Goal: Task Accomplishment & Management: Use online tool/utility

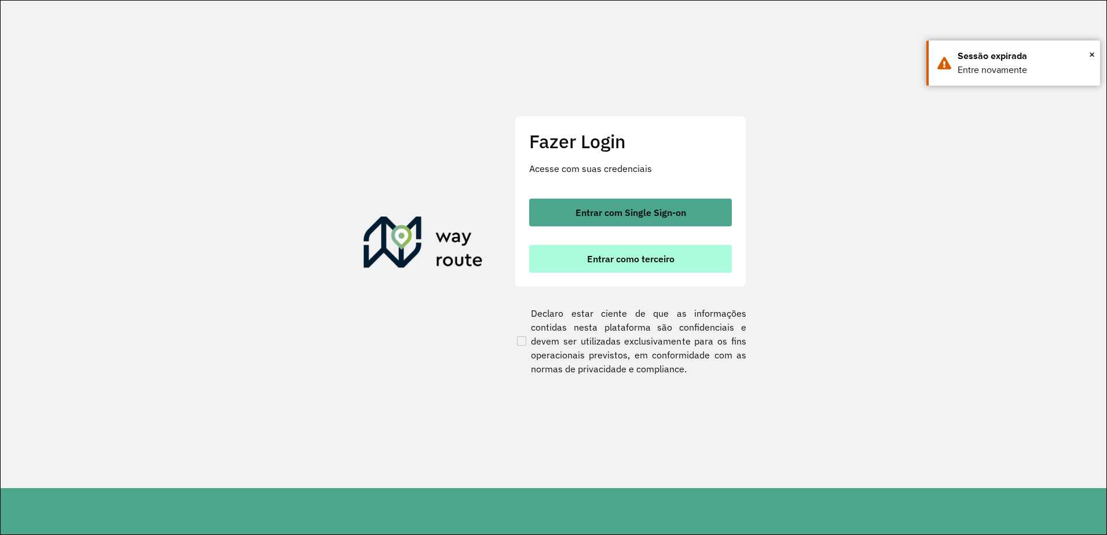
click at [602, 254] on span "Entrar como terceiro" at bounding box center [630, 258] width 87 height 9
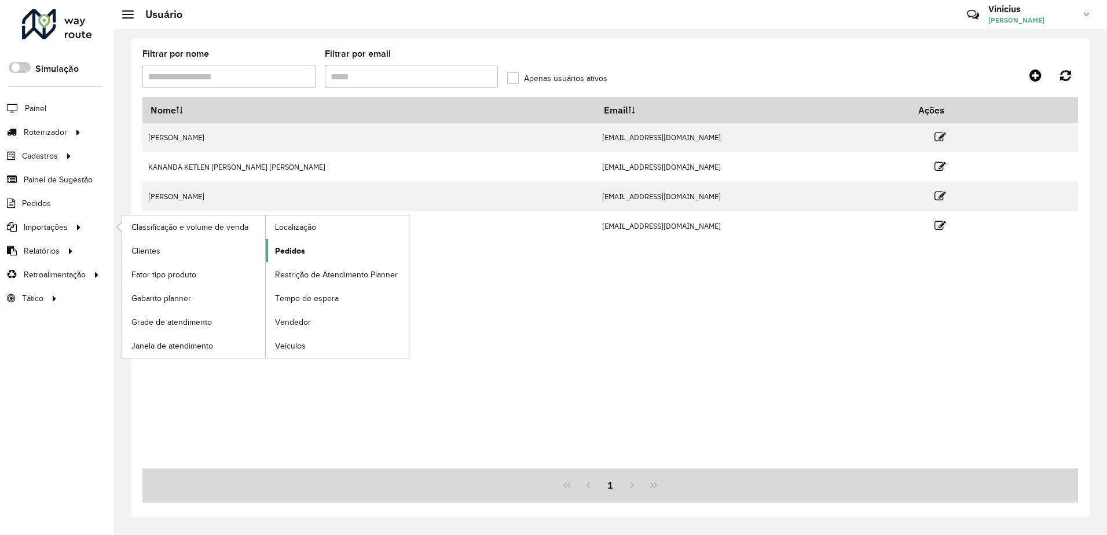
click at [291, 252] on span "Pedidos" at bounding box center [290, 251] width 30 height 12
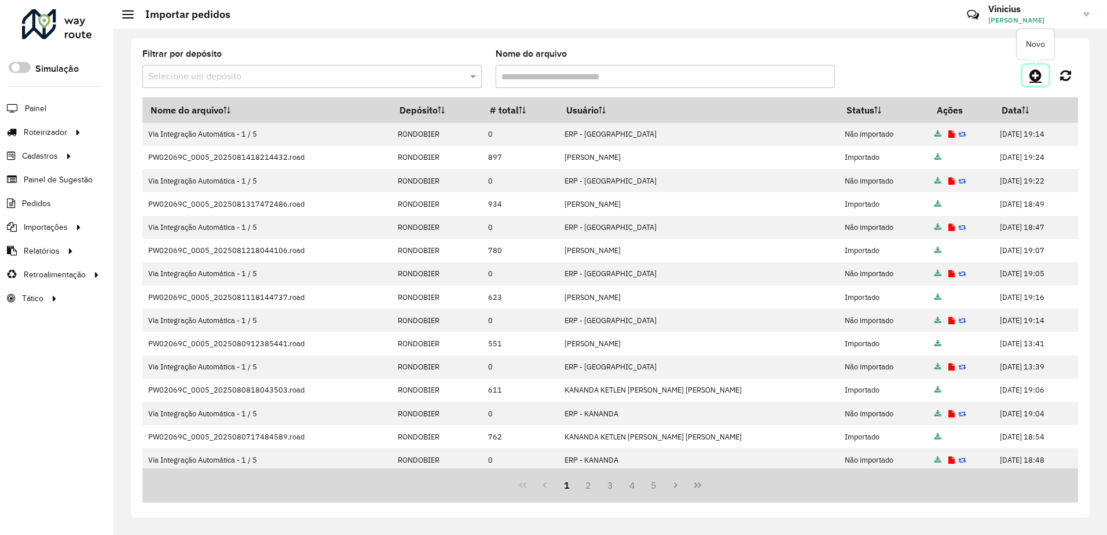
click at [1031, 83] on link at bounding box center [1035, 75] width 26 height 21
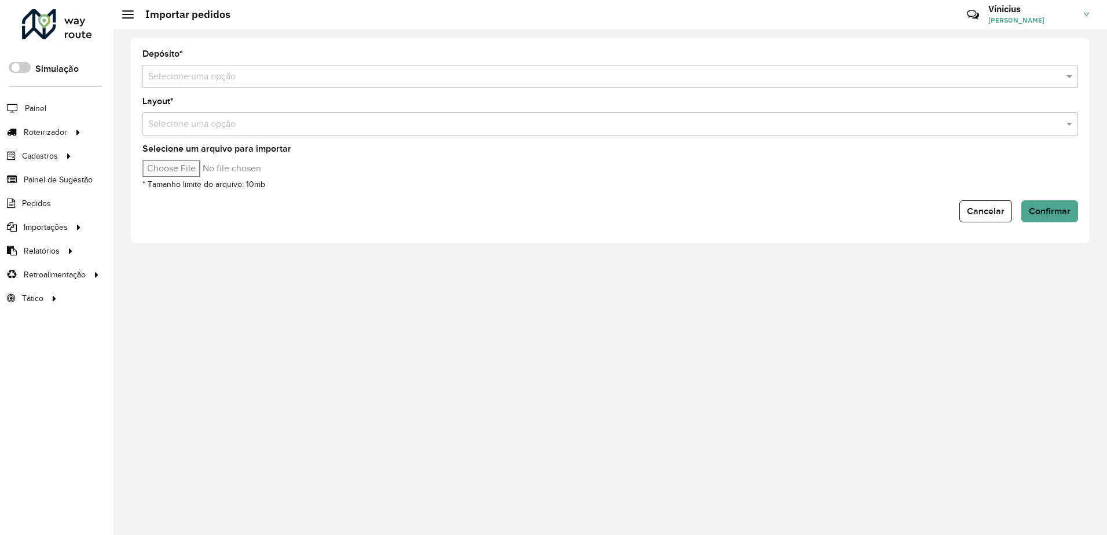
click at [285, 80] on input "text" at bounding box center [598, 77] width 901 height 14
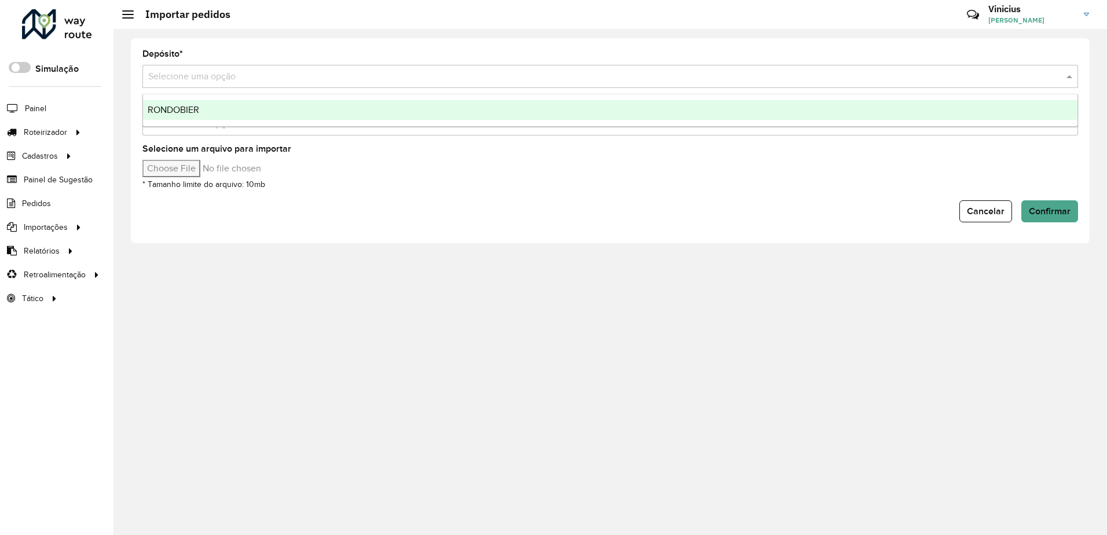
click at [300, 106] on div "RONDOBIER" at bounding box center [610, 110] width 934 height 20
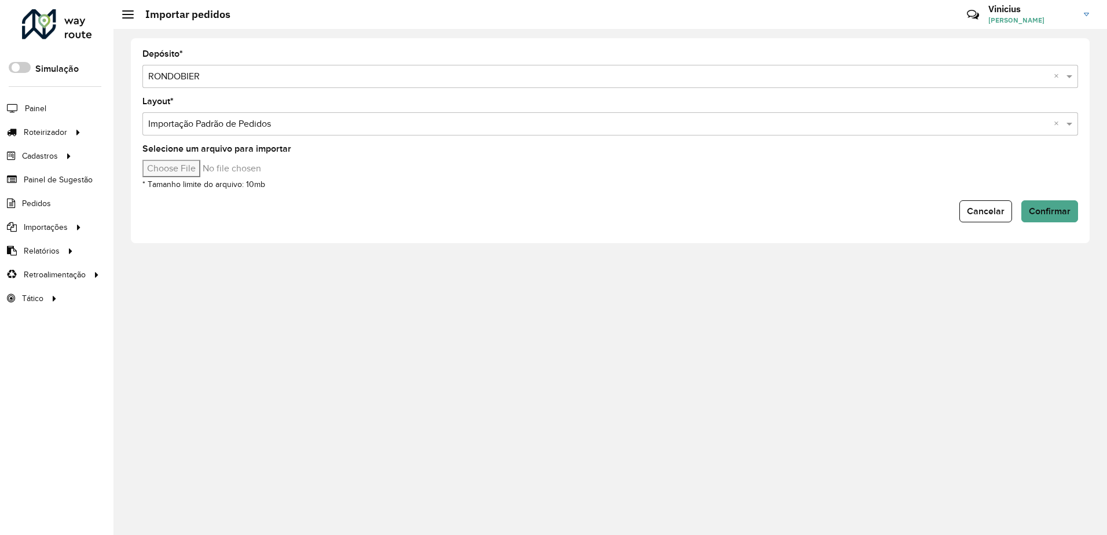
click at [210, 171] on input "Selecione um arquivo para importar" at bounding box center [240, 168] width 197 height 17
type input "**********"
click at [1068, 213] on span "Confirmar" at bounding box center [1050, 211] width 42 height 10
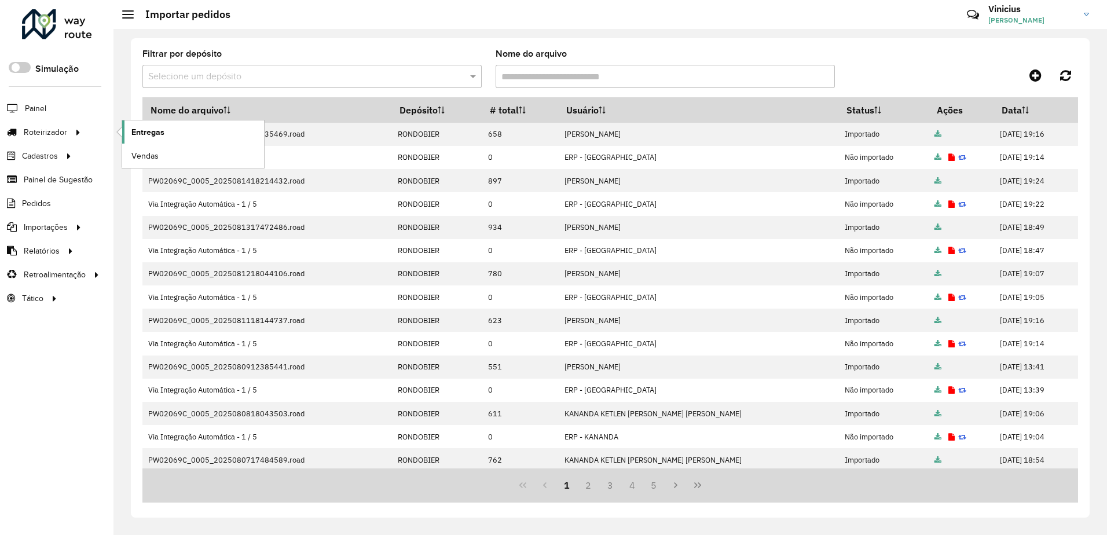
click at [163, 130] on span "Entregas" at bounding box center [147, 132] width 33 height 12
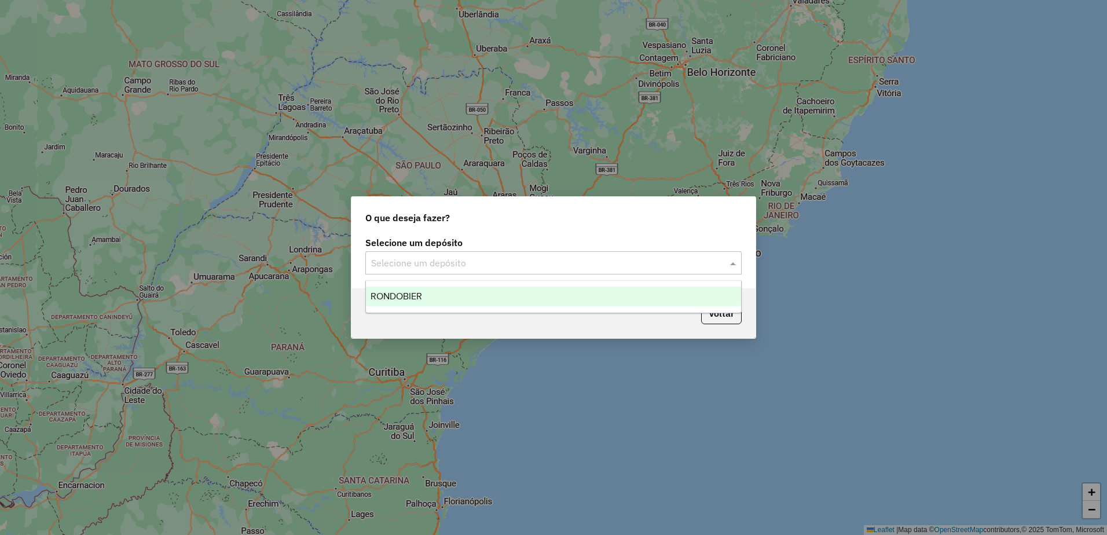
click at [491, 258] on input "text" at bounding box center [542, 263] width 342 height 14
click at [507, 298] on div "RONDOBIER" at bounding box center [553, 297] width 375 height 20
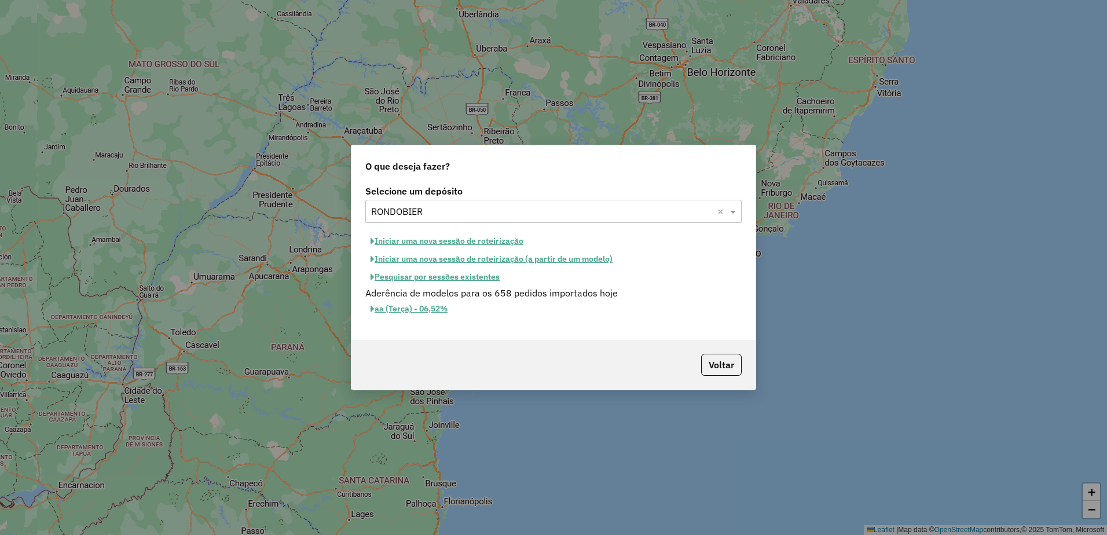
click at [463, 239] on button "Iniciar uma nova sessão de roteirização" at bounding box center [446, 241] width 163 height 18
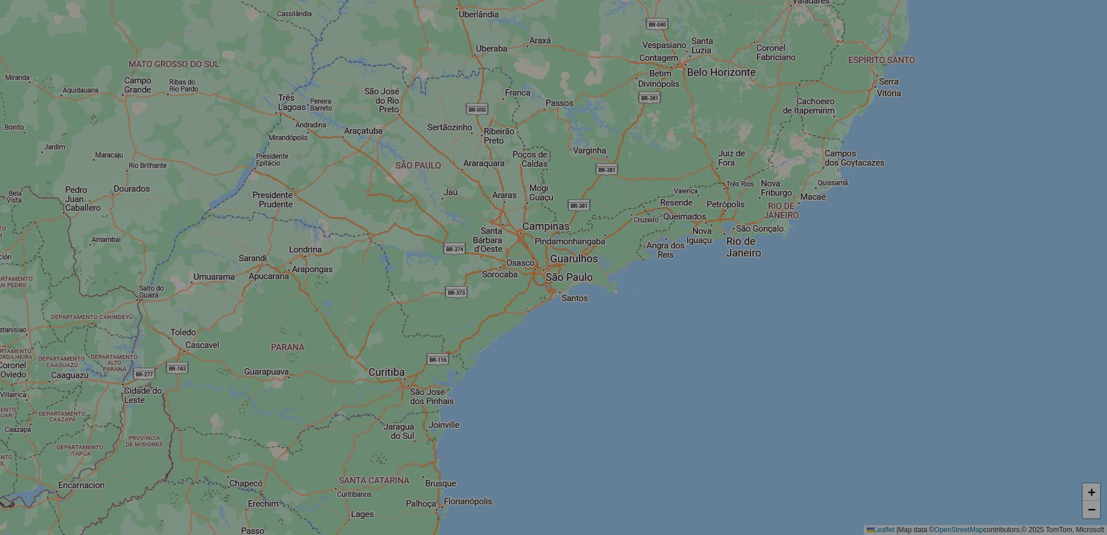
select select "*"
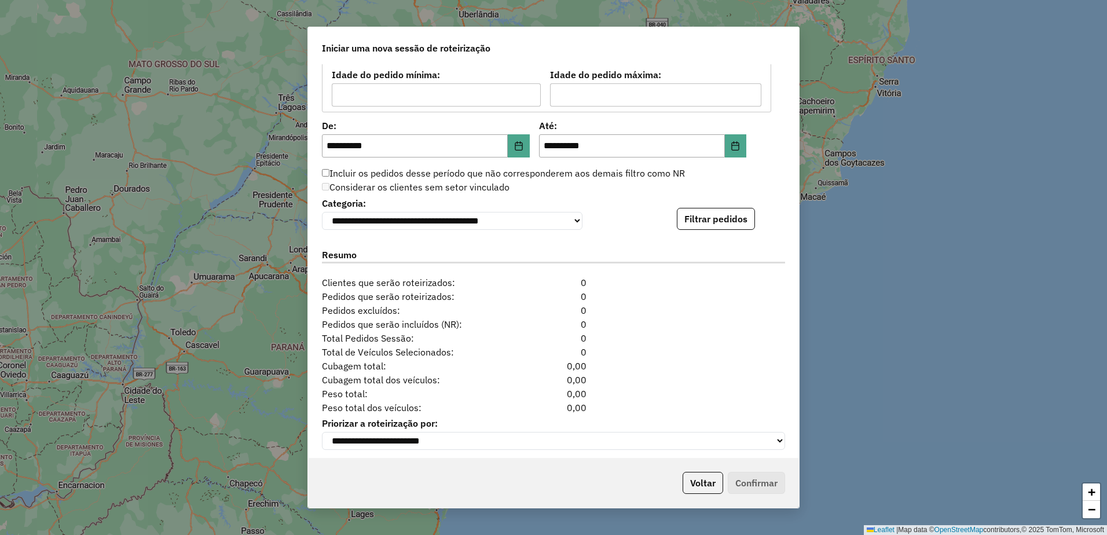
scroll to position [1075, 0]
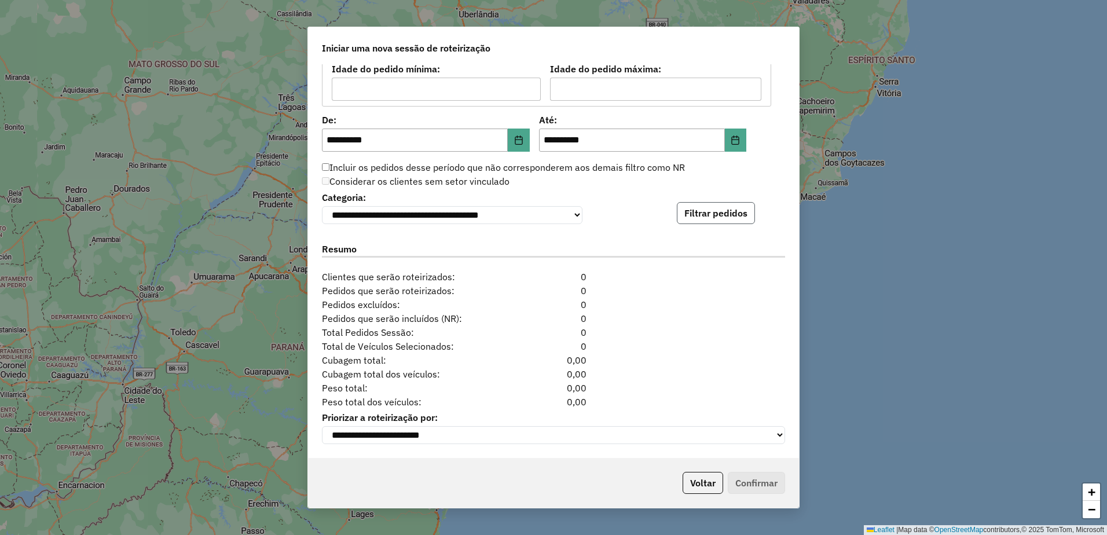
click at [730, 212] on button "Filtrar pedidos" at bounding box center [716, 213] width 78 height 22
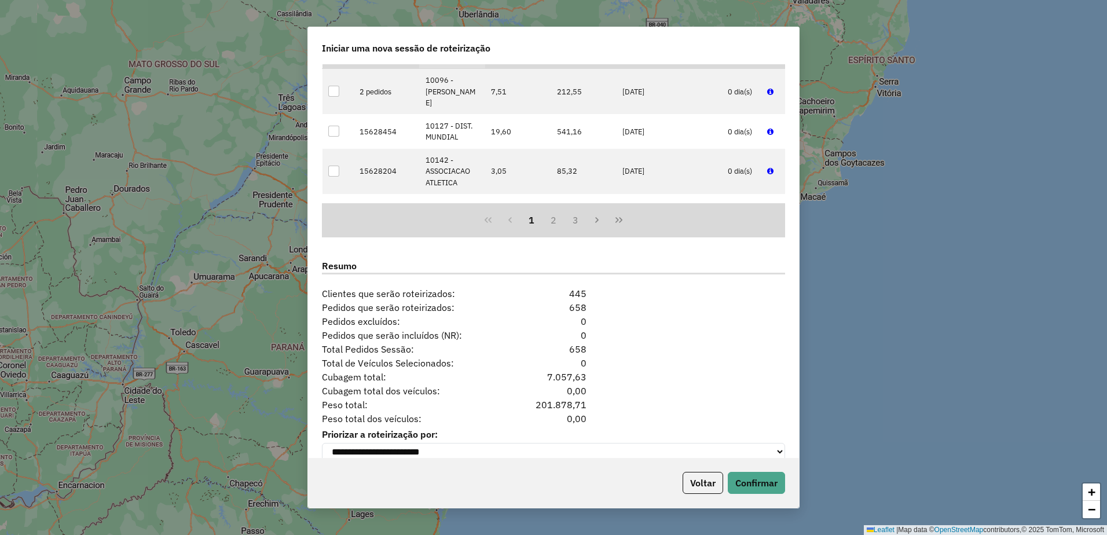
scroll to position [1314, 0]
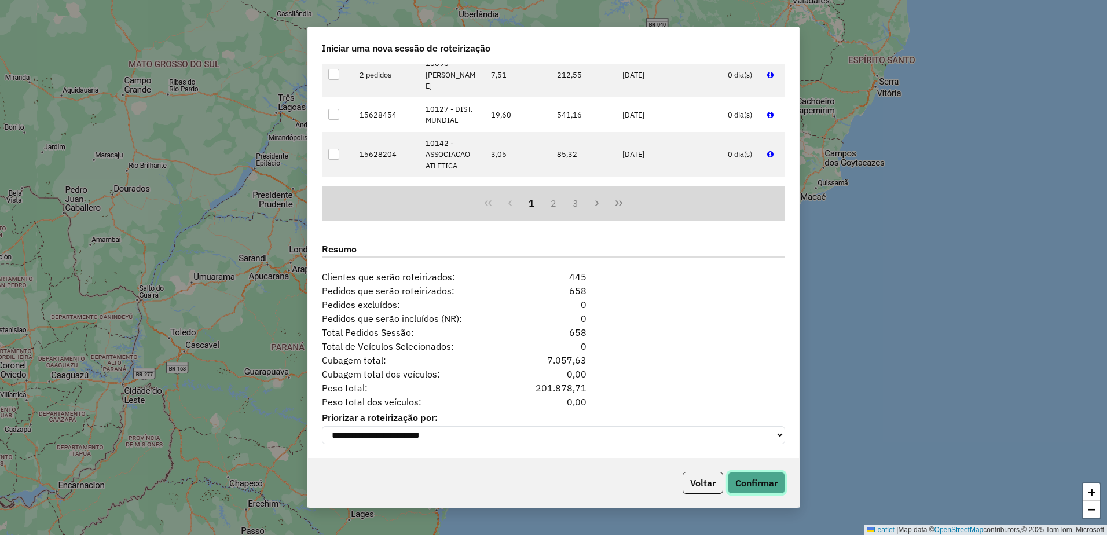
click at [769, 481] on button "Confirmar" at bounding box center [756, 483] width 57 height 22
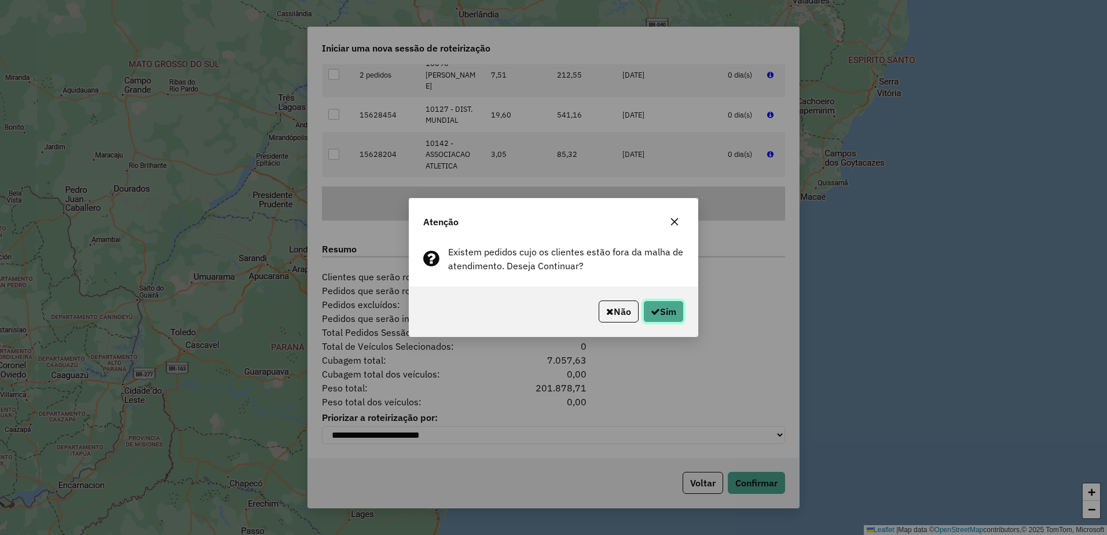
click at [674, 307] on button "Sim" at bounding box center [663, 311] width 41 height 22
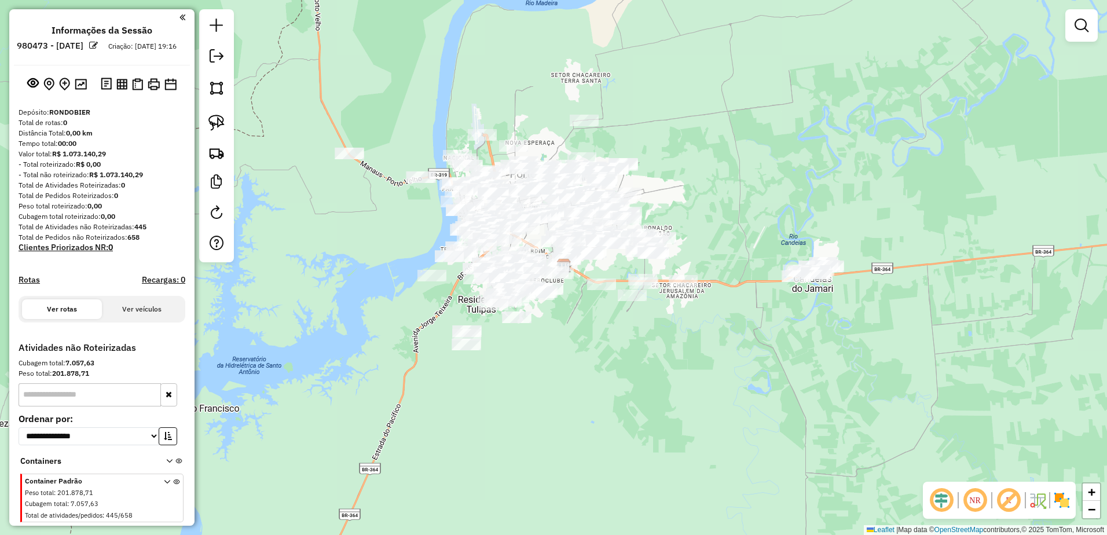
drag, startPoint x: 604, startPoint y: 271, endPoint x: 886, endPoint y: 133, distance: 313.8
click at [886, 133] on div "Janela de atendimento Grade de atendimento Capacidade Transportadoras Veículos …" at bounding box center [553, 267] width 1107 height 535
click at [221, 157] on img at bounding box center [216, 153] width 16 height 16
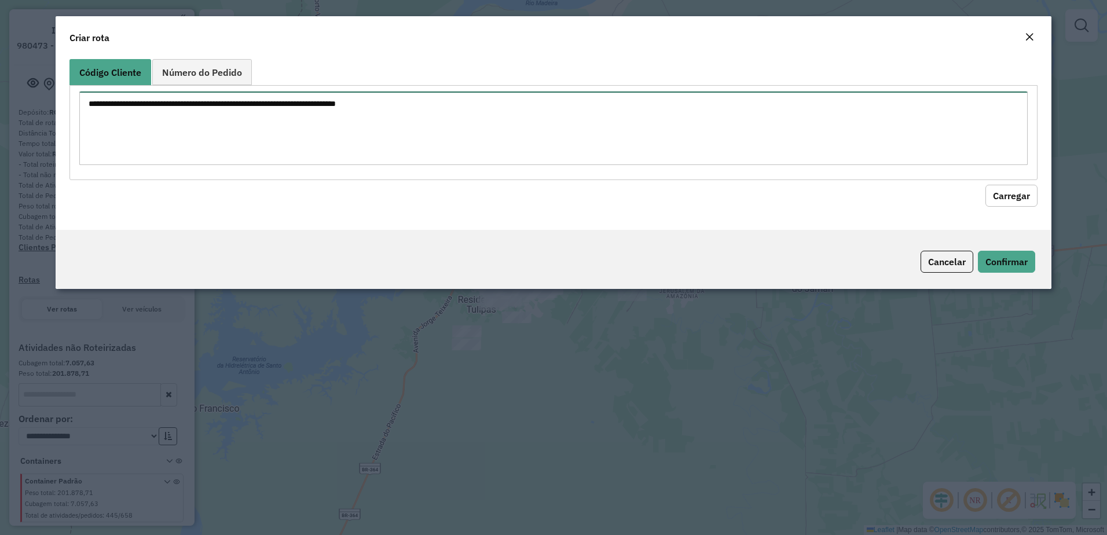
click at [236, 121] on textarea at bounding box center [553, 128] width 949 height 74
paste textarea "*****"
type textarea "*****"
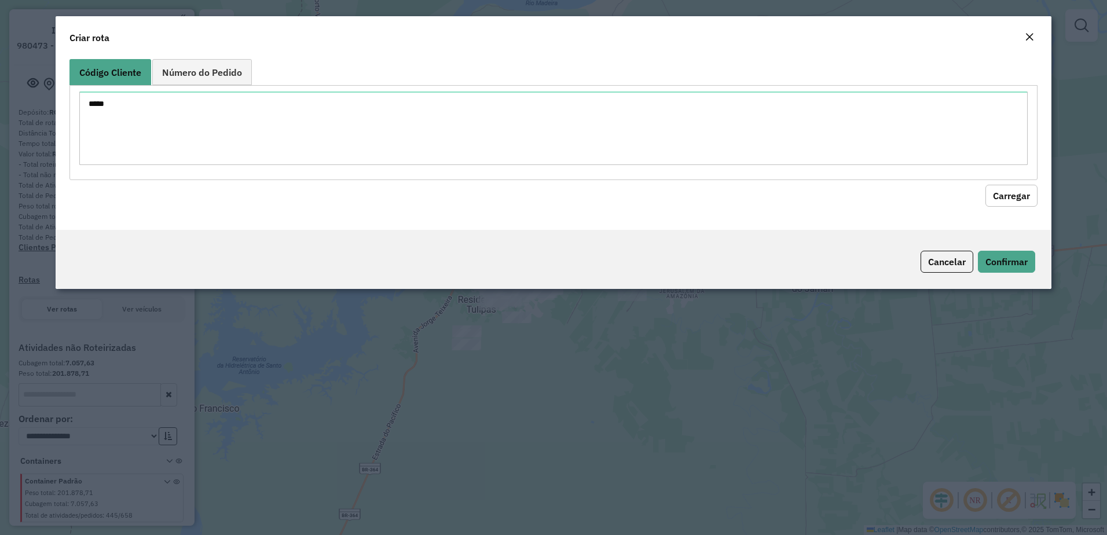
click at [1014, 199] on button "Carregar" at bounding box center [1011, 196] width 52 height 22
click at [1010, 196] on button "Carregar" at bounding box center [1011, 196] width 52 height 22
click at [999, 191] on button "Carregar" at bounding box center [1011, 196] width 52 height 22
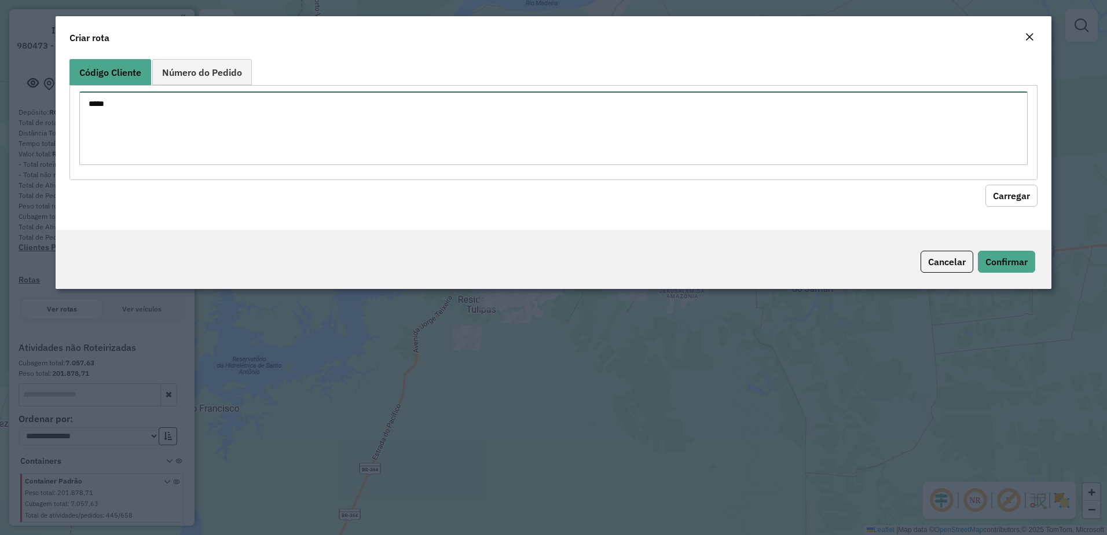
click at [175, 115] on textarea "*****" at bounding box center [553, 128] width 949 height 74
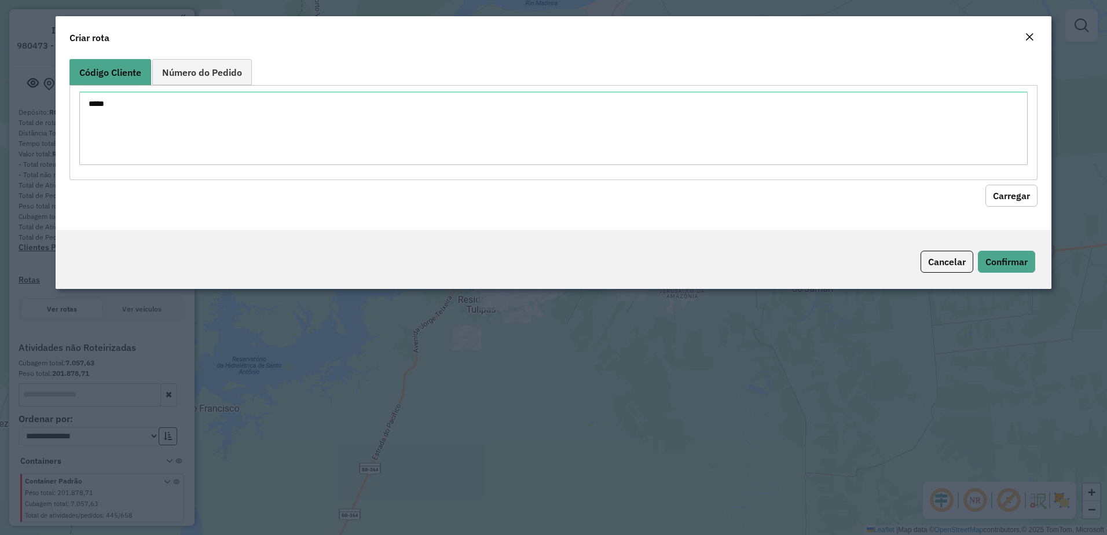
click at [1022, 199] on button "Carregar" at bounding box center [1011, 196] width 52 height 22
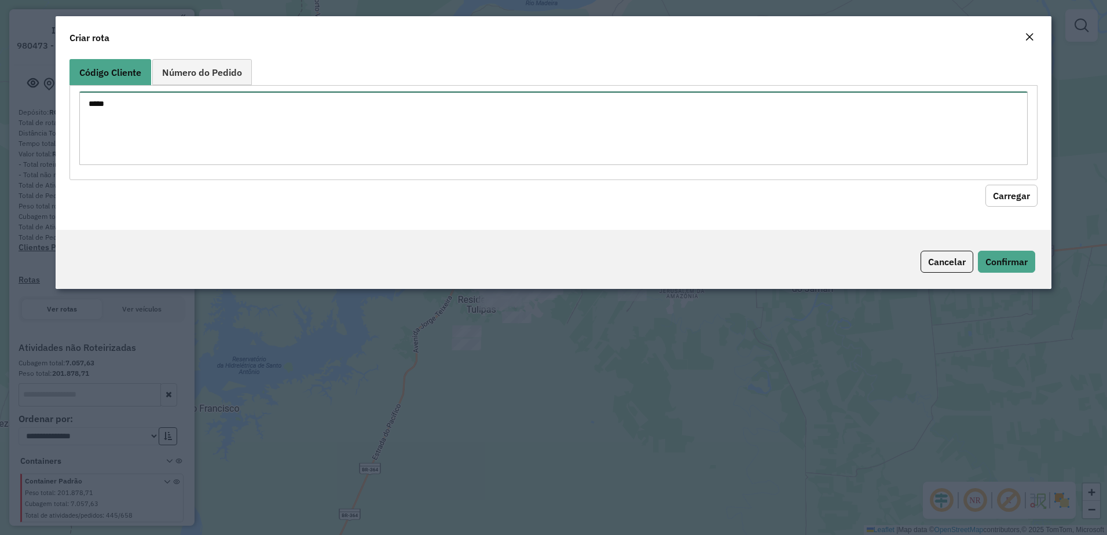
drag, startPoint x: 126, startPoint y: 104, endPoint x: 57, endPoint y: 100, distance: 68.4
click at [57, 100] on div "Código Cliente Número do Pedido ***** Carregar" at bounding box center [554, 141] width 996 height 175
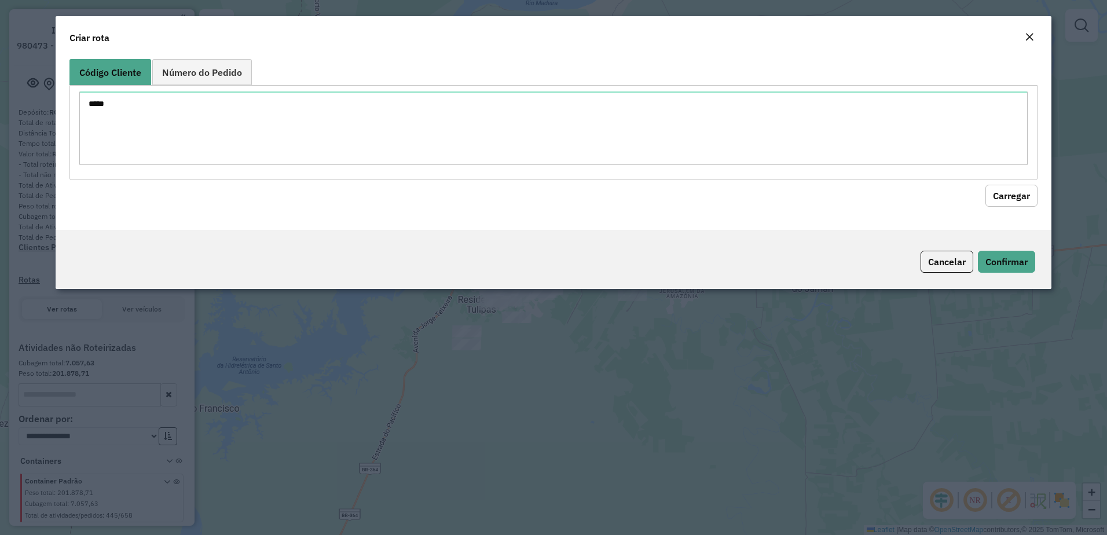
click at [1011, 195] on button "Carregar" at bounding box center [1011, 196] width 52 height 22
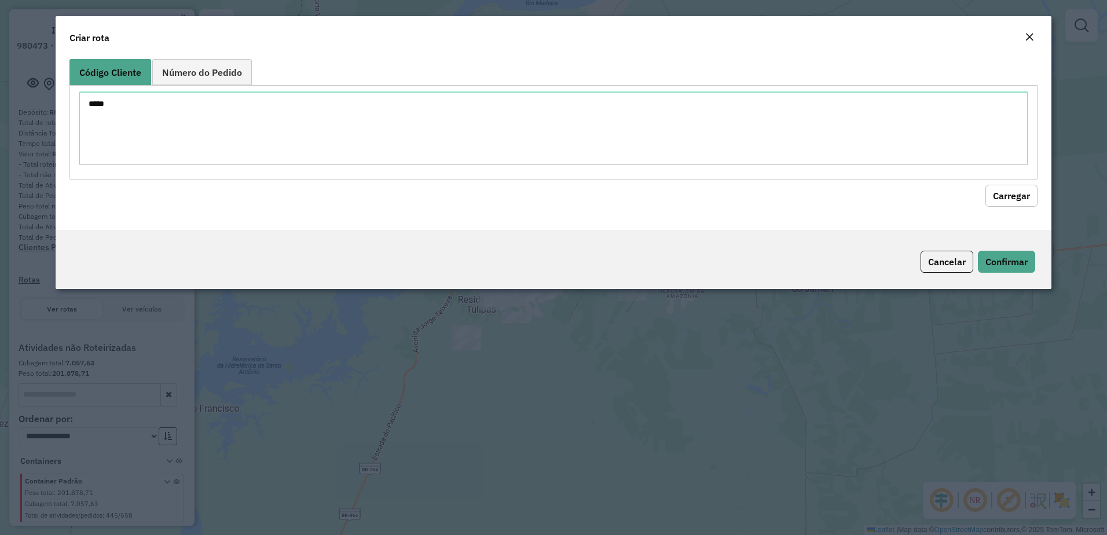
click at [1011, 195] on button "Carregar" at bounding box center [1011, 196] width 52 height 22
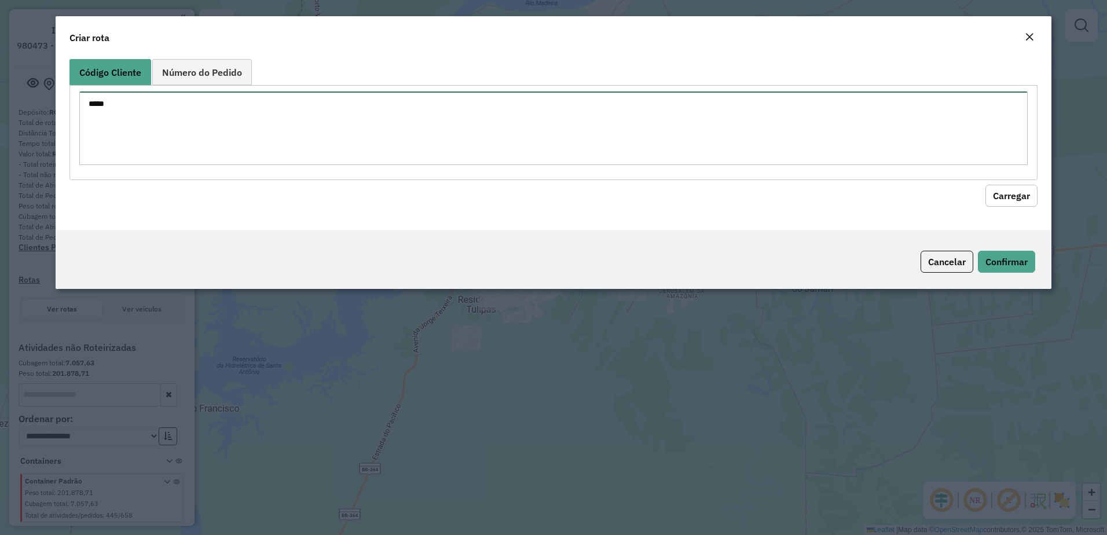
drag, startPoint x: 146, startPoint y: 108, endPoint x: 75, endPoint y: 96, distance: 72.8
click at [75, 96] on div "*****" at bounding box center [553, 132] width 969 height 94
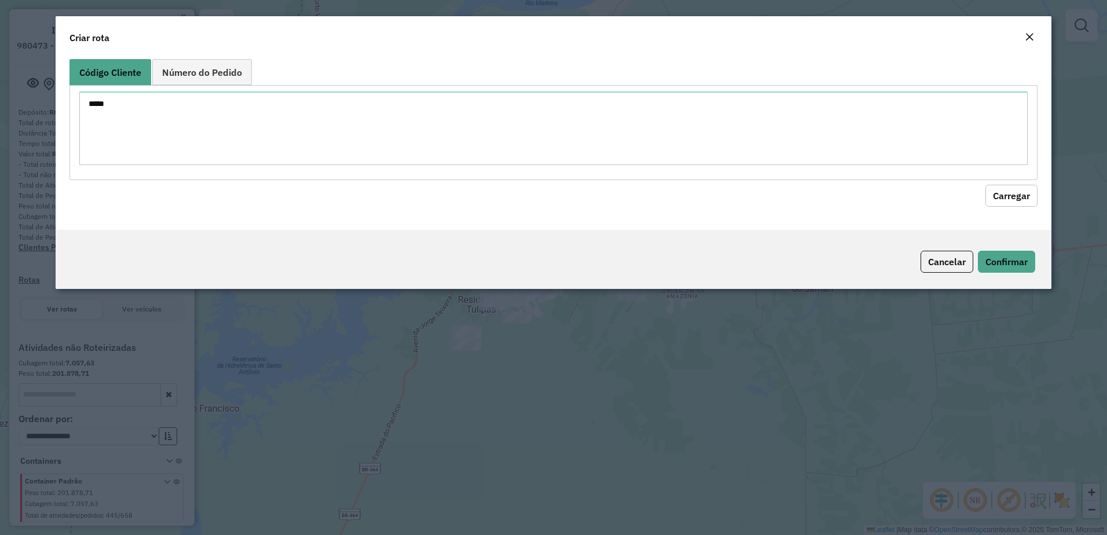
click at [999, 193] on button "Carregar" at bounding box center [1011, 196] width 52 height 22
click at [1033, 34] on em "Close" at bounding box center [1029, 36] width 9 height 9
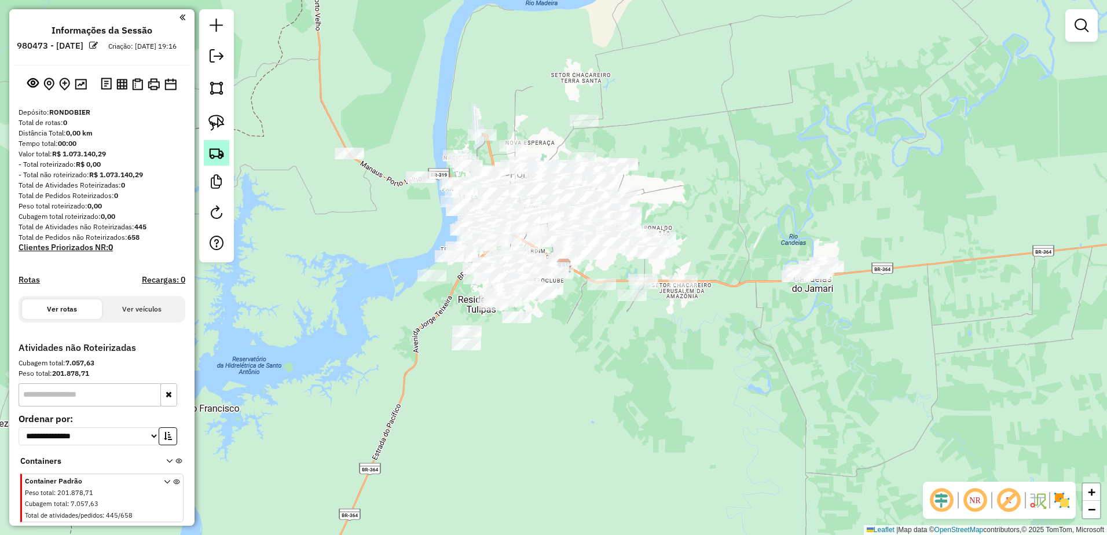
click at [219, 149] on img at bounding box center [216, 153] width 16 height 16
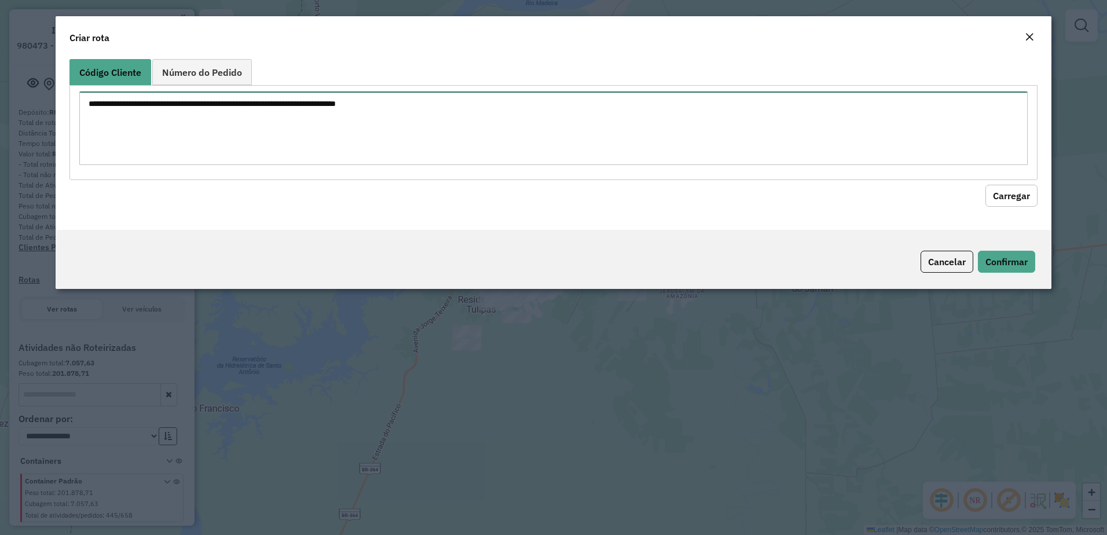
click at [336, 114] on textarea at bounding box center [553, 128] width 949 height 74
paste textarea "*****"
type textarea "*****"
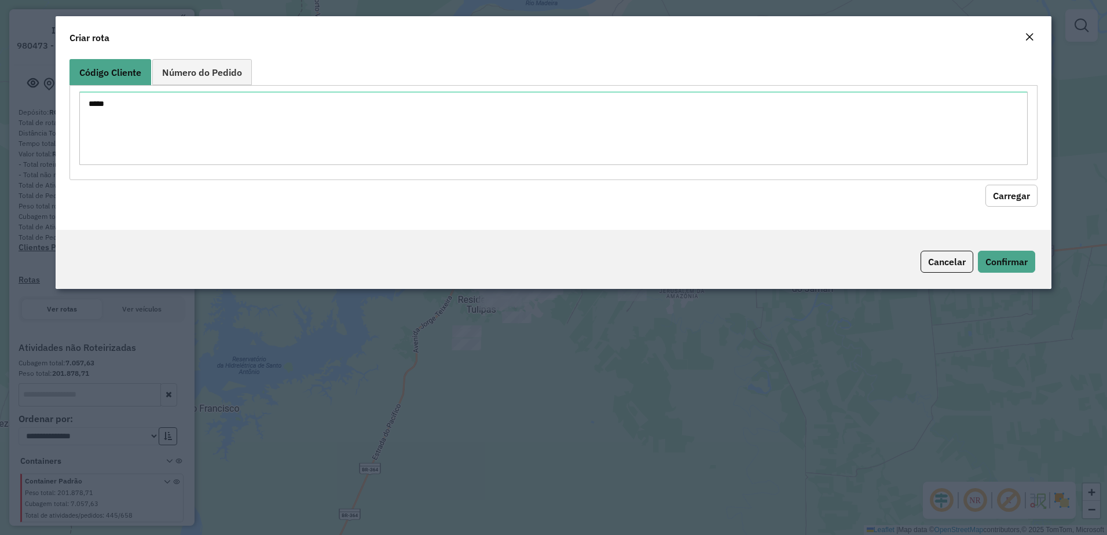
click at [1019, 199] on button "Carregar" at bounding box center [1011, 196] width 52 height 22
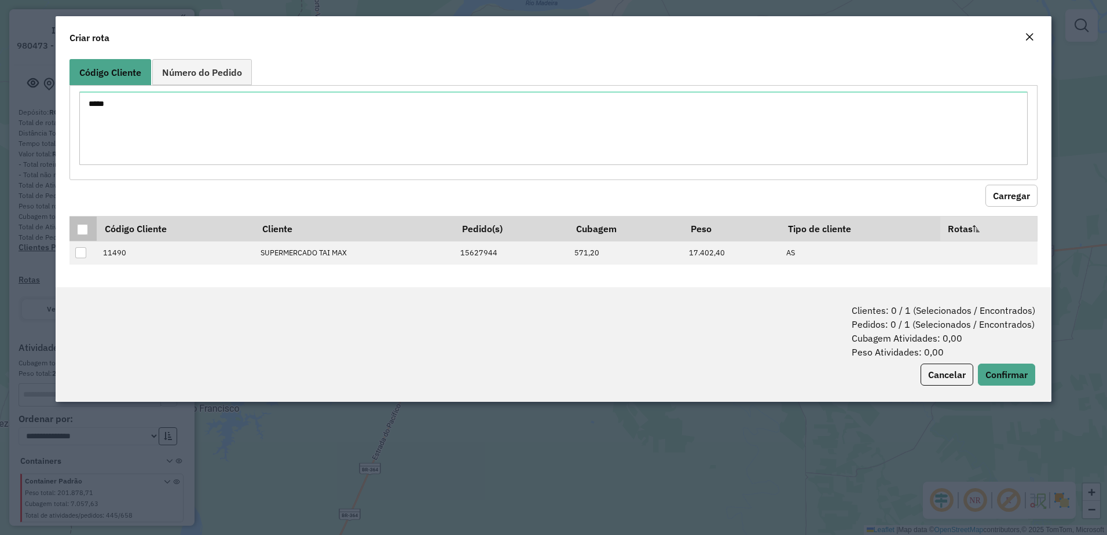
click at [79, 230] on div at bounding box center [82, 229] width 11 height 11
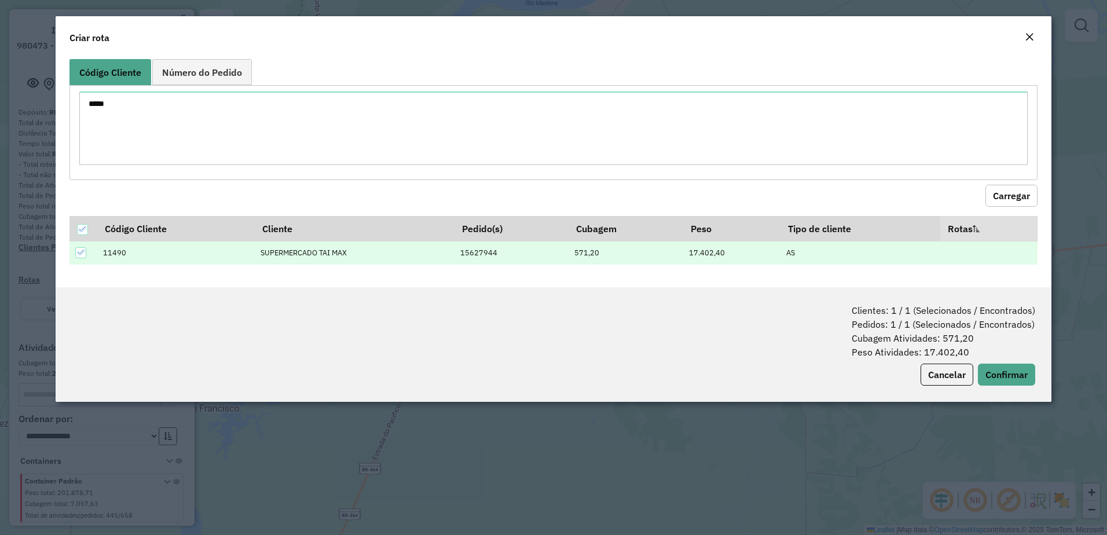
click at [1019, 362] on div "Clientes: 1 / 1 (Selecionados / Encontrados) Pedidos: 1 / 1 (Selecionados / Enc…" at bounding box center [554, 344] width 996 height 115
click at [1020, 369] on button "Confirmar" at bounding box center [1006, 375] width 57 height 22
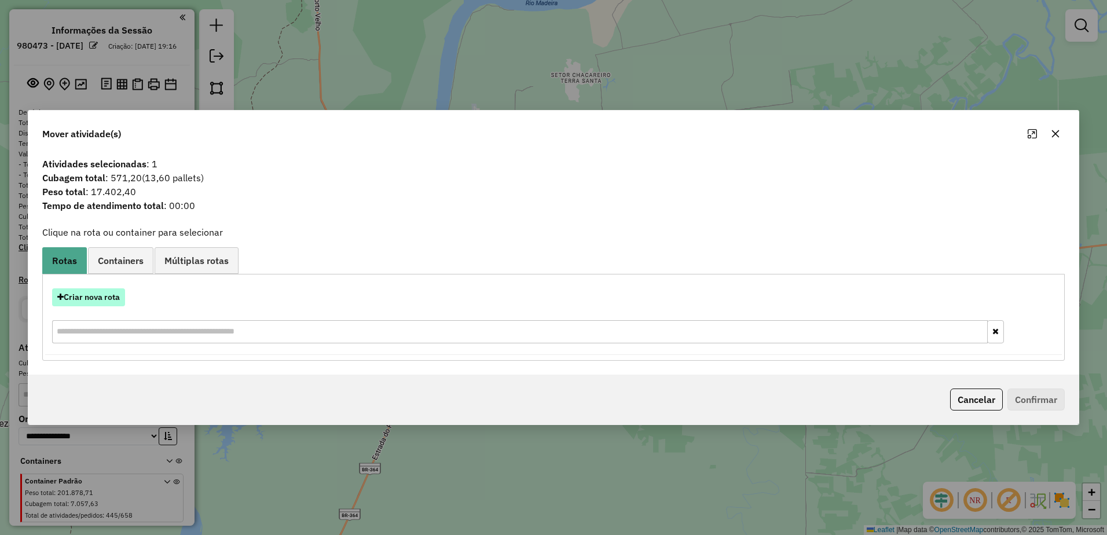
click at [98, 303] on button "Criar nova rota" at bounding box center [88, 297] width 73 height 18
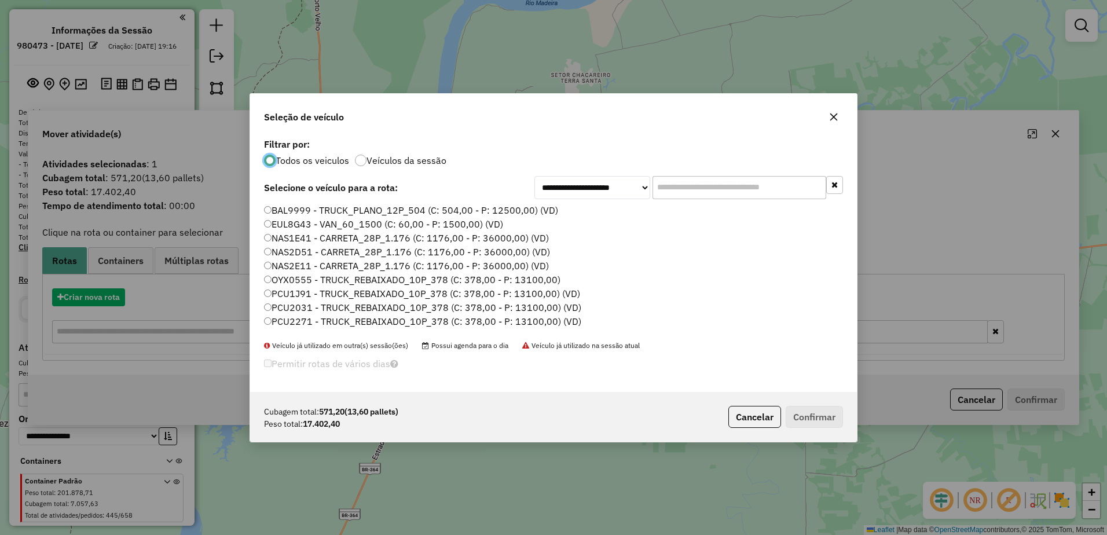
scroll to position [6, 3]
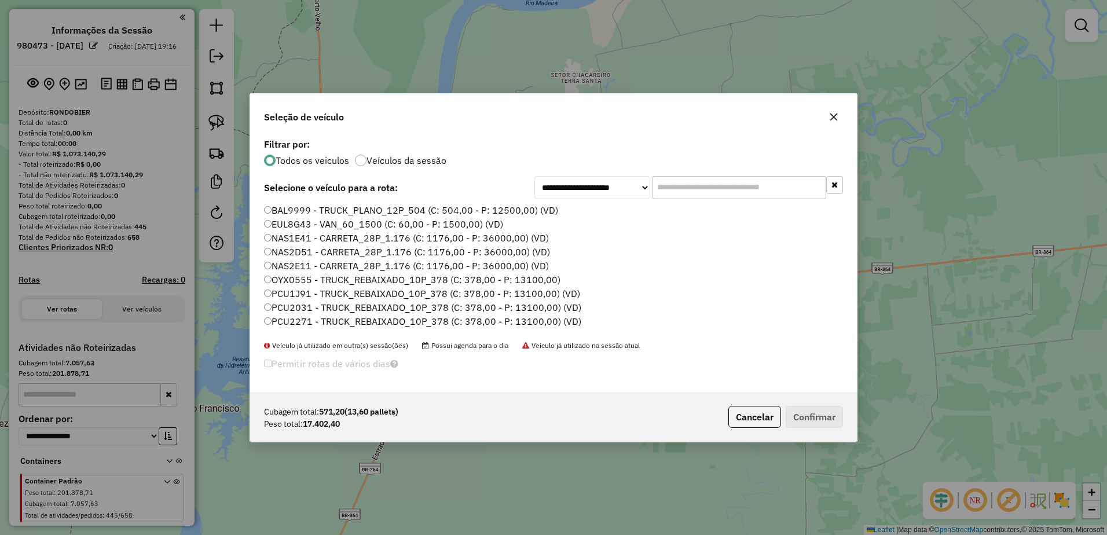
click at [690, 186] on input "text" at bounding box center [740, 187] width 174 height 23
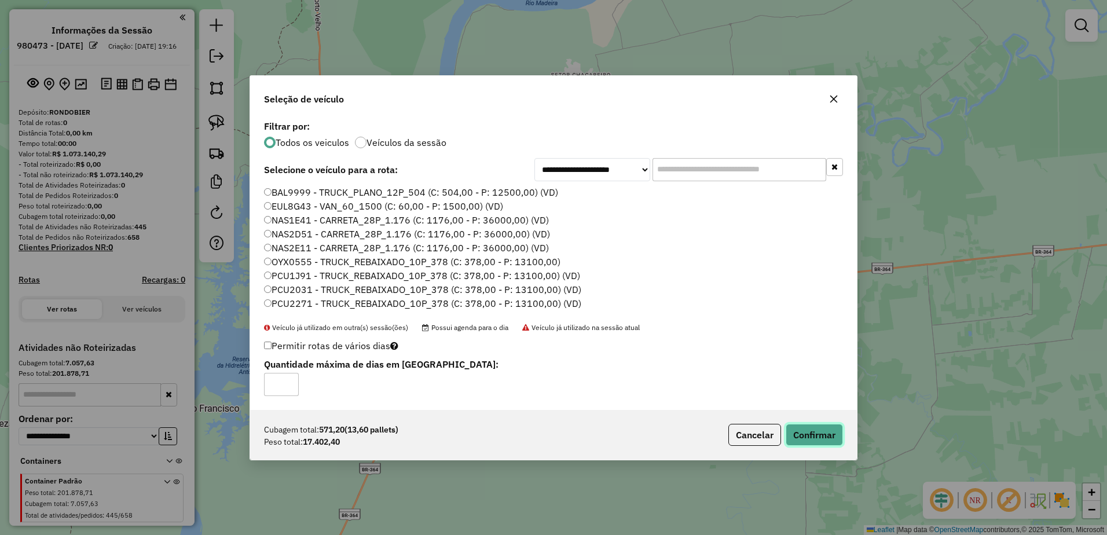
click at [824, 441] on button "Confirmar" at bounding box center [814, 435] width 57 height 22
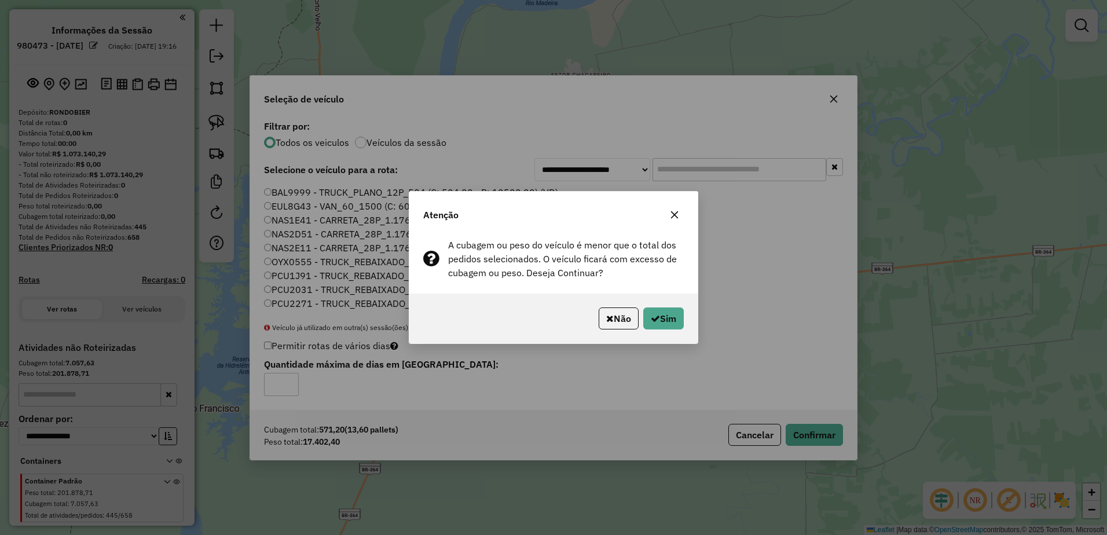
click at [686, 317] on div "Não Sim" at bounding box center [553, 319] width 288 height 50
click at [675, 316] on button "Sim" at bounding box center [663, 318] width 41 height 22
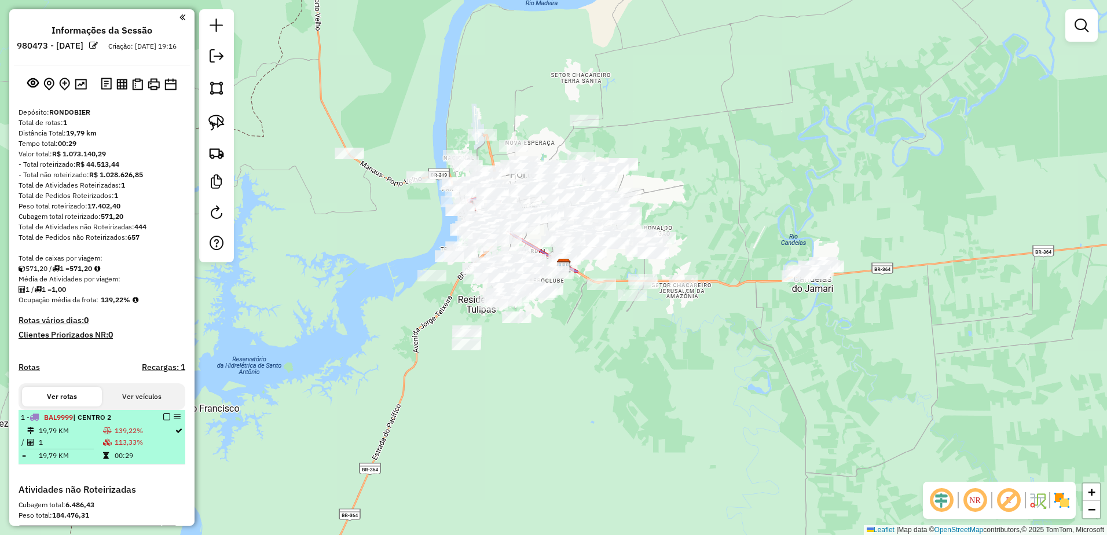
click at [157, 448] on td "113,33%" at bounding box center [144, 443] width 60 height 12
select select "**********"
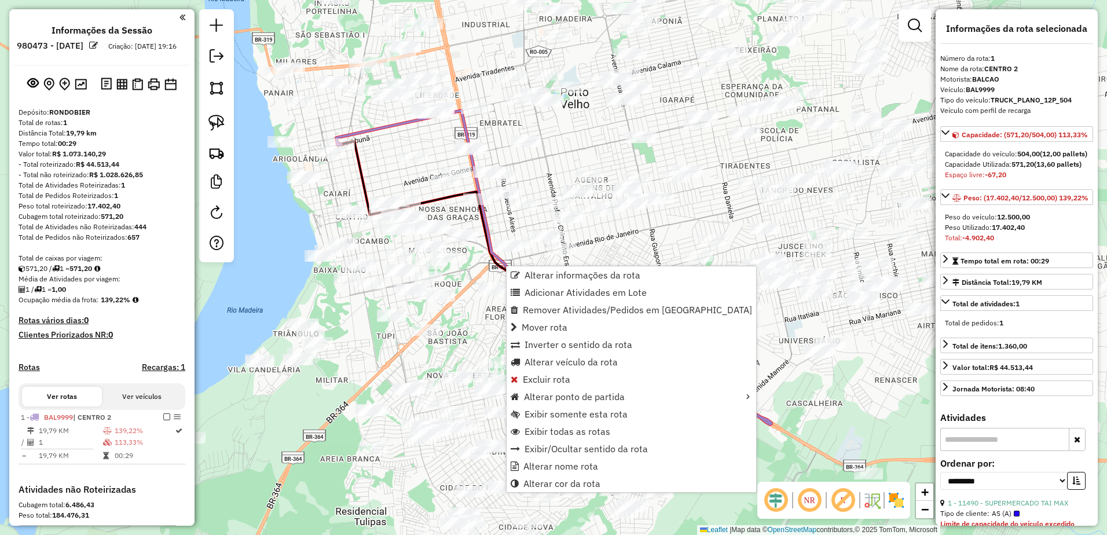
scroll to position [177, 0]
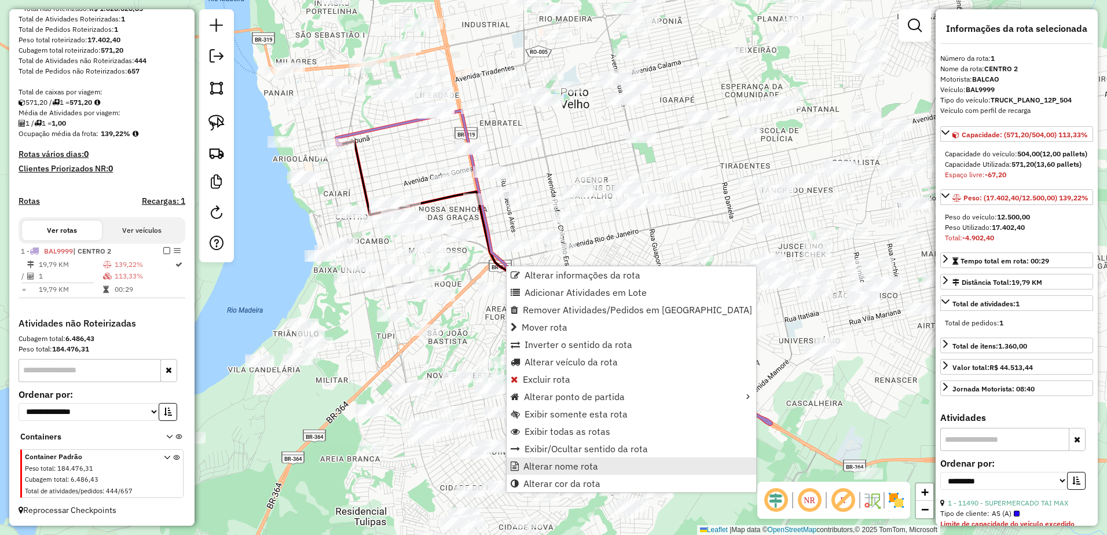
click at [551, 468] on span "Alterar nome rota" at bounding box center [560, 465] width 75 height 9
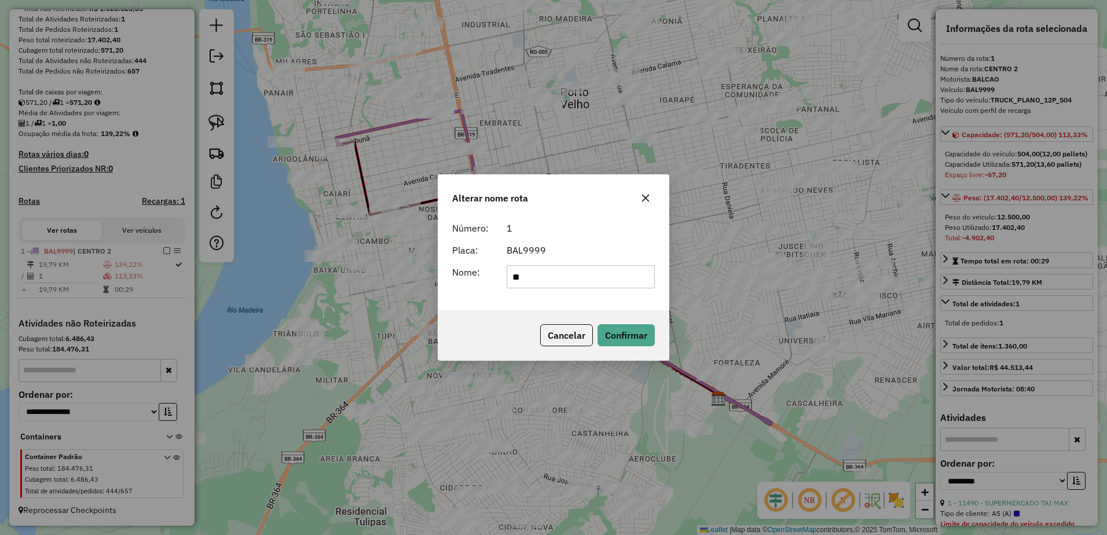
type input "*"
type input "**********"
click at [606, 335] on button "Confirmar" at bounding box center [625, 335] width 57 height 22
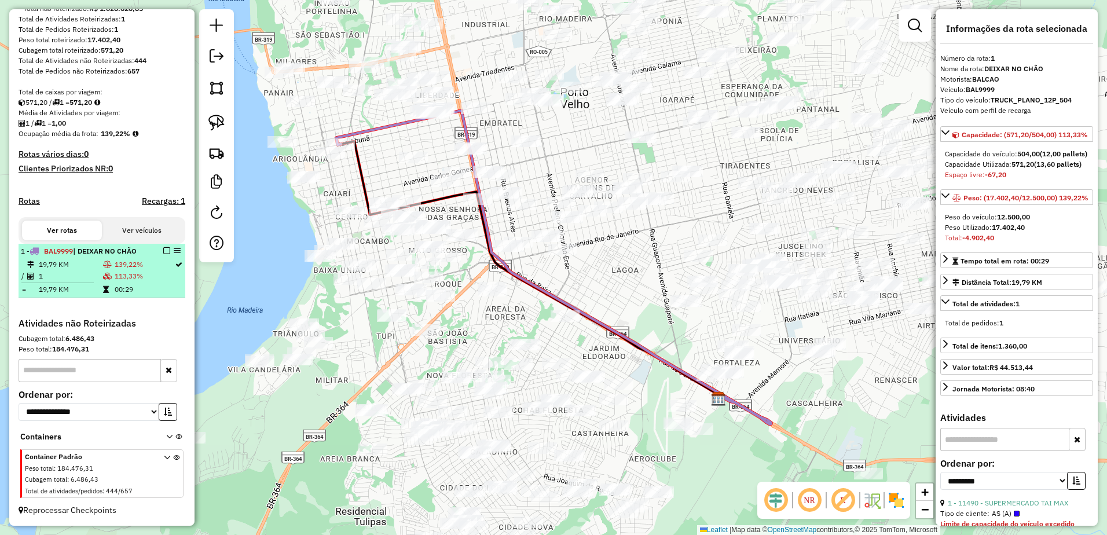
click at [164, 251] on em at bounding box center [166, 250] width 7 height 7
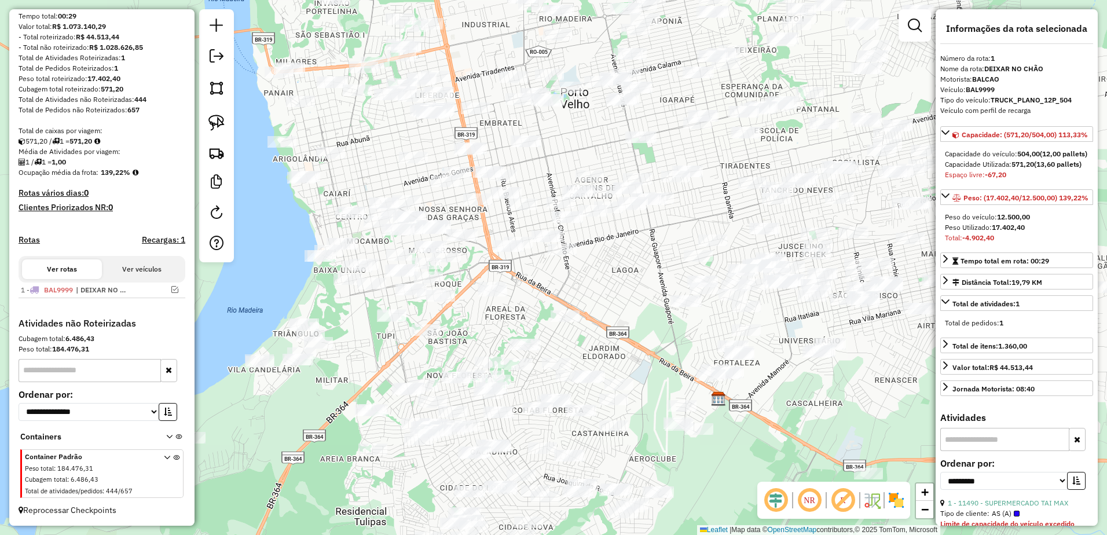
scroll to position [138, 0]
click at [215, 155] on img at bounding box center [216, 153] width 16 height 16
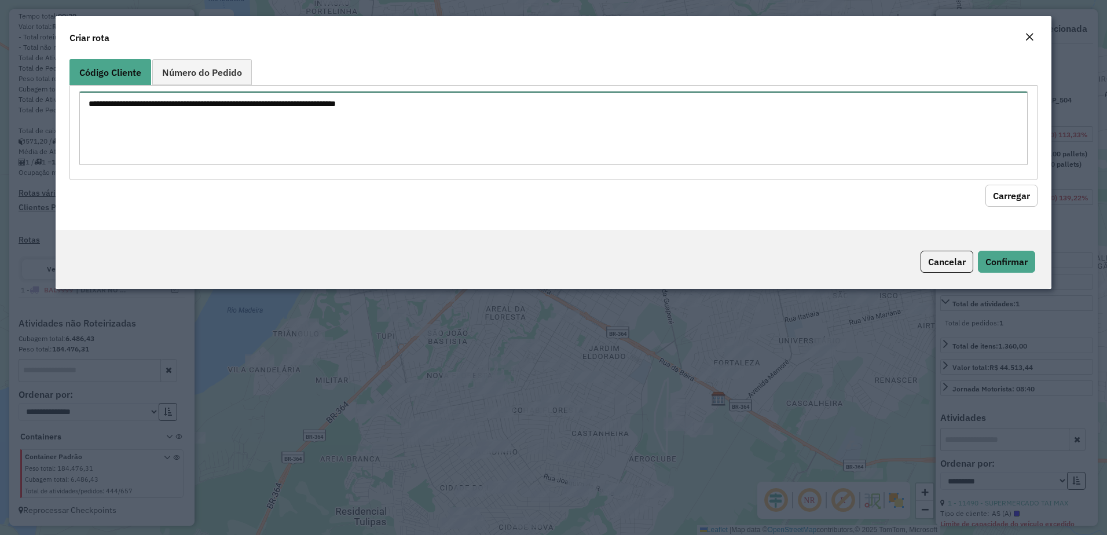
click at [230, 108] on textarea at bounding box center [553, 128] width 949 height 74
paste textarea "*****"
type textarea "*****"
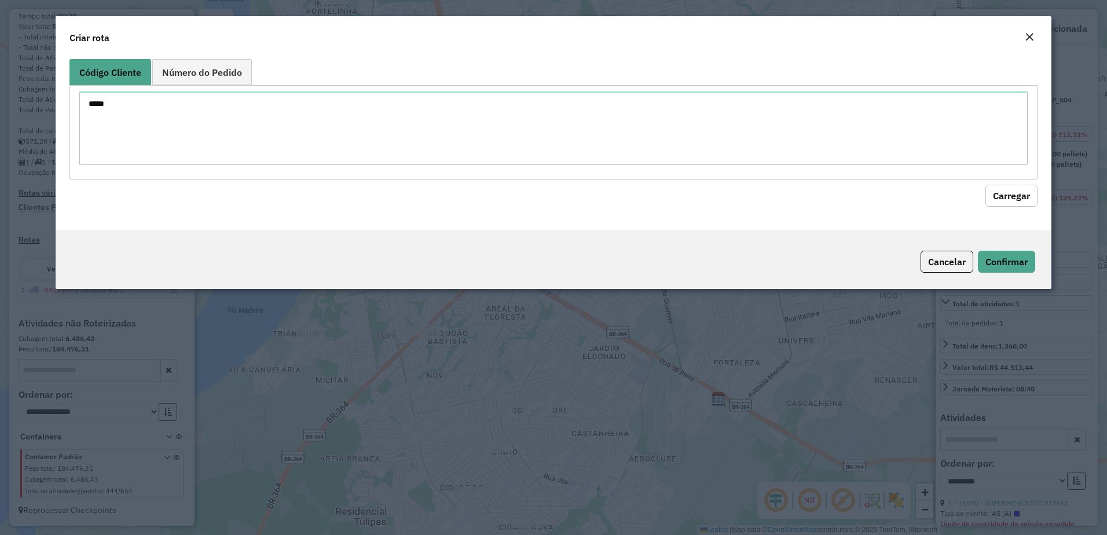
click at [1022, 197] on button "Carregar" at bounding box center [1011, 196] width 52 height 22
click at [959, 265] on button "Cancelar" at bounding box center [947, 262] width 53 height 22
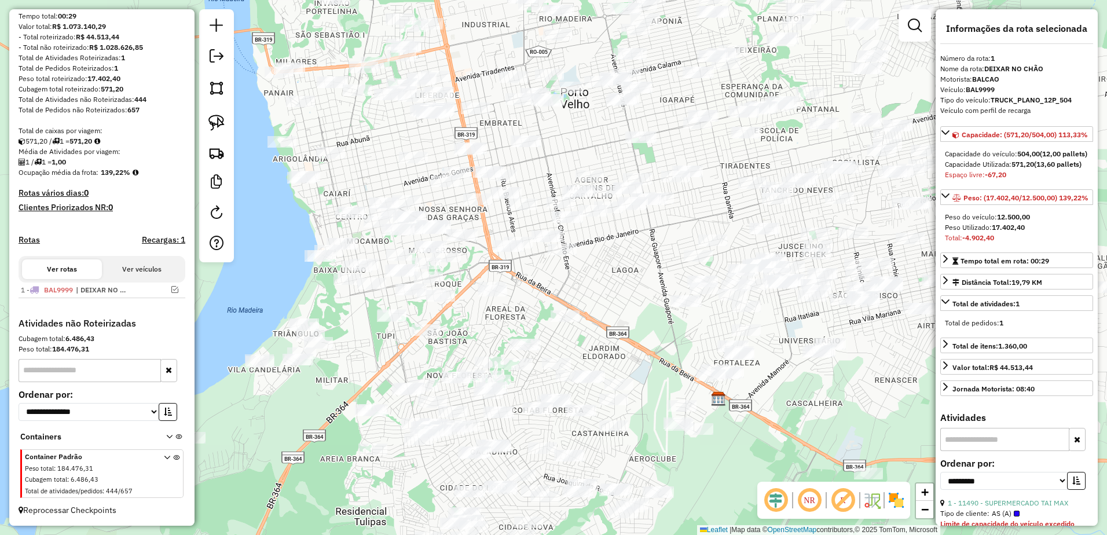
drag, startPoint x: 912, startPoint y: 29, endPoint x: 860, endPoint y: 51, distance: 56.6
click at [912, 29] on em at bounding box center [915, 26] width 14 height 14
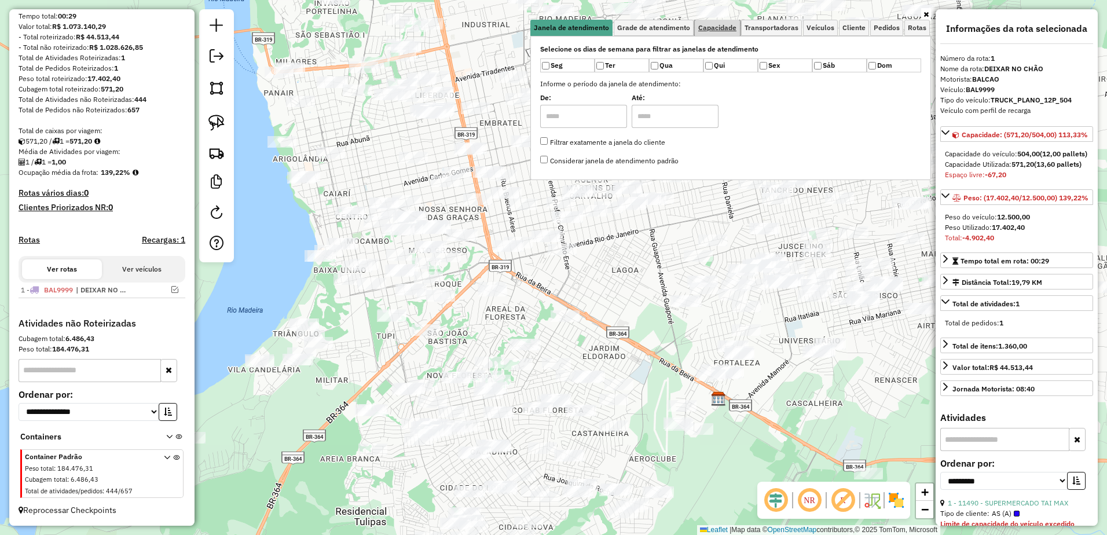
click at [722, 26] on span "Capacidade" at bounding box center [717, 27] width 38 height 7
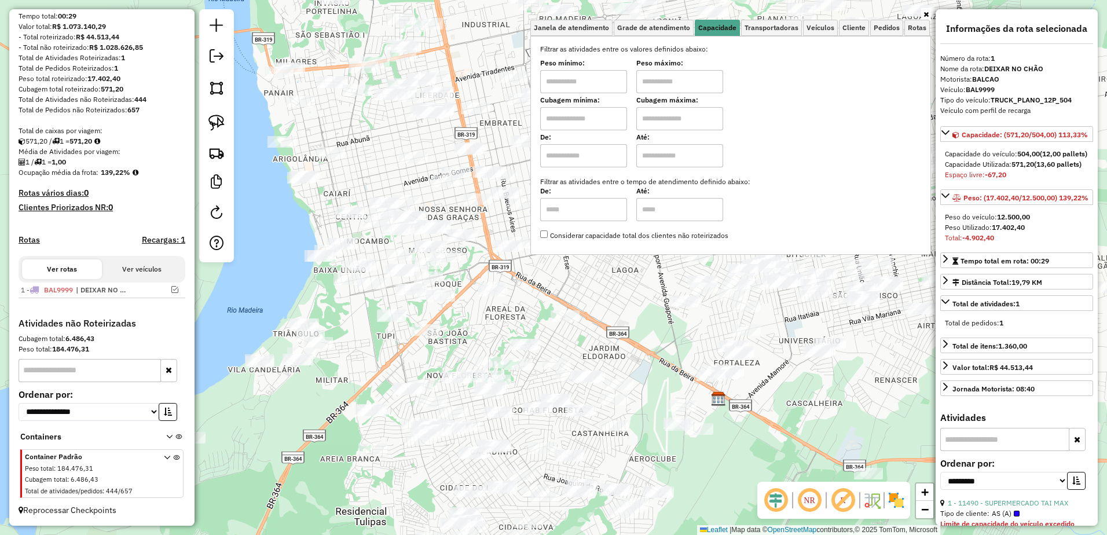
click at [611, 85] on input "text" at bounding box center [583, 81] width 87 height 23
type input "****"
click at [694, 79] on input "text" at bounding box center [679, 81] width 87 height 23
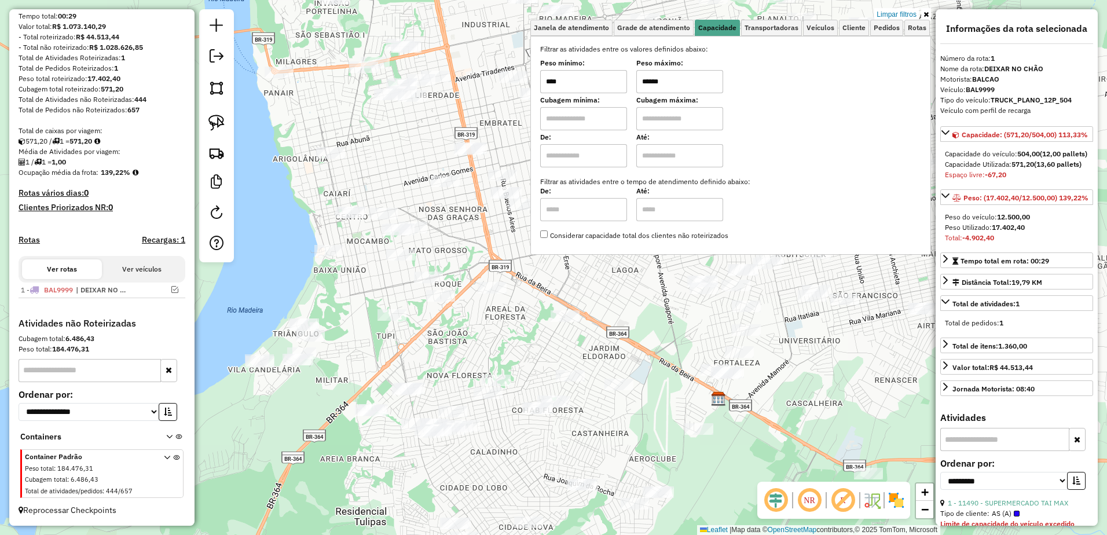
type input "******"
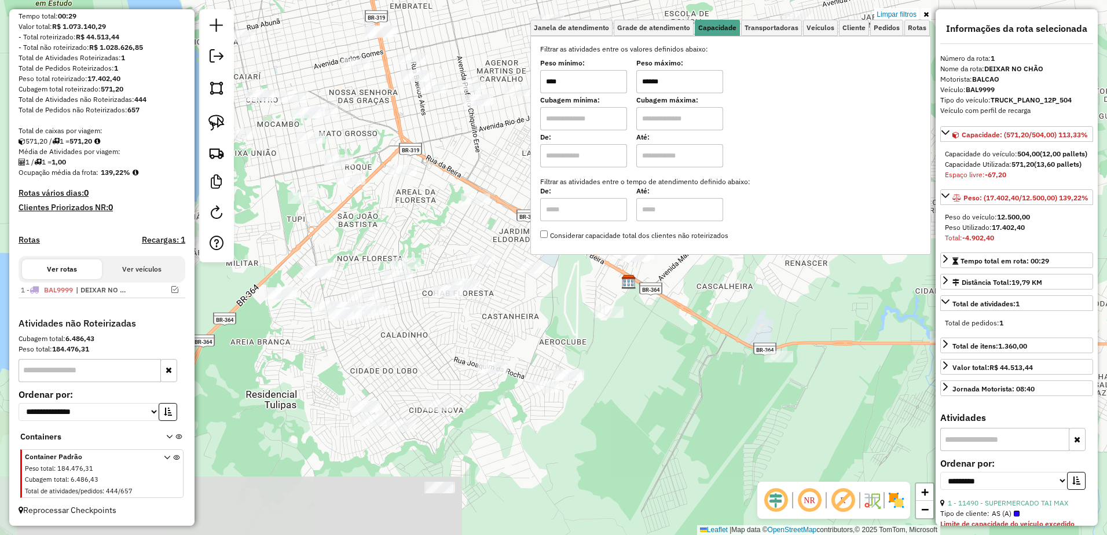
drag, startPoint x: 708, startPoint y: 445, endPoint x: 619, endPoint y: 329, distance: 146.6
click at [619, 329] on div "Limpar filtros Janela de atendimento Grade de atendimento Capacidade Transporta…" at bounding box center [553, 267] width 1107 height 535
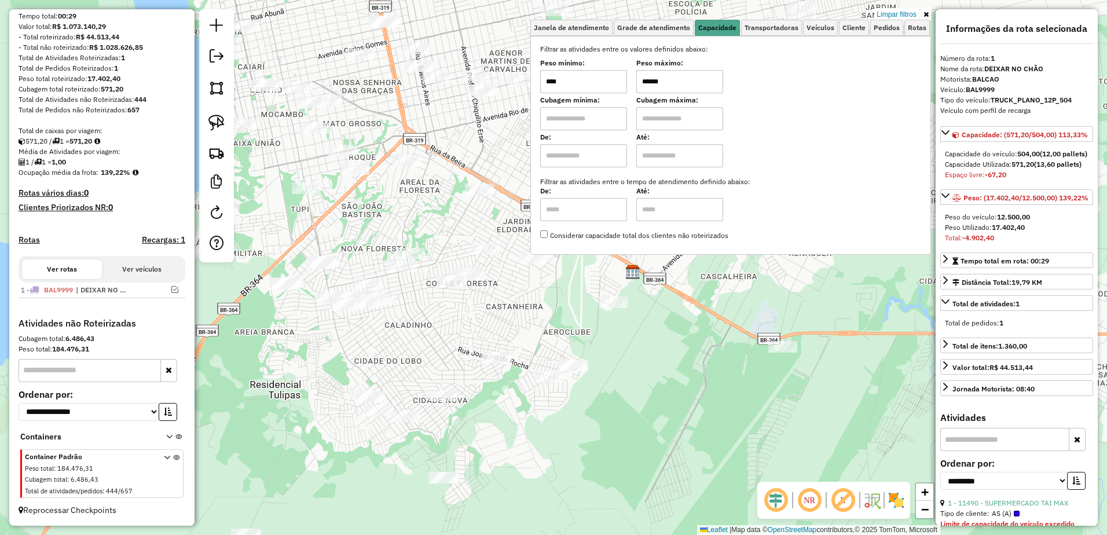
click at [635, 356] on div "Limpar filtros Janela de atendimento Grade de atendimento Capacidade Transporta…" at bounding box center [553, 267] width 1107 height 535
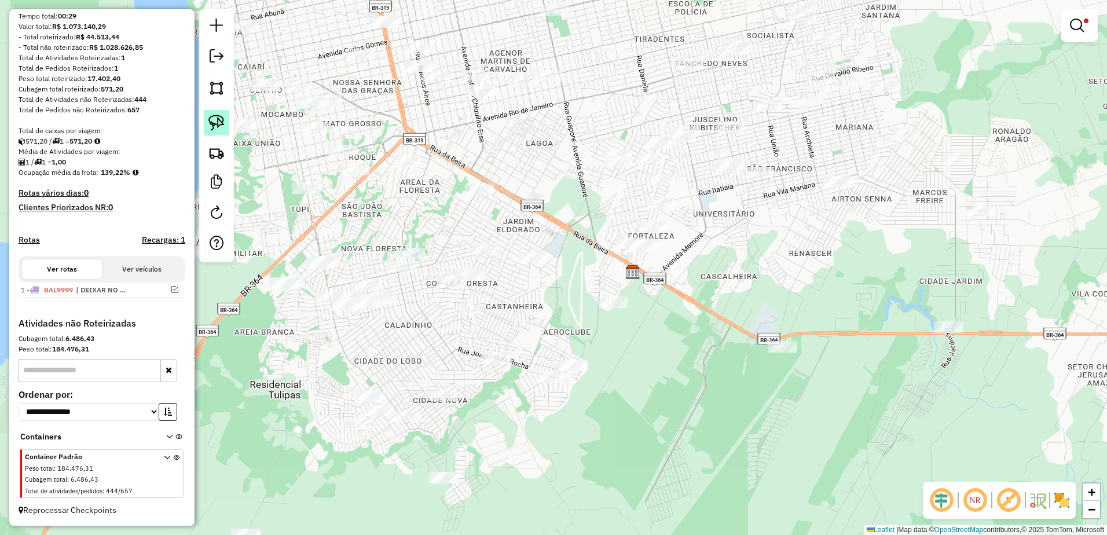
click at [219, 118] on img at bounding box center [216, 123] width 16 height 16
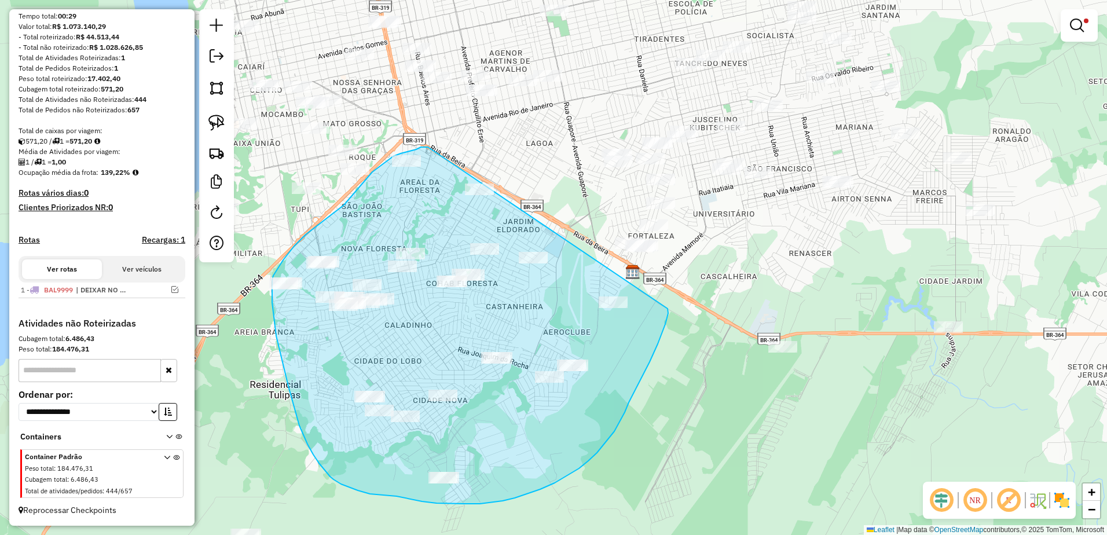
drag, startPoint x: 428, startPoint y: 147, endPoint x: 666, endPoint y: 308, distance: 287.8
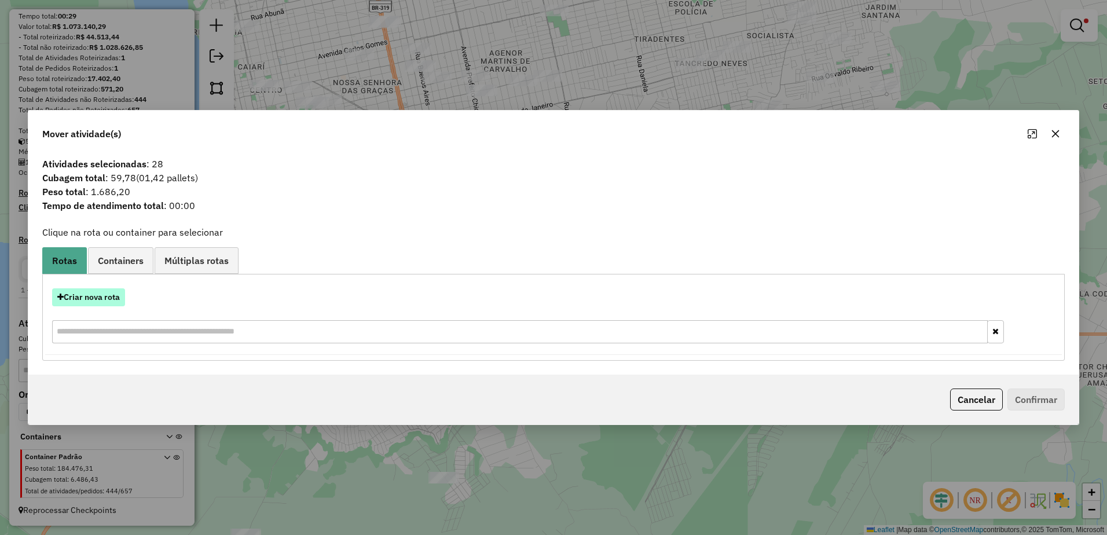
click at [80, 292] on button "Criar nova rota" at bounding box center [88, 297] width 73 height 18
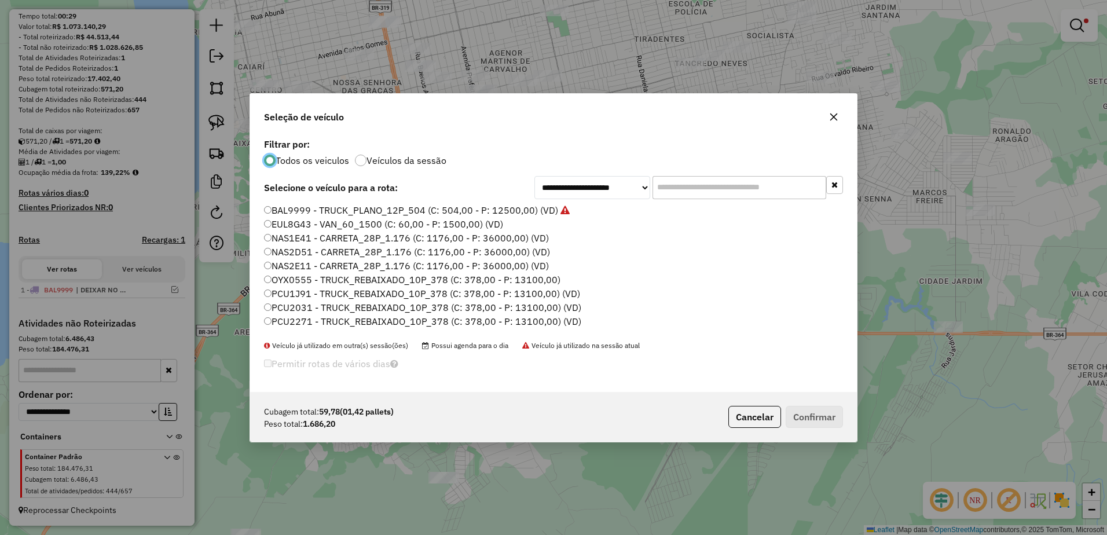
scroll to position [6, 3]
click at [769, 194] on input "text" at bounding box center [740, 187] width 174 height 23
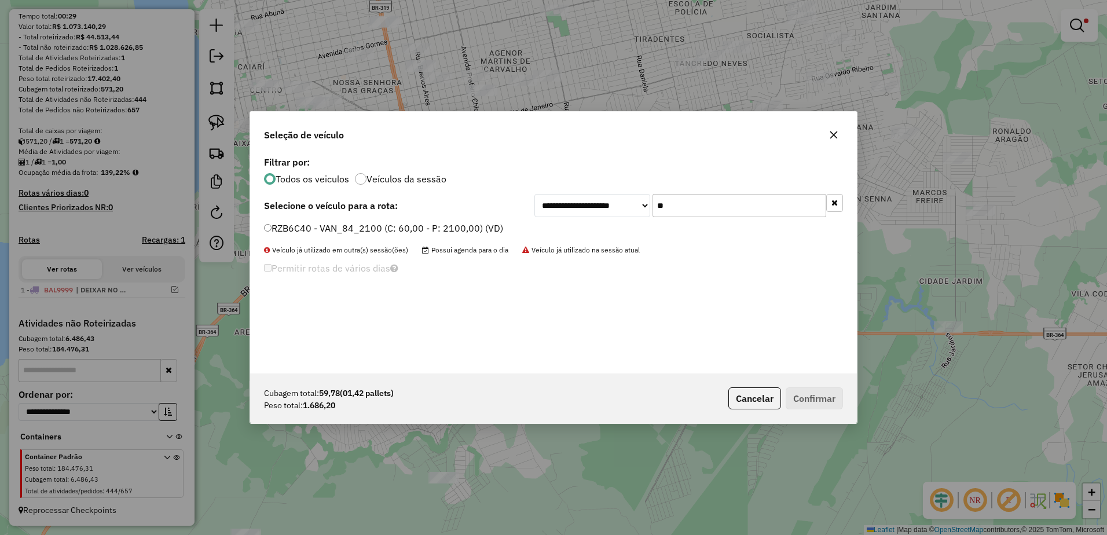
type input "**"
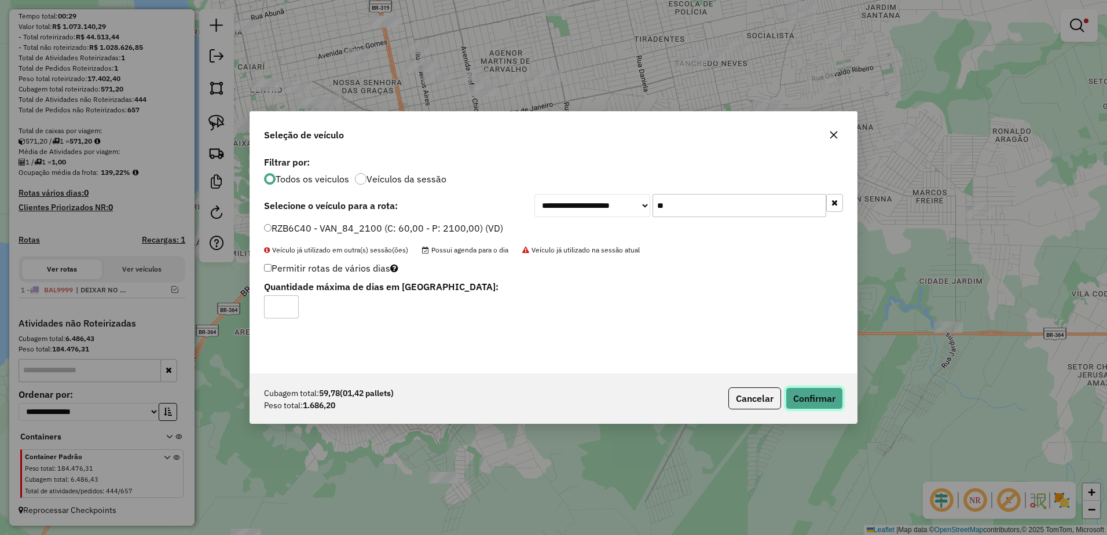
click at [828, 390] on button "Confirmar" at bounding box center [814, 398] width 57 height 22
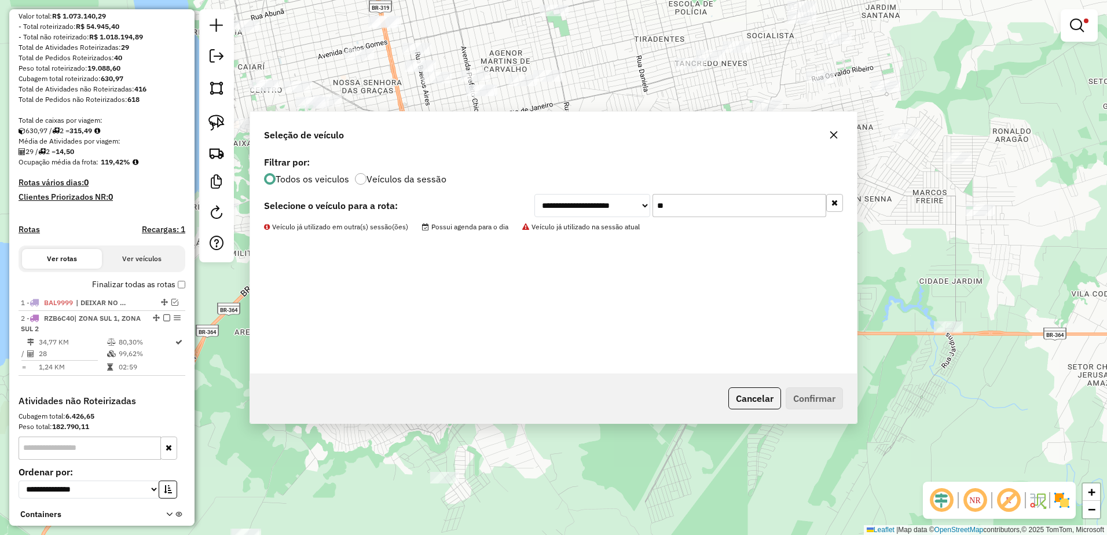
scroll to position [177, 0]
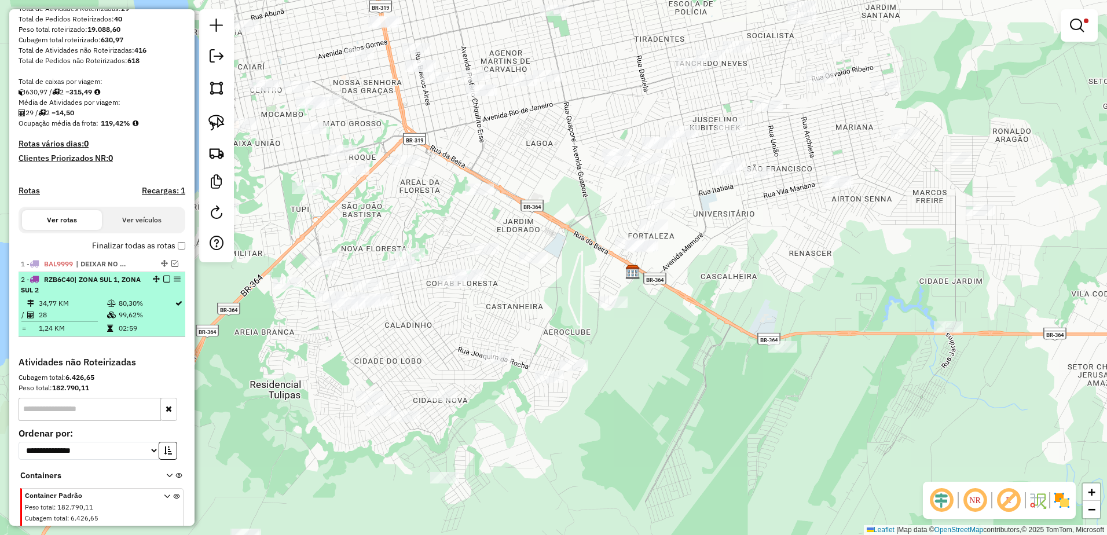
click at [145, 295] on div "2 - RZB6C40 | ZONA SUL 1, ZONA SUL 2" at bounding box center [102, 284] width 162 height 21
select select "**********"
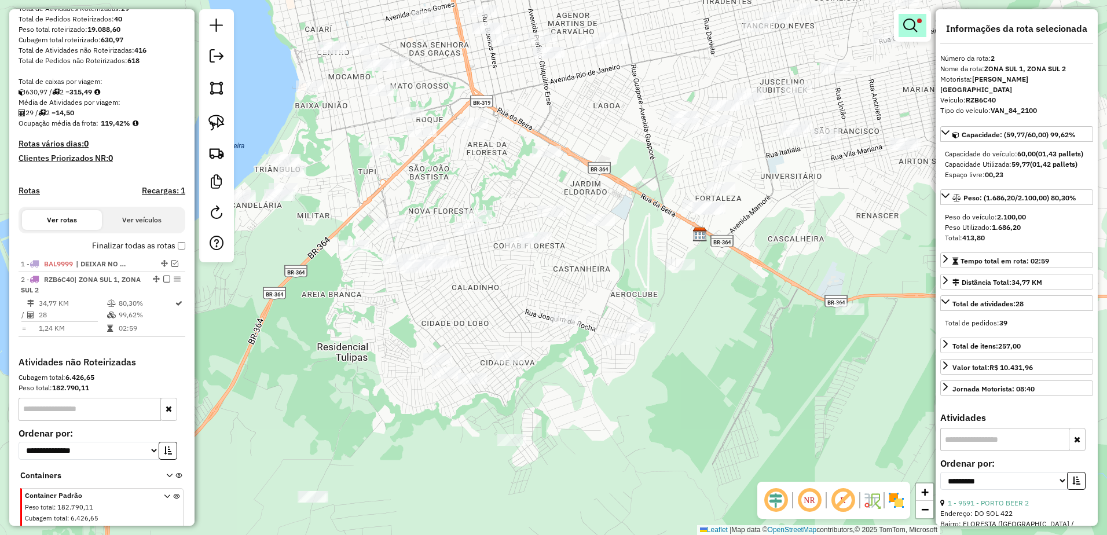
click at [911, 27] on em at bounding box center [910, 26] width 14 height 14
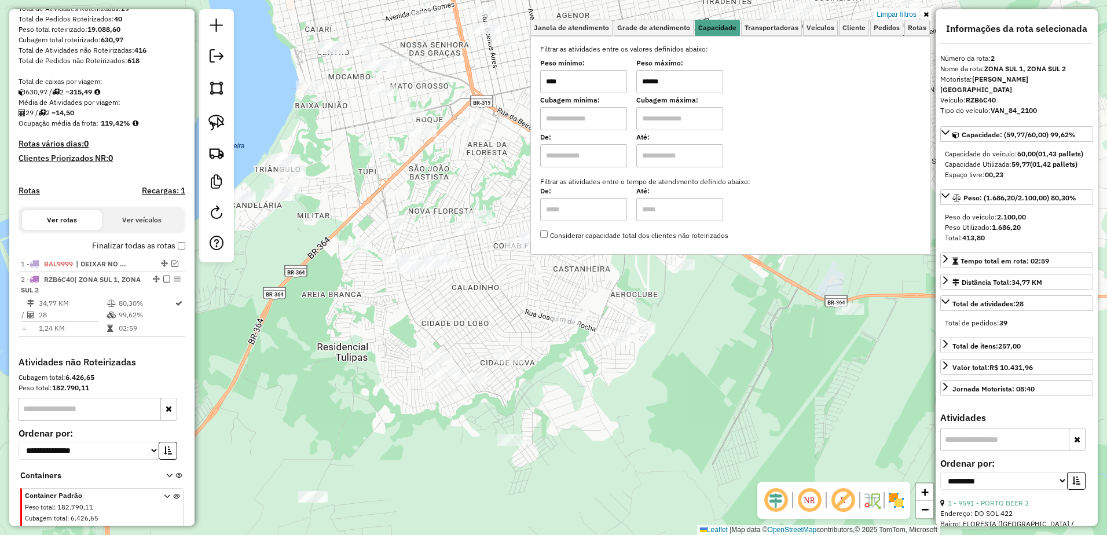
click at [682, 88] on input "******" at bounding box center [679, 81] width 87 height 23
type input "******"
click at [506, 294] on div "Limpar filtros Janela de atendimento Grade de atendimento Capacidade Transporta…" at bounding box center [553, 267] width 1107 height 535
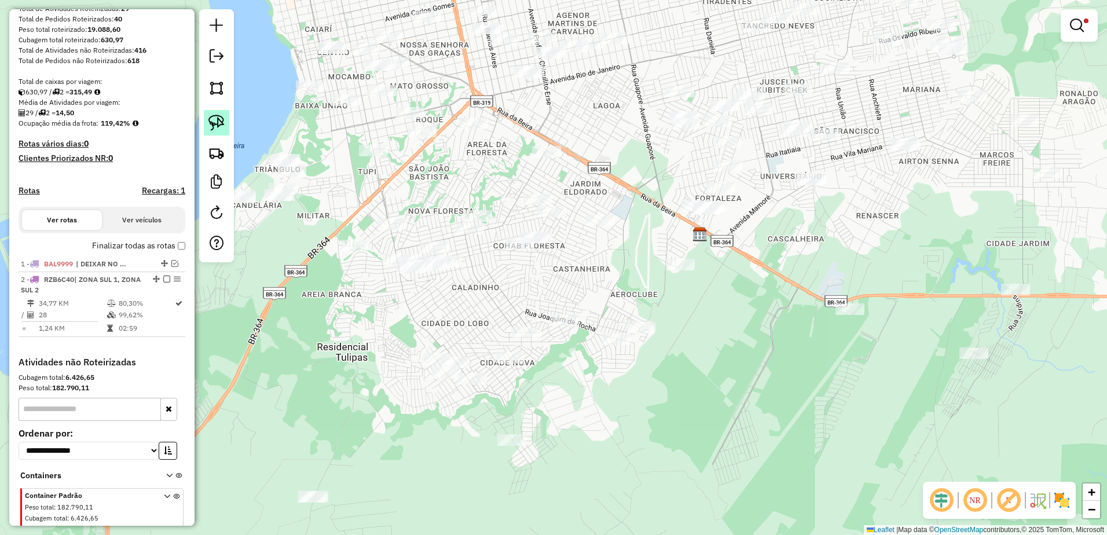
click at [218, 120] on img at bounding box center [216, 123] width 16 height 16
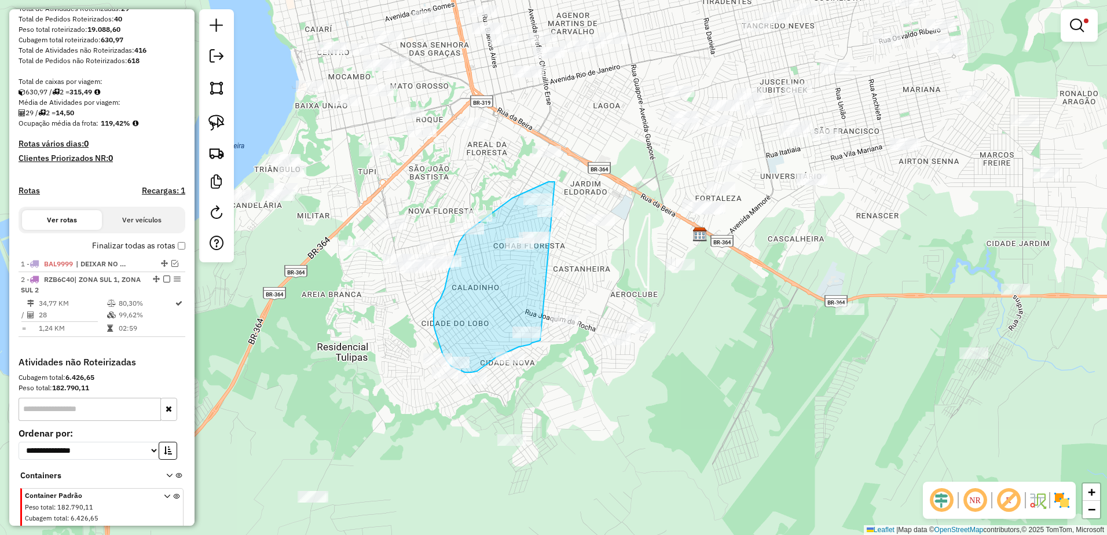
drag, startPoint x: 555, startPoint y: 182, endPoint x: 547, endPoint y: 340, distance: 158.3
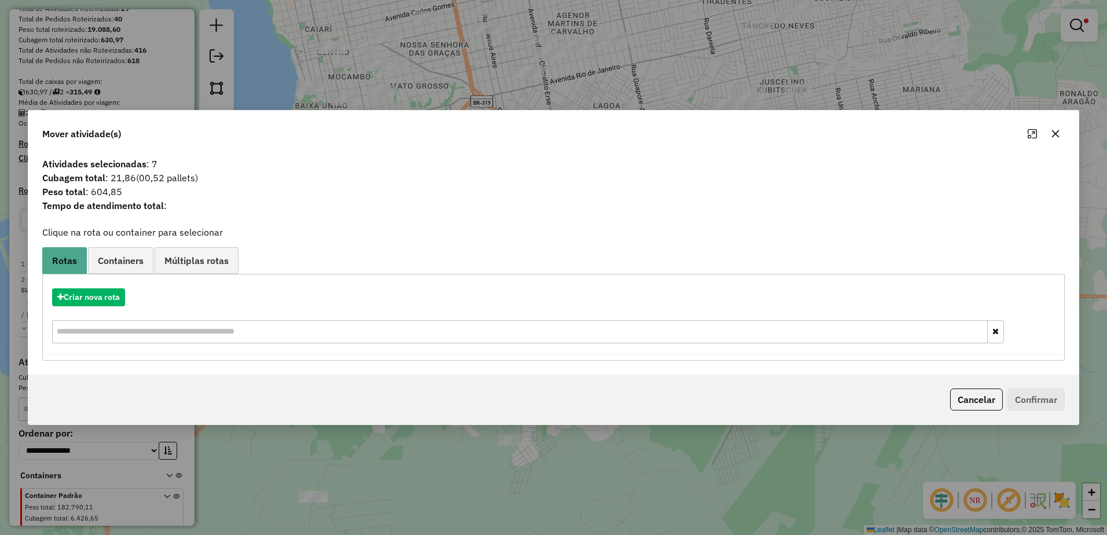
click at [1058, 130] on icon "button" at bounding box center [1055, 133] width 9 height 9
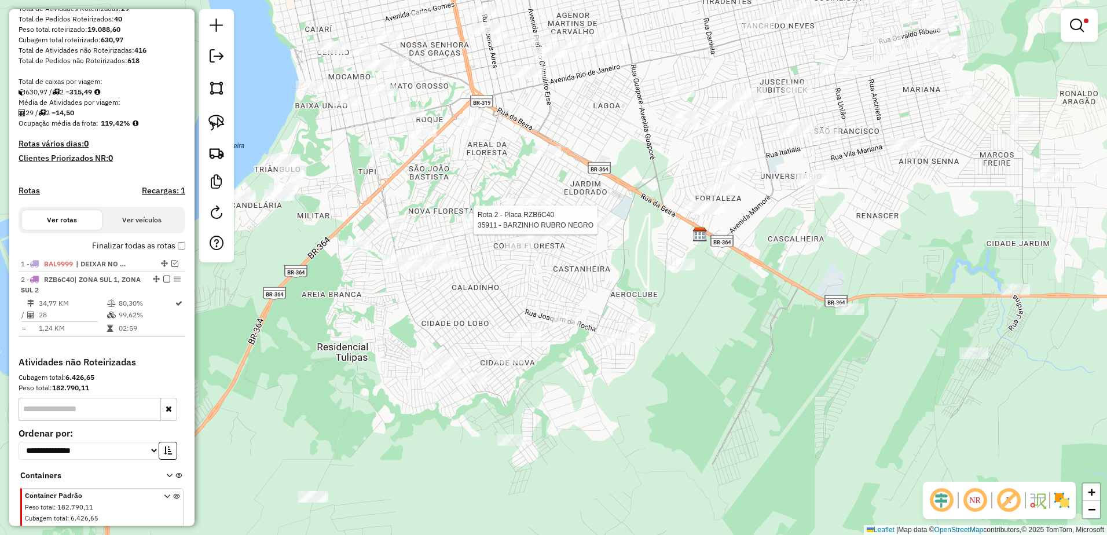
scroll to position [226, 0]
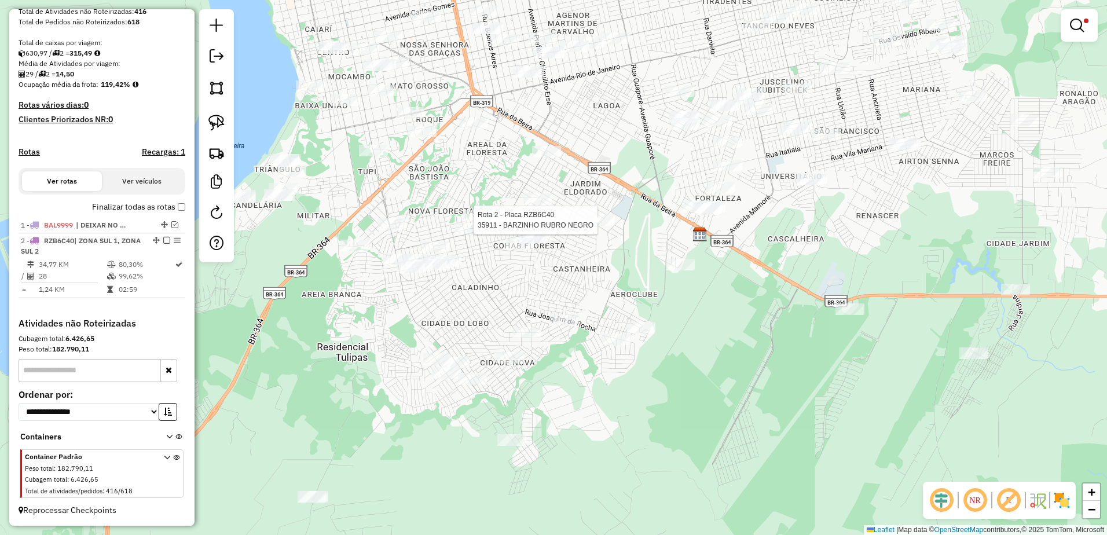
select select "**********"
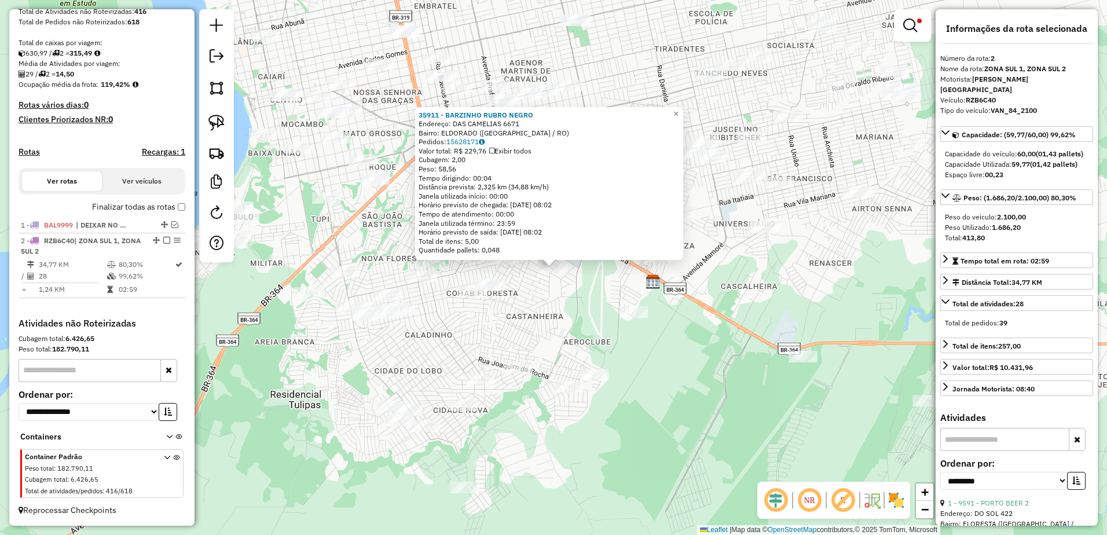
click at [413, 353] on div "35911 - BARZINHO RUBRO NEGRO Endereço: DAS CAMELIAS 6671 Bairro: ELDORADO (PORT…" at bounding box center [553, 267] width 1107 height 535
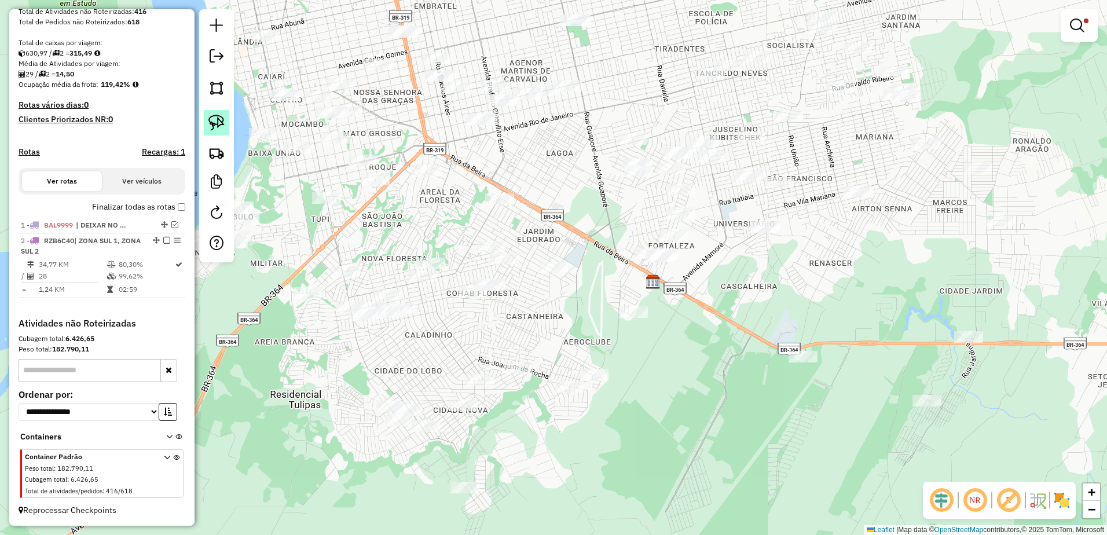
click at [219, 126] on img at bounding box center [216, 123] width 16 height 16
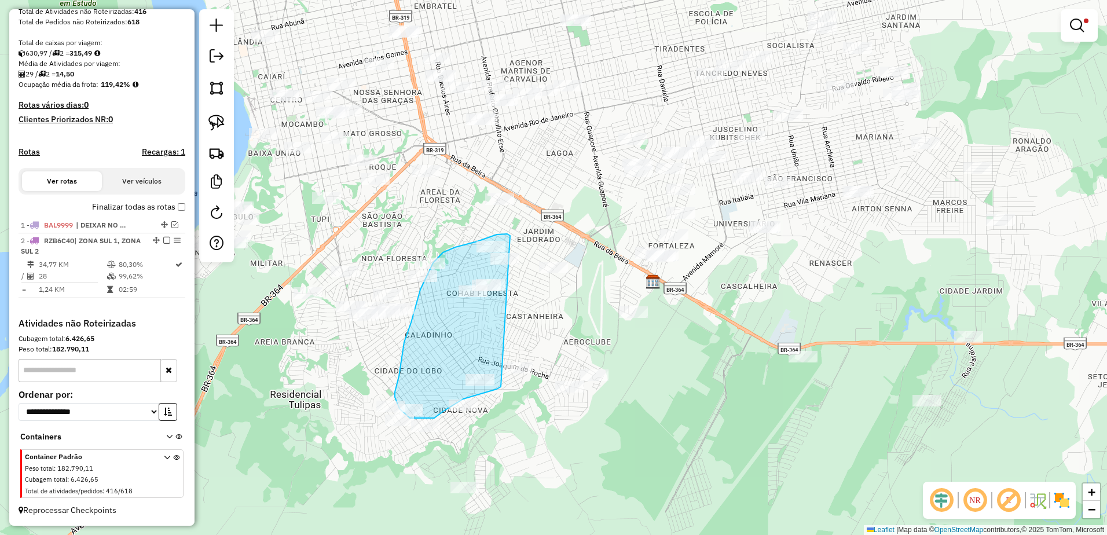
drag, startPoint x: 505, startPoint y: 234, endPoint x: 501, endPoint y: 387, distance: 152.9
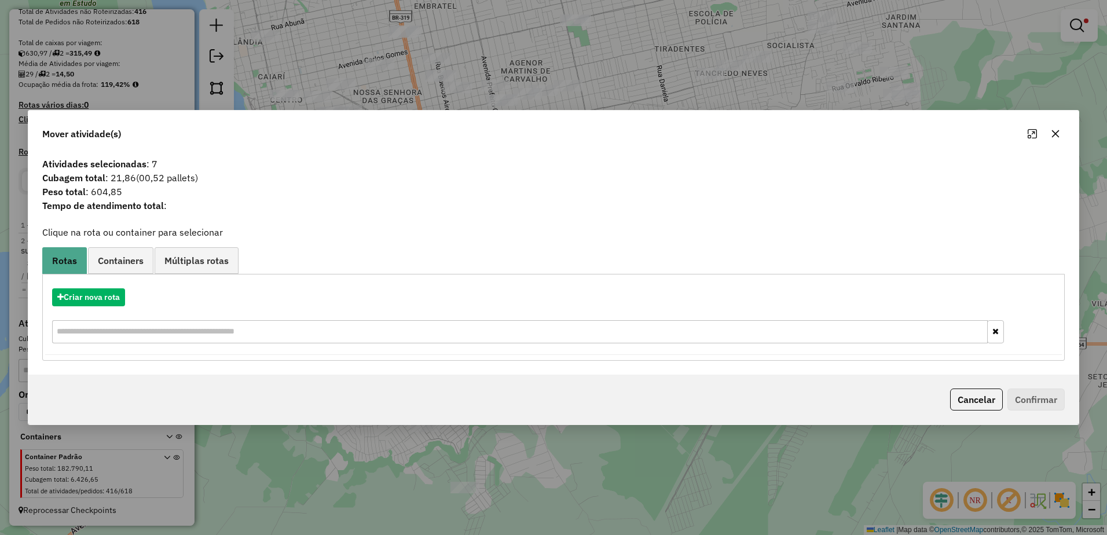
click at [1057, 134] on icon "button" at bounding box center [1056, 134] width 8 height 8
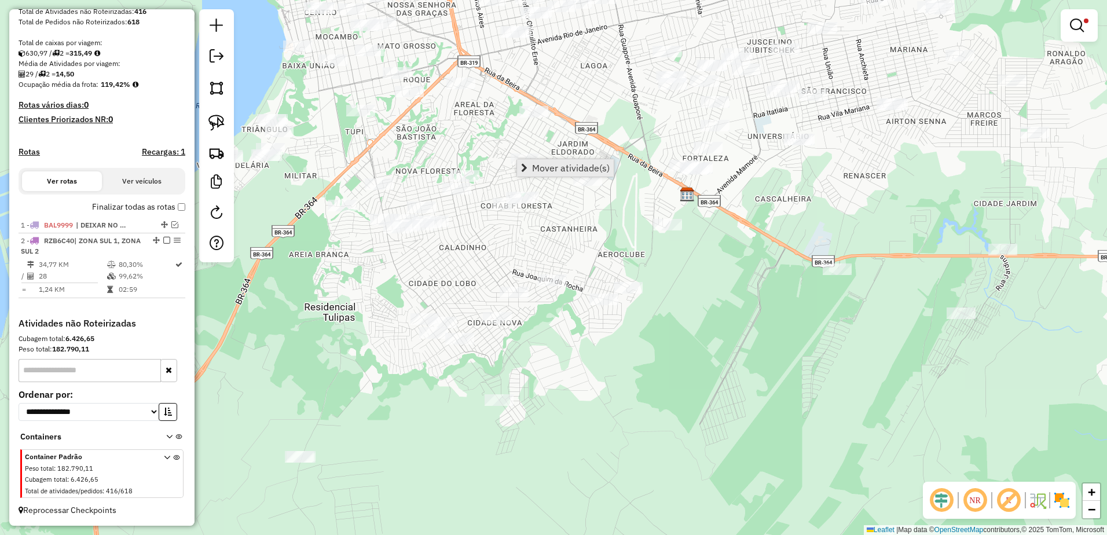
click at [529, 167] on link "Mover atividade(s)" at bounding box center [565, 167] width 97 height 17
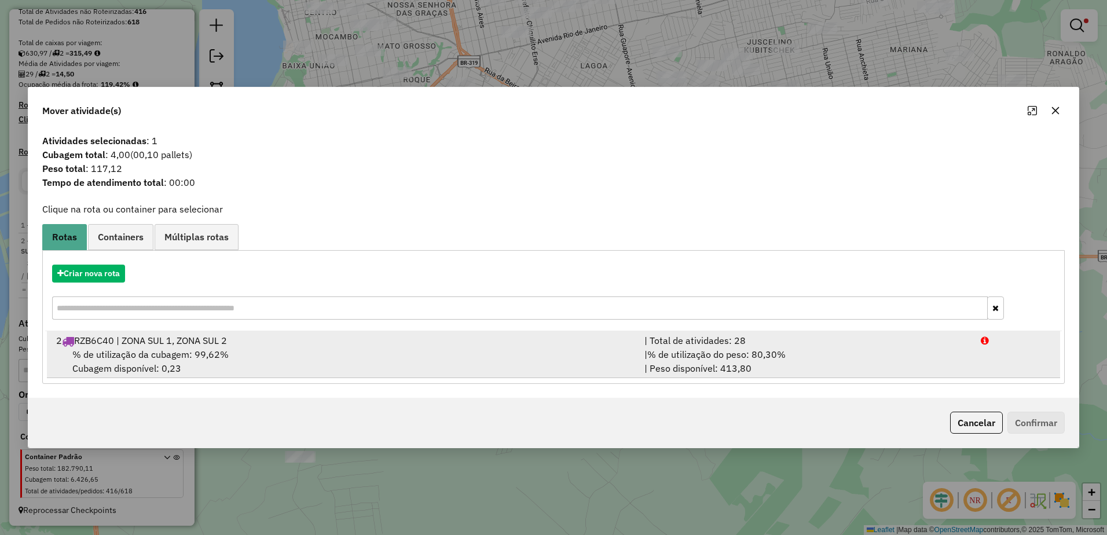
click at [314, 346] on div "2 RZB6C40 | ZONA SUL 1, ZONA SUL 2" at bounding box center [343, 340] width 588 height 14
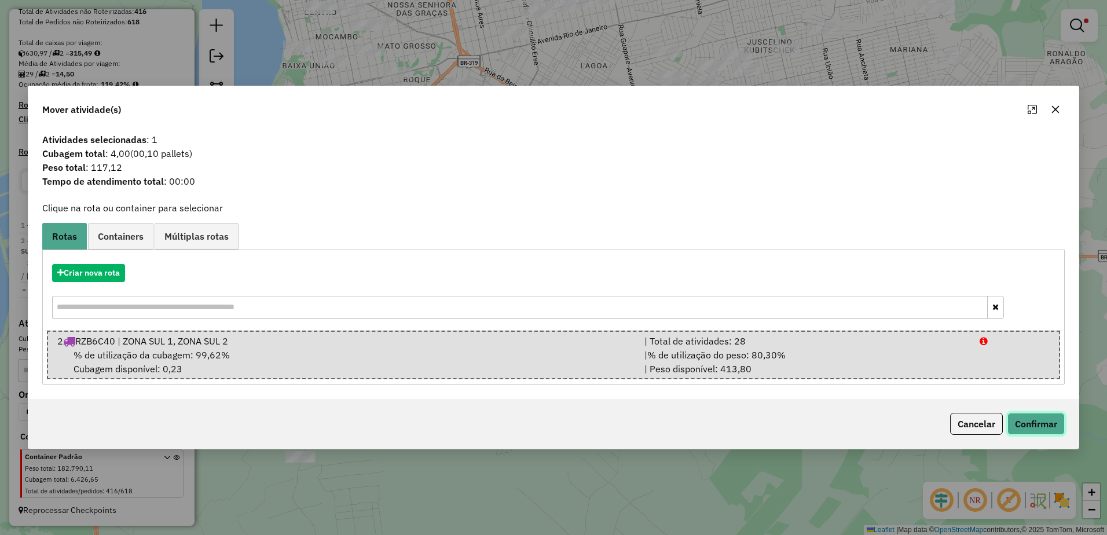
click at [1054, 428] on button "Confirmar" at bounding box center [1035, 424] width 57 height 22
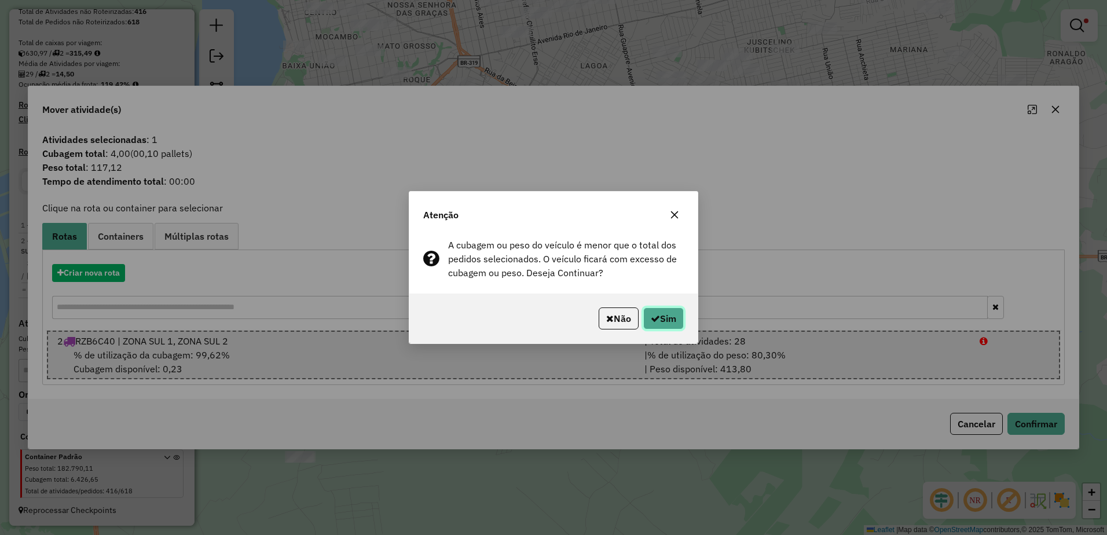
click at [669, 320] on button "Sim" at bounding box center [663, 318] width 41 height 22
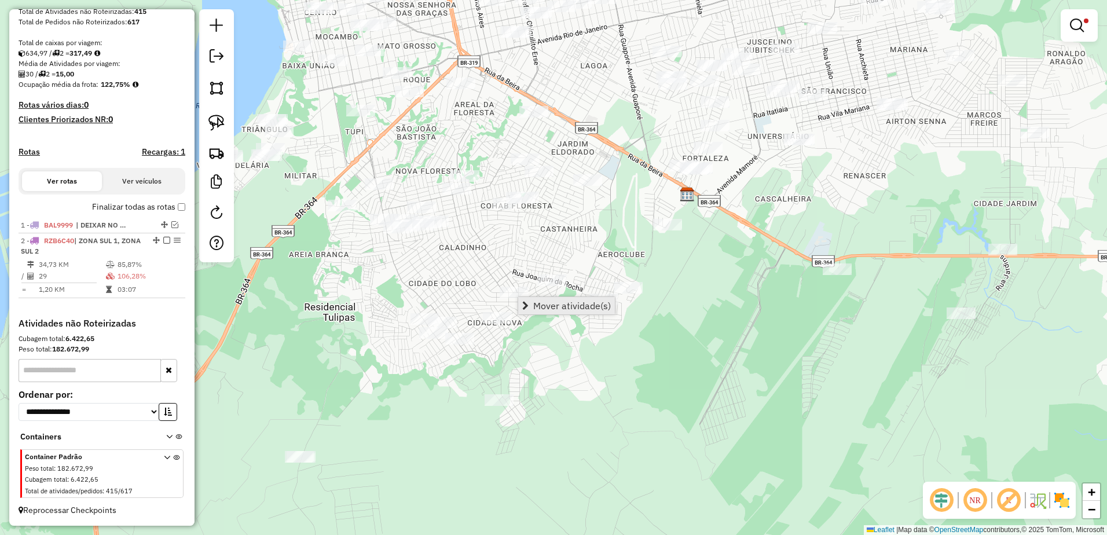
click at [570, 309] on span "Mover atividade(s)" at bounding box center [572, 305] width 78 height 9
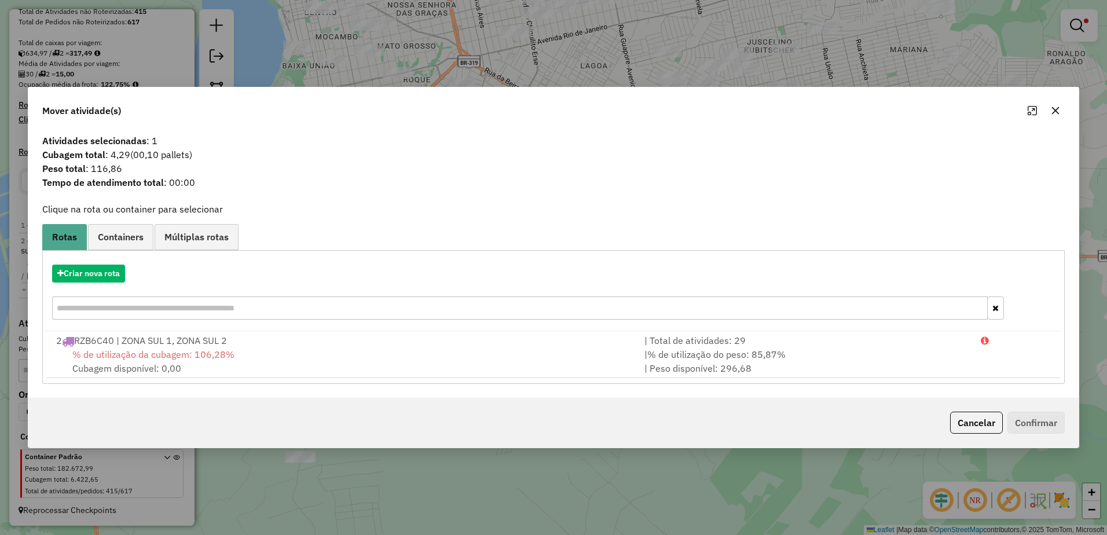
click at [404, 339] on div "2 RZB6C40 | ZONA SUL 1, ZONA SUL 2" at bounding box center [343, 340] width 588 height 14
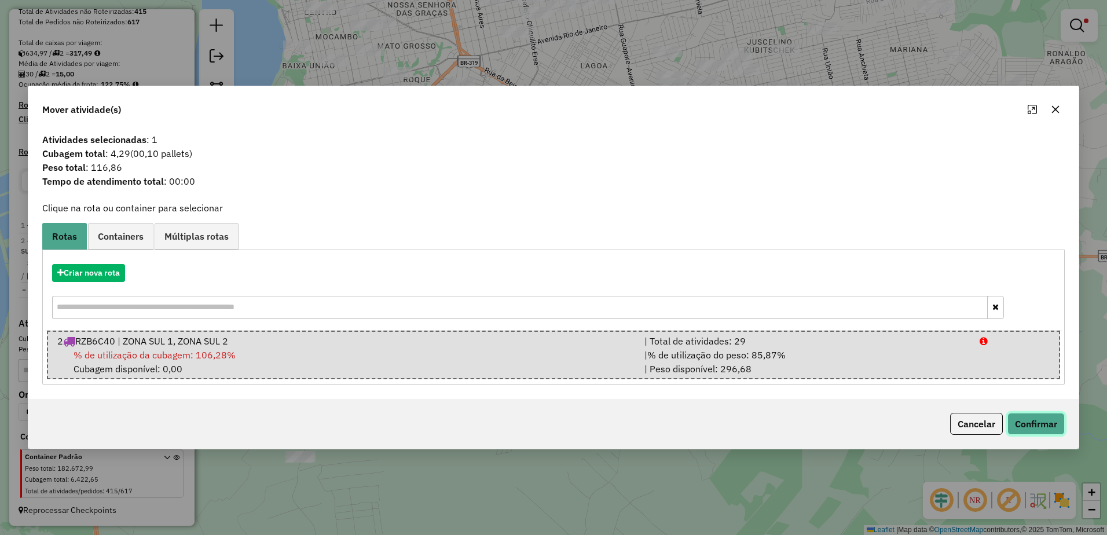
click at [1053, 427] on button "Confirmar" at bounding box center [1035, 424] width 57 height 22
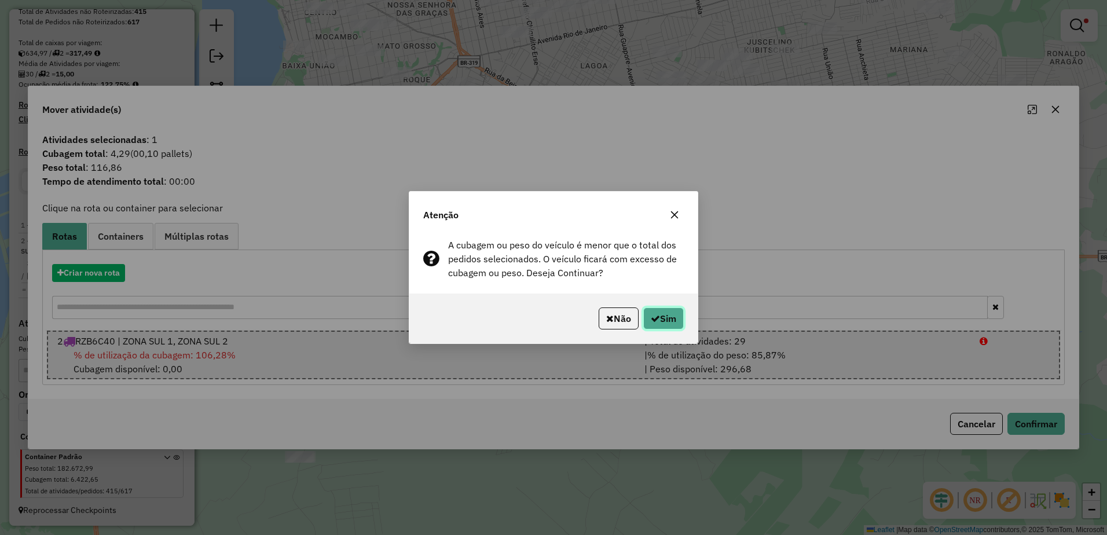
click at [676, 316] on button "Sim" at bounding box center [663, 318] width 41 height 22
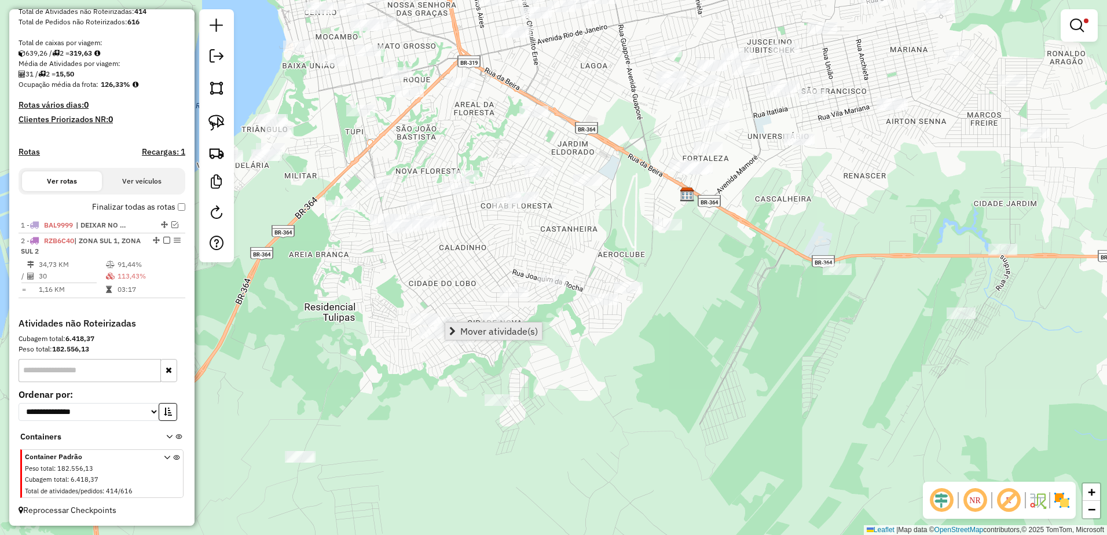
click at [505, 329] on span "Mover atividade(s)" at bounding box center [499, 331] width 78 height 9
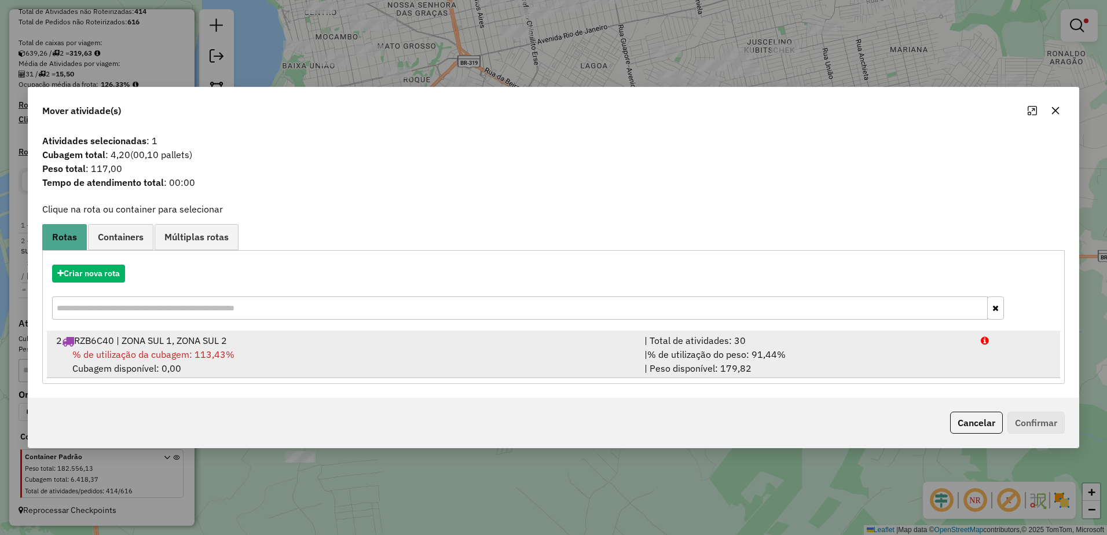
click at [332, 344] on div "2 RZB6C40 | ZONA SUL 1, ZONA SUL 2" at bounding box center [343, 340] width 588 height 14
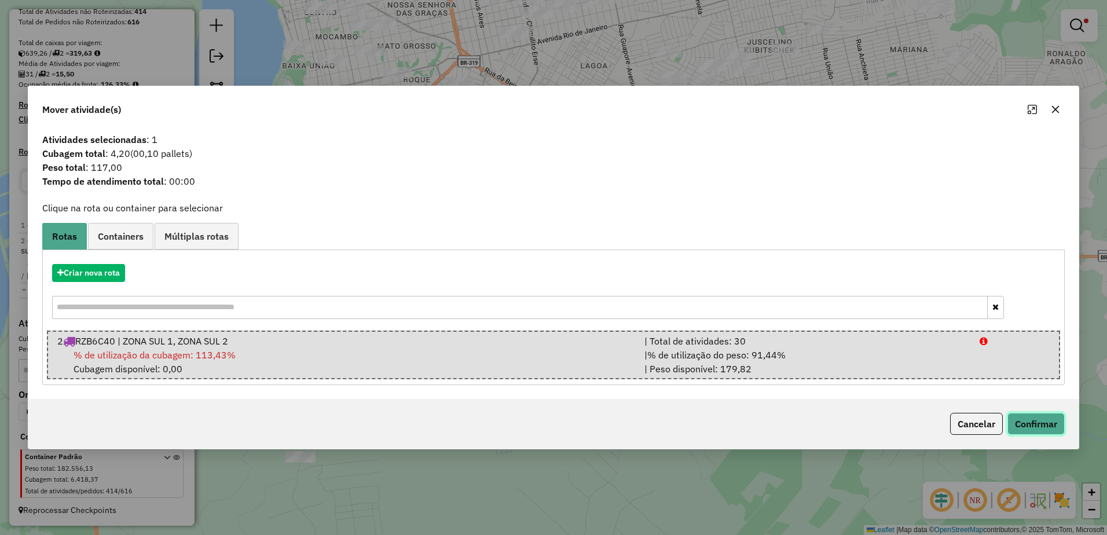
click at [1052, 418] on button "Confirmar" at bounding box center [1035, 424] width 57 height 22
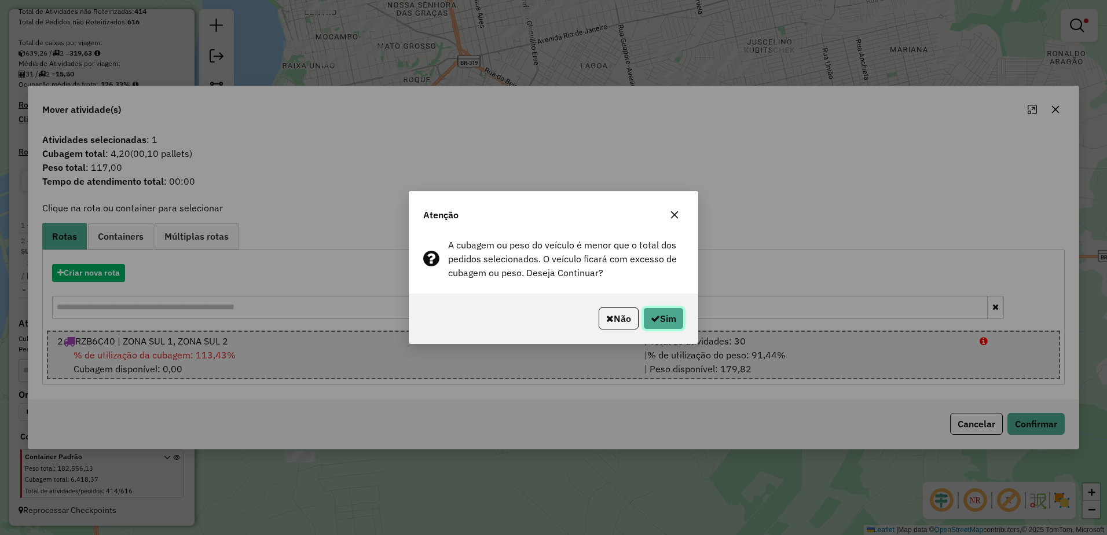
click at [669, 317] on button "Sim" at bounding box center [663, 318] width 41 height 22
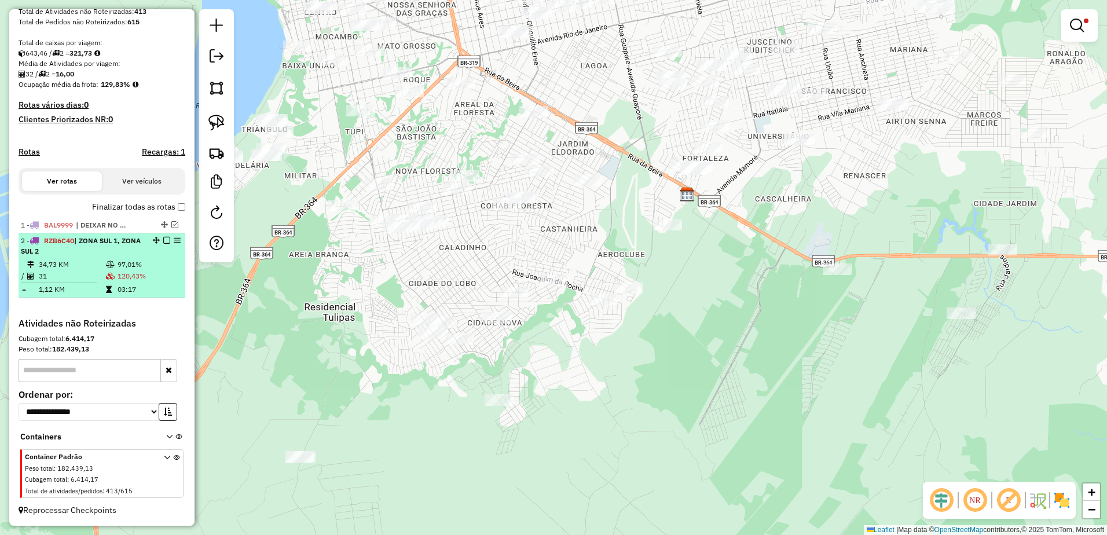
click at [96, 276] on td "31" at bounding box center [71, 276] width 67 height 12
select select "**********"
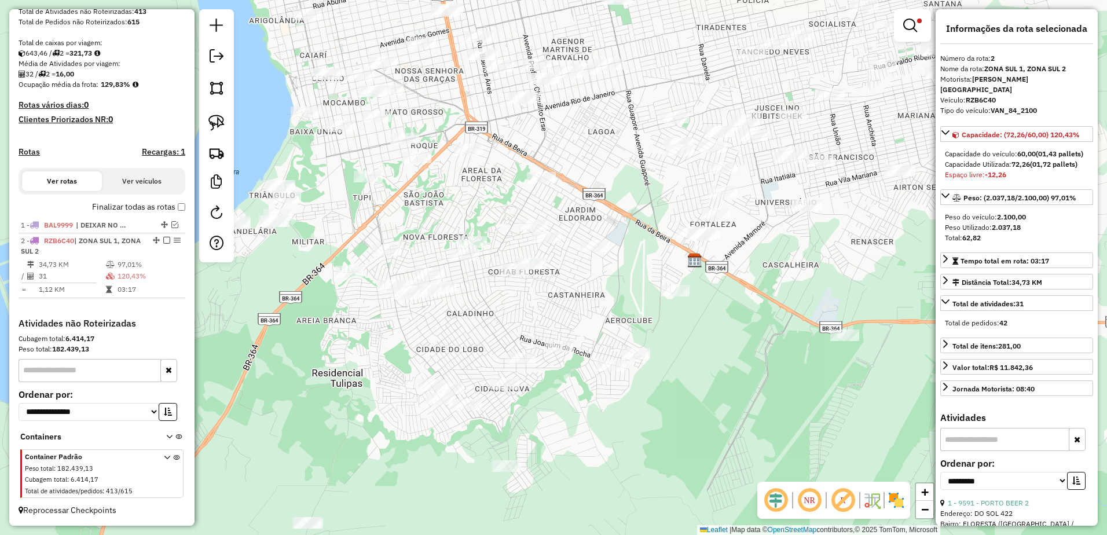
drag, startPoint x: 611, startPoint y: 273, endPoint x: 606, endPoint y: 299, distance: 26.6
click at [606, 299] on div "Limpar filtros Janela de atendimento Grade de atendimento Capacidade Transporta…" at bounding box center [553, 267] width 1107 height 535
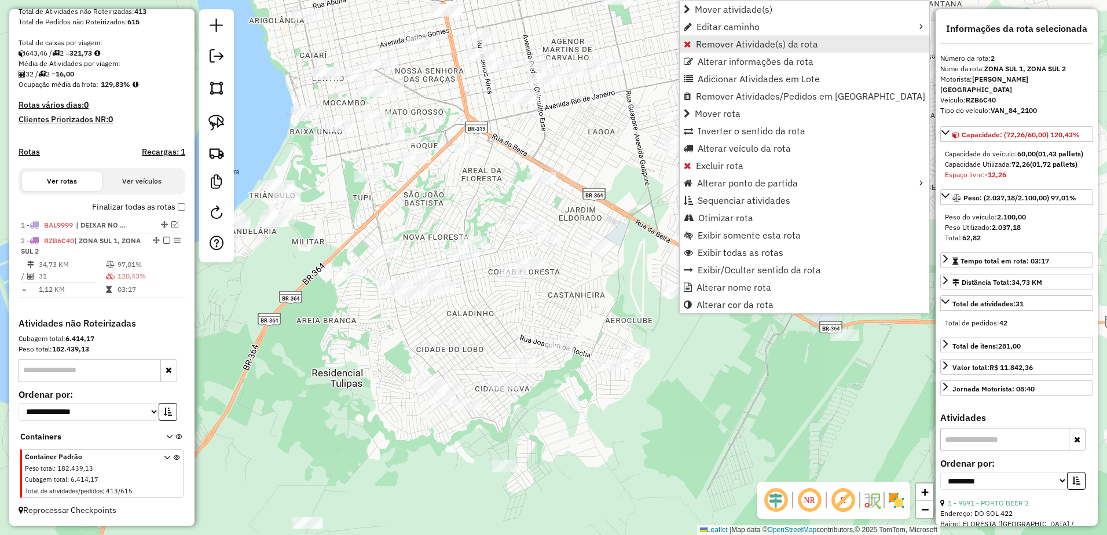
click at [775, 45] on span "Remover Atividade(s) da rota" at bounding box center [757, 43] width 122 height 9
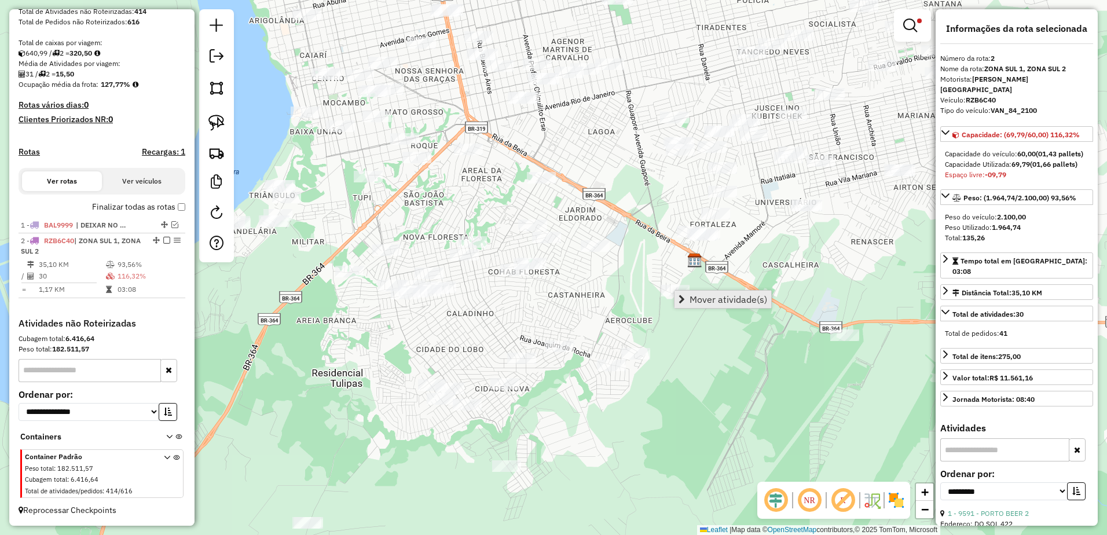
click at [707, 299] on span "Mover atividade(s)" at bounding box center [729, 299] width 78 height 9
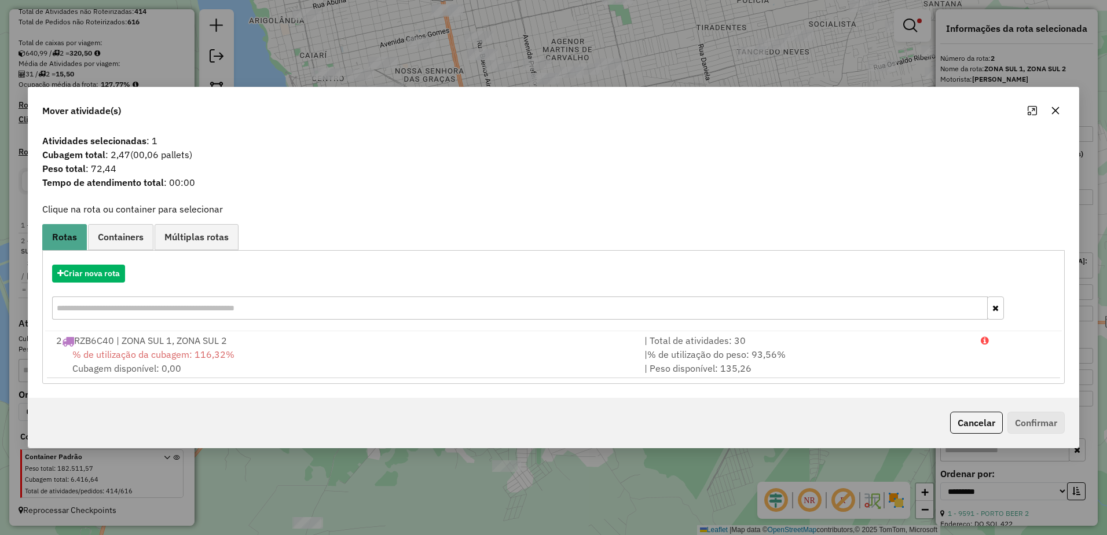
click at [1056, 108] on icon "button" at bounding box center [1055, 110] width 9 height 9
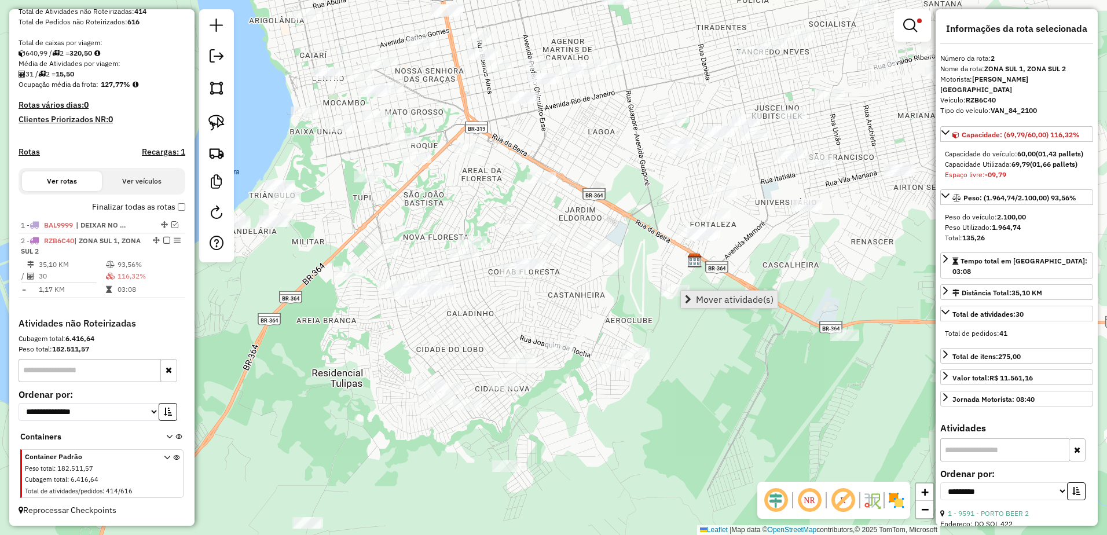
click at [741, 303] on span "Mover atividade(s)" at bounding box center [735, 299] width 78 height 9
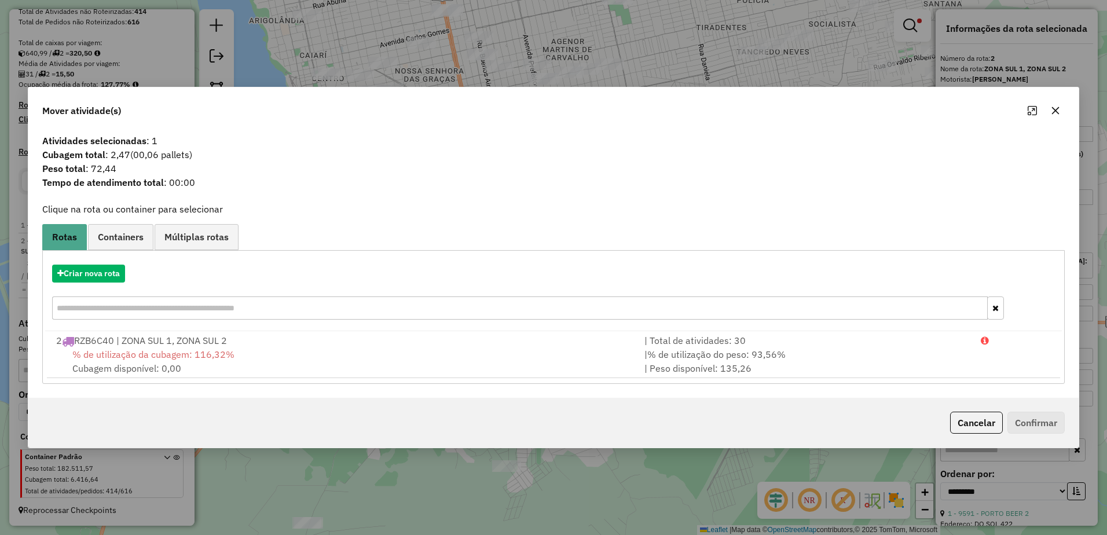
click at [388, 354] on div "% de utilização da cubagem: 116,32% Cubagem disponível: 0,00" at bounding box center [343, 361] width 588 height 28
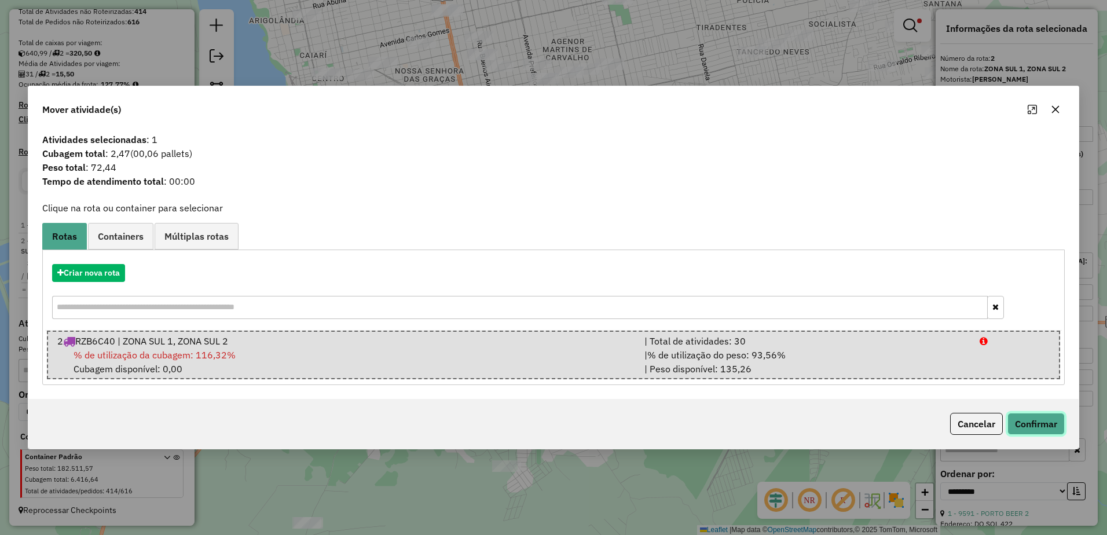
click at [1033, 421] on button "Confirmar" at bounding box center [1035, 424] width 57 height 22
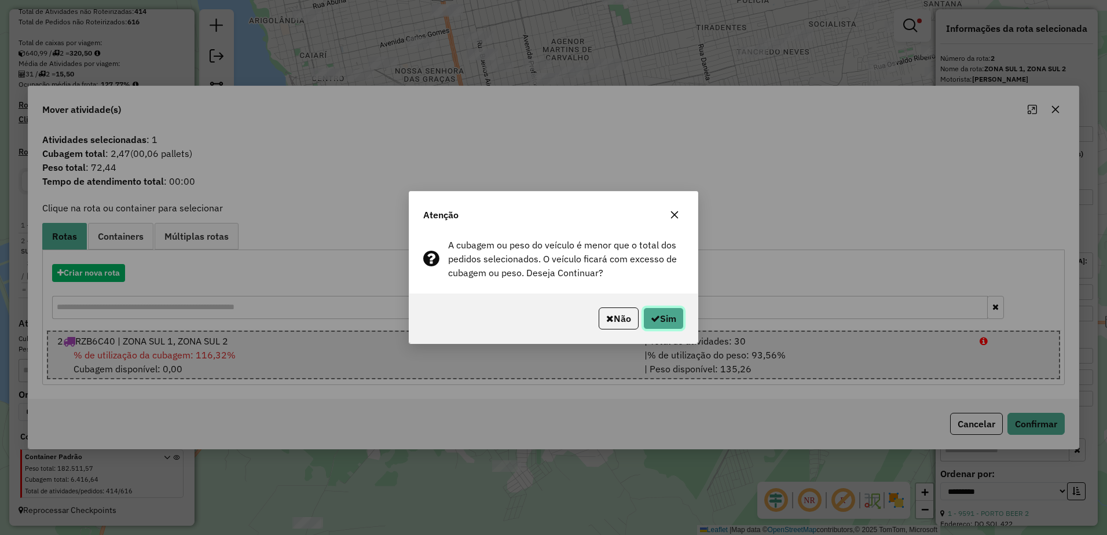
click at [677, 317] on button "Sim" at bounding box center [663, 318] width 41 height 22
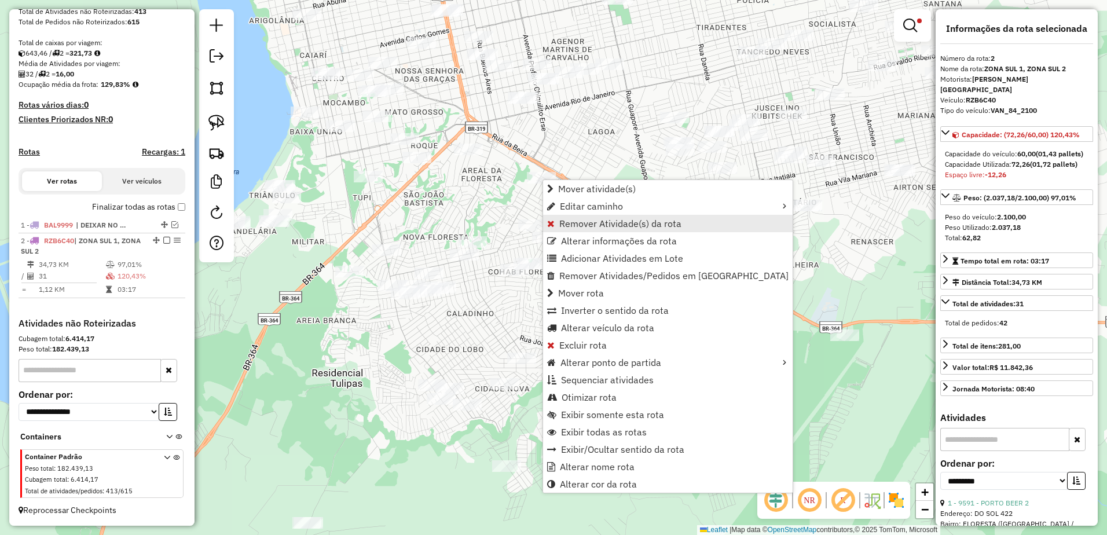
click at [637, 223] on span "Remover Atividade(s) da rota" at bounding box center [620, 223] width 122 height 9
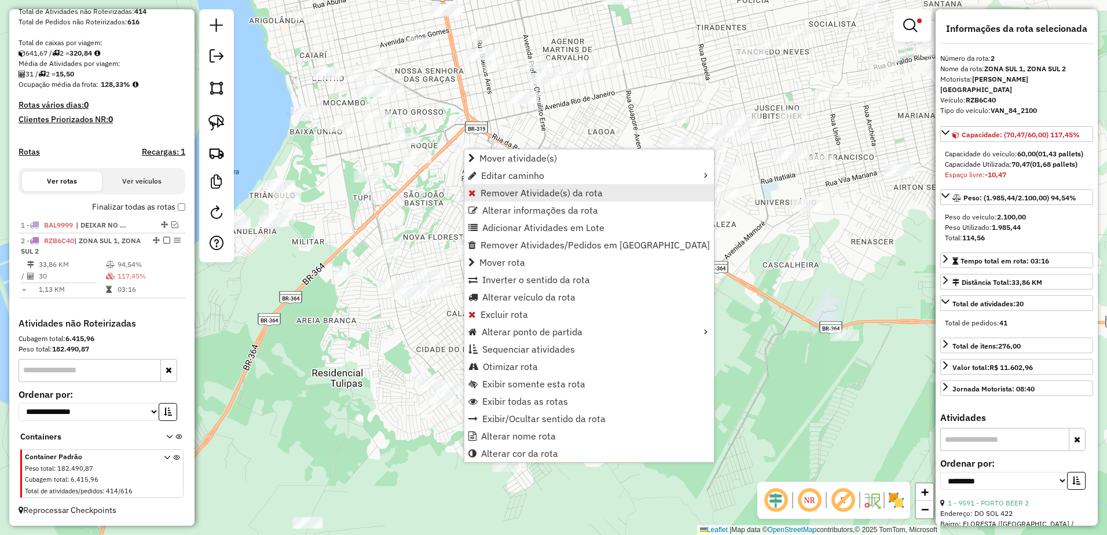
click at [591, 189] on span "Remover Atividade(s) da rota" at bounding box center [542, 192] width 122 height 9
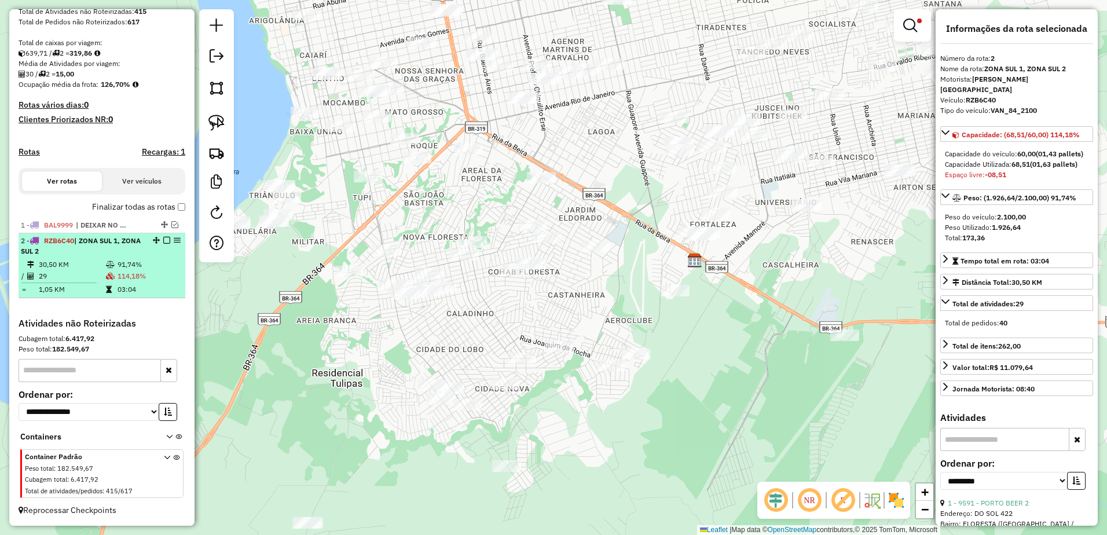
click at [101, 252] on div "2 - RZB6C40 | ZONA SUL 1, ZONA SUL 2" at bounding box center [82, 246] width 123 height 21
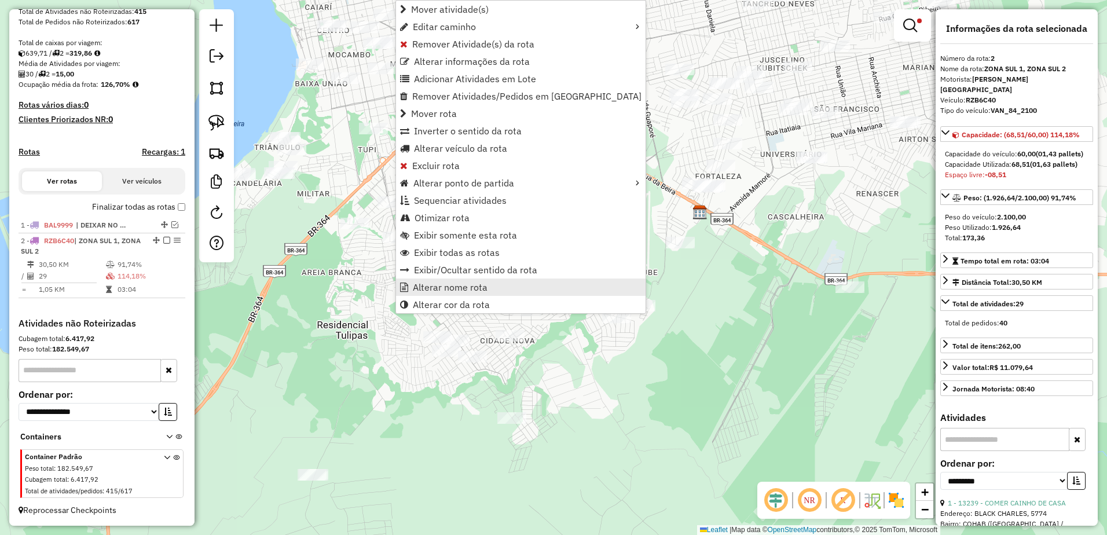
click at [483, 287] on span "Alterar nome rota" at bounding box center [450, 287] width 75 height 9
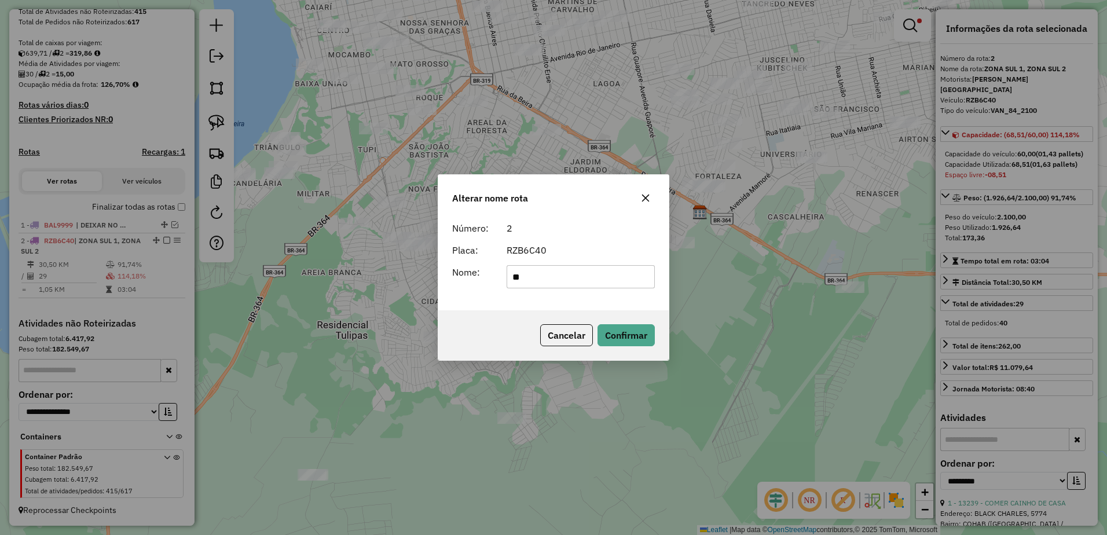
type input "*"
type input "**********"
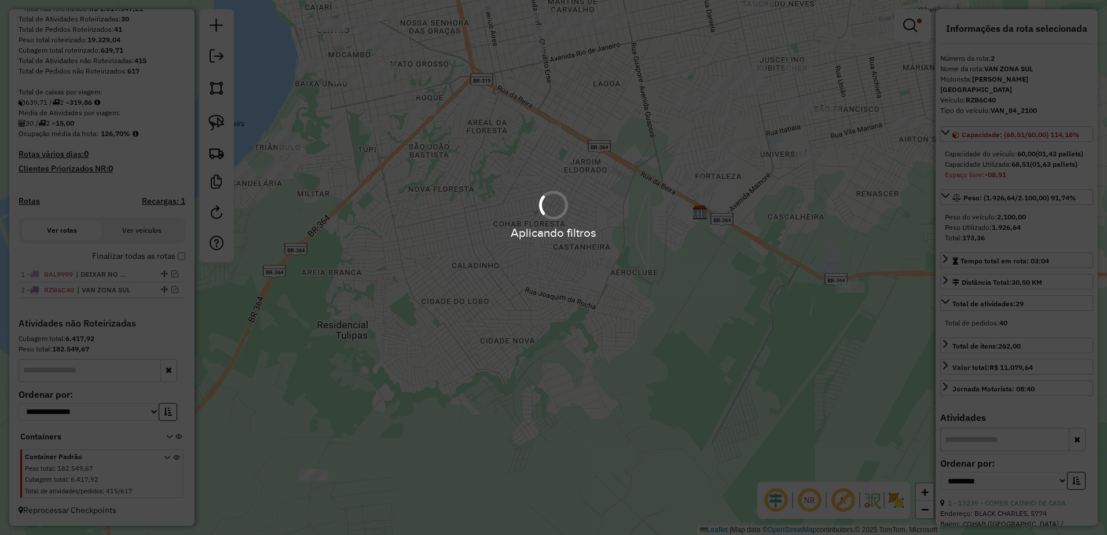
scroll to position [177, 0]
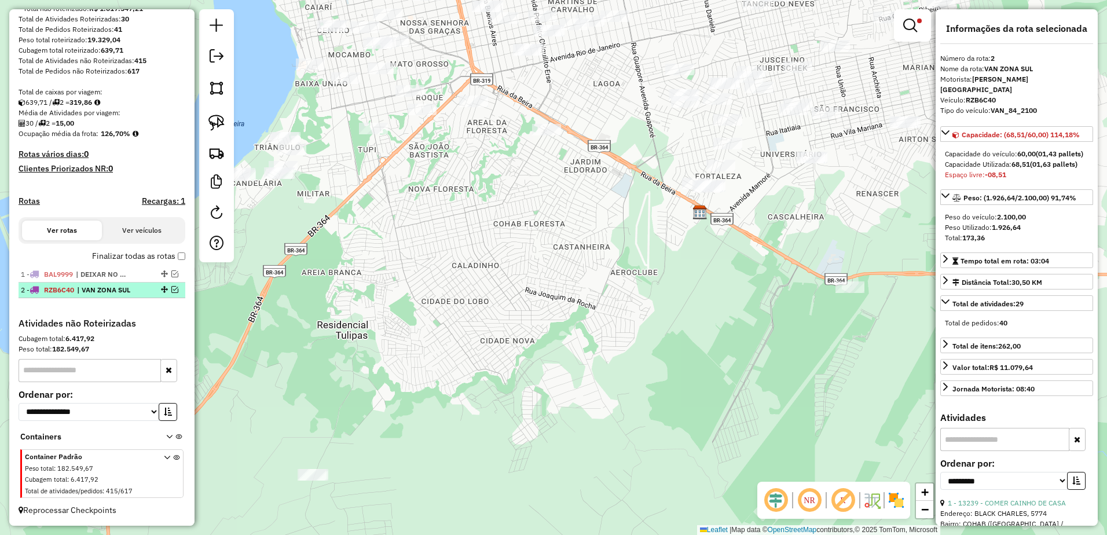
click at [171, 289] on em at bounding box center [174, 289] width 7 height 7
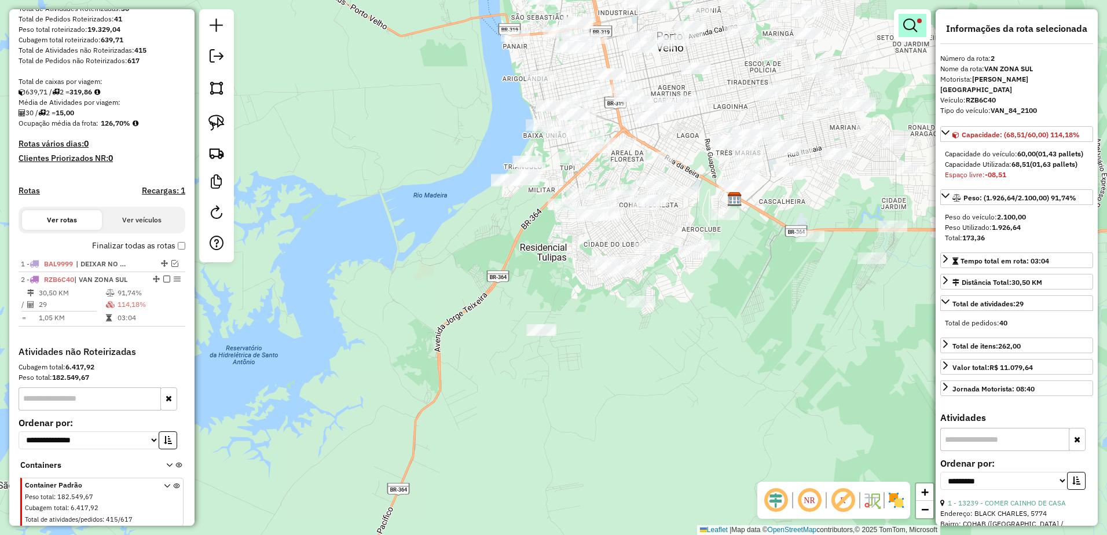
click at [909, 22] on em at bounding box center [910, 26] width 14 height 14
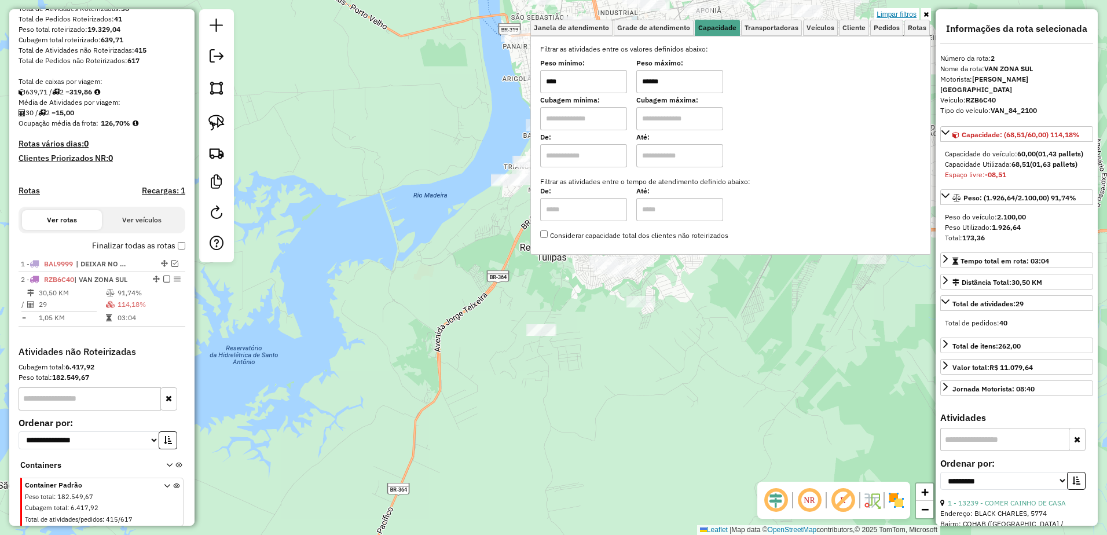
click at [886, 10] on link "Limpar filtros" at bounding box center [896, 14] width 45 height 13
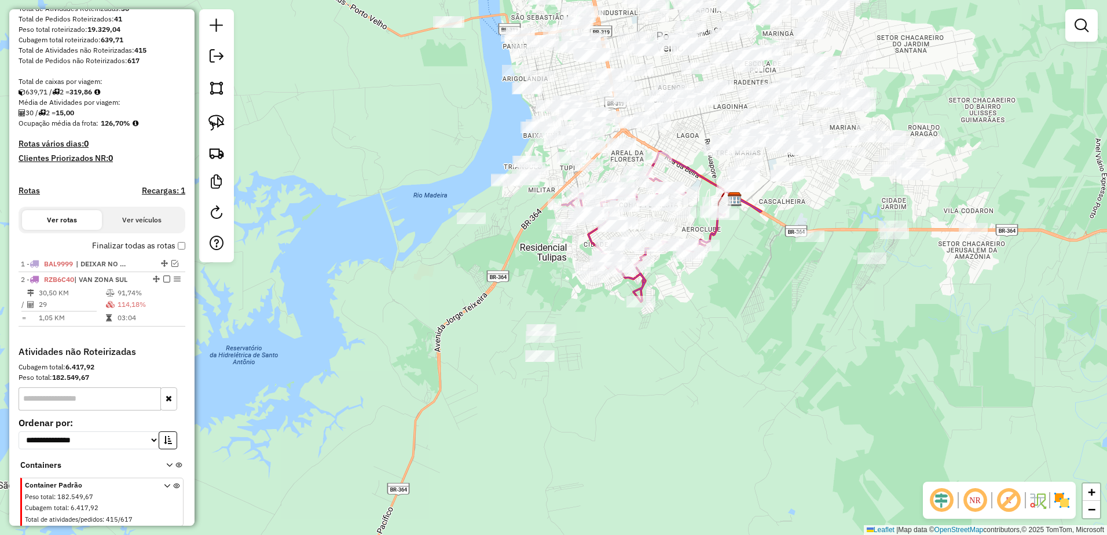
drag, startPoint x: 954, startPoint y: 71, endPoint x: 760, endPoint y: 154, distance: 211.4
click at [760, 154] on div "Janela de atendimento Grade de atendimento Capacidade Transportadoras Veículos …" at bounding box center [553, 267] width 1107 height 535
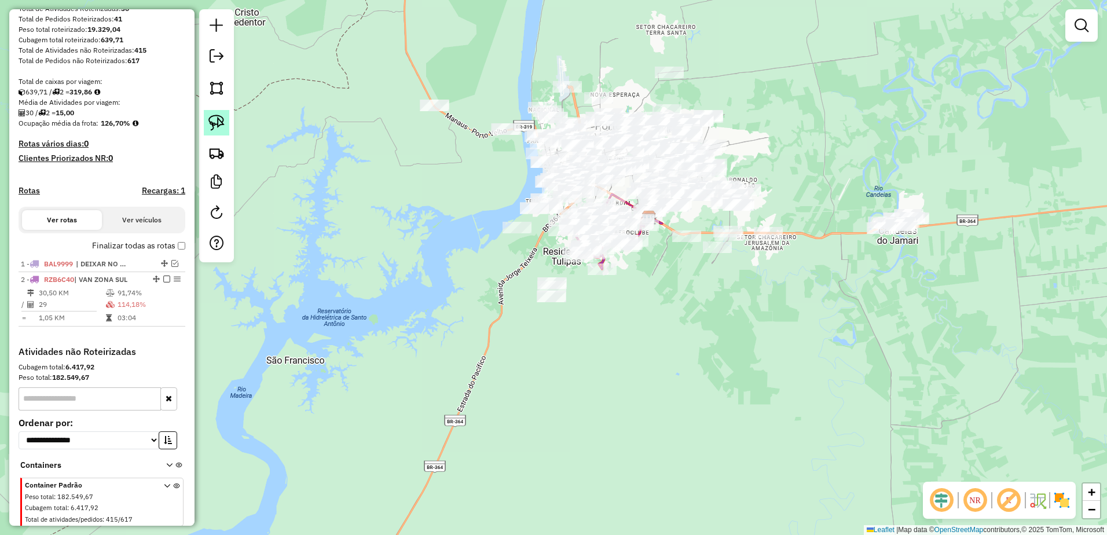
click at [219, 122] on img at bounding box center [216, 123] width 16 height 16
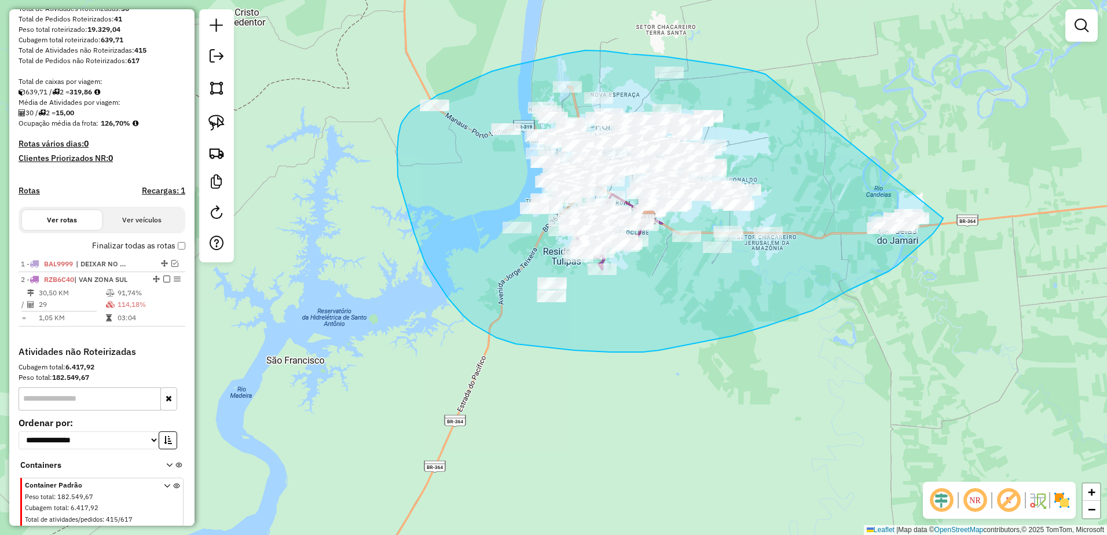
drag, startPoint x: 764, startPoint y: 74, endPoint x: 943, endPoint y: 218, distance: 229.8
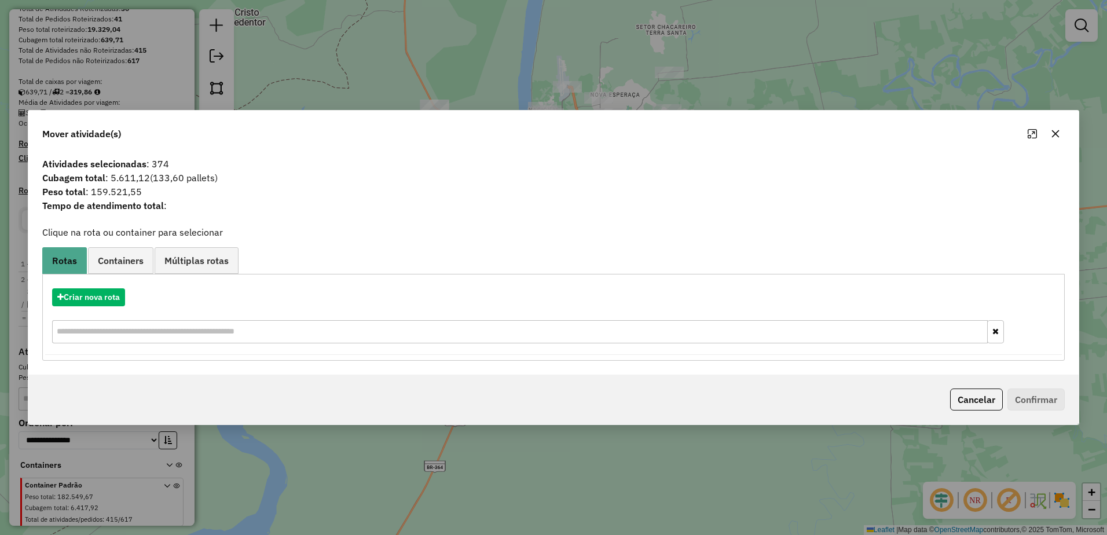
click at [1057, 132] on icon "button" at bounding box center [1055, 133] width 9 height 9
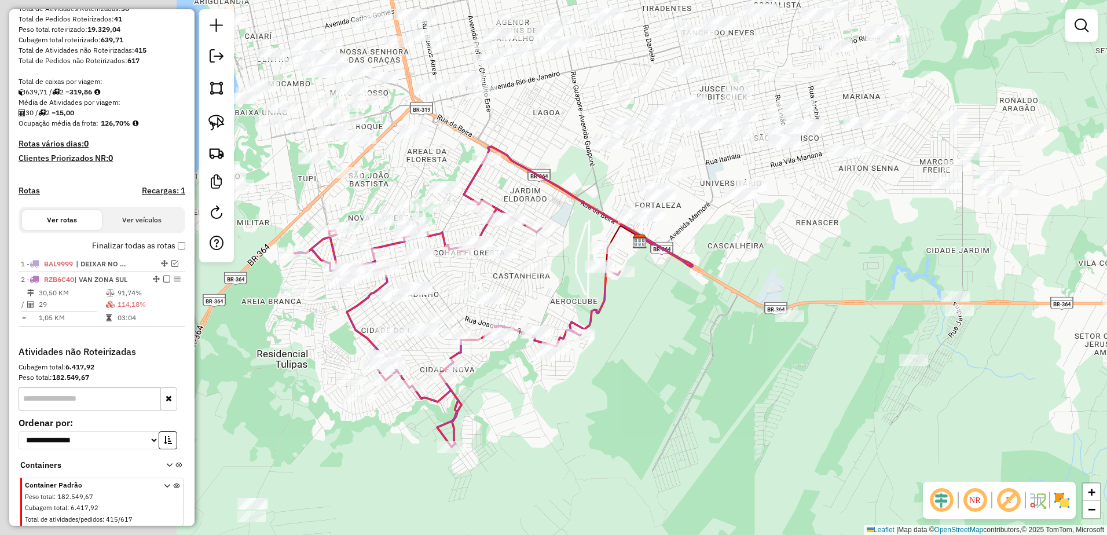
drag, startPoint x: 697, startPoint y: 313, endPoint x: 713, endPoint y: 310, distance: 15.8
click at [713, 310] on div "Janela de atendimento Grade de atendimento Capacidade Transportadoras Veículos …" at bounding box center [553, 267] width 1107 height 535
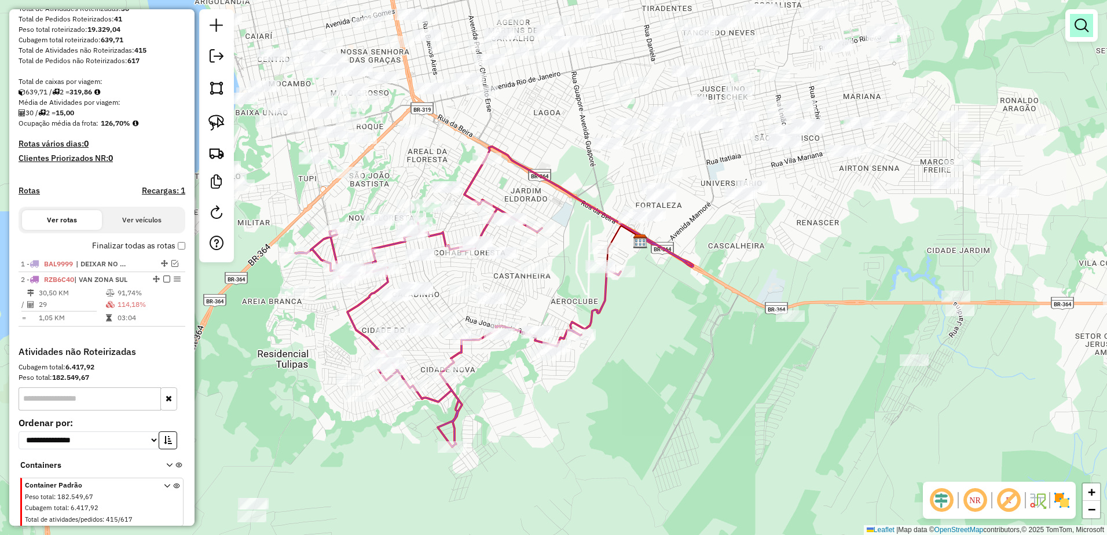
click at [1082, 26] on em at bounding box center [1082, 26] width 14 height 14
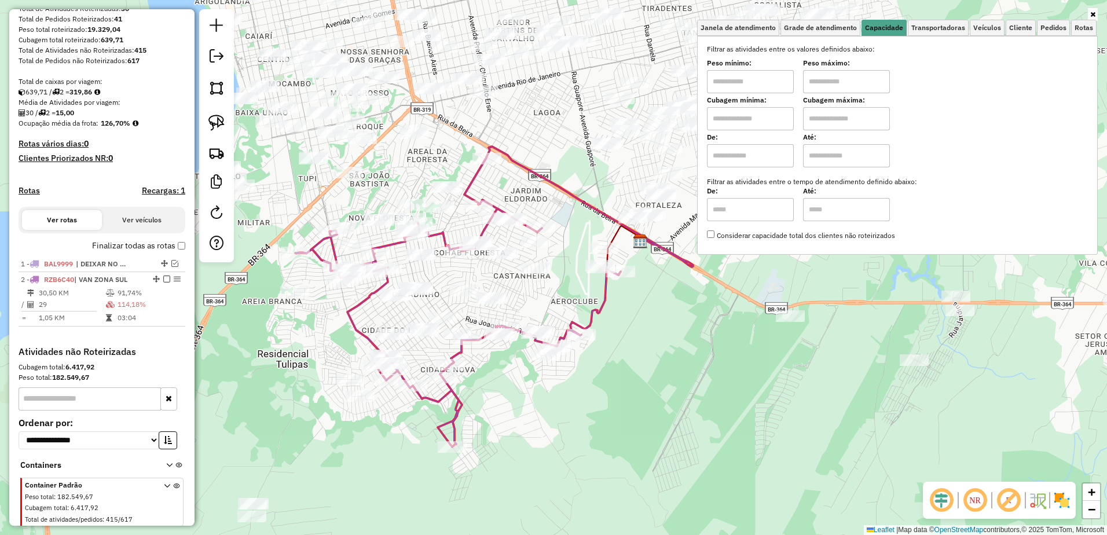
click at [861, 82] on input "text" at bounding box center [846, 81] width 87 height 23
type input "******"
click at [765, 91] on input "text" at bounding box center [750, 81] width 87 height 23
type input "****"
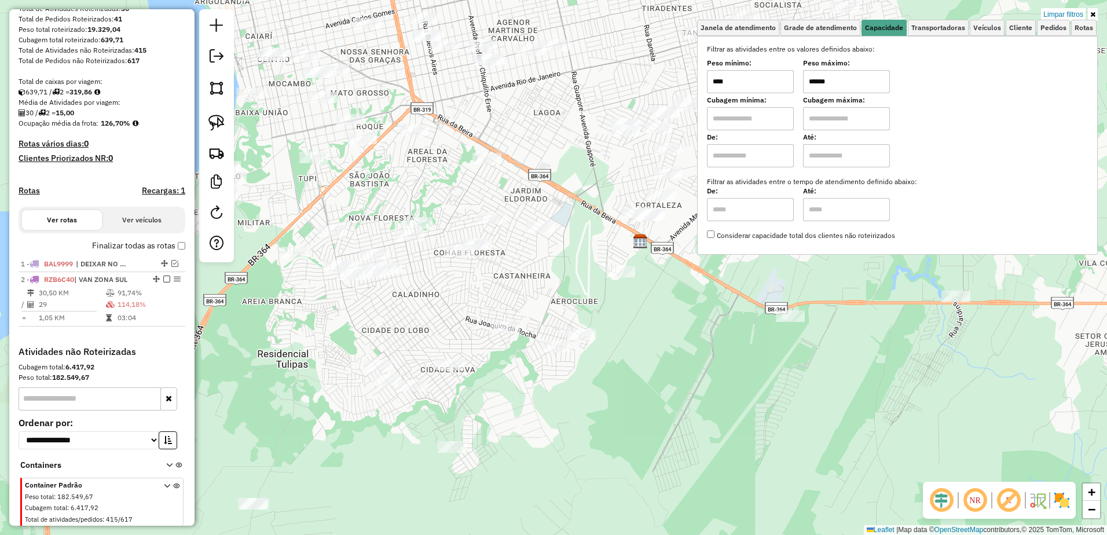
click at [635, 347] on div "Limpar filtros Janela de atendimento Grade de atendimento Capacidade Transporta…" at bounding box center [553, 267] width 1107 height 535
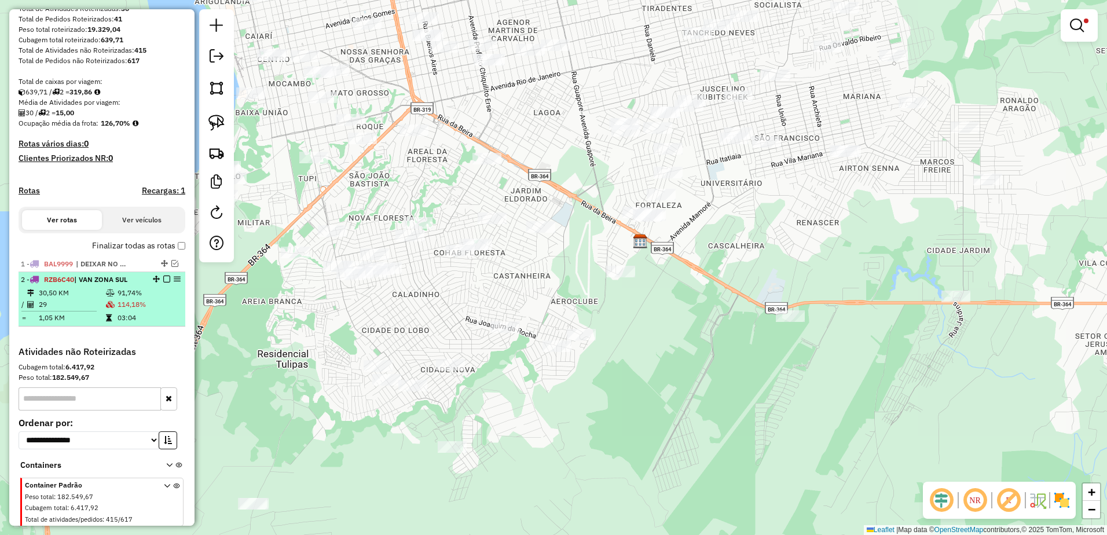
click at [72, 310] on td "29" at bounding box center [71, 305] width 67 height 12
select select "**********"
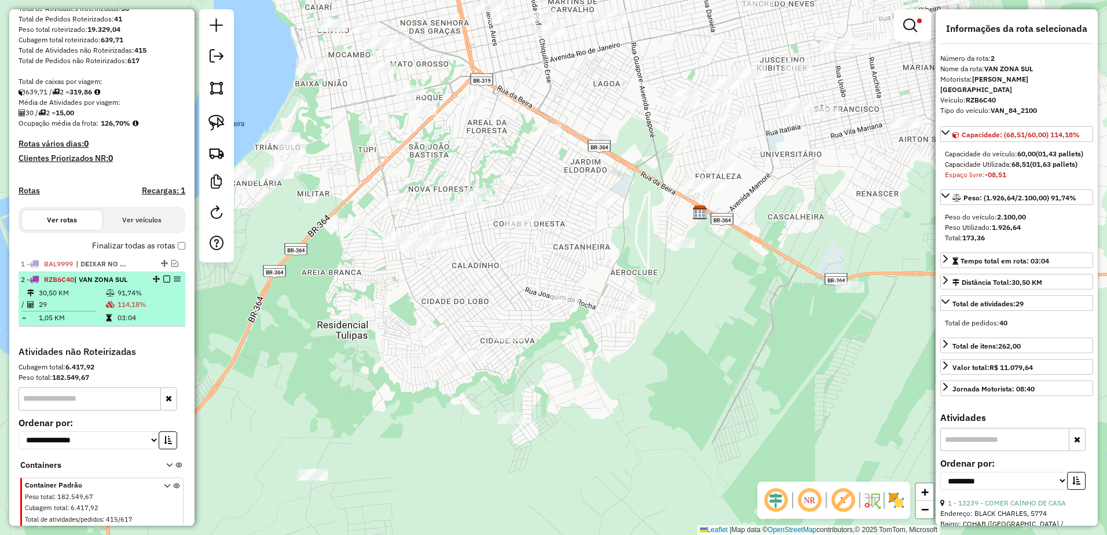
click at [163, 283] on em at bounding box center [166, 279] width 7 height 7
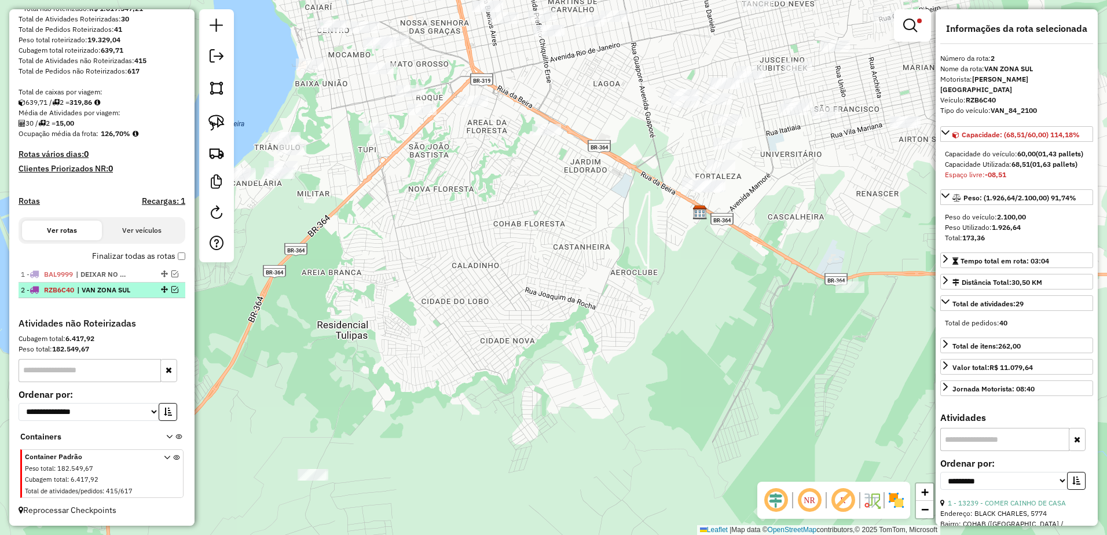
click at [173, 289] on em at bounding box center [174, 289] width 7 height 7
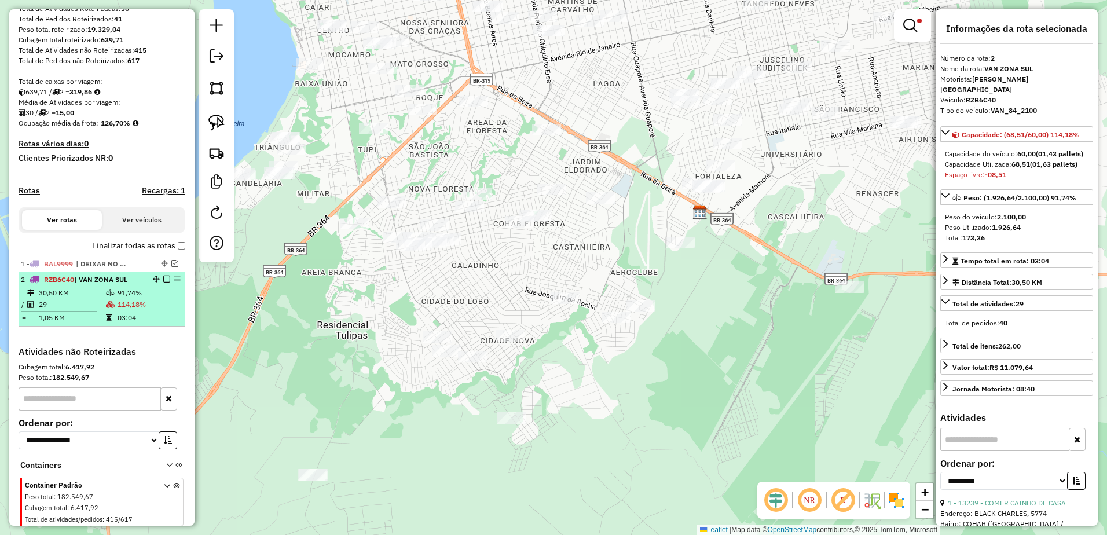
click at [126, 310] on td "114,18%" at bounding box center [149, 305] width 64 height 12
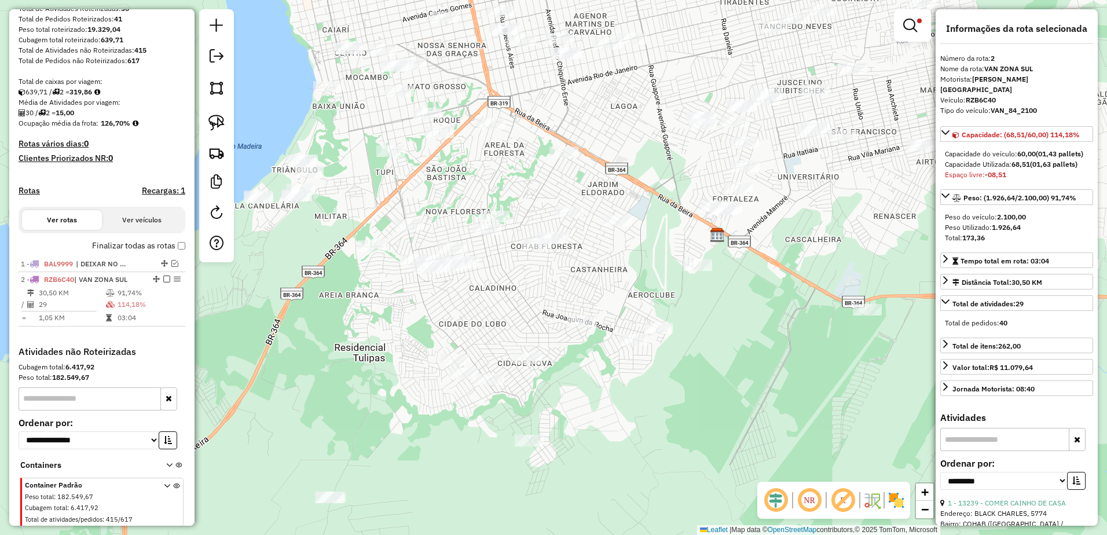
drag, startPoint x: 524, startPoint y: 245, endPoint x: 546, endPoint y: 273, distance: 35.4
click at [546, 273] on div "Limpar filtros Janela de atendimento Grade de atendimento Capacidade Transporta…" at bounding box center [553, 267] width 1107 height 535
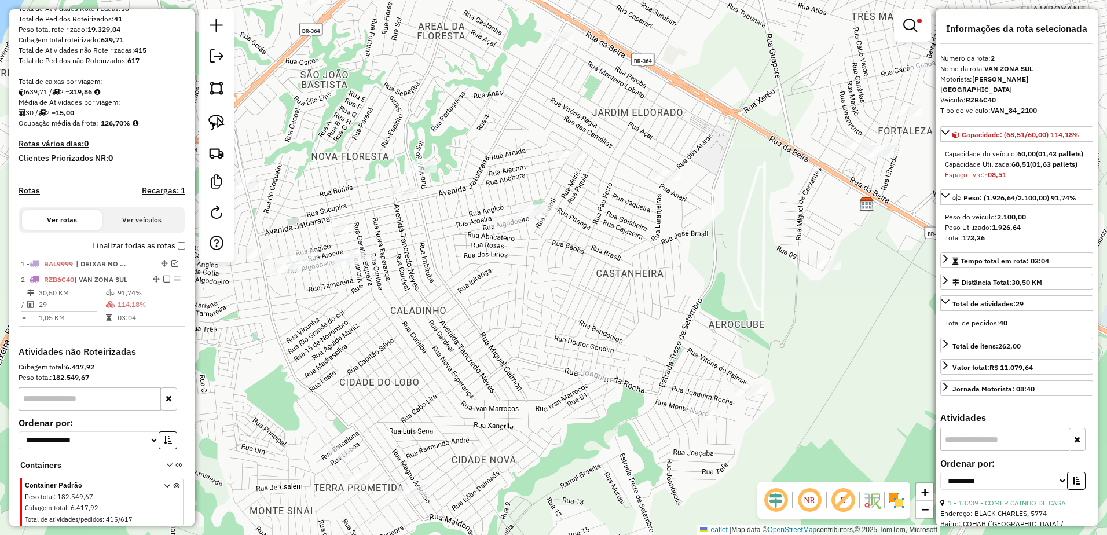
drag, startPoint x: 842, startPoint y: 289, endPoint x: 795, endPoint y: 222, distance: 82.2
click at [795, 222] on div "Limpar filtros Janela de atendimento Grade de atendimento Capacidade Transporta…" at bounding box center [553, 267] width 1107 height 535
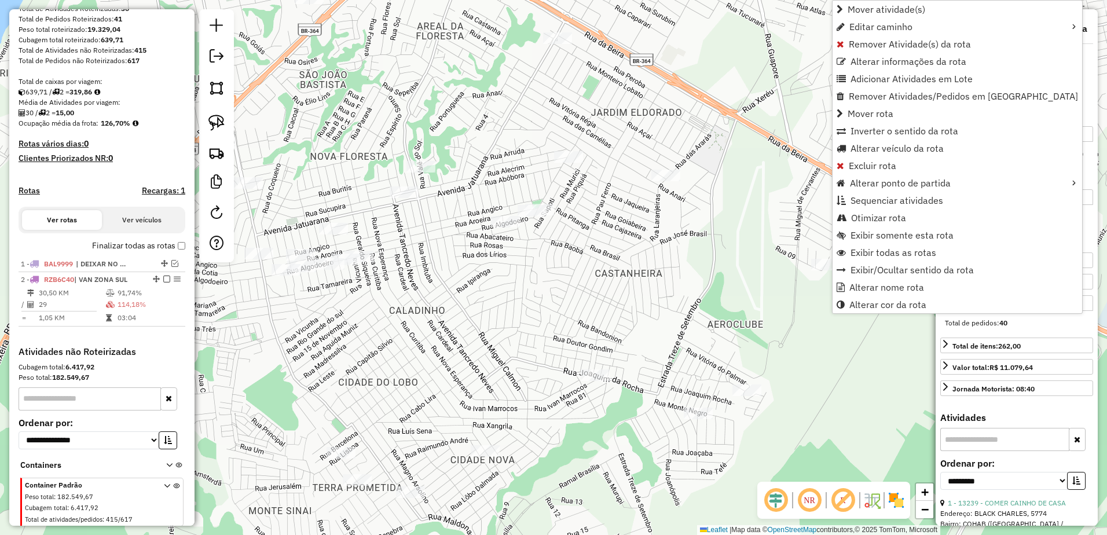
scroll to position [215, 0]
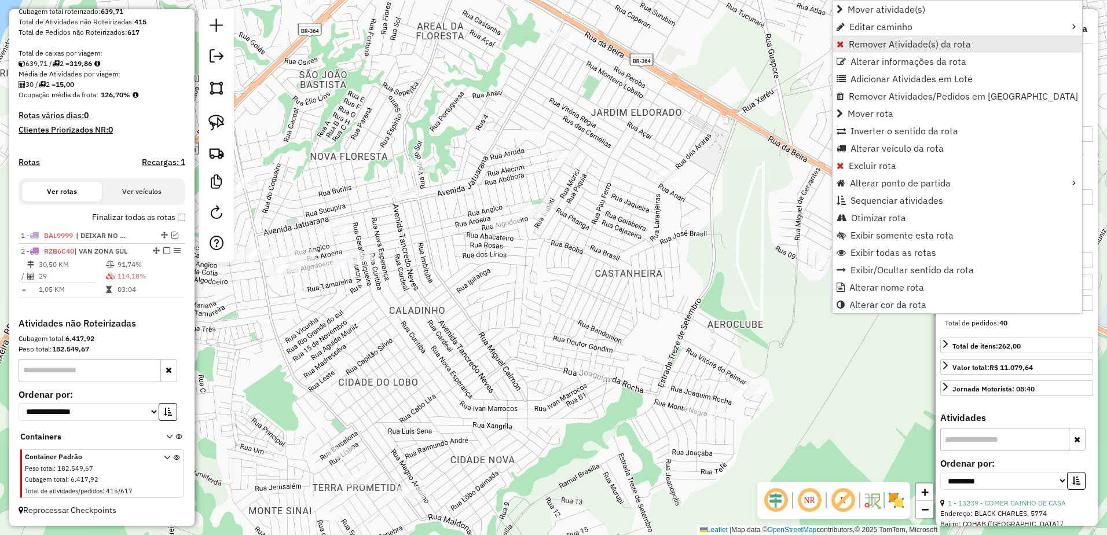
click at [932, 40] on span "Remover Atividade(s) da rota" at bounding box center [910, 43] width 122 height 9
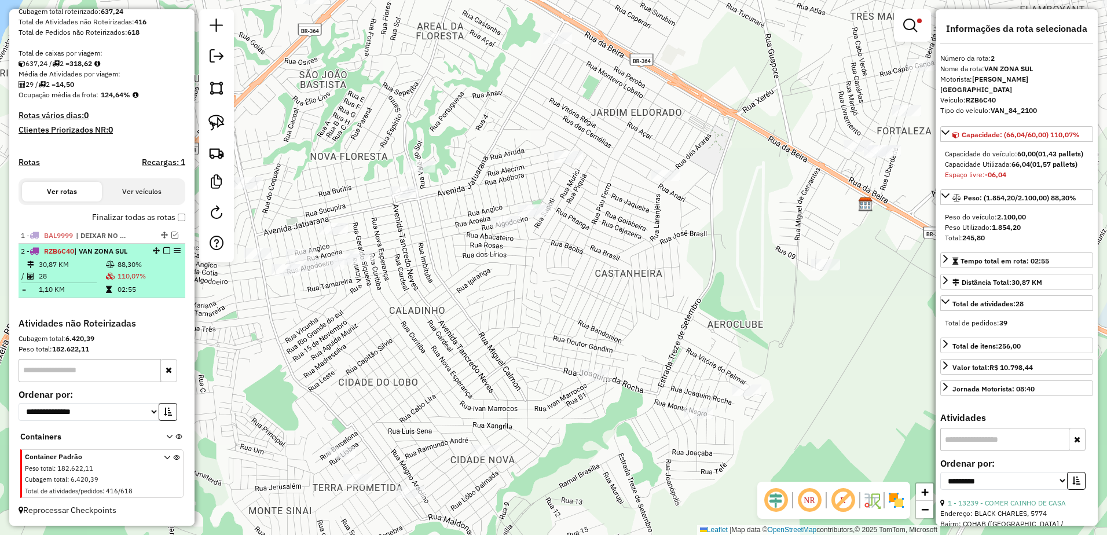
click at [164, 253] on em at bounding box center [166, 250] width 7 height 7
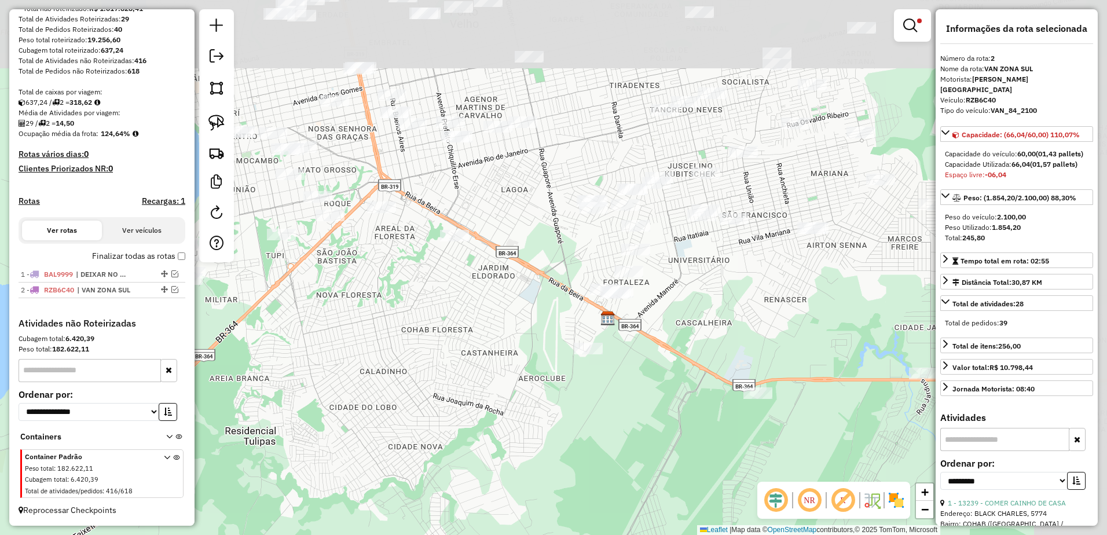
drag, startPoint x: 614, startPoint y: 203, endPoint x: 392, endPoint y: 316, distance: 249.3
click at [392, 316] on div "Limpar filtros Janela de atendimento Grade de atendimento Capacidade Transporta…" at bounding box center [553, 267] width 1107 height 535
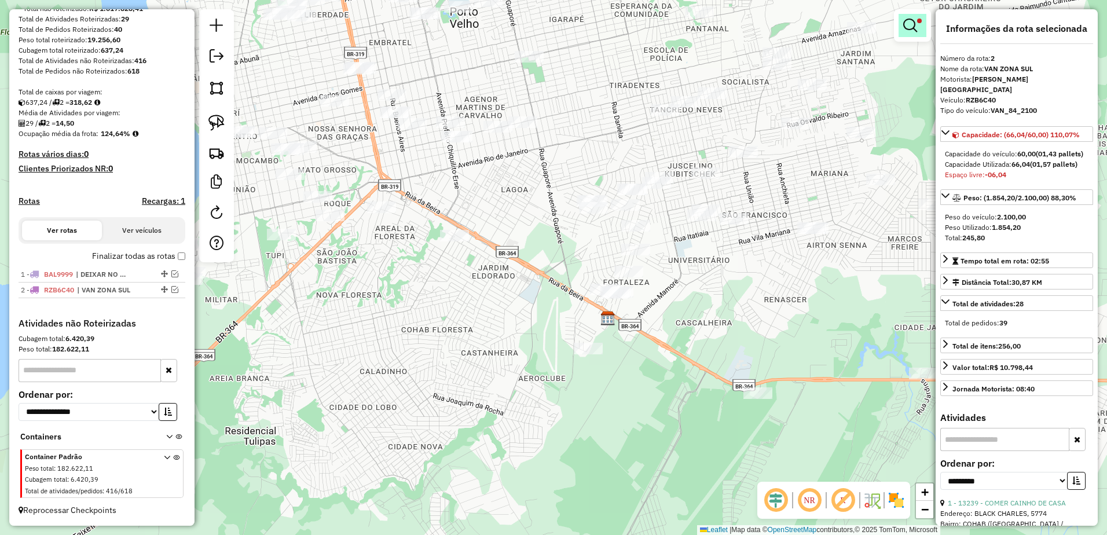
click at [919, 29] on link at bounding box center [913, 25] width 28 height 23
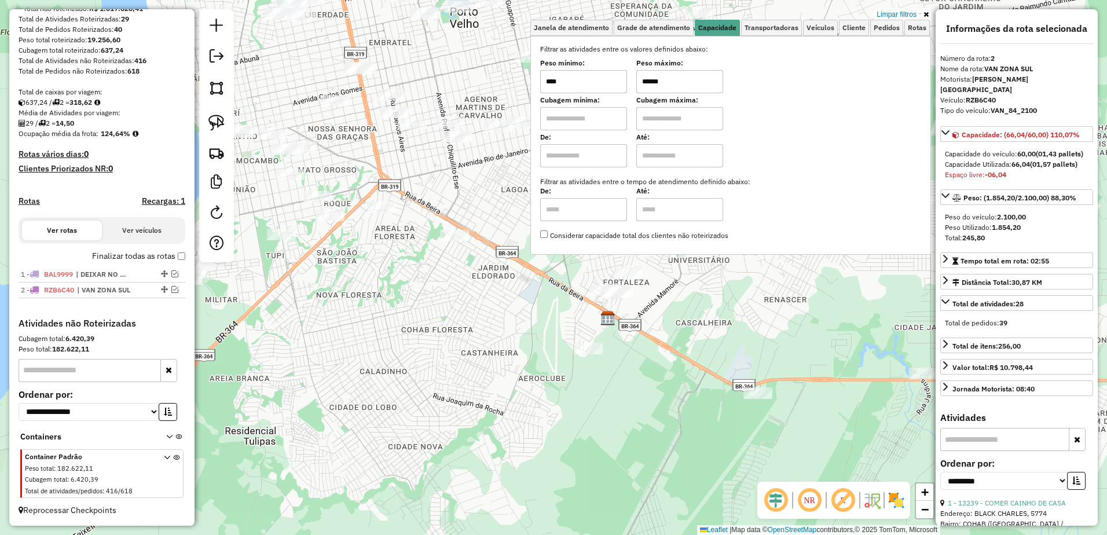
click at [787, 296] on div "Limpar filtros Janela de atendimento Grade de atendimento Capacidade Transporta…" at bounding box center [553, 267] width 1107 height 535
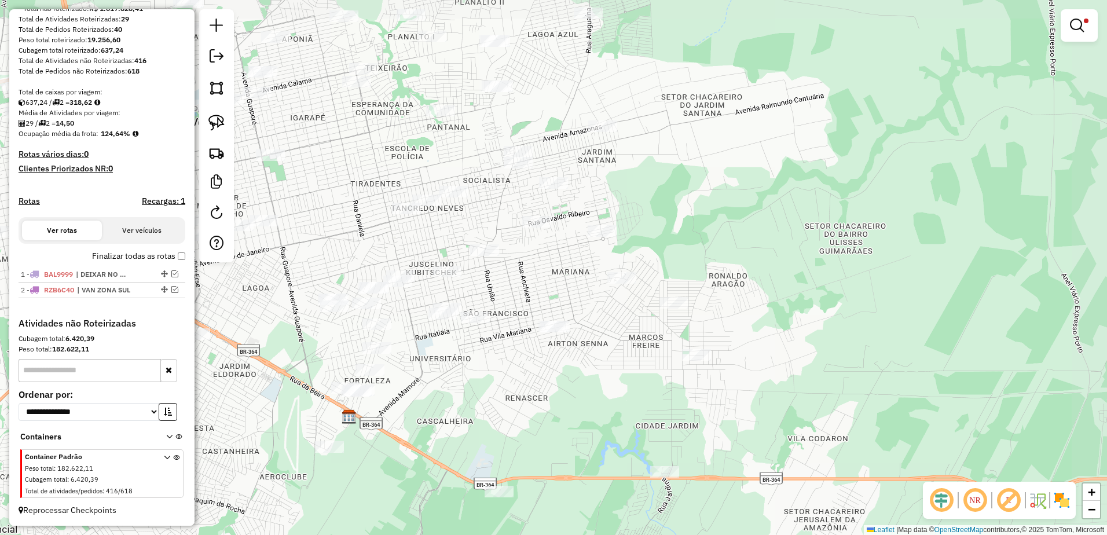
drag, startPoint x: 762, startPoint y: 308, endPoint x: 530, endPoint y: 393, distance: 247.3
click at [530, 393] on div "Limpar filtros Janela de atendimento Grade de atendimento Capacidade Transporta…" at bounding box center [553, 267] width 1107 height 535
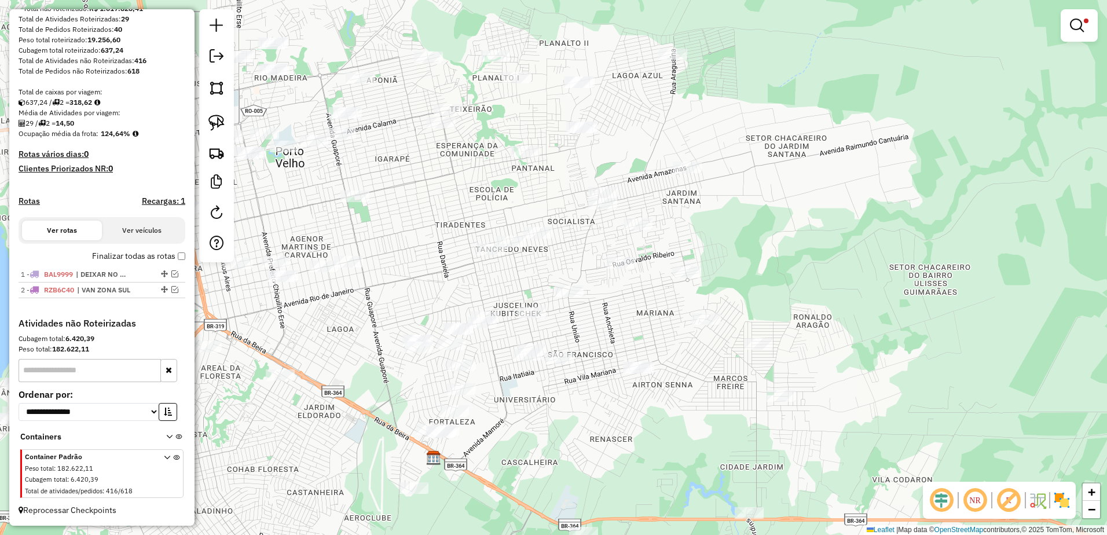
drag, startPoint x: 539, startPoint y: 391, endPoint x: 605, endPoint y: 397, distance: 66.2
click at [619, 415] on div "Limpar filtros Janela de atendimento Grade de atendimento Capacidade Transporta…" at bounding box center [553, 267] width 1107 height 535
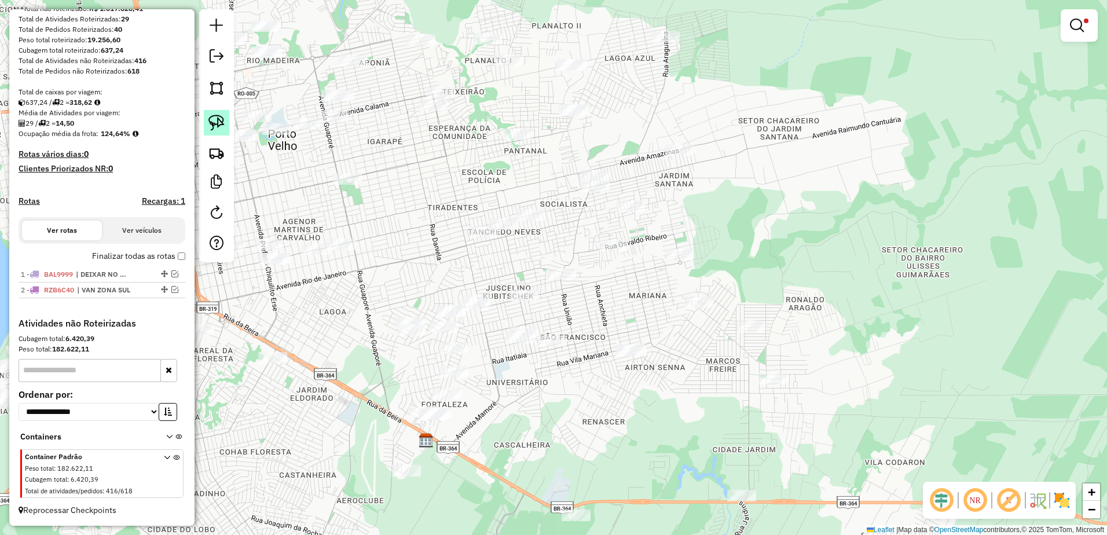
click at [218, 124] on img at bounding box center [216, 123] width 16 height 16
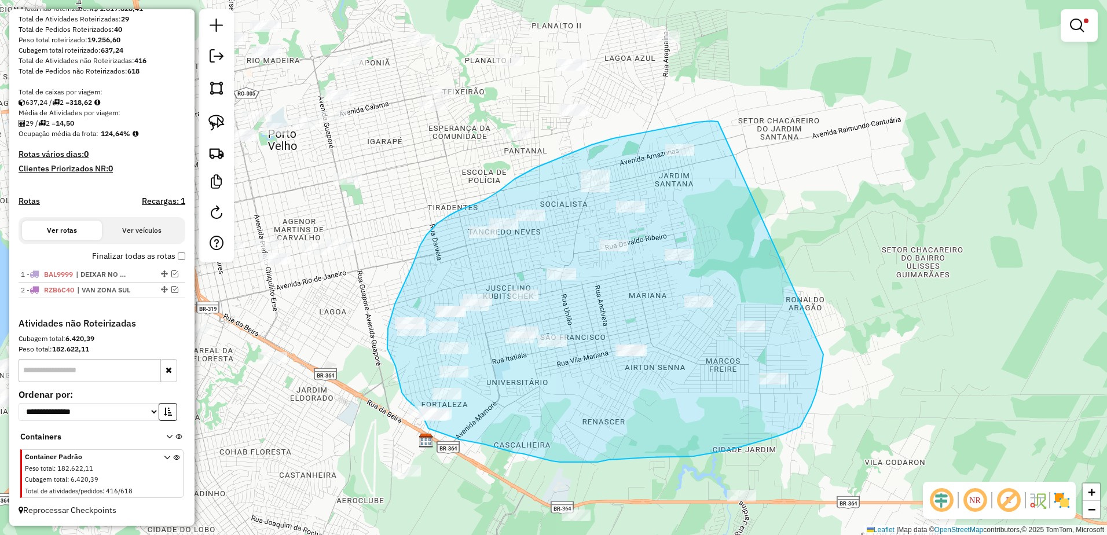
drag, startPoint x: 718, startPoint y: 122, endPoint x: 824, endPoint y: 352, distance: 253.6
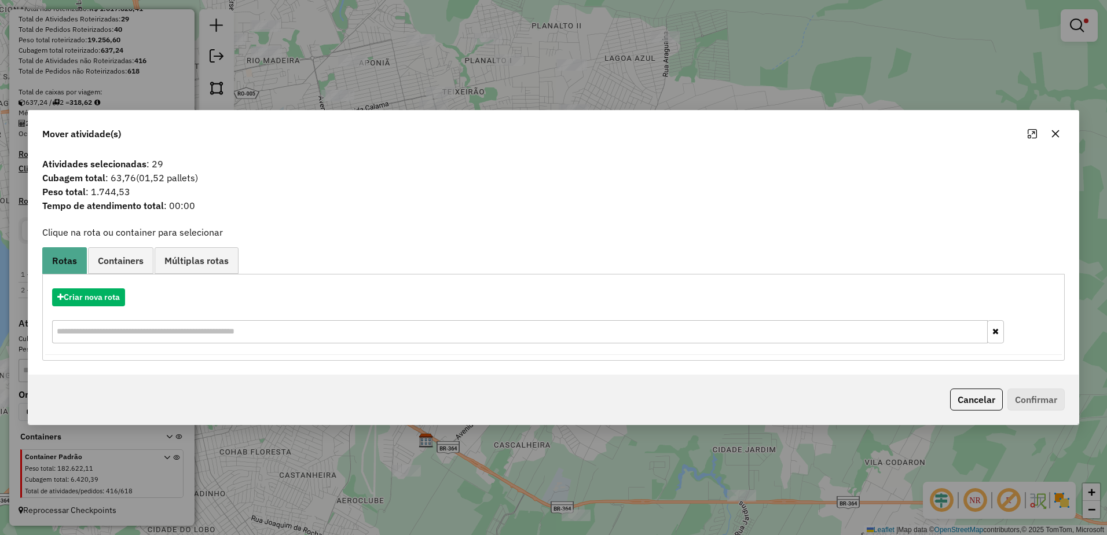
click at [1058, 136] on icon "button" at bounding box center [1056, 134] width 8 height 8
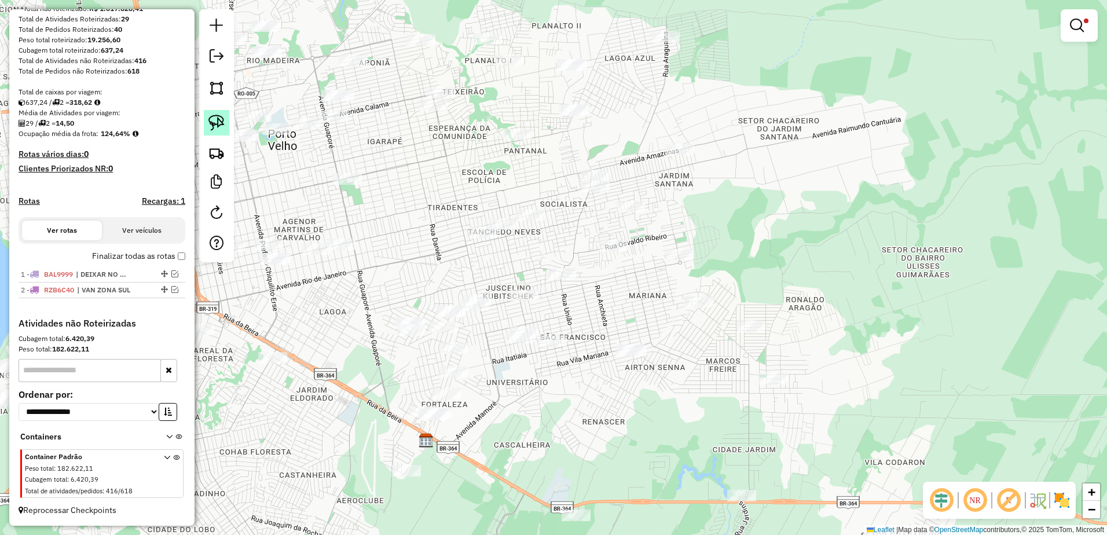
click at [213, 120] on img at bounding box center [216, 123] width 16 height 16
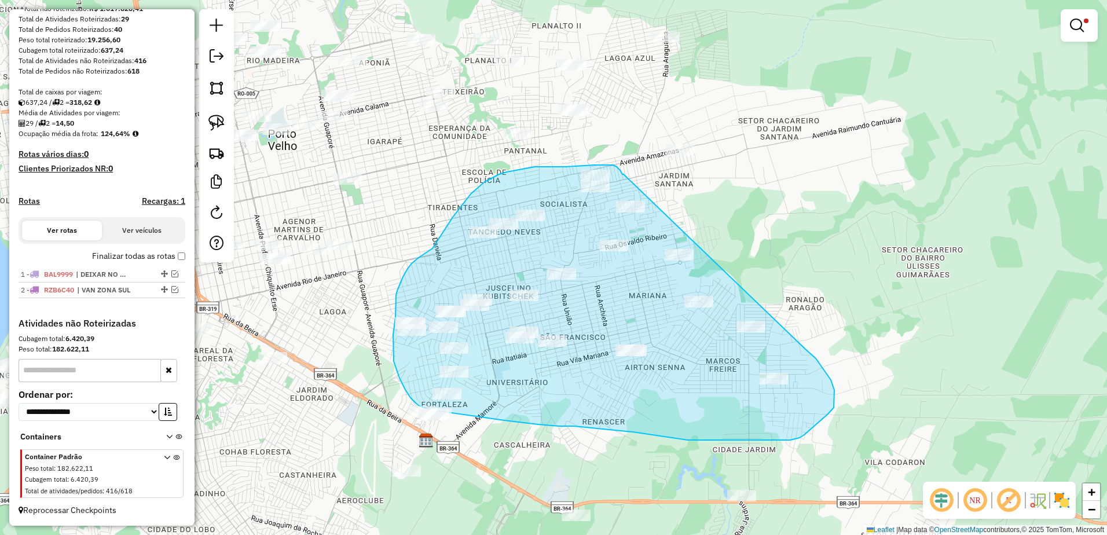
drag, startPoint x: 624, startPoint y: 174, endPoint x: 805, endPoint y: 349, distance: 252.2
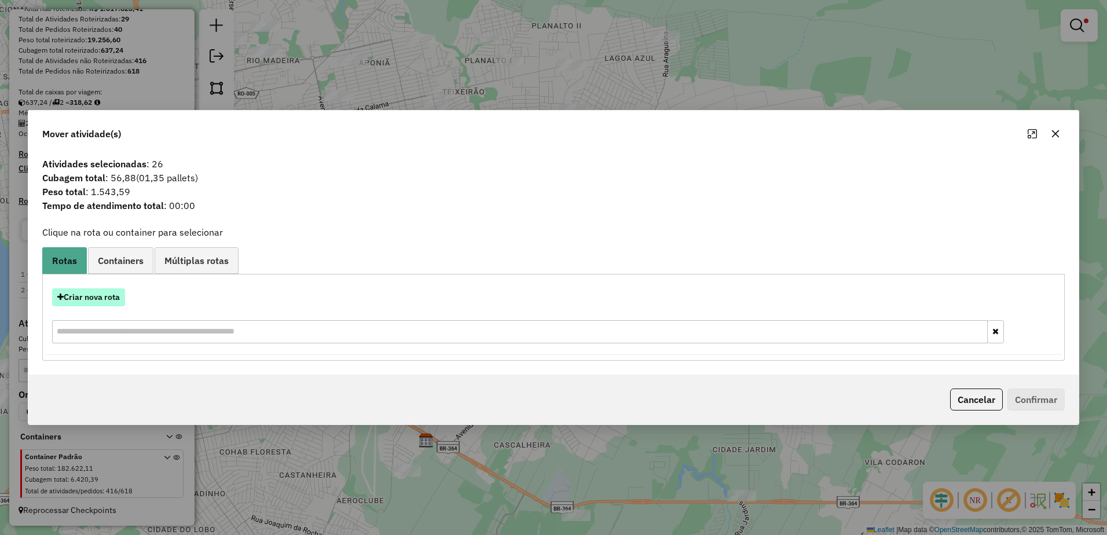
click at [99, 291] on button "Criar nova rota" at bounding box center [88, 297] width 73 height 18
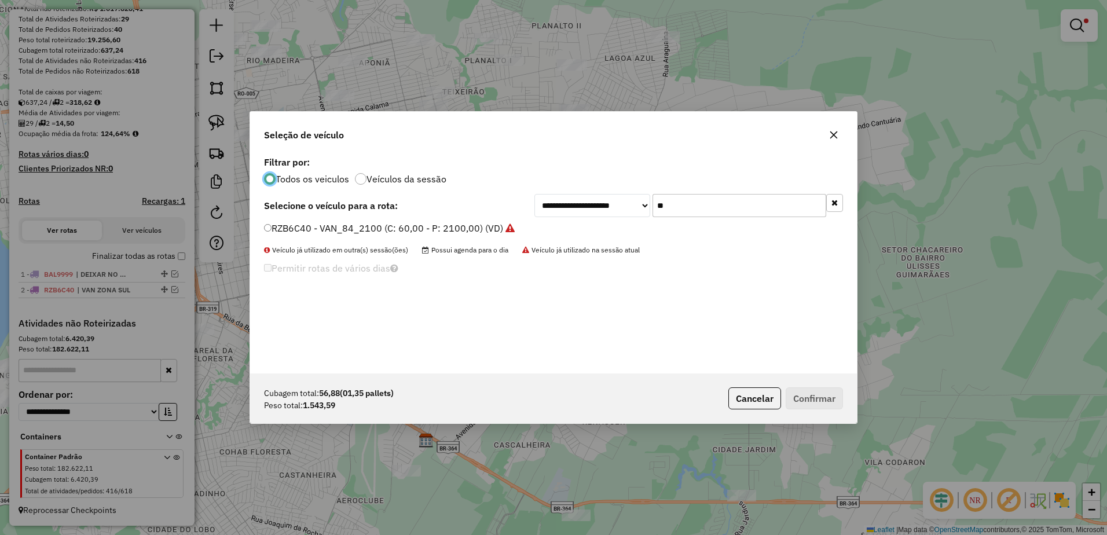
scroll to position [6, 3]
click at [727, 214] on input "**" at bounding box center [740, 205] width 174 height 23
type input "*"
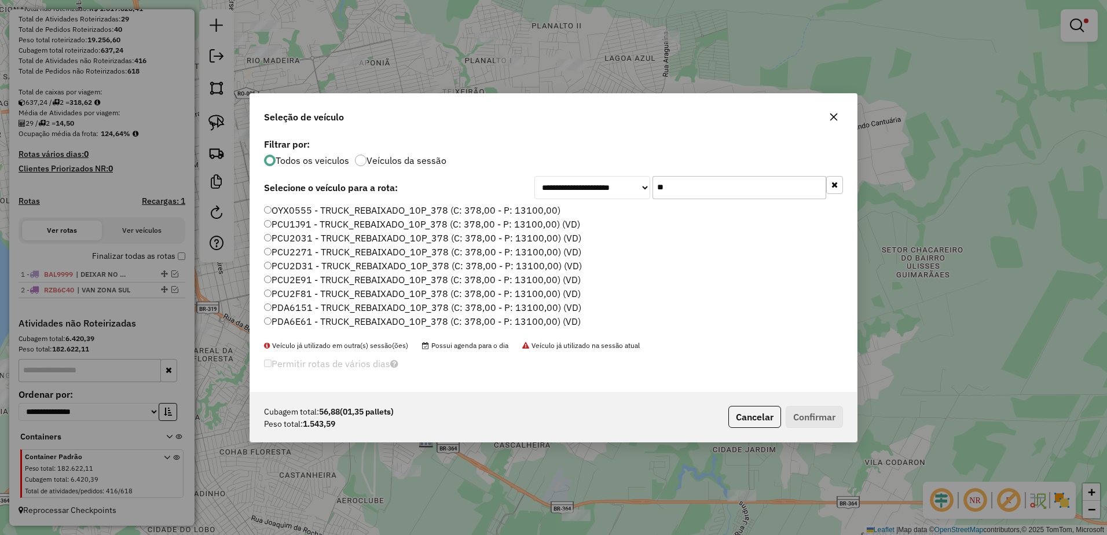
type input "*"
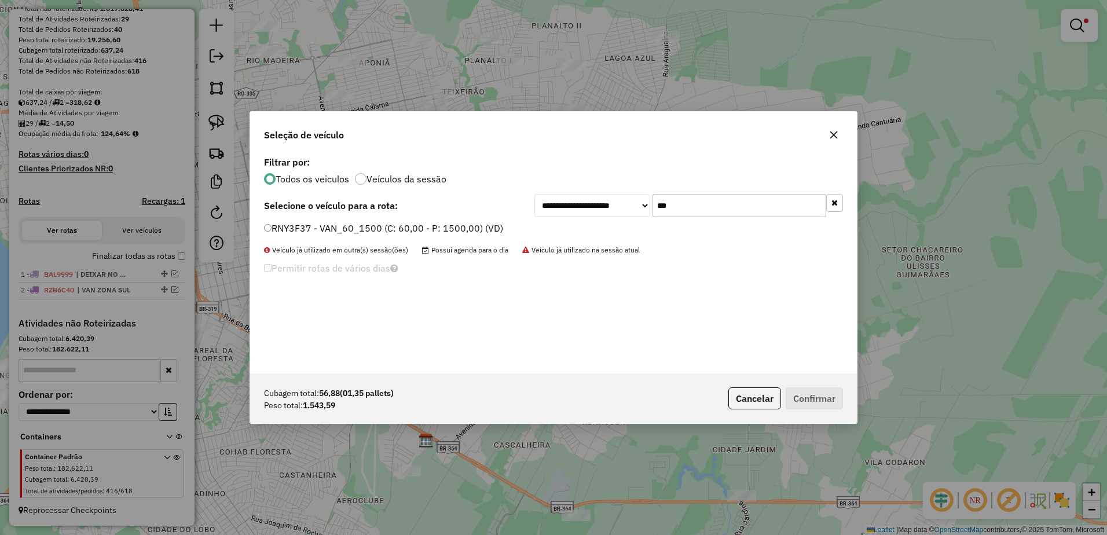
type input "***"
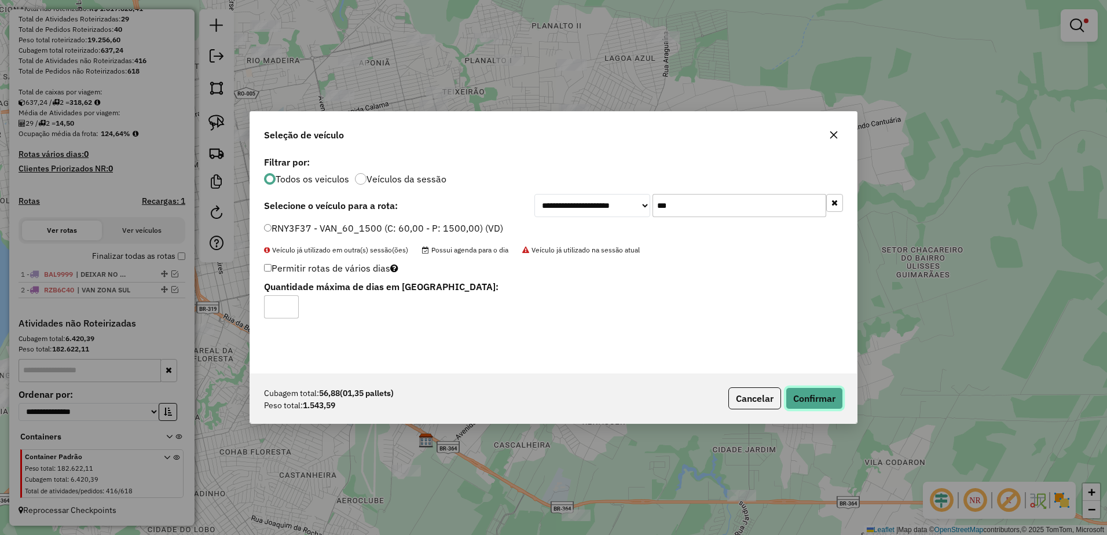
click at [824, 402] on button "Confirmar" at bounding box center [814, 398] width 57 height 22
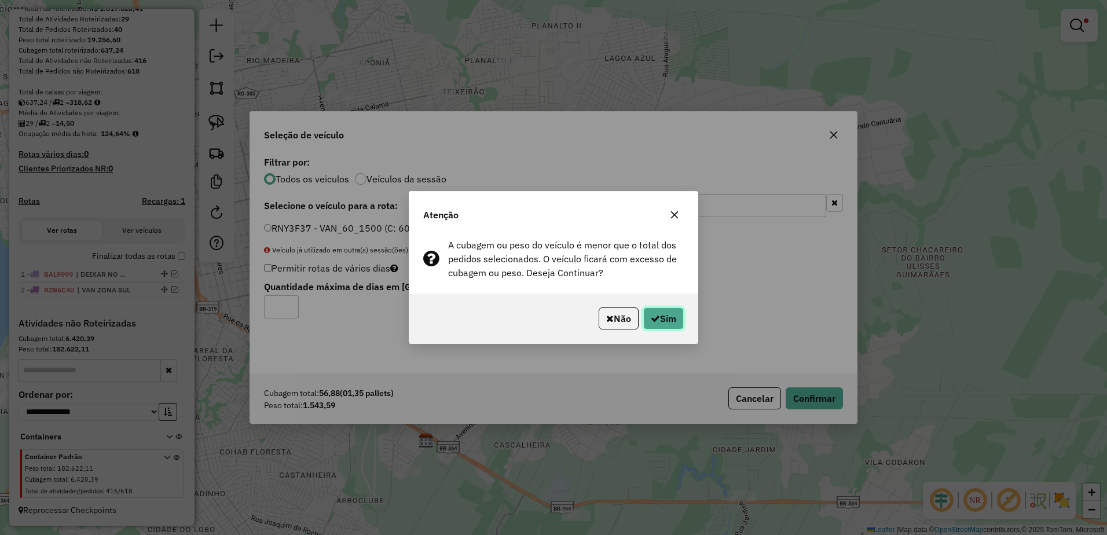
click at [676, 318] on button "Sim" at bounding box center [663, 318] width 41 height 22
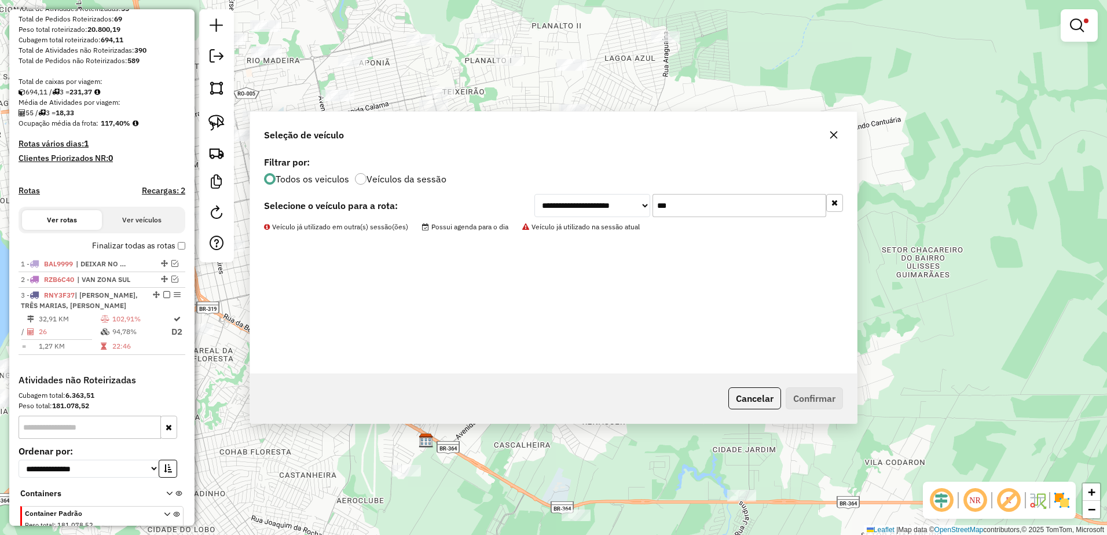
scroll to position [215, 0]
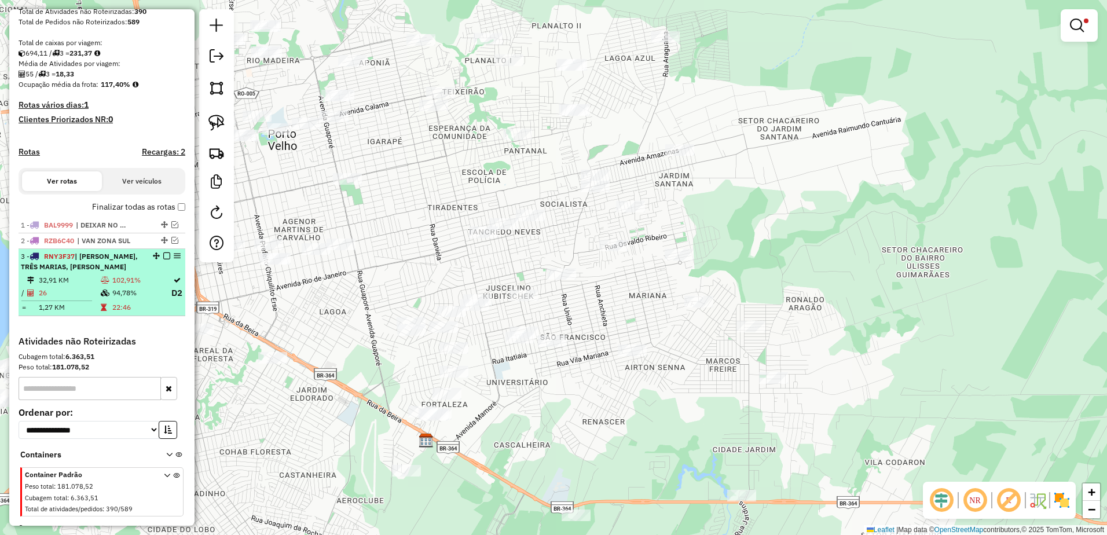
click at [93, 286] on td "32,91 KM" at bounding box center [69, 280] width 62 height 12
select select "**********"
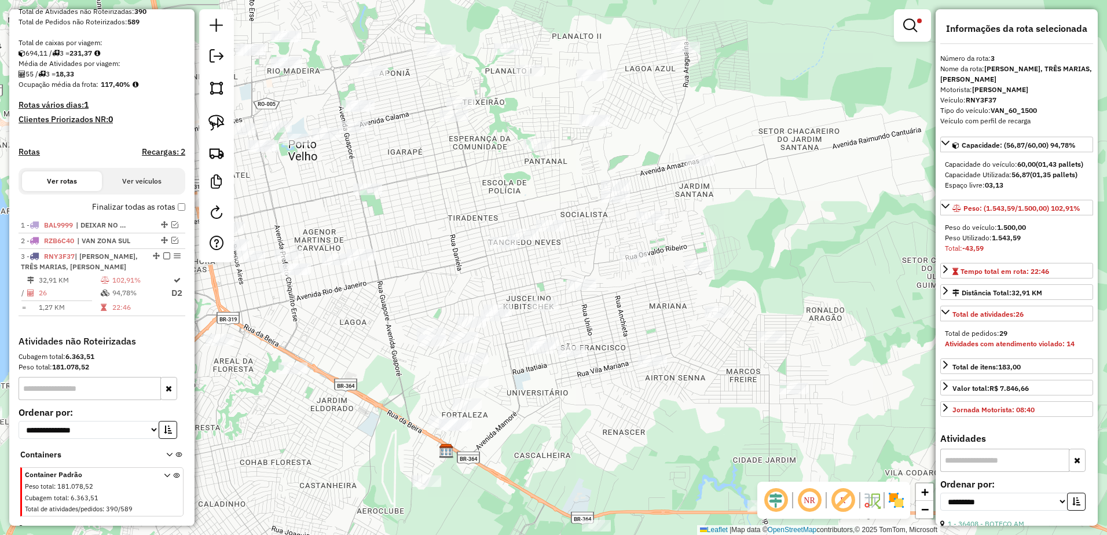
drag, startPoint x: 635, startPoint y: 206, endPoint x: 660, endPoint y: 270, distance: 68.6
click at [660, 270] on div "Limpar filtros Janela de atendimento Grade de atendimento Capacidade Transporta…" at bounding box center [553, 267] width 1107 height 535
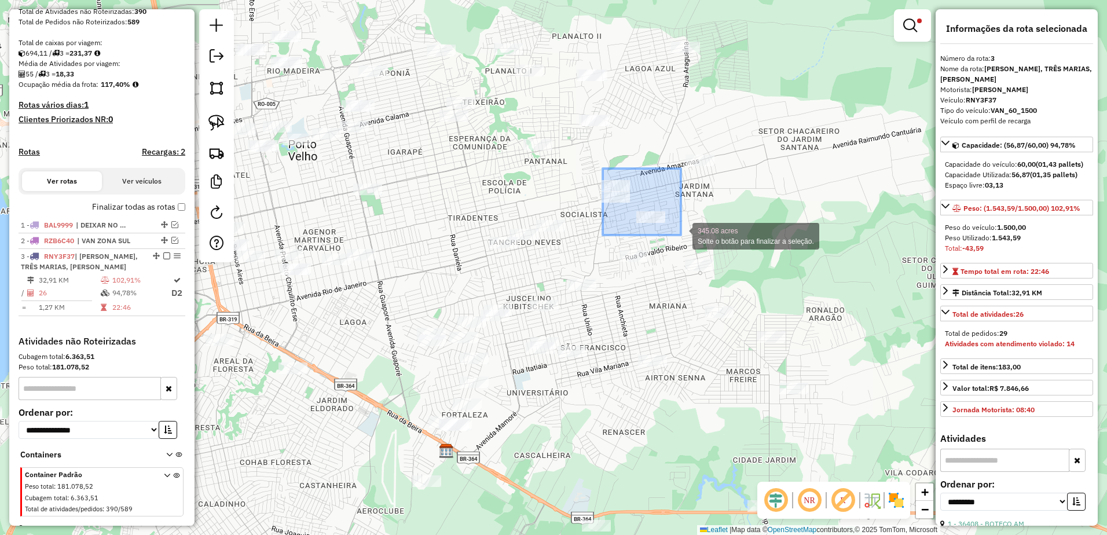
drag, startPoint x: 603, startPoint y: 168, endPoint x: 681, endPoint y: 235, distance: 102.7
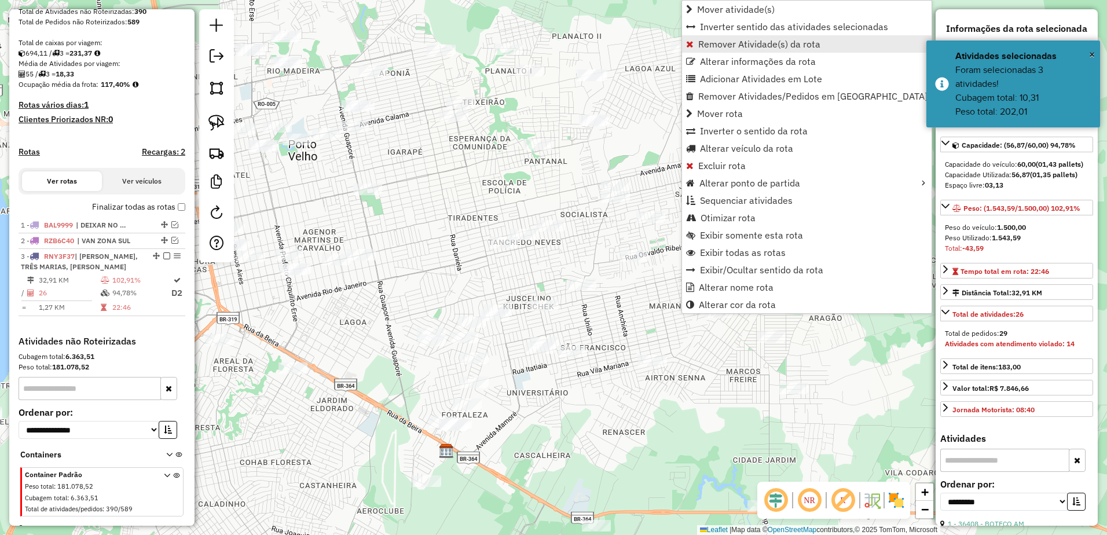
click at [750, 43] on span "Remover Atividade(s) da rota" at bounding box center [759, 43] width 122 height 9
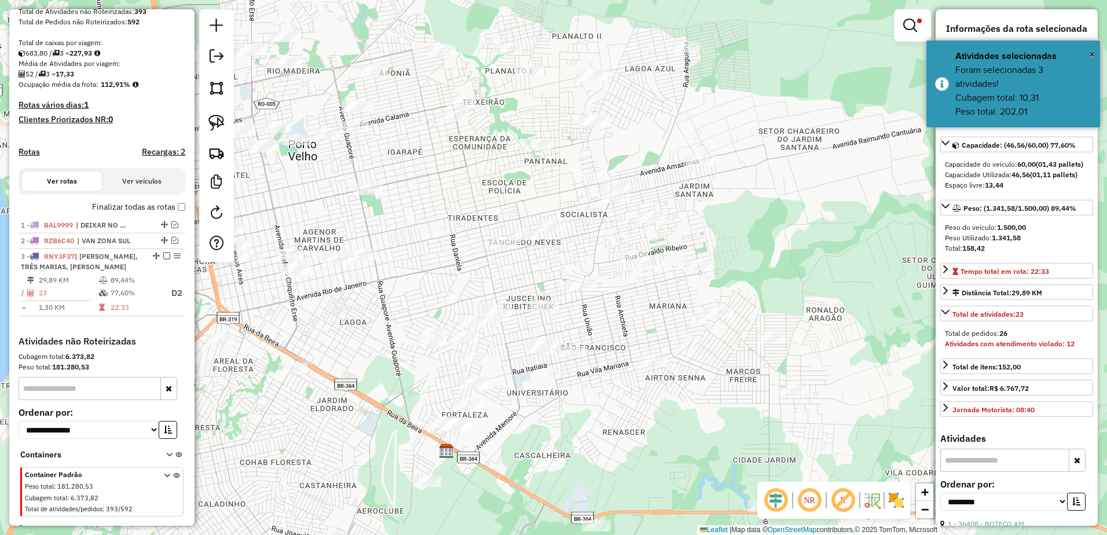
scroll to position [244, 0]
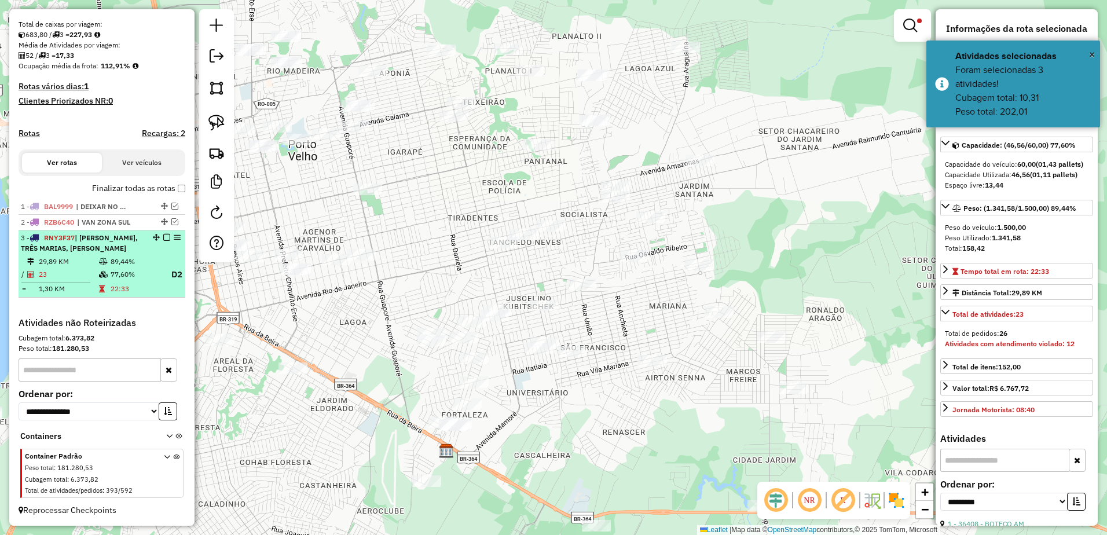
click at [85, 268] on td "23" at bounding box center [68, 274] width 60 height 14
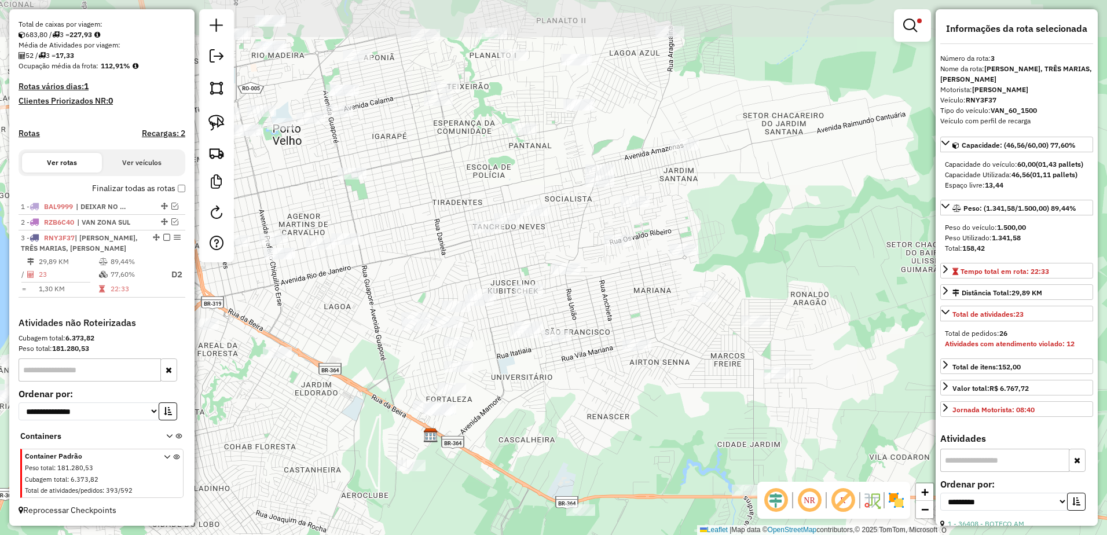
drag, startPoint x: 612, startPoint y: 151, endPoint x: 596, endPoint y: 244, distance: 93.9
click at [596, 244] on div "Limpar filtros Janela de atendimento Grade de atendimento Capacidade Transporta…" at bounding box center [553, 267] width 1107 height 535
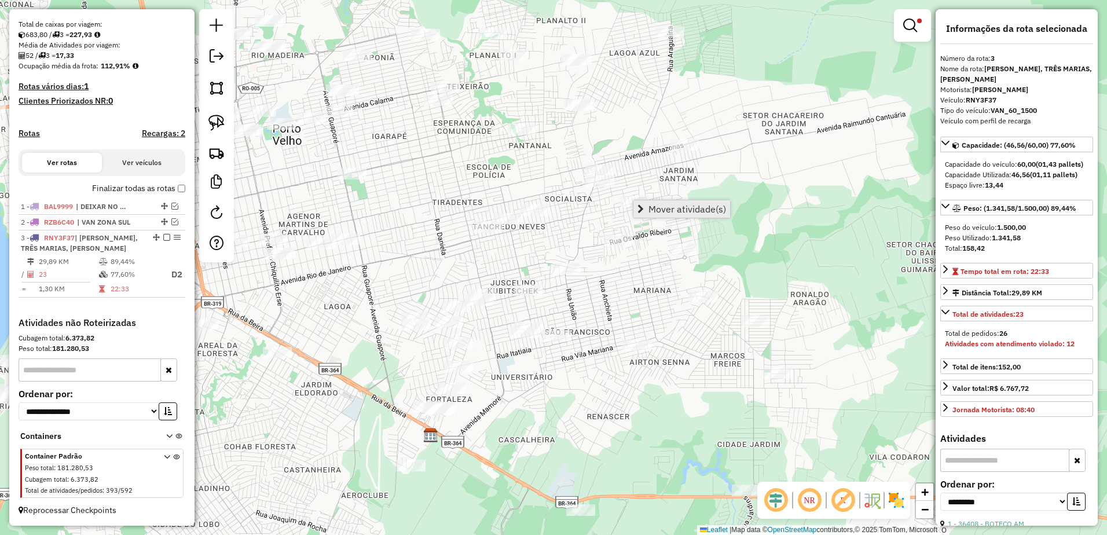
click at [662, 216] on link "Mover atividade(s)" at bounding box center [681, 208] width 97 height 17
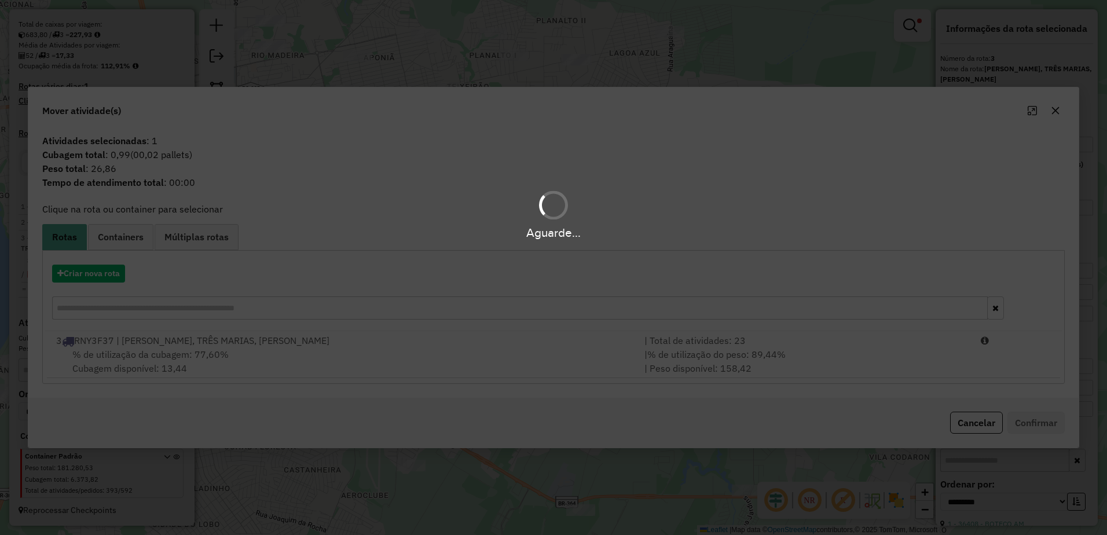
click at [384, 368] on div "Aguarde..." at bounding box center [553, 267] width 1107 height 535
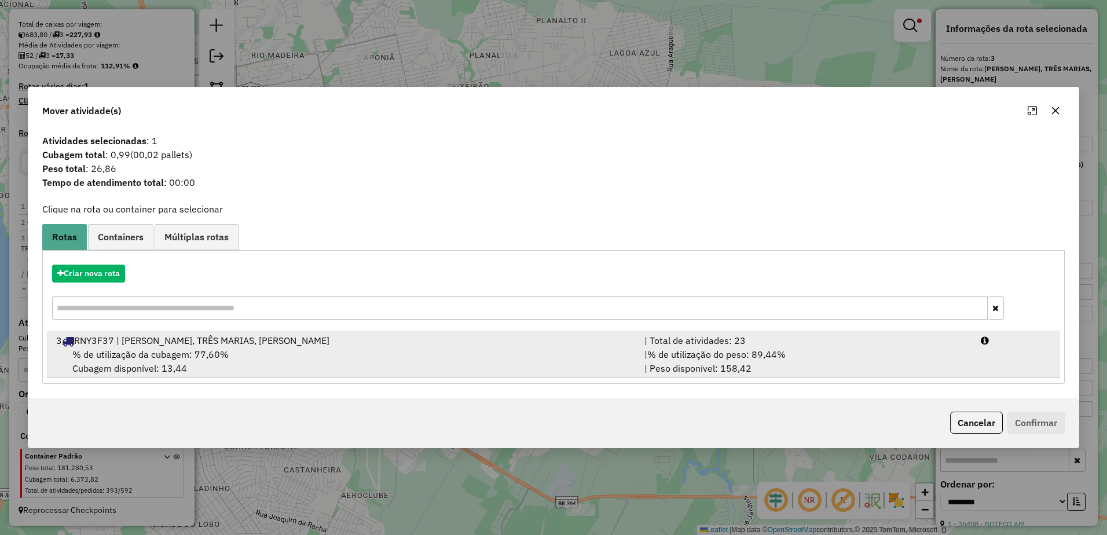
click at [391, 352] on div "% de utilização da cubagem: 77,60% Cubagem disponível: 13,44" at bounding box center [343, 361] width 588 height 28
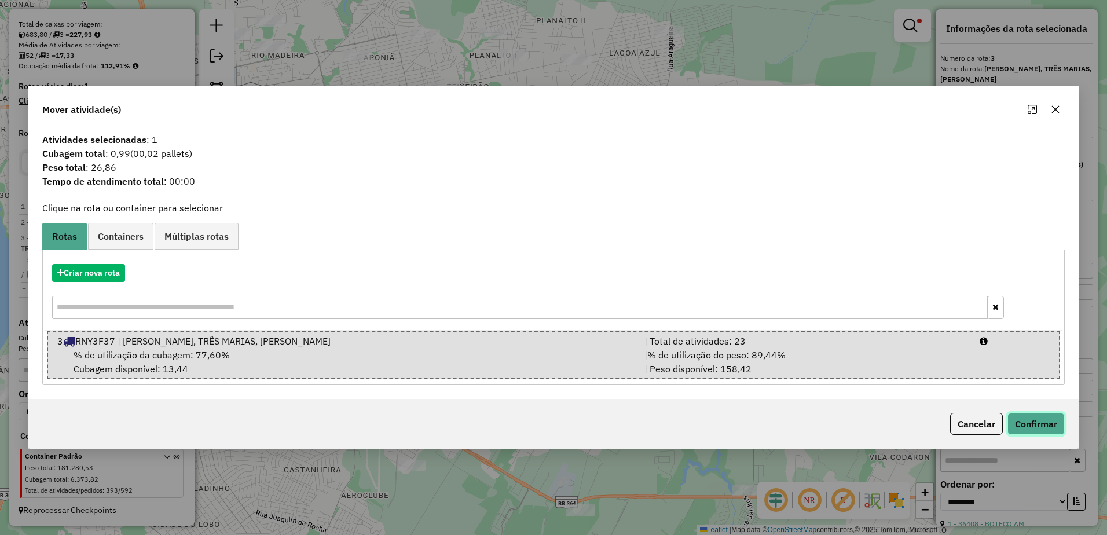
click at [1043, 419] on button "Confirmar" at bounding box center [1035, 424] width 57 height 22
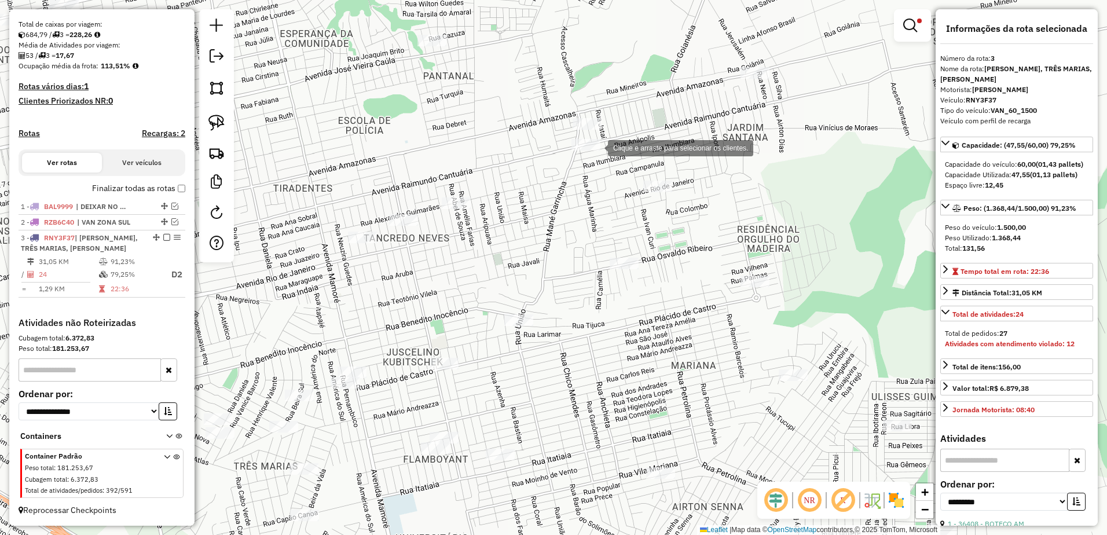
drag, startPoint x: 563, startPoint y: 100, endPoint x: 602, endPoint y: 159, distance: 70.2
click at [602, 159] on div "Clique e arraste para selecionar os clientes. Limpar filtros Janela de atendime…" at bounding box center [553, 267] width 1107 height 535
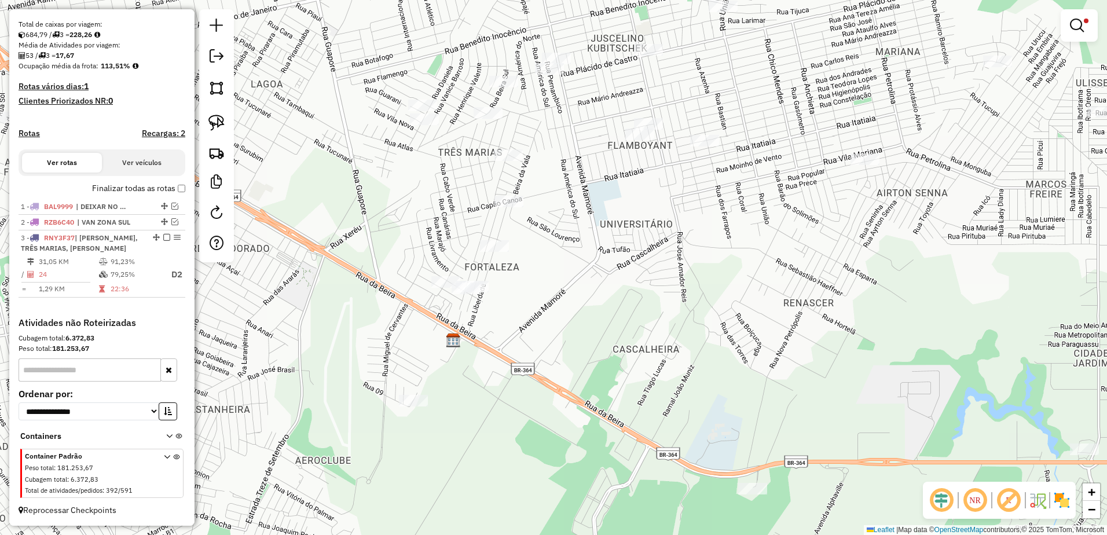
drag, startPoint x: 474, startPoint y: 278, endPoint x: 585, endPoint y: 288, distance: 111.6
click at [585, 288] on div "Limpar filtros Janela de atendimento Grade de atendimento Capacidade Transporta…" at bounding box center [553, 267] width 1107 height 535
click at [208, 123] on img at bounding box center [216, 123] width 16 height 16
drag, startPoint x: 492, startPoint y: 267, endPoint x: 521, endPoint y: 307, distance: 48.9
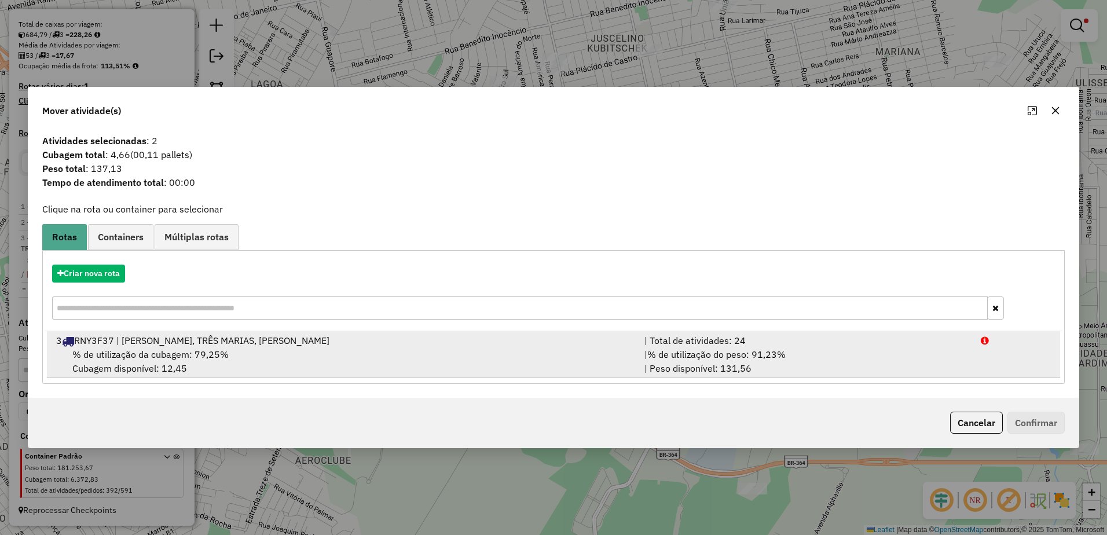
click at [399, 351] on div "% de utilização da cubagem: 79,25% Cubagem disponível: 12,45" at bounding box center [343, 361] width 588 height 28
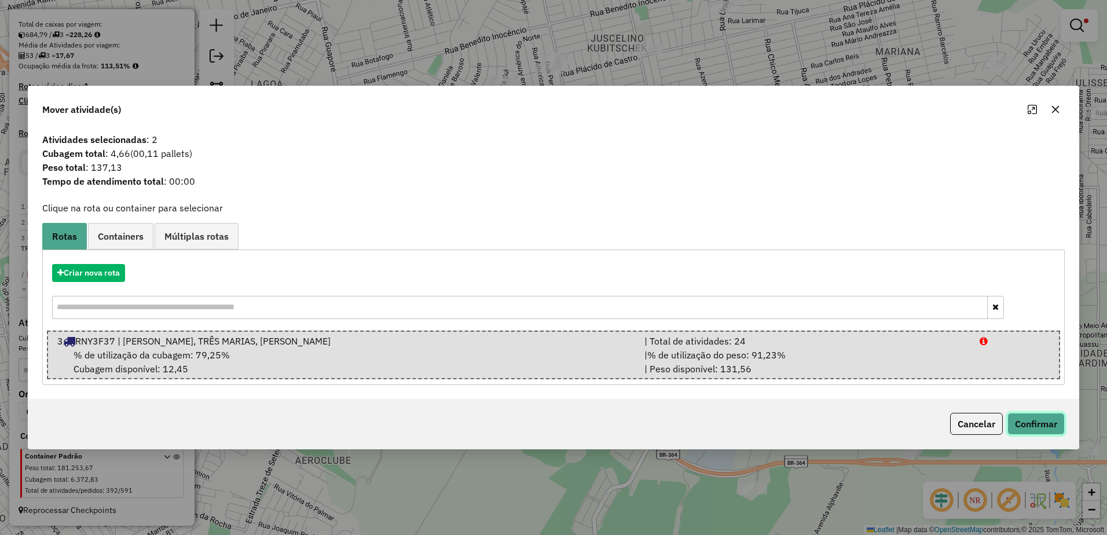
click at [1062, 426] on button "Confirmar" at bounding box center [1035, 424] width 57 height 22
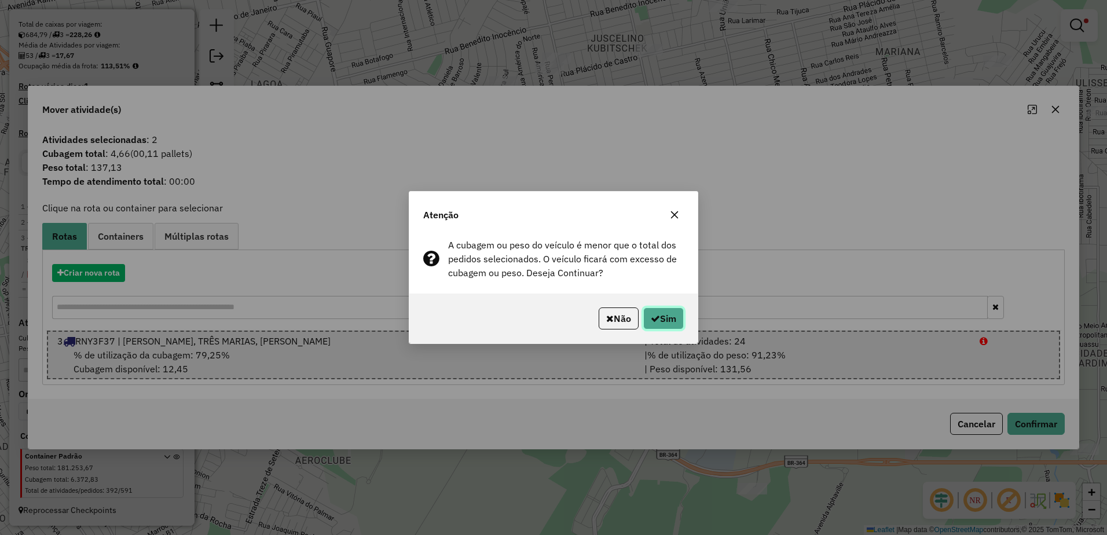
click at [665, 320] on button "Sim" at bounding box center [663, 318] width 41 height 22
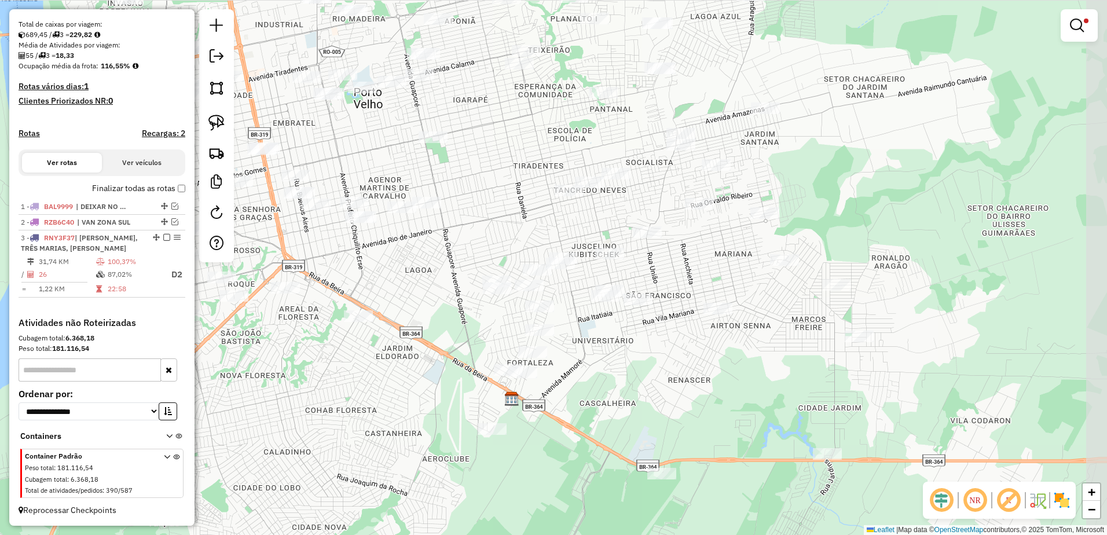
drag, startPoint x: 742, startPoint y: 253, endPoint x: 626, endPoint y: 344, distance: 147.7
click at [655, 365] on div "Limpar filtros Janela de atendimento Grade de atendimento Capacidade Transporta…" at bounding box center [553, 267] width 1107 height 535
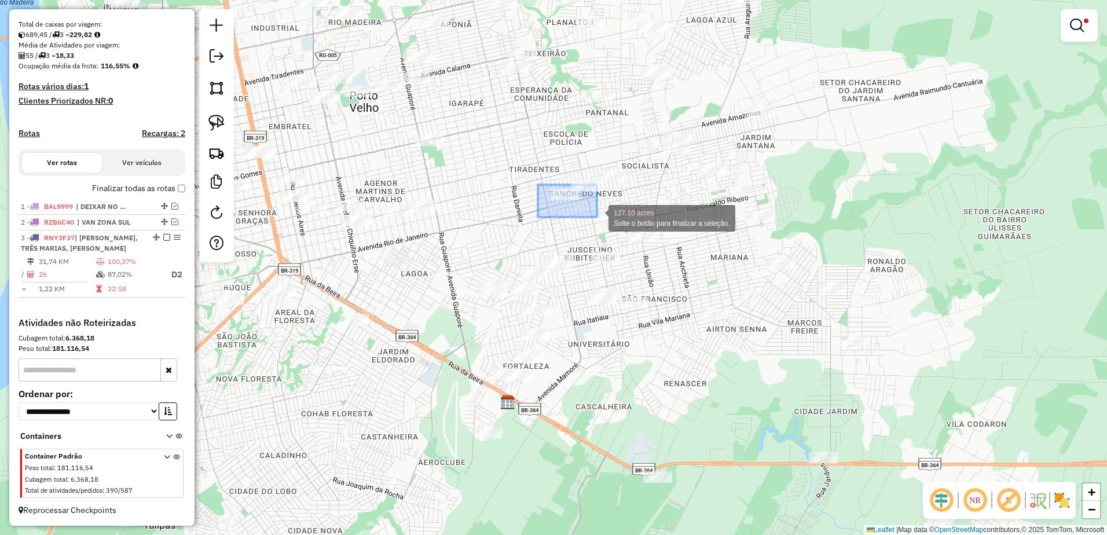
drag, startPoint x: 538, startPoint y: 185, endPoint x: 597, endPoint y: 217, distance: 67.4
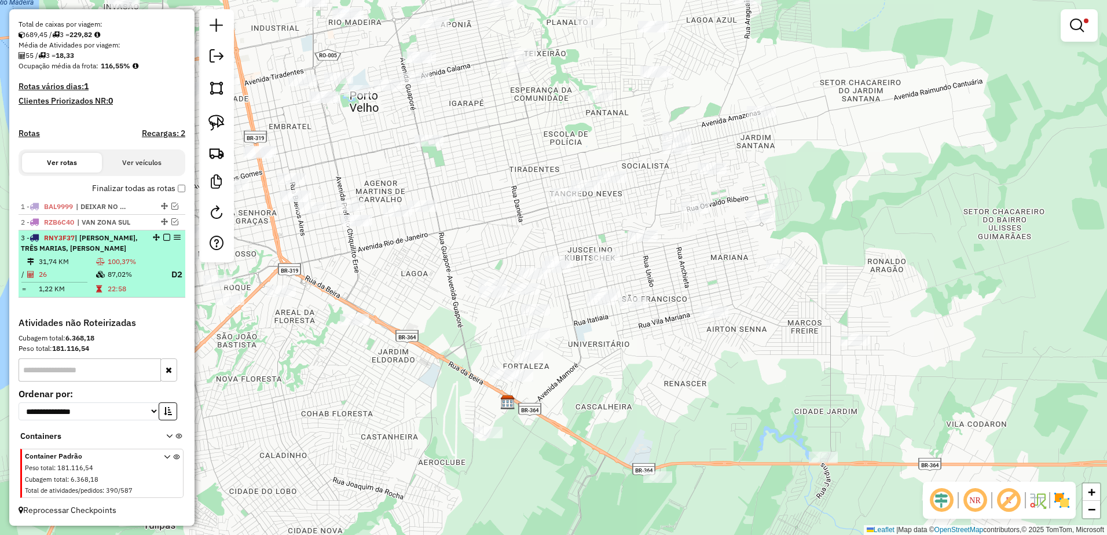
click at [82, 284] on td "1,22 KM" at bounding box center [66, 289] width 57 height 12
select select "**********"
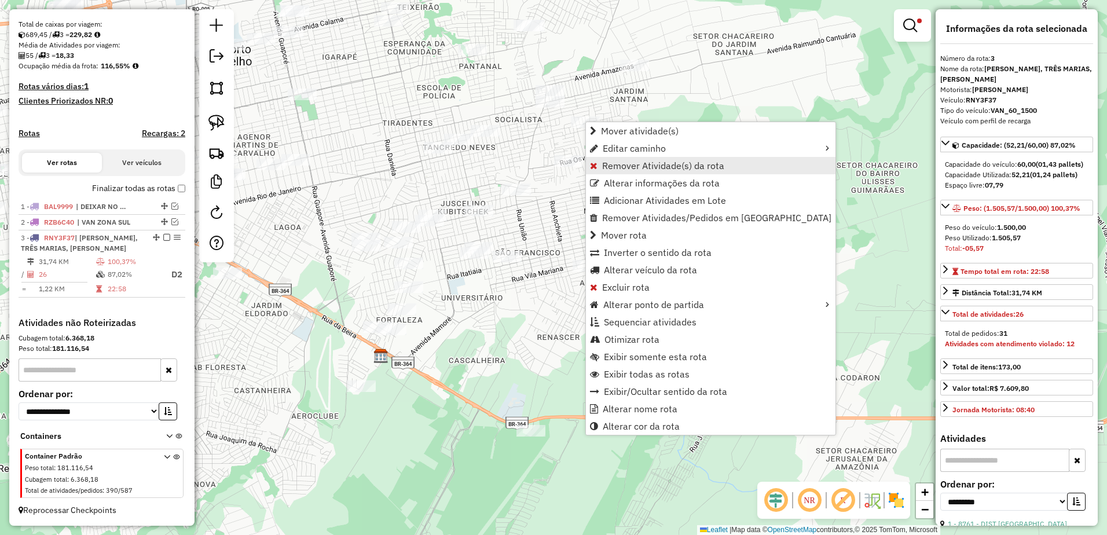
click at [657, 164] on span "Remover Atividade(s) da rota" at bounding box center [663, 165] width 122 height 9
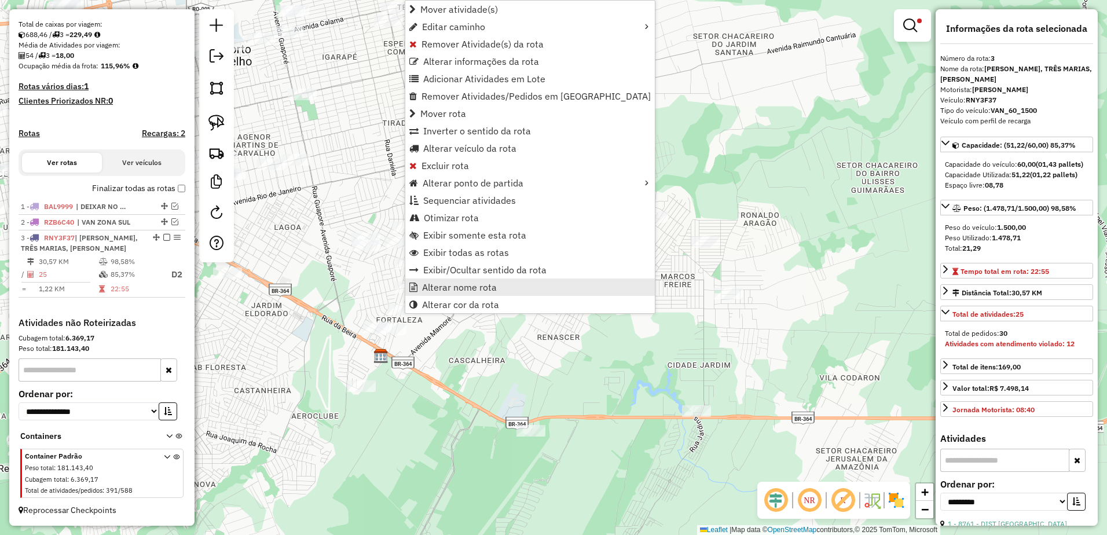
click at [478, 283] on span "Alterar nome rota" at bounding box center [459, 287] width 75 height 9
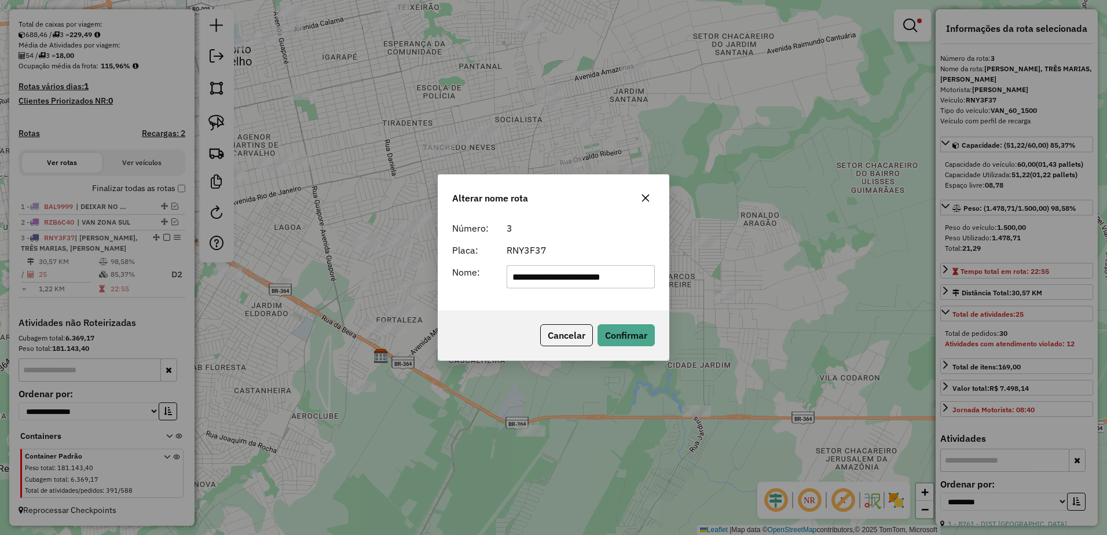
scroll to position [0, 0]
type input "*"
type input "**********"
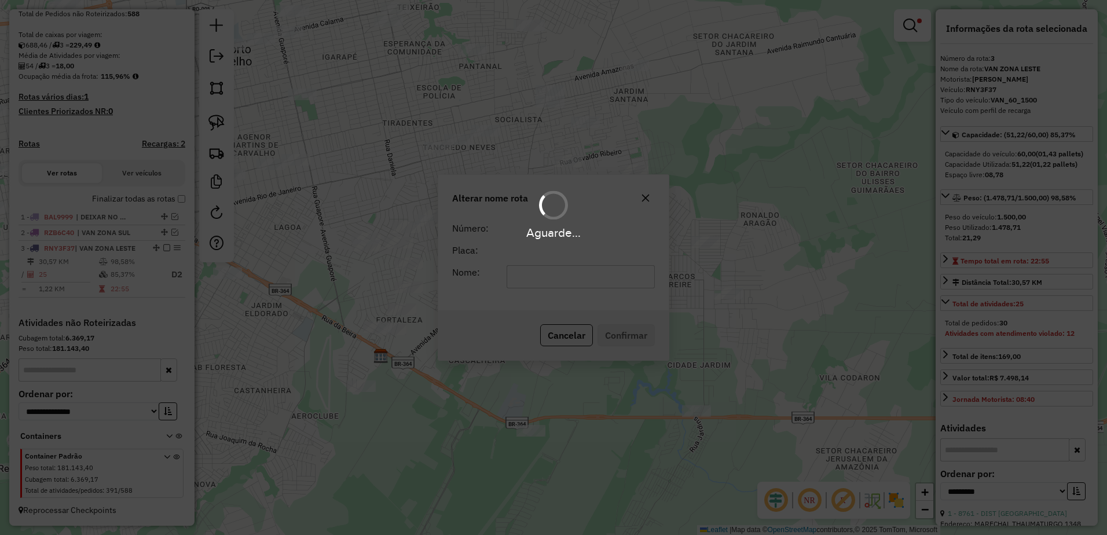
scroll to position [234, 0]
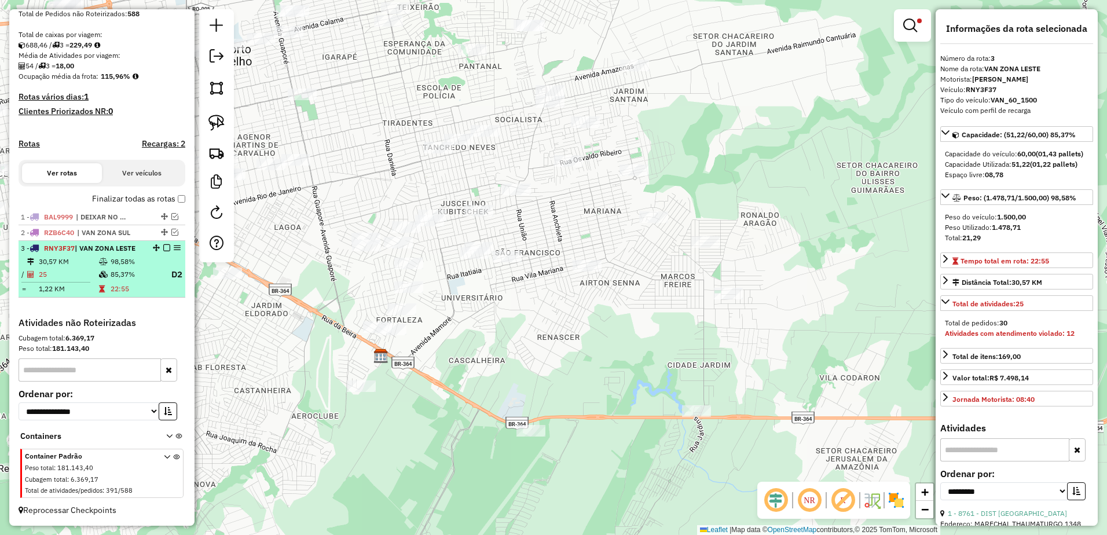
click at [163, 247] on em at bounding box center [166, 247] width 7 height 7
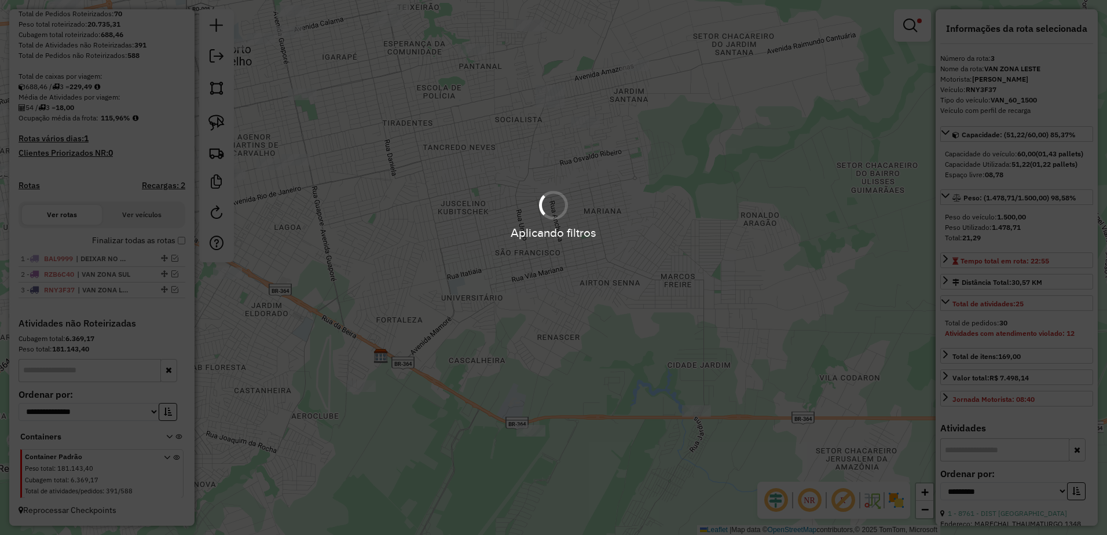
scroll to position [192, 0]
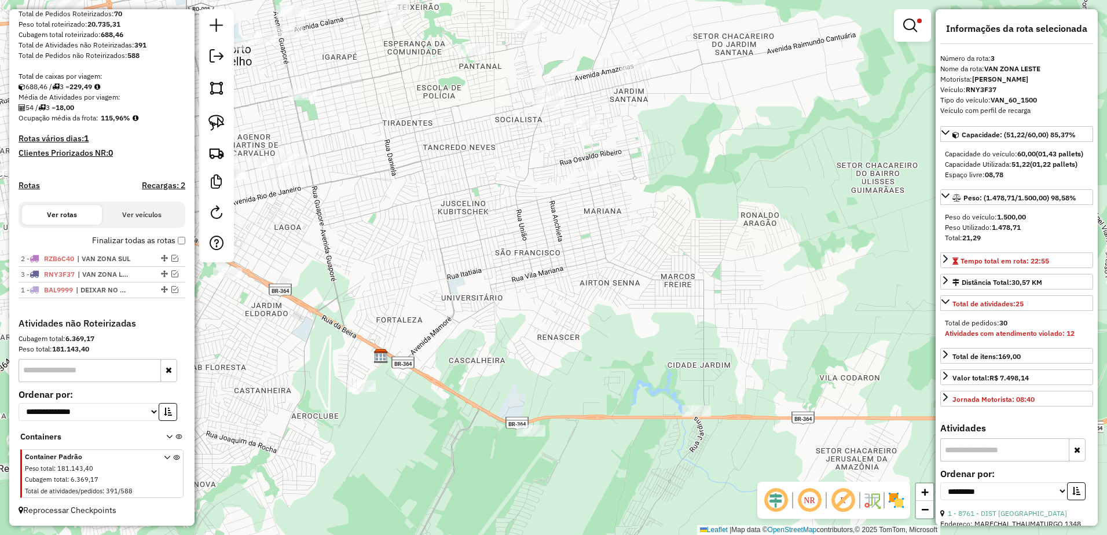
drag, startPoint x: 161, startPoint y: 258, endPoint x: 159, endPoint y: 296, distance: 37.7
drag, startPoint x: 160, startPoint y: 274, endPoint x: 160, endPoint y: 256, distance: 17.9
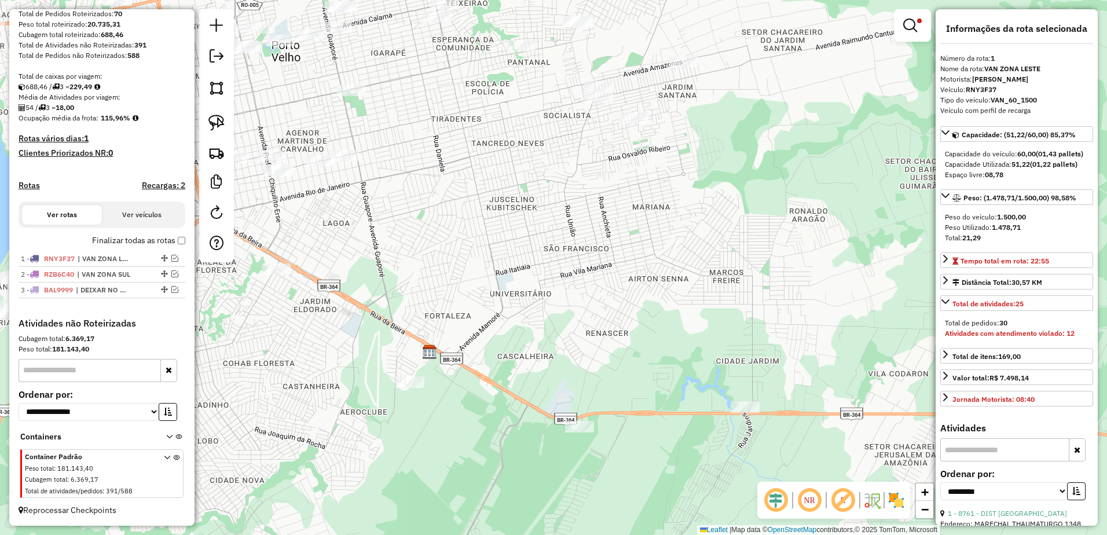
drag, startPoint x: 596, startPoint y: 252, endPoint x: 644, endPoint y: 248, distance: 48.8
click at [644, 248] on div "Limpar filtros Janela de atendimento Grade de atendimento Capacidade Transporta…" at bounding box center [553, 267] width 1107 height 535
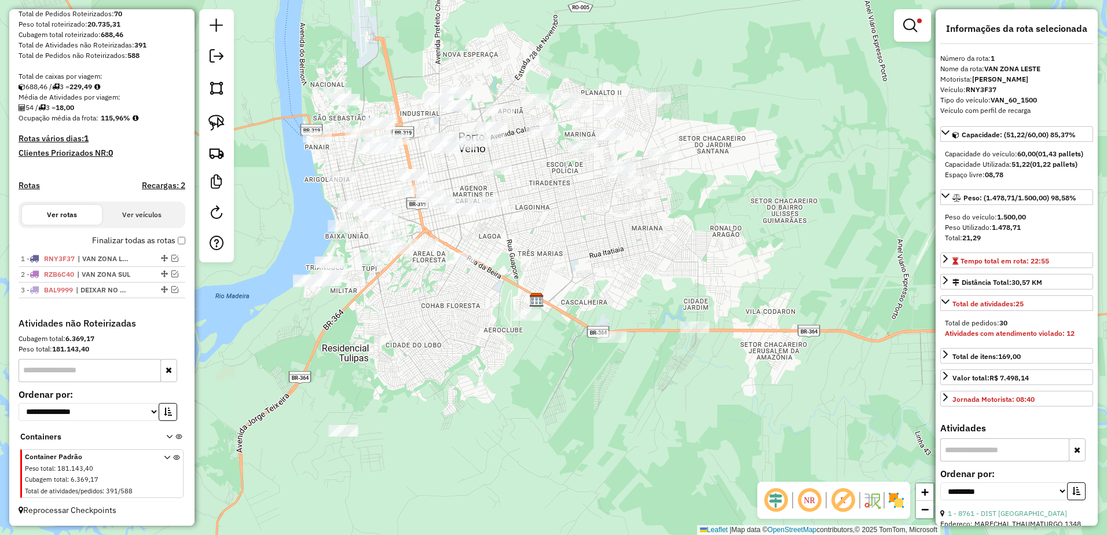
drag, startPoint x: 901, startPoint y: 27, endPoint x: 877, endPoint y: 42, distance: 28.3
click at [901, 27] on link at bounding box center [913, 25] width 28 height 23
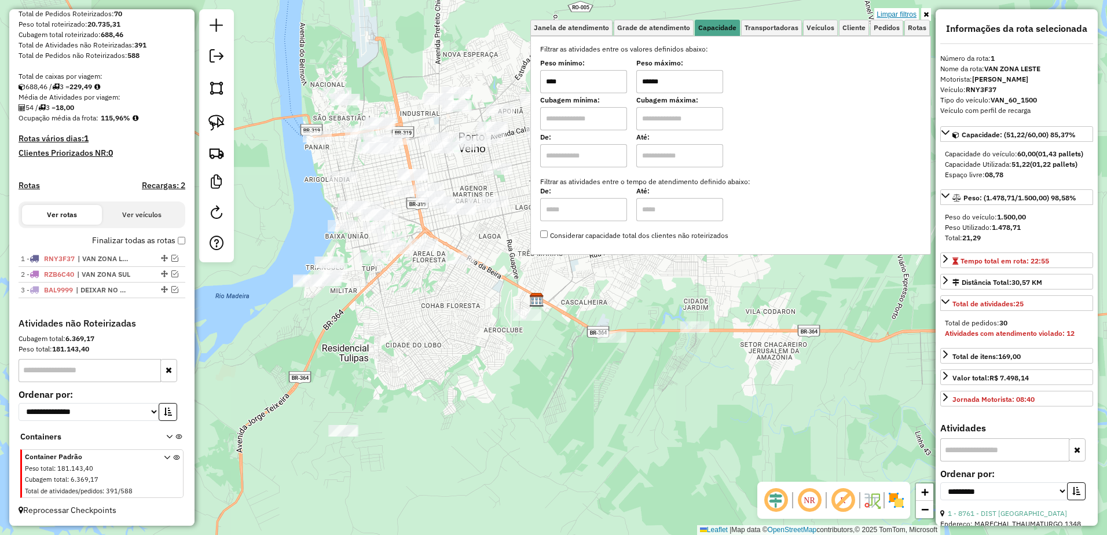
click at [909, 11] on link "Limpar filtros" at bounding box center [896, 14] width 45 height 13
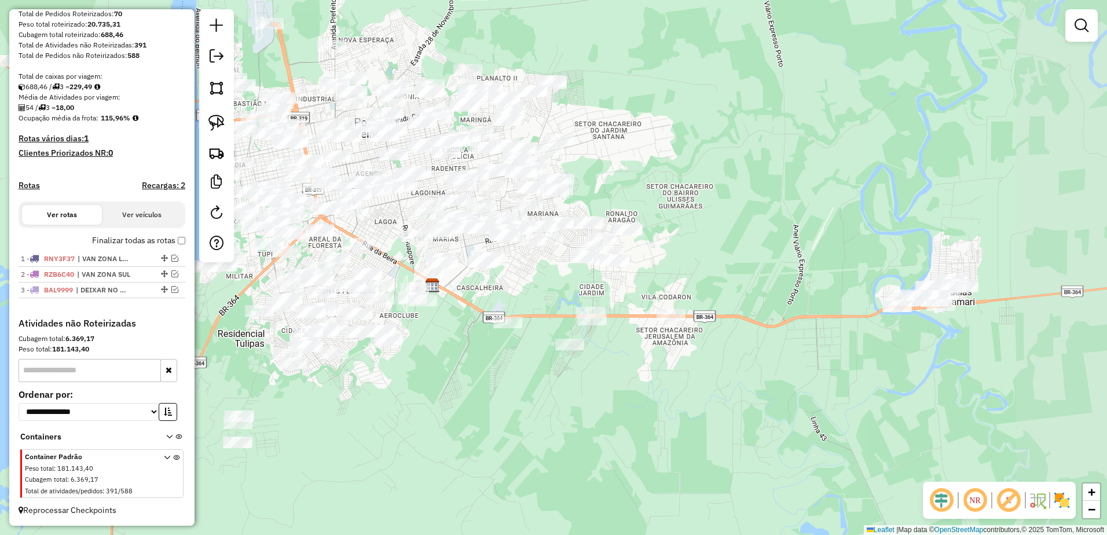
drag, startPoint x: 820, startPoint y: 225, endPoint x: 719, endPoint y: 210, distance: 102.3
click at [719, 210] on div "Janela de atendimento Grade de atendimento Capacidade Transportadoras Veículos …" at bounding box center [553, 267] width 1107 height 535
click at [1080, 23] on em at bounding box center [1082, 26] width 14 height 14
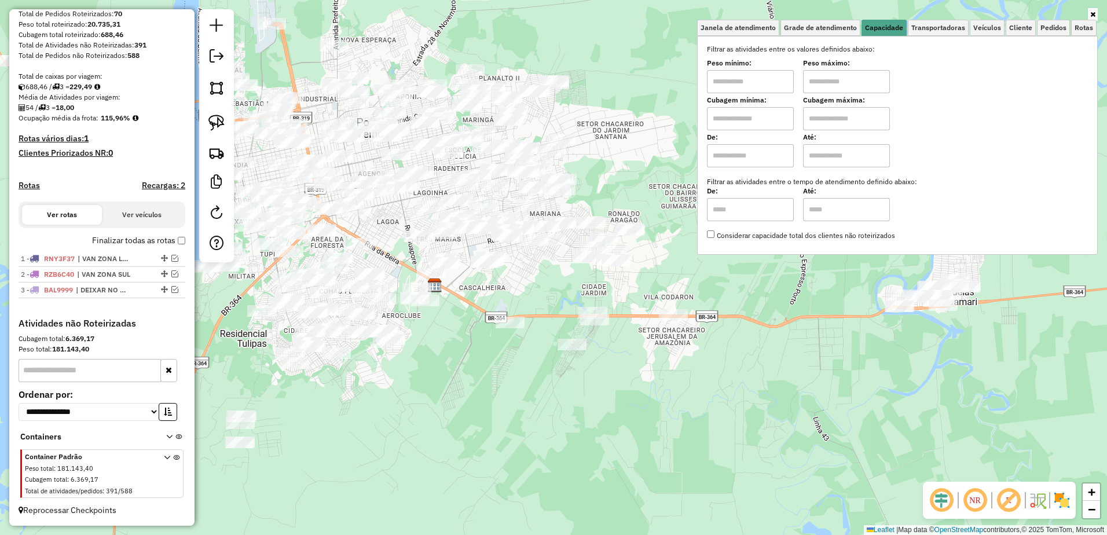
click at [655, 254] on div "Janela de atendimento Grade de atendimento Capacidade Transportadoras Veículos …" at bounding box center [553, 267] width 1107 height 535
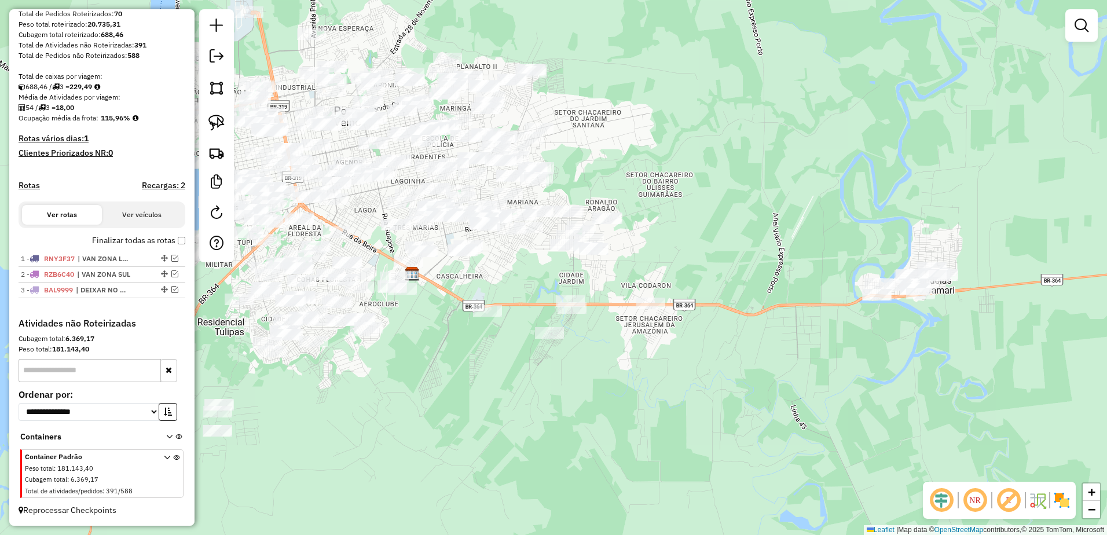
drag, startPoint x: 690, startPoint y: 241, endPoint x: 655, endPoint y: 218, distance: 41.6
click at [655, 218] on div "Janela de atendimento Grade de atendimento Capacidade Transportadoras Veículos …" at bounding box center [553, 267] width 1107 height 535
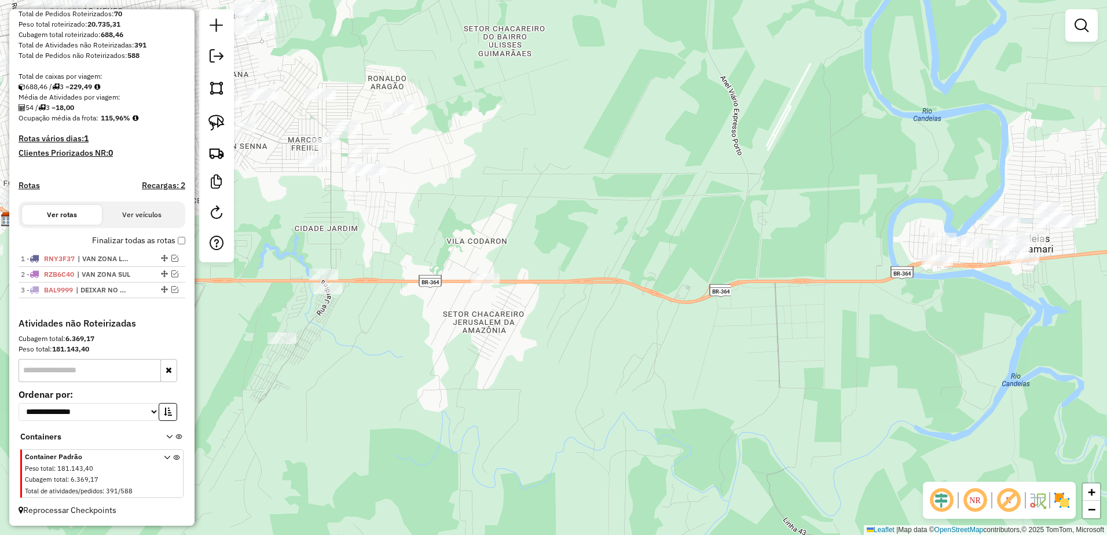
drag, startPoint x: 661, startPoint y: 220, endPoint x: 526, endPoint y: 133, distance: 160.0
click at [526, 133] on div "Janela de atendimento Grade de atendimento Capacidade Transportadoras Veículos …" at bounding box center [553, 267] width 1107 height 535
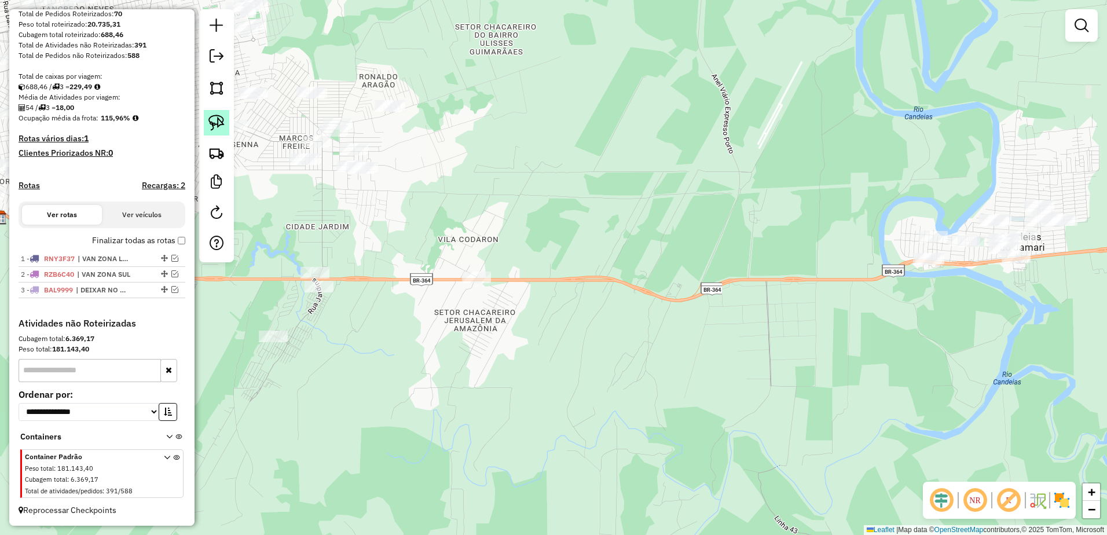
click at [217, 123] on img at bounding box center [216, 123] width 16 height 16
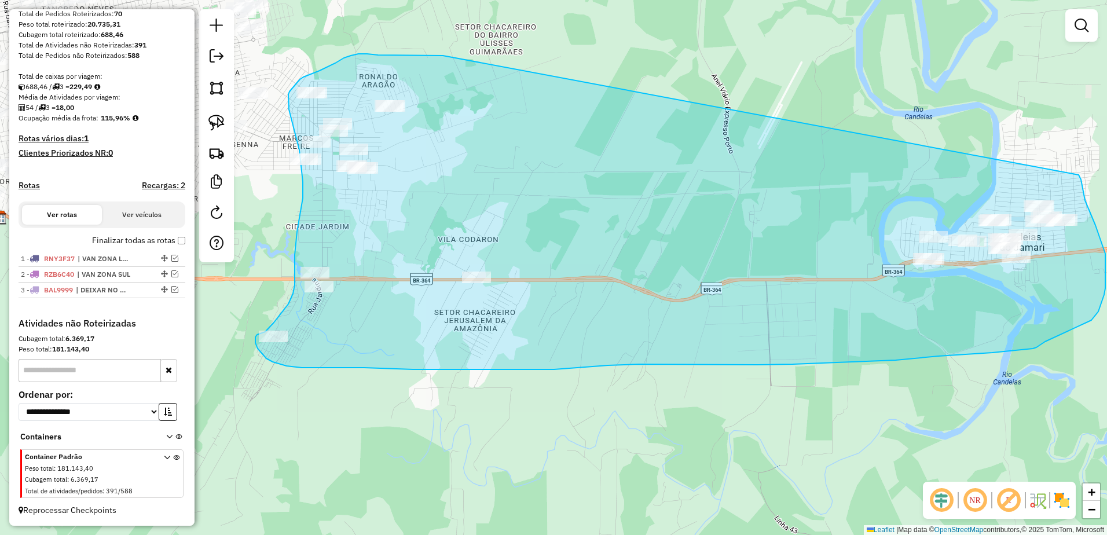
drag, startPoint x: 421, startPoint y: 55, endPoint x: 1078, endPoint y: 174, distance: 667.3
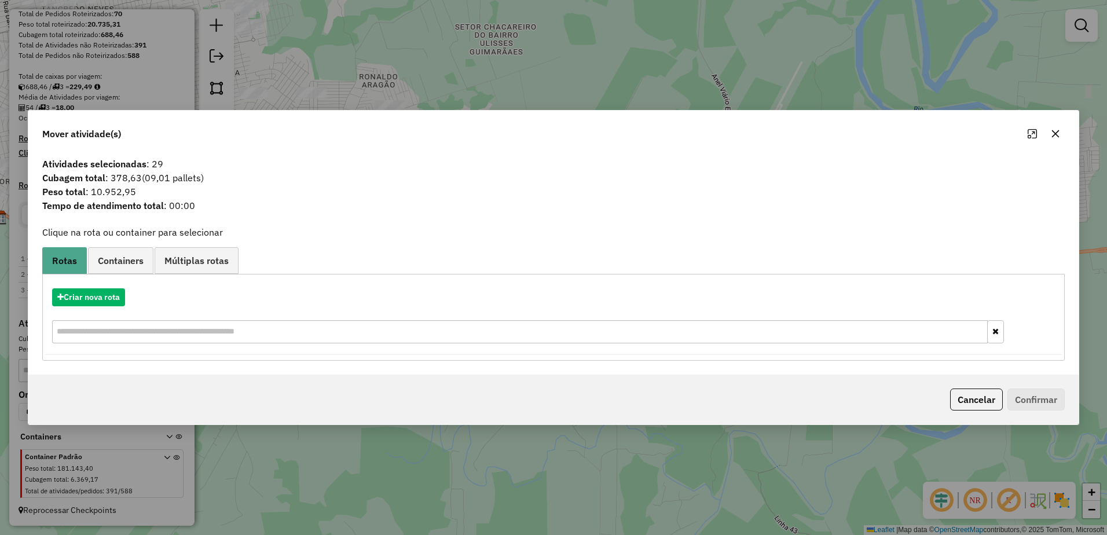
click at [1055, 133] on icon "button" at bounding box center [1056, 134] width 8 height 8
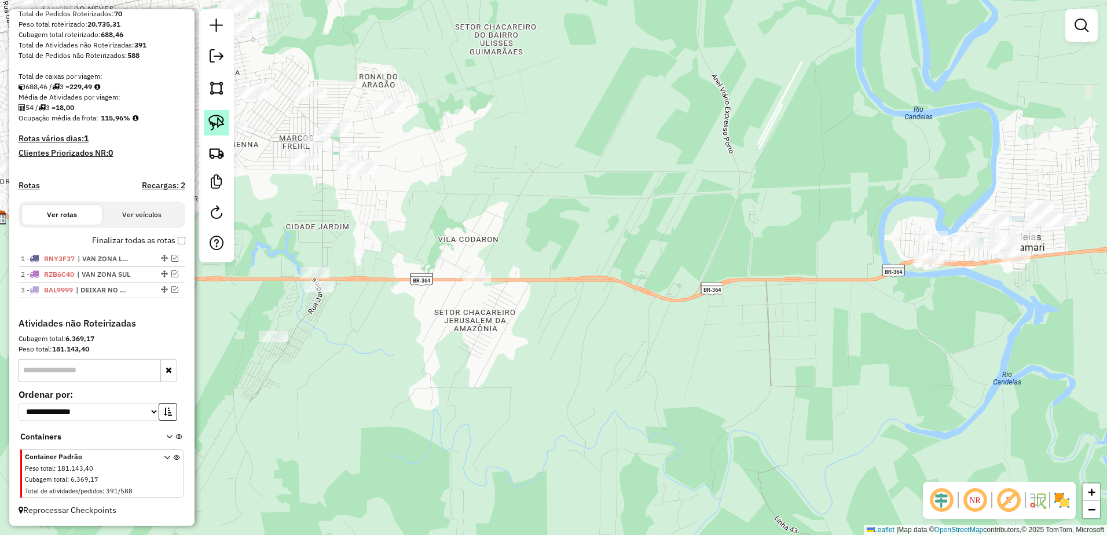
click at [210, 123] on img at bounding box center [216, 123] width 16 height 16
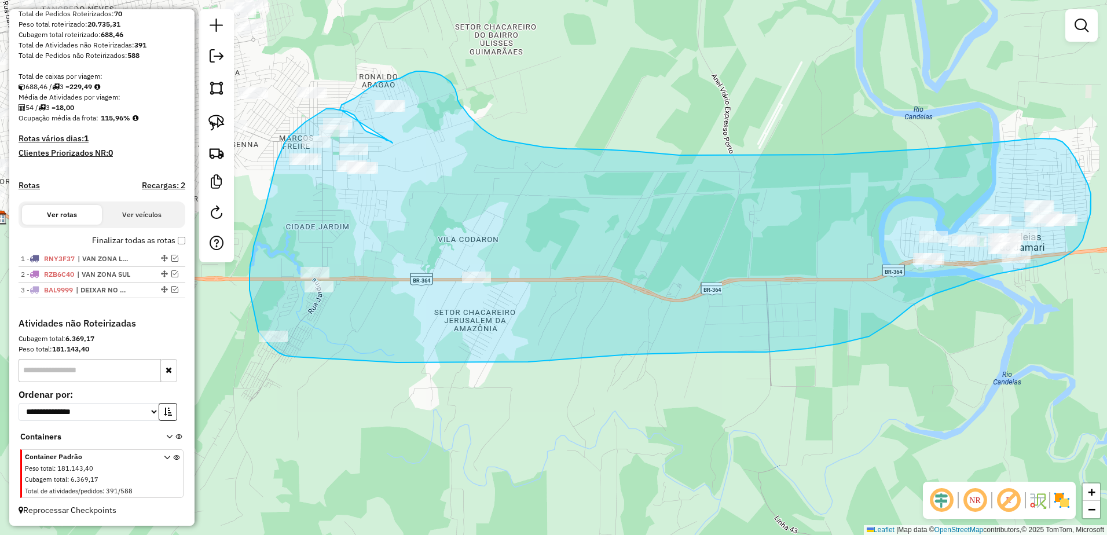
drag, startPoint x: 380, startPoint y: 137, endPoint x: 340, endPoint y: 109, distance: 49.1
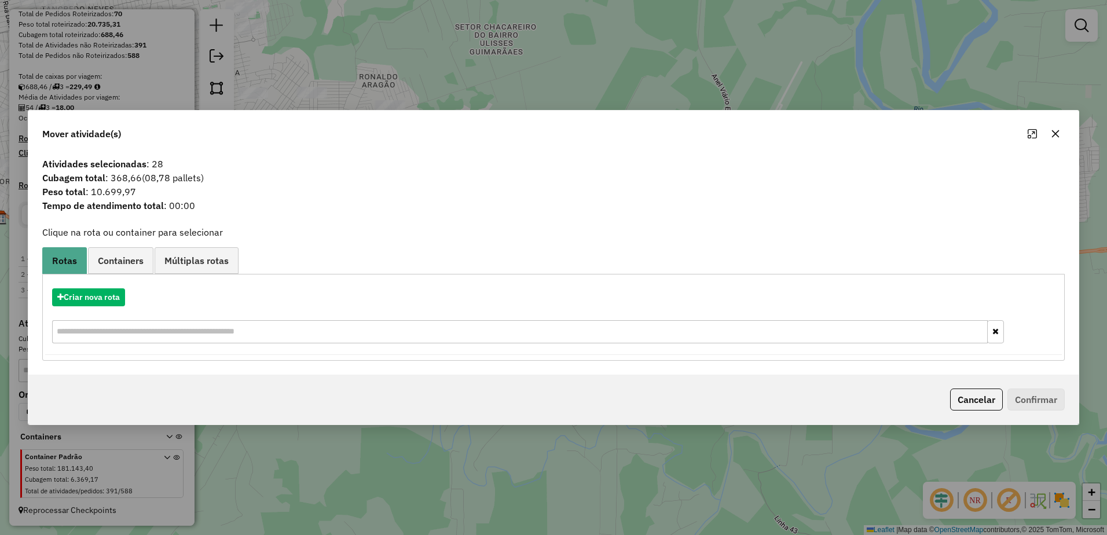
click at [1055, 133] on icon "button" at bounding box center [1056, 134] width 8 height 8
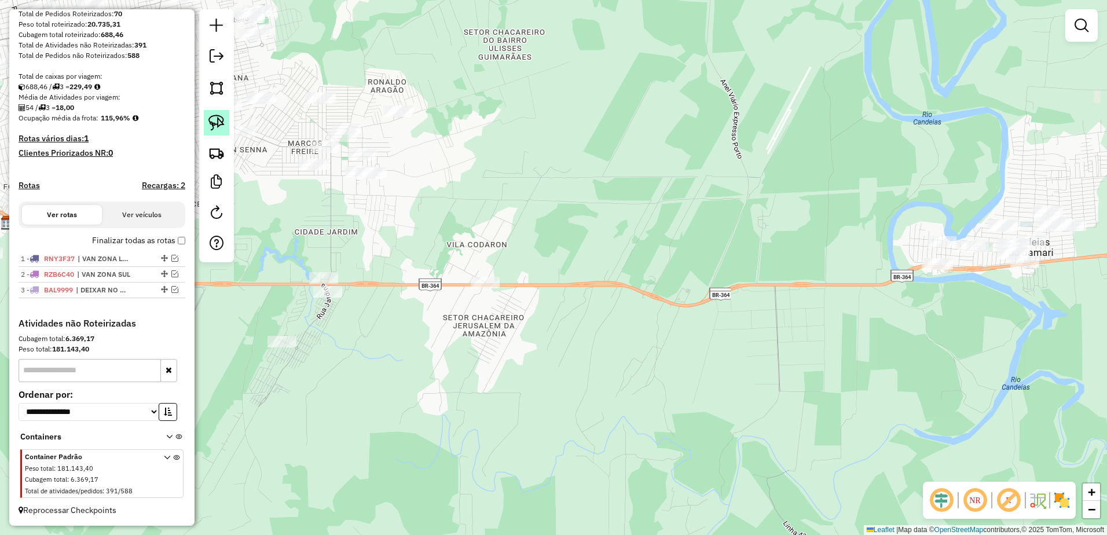
click at [219, 124] on img at bounding box center [216, 123] width 16 height 16
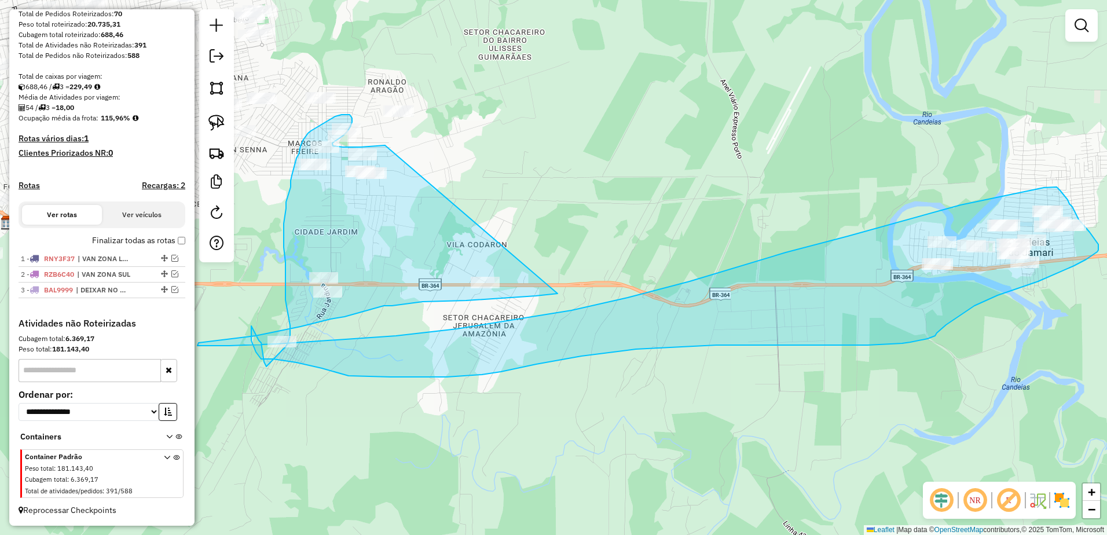
drag, startPoint x: 385, startPoint y: 145, endPoint x: 558, endPoint y: 294, distance: 227.5
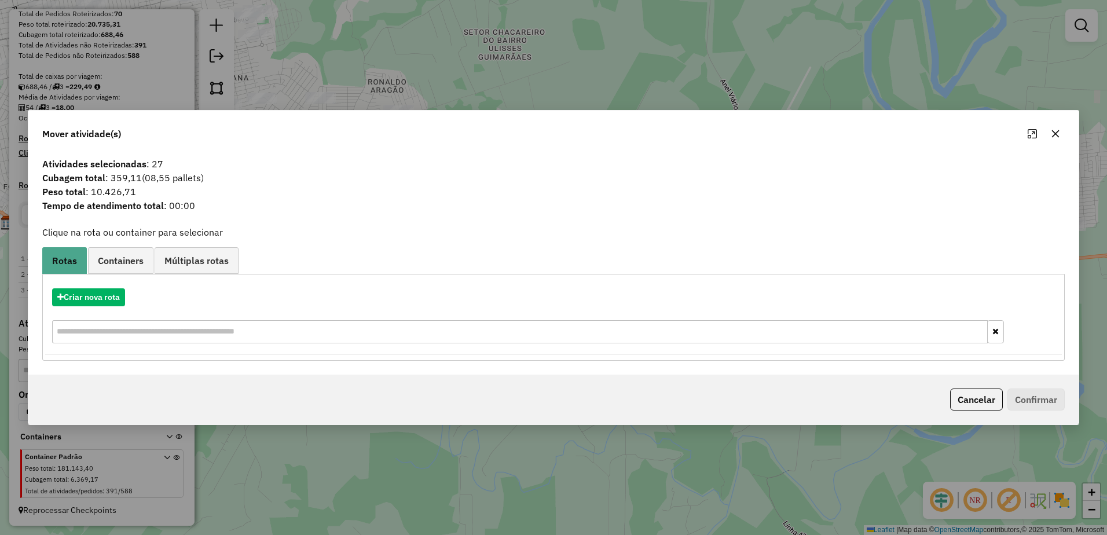
click at [1057, 133] on icon "button" at bounding box center [1056, 134] width 8 height 8
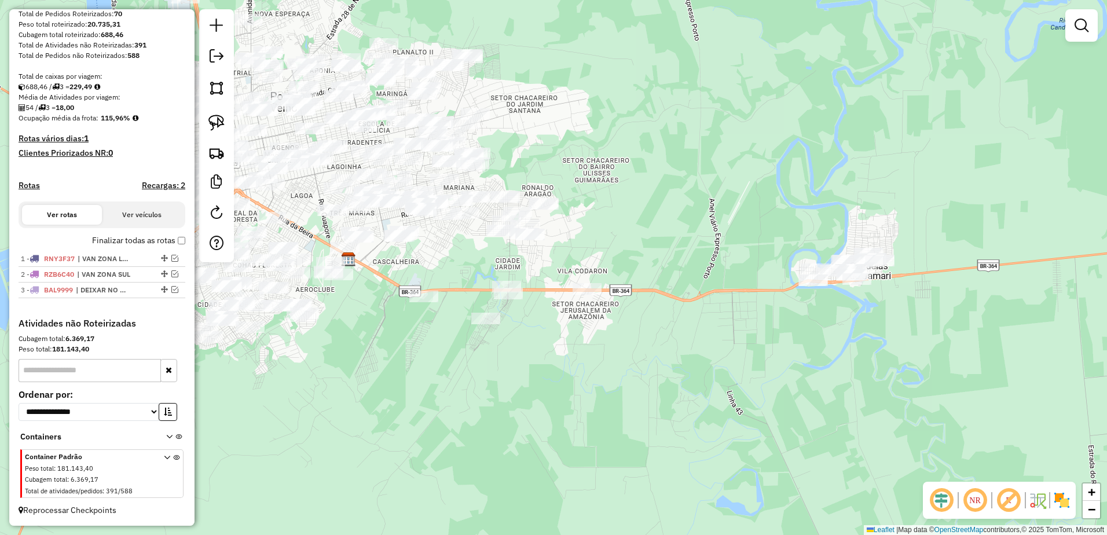
click at [1094, 31] on div at bounding box center [1081, 25] width 32 height 32
click at [219, 120] on img at bounding box center [216, 123] width 16 height 16
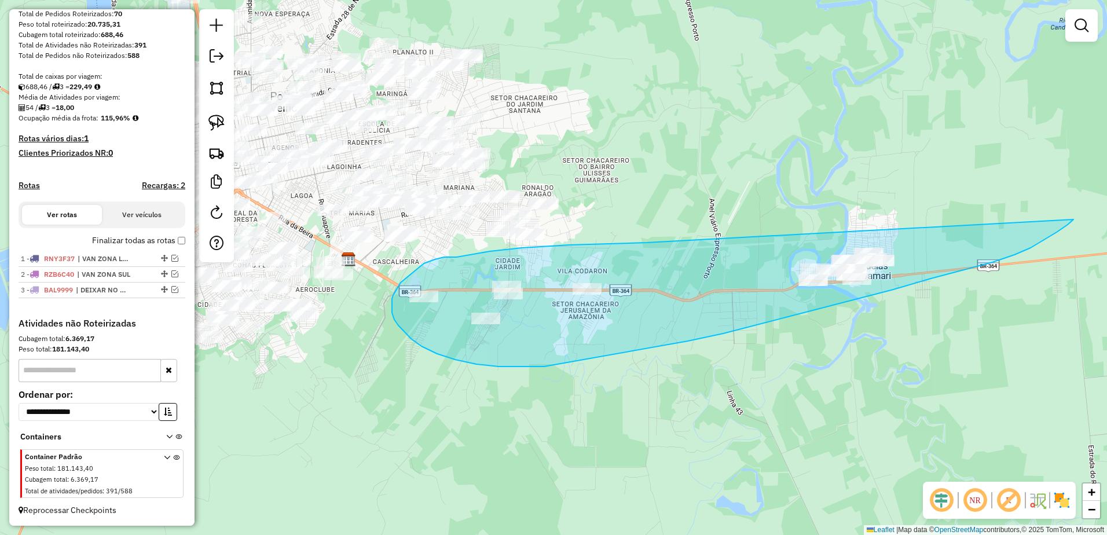
drag, startPoint x: 647, startPoint y: 243, endPoint x: 1073, endPoint y: 219, distance: 427.3
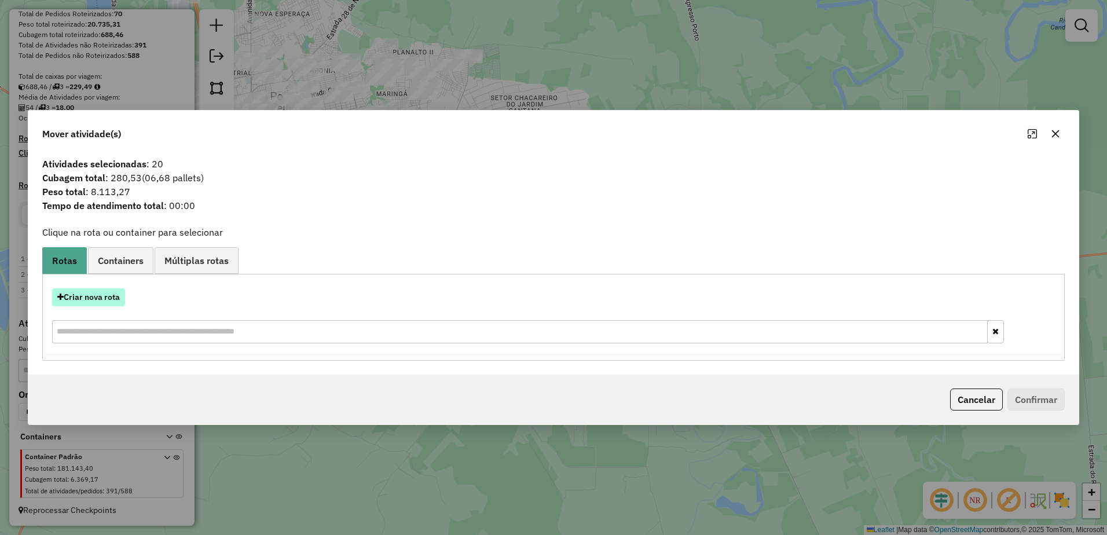
click at [101, 302] on button "Criar nova rota" at bounding box center [88, 297] width 73 height 18
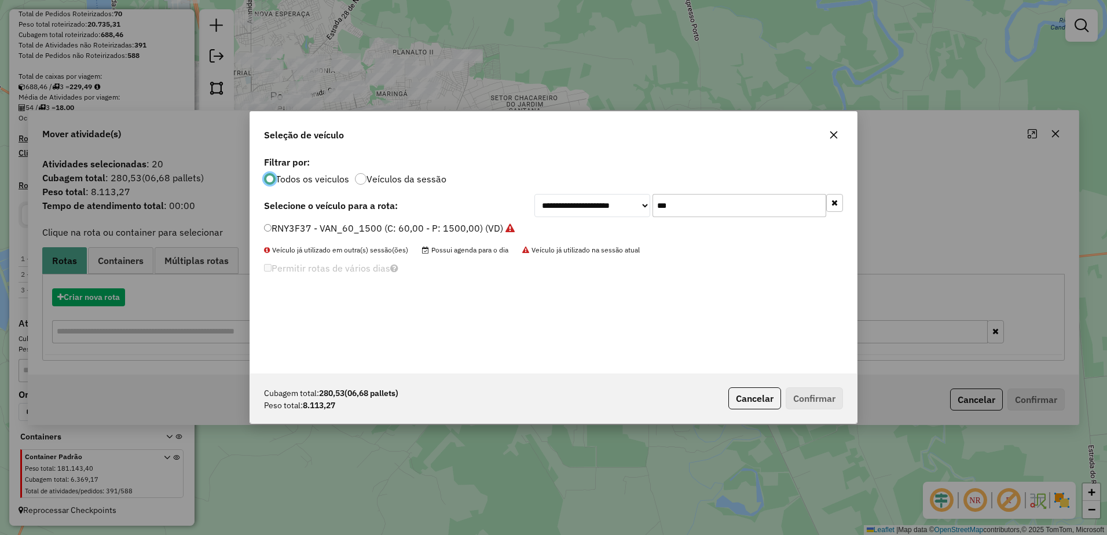
scroll to position [6, 3]
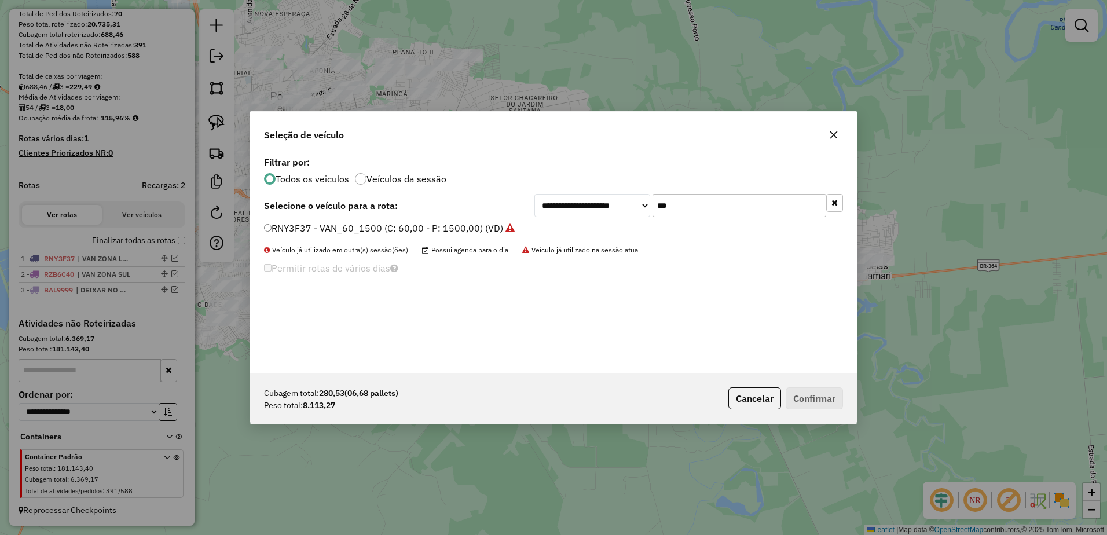
click at [767, 201] on input "***" at bounding box center [740, 205] width 174 height 23
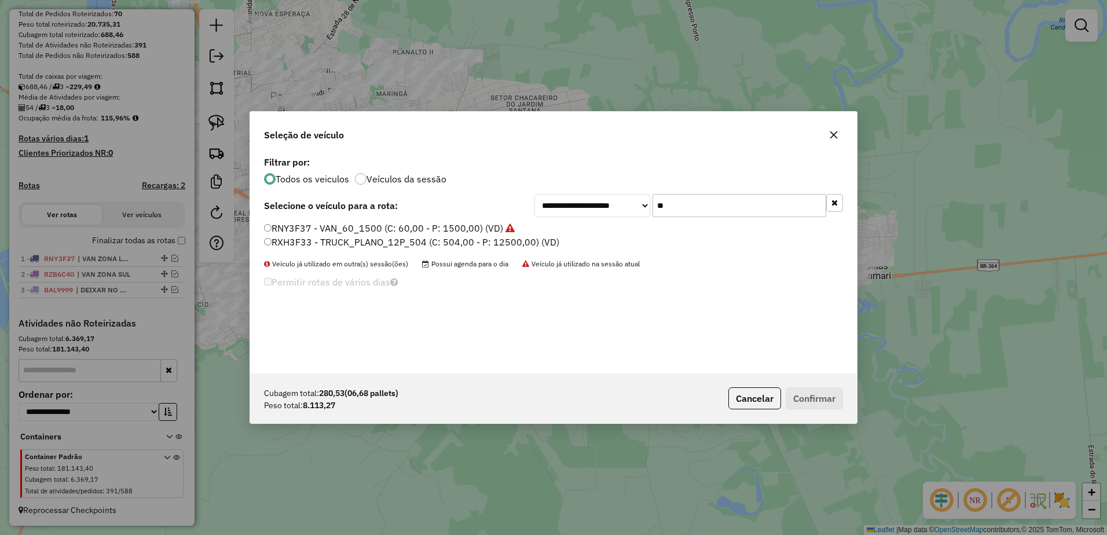
type input "*"
type input "**"
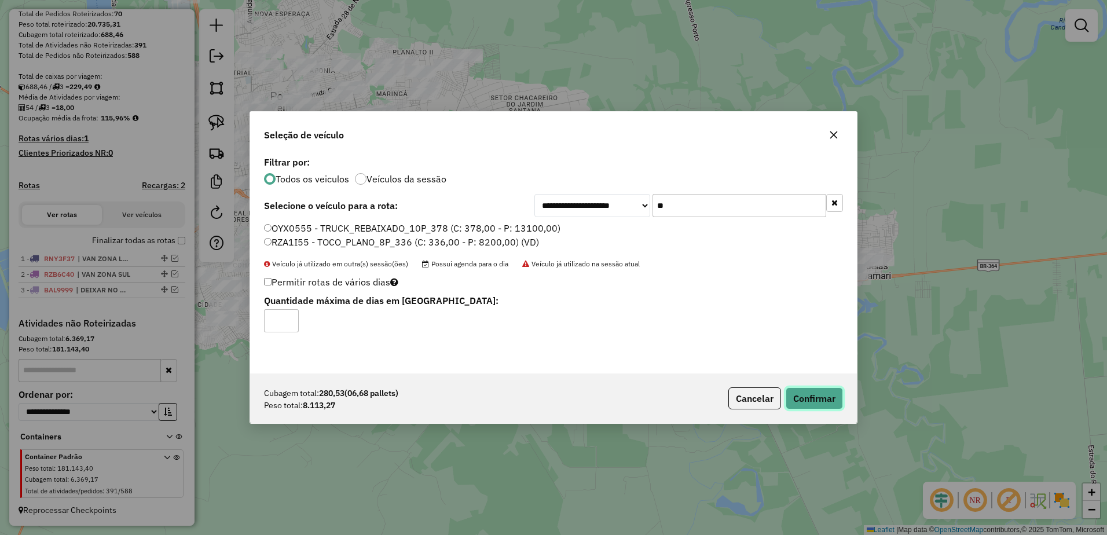
click at [825, 390] on button "Confirmar" at bounding box center [814, 398] width 57 height 22
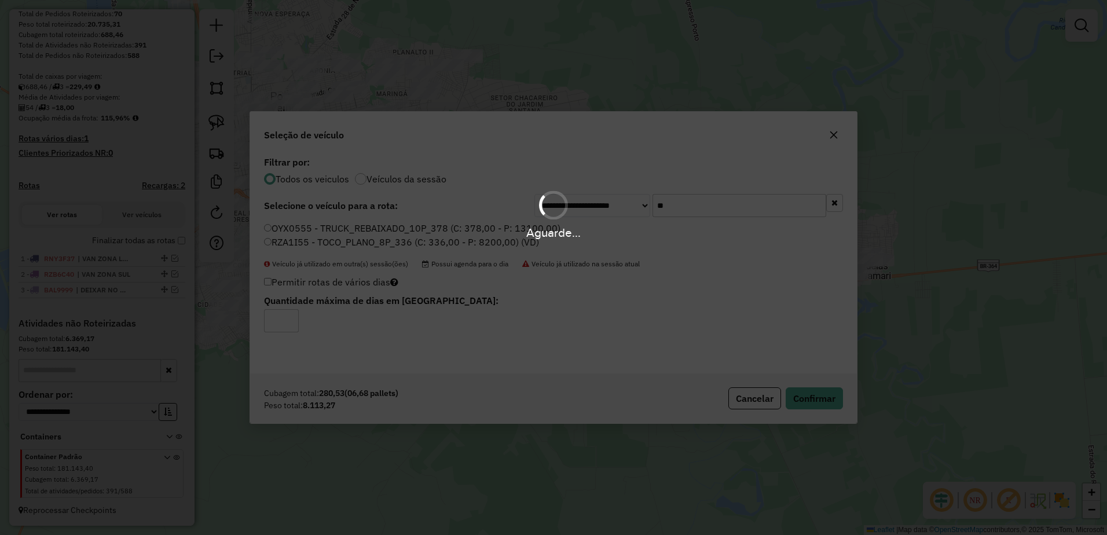
scroll to position [244, 0]
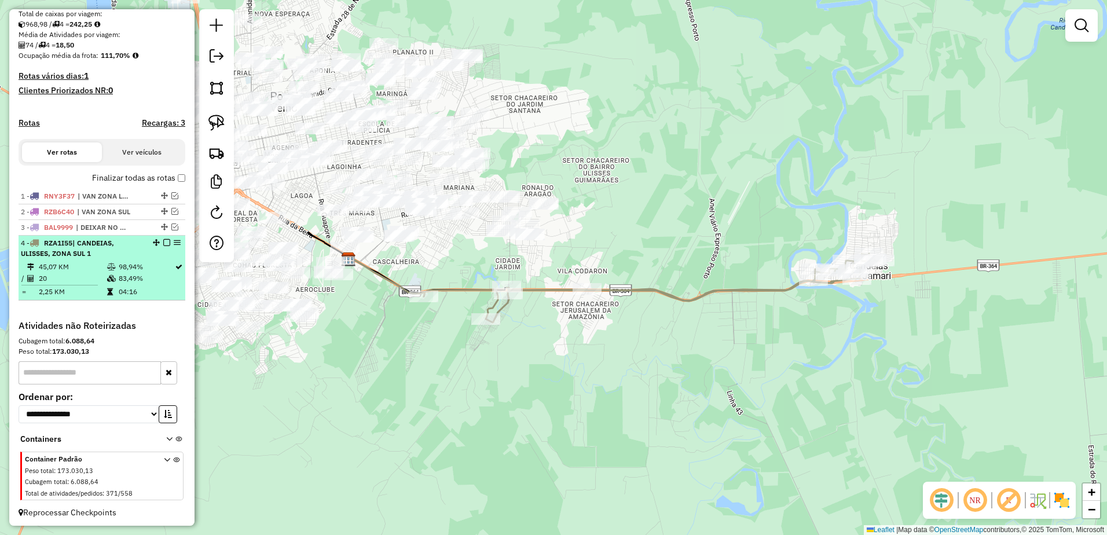
click at [91, 273] on td "45,07 KM" at bounding box center [72, 267] width 68 height 12
select select "**********"
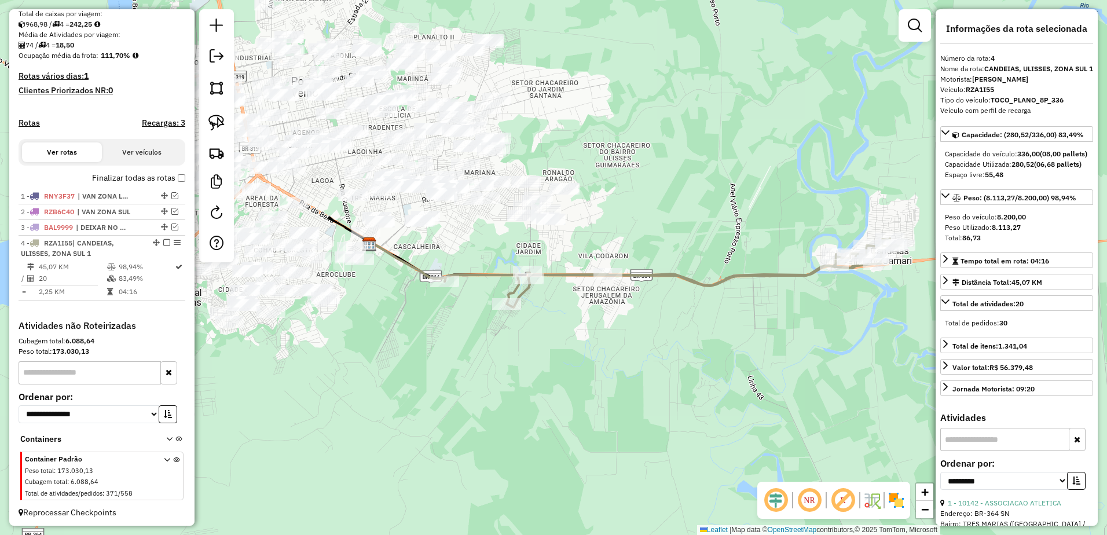
drag, startPoint x: 538, startPoint y: 347, endPoint x: 613, endPoint y: 342, distance: 75.4
click at [613, 342] on div "Janela de atendimento Grade de atendimento Capacidade Transportadoras Veículos …" at bounding box center [553, 267] width 1107 height 535
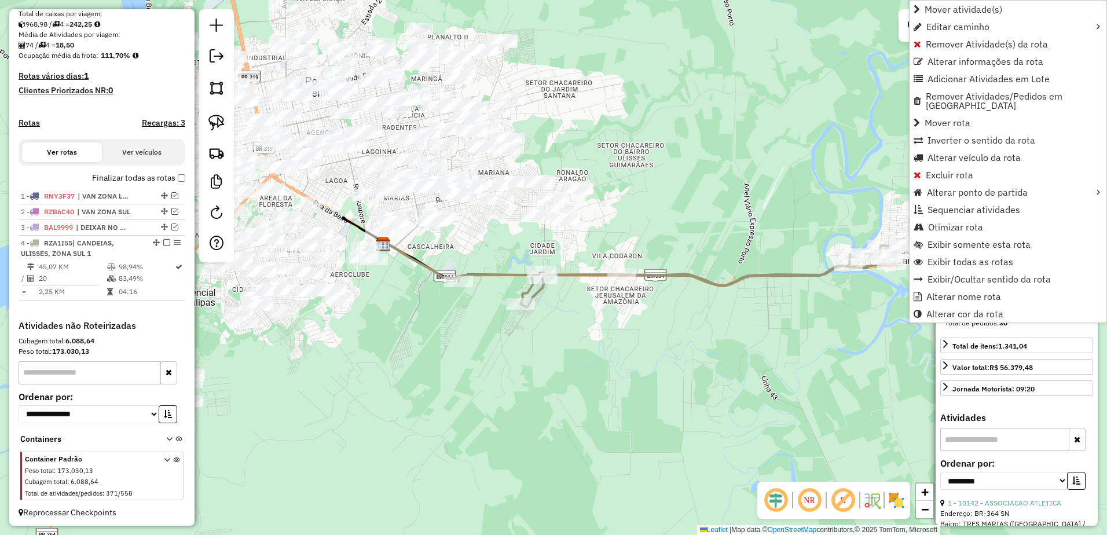
scroll to position [257, 0]
click at [948, 292] on span "Alterar nome rota" at bounding box center [963, 296] width 75 height 9
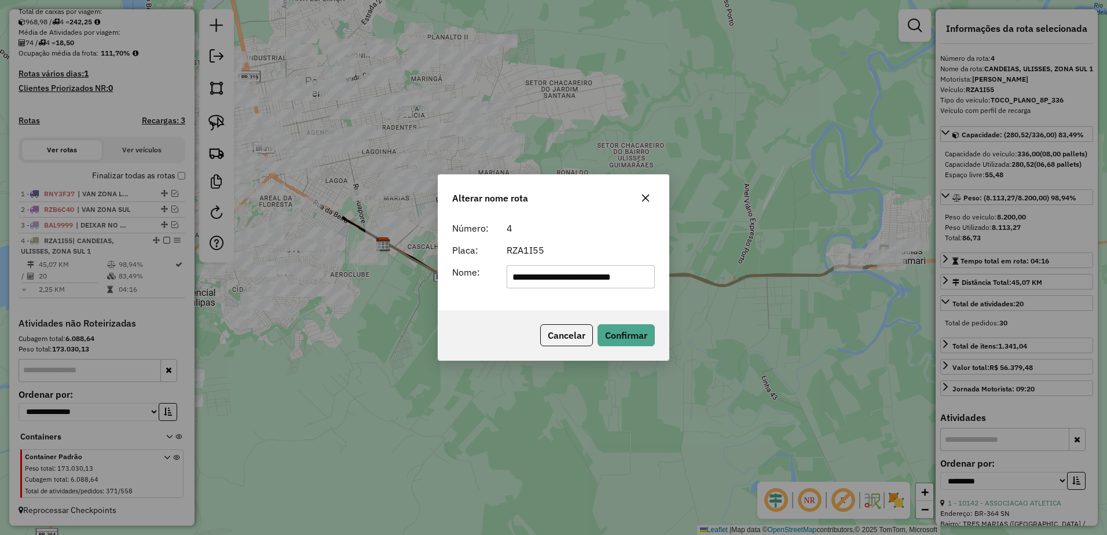
scroll to position [0, 0]
type input "**********"
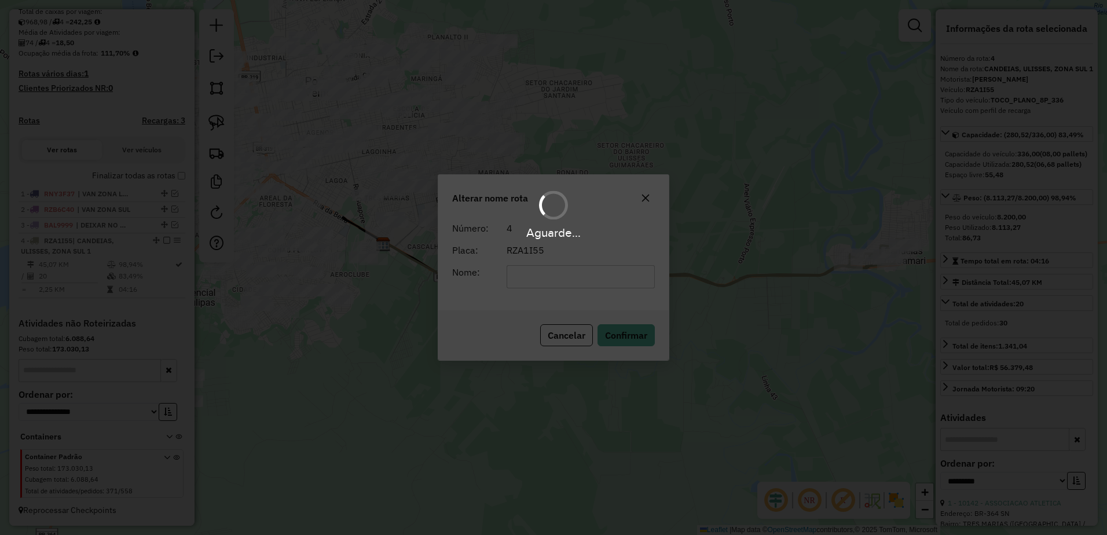
scroll to position [247, 0]
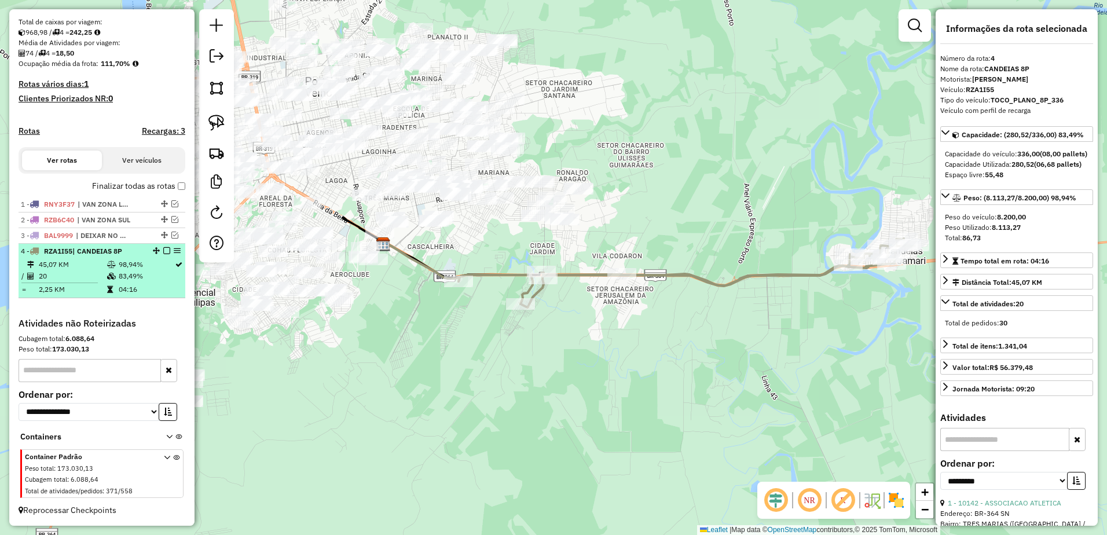
click at [163, 247] on em at bounding box center [166, 250] width 7 height 7
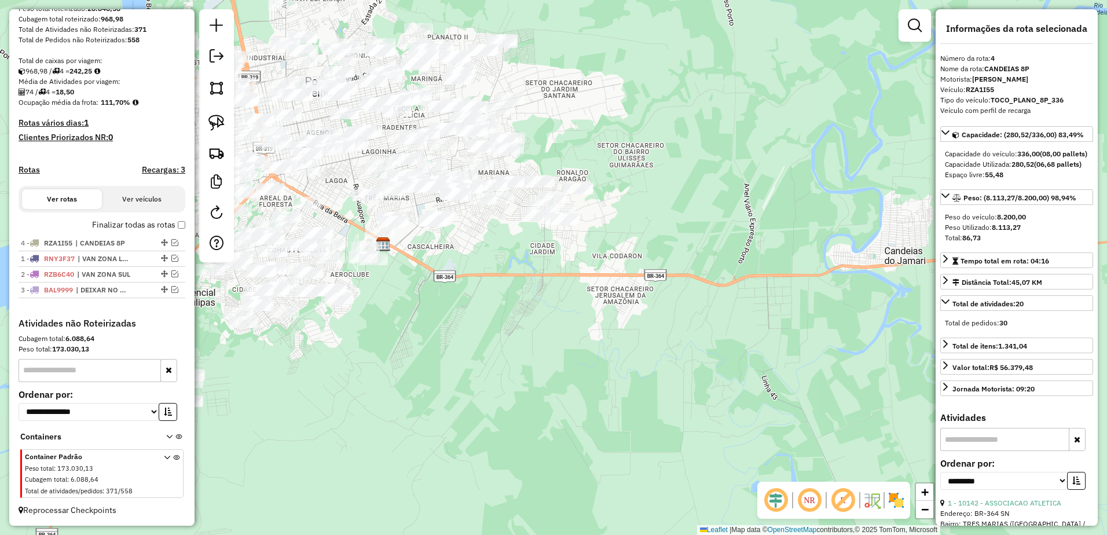
drag, startPoint x: 160, startPoint y: 290, endPoint x: 161, endPoint y: 225, distance: 64.9
click at [919, 25] on em at bounding box center [915, 26] width 14 height 14
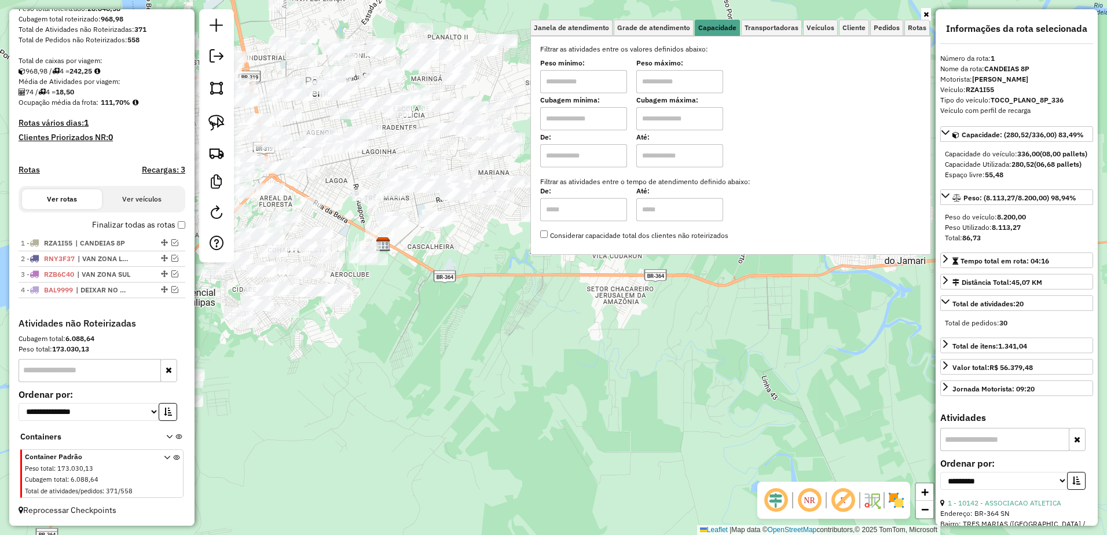
click at [586, 78] on input "text" at bounding box center [583, 81] width 87 height 23
type input "*******"
click at [681, 85] on input "text" at bounding box center [679, 81] width 87 height 23
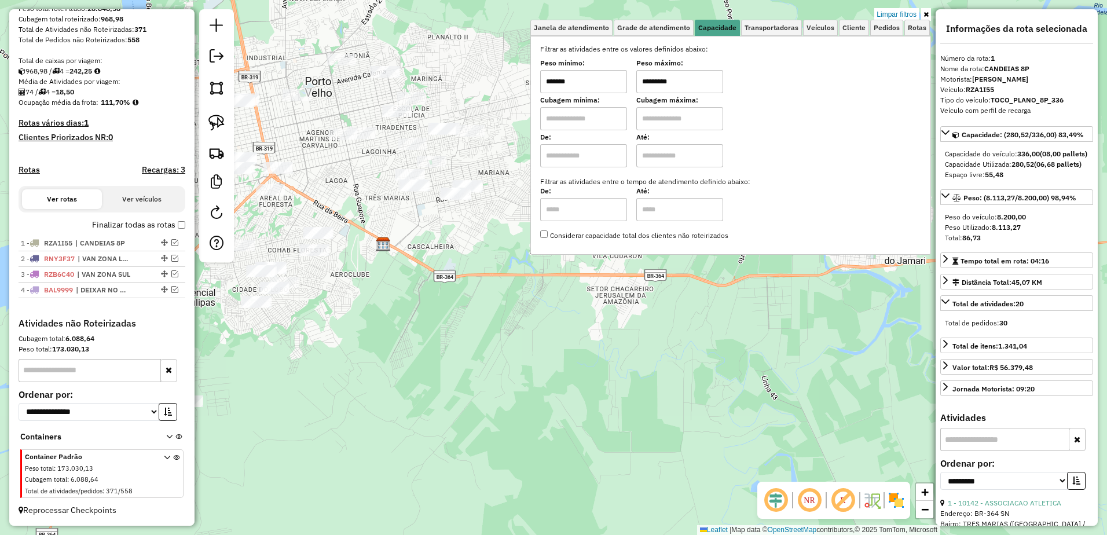
type input "*********"
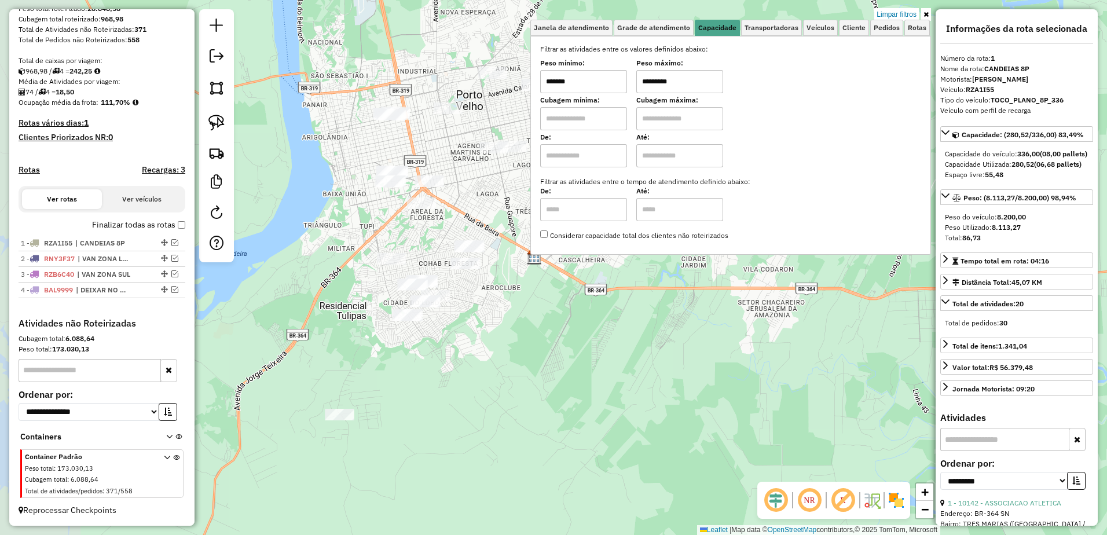
drag, startPoint x: 399, startPoint y: 300, endPoint x: 550, endPoint y: 313, distance: 151.7
click at [550, 313] on div "Limpar filtros Janela de atendimento Grade de atendimento Capacidade Transporta…" at bounding box center [553, 267] width 1107 height 535
click at [553, 317] on div "Limpar filtros Janela de atendimento Grade de atendimento Capacidade Transporta…" at bounding box center [553, 267] width 1107 height 535
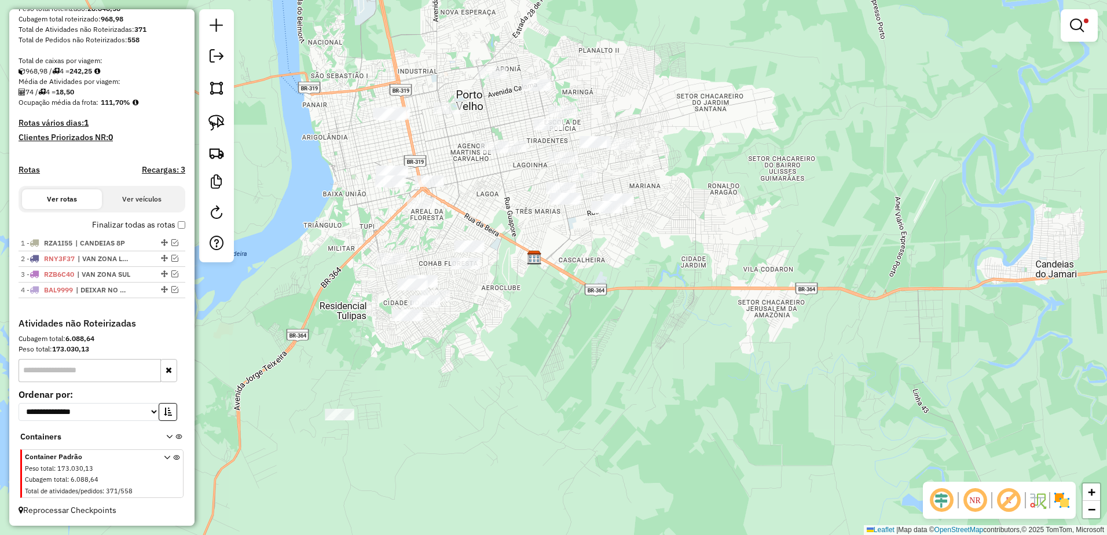
drag, startPoint x: 1071, startPoint y: 28, endPoint x: 1065, endPoint y: 32, distance: 7.3
click at [1071, 28] on em at bounding box center [1077, 26] width 14 height 14
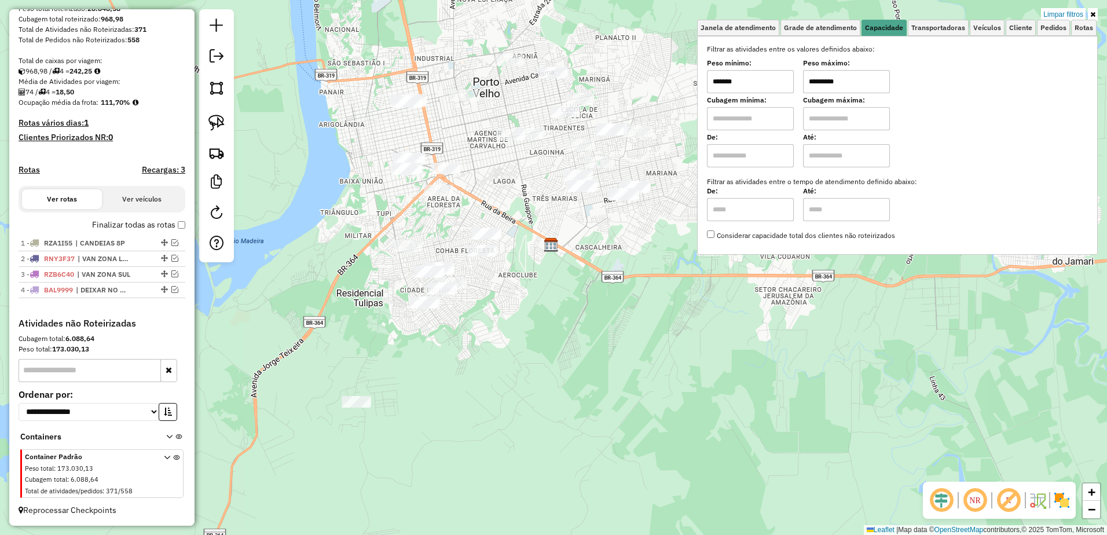
click at [578, 217] on div "Limpar filtros Janela de atendimento Grade de atendimento Capacidade Transporta…" at bounding box center [553, 267] width 1107 height 535
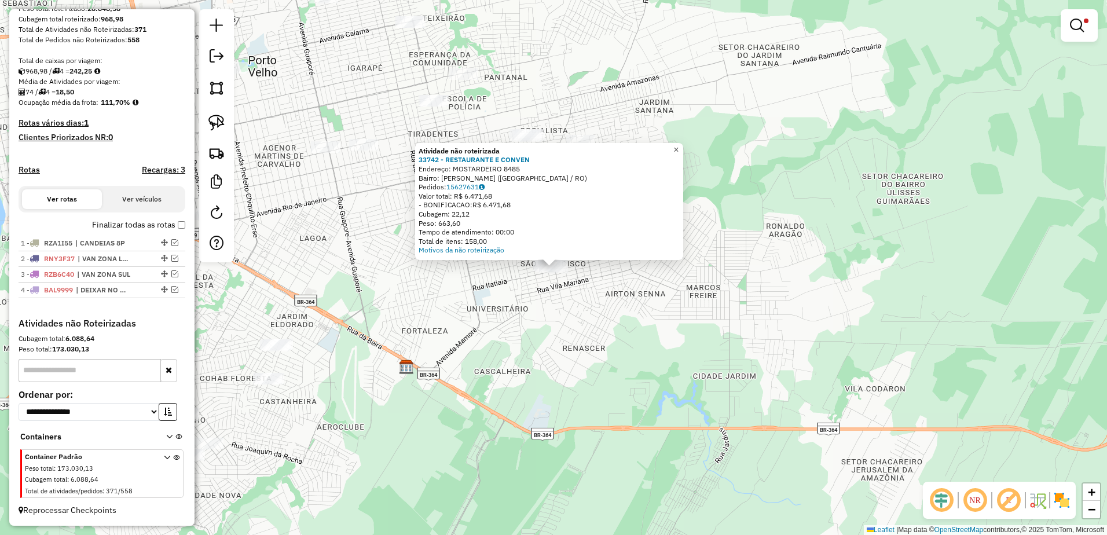
click at [679, 146] on span "×" at bounding box center [675, 150] width 5 height 10
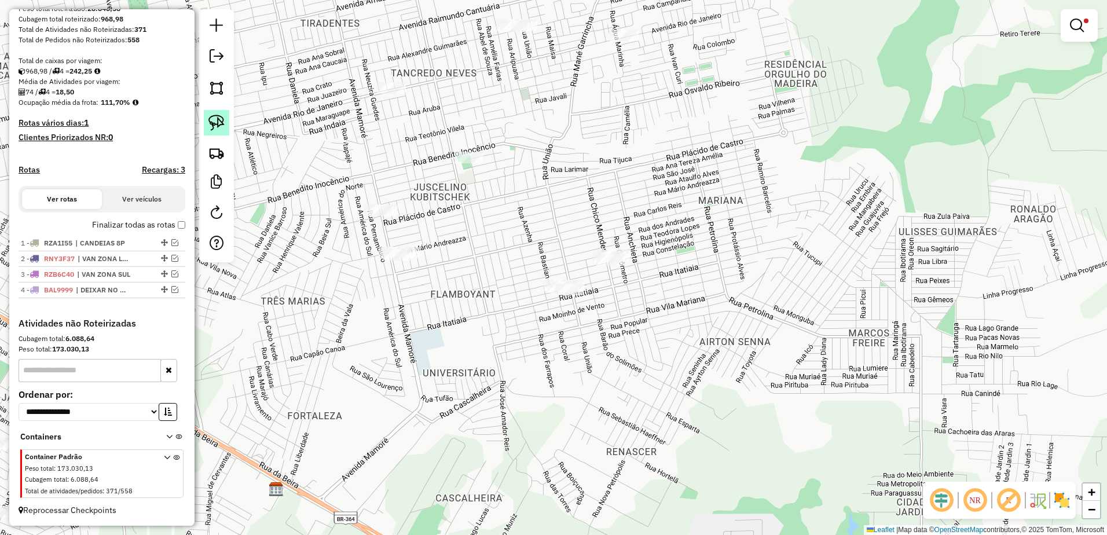
click at [221, 120] on img at bounding box center [216, 123] width 16 height 16
drag, startPoint x: 582, startPoint y: 268, endPoint x: 618, endPoint y: 310, distance: 55.0
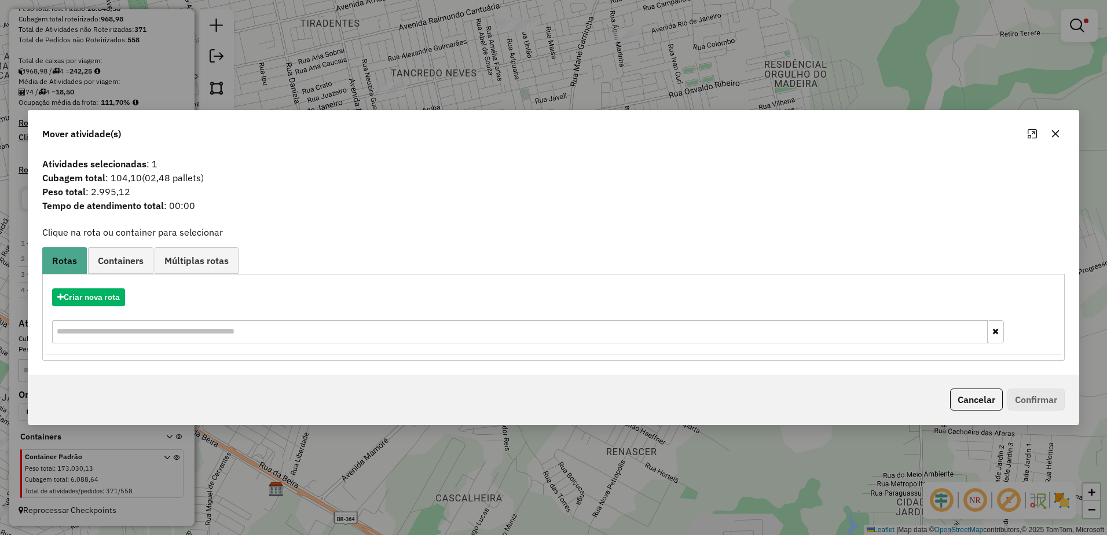
click at [1058, 137] on icon "button" at bounding box center [1056, 134] width 8 height 8
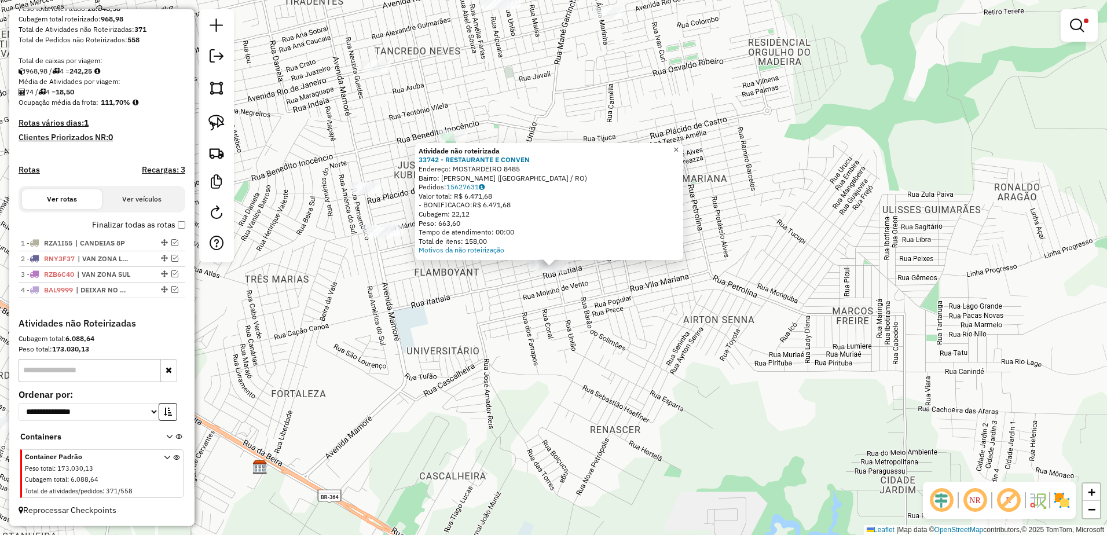
click at [679, 145] on span "×" at bounding box center [675, 150] width 5 height 10
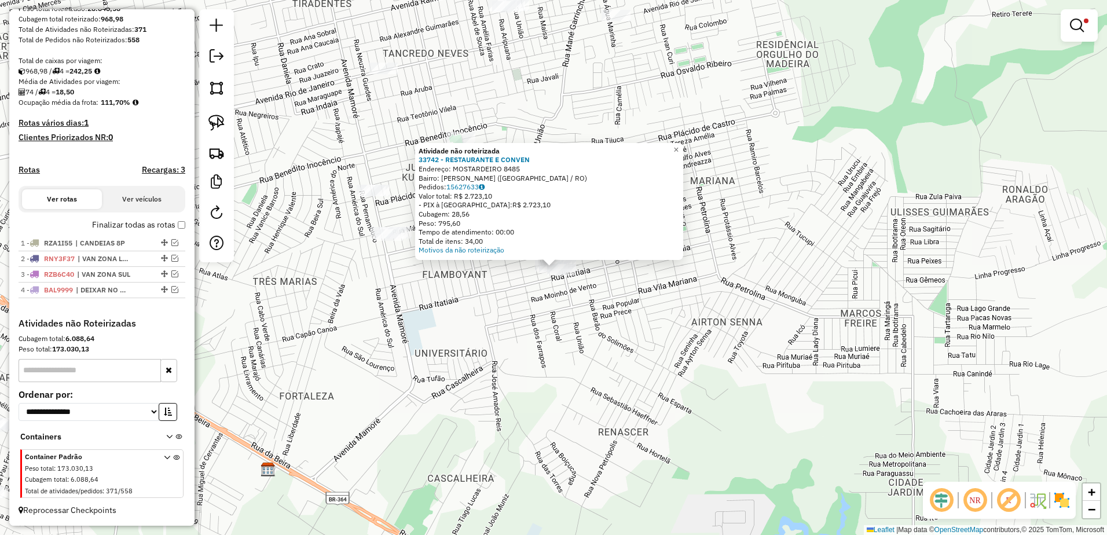
click at [494, 302] on div "Atividade não roteirizada 33742 - RESTAURANTE E CONVEN Endereço: MOSTARDEIRO 84…" at bounding box center [553, 267] width 1107 height 535
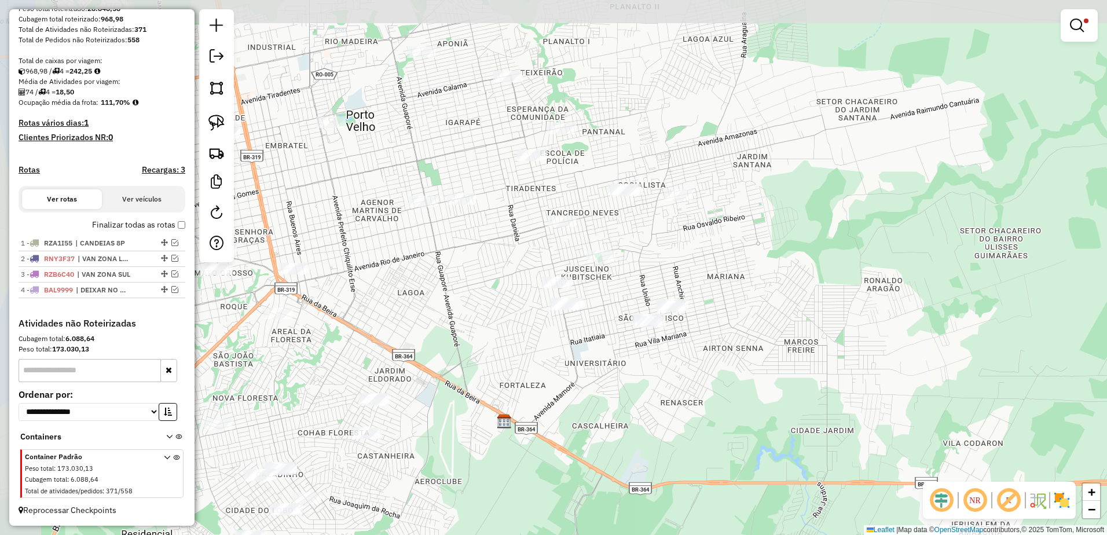
drag, startPoint x: 461, startPoint y: 309, endPoint x: 577, endPoint y: 332, distance: 118.7
click at [584, 351] on div "Limpar filtros Janela de atendimento Grade de atendimento Capacidade Transporta…" at bounding box center [553, 267] width 1107 height 535
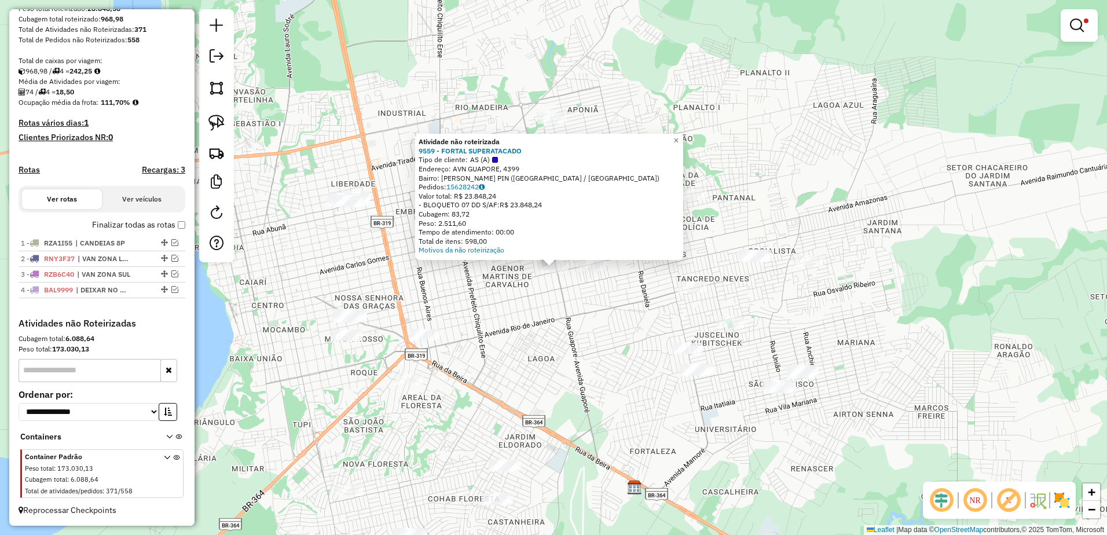
click at [531, 294] on div "Atividade não roteirizada 9559 - FORTAL SUPERATACADO Tipo de cliente: AS (A) En…" at bounding box center [553, 267] width 1107 height 535
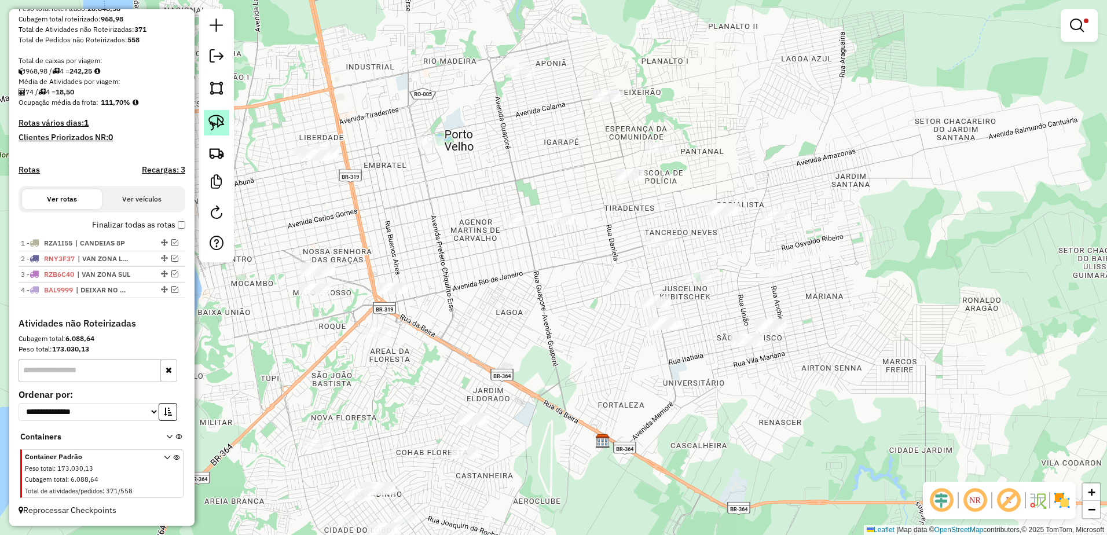
click at [226, 115] on link at bounding box center [216, 122] width 25 height 25
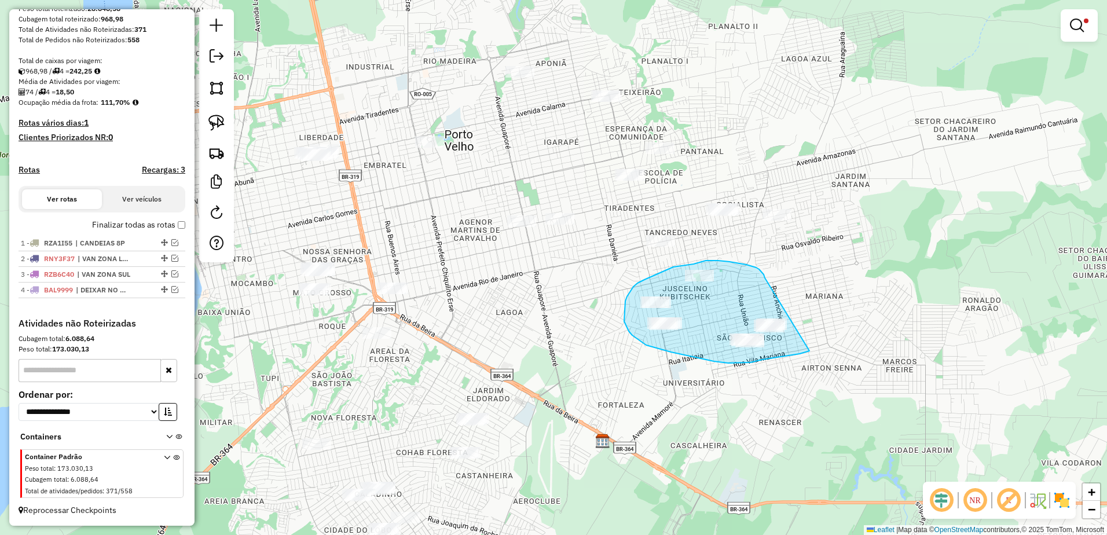
drag, startPoint x: 764, startPoint y: 274, endPoint x: 812, endPoint y: 350, distance: 89.6
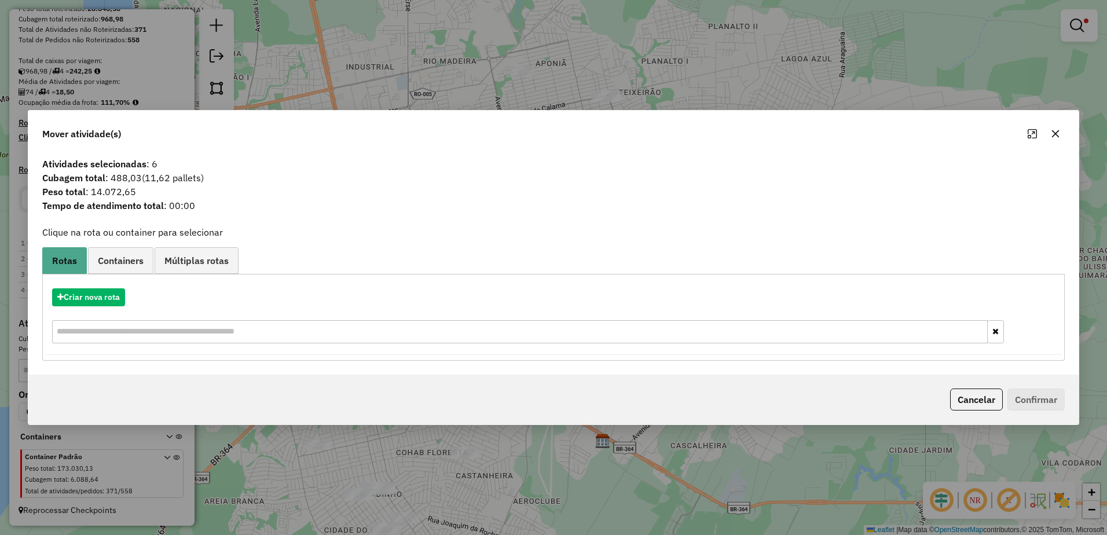
click at [1054, 134] on icon "button" at bounding box center [1055, 133] width 9 height 9
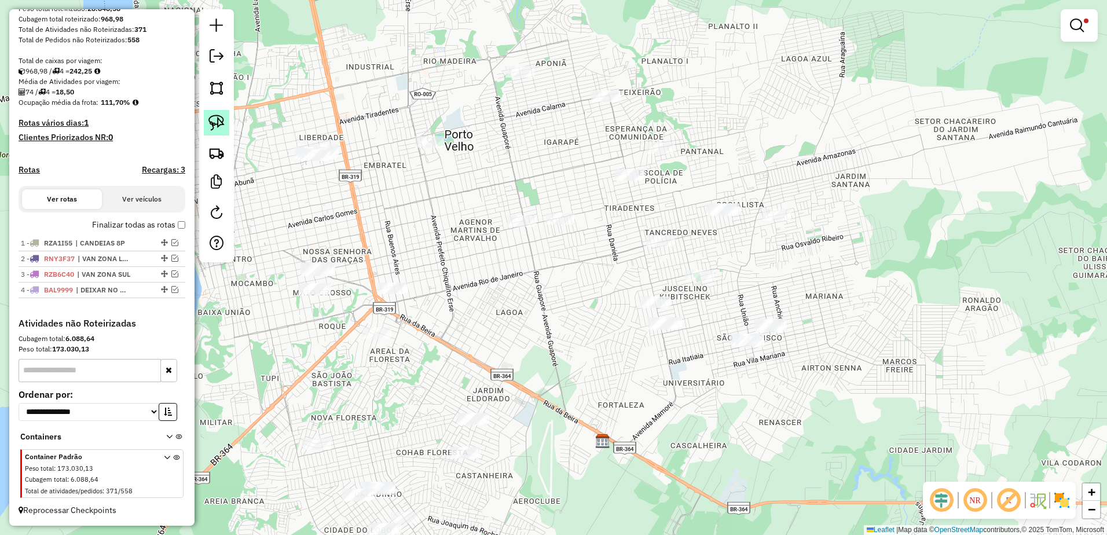
click at [219, 123] on img at bounding box center [216, 123] width 16 height 16
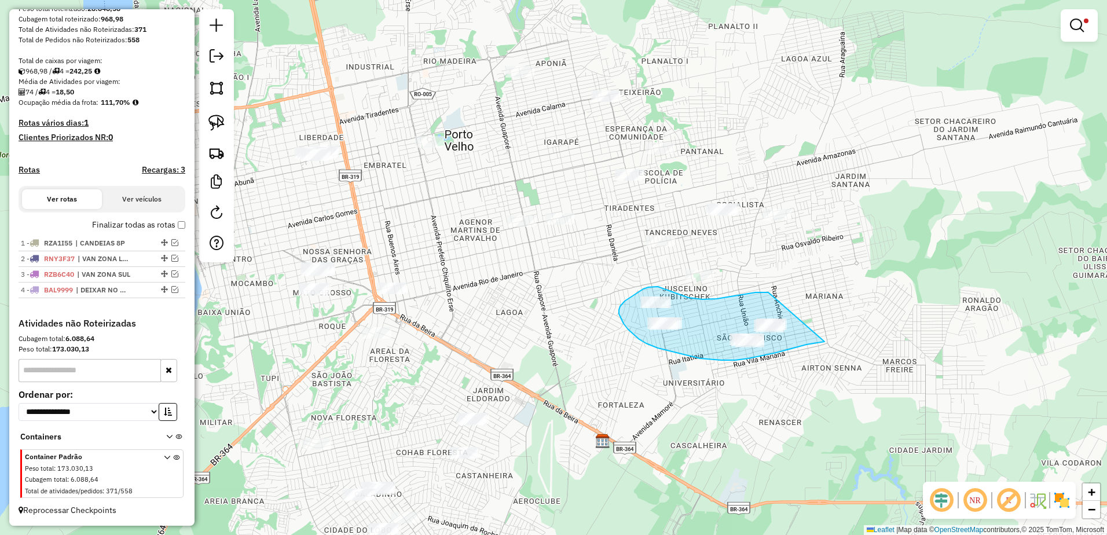
drag, startPoint x: 768, startPoint y: 292, endPoint x: 801, endPoint y: 332, distance: 51.5
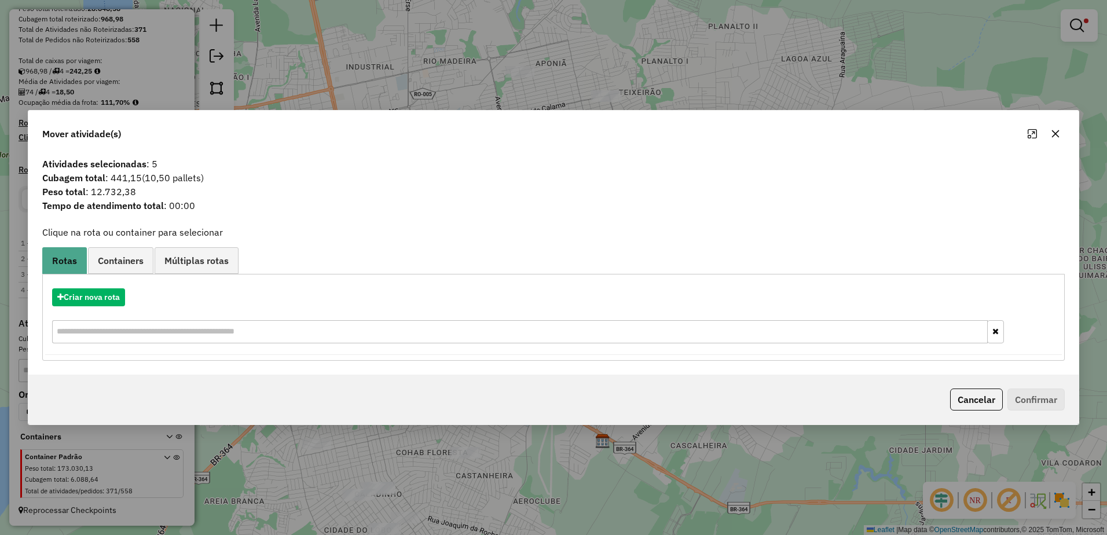
click at [1059, 129] on icon "button" at bounding box center [1055, 133] width 9 height 9
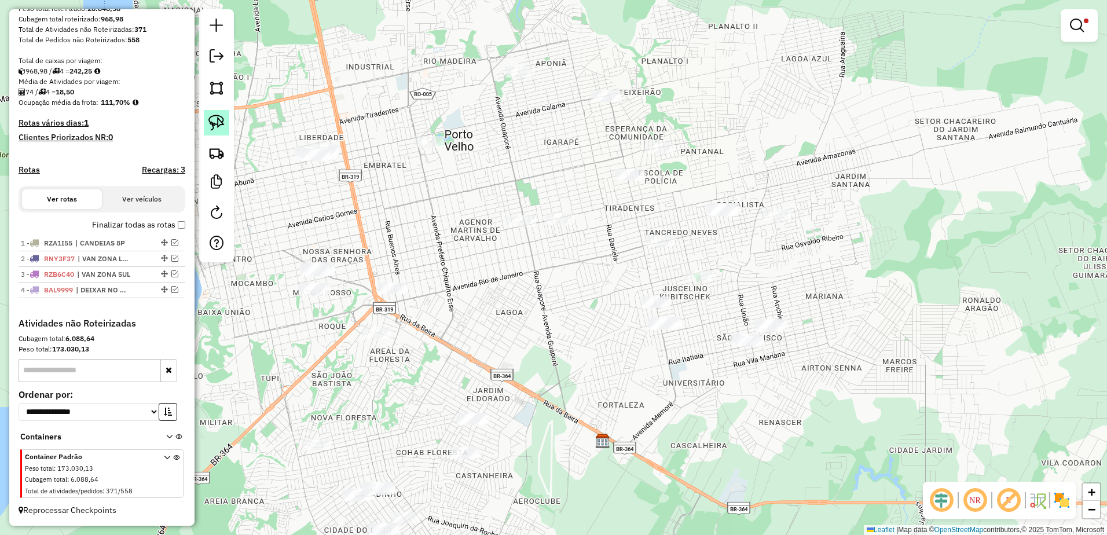
click at [220, 124] on img at bounding box center [216, 123] width 16 height 16
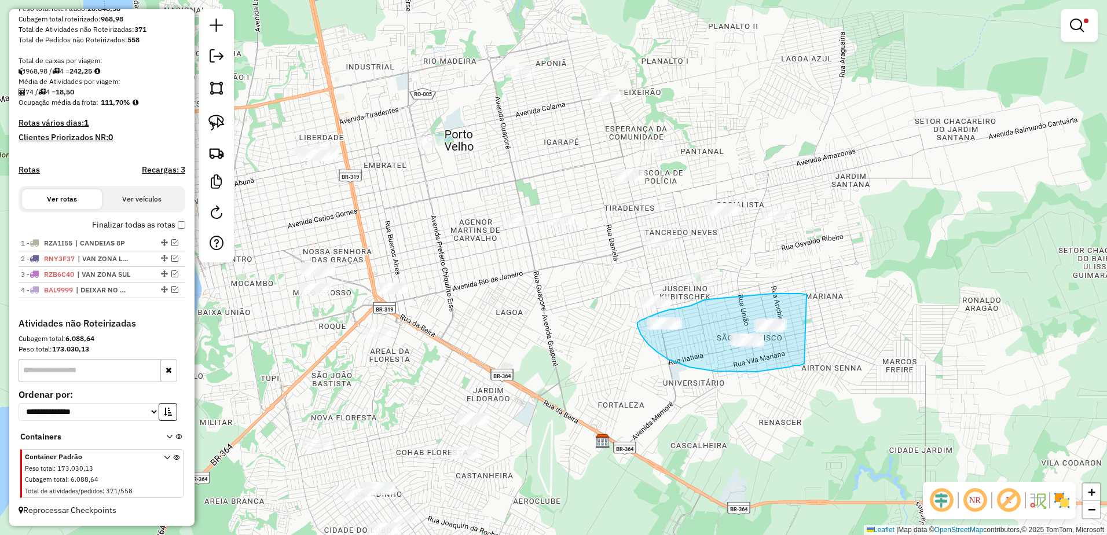
drag, startPoint x: 807, startPoint y: 295, endPoint x: 807, endPoint y: 364, distance: 68.9
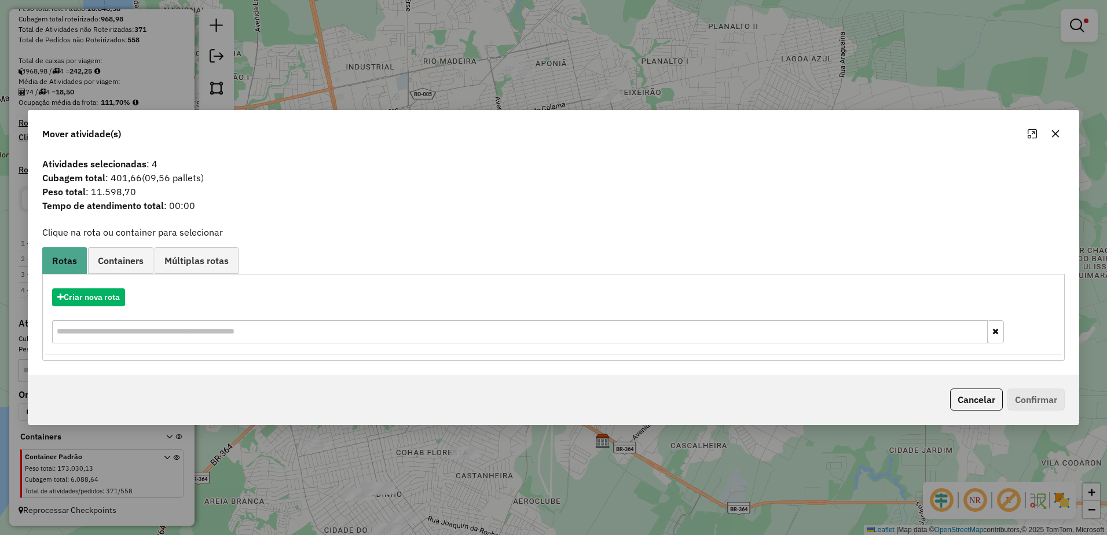
click at [1050, 135] on button "button" at bounding box center [1055, 133] width 19 height 19
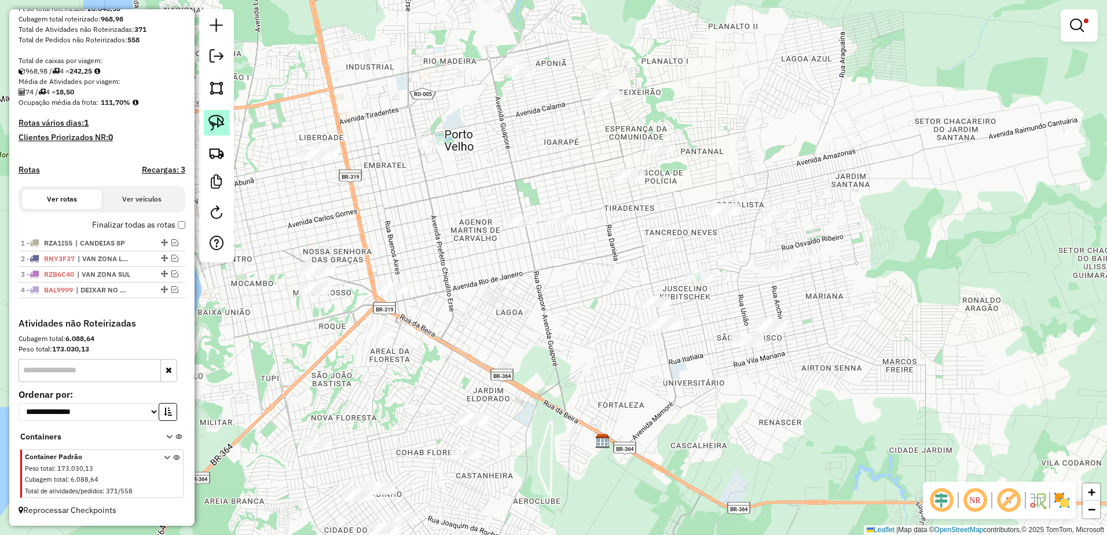
click at [216, 120] on img at bounding box center [216, 123] width 16 height 16
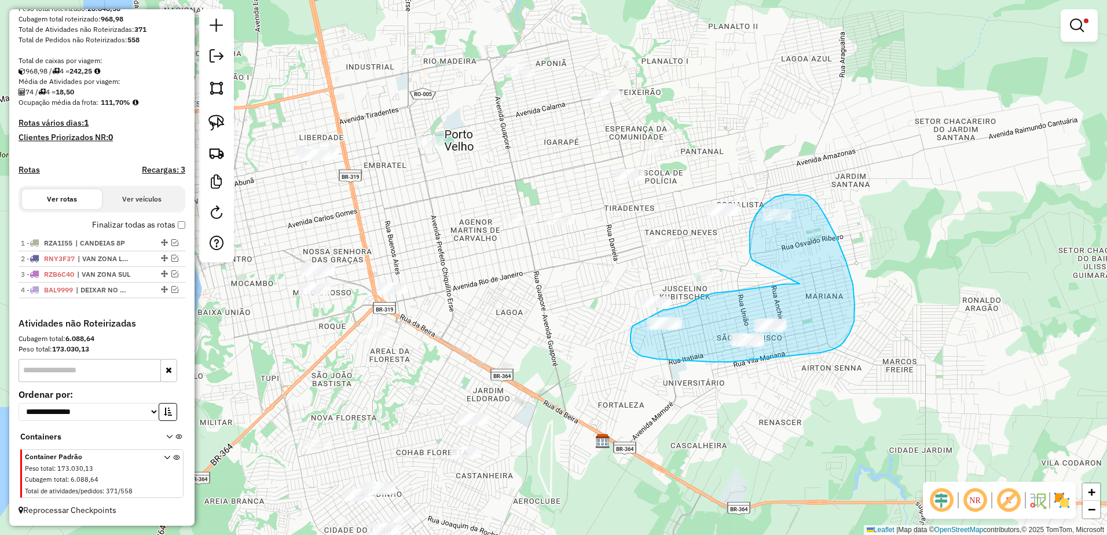
drag, startPoint x: 797, startPoint y: 284, endPoint x: 773, endPoint y: 273, distance: 25.9
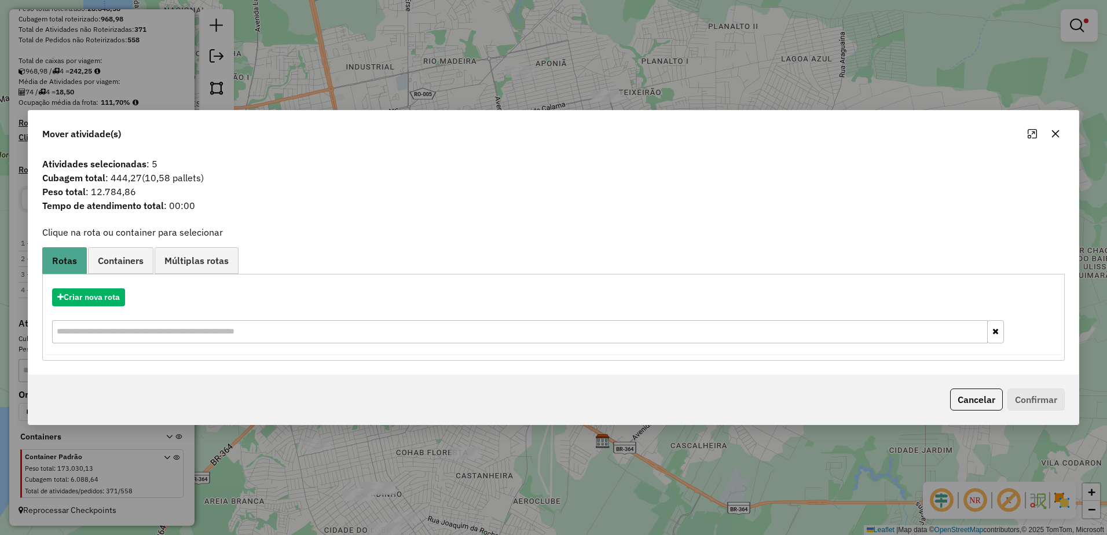
click at [1058, 128] on button "button" at bounding box center [1055, 133] width 19 height 19
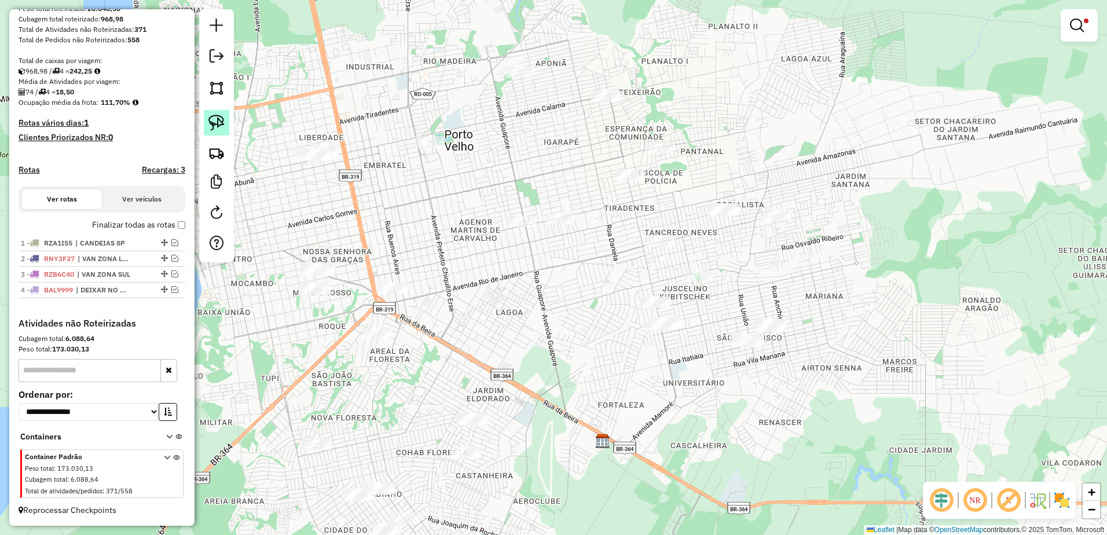
click at [216, 119] on img at bounding box center [216, 123] width 16 height 16
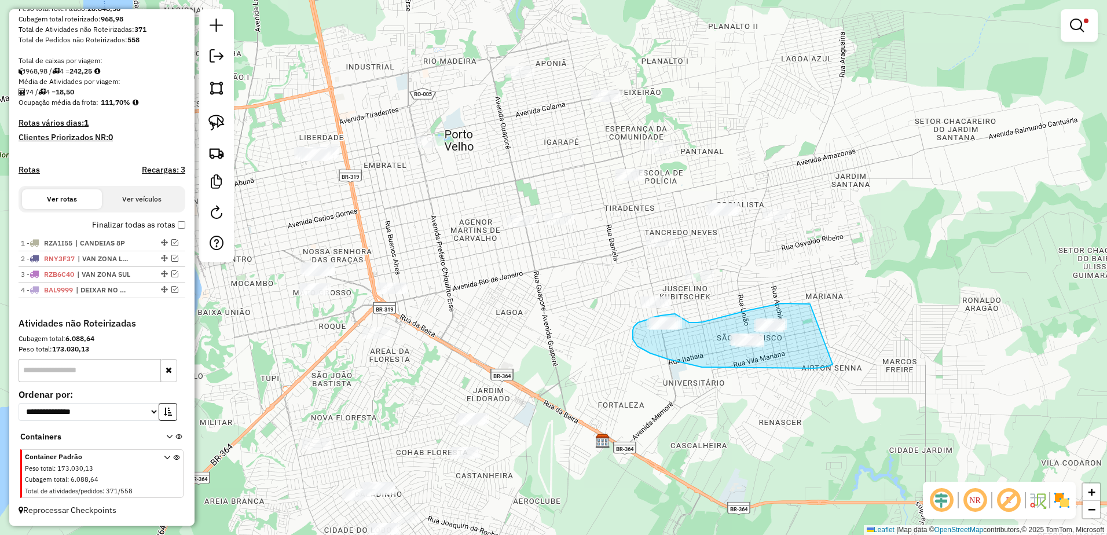
drag, startPoint x: 810, startPoint y: 304, endPoint x: 833, endPoint y: 364, distance: 64.0
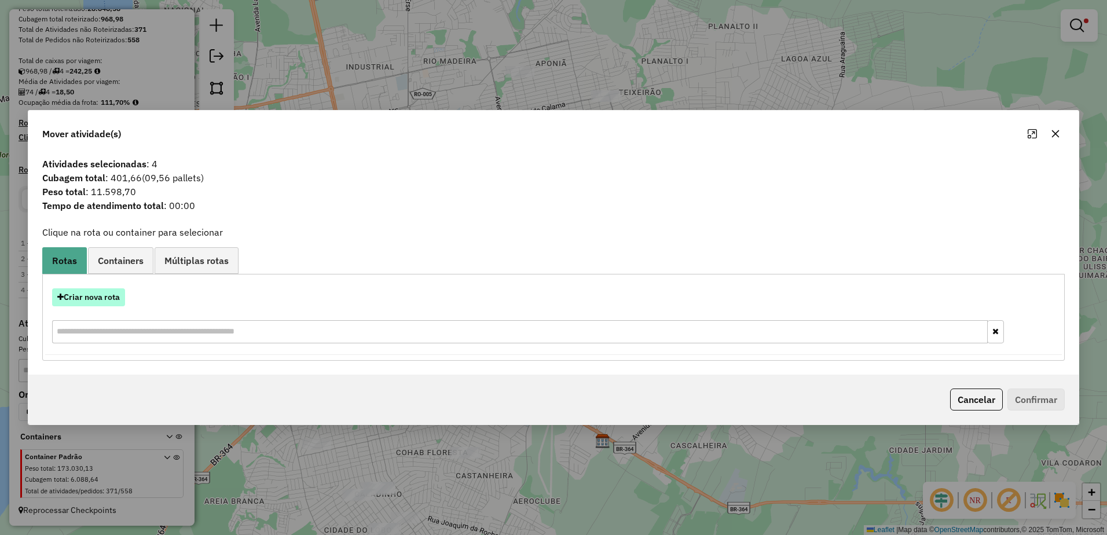
click at [85, 292] on button "Criar nova rota" at bounding box center [88, 297] width 73 height 18
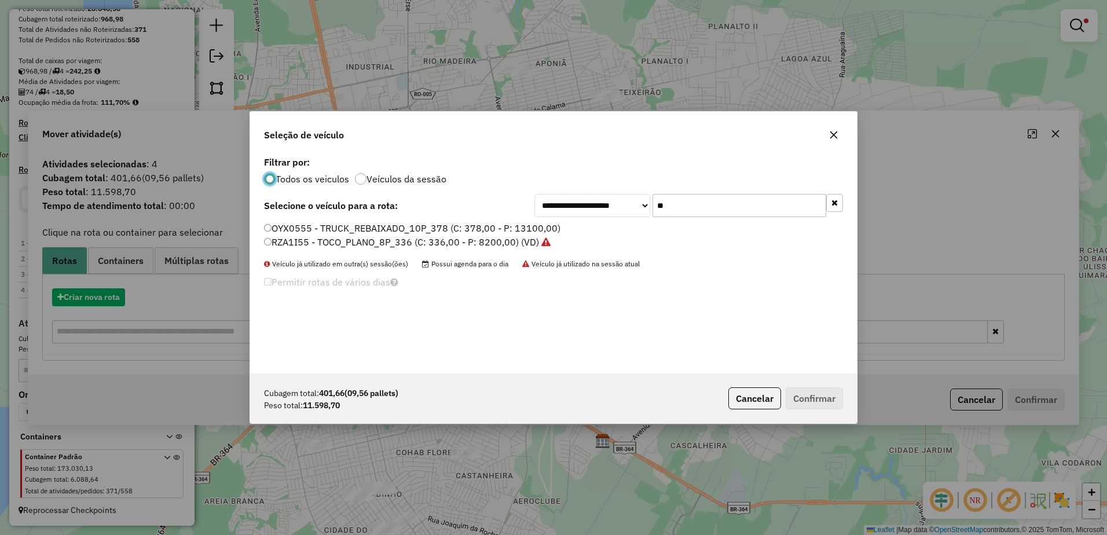
scroll to position [6, 3]
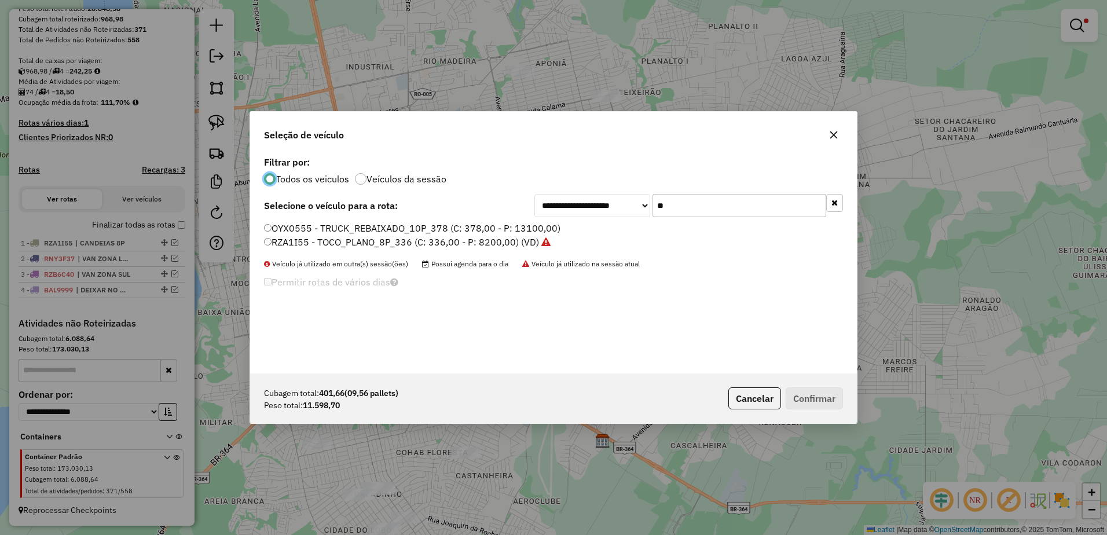
click at [713, 199] on input "**" at bounding box center [740, 205] width 174 height 23
type input "*"
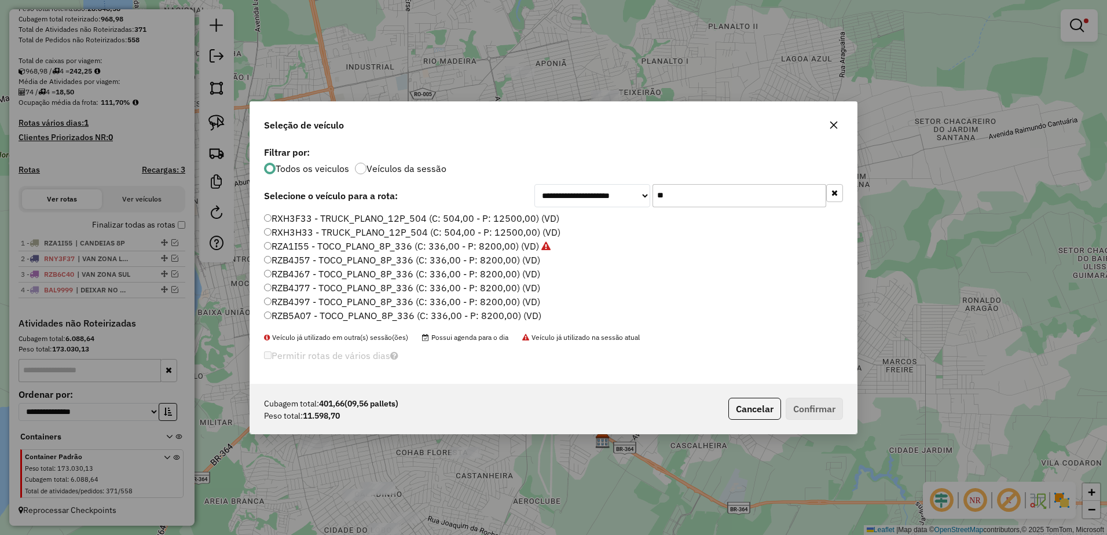
type input "*"
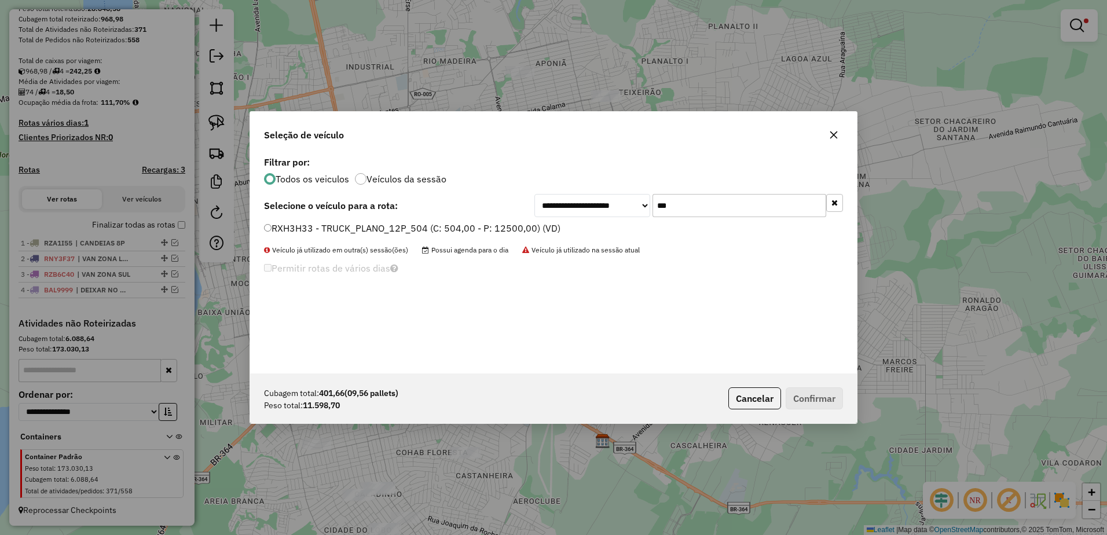
type input "***"
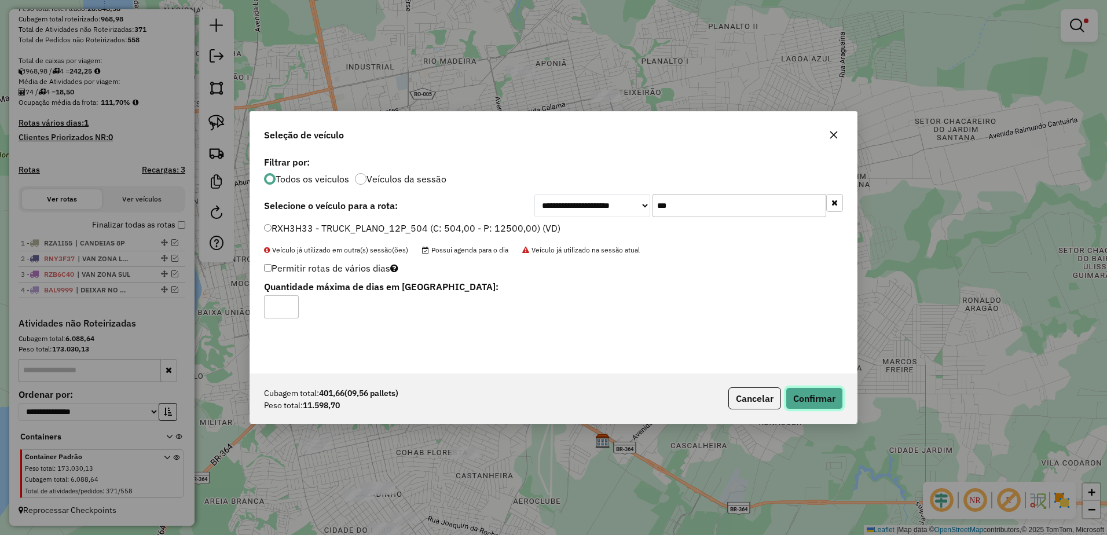
click at [833, 401] on button "Confirmar" at bounding box center [814, 398] width 57 height 22
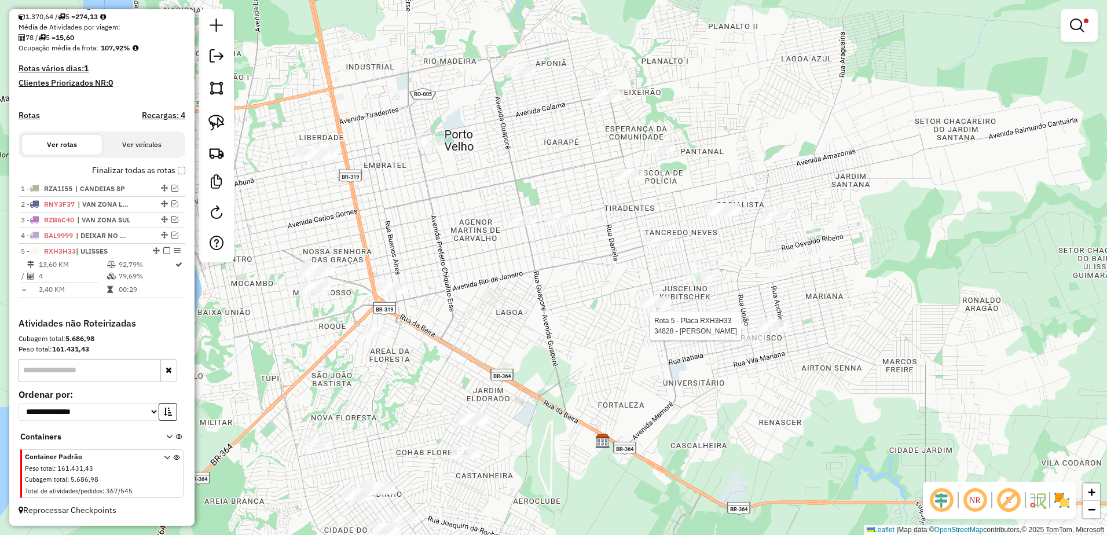
scroll to position [262, 0]
select select "**********"
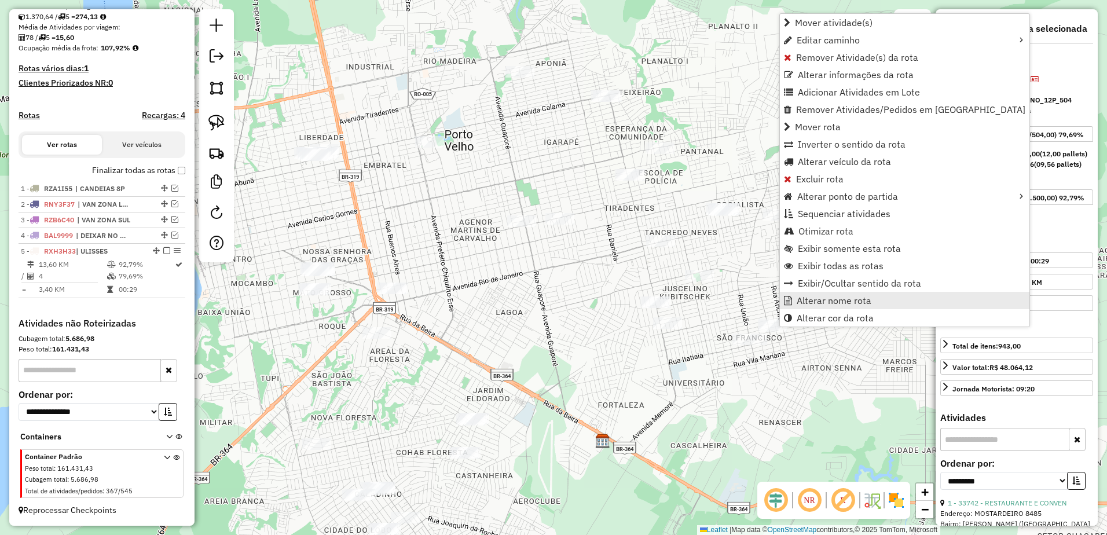
click at [836, 307] on link "Alterar nome rota" at bounding box center [905, 300] width 250 height 17
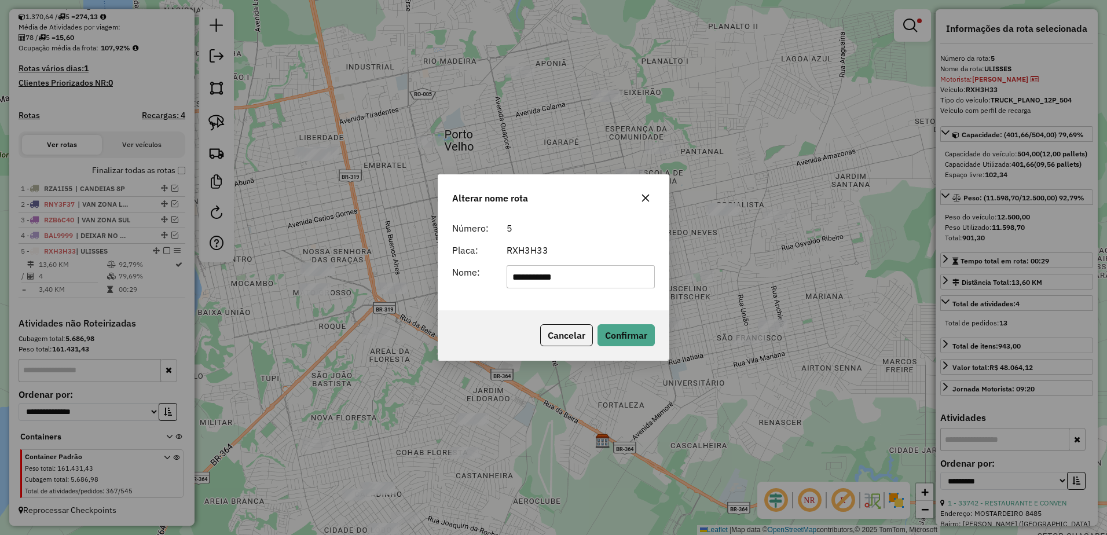
type input "**********"
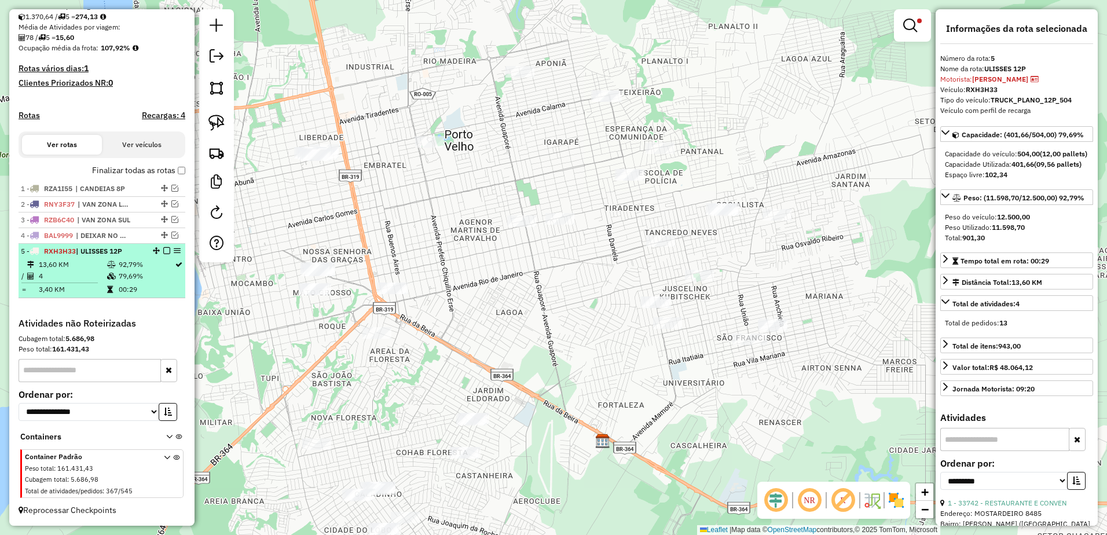
click at [167, 251] on div at bounding box center [163, 250] width 35 height 7
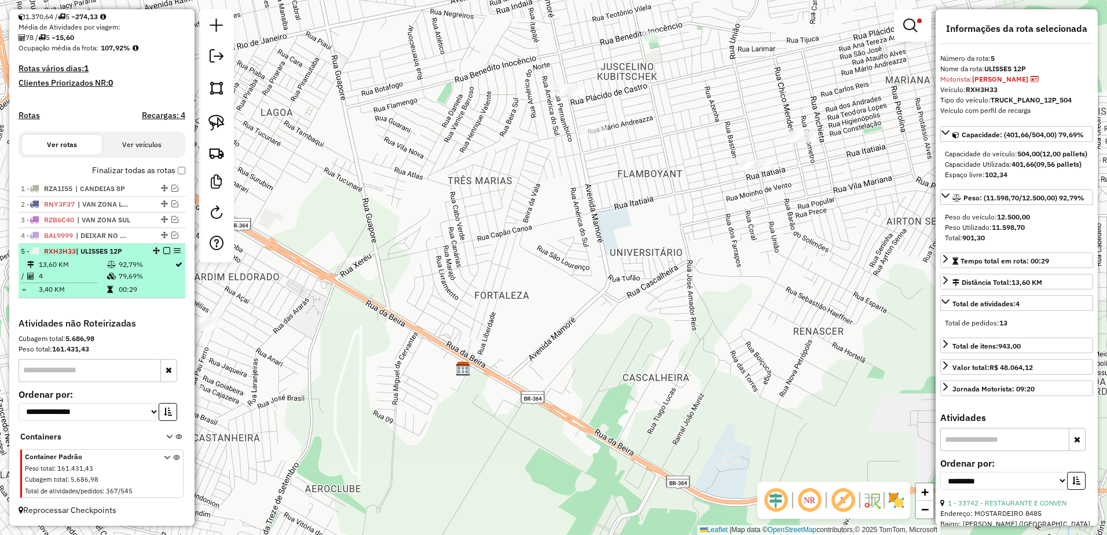
click at [164, 250] on em at bounding box center [166, 250] width 7 height 7
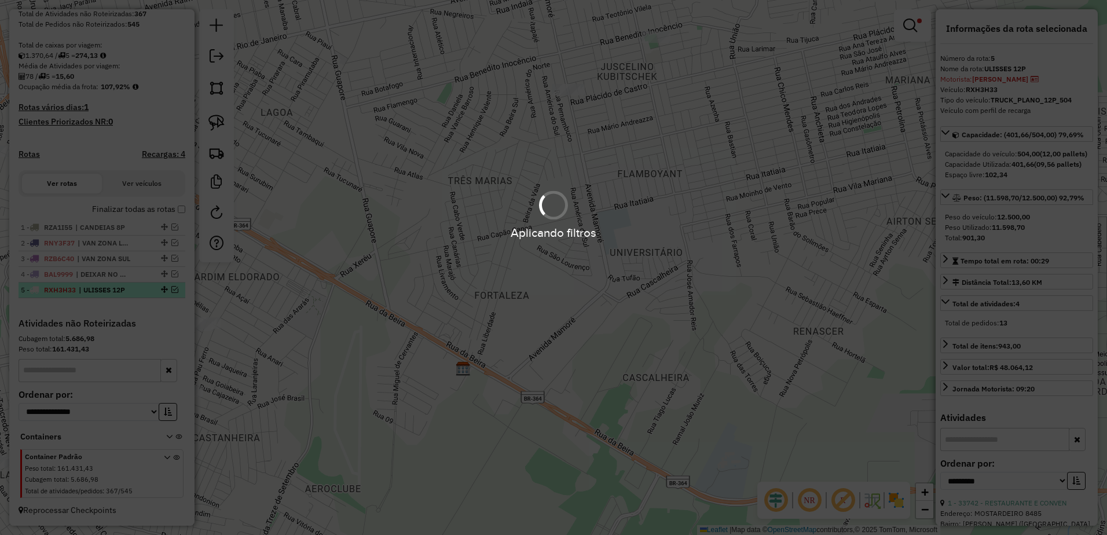
scroll to position [223, 0]
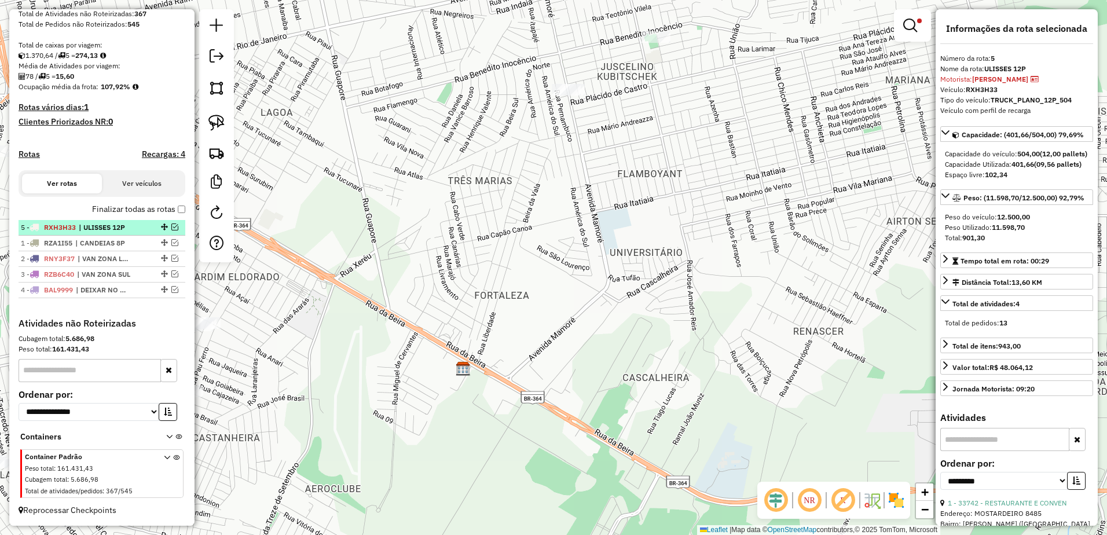
drag, startPoint x: 159, startPoint y: 291, endPoint x: 164, endPoint y: 220, distance: 70.8
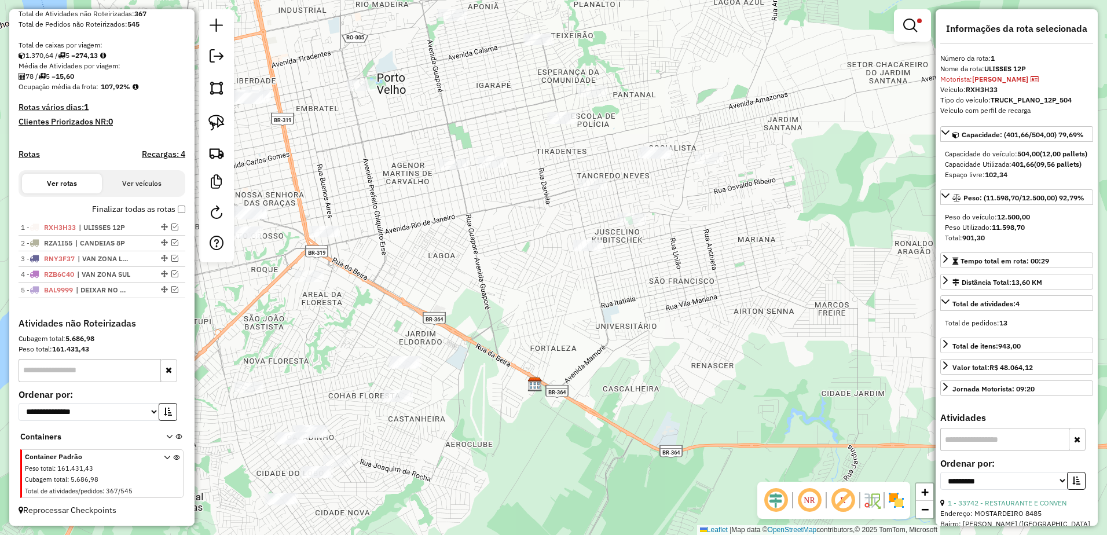
drag, startPoint x: 673, startPoint y: 202, endPoint x: 658, endPoint y: 280, distance: 79.0
click at [658, 280] on div "Limpar filtros Janela de atendimento Grade de atendimento Capacidade Transporta…" at bounding box center [553, 267] width 1107 height 535
click at [221, 114] on link at bounding box center [216, 122] width 25 height 25
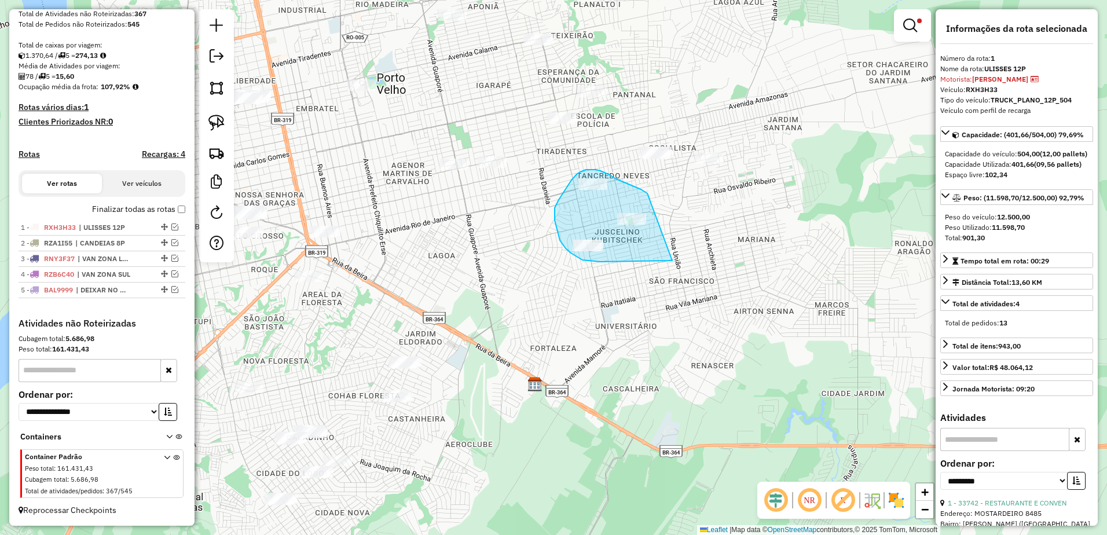
drag, startPoint x: 647, startPoint y: 193, endPoint x: 697, endPoint y: 254, distance: 79.4
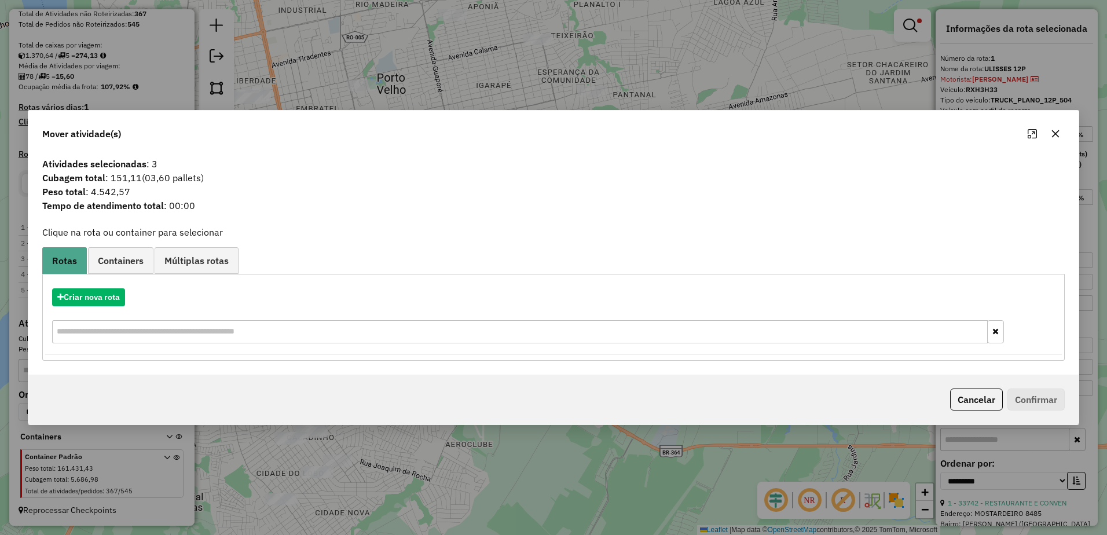
click at [1062, 131] on button "button" at bounding box center [1055, 133] width 19 height 19
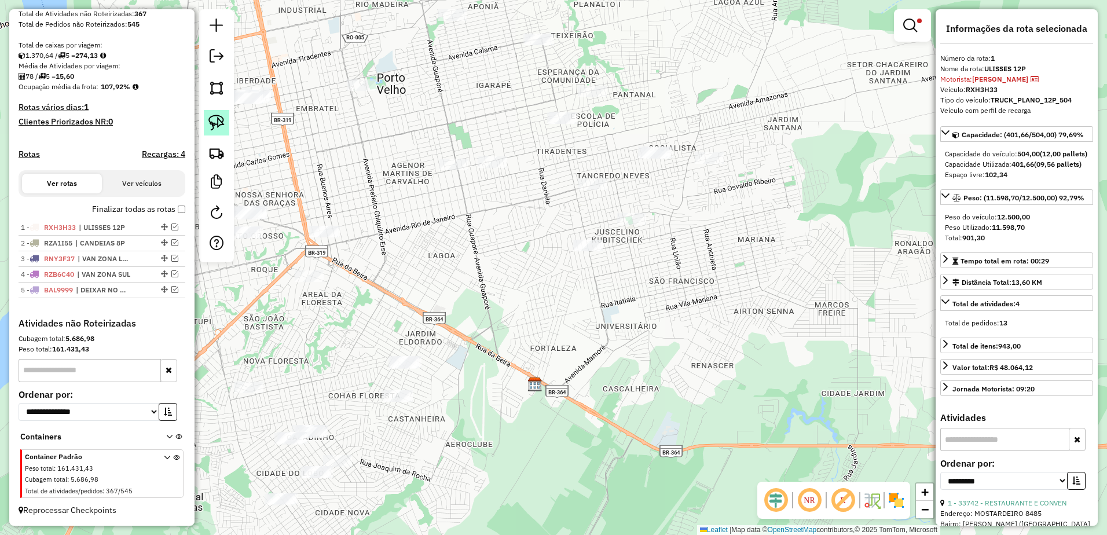
click at [215, 123] on img at bounding box center [216, 123] width 16 height 16
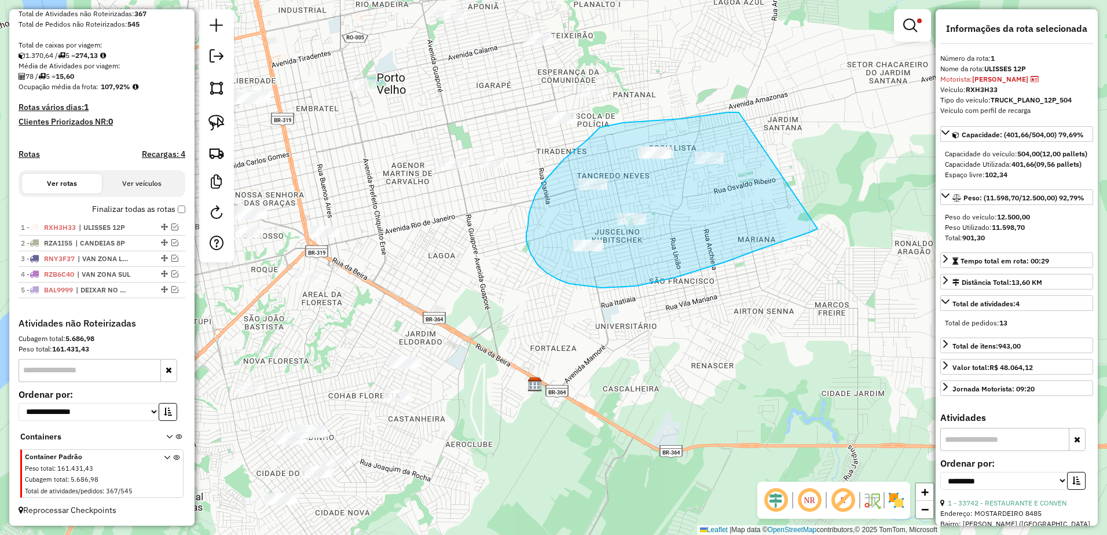
drag, startPoint x: 737, startPoint y: 112, endPoint x: 846, endPoint y: 213, distance: 149.1
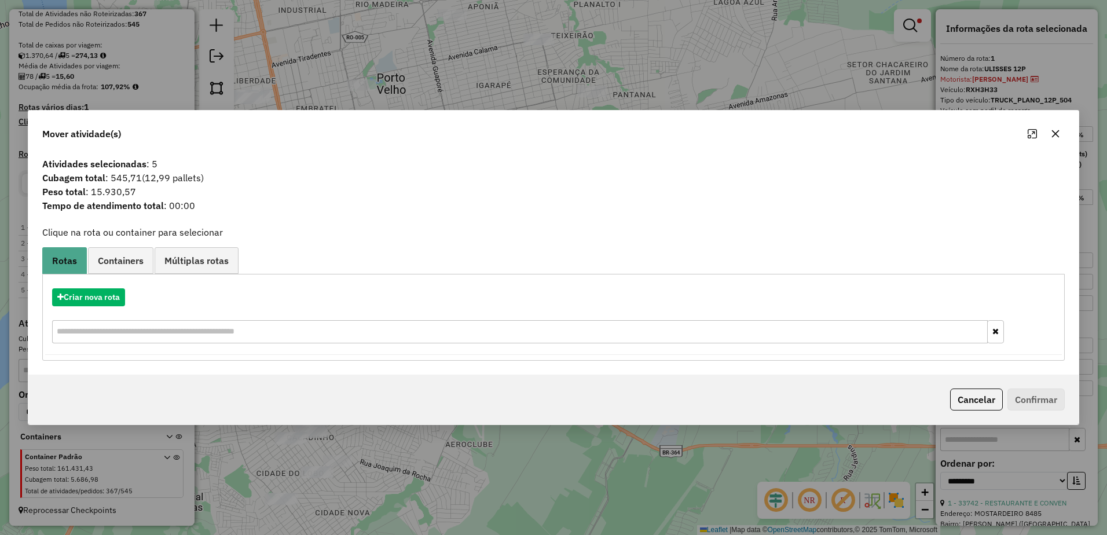
click at [1061, 128] on button "button" at bounding box center [1055, 133] width 19 height 19
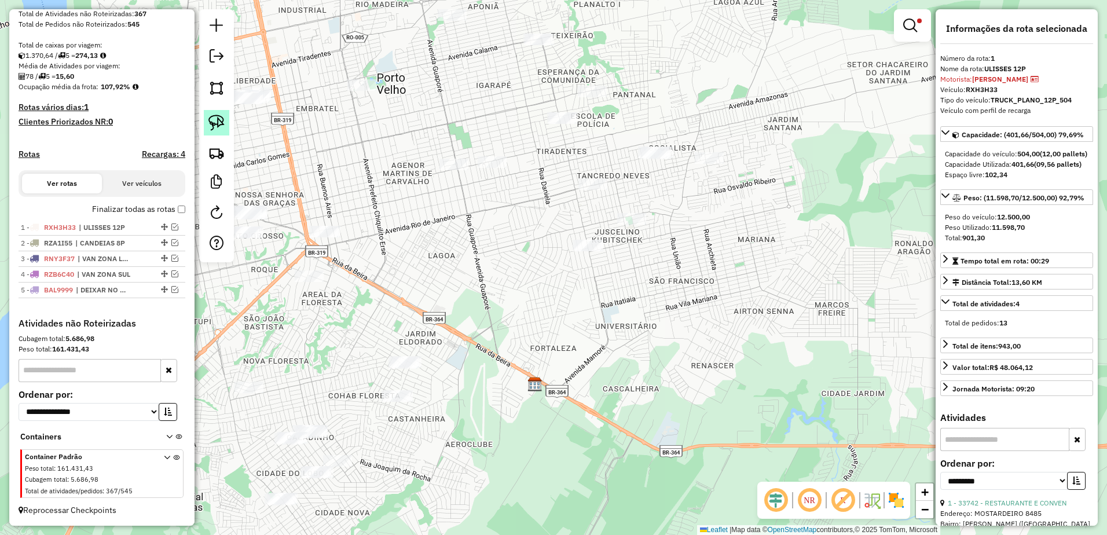
click at [221, 113] on link at bounding box center [216, 122] width 25 height 25
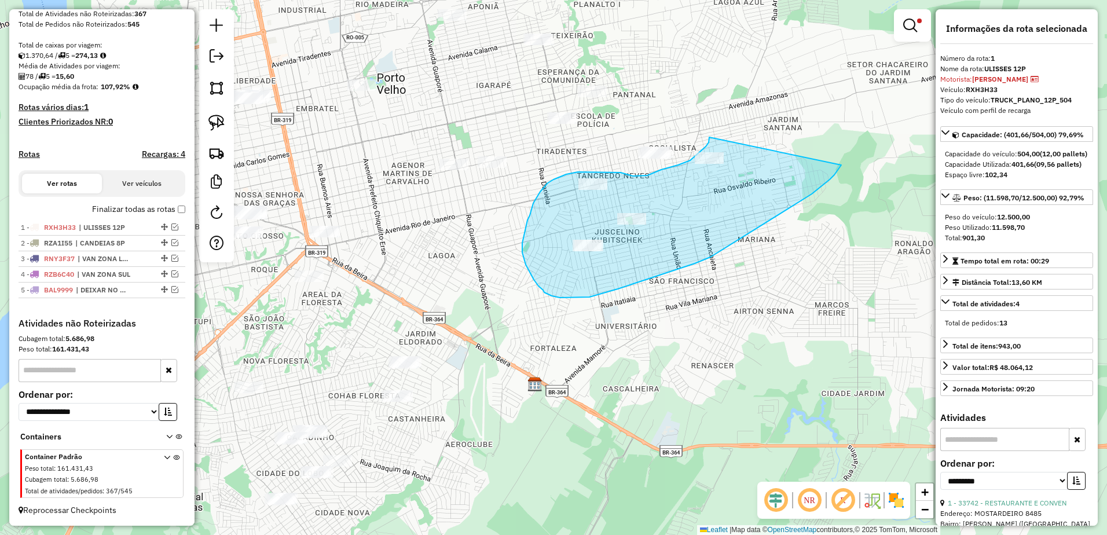
drag, startPoint x: 709, startPoint y: 137, endPoint x: 845, endPoint y: 157, distance: 137.5
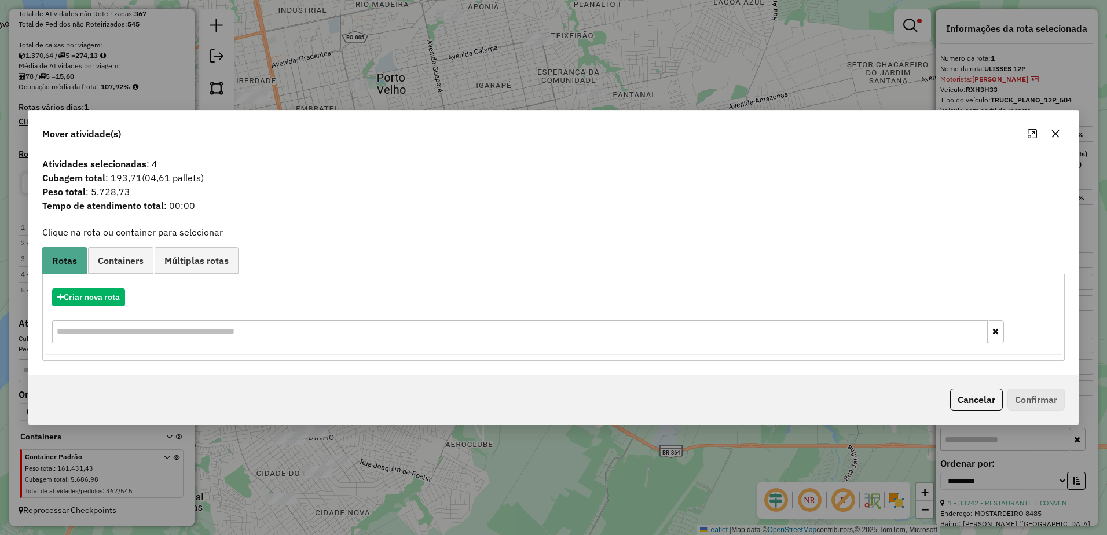
click at [1056, 138] on icon "button" at bounding box center [1055, 133] width 9 height 9
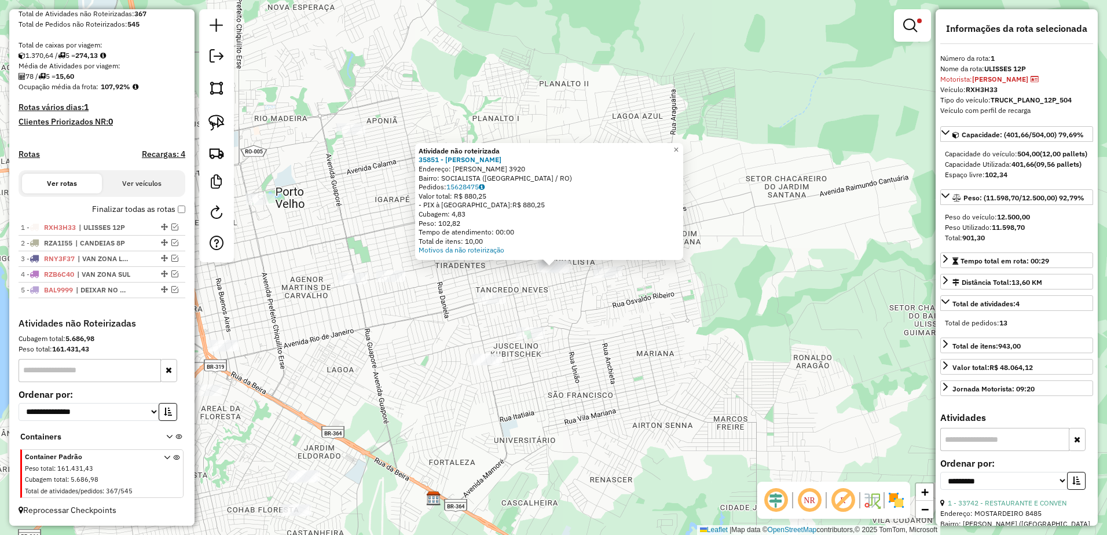
click at [536, 302] on div "Atividade não roteirizada 35851 - MARY DISTRIBUIDORA Endereço: QUIRINO CAMPOFIO…" at bounding box center [553, 267] width 1107 height 535
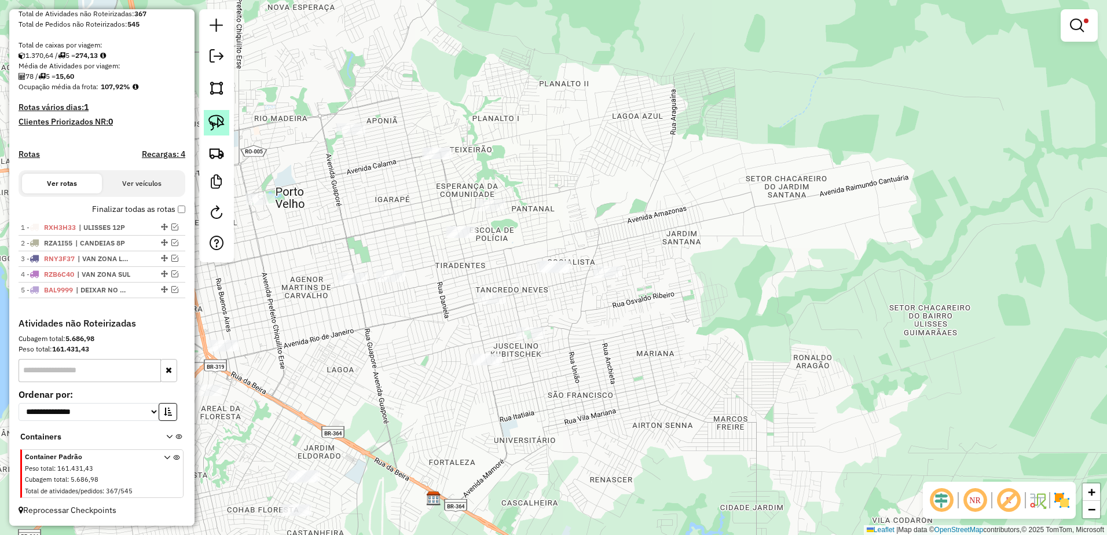
click at [215, 118] on img at bounding box center [216, 123] width 16 height 16
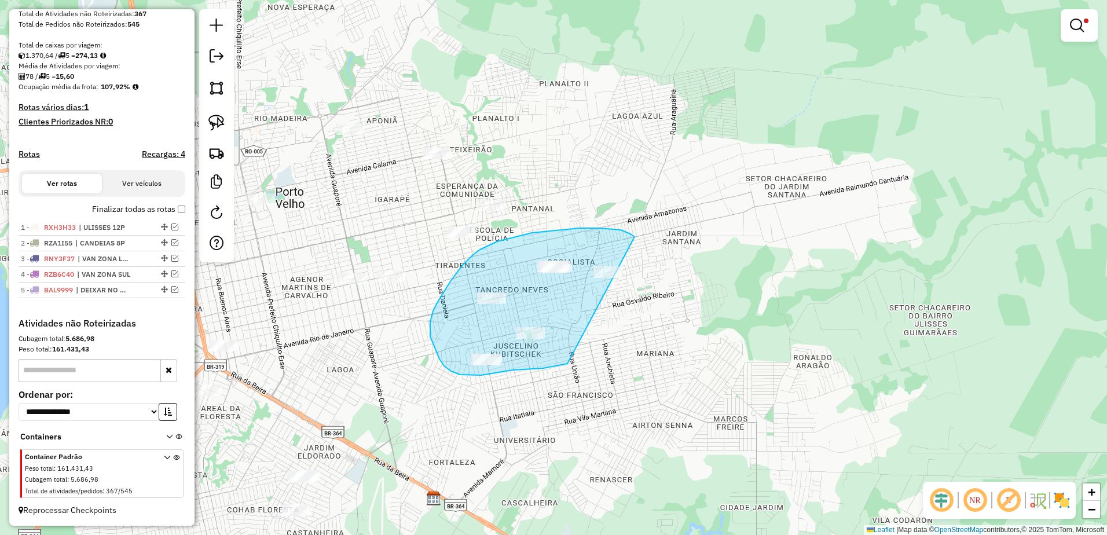
drag, startPoint x: 626, startPoint y: 232, endPoint x: 695, endPoint y: 310, distance: 103.4
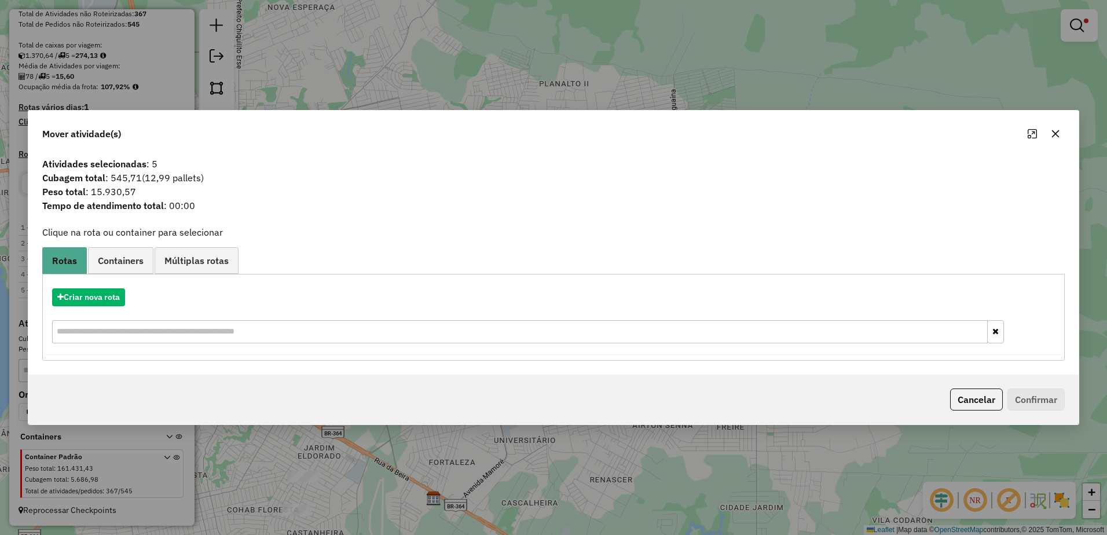
click at [1054, 133] on icon "button" at bounding box center [1055, 133] width 9 height 9
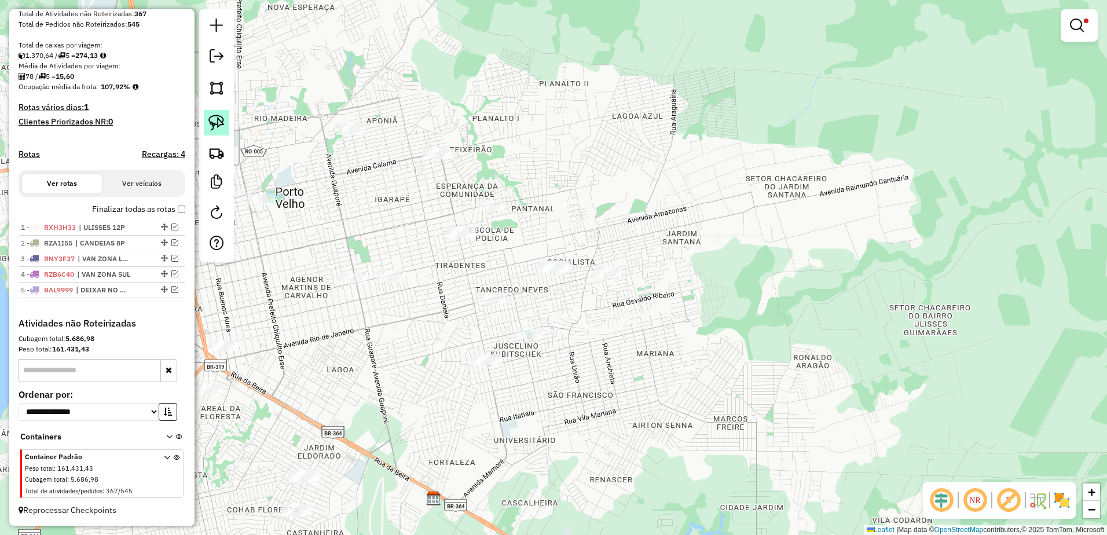
click at [221, 124] on img at bounding box center [216, 123] width 16 height 16
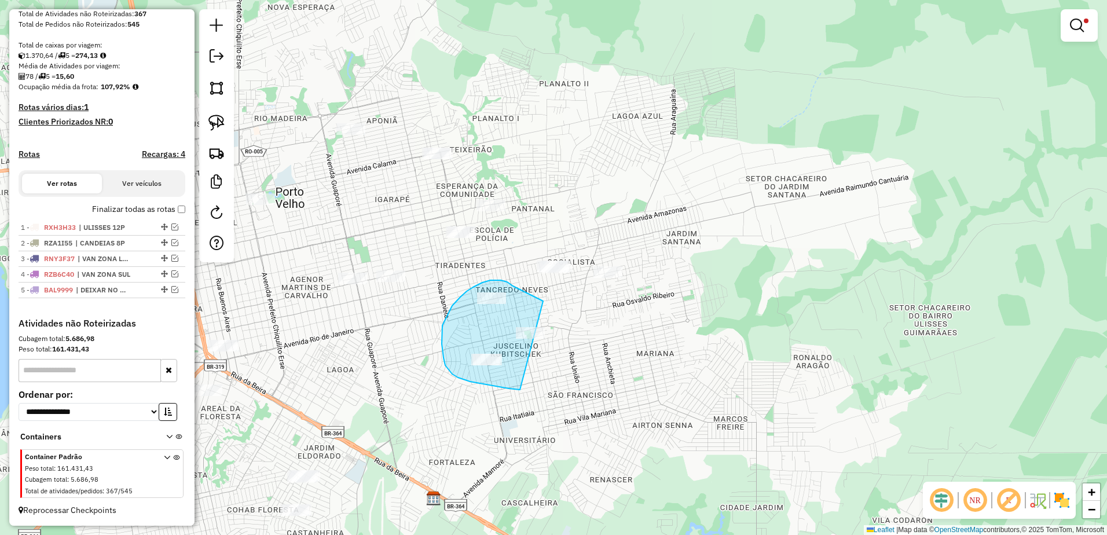
drag, startPoint x: 517, startPoint y: 288, endPoint x: 602, endPoint y: 386, distance: 129.3
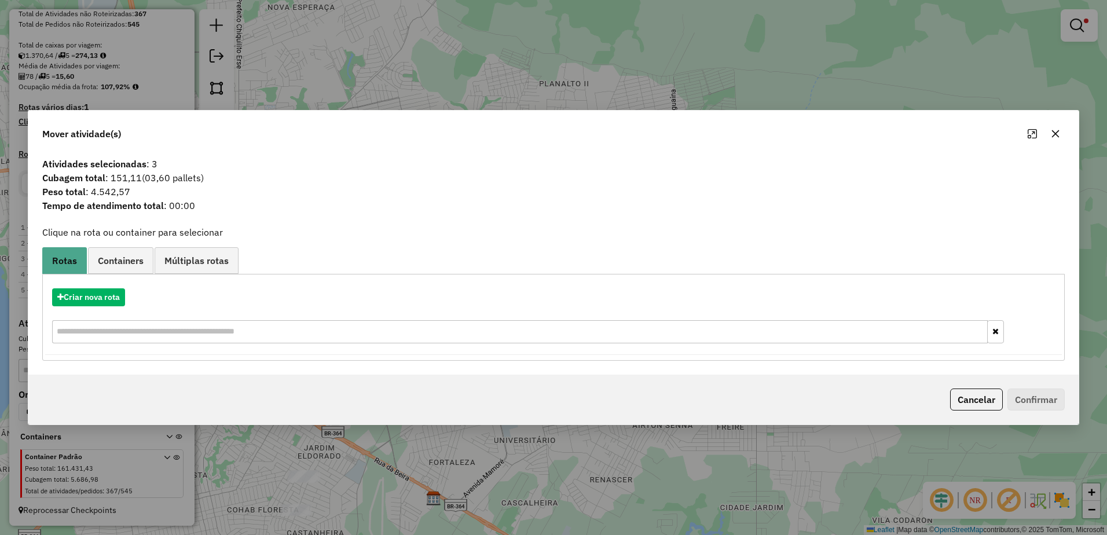
click at [1056, 134] on icon "button" at bounding box center [1056, 134] width 8 height 8
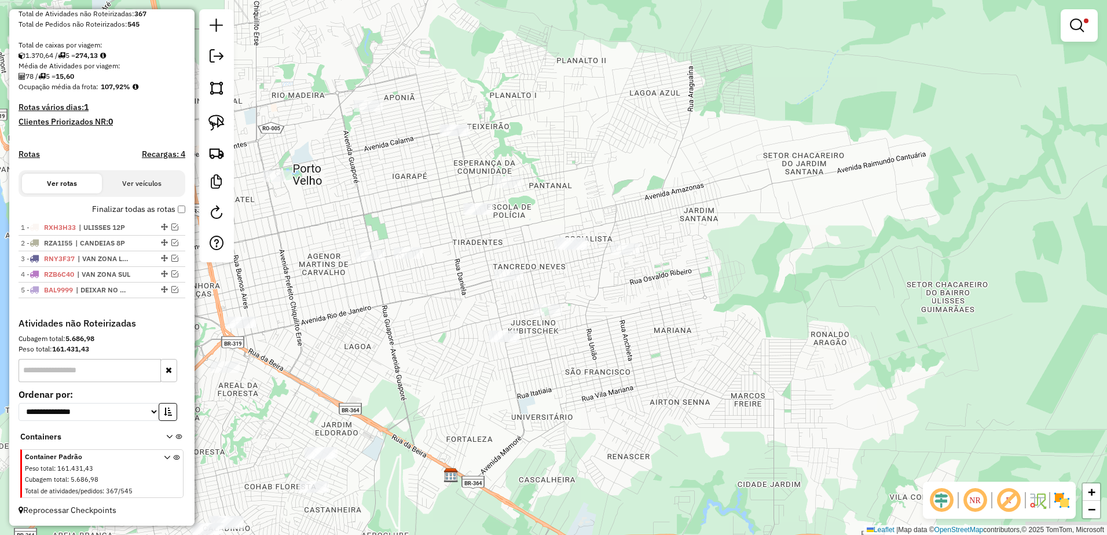
drag, startPoint x: 426, startPoint y: 420, endPoint x: 437, endPoint y: 415, distance: 12.2
click at [437, 415] on div "Limpar filtros Janela de atendimento Grade de atendimento Capacidade Transporta…" at bounding box center [553, 267] width 1107 height 535
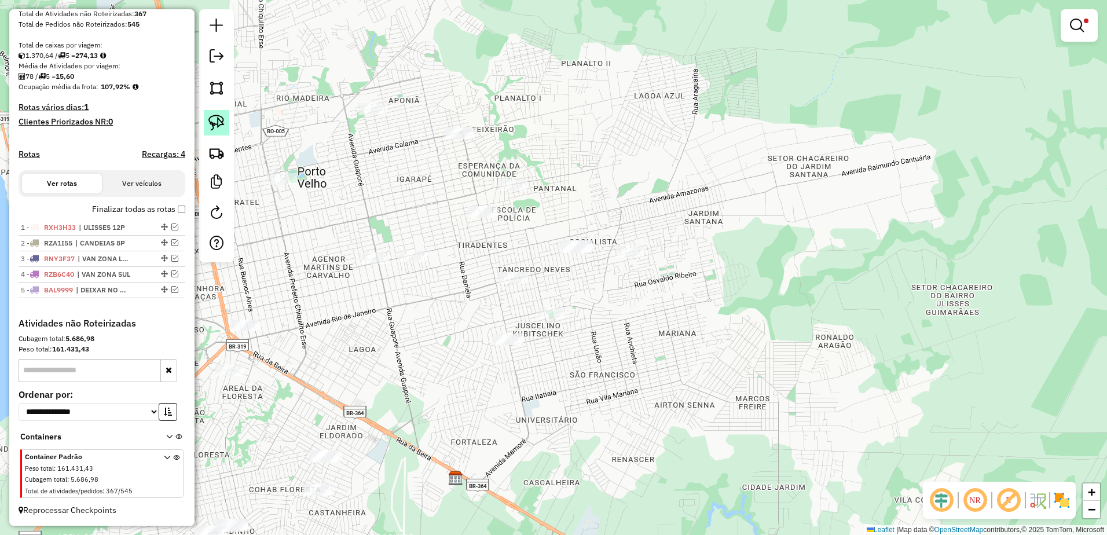
click at [223, 122] on img at bounding box center [216, 123] width 16 height 16
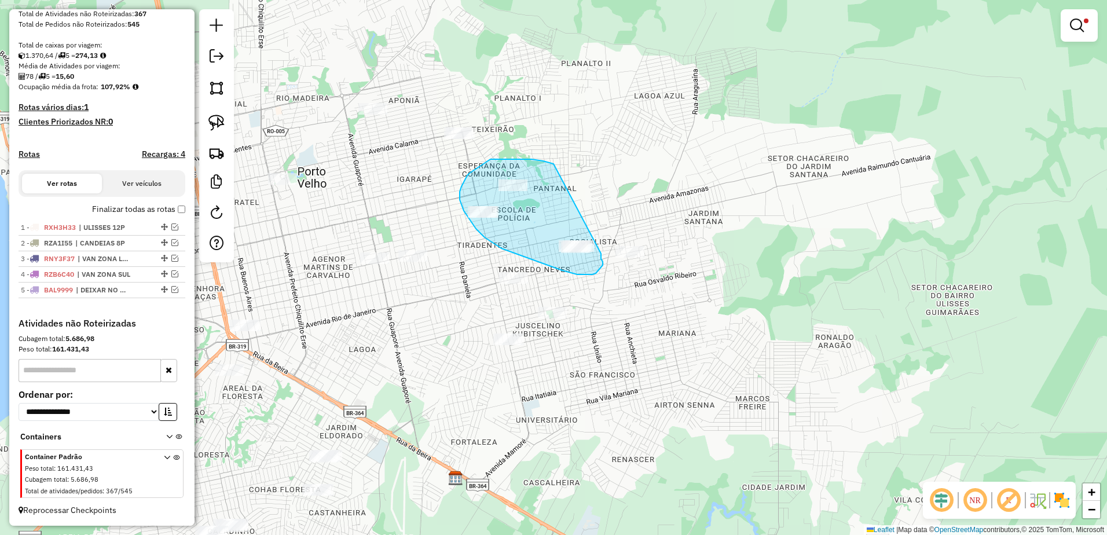
drag, startPoint x: 551, startPoint y: 163, endPoint x: 601, endPoint y: 253, distance: 103.1
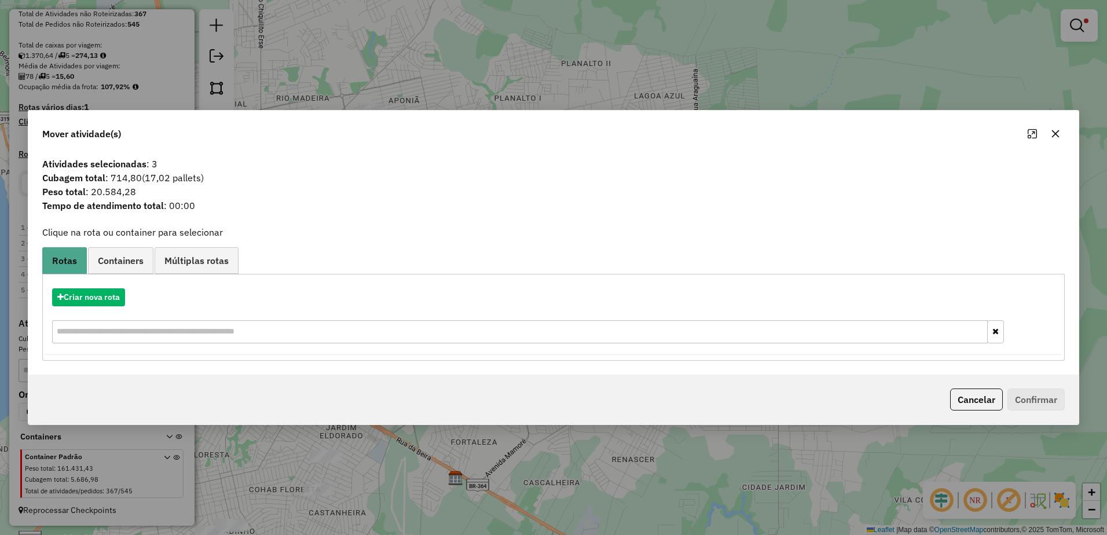
click at [1056, 135] on icon "button" at bounding box center [1055, 133] width 9 height 9
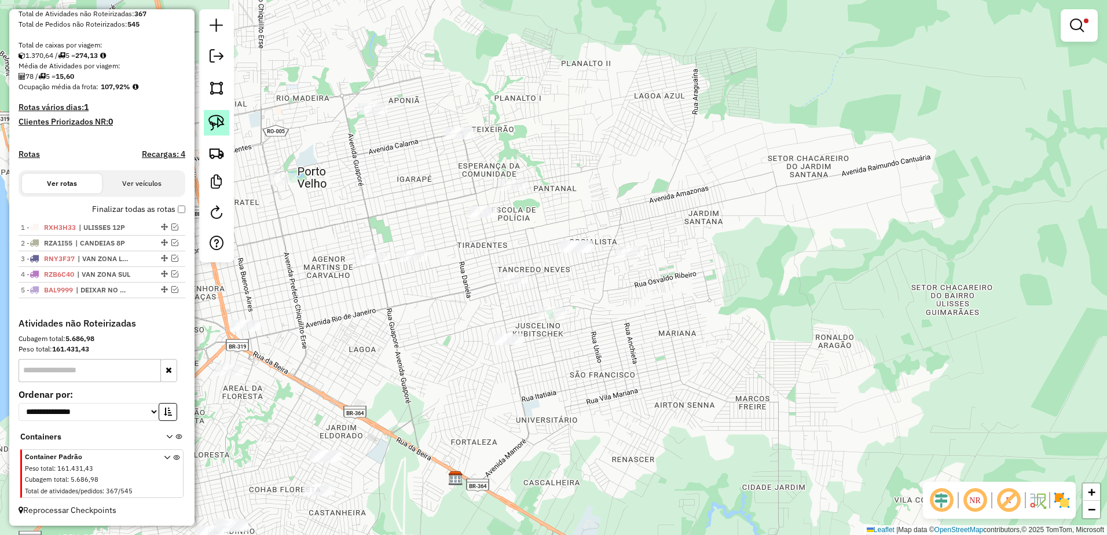
click at [226, 122] on link at bounding box center [216, 122] width 25 height 25
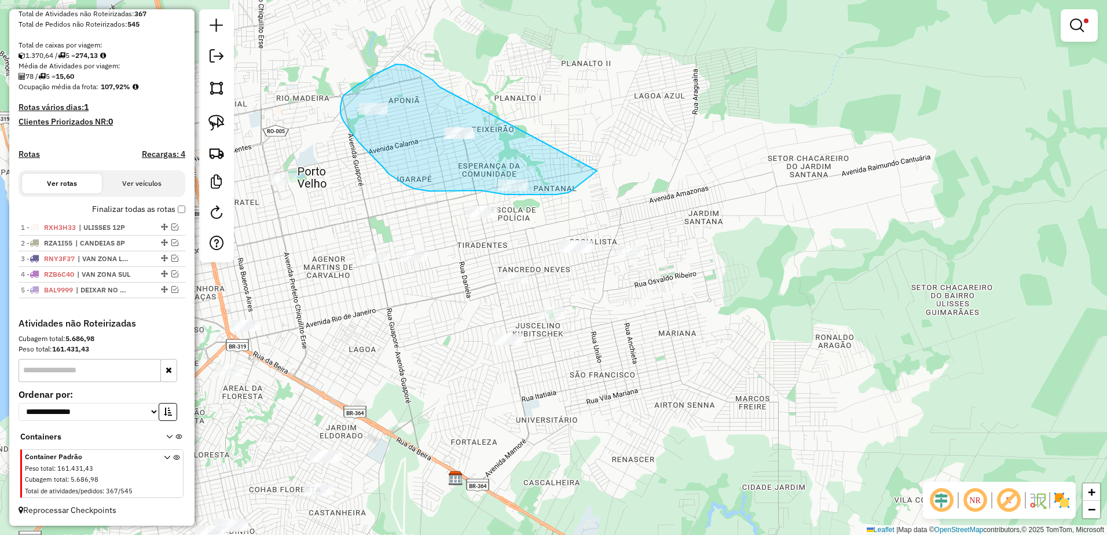
drag, startPoint x: 439, startPoint y: 87, endPoint x: 584, endPoint y: 165, distance: 164.5
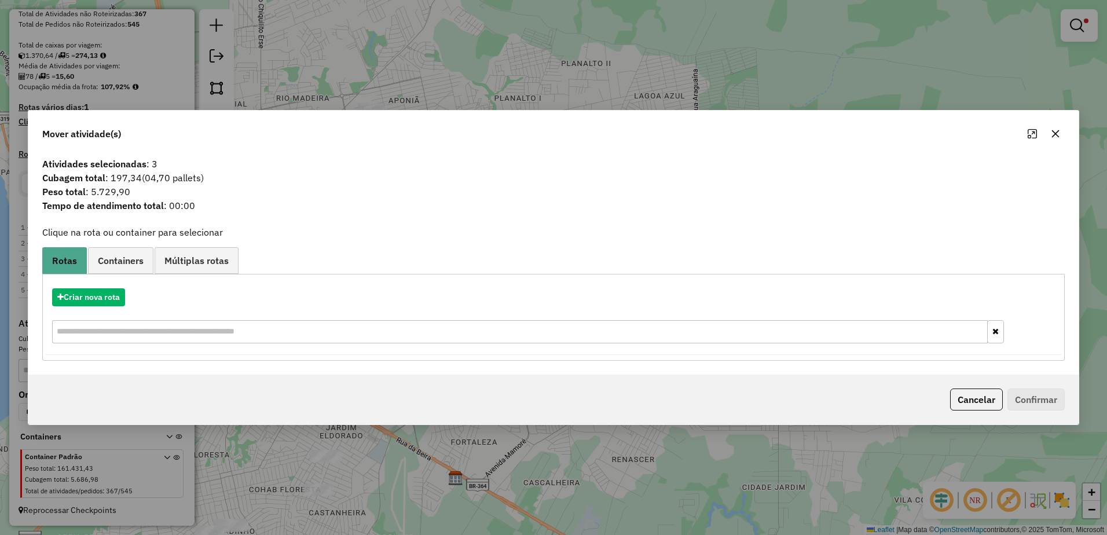
click at [1047, 134] on button "button" at bounding box center [1055, 133] width 19 height 19
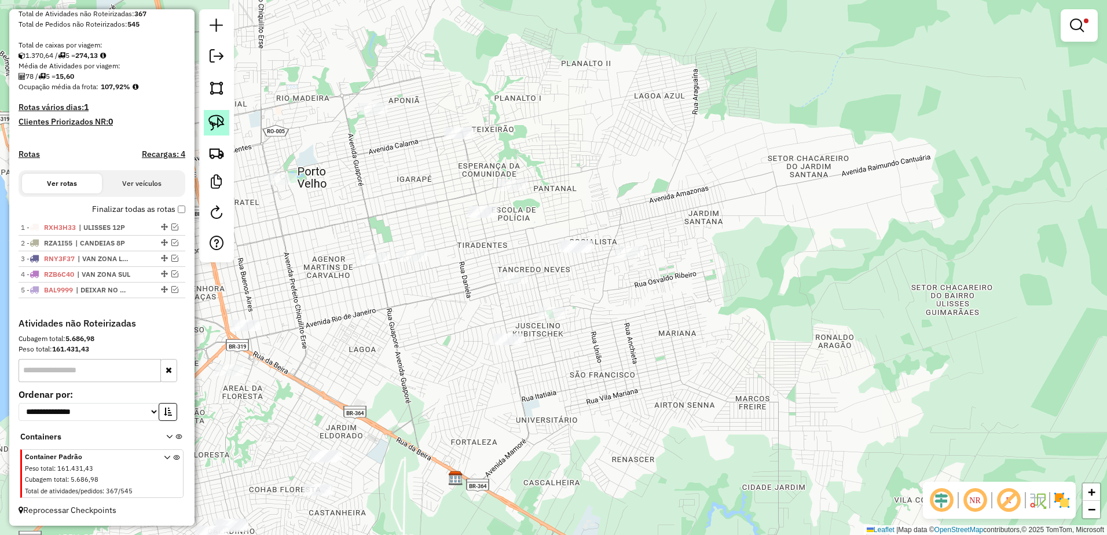
click at [218, 119] on img at bounding box center [216, 123] width 16 height 16
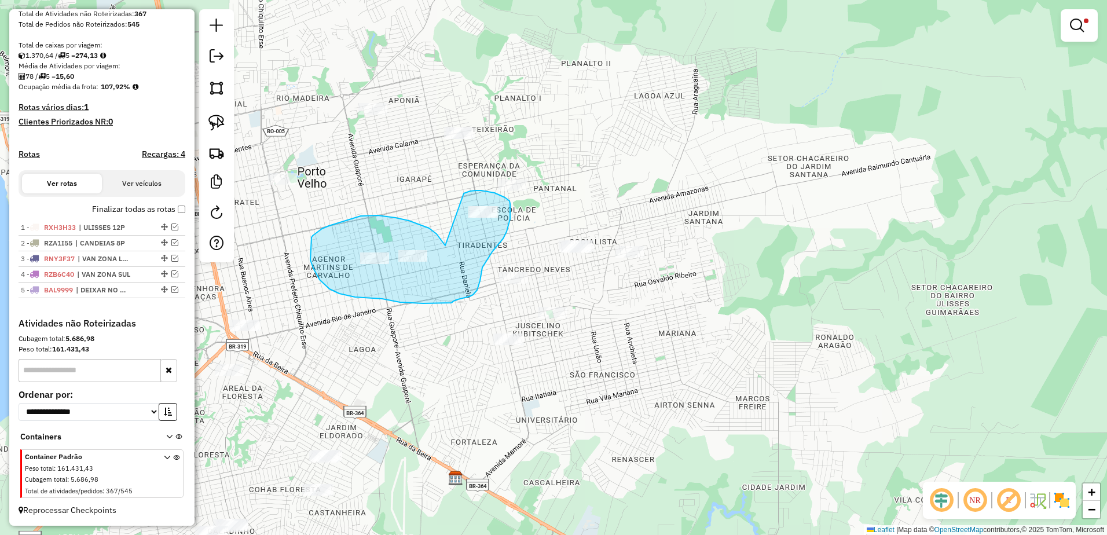
drag, startPoint x: 441, startPoint y: 239, endPoint x: 463, endPoint y: 197, distance: 47.6
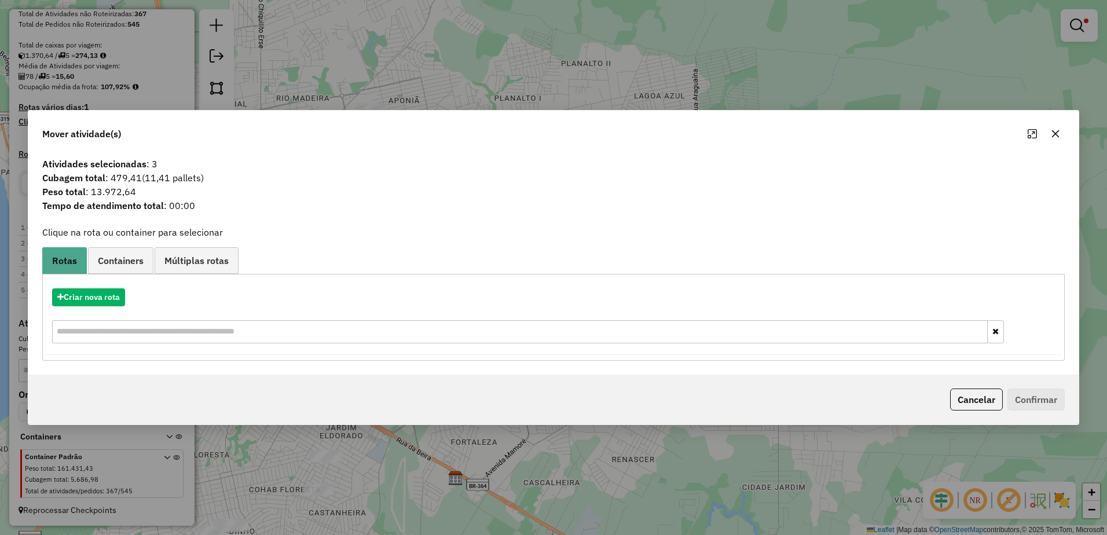
click at [1059, 133] on icon "button" at bounding box center [1055, 133] width 9 height 9
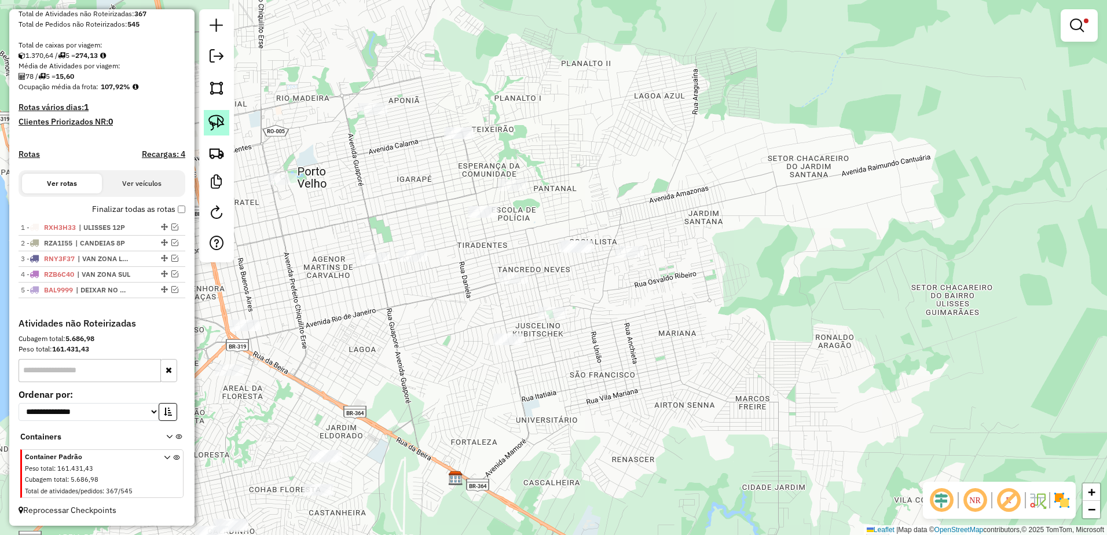
click at [219, 120] on img at bounding box center [216, 123] width 16 height 16
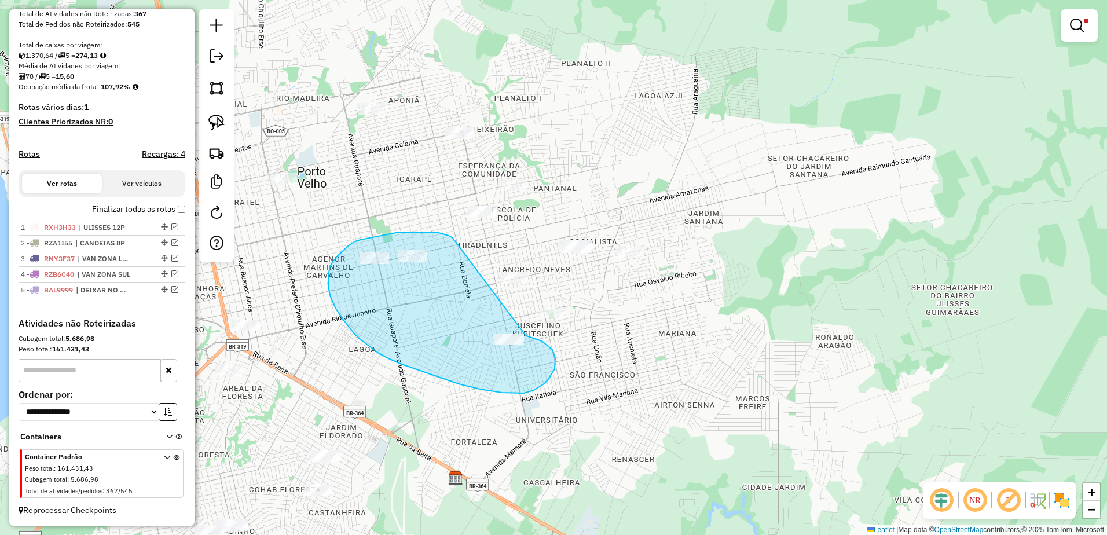
drag, startPoint x: 453, startPoint y: 238, endPoint x: 525, endPoint y: 335, distance: 120.4
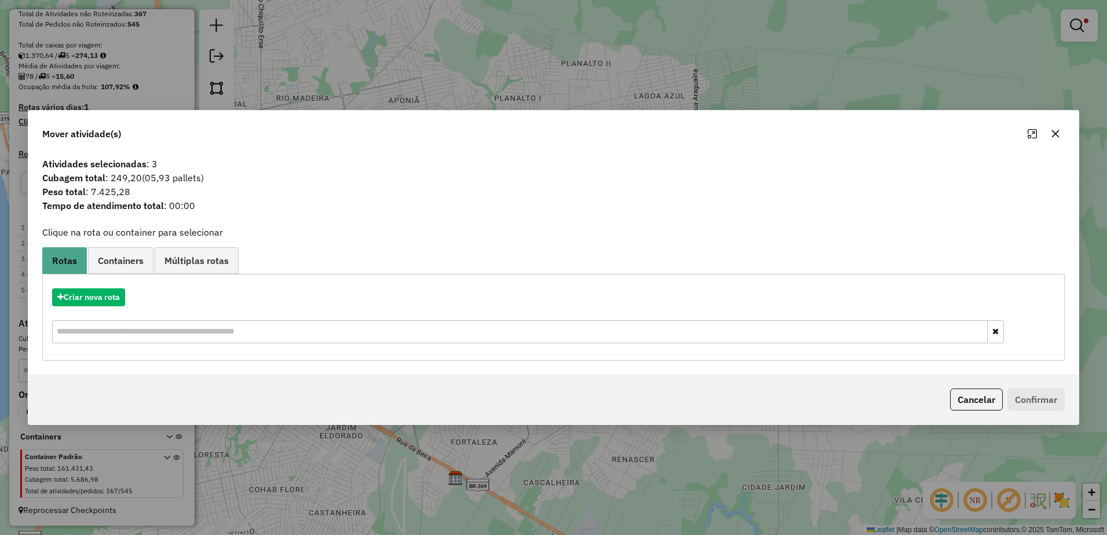
click at [1061, 129] on button "button" at bounding box center [1055, 133] width 19 height 19
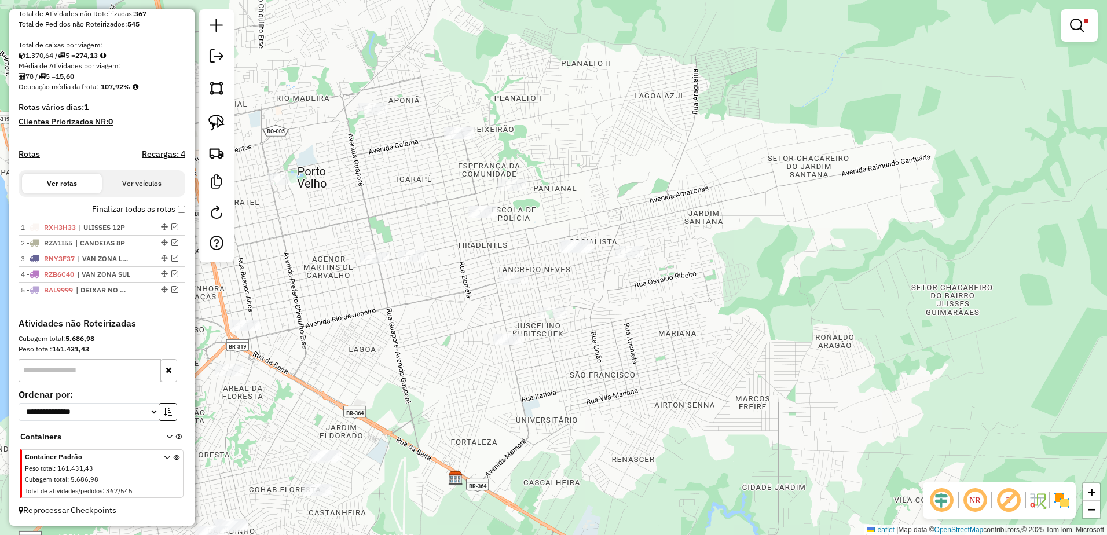
click at [203, 126] on div at bounding box center [216, 135] width 35 height 253
click at [212, 122] on img at bounding box center [216, 123] width 16 height 16
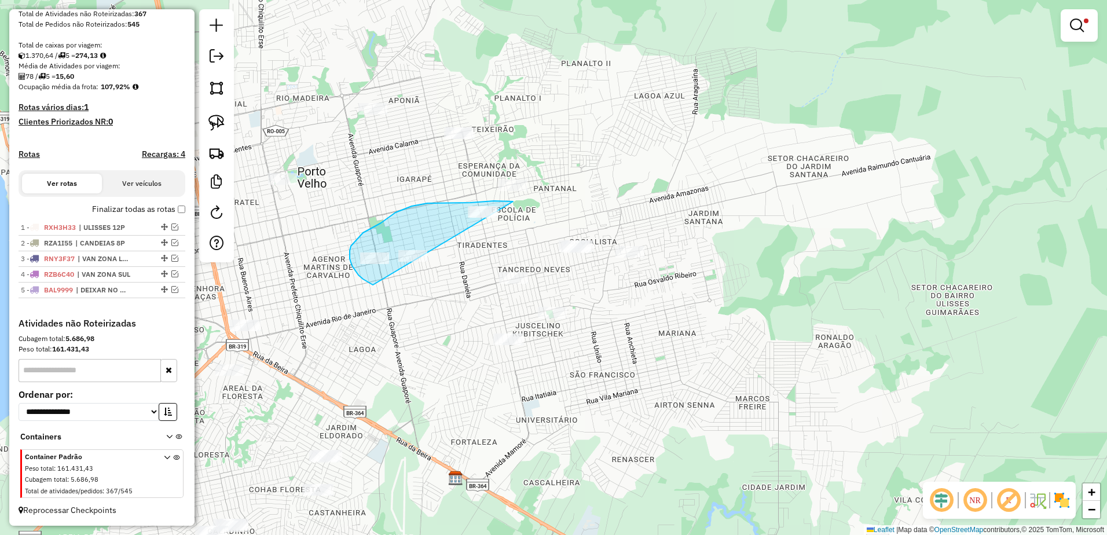
drag, startPoint x: 506, startPoint y: 201, endPoint x: 482, endPoint y: 286, distance: 88.4
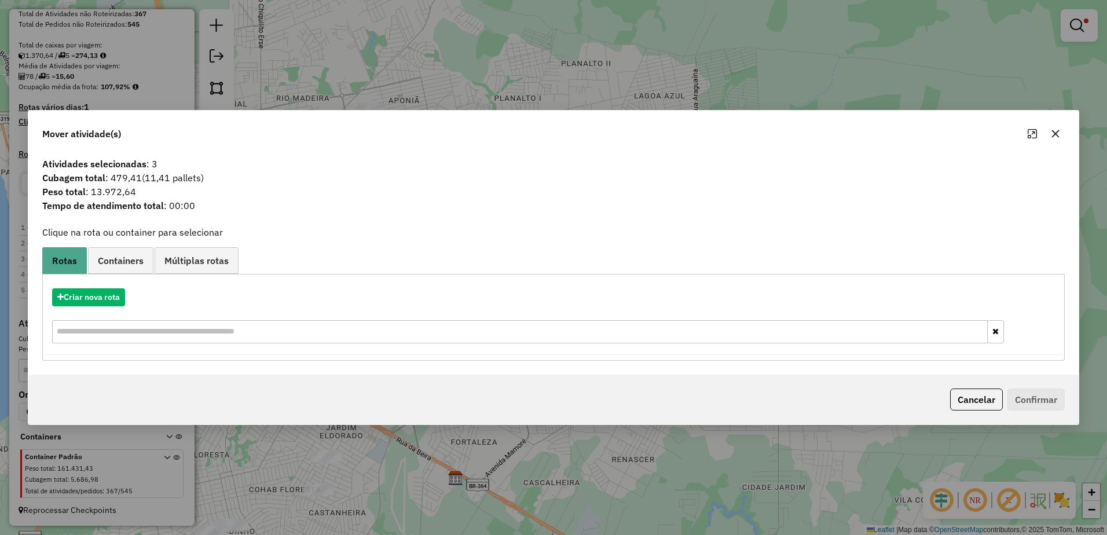
click at [1058, 125] on button "button" at bounding box center [1055, 133] width 19 height 19
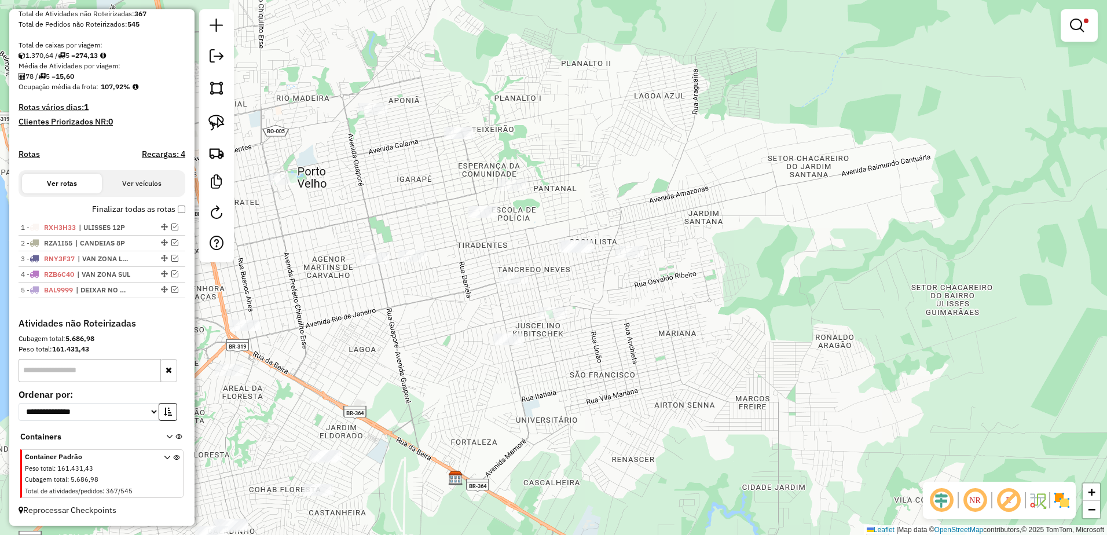
click at [215, 107] on div at bounding box center [216, 135] width 35 height 253
click at [215, 119] on img at bounding box center [216, 123] width 16 height 16
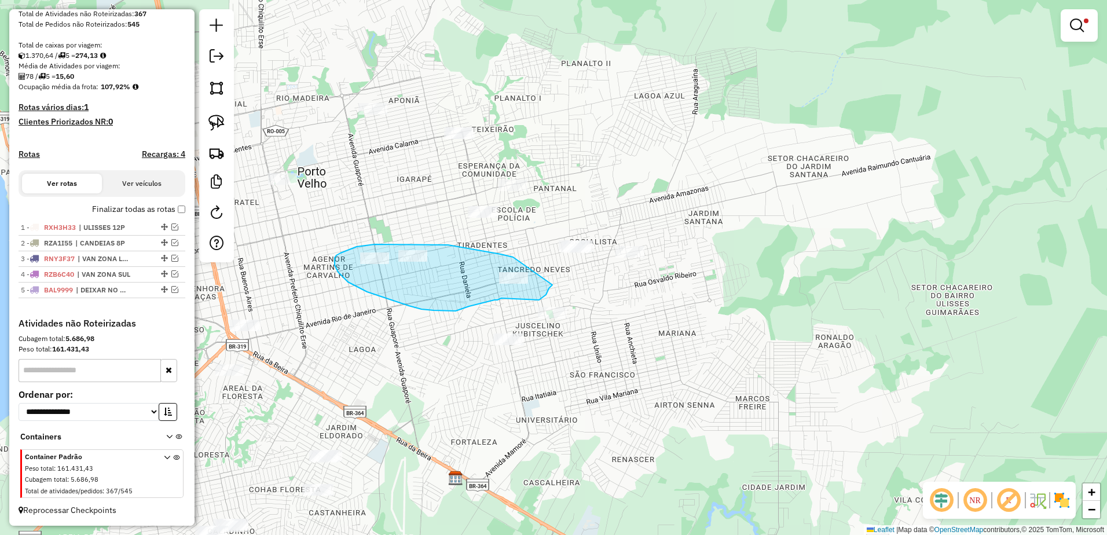
drag, startPoint x: 504, startPoint y: 255, endPoint x: 554, endPoint y: 283, distance: 56.7
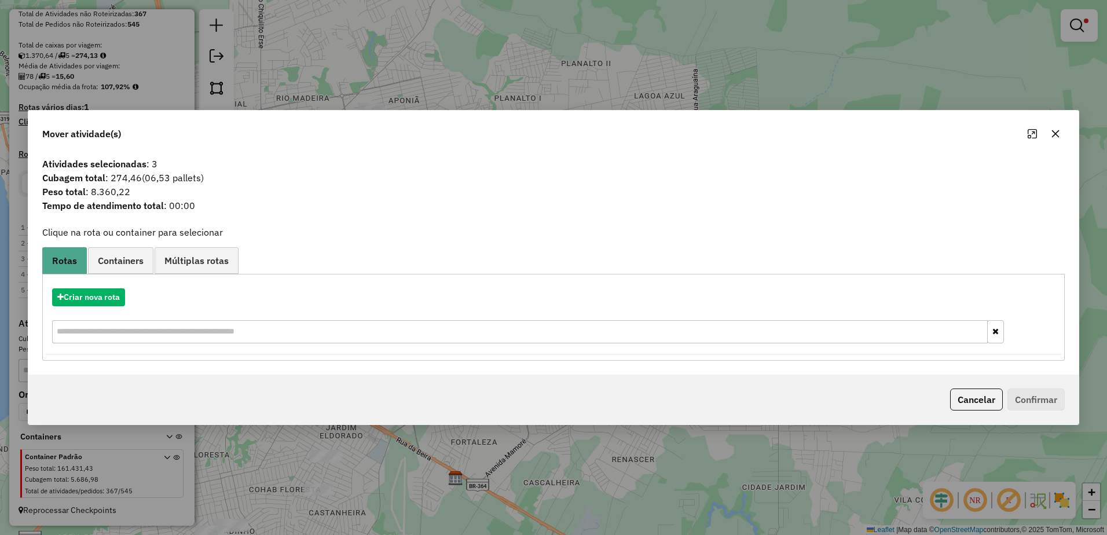
click at [1053, 130] on icon "button" at bounding box center [1055, 133] width 9 height 9
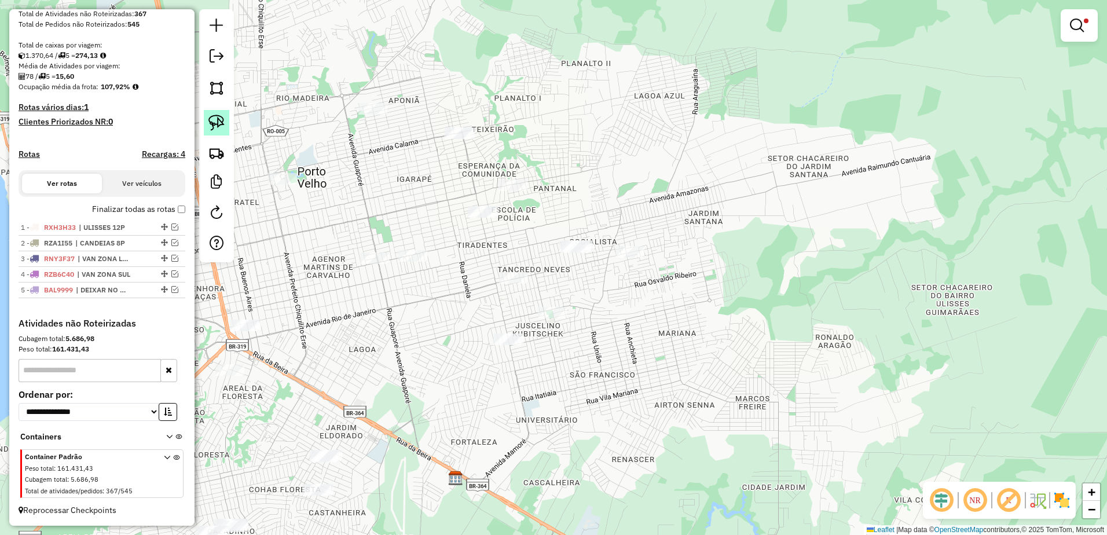
click at [222, 123] on img at bounding box center [216, 123] width 16 height 16
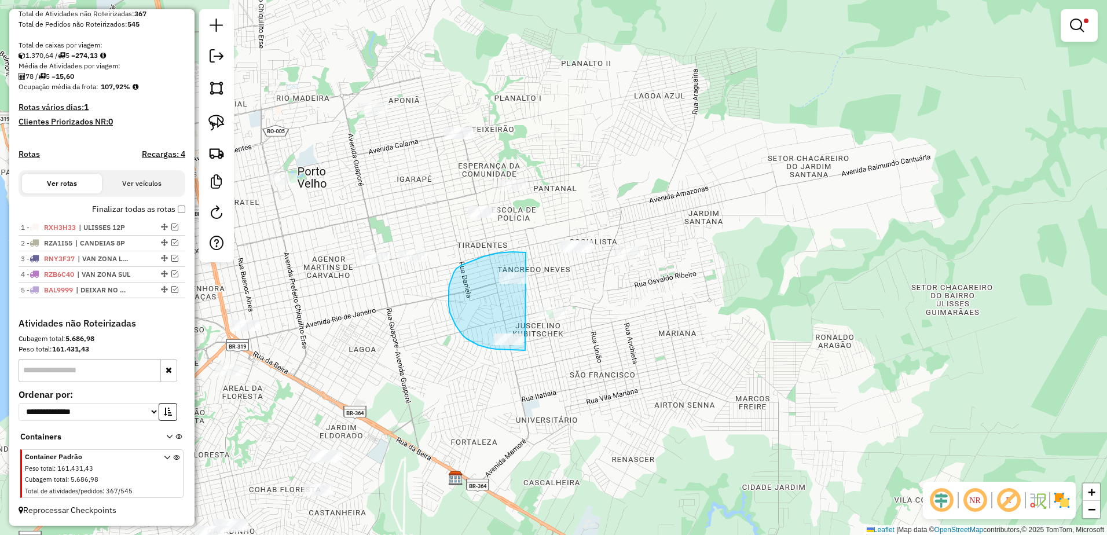
drag, startPoint x: 526, startPoint y: 252, endPoint x: 597, endPoint y: 336, distance: 109.6
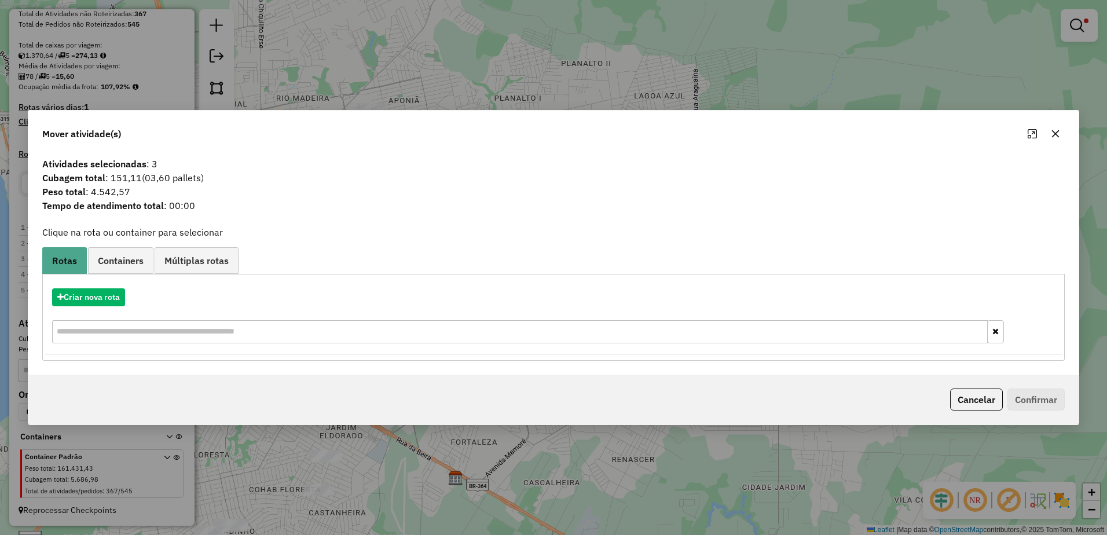
click at [1062, 138] on button "button" at bounding box center [1055, 133] width 19 height 19
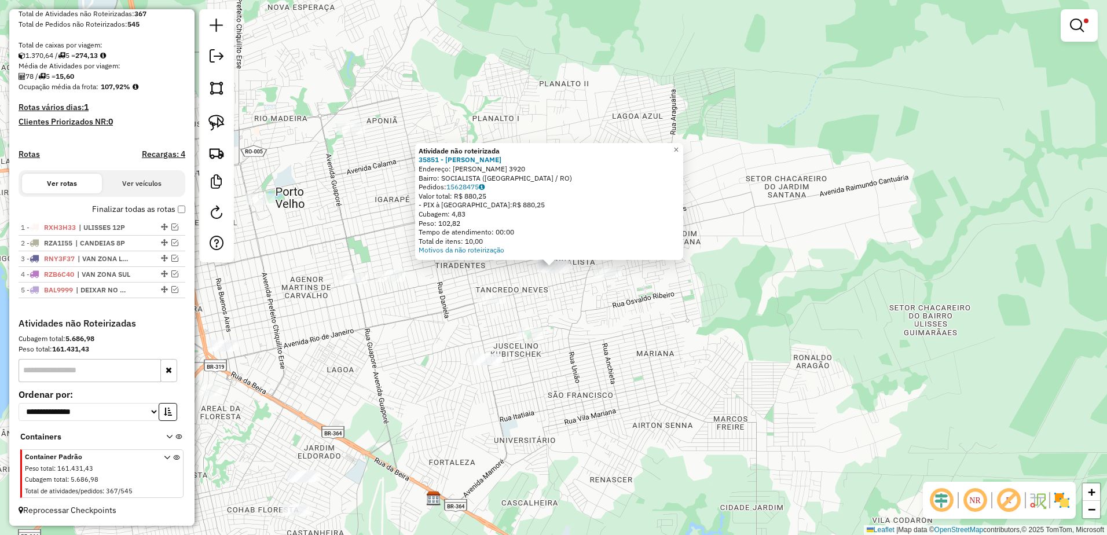
click at [591, 278] on div "Atividade não roteirizada 35851 - MARY DISTRIBUIDORA Endereço: QUIRINO CAMPOFIO…" at bounding box center [553, 267] width 1107 height 535
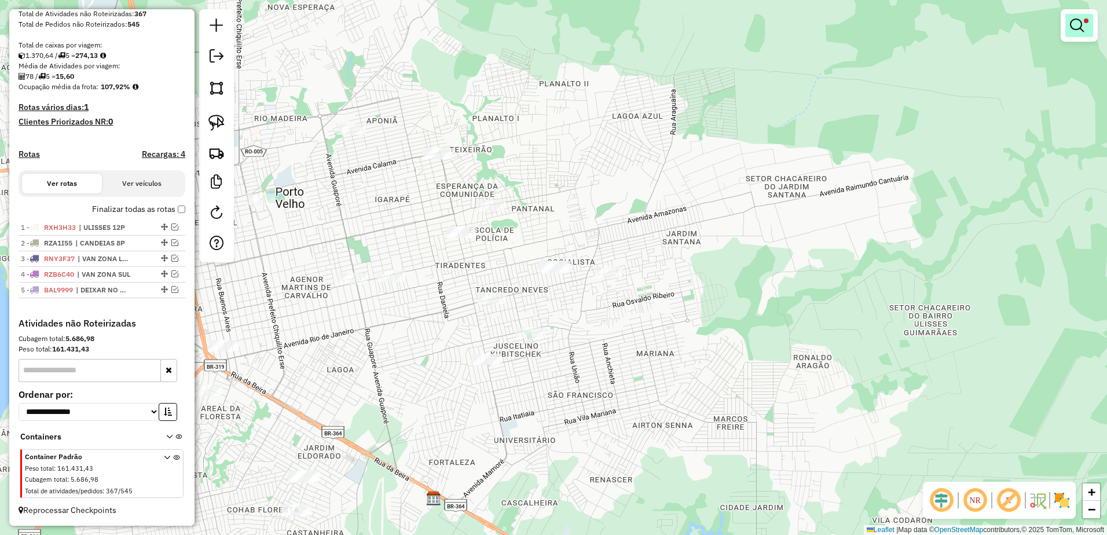
click at [1087, 23] on span at bounding box center [1086, 21] width 5 height 5
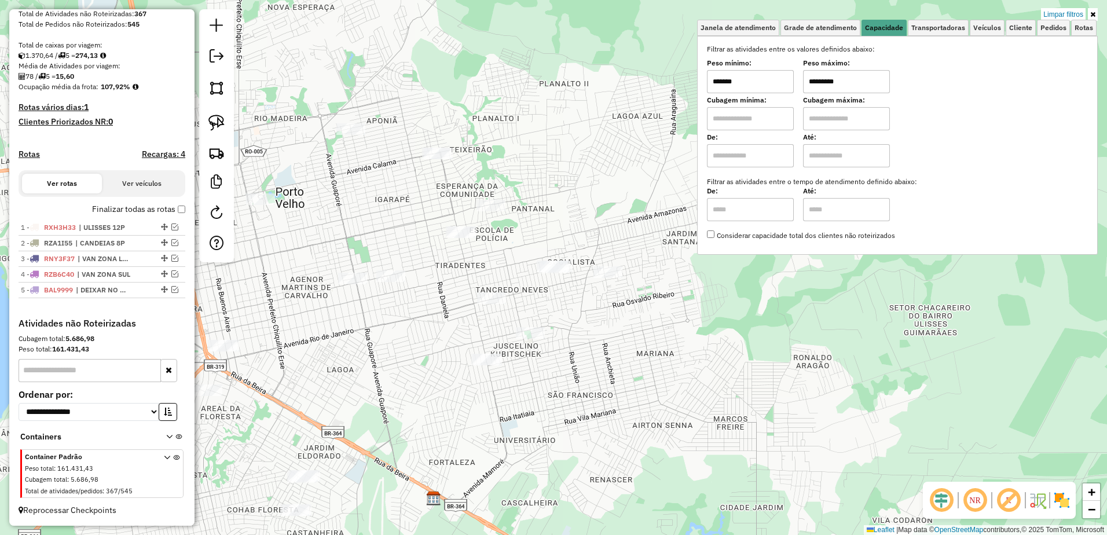
click at [758, 87] on input "*******" at bounding box center [750, 81] width 87 height 23
type input "*******"
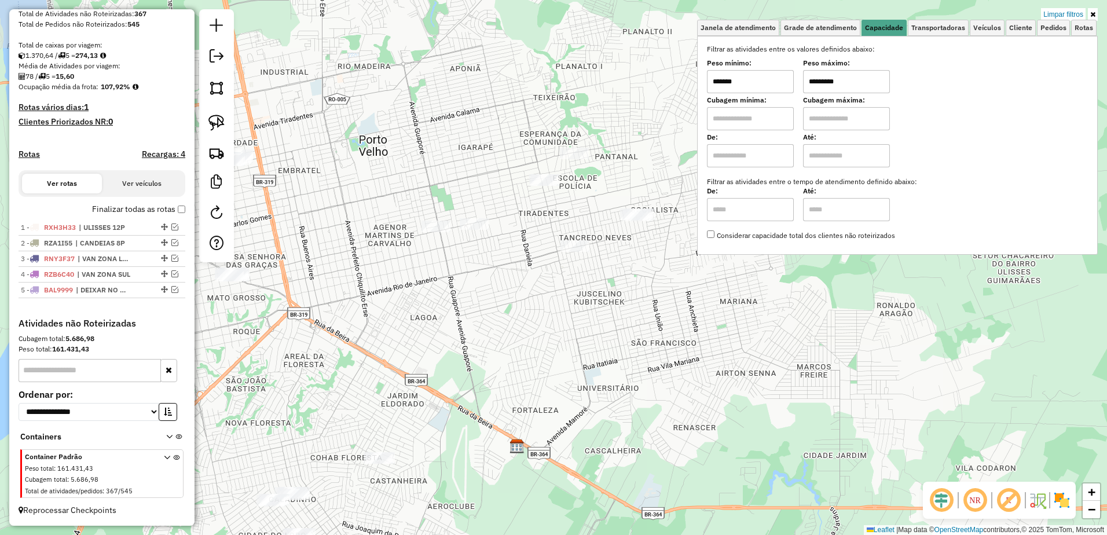
drag, startPoint x: 604, startPoint y: 213, endPoint x: 690, endPoint y: 169, distance: 95.8
click at [690, 169] on div "Limpar filtros Janela de atendimento Grade de atendimento Capacidade Transporta…" at bounding box center [553, 267] width 1107 height 535
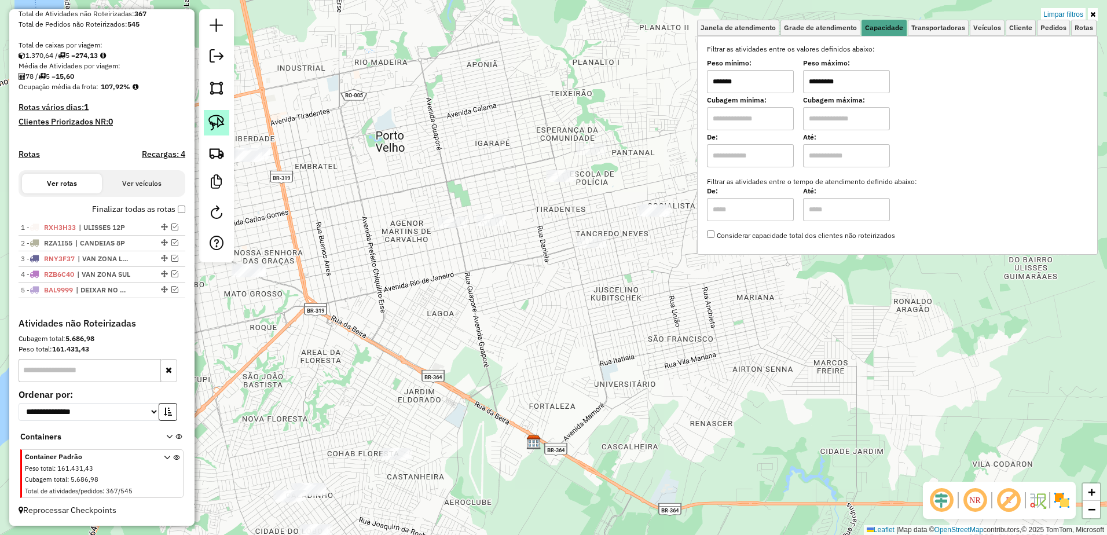
click at [219, 115] on img at bounding box center [216, 123] width 16 height 16
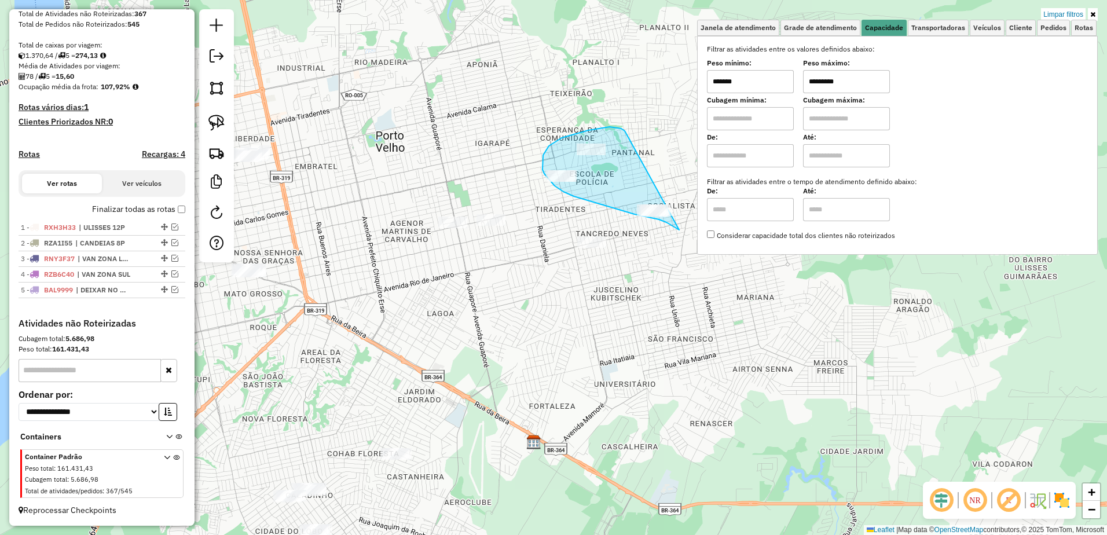
drag, startPoint x: 614, startPoint y: 127, endPoint x: 688, endPoint y: 233, distance: 128.8
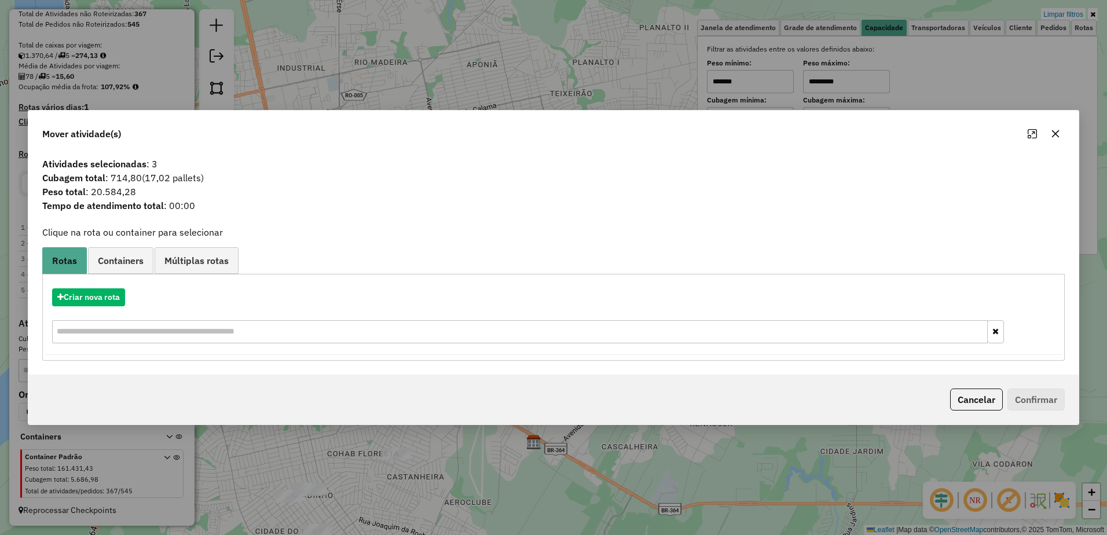
click at [1057, 136] on icon "button" at bounding box center [1056, 134] width 8 height 8
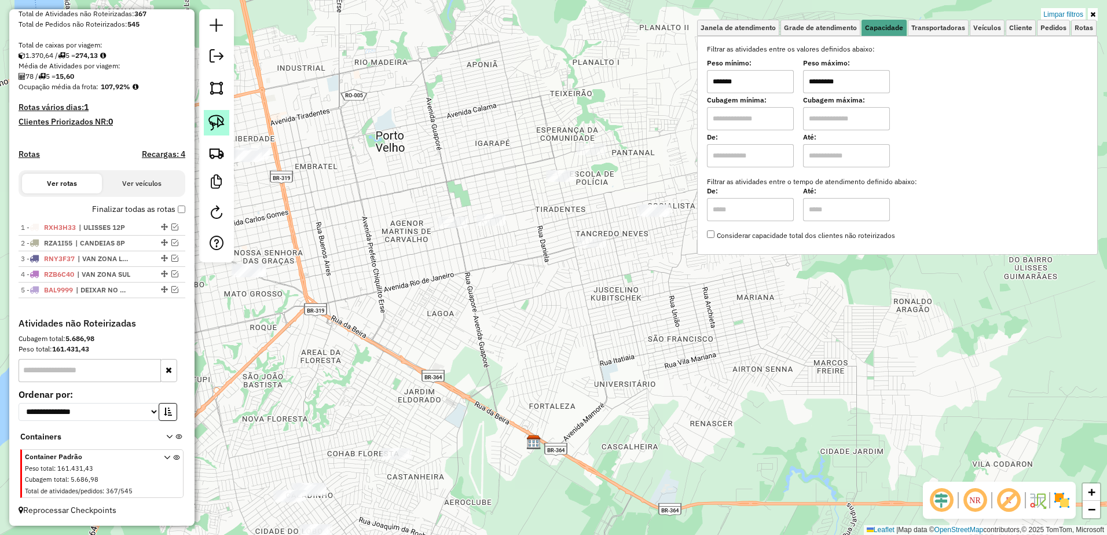
click at [219, 111] on link at bounding box center [216, 122] width 25 height 25
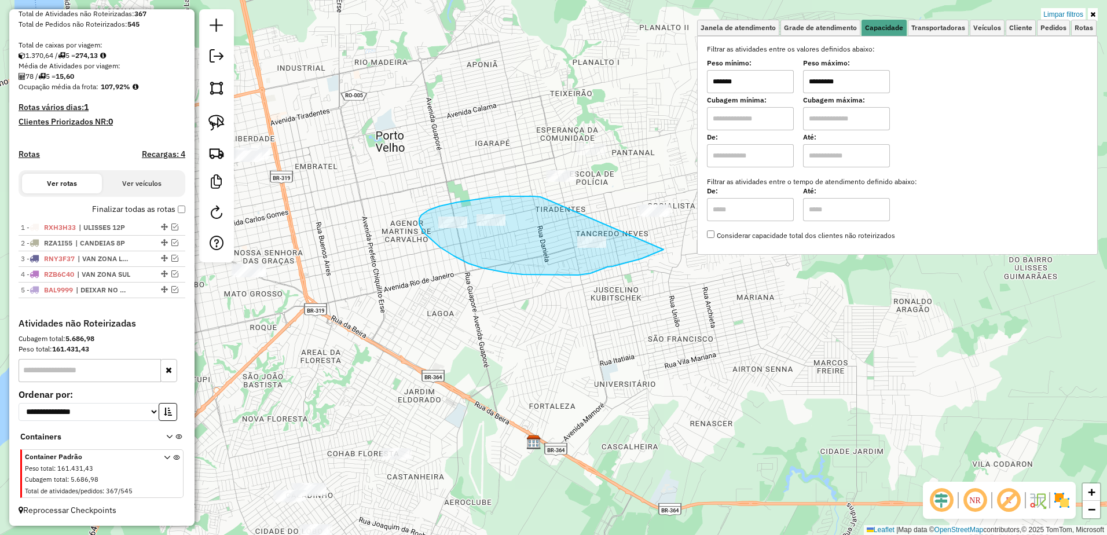
drag, startPoint x: 504, startPoint y: 196, endPoint x: 665, endPoint y: 249, distance: 169.4
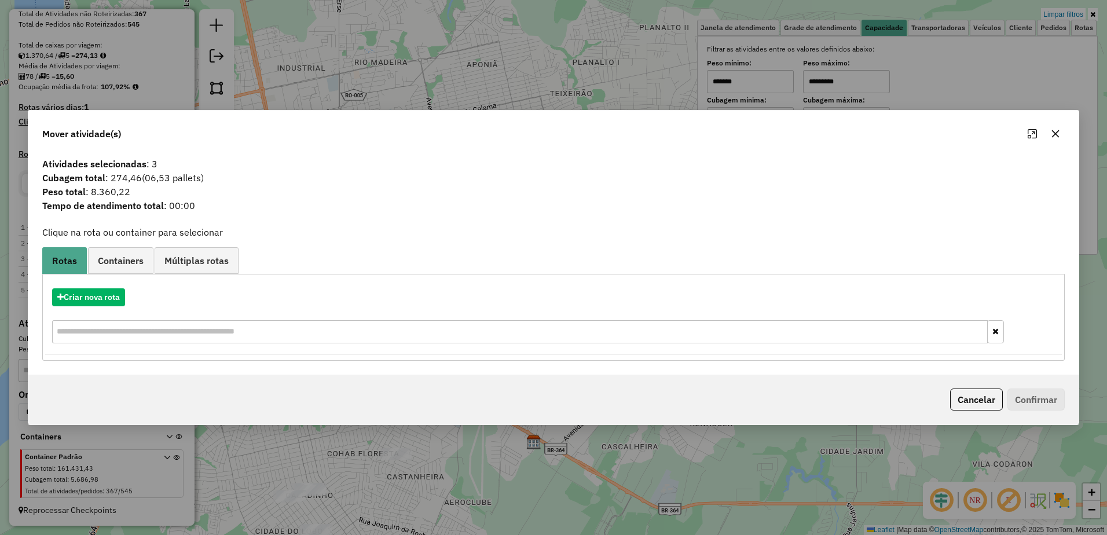
click at [1065, 129] on div "Mover atividade(s)" at bounding box center [553, 132] width 1050 height 42
click at [1050, 129] on button "button" at bounding box center [1055, 133] width 19 height 19
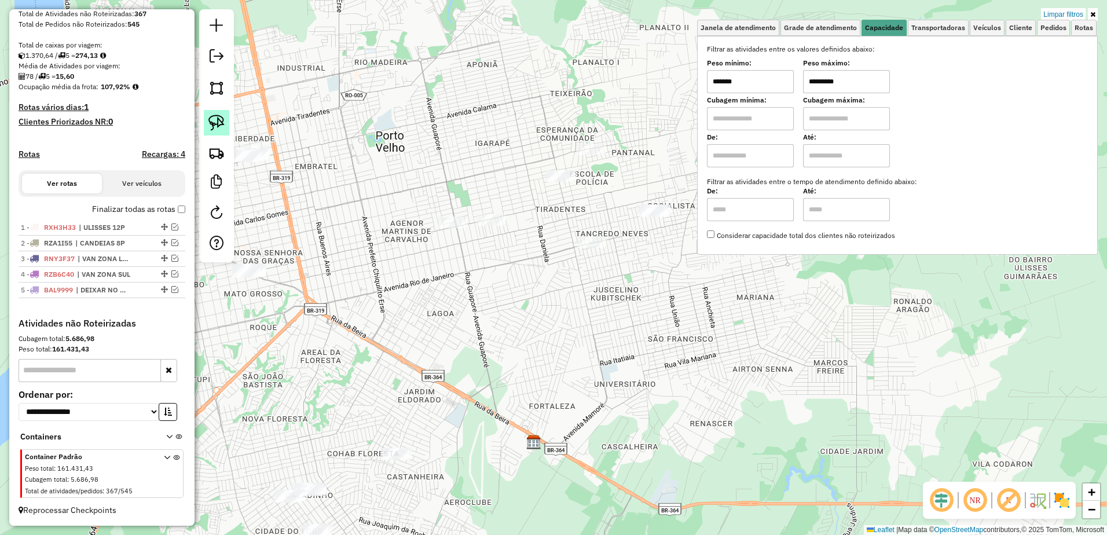
click at [219, 112] on link at bounding box center [216, 122] width 25 height 25
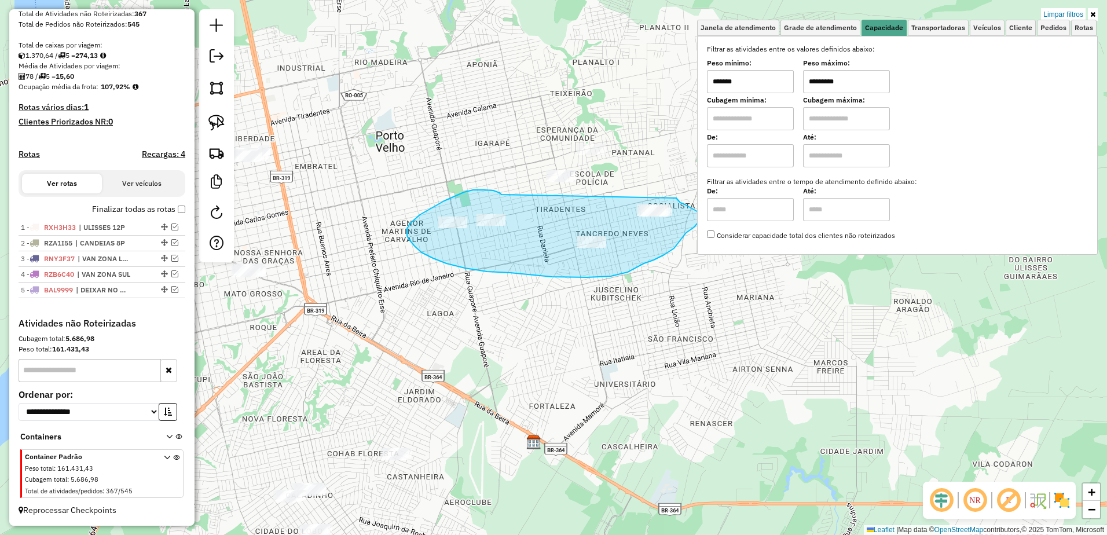
drag, startPoint x: 501, startPoint y: 195, endPoint x: 675, endPoint y: 195, distance: 173.7
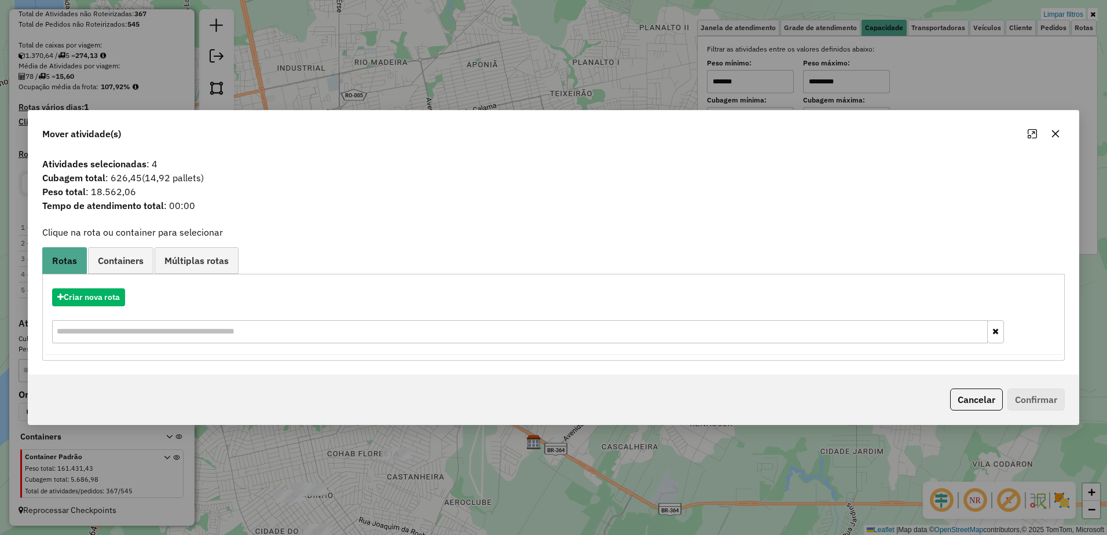
click at [1052, 135] on icon "button" at bounding box center [1055, 133] width 9 height 9
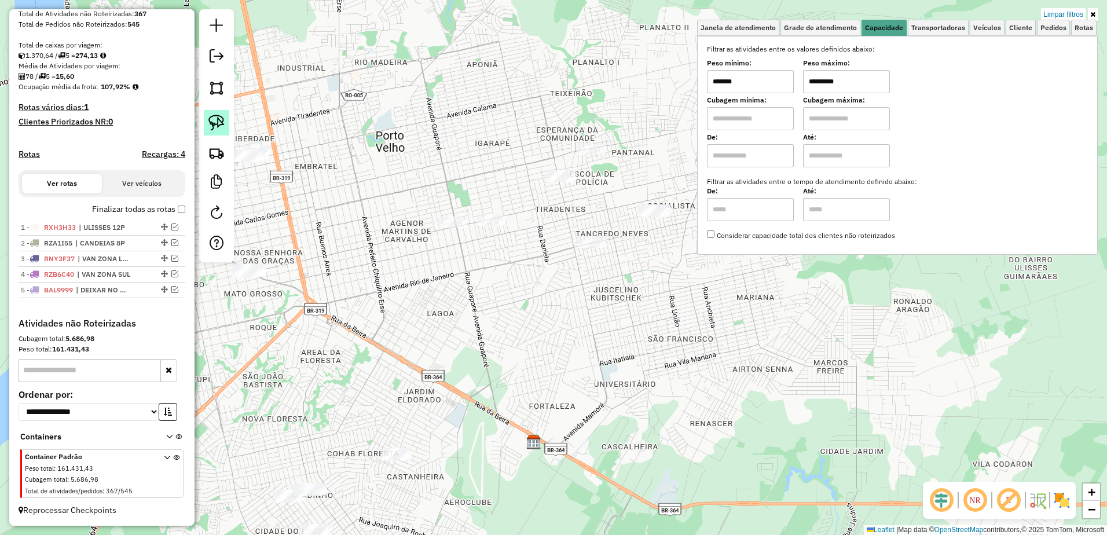
click at [214, 118] on img at bounding box center [216, 123] width 16 height 16
drag, startPoint x: 633, startPoint y: 199, endPoint x: 688, endPoint y: 232, distance: 64.1
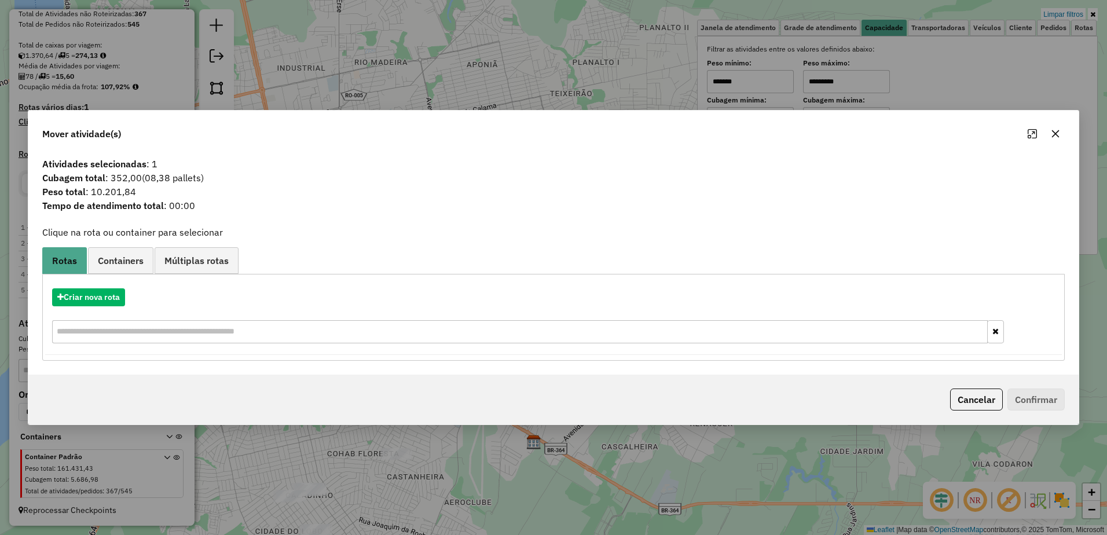
click at [1057, 136] on icon "button" at bounding box center [1056, 134] width 8 height 8
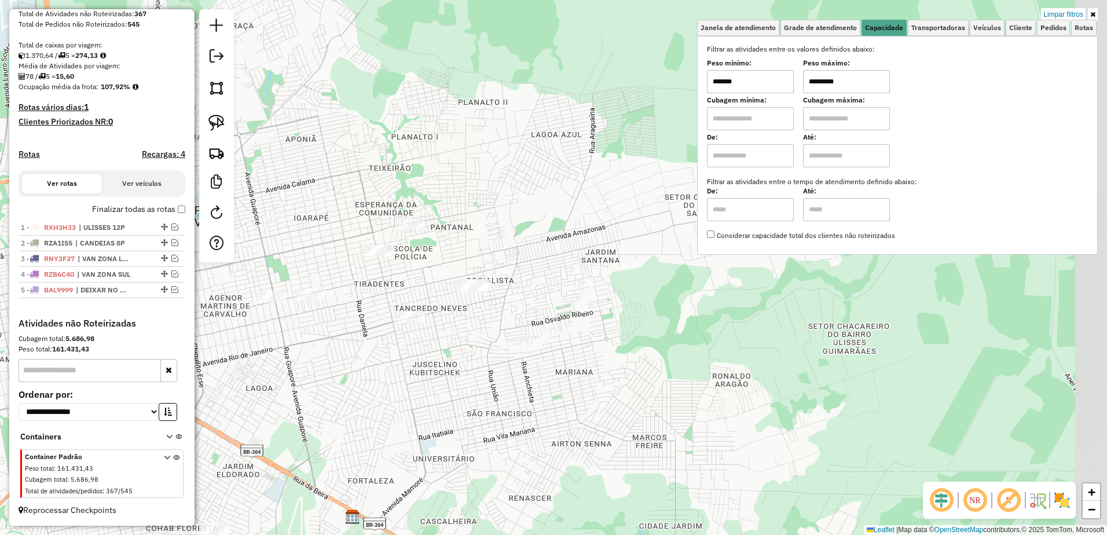
drag, startPoint x: 677, startPoint y: 279, endPoint x: 496, endPoint y: 354, distance: 196.0
click at [496, 354] on div "Limpar filtros Janela de atendimento Grade de atendimento Capacidade Transporta…" at bounding box center [553, 267] width 1107 height 535
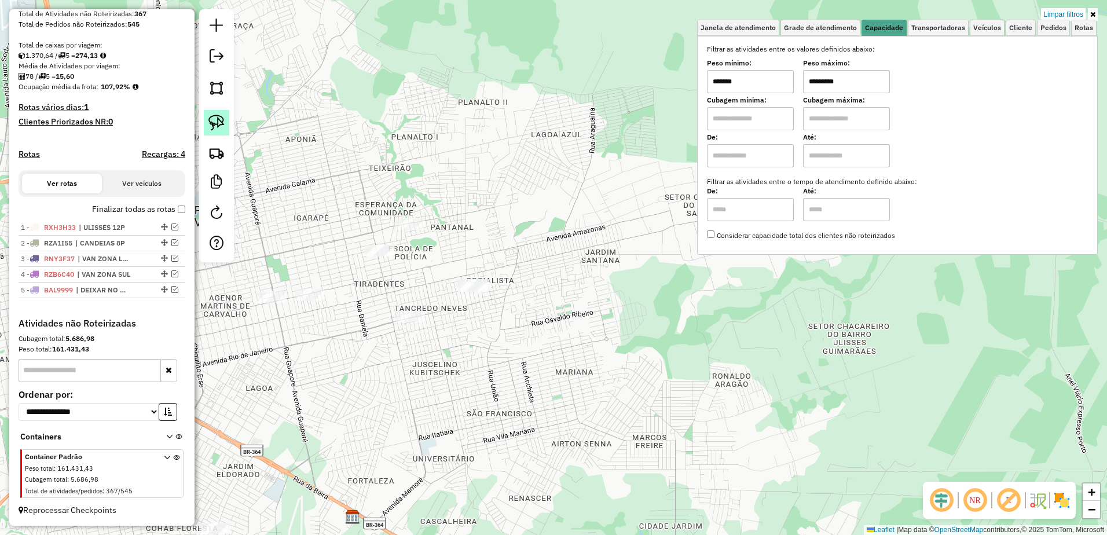
click at [212, 127] on img at bounding box center [216, 123] width 16 height 16
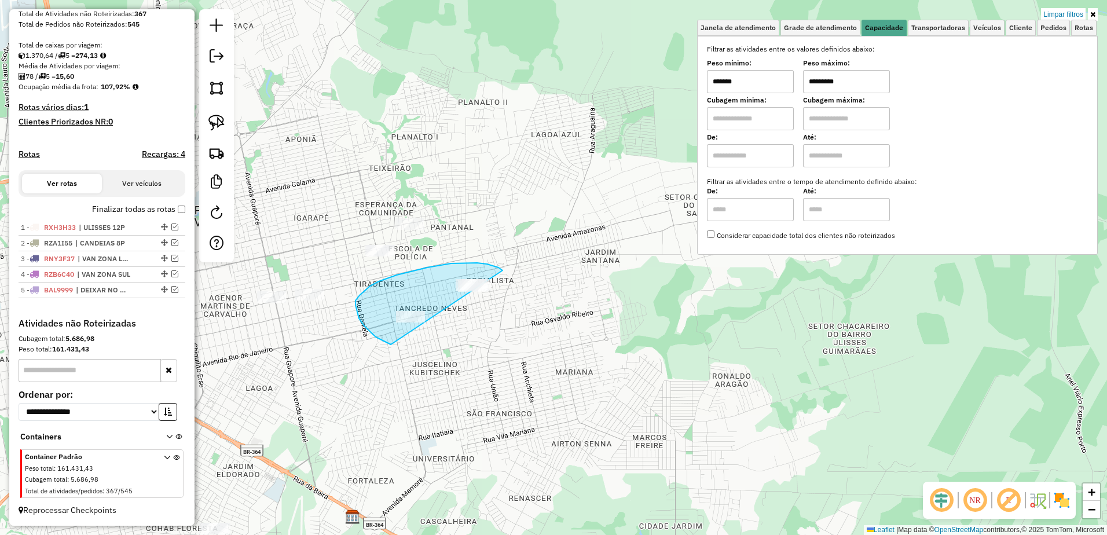
drag, startPoint x: 503, startPoint y: 270, endPoint x: 562, endPoint y: 336, distance: 88.5
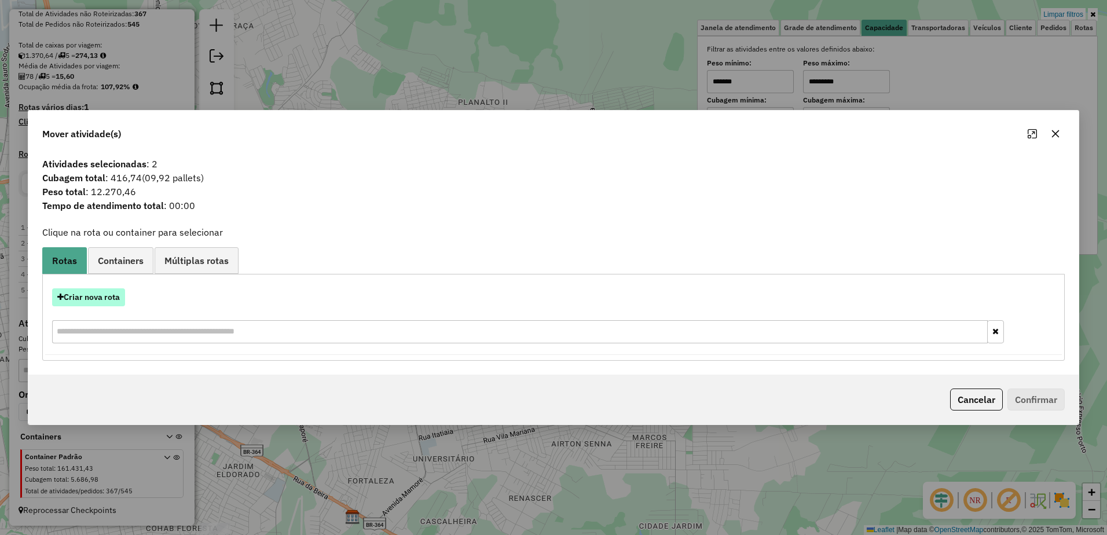
click at [90, 296] on button "Criar nova rota" at bounding box center [88, 297] width 73 height 18
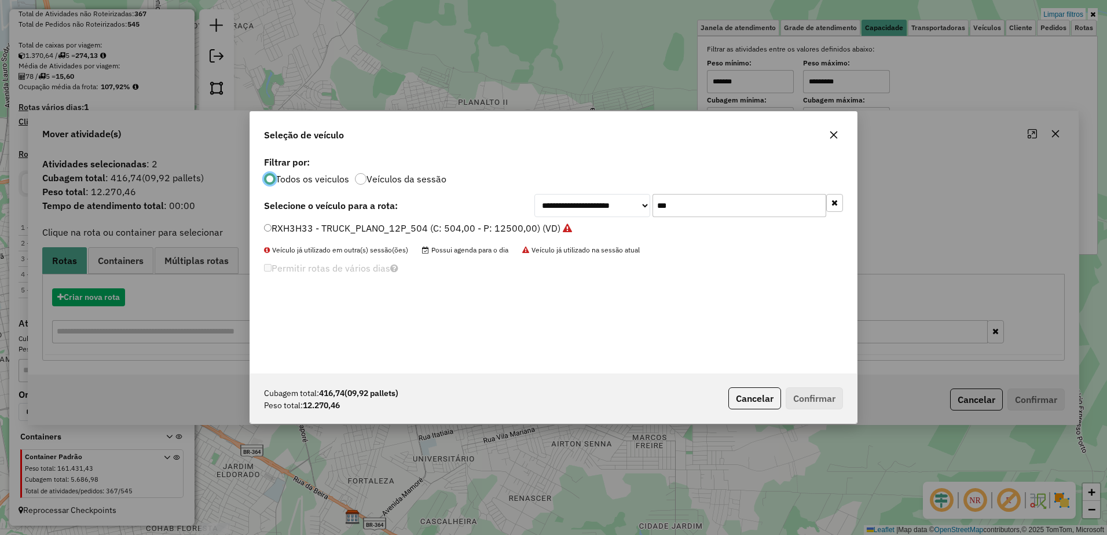
scroll to position [6, 3]
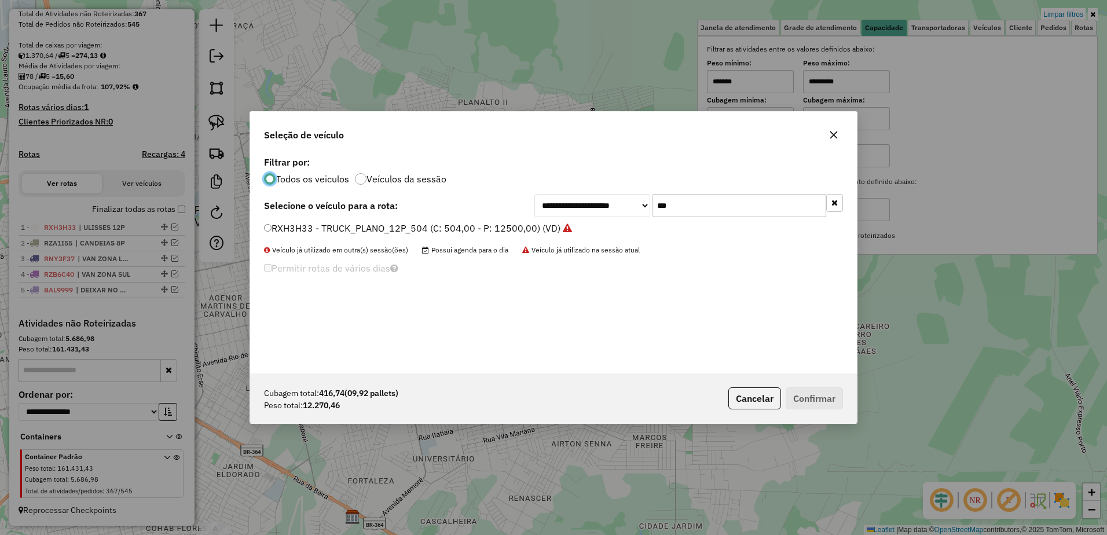
click at [699, 201] on input "***" at bounding box center [740, 205] width 174 height 23
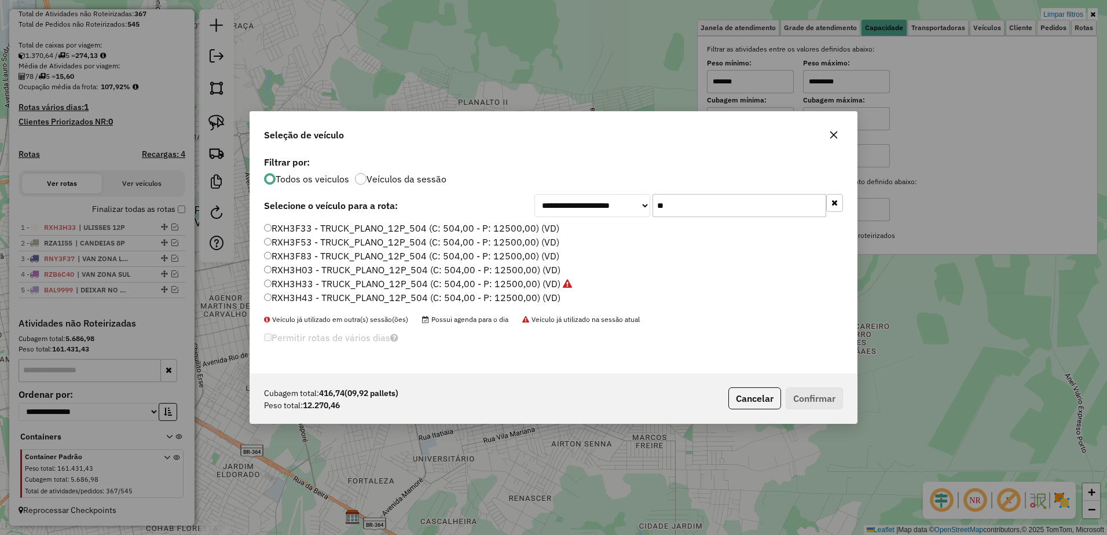
type input "*"
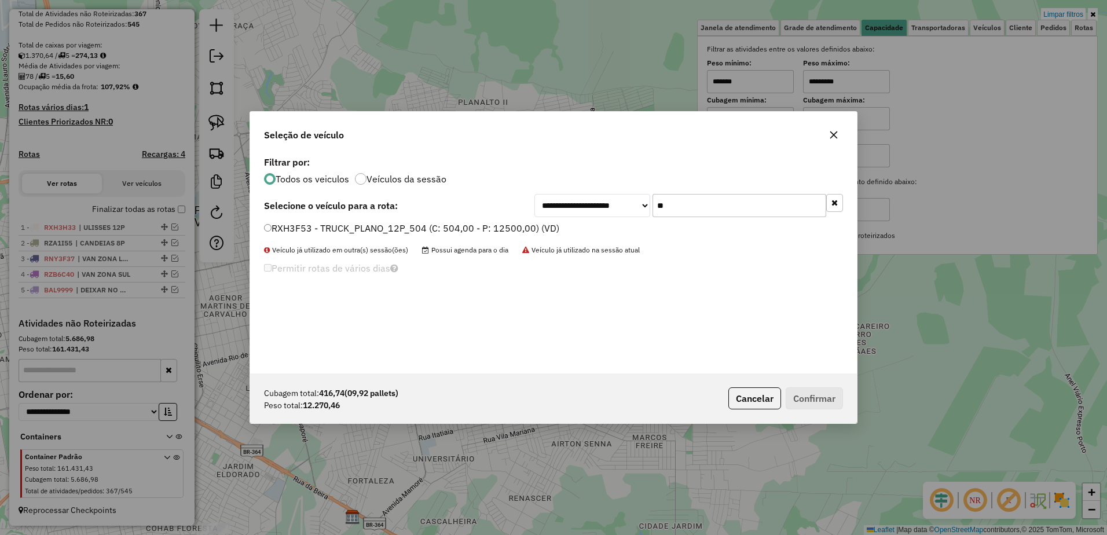
type input "**"
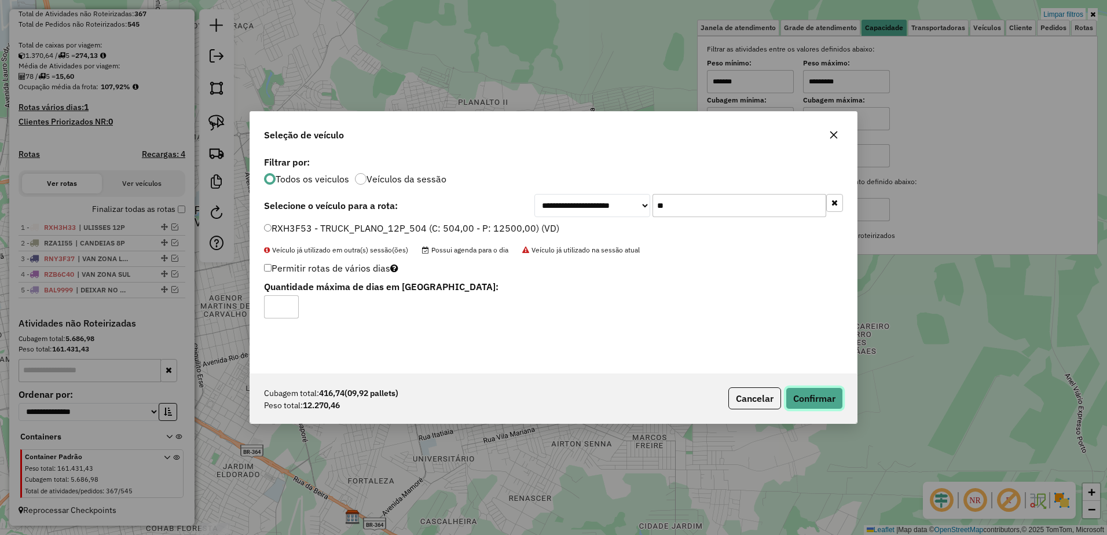
click at [815, 398] on button "Confirmar" at bounding box center [814, 398] width 57 height 22
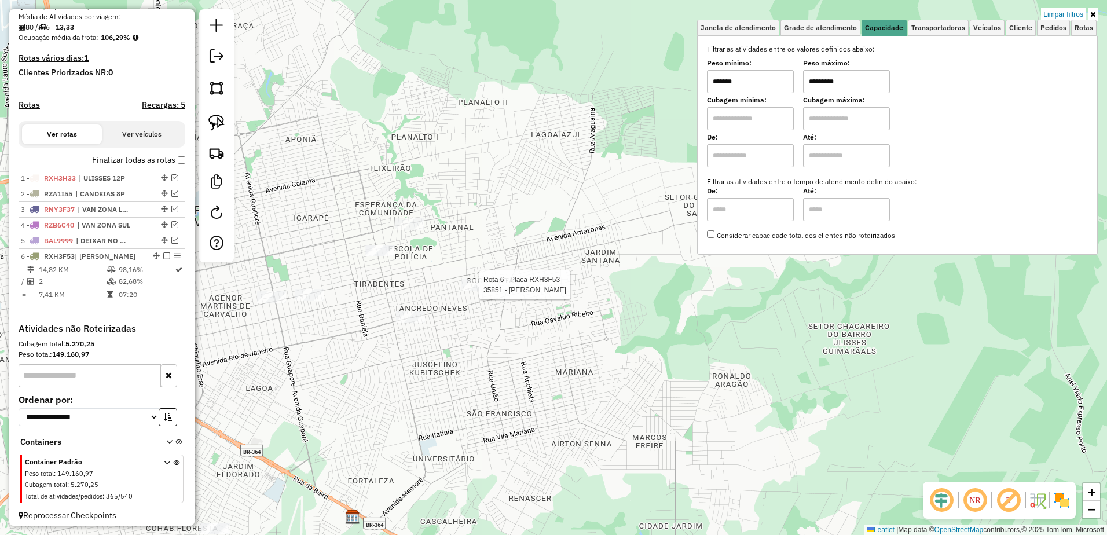
scroll to position [288, 0]
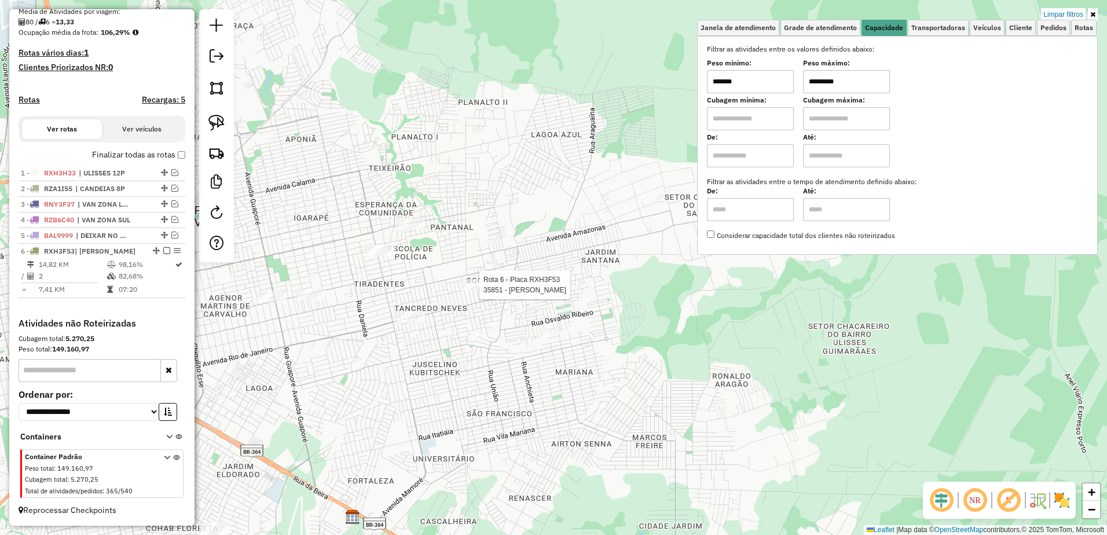
select select "**********"
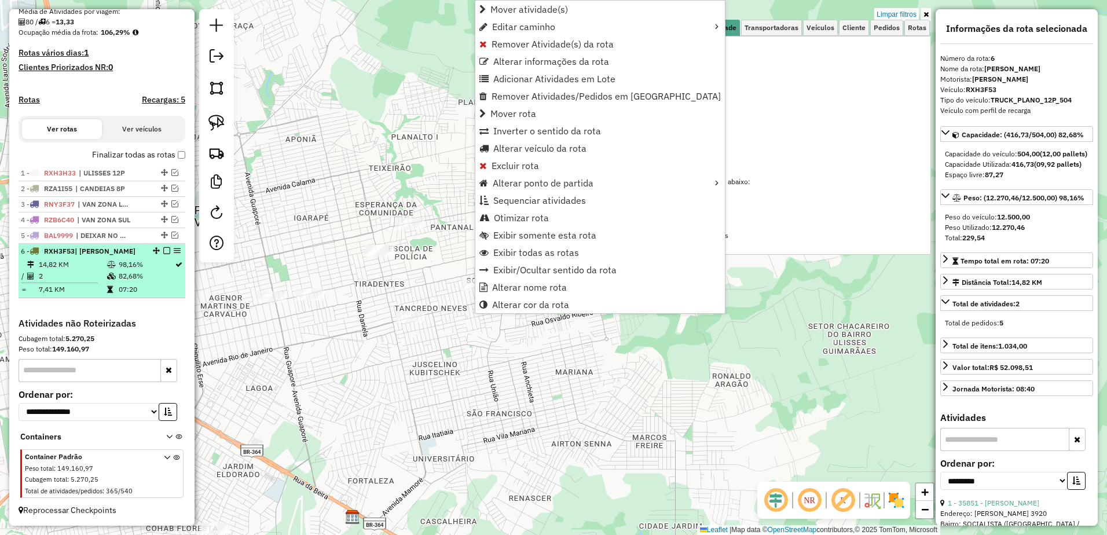
click at [143, 273] on td "82,68%" at bounding box center [146, 276] width 56 height 12
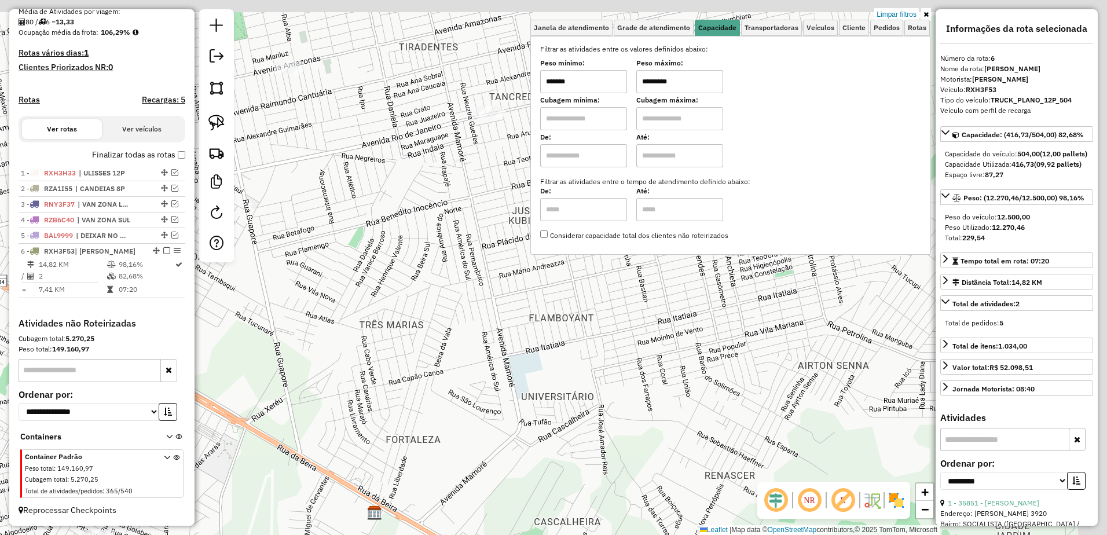
drag, startPoint x: 597, startPoint y: 317, endPoint x: 439, endPoint y: 358, distance: 162.8
click at [439, 358] on div "Limpar filtros Janela de atendimento Grade de atendimento Capacidade Transporta…" at bounding box center [553, 267] width 1107 height 535
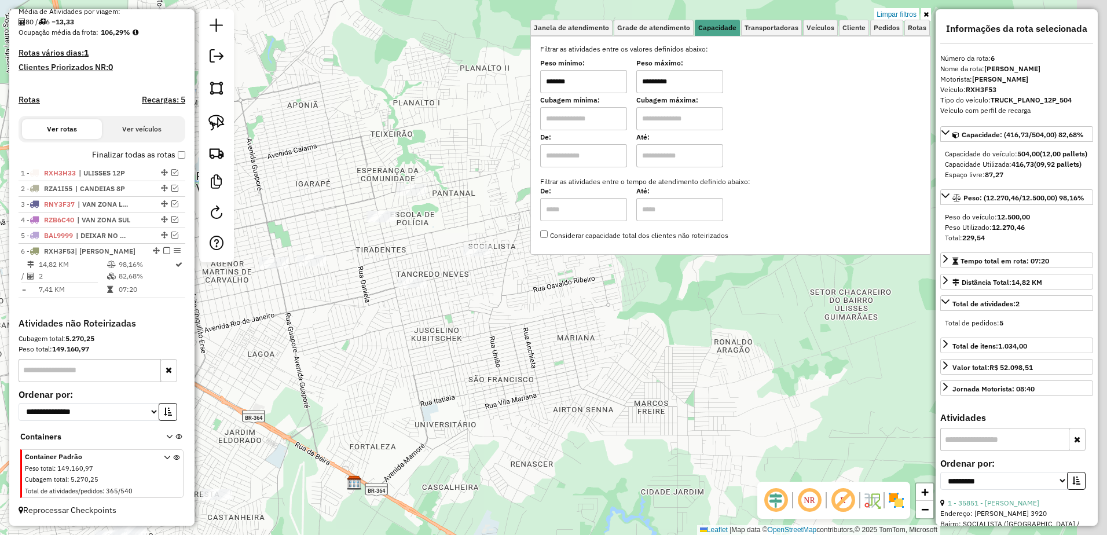
drag, startPoint x: 471, startPoint y: 271, endPoint x: 422, endPoint y: 346, distance: 89.1
click at [422, 346] on div "Limpar filtros Janela de atendimento Grade de atendimento Capacidade Transporta…" at bounding box center [553, 267] width 1107 height 535
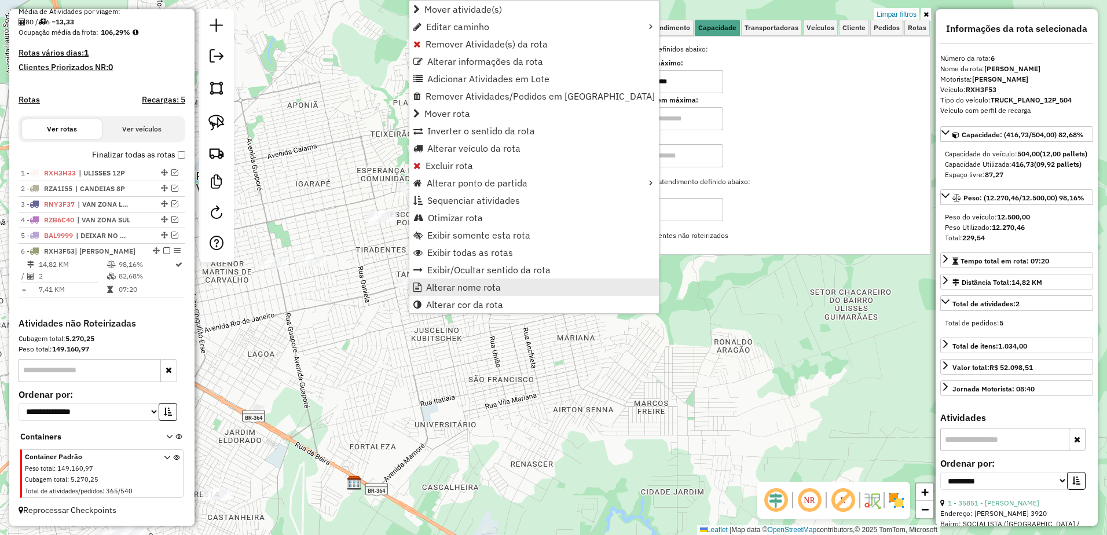
click at [469, 285] on span "Alterar nome rota" at bounding box center [463, 287] width 75 height 9
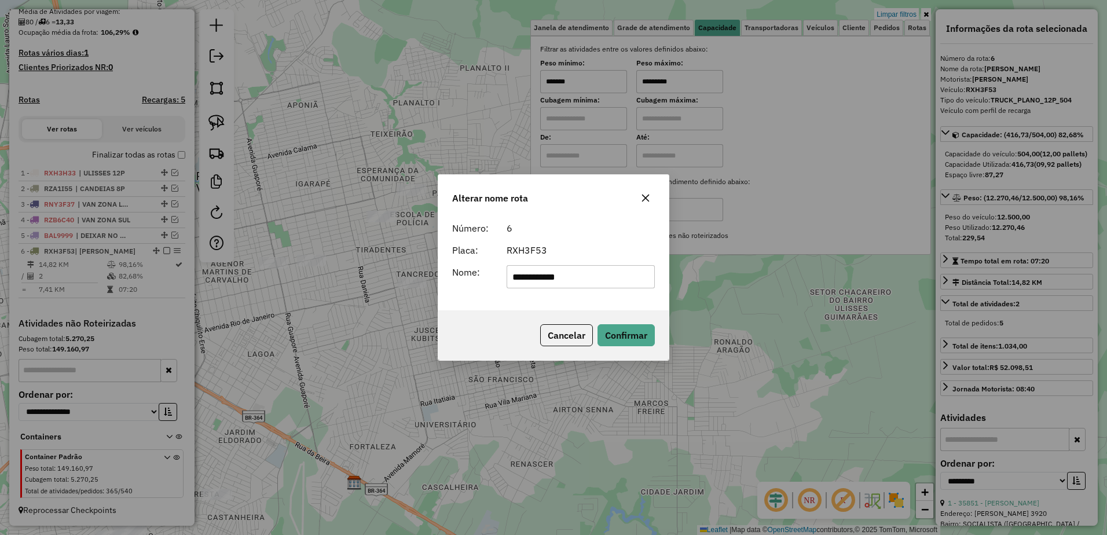
type input "**********"
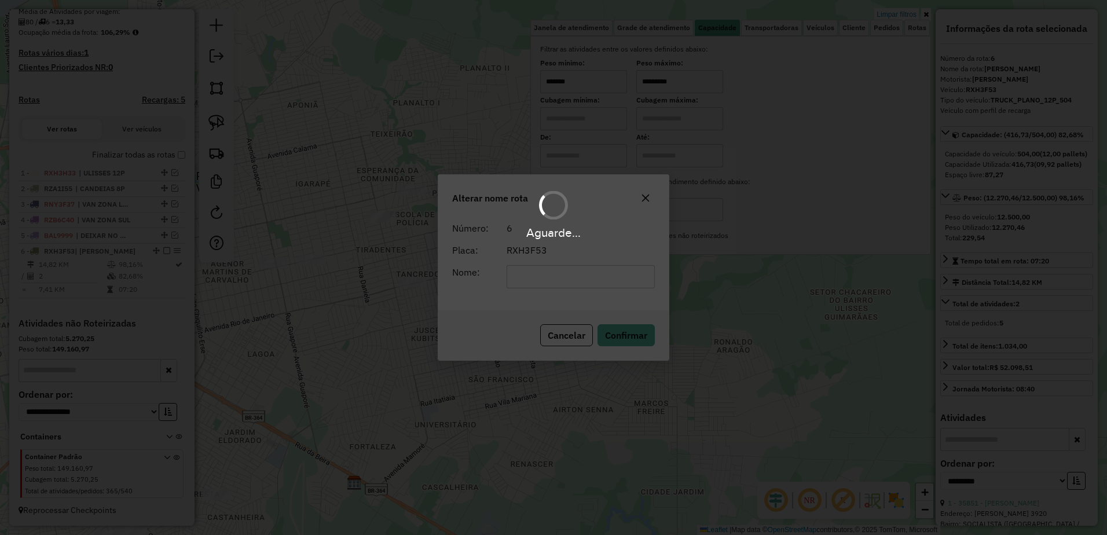
scroll to position [278, 0]
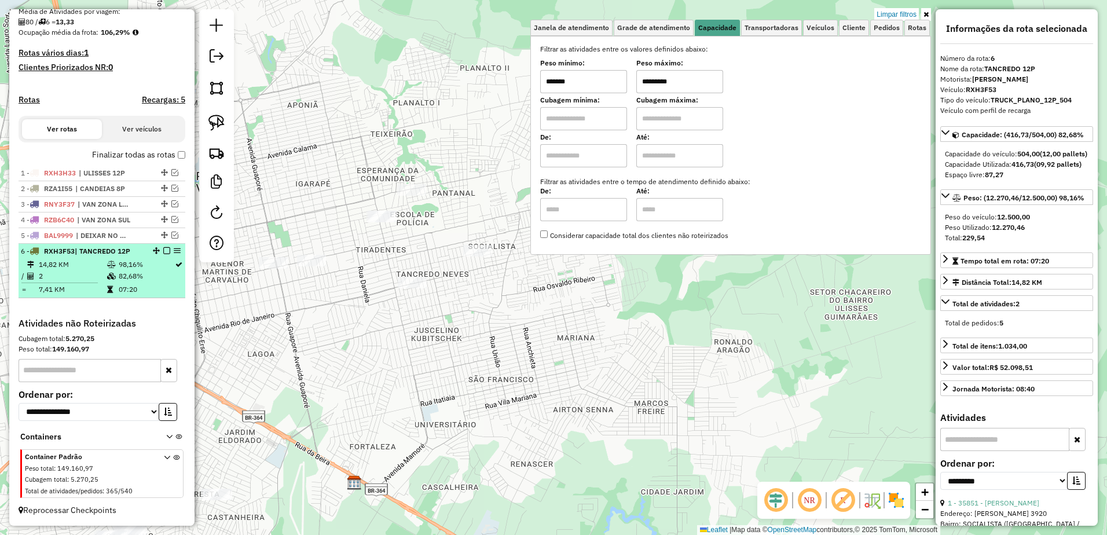
click at [163, 250] on em at bounding box center [166, 250] width 7 height 7
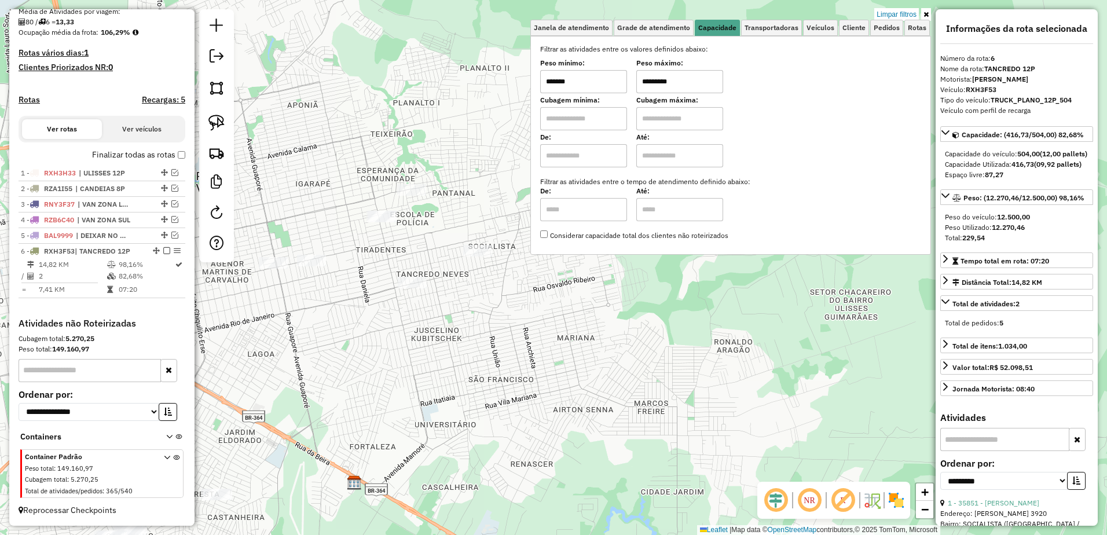
scroll to position [239, 0]
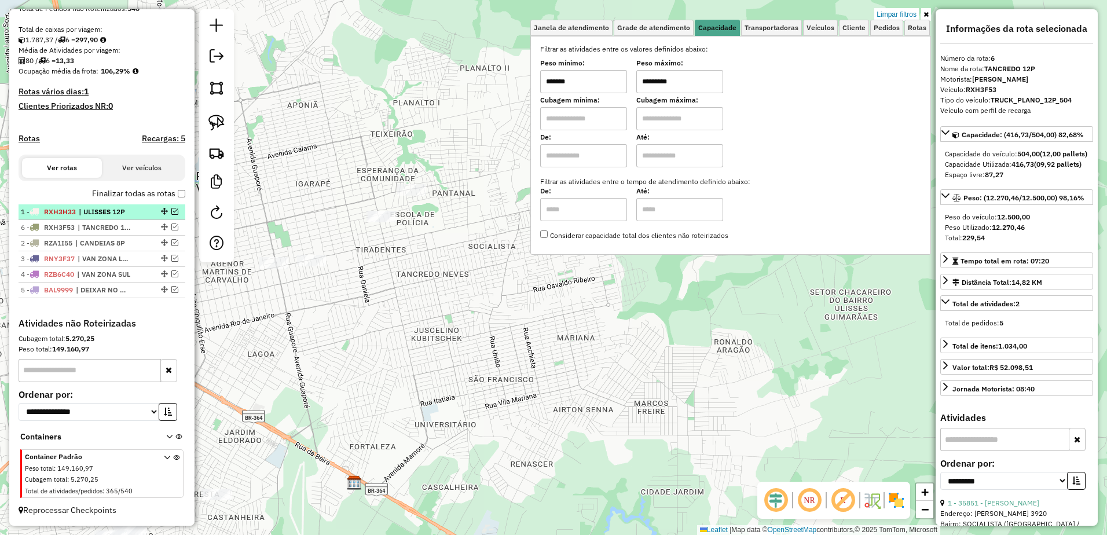
drag, startPoint x: 162, startPoint y: 292, endPoint x: 155, endPoint y: 214, distance: 77.8
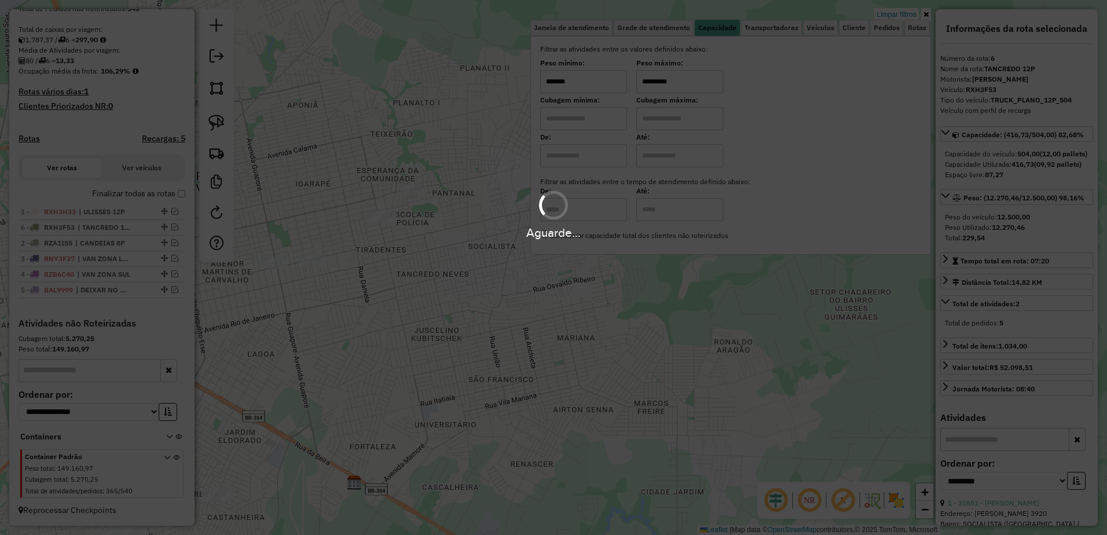
click at [459, 318] on div "Aguarde..." at bounding box center [553, 267] width 1107 height 535
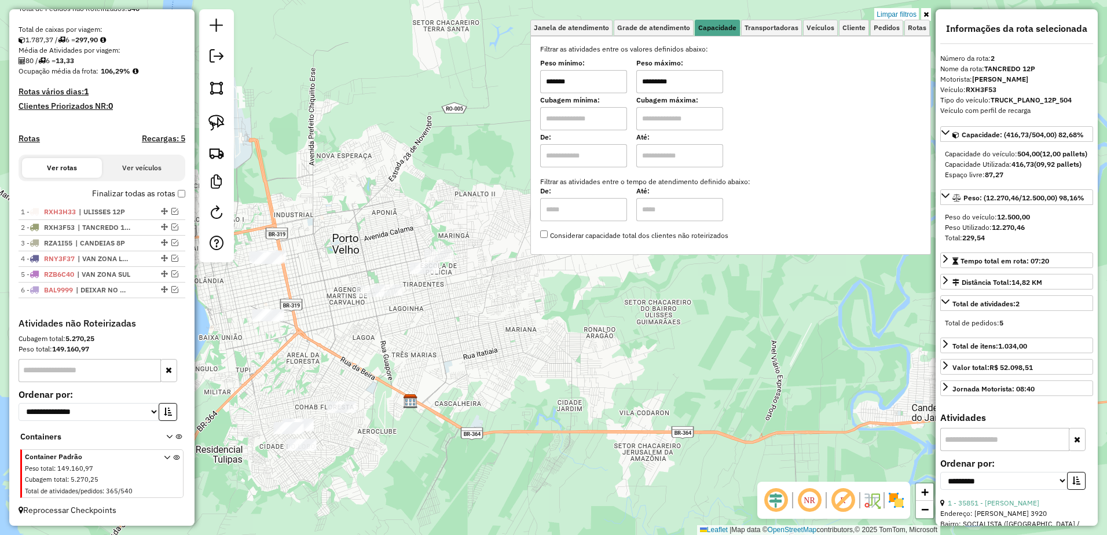
click at [586, 81] on input "*******" at bounding box center [583, 81] width 87 height 23
type input "*******"
click at [434, 384] on div "Limpar filtros Janela de atendimento Grade de atendimento Capacidade Transporta…" at bounding box center [553, 267] width 1107 height 535
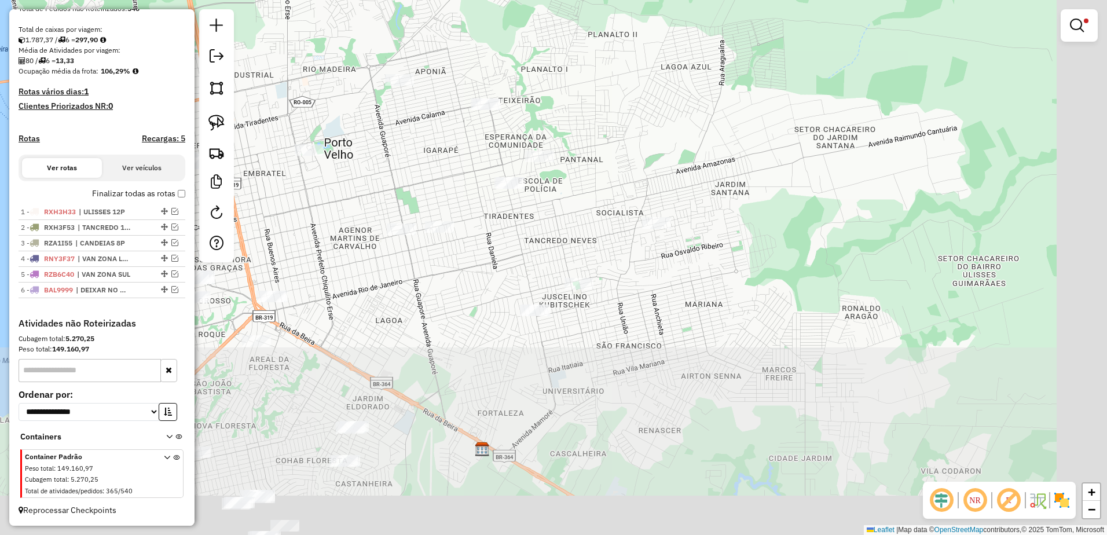
drag, startPoint x: 665, startPoint y: 238, endPoint x: 616, endPoint y: 49, distance: 194.9
click at [616, 49] on div "Limpar filtros Janela de atendimento Grade de atendimento Capacidade Transporta…" at bounding box center [553, 267] width 1107 height 535
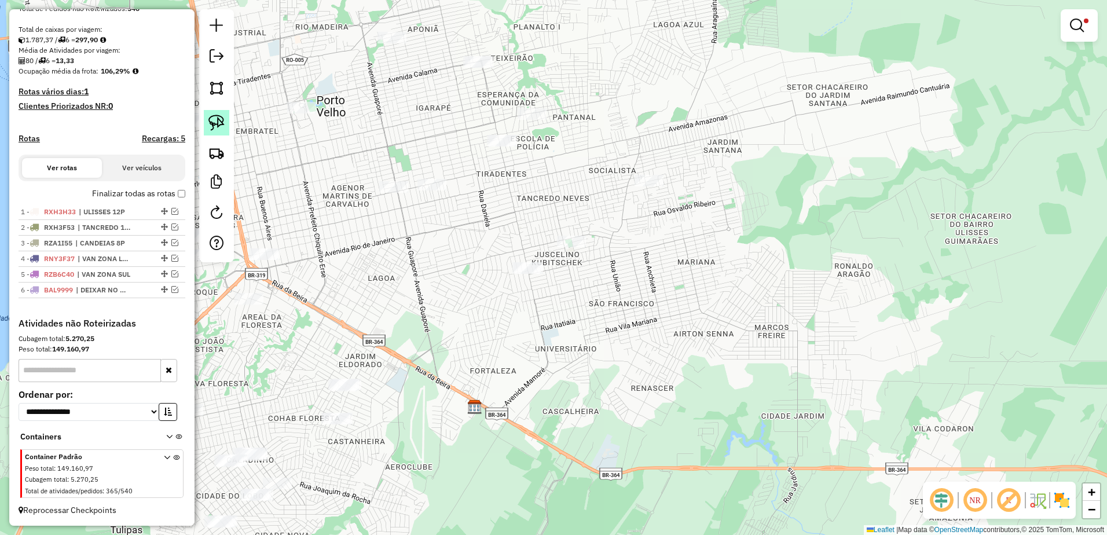
click at [213, 120] on img at bounding box center [216, 123] width 16 height 16
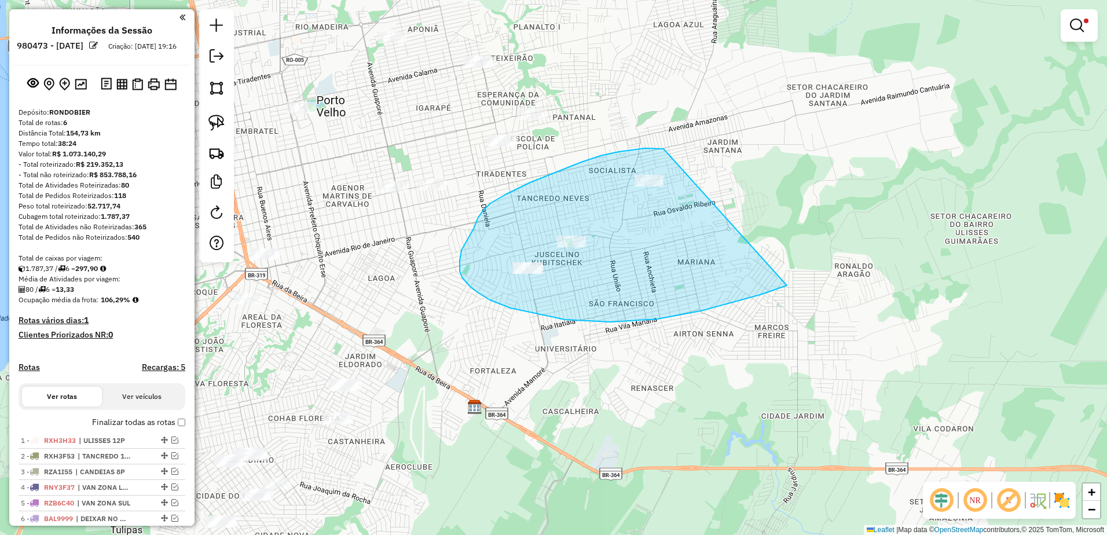
scroll to position [239, 0]
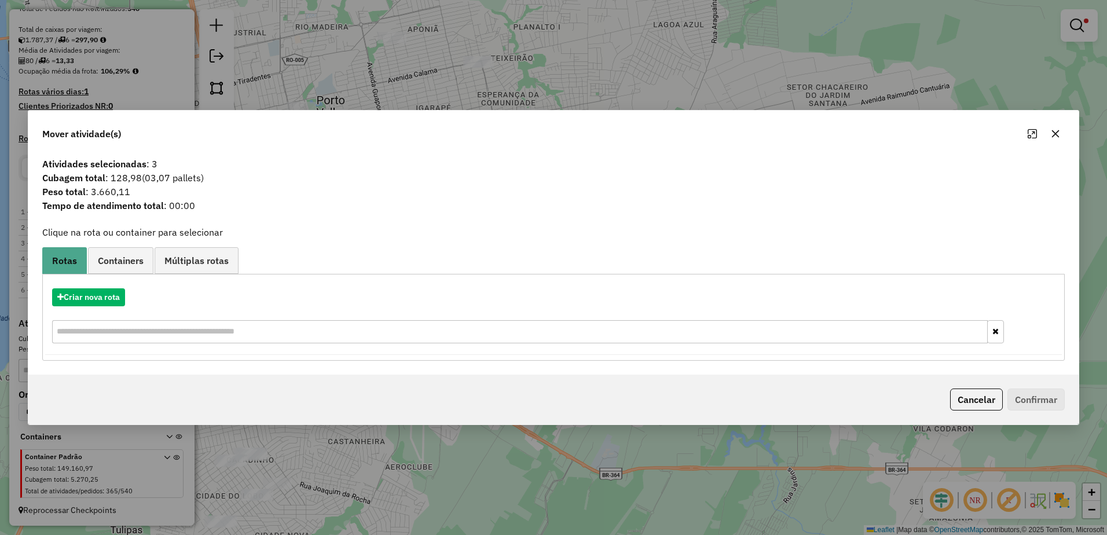
click at [1060, 126] on button "button" at bounding box center [1055, 133] width 19 height 19
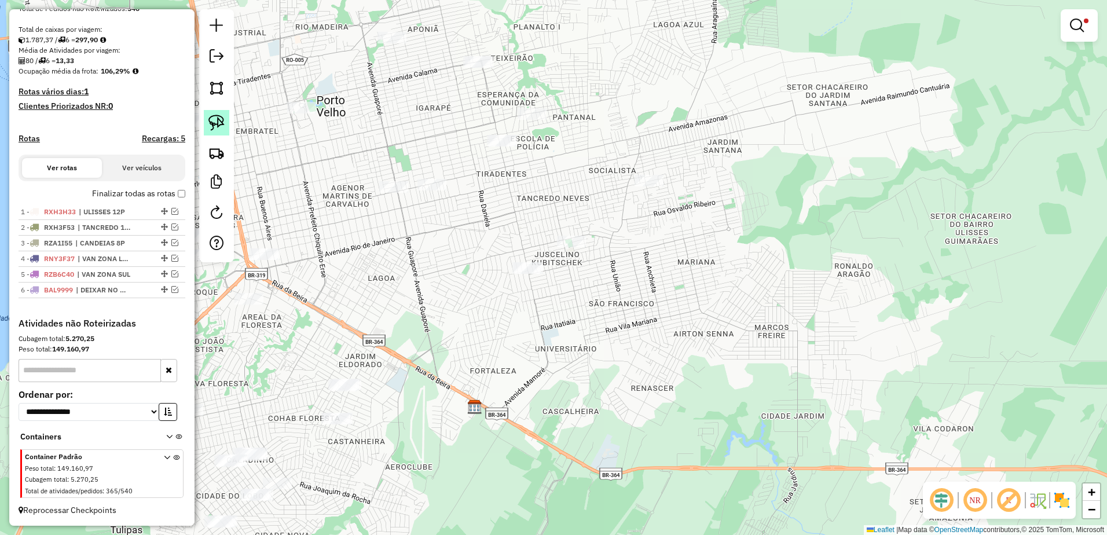
click at [206, 126] on link at bounding box center [216, 122] width 25 height 25
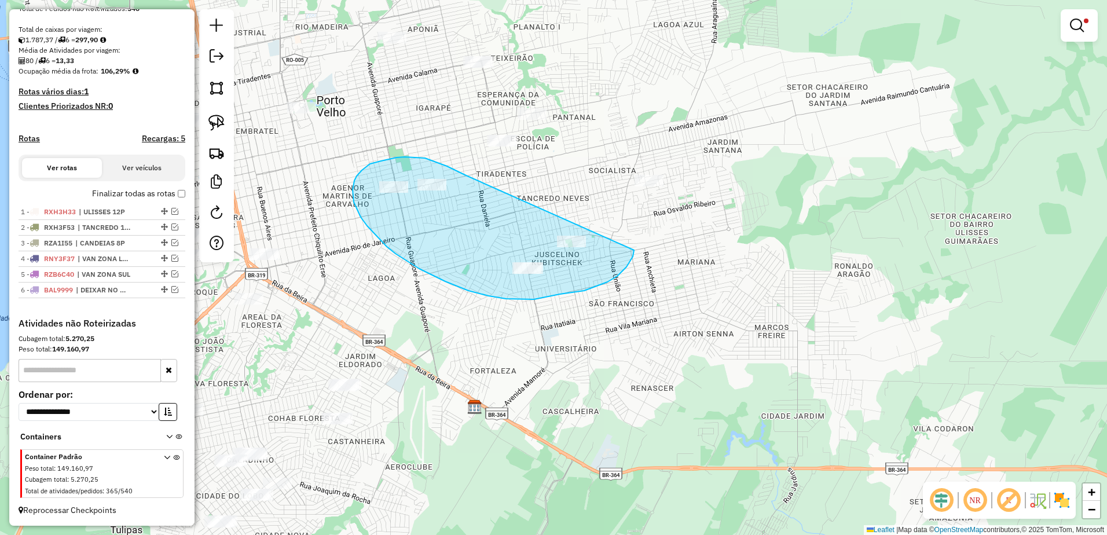
drag, startPoint x: 464, startPoint y: 175, endPoint x: 635, endPoint y: 247, distance: 185.0
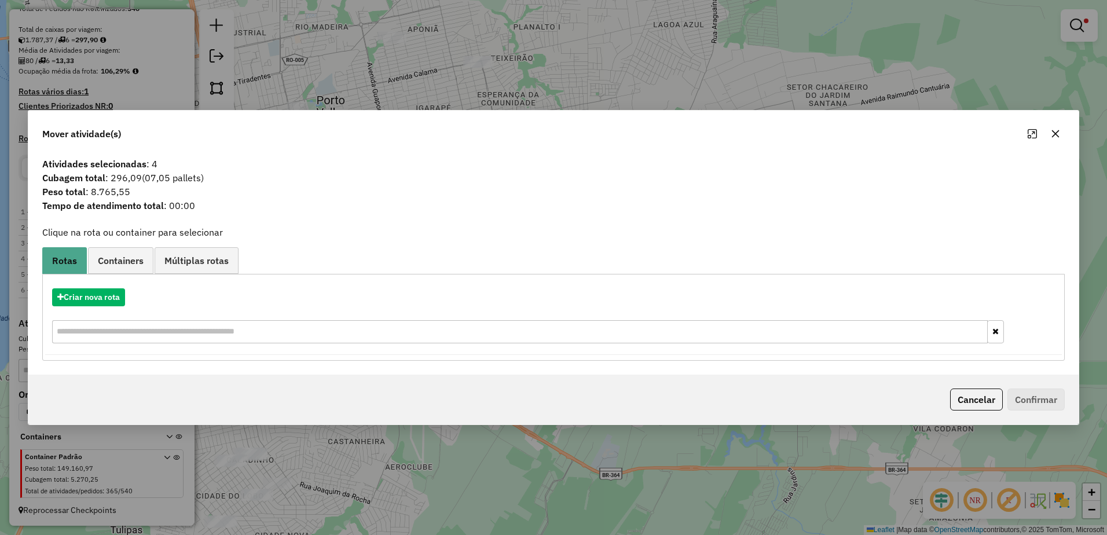
click at [1051, 130] on icon "button" at bounding box center [1055, 133] width 9 height 9
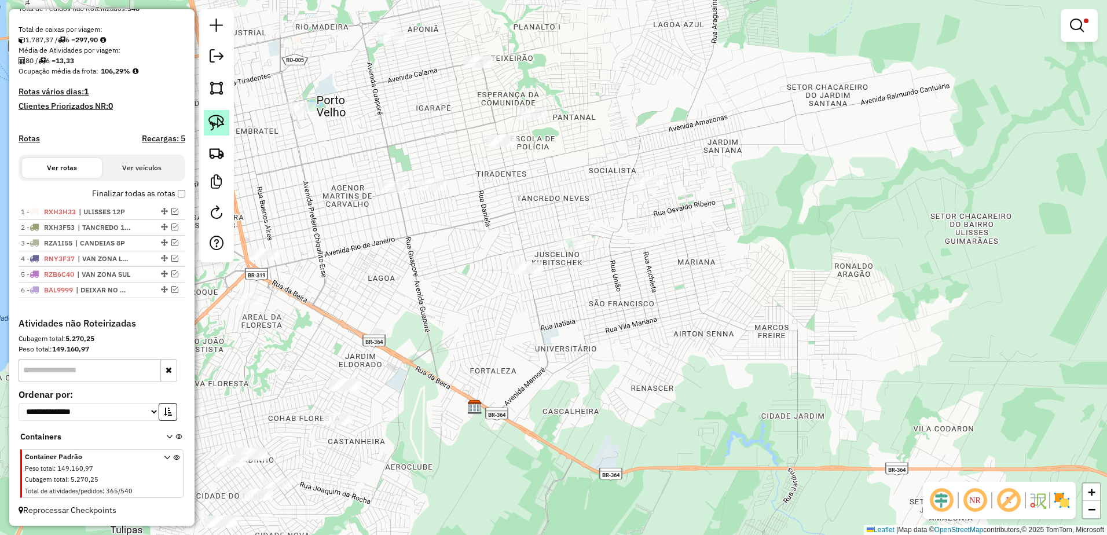
click at [217, 123] on img at bounding box center [216, 123] width 16 height 16
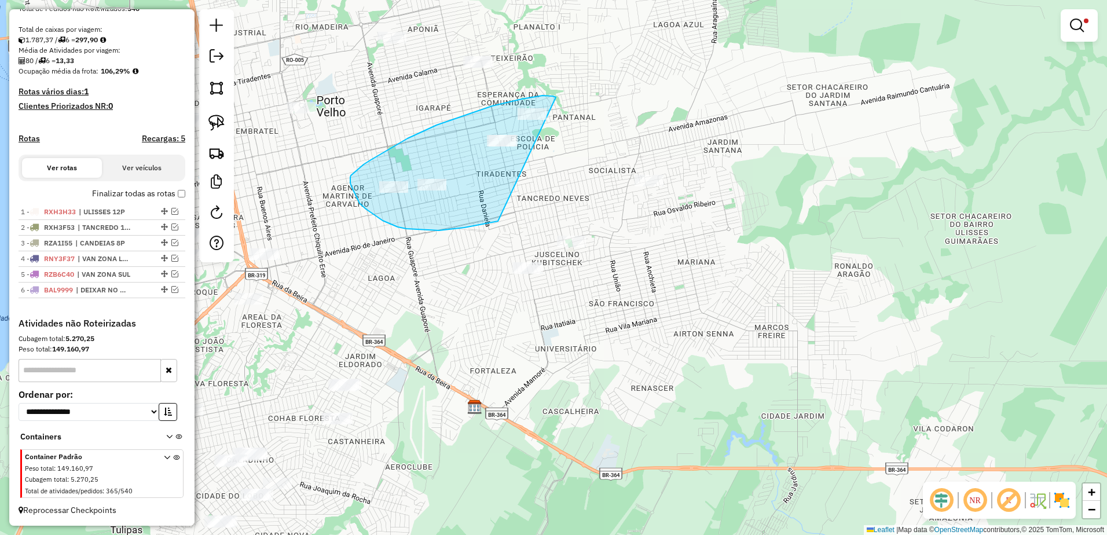
drag, startPoint x: 553, startPoint y: 96, endPoint x: 616, endPoint y: 190, distance: 113.0
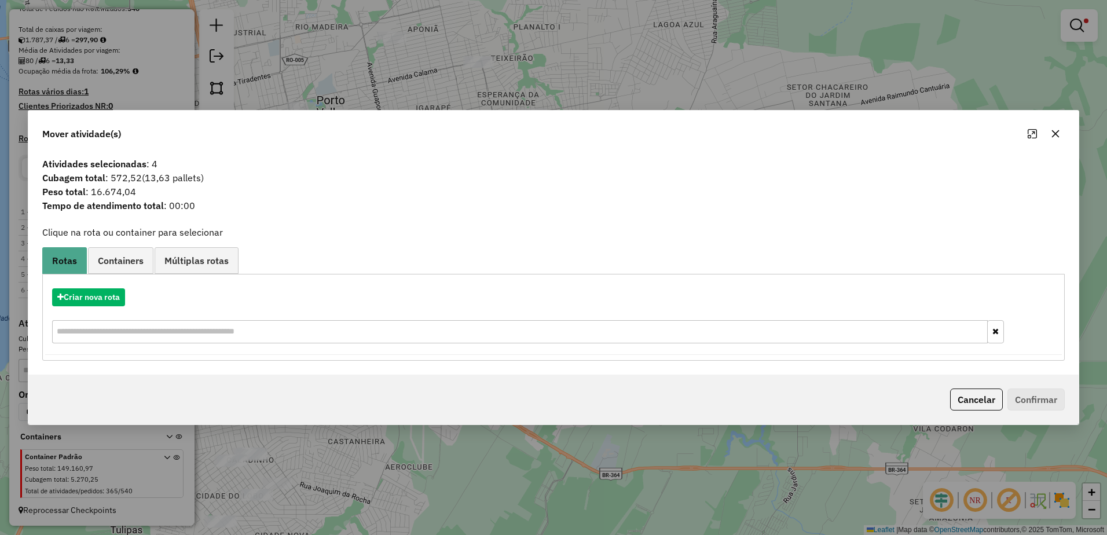
click at [1054, 135] on icon "button" at bounding box center [1056, 134] width 8 height 8
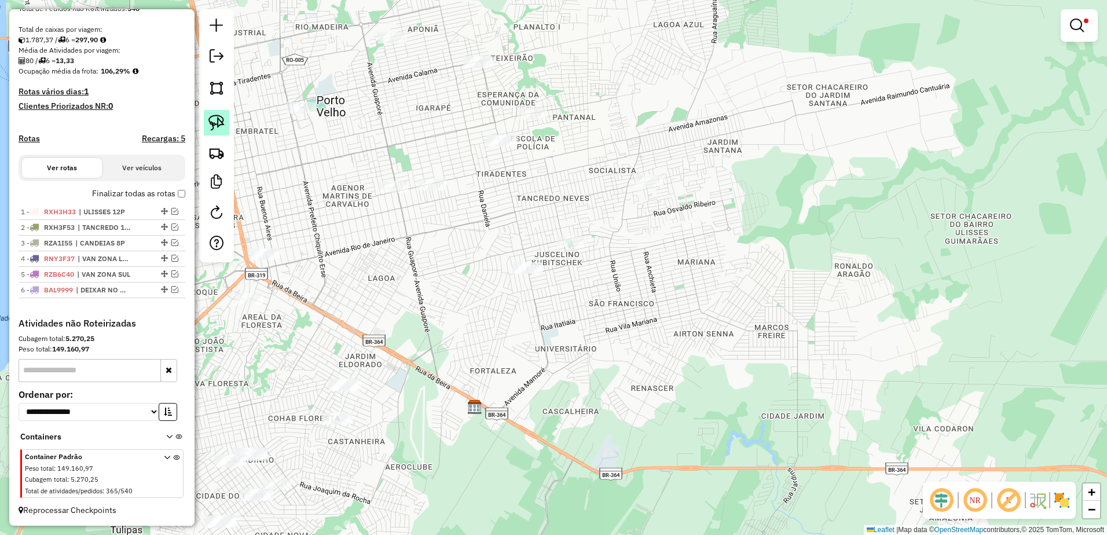
click at [221, 124] on img at bounding box center [216, 123] width 16 height 16
drag, startPoint x: 580, startPoint y: 104, endPoint x: 545, endPoint y: 157, distance: 63.4
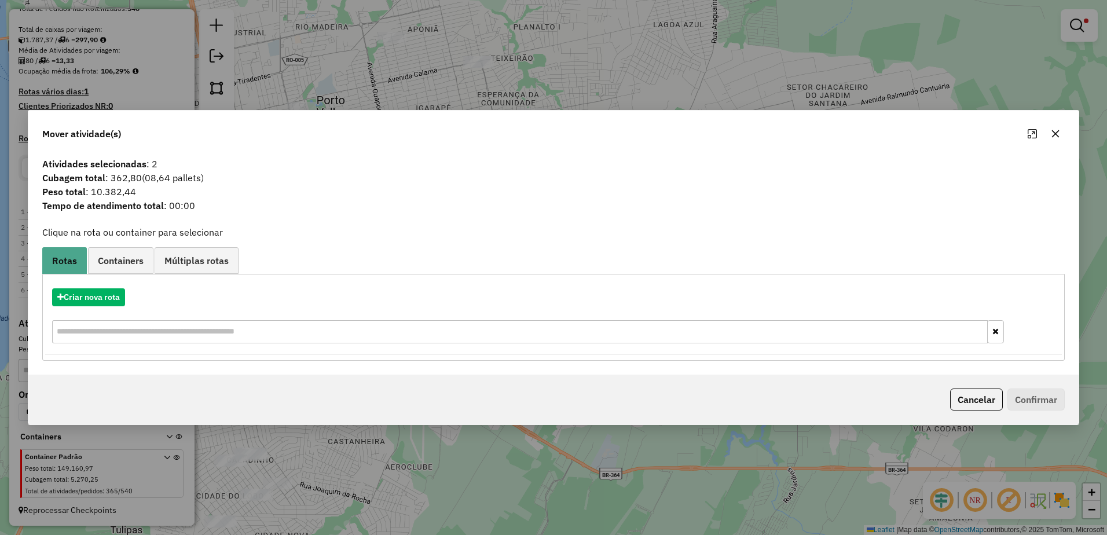
click at [1057, 134] on icon "button" at bounding box center [1055, 133] width 9 height 9
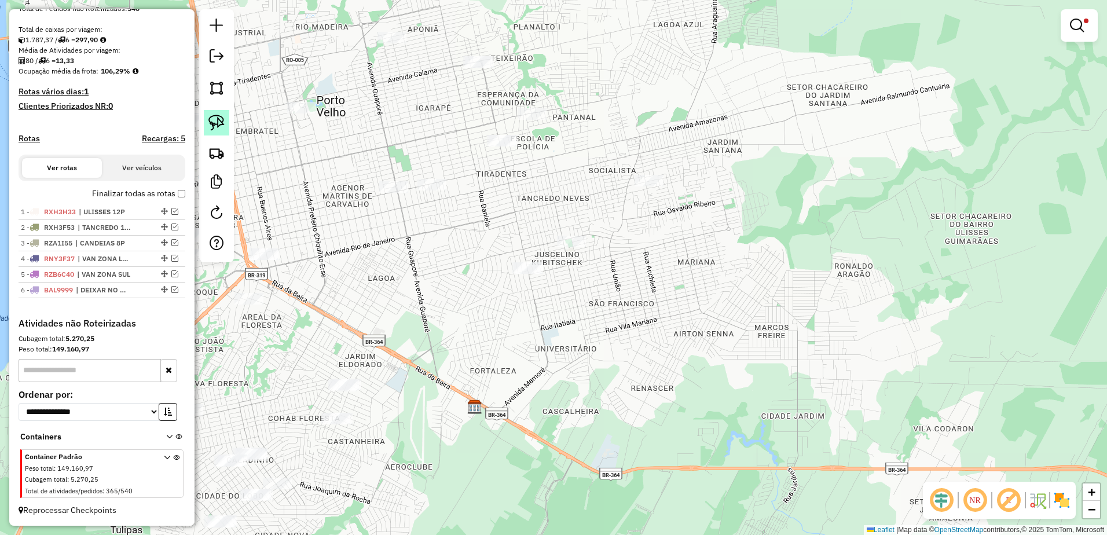
click at [218, 120] on img at bounding box center [216, 123] width 16 height 16
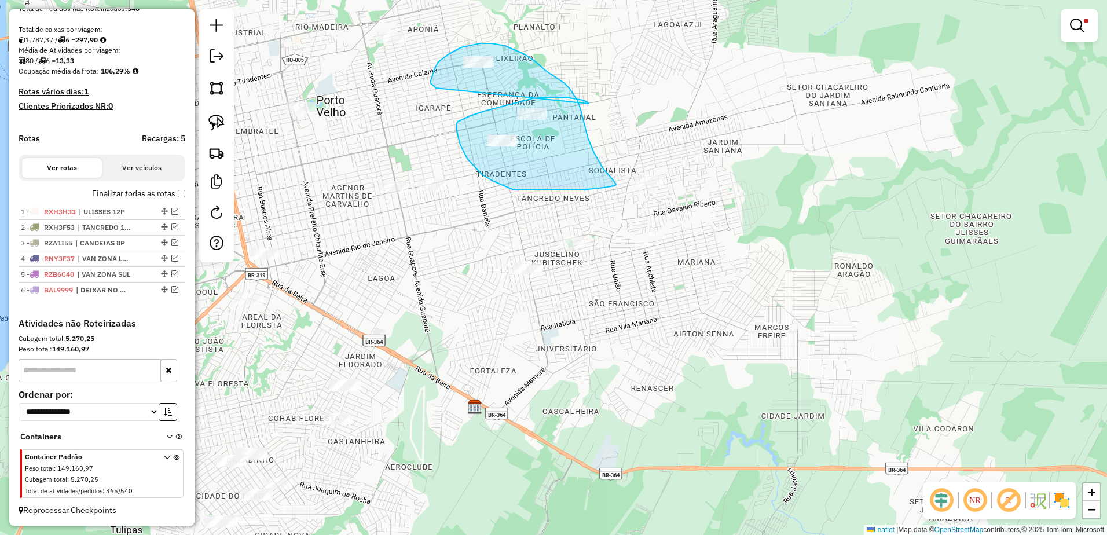
drag, startPoint x: 587, startPoint y: 102, endPoint x: 436, endPoint y: 88, distance: 151.7
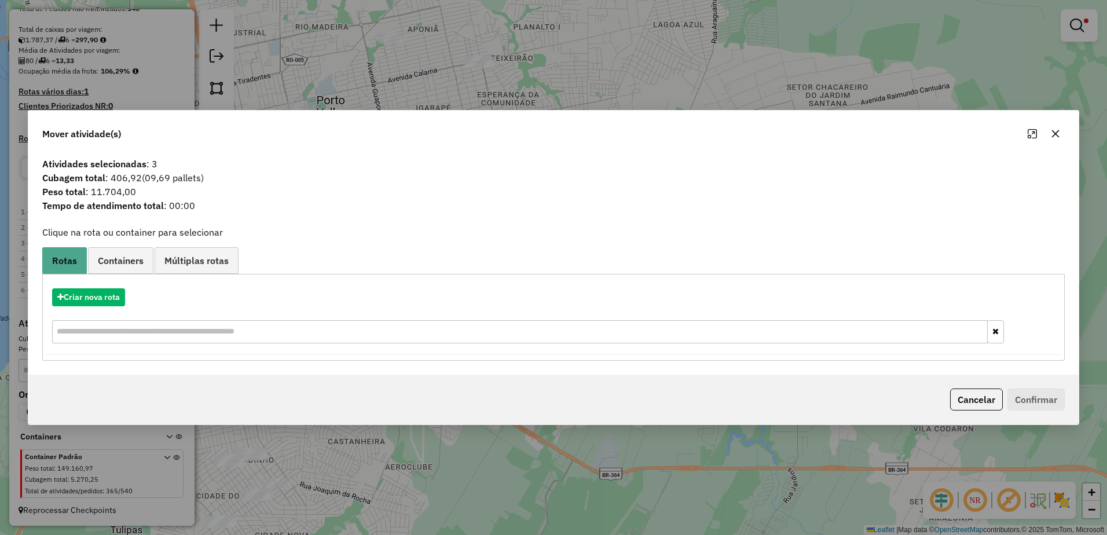
click at [1062, 133] on button "button" at bounding box center [1055, 133] width 19 height 19
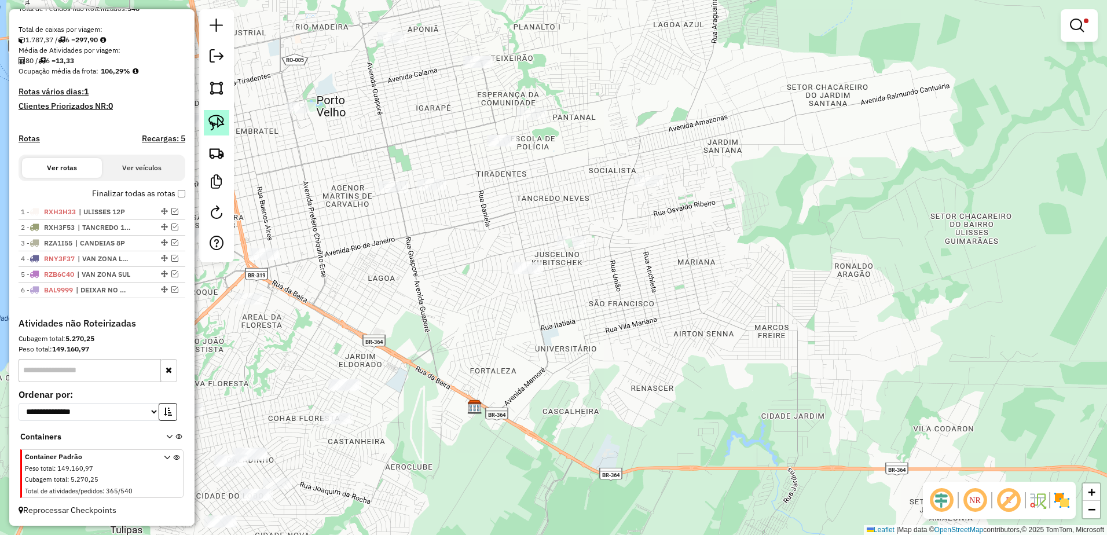
click at [214, 126] on img at bounding box center [216, 123] width 16 height 16
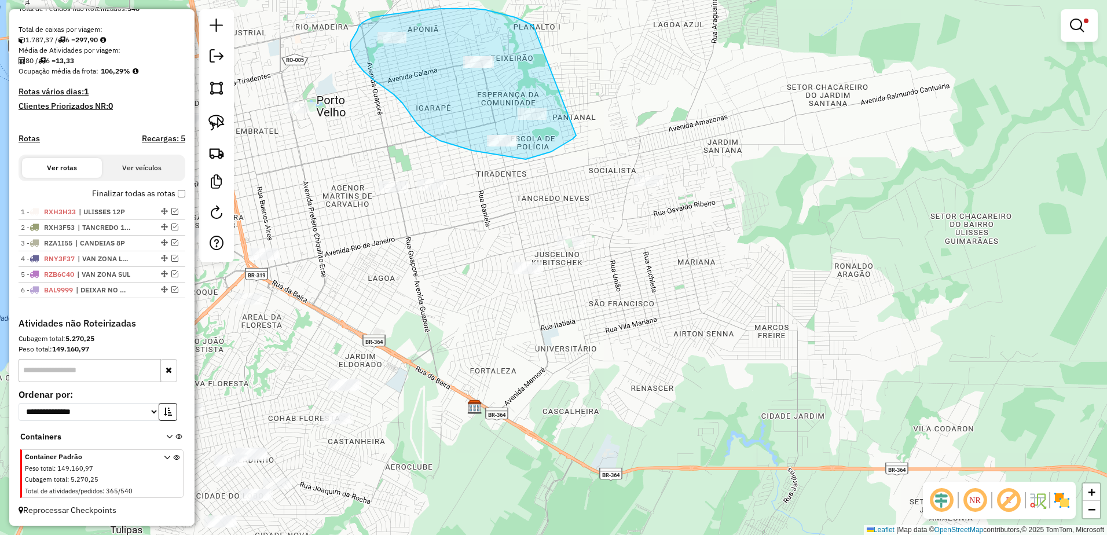
drag, startPoint x: 486, startPoint y: 10, endPoint x: 578, endPoint y: 134, distance: 154.8
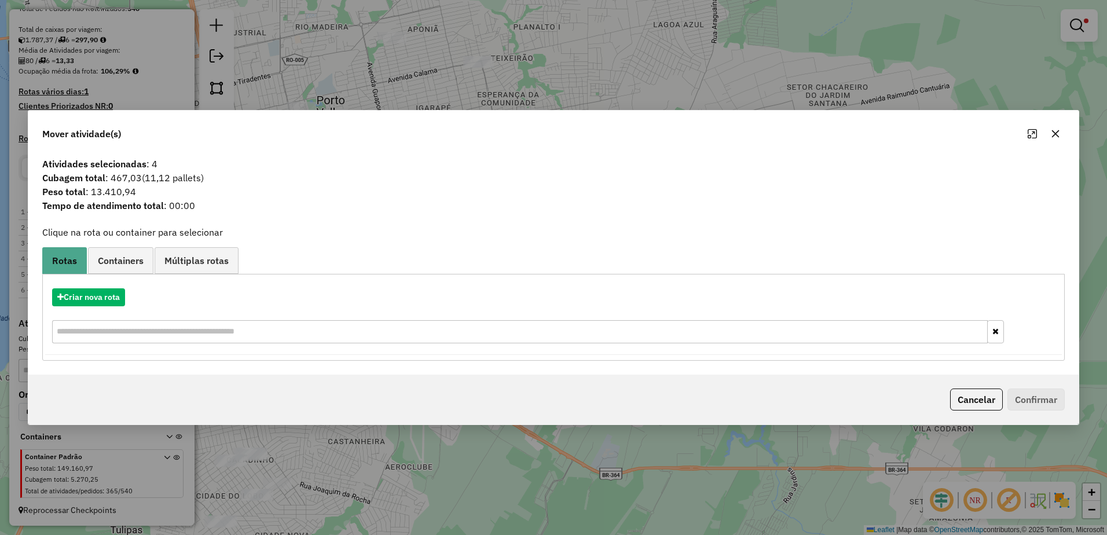
click at [1058, 130] on icon "button" at bounding box center [1055, 133] width 9 height 9
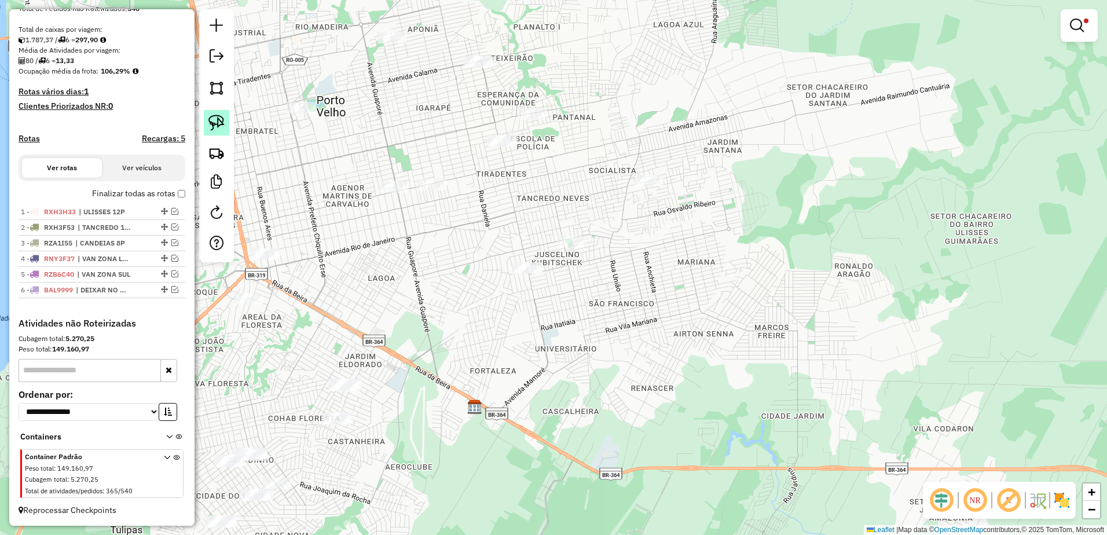
click at [211, 124] on img at bounding box center [216, 123] width 16 height 16
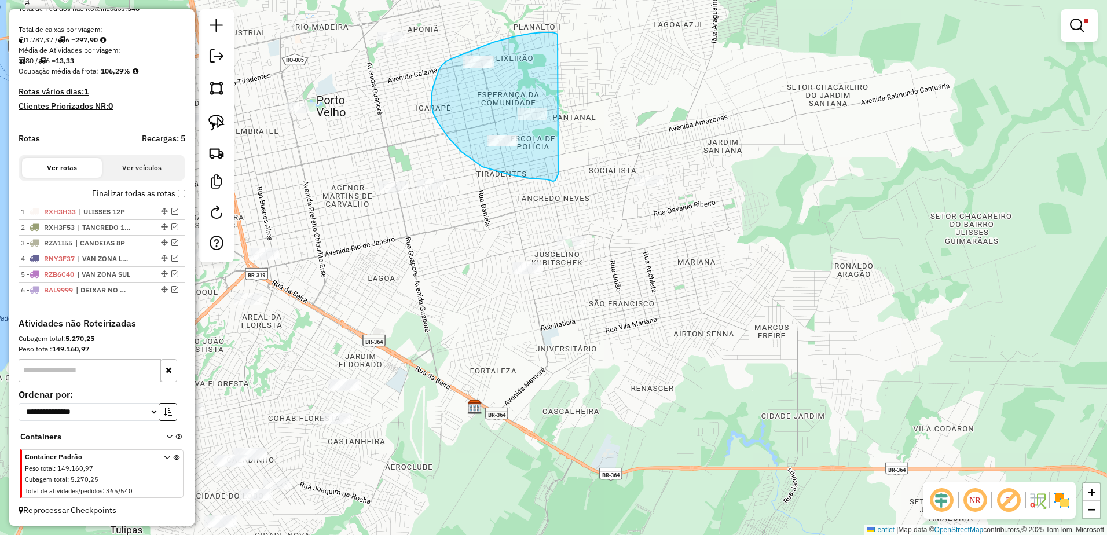
drag, startPoint x: 558, startPoint y: 34, endPoint x: 562, endPoint y: 170, distance: 136.1
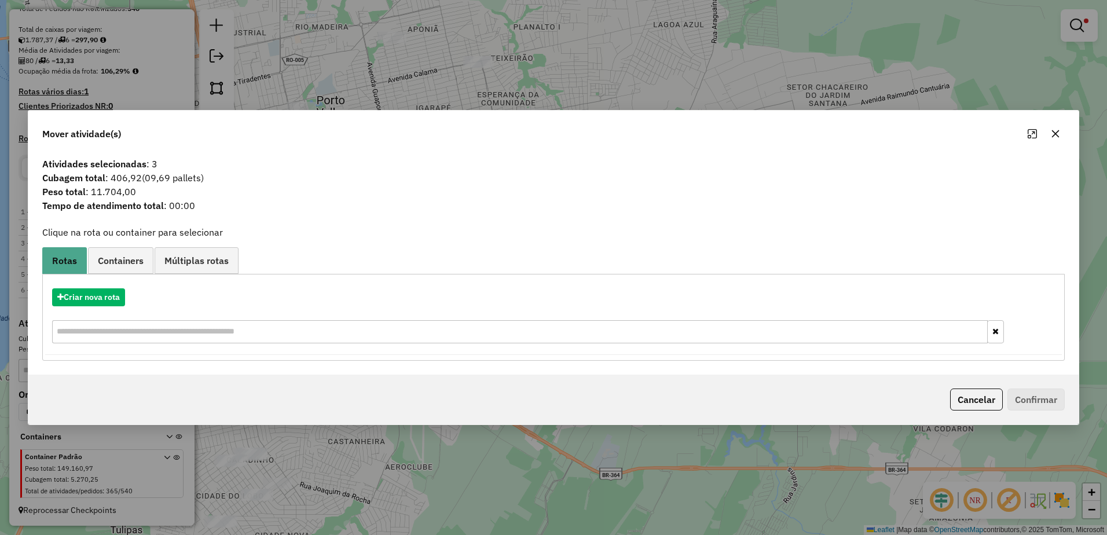
click at [1054, 129] on button "button" at bounding box center [1055, 133] width 19 height 19
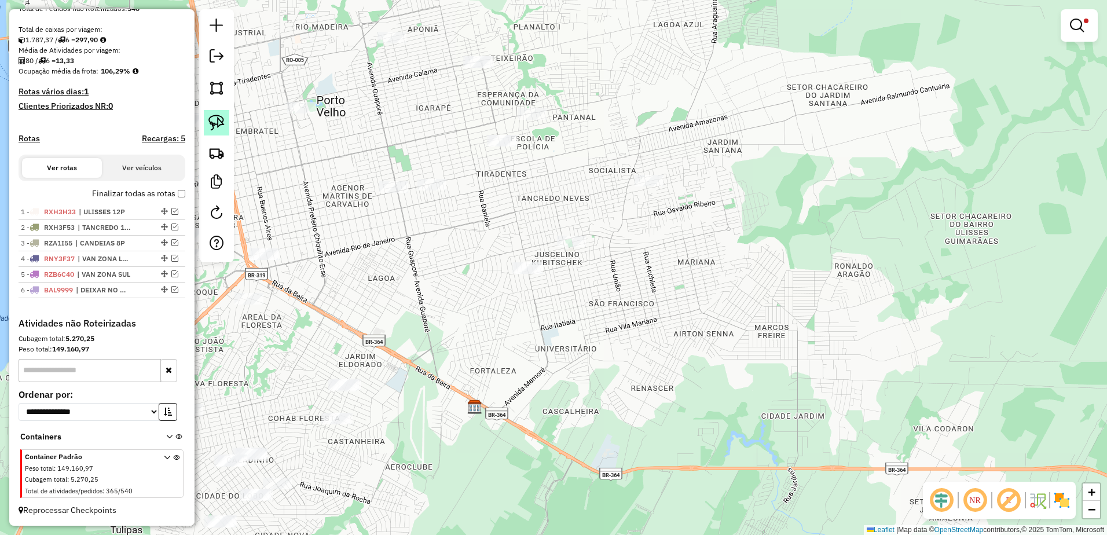
click at [206, 123] on link at bounding box center [216, 122] width 25 height 25
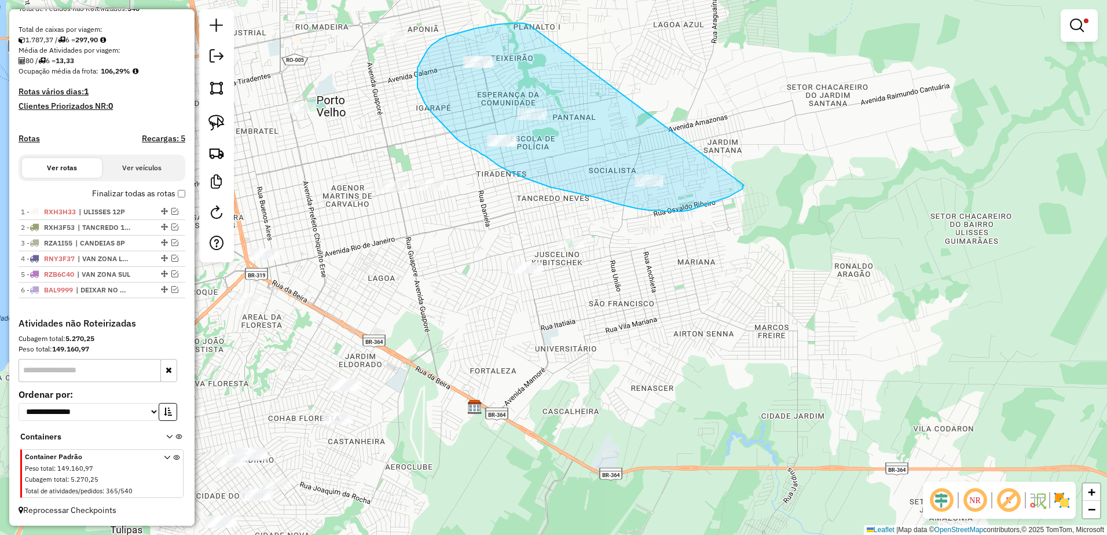
drag, startPoint x: 529, startPoint y: 25, endPoint x: 744, endPoint y: 185, distance: 268.1
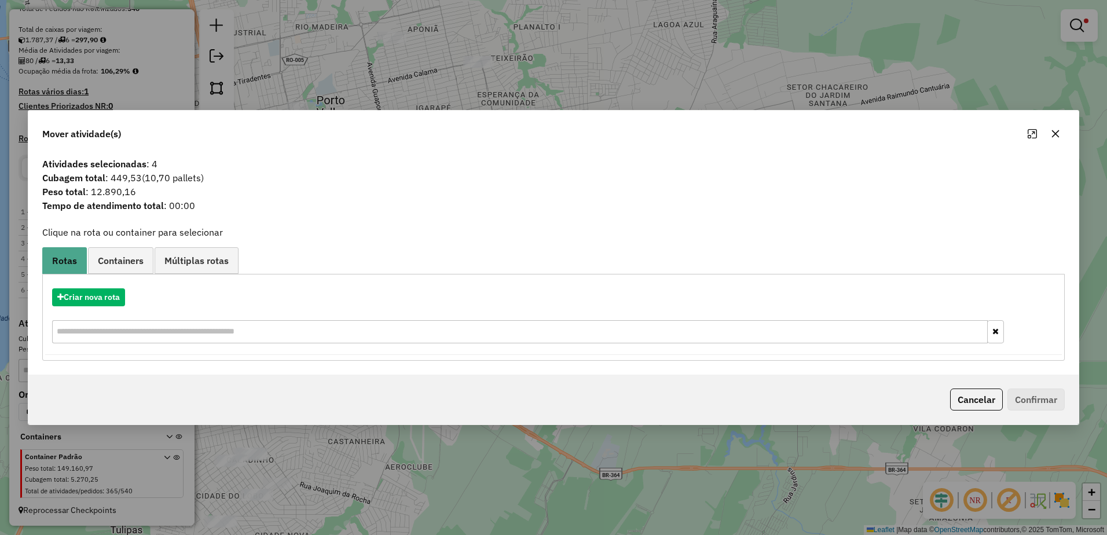
click at [1058, 132] on icon "button" at bounding box center [1055, 133] width 9 height 9
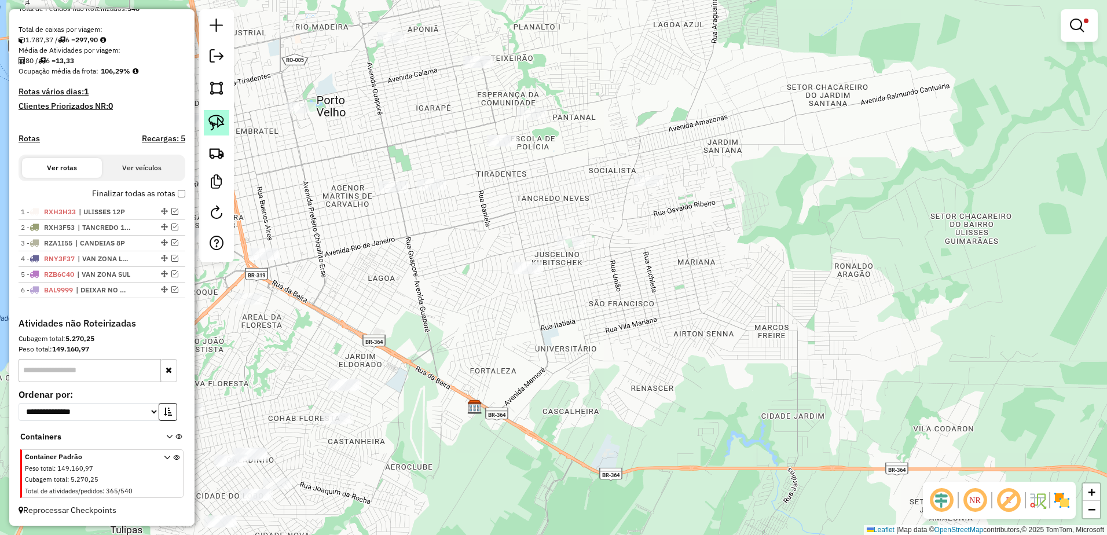
click at [211, 123] on img at bounding box center [216, 123] width 16 height 16
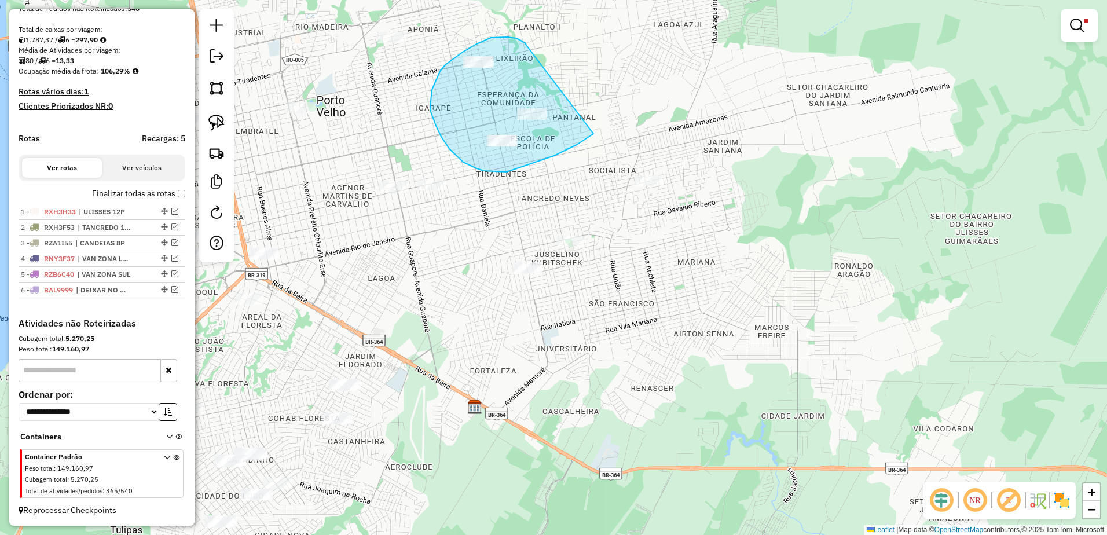
drag, startPoint x: 525, startPoint y: 43, endPoint x: 593, endPoint y: 133, distance: 113.2
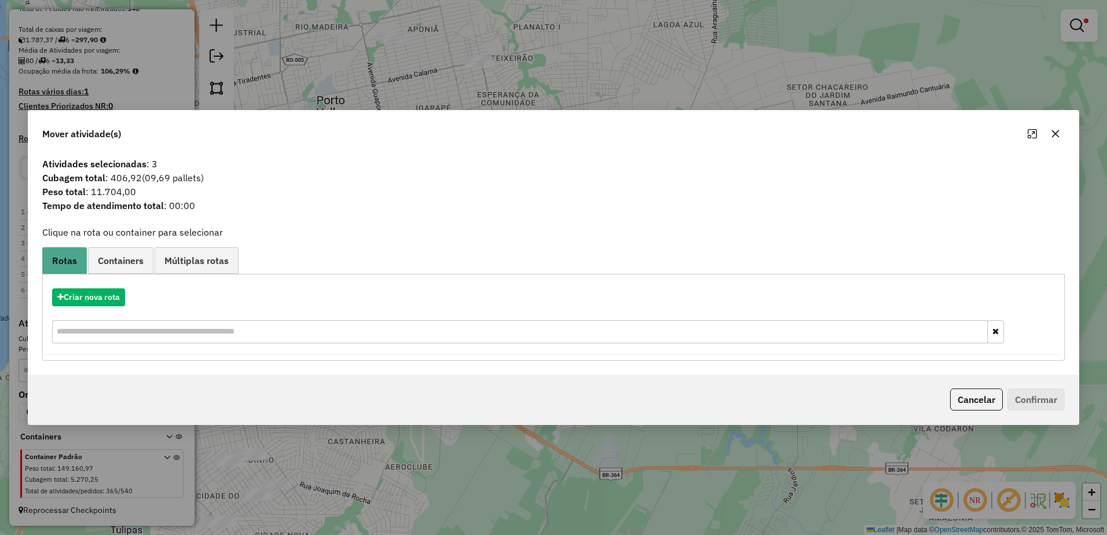
click at [98, 307] on div "Criar nova rota" at bounding box center [553, 317] width 1017 height 75
click at [93, 297] on button "Criar nova rota" at bounding box center [88, 297] width 73 height 18
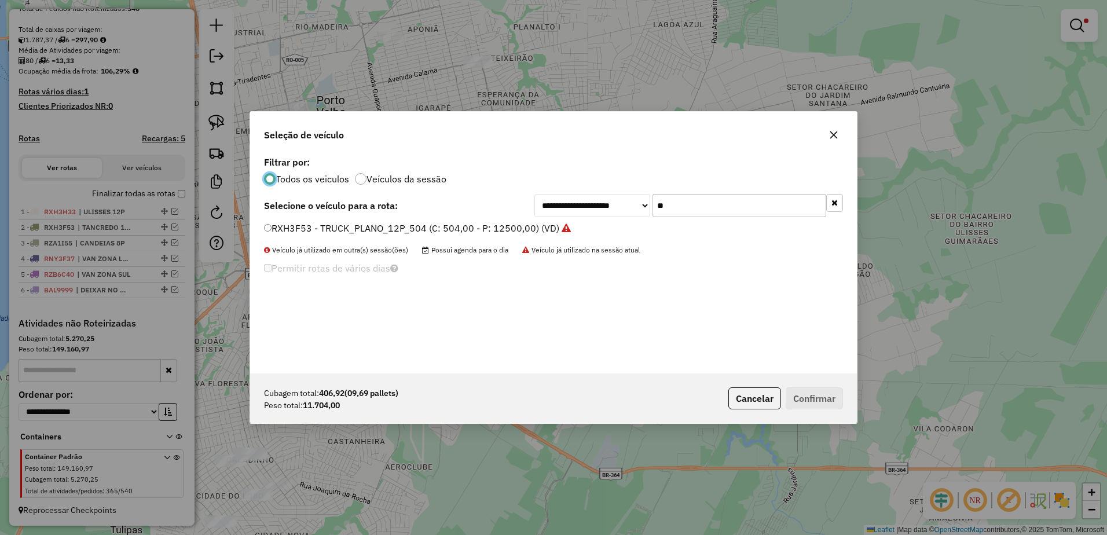
scroll to position [6, 3]
click at [701, 210] on input "**" at bounding box center [740, 205] width 174 height 23
type input "*"
type input "**"
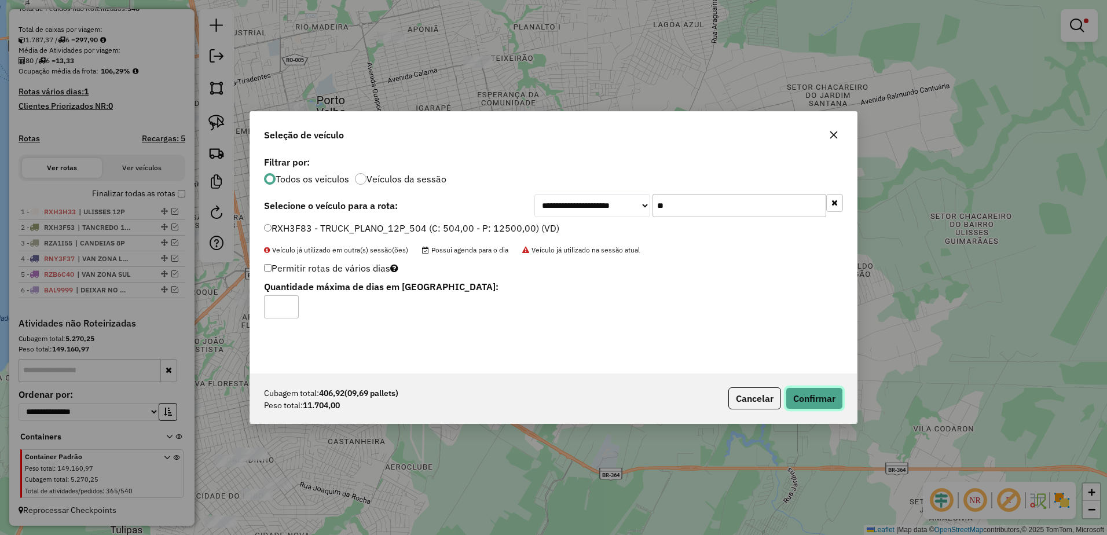
click at [818, 397] on button "Confirmar" at bounding box center [814, 398] width 57 height 22
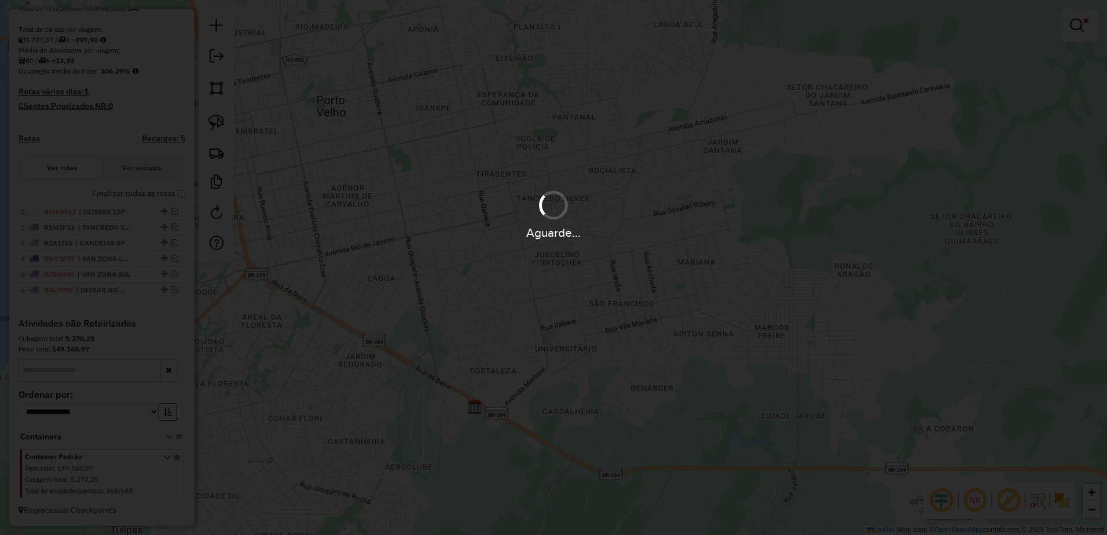
scroll to position [288, 0]
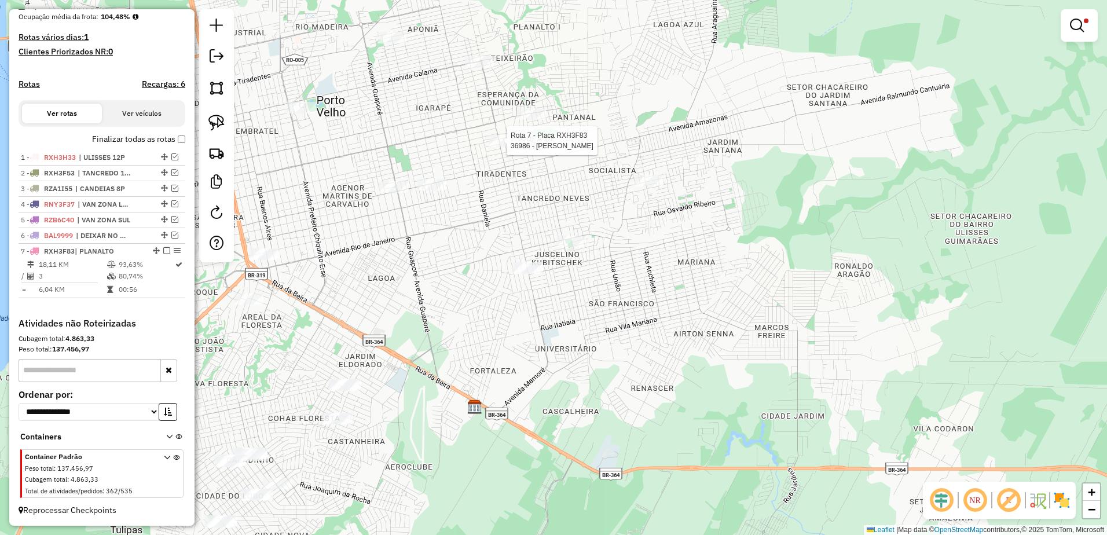
select select "**********"
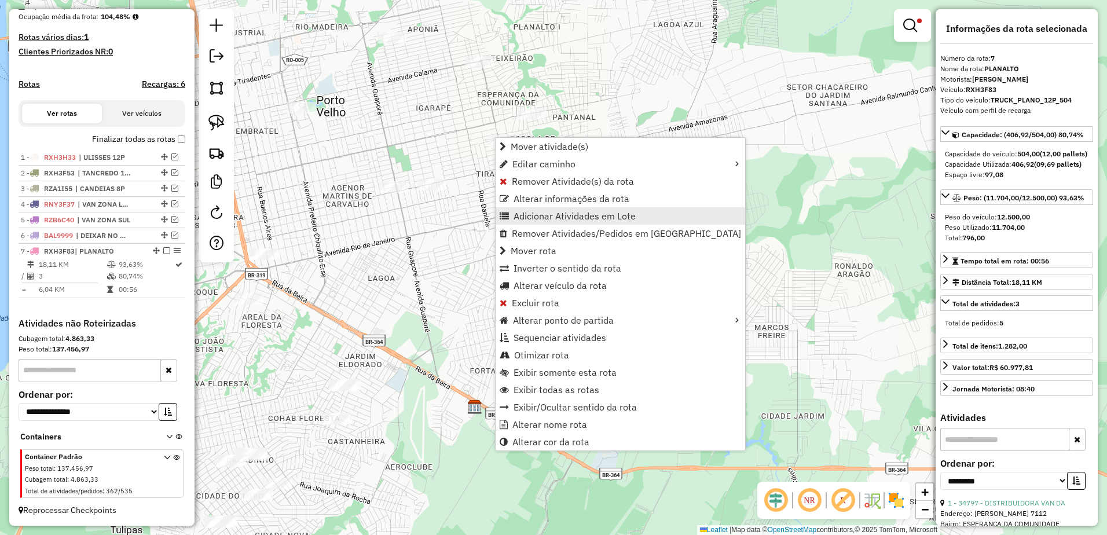
scroll to position [294, 0]
click at [580, 426] on span "Alterar nome rota" at bounding box center [549, 424] width 75 height 9
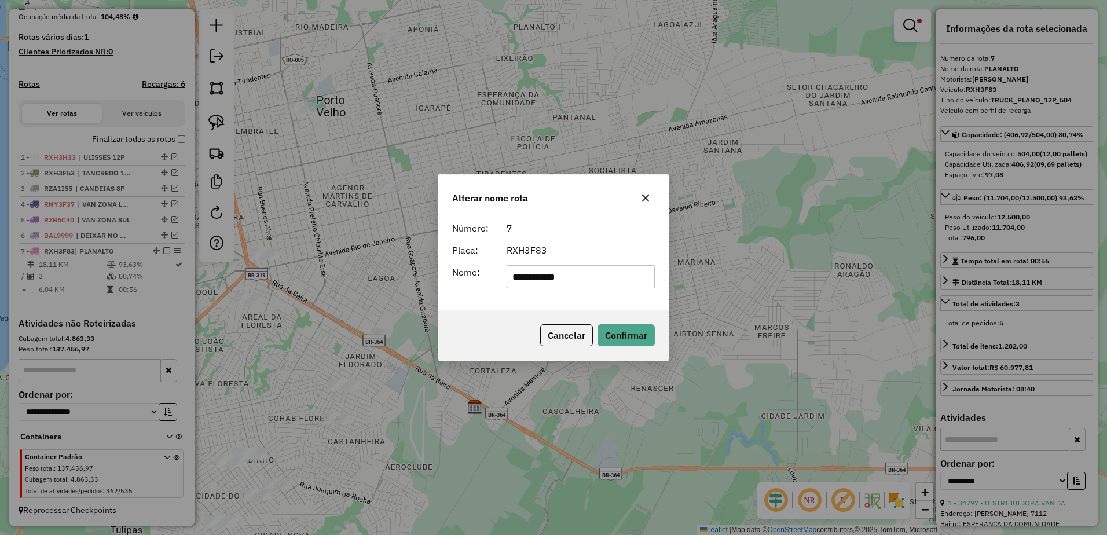
type input "**********"
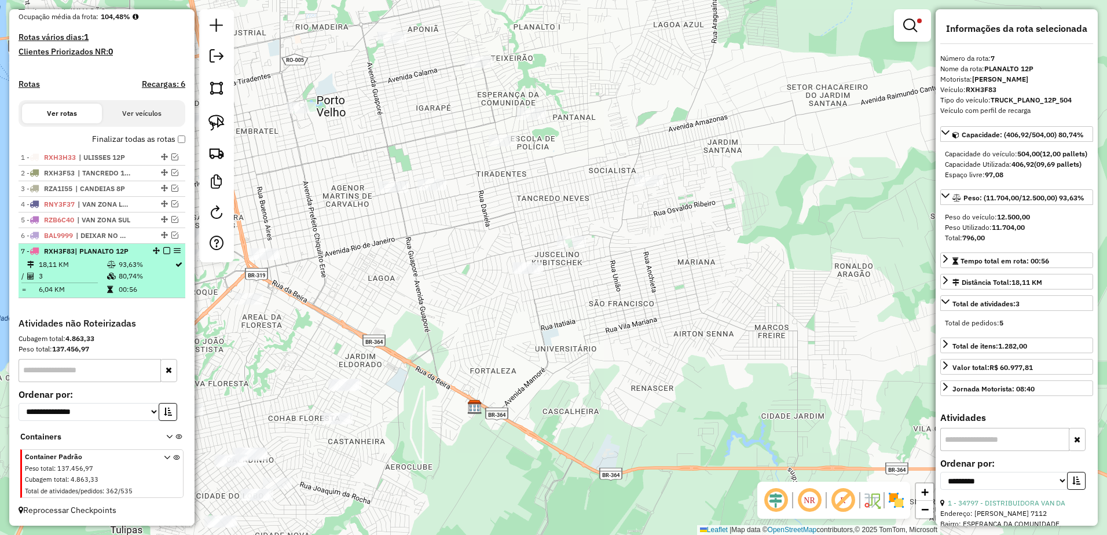
click at [164, 250] on em at bounding box center [166, 250] width 7 height 7
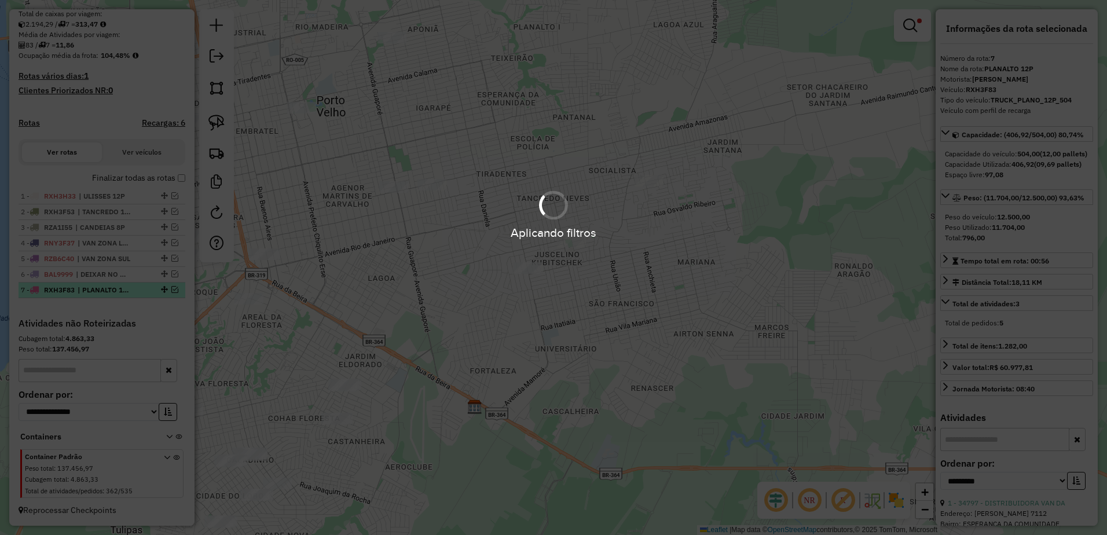
scroll to position [255, 0]
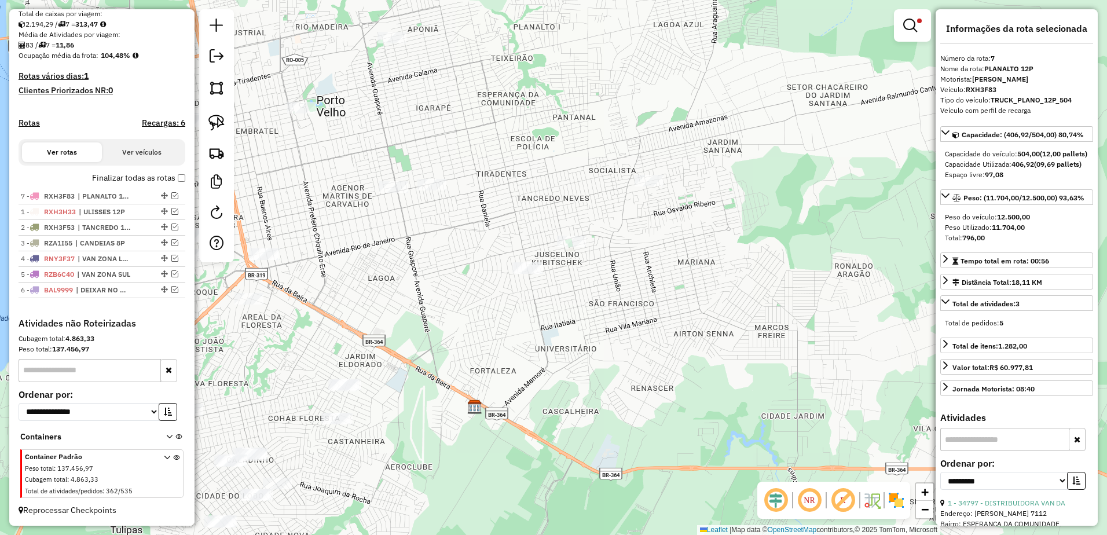
drag, startPoint x: 160, startPoint y: 291, endPoint x: 159, endPoint y: 162, distance: 129.1
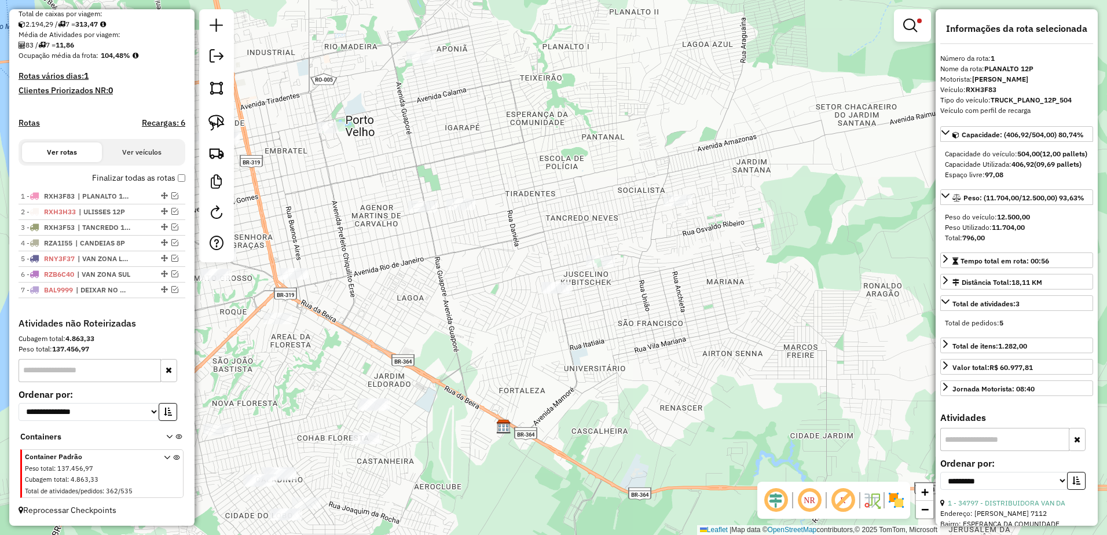
drag, startPoint x: 507, startPoint y: 198, endPoint x: 526, endPoint y: 210, distance: 22.6
click at [540, 222] on div "Limpar filtros Janela de atendimento Grade de atendimento Capacidade Transporta…" at bounding box center [553, 267] width 1107 height 535
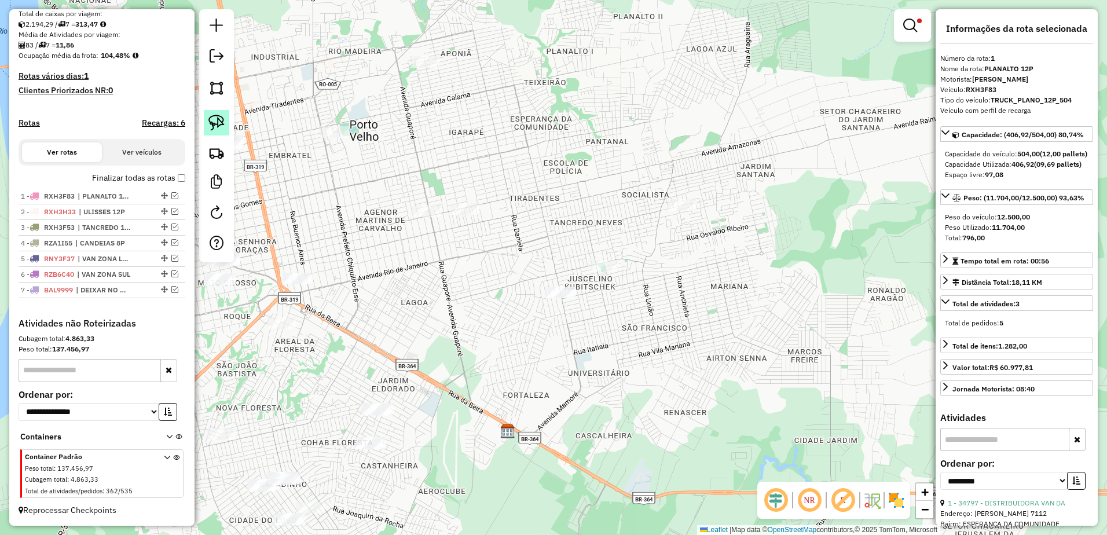
click at [214, 119] on img at bounding box center [216, 123] width 16 height 16
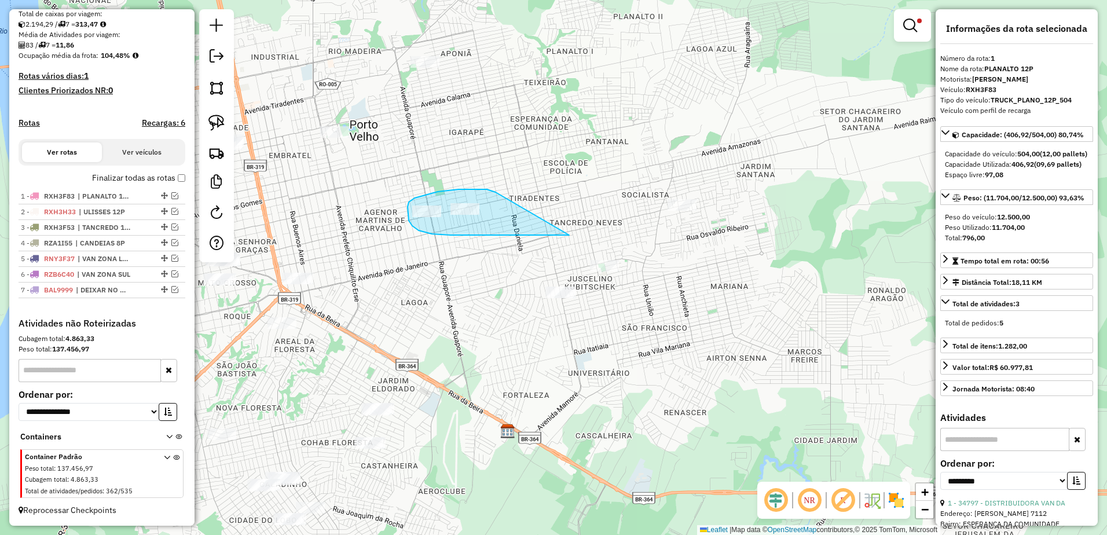
drag, startPoint x: 496, startPoint y: 192, endPoint x: 583, endPoint y: 234, distance: 96.9
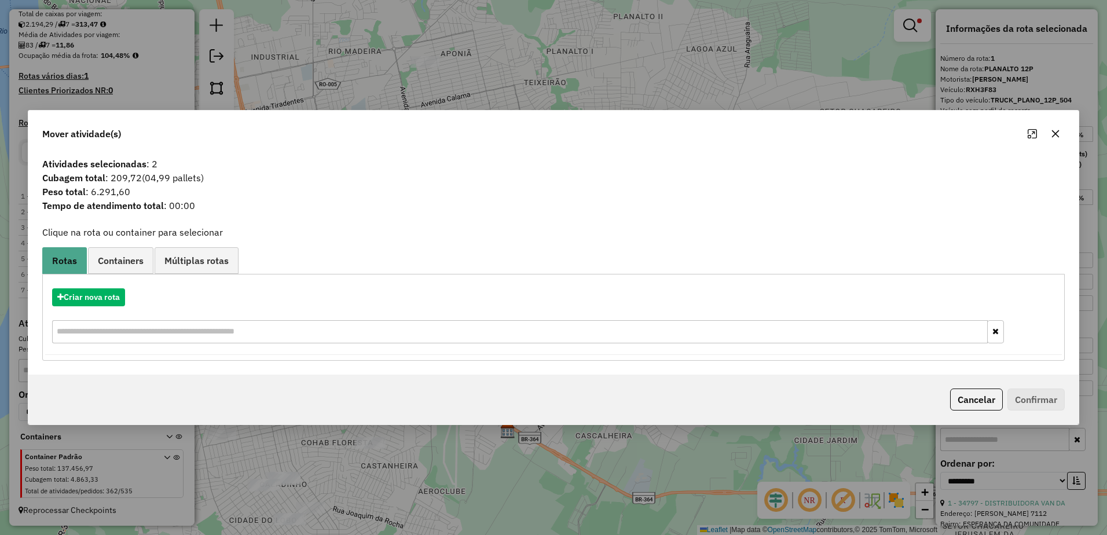
click at [1060, 130] on icon "button" at bounding box center [1055, 133] width 9 height 9
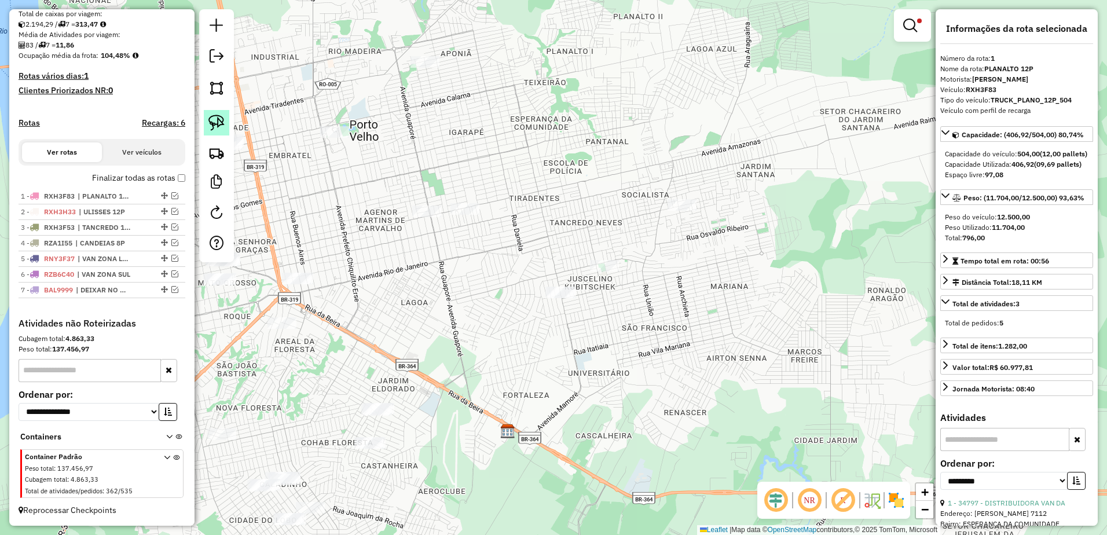
click at [212, 116] on img at bounding box center [216, 123] width 16 height 16
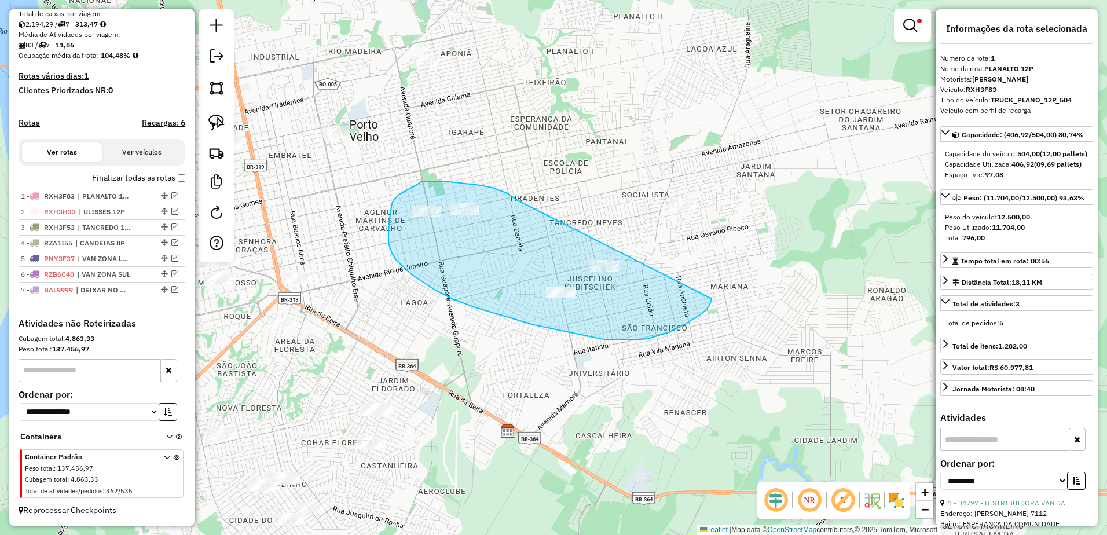
drag, startPoint x: 501, startPoint y: 191, endPoint x: 712, endPoint y: 287, distance: 232.2
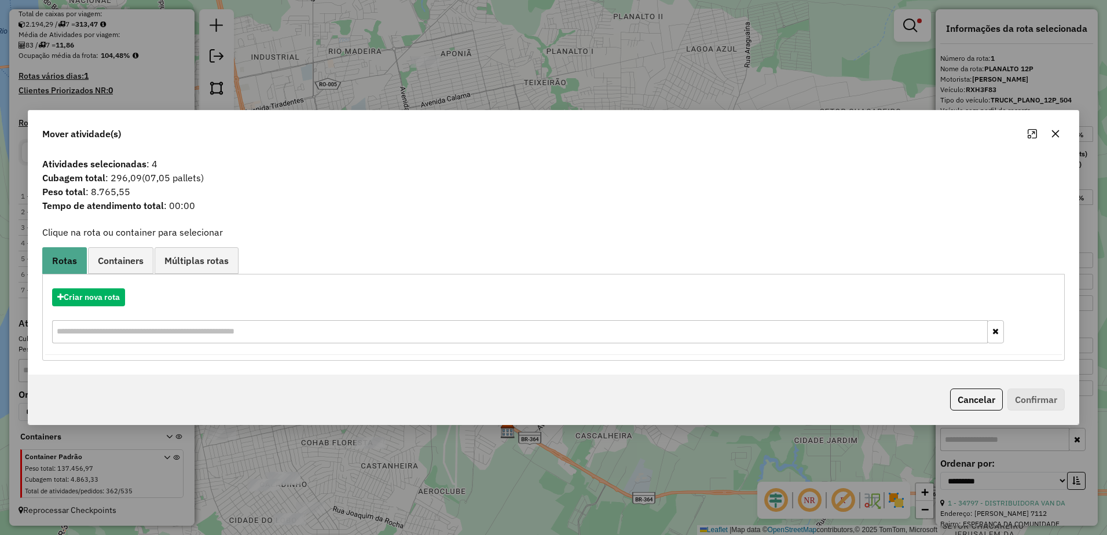
click at [1053, 135] on icon "button" at bounding box center [1055, 133] width 9 height 9
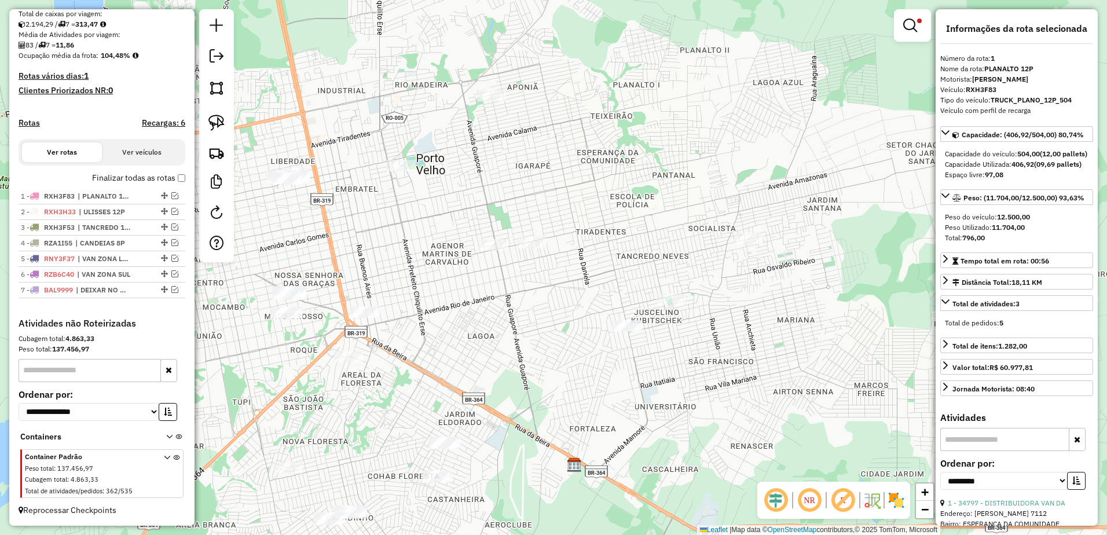
drag, startPoint x: 533, startPoint y: 273, endPoint x: 407, endPoint y: 358, distance: 152.2
click at [407, 358] on div "Limpar filtros Janela de atendimento Grade de atendimento Capacidade Transporta…" at bounding box center [553, 267] width 1107 height 535
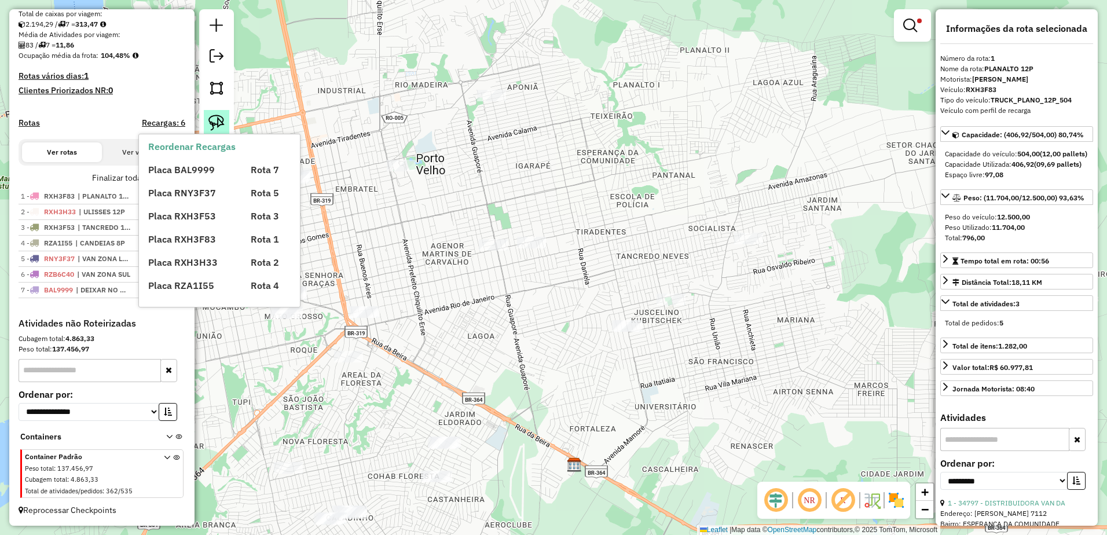
click at [207, 124] on link at bounding box center [216, 122] width 25 height 25
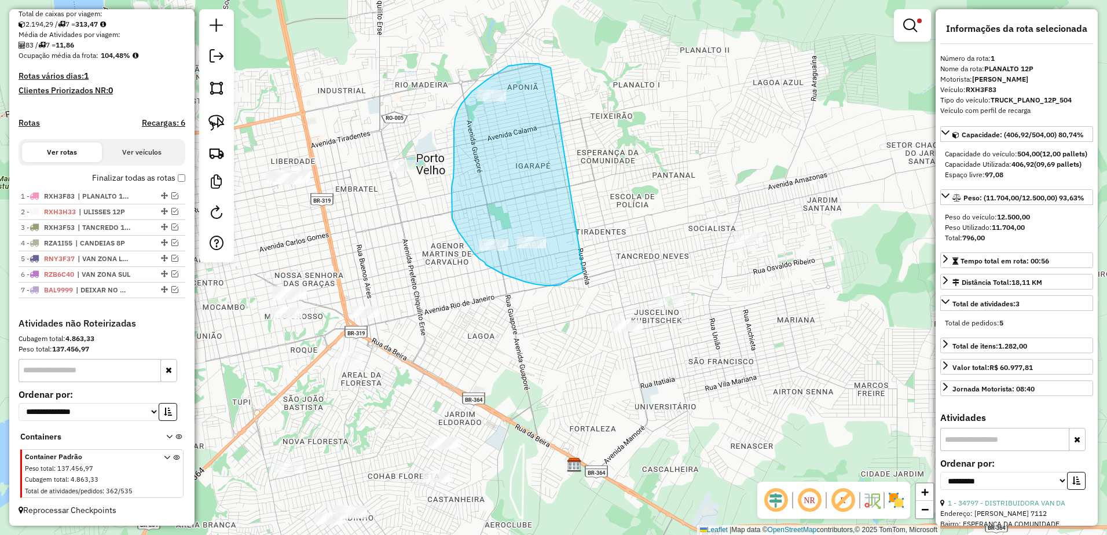
drag, startPoint x: 536, startPoint y: 64, endPoint x: 585, endPoint y: 272, distance: 213.7
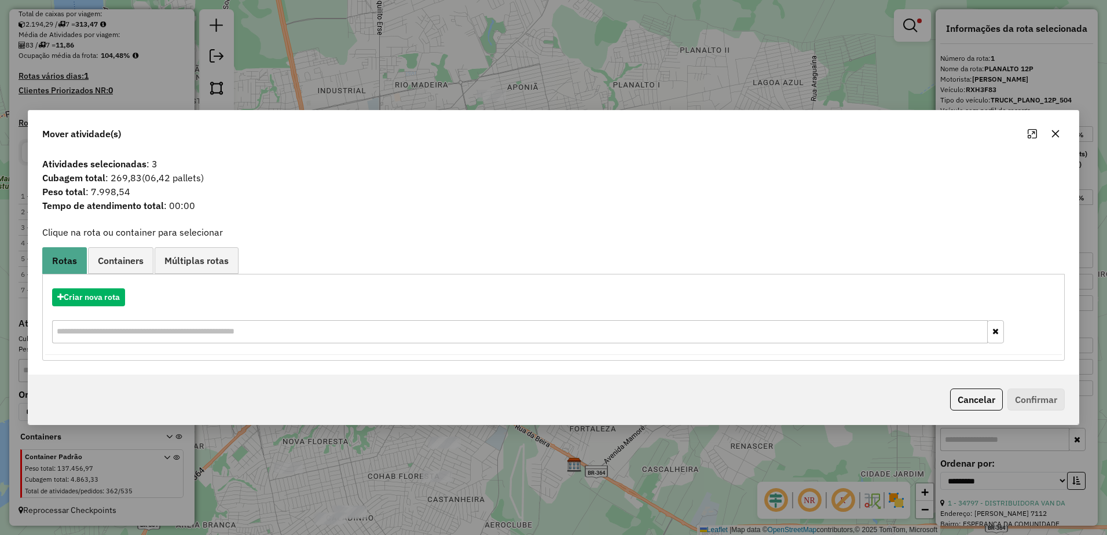
click at [1060, 129] on button "button" at bounding box center [1055, 133] width 19 height 19
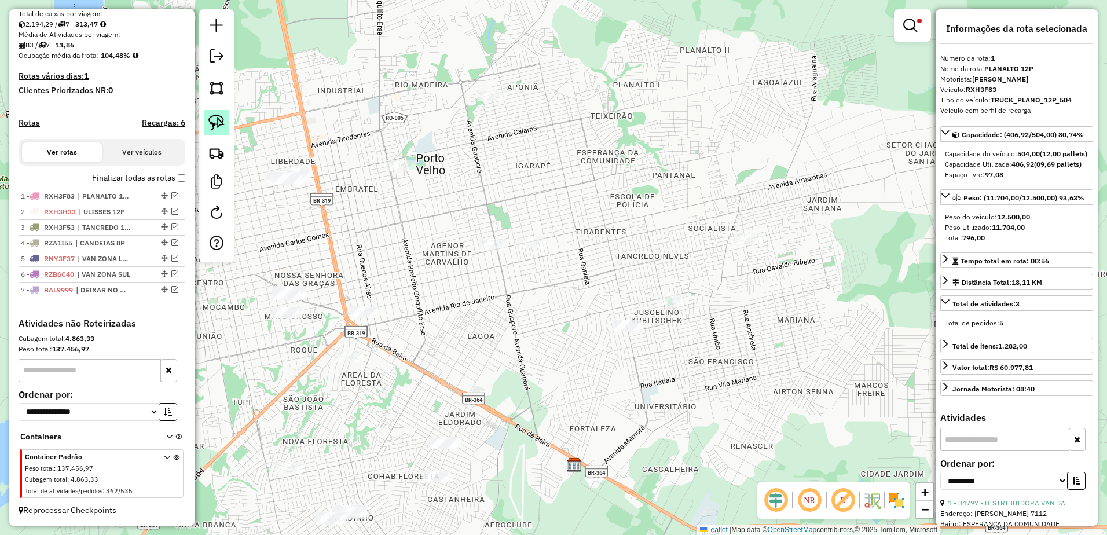
click at [221, 118] on img at bounding box center [216, 123] width 16 height 16
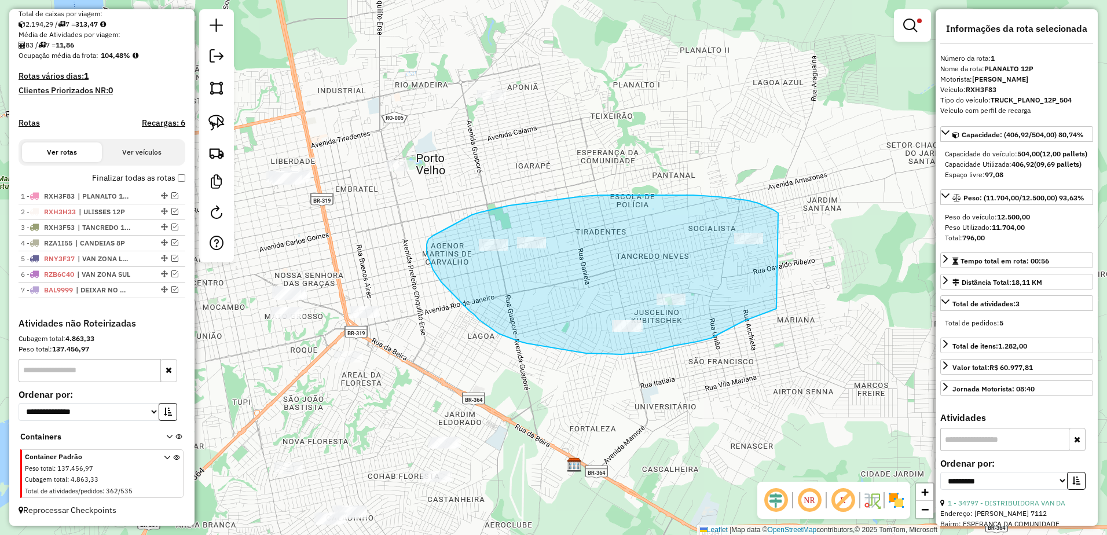
drag, startPoint x: 719, startPoint y: 197, endPoint x: 811, endPoint y: 296, distance: 135.2
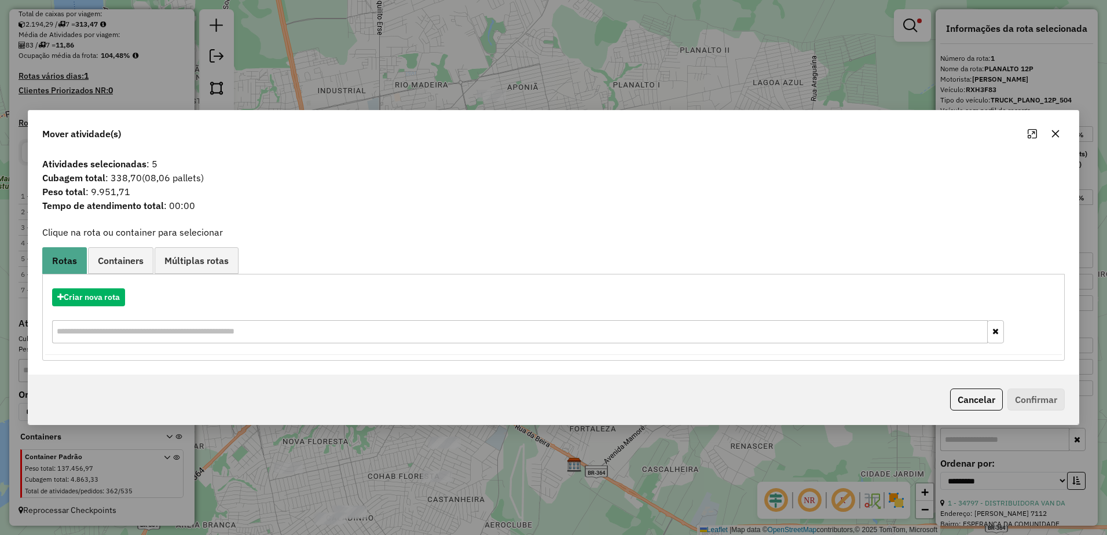
click at [1059, 133] on icon "button" at bounding box center [1055, 133] width 9 height 9
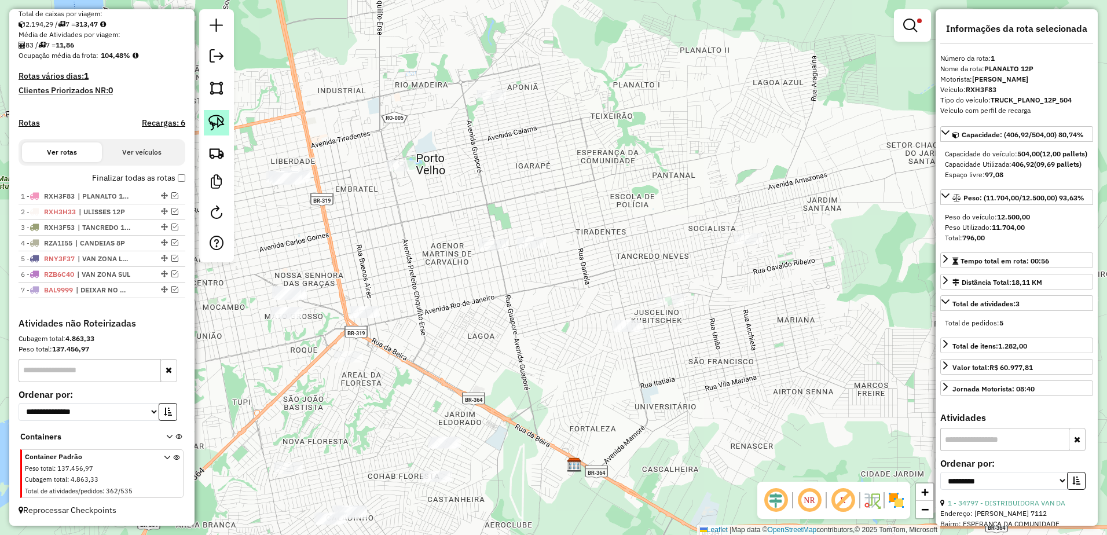
click at [213, 116] on img at bounding box center [216, 123] width 16 height 16
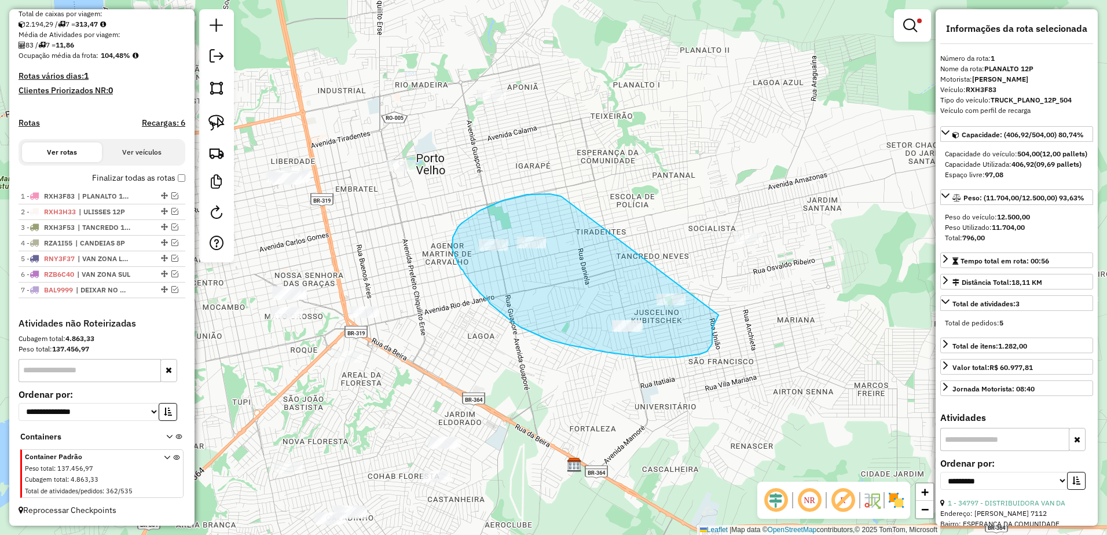
drag, startPoint x: 561, startPoint y: 196, endPoint x: 731, endPoint y: 296, distance: 197.2
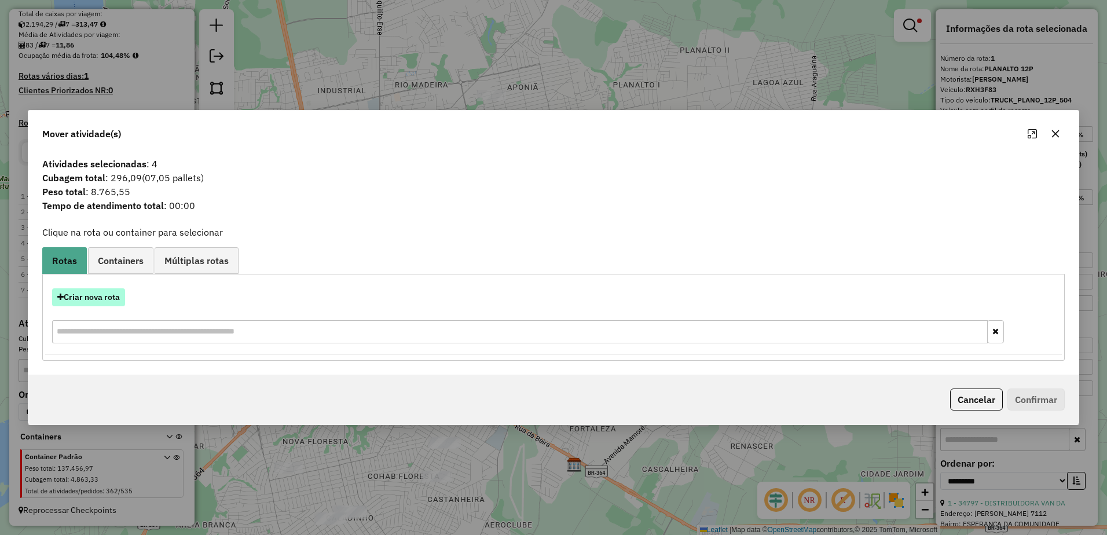
click at [93, 292] on button "Criar nova rota" at bounding box center [88, 297] width 73 height 18
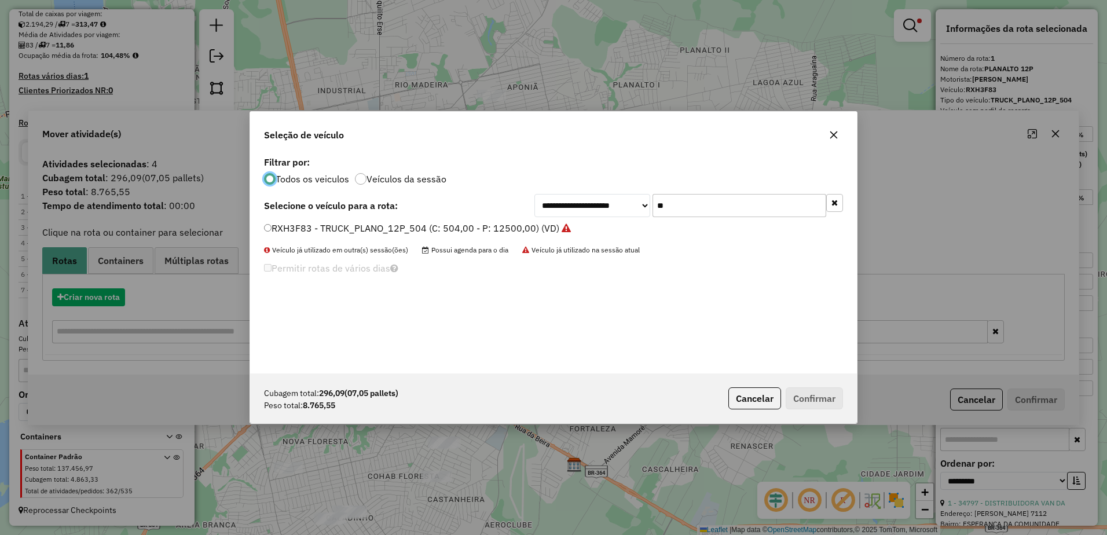
scroll to position [6, 3]
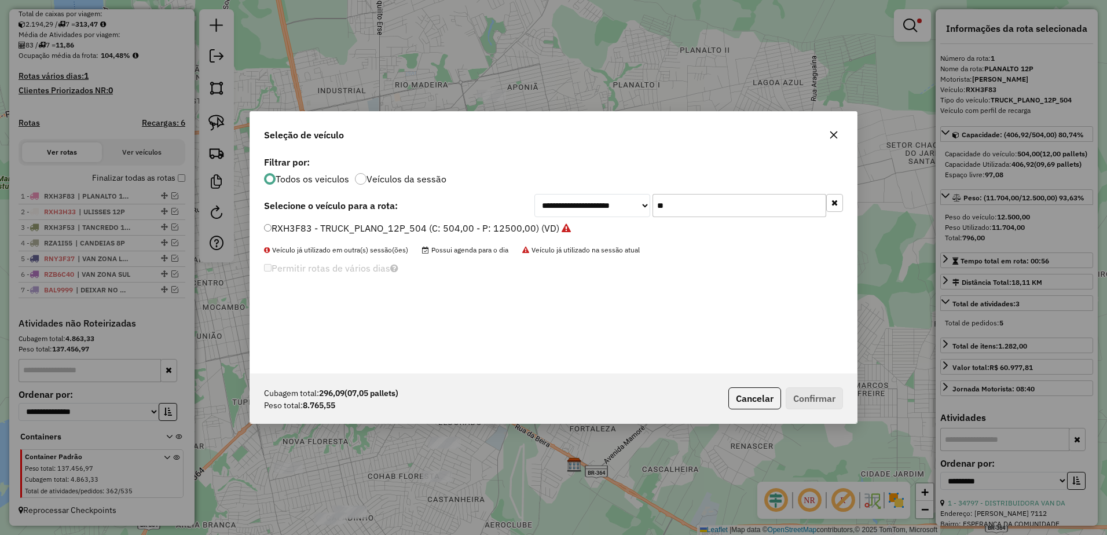
click at [694, 206] on input "**" at bounding box center [740, 205] width 174 height 23
type input "*"
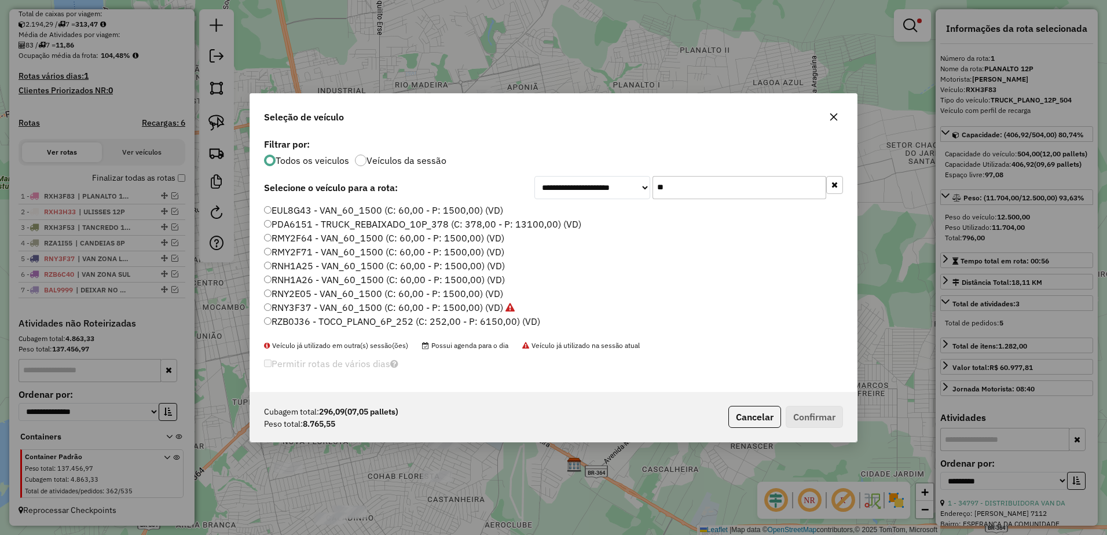
type input "*"
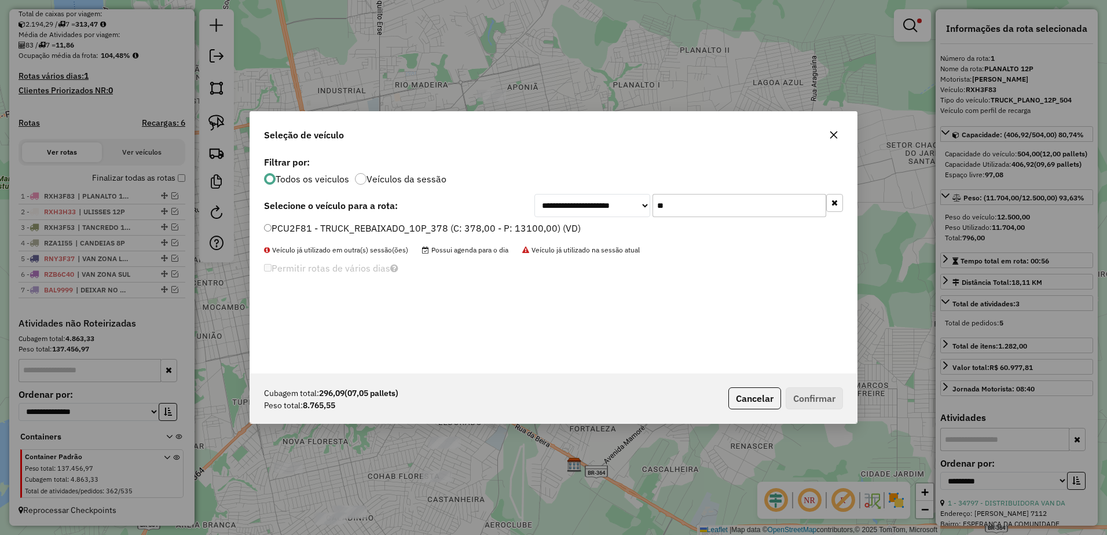
type input "**"
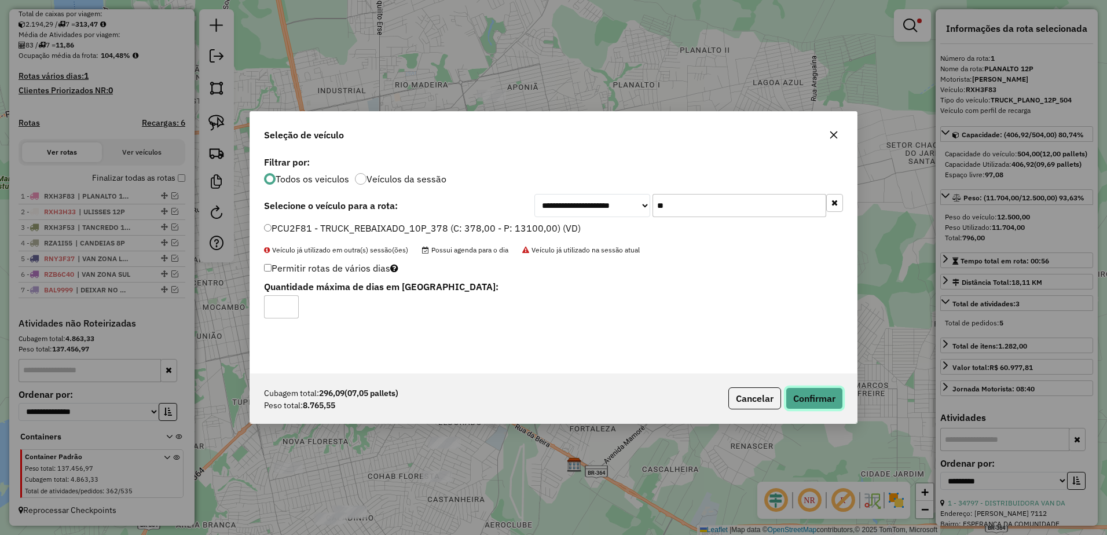
click at [838, 397] on button "Confirmar" at bounding box center [814, 398] width 57 height 22
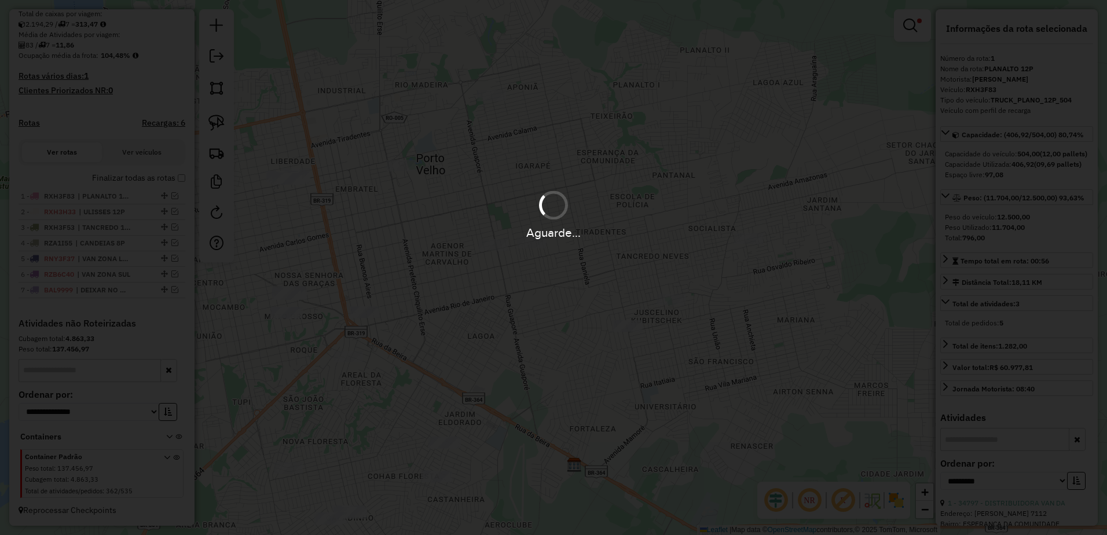
scroll to position [320, 0]
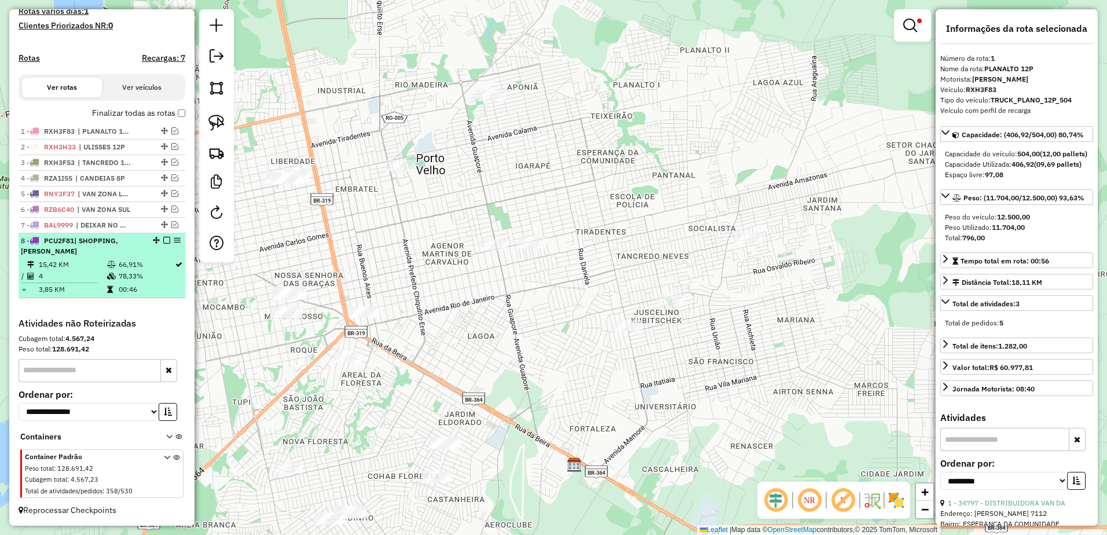
click at [76, 281] on td "4" at bounding box center [72, 276] width 68 height 12
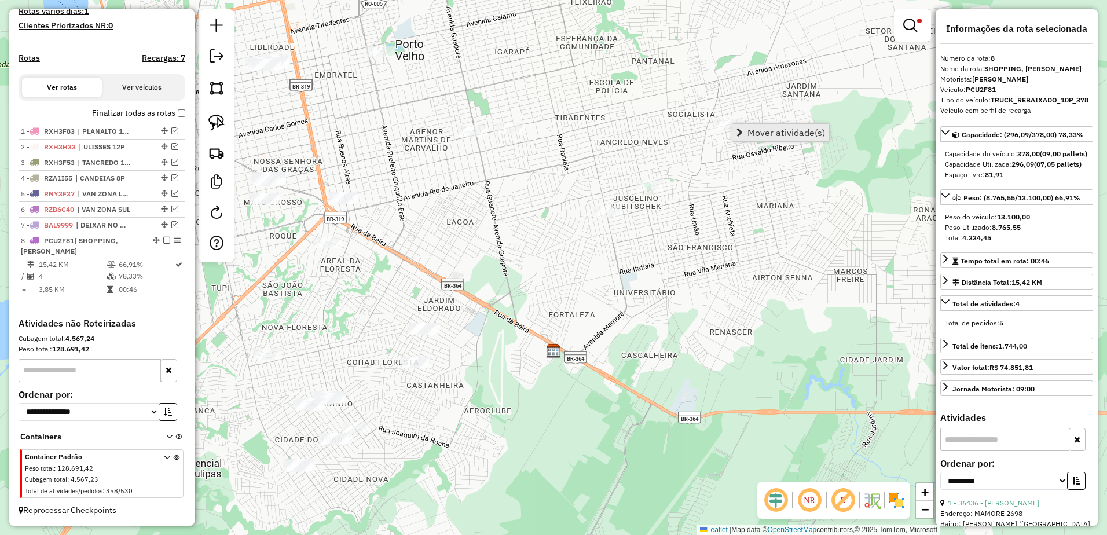
click at [761, 132] on span "Mover atividade(s)" at bounding box center [786, 132] width 78 height 9
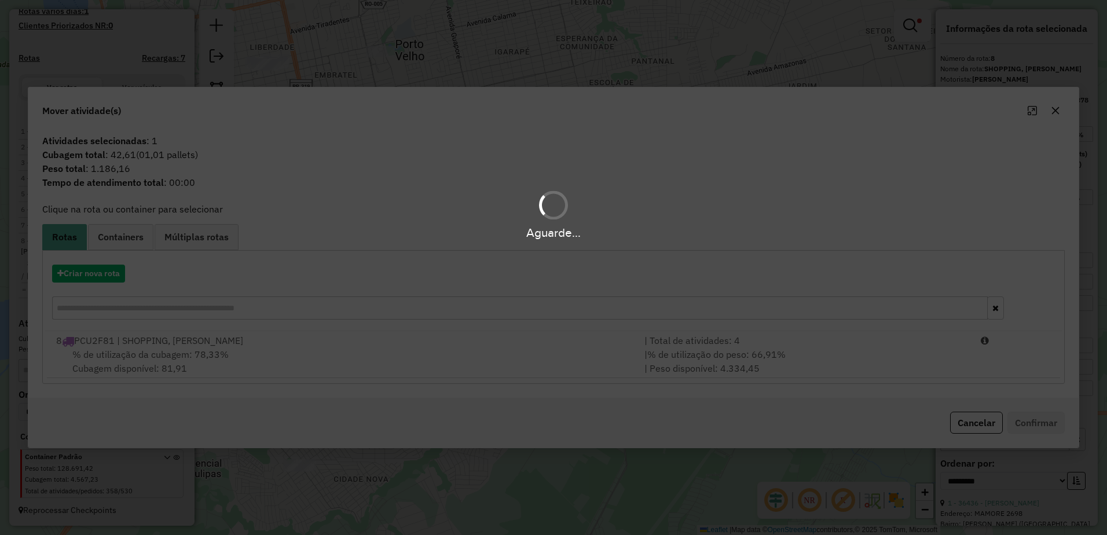
click at [353, 379] on div "Aguarde..." at bounding box center [553, 267] width 1107 height 535
click at [376, 361] on div "Aguarde..." at bounding box center [553, 267] width 1107 height 535
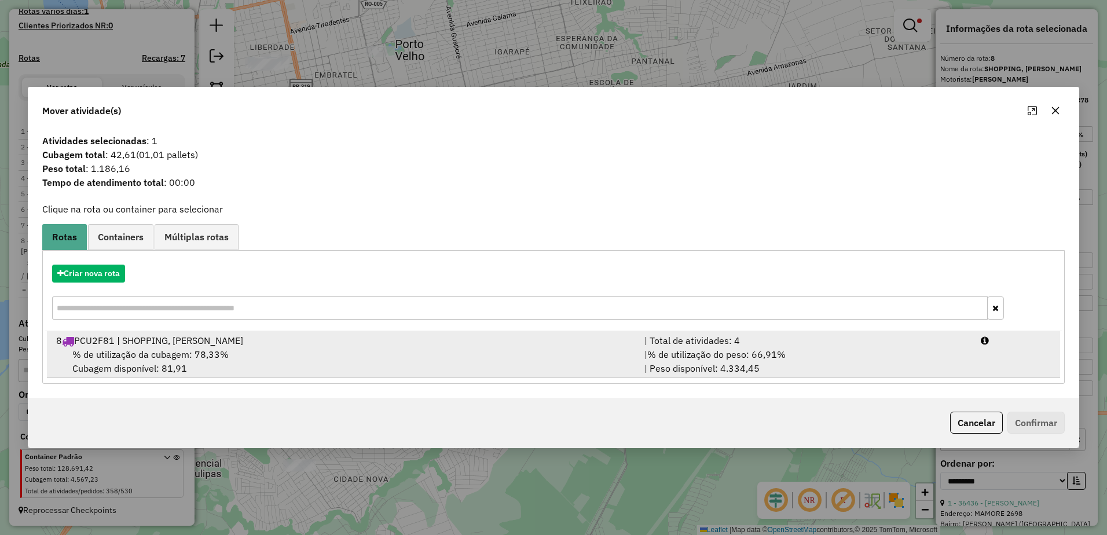
click at [362, 349] on div "% de utilização da cubagem: 78,33% Cubagem disponível: 81,91" at bounding box center [343, 361] width 588 height 28
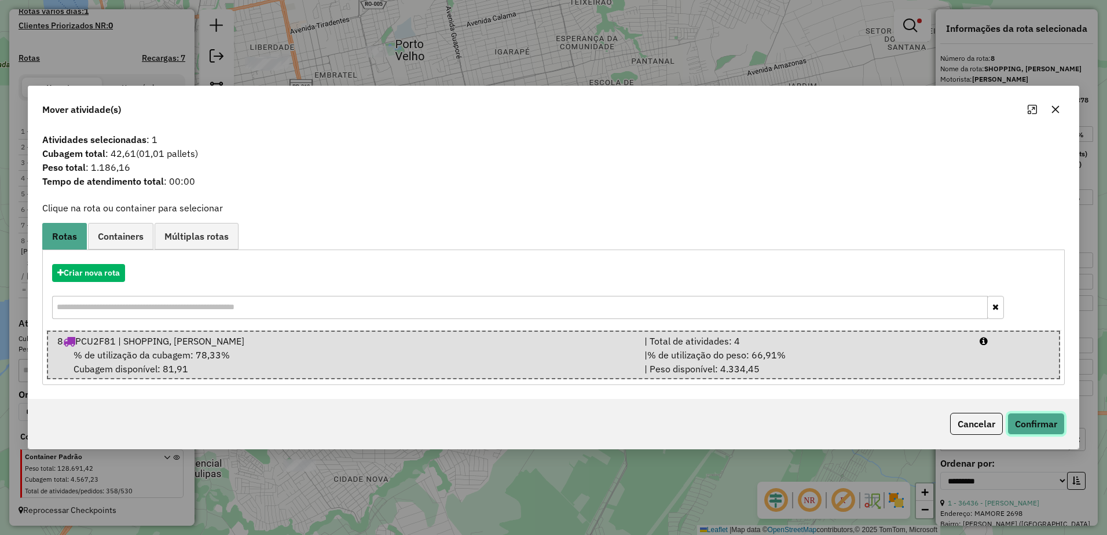
click at [1047, 421] on button "Confirmar" at bounding box center [1035, 424] width 57 height 22
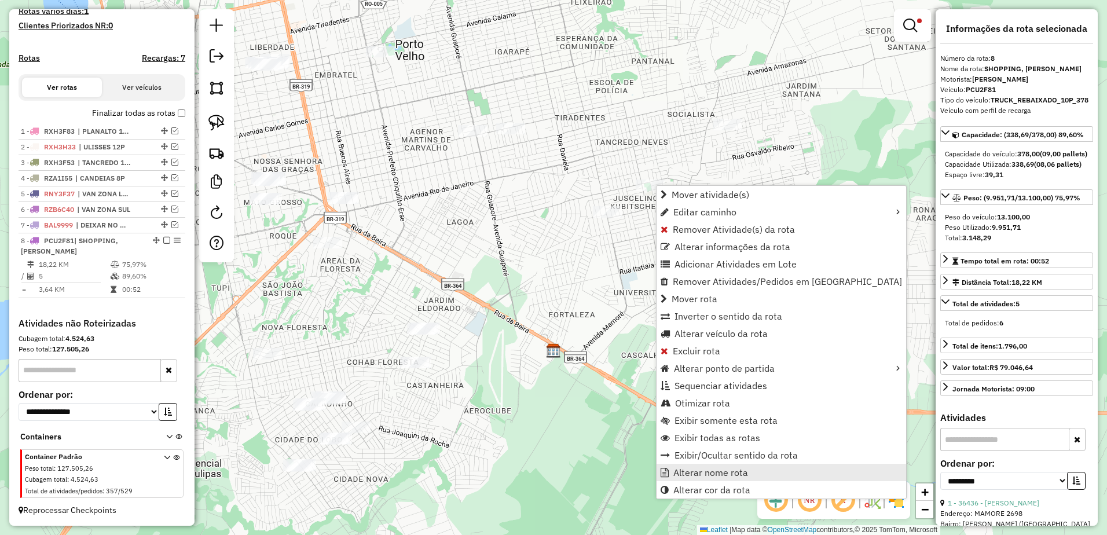
click at [732, 474] on span "Alterar nome rota" at bounding box center [710, 472] width 75 height 9
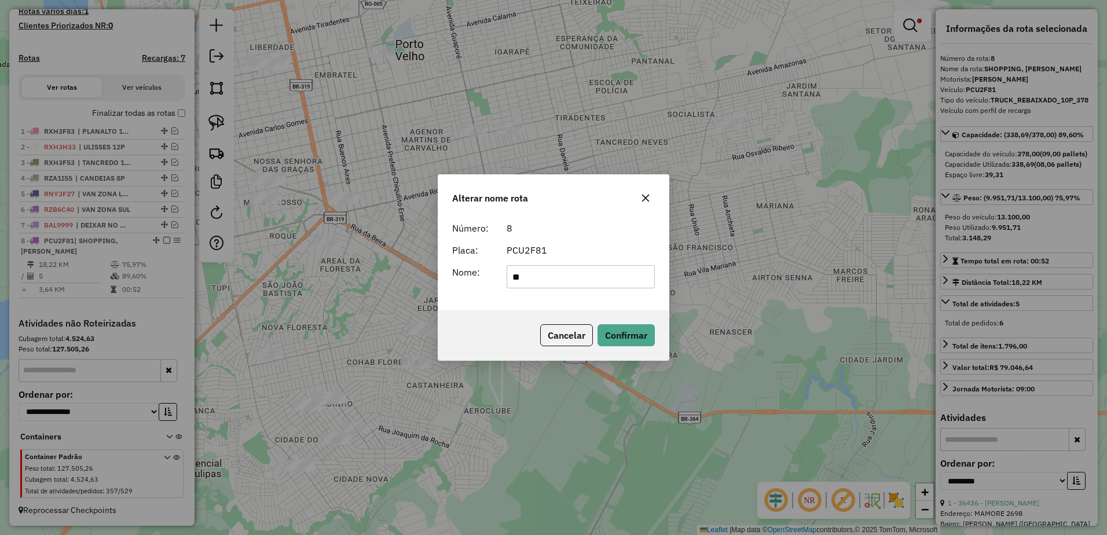
type input "*"
type input "**********"
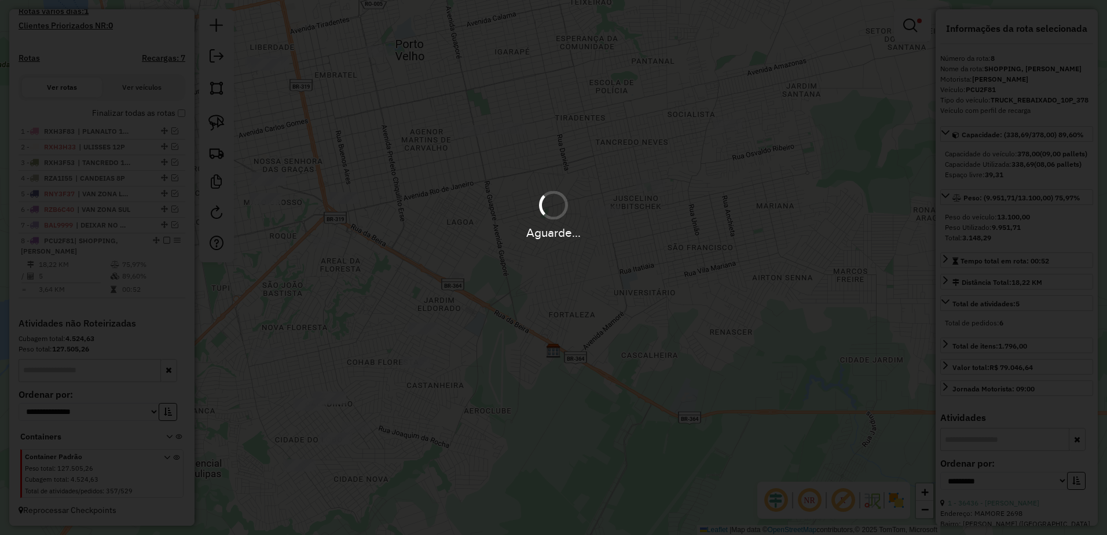
scroll to position [309, 0]
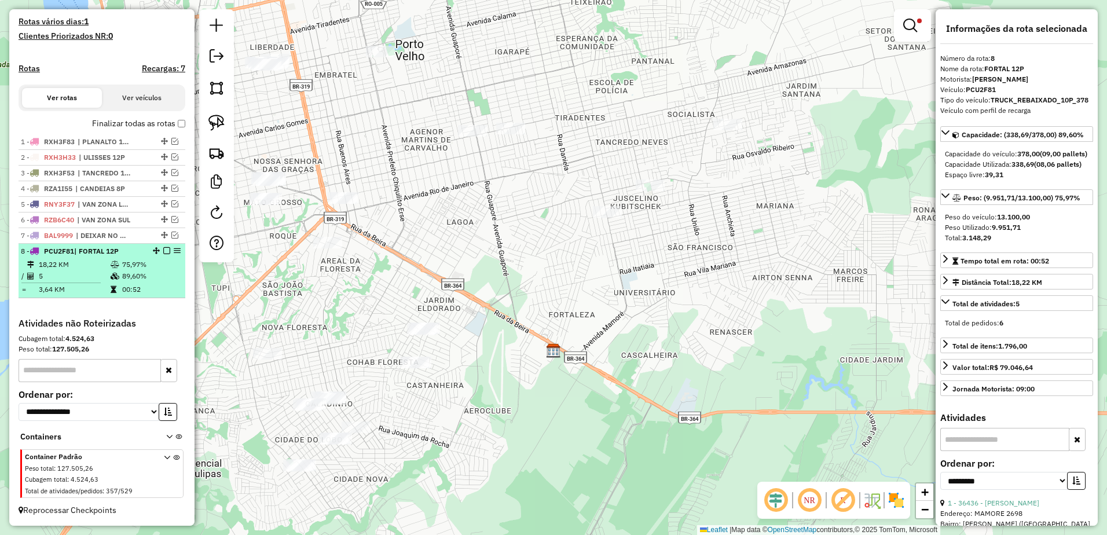
click at [161, 276] on td "89,60%" at bounding box center [151, 276] width 58 height 12
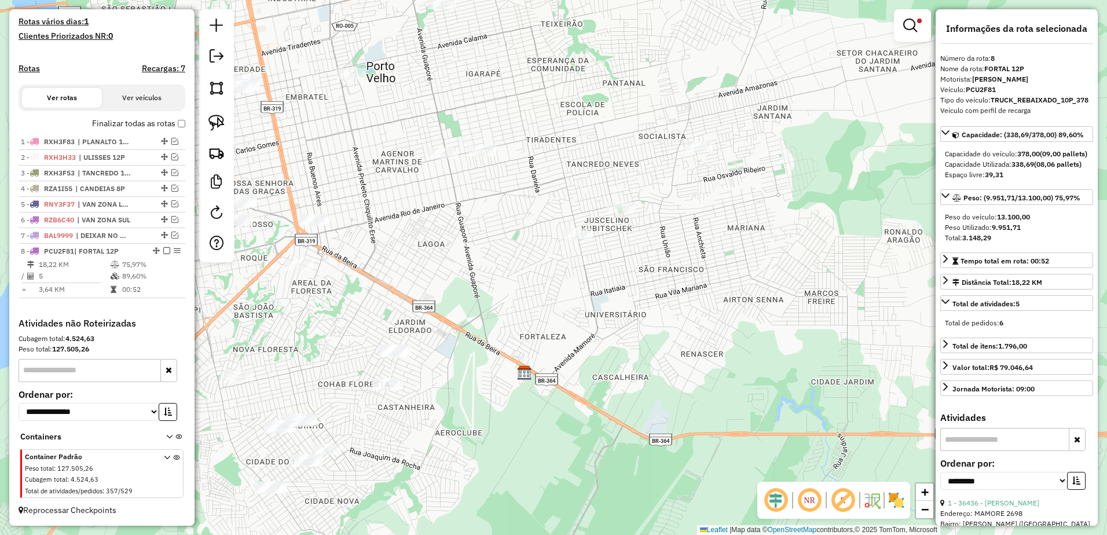
drag, startPoint x: 675, startPoint y: 170, endPoint x: 697, endPoint y: 215, distance: 49.7
click at [697, 215] on div "Limpar filtros Janela de atendimento Grade de atendimento Capacidade Transporta…" at bounding box center [553, 267] width 1107 height 535
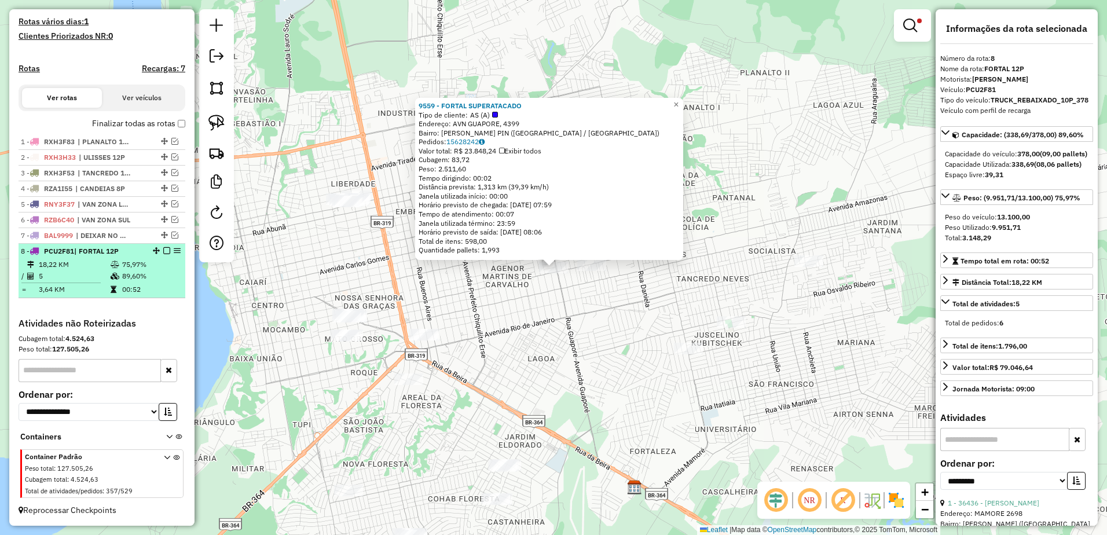
click at [163, 250] on em at bounding box center [166, 250] width 7 height 7
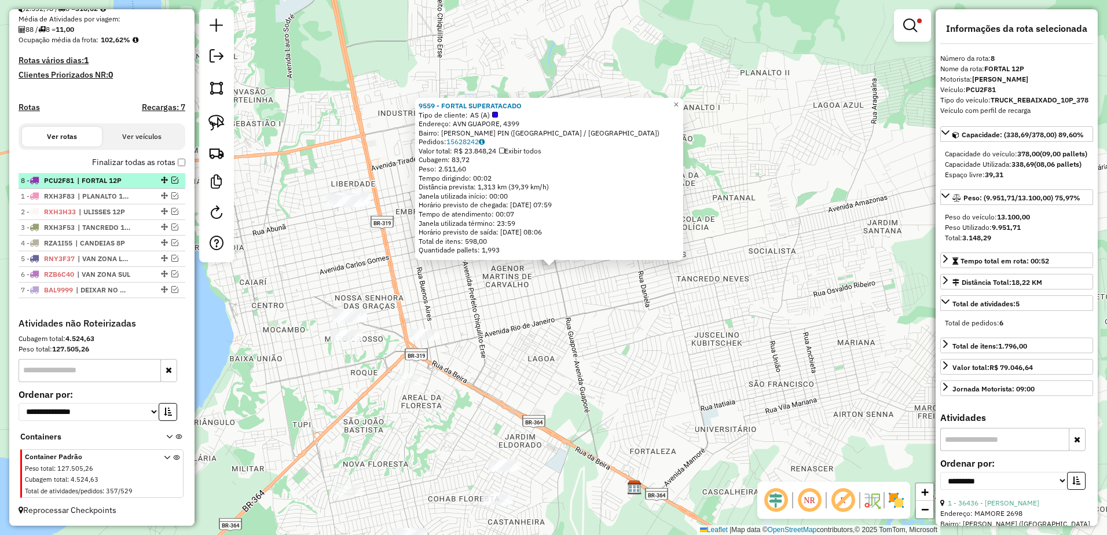
drag, startPoint x: 159, startPoint y: 291, endPoint x: 148, endPoint y: 175, distance: 115.7
click at [556, 310] on div "9559 - FORTAL SUPERATACADO Tipo de cliente: AS (A) Endereço: AVN GUAPORE, 4399 …" at bounding box center [553, 267] width 1107 height 535
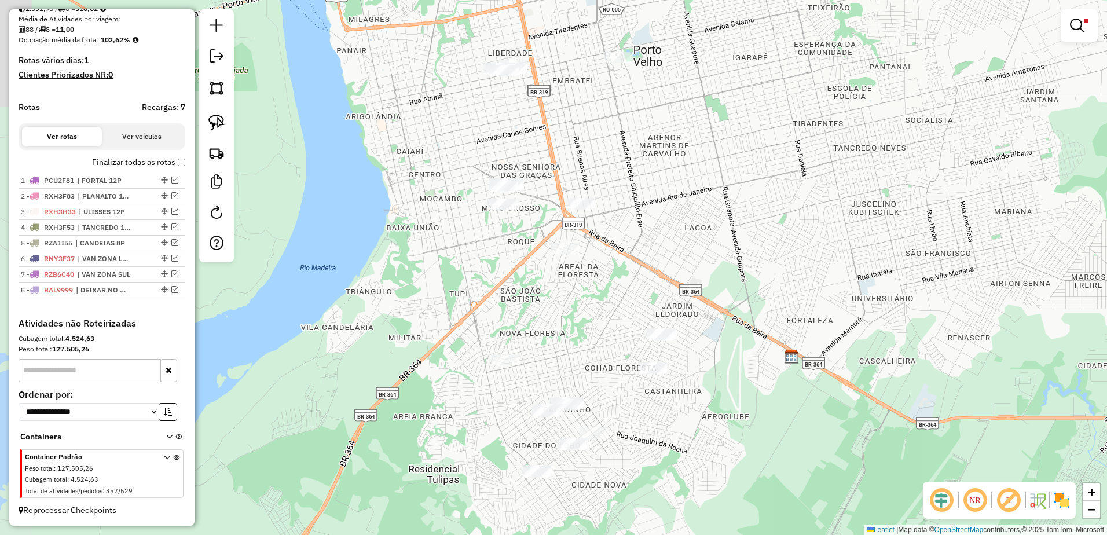
drag, startPoint x: 554, startPoint y: 295, endPoint x: 707, endPoint y: 158, distance: 205.0
click at [707, 158] on div "Limpar filtros Janela de atendimento Grade de atendimento Capacidade Transporta…" at bounding box center [553, 267] width 1107 height 535
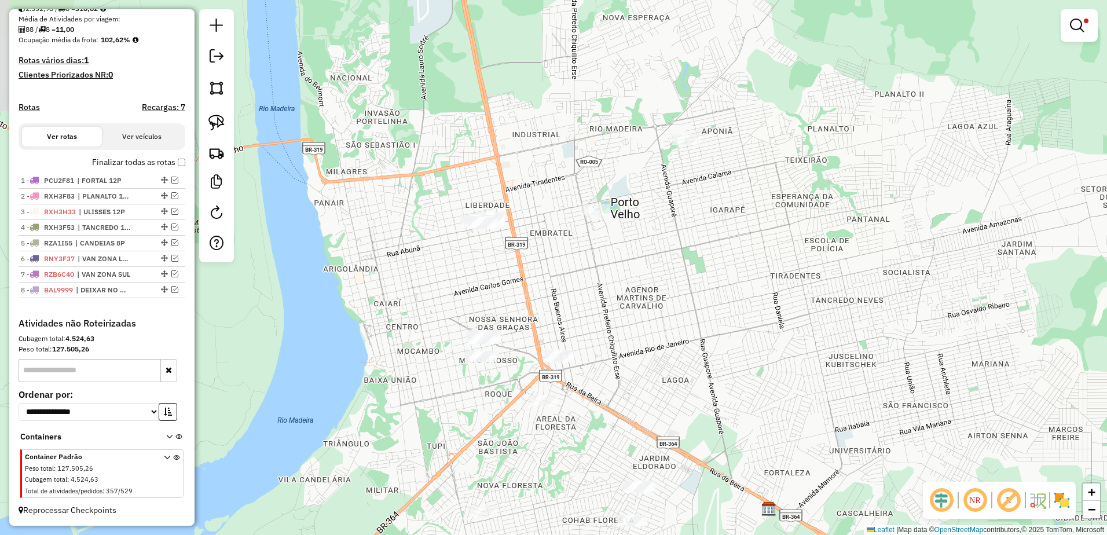
drag, startPoint x: 644, startPoint y: 288, endPoint x: 664, endPoint y: 344, distance: 59.0
click at [664, 344] on div "Limpar filtros Janela de atendimento Grade de atendimento Capacidade Transporta…" at bounding box center [553, 267] width 1107 height 535
drag, startPoint x: 646, startPoint y: 398, endPoint x: 649, endPoint y: 341, distance: 57.4
click at [649, 341] on div "Limpar filtros Janela de atendimento Grade de atendimento Capacidade Transporta…" at bounding box center [553, 267] width 1107 height 535
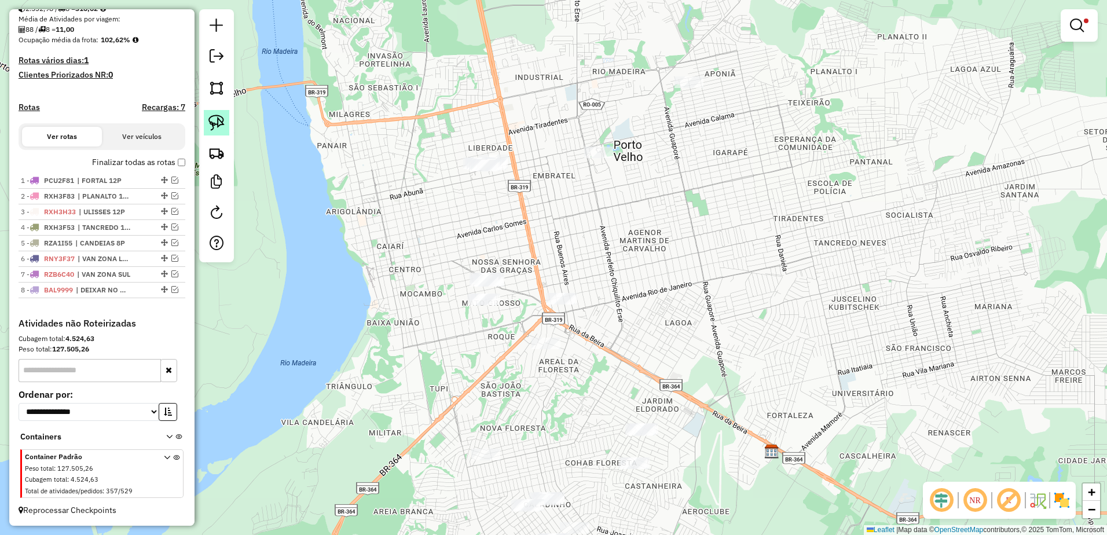
click at [219, 123] on body "Aguarde... Pop-up bloqueado! Seu navegador bloqueou automáticamente a abertura …" at bounding box center [553, 267] width 1107 height 535
click at [736, 60] on div "Limpar filtros Janela de atendimento Grade de atendimento Capacidade Transporta…" at bounding box center [553, 267] width 1107 height 535
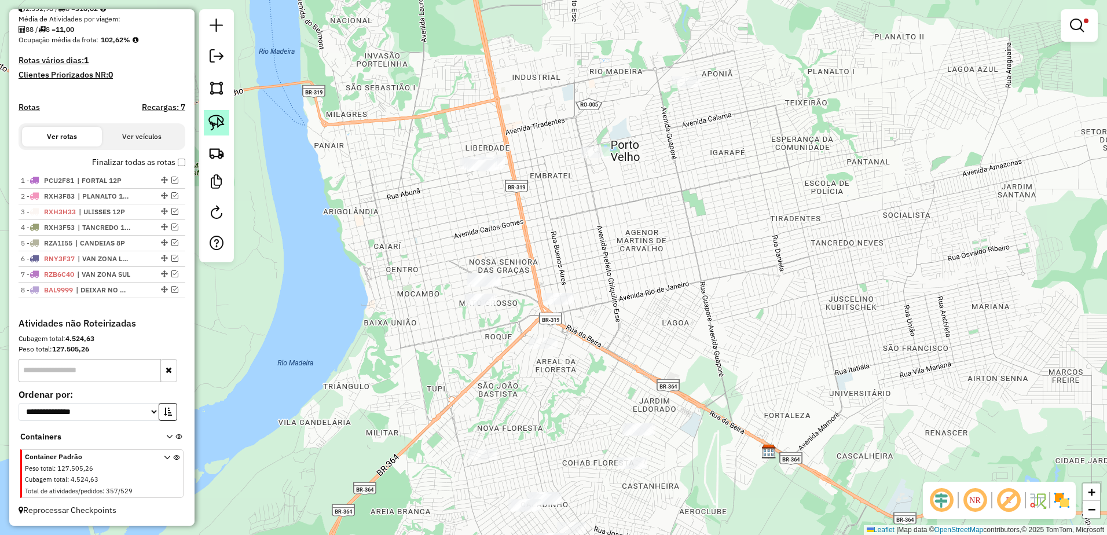
click at [217, 124] on img at bounding box center [216, 123] width 16 height 16
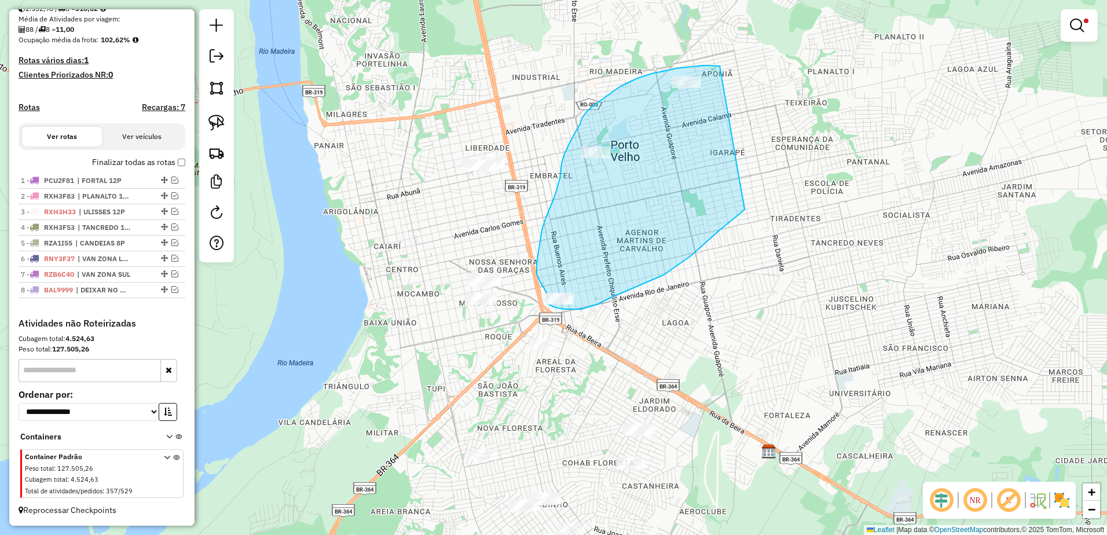
drag, startPoint x: 720, startPoint y: 66, endPoint x: 745, endPoint y: 210, distance: 145.7
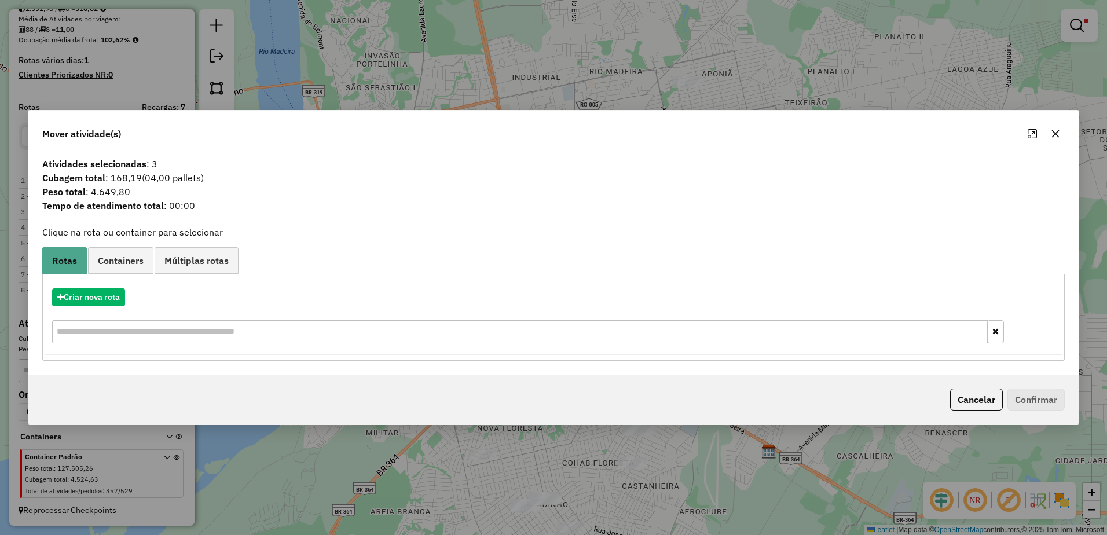
click at [1057, 133] on icon "button" at bounding box center [1056, 134] width 8 height 8
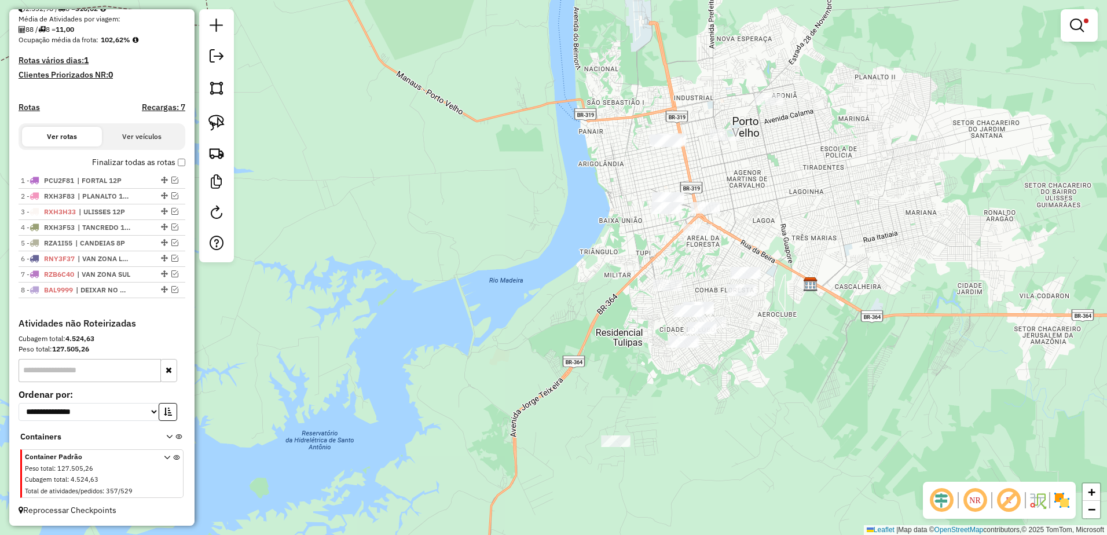
click at [201, 121] on div at bounding box center [216, 135] width 35 height 253
click at [216, 121] on img at bounding box center [216, 123] width 16 height 16
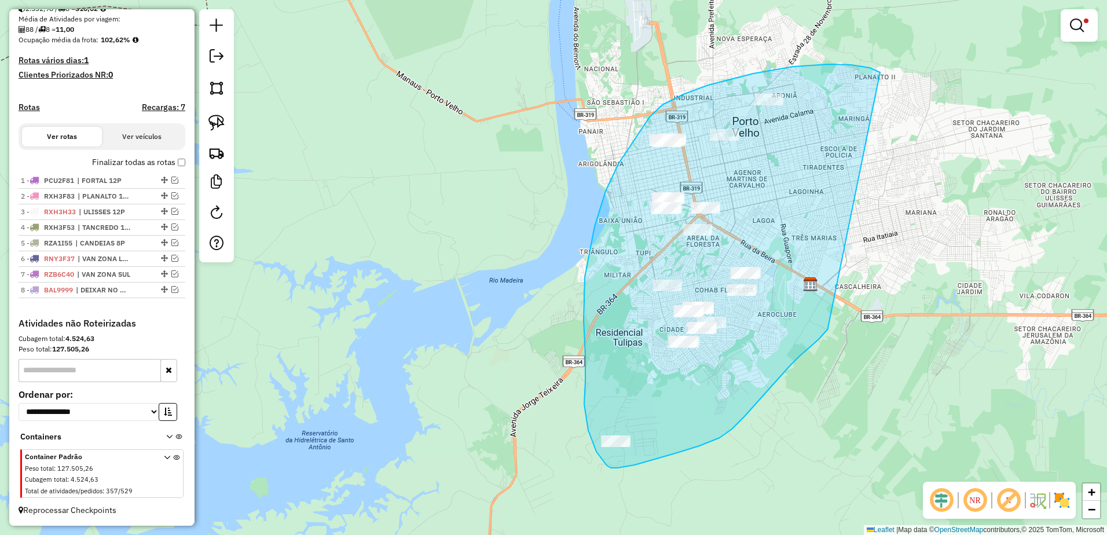
drag, startPoint x: 870, startPoint y: 68, endPoint x: 818, endPoint y: 314, distance: 251.4
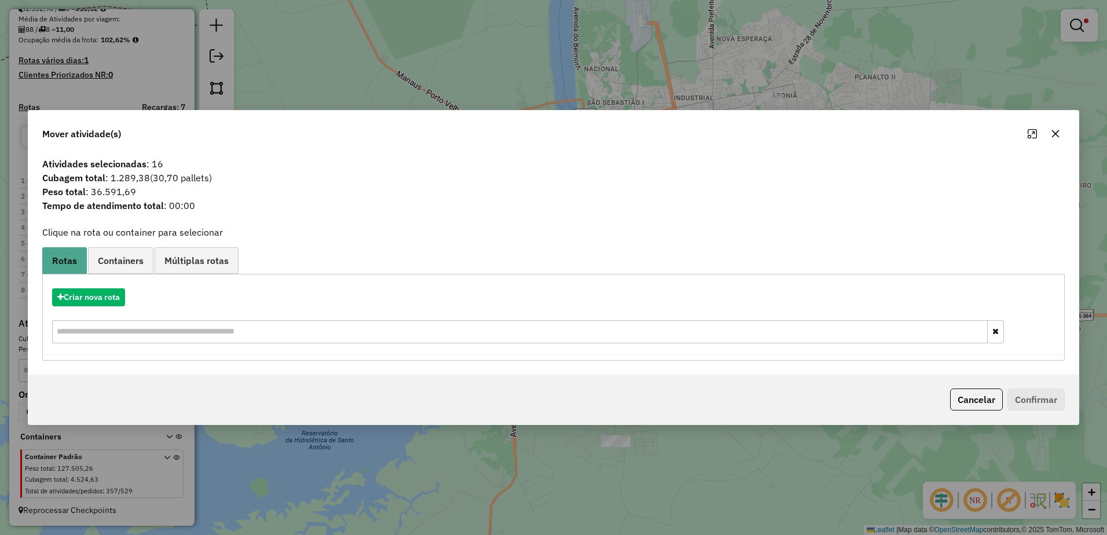
click at [1051, 136] on icon "button" at bounding box center [1055, 133] width 9 height 9
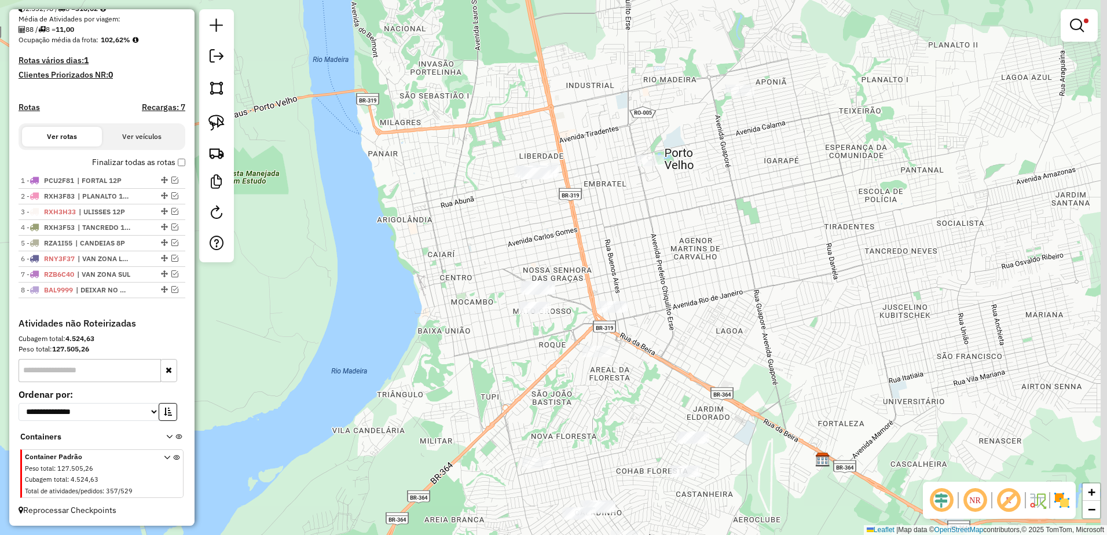
drag, startPoint x: 768, startPoint y: 265, endPoint x: 609, endPoint y: 419, distance: 221.5
click at [609, 419] on div "Limpar filtros Janela de atendimento Grade de atendimento Capacidade Transporta…" at bounding box center [553, 267] width 1107 height 535
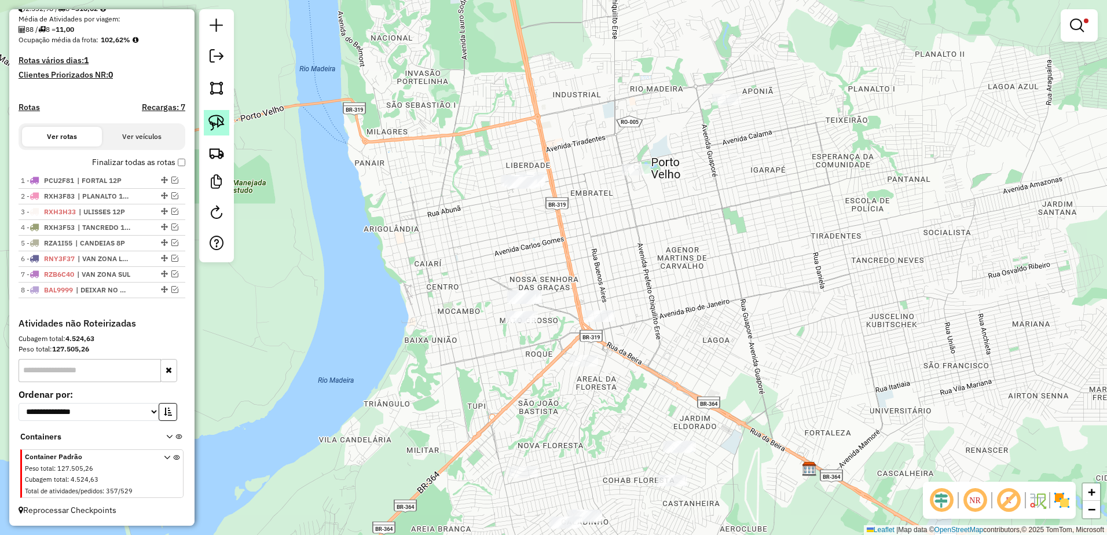
click at [221, 120] on img at bounding box center [216, 123] width 16 height 16
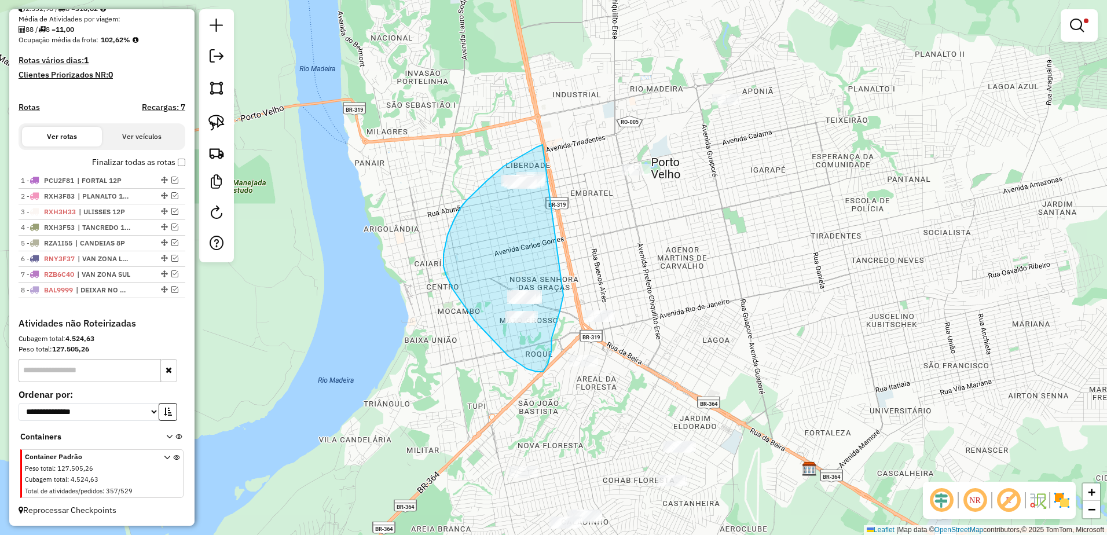
drag, startPoint x: 542, startPoint y: 145, endPoint x: 568, endPoint y: 280, distance: 137.3
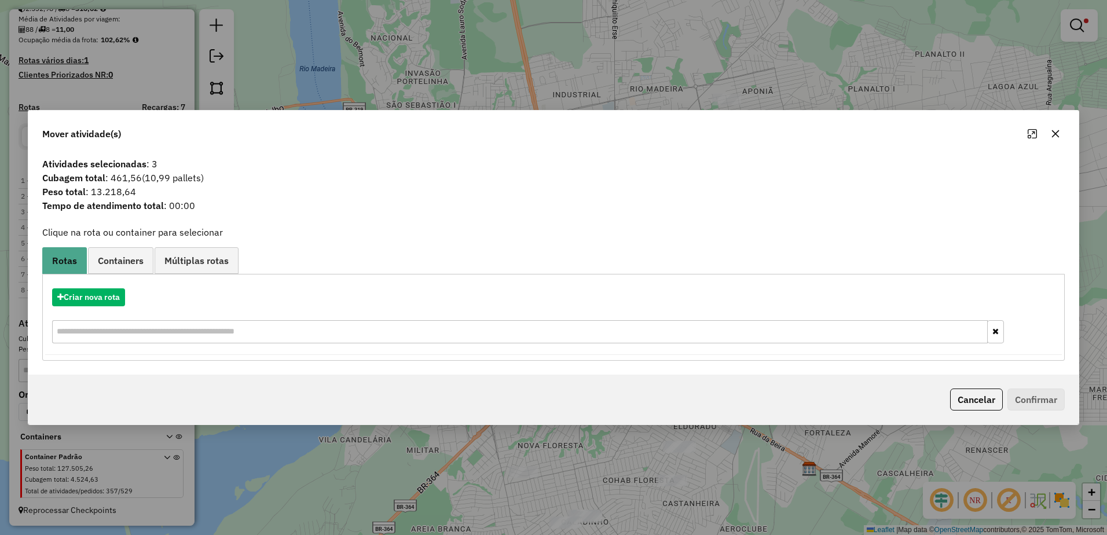
click at [1057, 131] on icon "button" at bounding box center [1055, 133] width 9 height 9
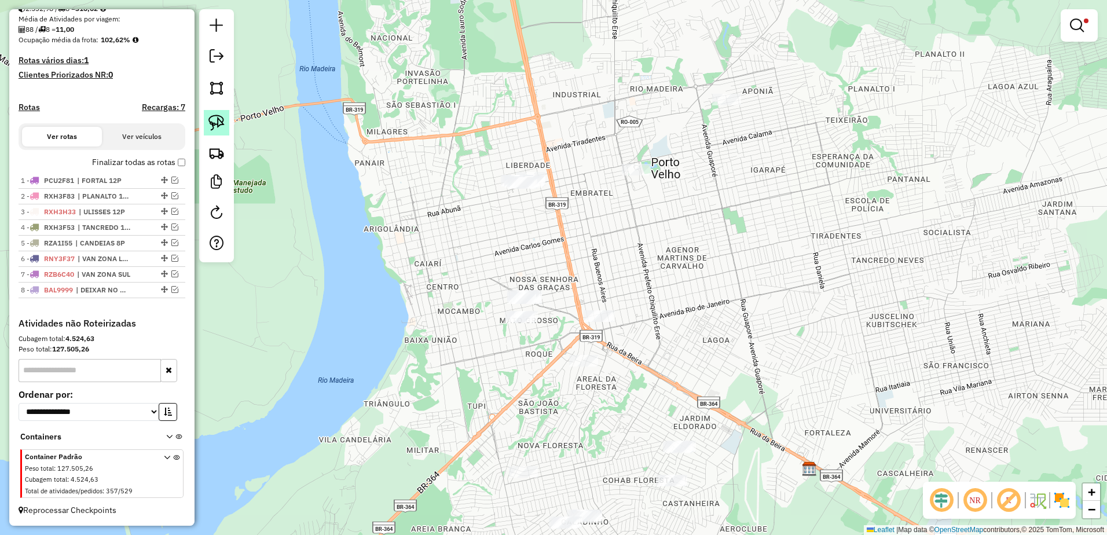
click at [222, 115] on img at bounding box center [216, 123] width 16 height 16
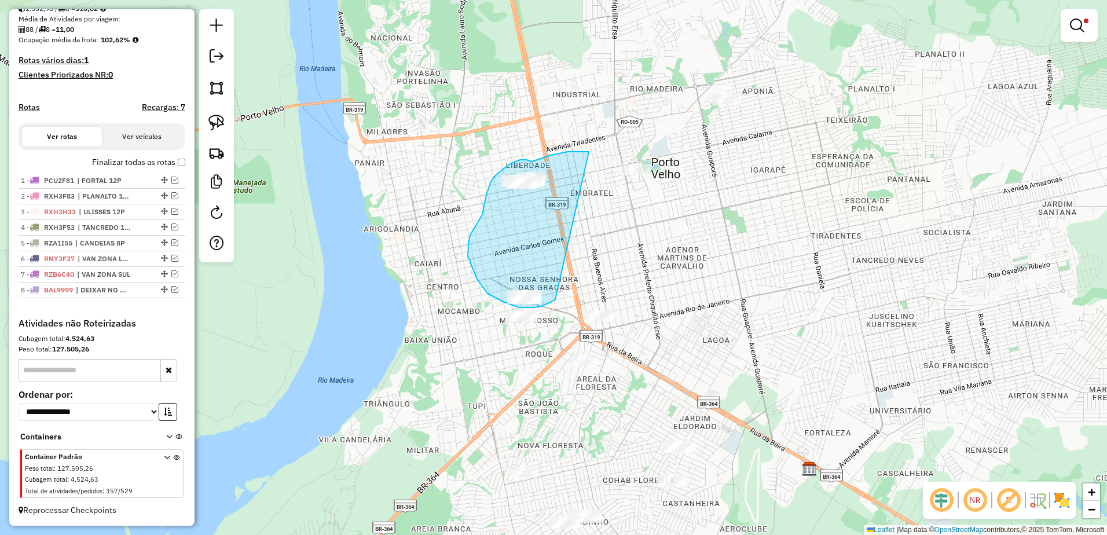
drag, startPoint x: 589, startPoint y: 152, endPoint x: 555, endPoint y: 295, distance: 146.9
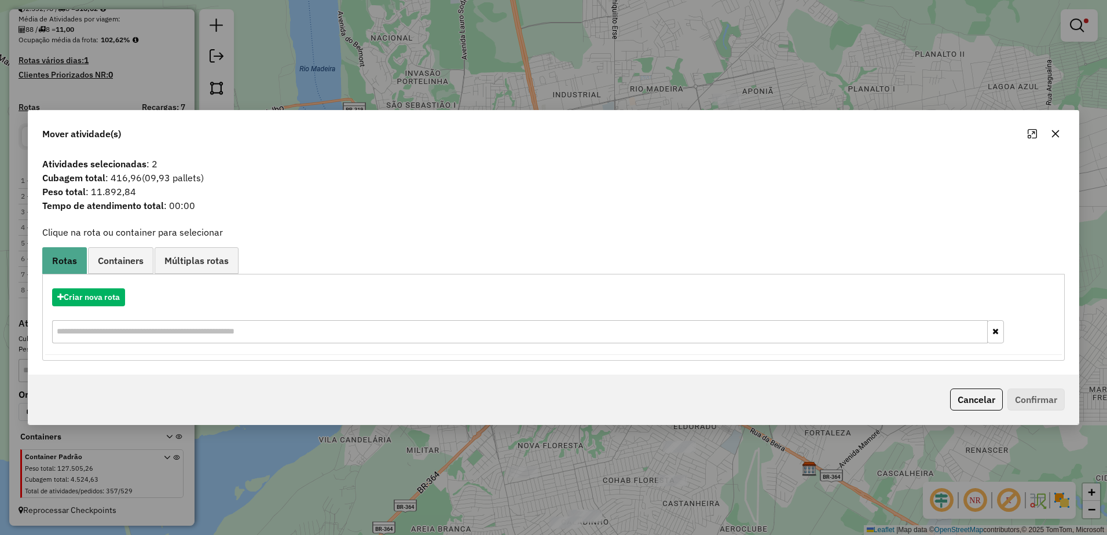
click at [1056, 132] on icon "button" at bounding box center [1055, 133] width 9 height 9
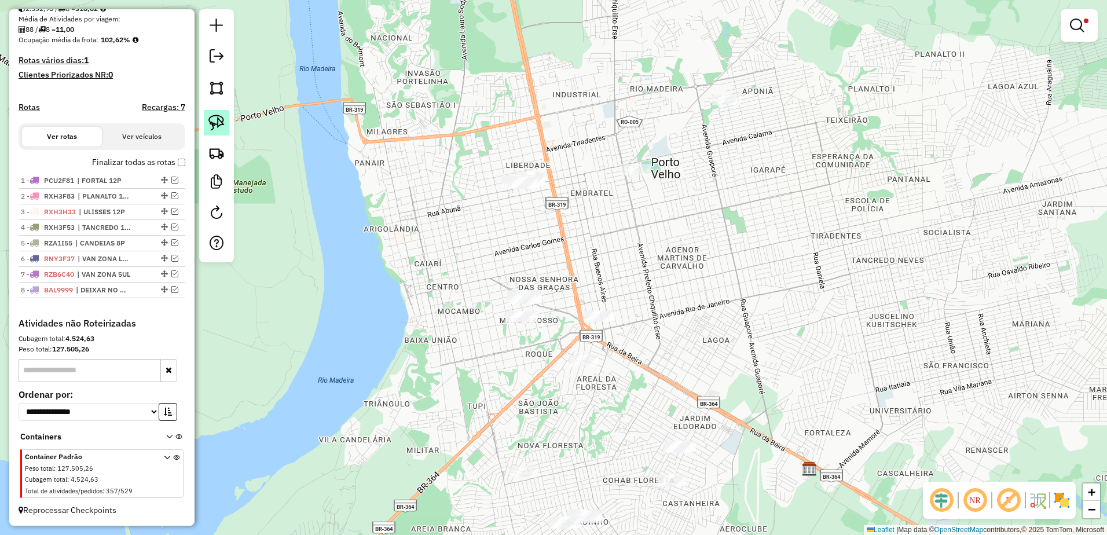
click at [224, 122] on img at bounding box center [216, 123] width 16 height 16
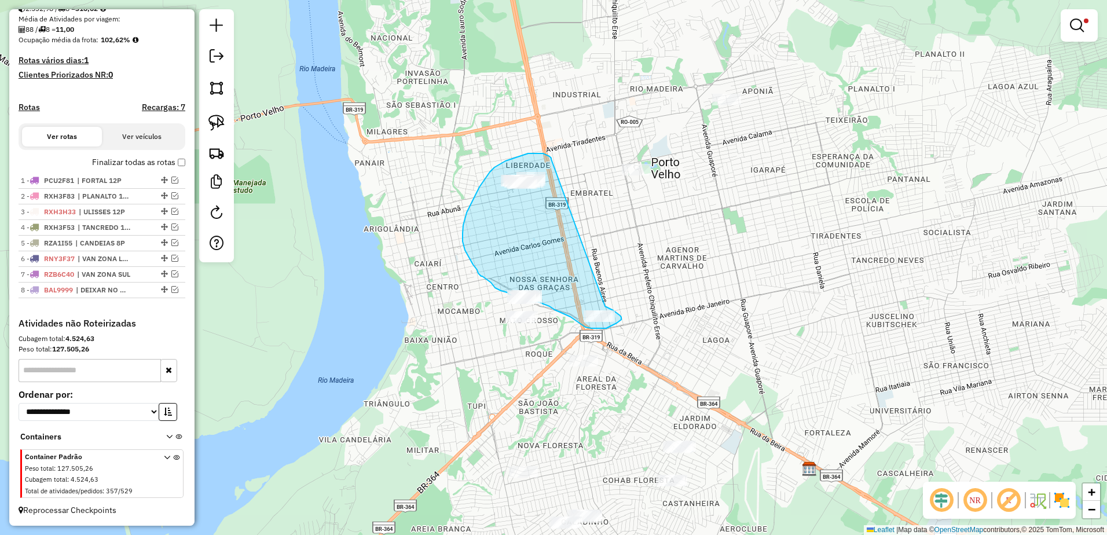
drag, startPoint x: 548, startPoint y: 156, endPoint x: 606, endPoint y: 306, distance: 161.1
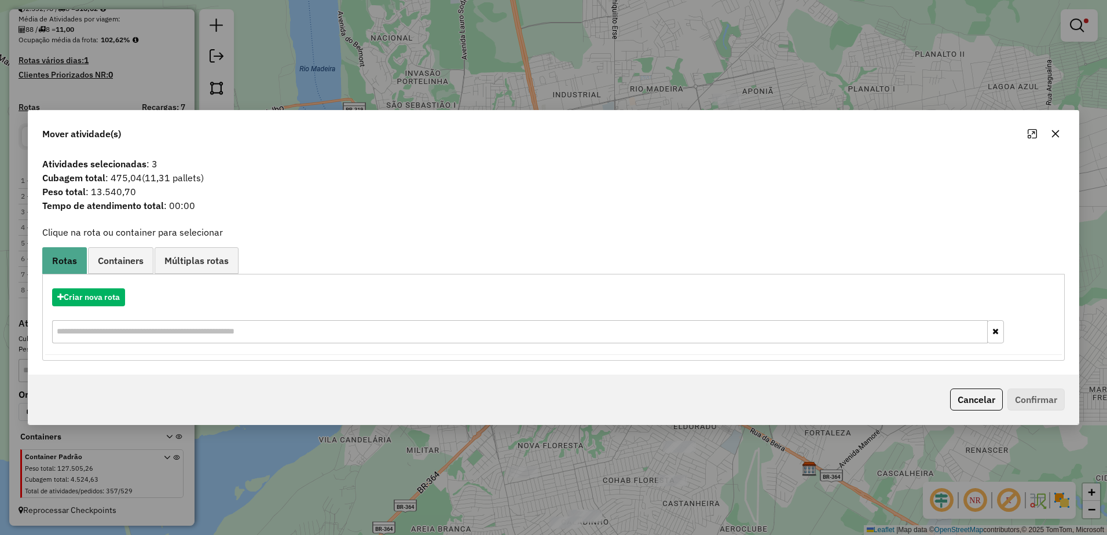
click at [1061, 132] on button "button" at bounding box center [1055, 133] width 19 height 19
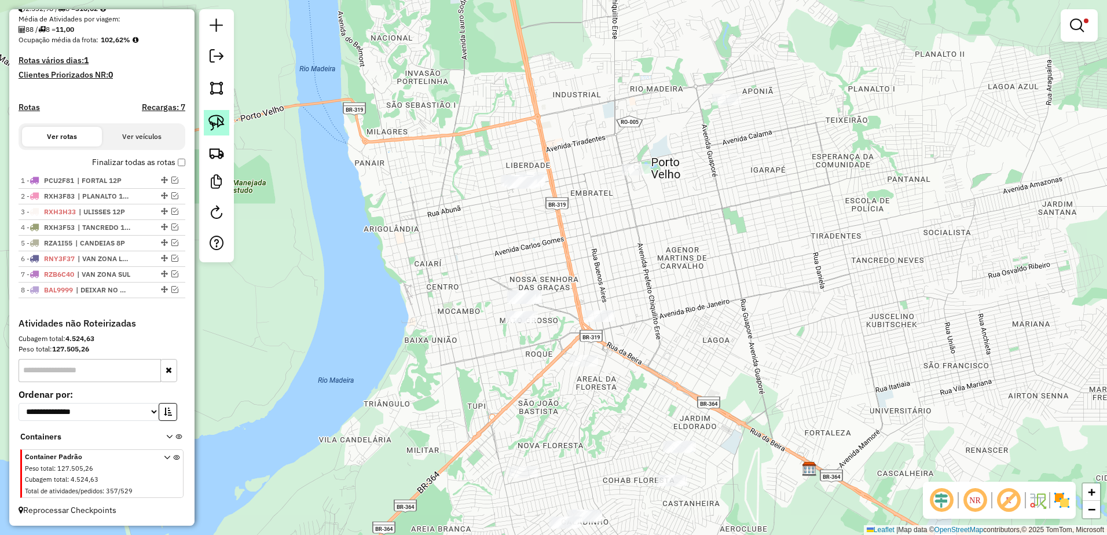
click at [227, 121] on link at bounding box center [216, 122] width 25 height 25
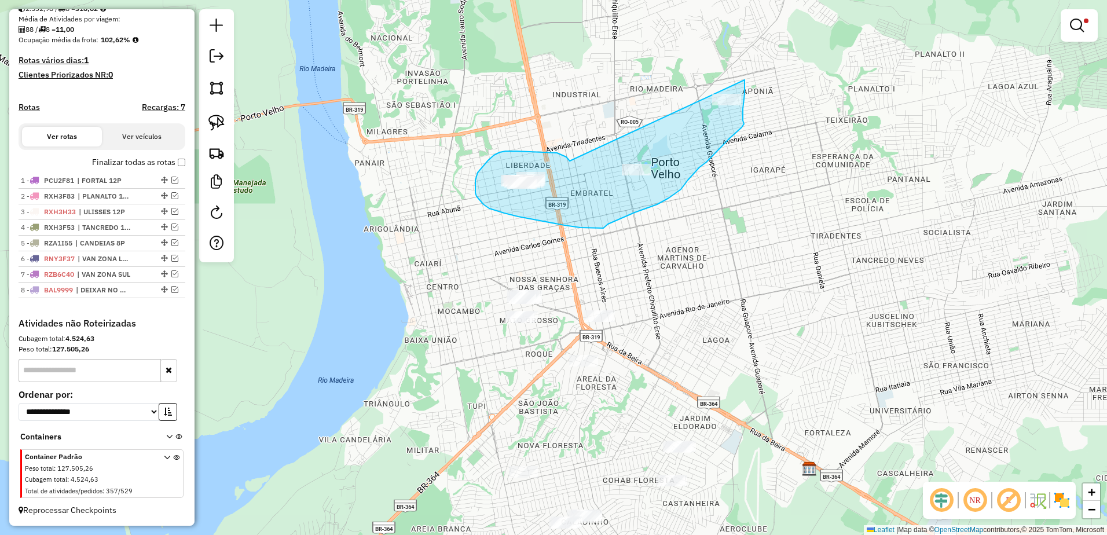
drag, startPoint x: 557, startPoint y: 153, endPoint x: 745, endPoint y: 80, distance: 201.3
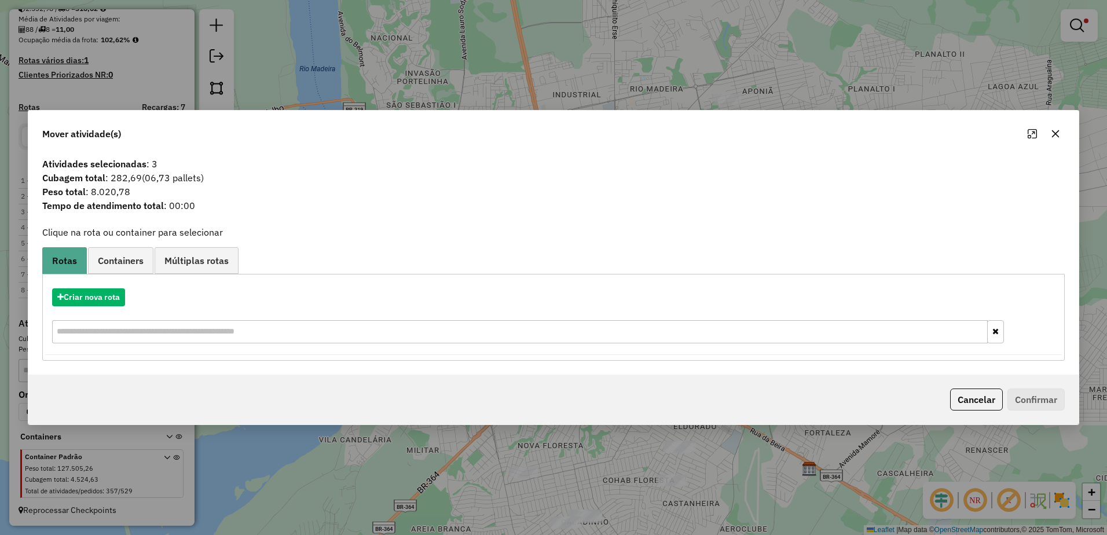
click at [1057, 130] on icon "button" at bounding box center [1055, 133] width 9 height 9
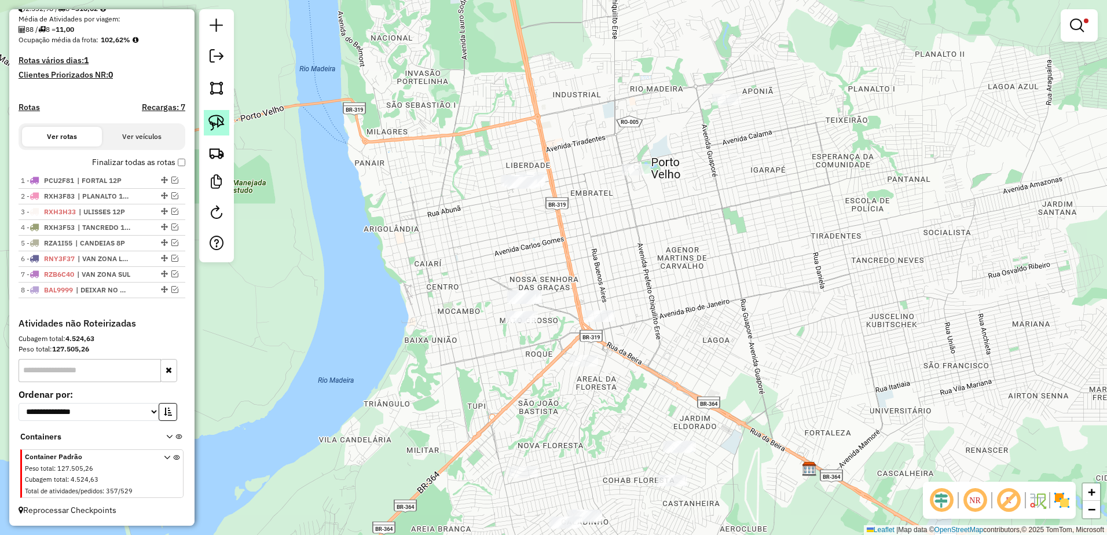
click at [219, 120] on img at bounding box center [216, 123] width 16 height 16
drag, startPoint x: 559, startPoint y: 288, endPoint x: 540, endPoint y: 338, distance: 53.3
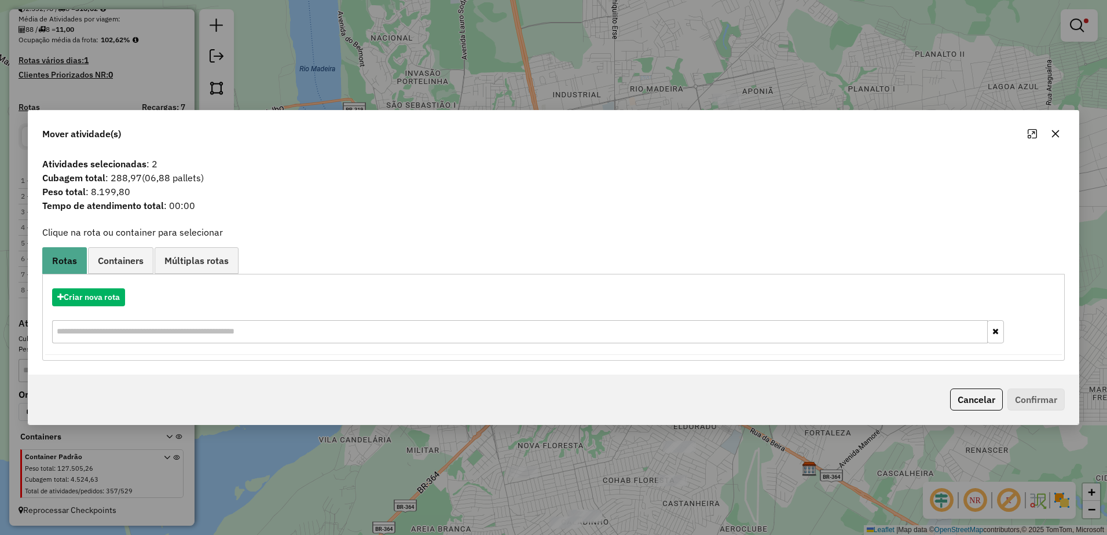
click at [1060, 130] on icon "button" at bounding box center [1055, 133] width 9 height 9
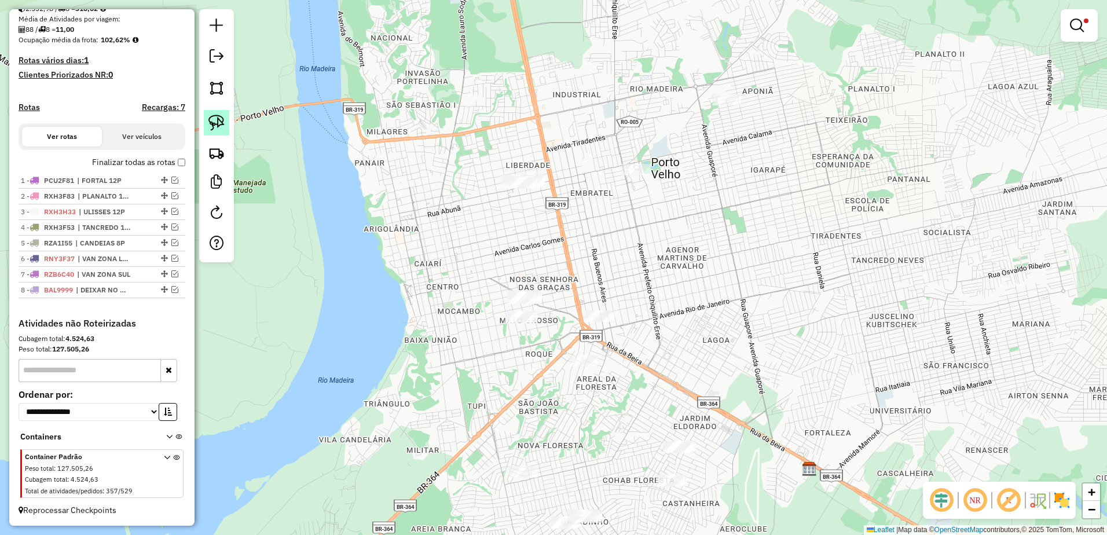
click at [218, 120] on img at bounding box center [216, 123] width 16 height 16
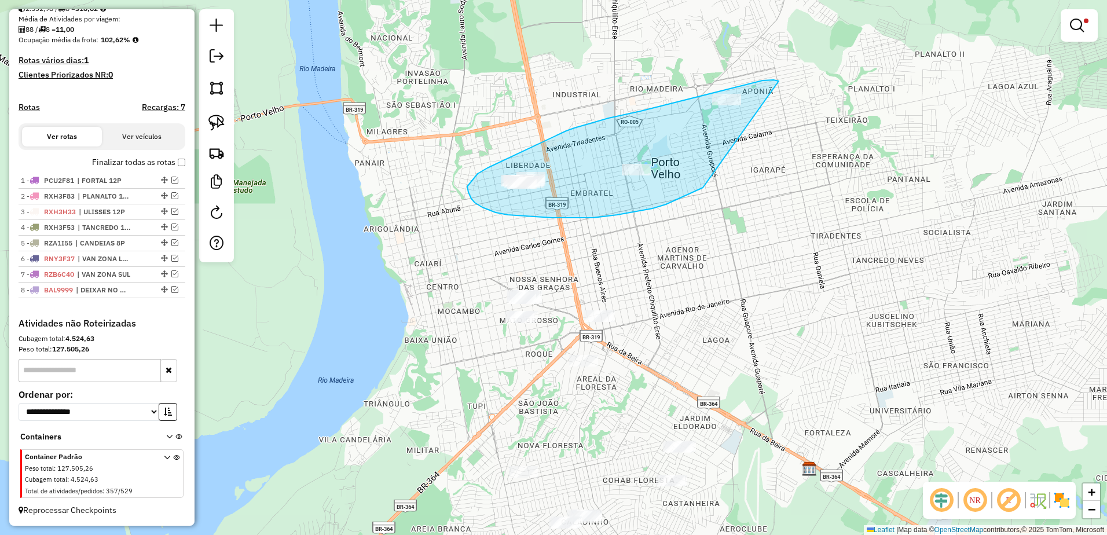
drag, startPoint x: 779, startPoint y: 81, endPoint x: 774, endPoint y: 166, distance: 85.3
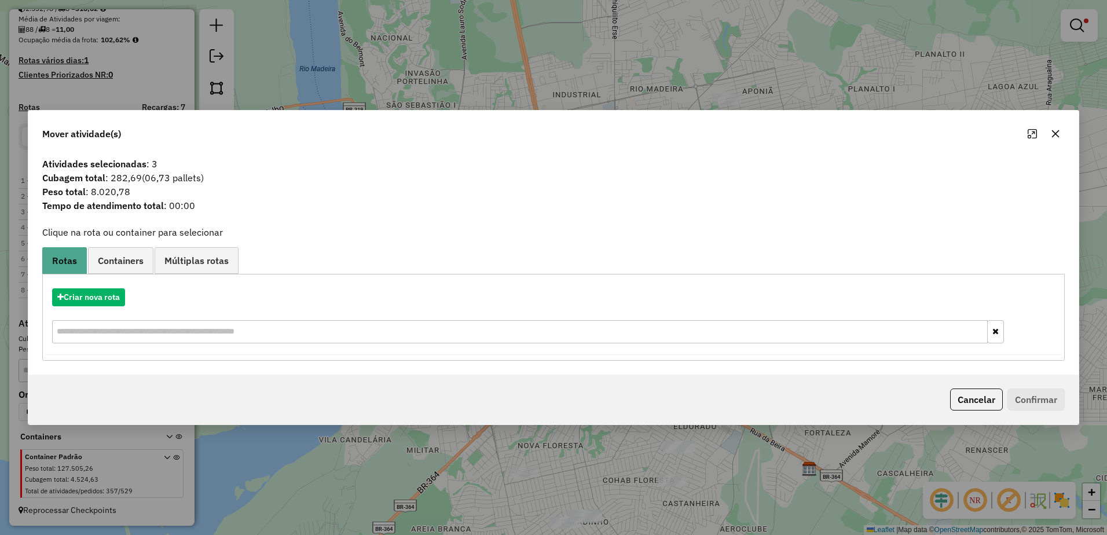
click at [1060, 129] on icon "button" at bounding box center [1055, 133] width 9 height 9
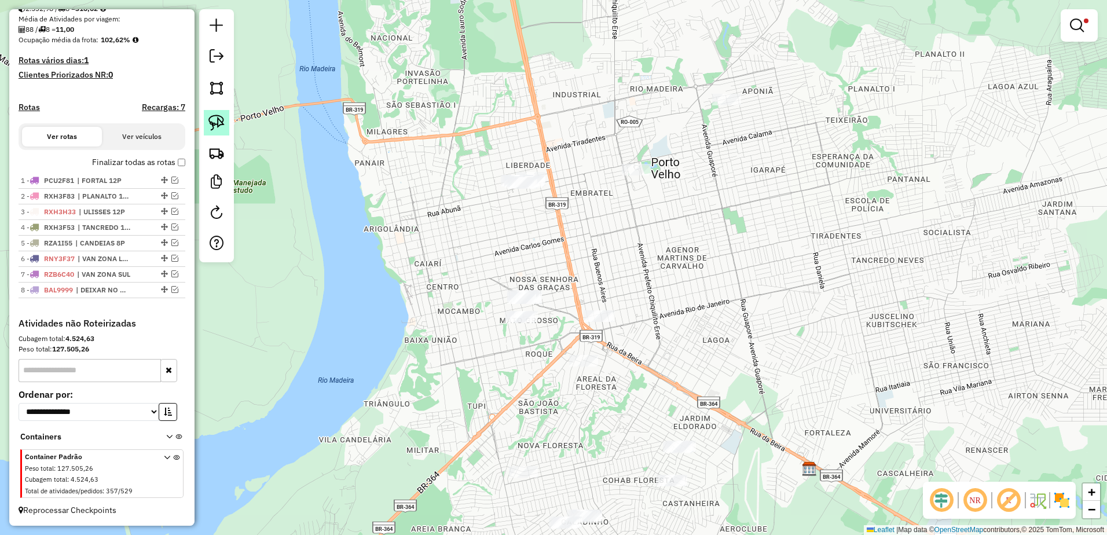
click at [221, 119] on img at bounding box center [216, 123] width 16 height 16
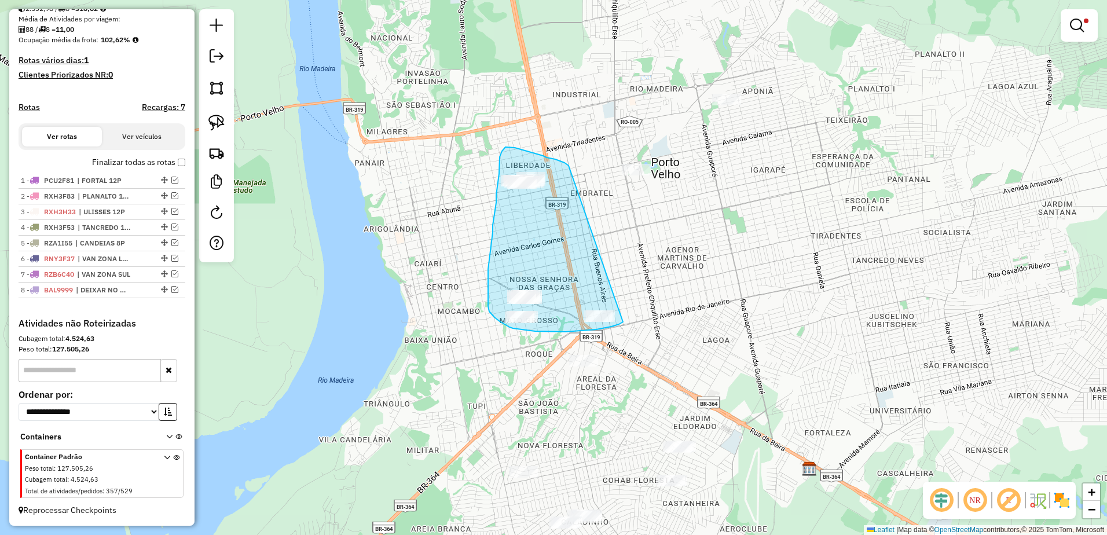
drag, startPoint x: 569, startPoint y: 166, endPoint x: 623, endPoint y: 322, distance: 165.5
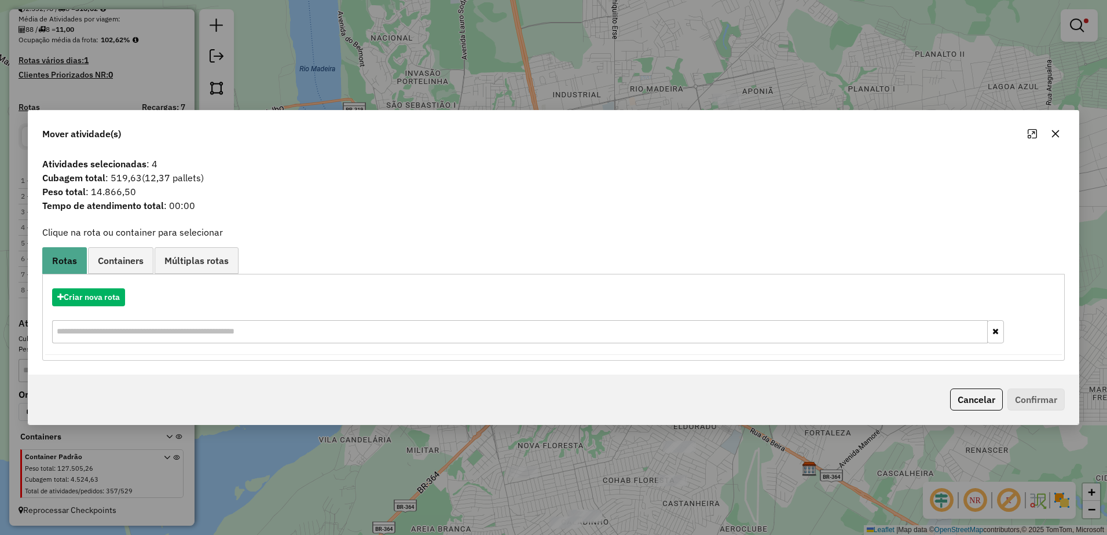
click at [1061, 130] on button "button" at bounding box center [1055, 133] width 19 height 19
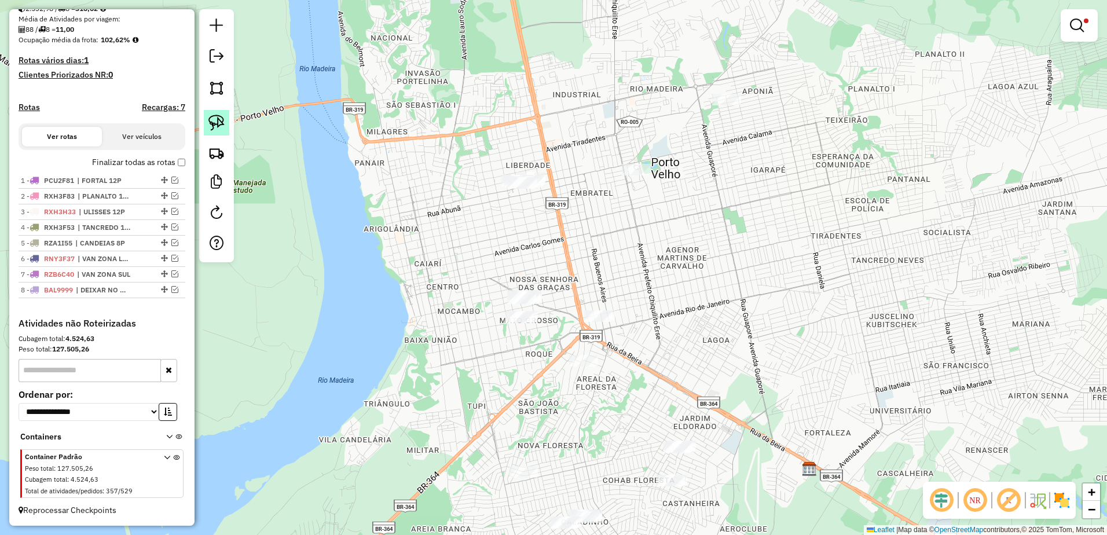
click at [225, 118] on link at bounding box center [216, 122] width 25 height 25
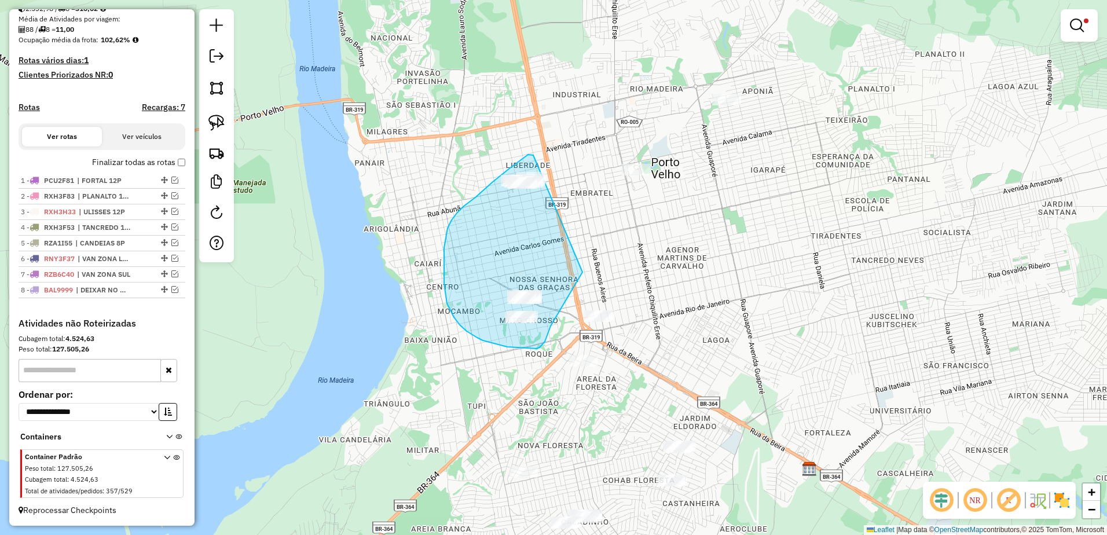
drag, startPoint x: 533, startPoint y: 155, endPoint x: 592, endPoint y: 239, distance: 102.6
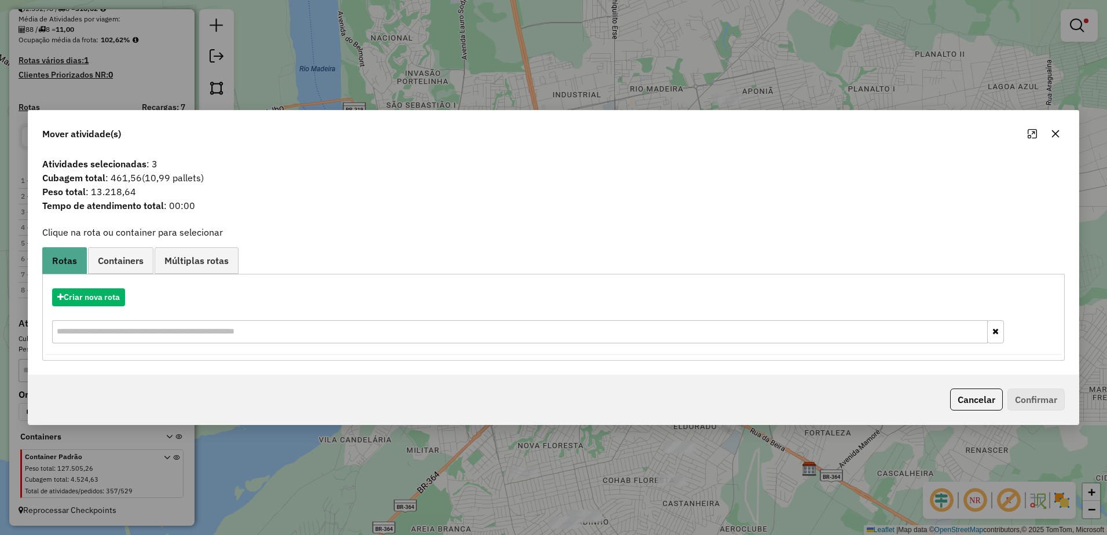
click at [1060, 133] on icon "button" at bounding box center [1055, 133] width 9 height 9
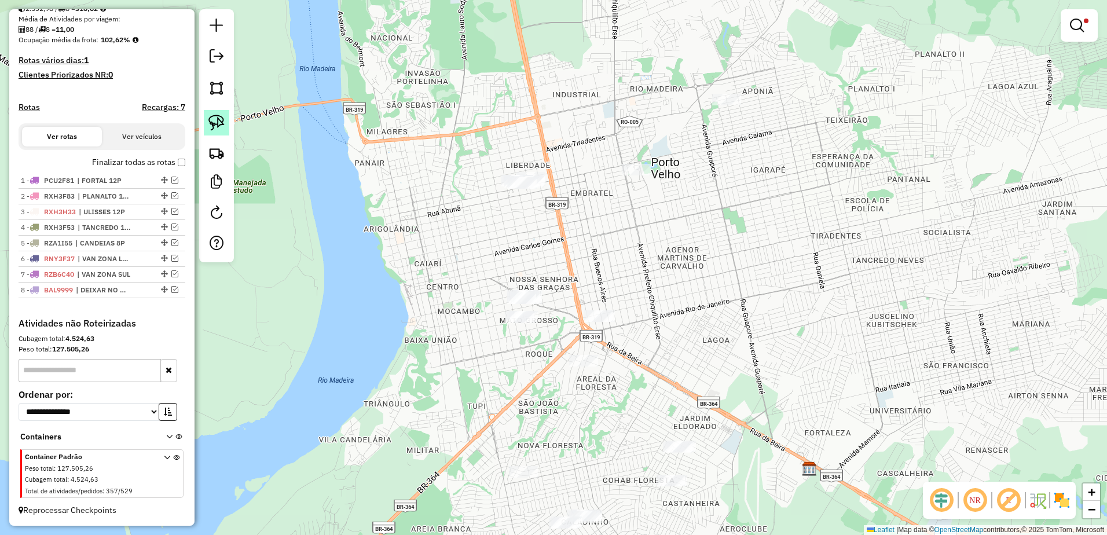
click at [221, 116] on img at bounding box center [216, 123] width 16 height 16
drag, startPoint x: 549, startPoint y: 162, endPoint x: 583, endPoint y: 202, distance: 52.2
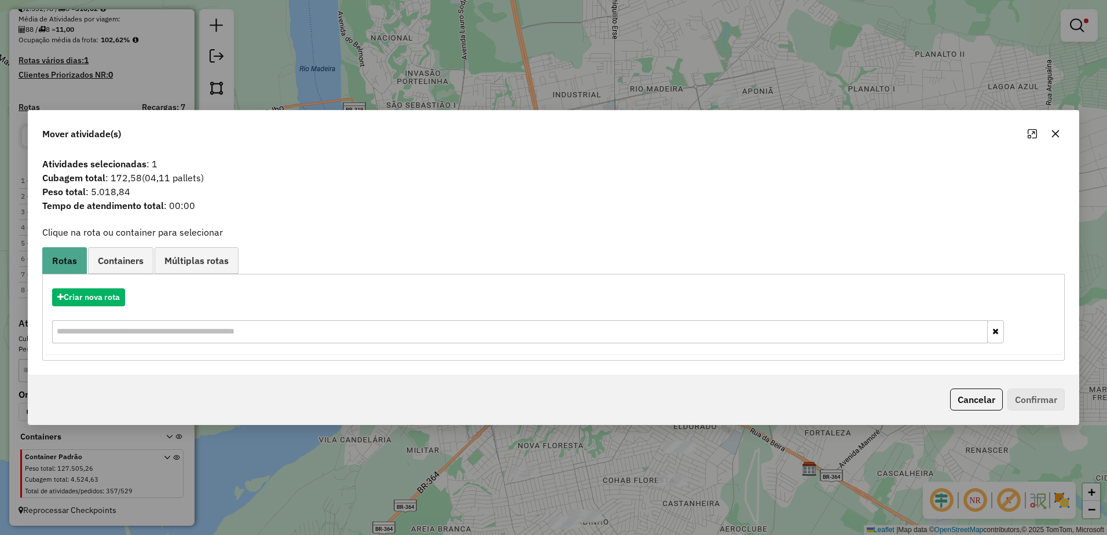
click at [1060, 134] on icon "button" at bounding box center [1055, 133] width 9 height 9
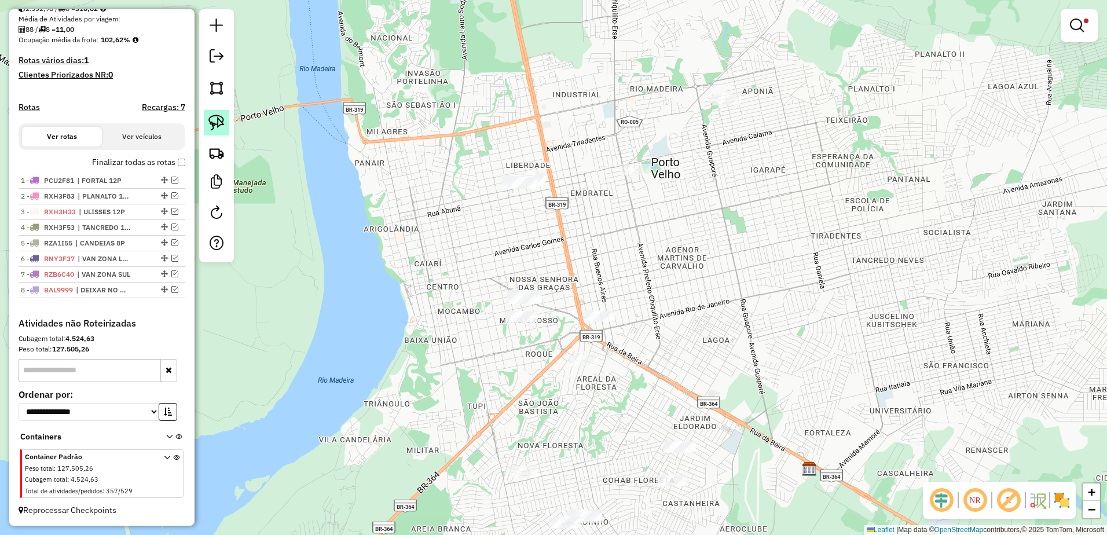
click at [221, 117] on img at bounding box center [216, 123] width 16 height 16
click at [223, 125] on img at bounding box center [216, 123] width 16 height 16
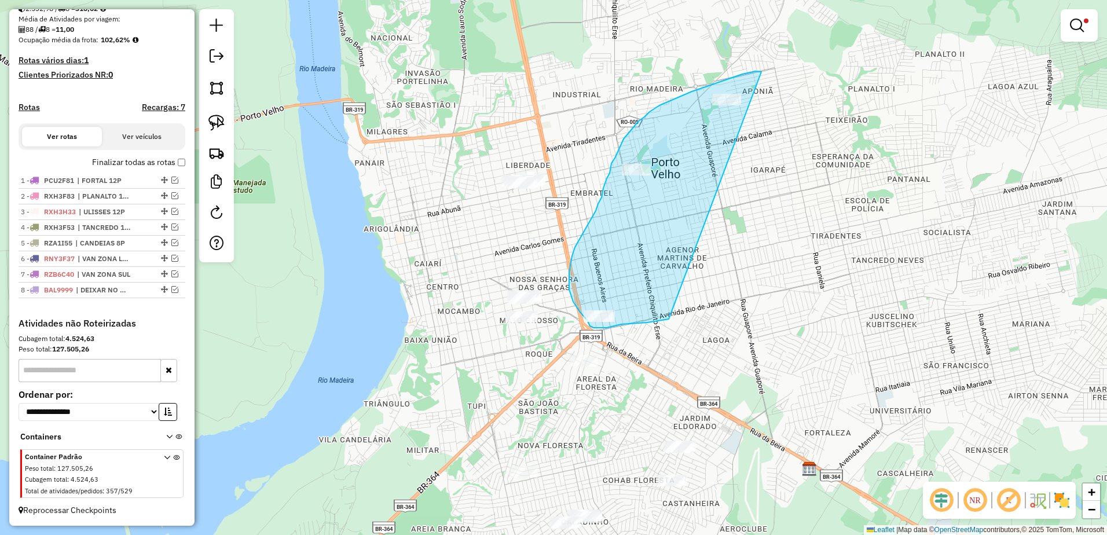
drag, startPoint x: 761, startPoint y: 71, endPoint x: 655, endPoint y: 314, distance: 265.2
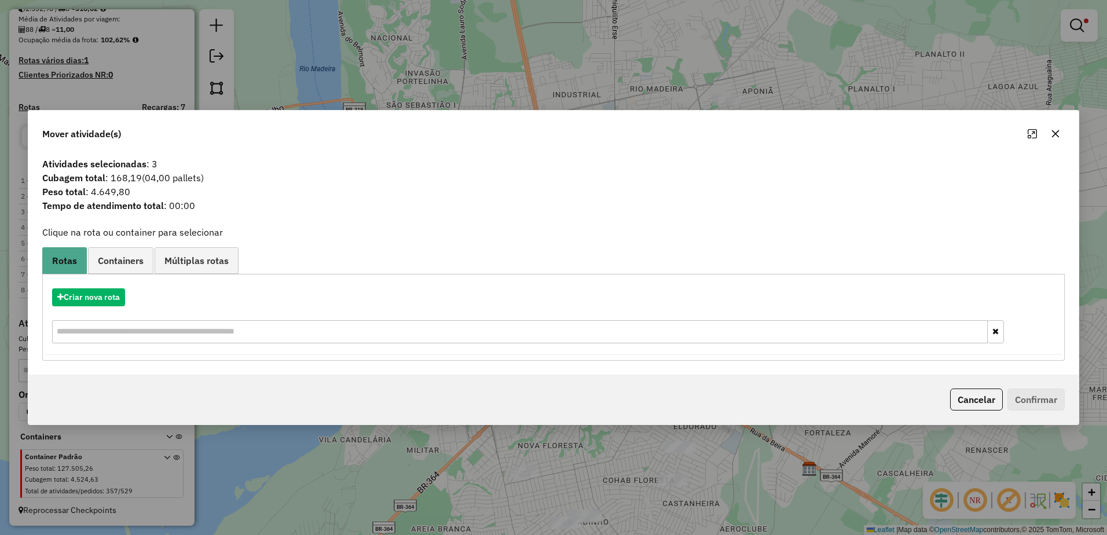
click at [1057, 129] on icon "button" at bounding box center [1055, 133] width 9 height 9
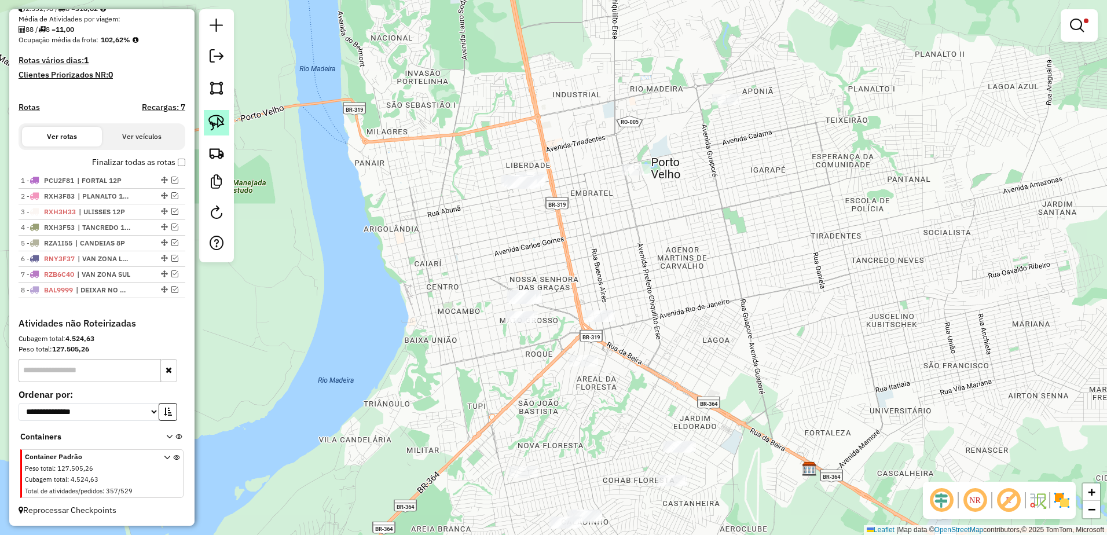
click at [220, 115] on img at bounding box center [216, 123] width 16 height 16
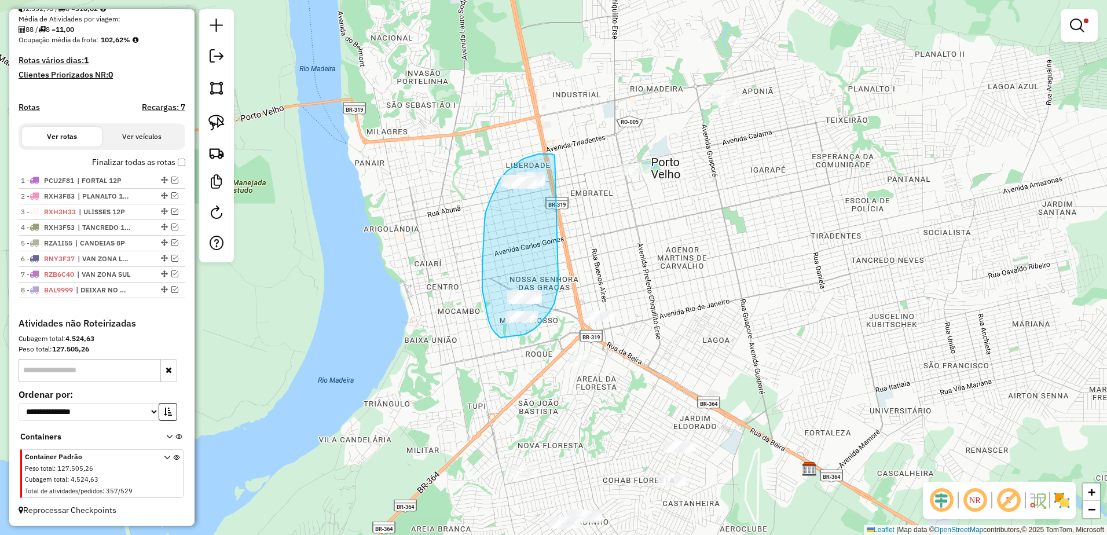
drag, startPoint x: 555, startPoint y: 155, endPoint x: 558, endPoint y: 276, distance: 120.5
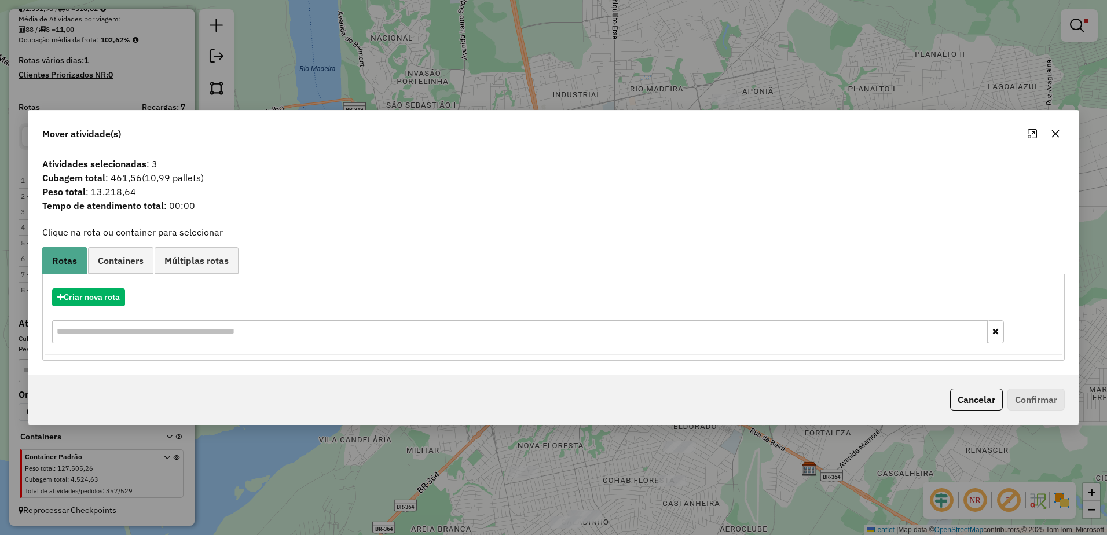
click at [1057, 127] on button "button" at bounding box center [1055, 133] width 19 height 19
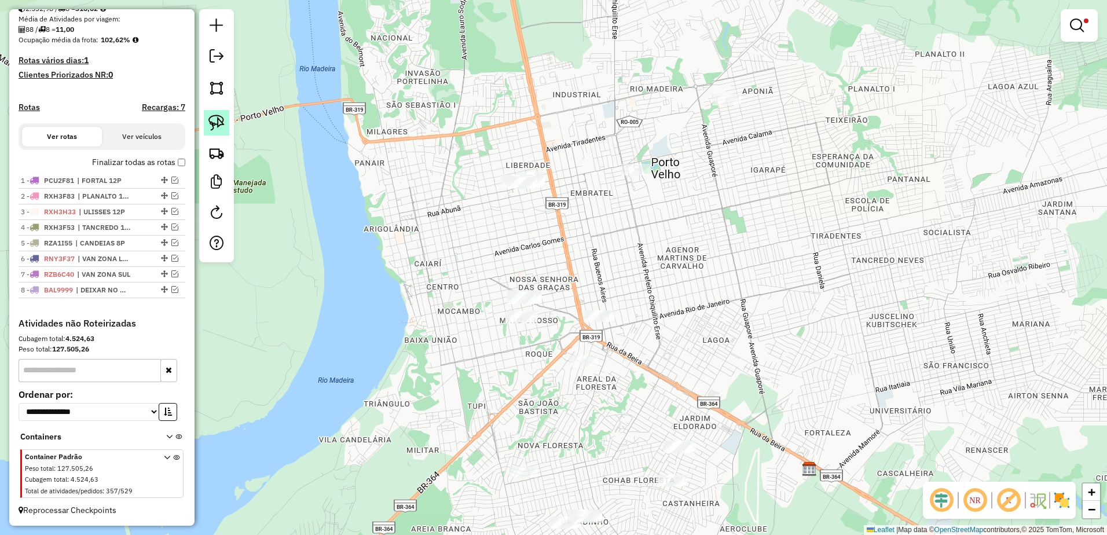
click at [222, 115] on img at bounding box center [216, 123] width 16 height 16
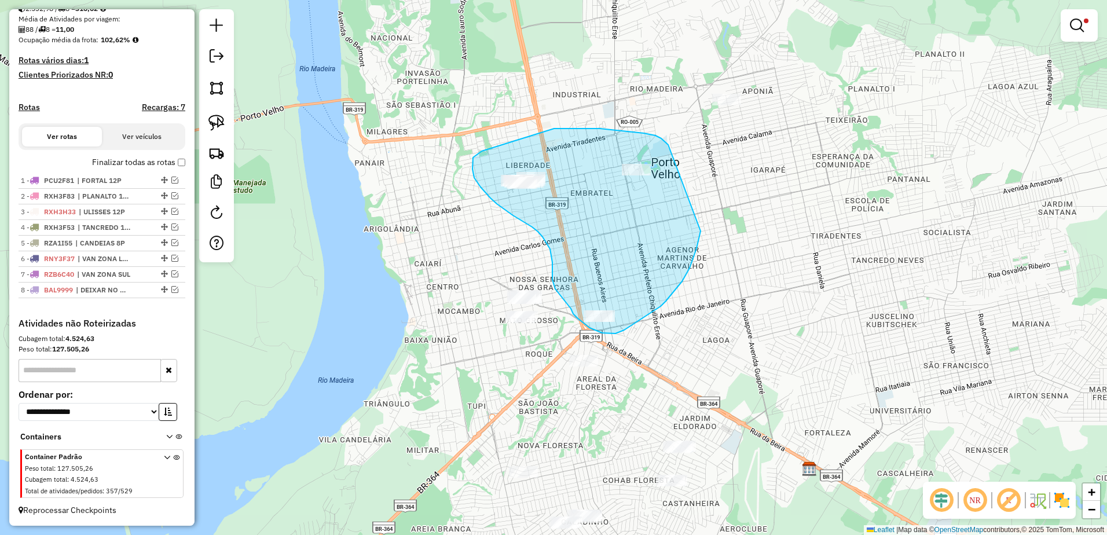
drag, startPoint x: 666, startPoint y: 142, endPoint x: 701, endPoint y: 231, distance: 95.7
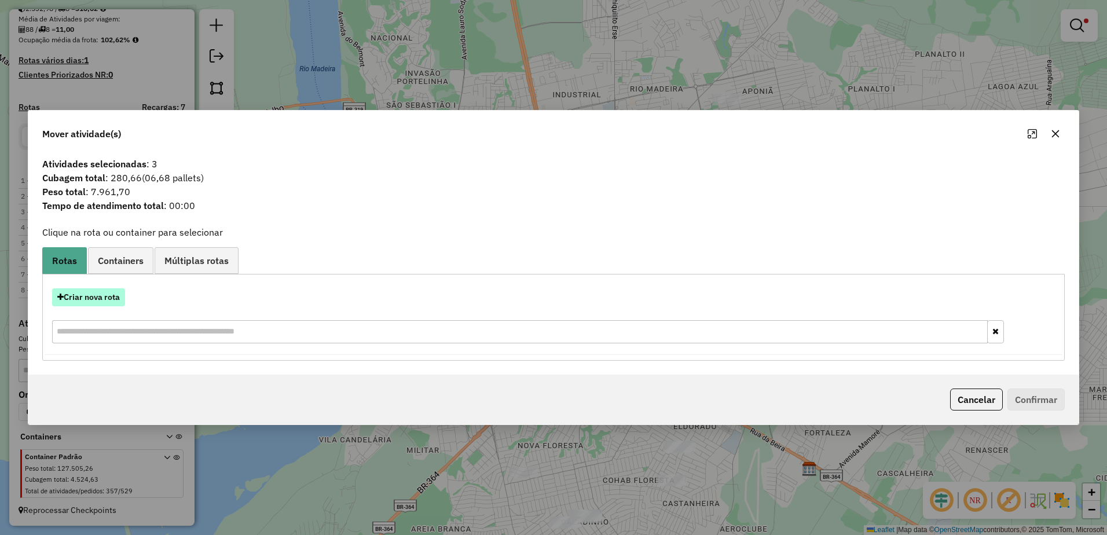
click at [100, 302] on button "Criar nova rota" at bounding box center [88, 297] width 73 height 18
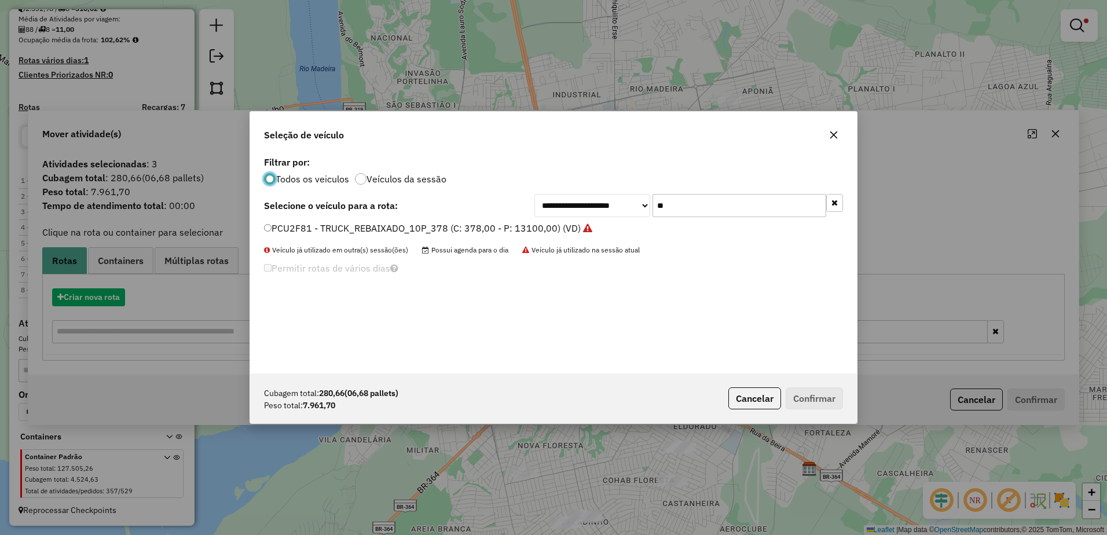
scroll to position [6, 3]
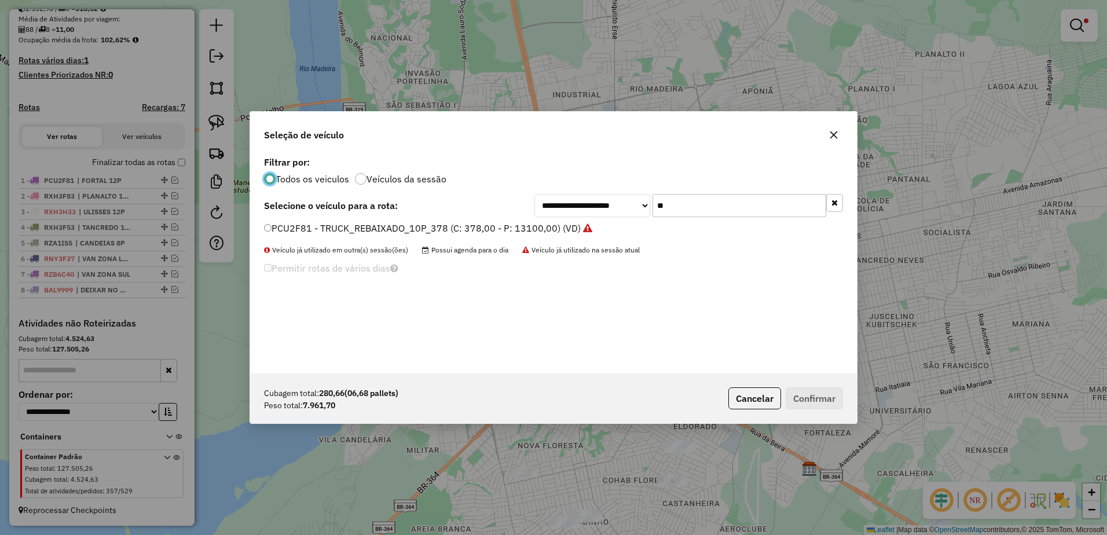
drag, startPoint x: 835, startPoint y: 129, endPoint x: 801, endPoint y: 127, distance: 34.2
click at [834, 129] on button "button" at bounding box center [833, 135] width 19 height 19
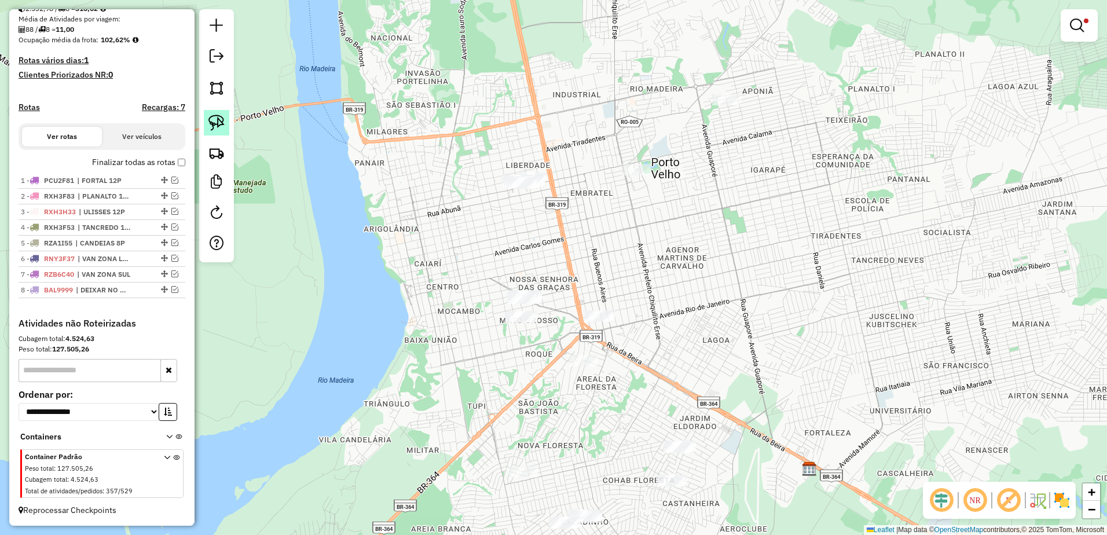
click at [223, 124] on img at bounding box center [216, 123] width 16 height 16
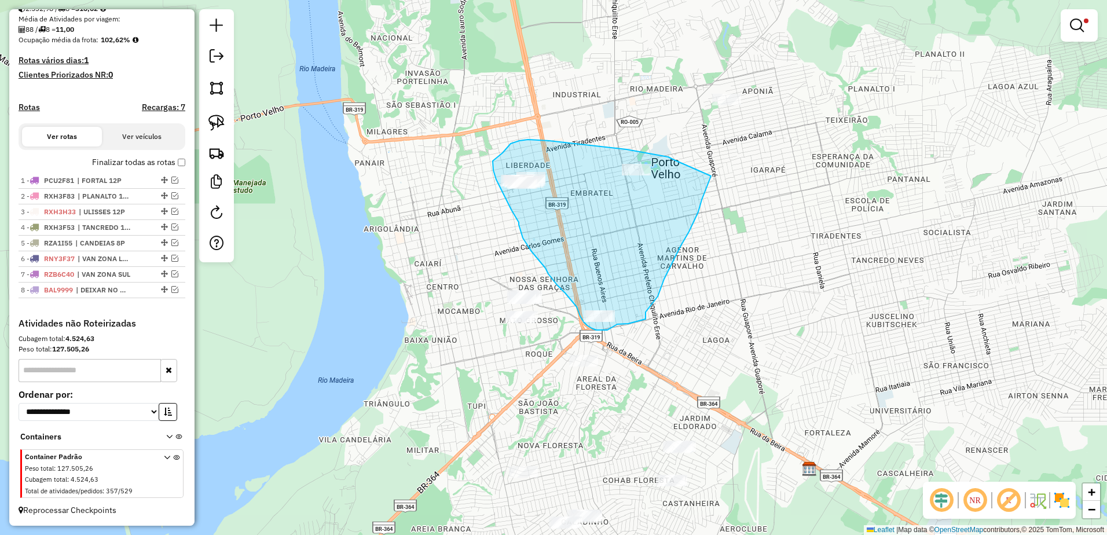
drag, startPoint x: 674, startPoint y: 160, endPoint x: 711, endPoint y: 176, distance: 40.4
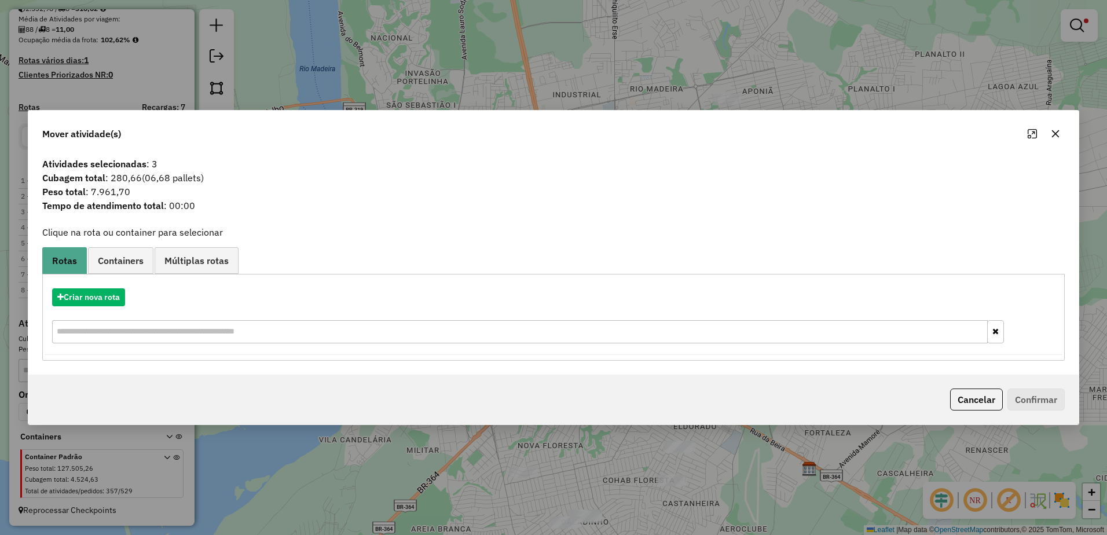
drag, startPoint x: 1058, startPoint y: 132, endPoint x: 456, endPoint y: 102, distance: 602.3
click at [1054, 133] on icon "button" at bounding box center [1056, 134] width 8 height 8
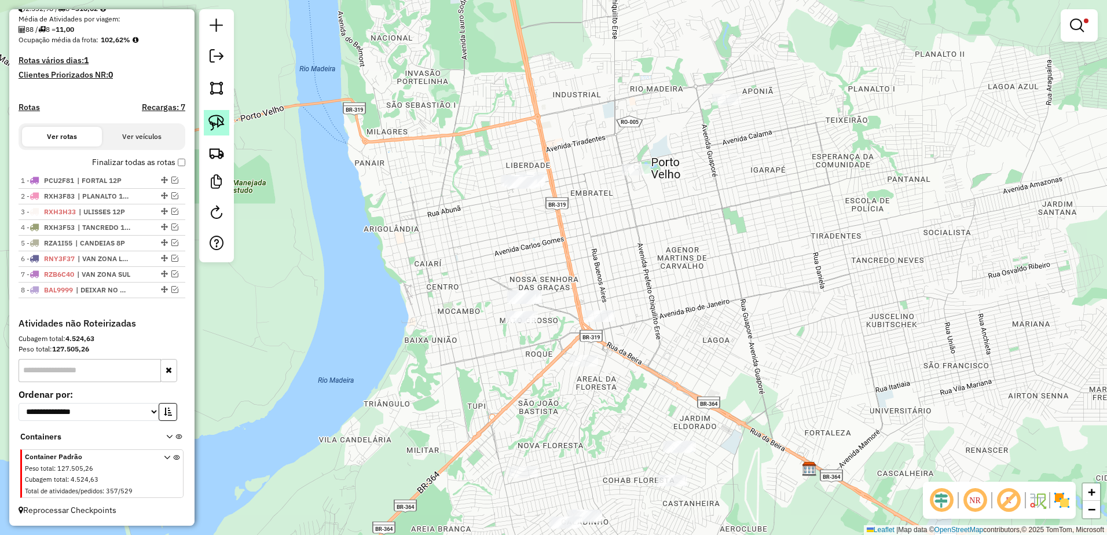
click at [215, 118] on img at bounding box center [216, 123] width 16 height 16
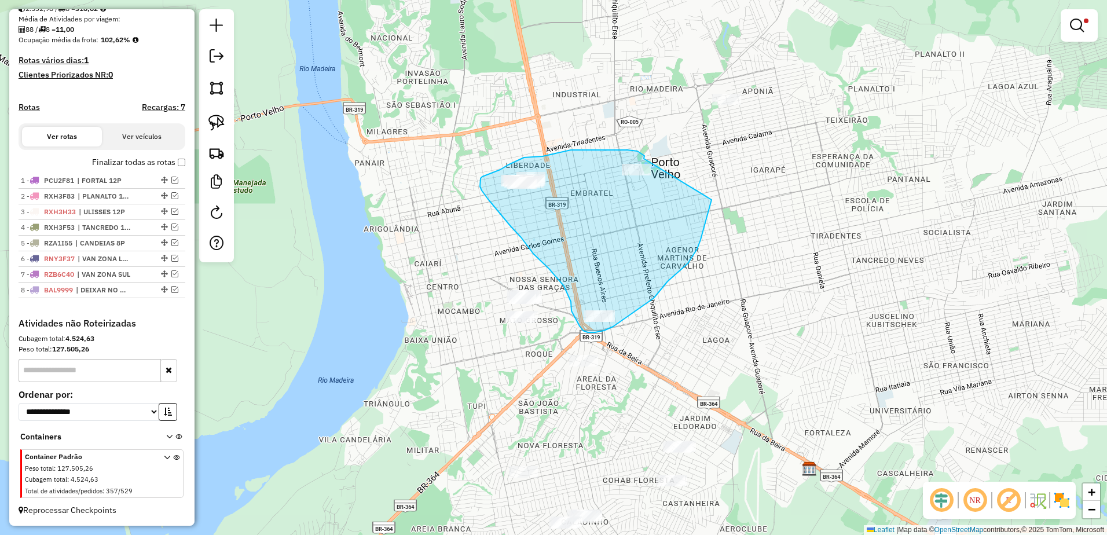
drag, startPoint x: 644, startPoint y: 159, endPoint x: 704, endPoint y: 193, distance: 69.5
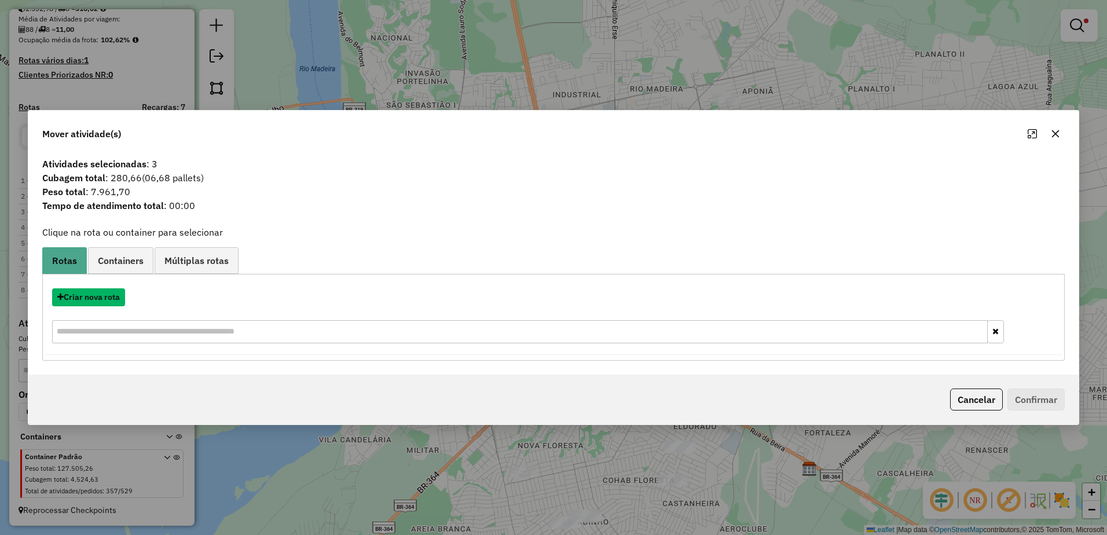
click at [113, 299] on button "Criar nova rota" at bounding box center [88, 297] width 73 height 18
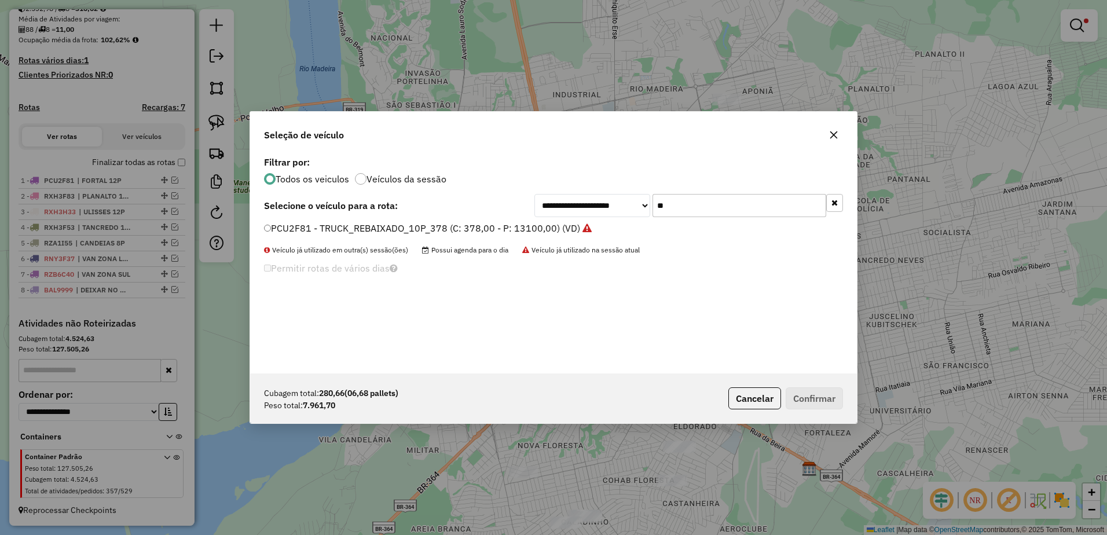
click at [729, 219] on div "**********" at bounding box center [553, 263] width 607 height 220
click at [729, 212] on input "**" at bounding box center [740, 205] width 174 height 23
type input "*"
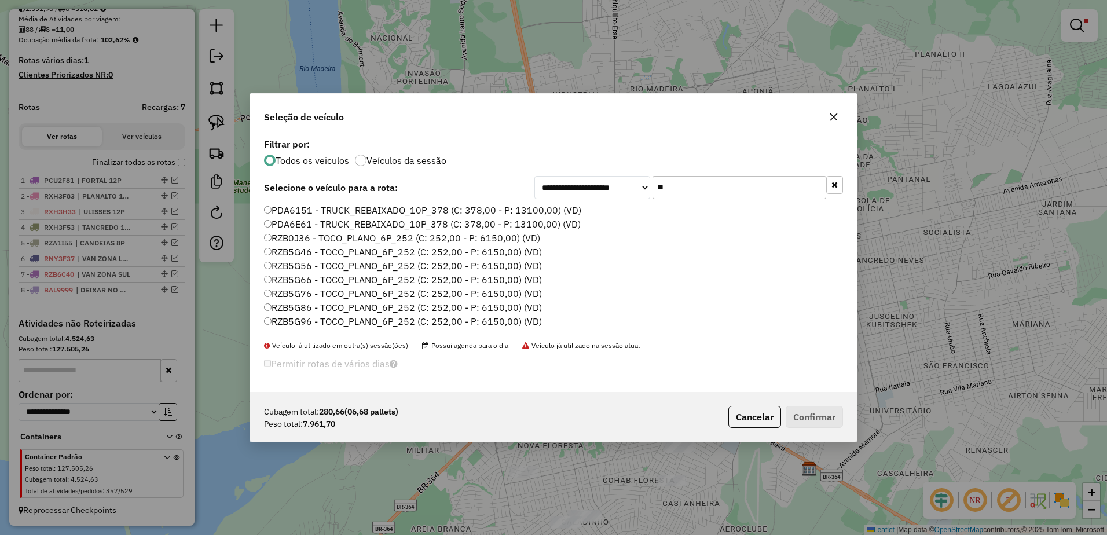
type input "*"
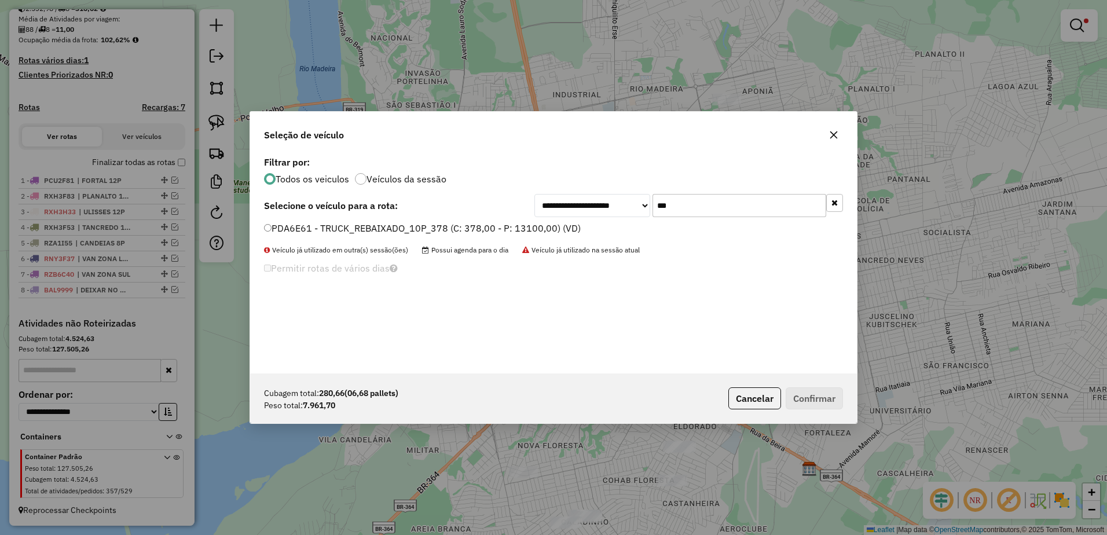
type input "***"
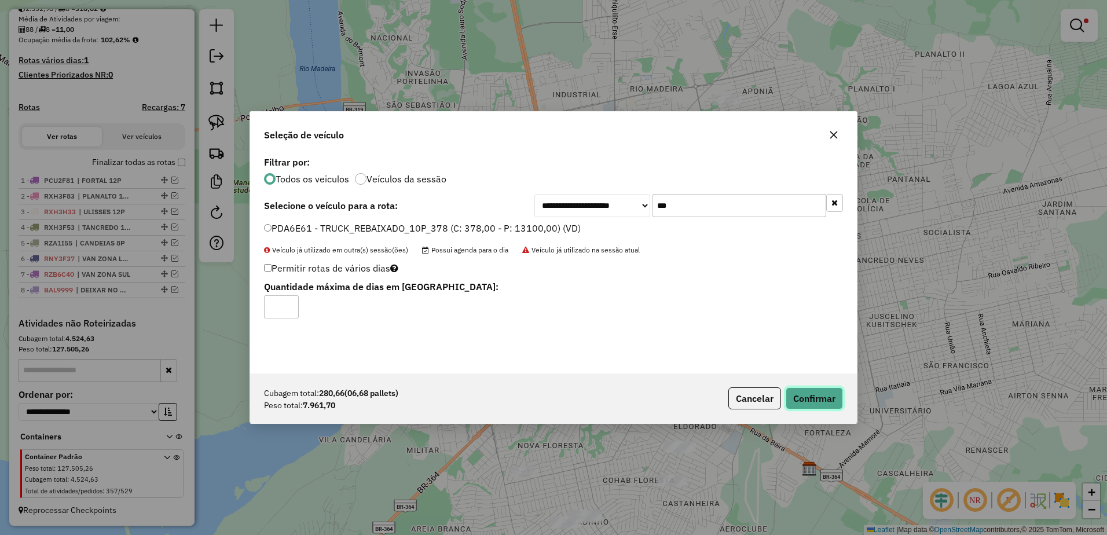
click at [834, 397] on button "Confirmar" at bounding box center [814, 398] width 57 height 22
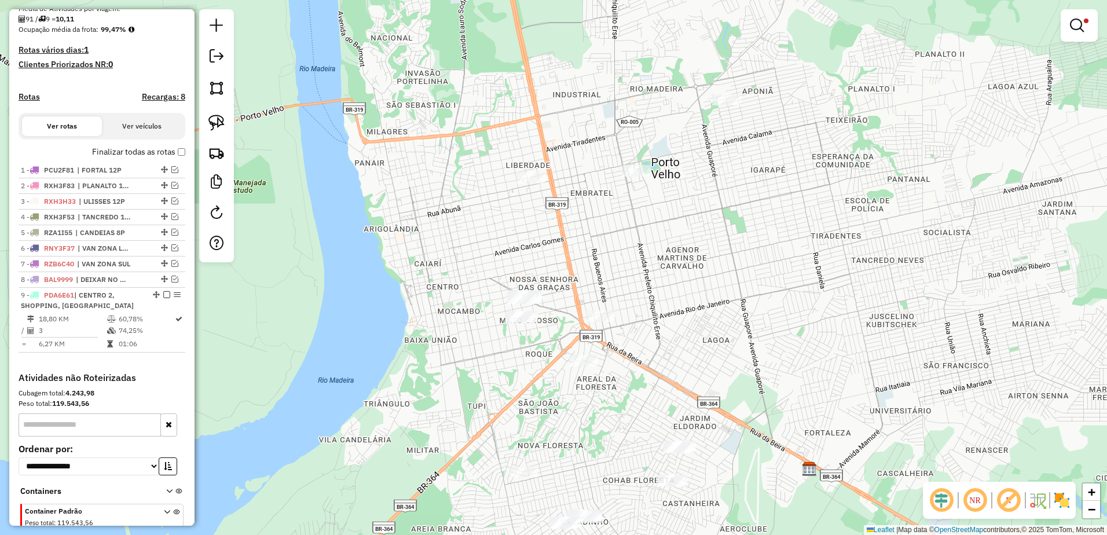
scroll to position [320, 0]
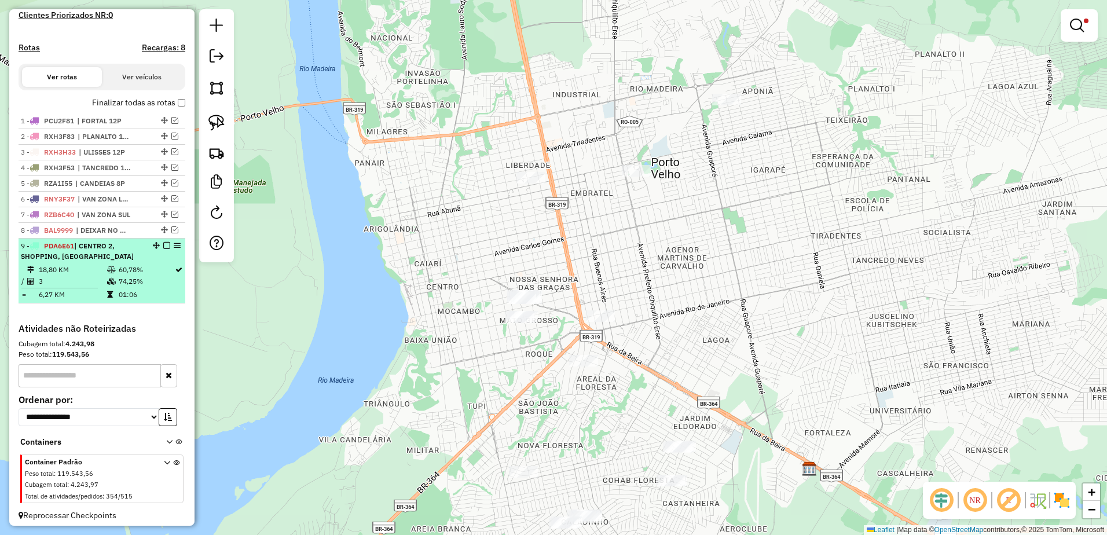
click at [162, 276] on td "60,78%" at bounding box center [146, 270] width 56 height 12
select select "**********"
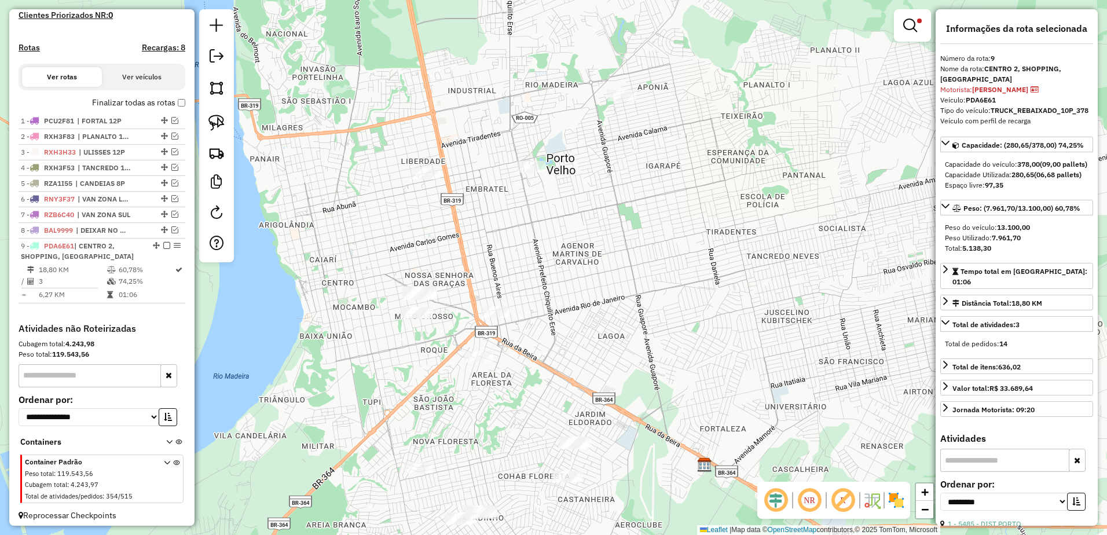
drag, startPoint x: 502, startPoint y: 200, endPoint x: 540, endPoint y: 257, distance: 68.4
click at [540, 257] on div "Limpar filtros Janela de atendimento Grade de atendimento Capacidade Transporta…" at bounding box center [553, 267] width 1107 height 535
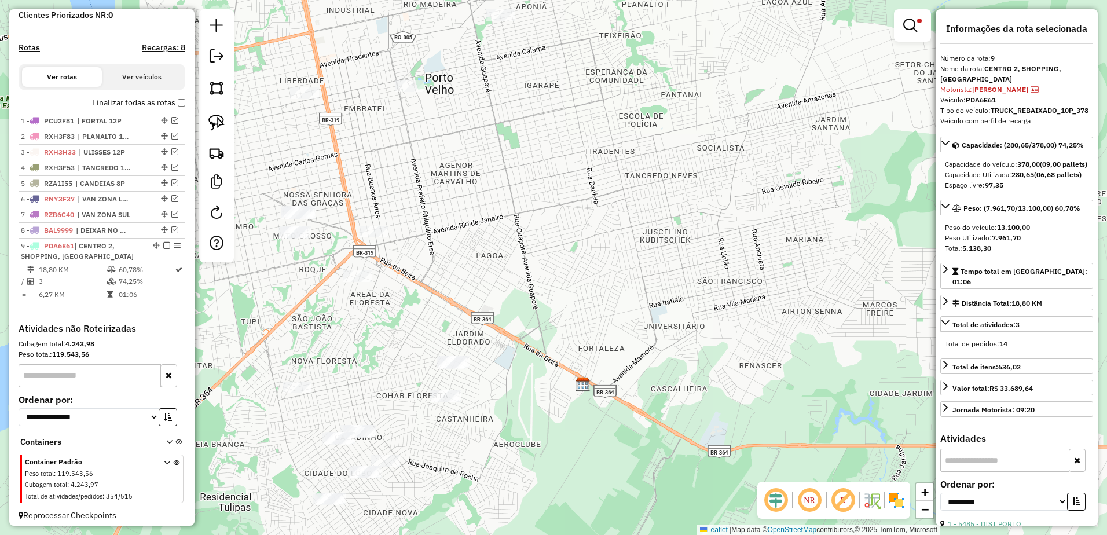
drag, startPoint x: 540, startPoint y: 333, endPoint x: 413, endPoint y: 259, distance: 146.9
click at [413, 259] on div "Limpar filtros Janela de atendimento Grade de atendimento Capacidade Transporta…" at bounding box center [553, 267] width 1107 height 535
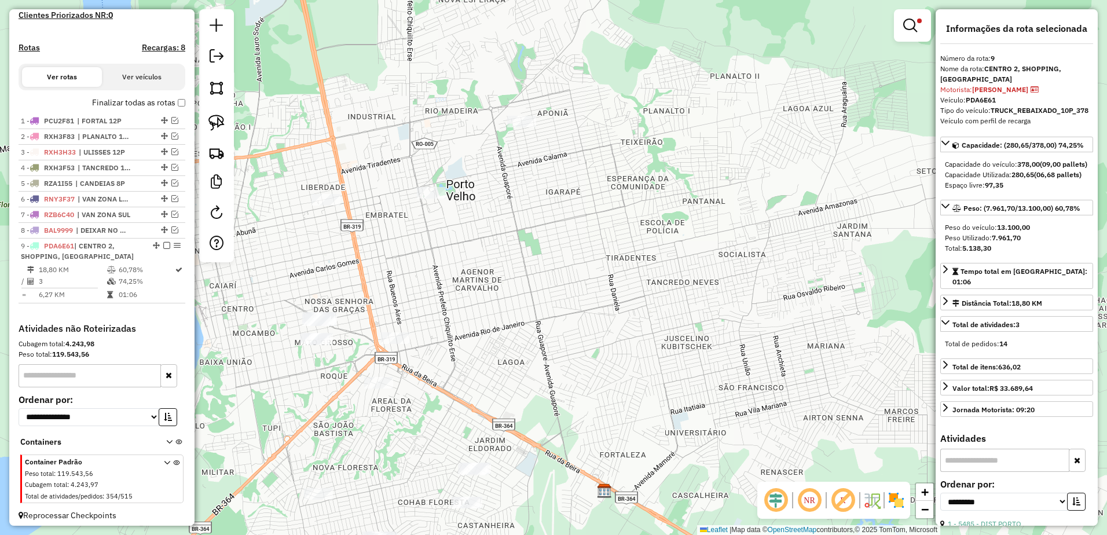
drag, startPoint x: 431, startPoint y: 261, endPoint x: 428, endPoint y: 327, distance: 65.5
click at [428, 327] on div "Limpar filtros Janela de atendimento Grade de atendimento Capacidade Transporta…" at bounding box center [553, 267] width 1107 height 535
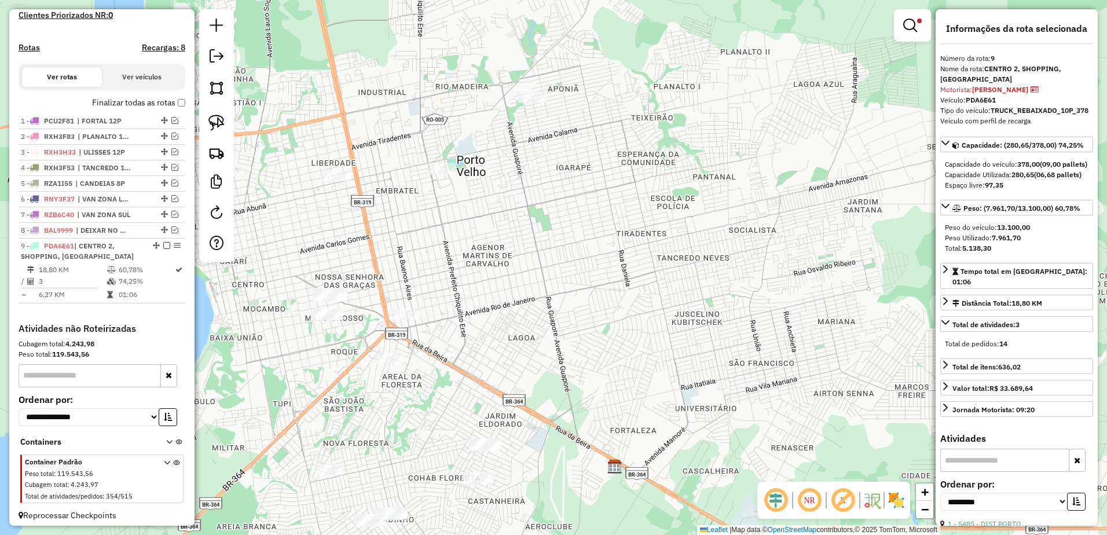
drag, startPoint x: 425, startPoint y: 306, endPoint x: 435, endPoint y: 282, distance: 26.5
click at [435, 282] on div "Limpar filtros Janela de atendimento Grade de atendimento Capacidade Transporta…" at bounding box center [553, 267] width 1107 height 535
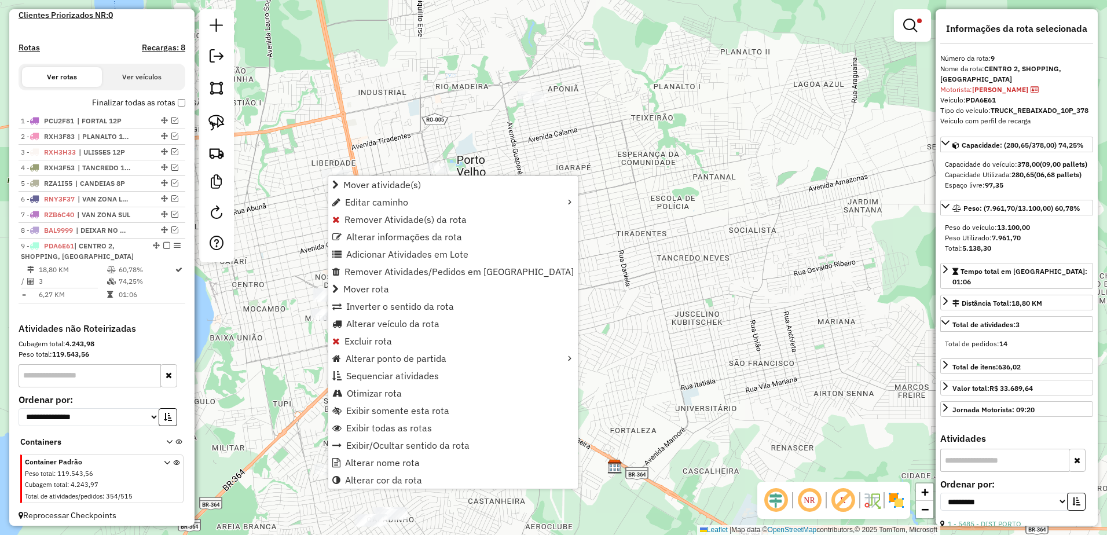
scroll to position [335, 0]
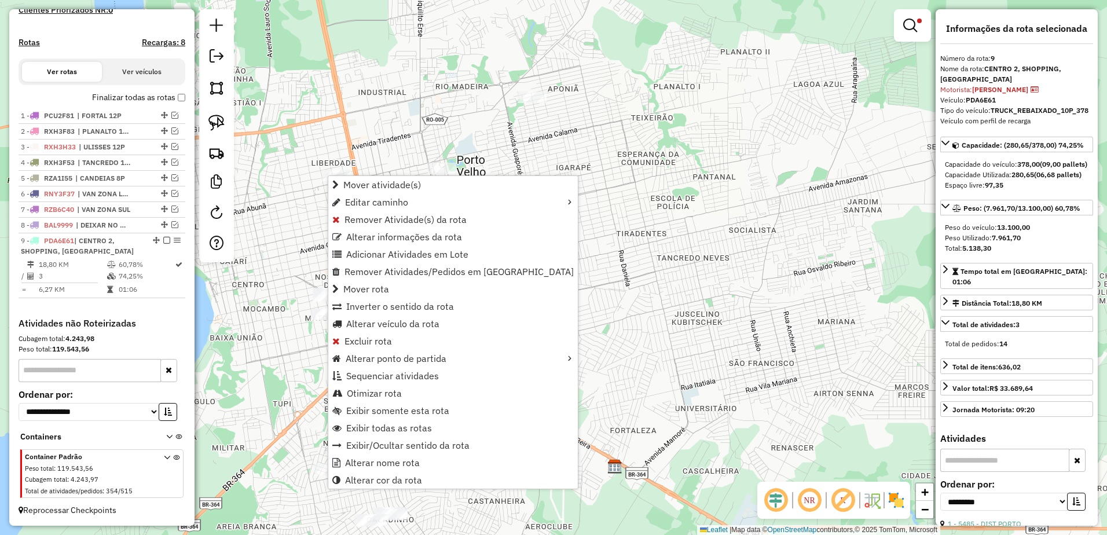
click at [754, 297] on div "Limpar filtros Janela de atendimento Grade de atendimento Capacidade Transporta…" at bounding box center [553, 267] width 1107 height 535
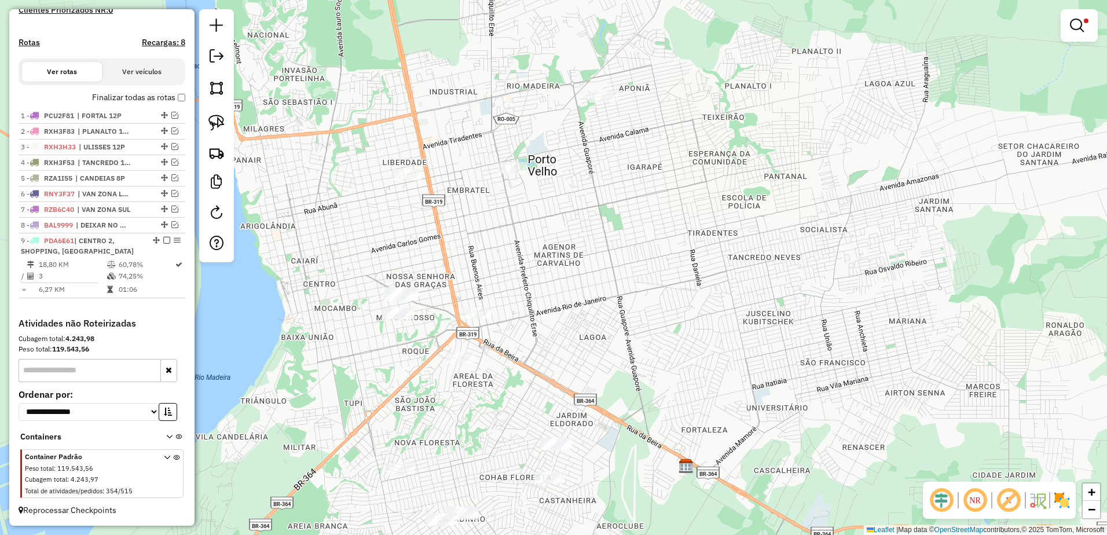
drag, startPoint x: 575, startPoint y: 260, endPoint x: 647, endPoint y: 259, distance: 71.2
click at [647, 259] on div "Limpar filtros Janela de atendimento Grade de atendimento Capacidade Transporta…" at bounding box center [553, 267] width 1107 height 535
select select "**********"
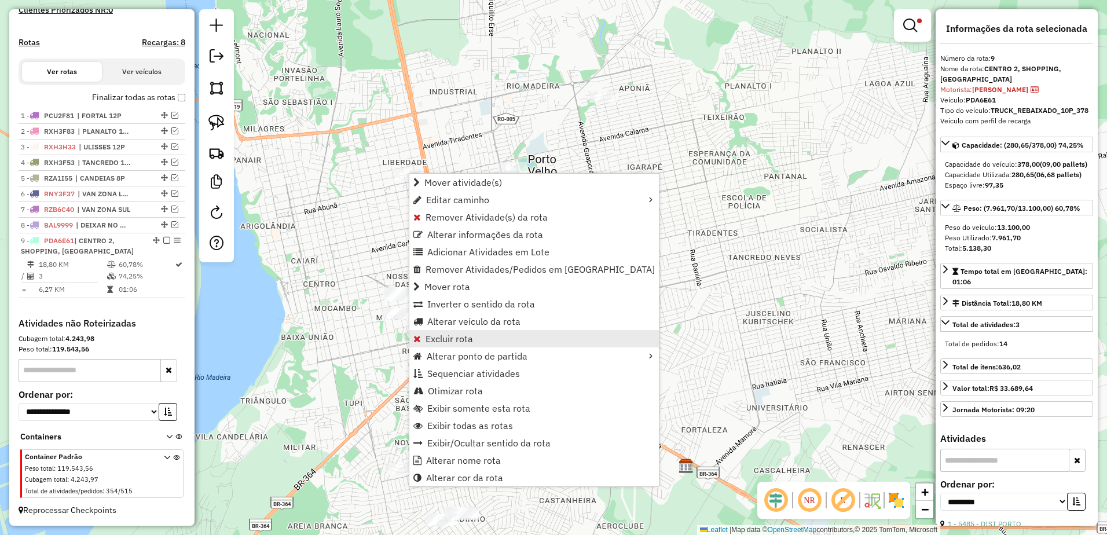
click at [491, 346] on link "Excluir rota" at bounding box center [534, 338] width 250 height 17
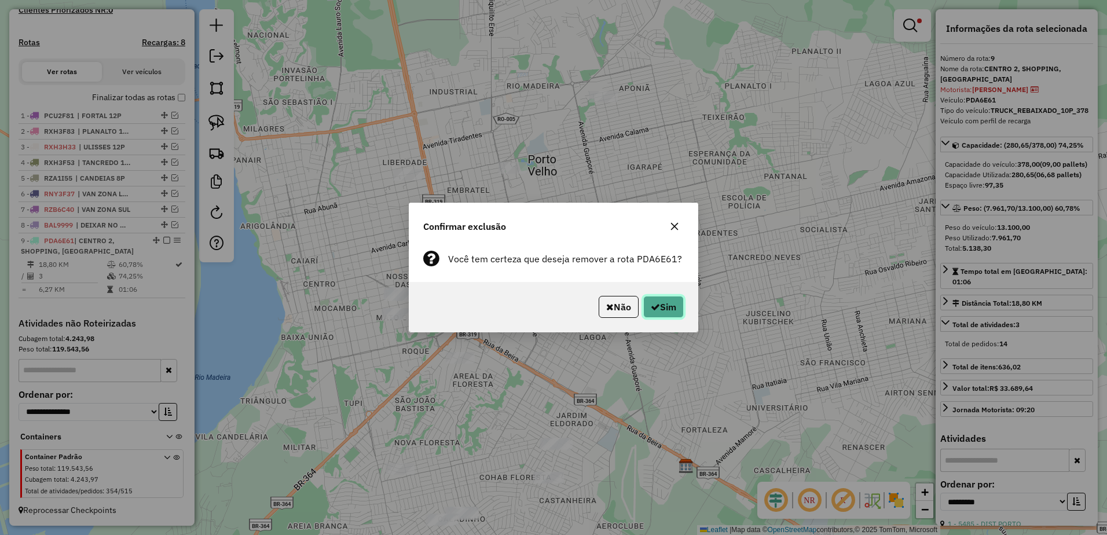
click at [683, 299] on button "Sim" at bounding box center [663, 307] width 41 height 22
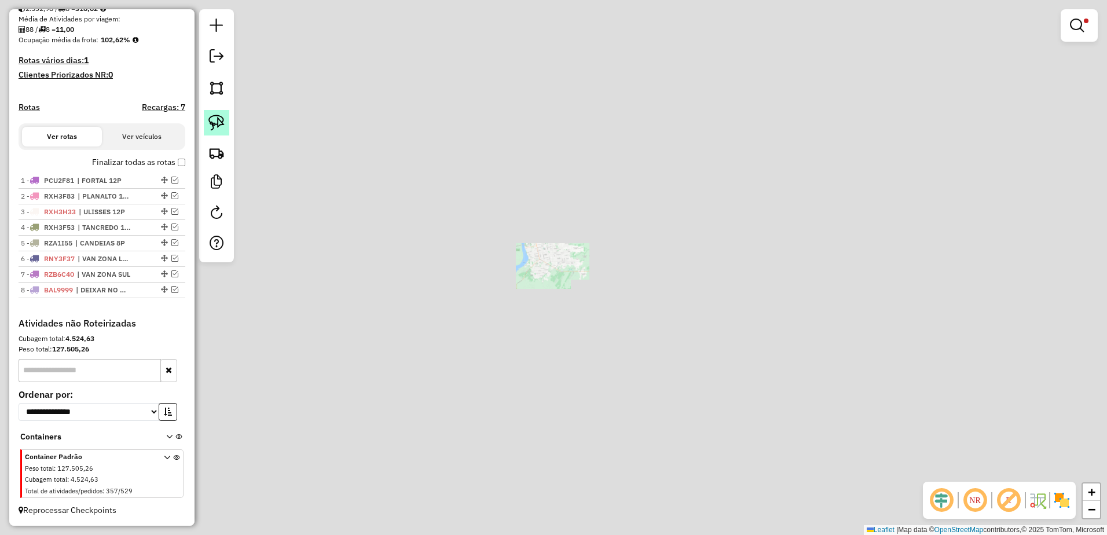
scroll to position [270, 0]
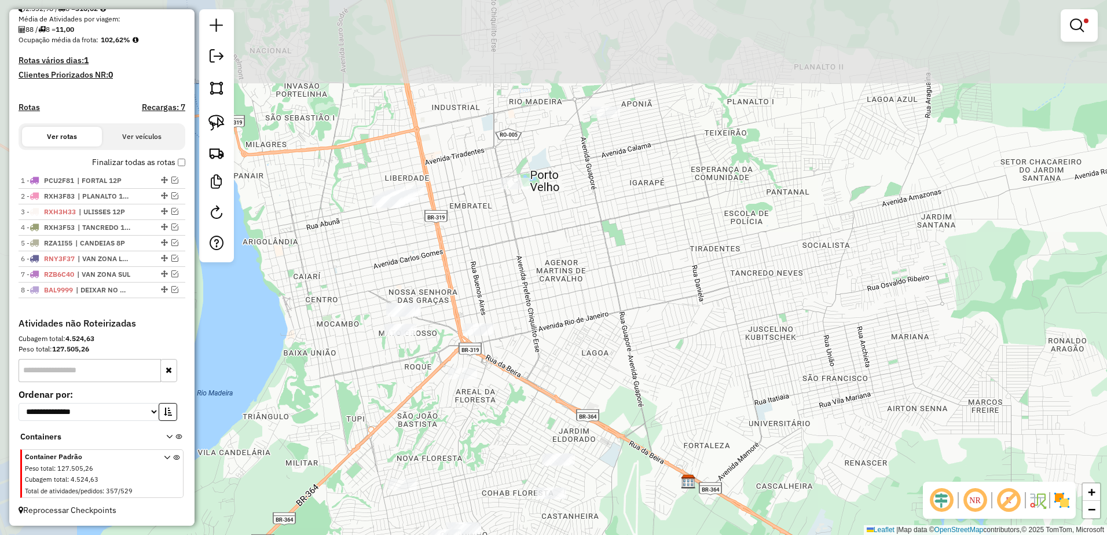
drag, startPoint x: 522, startPoint y: 202, endPoint x: 615, endPoint y: 287, distance: 126.2
click at [632, 316] on div "Limpar filtros Janela de atendimento Grade de atendimento Capacidade Transporta…" at bounding box center [553, 267] width 1107 height 535
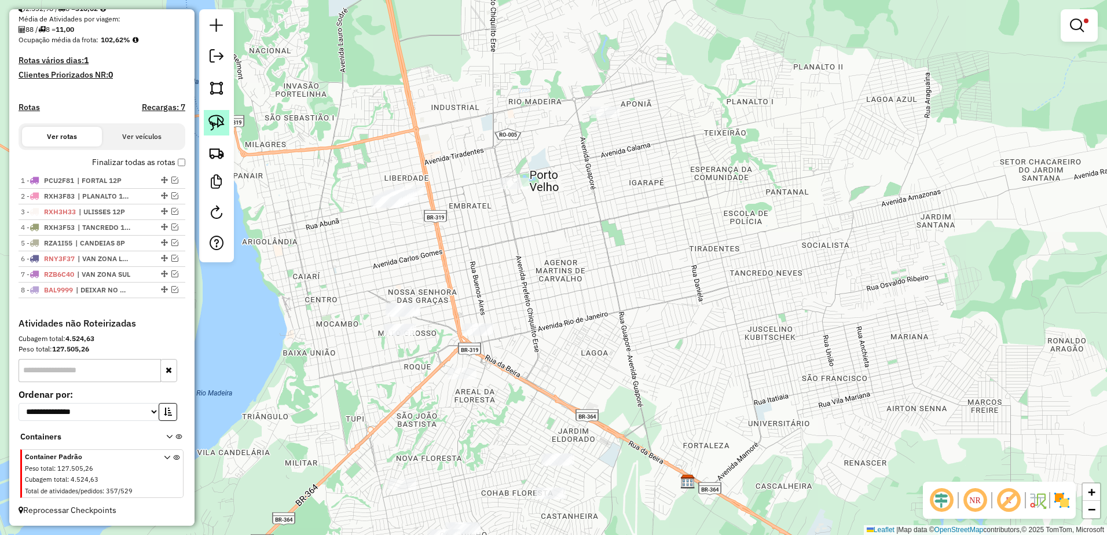
click at [217, 122] on img at bounding box center [216, 123] width 16 height 16
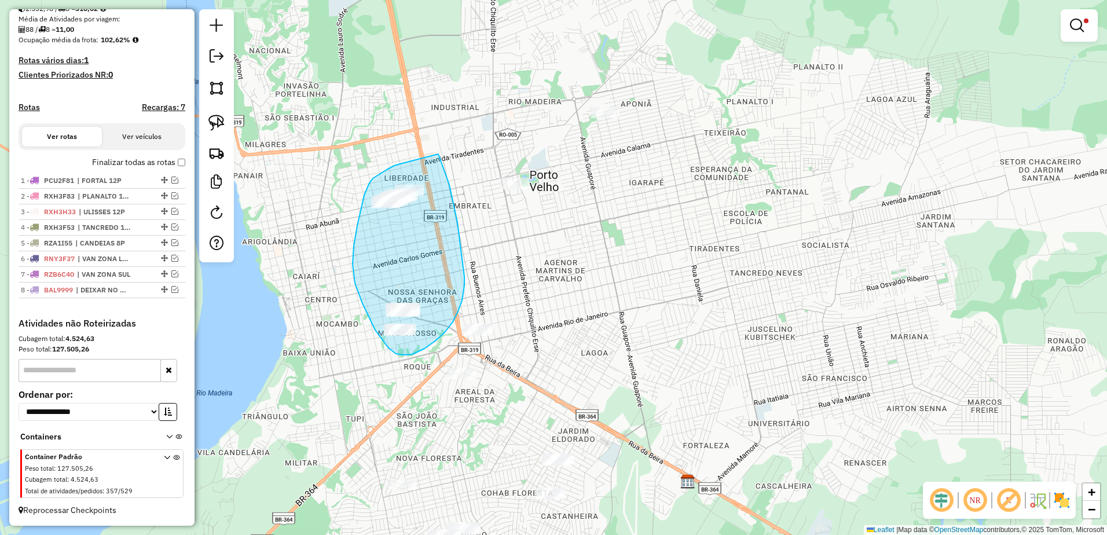
drag, startPoint x: 402, startPoint y: 163, endPoint x: 432, endPoint y: 141, distance: 37.2
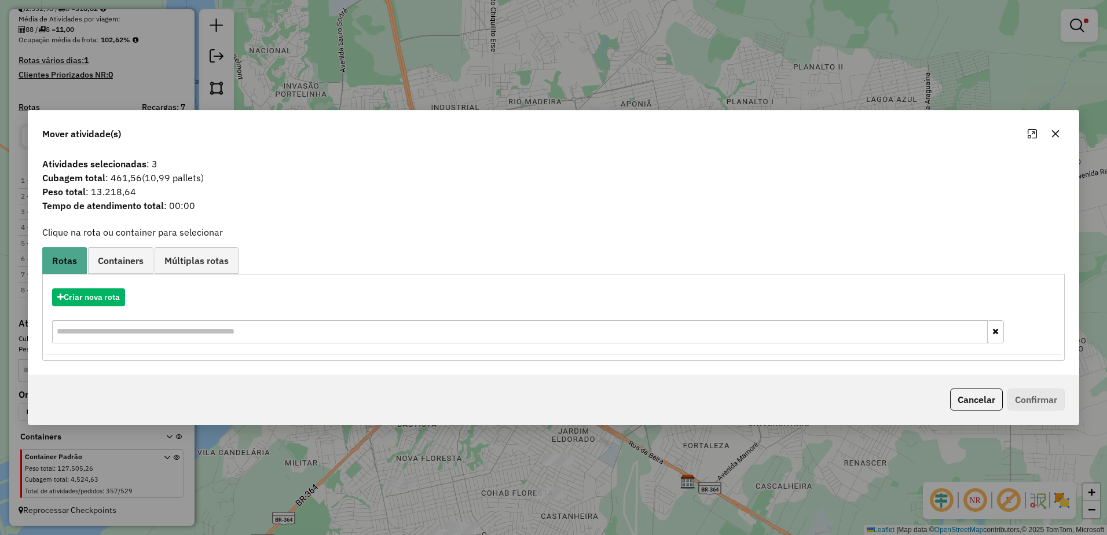
click at [1060, 132] on icon "button" at bounding box center [1055, 133] width 9 height 9
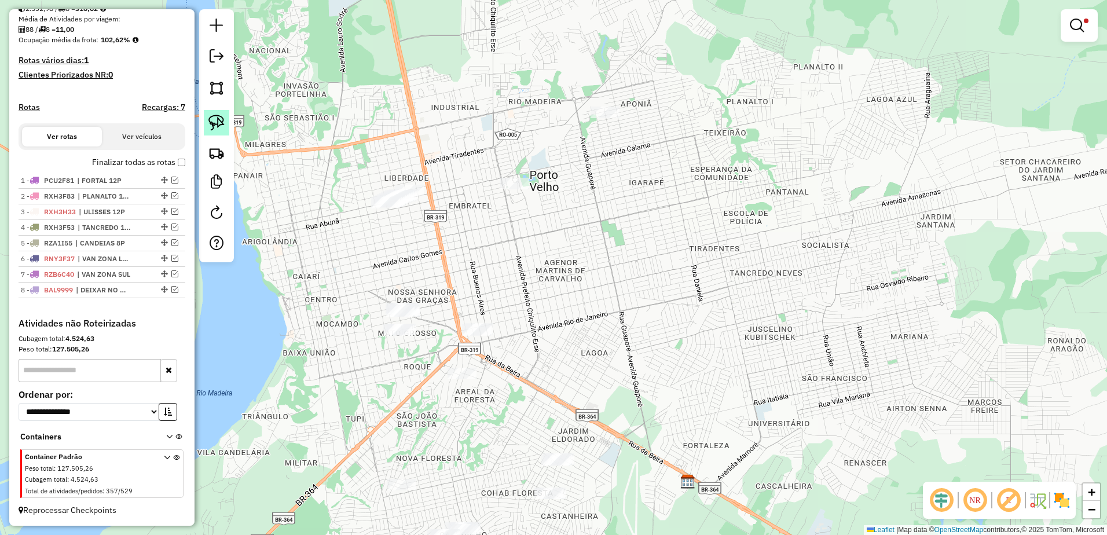
click at [212, 118] on img at bounding box center [216, 123] width 16 height 16
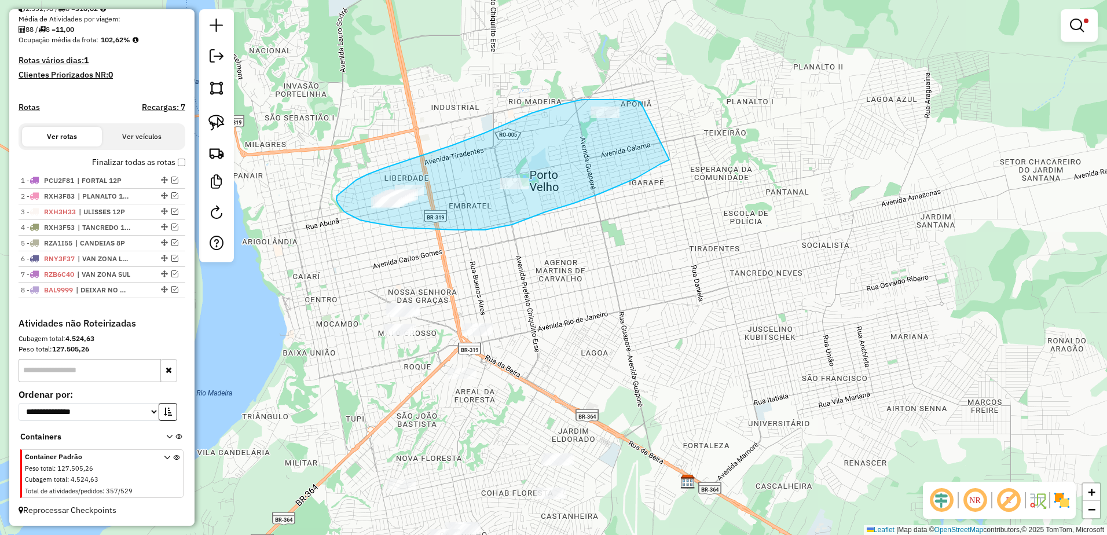
drag, startPoint x: 640, startPoint y: 102, endPoint x: 669, endPoint y: 160, distance: 64.7
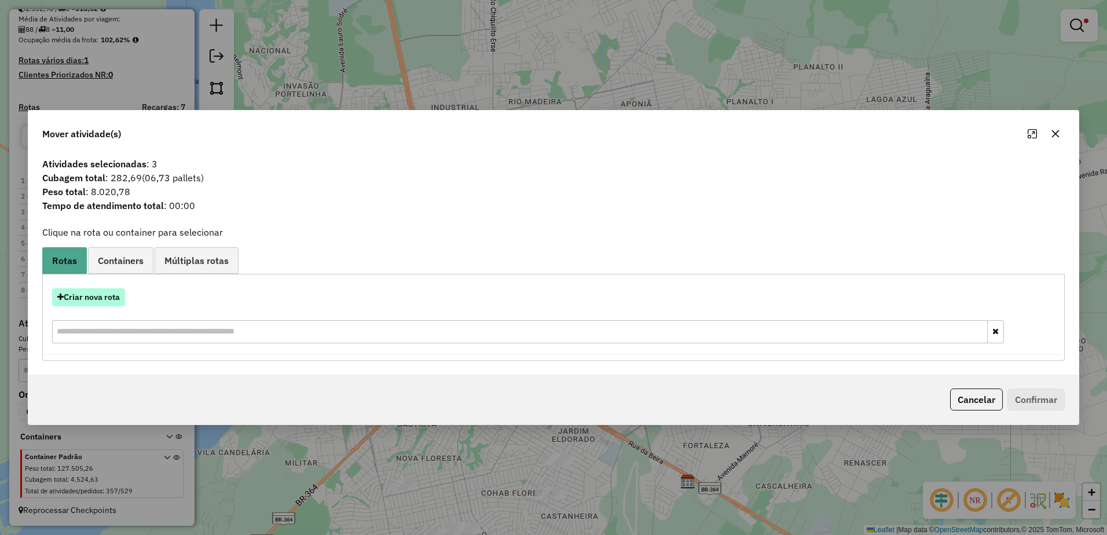
click at [92, 303] on button "Criar nova rota" at bounding box center [88, 297] width 73 height 18
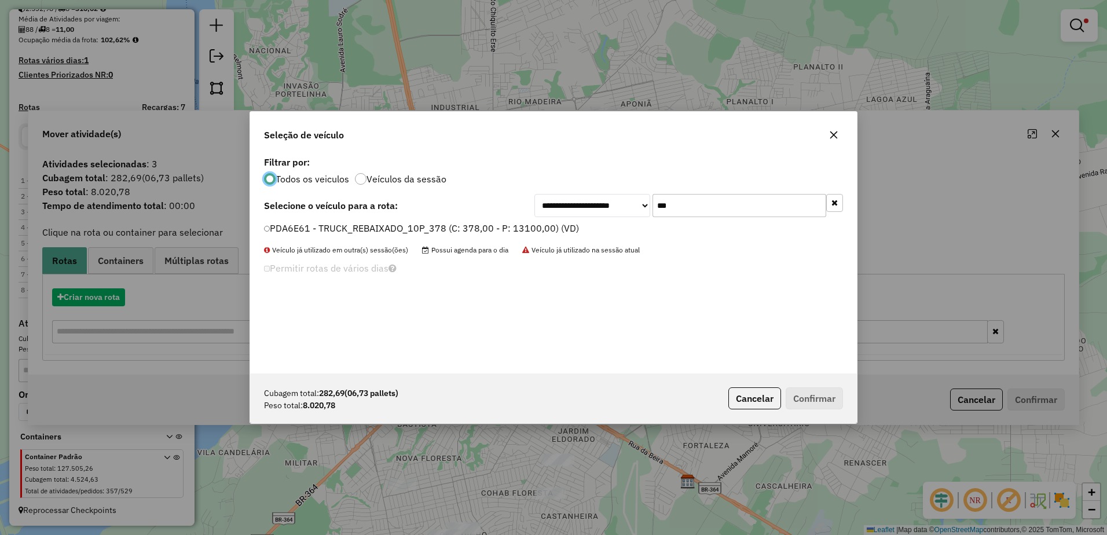
scroll to position [6, 3]
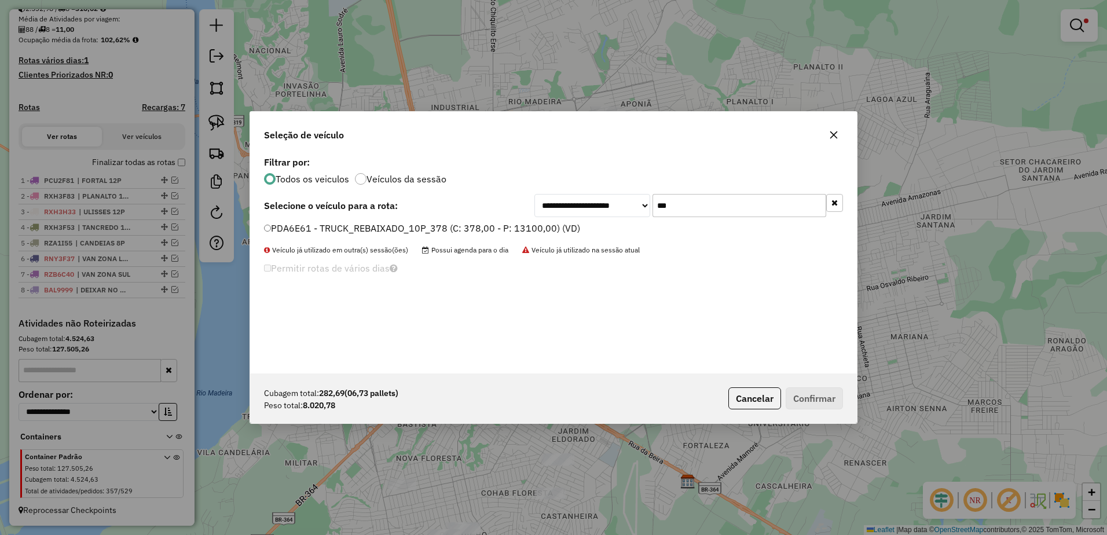
click at [702, 207] on input "***" at bounding box center [740, 205] width 174 height 23
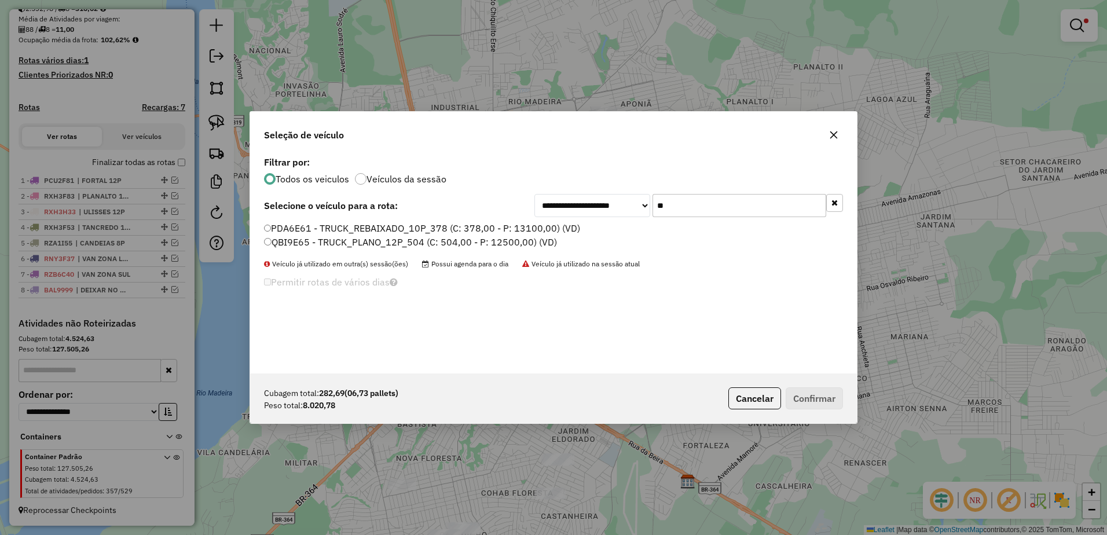
type input "*"
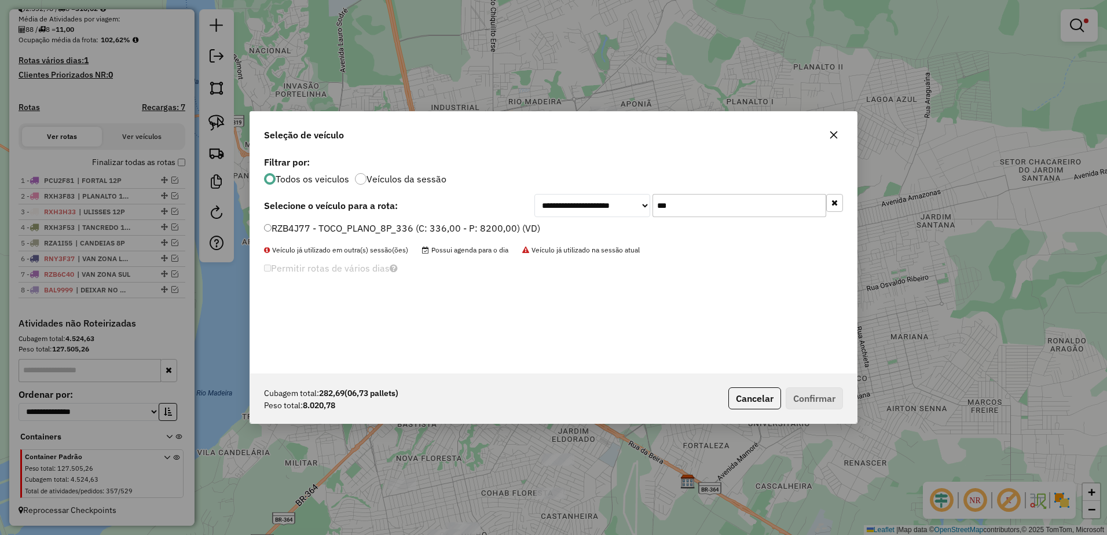
type input "***"
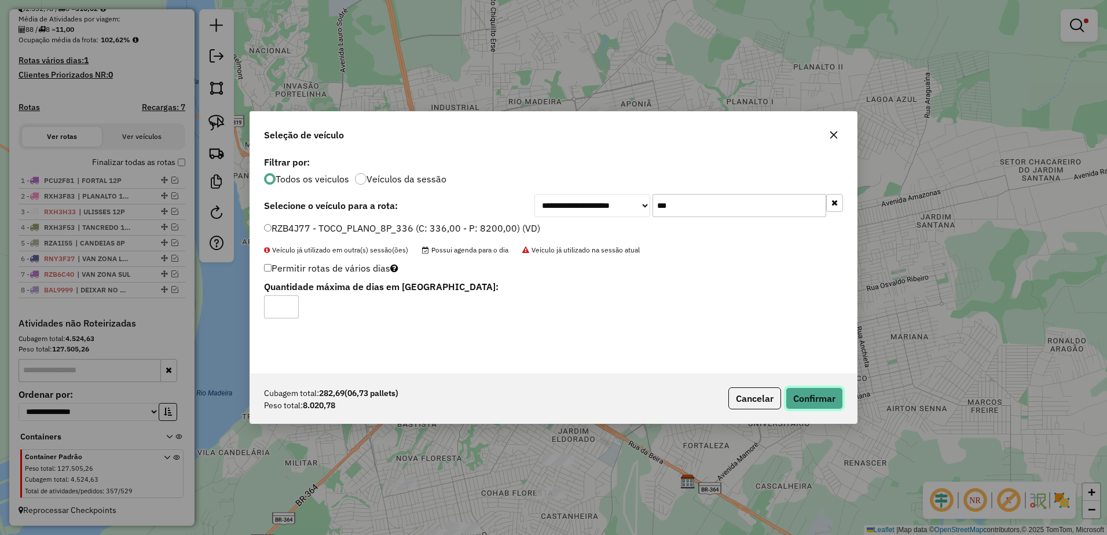
click at [801, 397] on button "Confirmar" at bounding box center [814, 398] width 57 height 22
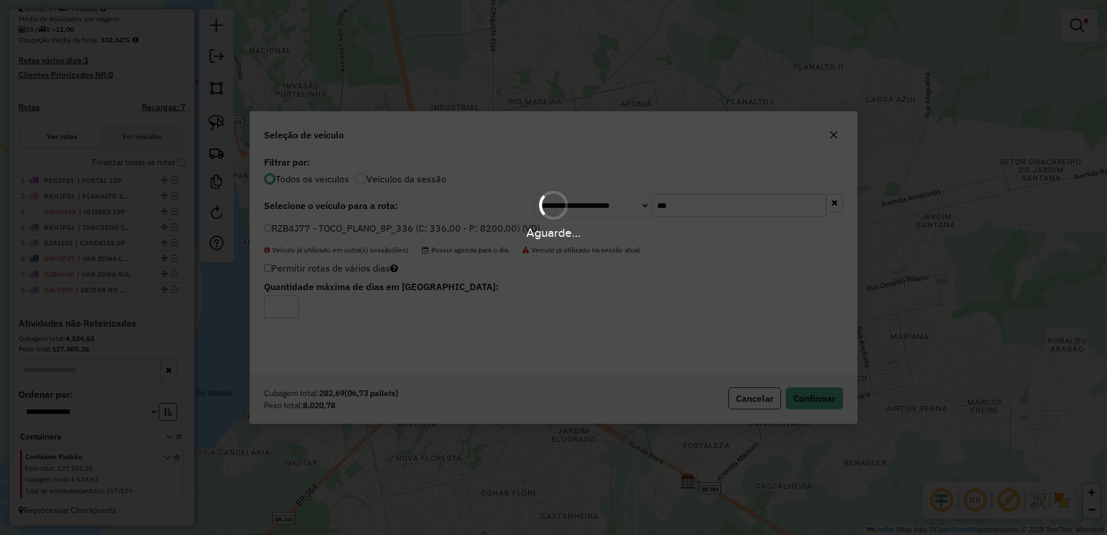
scroll to position [335, 0]
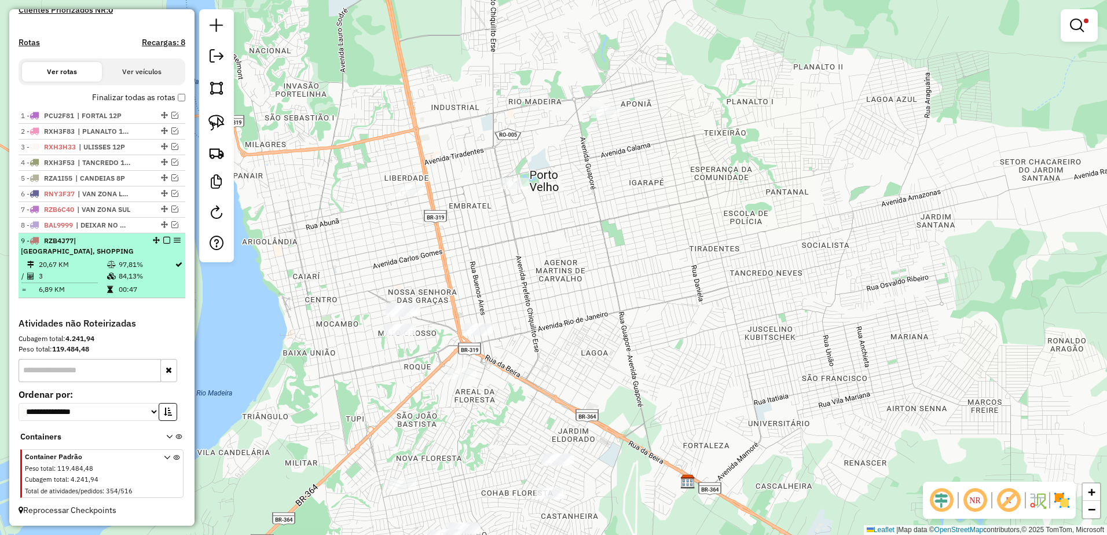
click at [107, 265] on td at bounding box center [113, 265] width 12 height 12
select select "**********"
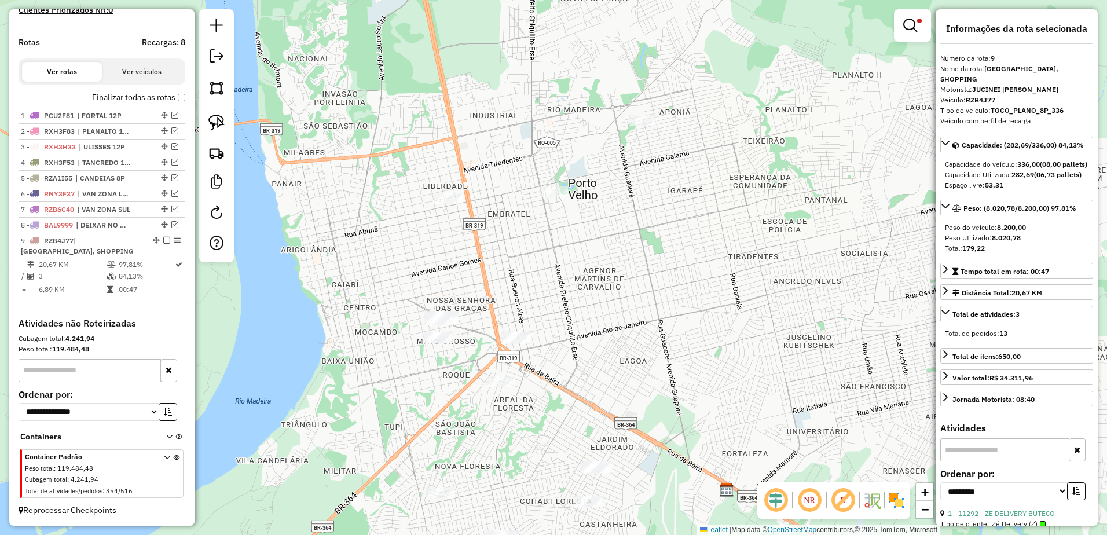
drag, startPoint x: 525, startPoint y: 265, endPoint x: 585, endPoint y: 315, distance: 78.9
click at [585, 315] on div "Limpar filtros Janela de atendimento Grade de atendimento Capacidade Transporta…" at bounding box center [553, 267] width 1107 height 535
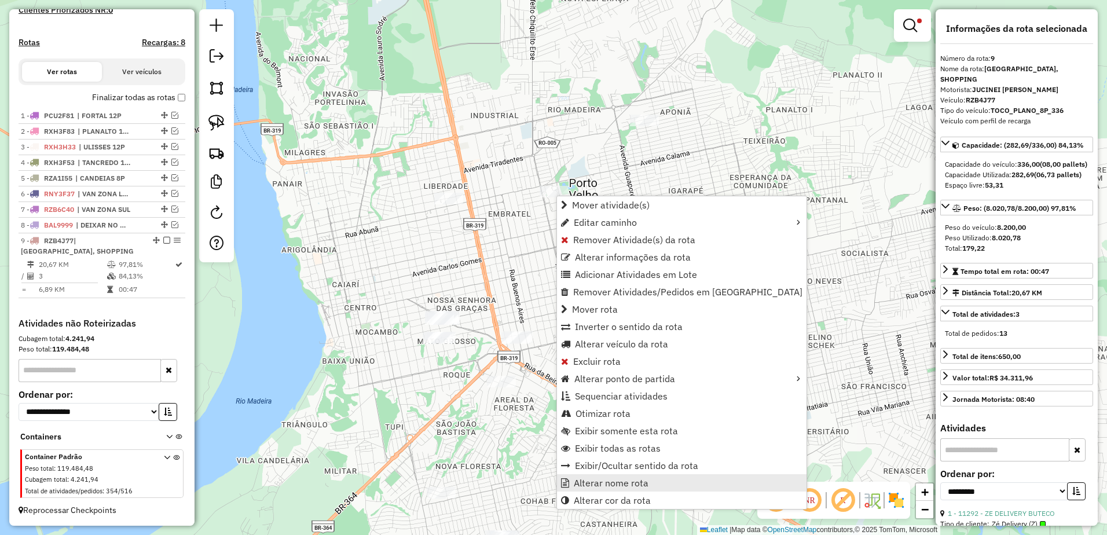
click at [630, 483] on span "Alterar nome rota" at bounding box center [611, 482] width 75 height 9
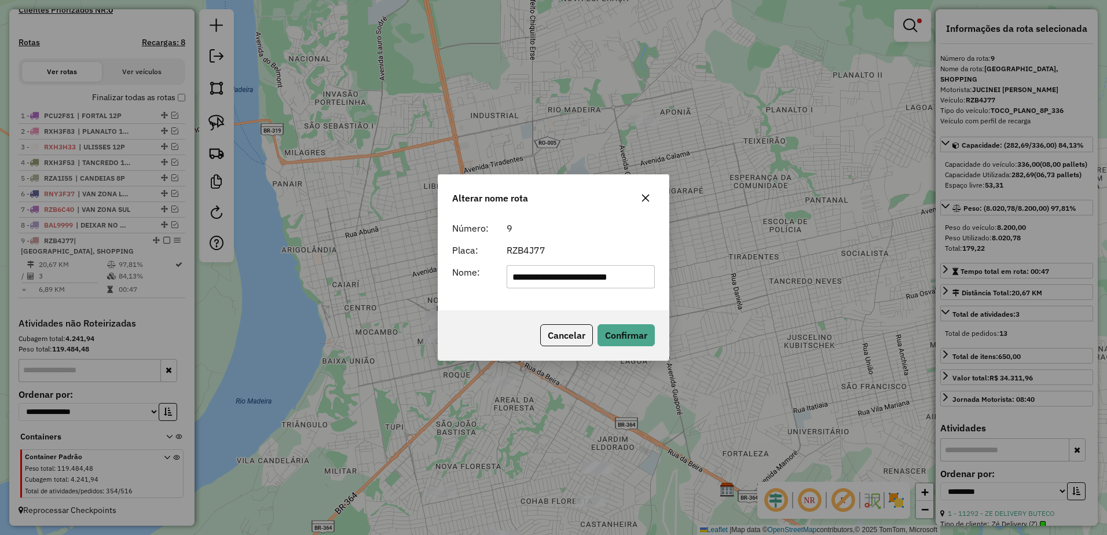
scroll to position [0, 0]
type input "*"
type input "**********"
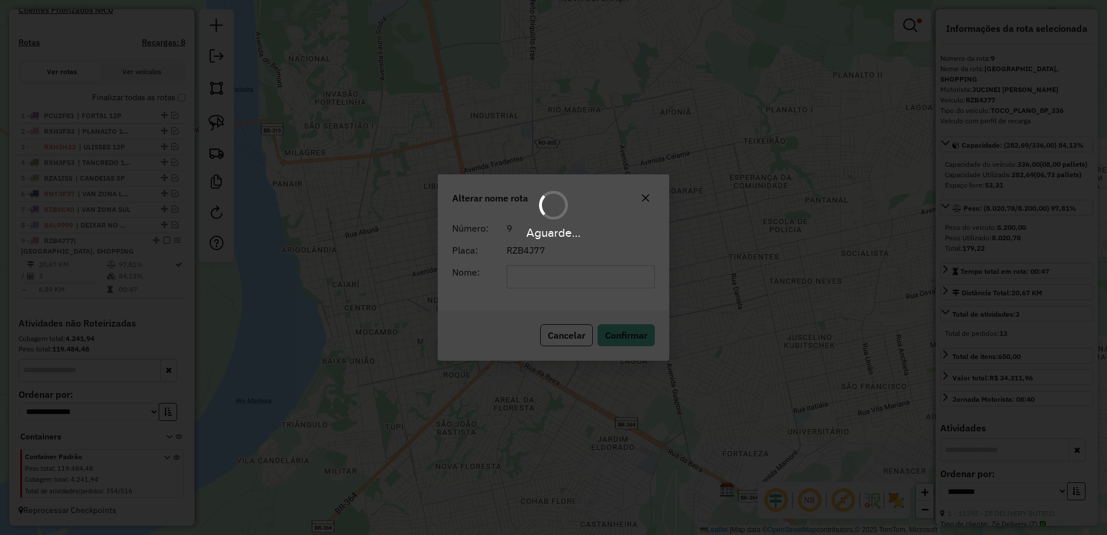
scroll to position [325, 0]
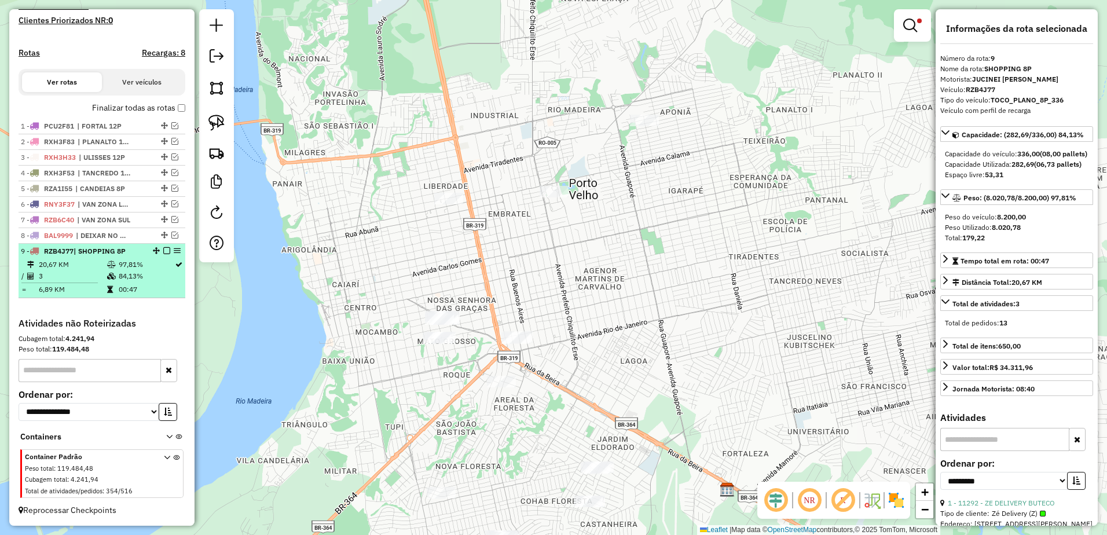
click at [153, 272] on td "84,13%" at bounding box center [146, 276] width 56 height 12
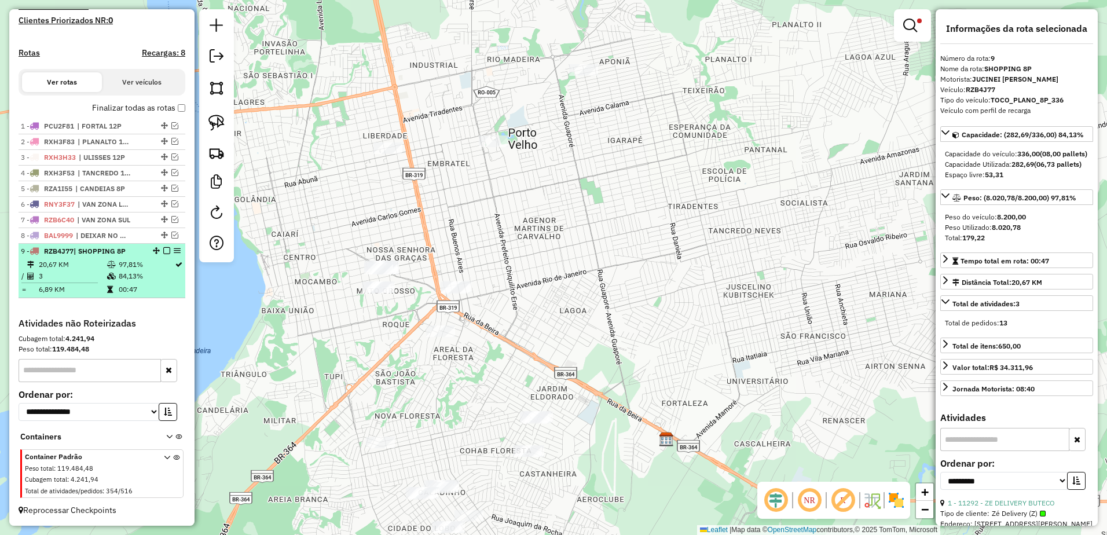
click at [164, 250] on em at bounding box center [166, 250] width 7 height 7
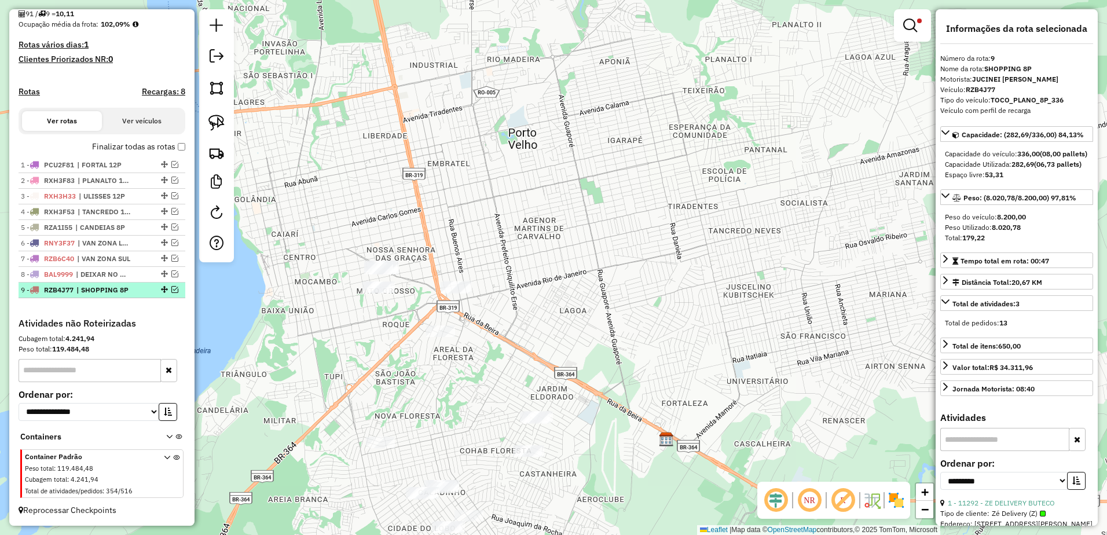
click at [171, 289] on em at bounding box center [174, 289] width 7 height 7
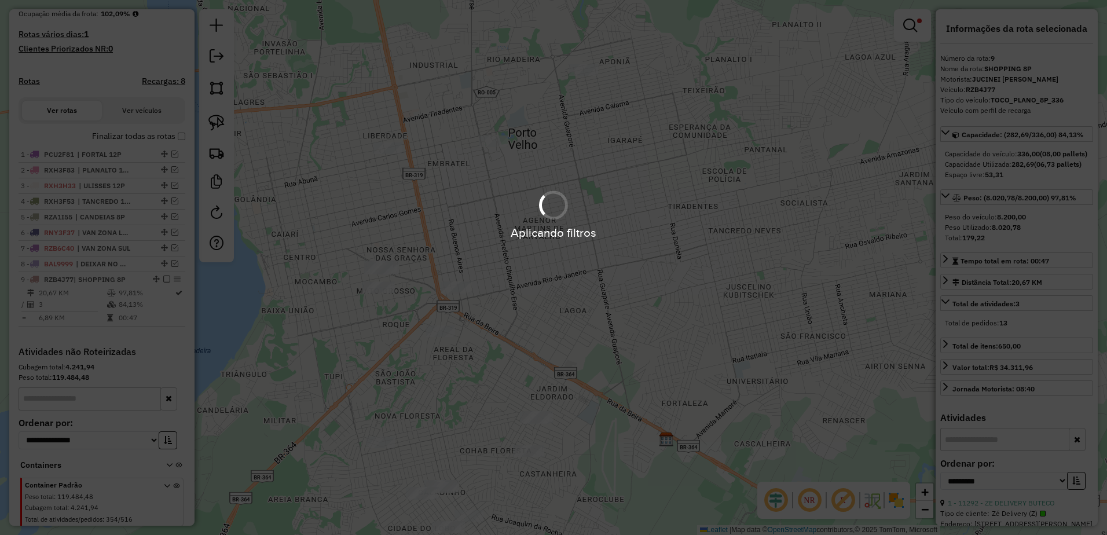
scroll to position [325, 0]
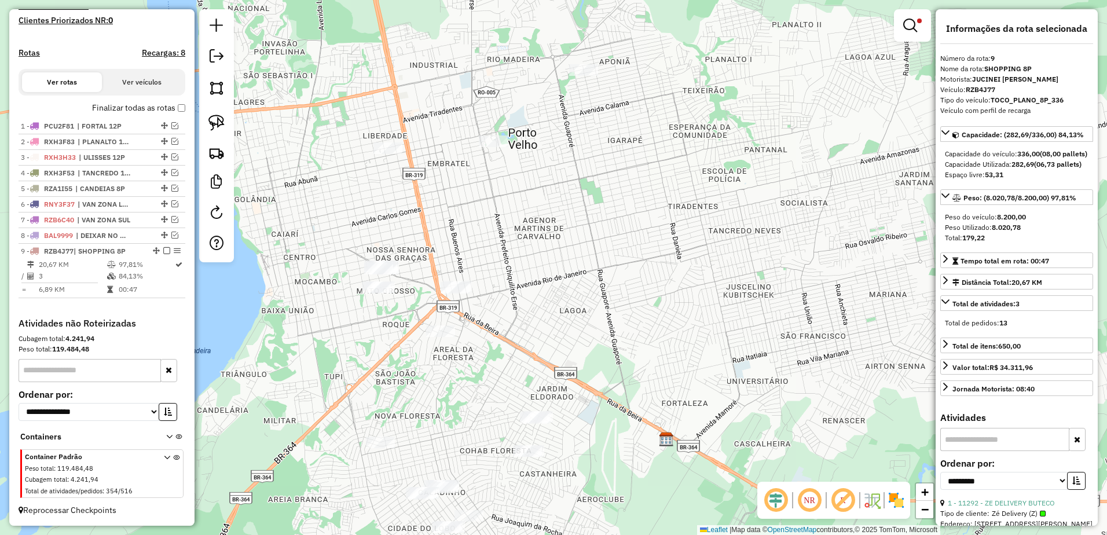
click at [127, 299] on div "1 - PCU2F81 | FORTAL 12P 2 - RXH3F83 | PLANALTO 12P 3 - RXH3H33 | ULISSES 12P 4…" at bounding box center [102, 218] width 167 height 199
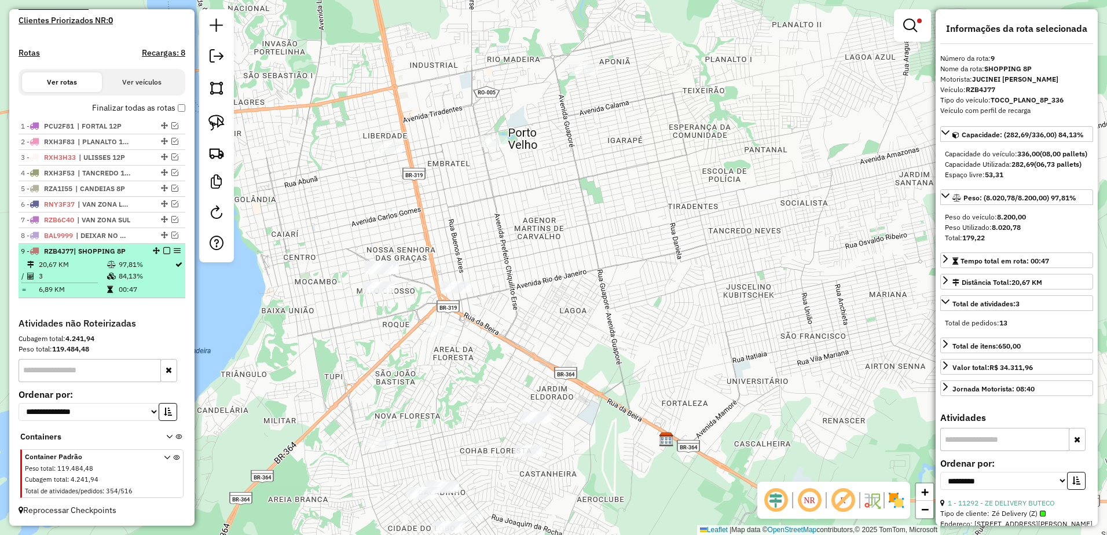
click at [130, 272] on td "84,13%" at bounding box center [146, 276] width 56 height 12
click at [164, 249] on em at bounding box center [166, 250] width 7 height 7
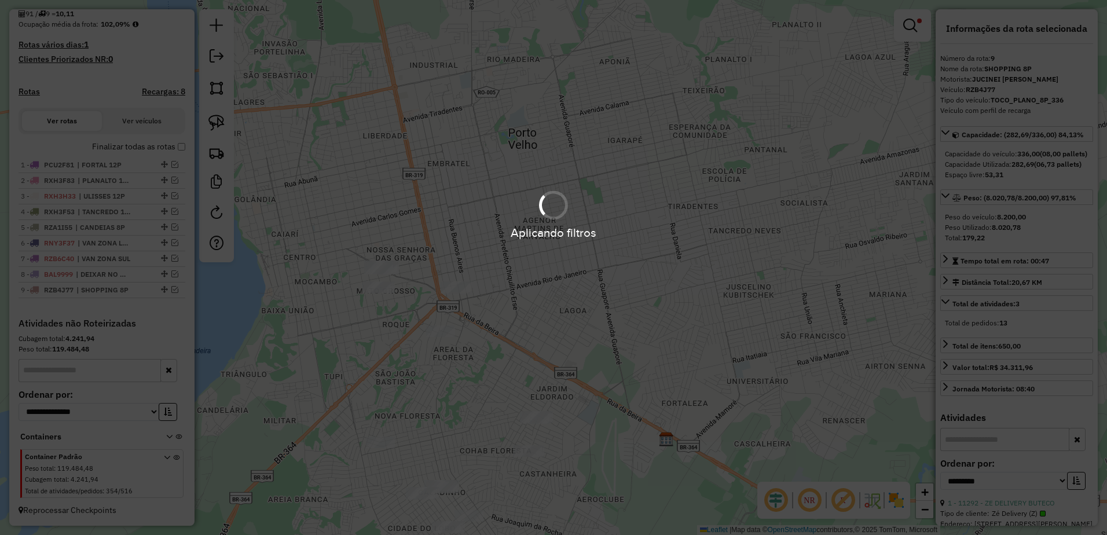
scroll to position [286, 0]
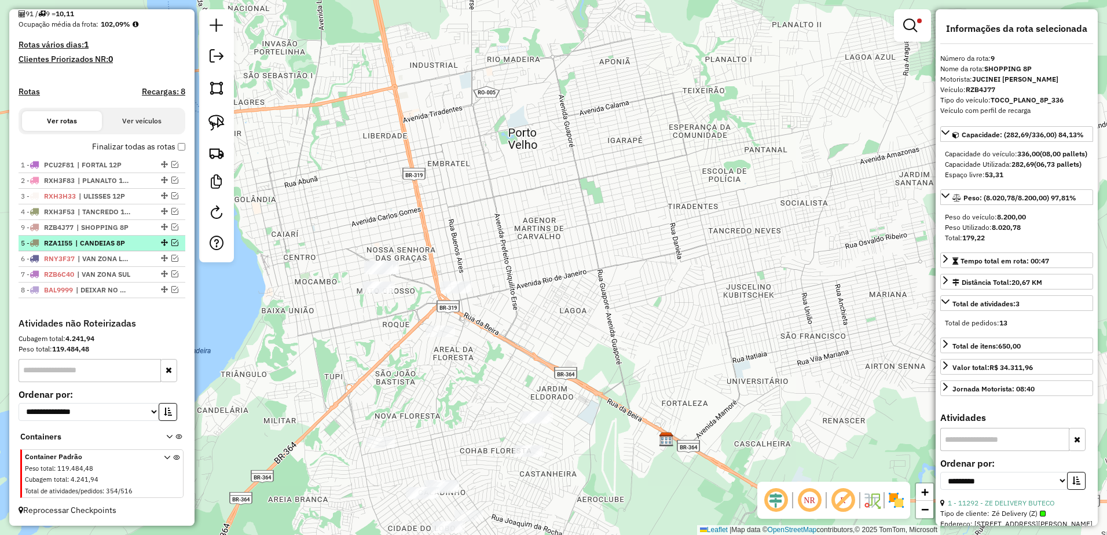
drag, startPoint x: 160, startPoint y: 290, endPoint x: 157, endPoint y: 239, distance: 51.6
click at [554, 312] on div "Limpar filtros Janela de atendimento Grade de atendimento Capacidade Transporta…" at bounding box center [553, 267] width 1107 height 535
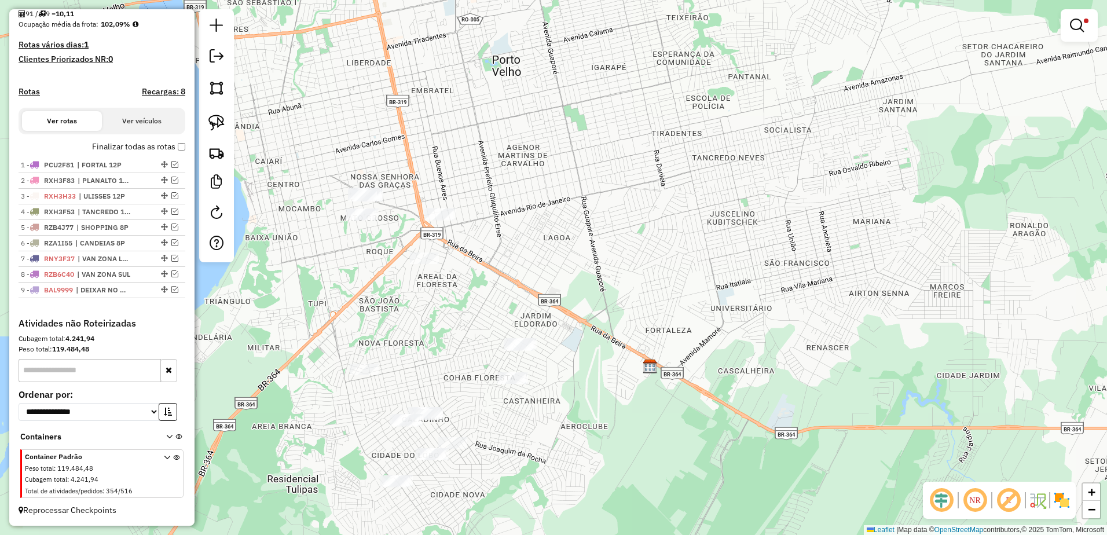
drag, startPoint x: 542, startPoint y: 250, endPoint x: 422, endPoint y: 157, distance: 152.3
click at [508, 196] on div "Limpar filtros Janela de atendimento Grade de atendimento Capacidade Transporta…" at bounding box center [553, 267] width 1107 height 535
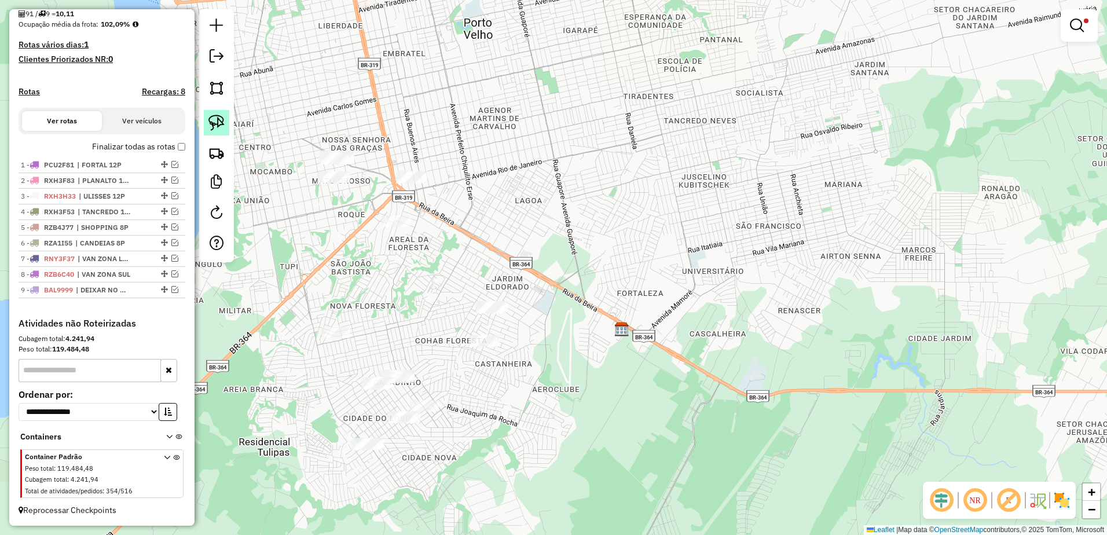
click at [215, 123] on img at bounding box center [216, 123] width 16 height 16
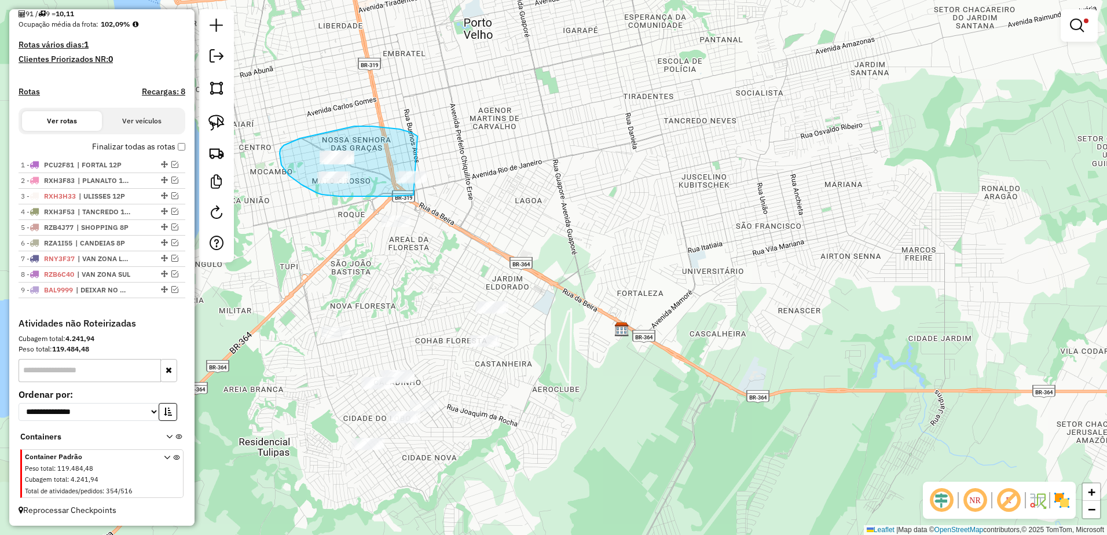
drag, startPoint x: 417, startPoint y: 136, endPoint x: 496, endPoint y: 188, distance: 93.6
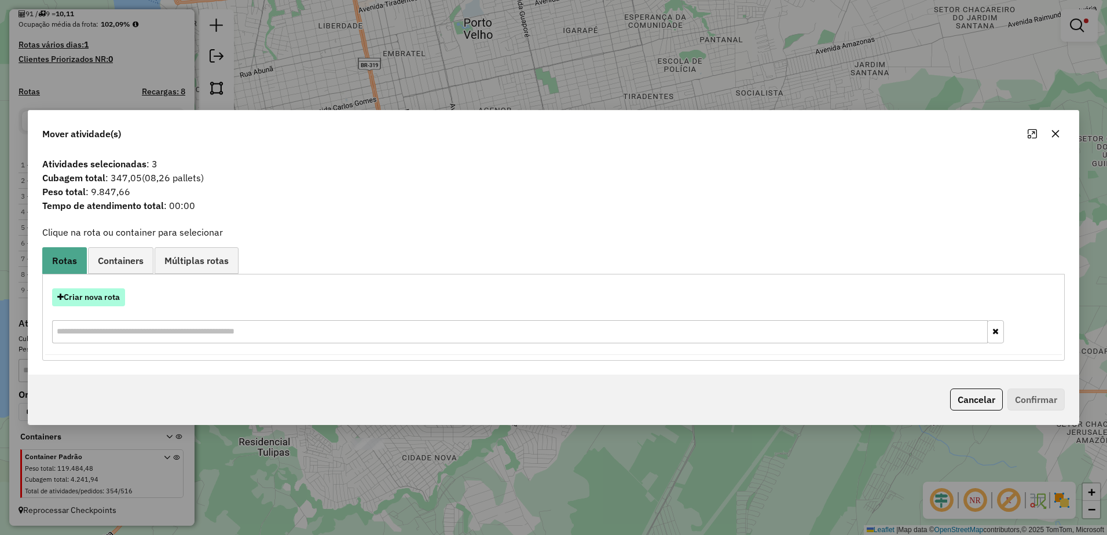
click at [105, 302] on button "Criar nova rota" at bounding box center [88, 297] width 73 height 18
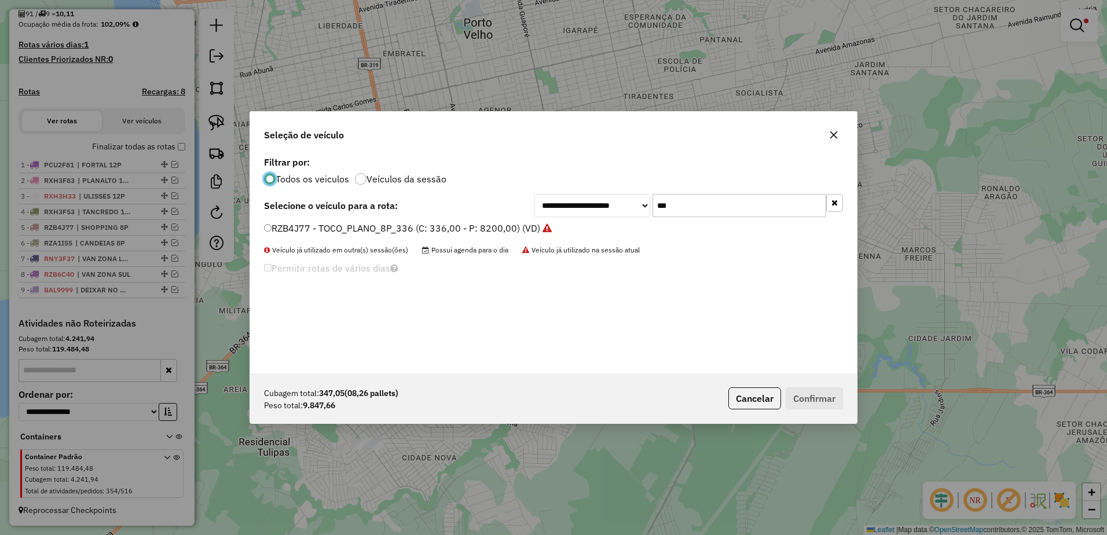
scroll to position [6, 3]
click at [703, 204] on input "***" at bounding box center [740, 205] width 174 height 23
type input "*"
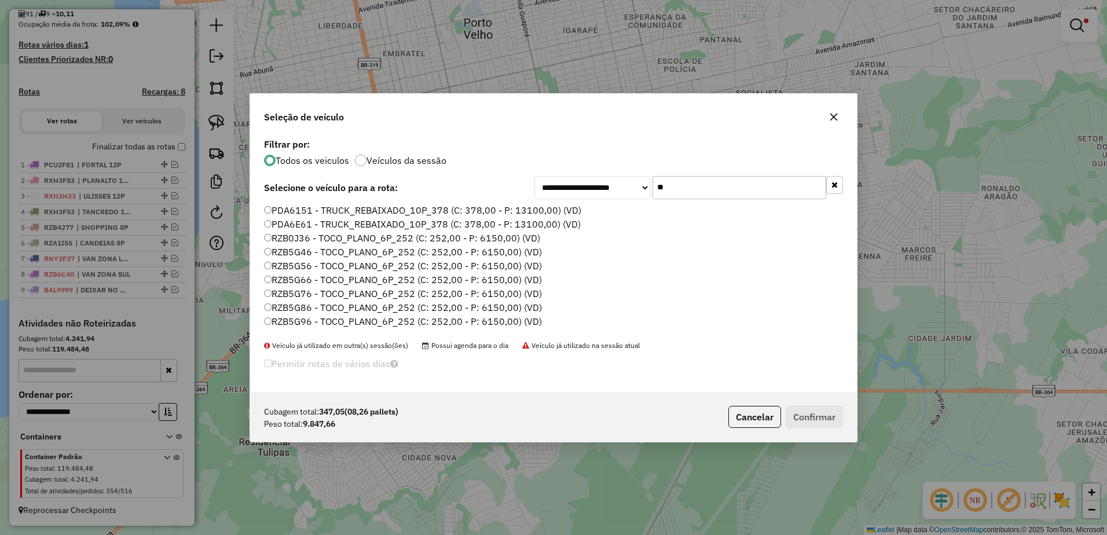
type input "*"
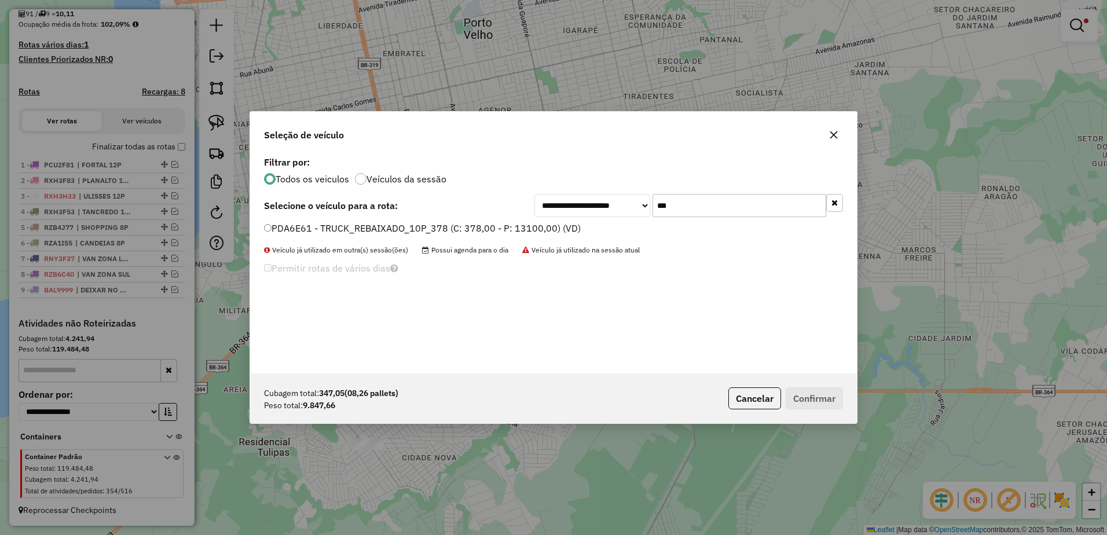
type input "***"
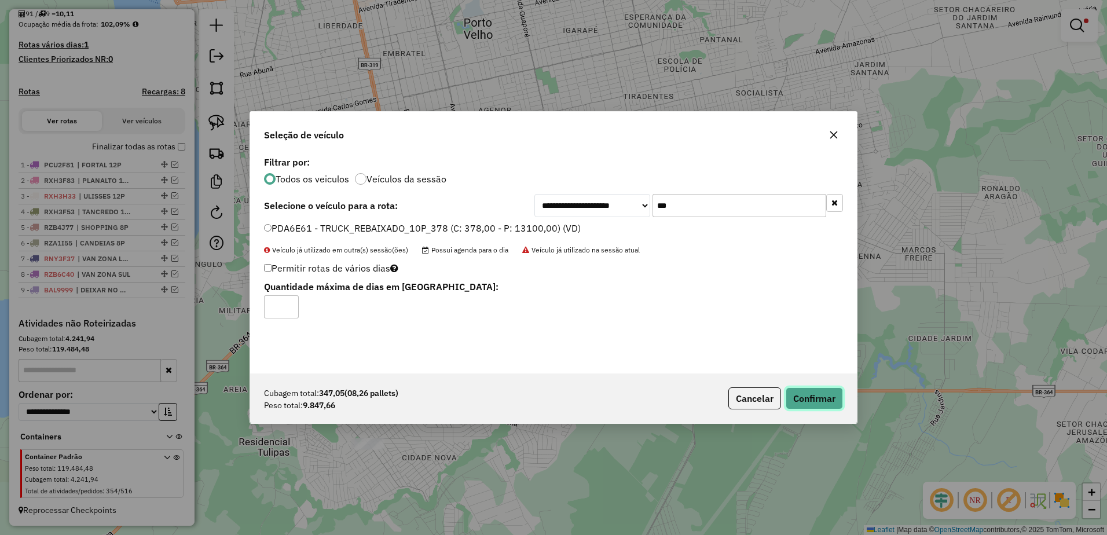
click at [811, 390] on button "Confirmar" at bounding box center [814, 398] width 57 height 22
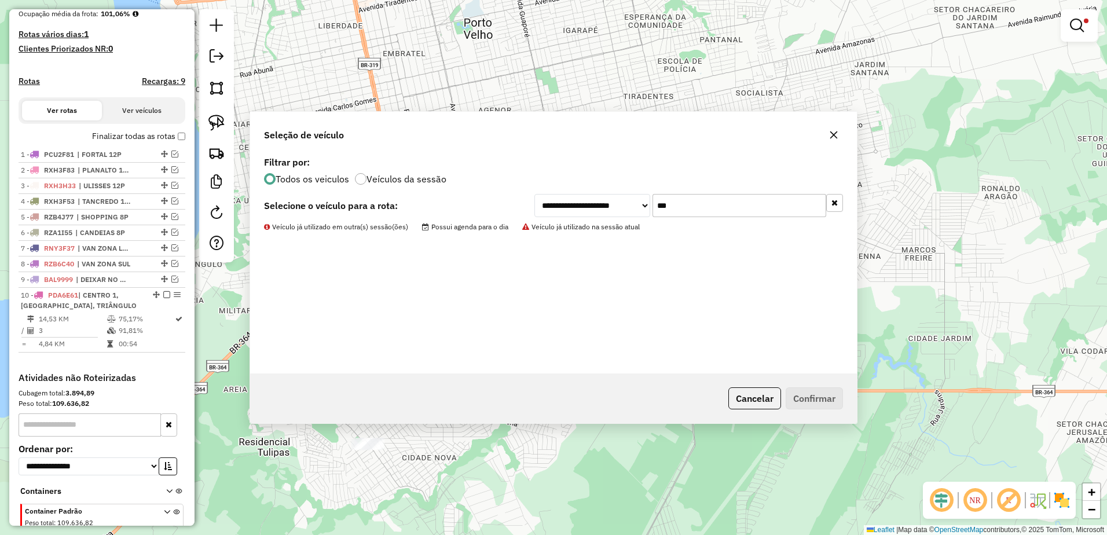
scroll to position [335, 0]
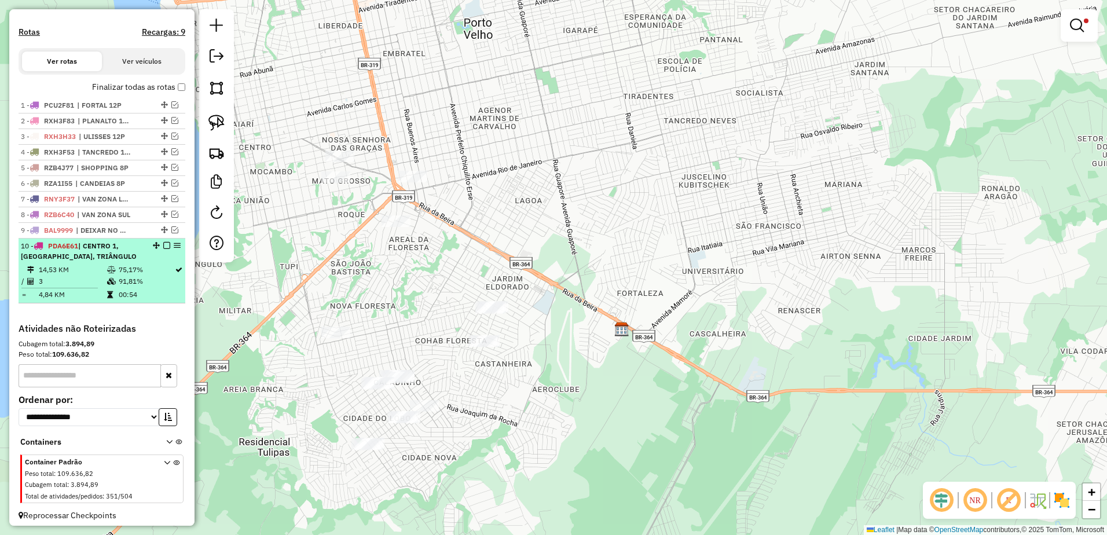
click at [124, 276] on td "75,17%" at bounding box center [146, 270] width 56 height 12
select select "**********"
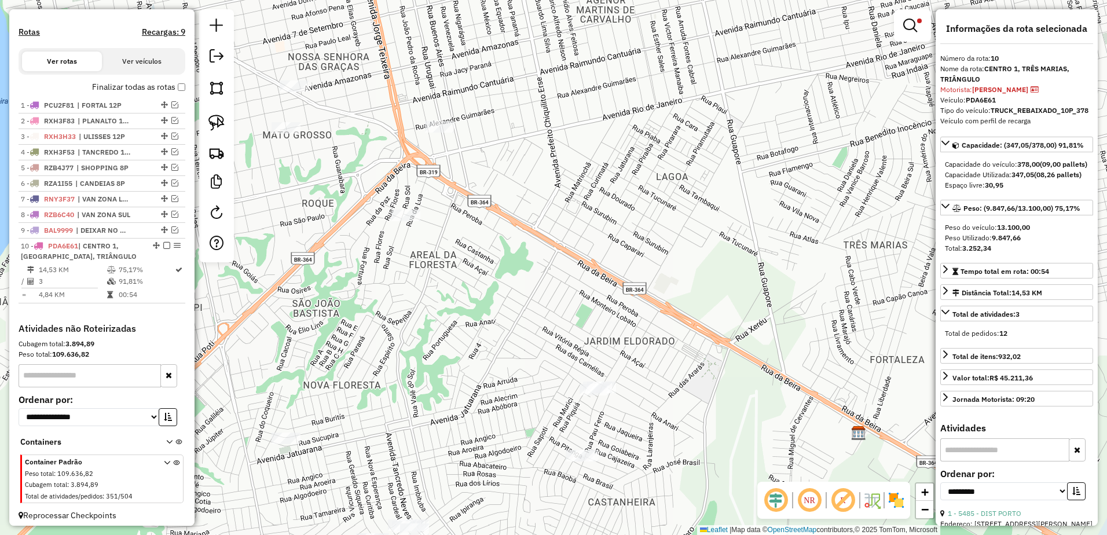
drag, startPoint x: 483, startPoint y: 232, endPoint x: 546, endPoint y: 239, distance: 62.9
click at [546, 239] on div "Limpar filtros Janela de atendimento Grade de atendimento Capacidade Transporta…" at bounding box center [553, 267] width 1107 height 535
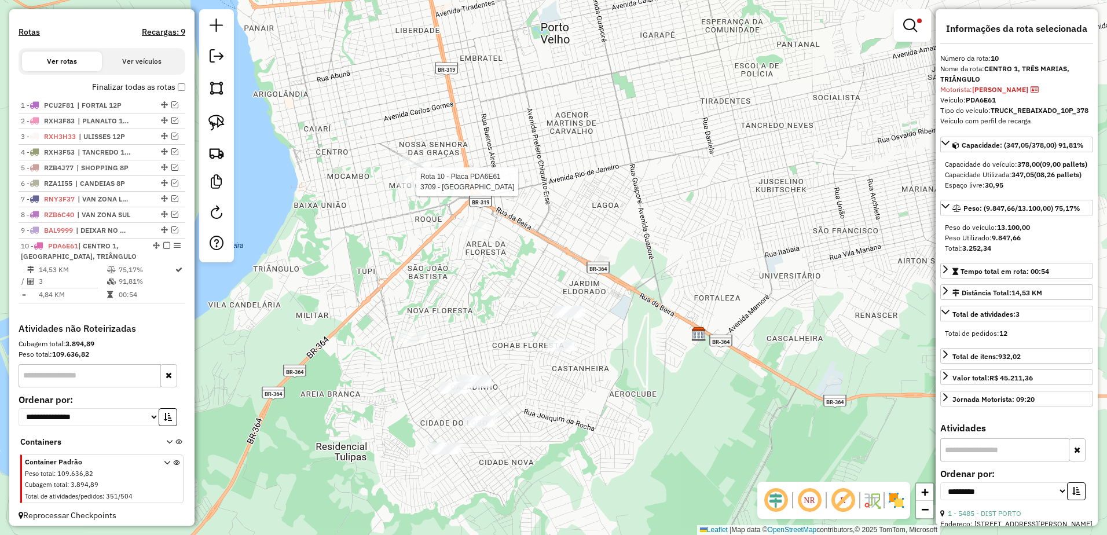
scroll to position [351, 0]
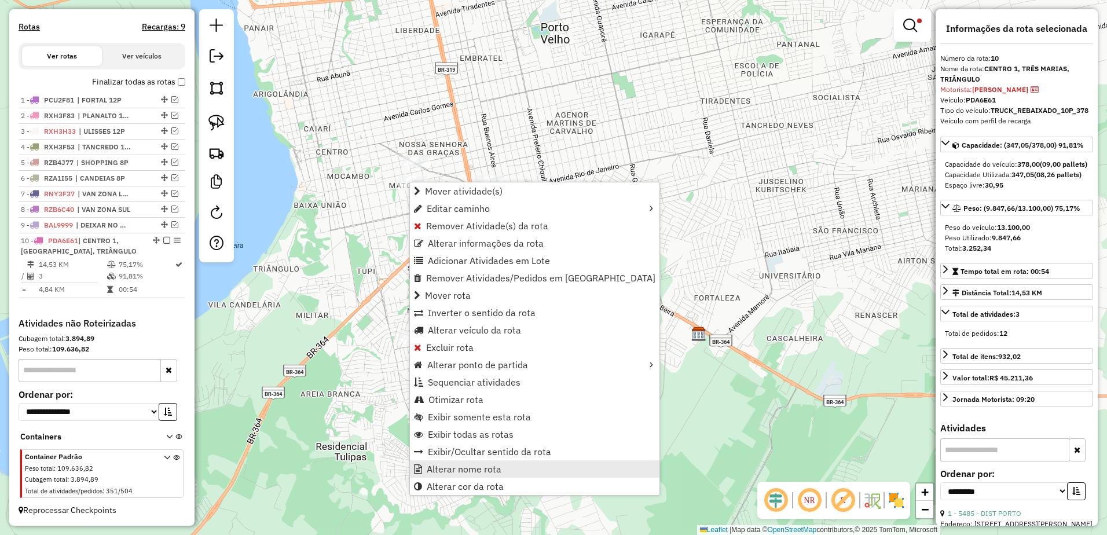
click at [517, 469] on link "Alterar nome rota" at bounding box center [535, 468] width 250 height 17
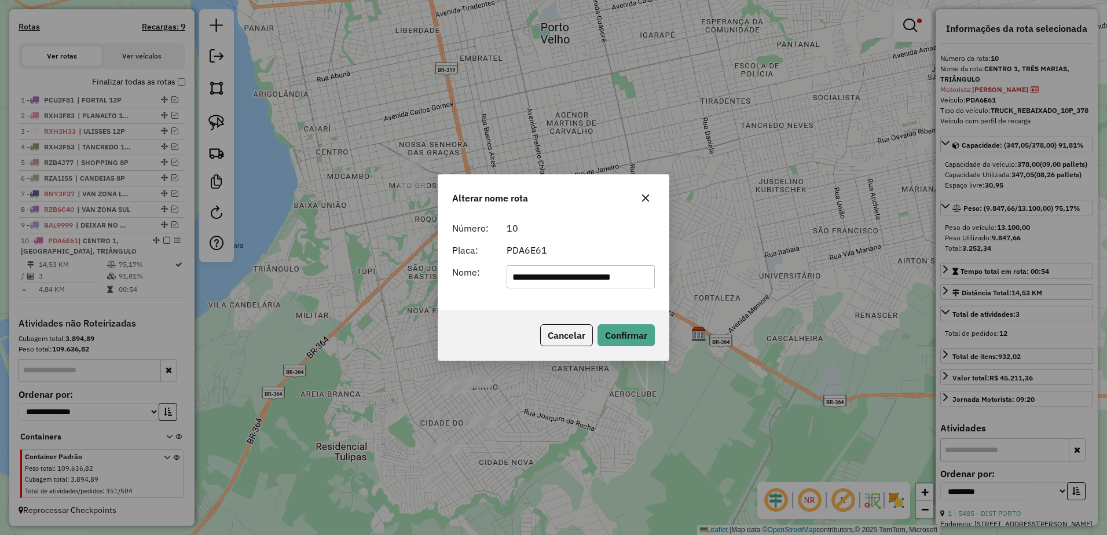
scroll to position [0, 0]
type input "**********"
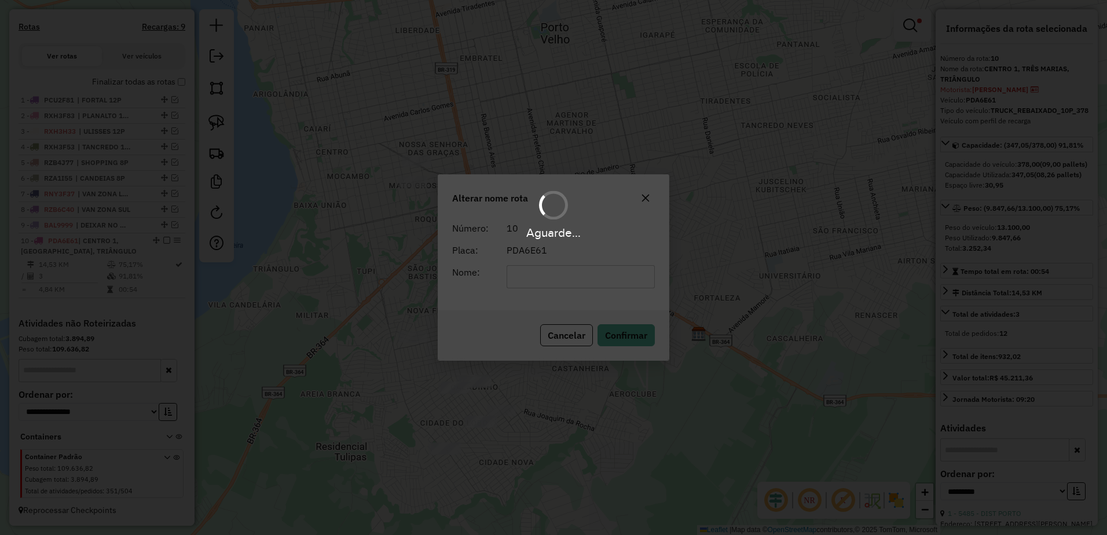
scroll to position [340, 0]
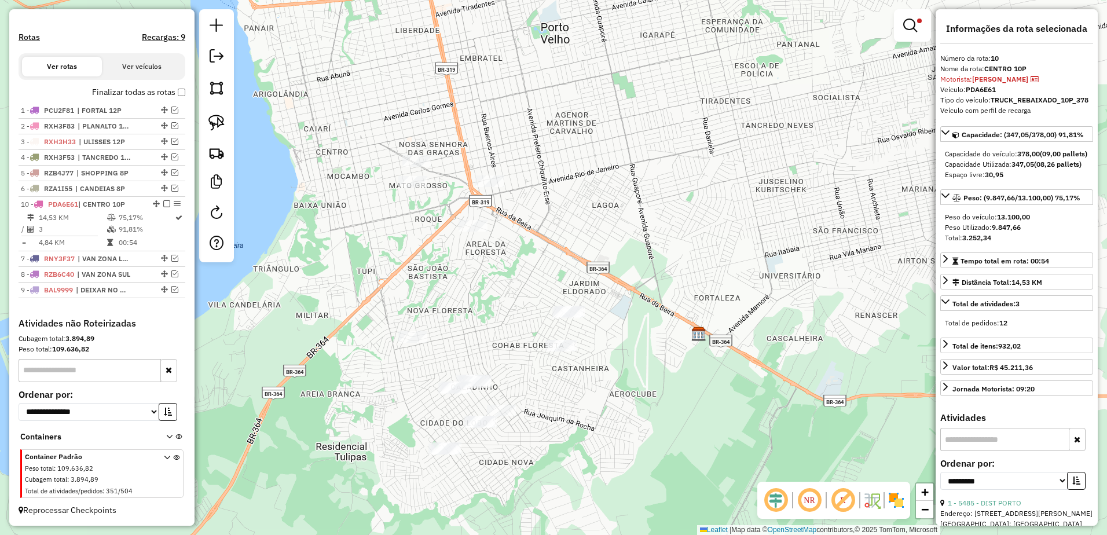
drag, startPoint x: 153, startPoint y: 251, endPoint x: 149, endPoint y: 201, distance: 50.5
click at [504, 300] on div "Limpar filtros Janela de atendimento Grade de atendimento Capacidade Transporta…" at bounding box center [553, 267] width 1107 height 535
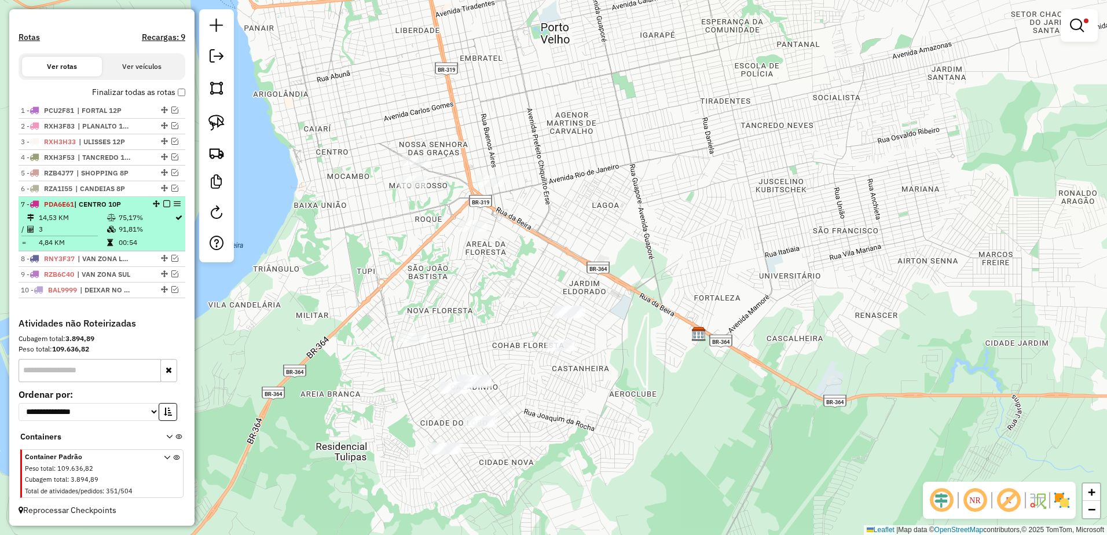
click at [163, 203] on em at bounding box center [166, 203] width 7 height 7
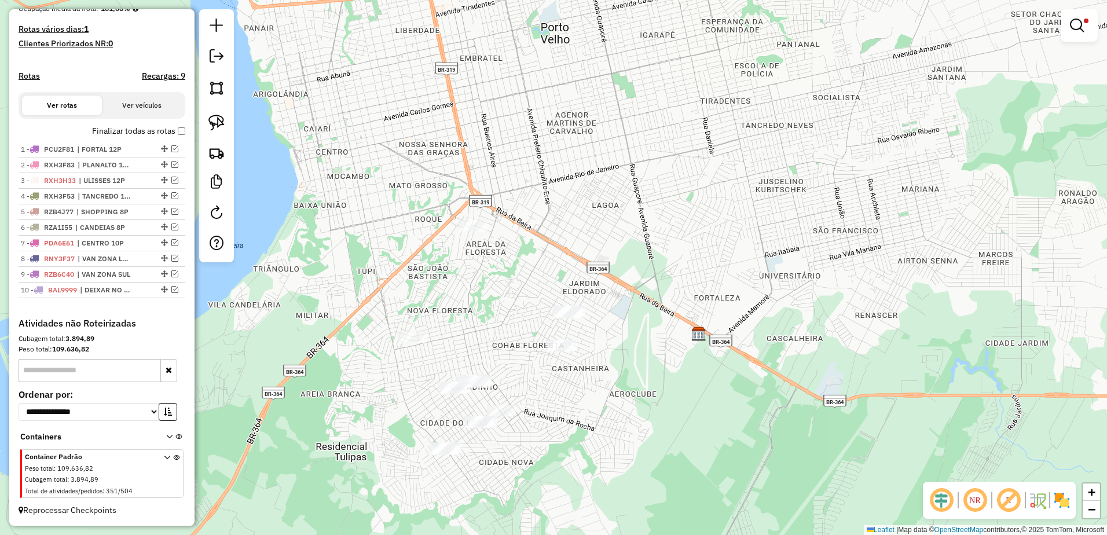
click at [539, 308] on div "Limpar filtros Janela de atendimento Grade de atendimento Capacidade Transporta…" at bounding box center [553, 267] width 1107 height 535
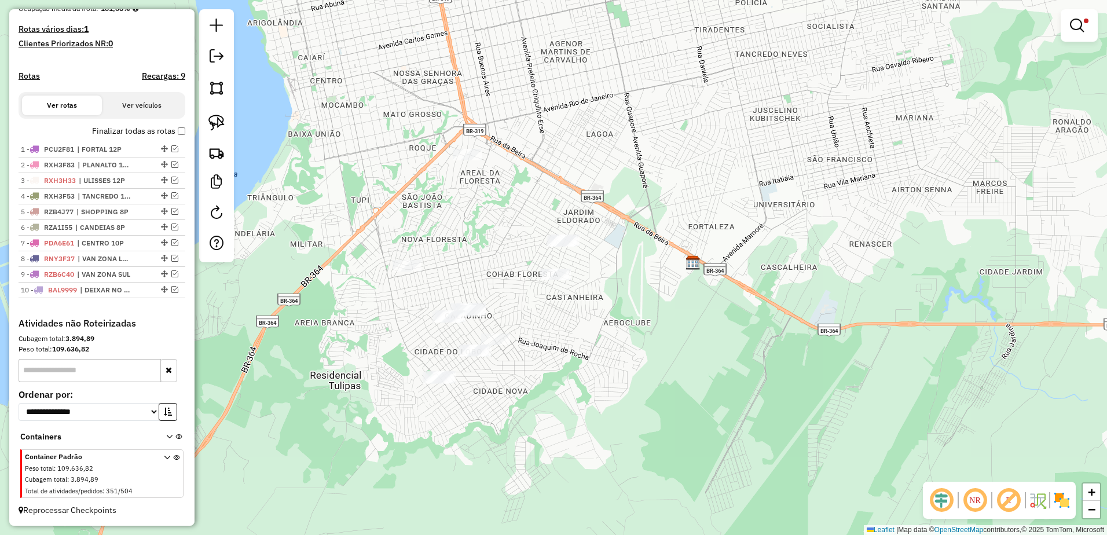
drag, startPoint x: 526, startPoint y: 233, endPoint x: 526, endPoint y: 225, distance: 7.5
click at [526, 225] on div "Limpar filtros Janela de atendimento Grade de atendimento Capacidade Transporta…" at bounding box center [553, 267] width 1107 height 535
drag, startPoint x: 224, startPoint y: 123, endPoint x: 328, endPoint y: 189, distance: 123.4
click at [224, 123] on img at bounding box center [216, 123] width 16 height 16
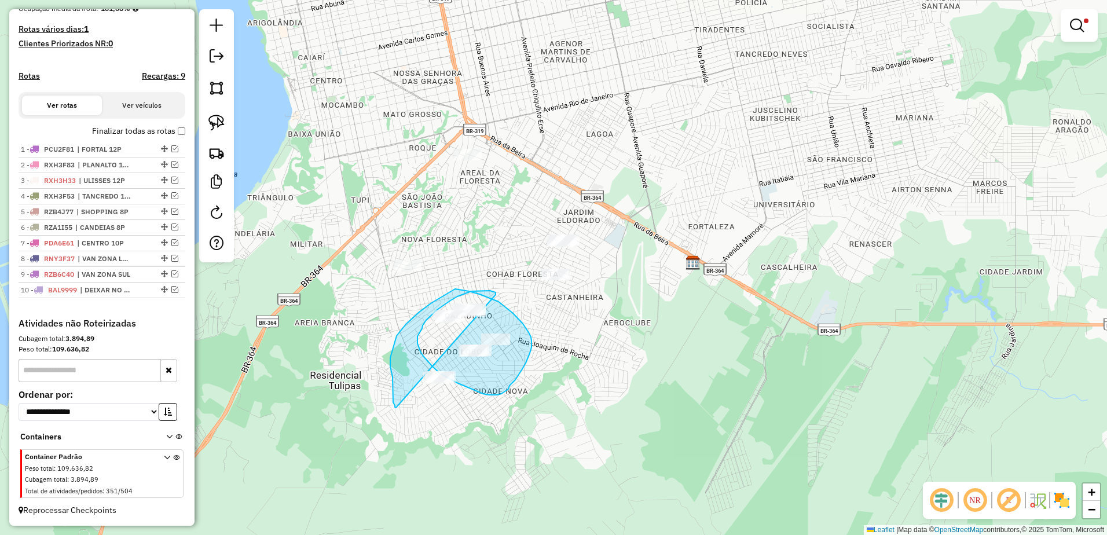
drag, startPoint x: 490, startPoint y: 291, endPoint x: 411, endPoint y: 386, distance: 123.8
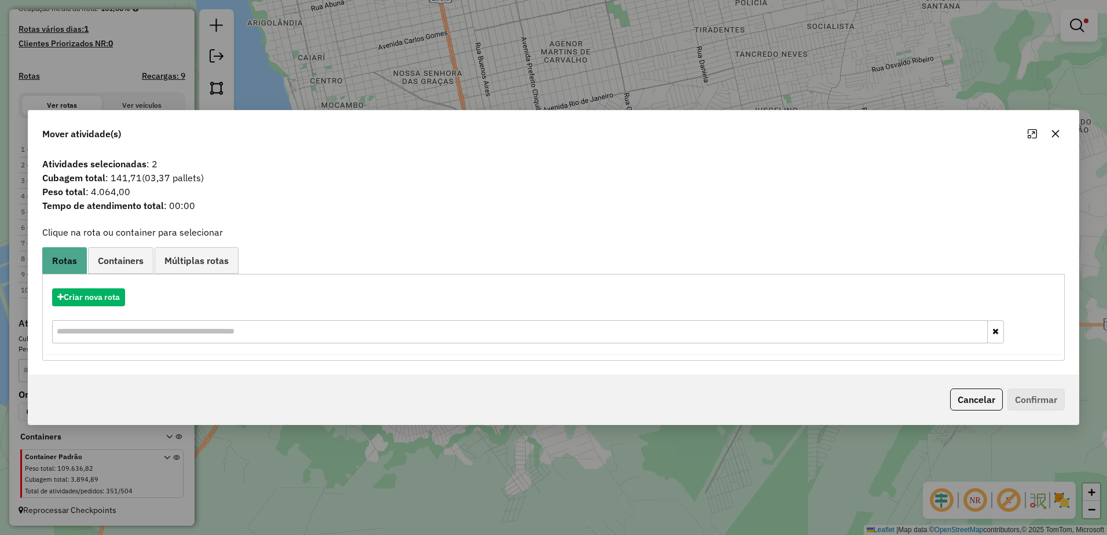
click at [1058, 134] on icon "button" at bounding box center [1055, 133] width 9 height 9
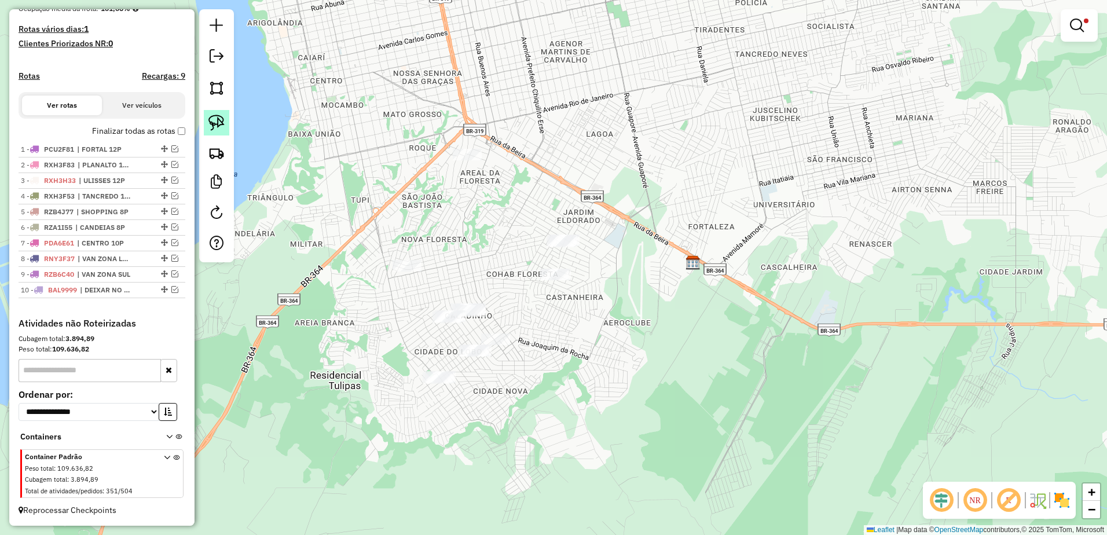
click at [218, 121] on img at bounding box center [216, 123] width 16 height 16
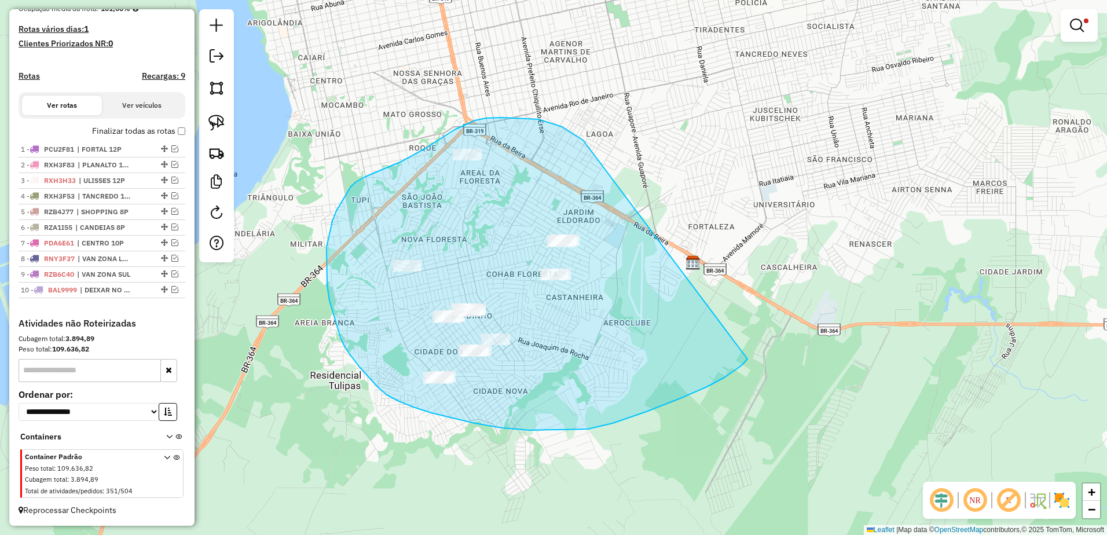
drag, startPoint x: 486, startPoint y: 118, endPoint x: 720, endPoint y: 342, distance: 323.9
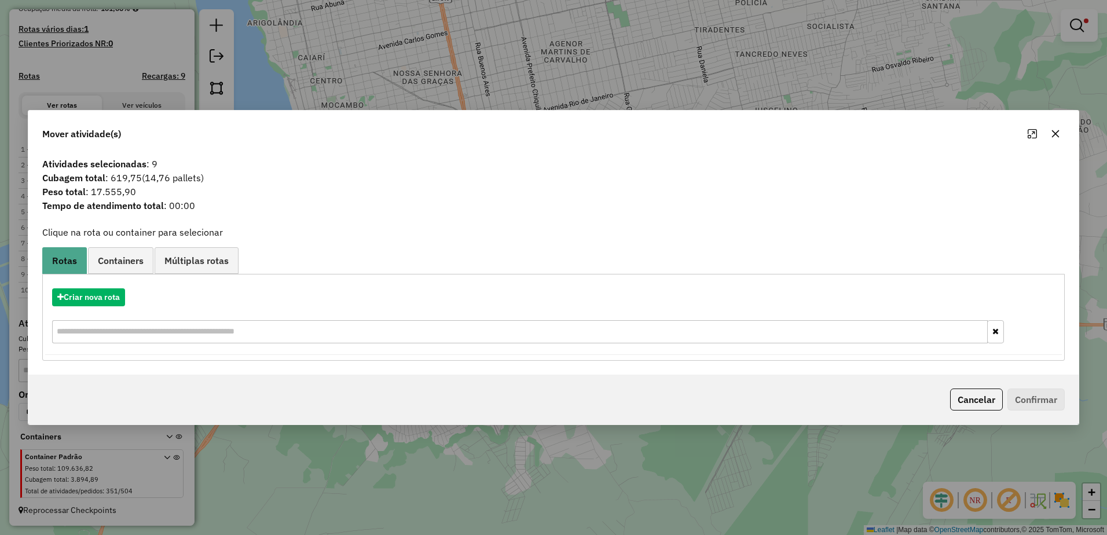
click at [1055, 131] on icon "button" at bounding box center [1055, 133] width 9 height 9
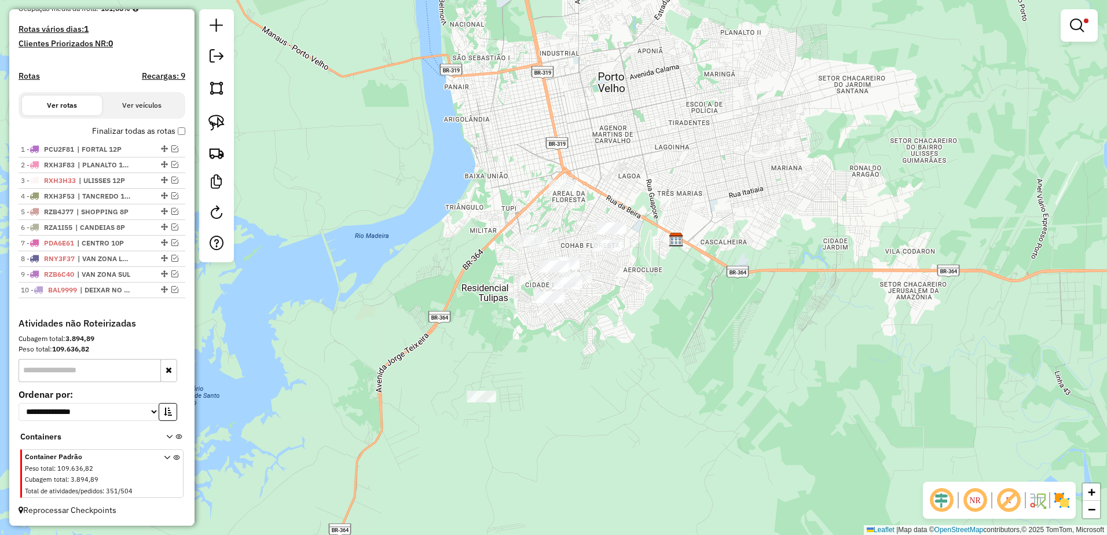
drag, startPoint x: 626, startPoint y: 306, endPoint x: 632, endPoint y: 292, distance: 15.3
click at [632, 292] on div "Limpar filtros Janela de atendimento Grade de atendimento Capacidade Transporta…" at bounding box center [553, 267] width 1107 height 535
click at [217, 120] on img at bounding box center [216, 123] width 16 height 16
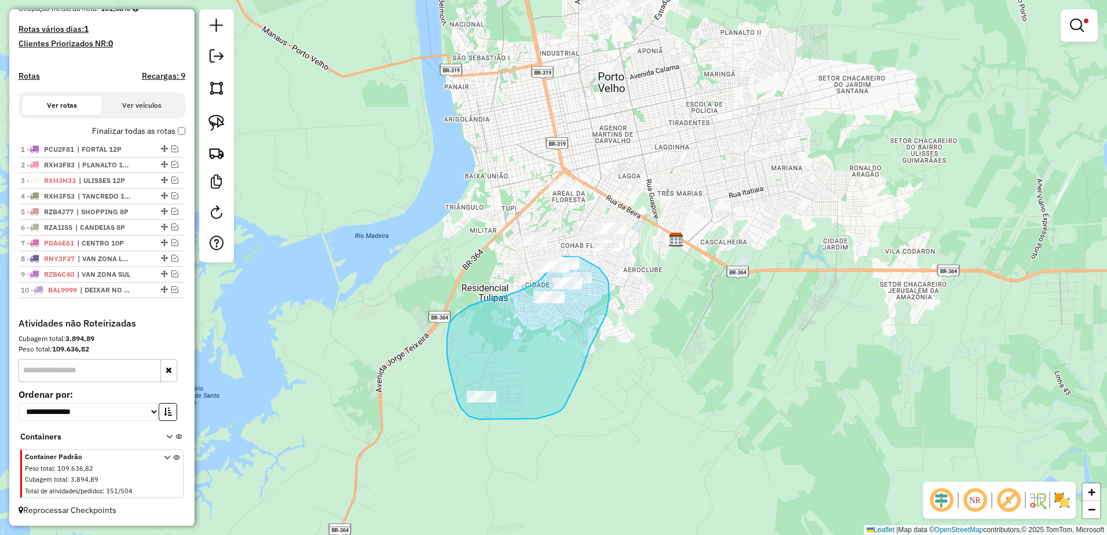
drag, startPoint x: 579, startPoint y: 256, endPoint x: 603, endPoint y: 269, distance: 26.9
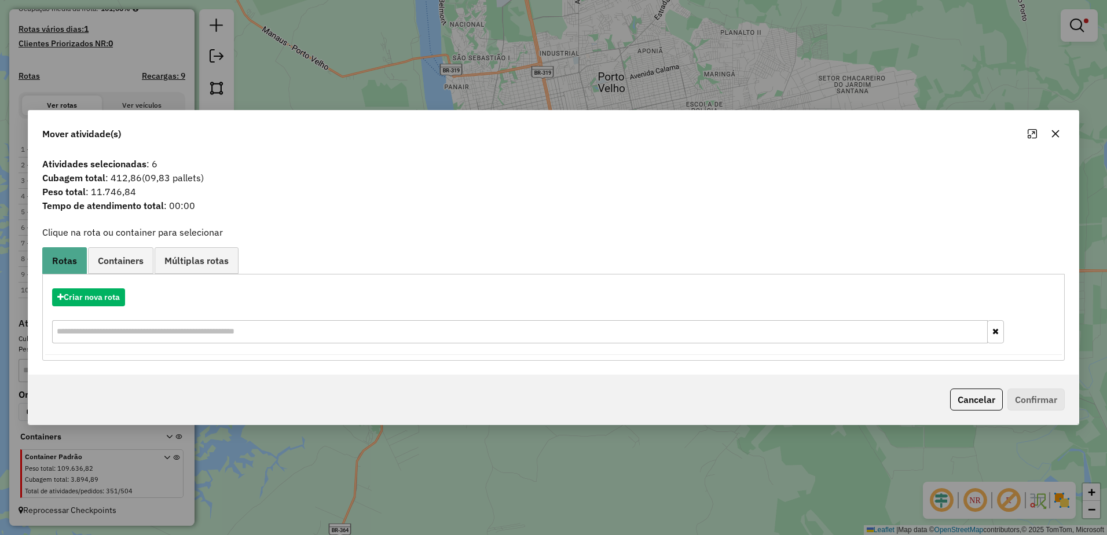
click at [1056, 134] on icon "button" at bounding box center [1056, 134] width 8 height 8
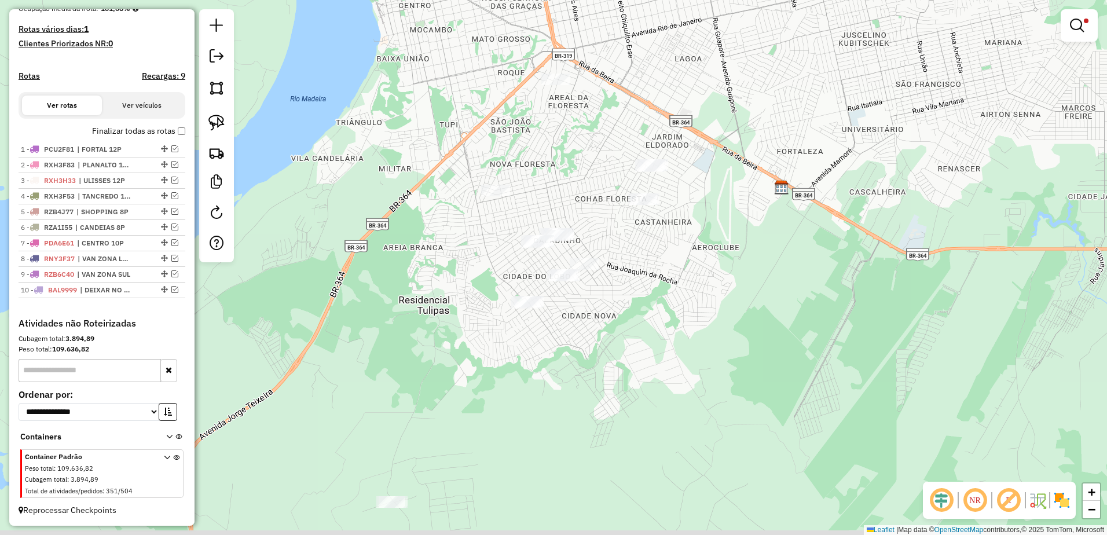
drag, startPoint x: 599, startPoint y: 296, endPoint x: 252, endPoint y: 239, distance: 352.1
click at [605, 281] on div "Limpar filtros Janela de atendimento Grade de atendimento Capacidade Transporta…" at bounding box center [553, 267] width 1107 height 535
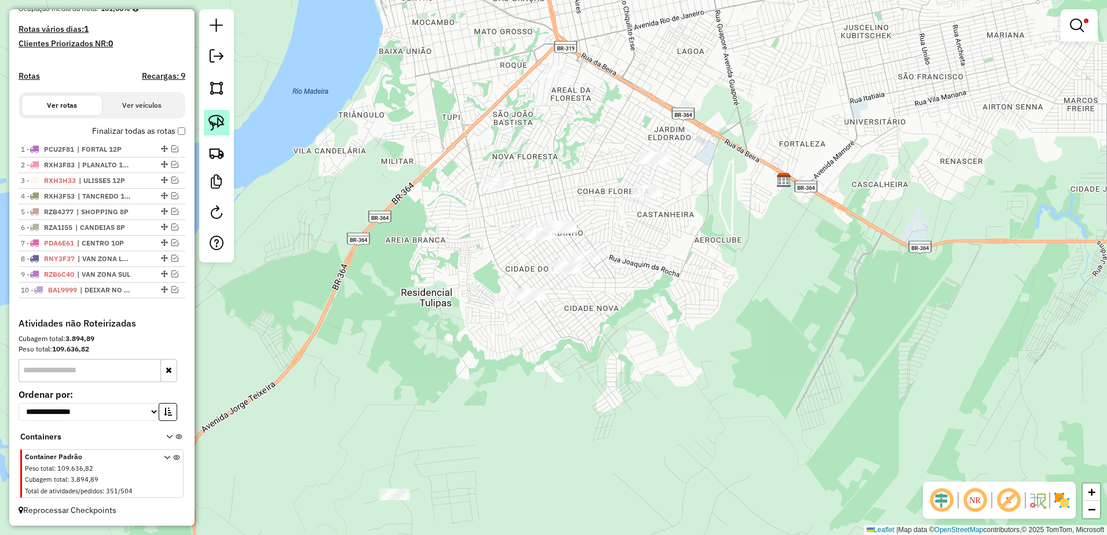
click at [225, 122] on link at bounding box center [216, 122] width 25 height 25
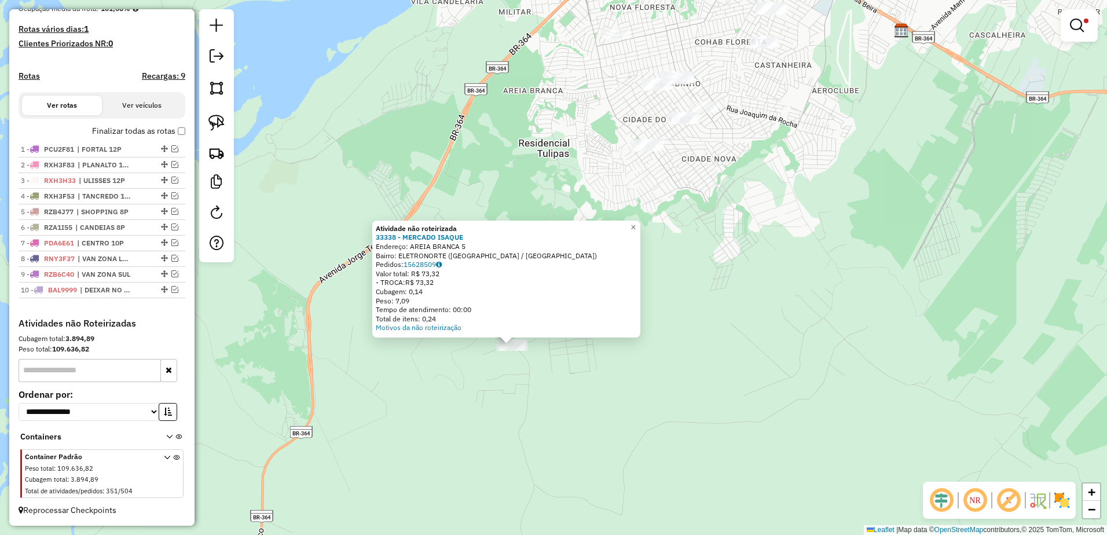
drag, startPoint x: 578, startPoint y: 304, endPoint x: 536, endPoint y: 382, distance: 88.6
click at [536, 382] on div "Atividade não roteirizada 33338 - MERCADO ISAQUE Endereço: AREIA BRANCA 5 Bairr…" at bounding box center [553, 267] width 1107 height 535
click at [540, 370] on div "Atividade não roteirizada 33338 - MERCADO ISAQUE Endereço: AREIA BRANCA 5 Bairr…" at bounding box center [553, 267] width 1107 height 535
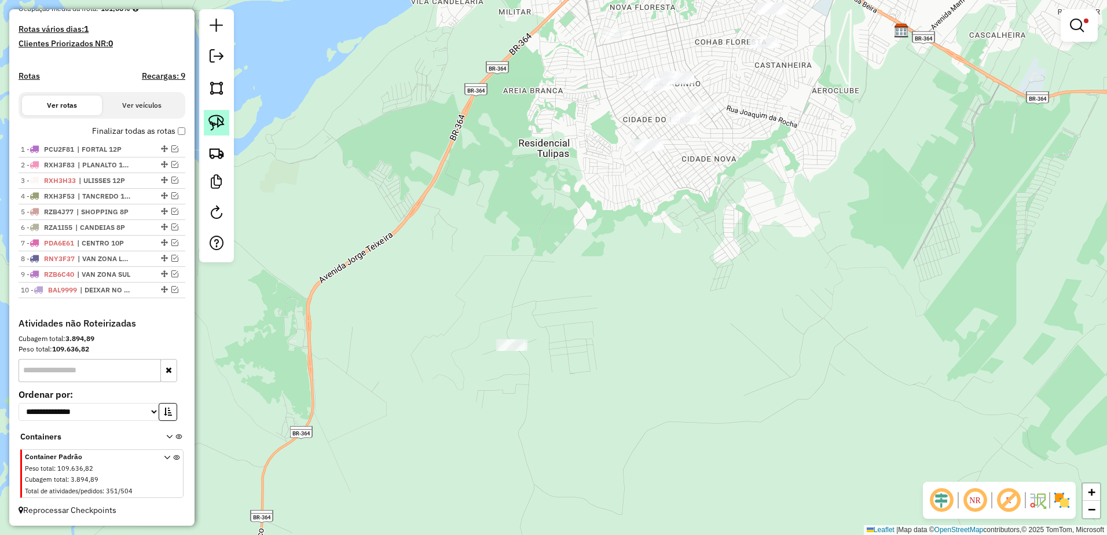
click at [217, 119] on img at bounding box center [216, 123] width 16 height 16
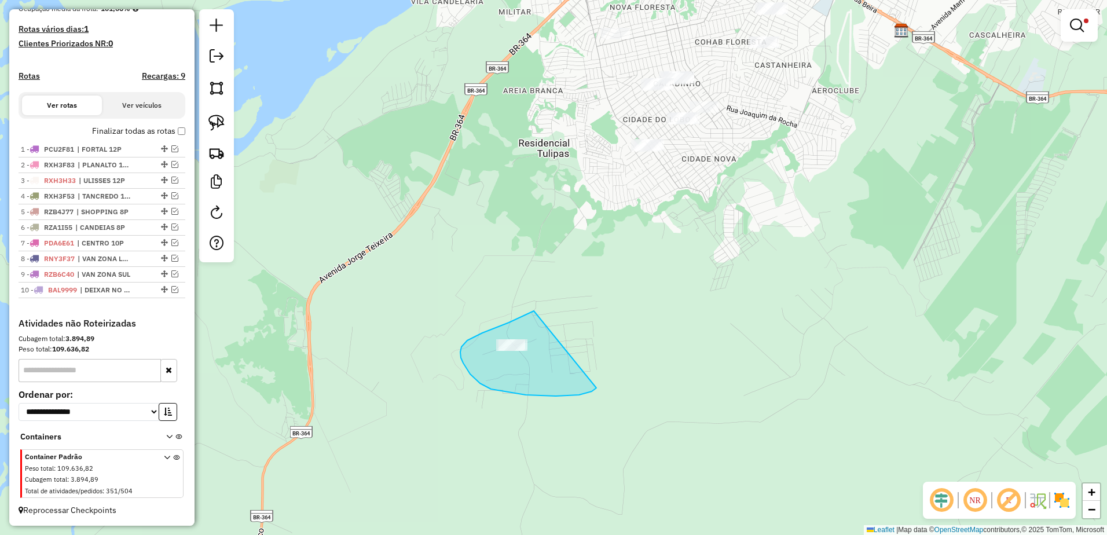
drag, startPoint x: 529, startPoint y: 313, endPoint x: 593, endPoint y: 383, distance: 95.1
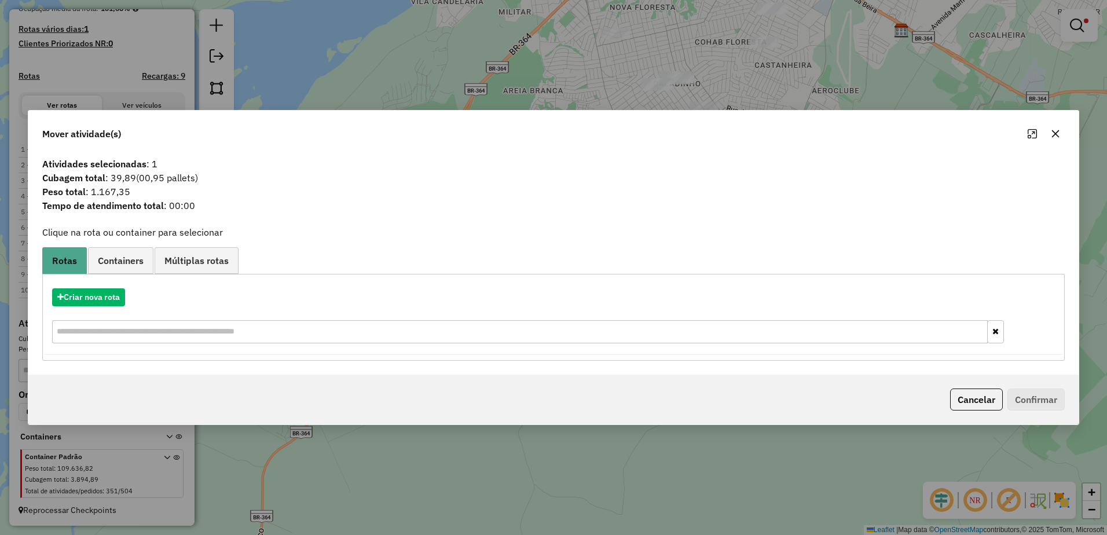
click at [1060, 131] on icon "button" at bounding box center [1055, 133] width 9 height 9
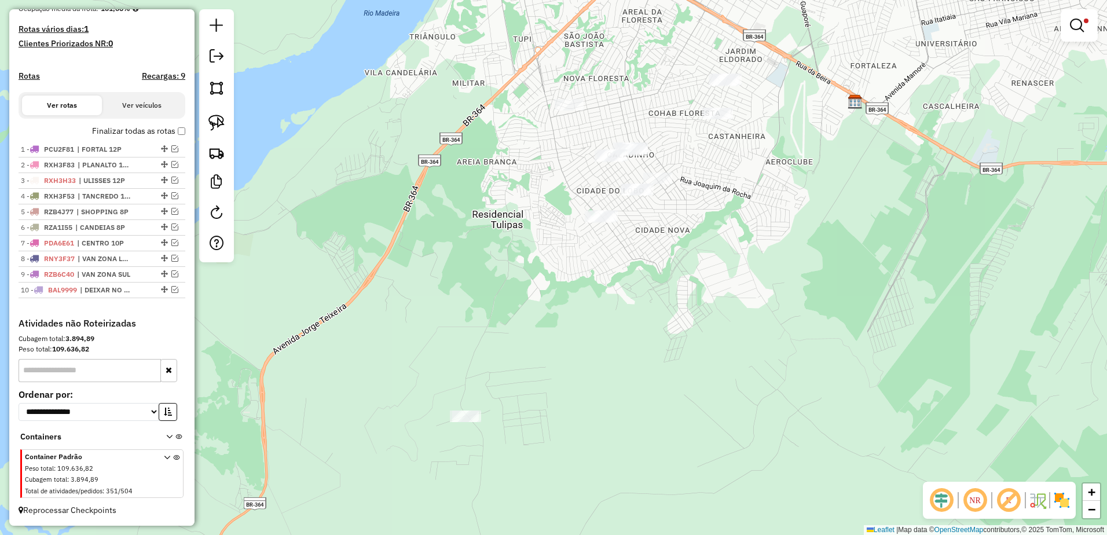
drag, startPoint x: 812, startPoint y: 125, endPoint x: 765, endPoint y: 196, distance: 85.0
click at [765, 196] on div "Limpar filtros Janela de atendimento Grade de atendimento Capacidade Transporta…" at bounding box center [553, 267] width 1107 height 535
click at [213, 123] on img at bounding box center [216, 123] width 16 height 16
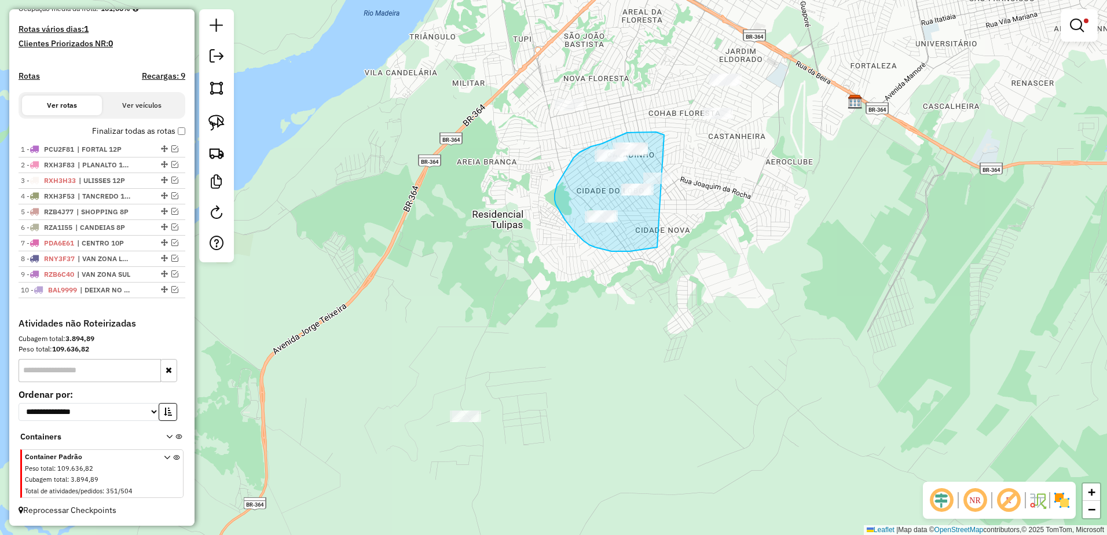
drag, startPoint x: 664, startPoint y: 135, endPoint x: 751, endPoint y: 222, distance: 123.2
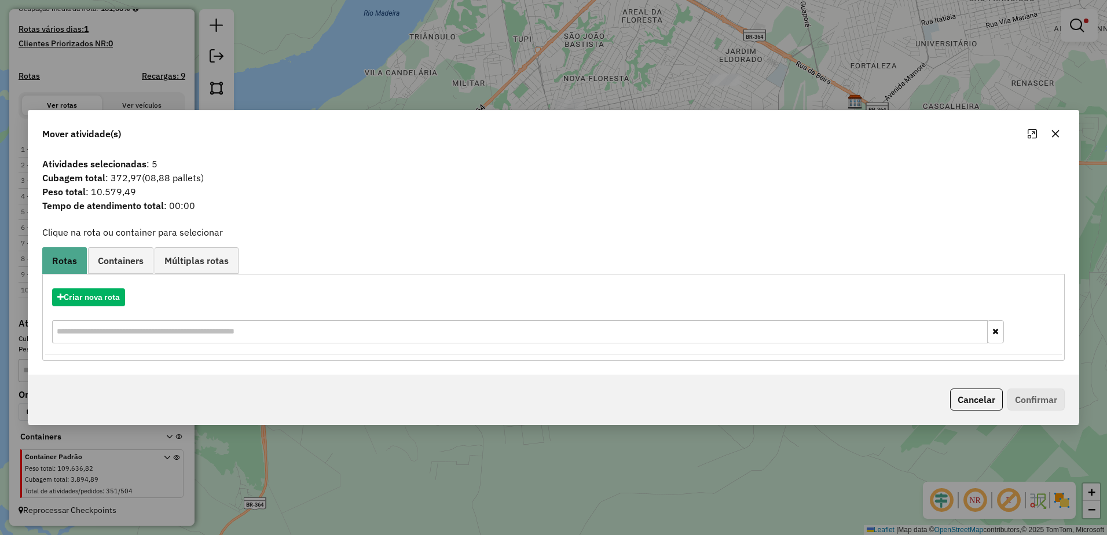
click at [1060, 130] on icon "button" at bounding box center [1055, 133] width 9 height 9
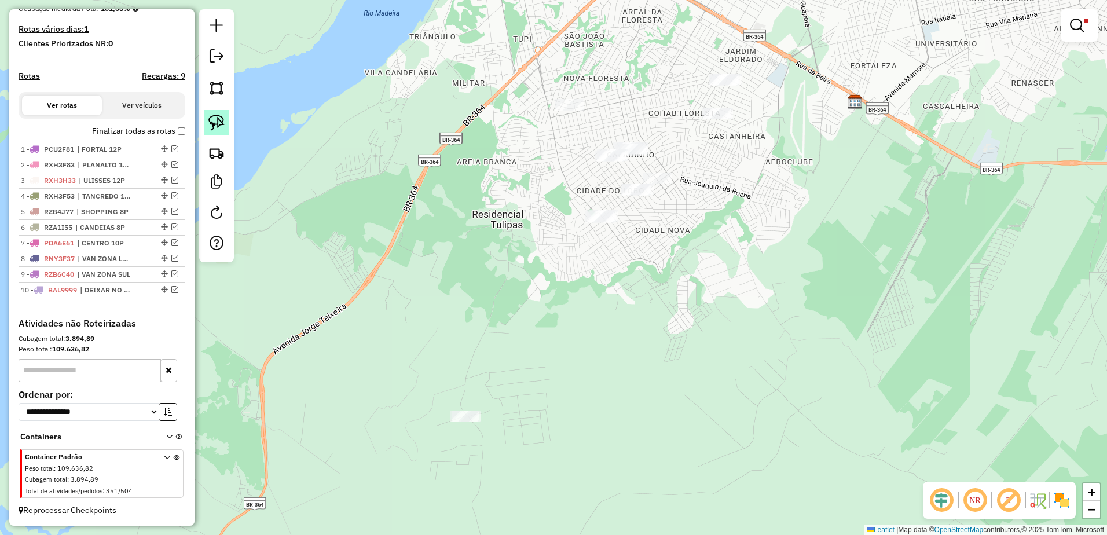
click at [229, 119] on link at bounding box center [216, 122] width 25 height 25
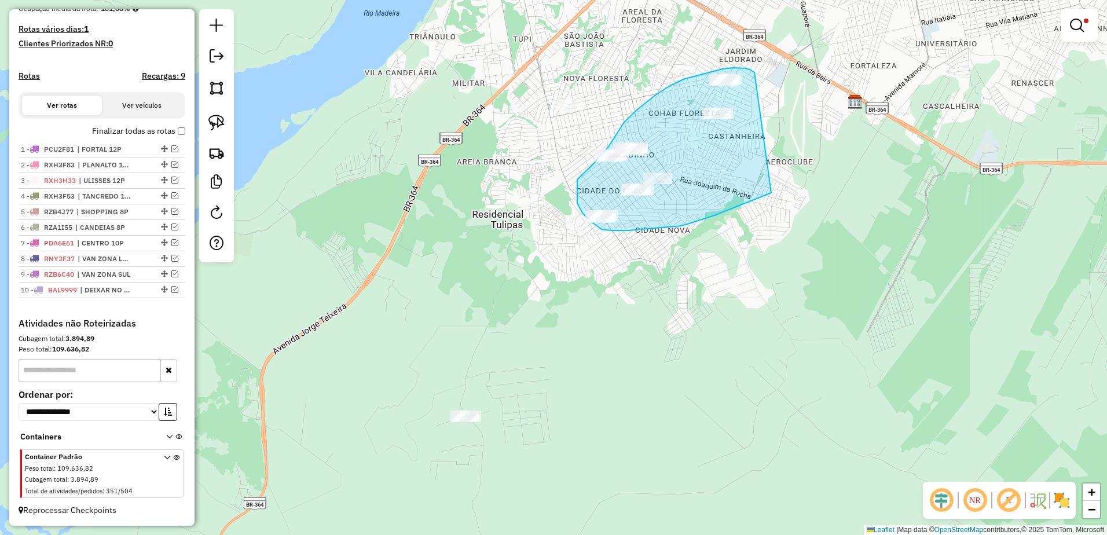
drag, startPoint x: 754, startPoint y: 72, endPoint x: 772, endPoint y: 192, distance: 121.1
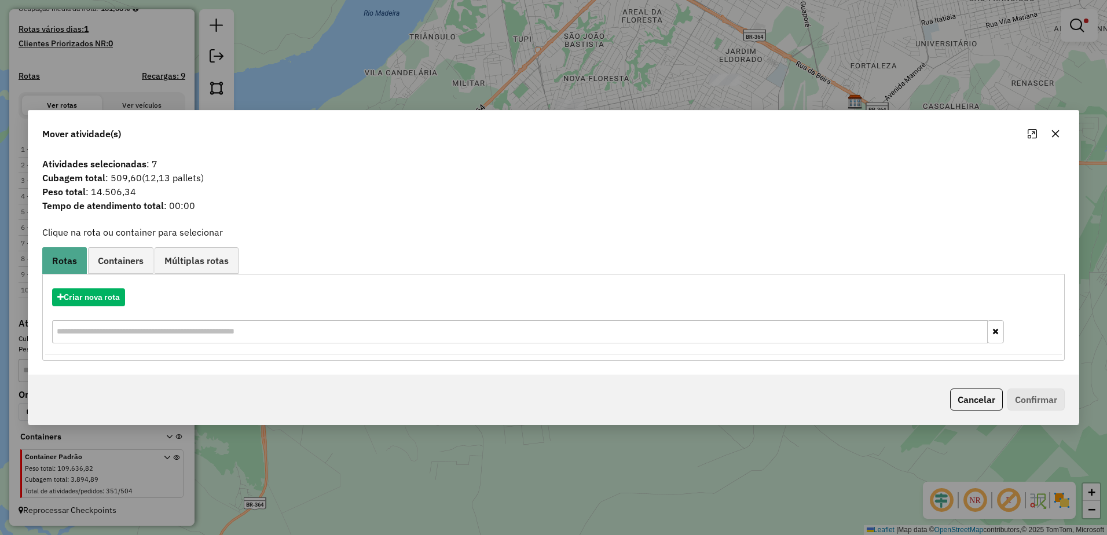
click at [1054, 132] on icon "button" at bounding box center [1056, 134] width 8 height 8
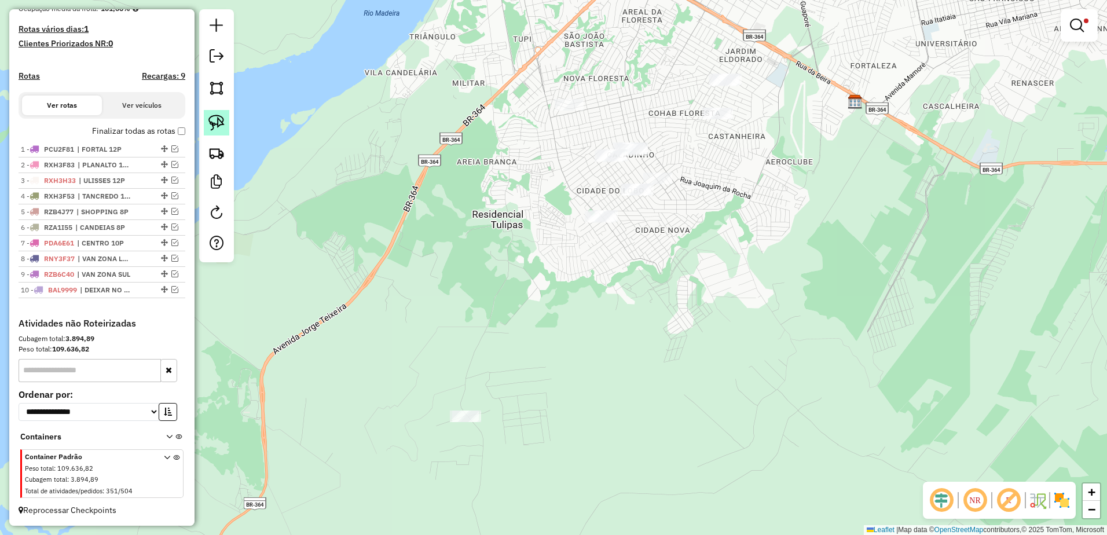
click at [225, 124] on link at bounding box center [216, 122] width 25 height 25
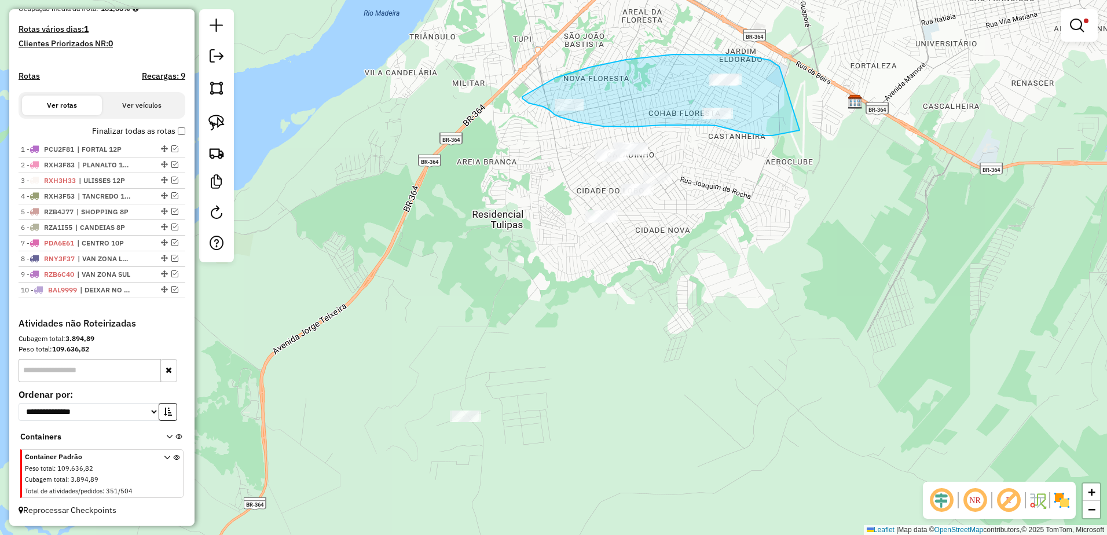
drag, startPoint x: 744, startPoint y: 55, endPoint x: 802, endPoint y: 130, distance: 94.5
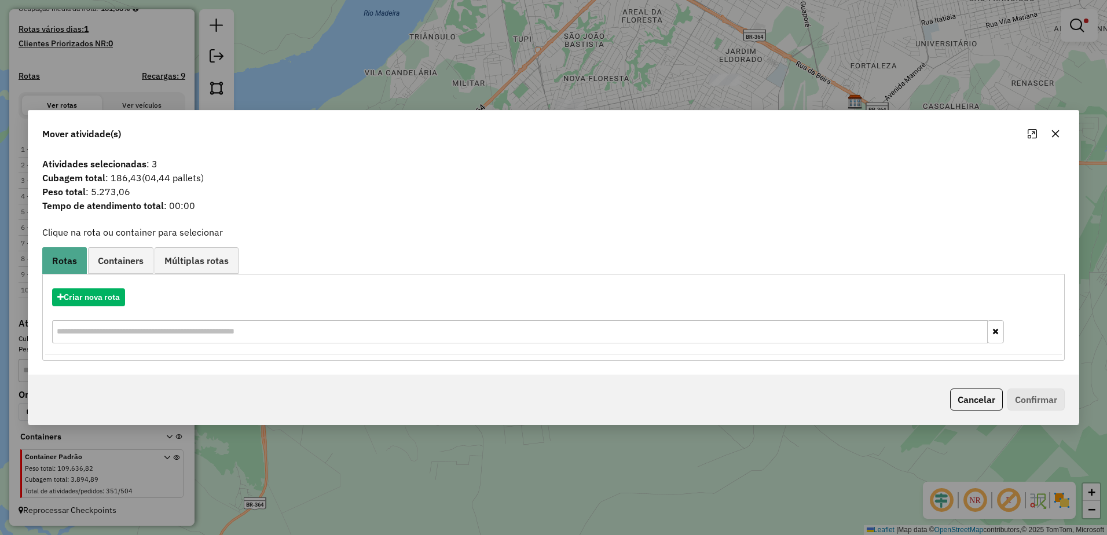
click at [1058, 128] on button "button" at bounding box center [1055, 133] width 19 height 19
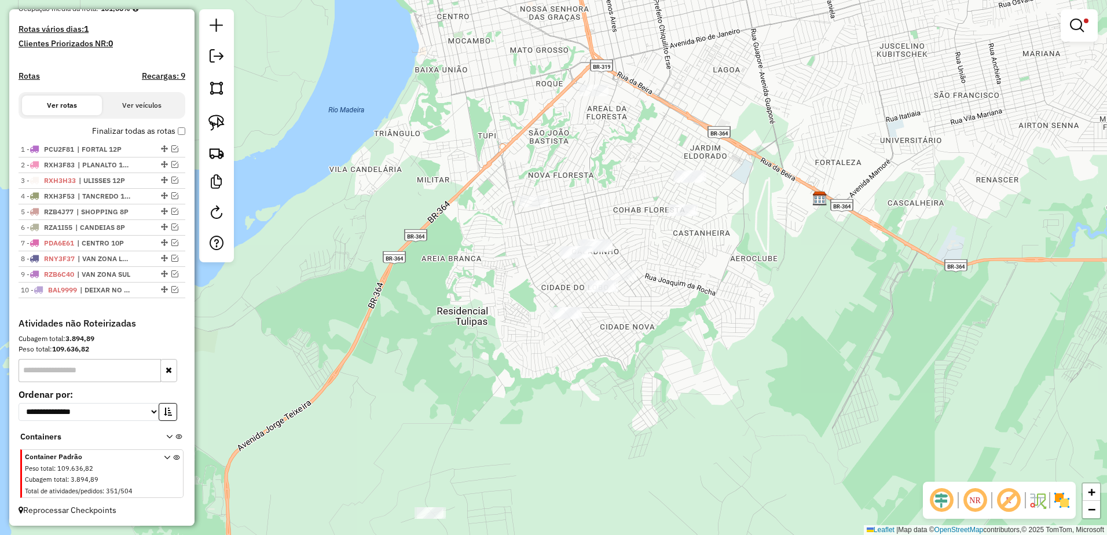
drag, startPoint x: 702, startPoint y: 230, endPoint x: 695, endPoint y: 236, distance: 9.0
click at [695, 236] on div "Limpar filtros Janela de atendimento Grade de atendimento Capacidade Transporta…" at bounding box center [553, 267] width 1107 height 535
click at [225, 118] on link at bounding box center [216, 122] width 25 height 25
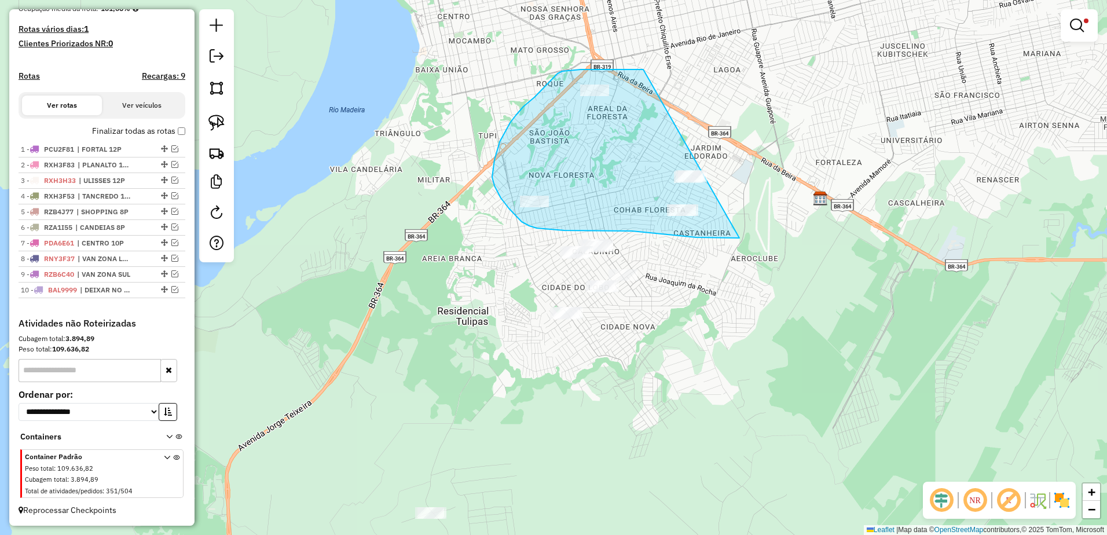
drag, startPoint x: 638, startPoint y: 69, endPoint x: 780, endPoint y: 223, distance: 209.4
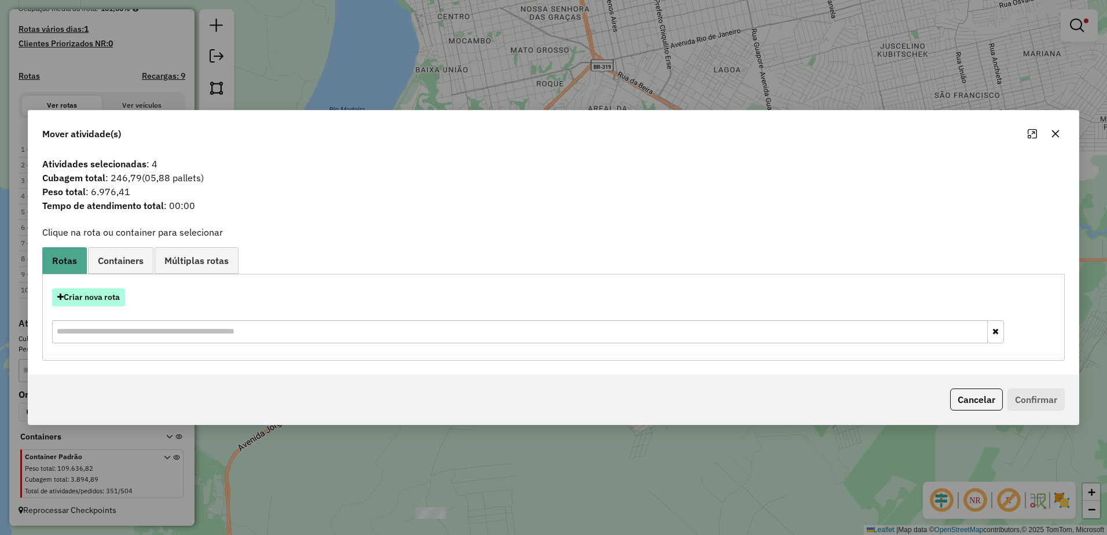
click at [69, 298] on button "Criar nova rota" at bounding box center [88, 297] width 73 height 18
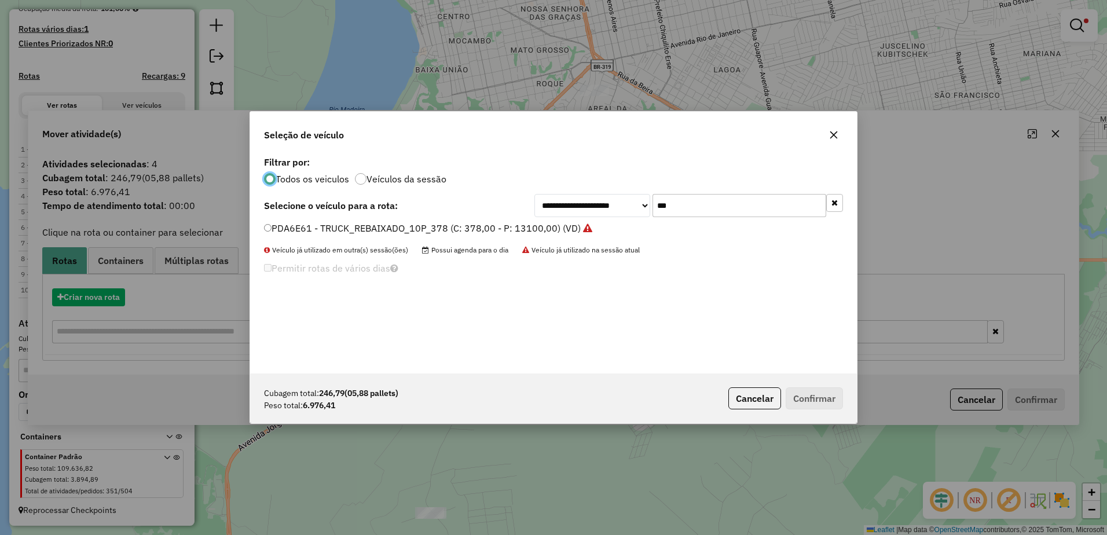
scroll to position [6, 3]
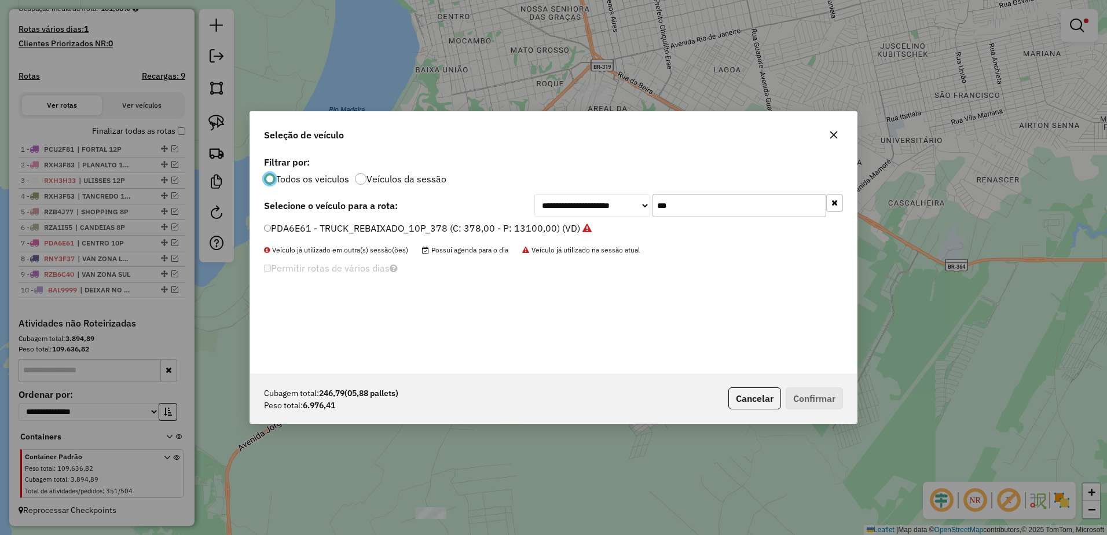
click at [720, 208] on input "***" at bounding box center [740, 205] width 174 height 23
type input "*"
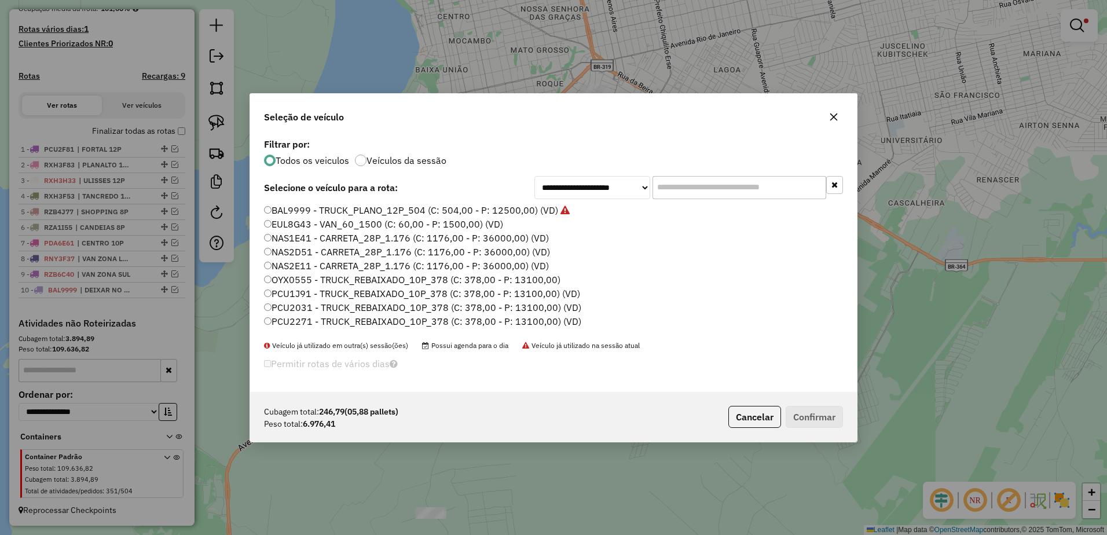
click at [837, 115] on icon "button" at bounding box center [833, 116] width 9 height 9
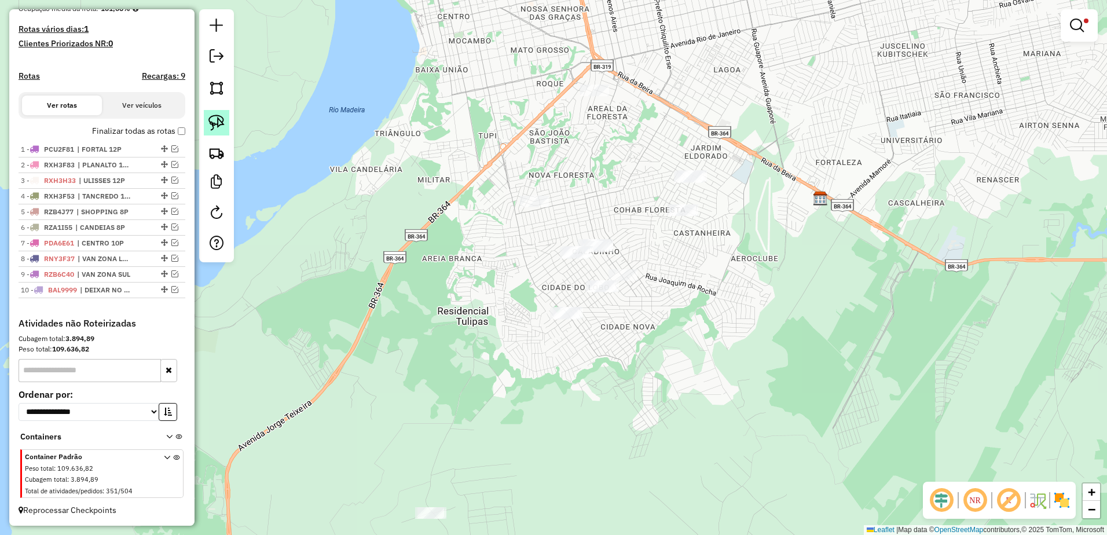
click at [226, 118] on link at bounding box center [216, 122] width 25 height 25
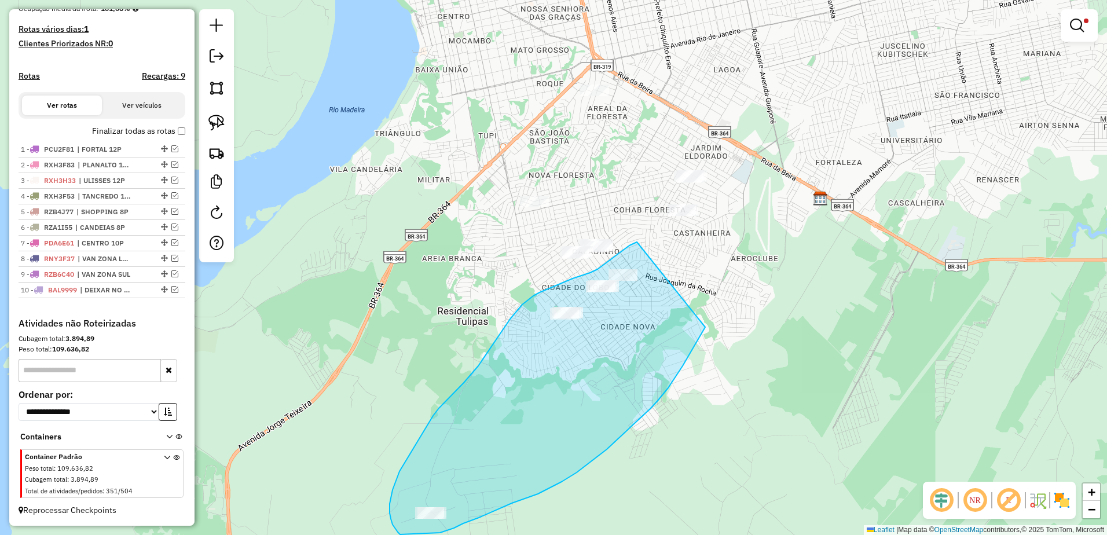
drag, startPoint x: 637, startPoint y: 242, endPoint x: 705, endPoint y: 327, distance: 109.1
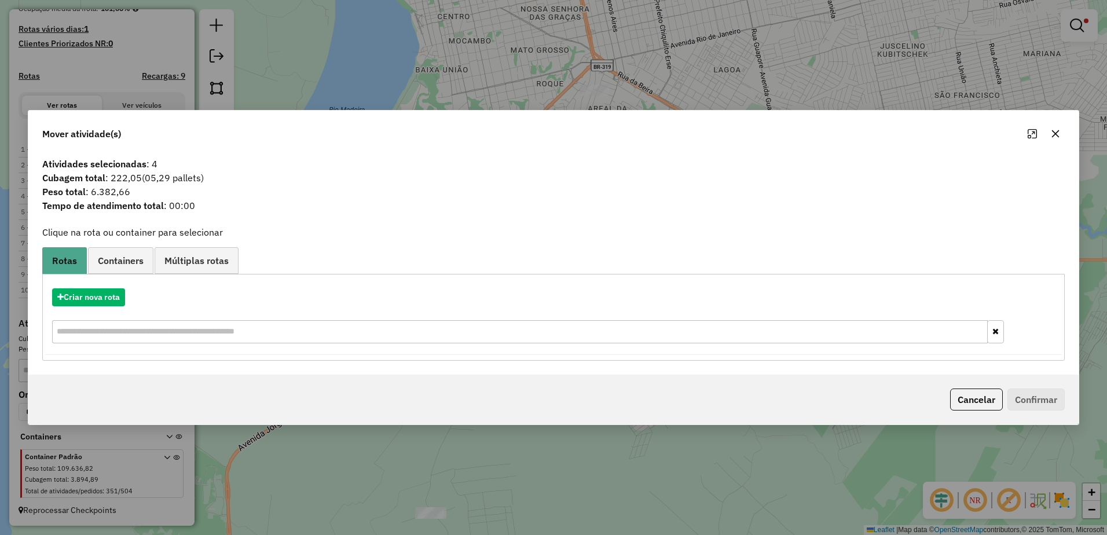
click at [1054, 132] on icon "button" at bounding box center [1056, 134] width 8 height 8
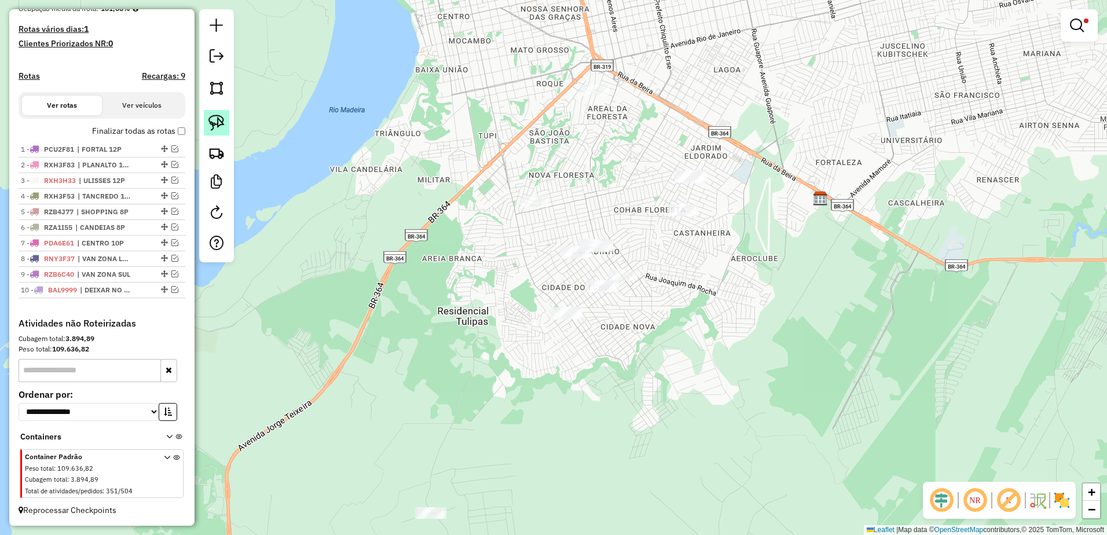
click at [220, 119] on img at bounding box center [216, 123] width 16 height 16
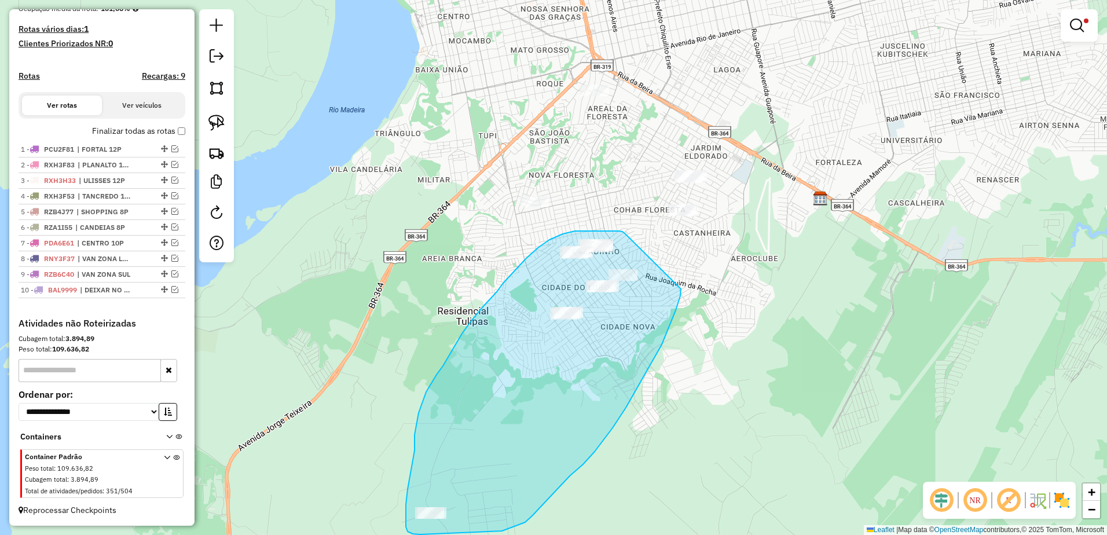
drag, startPoint x: 625, startPoint y: 233, endPoint x: 683, endPoint y: 267, distance: 67.7
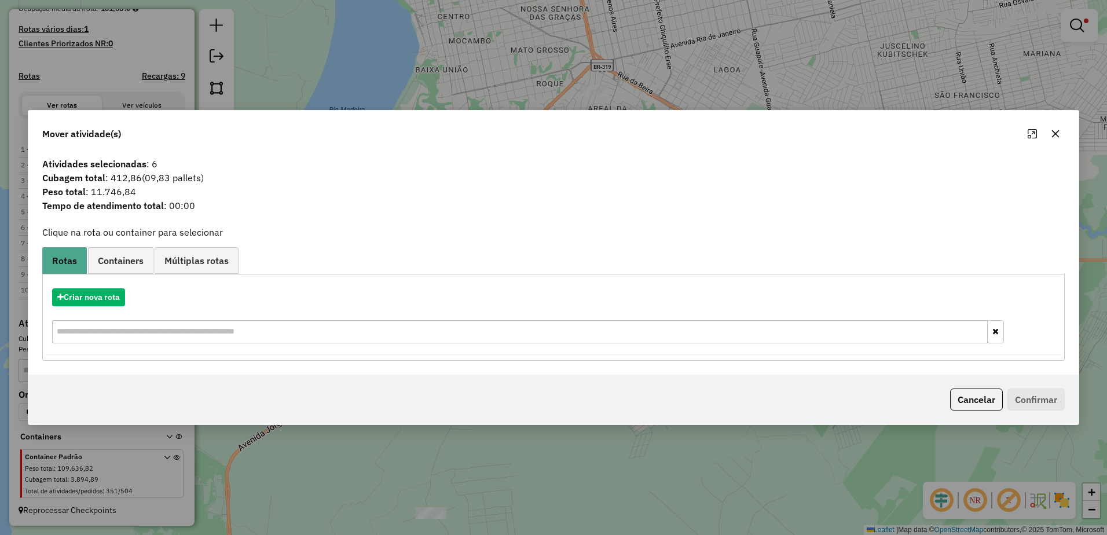
click at [1055, 130] on icon "button" at bounding box center [1055, 133] width 9 height 9
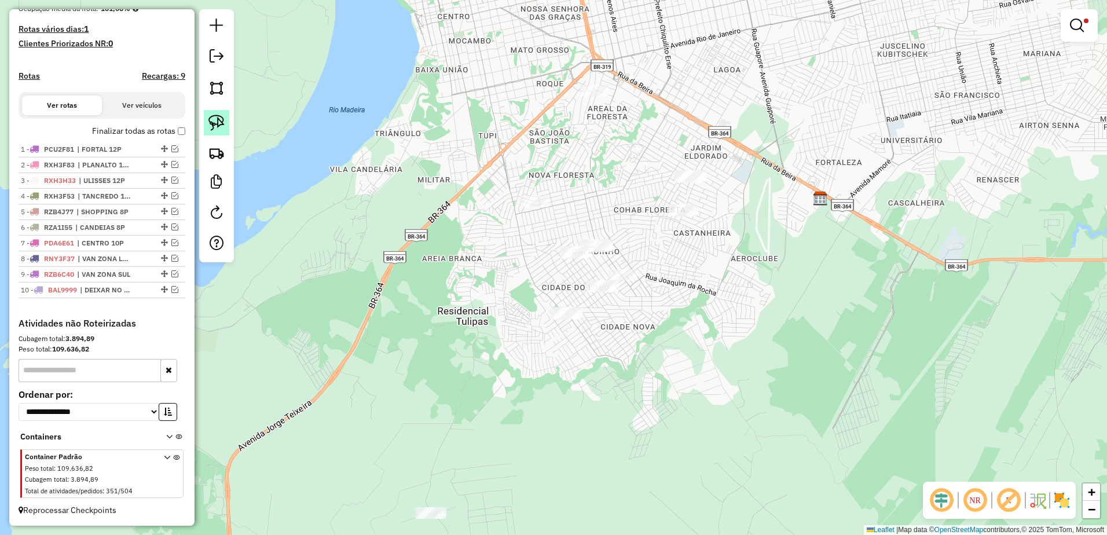
click at [221, 121] on img at bounding box center [216, 123] width 16 height 16
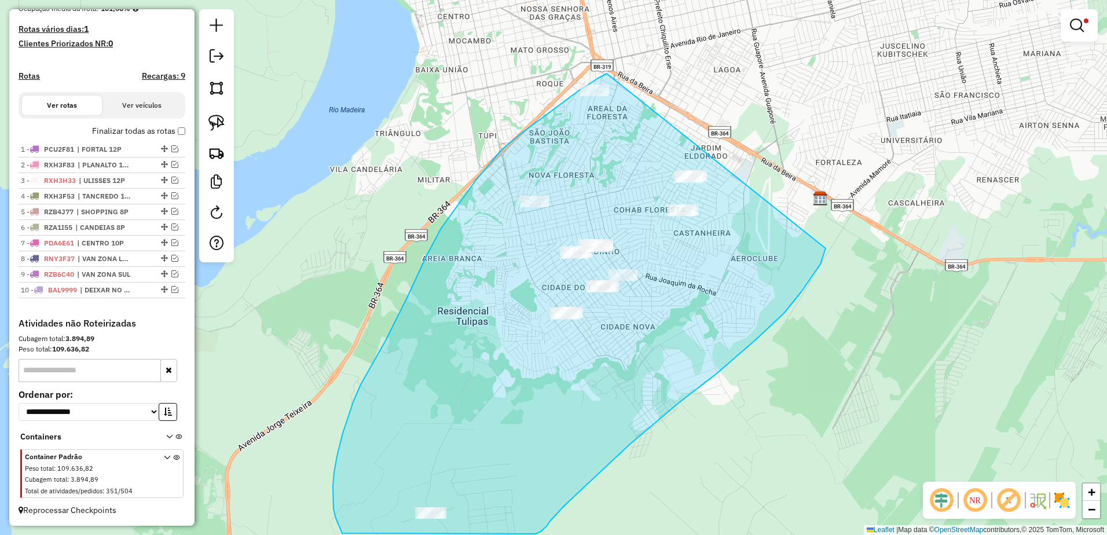
drag, startPoint x: 607, startPoint y: 74, endPoint x: 827, endPoint y: 245, distance: 279.2
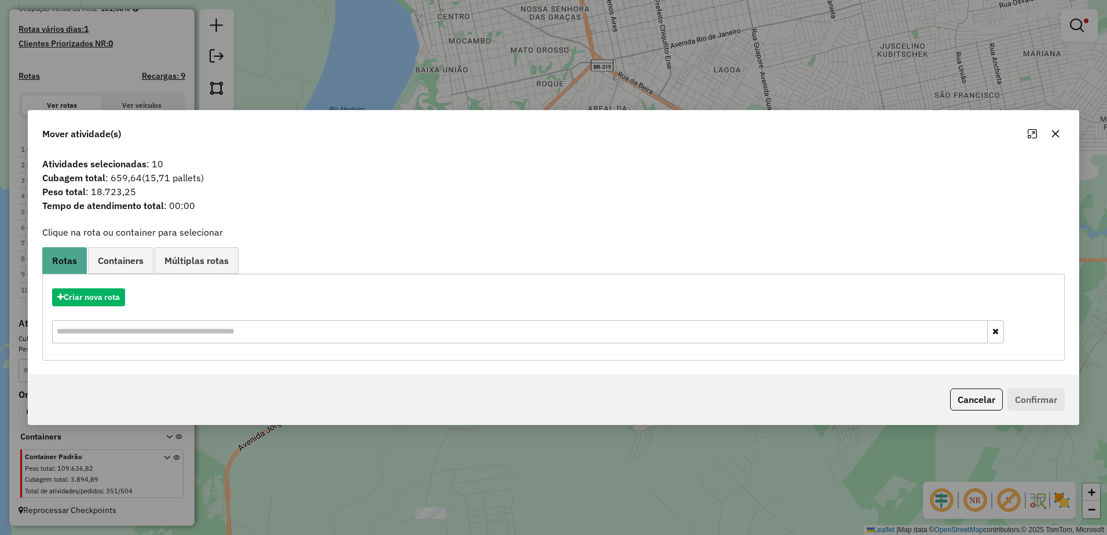
click at [1062, 133] on button "button" at bounding box center [1055, 133] width 19 height 19
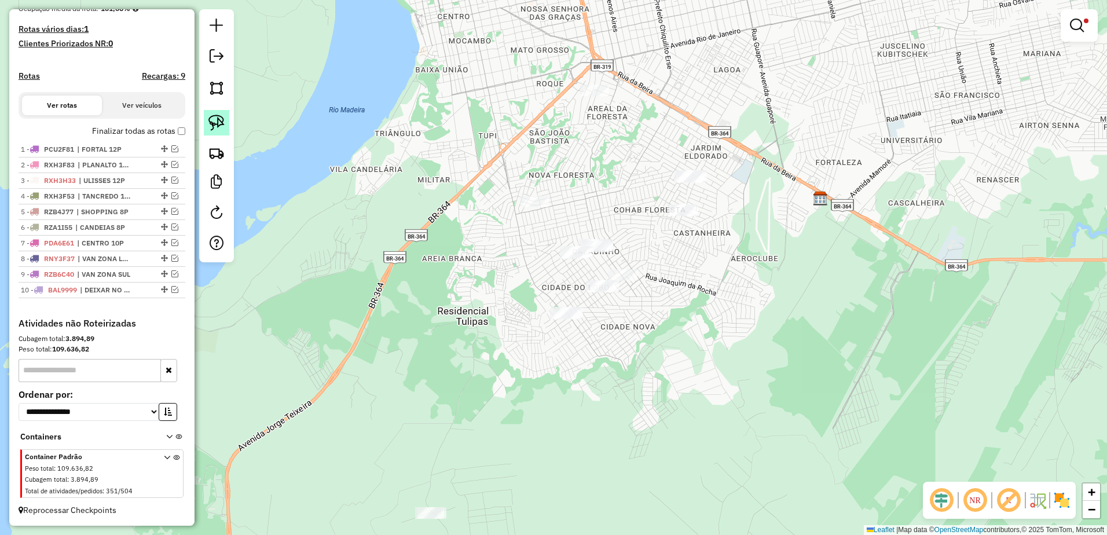
click at [218, 121] on img at bounding box center [216, 123] width 16 height 16
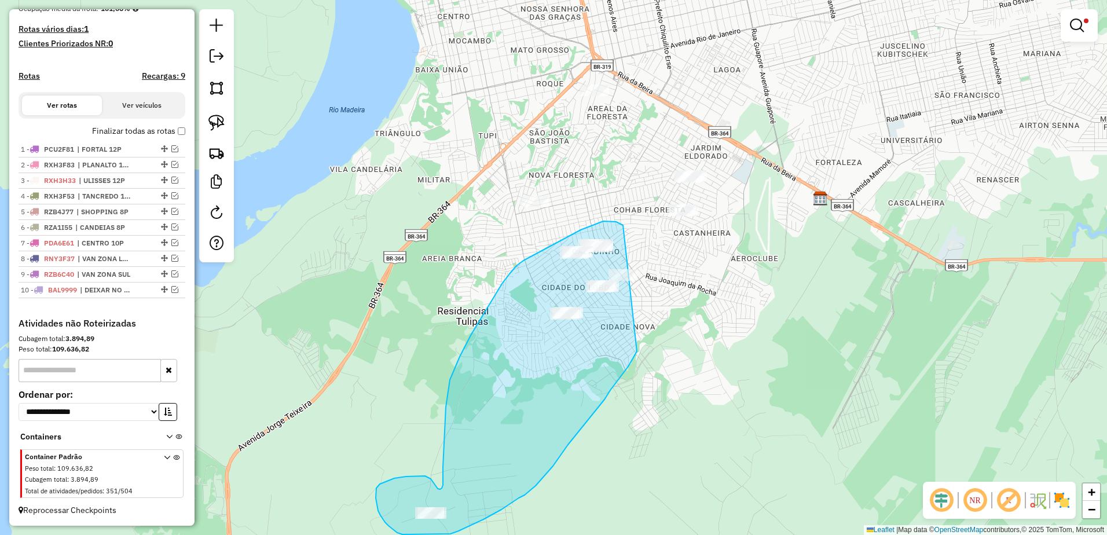
drag, startPoint x: 623, startPoint y: 225, endPoint x: 637, endPoint y: 351, distance: 127.0
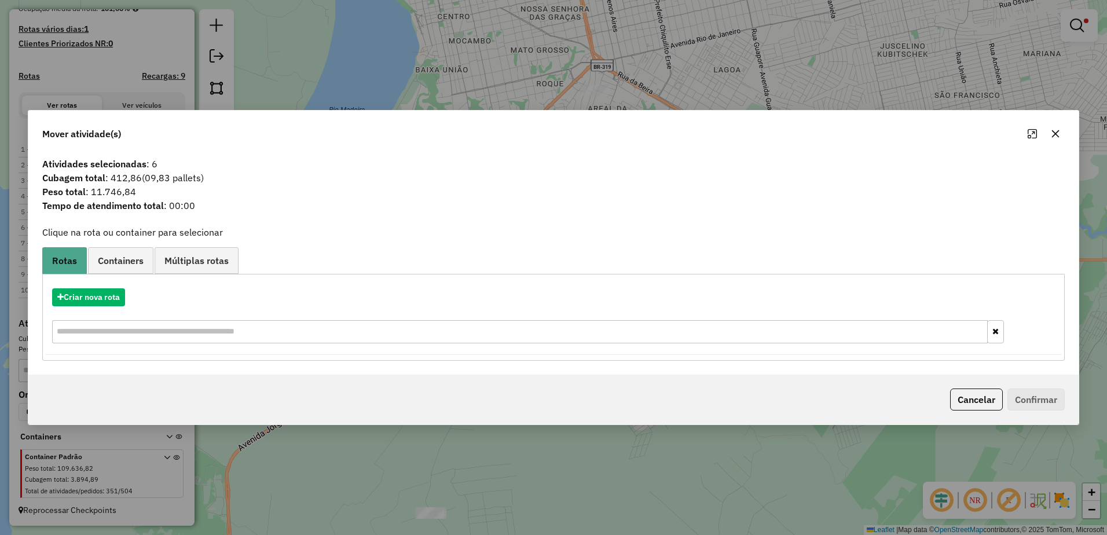
click at [1060, 132] on icon "button" at bounding box center [1055, 133] width 9 height 9
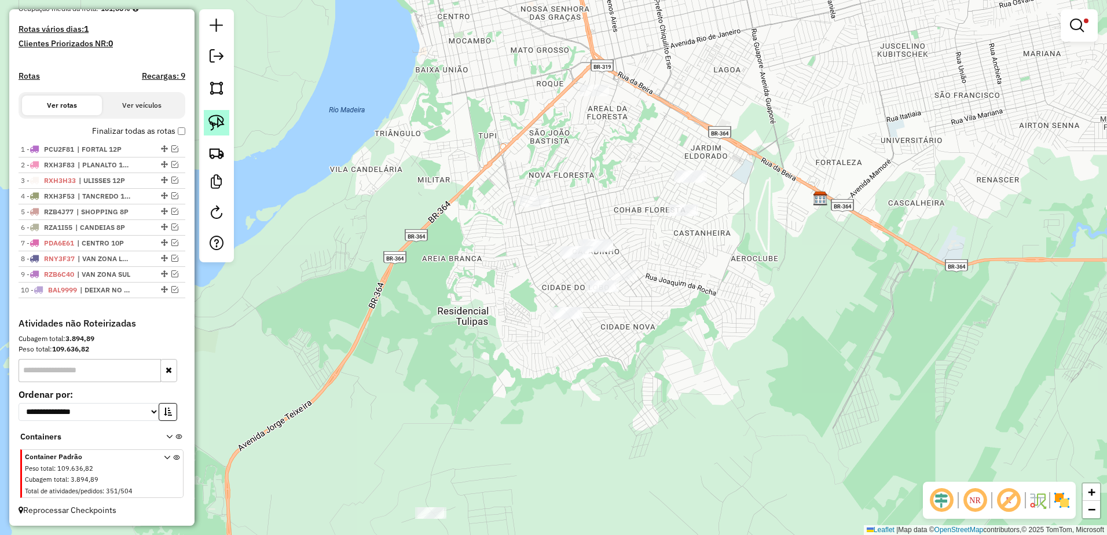
click at [221, 120] on img at bounding box center [216, 123] width 16 height 16
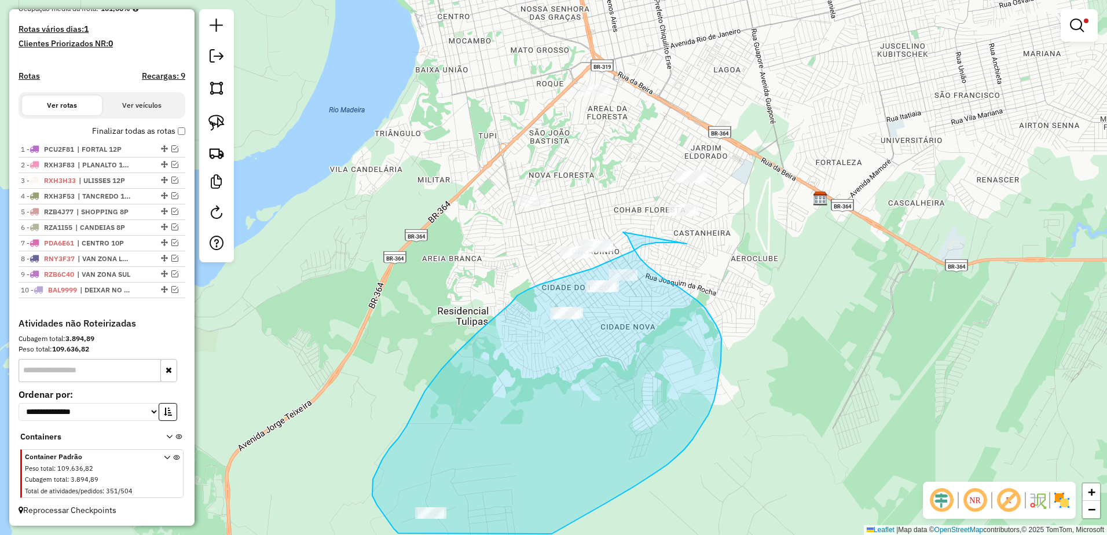
drag, startPoint x: 687, startPoint y: 244, endPoint x: 627, endPoint y: 255, distance: 60.7
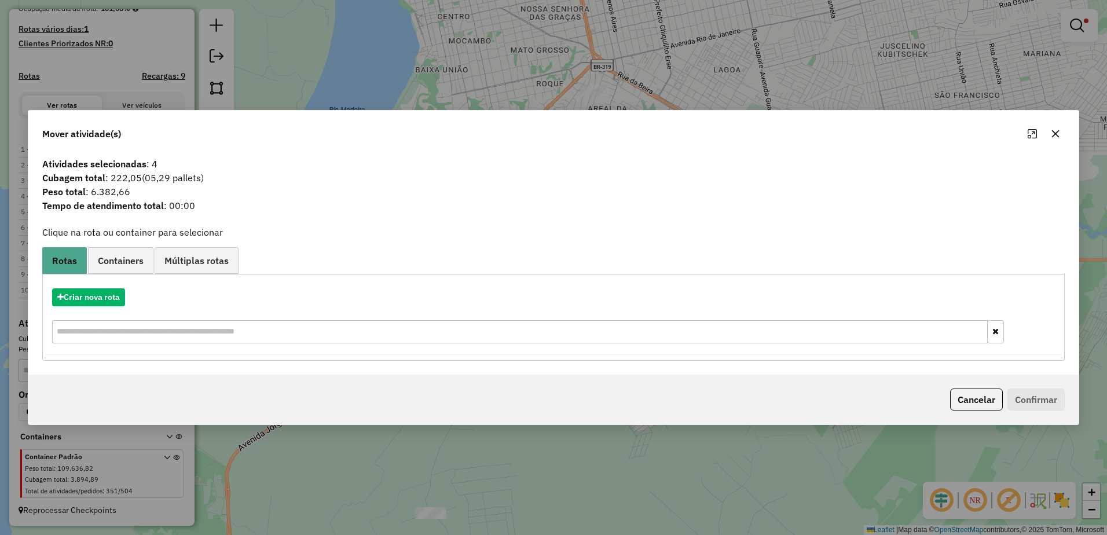
click at [1059, 132] on icon "button" at bounding box center [1055, 133] width 9 height 9
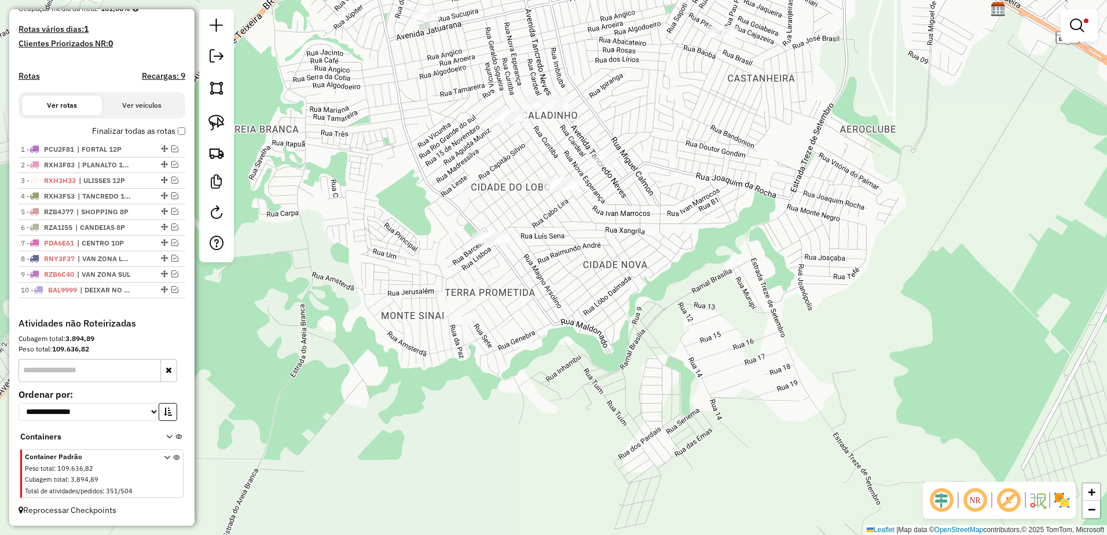
drag, startPoint x: 683, startPoint y: 275, endPoint x: 757, endPoint y: 113, distance: 177.7
click at [757, 113] on div "Limpar filtros Janela de atendimento Grade de atendimento Capacidade Transporta…" at bounding box center [553, 267] width 1107 height 535
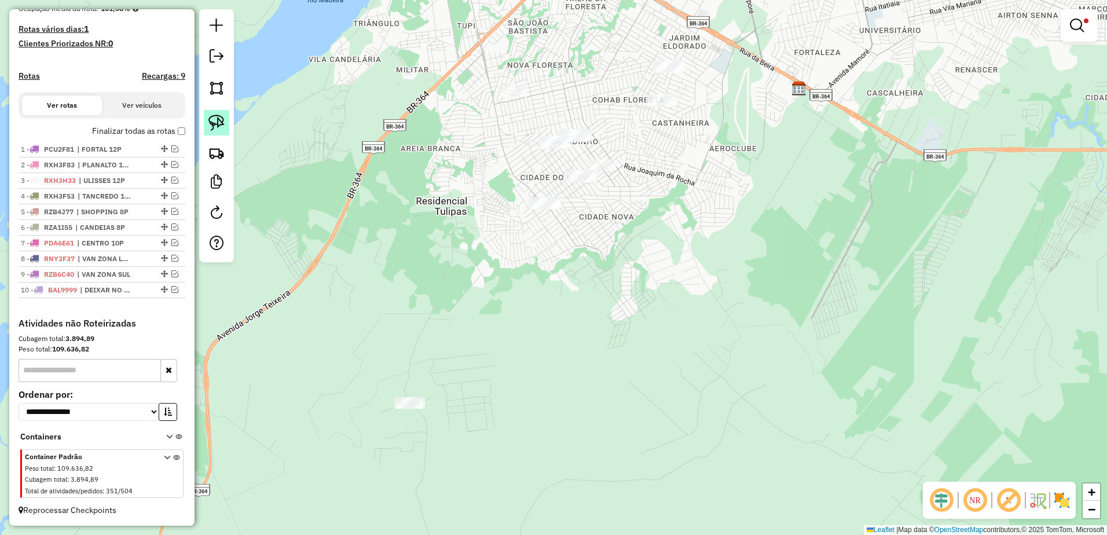
click at [211, 124] on img at bounding box center [216, 123] width 16 height 16
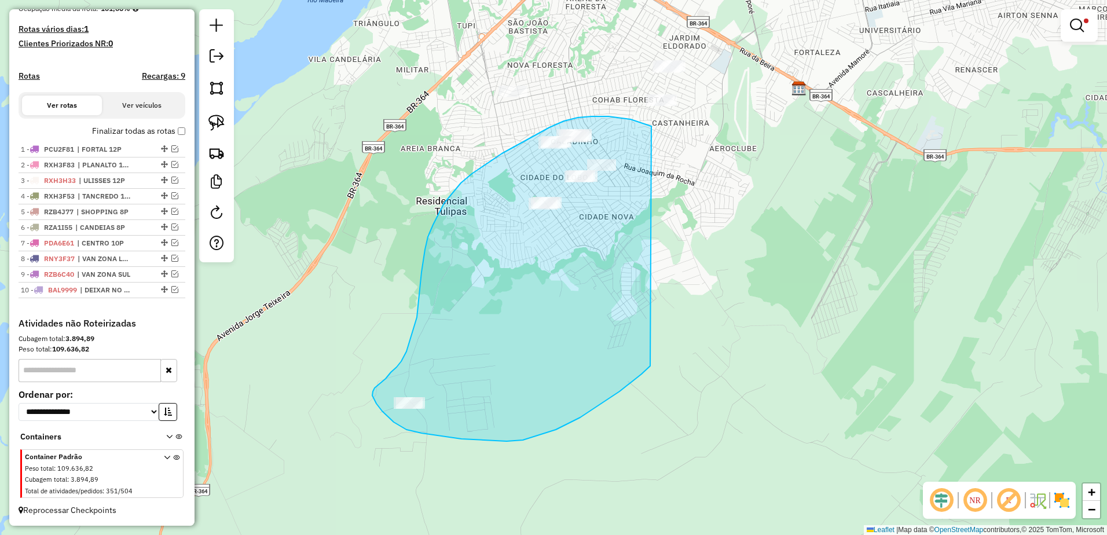
drag, startPoint x: 640, startPoint y: 122, endPoint x: 696, endPoint y: 302, distance: 188.6
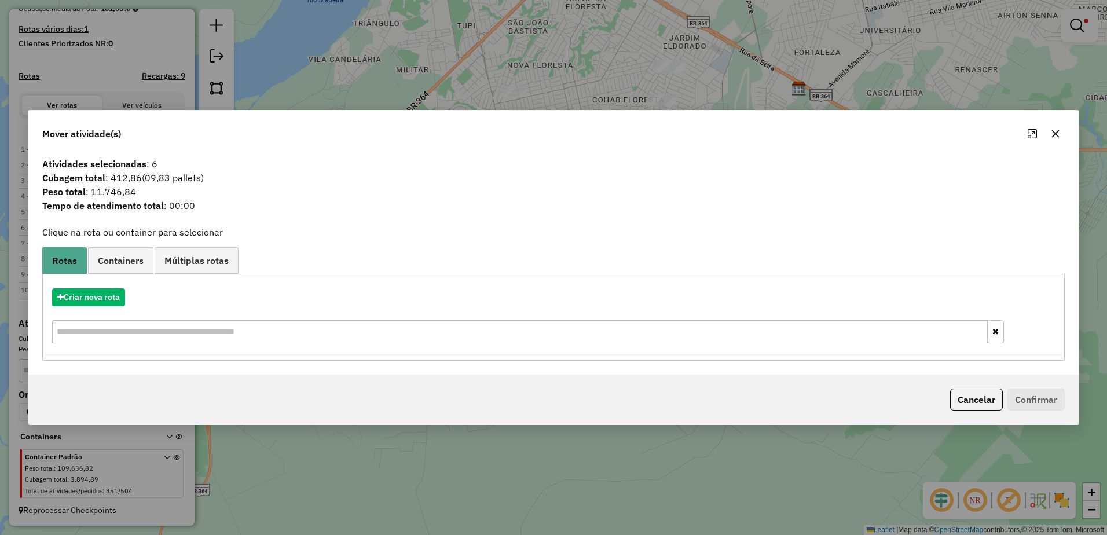
click at [1057, 130] on icon "button" at bounding box center [1055, 133] width 9 height 9
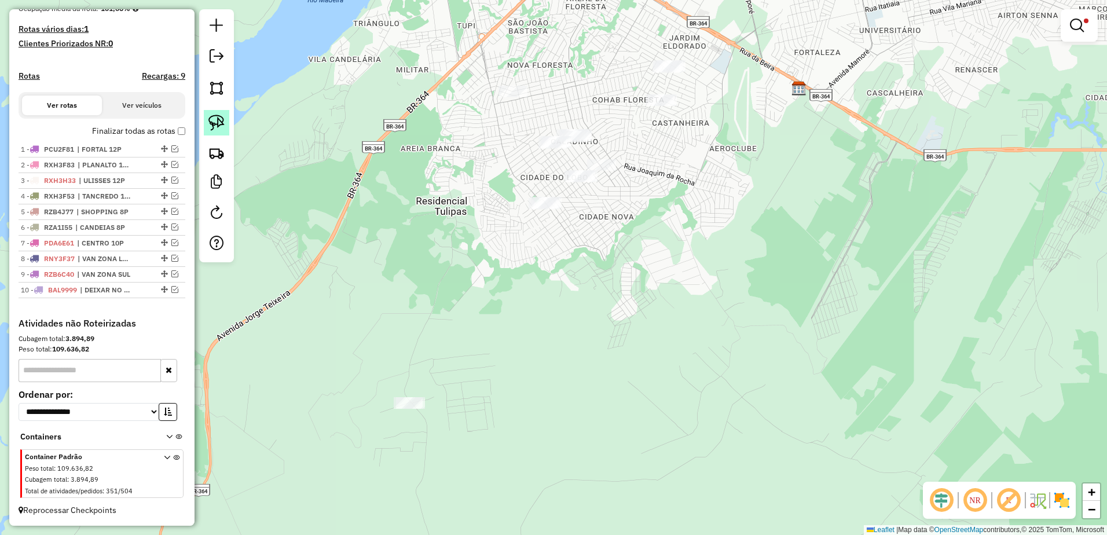
click at [211, 126] on img at bounding box center [216, 123] width 16 height 16
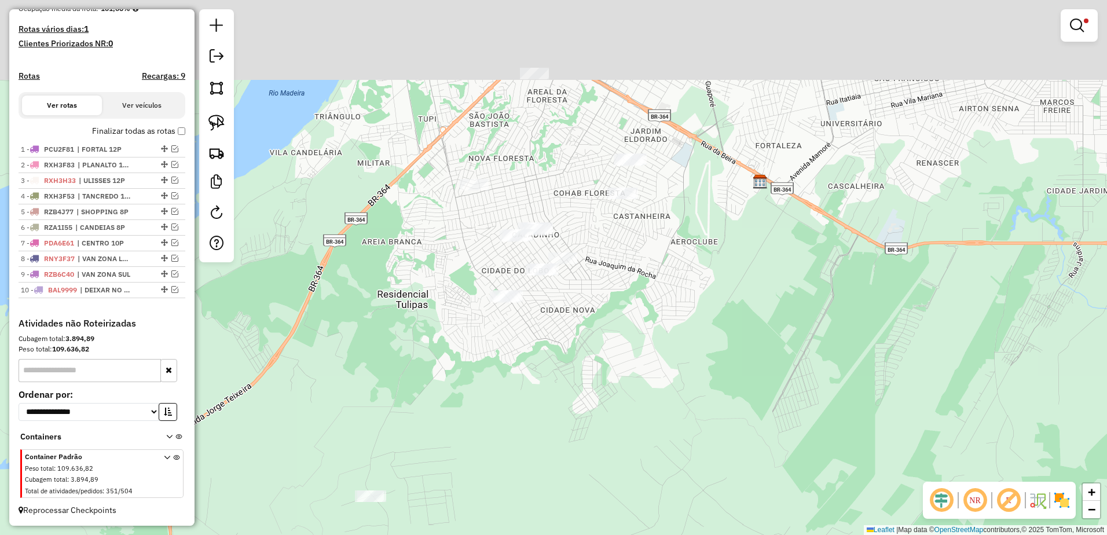
drag, startPoint x: 682, startPoint y: 154, endPoint x: 620, endPoint y: 275, distance: 135.9
click at [620, 275] on div "Limpar filtros Janela de atendimento Grade de atendimento Capacidade Transporta…" at bounding box center [553, 267] width 1107 height 535
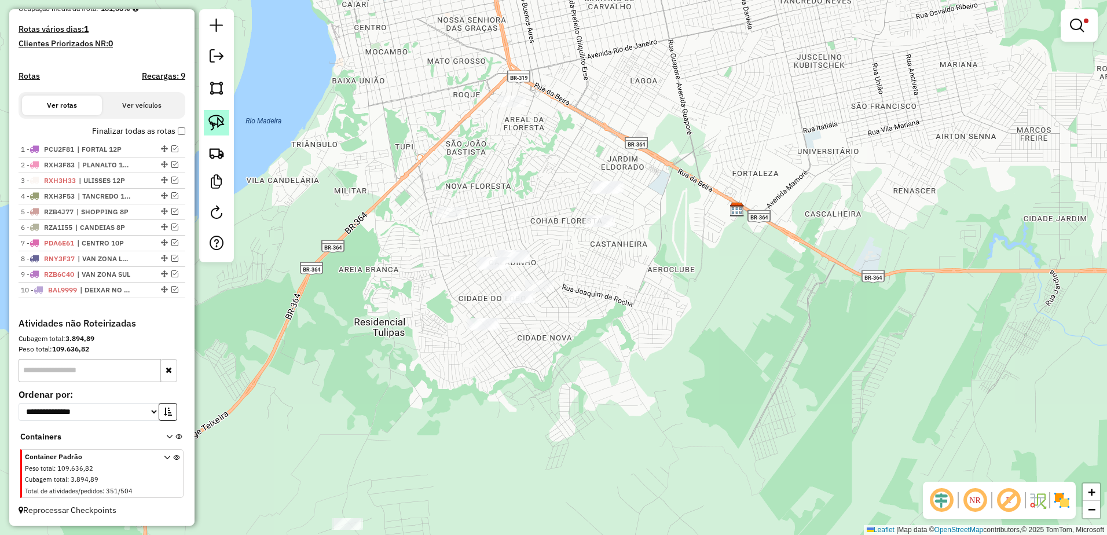
click at [220, 119] on img at bounding box center [216, 123] width 16 height 16
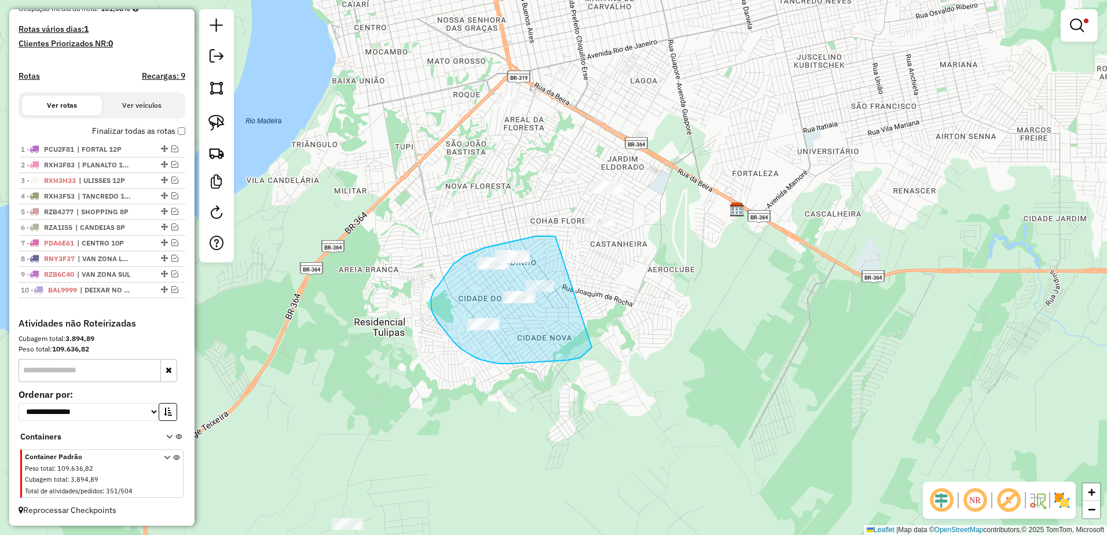
drag, startPoint x: 556, startPoint y: 237, endPoint x: 592, endPoint y: 347, distance: 116.3
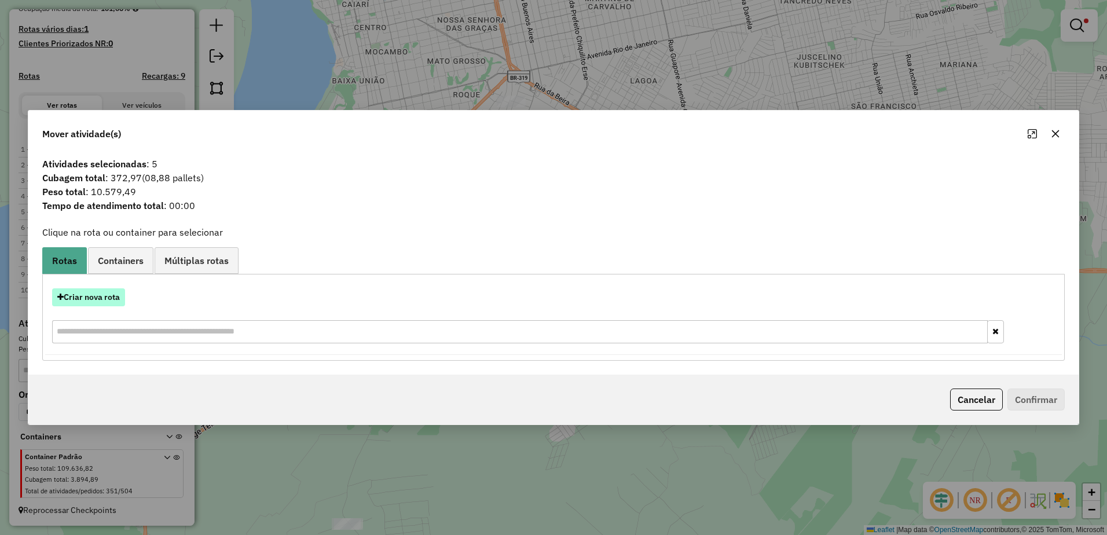
click at [97, 295] on button "Criar nova rota" at bounding box center [88, 297] width 73 height 18
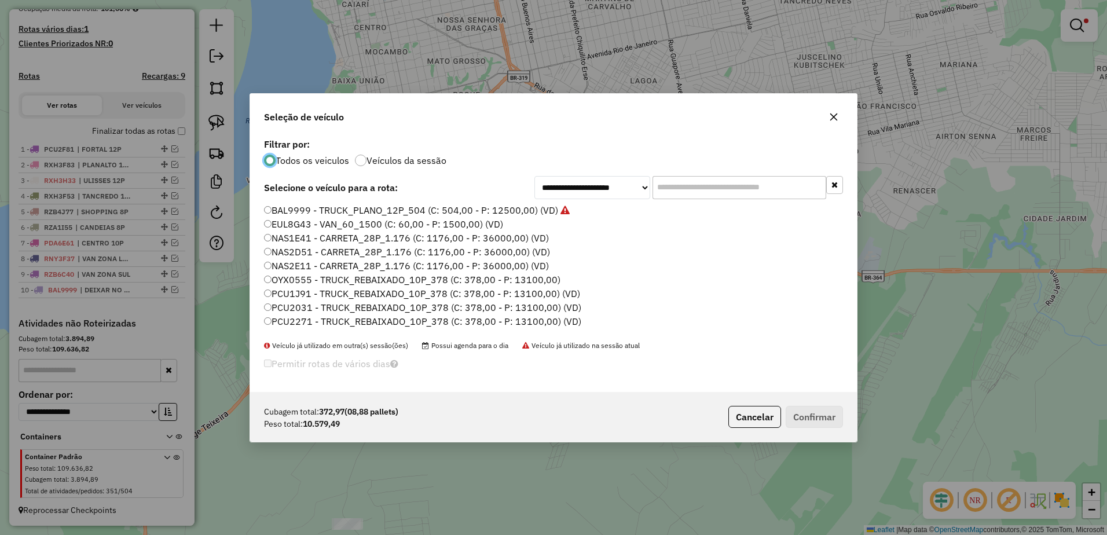
click at [725, 179] on input "text" at bounding box center [740, 187] width 174 height 23
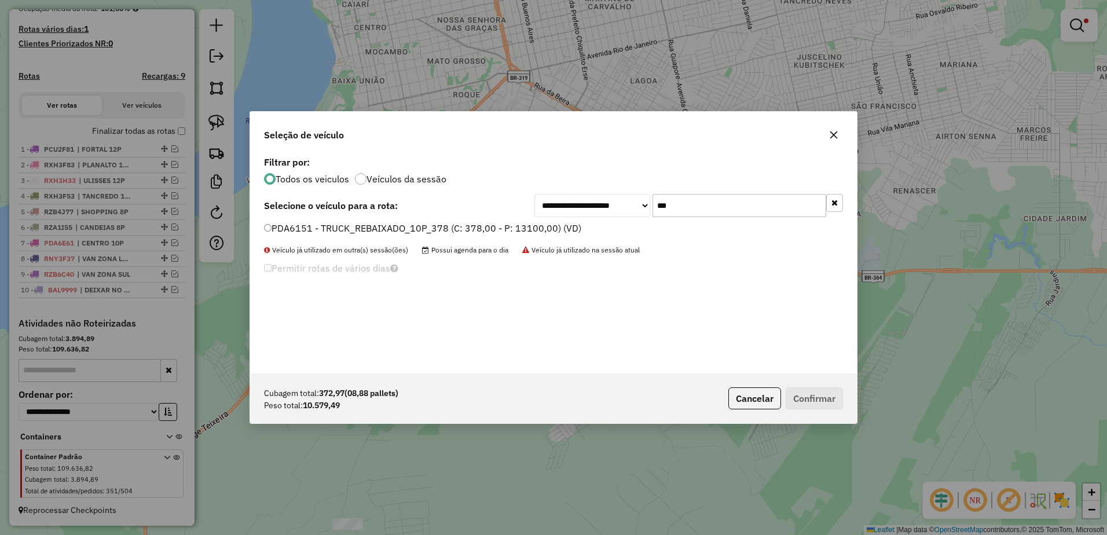
type input "***"
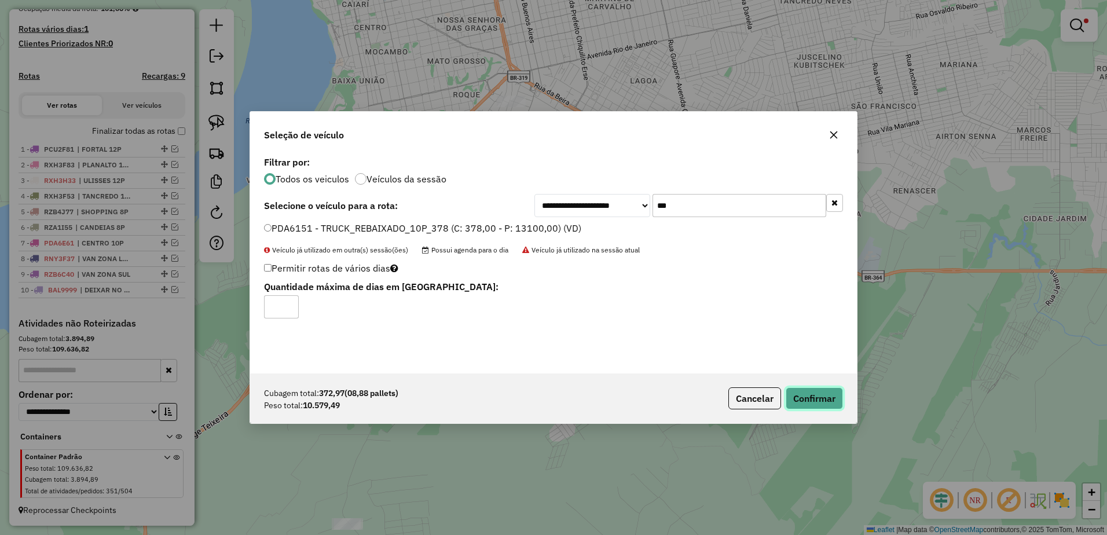
click at [827, 395] on button "Confirmar" at bounding box center [814, 398] width 57 height 22
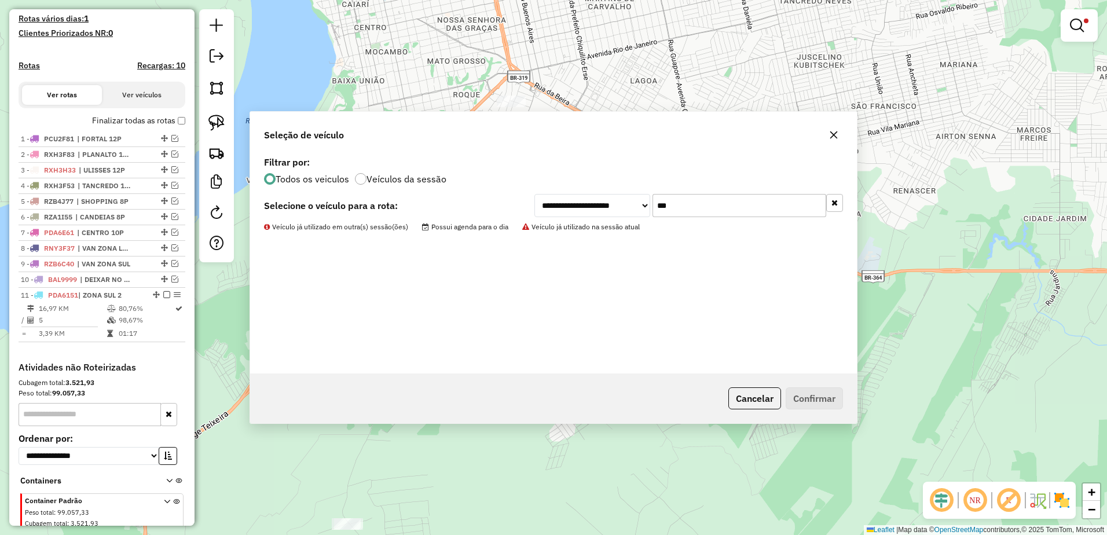
scroll to position [351, 0]
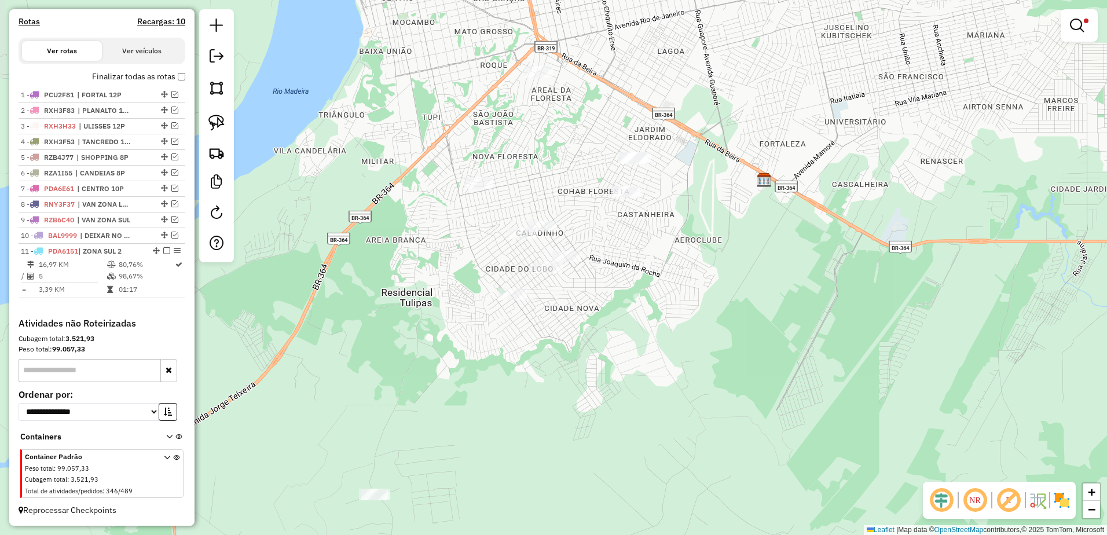
drag, startPoint x: 614, startPoint y: 313, endPoint x: 641, endPoint y: 283, distance: 40.2
click at [641, 283] on div "Limpar filtros Janela de atendimento Grade de atendimento Capacidade Transporta…" at bounding box center [553, 267] width 1107 height 535
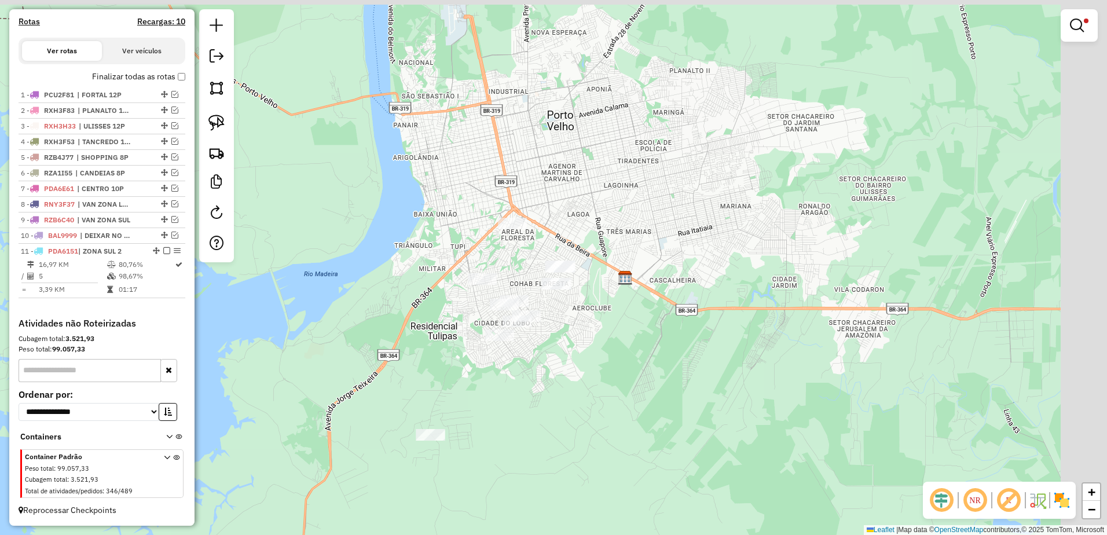
drag, startPoint x: 696, startPoint y: 279, endPoint x: 540, endPoint y: 409, distance: 203.1
click at [540, 409] on div "Limpar filtros Janela de atendimento Grade de atendimento Capacidade Transporta…" at bounding box center [553, 267] width 1107 height 535
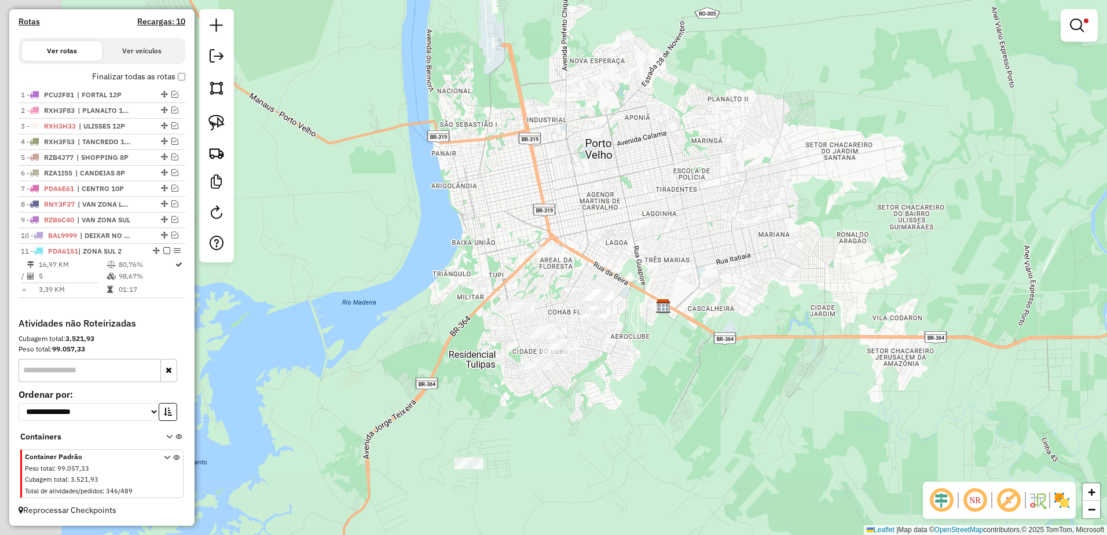
drag, startPoint x: 558, startPoint y: 382, endPoint x: 730, endPoint y: 320, distance: 182.0
click at [730, 320] on div "Limpar filtros Janela de atendimento Grade de atendimento Capacidade Transporta…" at bounding box center [553, 267] width 1107 height 535
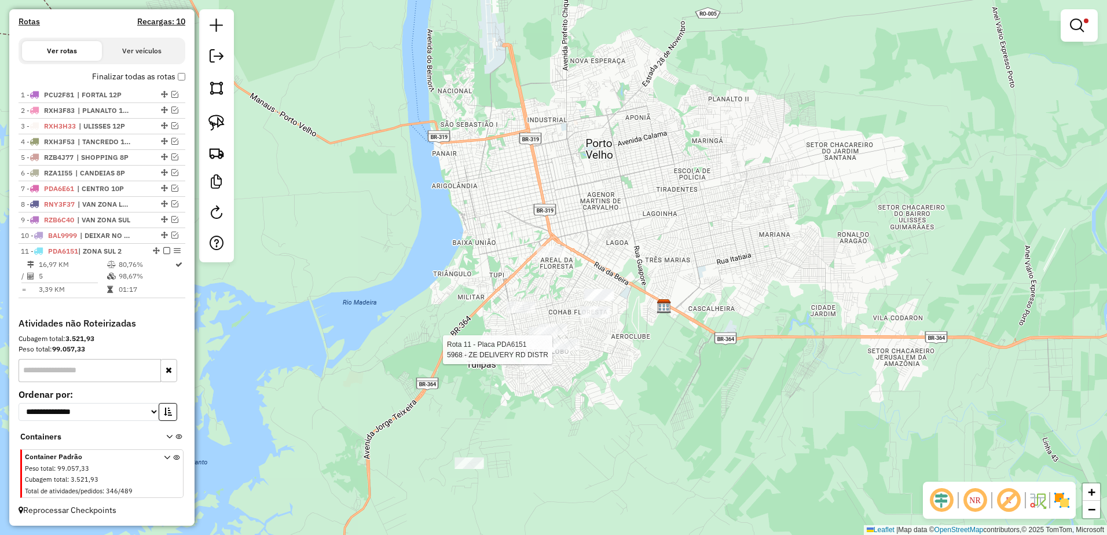
select select "**********"
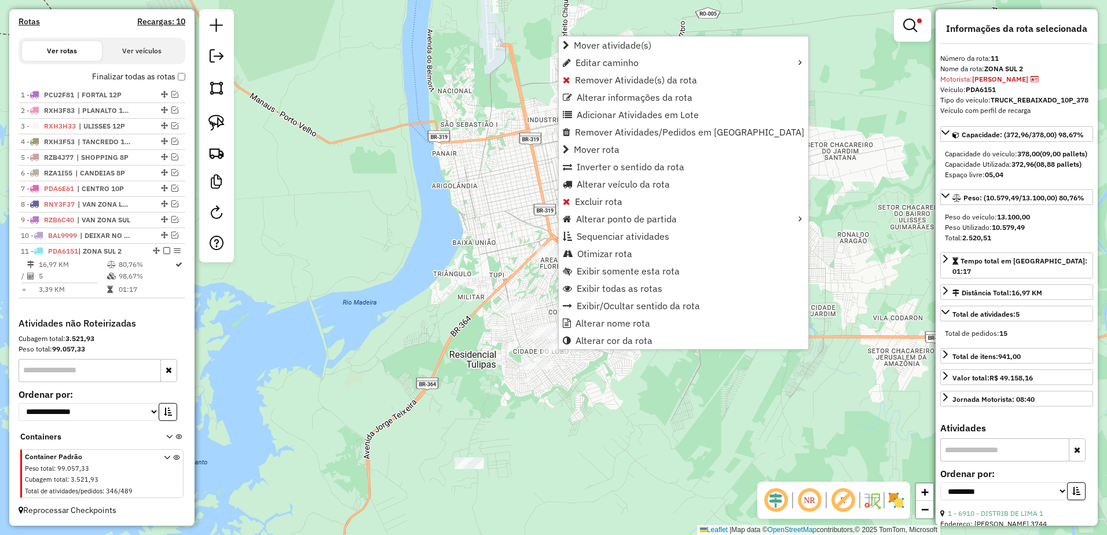
scroll to position [356, 0]
click at [668, 325] on link "Alterar nome rota" at bounding box center [684, 322] width 250 height 17
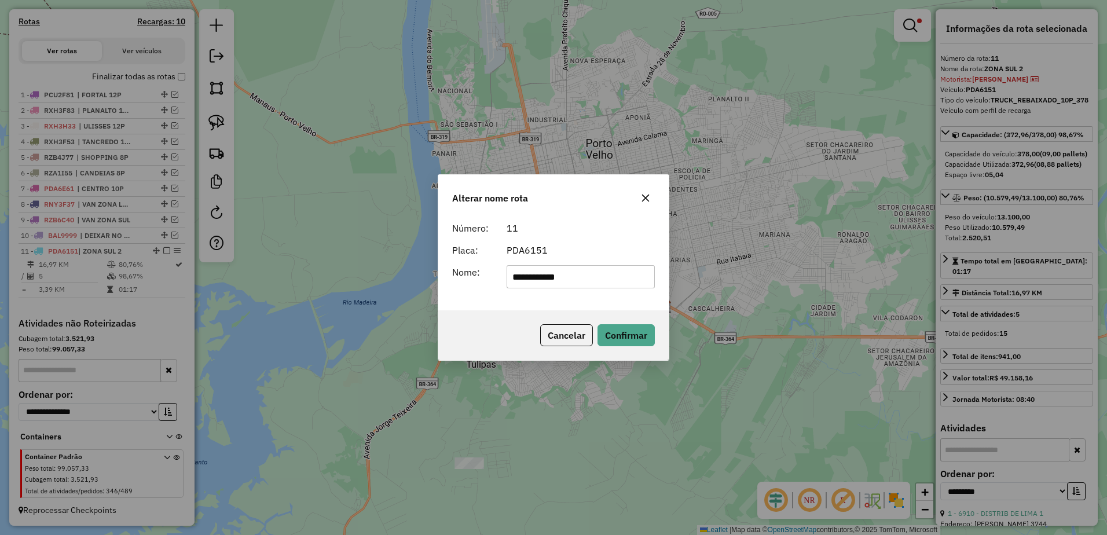
type input "**********"
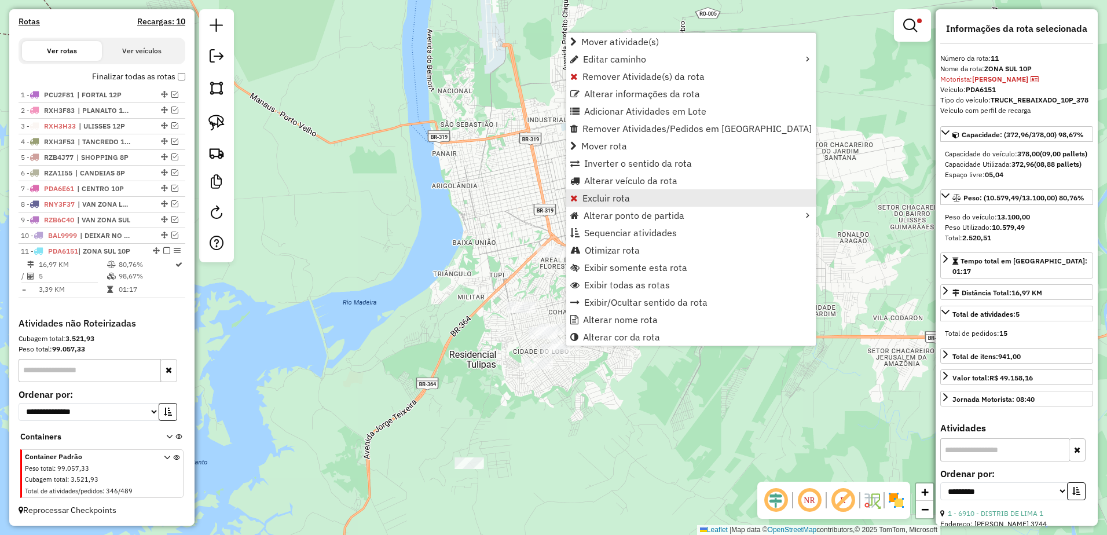
click at [643, 192] on link "Excluir rota" at bounding box center [691, 197] width 250 height 17
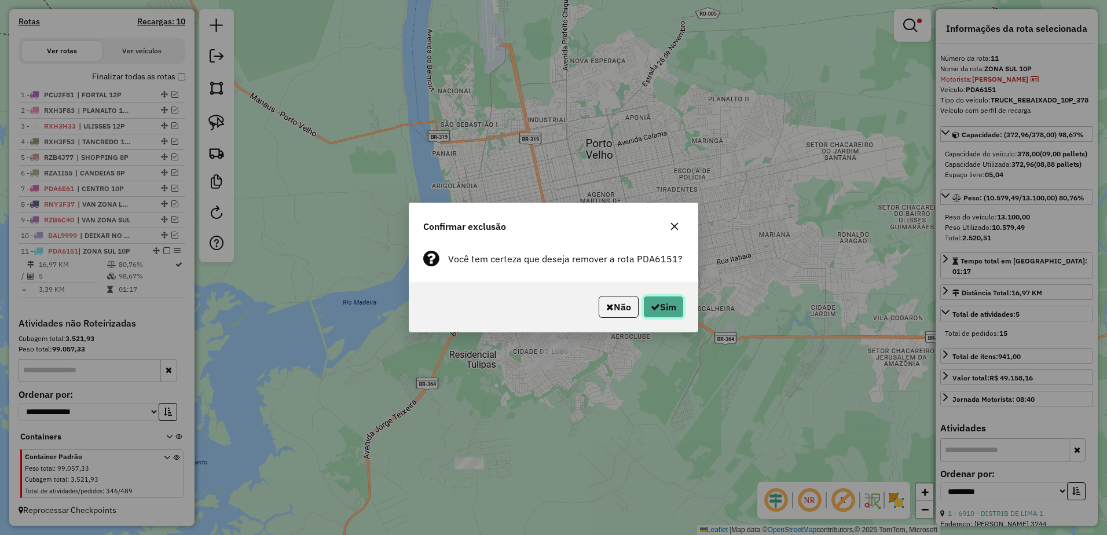
click at [676, 307] on button "Sim" at bounding box center [663, 307] width 41 height 22
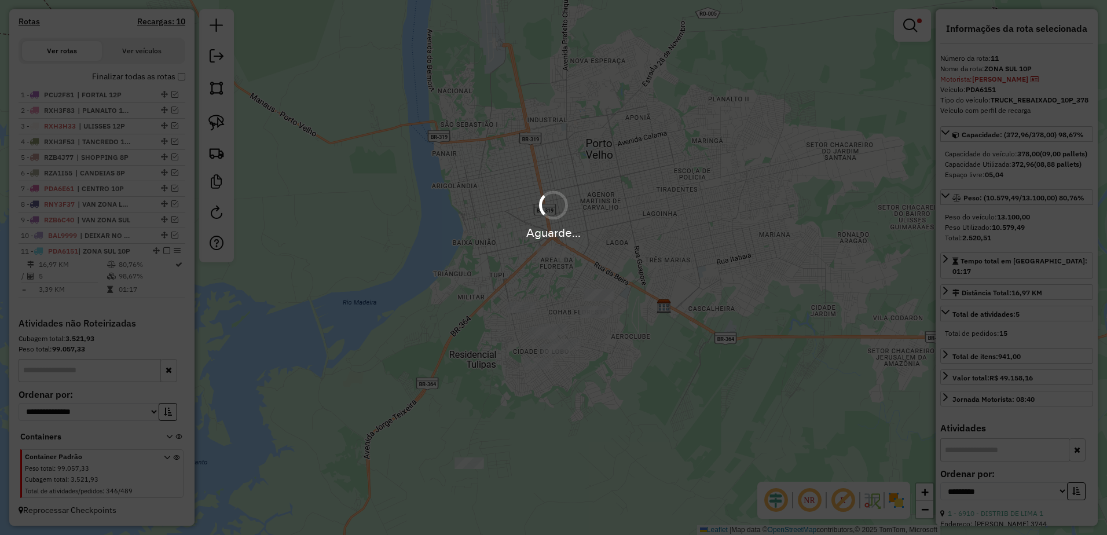
click at [584, 399] on div "Aguarde..." at bounding box center [553, 267] width 1107 height 535
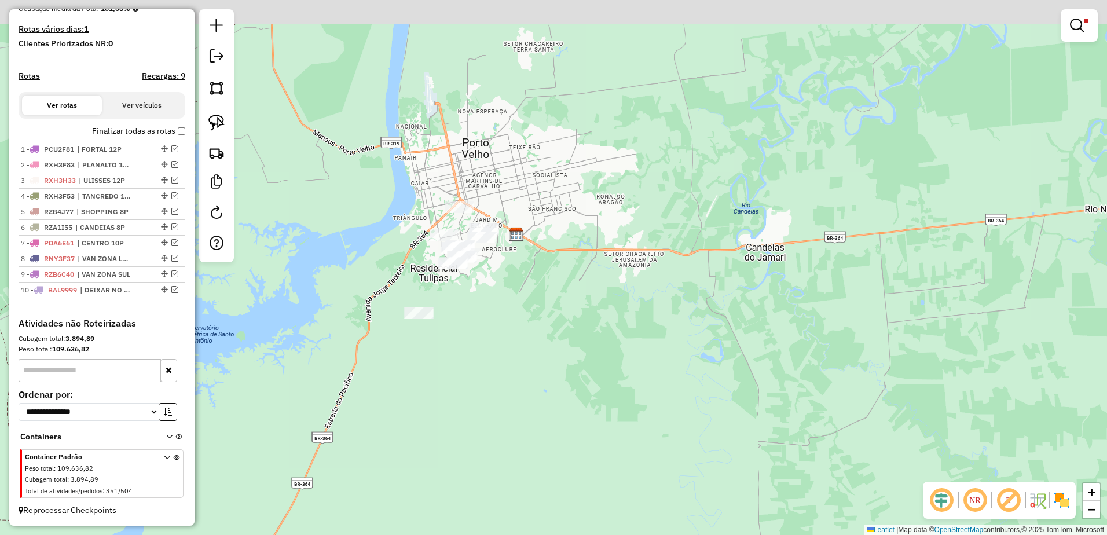
drag, startPoint x: 509, startPoint y: 276, endPoint x: 559, endPoint y: 305, distance: 57.6
click at [559, 305] on div "Limpar filtros Janela de atendimento Grade de atendimento Capacidade Transporta…" at bounding box center [553, 267] width 1107 height 535
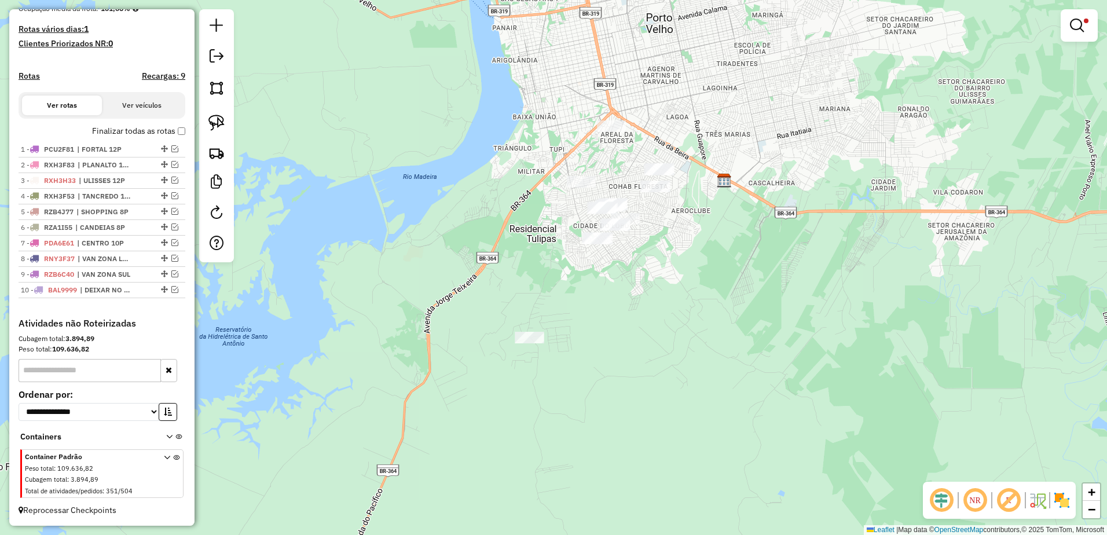
drag, startPoint x: 487, startPoint y: 278, endPoint x: 679, endPoint y: 258, distance: 193.3
click at [679, 258] on div "Limpar filtros Janela de atendimento Grade de atendimento Capacidade Transporta…" at bounding box center [553, 267] width 1107 height 535
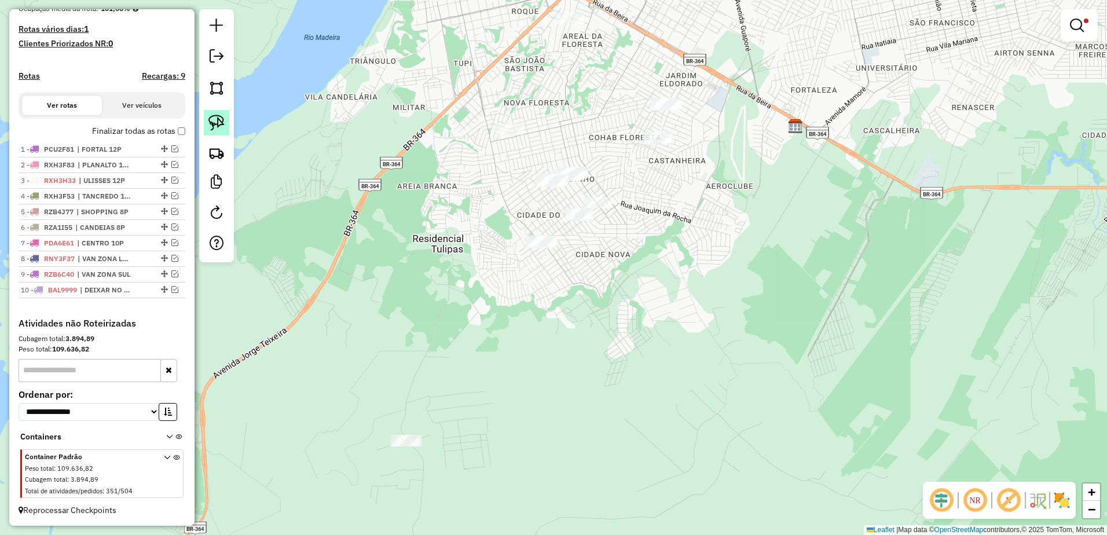
click at [214, 122] on img at bounding box center [216, 123] width 16 height 16
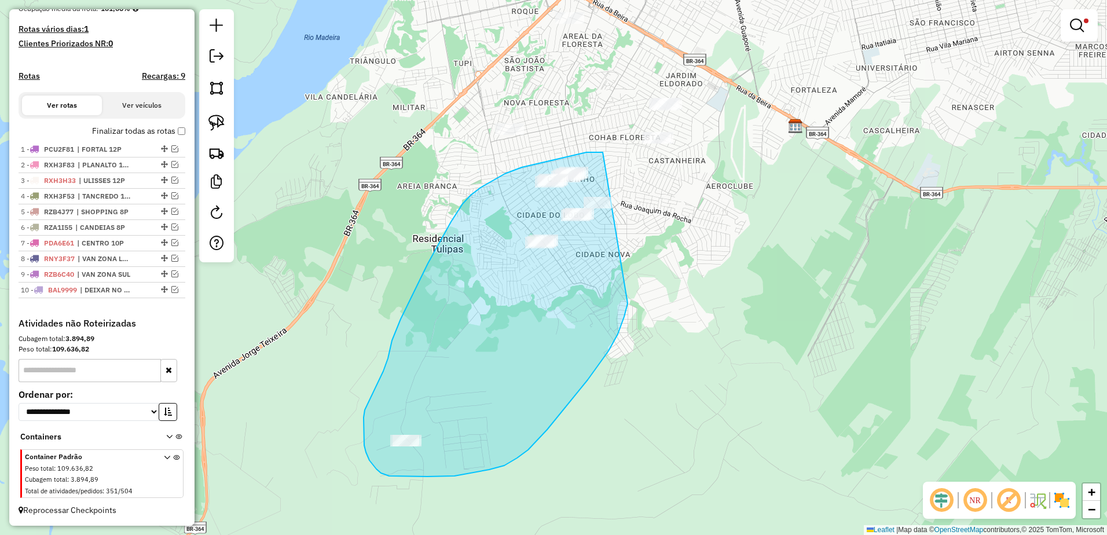
drag, startPoint x: 586, startPoint y: 152, endPoint x: 664, endPoint y: 221, distance: 103.8
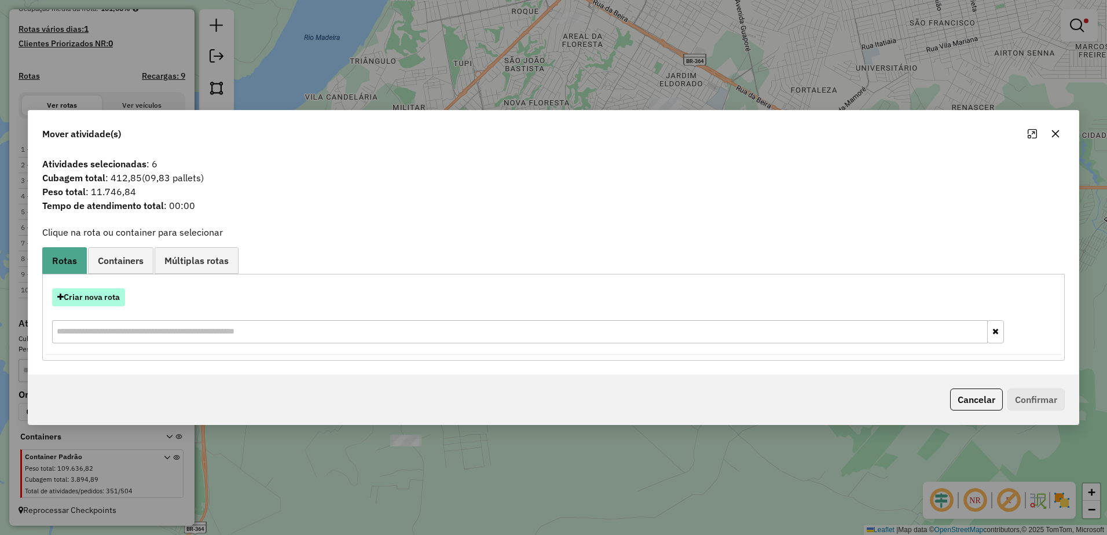
click at [107, 299] on button "Criar nova rota" at bounding box center [88, 297] width 73 height 18
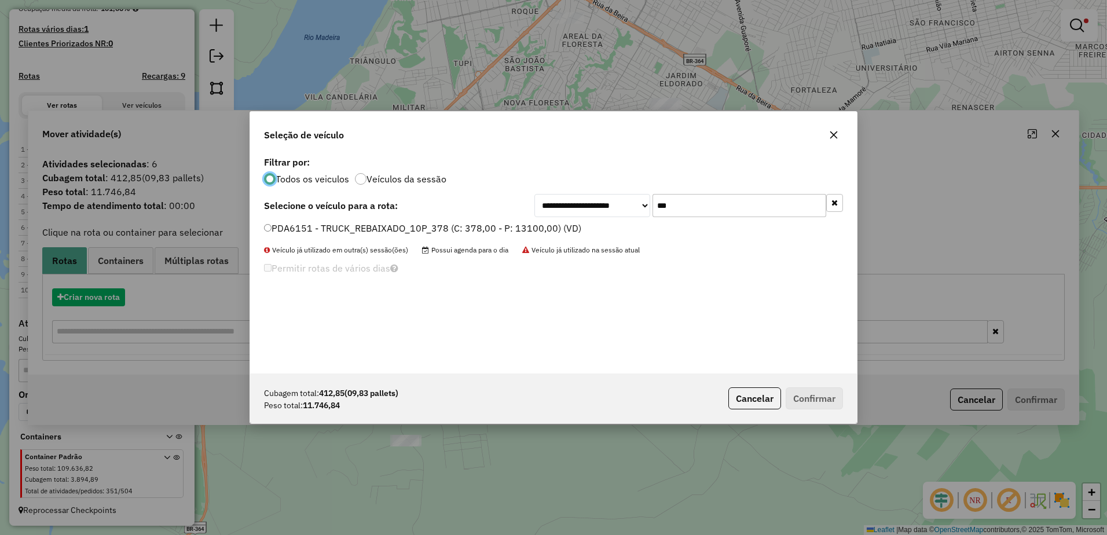
scroll to position [6, 3]
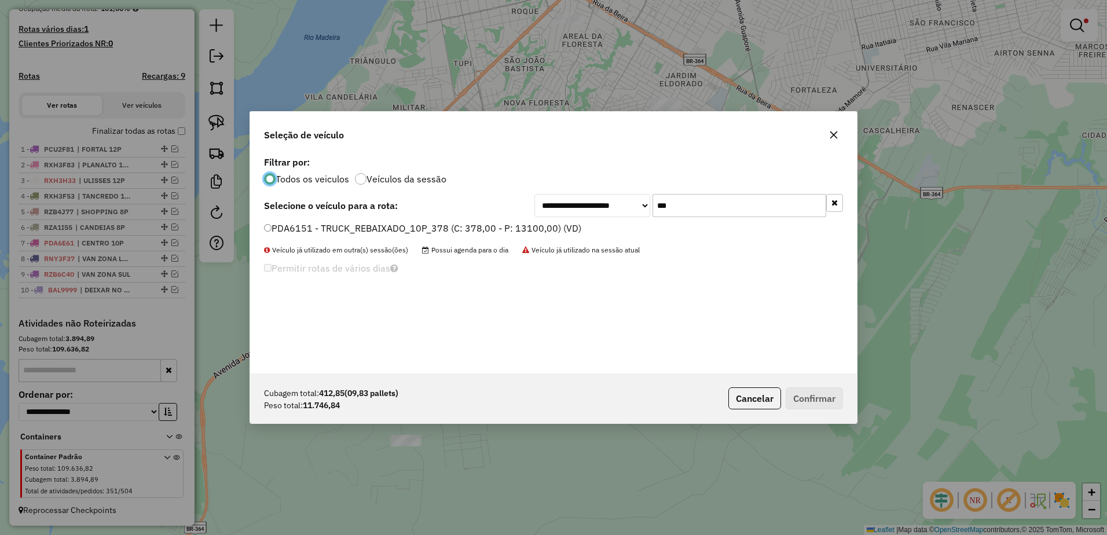
click at [714, 202] on input "***" at bounding box center [740, 205] width 174 height 23
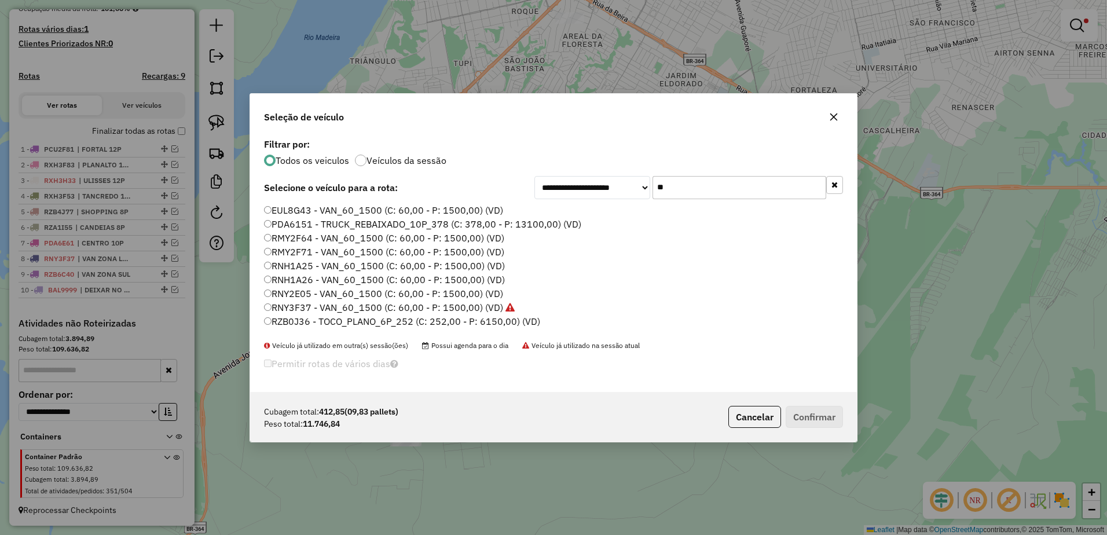
type input "*"
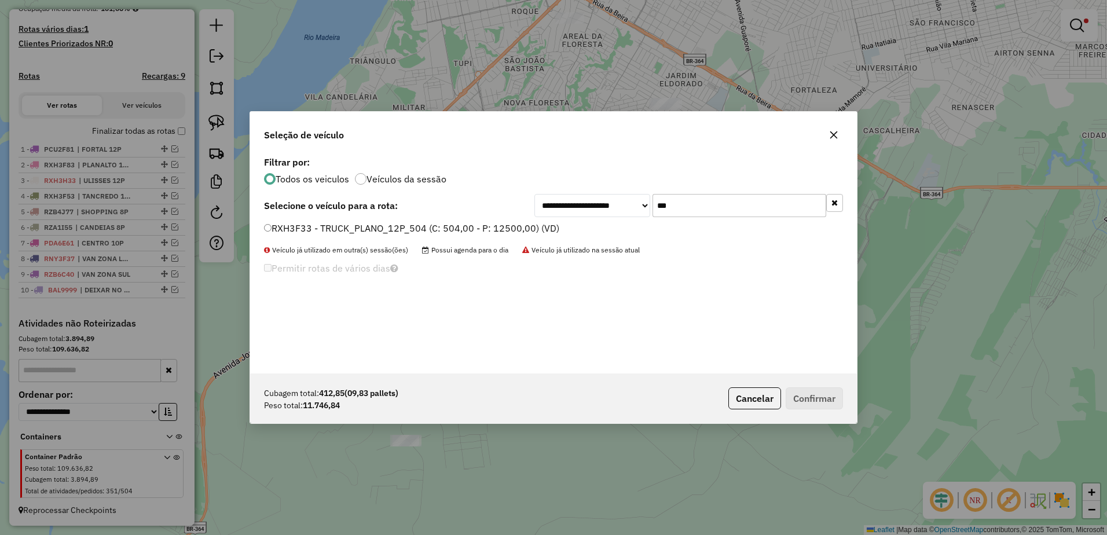
type input "***"
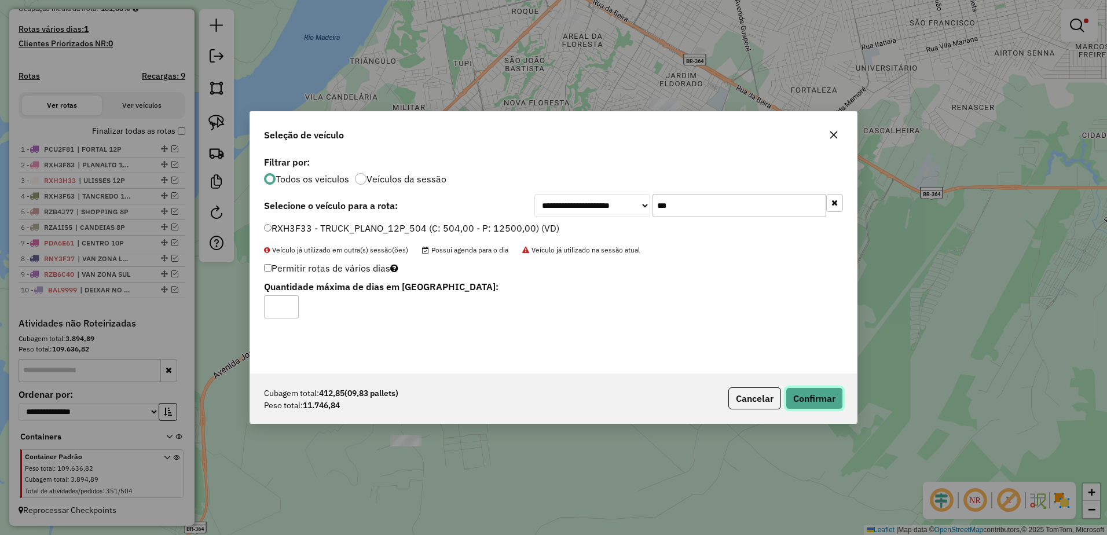
click at [807, 393] on button "Confirmar" at bounding box center [814, 398] width 57 height 22
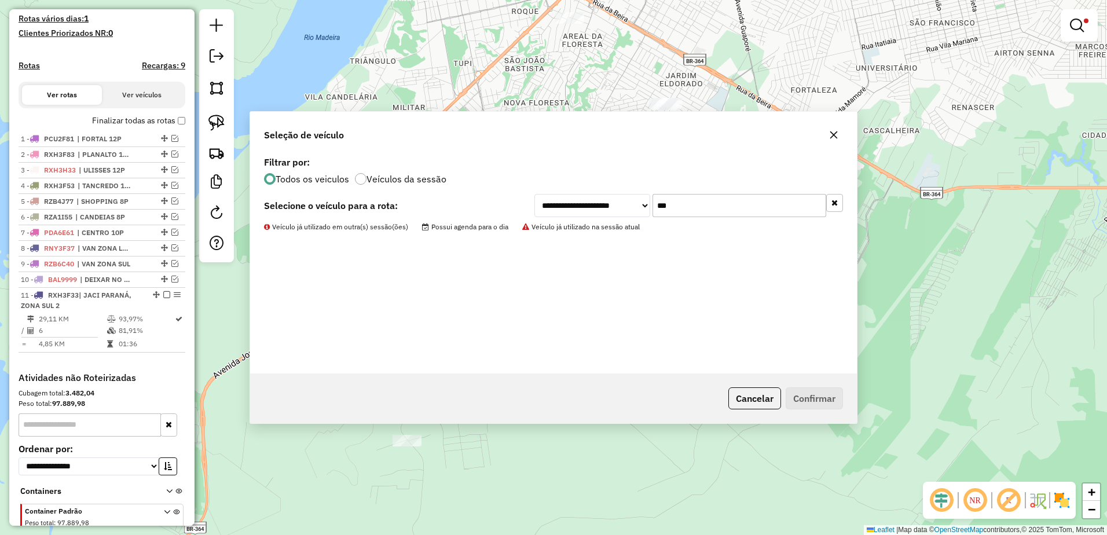
scroll to position [356, 0]
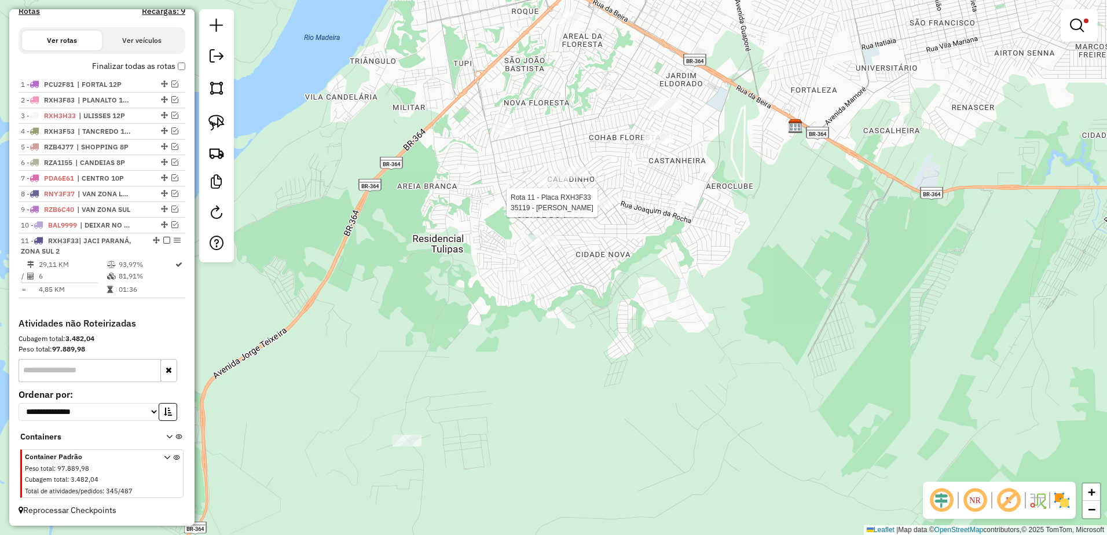
select select "**********"
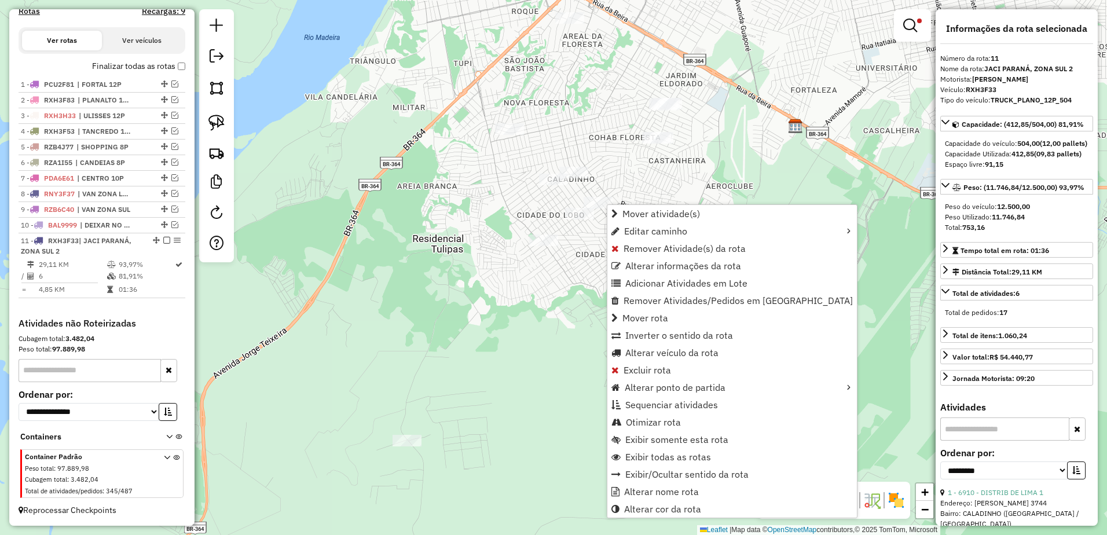
scroll to position [366, 0]
click at [713, 489] on link "Alterar nome rota" at bounding box center [732, 491] width 250 height 17
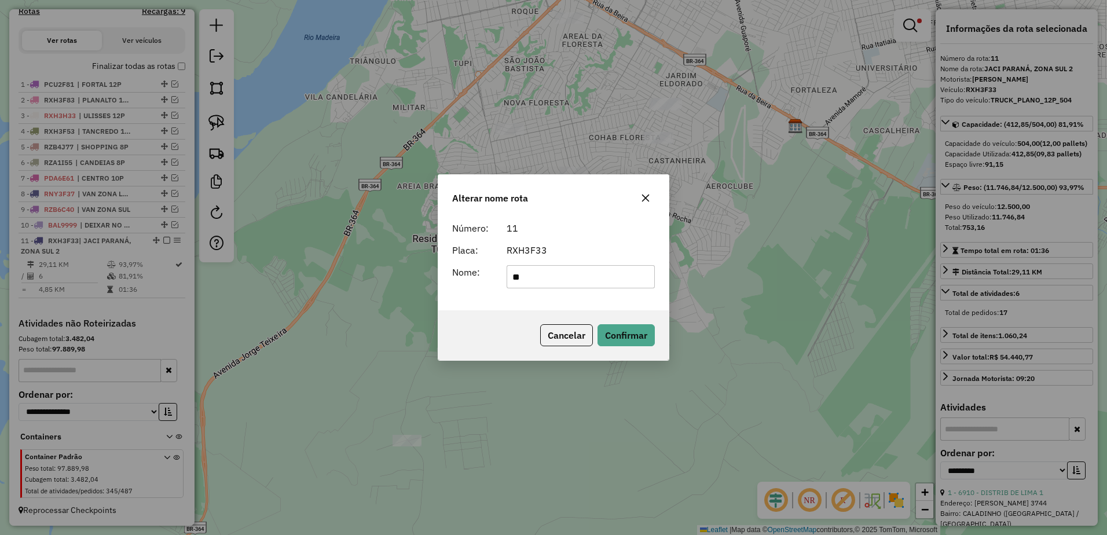
type input "*"
type input "**********"
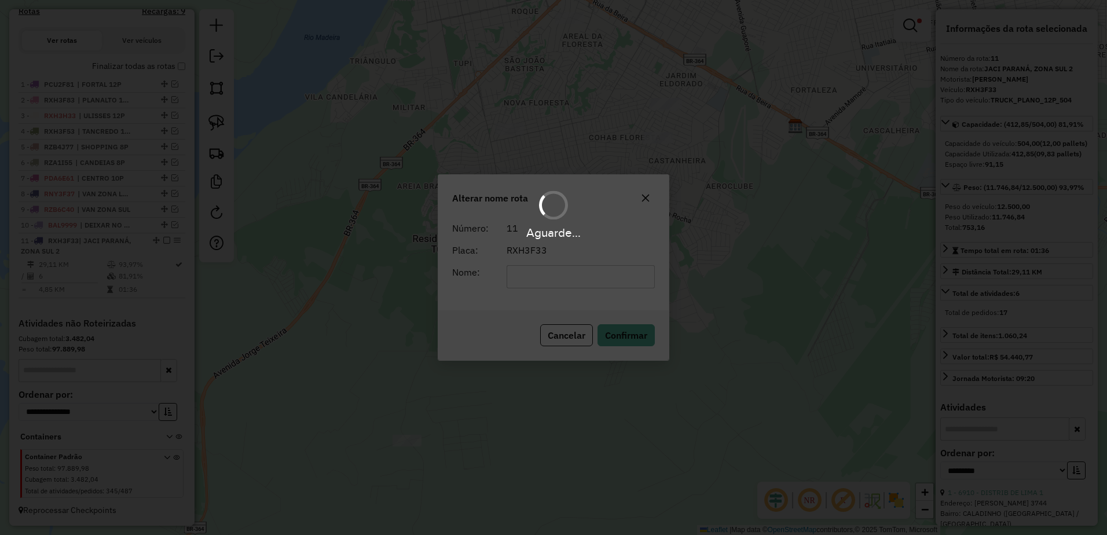
scroll to position [356, 0]
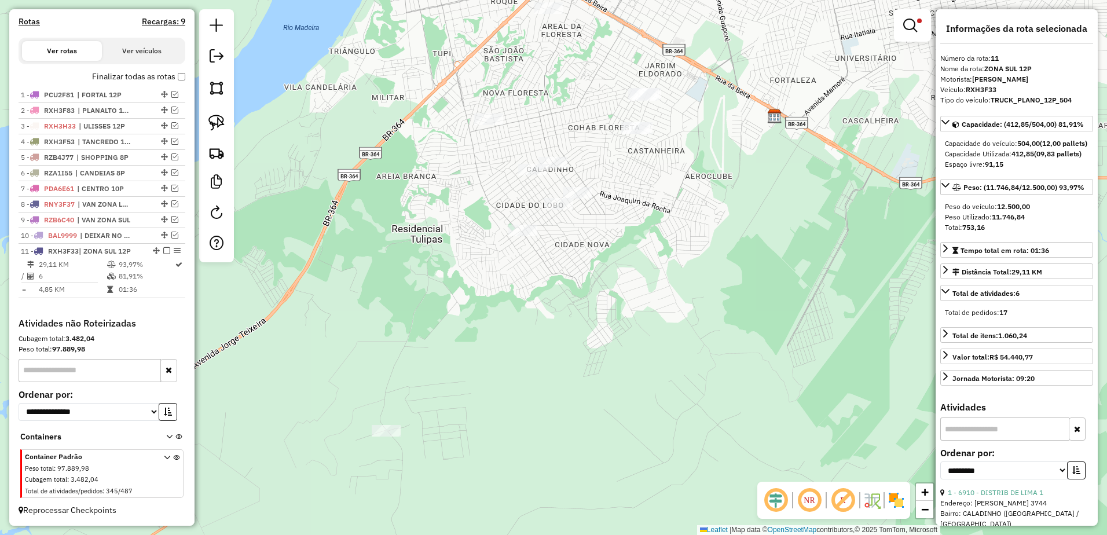
drag, startPoint x: 512, startPoint y: 360, endPoint x: 492, endPoint y: 350, distance: 23.1
click at [492, 350] on div "Limpar filtros Janela de atendimento Grade de atendimento Capacidade Transporta…" at bounding box center [553, 267] width 1107 height 535
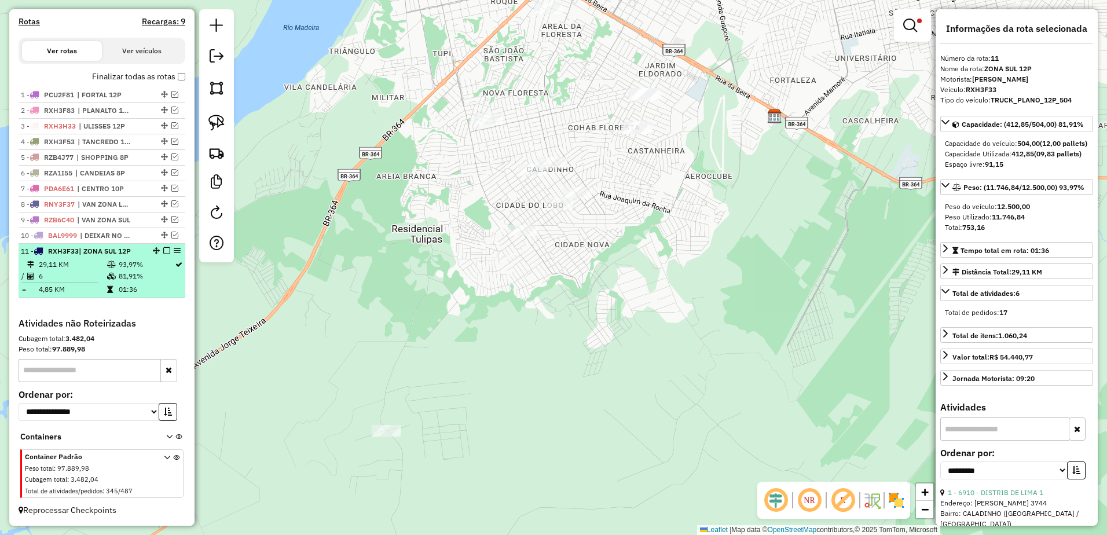
click at [163, 251] on em at bounding box center [166, 250] width 7 height 7
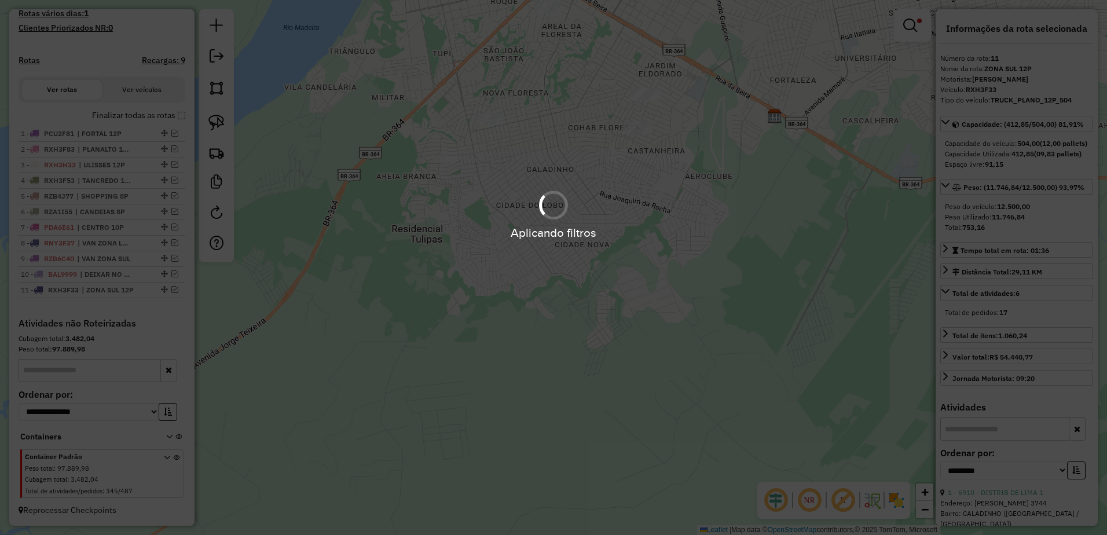
scroll to position [317, 0]
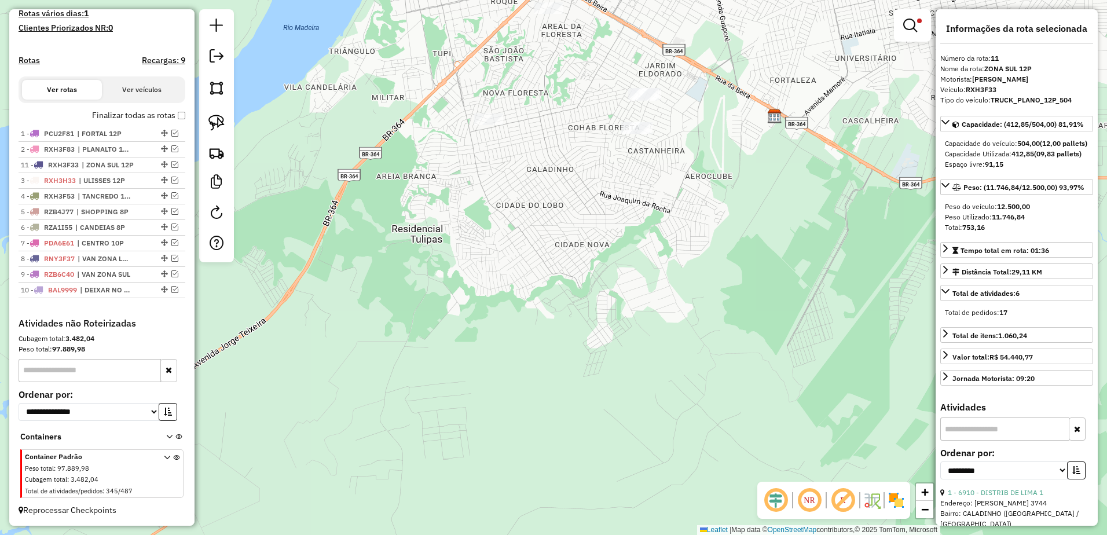
drag, startPoint x: 162, startPoint y: 289, endPoint x: 157, endPoint y: 159, distance: 130.4
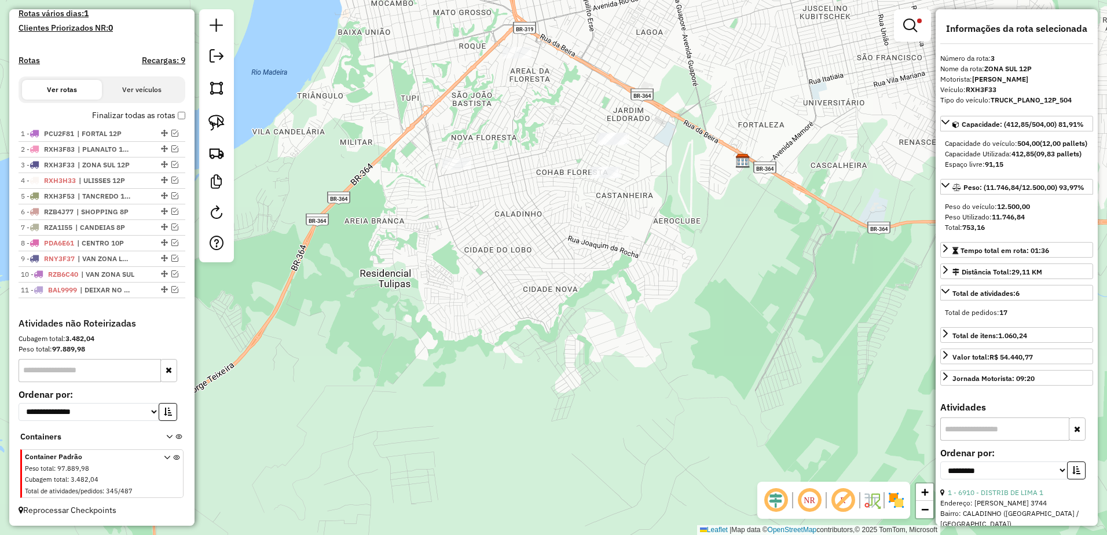
drag, startPoint x: 622, startPoint y: 192, endPoint x: 590, endPoint y: 237, distance: 54.8
click at [590, 237] on div "Limpar filtros Janela de atendimento Grade de atendimento Capacidade Transporta…" at bounding box center [553, 267] width 1107 height 535
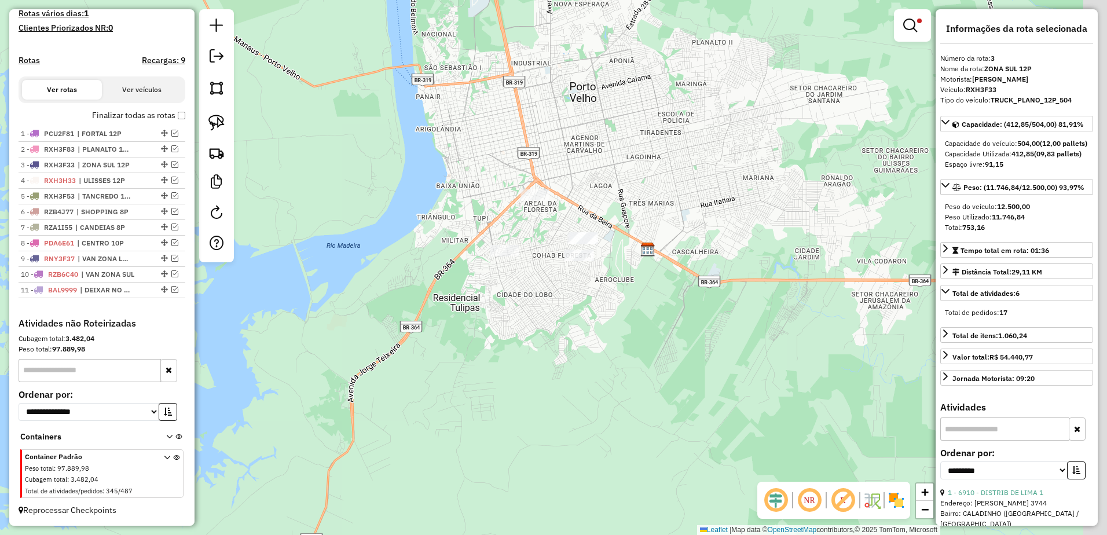
drag, startPoint x: 619, startPoint y: 221, endPoint x: 520, endPoint y: 289, distance: 120.6
click at [563, 332] on div "Limpar filtros Janela de atendimento Grade de atendimento Capacidade Transporta…" at bounding box center [553, 267] width 1107 height 535
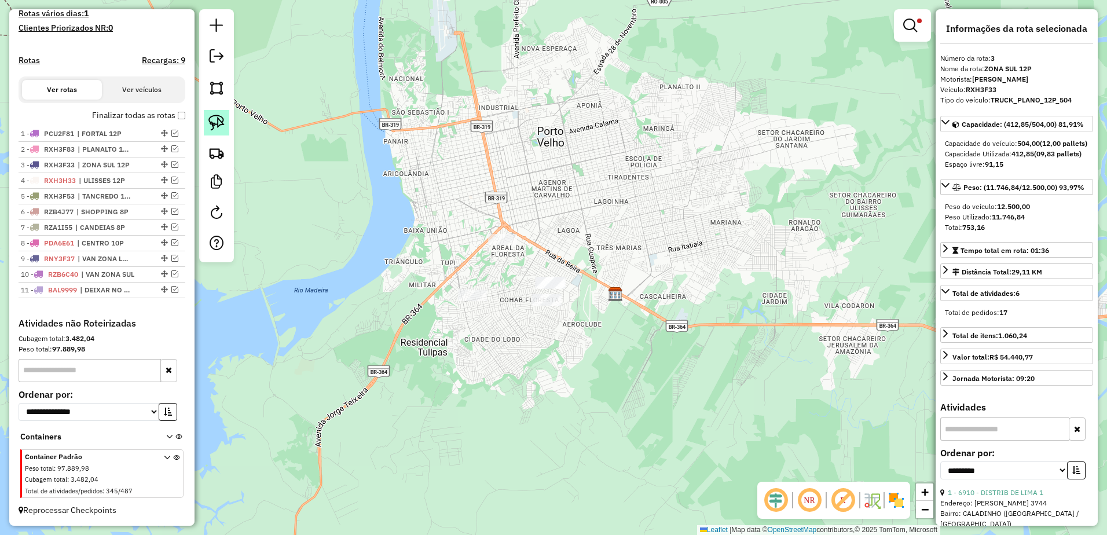
click at [222, 124] on img at bounding box center [216, 123] width 16 height 16
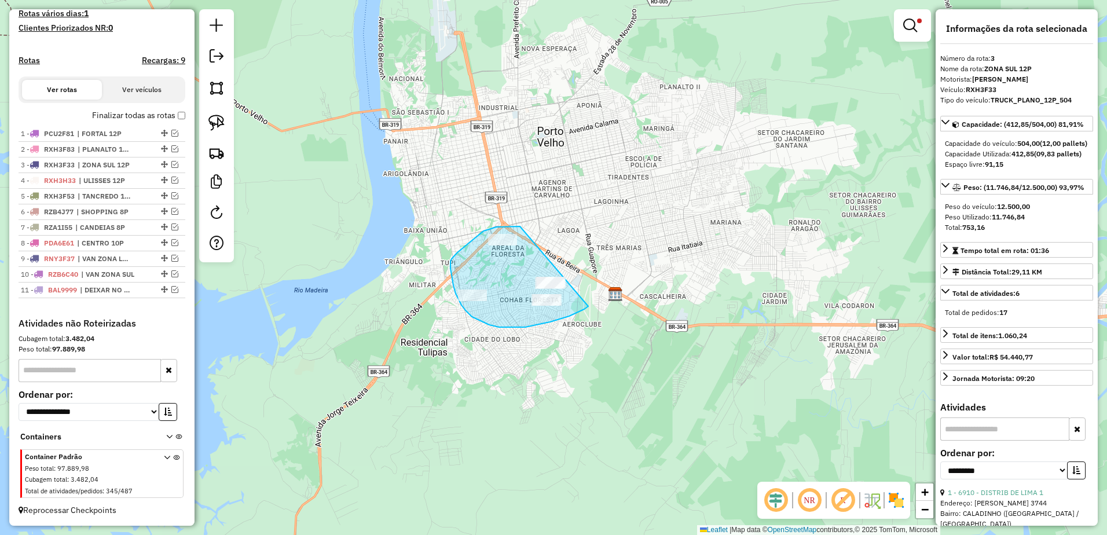
drag, startPoint x: 520, startPoint y: 226, endPoint x: 599, endPoint y: 298, distance: 107.0
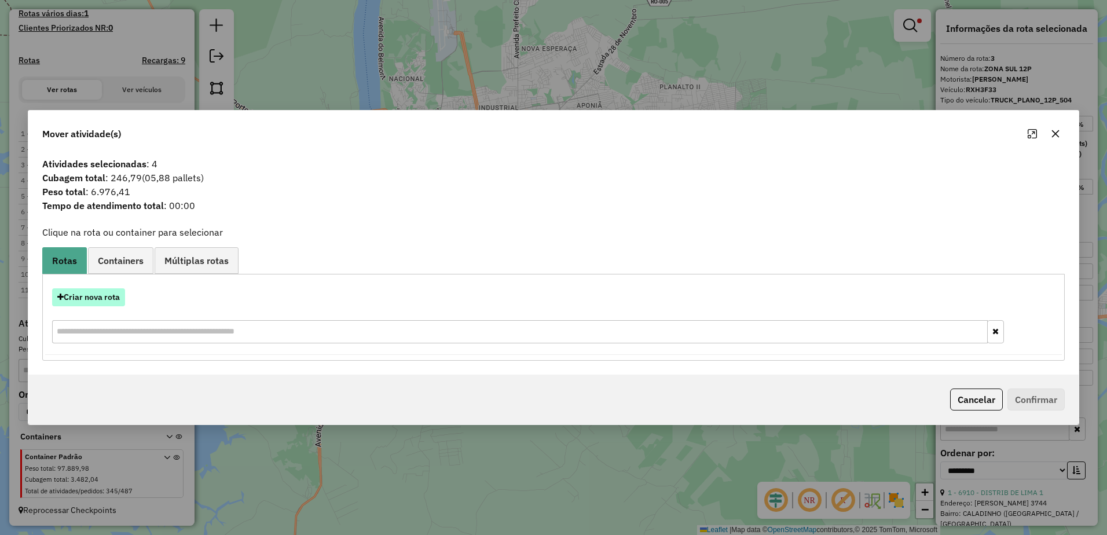
click at [82, 304] on button "Criar nova rota" at bounding box center [88, 297] width 73 height 18
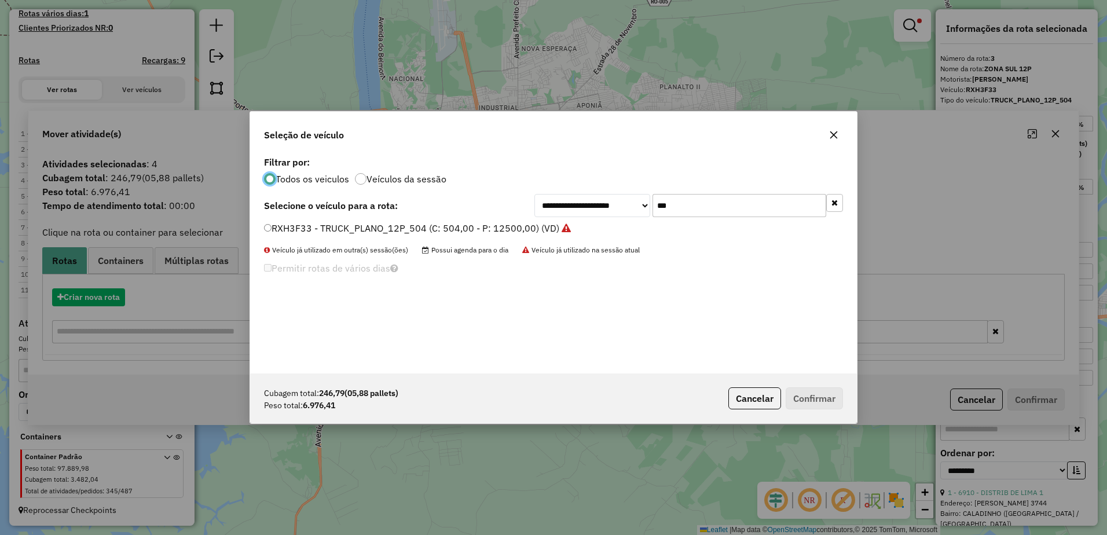
scroll to position [6, 3]
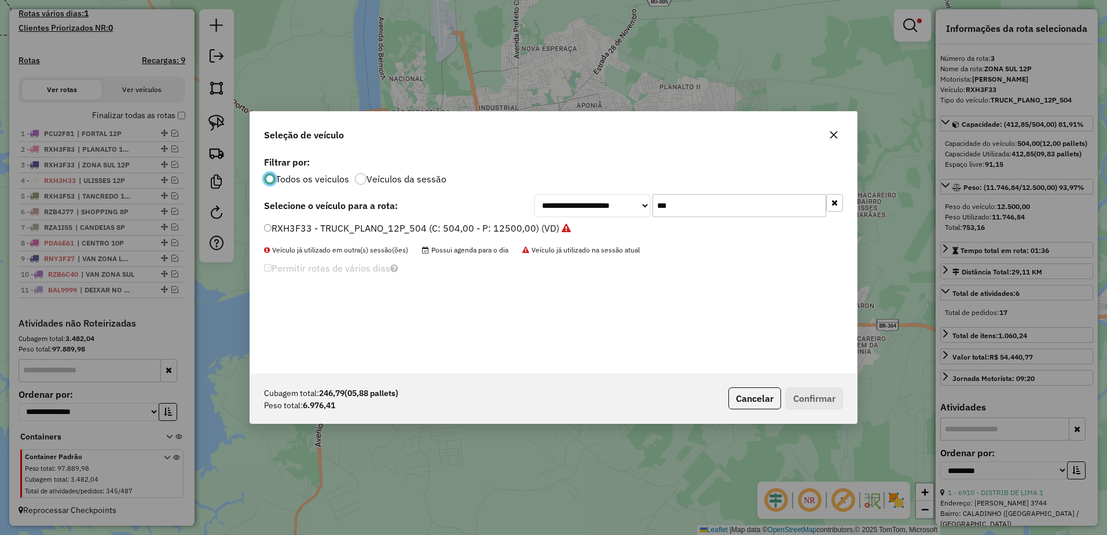
click at [703, 202] on input "***" at bounding box center [740, 205] width 174 height 23
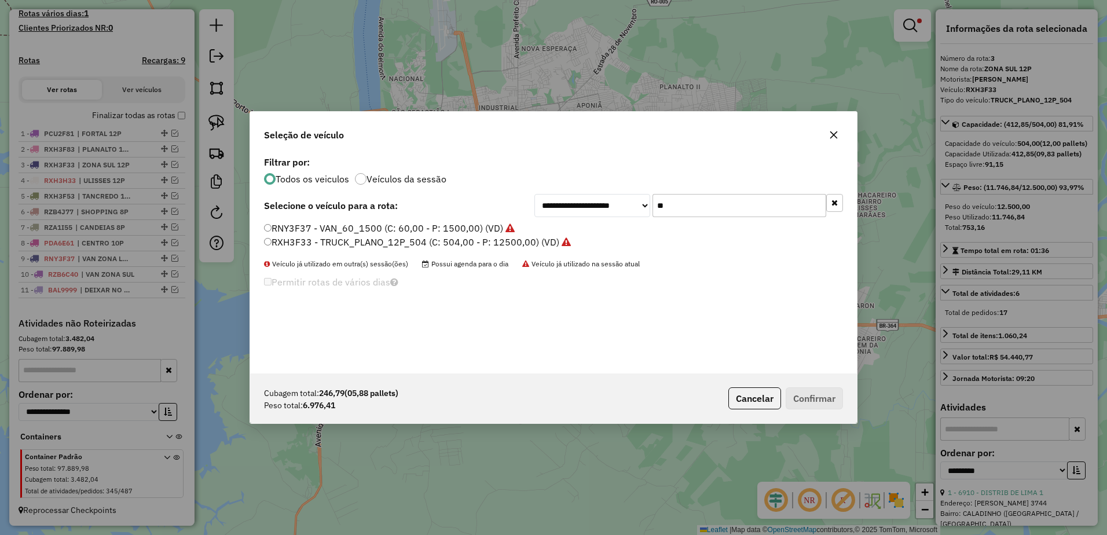
type input "*"
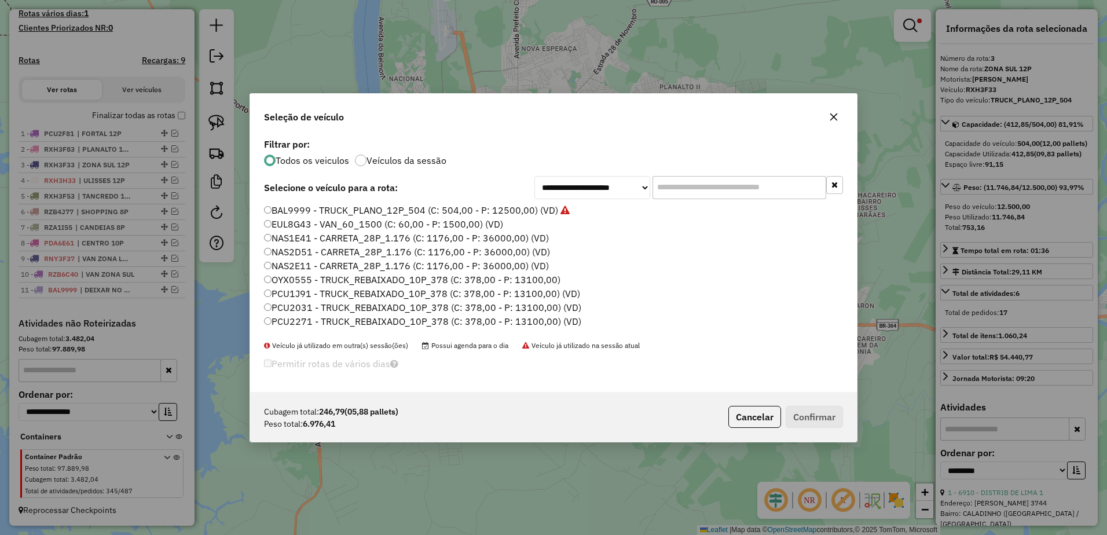
click at [834, 118] on icon "button" at bounding box center [833, 116] width 9 height 9
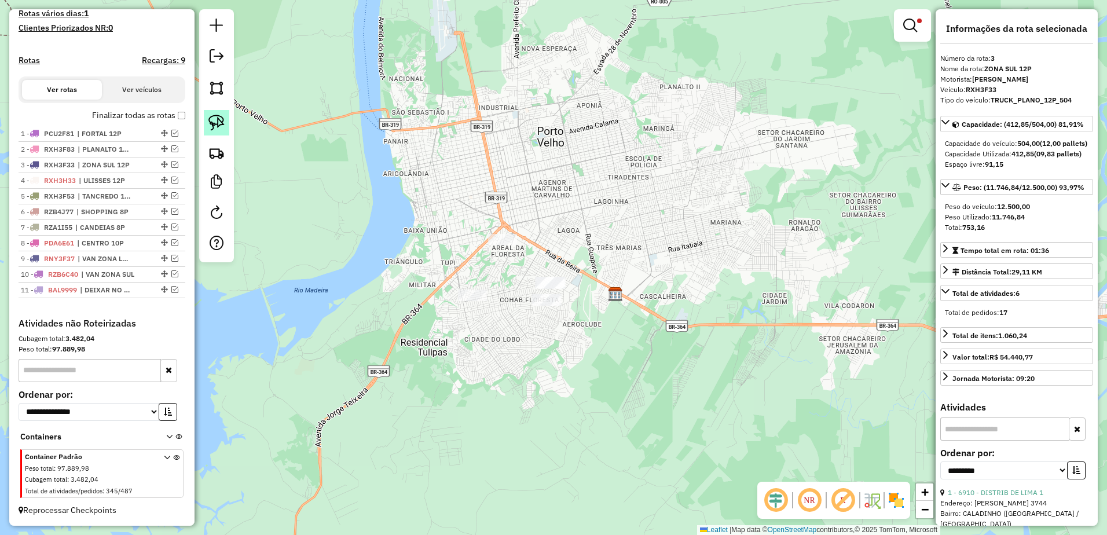
click at [220, 127] on img at bounding box center [216, 123] width 16 height 16
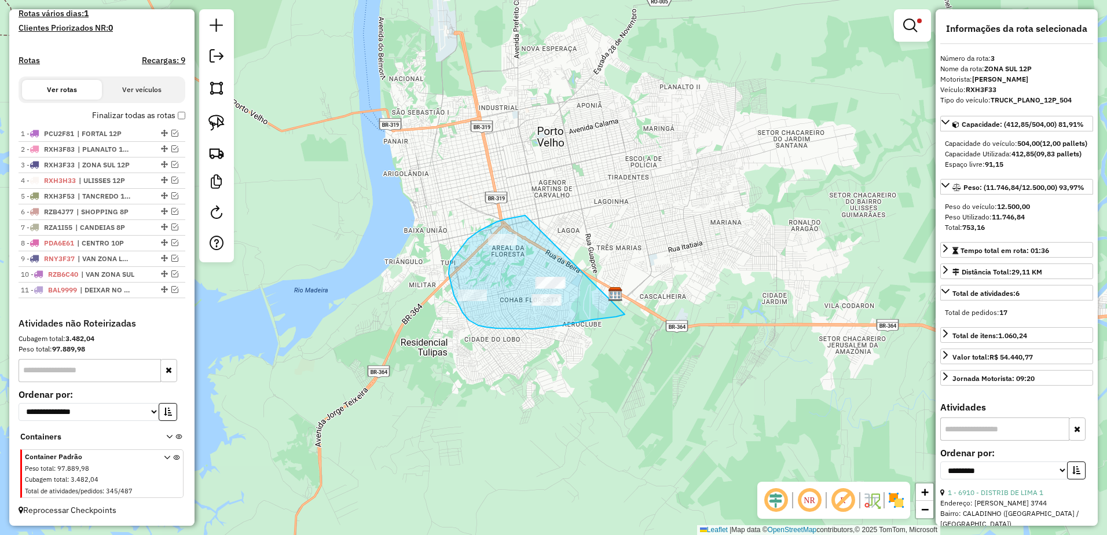
drag, startPoint x: 523, startPoint y: 216, endPoint x: 627, endPoint y: 313, distance: 142.2
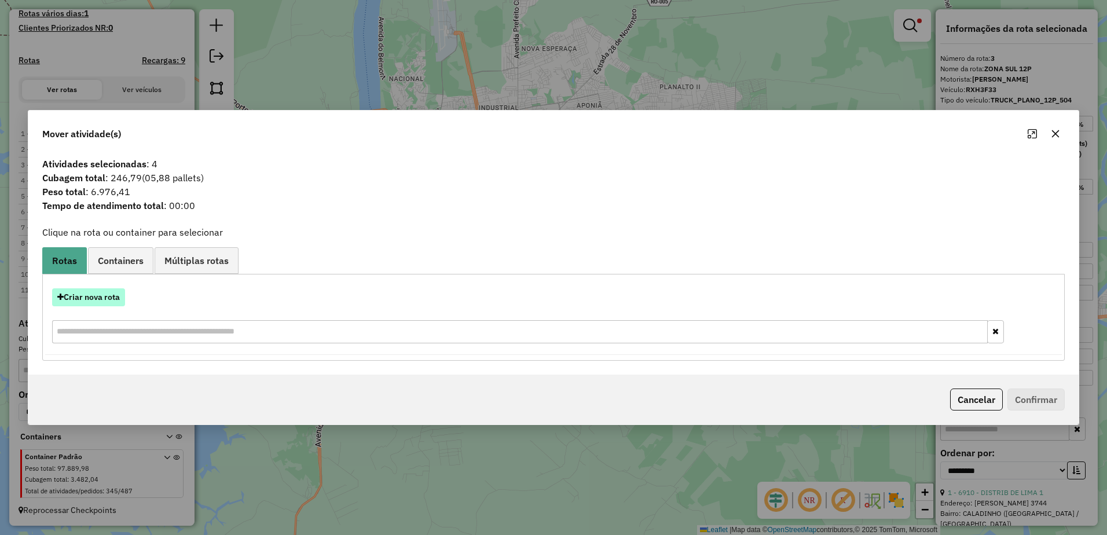
click at [102, 297] on button "Criar nova rota" at bounding box center [88, 297] width 73 height 18
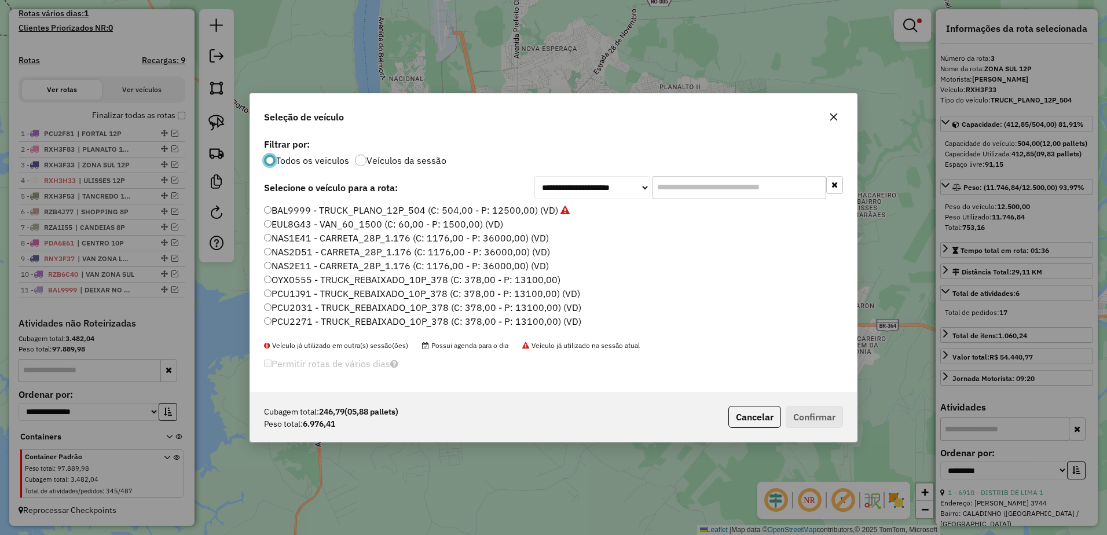
click at [717, 198] on input "text" at bounding box center [740, 187] width 174 height 23
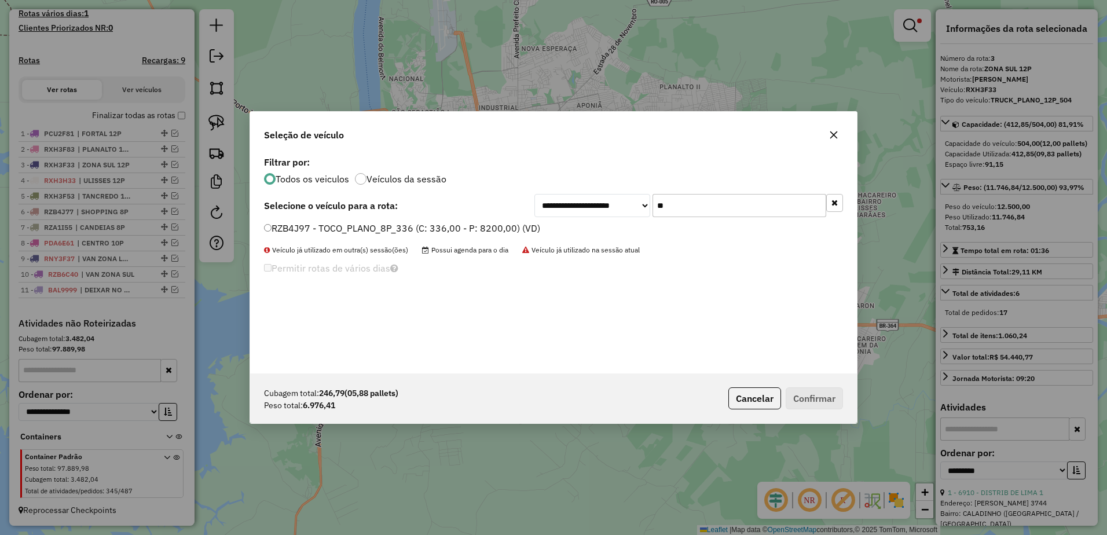
type input "*"
type input "**"
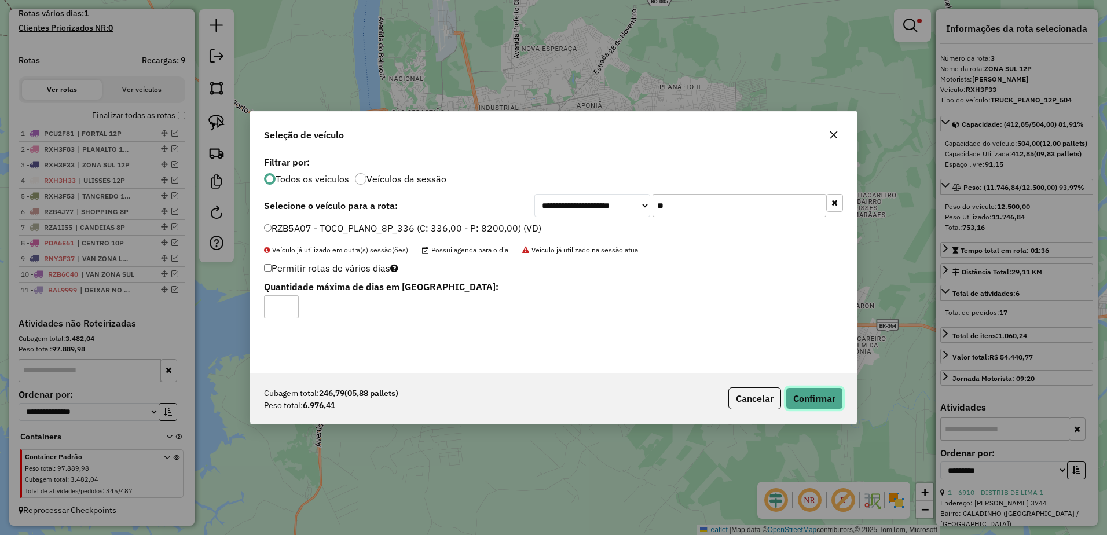
click at [838, 404] on button "Confirmar" at bounding box center [814, 398] width 57 height 22
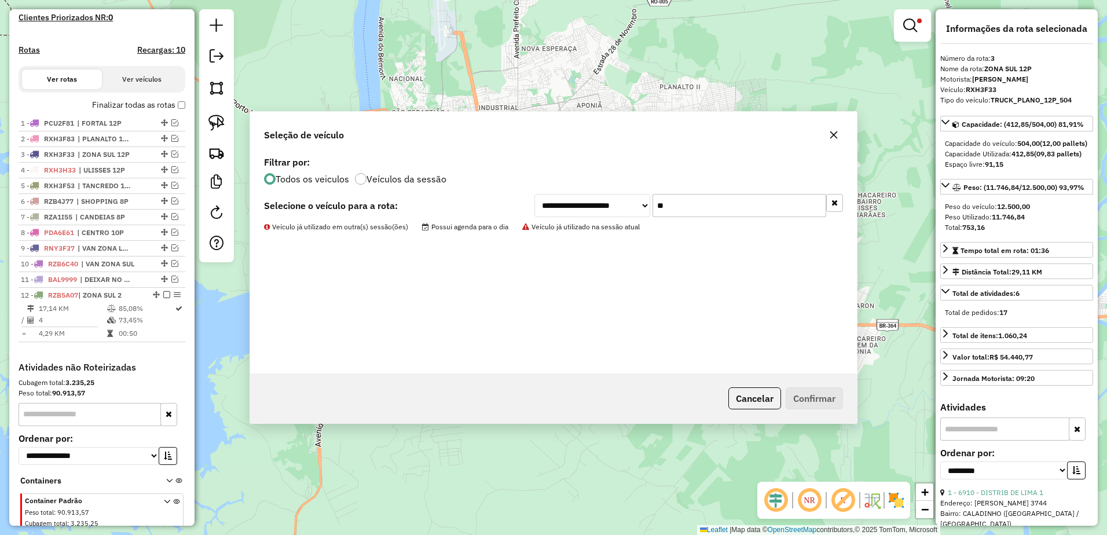
scroll to position [372, 0]
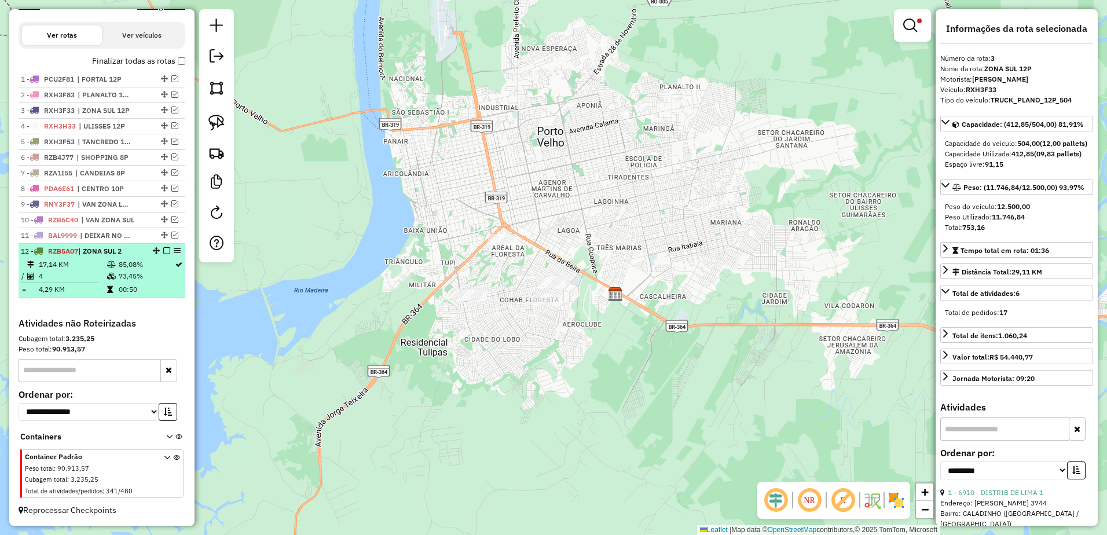
click at [102, 268] on td "17,14 KM" at bounding box center [72, 265] width 68 height 12
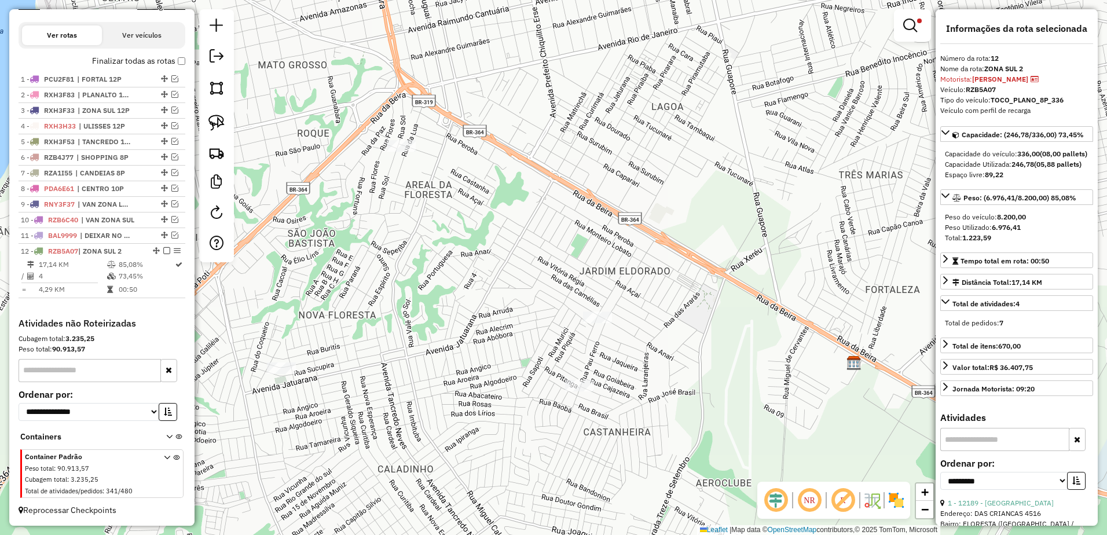
drag, startPoint x: 498, startPoint y: 311, endPoint x: 530, endPoint y: 292, distance: 37.1
click at [530, 292] on div "Limpar filtros Janela de atendimento Grade de atendimento Capacidade Transporta…" at bounding box center [553, 267] width 1107 height 535
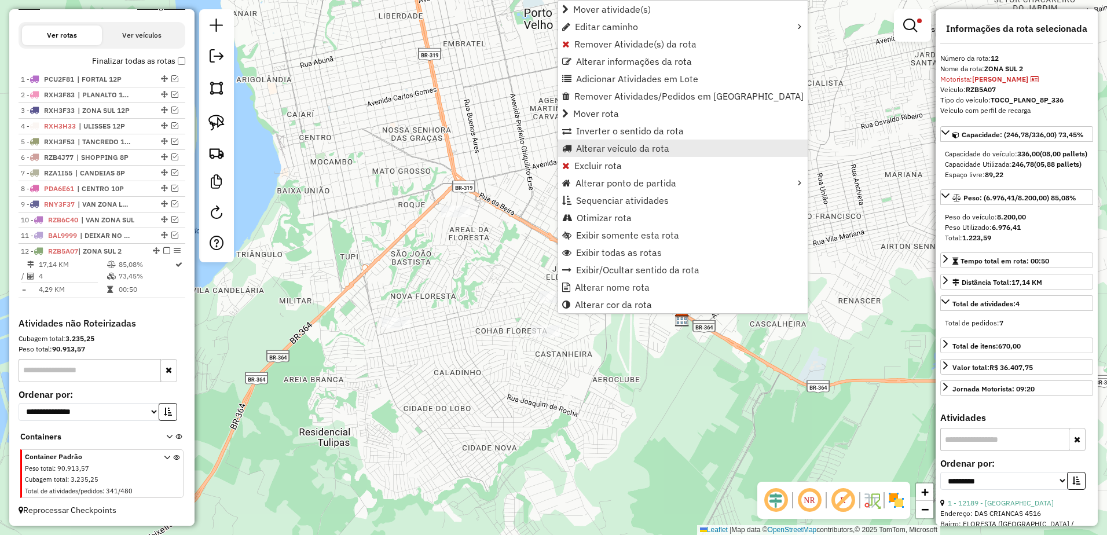
click at [619, 146] on span "Alterar veículo da rota" at bounding box center [622, 148] width 93 height 9
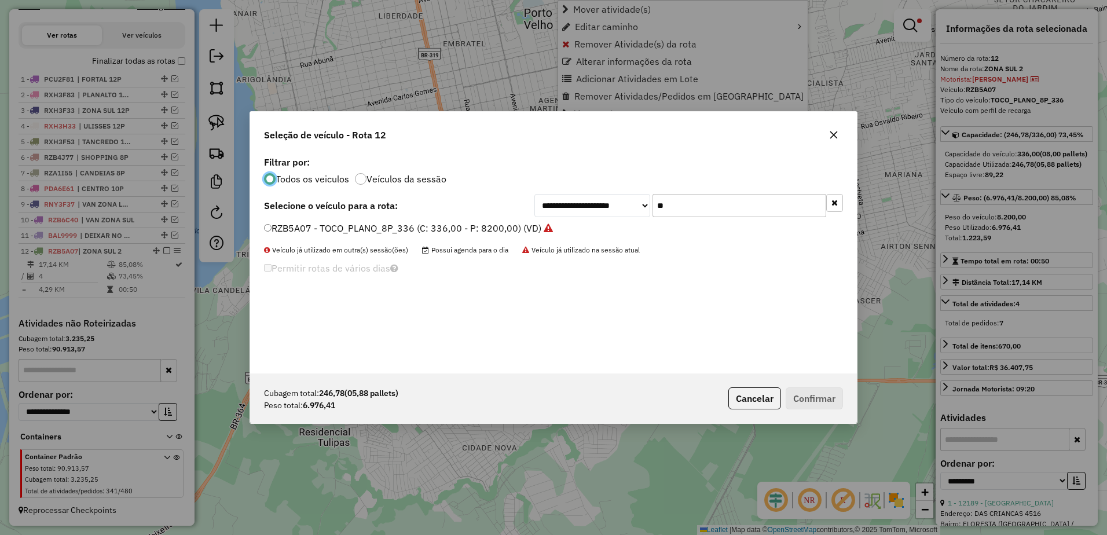
scroll to position [6, 3]
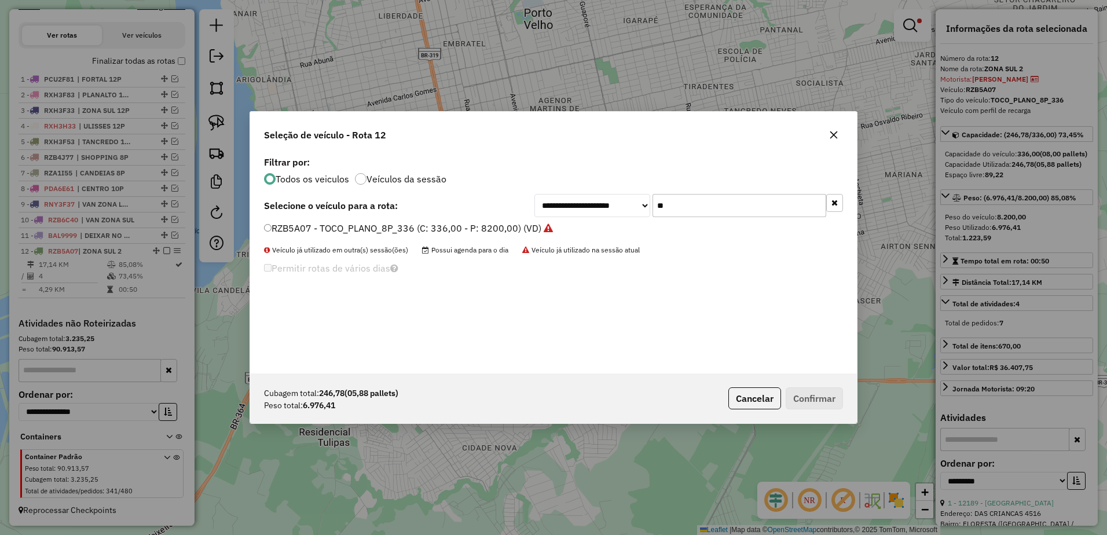
click at [714, 205] on input "**" at bounding box center [740, 205] width 174 height 23
type input "*"
type input "**"
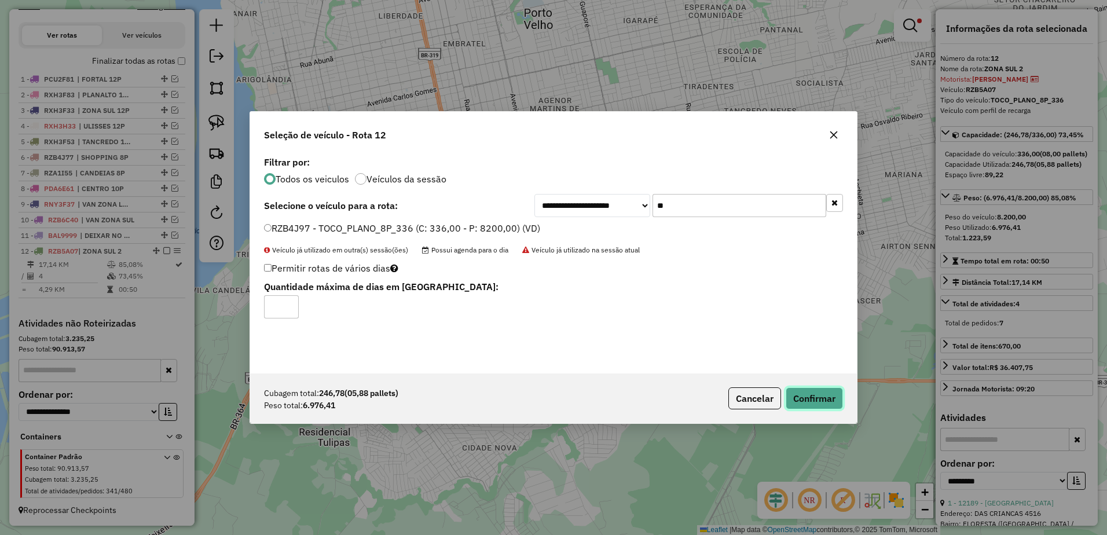
click at [826, 401] on button "Confirmar" at bounding box center [814, 398] width 57 height 22
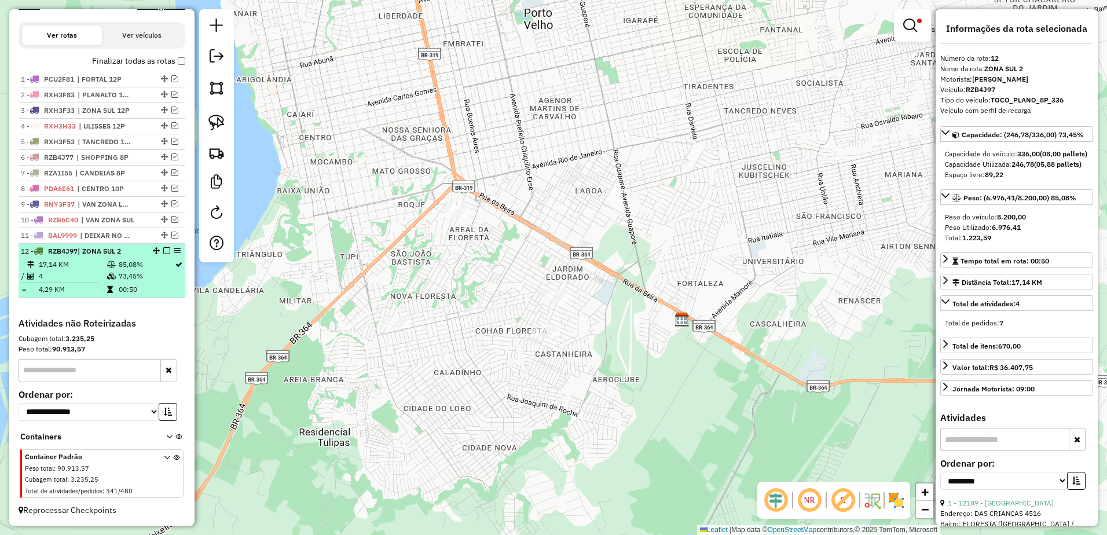
click at [121, 272] on td "73,45%" at bounding box center [146, 276] width 56 height 12
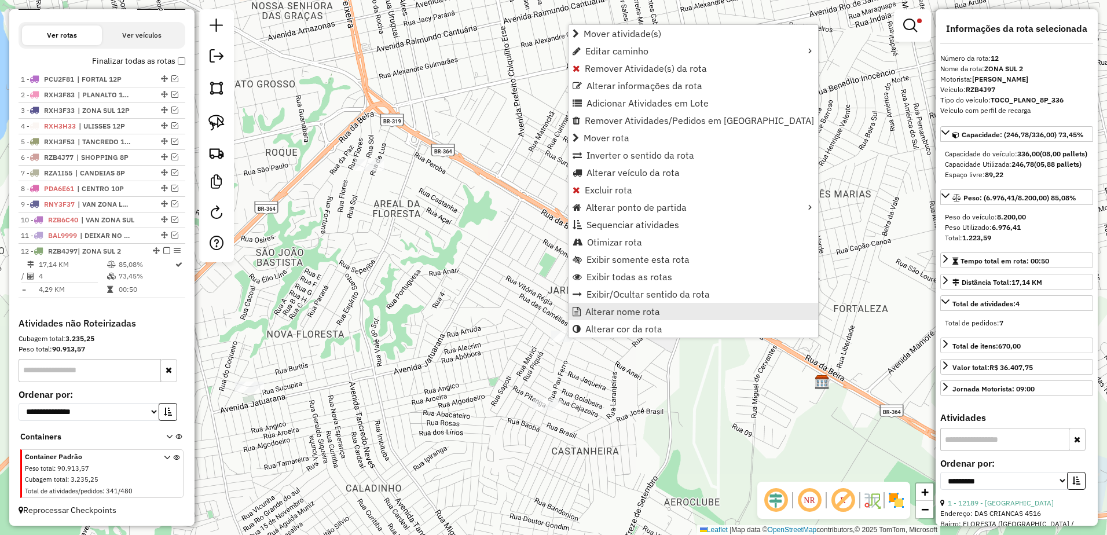
click at [635, 312] on span "Alterar nome rota" at bounding box center [622, 311] width 75 height 9
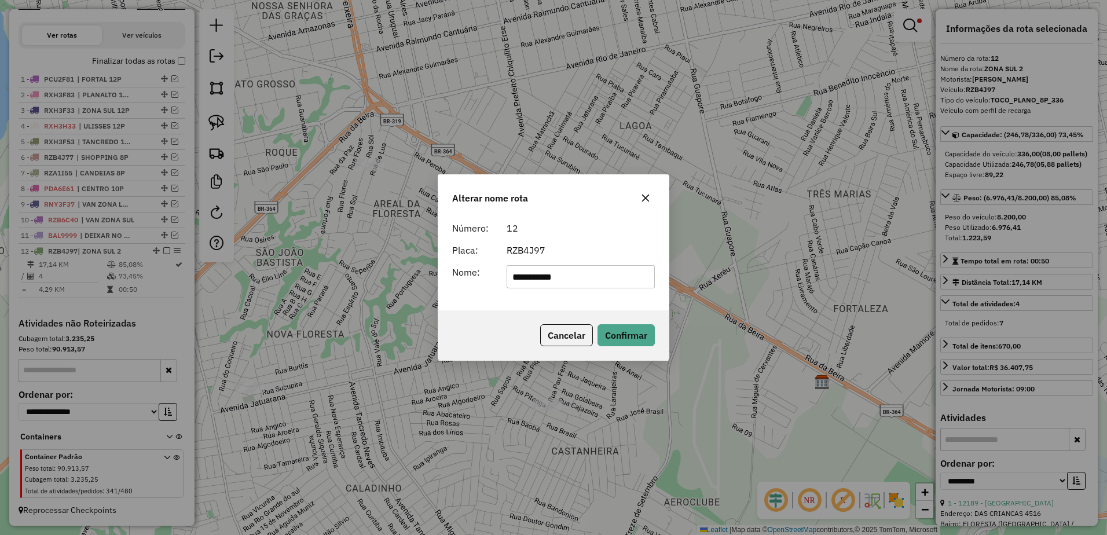
type input "**********"
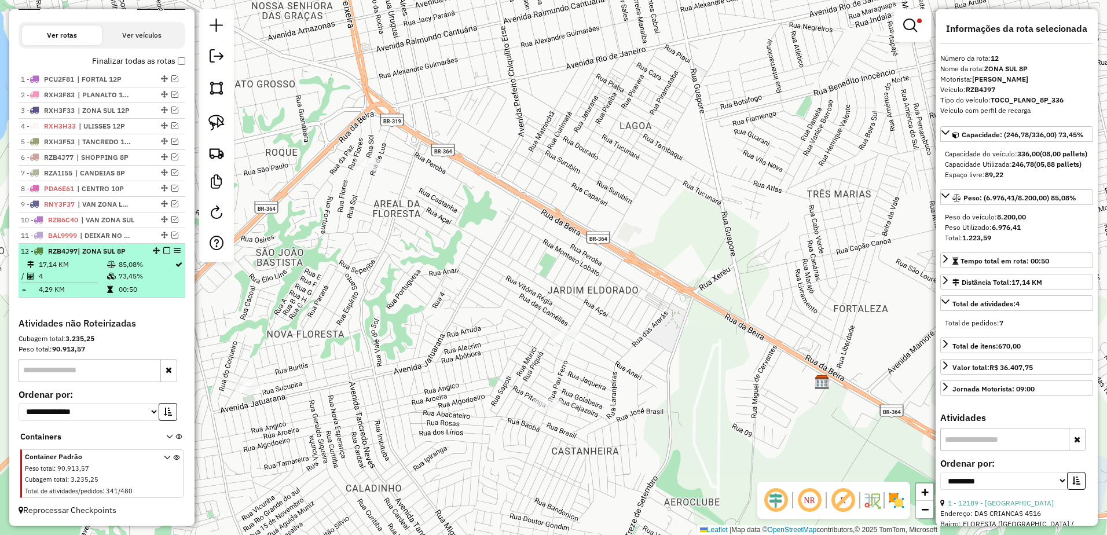
click at [163, 251] on em at bounding box center [166, 250] width 7 height 7
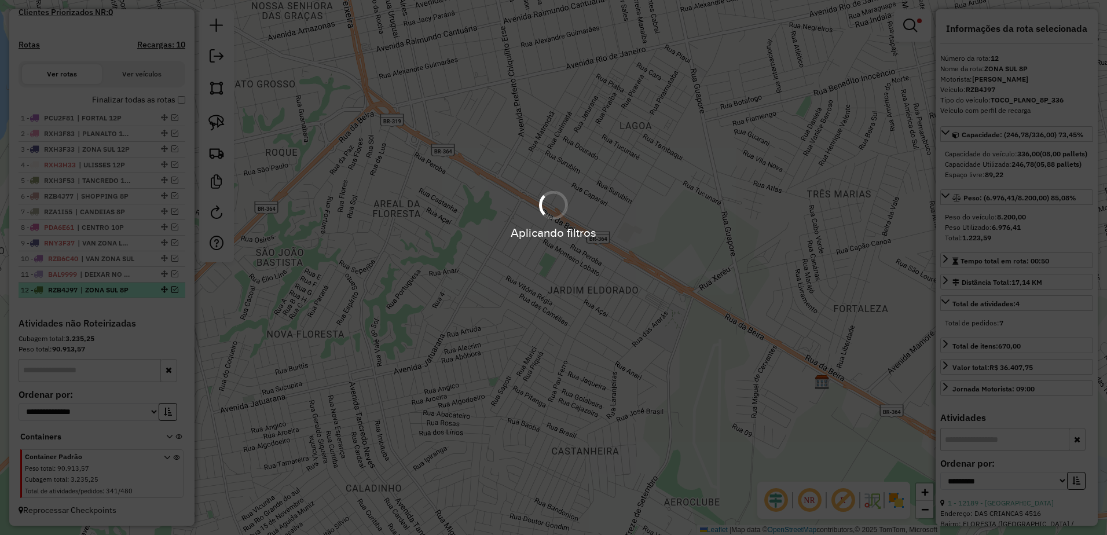
scroll to position [333, 0]
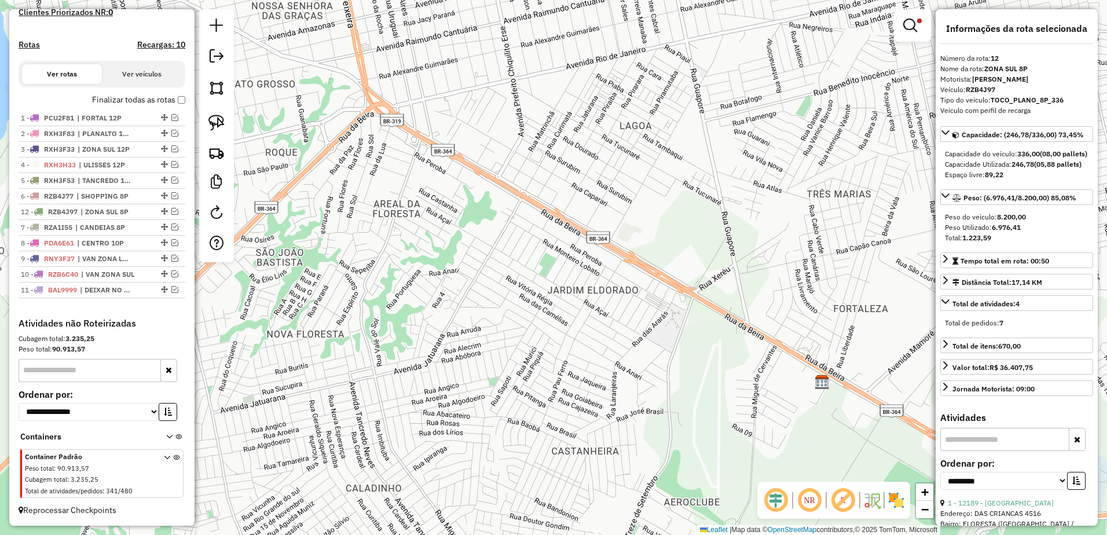
drag, startPoint x: 160, startPoint y: 291, endPoint x: 161, endPoint y: 210, distance: 81.6
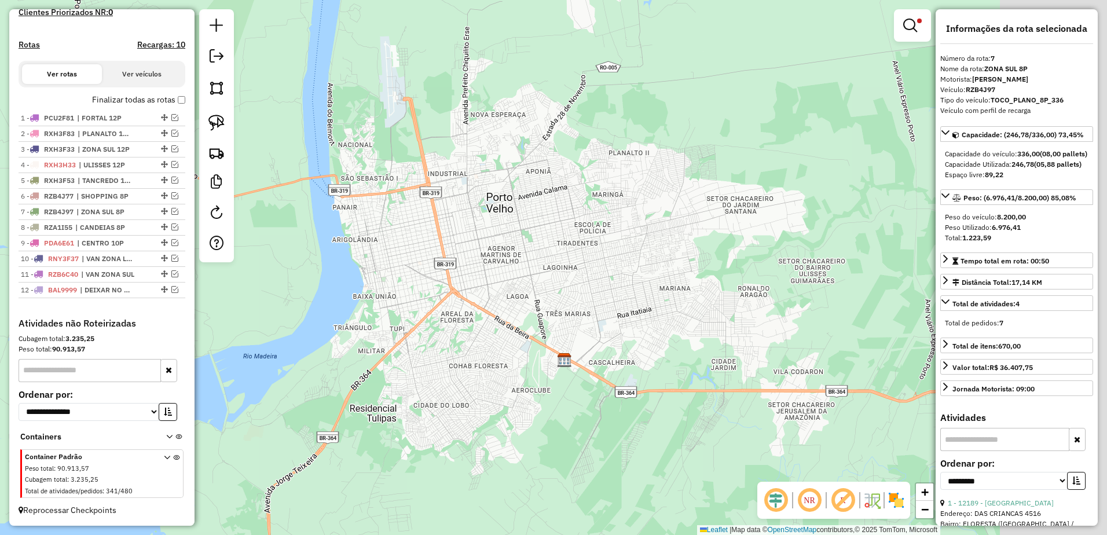
drag, startPoint x: 687, startPoint y: 273, endPoint x: 447, endPoint y: 336, distance: 247.9
click at [447, 336] on div "Limpar filtros Janela de atendimento Grade de atendimento Capacidade Transporta…" at bounding box center [553, 267] width 1107 height 535
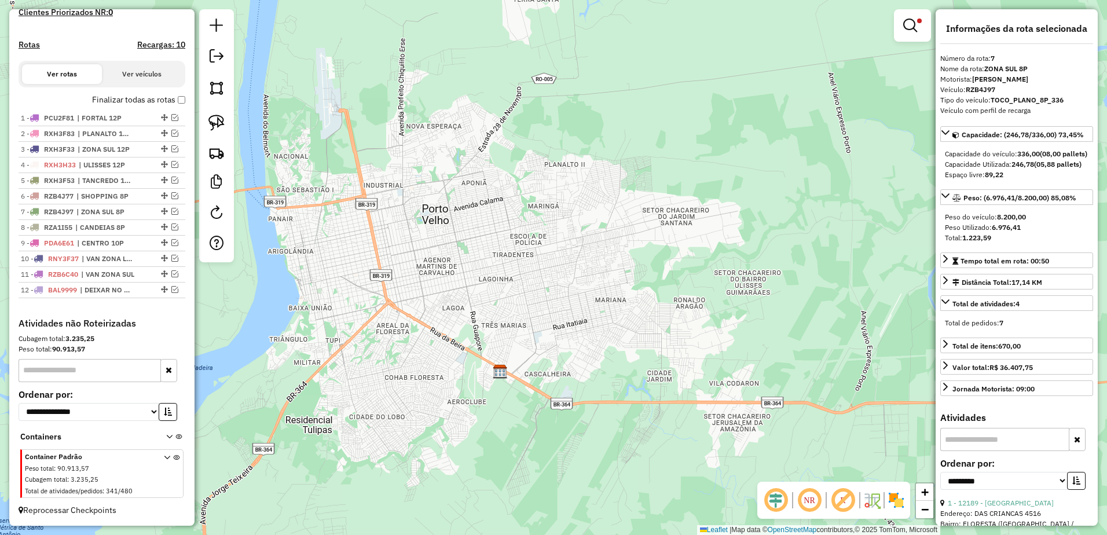
drag, startPoint x: 912, startPoint y: 24, endPoint x: 899, endPoint y: 30, distance: 14.0
click at [912, 24] on em at bounding box center [910, 26] width 14 height 14
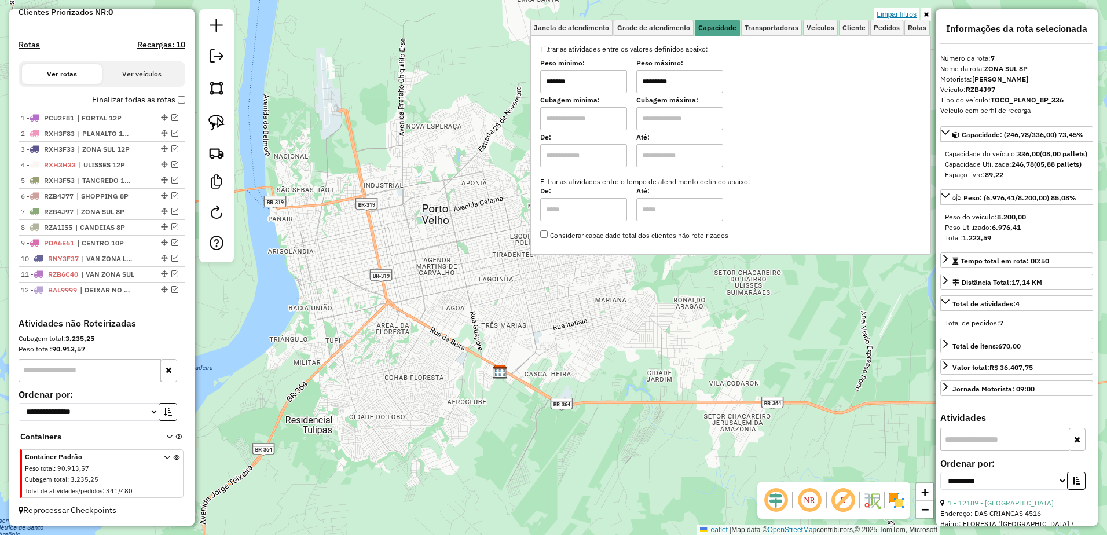
click at [888, 12] on link "Limpar filtros" at bounding box center [896, 14] width 45 height 13
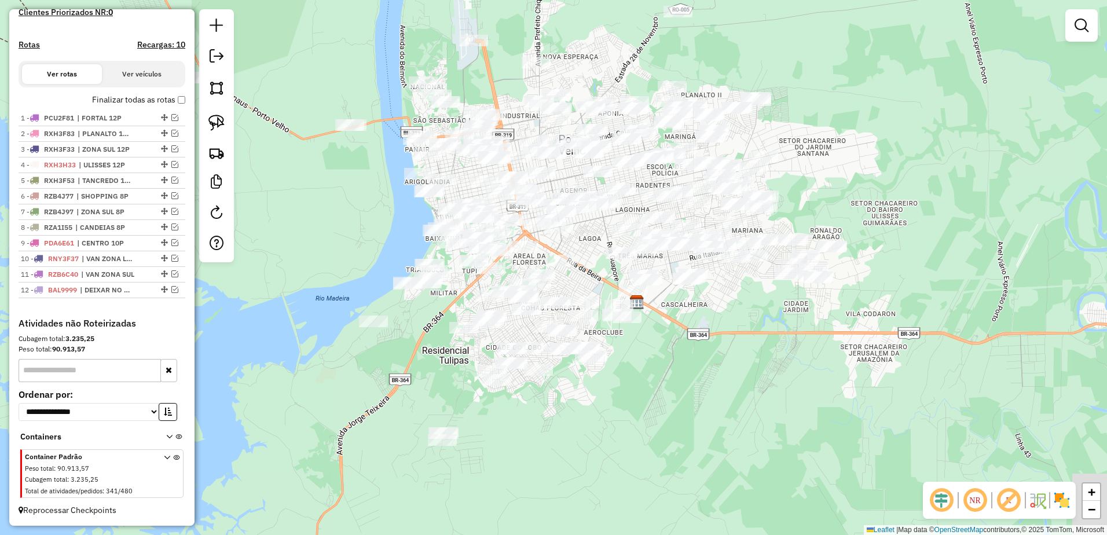
drag, startPoint x: 460, startPoint y: 94, endPoint x: 562, endPoint y: 40, distance: 115.8
click at [562, 40] on div "Janela de atendimento Grade de atendimento Capacidade Transportadoras Veículos …" at bounding box center [553, 267] width 1107 height 535
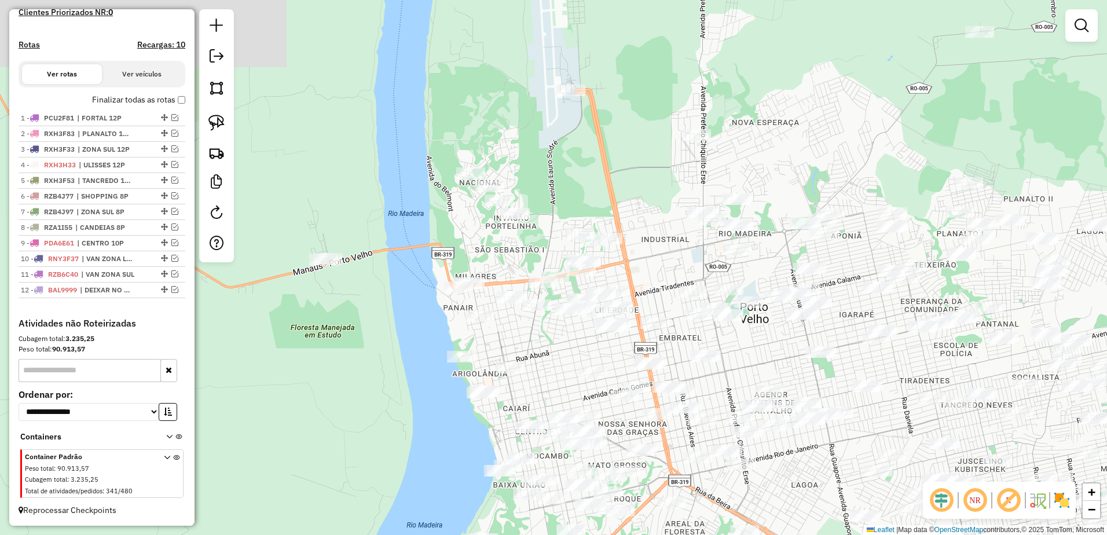
drag, startPoint x: 456, startPoint y: 82, endPoint x: 553, endPoint y: 177, distance: 135.1
click at [601, 192] on div "Janela de atendimento Grade de atendimento Capacidade Transportadoras Veículos …" at bounding box center [553, 267] width 1107 height 535
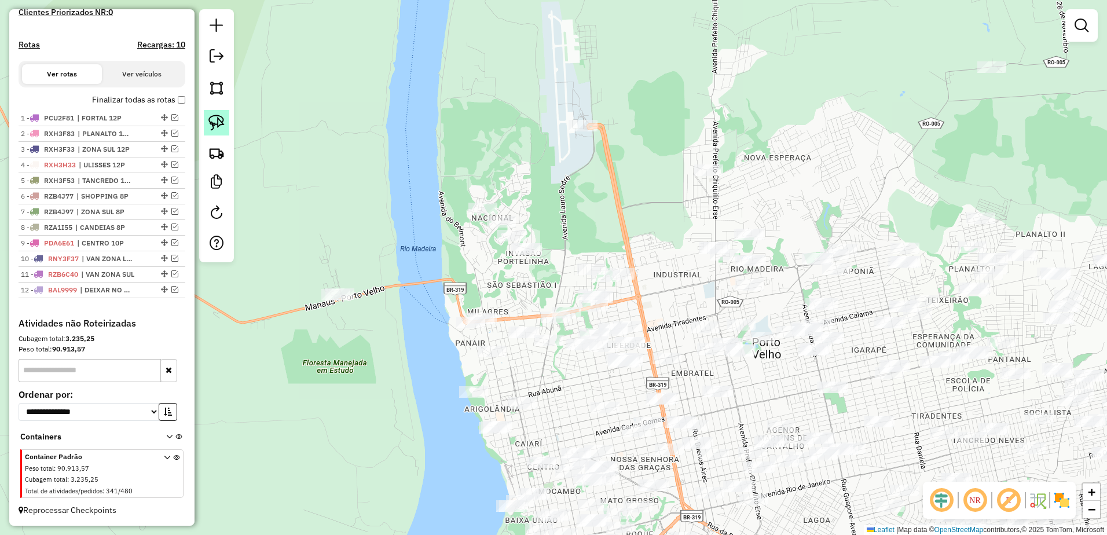
click at [210, 119] on img at bounding box center [216, 123] width 16 height 16
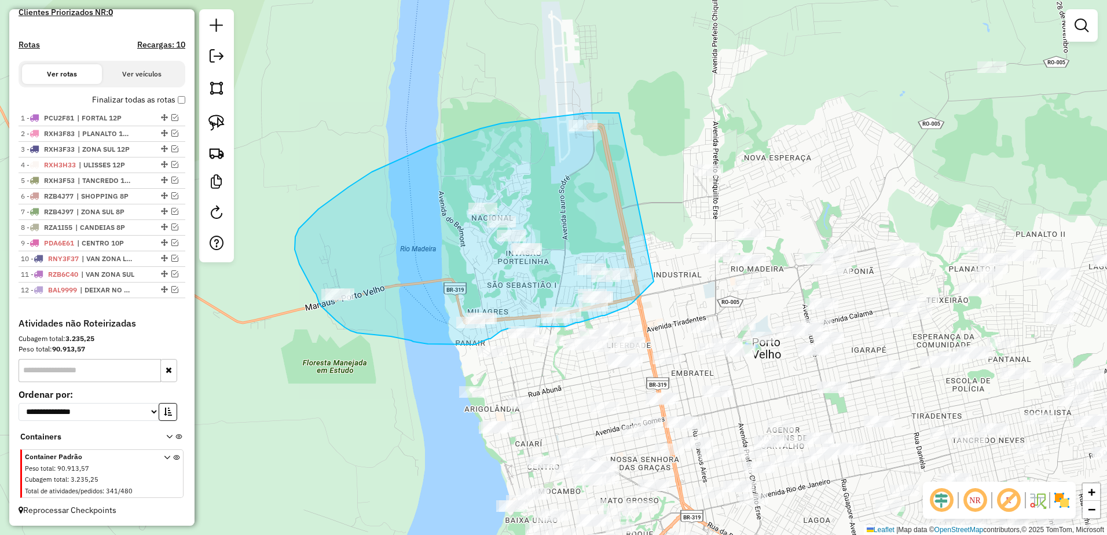
drag, startPoint x: 619, startPoint y: 113, endPoint x: 661, endPoint y: 271, distance: 163.5
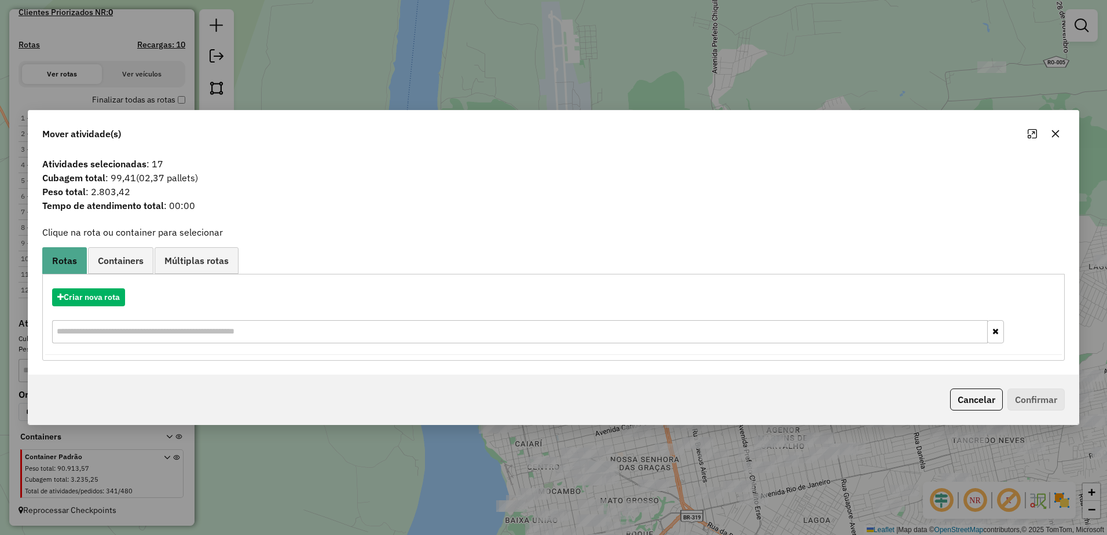
click at [1055, 133] on icon "button" at bounding box center [1055, 133] width 9 height 9
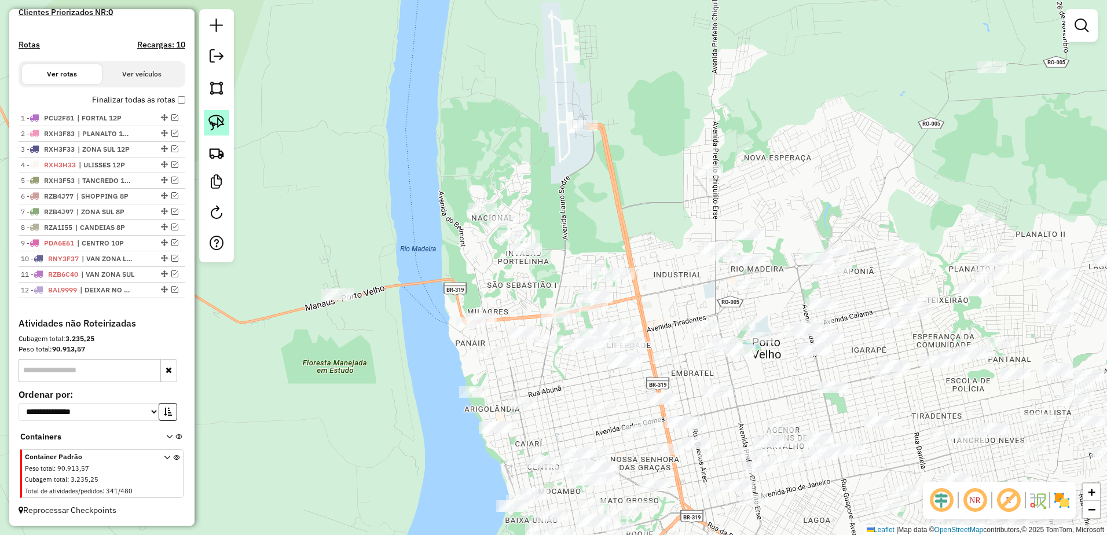
click at [215, 122] on img at bounding box center [216, 123] width 16 height 16
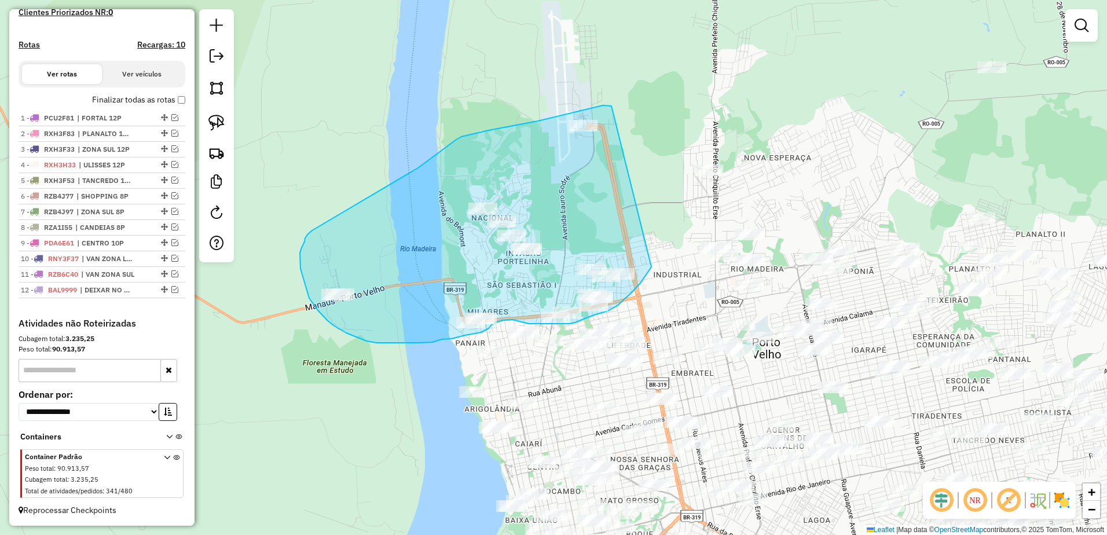
drag, startPoint x: 611, startPoint y: 105, endPoint x: 621, endPoint y: 275, distance: 170.0
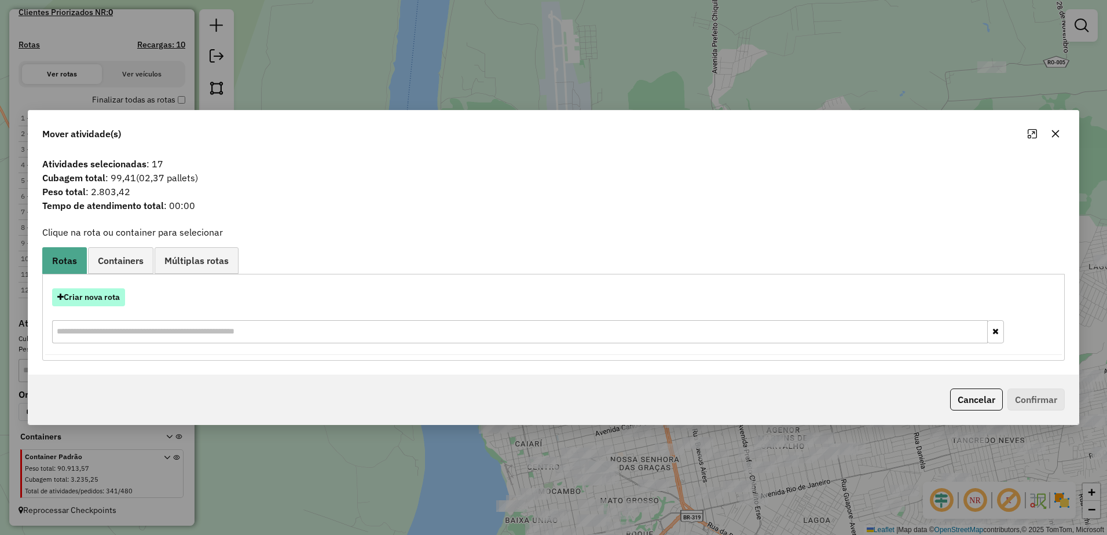
click at [93, 299] on button "Criar nova rota" at bounding box center [88, 297] width 73 height 18
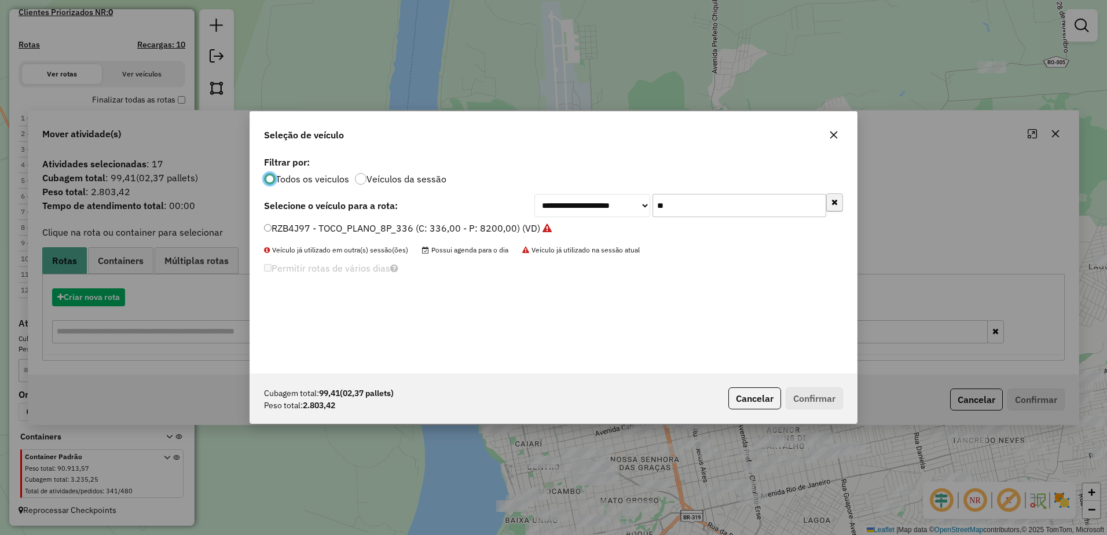
scroll to position [6, 3]
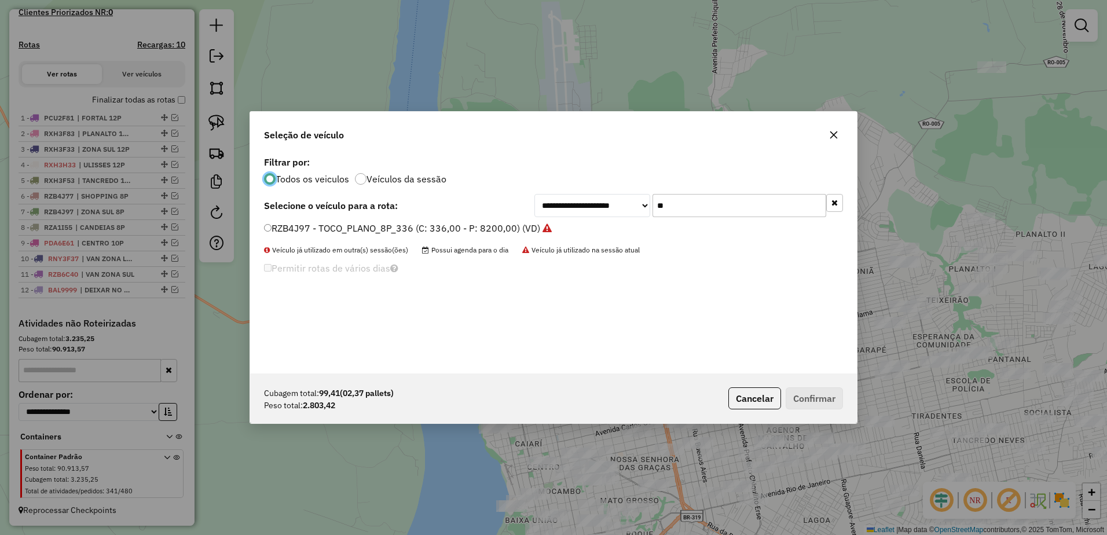
click at [706, 211] on input "**" at bounding box center [740, 205] width 174 height 23
type input "*"
type input "**"
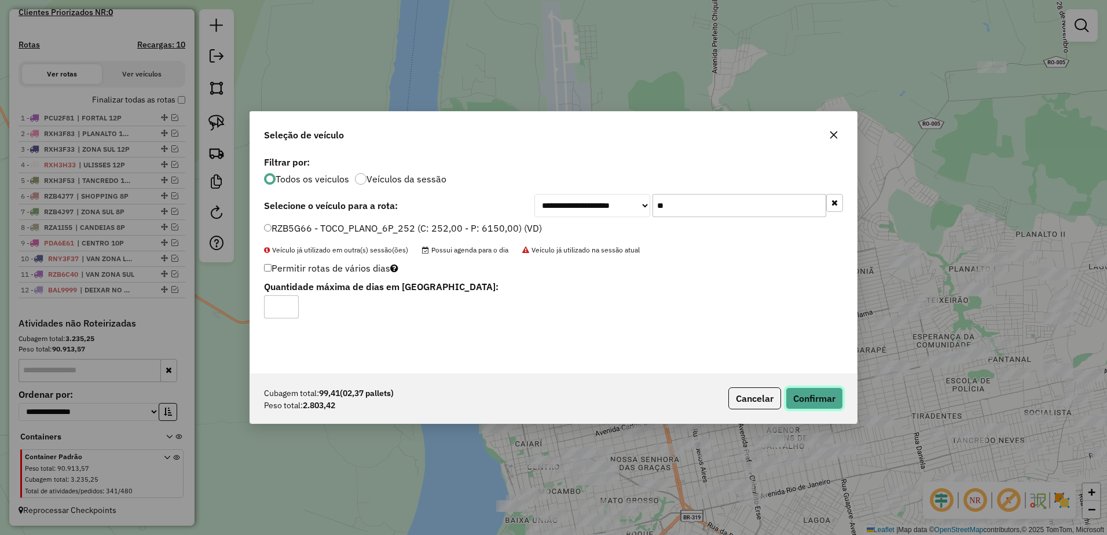
click at [822, 397] on button "Confirmar" at bounding box center [814, 398] width 57 height 22
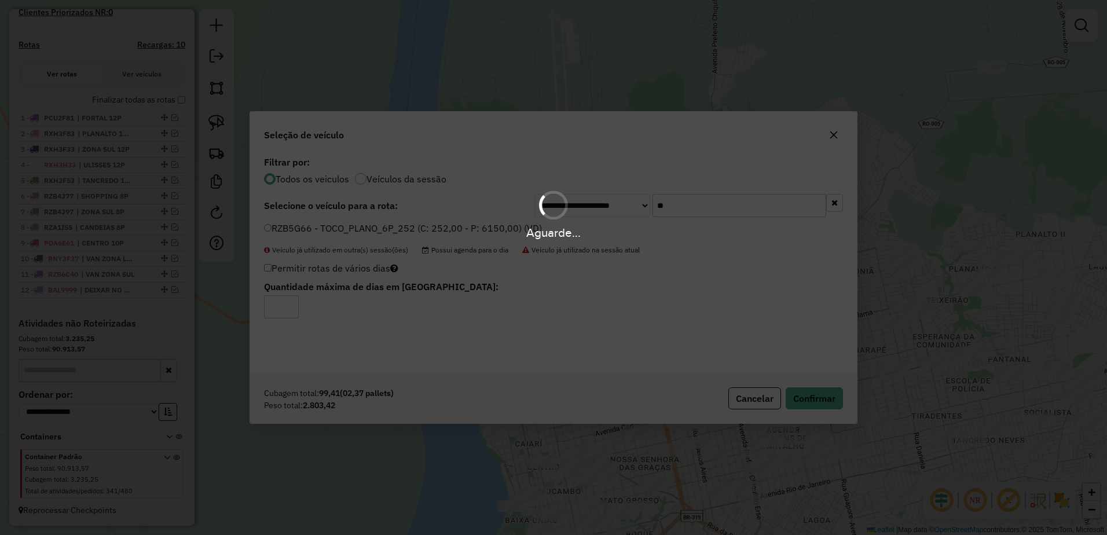
scroll to position [386, 0]
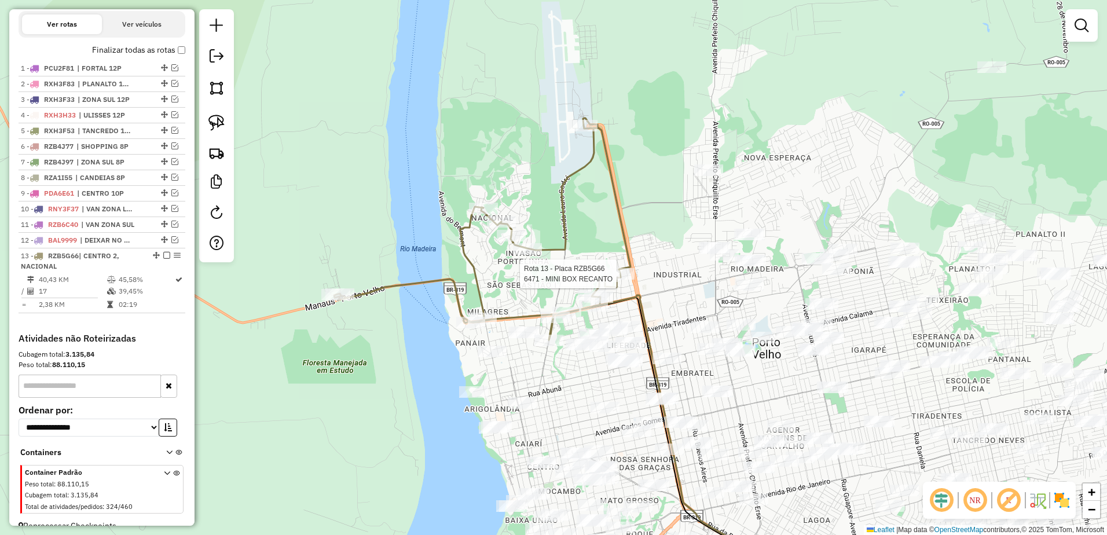
select select "**********"
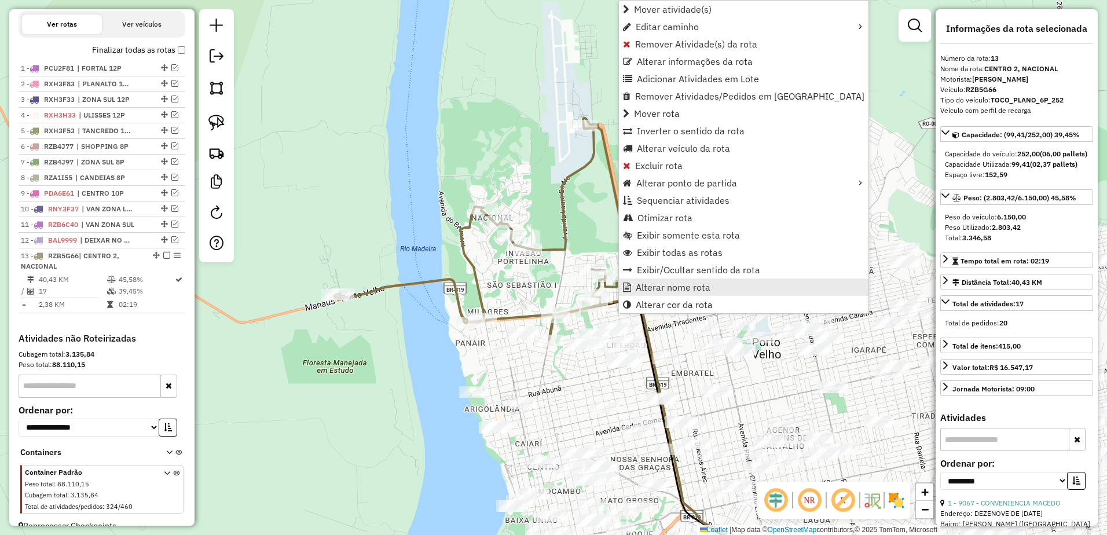
scroll to position [412, 0]
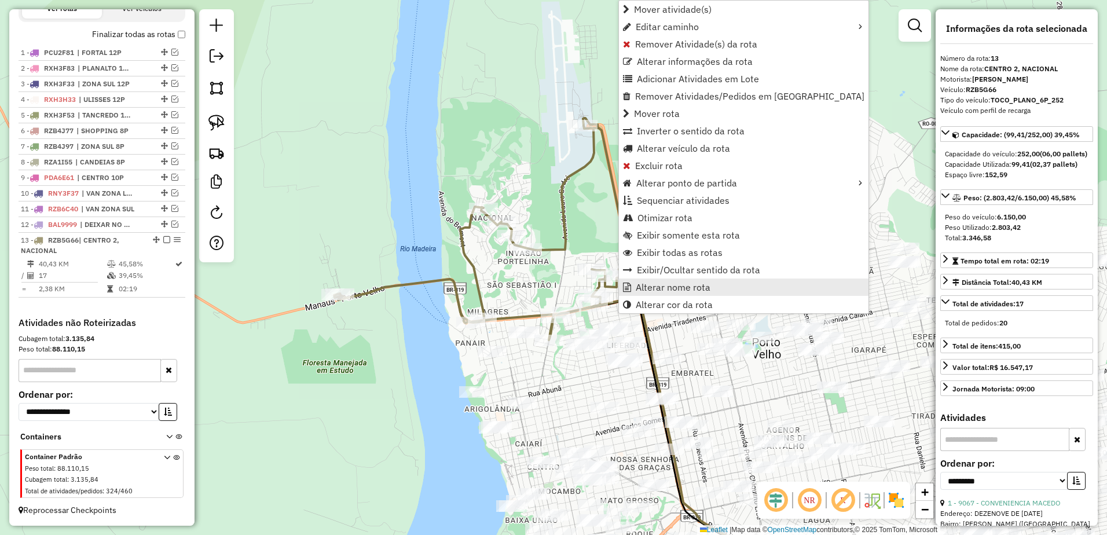
click at [688, 291] on span "Alterar nome rota" at bounding box center [673, 287] width 75 height 9
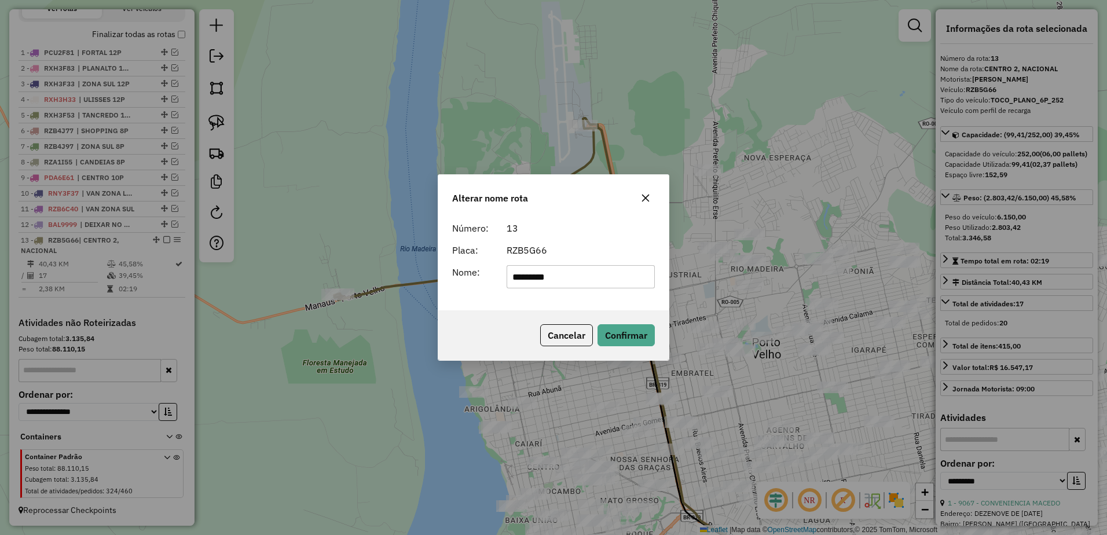
type input "*********"
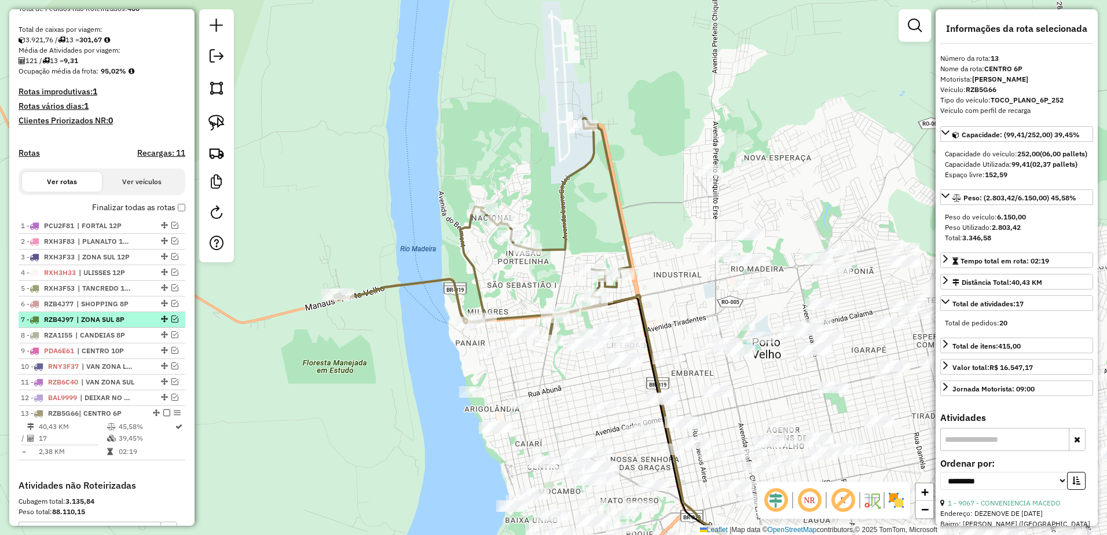
scroll to position [228, 0]
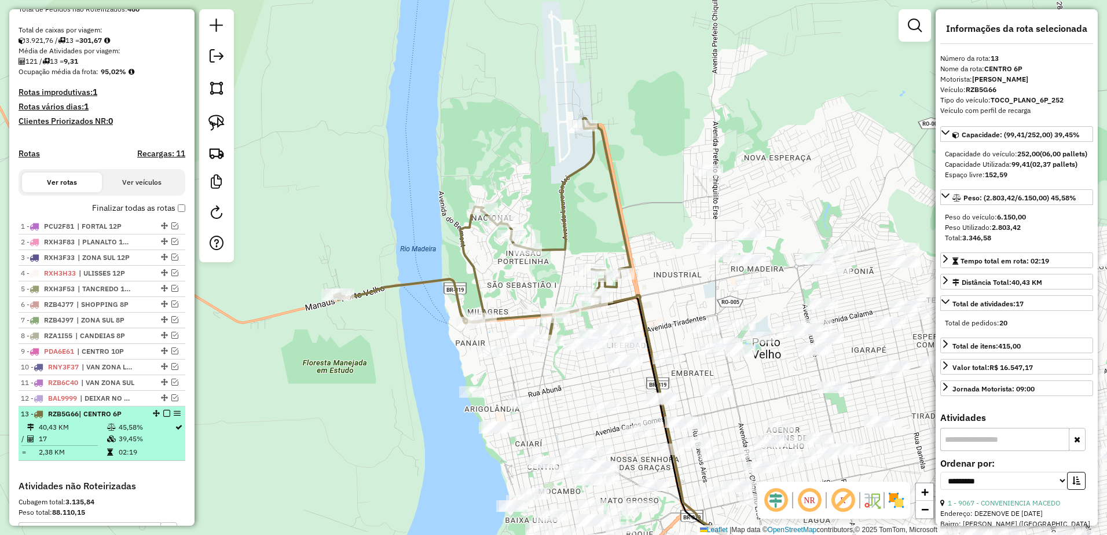
click at [164, 417] on em at bounding box center [166, 413] width 7 height 7
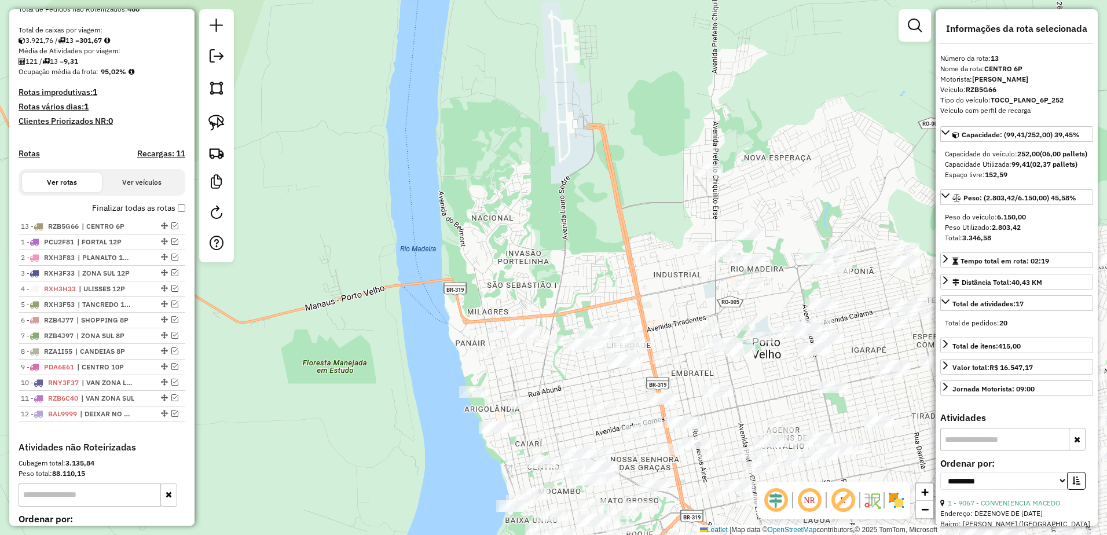
drag, startPoint x: 162, startPoint y: 425, endPoint x: 163, endPoint y: 226, distance: 199.2
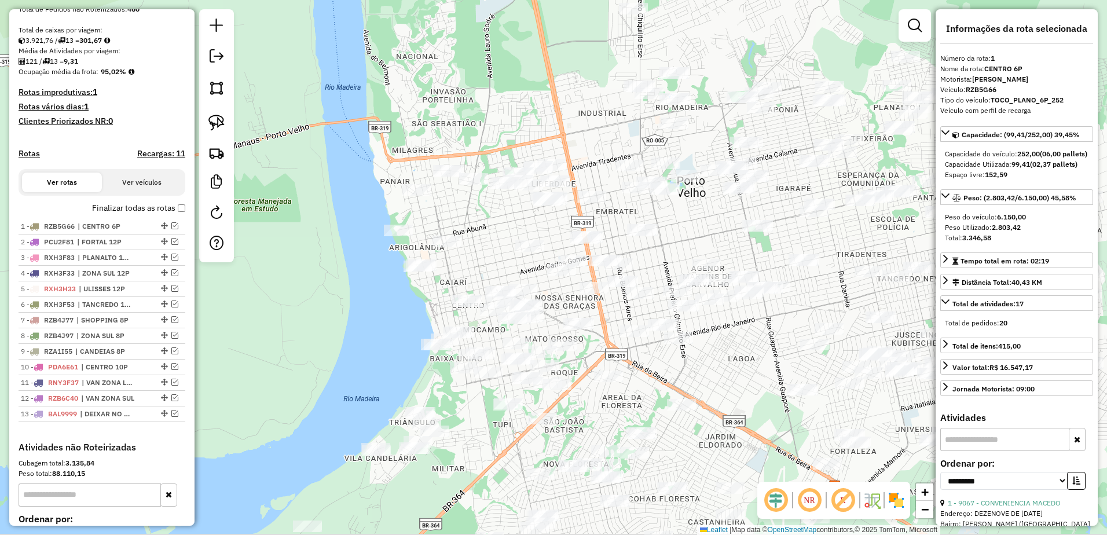
drag, startPoint x: 680, startPoint y: 217, endPoint x: 495, endPoint y: 76, distance: 232.2
click at [613, 75] on div "Janela de atendimento Grade de atendimento Capacidade Transportadoras Veículos …" at bounding box center [553, 267] width 1107 height 535
click at [212, 122] on img at bounding box center [216, 123] width 16 height 16
drag, startPoint x: 789, startPoint y: 111, endPoint x: 731, endPoint y: 173, distance: 84.0
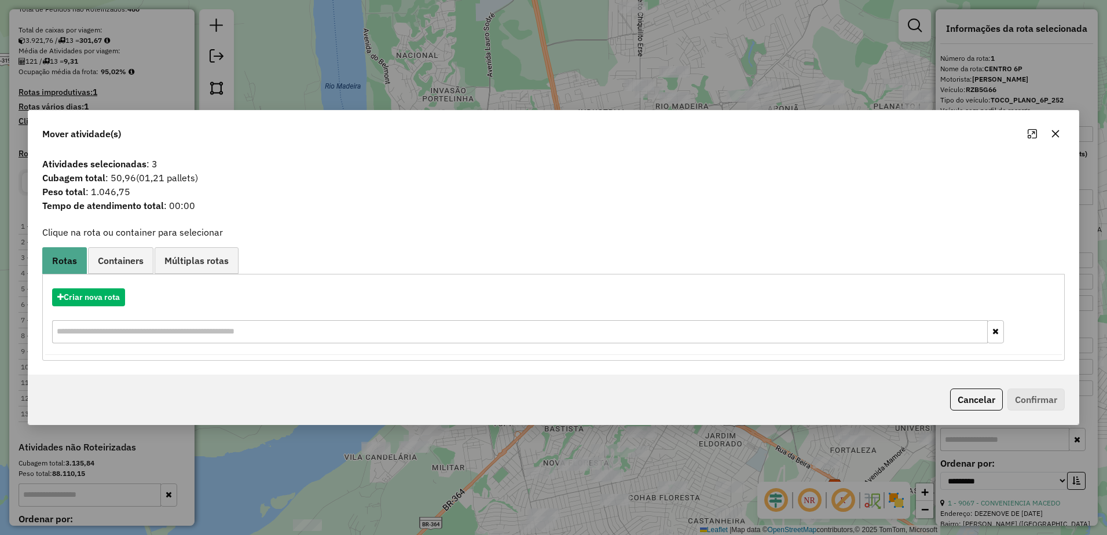
click at [1059, 134] on icon "button" at bounding box center [1055, 133] width 9 height 9
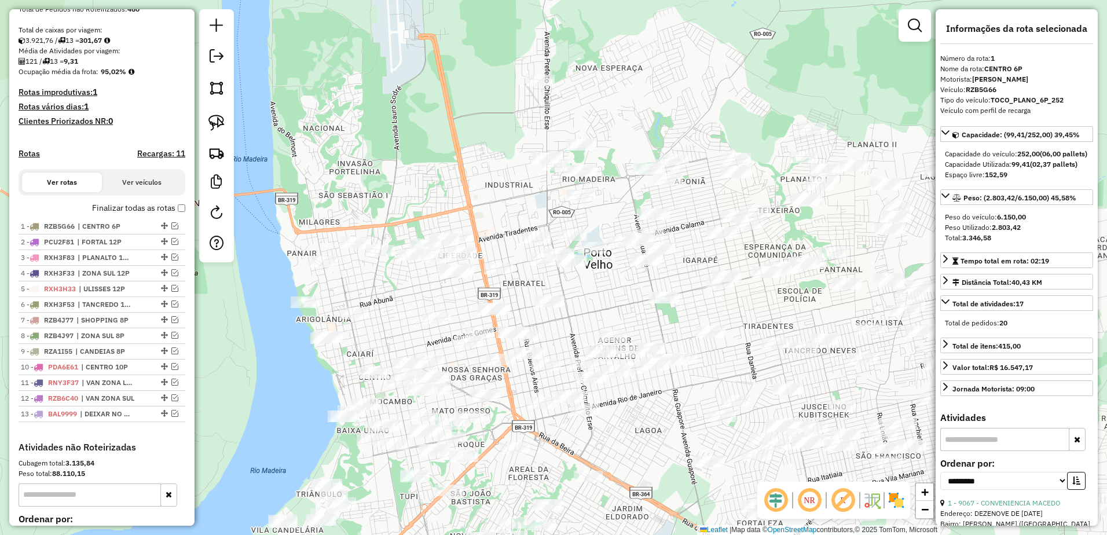
drag, startPoint x: 775, startPoint y: 33, endPoint x: 663, endPoint y: 100, distance: 130.1
click at [663, 100] on div "Janela de atendimento Grade de atendimento Capacidade Transportadoras Veículos …" at bounding box center [553, 267] width 1107 height 535
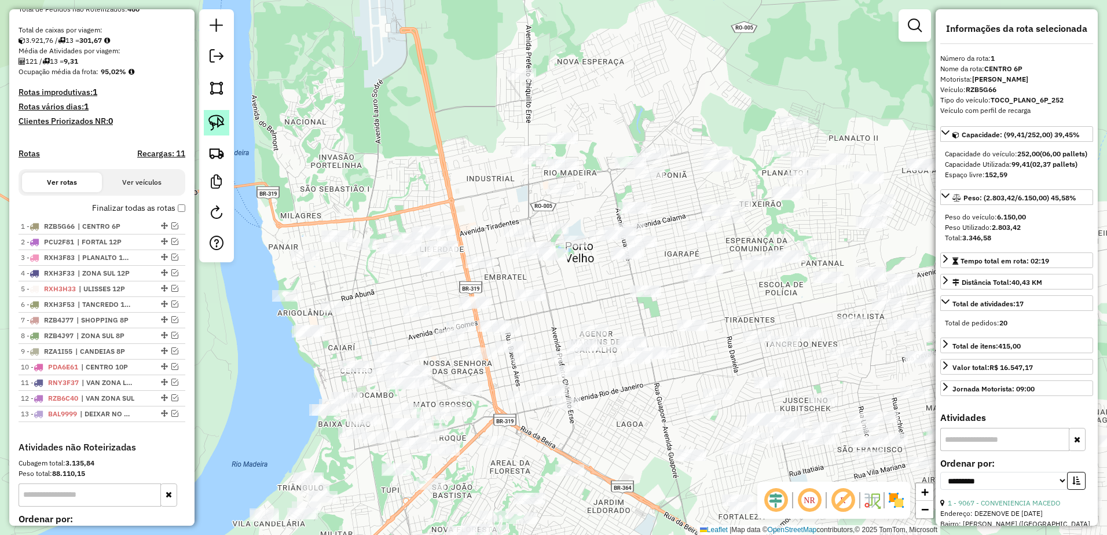
click at [217, 121] on img at bounding box center [216, 123] width 16 height 16
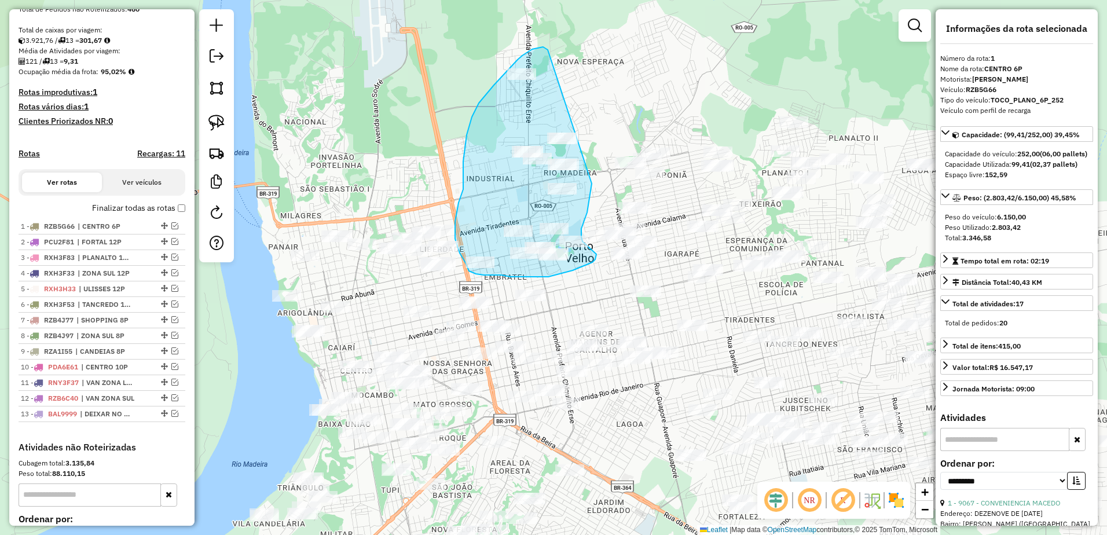
drag, startPoint x: 548, startPoint y: 50, endPoint x: 599, endPoint y: 175, distance: 135.0
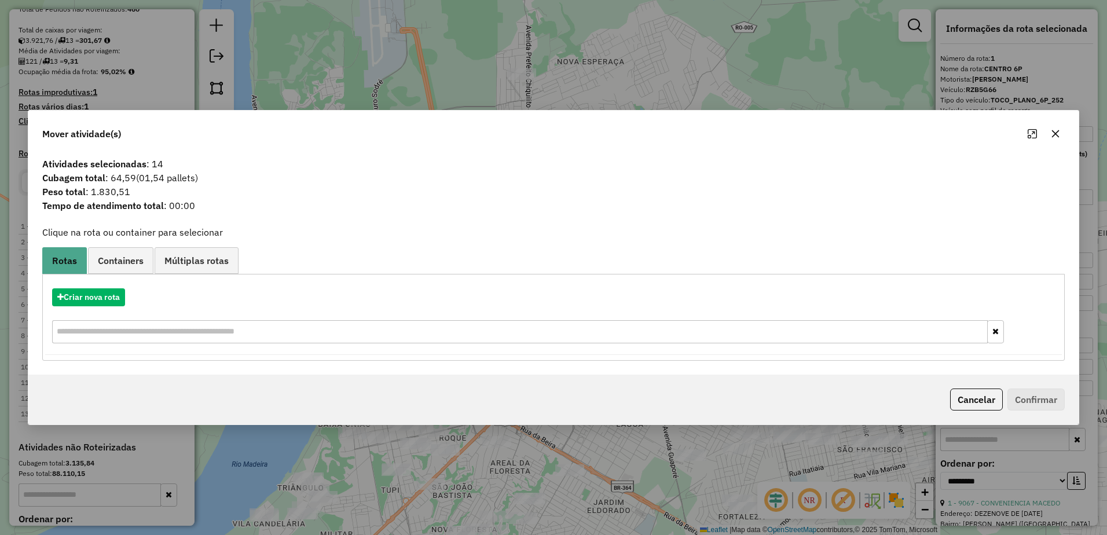
click at [1060, 134] on icon "button" at bounding box center [1055, 133] width 9 height 9
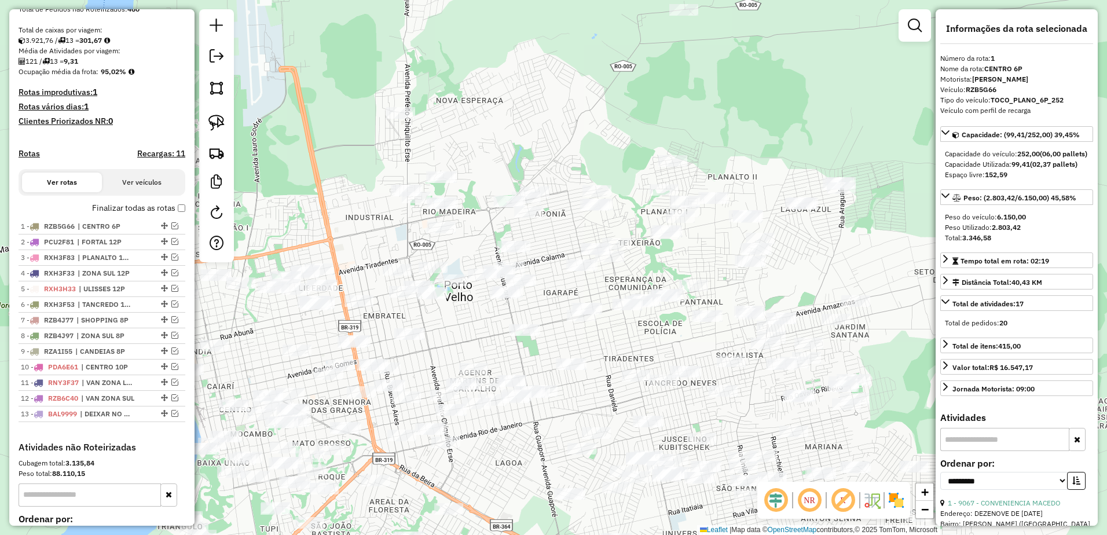
drag, startPoint x: 538, startPoint y: 309, endPoint x: 403, endPoint y: 350, distance: 141.7
click at [404, 353] on div "Janela de atendimento Grade de atendimento Capacidade Transportadoras Veículos …" at bounding box center [553, 267] width 1107 height 535
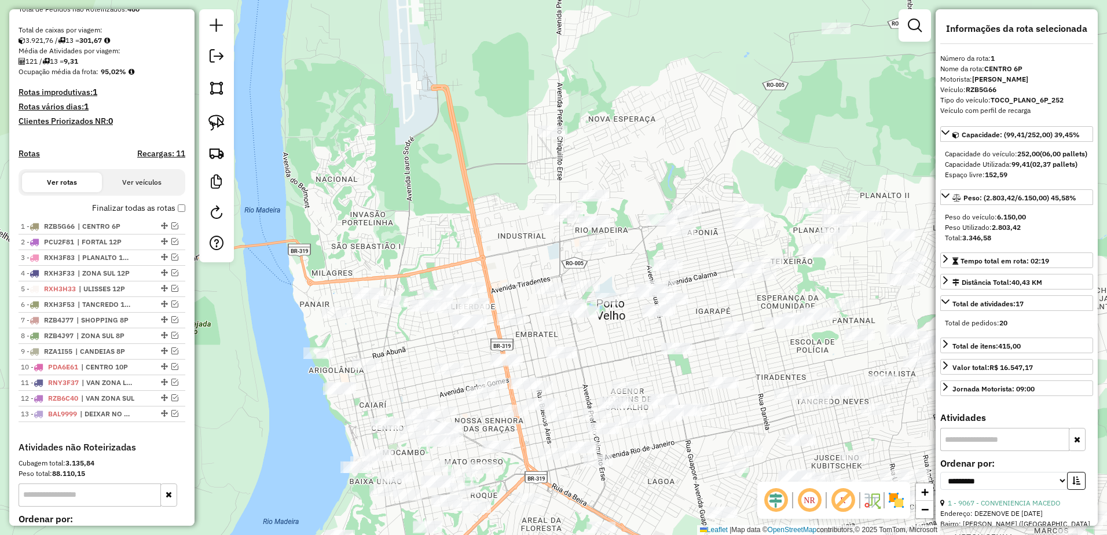
drag, startPoint x: 444, startPoint y: 323, endPoint x: 673, endPoint y: 326, distance: 228.7
click at [673, 326] on div "Janela de atendimento Grade de atendimento Capacidade Transportadoras Veículos …" at bounding box center [553, 267] width 1107 height 535
click at [225, 120] on link at bounding box center [216, 122] width 25 height 25
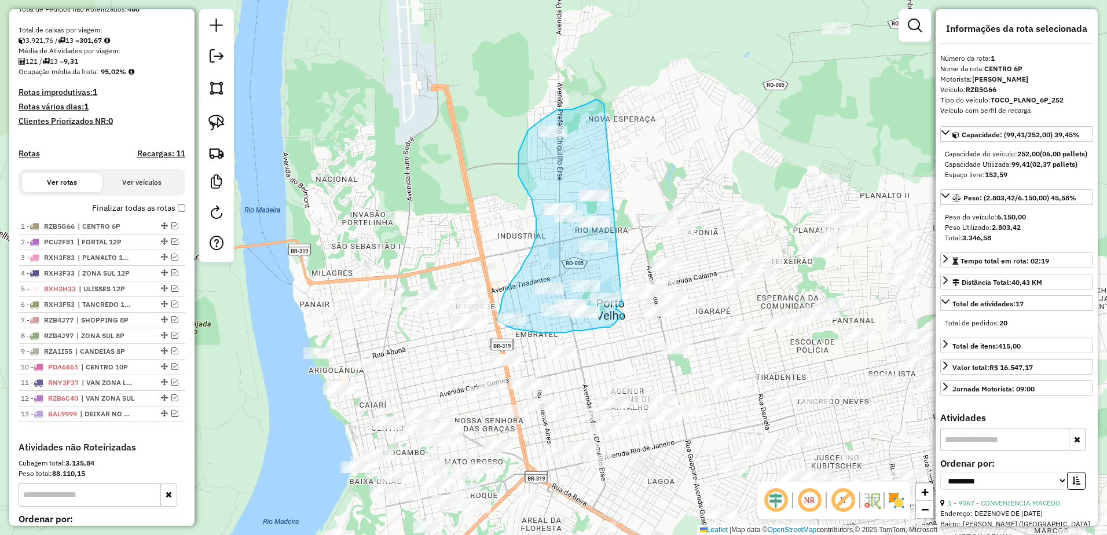
click at [621, 298] on div "Janela de atendimento Grade de atendimento Capacidade Transportadoras Veículos …" at bounding box center [553, 267] width 1107 height 535
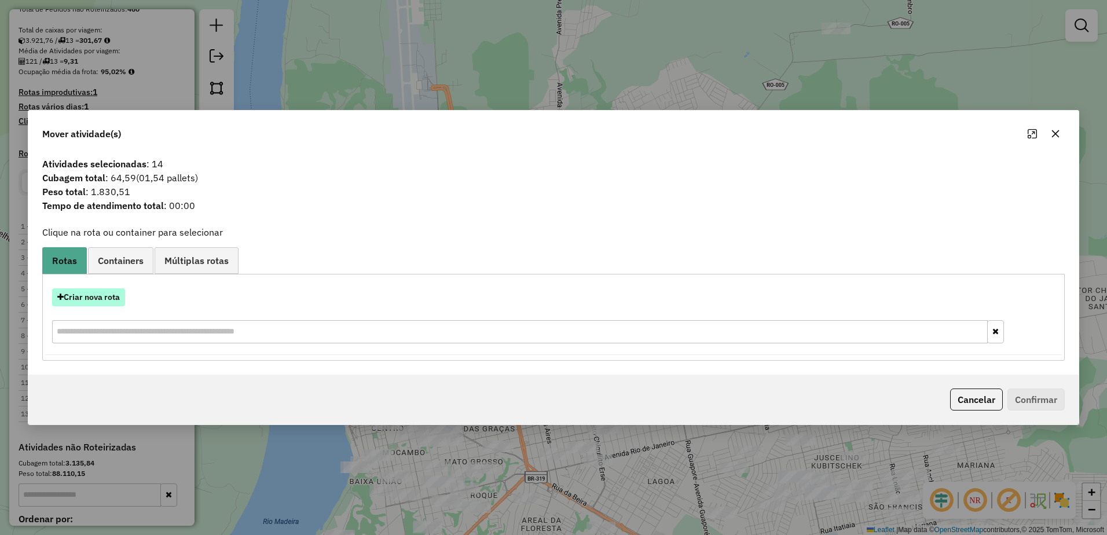
click at [91, 300] on button "Criar nova rota" at bounding box center [88, 297] width 73 height 18
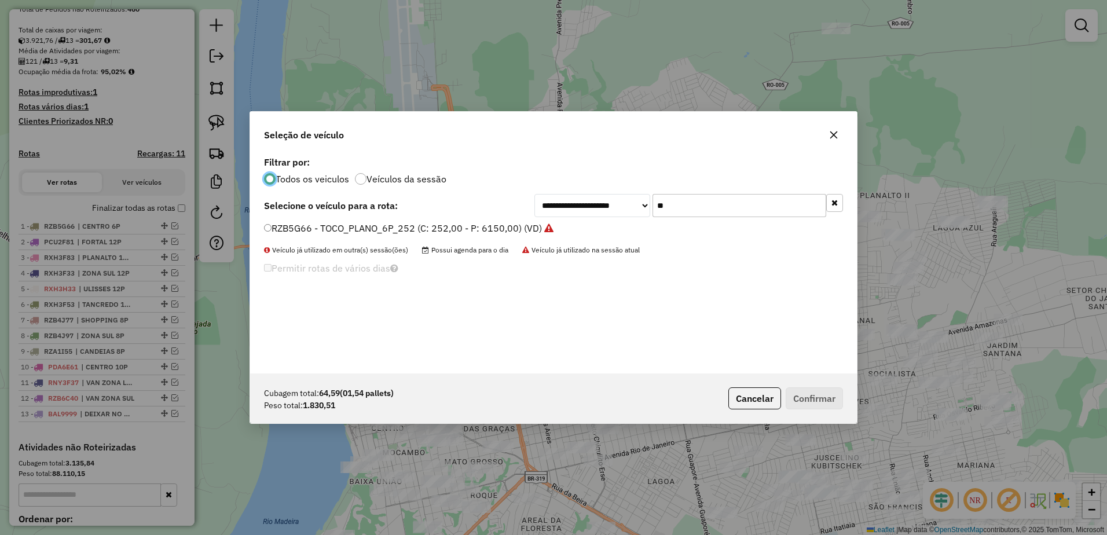
scroll to position [6, 3]
click at [684, 206] on input "**" at bounding box center [740, 205] width 174 height 23
type input "*"
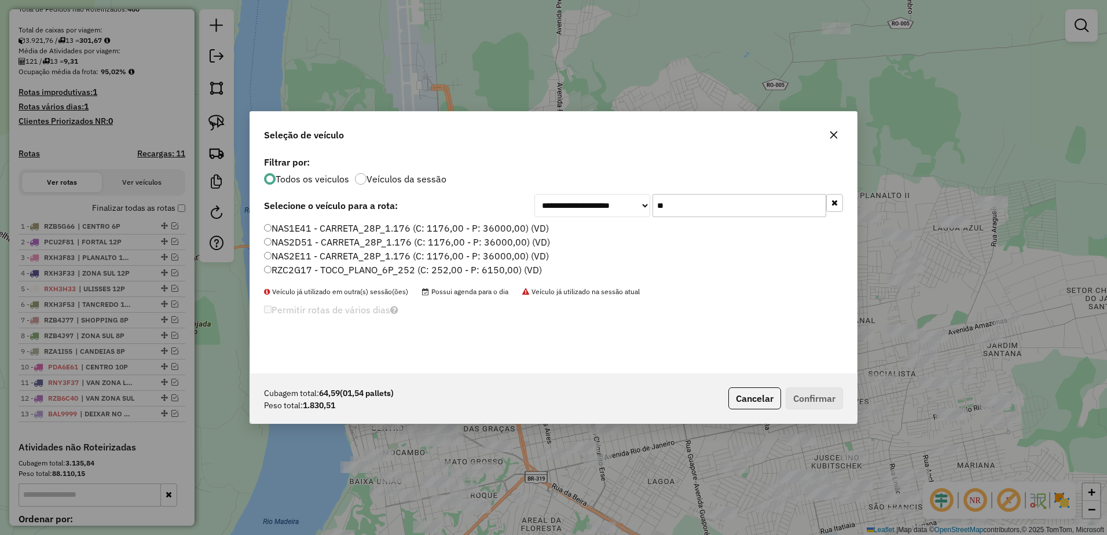
type input "**"
click at [842, 135] on button "button" at bounding box center [833, 135] width 19 height 19
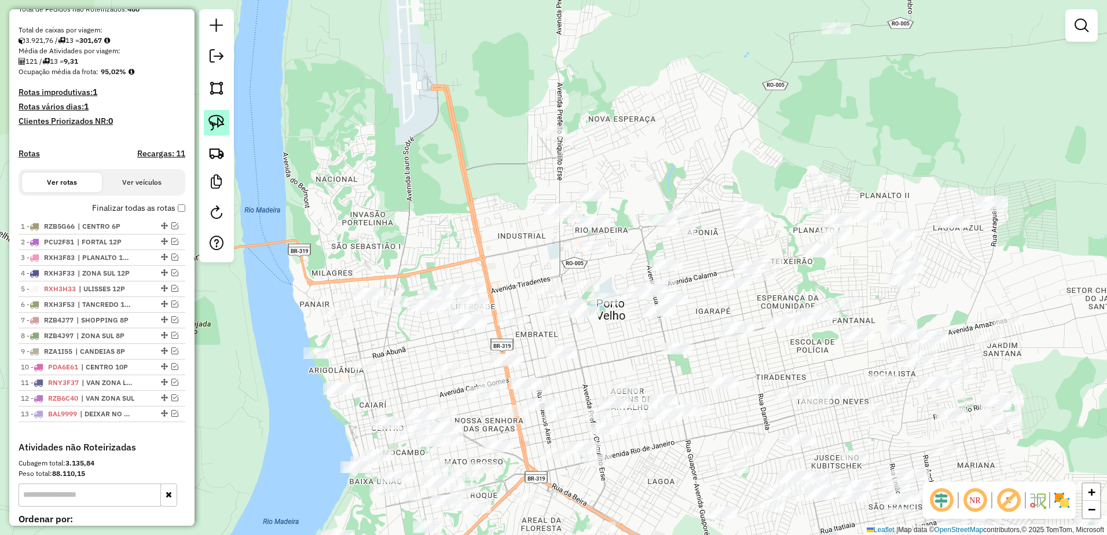
click at [221, 120] on img at bounding box center [216, 123] width 16 height 16
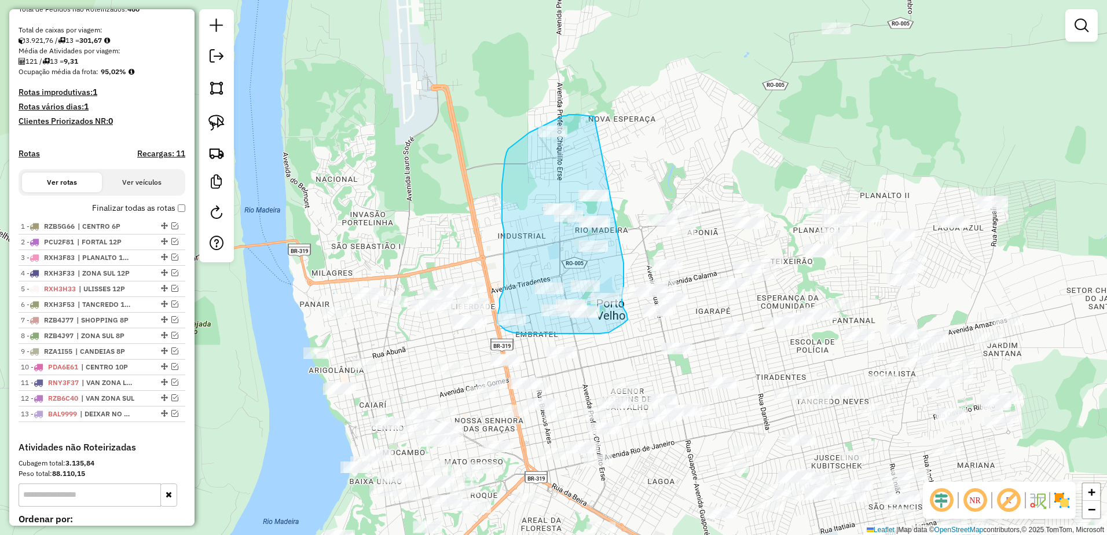
drag, startPoint x: 587, startPoint y: 116, endPoint x: 621, endPoint y: 257, distance: 145.2
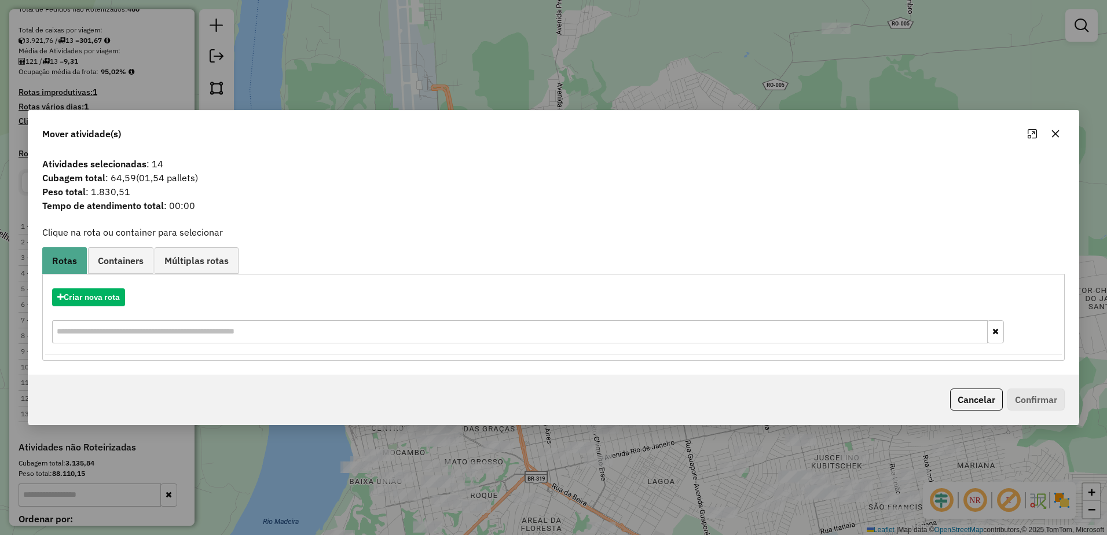
click at [1053, 135] on icon "button" at bounding box center [1055, 133] width 9 height 9
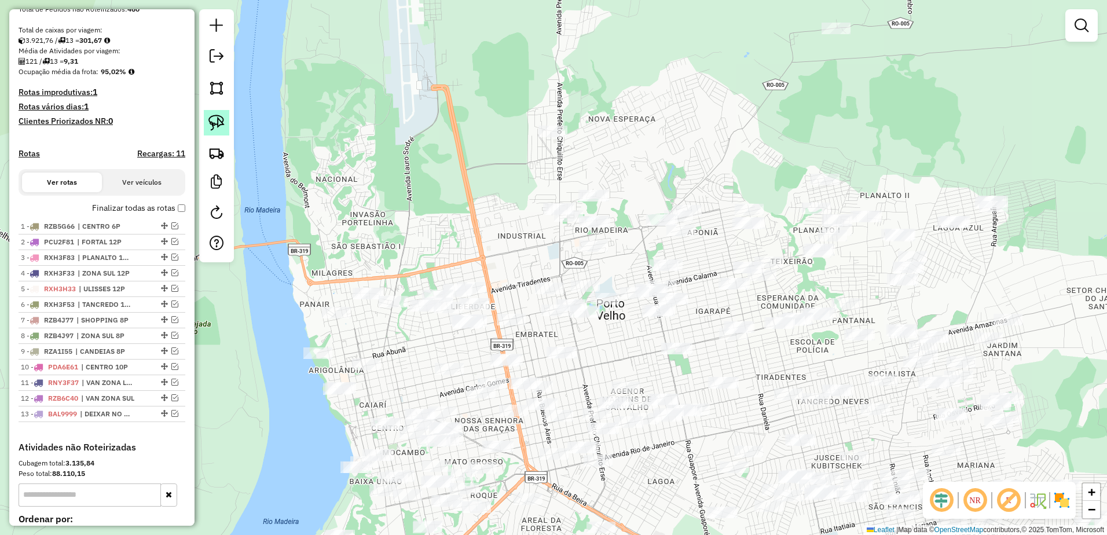
click at [214, 127] on img at bounding box center [216, 123] width 16 height 16
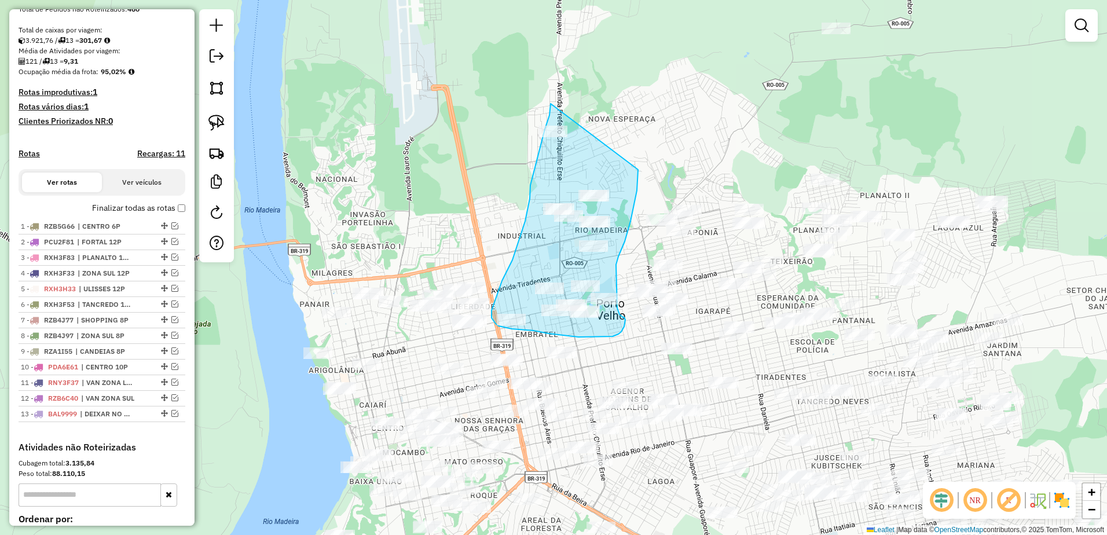
drag, startPoint x: 551, startPoint y: 104, endPoint x: 638, endPoint y: 170, distance: 109.5
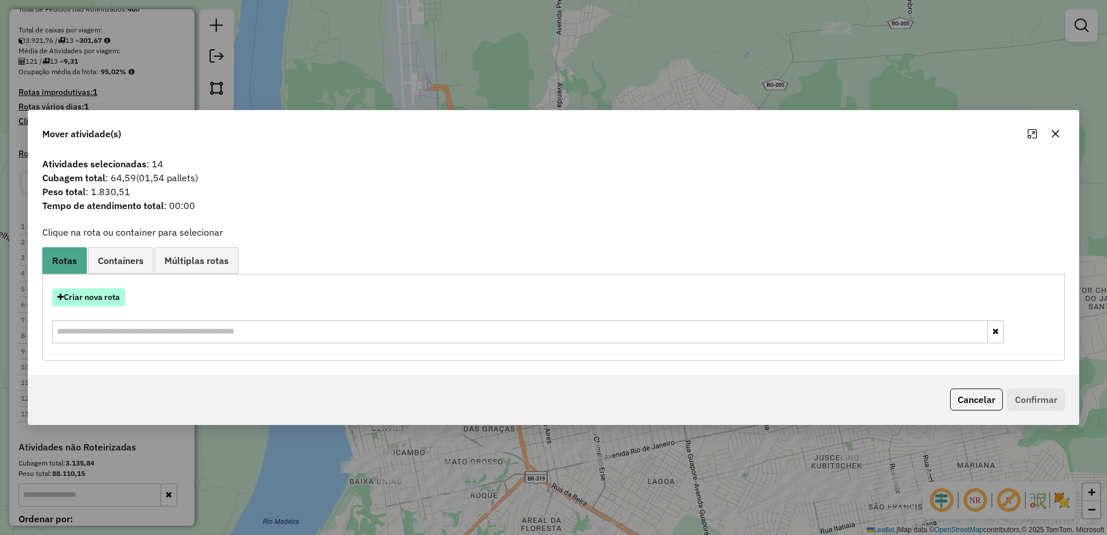
click at [97, 297] on button "Criar nova rota" at bounding box center [88, 297] width 73 height 18
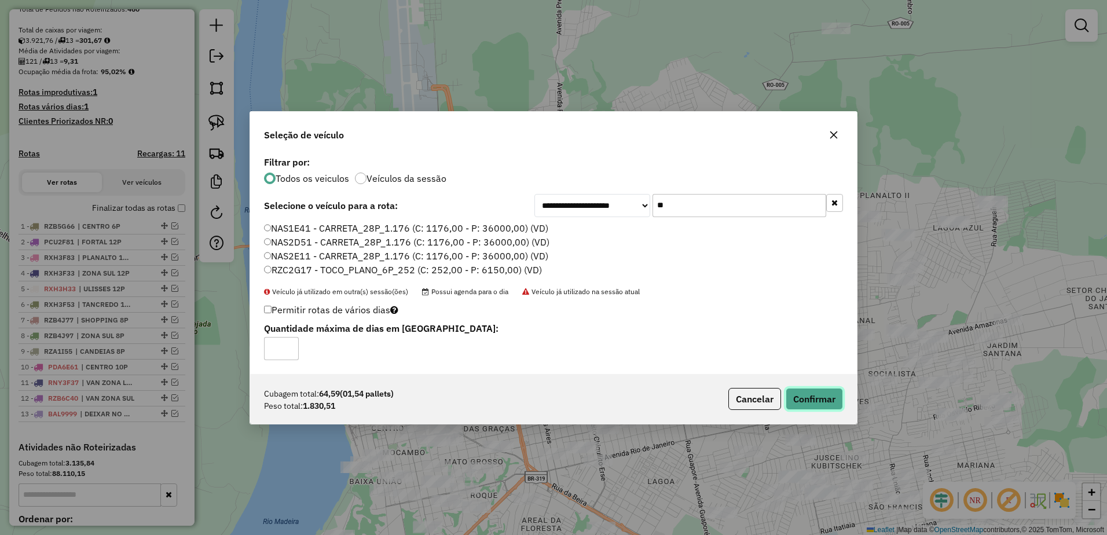
click at [821, 393] on button "Confirmar" at bounding box center [814, 399] width 57 height 22
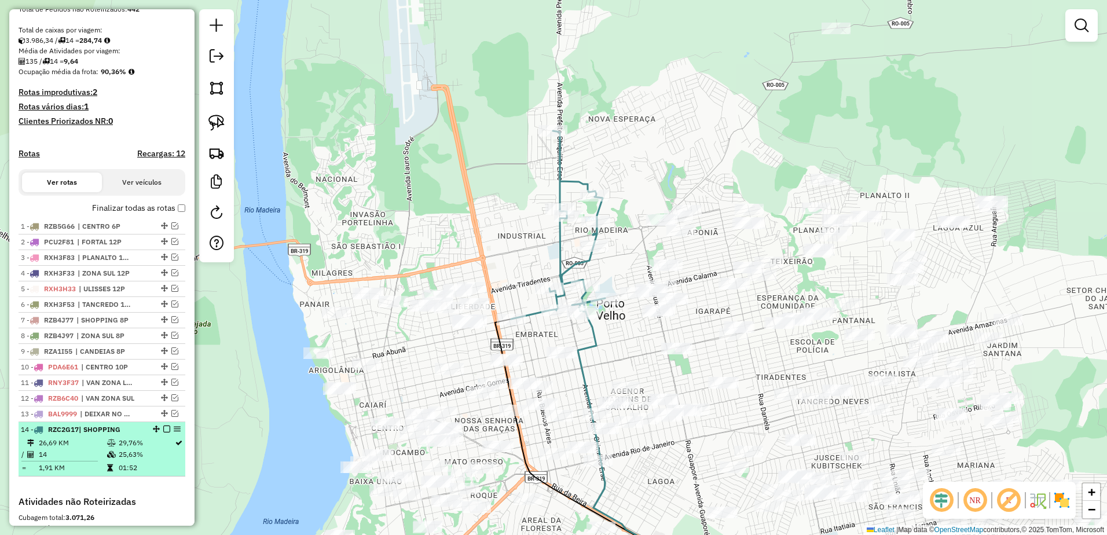
click at [89, 460] on td "14" at bounding box center [72, 455] width 68 height 12
select select "**********"
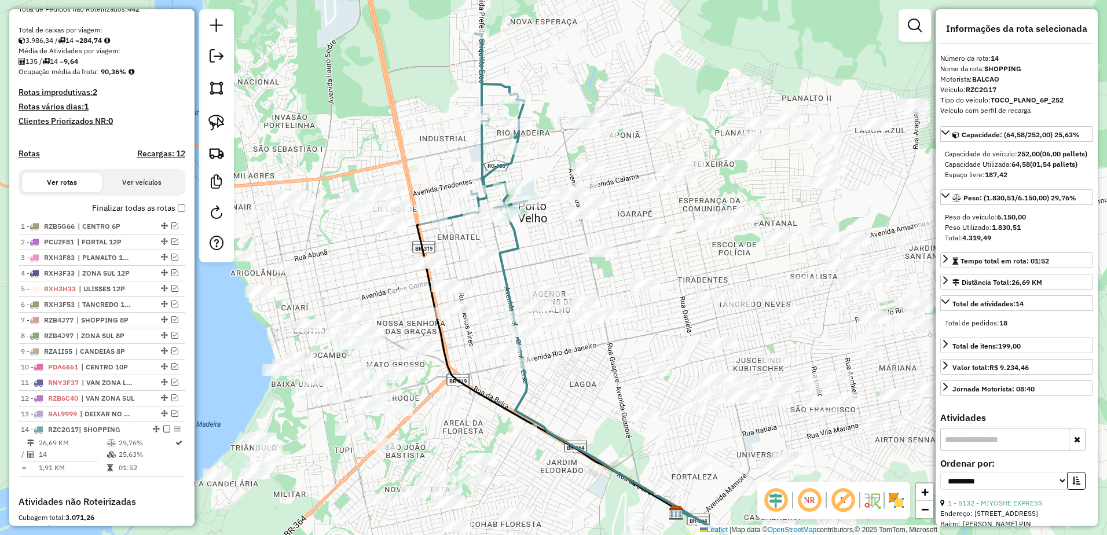
drag, startPoint x: 536, startPoint y: 257, endPoint x: 557, endPoint y: 278, distance: 29.5
click at [557, 278] on div "Janela de atendimento Grade de atendimento Capacidade Transportadoras Veículos …" at bounding box center [553, 267] width 1107 height 535
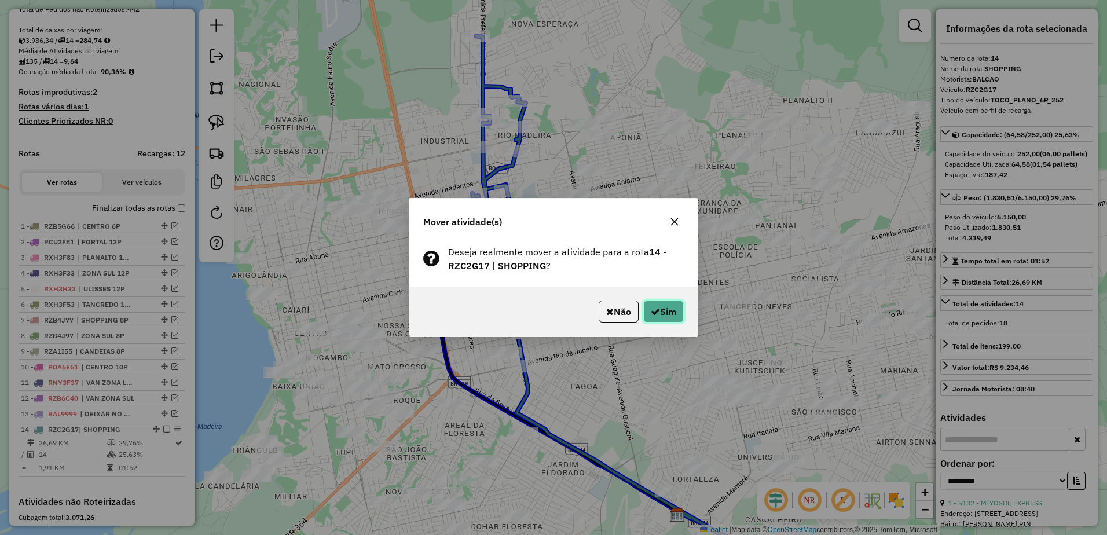
click at [657, 305] on button "Sim" at bounding box center [663, 311] width 41 height 22
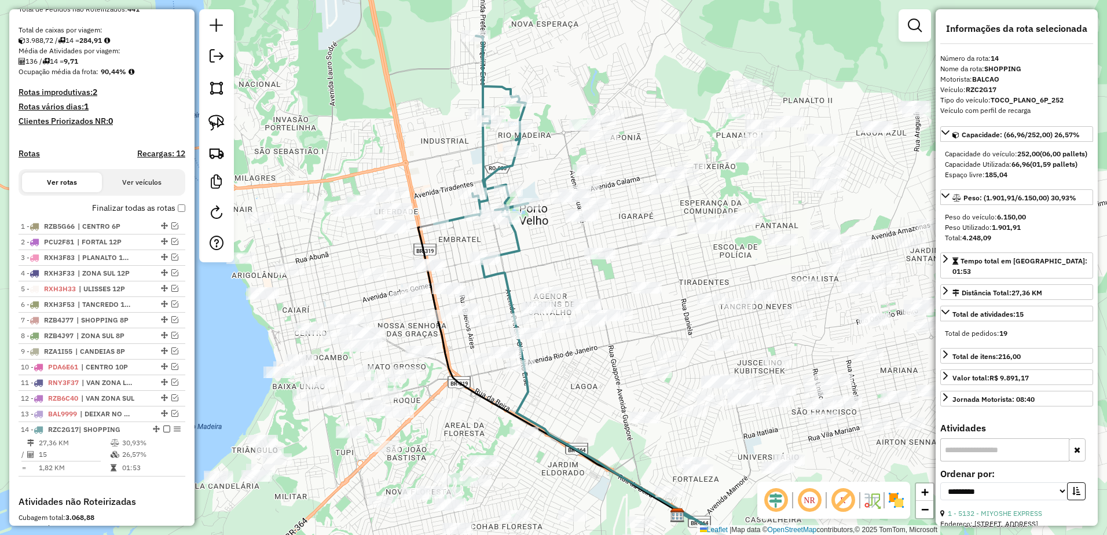
scroll to position [417, 0]
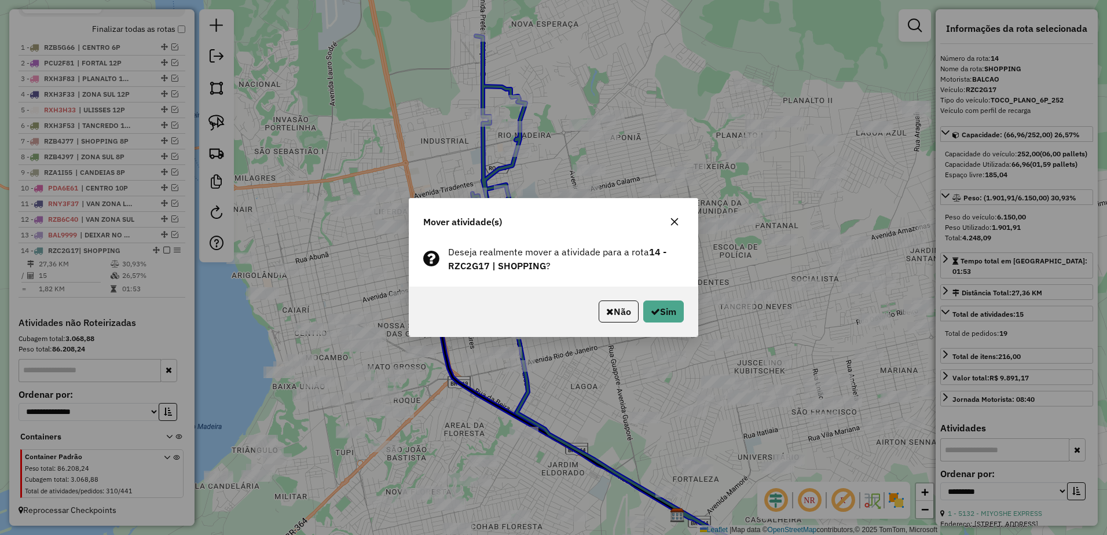
click at [689, 311] on div "Não Sim" at bounding box center [553, 312] width 288 height 50
click at [673, 309] on button "Sim" at bounding box center [663, 311] width 41 height 22
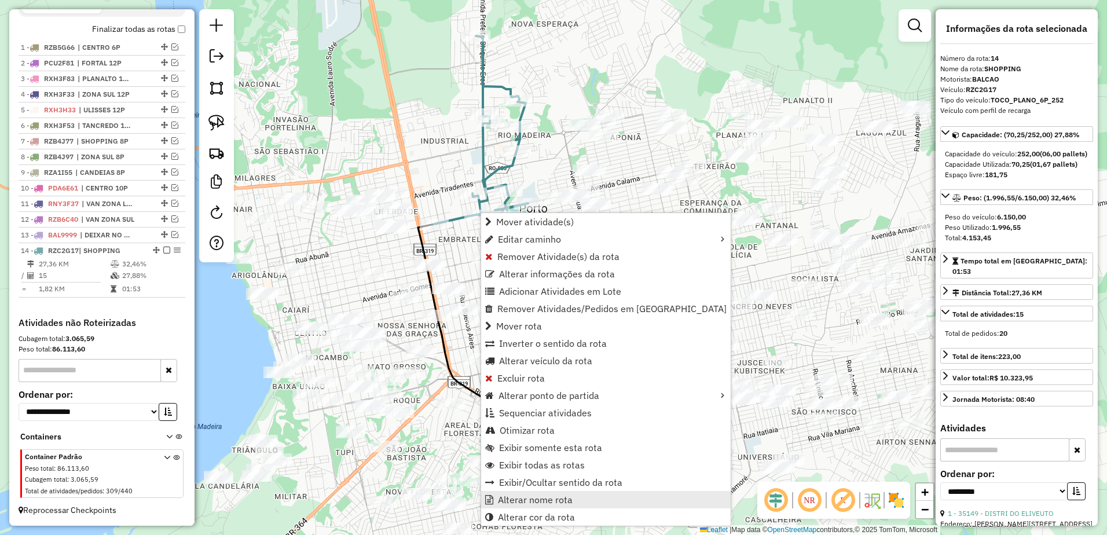
click at [570, 501] on span "Alterar nome rota" at bounding box center [535, 499] width 75 height 9
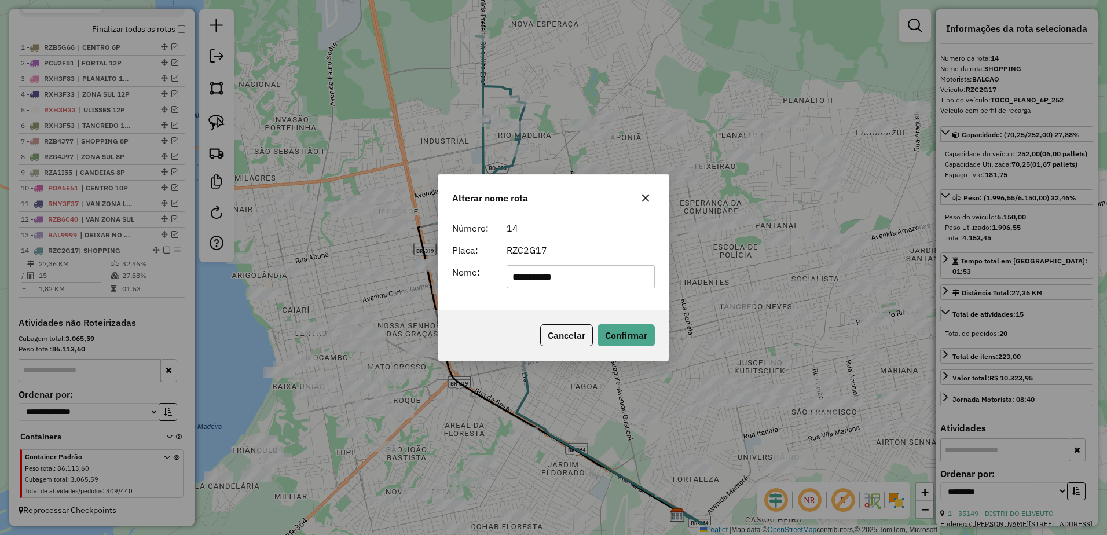
type input "**********"
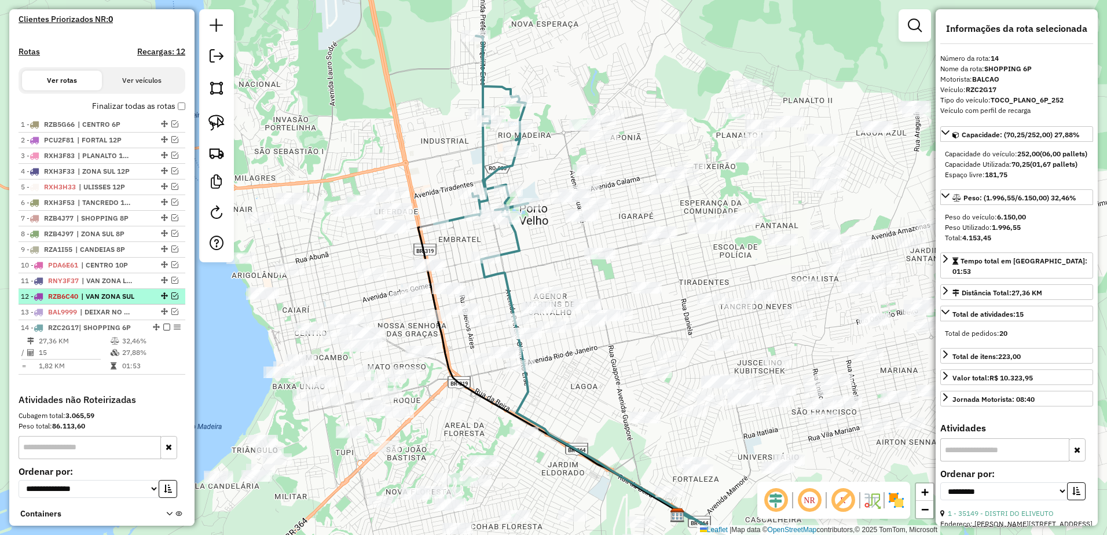
scroll to position [302, 0]
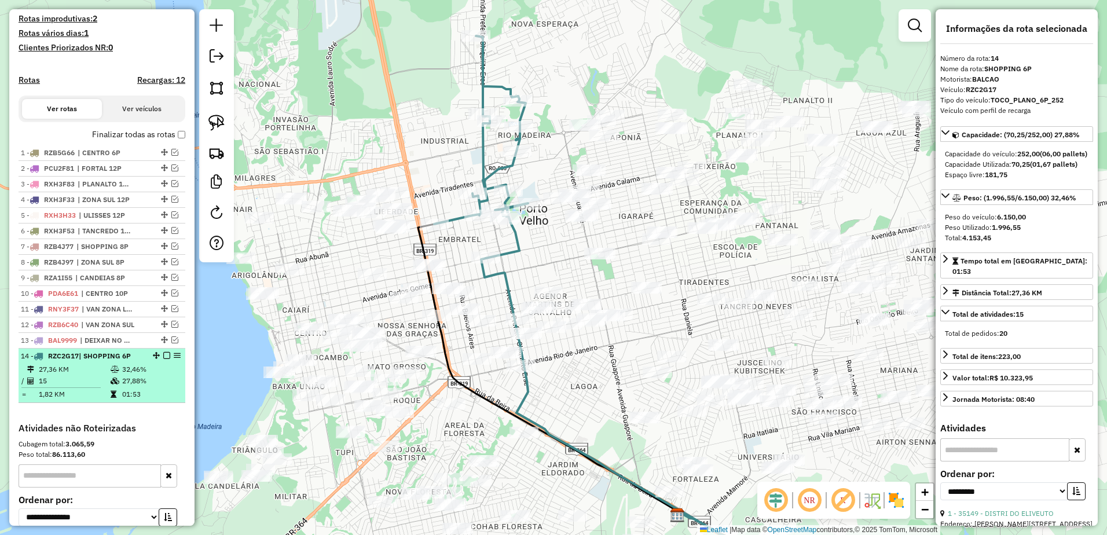
click at [163, 361] on div "14 - RZC2G17 | SHOPPING 6P" at bounding box center [102, 356] width 162 height 10
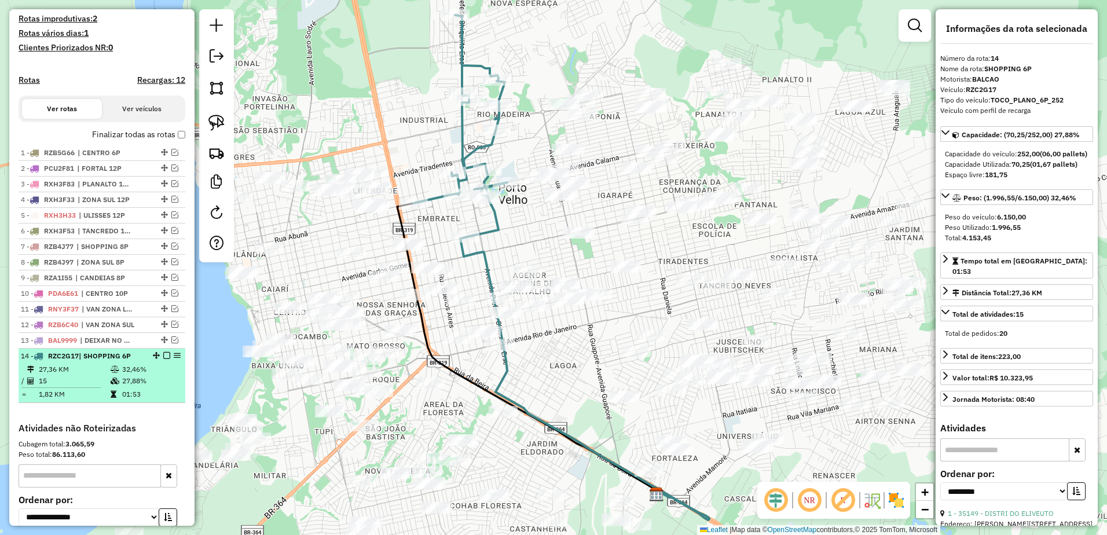
click at [163, 359] on em at bounding box center [166, 355] width 7 height 7
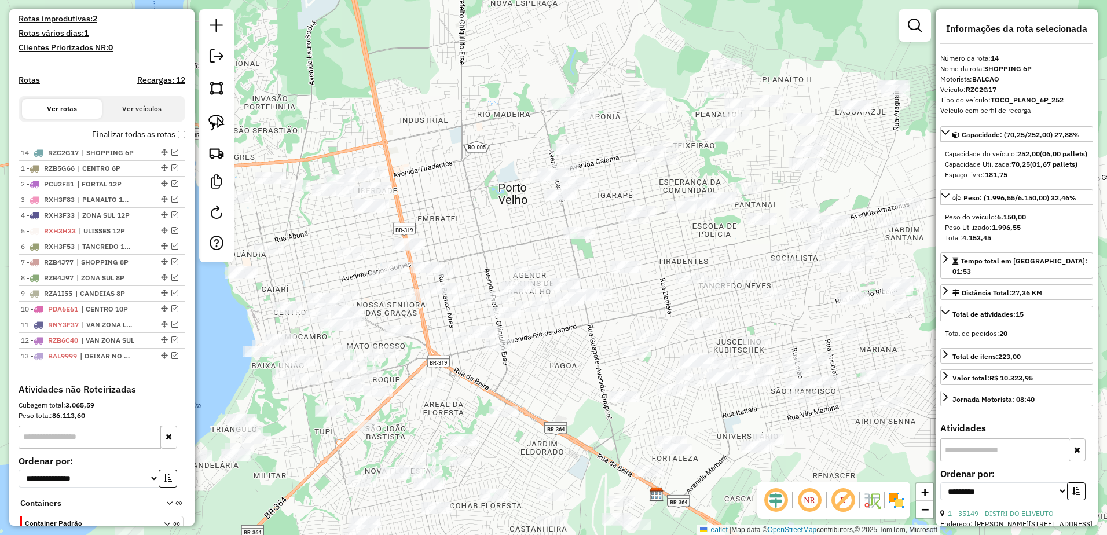
drag, startPoint x: 160, startPoint y: 366, endPoint x: 160, endPoint y: 163, distance: 203.2
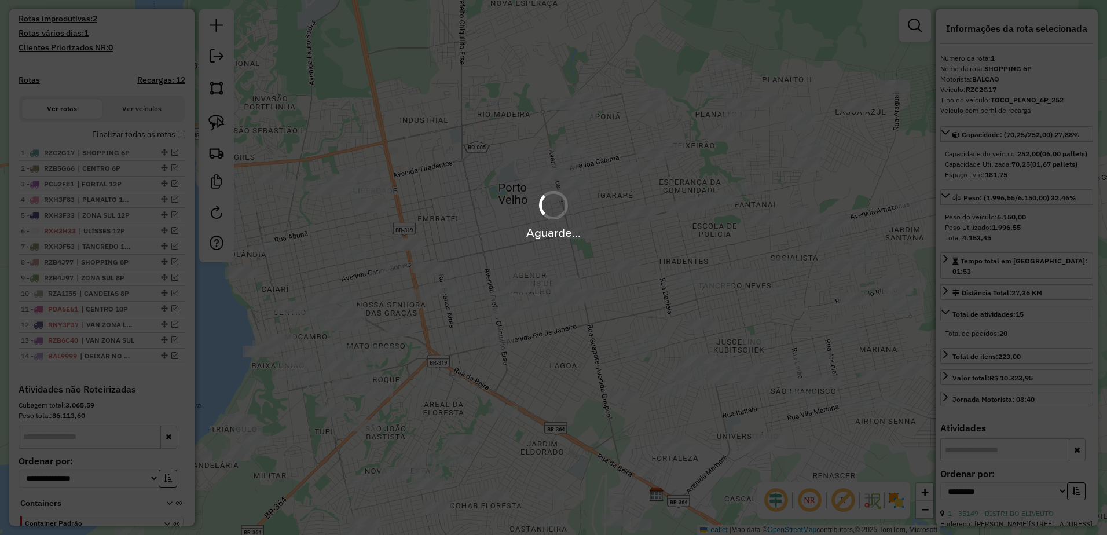
click at [485, 227] on div "Aguarde..." at bounding box center [553, 232] width 1107 height 18
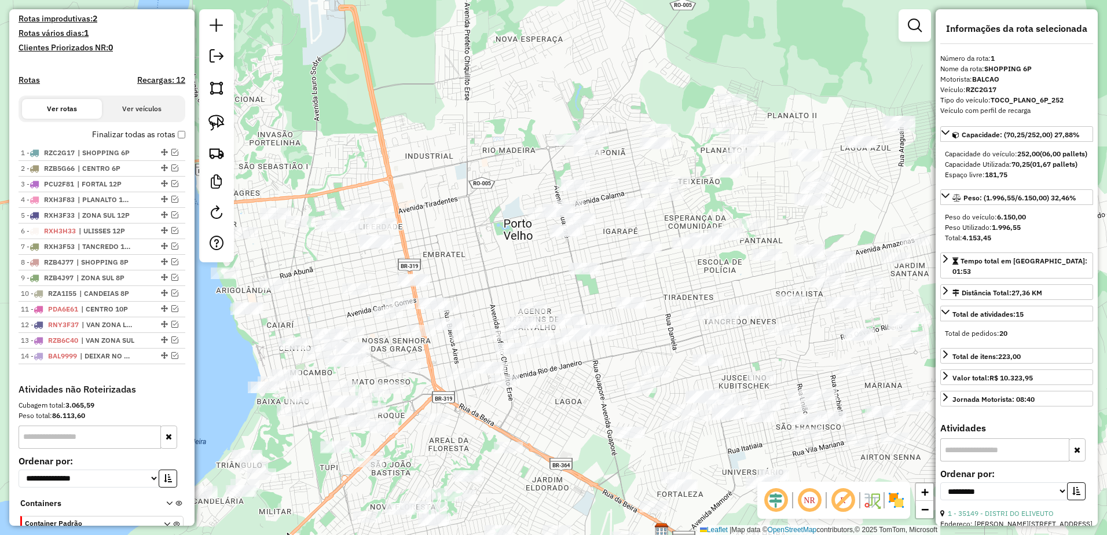
drag, startPoint x: 485, startPoint y: 227, endPoint x: 490, endPoint y: 263, distance: 36.3
click at [490, 263] on div "Janela de atendimento Grade de atendimento Capacidade Transportadoras Veículos …" at bounding box center [553, 267] width 1107 height 535
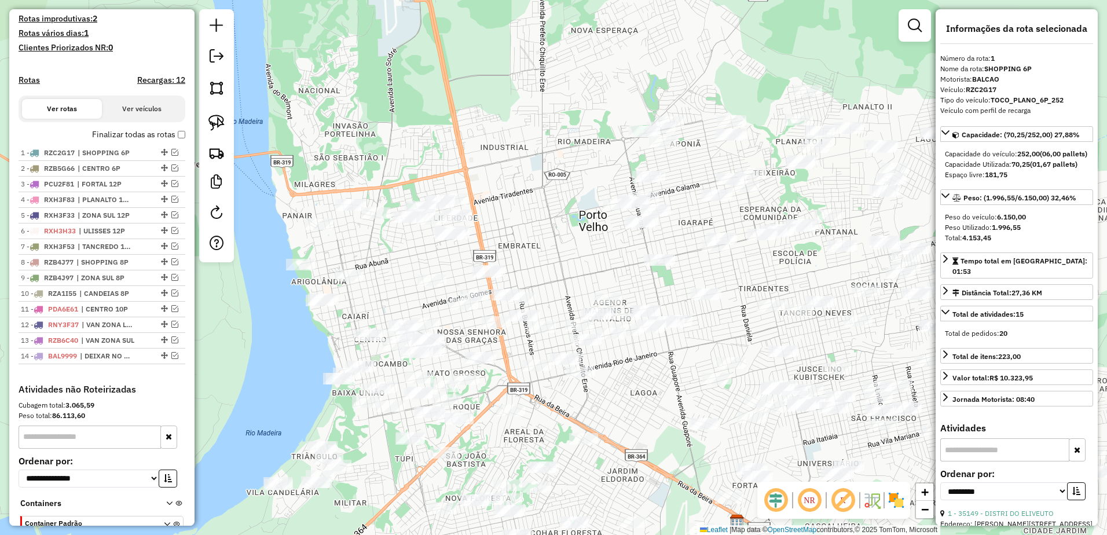
drag, startPoint x: 465, startPoint y: 219, endPoint x: 555, endPoint y: 207, distance: 90.6
click at [555, 207] on div "Janela de atendimento Grade de atendimento Capacidade Transportadoras Veículos …" at bounding box center [553, 267] width 1107 height 535
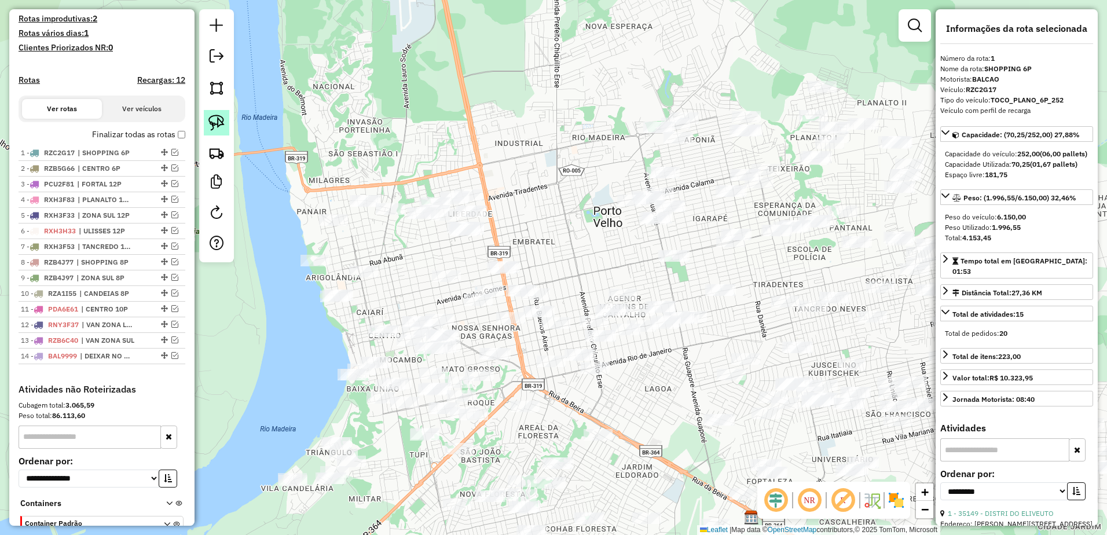
click at [221, 123] on img at bounding box center [216, 123] width 16 height 16
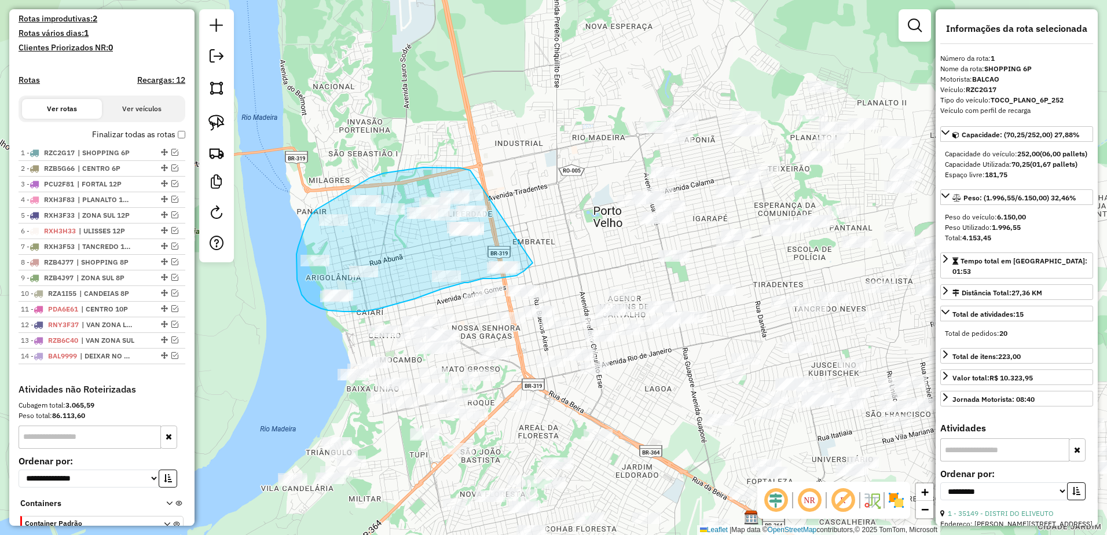
drag, startPoint x: 470, startPoint y: 170, endPoint x: 537, endPoint y: 258, distance: 110.7
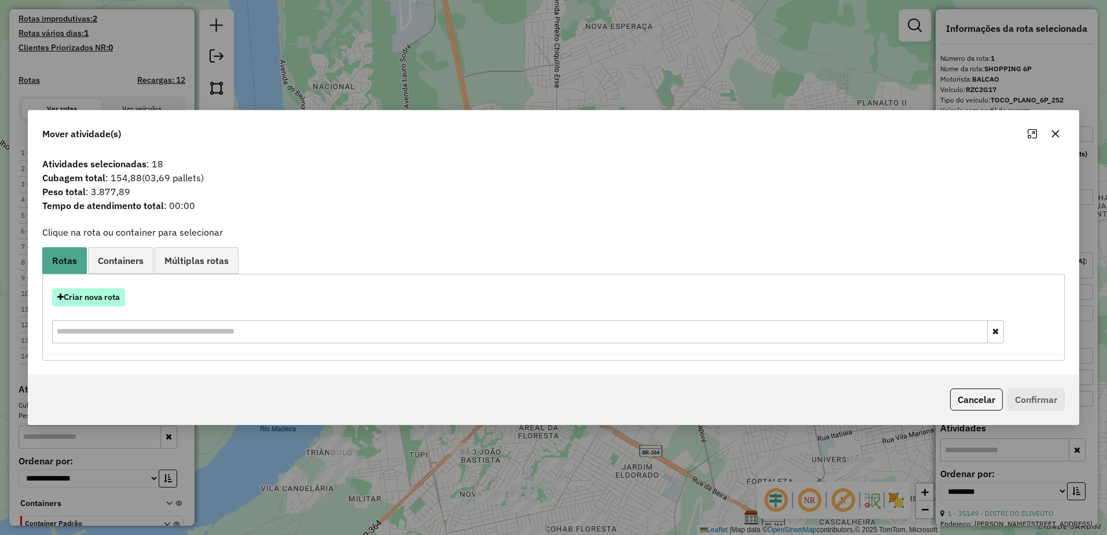
click at [107, 300] on button "Criar nova rota" at bounding box center [88, 297] width 73 height 18
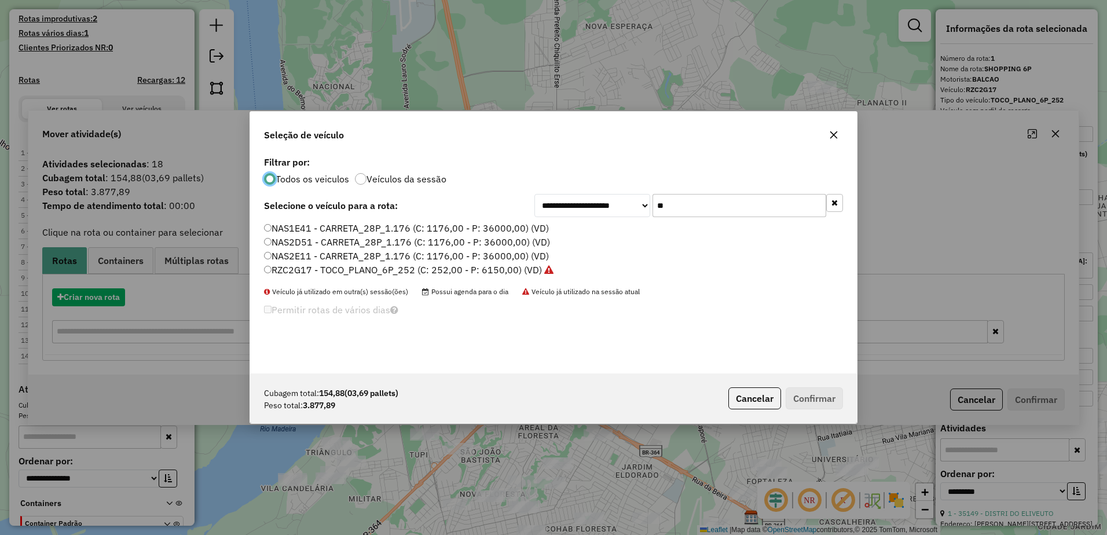
scroll to position [6, 3]
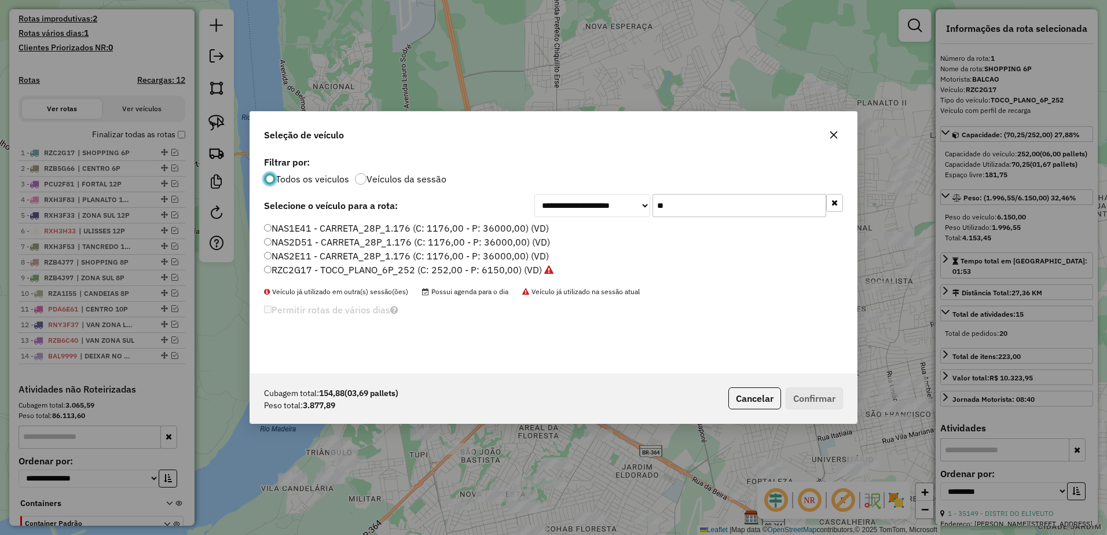
click at [684, 204] on input "**" at bounding box center [740, 205] width 174 height 23
type input "*"
type input "**"
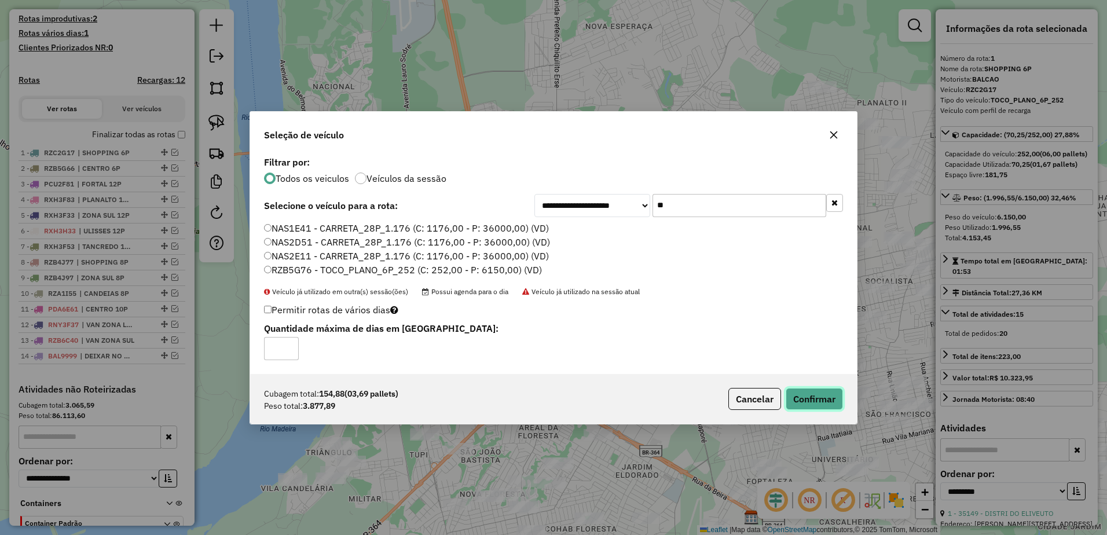
click at [835, 390] on button "Confirmar" at bounding box center [814, 399] width 57 height 22
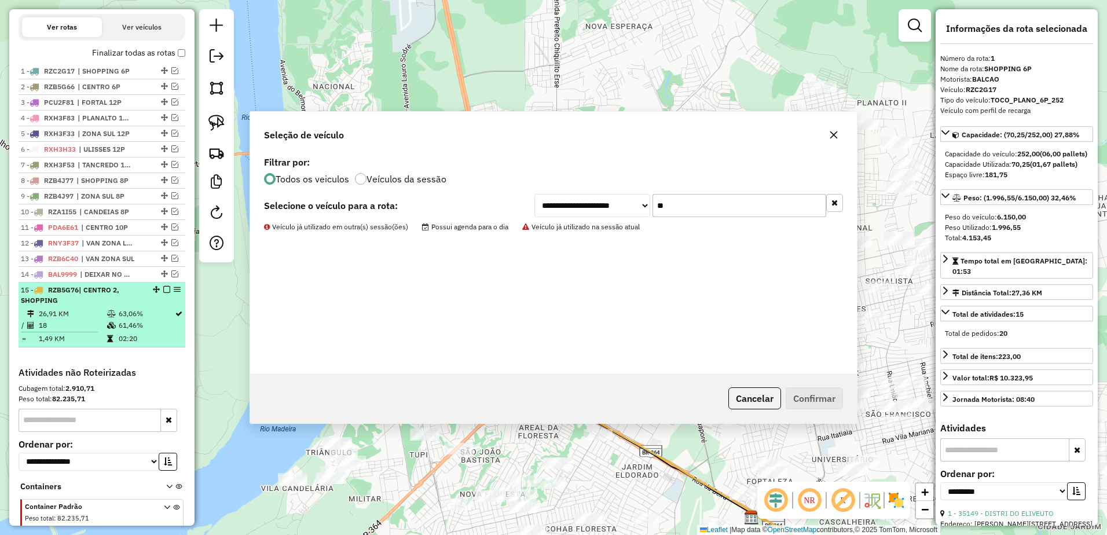
scroll to position [443, 0]
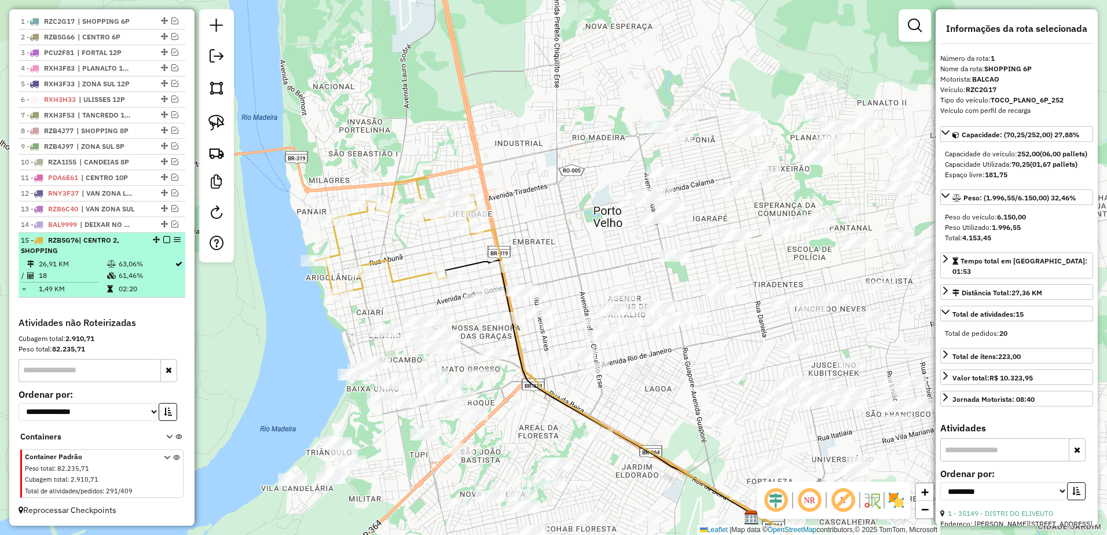
click at [87, 278] on td "18" at bounding box center [72, 276] width 68 height 12
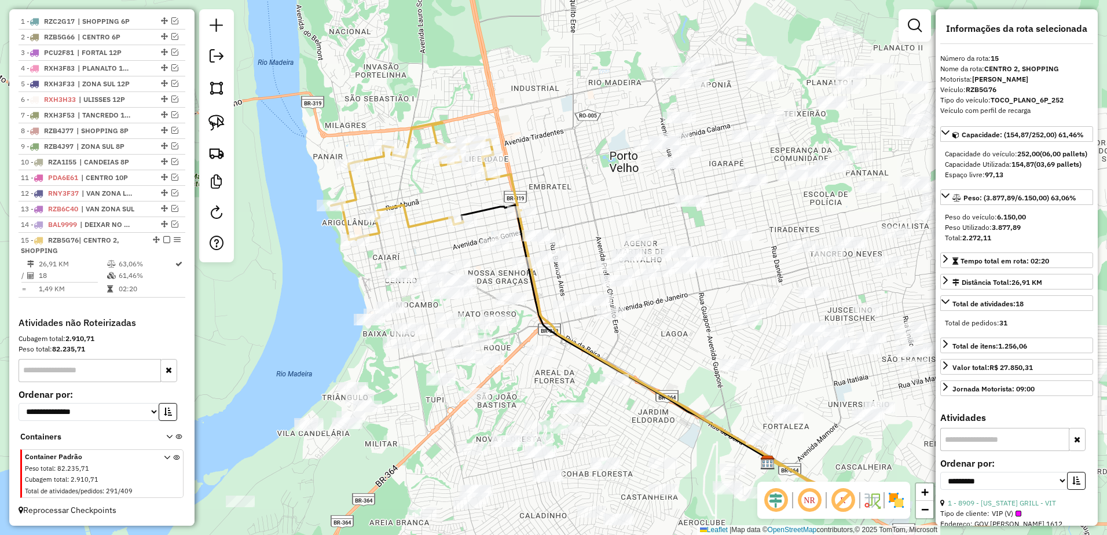
drag, startPoint x: 562, startPoint y: 127, endPoint x: 584, endPoint y: 164, distance: 43.9
click at [584, 164] on div "Janela de atendimento Grade de atendimento Capacidade Transportadoras Veículos …" at bounding box center [553, 267] width 1107 height 535
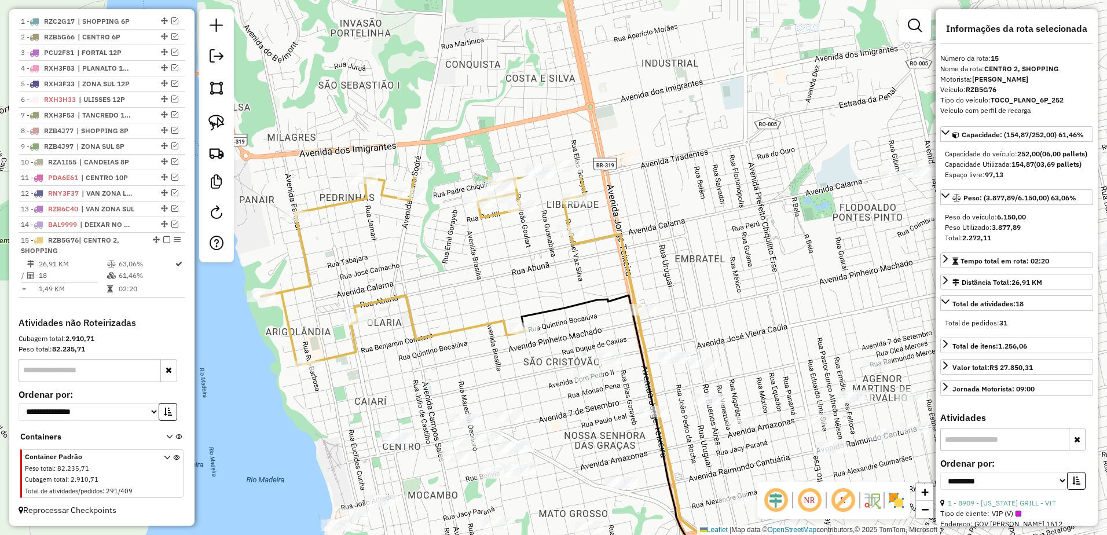
drag, startPoint x: 385, startPoint y: 196, endPoint x: 559, endPoint y: 426, distance: 288.1
click at [559, 426] on div "Janela de atendimento Grade de atendimento Capacidade Transportadoras Veículos …" at bounding box center [553, 267] width 1107 height 535
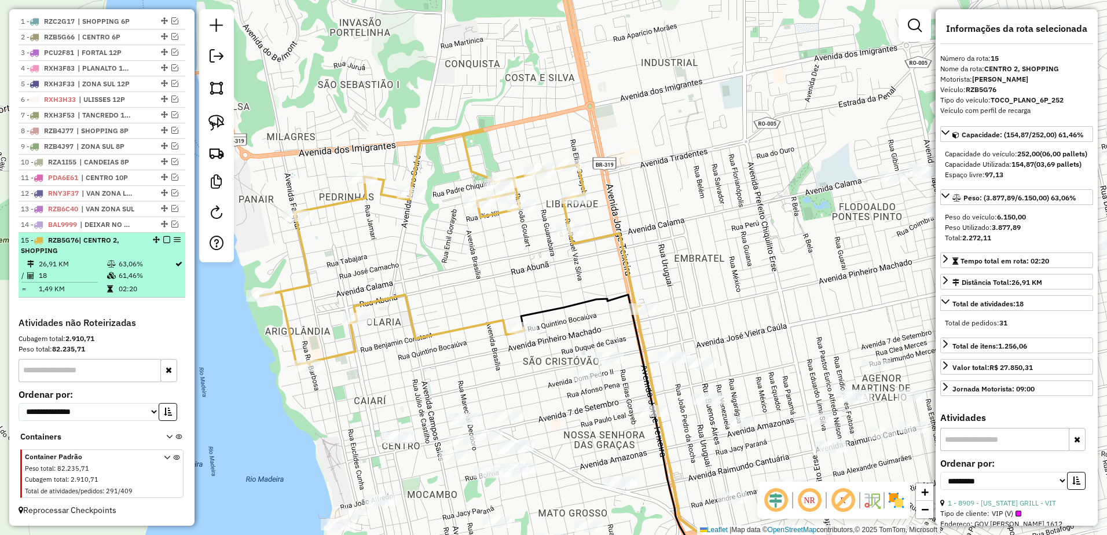
click at [84, 267] on td "26,91 KM" at bounding box center [72, 264] width 68 height 12
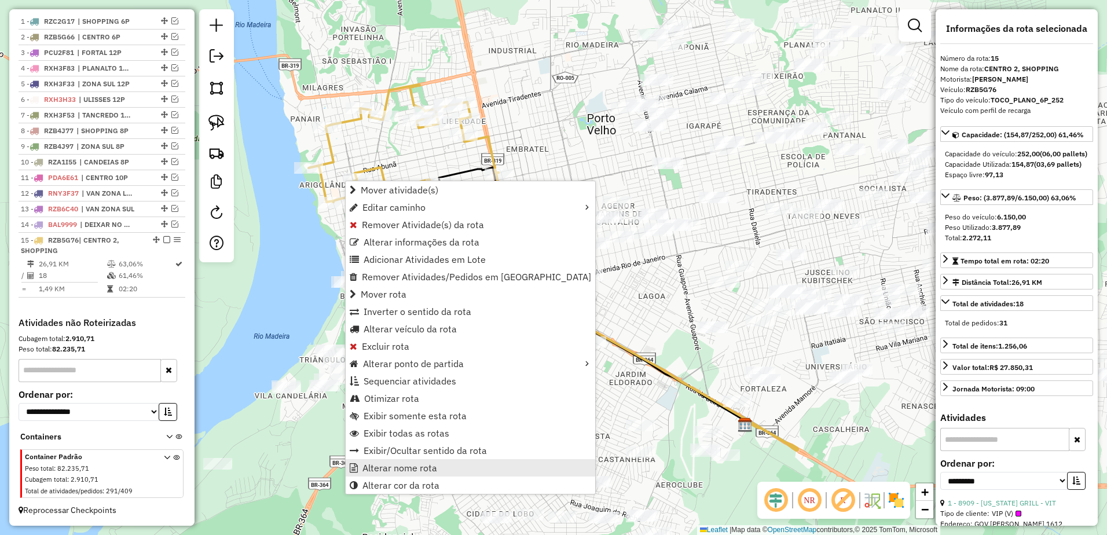
click at [431, 470] on span "Alterar nome rota" at bounding box center [399, 467] width 75 height 9
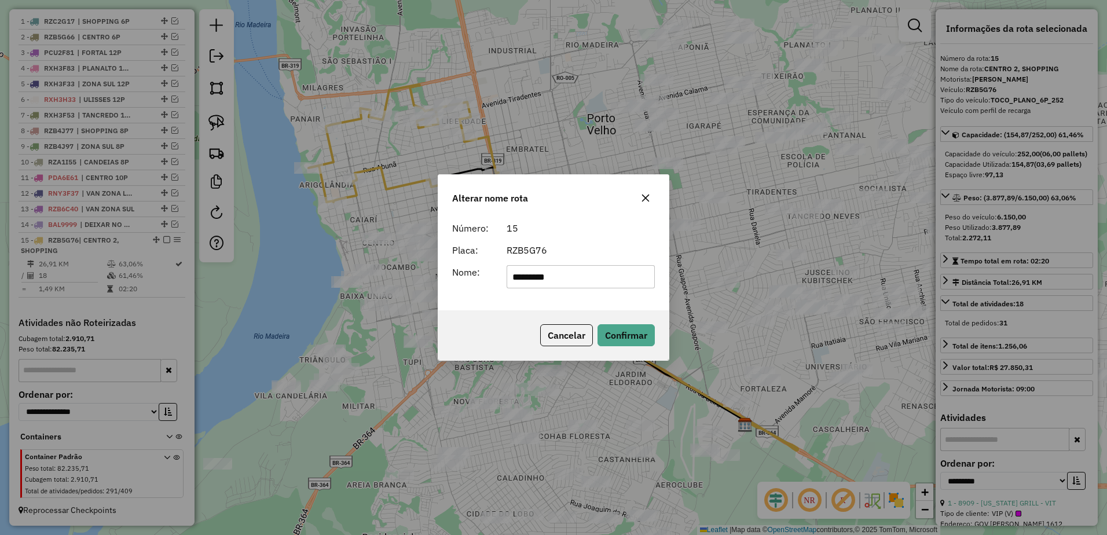
type input "*********"
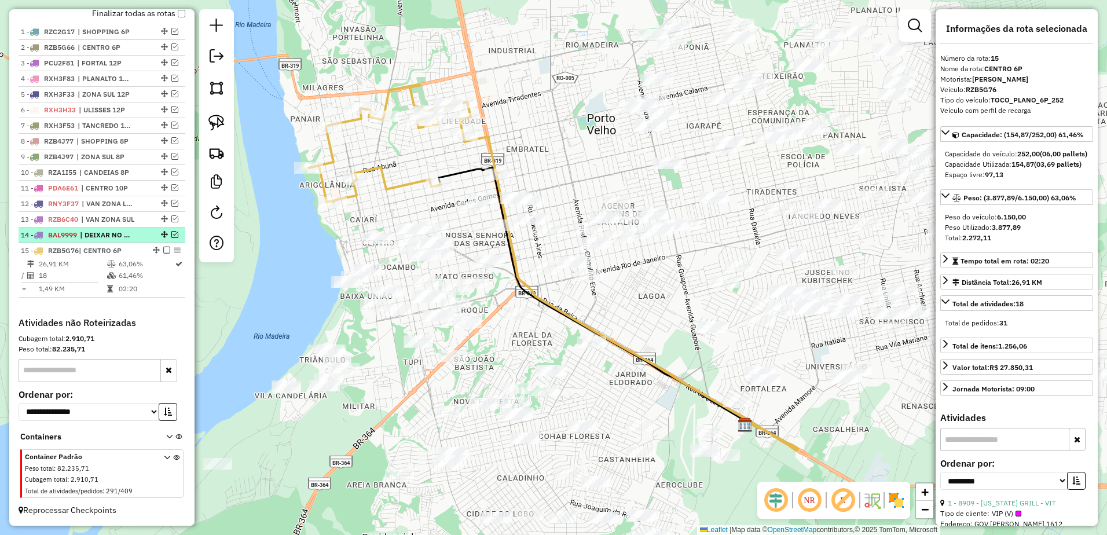
scroll to position [317, 0]
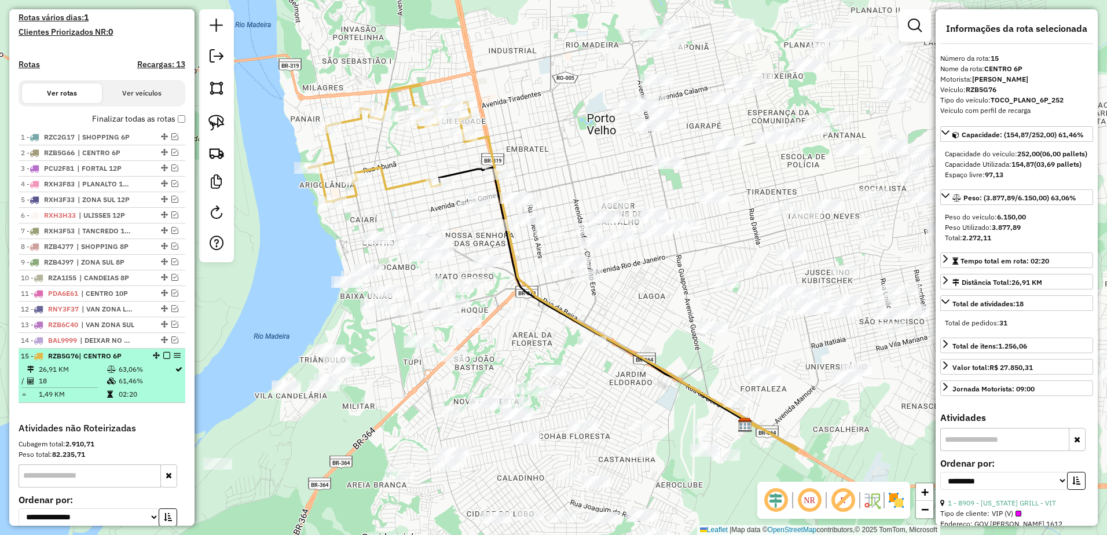
click at [164, 359] on em at bounding box center [166, 355] width 7 height 7
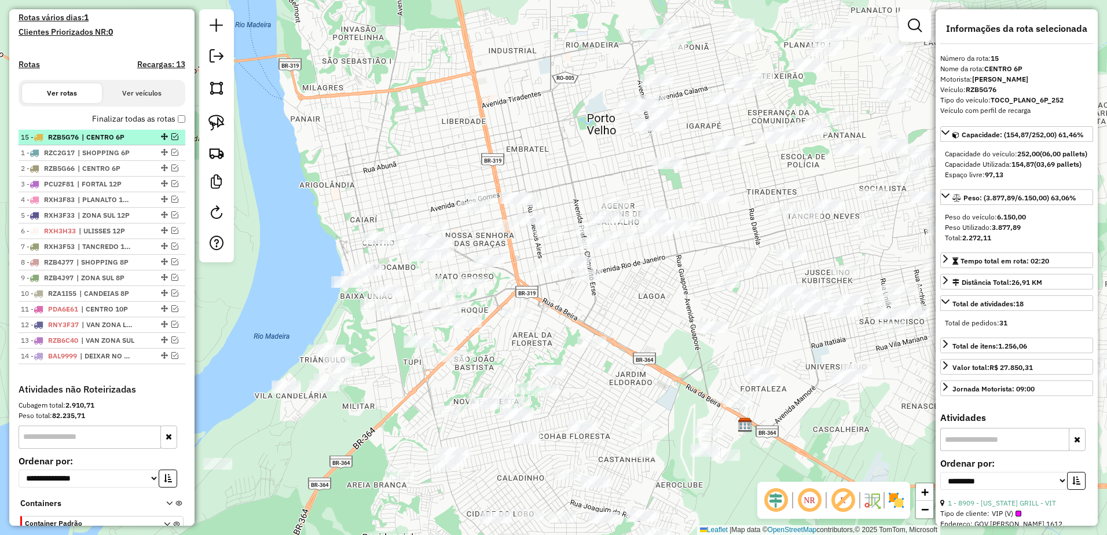
drag, startPoint x: 160, startPoint y: 366, endPoint x: 156, endPoint y: 140, distance: 226.4
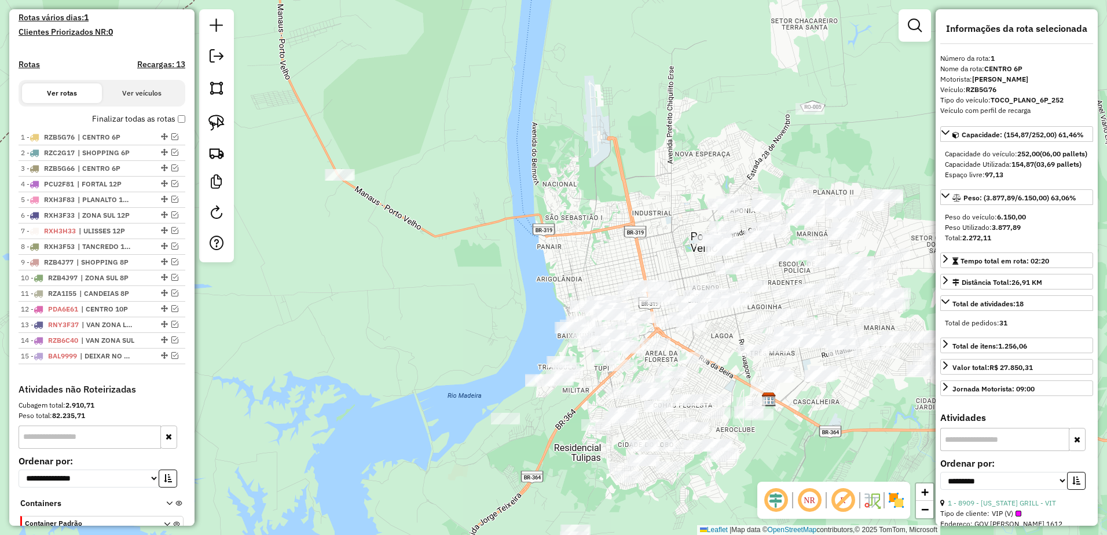
drag, startPoint x: 545, startPoint y: 155, endPoint x: 623, endPoint y: 203, distance: 91.3
click at [623, 203] on div "Janela de atendimento Grade de atendimento Capacidade Transportadoras Veículos …" at bounding box center [553, 267] width 1107 height 535
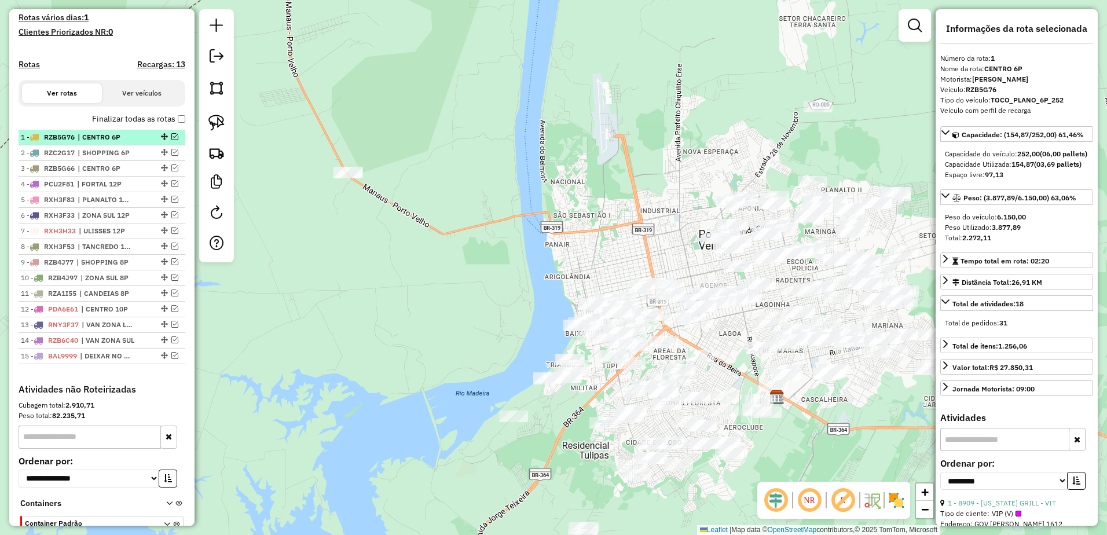
click at [172, 140] on em at bounding box center [174, 136] width 7 height 7
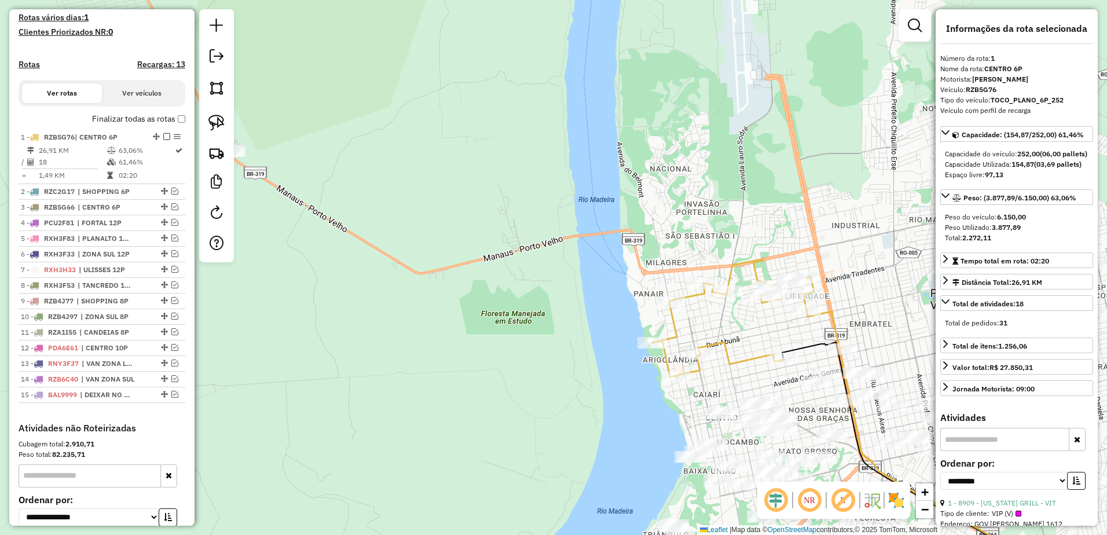
drag, startPoint x: 651, startPoint y: 230, endPoint x: 640, endPoint y: 224, distance: 12.2
click at [640, 224] on div "Janela de atendimento Grade de atendimento Capacidade Transportadoras Veículos …" at bounding box center [553, 267] width 1107 height 535
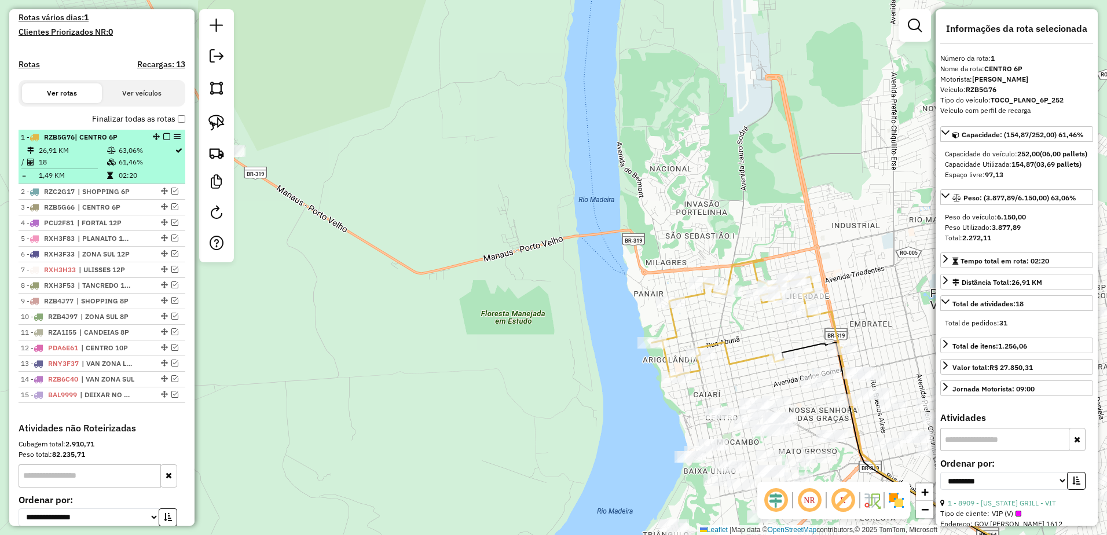
click at [166, 140] on em at bounding box center [166, 136] width 7 height 7
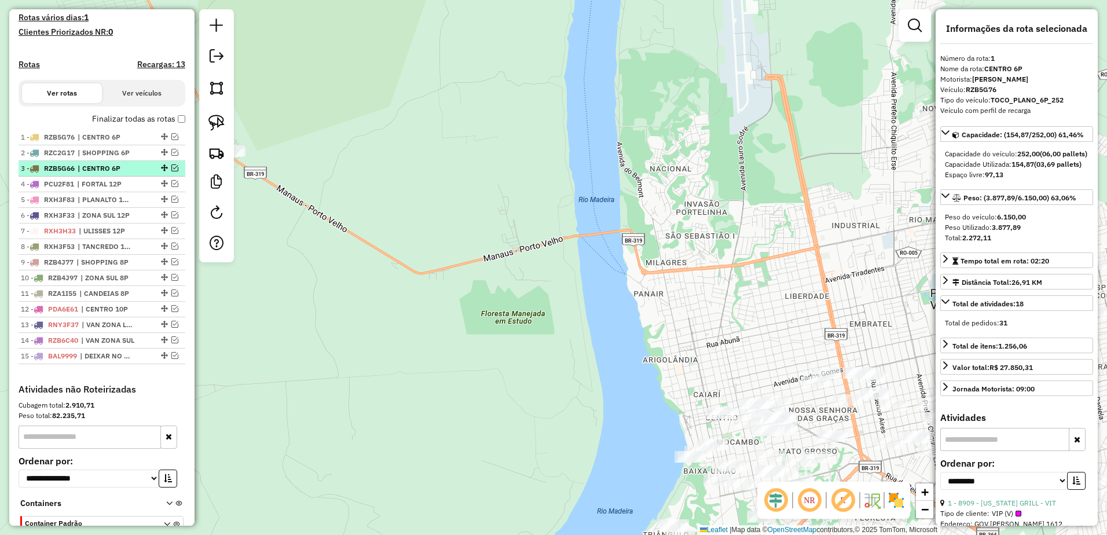
click at [173, 171] on em at bounding box center [174, 167] width 7 height 7
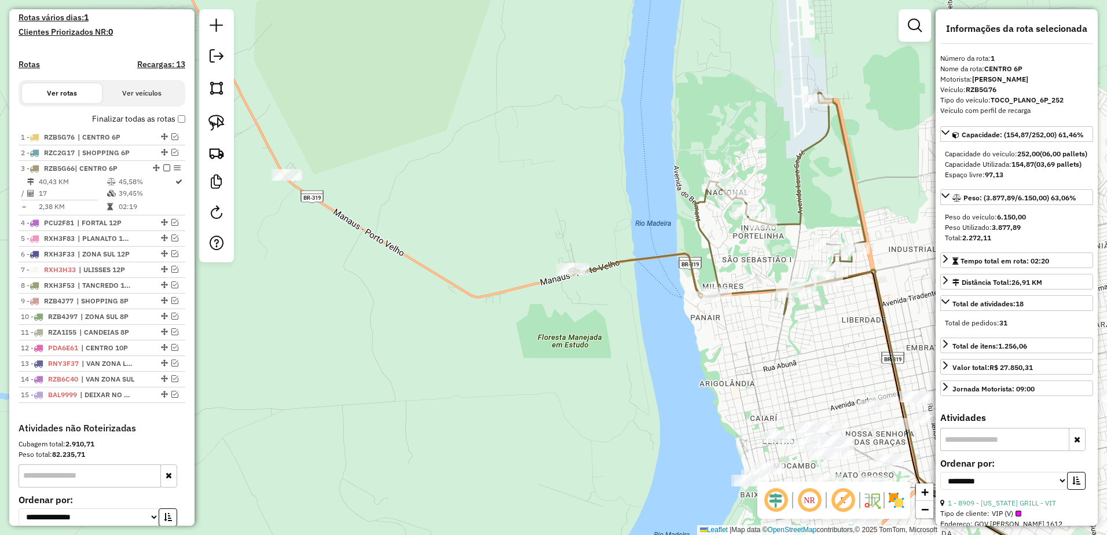
drag, startPoint x: 481, startPoint y: 206, endPoint x: 539, endPoint y: 230, distance: 62.8
click at [539, 230] on div "Janela de atendimento Grade de atendimento Capacidade Transportadoras Veículos …" at bounding box center [553, 267] width 1107 height 535
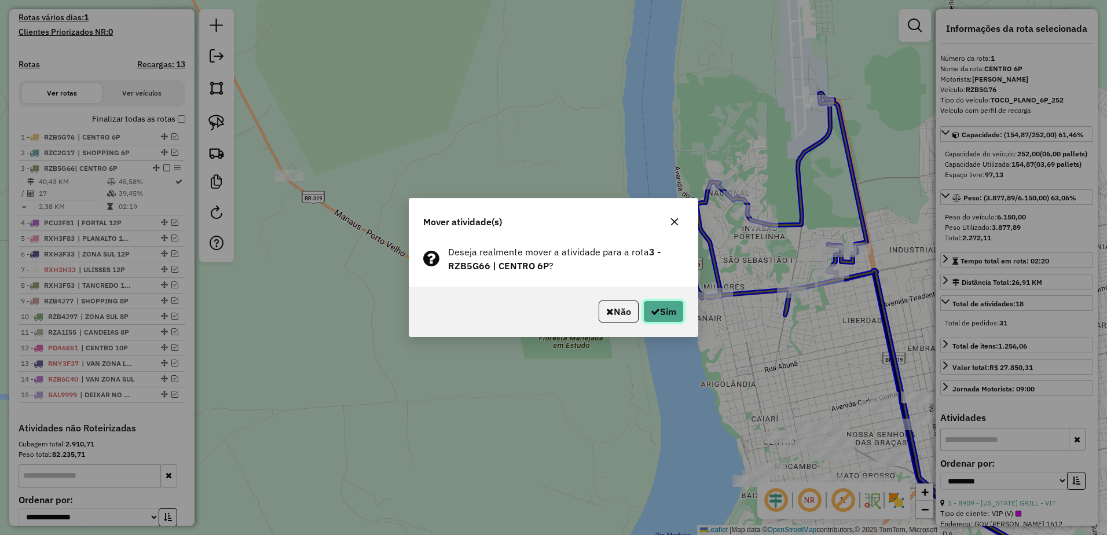
click at [666, 306] on button "Sim" at bounding box center [663, 311] width 41 height 22
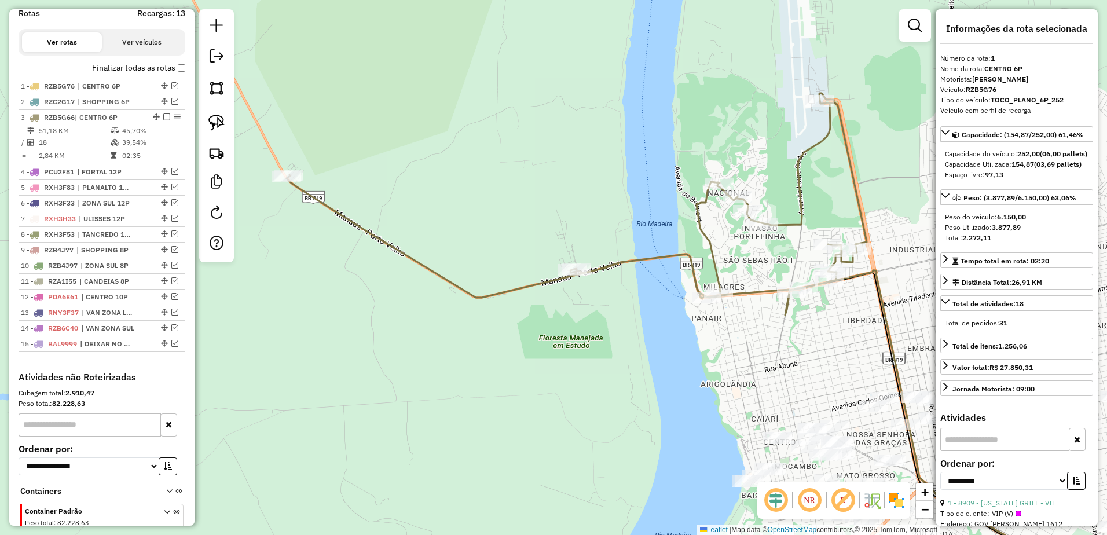
scroll to position [433, 0]
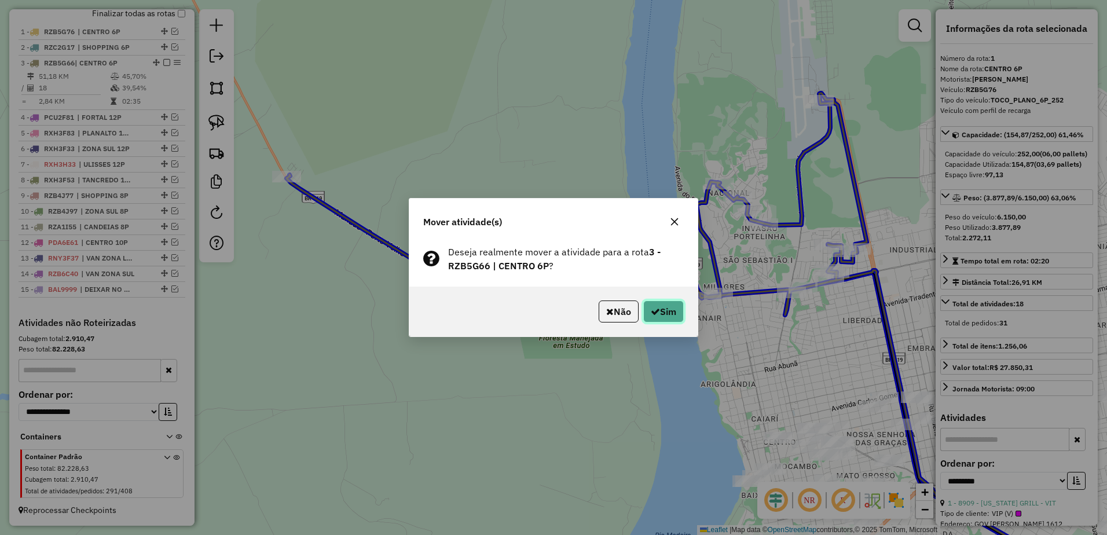
click at [677, 305] on button "Sim" at bounding box center [663, 311] width 41 height 22
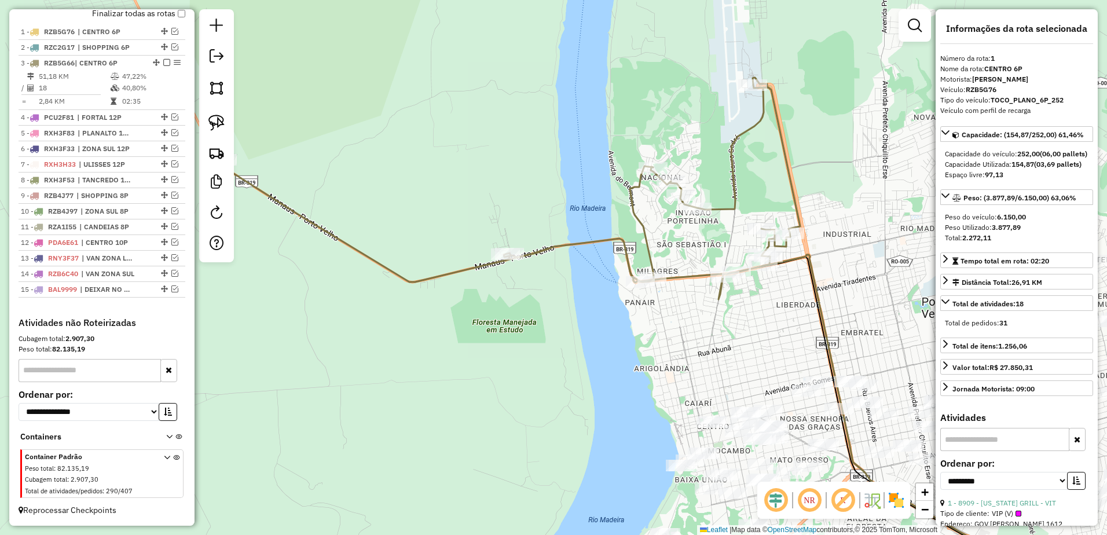
drag, startPoint x: 604, startPoint y: 208, endPoint x: 537, endPoint y: 192, distance: 68.4
click at [537, 192] on div "Janela de atendimento Grade de atendimento Capacidade Transportadoras Veículos …" at bounding box center [553, 267] width 1107 height 535
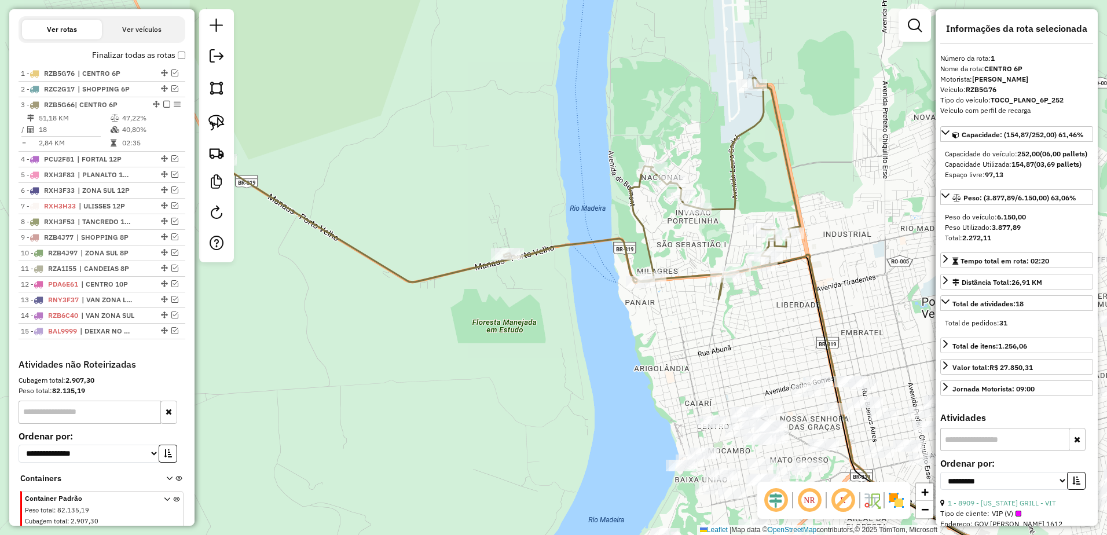
scroll to position [317, 0]
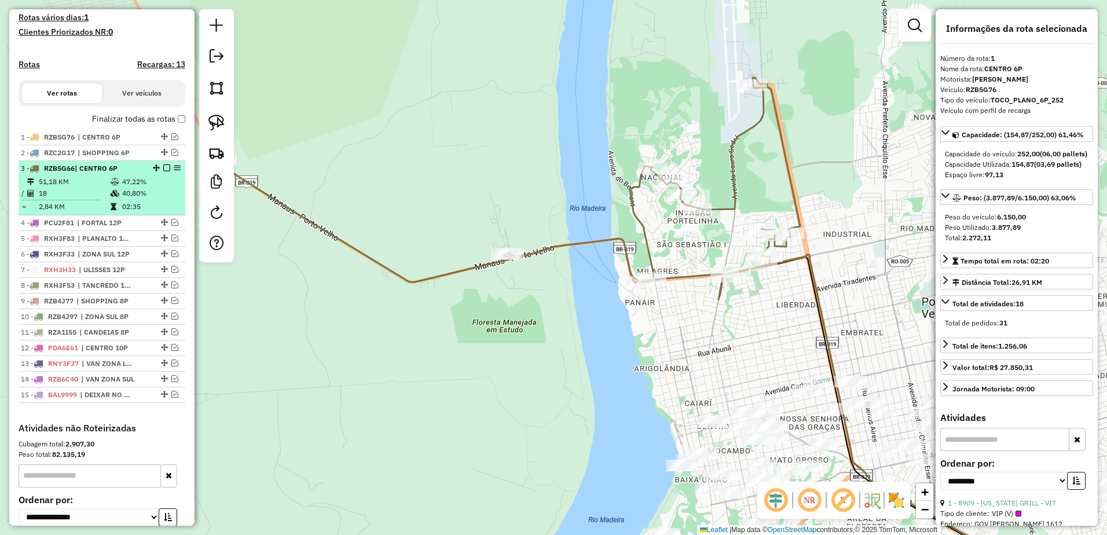
click at [163, 171] on em at bounding box center [166, 167] width 7 height 7
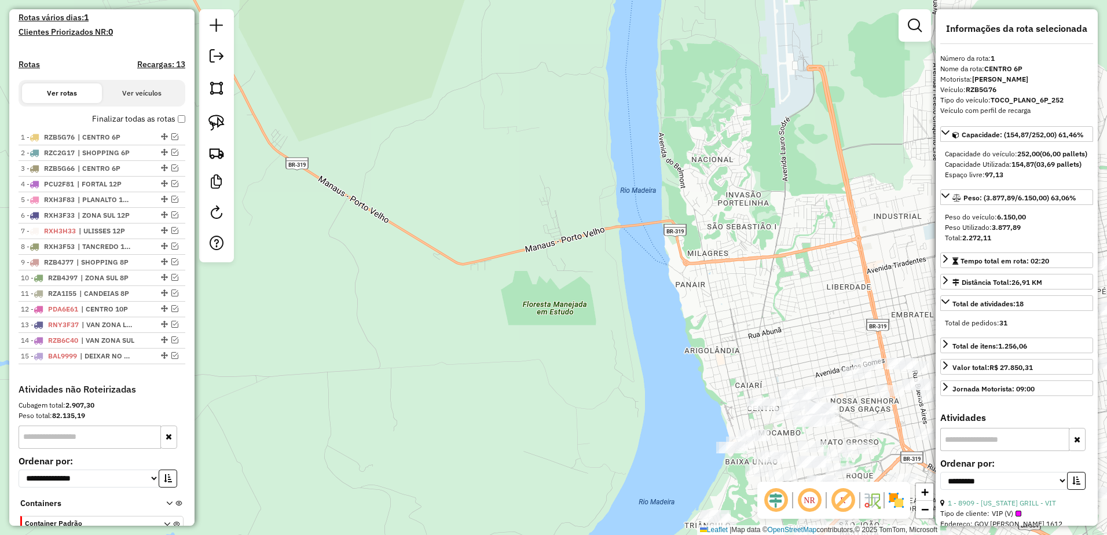
drag, startPoint x: 655, startPoint y: 248, endPoint x: 715, endPoint y: 234, distance: 61.4
click at [714, 234] on div "Janela de atendimento Grade de atendimento Capacidade Transportadoras Veículos …" at bounding box center [553, 267] width 1107 height 535
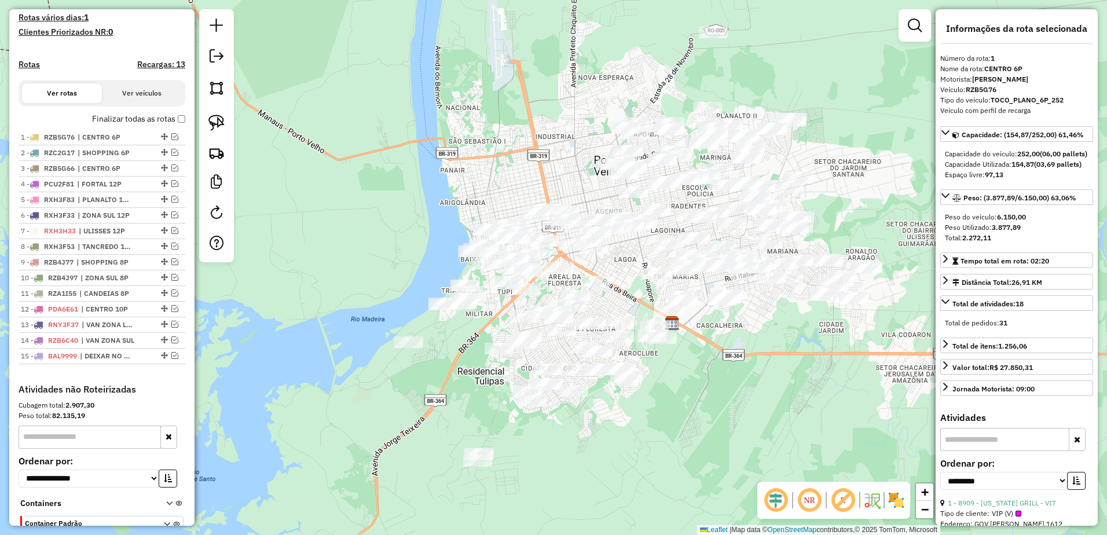
drag, startPoint x: 755, startPoint y: 229, endPoint x: 509, endPoint y: 140, distance: 261.2
click at [501, 138] on div "Janela de atendimento Grade de atendimento Capacidade Transportadoras Veículos …" at bounding box center [553, 267] width 1107 height 535
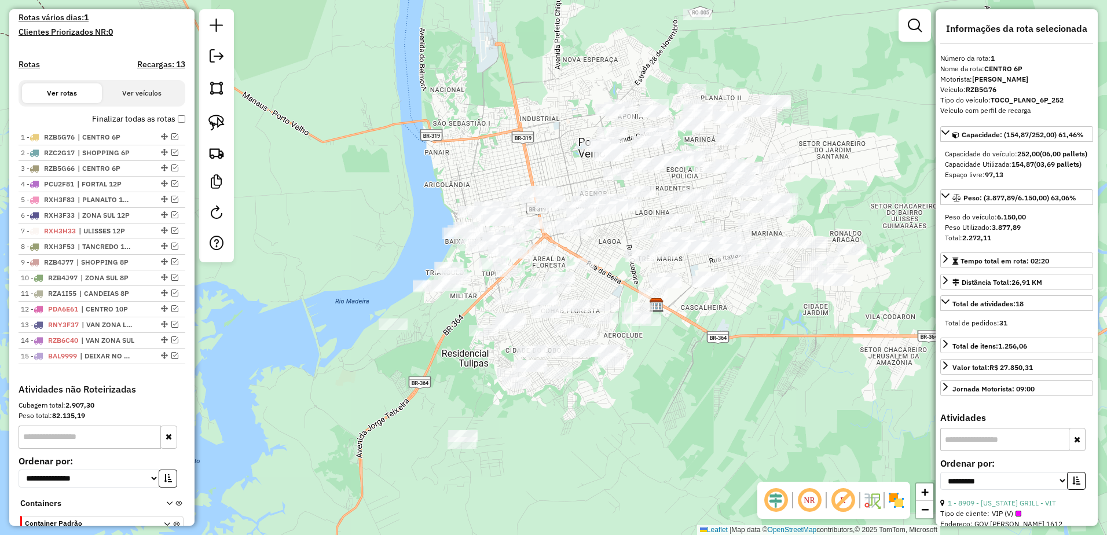
drag, startPoint x: 521, startPoint y: 119, endPoint x: 507, endPoint y: 98, distance: 24.6
click at [507, 101] on div "Janela de atendimento Grade de atendimento Capacidade Transportadoras Veículos …" at bounding box center [553, 267] width 1107 height 535
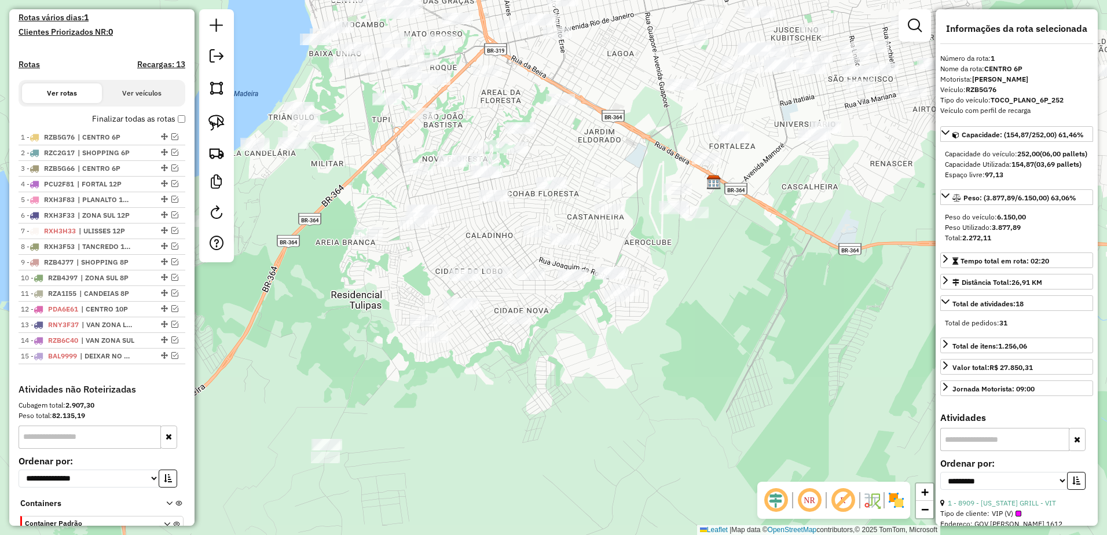
drag, startPoint x: 607, startPoint y: 261, endPoint x: 548, endPoint y: 112, distance: 160.1
click at [618, 85] on div "Janela de atendimento Grade de atendimento Capacidade Transportadoras Veículos …" at bounding box center [553, 267] width 1107 height 535
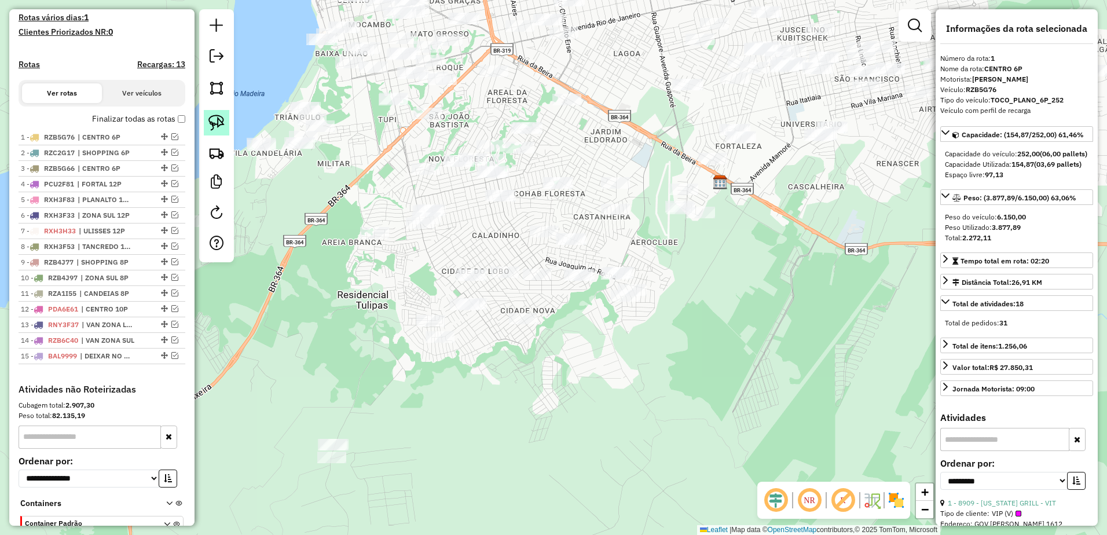
click at [217, 122] on img at bounding box center [216, 123] width 16 height 16
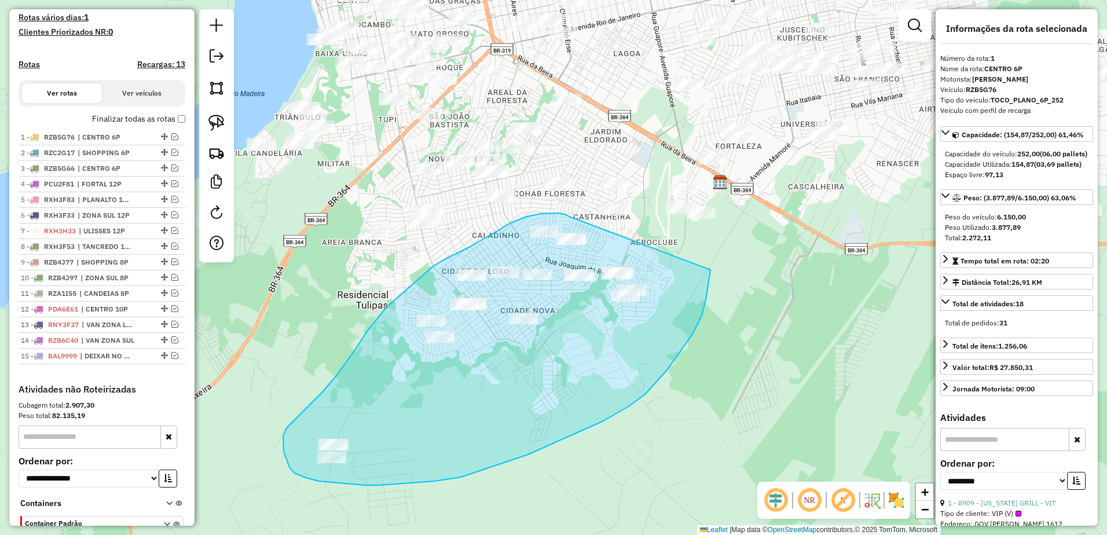
drag, startPoint x: 533, startPoint y: 215, endPoint x: 710, endPoint y: 270, distance: 185.5
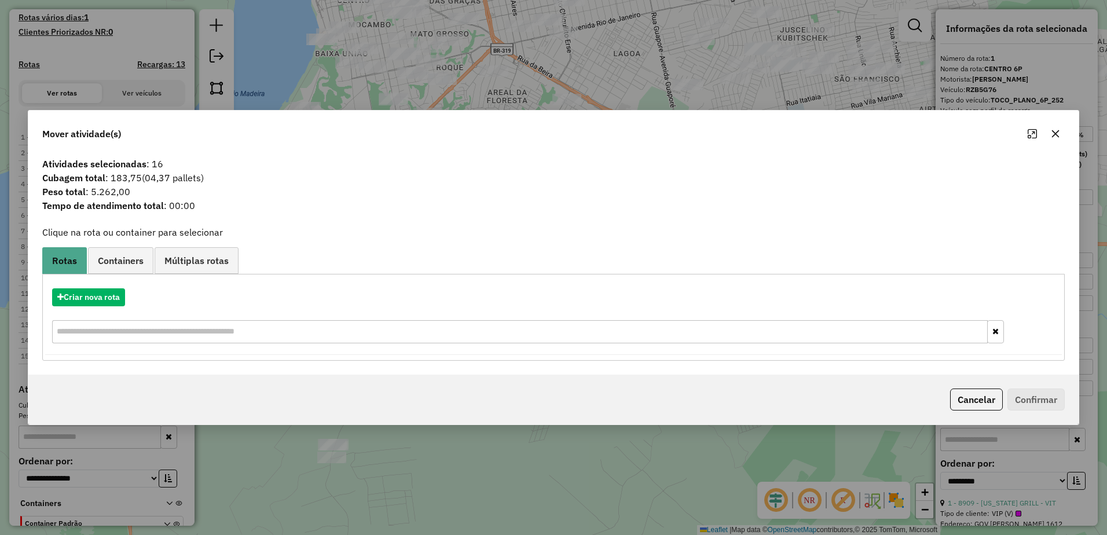
click at [1062, 134] on button "button" at bounding box center [1055, 133] width 19 height 19
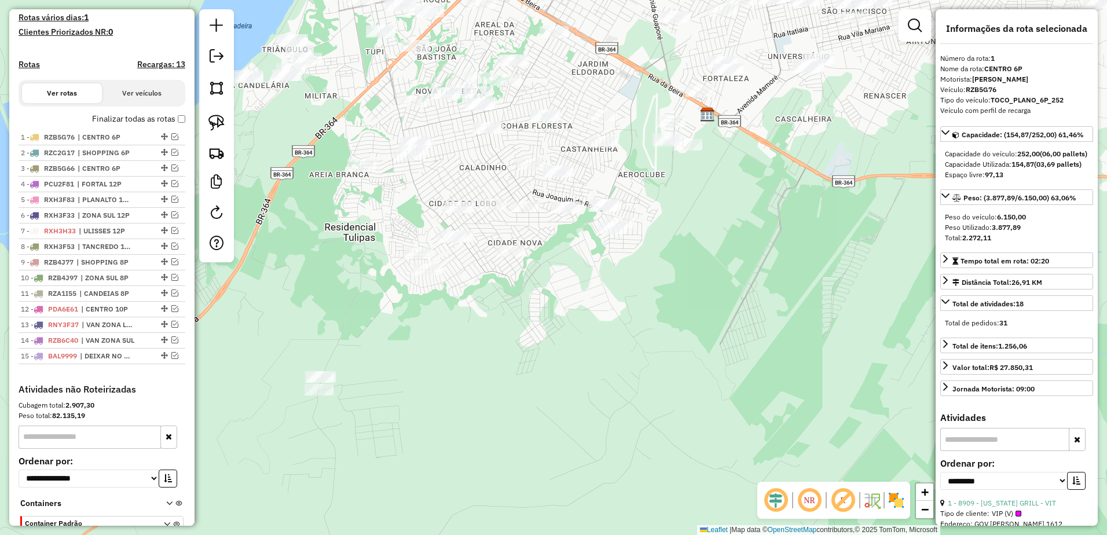
drag, startPoint x: 520, startPoint y: 420, endPoint x: 509, endPoint y: 354, distance: 67.5
click at [509, 354] on div "Janela de atendimento Grade de atendimento Capacidade Transportadoras Veículos …" at bounding box center [553, 267] width 1107 height 535
click at [219, 122] on img at bounding box center [216, 123] width 16 height 16
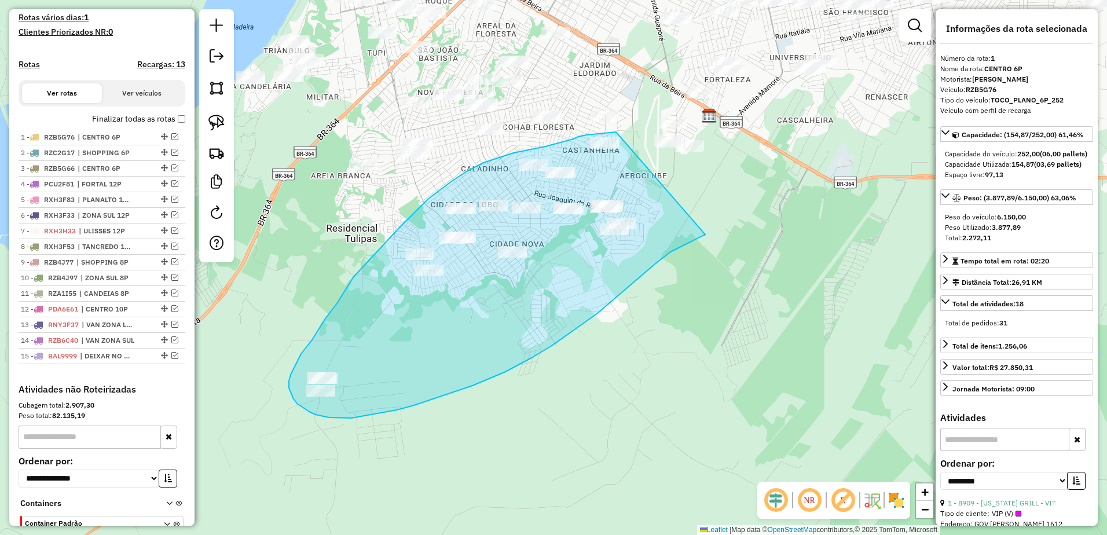
drag, startPoint x: 616, startPoint y: 132, endPoint x: 705, endPoint y: 234, distance: 135.8
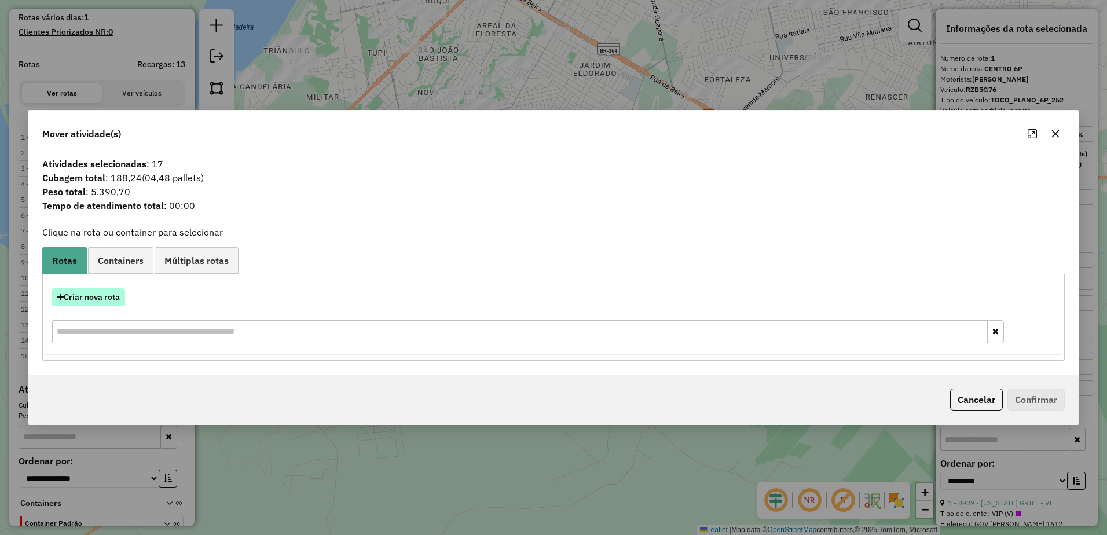
click at [106, 296] on button "Criar nova rota" at bounding box center [88, 297] width 73 height 18
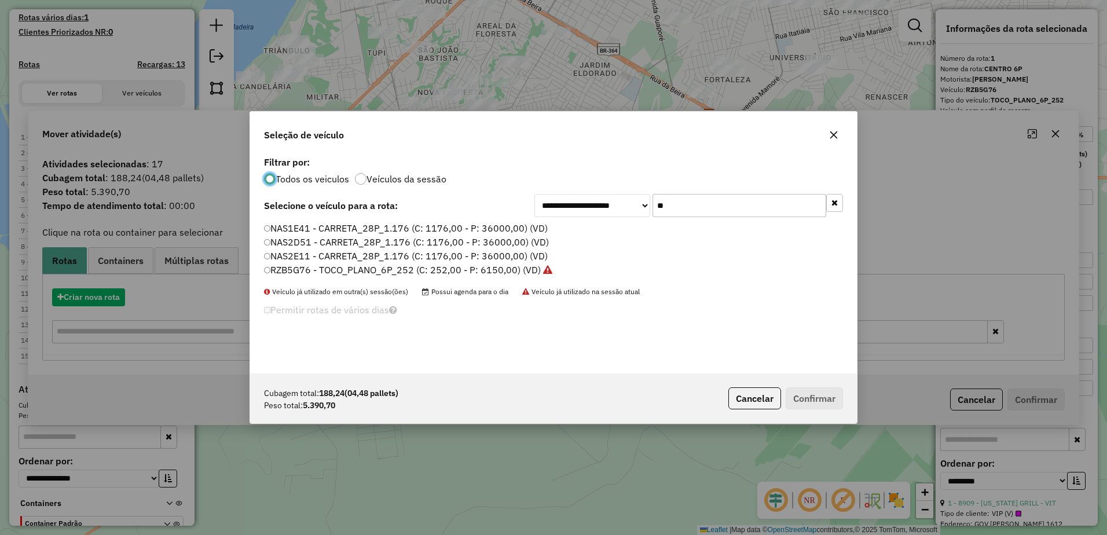
scroll to position [6, 3]
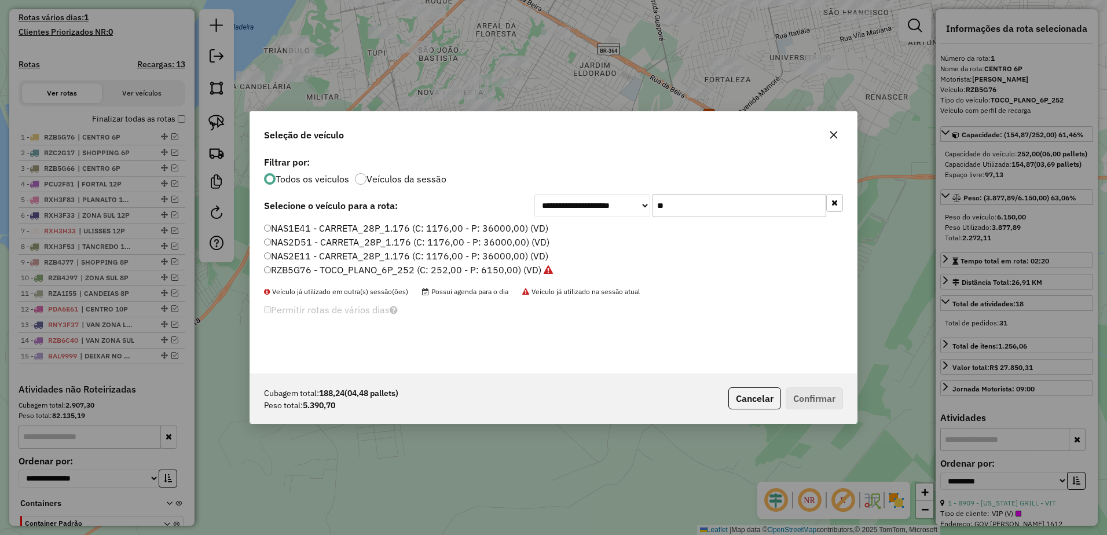
click at [709, 211] on input "**" at bounding box center [740, 205] width 174 height 23
type input "*"
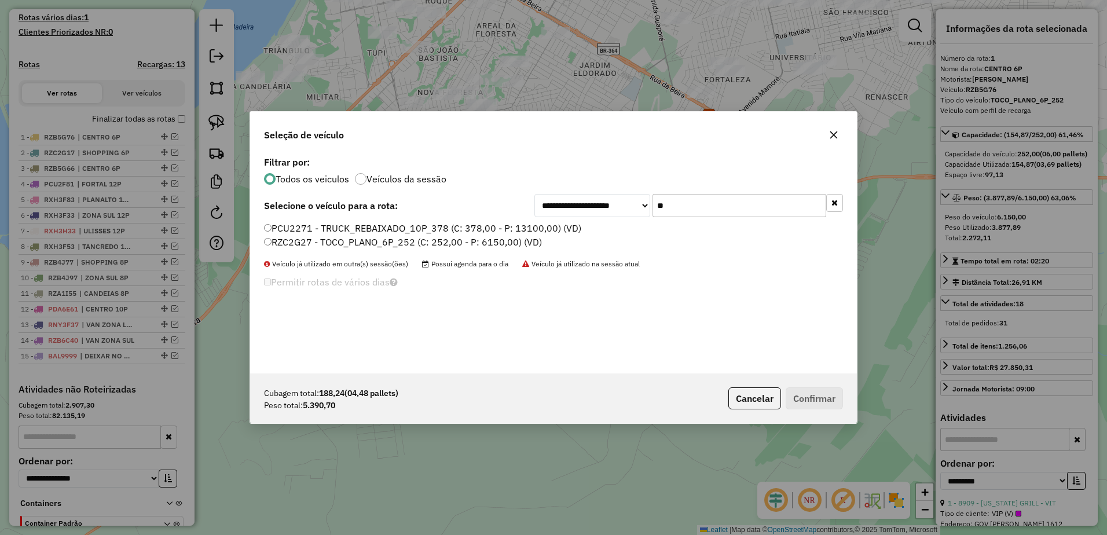
type input "**"
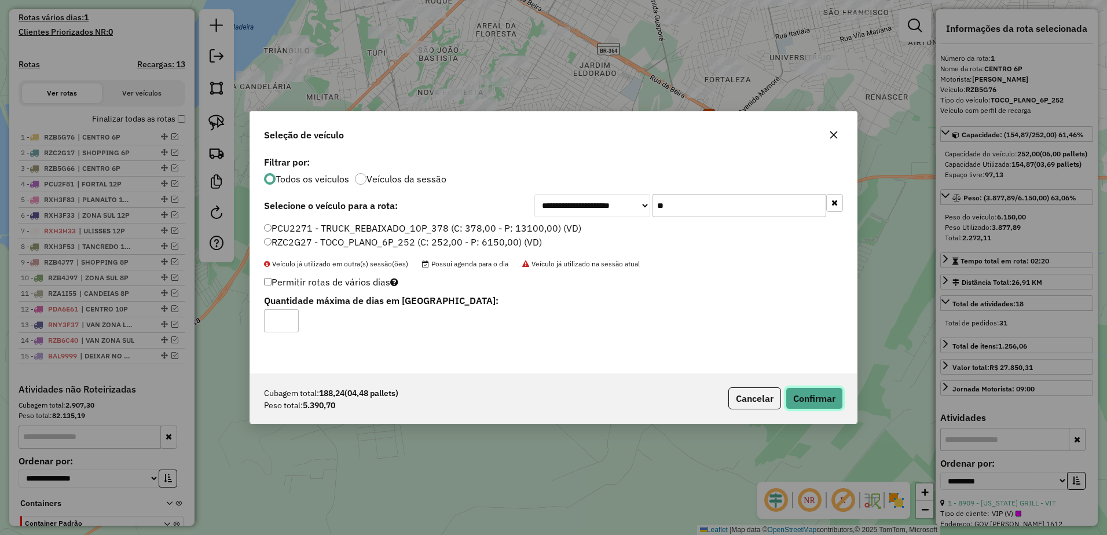
click at [826, 395] on button "Confirmar" at bounding box center [814, 398] width 57 height 22
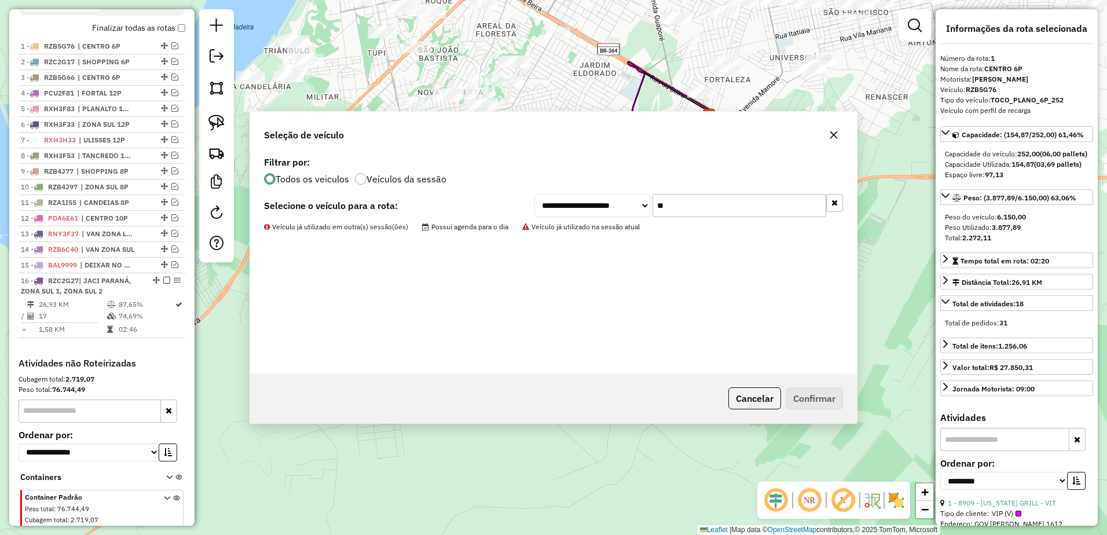
scroll to position [448, 0]
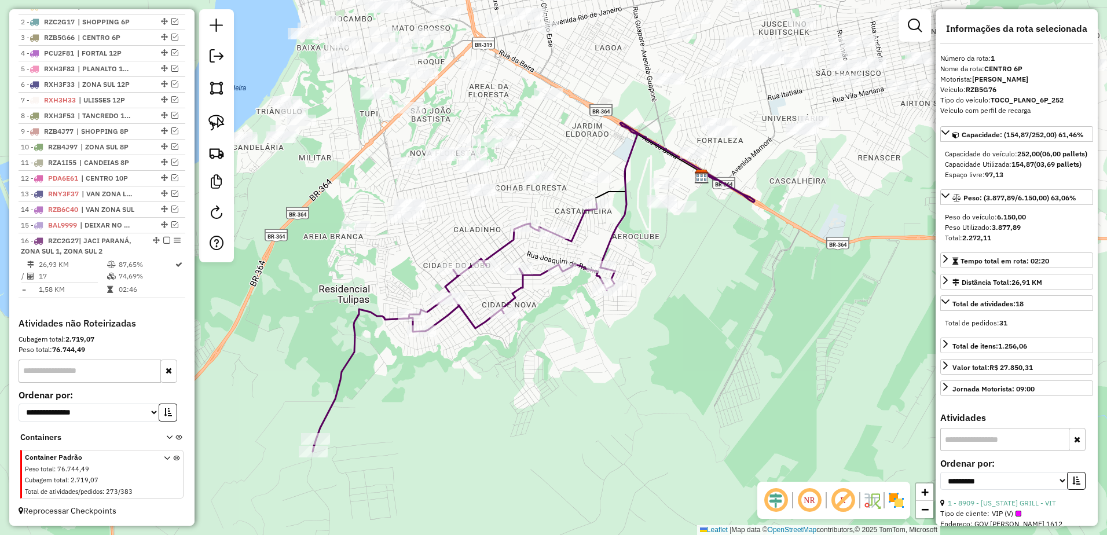
drag, startPoint x: 675, startPoint y: 200, endPoint x: 668, endPoint y: 261, distance: 61.1
click at [668, 261] on div "Janela de atendimento Grade de atendimento Capacidade Transportadoras Veículos …" at bounding box center [553, 267] width 1107 height 535
click at [219, 115] on img at bounding box center [216, 123] width 16 height 16
drag, startPoint x: 653, startPoint y: 168, endPoint x: 730, endPoint y: 240, distance: 105.3
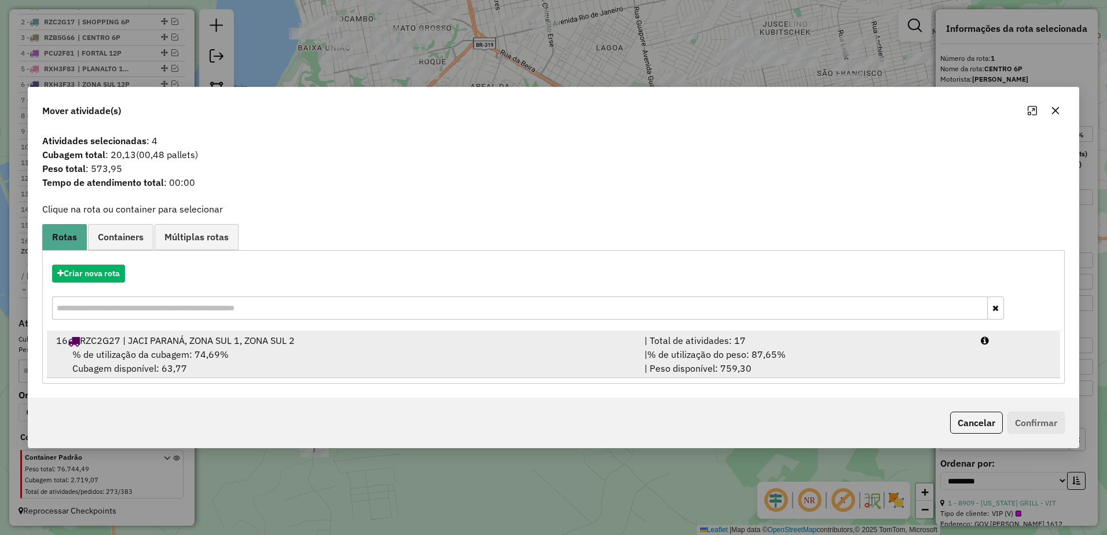
click at [377, 349] on div "% de utilização da cubagem: 74,69% Cubagem disponível: 63,77" at bounding box center [343, 361] width 588 height 28
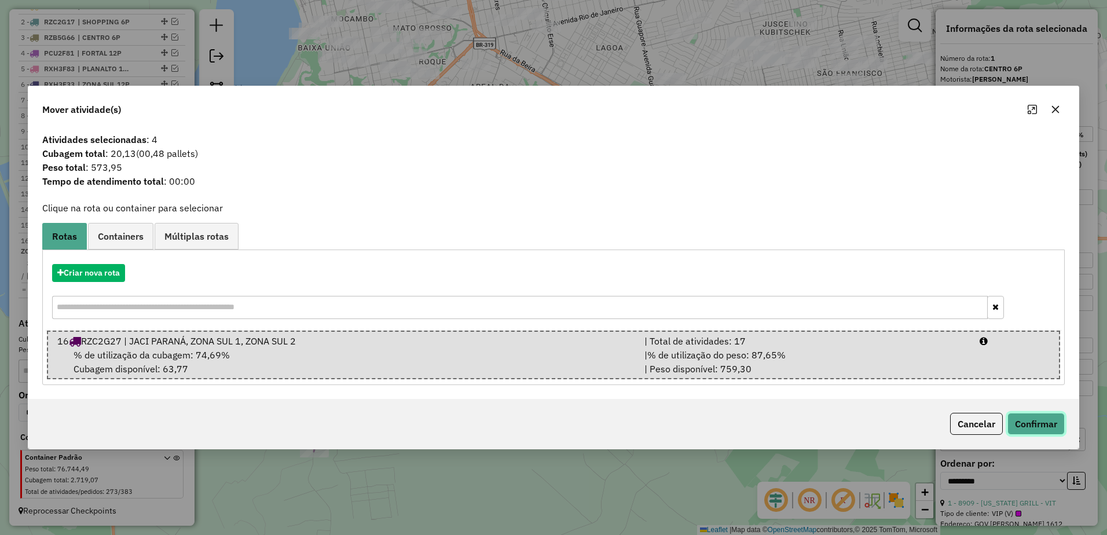
click at [1040, 422] on button "Confirmar" at bounding box center [1035, 424] width 57 height 22
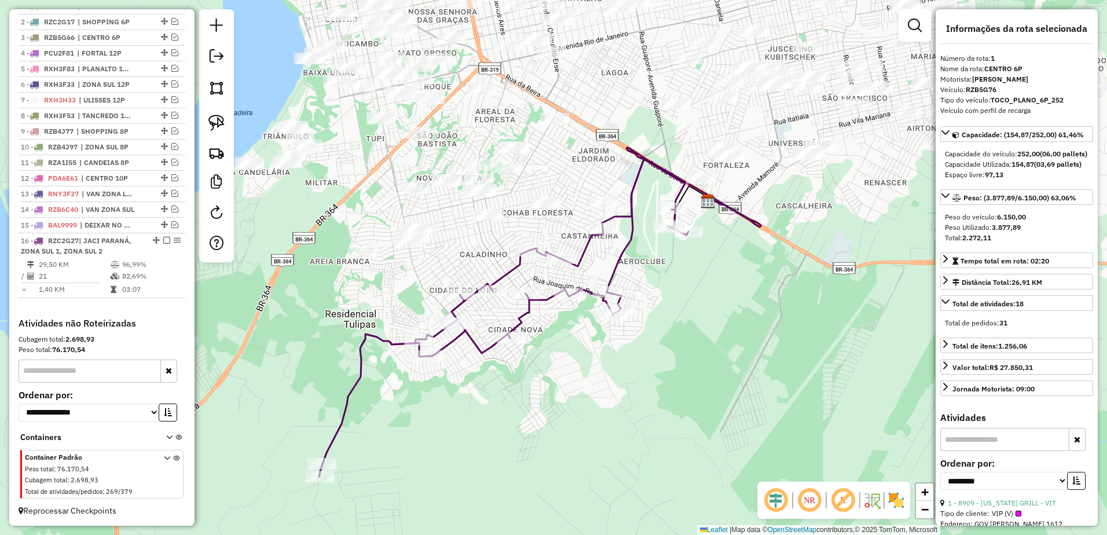
drag, startPoint x: 702, startPoint y: 184, endPoint x: 709, endPoint y: 211, distance: 28.1
click at [709, 209] on img at bounding box center [708, 201] width 15 height 15
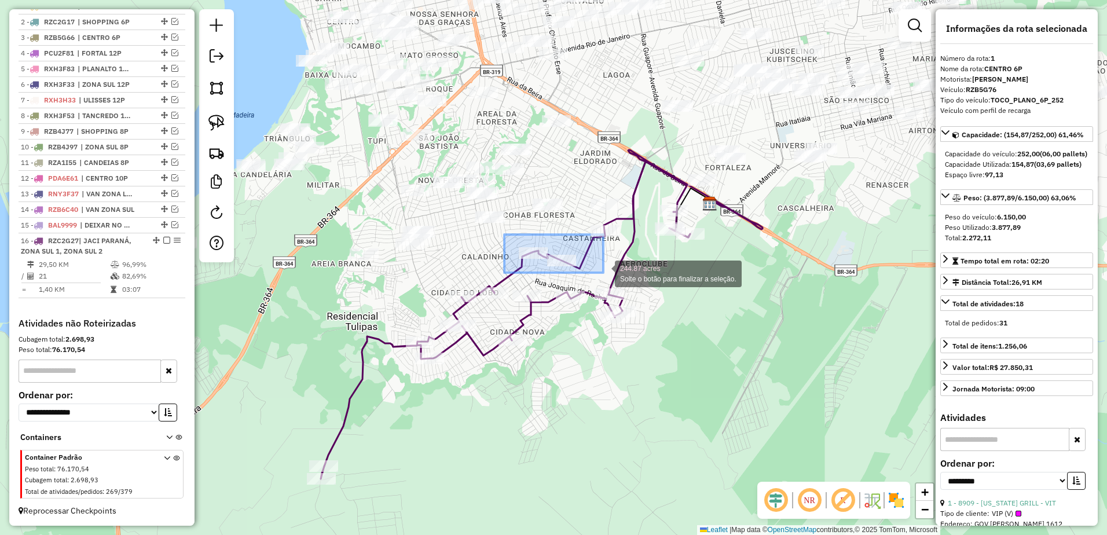
drag, startPoint x: 504, startPoint y: 234, endPoint x: 603, endPoint y: 273, distance: 106.1
drag, startPoint x: 512, startPoint y: 225, endPoint x: 608, endPoint y: 269, distance: 106.0
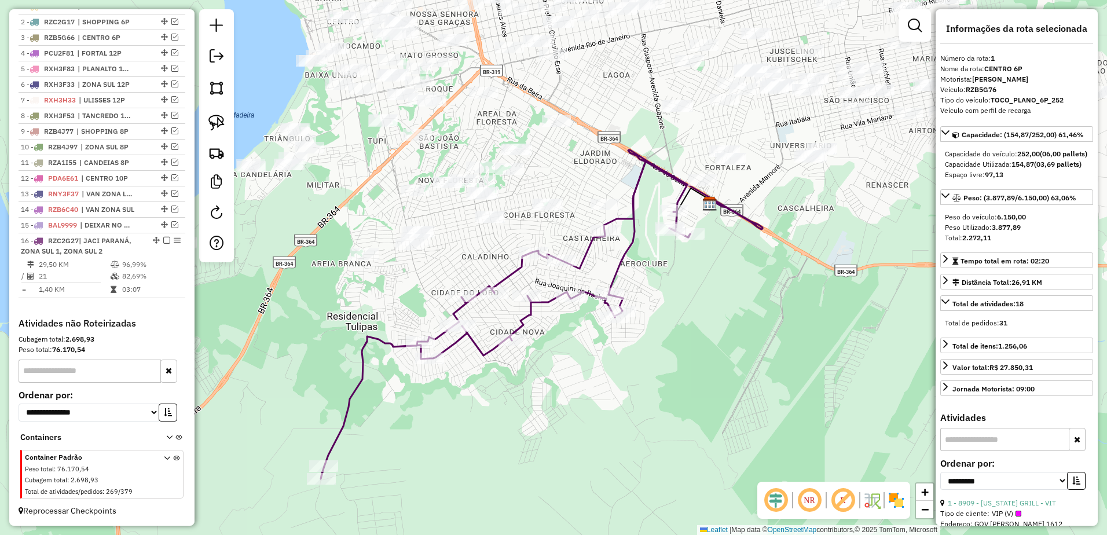
click at [511, 274] on icon at bounding box center [505, 320] width 369 height 317
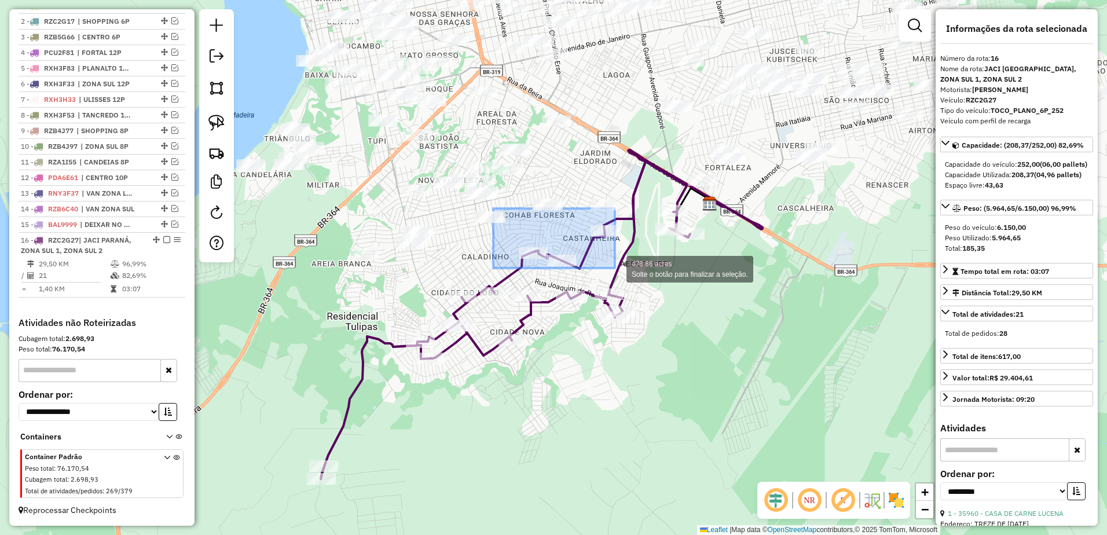
drag, startPoint x: 529, startPoint y: 236, endPoint x: 615, endPoint y: 268, distance: 92.0
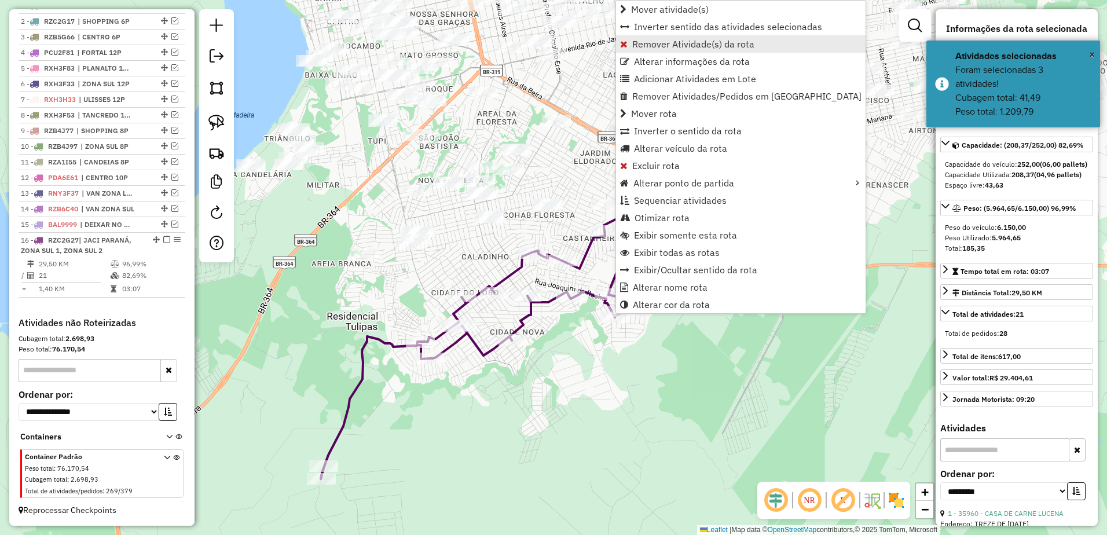
click at [684, 46] on span "Remover Atividade(s) da rota" at bounding box center [693, 43] width 122 height 9
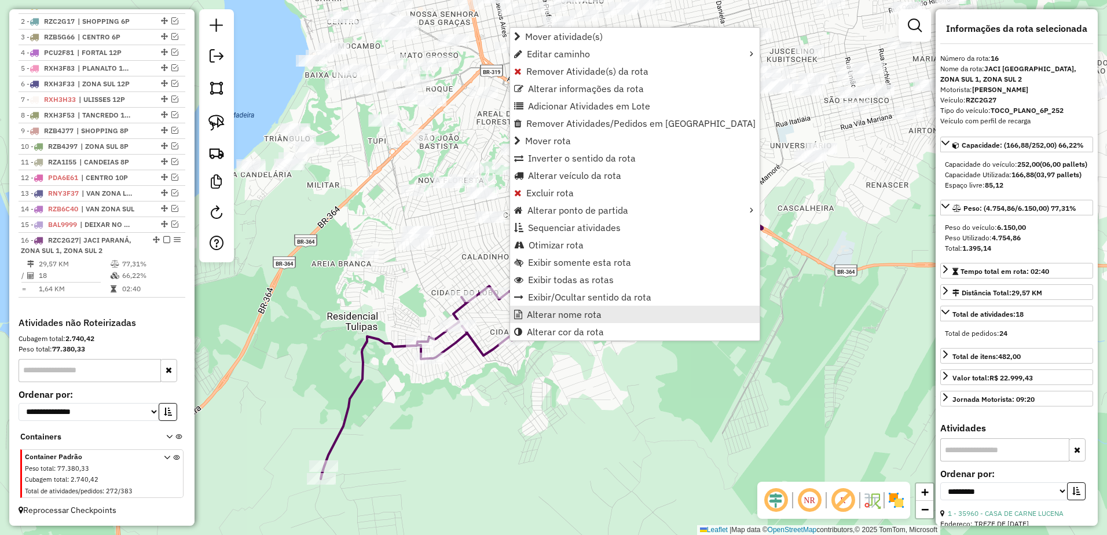
click at [583, 315] on span "Alterar nome rota" at bounding box center [564, 314] width 75 height 9
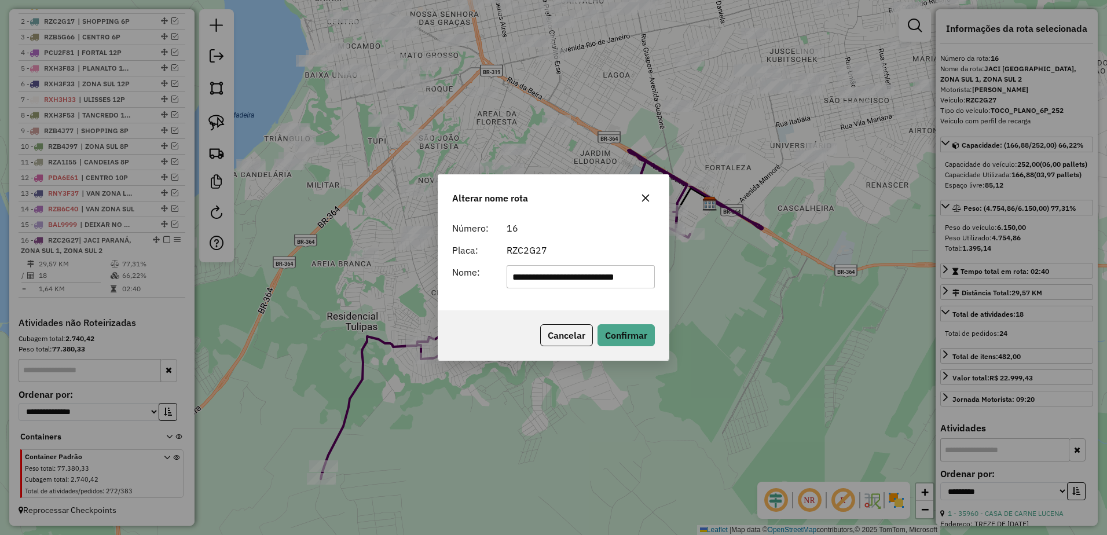
scroll to position [0, 0]
type input "*"
type input "**********"
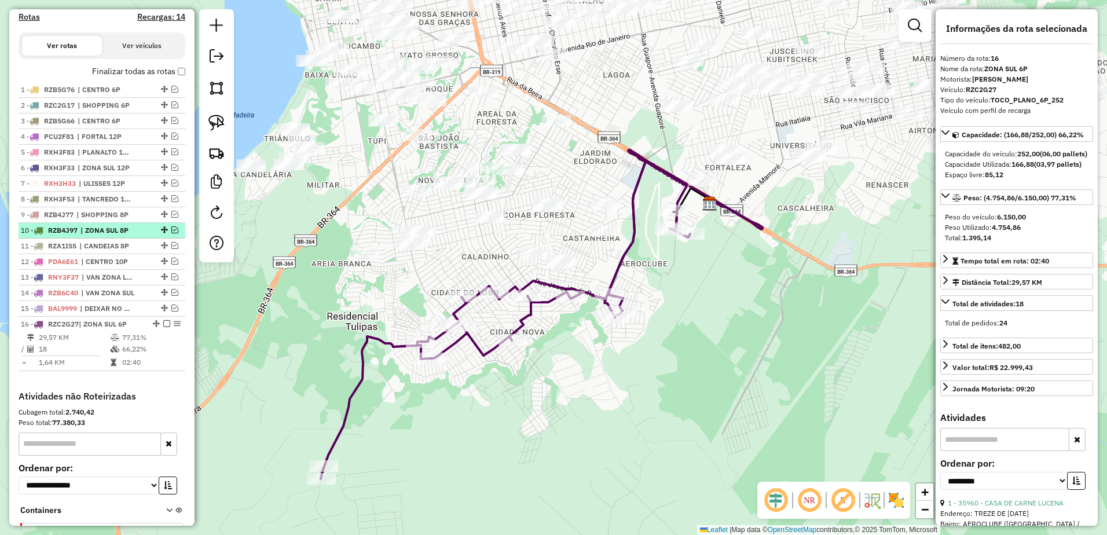
scroll to position [333, 0]
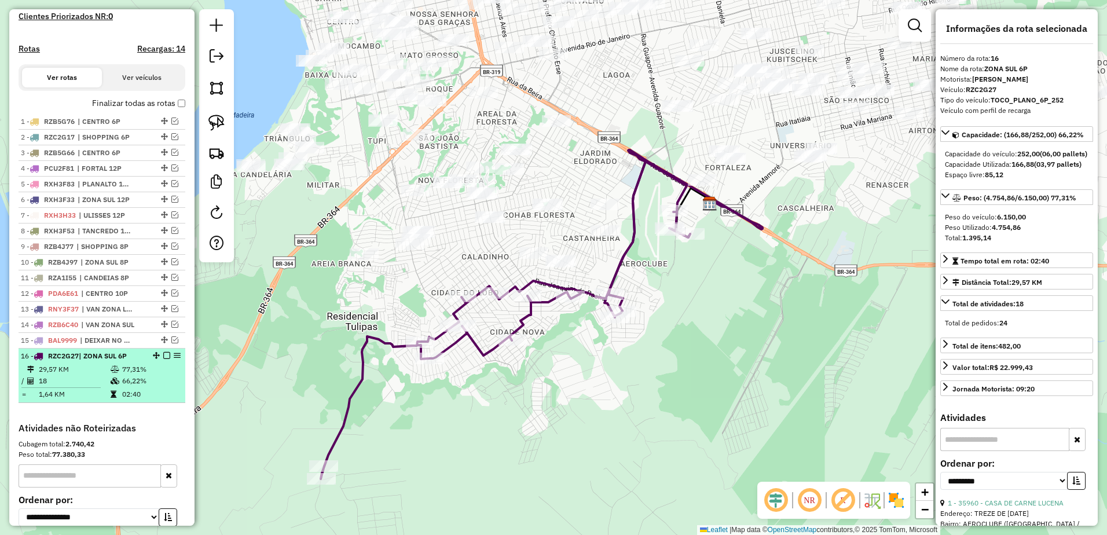
click at [164, 359] on em at bounding box center [166, 355] width 7 height 7
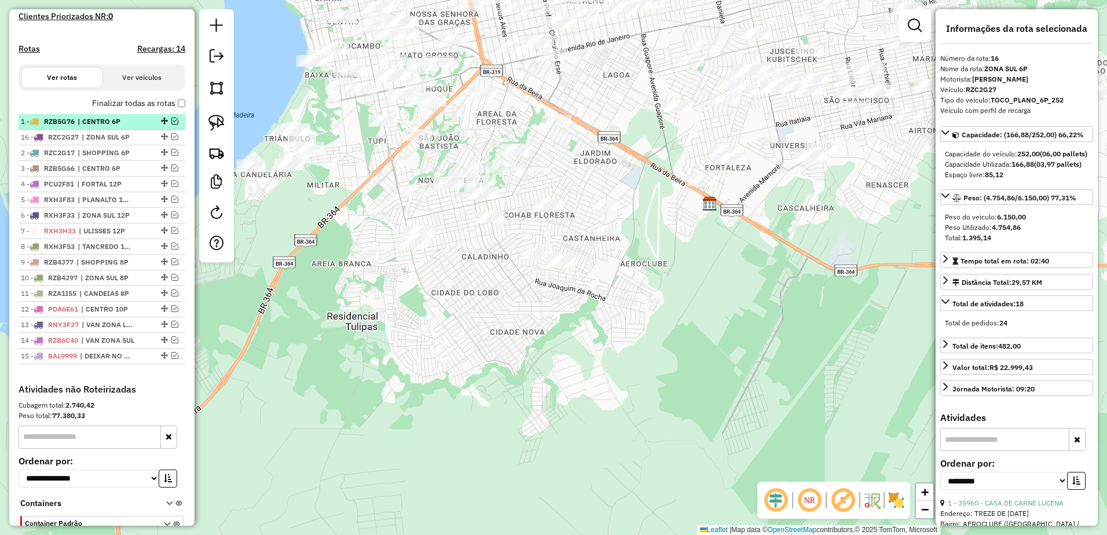
drag, startPoint x: 160, startPoint y: 365, endPoint x: 151, endPoint y: 133, distance: 232.9
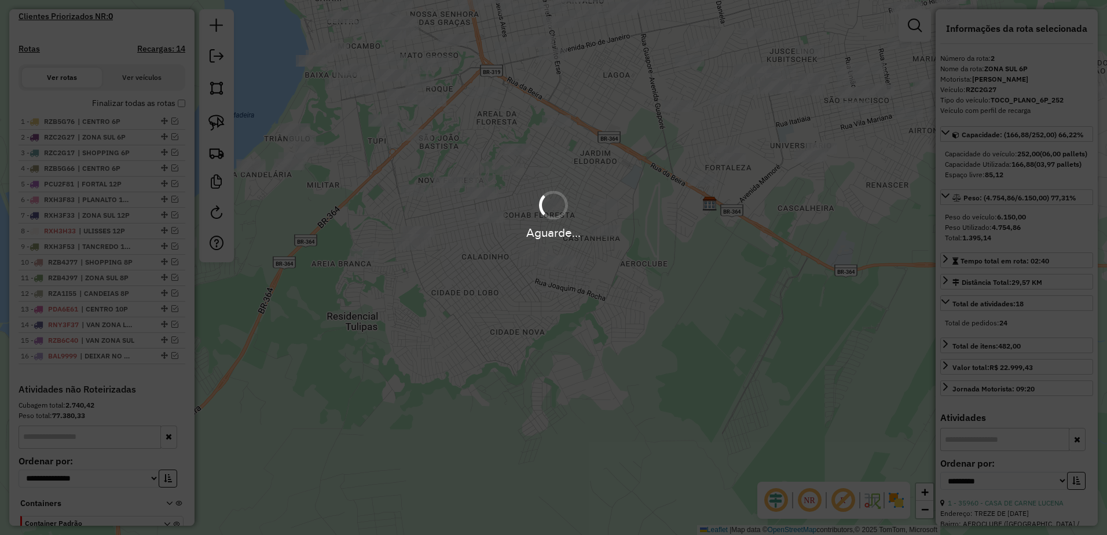
click at [465, 296] on hb-app "Aguarde... Pop-up bloqueado! Seu navegador bloqueou automáticamente a abertura …" at bounding box center [553, 267] width 1107 height 535
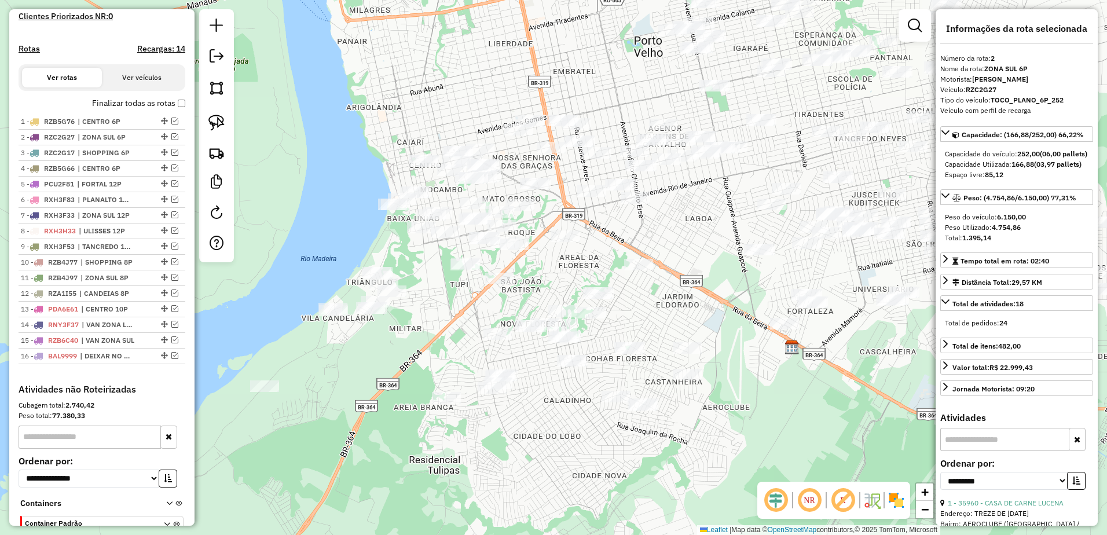
drag, startPoint x: 465, startPoint y: 296, endPoint x: 548, endPoint y: 439, distance: 165.5
click at [548, 439] on div "Janela de atendimento Grade de atendimento Capacidade Transportadoras Veículos …" at bounding box center [553, 267] width 1107 height 535
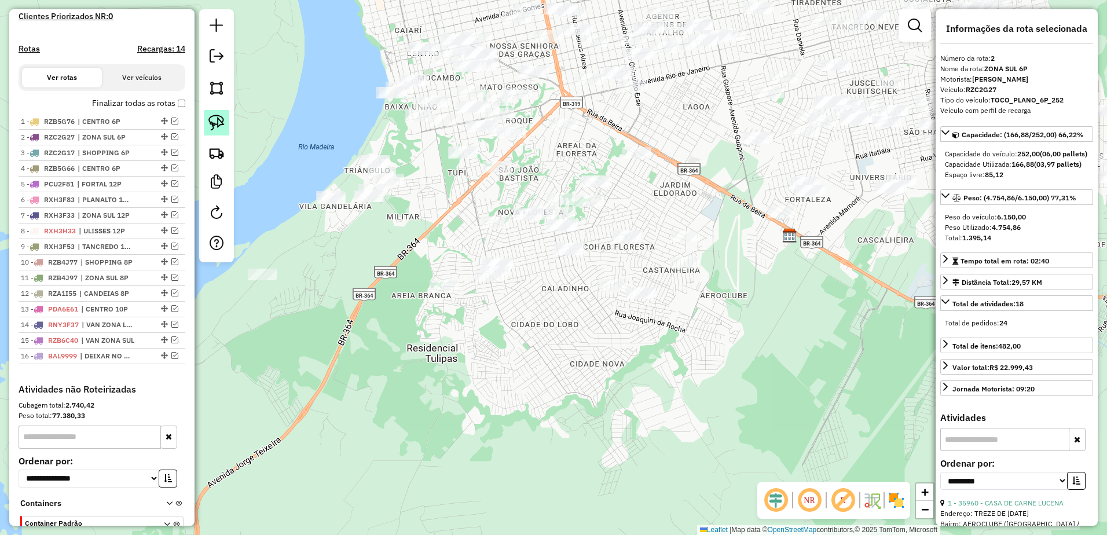
click at [220, 124] on img at bounding box center [216, 123] width 16 height 16
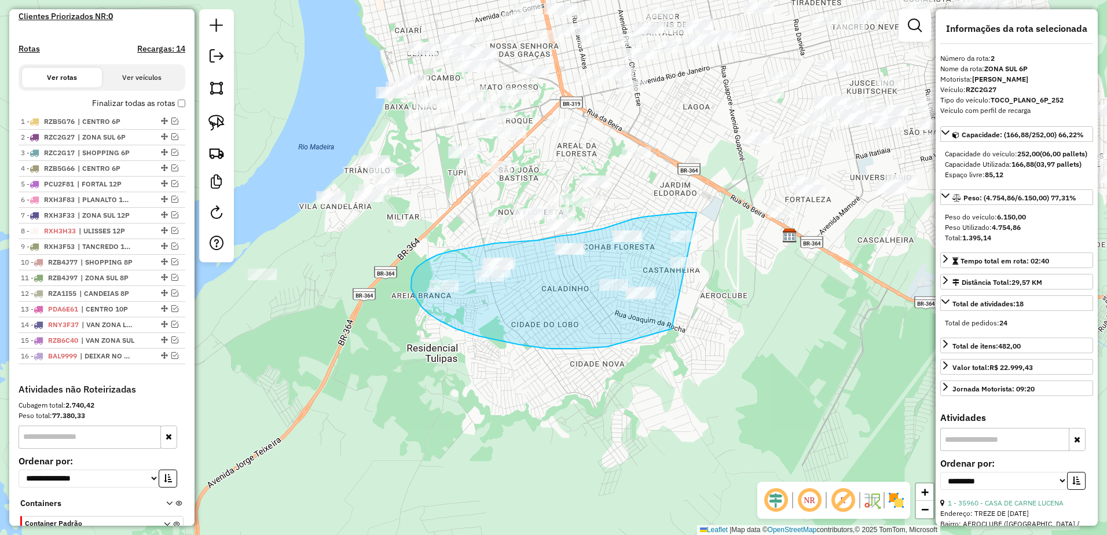
drag, startPoint x: 697, startPoint y: 212, endPoint x: 866, endPoint y: 274, distance: 180.1
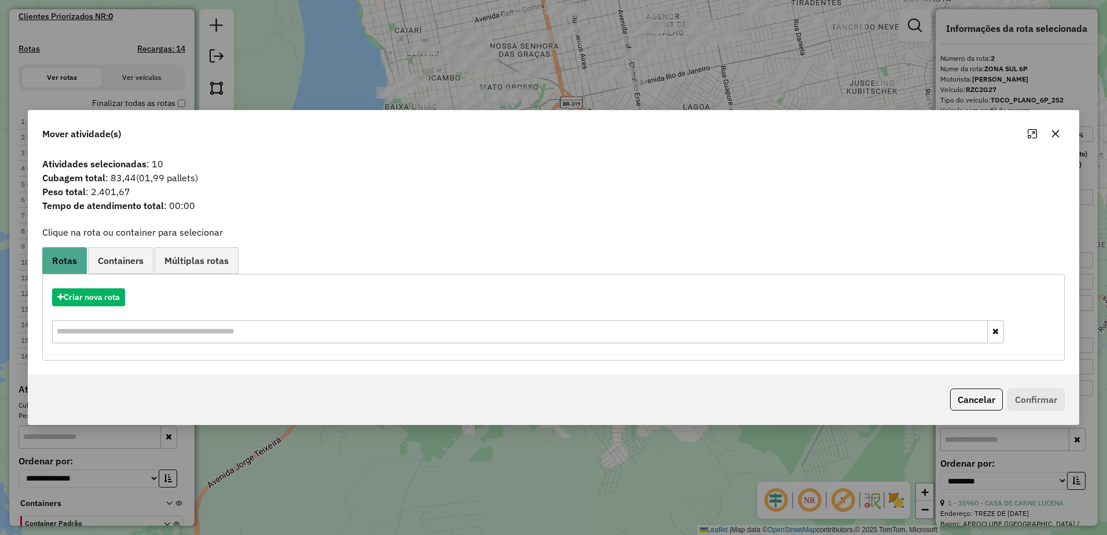
click at [1058, 134] on icon "button" at bounding box center [1055, 133] width 9 height 9
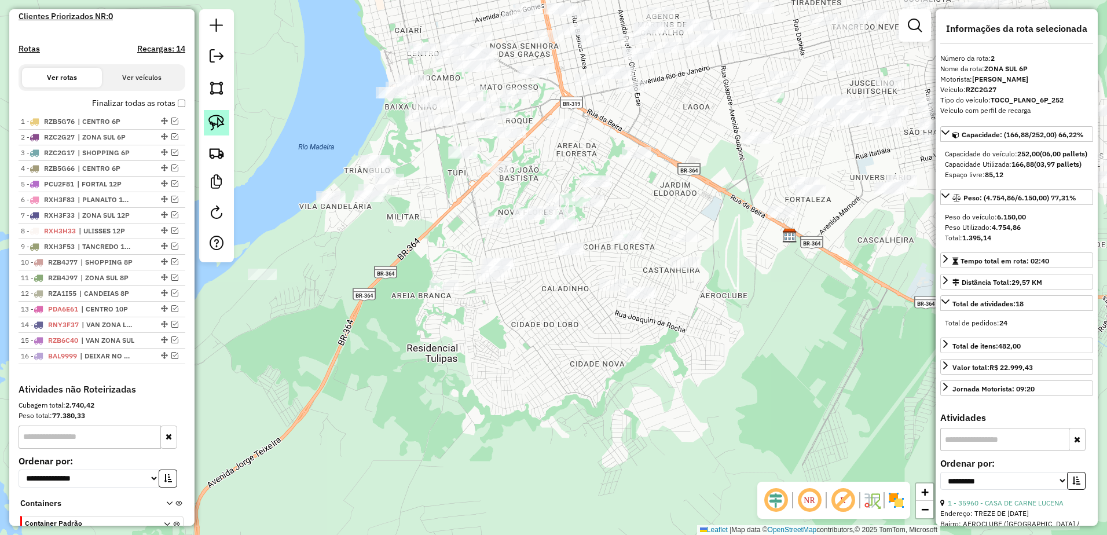
click at [216, 119] on img at bounding box center [216, 123] width 16 height 16
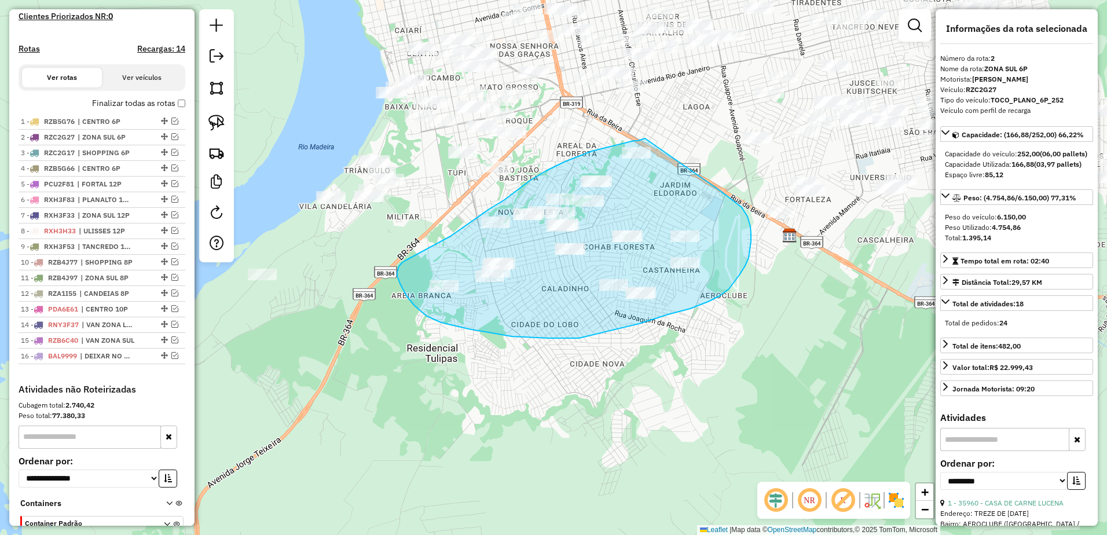
drag, startPoint x: 645, startPoint y: 138, endPoint x: 717, endPoint y: 188, distance: 87.8
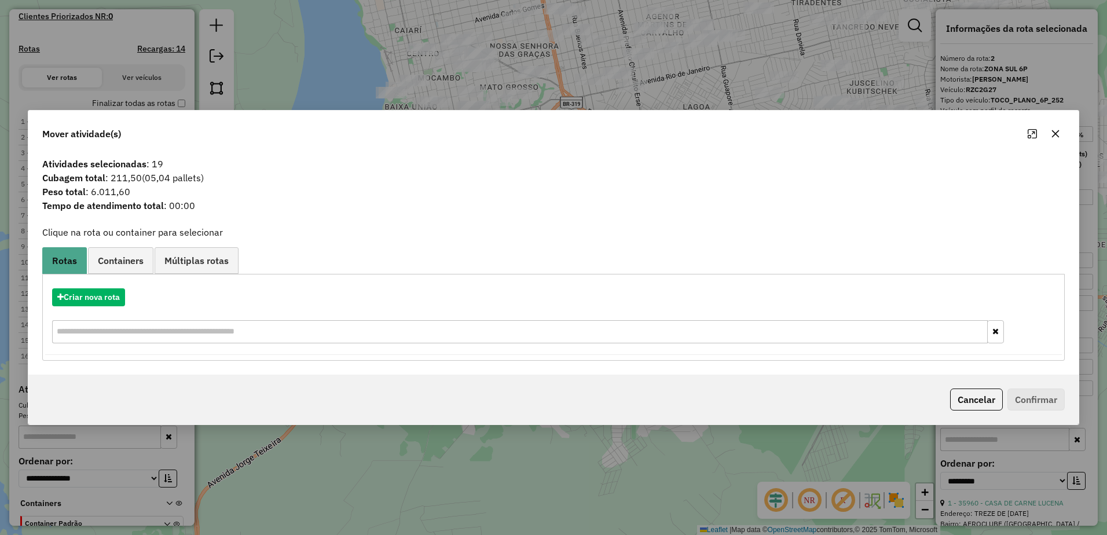
click at [1057, 133] on icon "button" at bounding box center [1055, 133] width 9 height 9
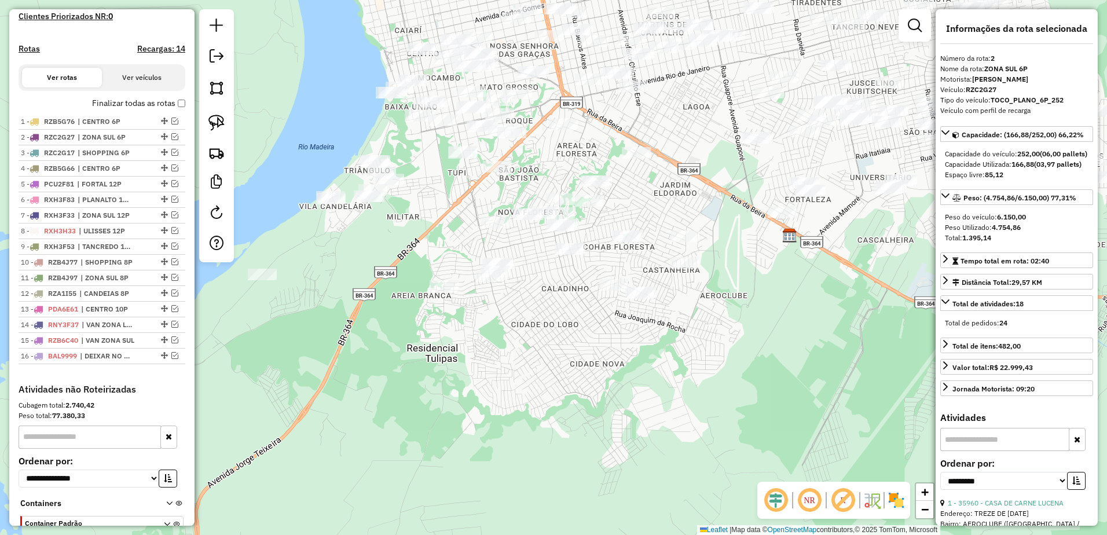
click at [218, 126] on img at bounding box center [216, 123] width 16 height 16
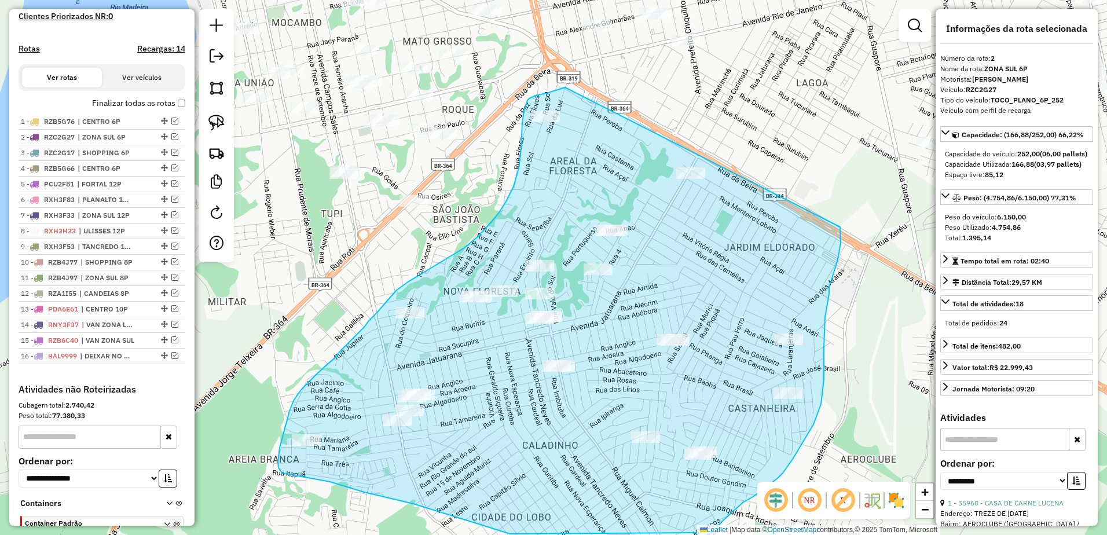
drag, startPoint x: 565, startPoint y: 87, endPoint x: 840, endPoint y: 227, distance: 308.4
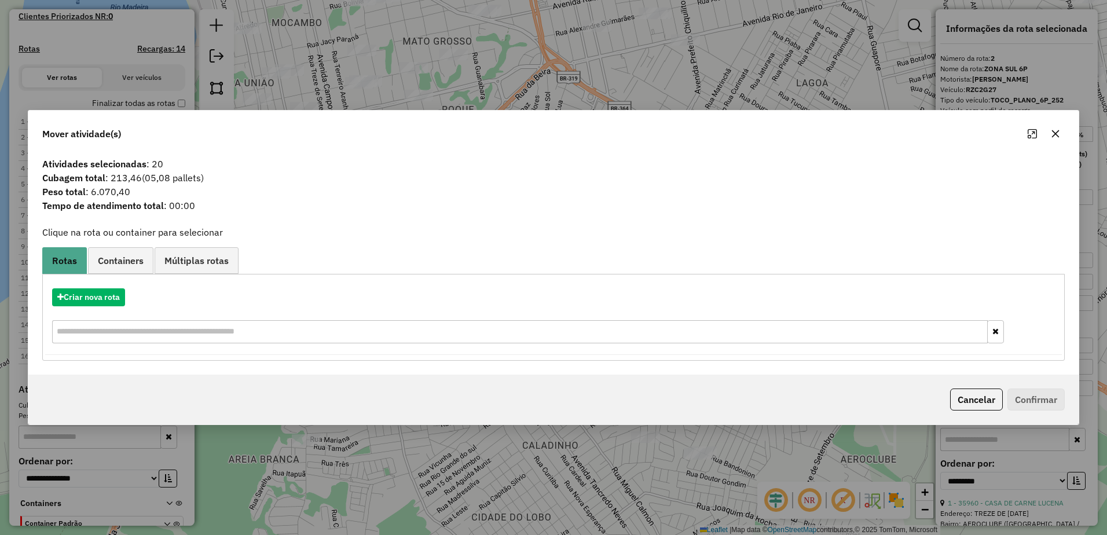
click at [1058, 130] on icon "button" at bounding box center [1055, 133] width 9 height 9
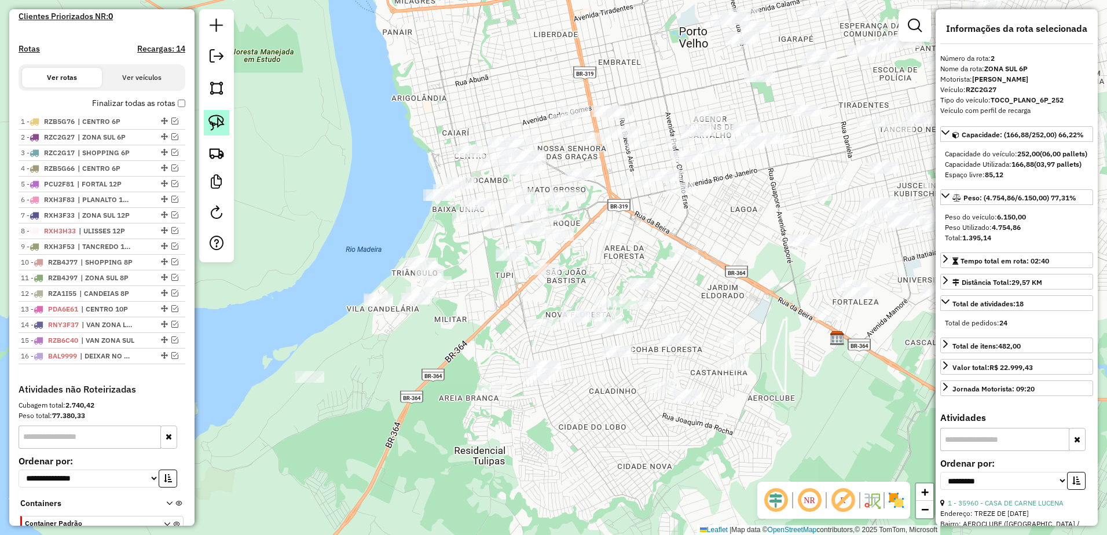
click at [219, 124] on img at bounding box center [216, 123] width 16 height 16
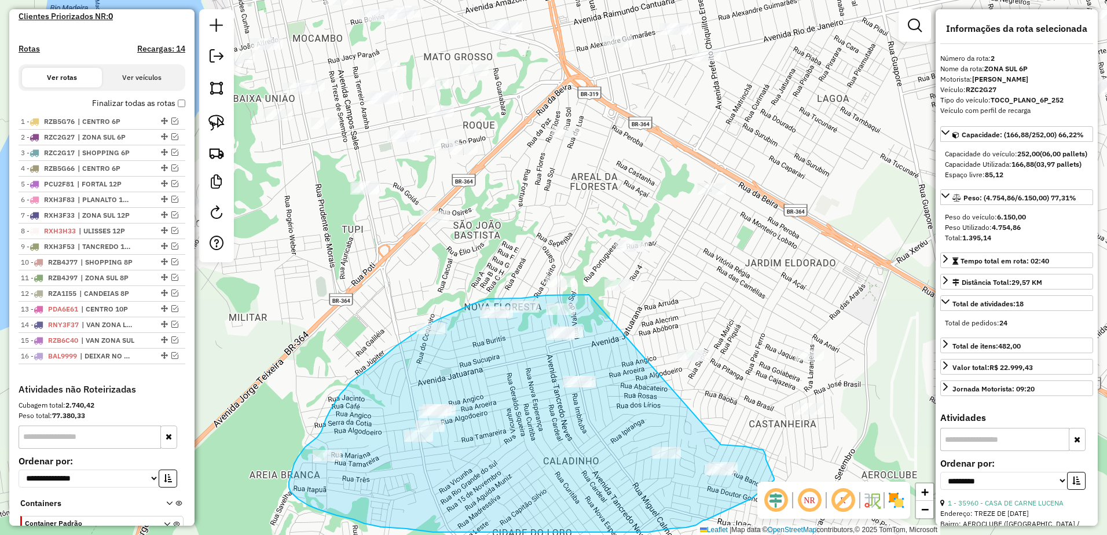
drag, startPoint x: 561, startPoint y: 295, endPoint x: 721, endPoint y: 445, distance: 219.1
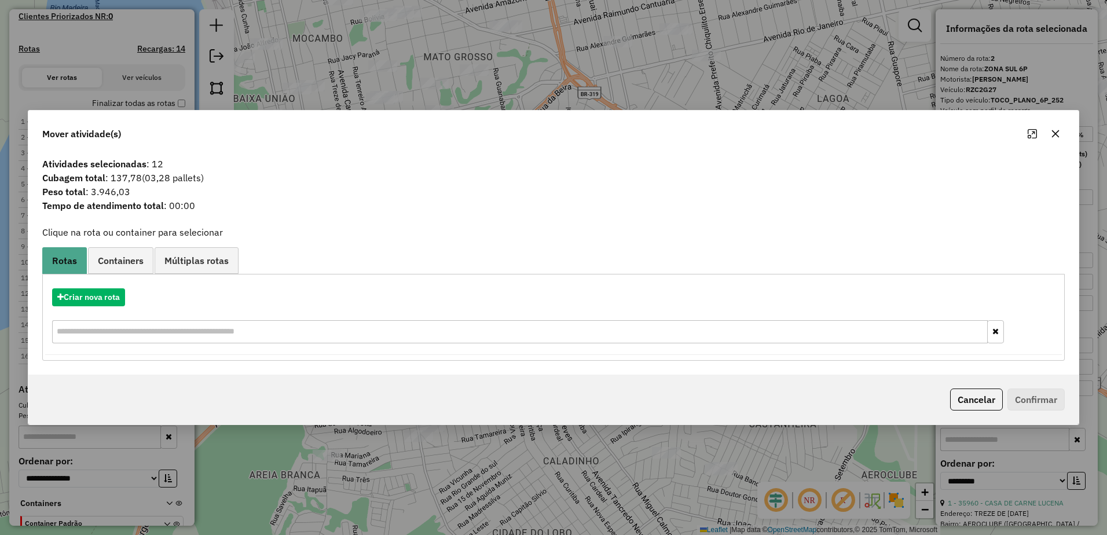
click at [1057, 133] on icon "button" at bounding box center [1055, 133] width 9 height 9
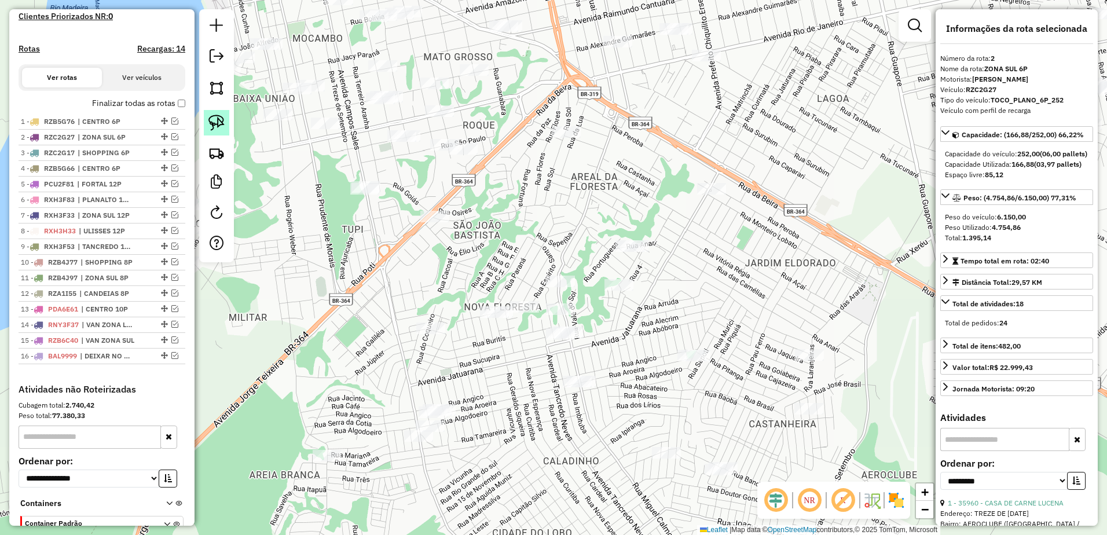
click at [214, 124] on img at bounding box center [216, 123] width 16 height 16
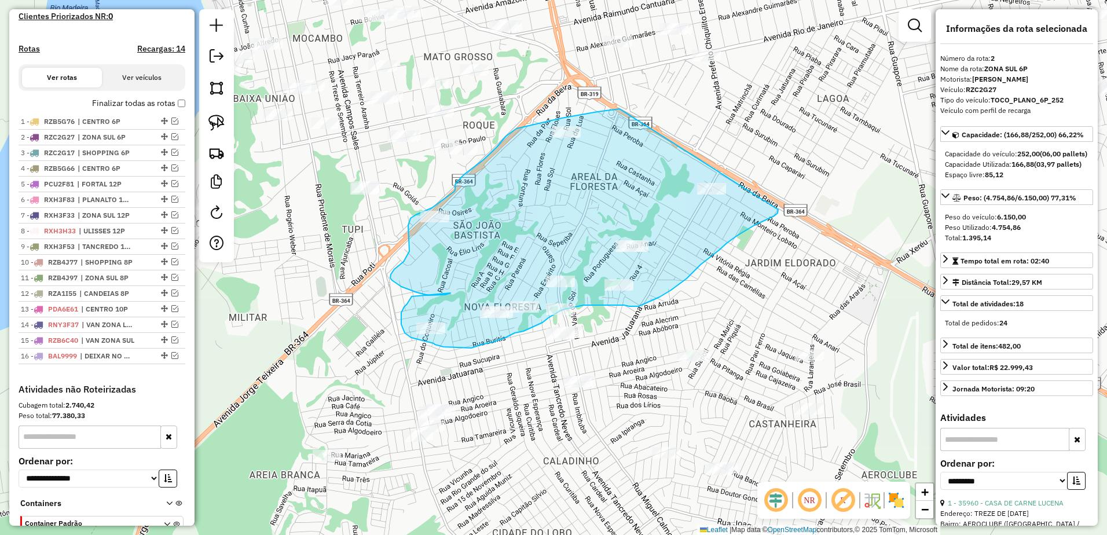
drag, startPoint x: 619, startPoint y: 109, endPoint x: 778, endPoint y: 206, distance: 185.8
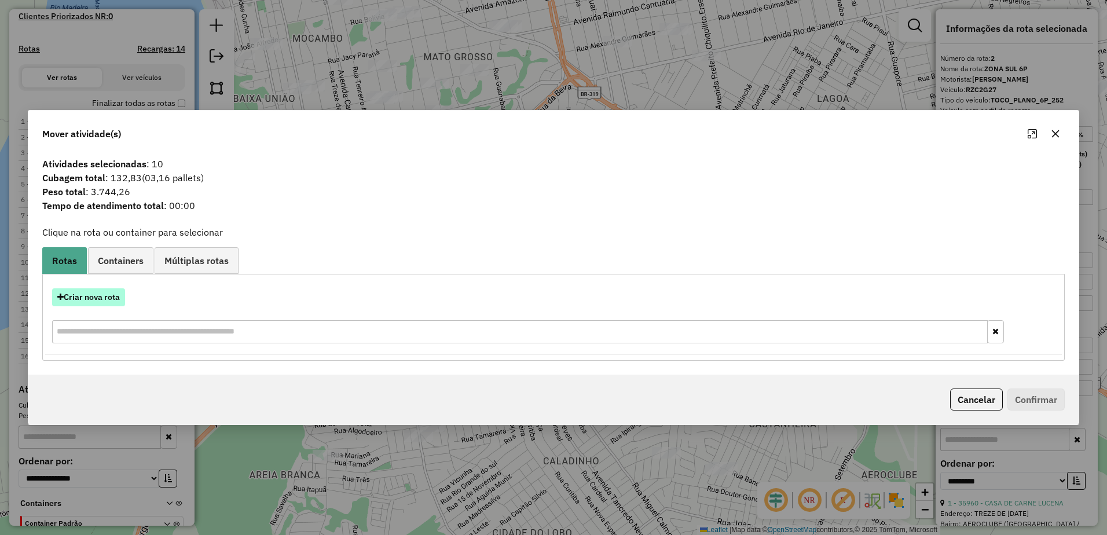
click at [110, 304] on button "Criar nova rota" at bounding box center [88, 297] width 73 height 18
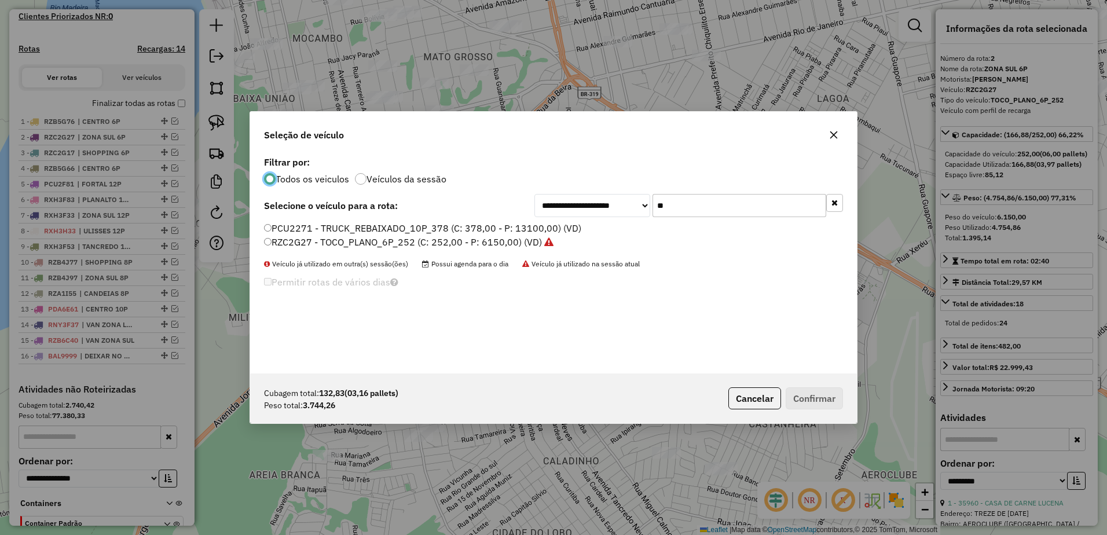
scroll to position [6, 3]
click at [712, 201] on input "**" at bounding box center [740, 205] width 174 height 23
type input "*"
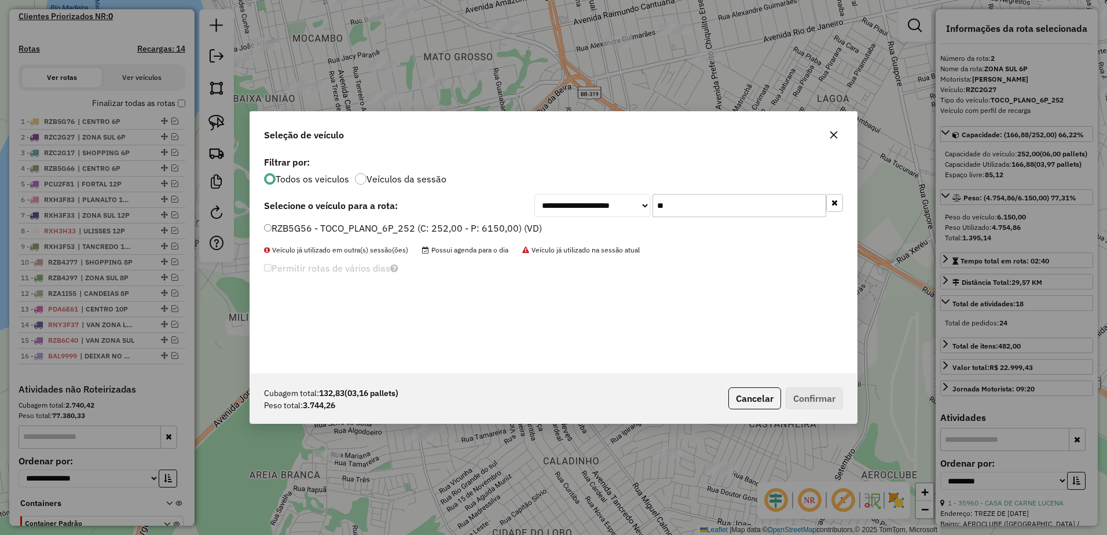
type input "**"
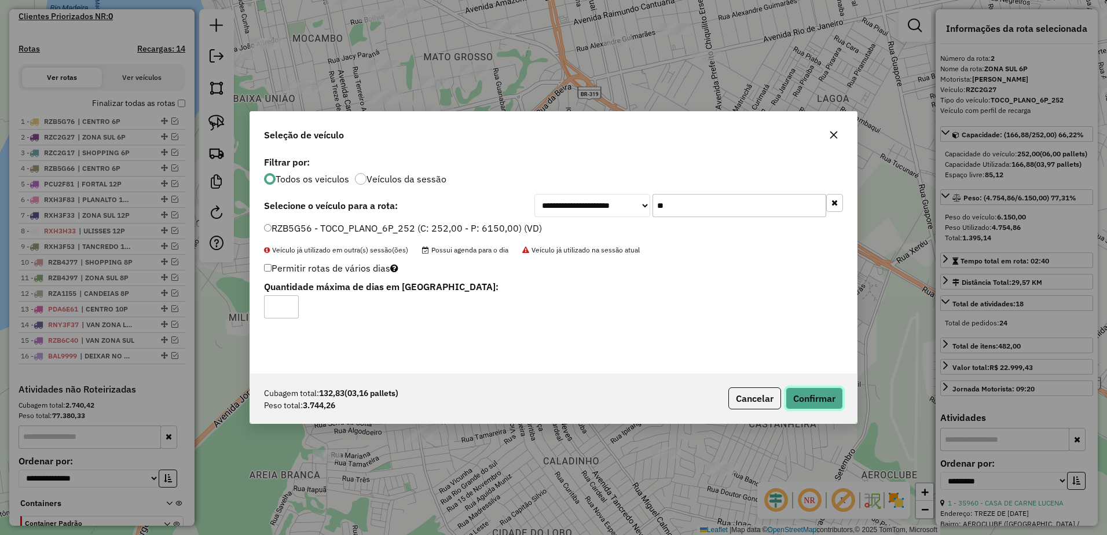
click at [820, 394] on button "Confirmar" at bounding box center [814, 398] width 57 height 22
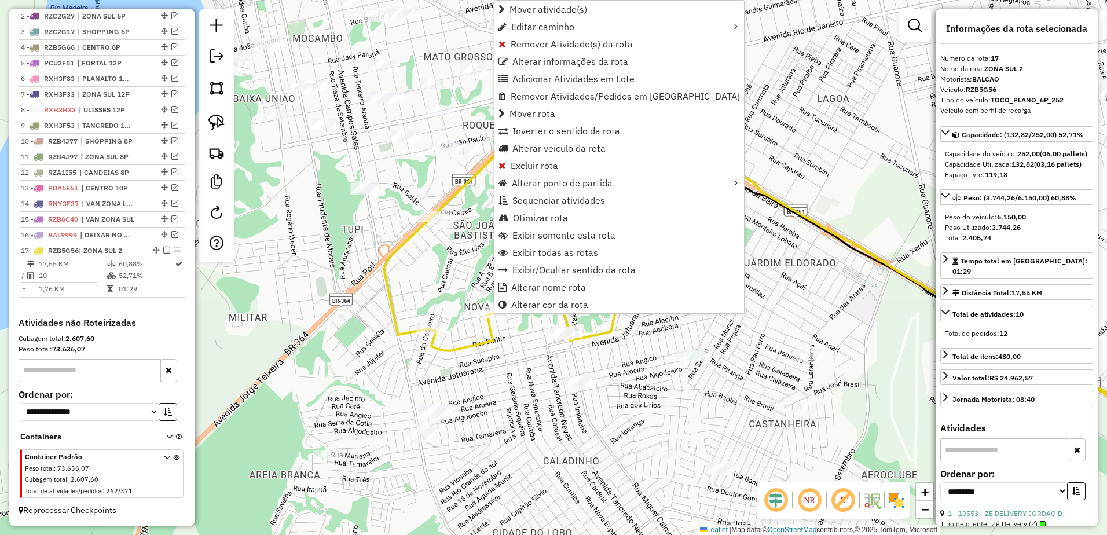
scroll to position [464, 0]
click at [571, 284] on span "Alterar nome rota" at bounding box center [548, 287] width 75 height 9
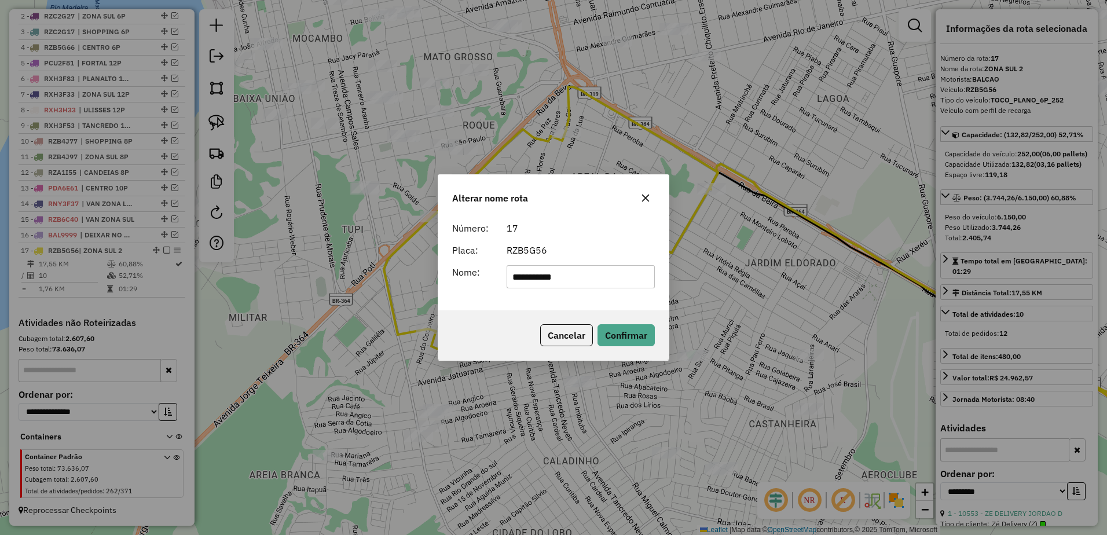
type input "**********"
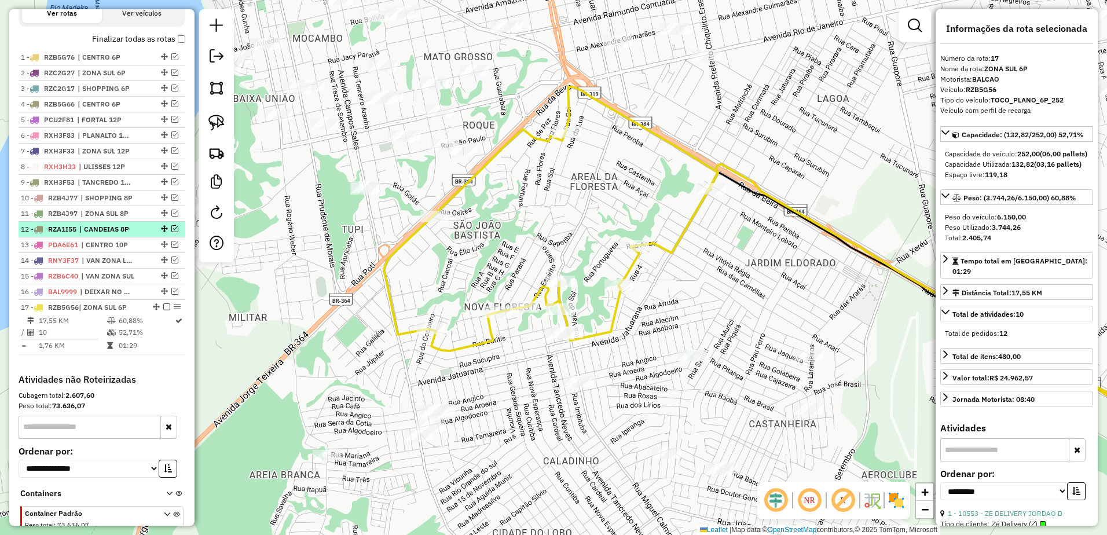
scroll to position [349, 0]
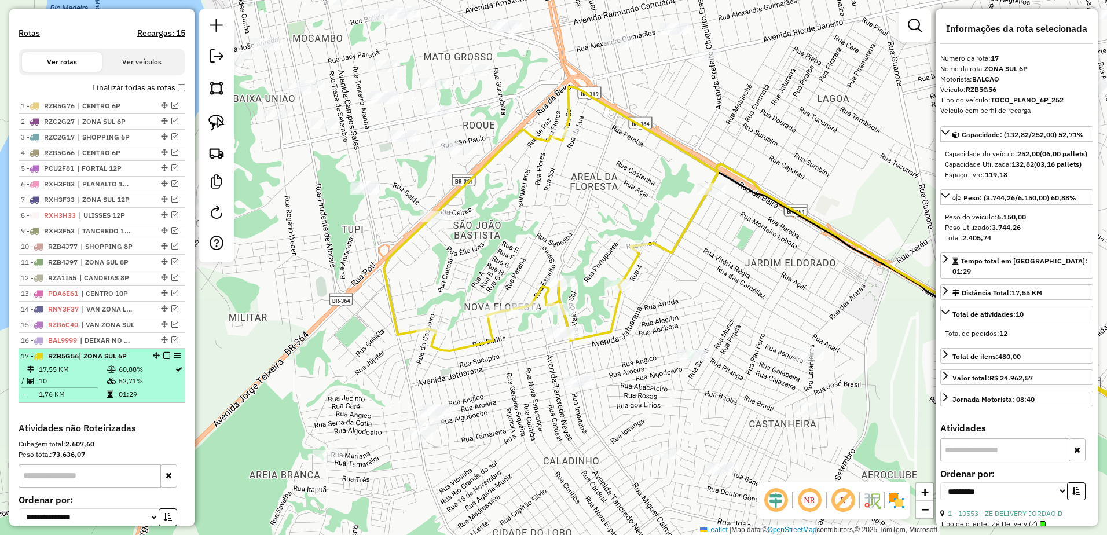
click at [166, 359] on em at bounding box center [166, 355] width 7 height 7
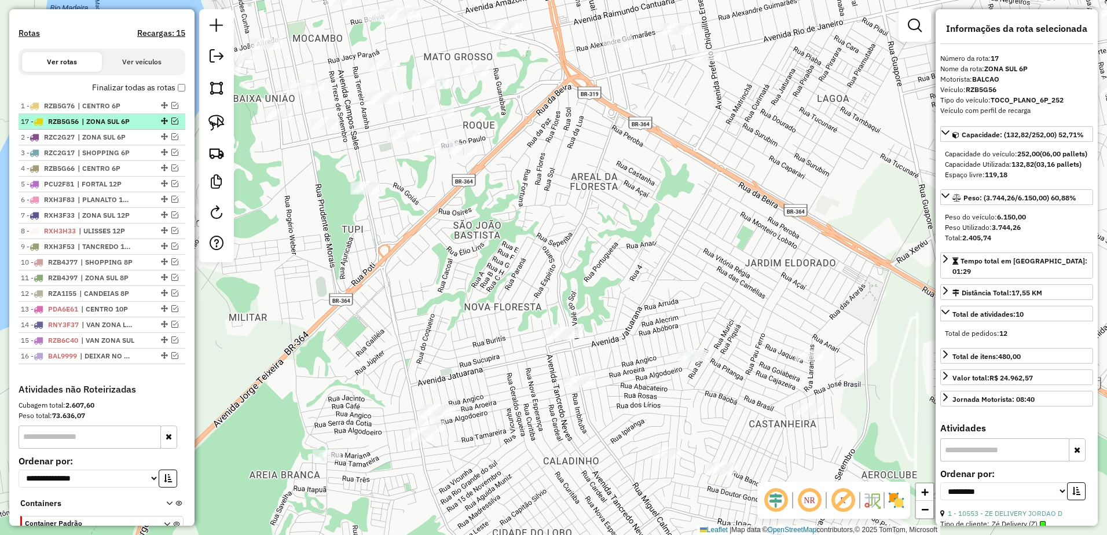
drag, startPoint x: 162, startPoint y: 366, endPoint x: 157, endPoint y: 109, distance: 257.1
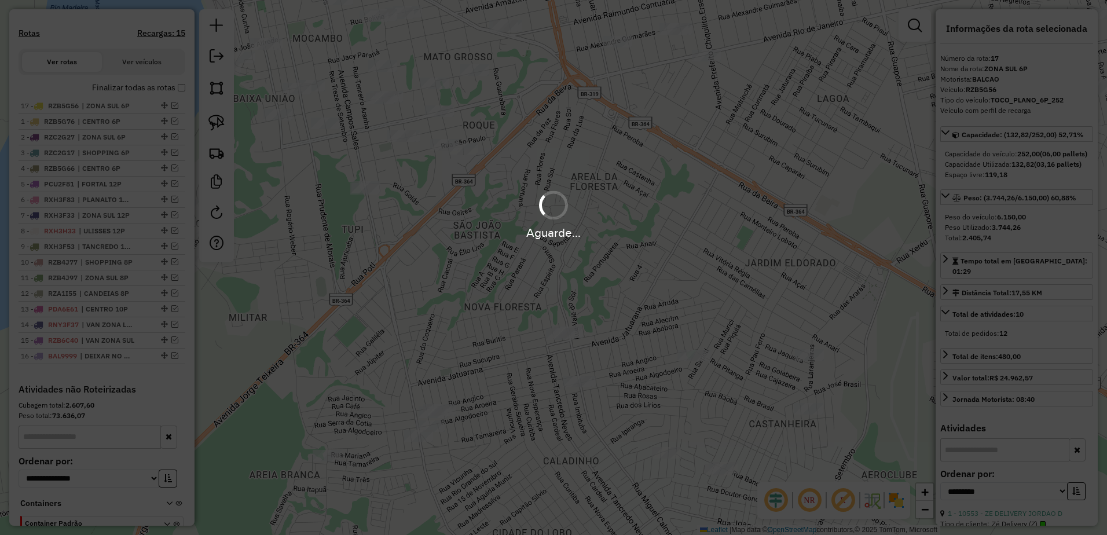
click at [713, 293] on div "Aguarde..." at bounding box center [553, 267] width 1107 height 535
click at [718, 296] on div "Aguarde..." at bounding box center [553, 267] width 1107 height 535
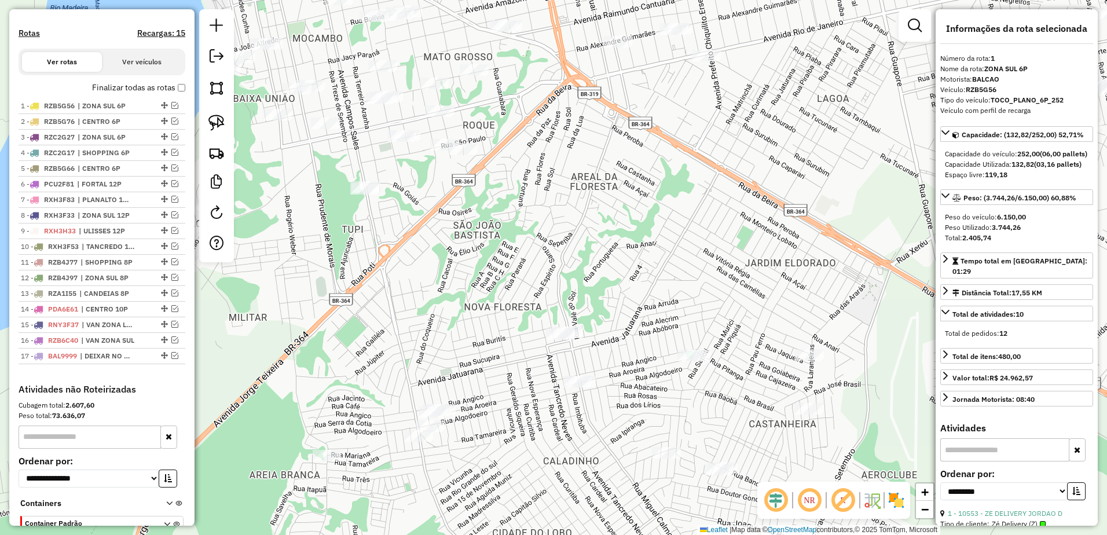
click at [712, 301] on div "Janela de atendimento Grade de atendimento Capacidade Transportadoras Veículos …" at bounding box center [553, 267] width 1107 height 535
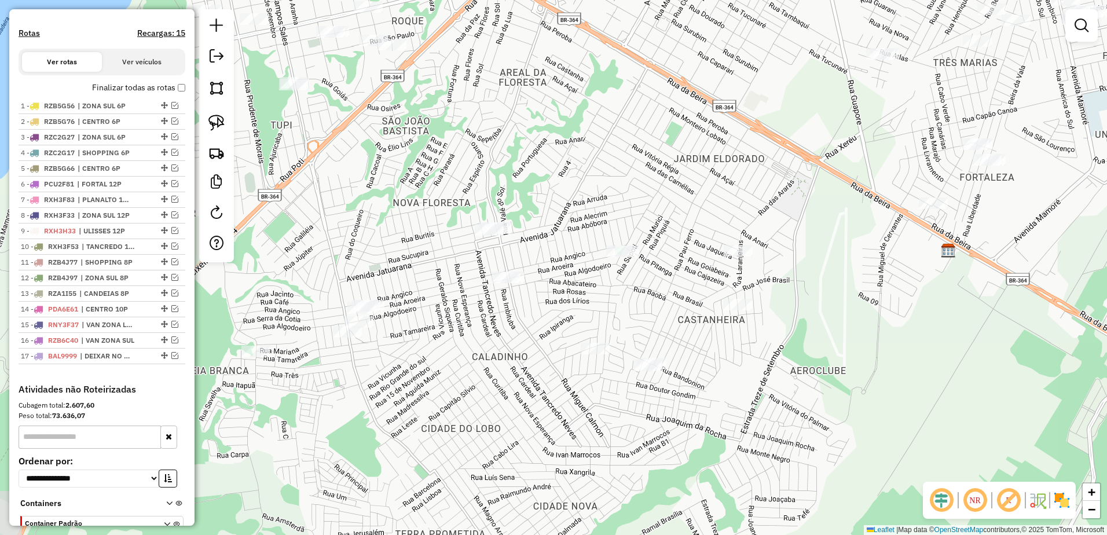
drag, startPoint x: 633, startPoint y: 240, endPoint x: 638, endPoint y: 196, distance: 44.2
click at [638, 196] on div "Janela de atendimento Grade de atendimento Capacidade Transportadoras Veículos …" at bounding box center [553, 267] width 1107 height 535
click at [220, 122] on img at bounding box center [216, 123] width 16 height 16
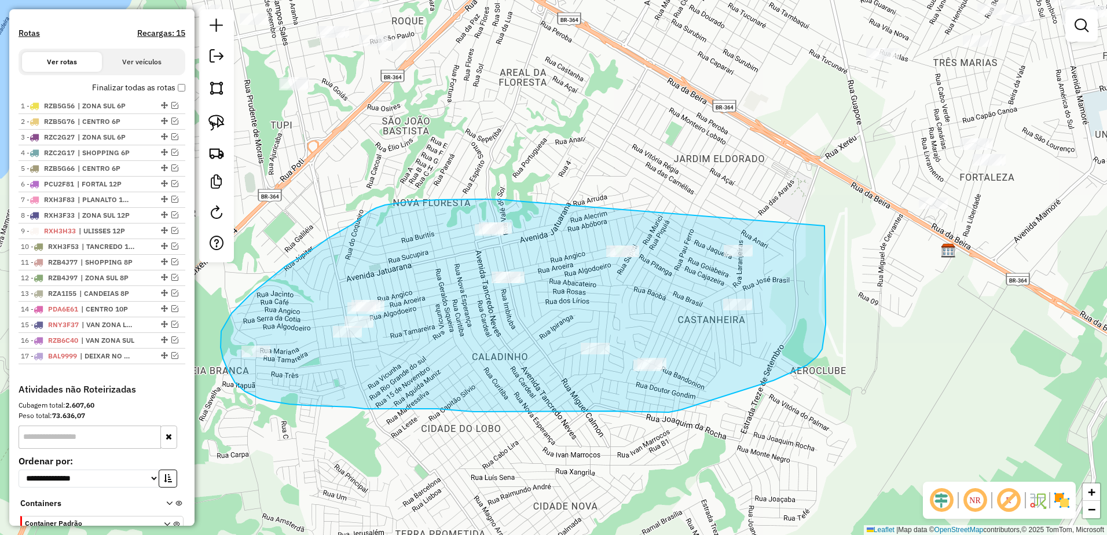
drag, startPoint x: 516, startPoint y: 201, endPoint x: 824, endPoint y: 226, distance: 309.6
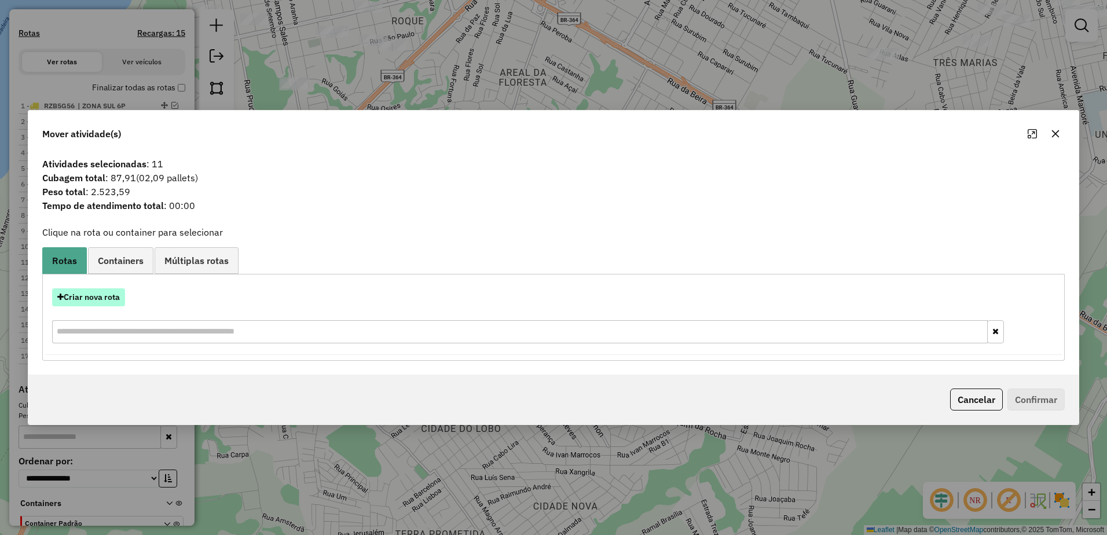
click at [108, 301] on button "Criar nova rota" at bounding box center [88, 297] width 73 height 18
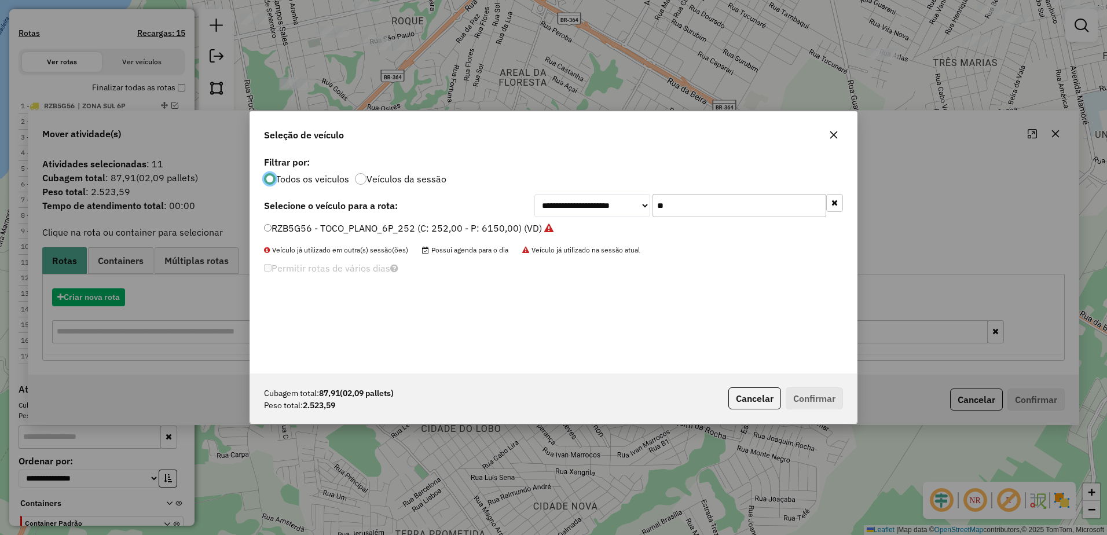
scroll to position [6, 3]
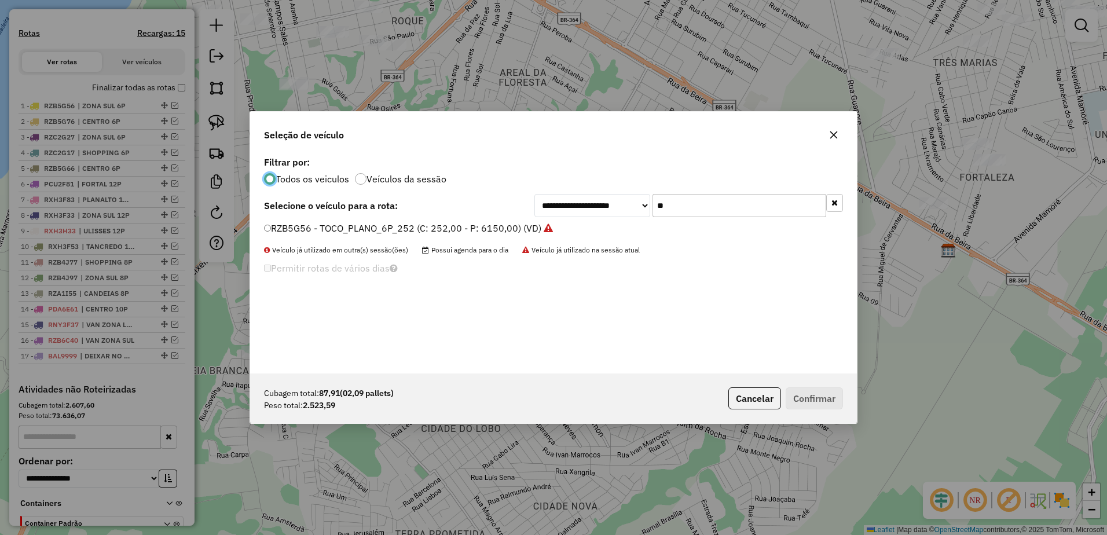
click at [686, 206] on input "**" at bounding box center [740, 205] width 174 height 23
type input "*"
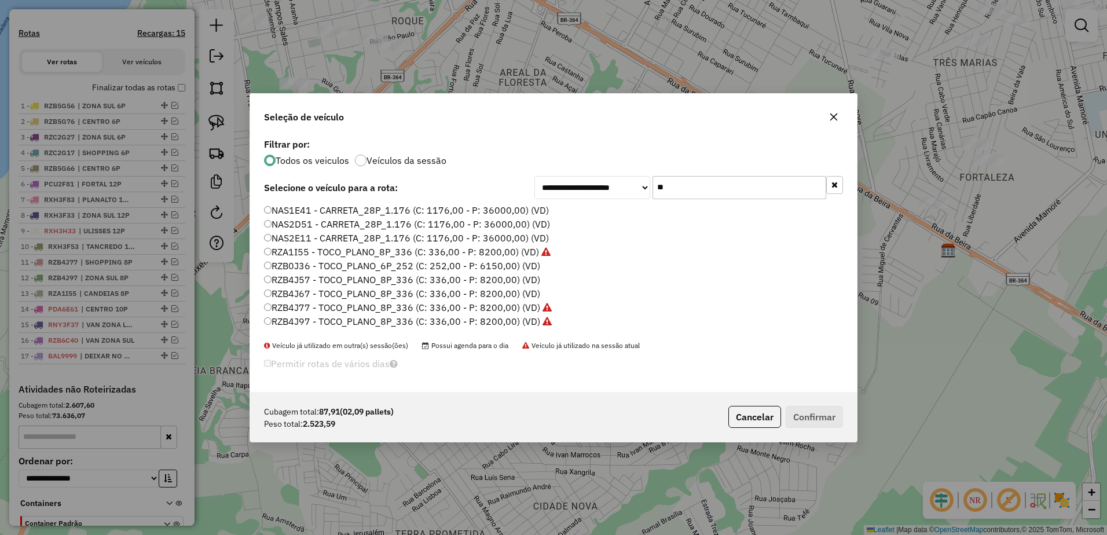
type input "*"
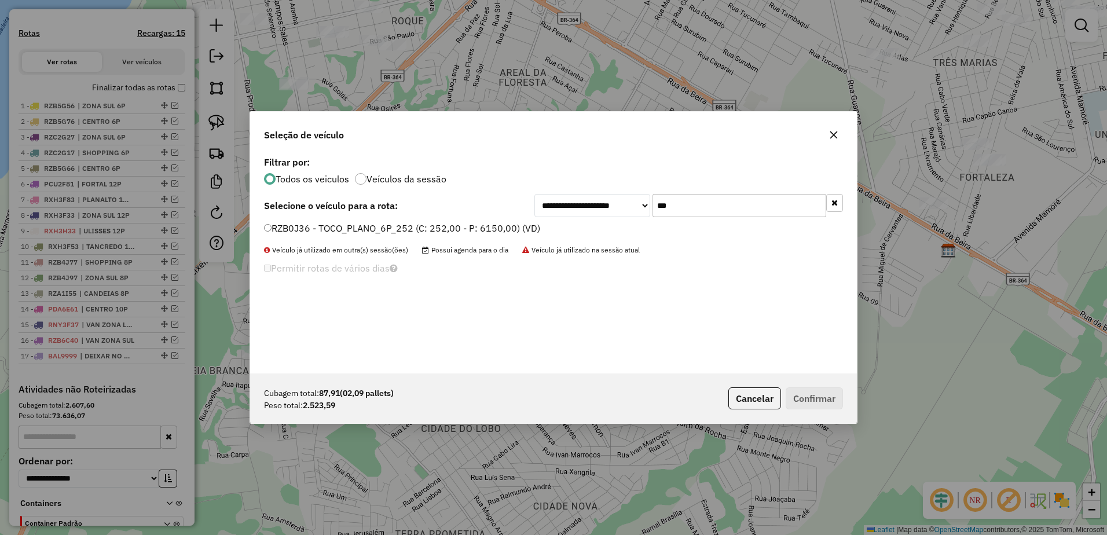
type input "***"
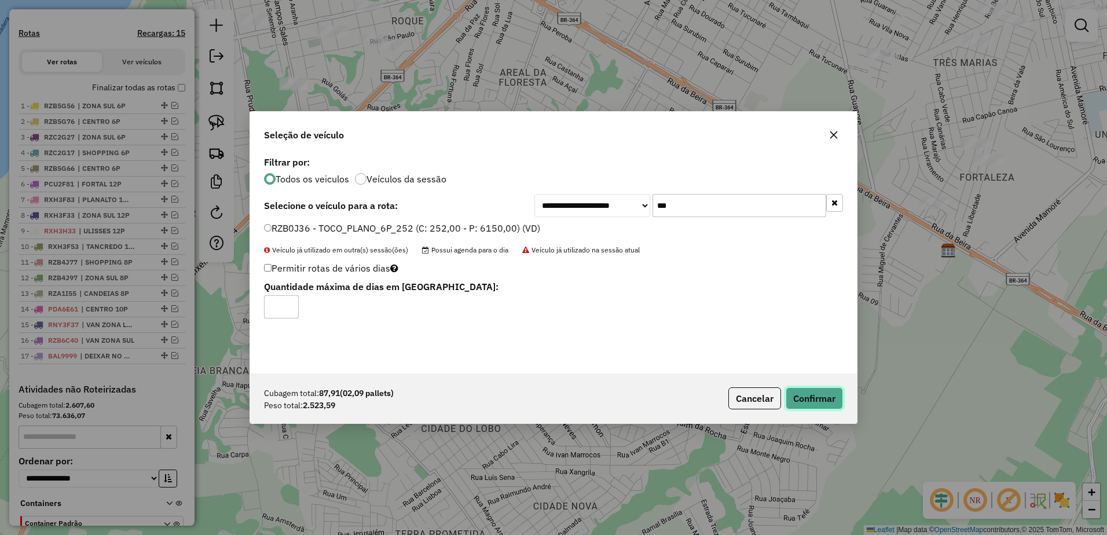
click at [804, 398] on button "Confirmar" at bounding box center [814, 398] width 57 height 22
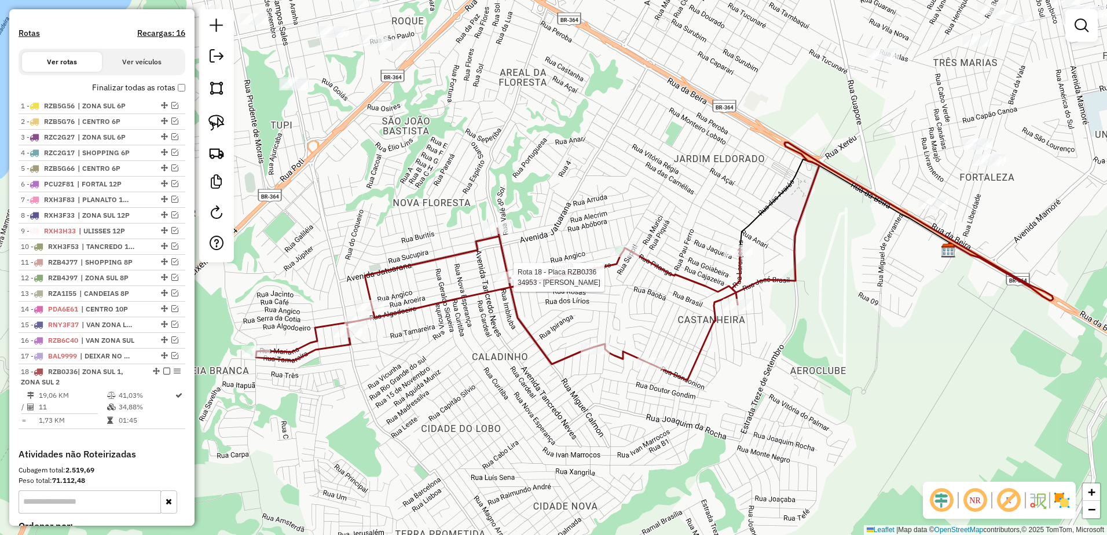
scroll to position [490, 0]
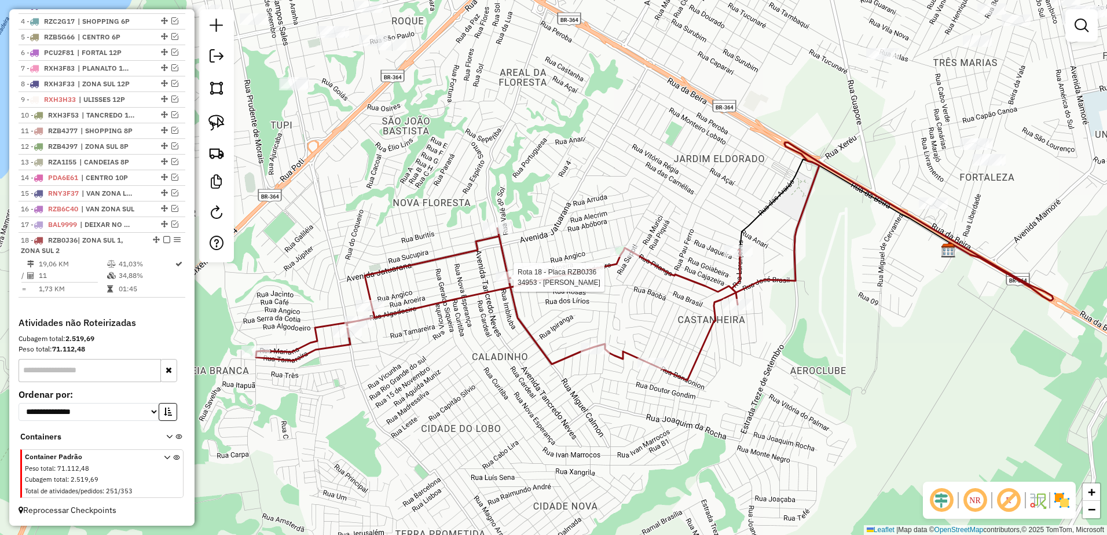
select select "**********"
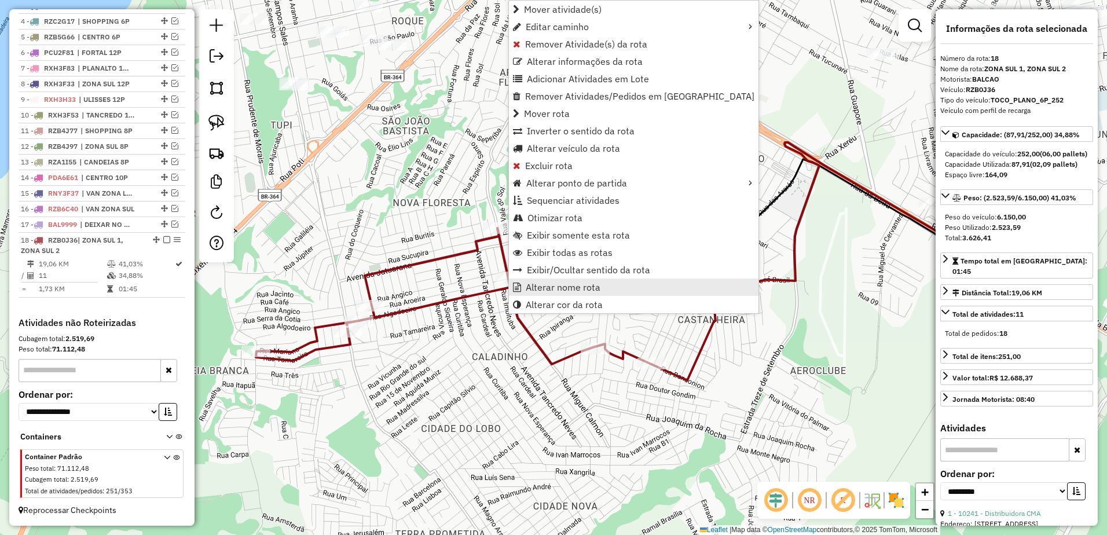
click at [602, 290] on link "Alterar nome rota" at bounding box center [634, 286] width 250 height 17
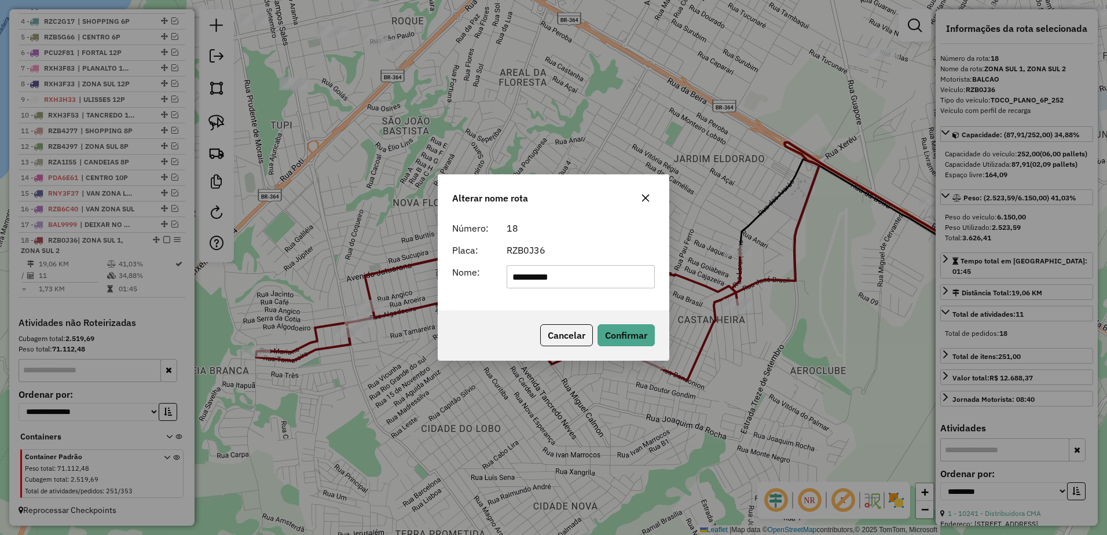
type input "********"
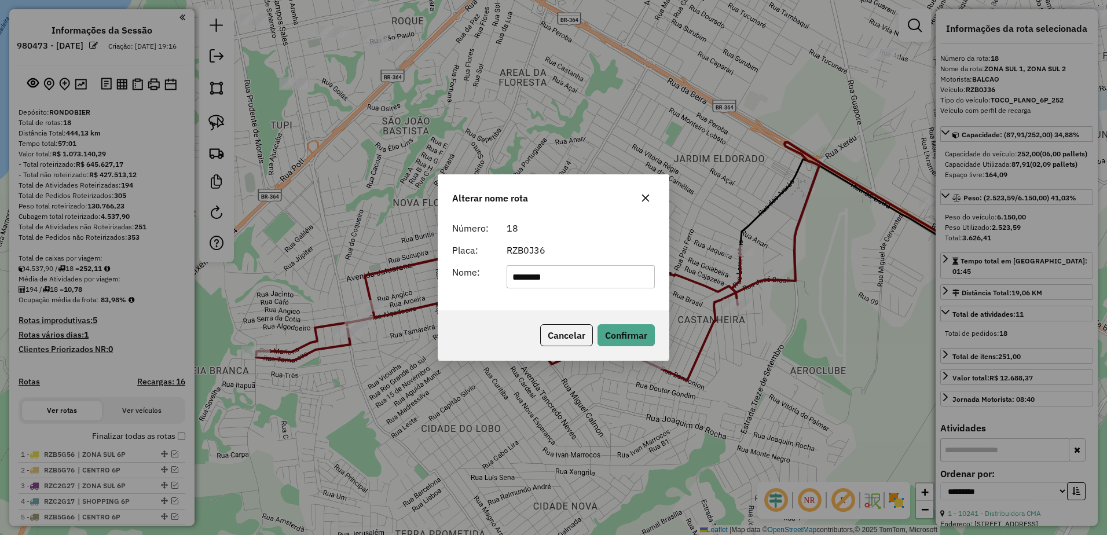
select select "**********"
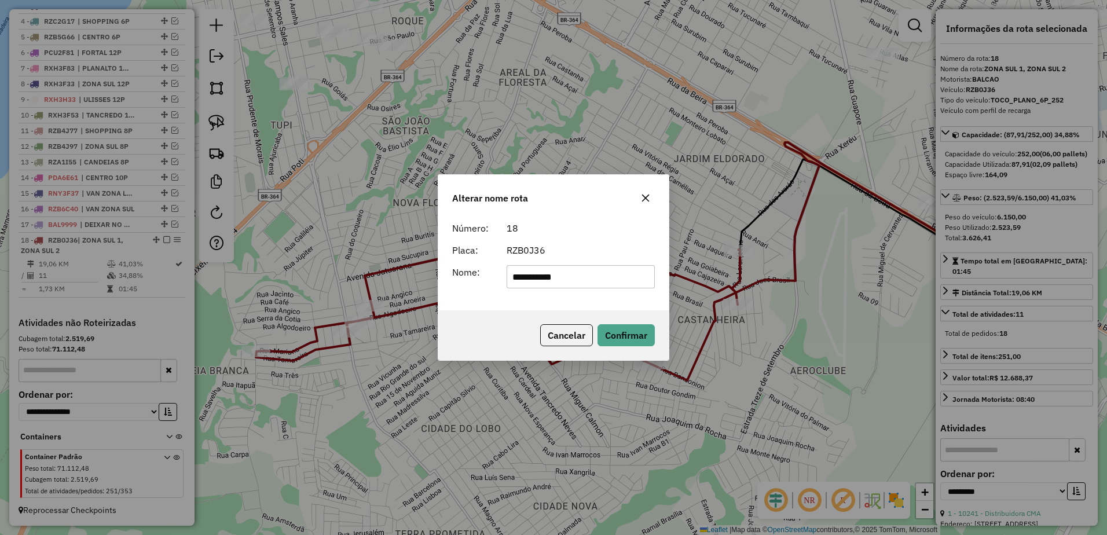
type input "**********"
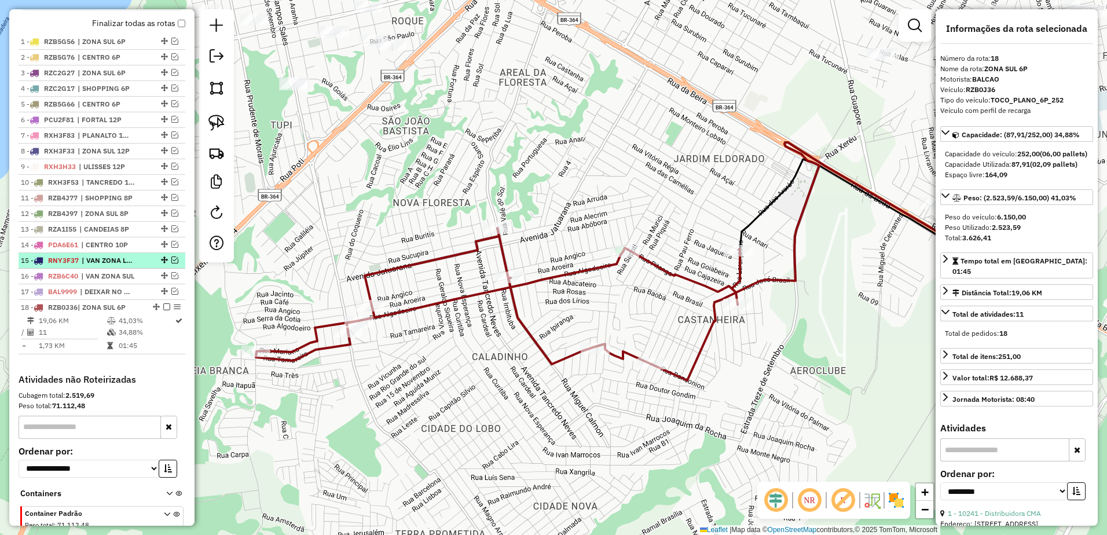
scroll to position [364, 0]
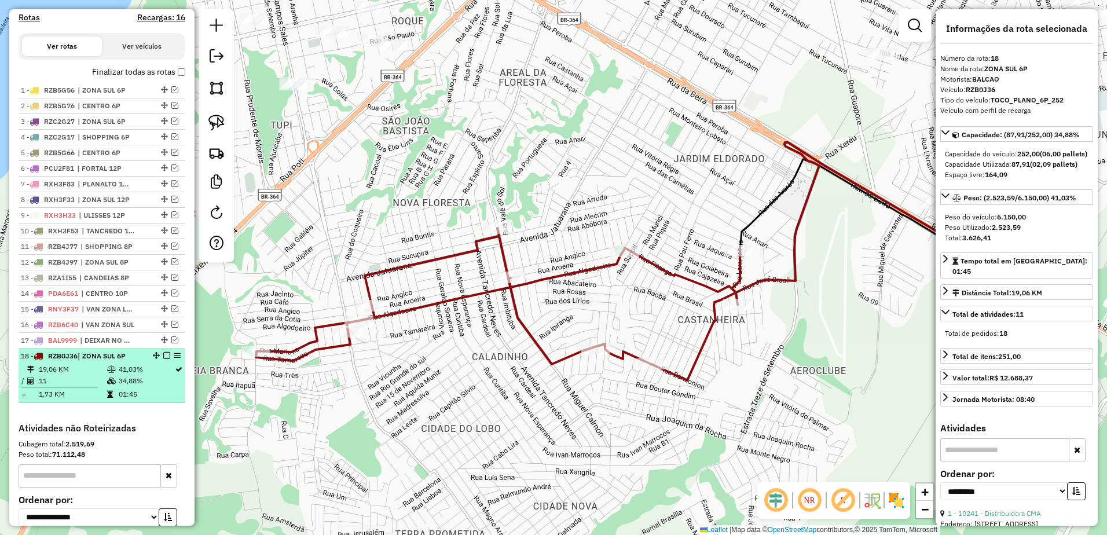
click at [163, 359] on em at bounding box center [166, 355] width 7 height 7
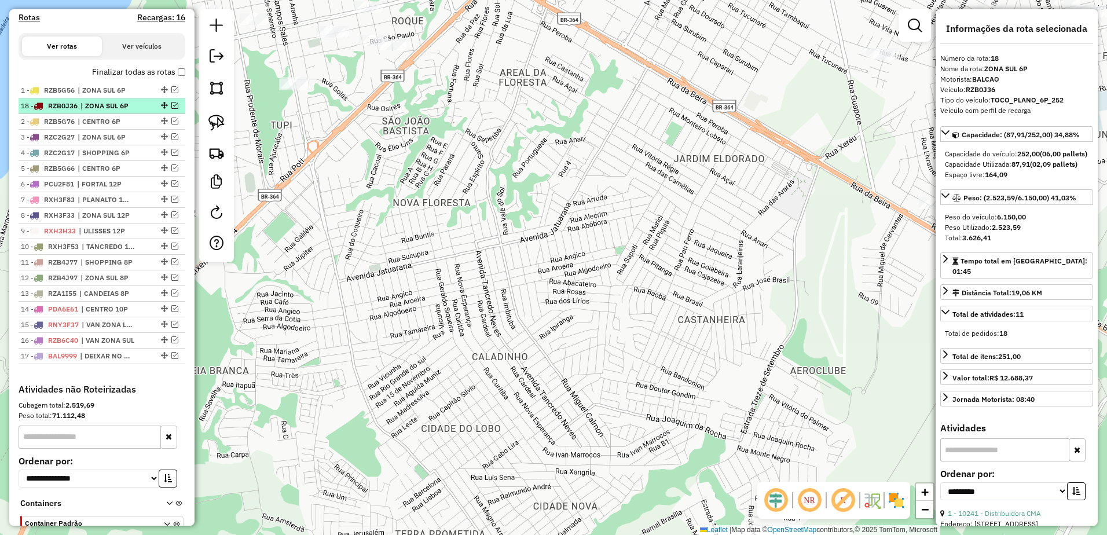
drag, startPoint x: 162, startPoint y: 366, endPoint x: 135, endPoint y: 97, distance: 270.5
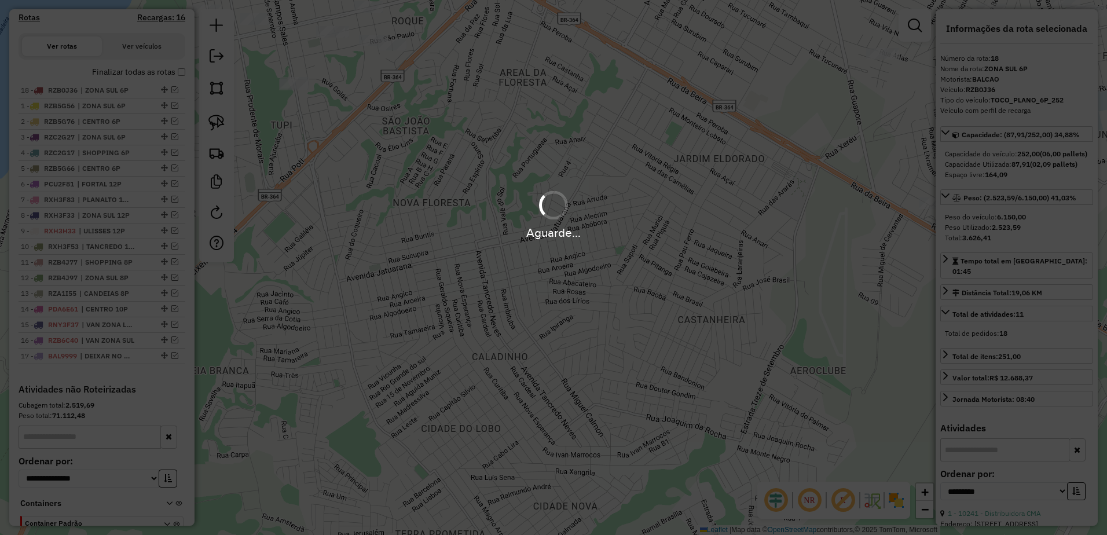
click at [599, 230] on div "Aguarde..." at bounding box center [553, 232] width 1107 height 18
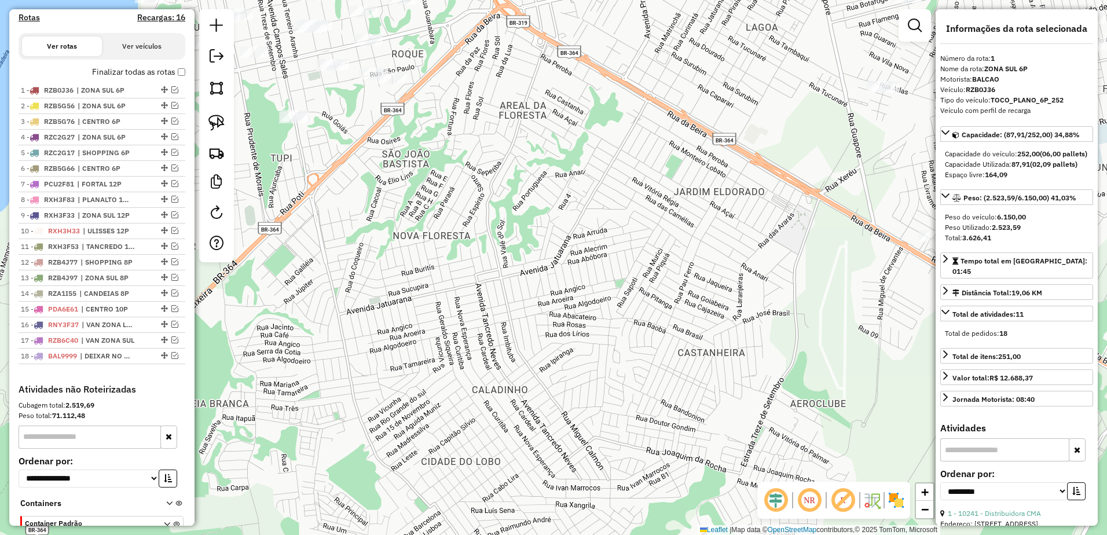
drag, startPoint x: 547, startPoint y: 248, endPoint x: 546, endPoint y: 317, distance: 69.5
click at [546, 317] on div "Janela de atendimento Grade de atendimento Capacidade Transportadoras Veículos …" at bounding box center [553, 267] width 1107 height 535
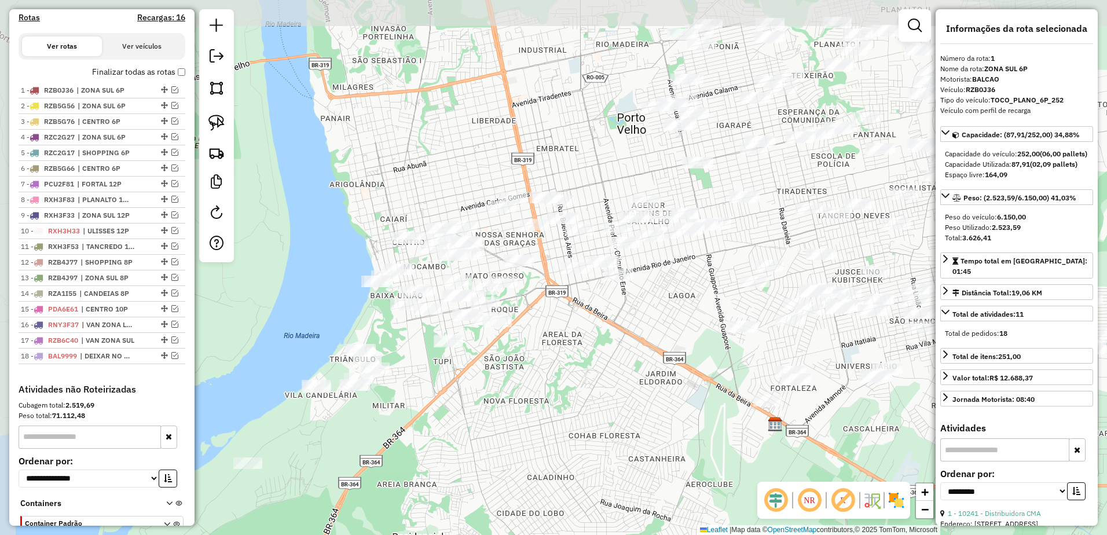
drag, startPoint x: 540, startPoint y: 297, endPoint x: 562, endPoint y: 381, distance: 86.8
click at [562, 381] on div "Janela de atendimento Grade de atendimento Capacidade Transportadoras Veículos …" at bounding box center [553, 267] width 1107 height 535
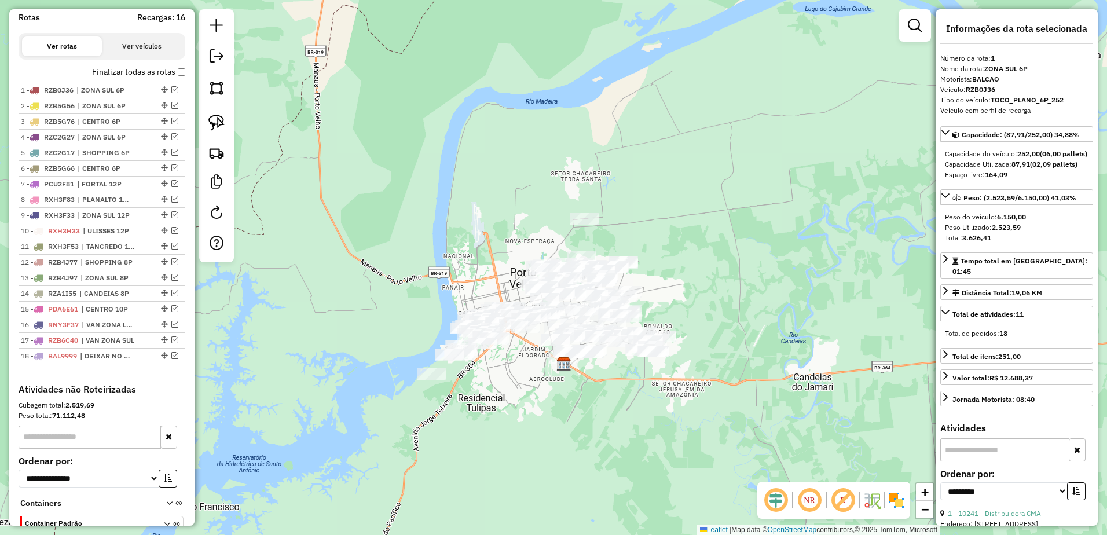
drag, startPoint x: 211, startPoint y: 126, endPoint x: 249, endPoint y: 136, distance: 38.9
click at [211, 126] on img at bounding box center [216, 123] width 16 height 16
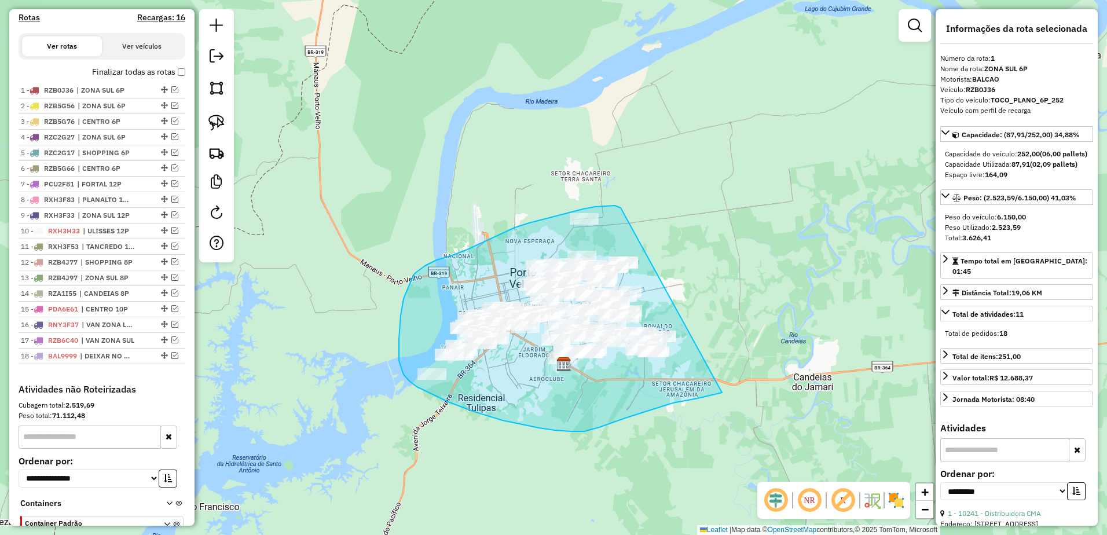
drag, startPoint x: 618, startPoint y: 207, endPoint x: 756, endPoint y: 376, distance: 218.6
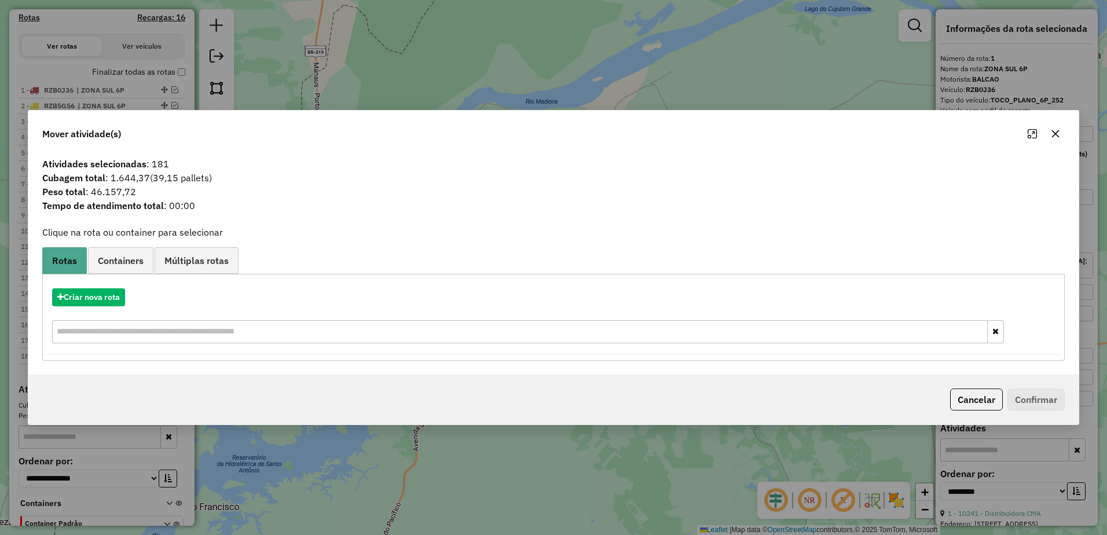
click at [1061, 133] on button "button" at bounding box center [1055, 133] width 19 height 19
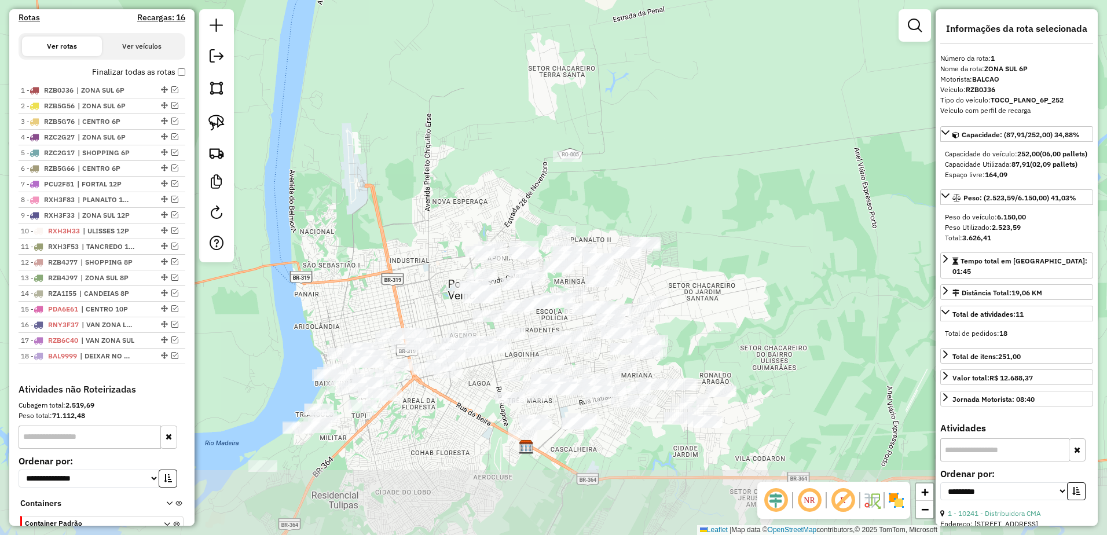
drag, startPoint x: 570, startPoint y: 269, endPoint x: 625, endPoint y: 207, distance: 83.3
click at [625, 207] on div "Janela de atendimento Grade de atendimento Capacidade Transportadoras Veículos …" at bounding box center [553, 267] width 1107 height 535
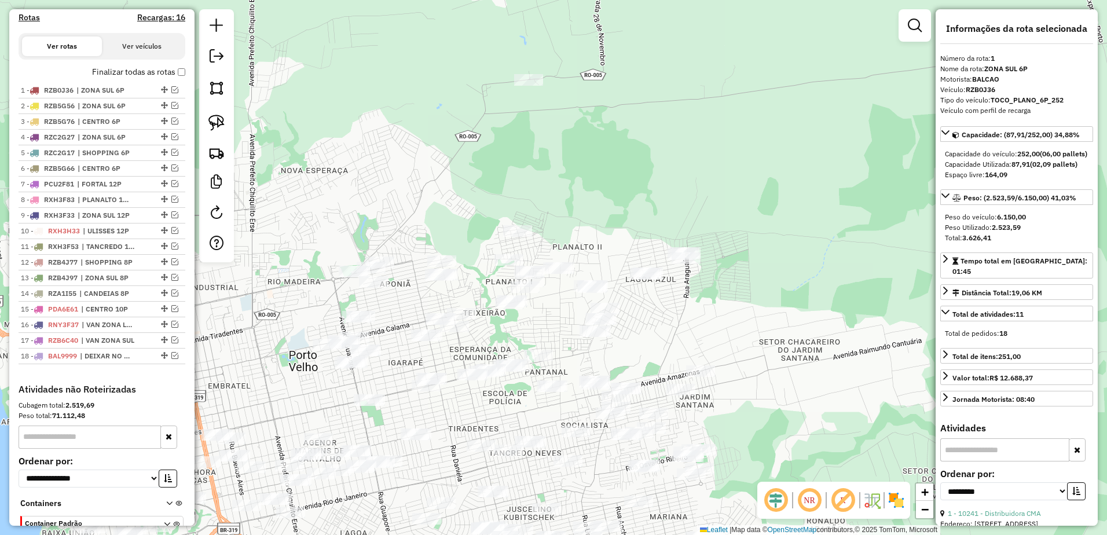
drag, startPoint x: 625, startPoint y: 197, endPoint x: 647, endPoint y: 169, distance: 35.9
click at [647, 169] on div "Janela de atendimento Grade de atendimento Capacidade Transportadoras Veículos …" at bounding box center [553, 267] width 1107 height 535
click at [214, 117] on img at bounding box center [216, 123] width 16 height 16
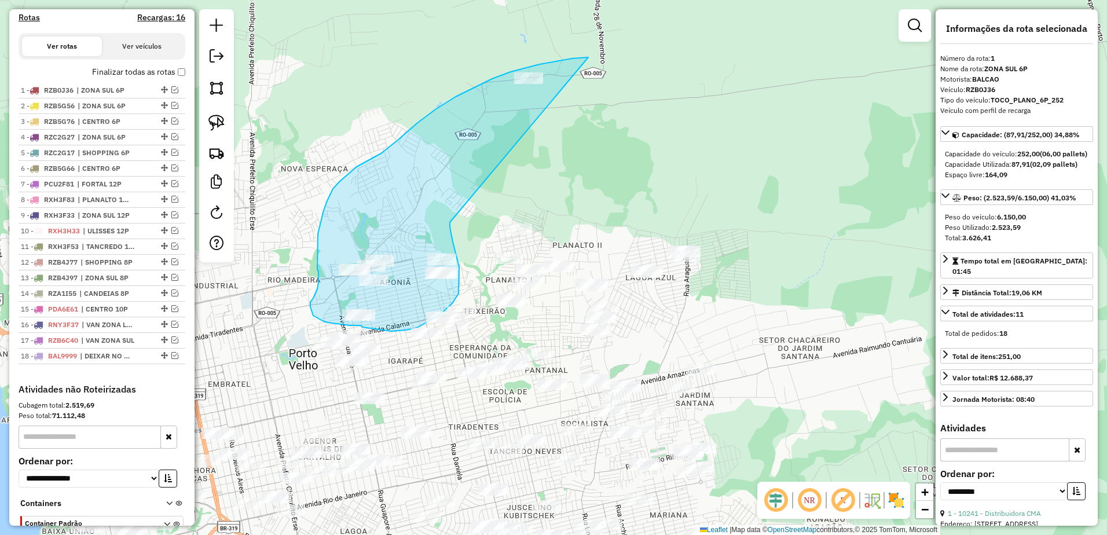
drag, startPoint x: 588, startPoint y: 57, endPoint x: 450, endPoint y: 222, distance: 215.3
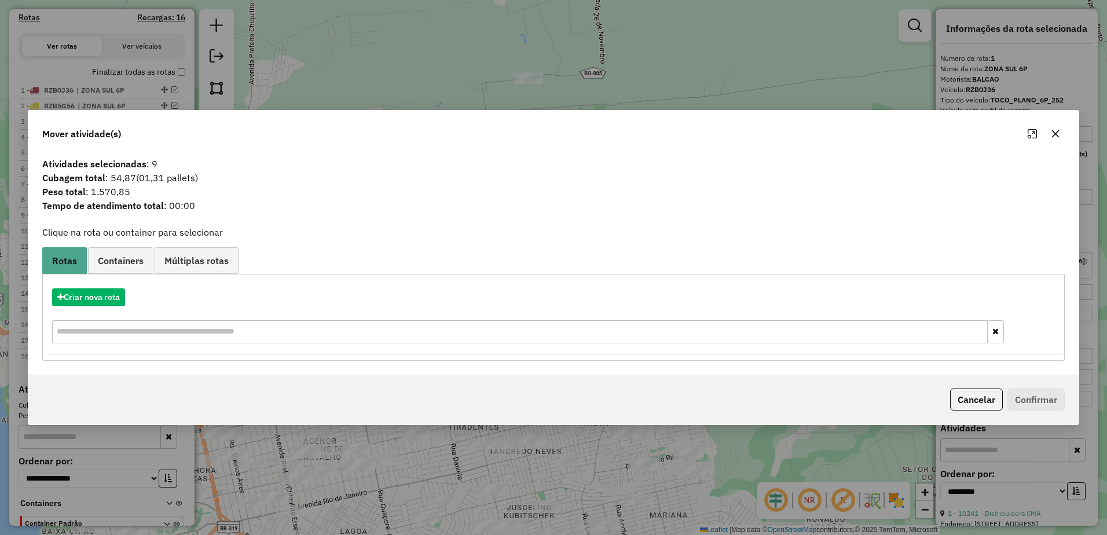
click at [1055, 131] on icon "button" at bounding box center [1055, 133] width 9 height 9
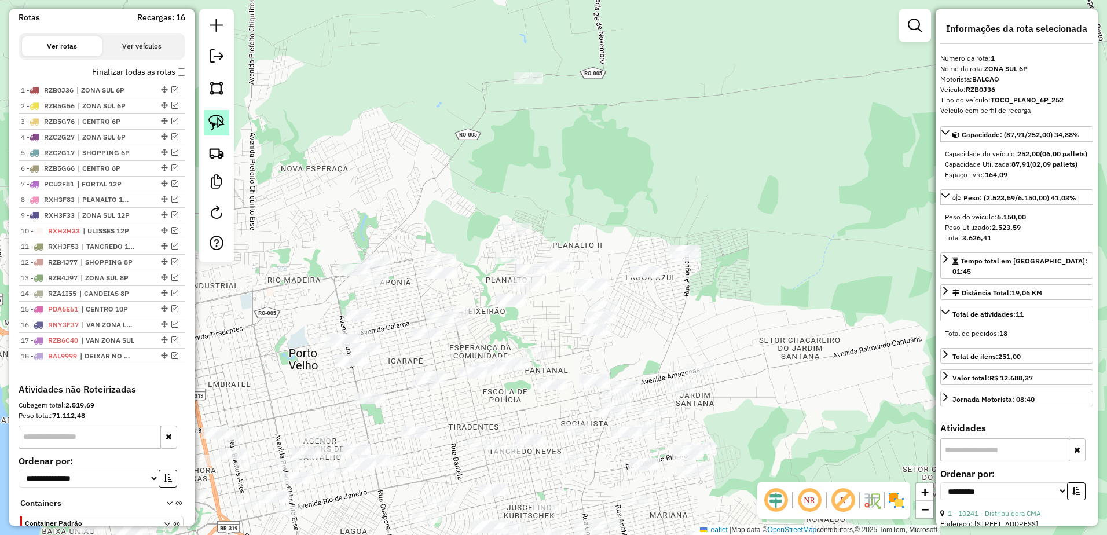
click at [212, 119] on img at bounding box center [216, 123] width 16 height 16
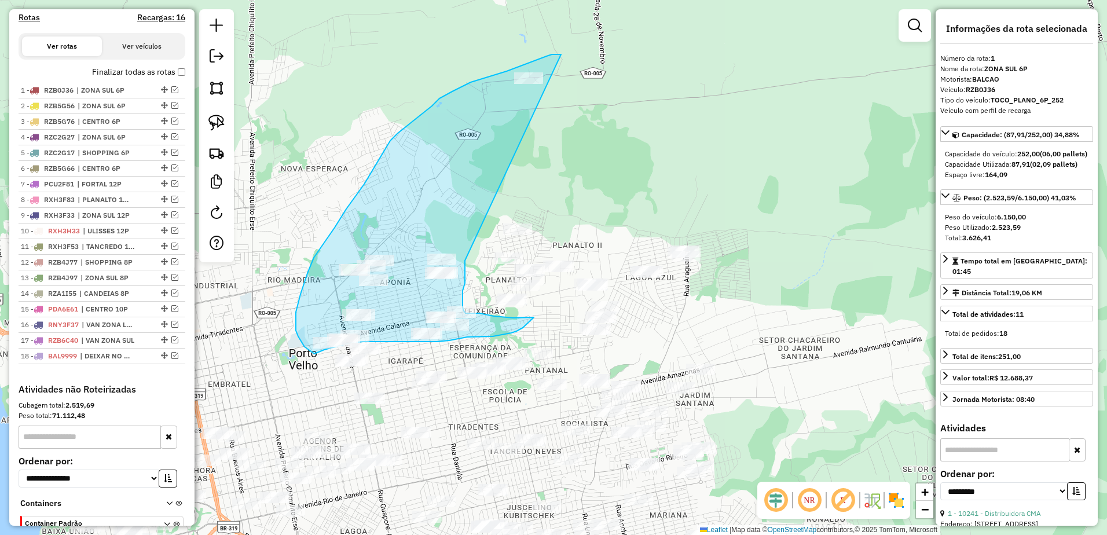
drag, startPoint x: 561, startPoint y: 54, endPoint x: 465, endPoint y: 261, distance: 227.4
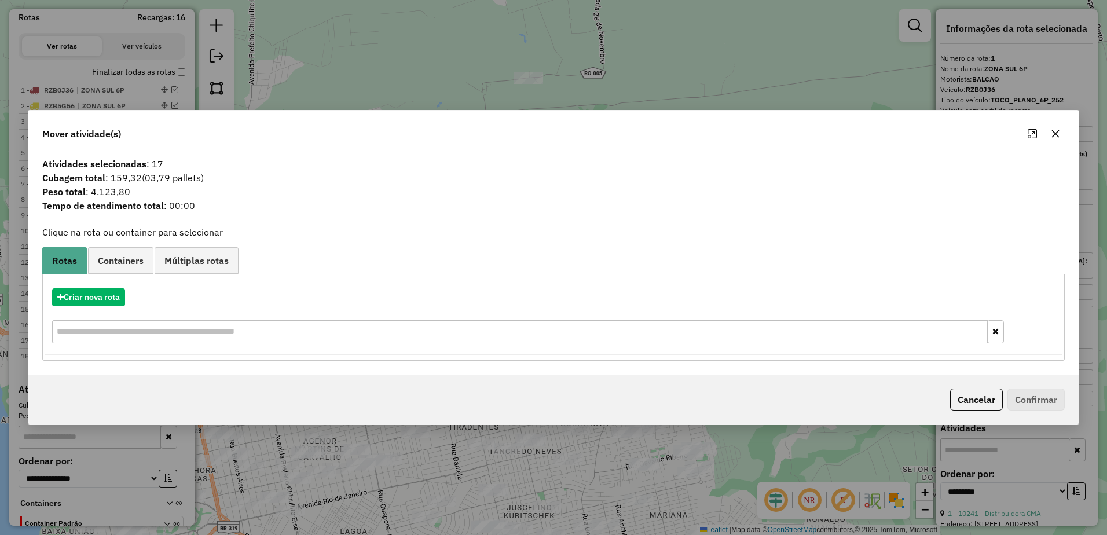
click at [1054, 130] on icon "button" at bounding box center [1055, 133] width 9 height 9
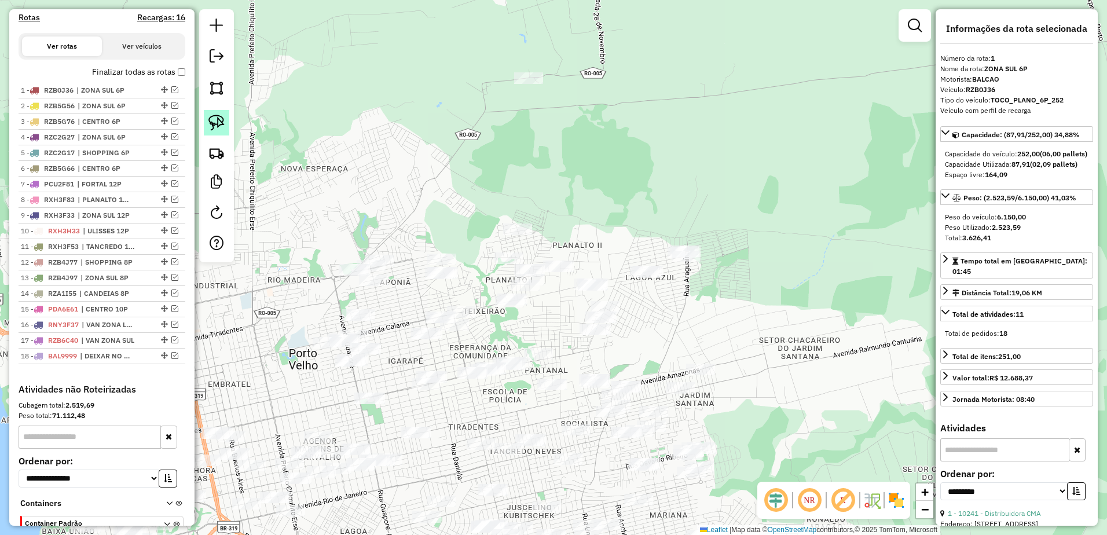
click at [209, 124] on img at bounding box center [216, 123] width 16 height 16
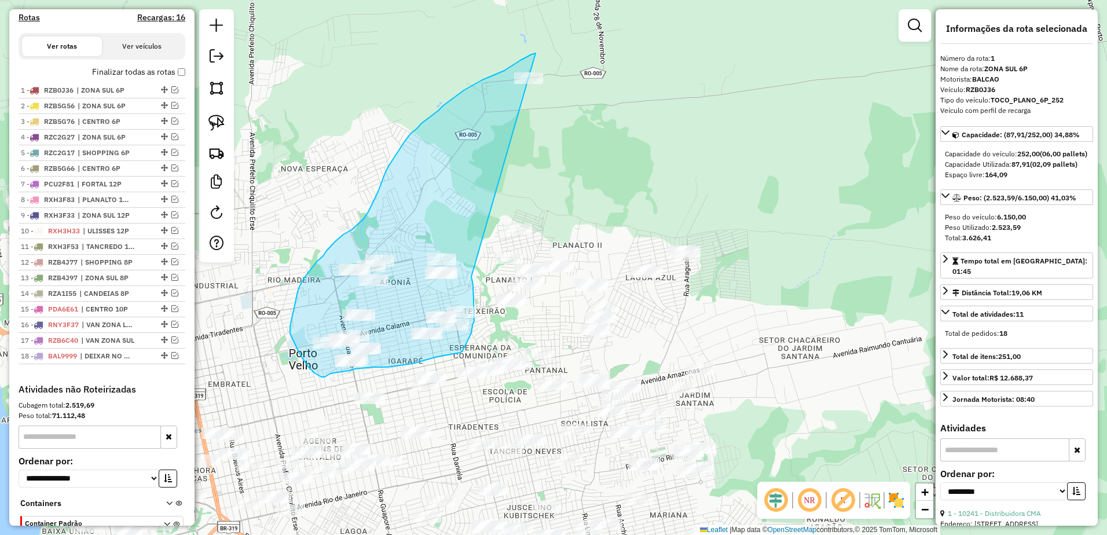
drag, startPoint x: 536, startPoint y: 53, endPoint x: 471, endPoint y: 270, distance: 226.4
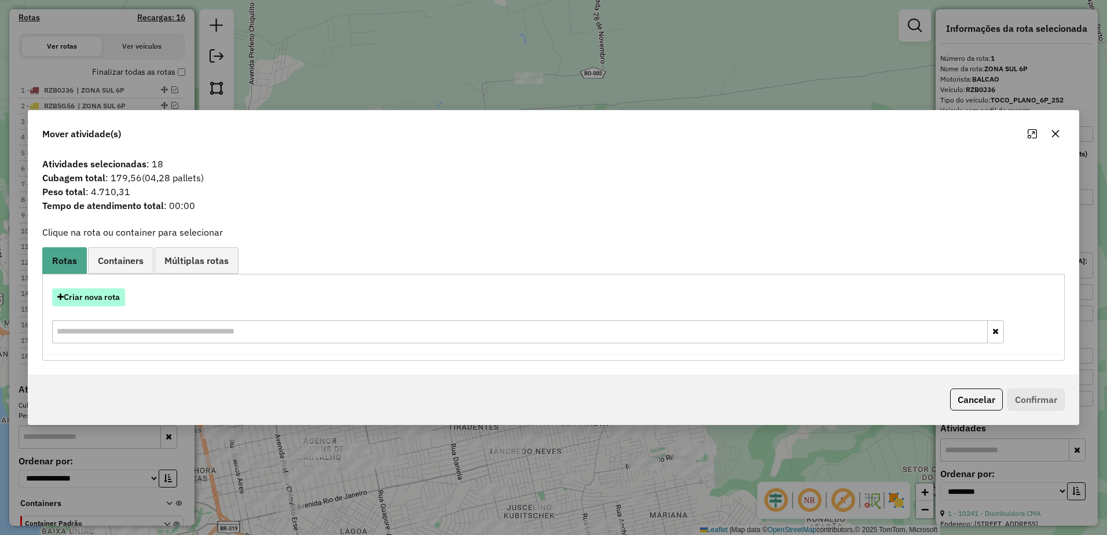
click at [105, 298] on button "Criar nova rota" at bounding box center [88, 297] width 73 height 18
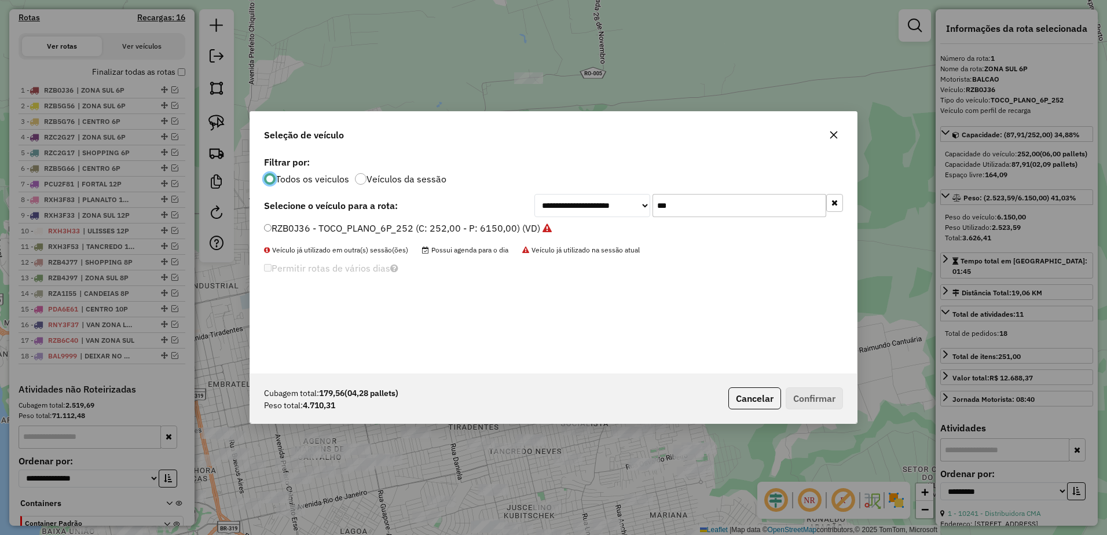
scroll to position [6, 3]
click at [714, 213] on input "***" at bounding box center [740, 205] width 174 height 23
type input "*"
type input "**"
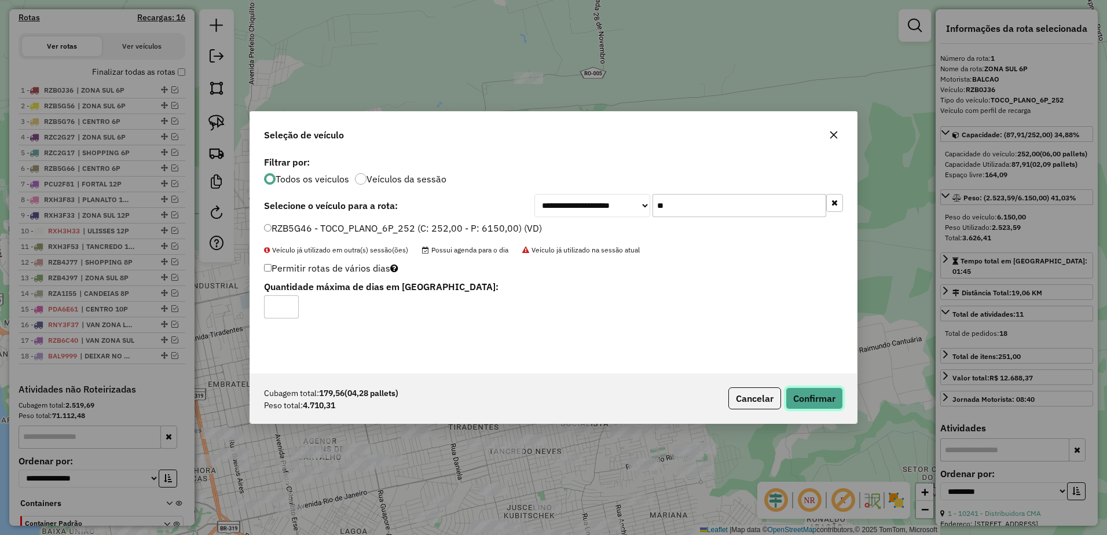
click at [831, 393] on button "Confirmar" at bounding box center [814, 398] width 57 height 22
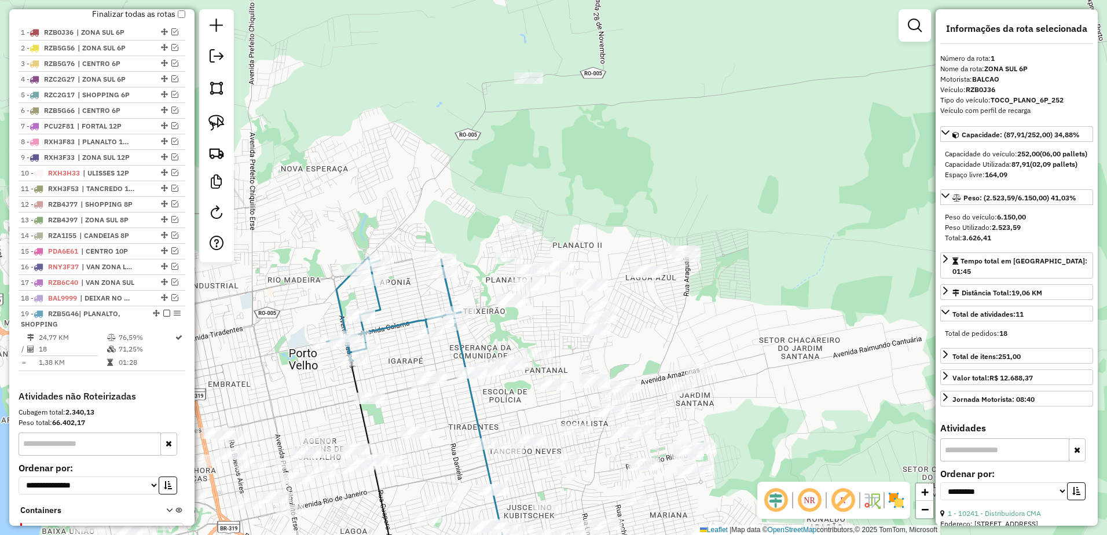
scroll to position [448, 0]
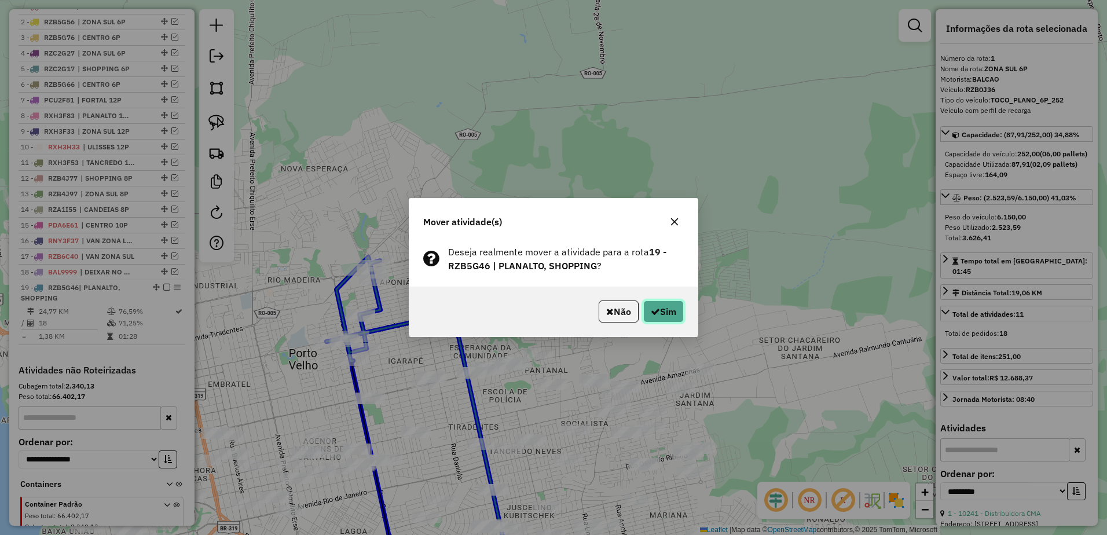
click at [662, 305] on button "Sim" at bounding box center [663, 311] width 41 height 22
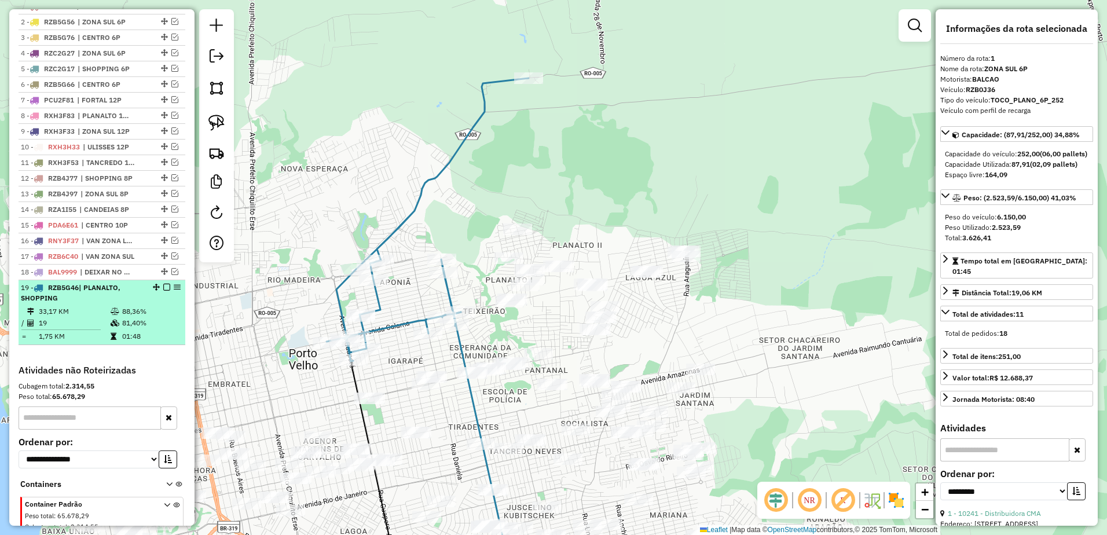
click at [100, 317] on td "33,17 KM" at bounding box center [74, 312] width 72 height 12
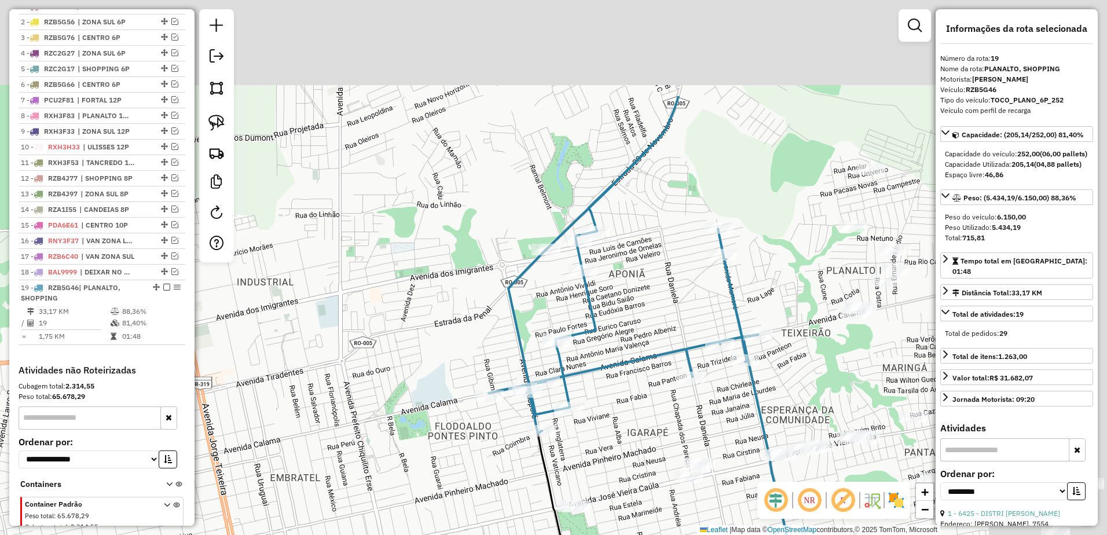
drag, startPoint x: 816, startPoint y: 145, endPoint x: 668, endPoint y: 283, distance: 202.8
click at [668, 283] on div "Janela de atendimento Grade de atendimento Capacidade Transportadoras Veículos …" at bounding box center [553, 267] width 1107 height 535
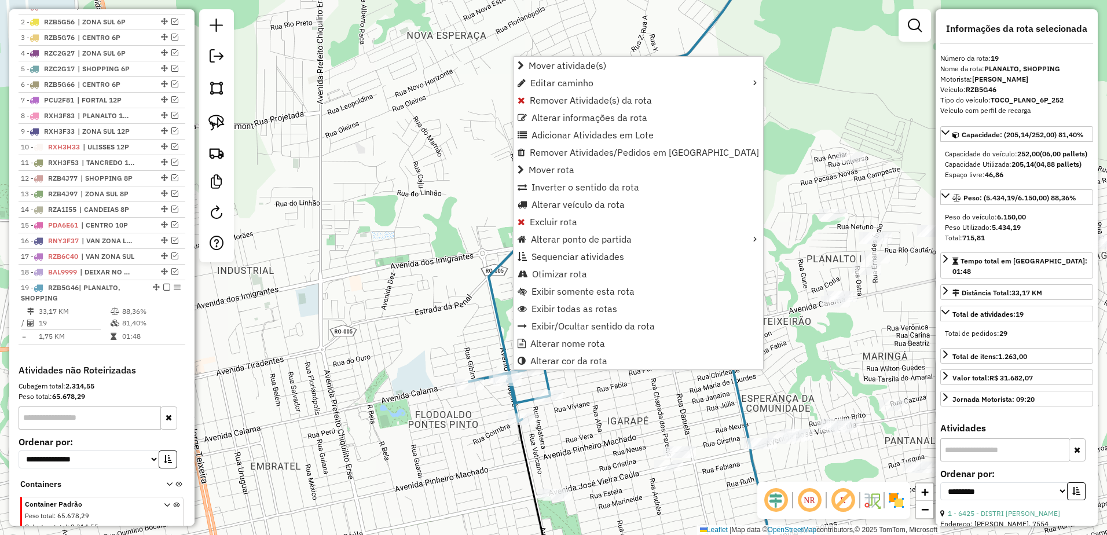
scroll to position [506, 0]
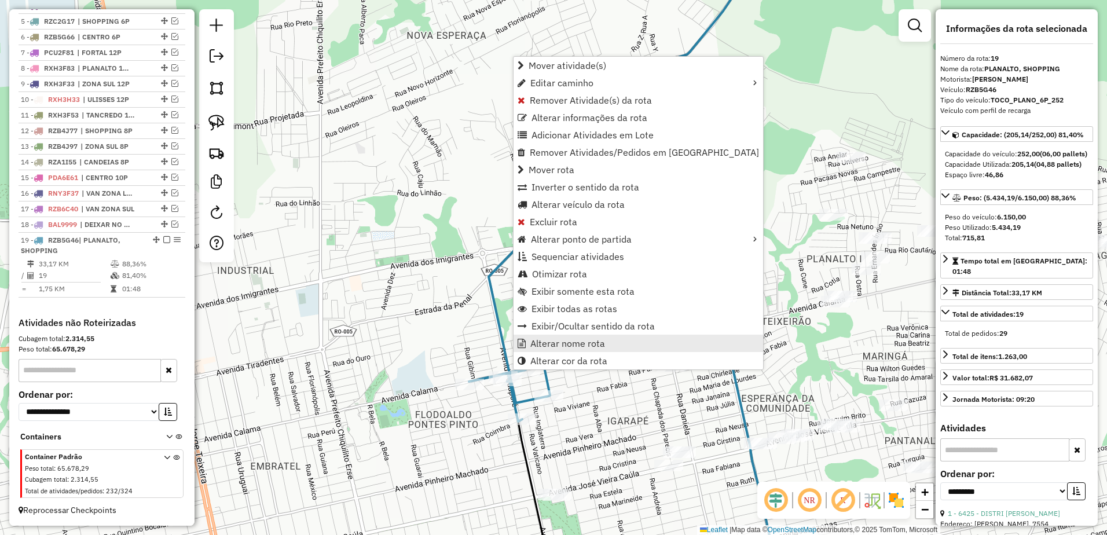
click at [574, 339] on span "Alterar nome rota" at bounding box center [567, 343] width 75 height 9
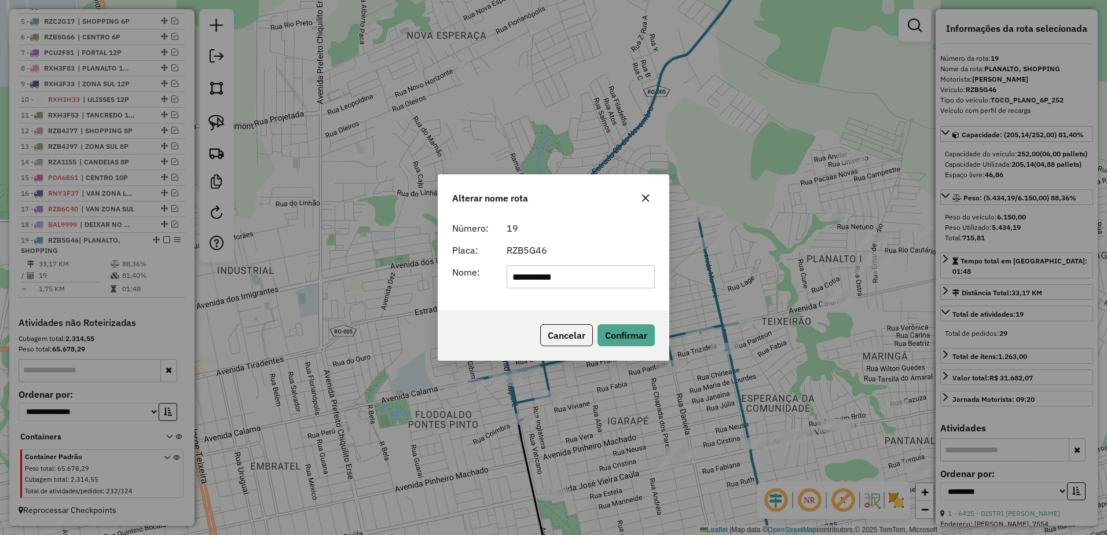
type input "**********"
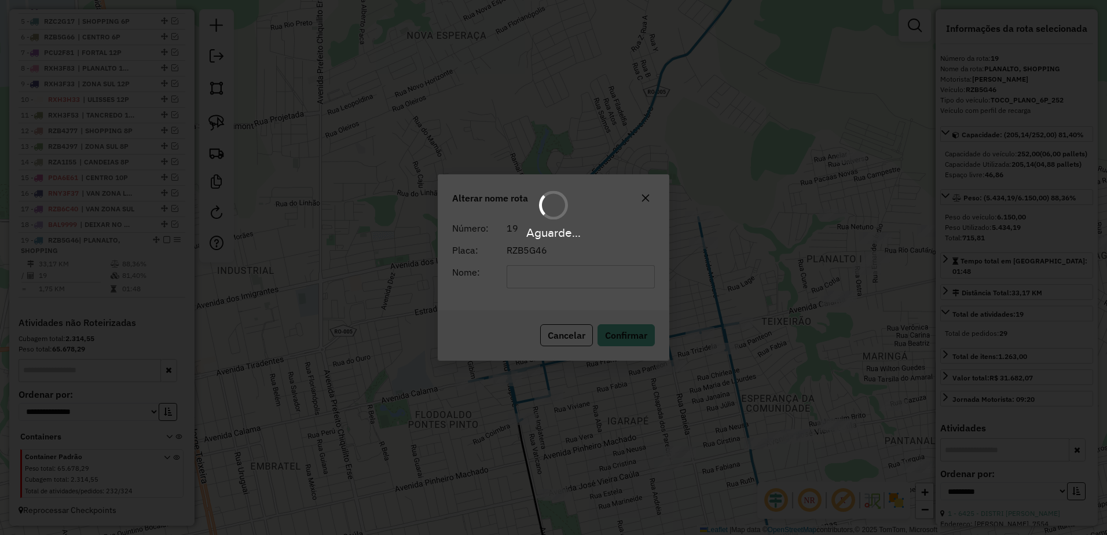
scroll to position [496, 0]
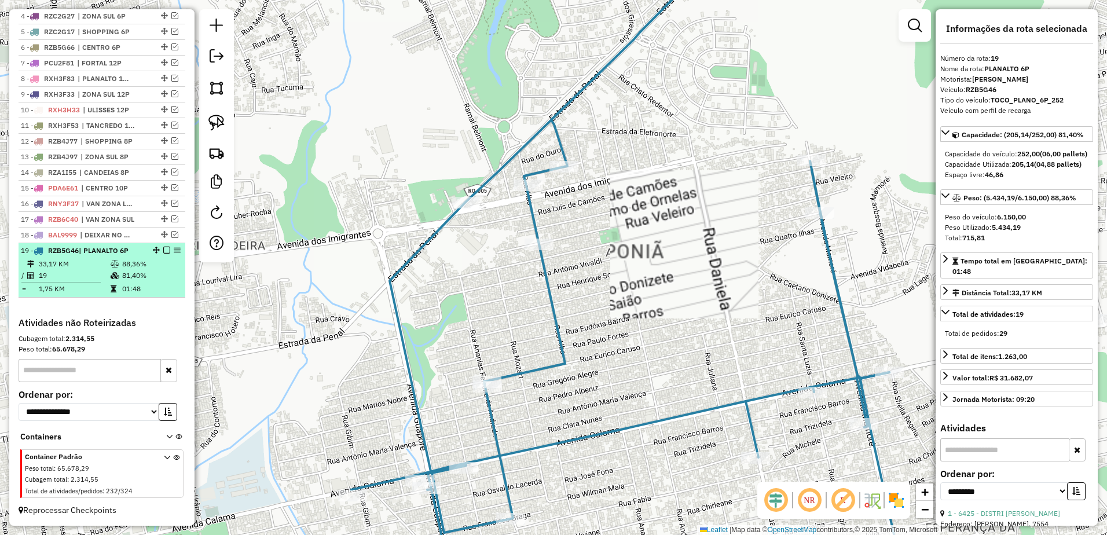
click at [163, 251] on em at bounding box center [166, 250] width 7 height 7
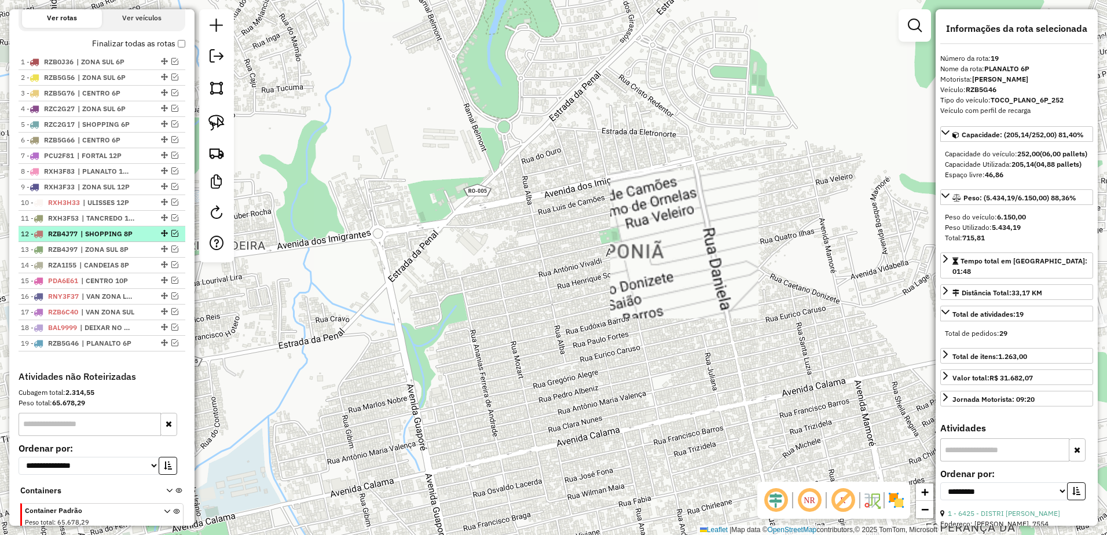
scroll to position [341, 0]
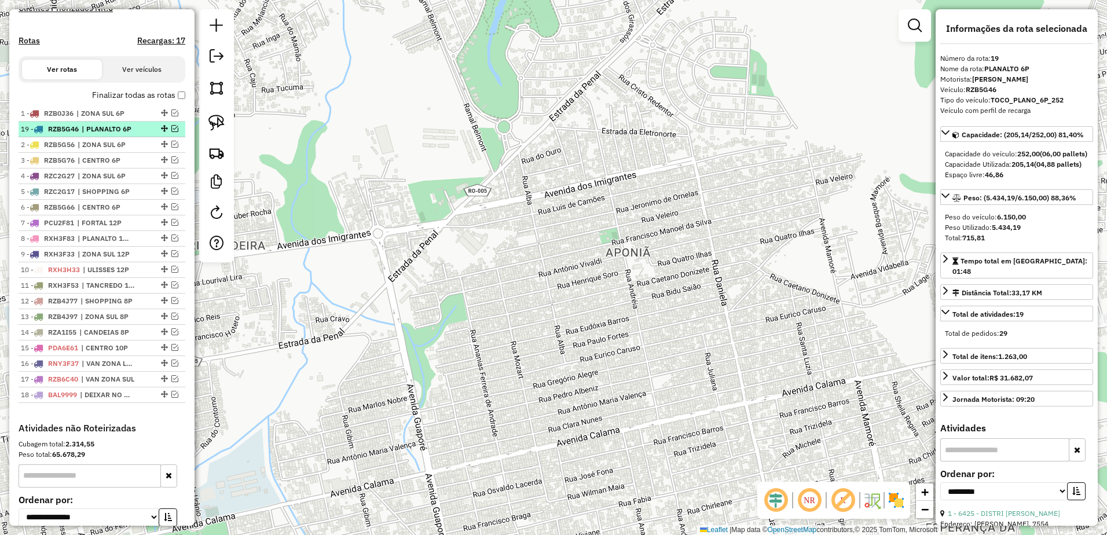
drag, startPoint x: 160, startPoint y: 405, endPoint x: 126, endPoint y: 119, distance: 288.6
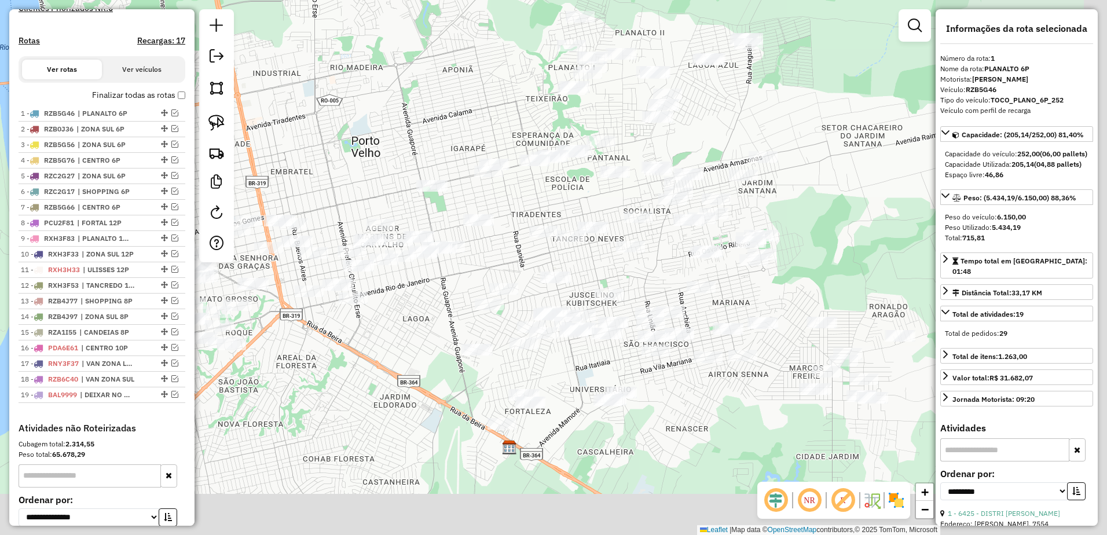
drag, startPoint x: 669, startPoint y: 250, endPoint x: 486, endPoint y: 85, distance: 246.8
click at [486, 85] on div "Janela de atendimento Grade de atendimento Capacidade Transportadoras Veículos …" at bounding box center [553, 267] width 1107 height 535
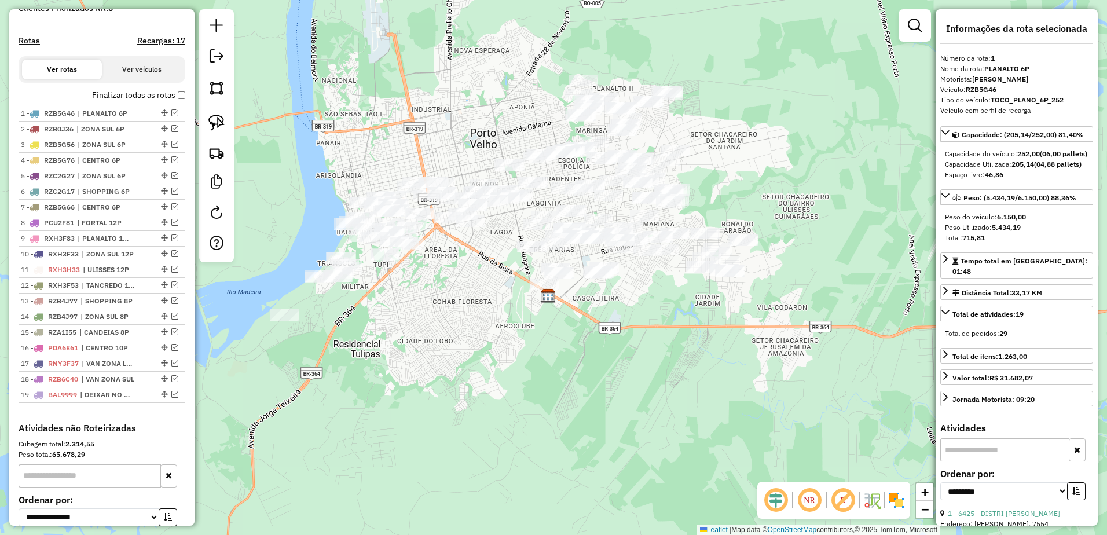
drag, startPoint x: 490, startPoint y: 102, endPoint x: 504, endPoint y: 129, distance: 29.5
click at [523, 119] on div "Janela de atendimento Grade de atendimento Capacidade Transportadoras Veículos …" at bounding box center [553, 267] width 1107 height 535
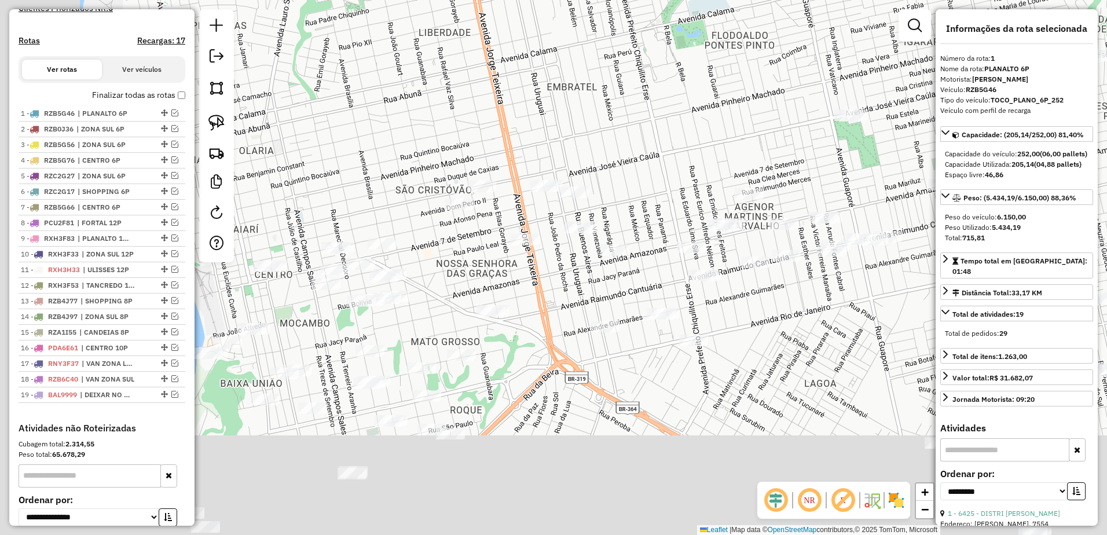
drag, startPoint x: 454, startPoint y: 171, endPoint x: 671, endPoint y: -40, distance: 302.2
click at [671, 0] on html "Aguarde... Pop-up bloqueado! Seu navegador bloqueou automáticamente a abertura …" at bounding box center [553, 267] width 1107 height 535
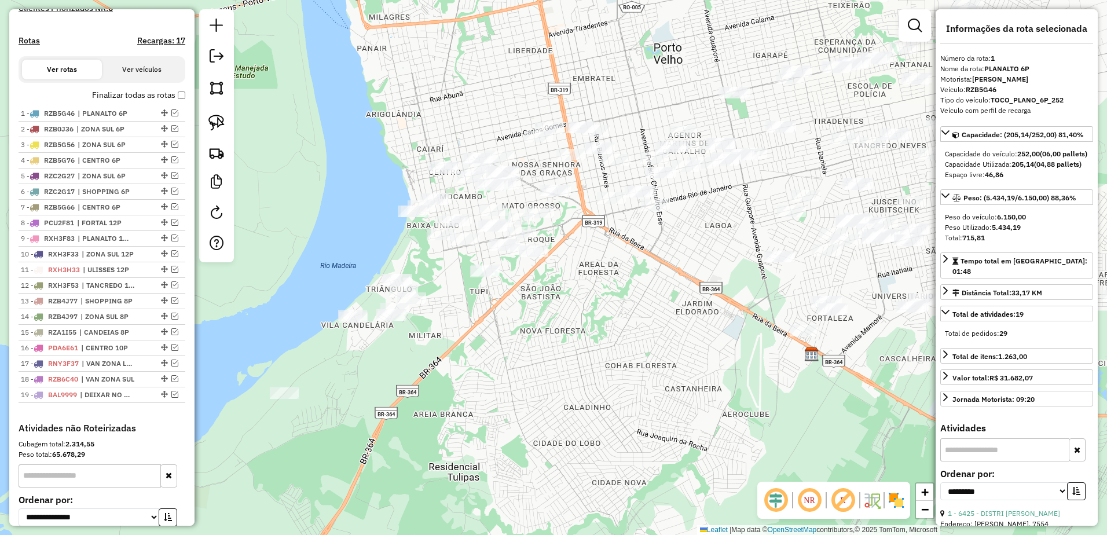
drag, startPoint x: 575, startPoint y: 78, endPoint x: 593, endPoint y: 66, distance: 21.4
click at [593, 66] on div "Janela de atendimento Grade de atendimento Capacidade Transportadoras Veículos …" at bounding box center [553, 267] width 1107 height 535
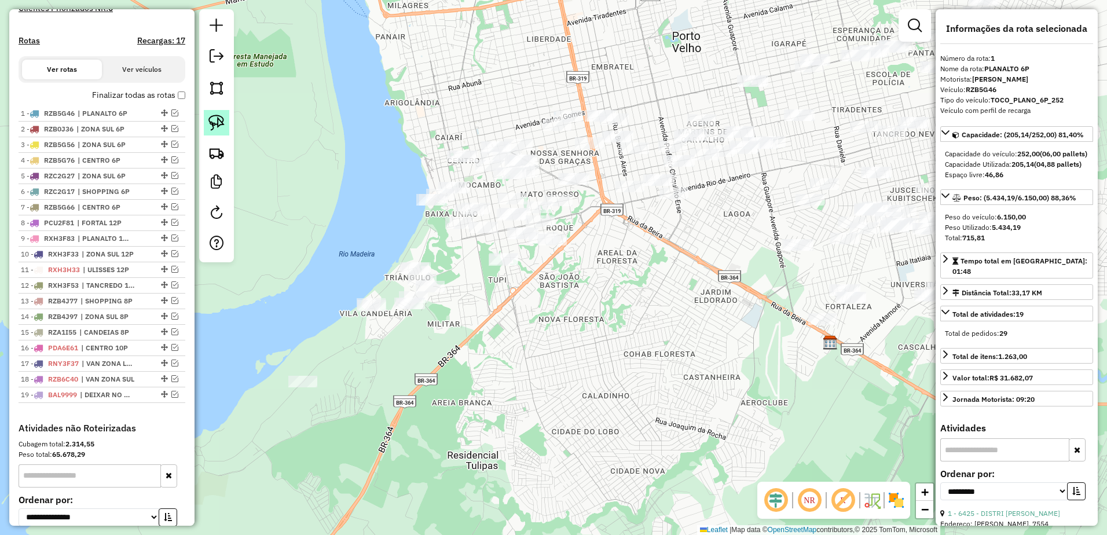
click at [226, 122] on link at bounding box center [216, 122] width 25 height 25
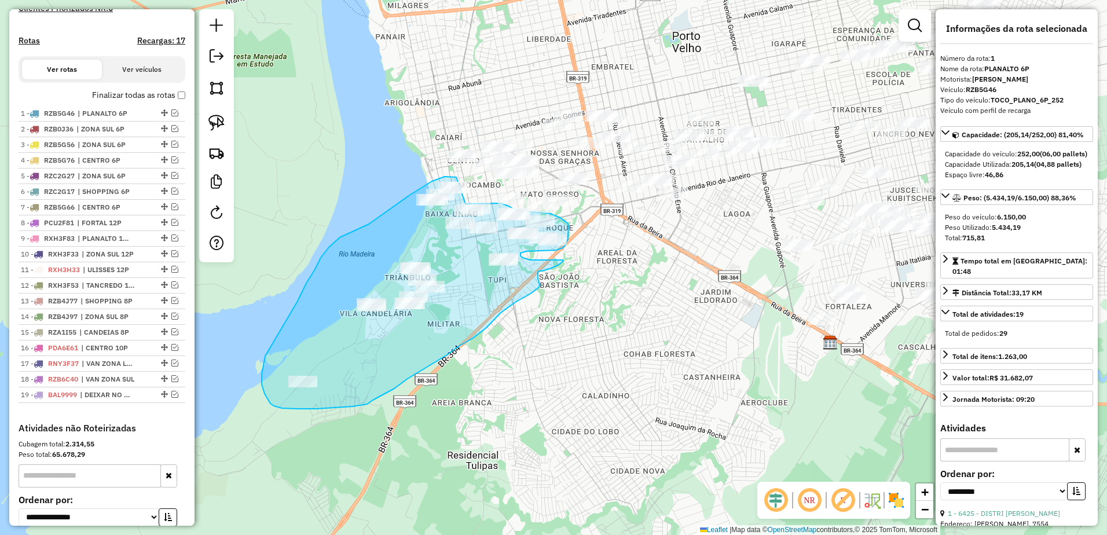
click at [465, 204] on div "Janela de atendimento Grade de atendimento Capacidade Transportadoras Veículos …" at bounding box center [553, 267] width 1107 height 535
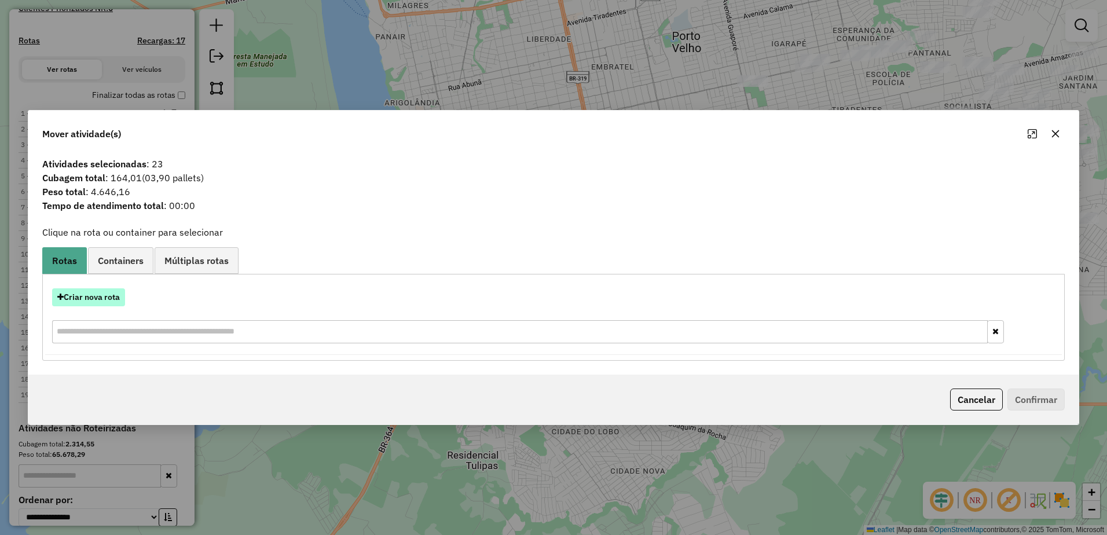
click at [104, 298] on button "Criar nova rota" at bounding box center [88, 297] width 73 height 18
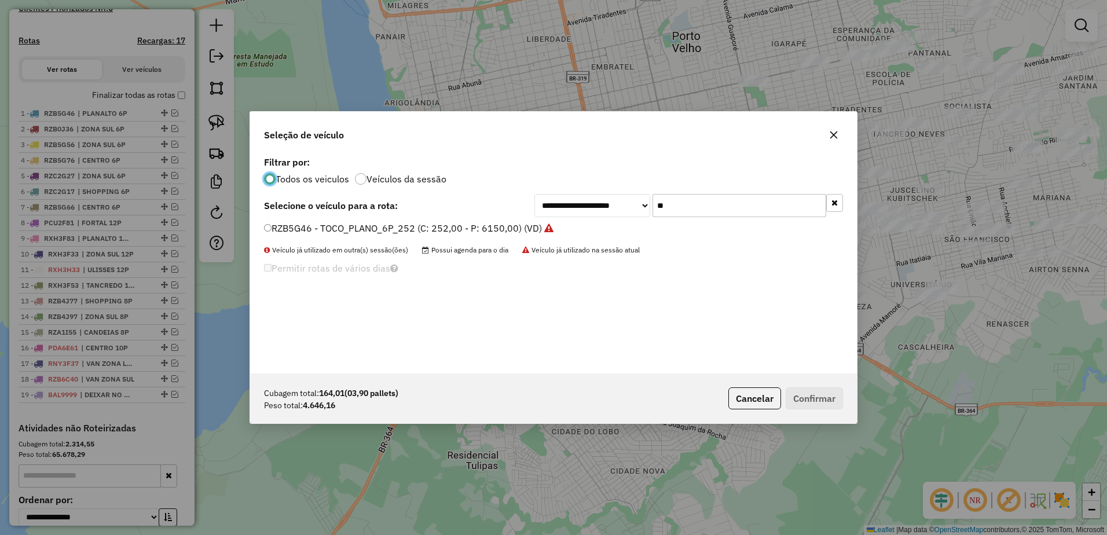
scroll to position [6, 3]
click at [696, 216] on input "**" at bounding box center [740, 205] width 174 height 23
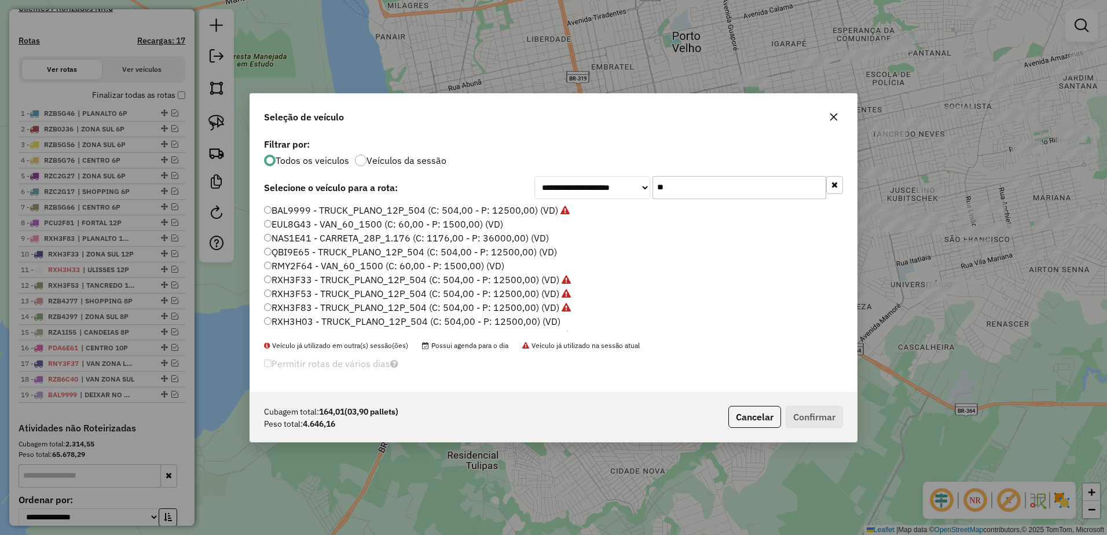
type input "*"
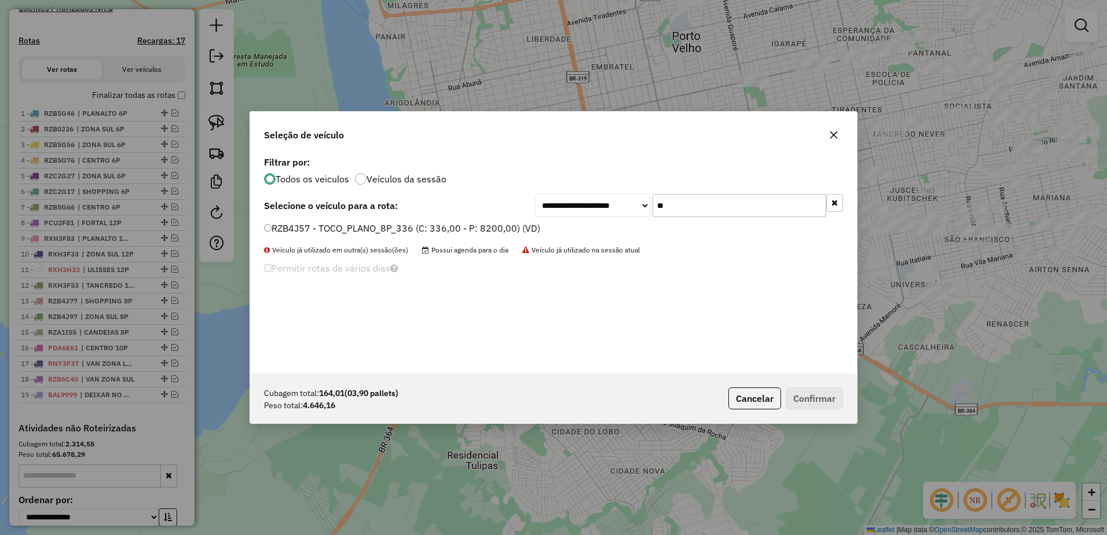
type input "**"
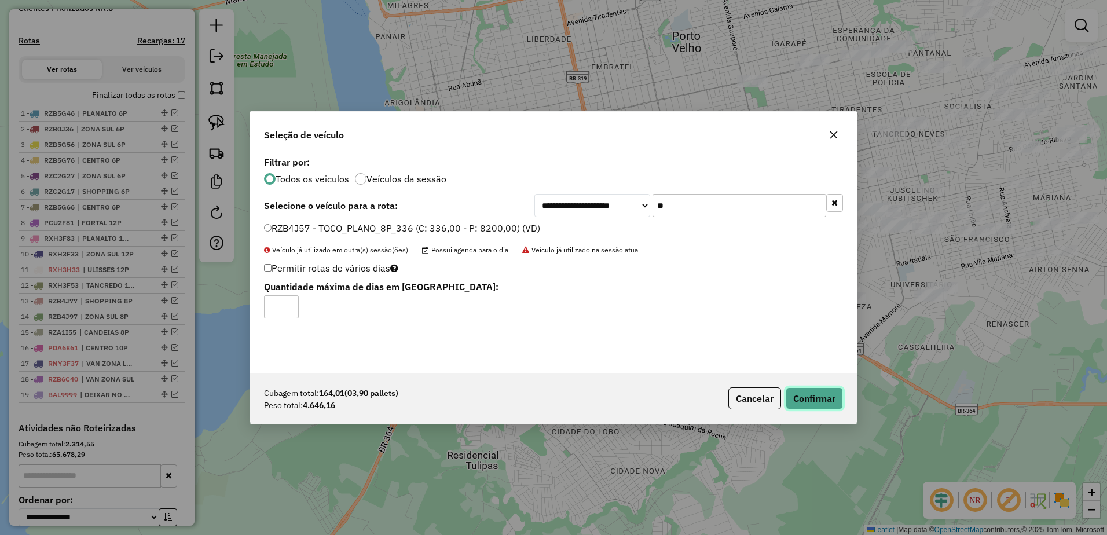
click at [835, 391] on button "Confirmar" at bounding box center [814, 398] width 57 height 22
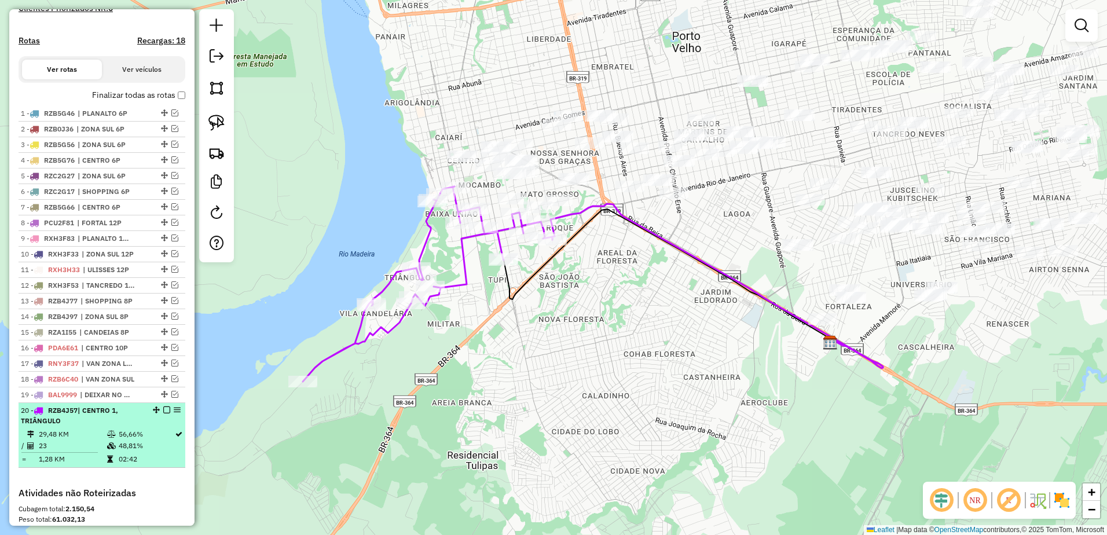
click at [149, 426] on div "20 - RZB4J57 | CENTRO 1, TRIÂNGULO" at bounding box center [102, 415] width 162 height 21
select select "**********"
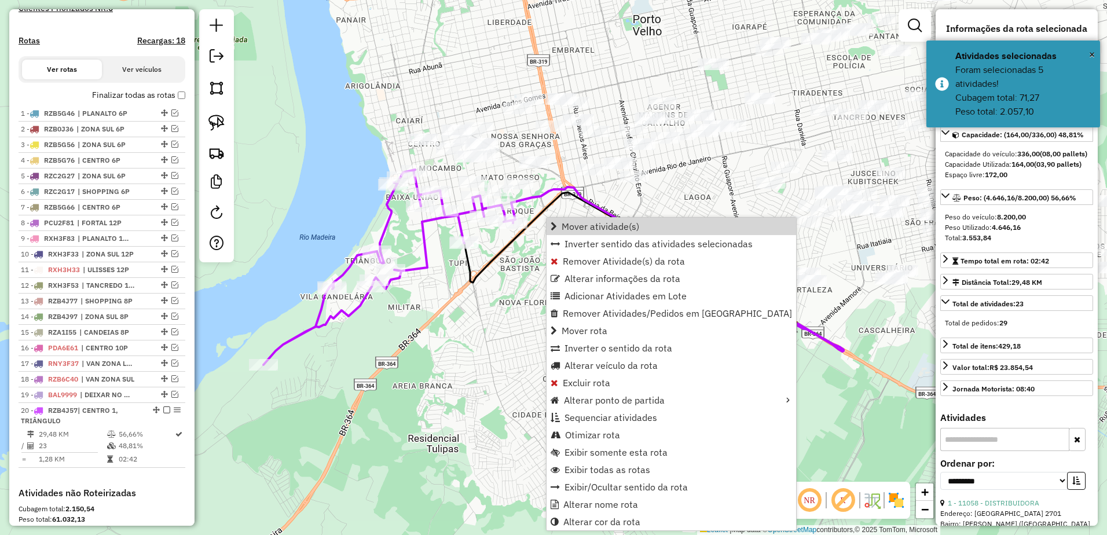
click at [654, 189] on div "Janela de atendimento Grade de atendimento Capacidade Transportadoras Veículos …" at bounding box center [553, 267] width 1107 height 535
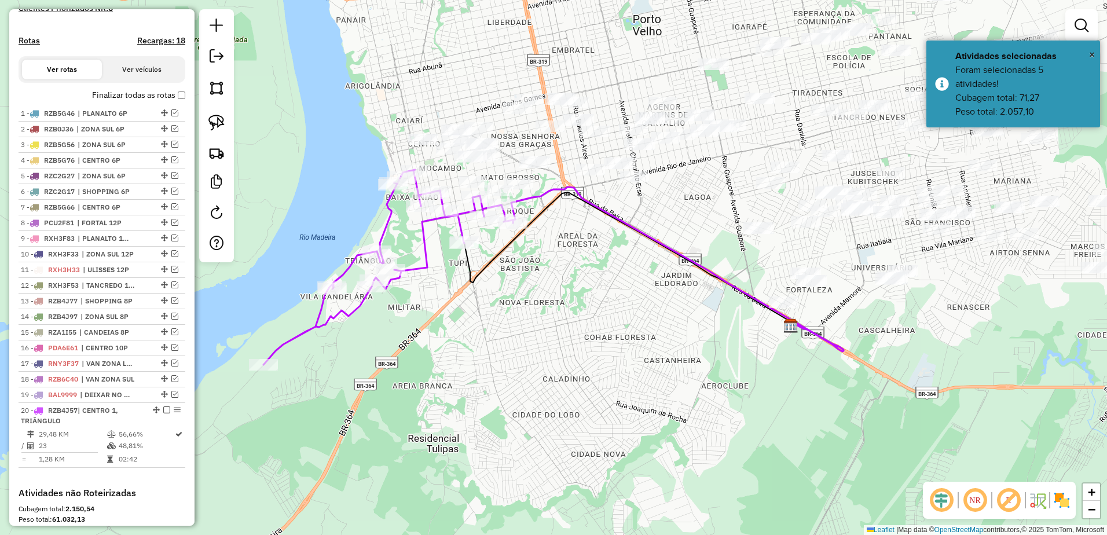
click at [613, 217] on icon at bounding box center [677, 269] width 332 height 164
select select "**********"
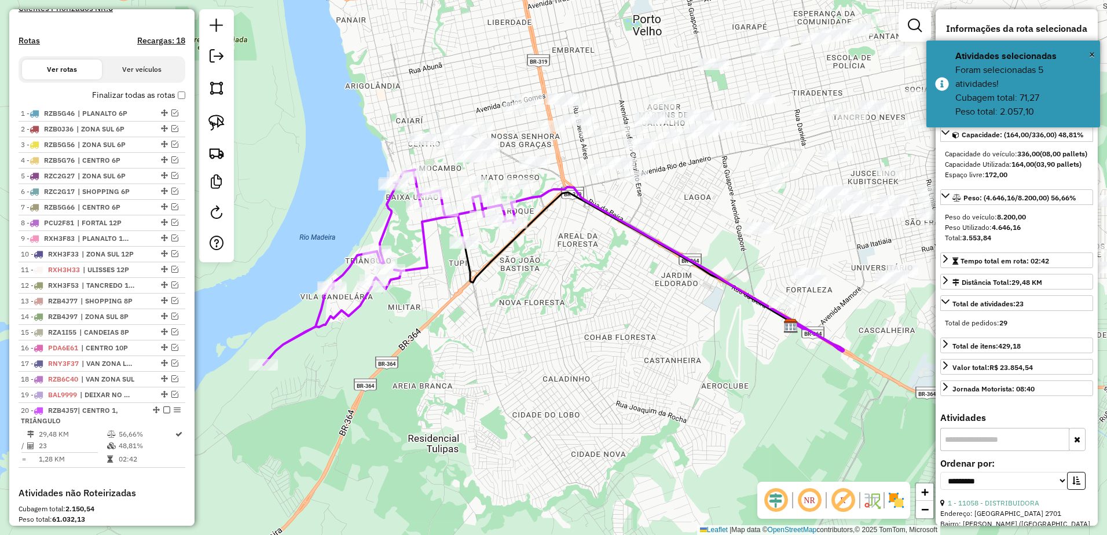
scroll to position [522, 0]
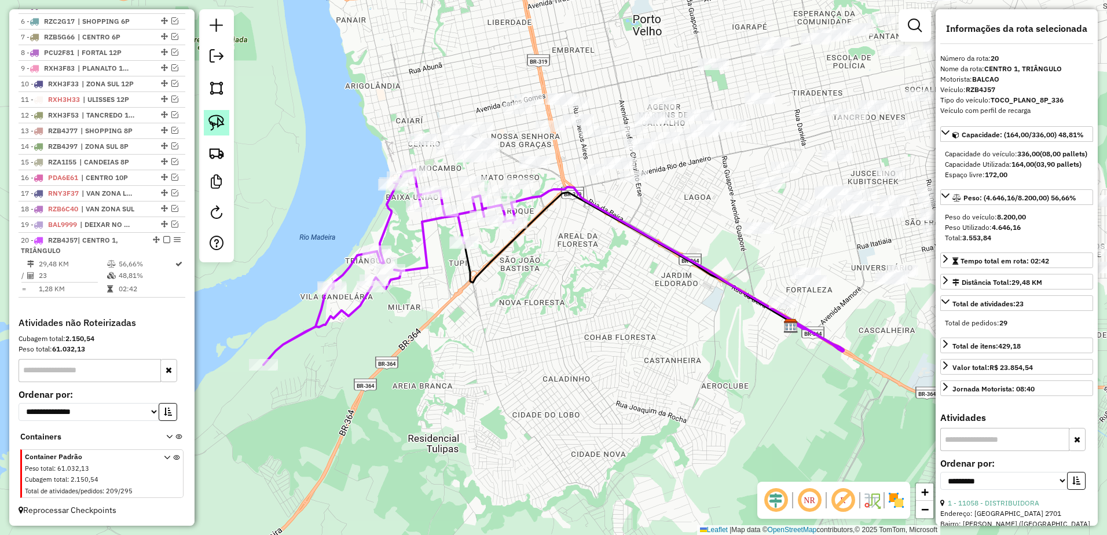
click at [223, 123] on img at bounding box center [216, 123] width 16 height 16
drag, startPoint x: 504, startPoint y: 171, endPoint x: 533, endPoint y: 195, distance: 37.0
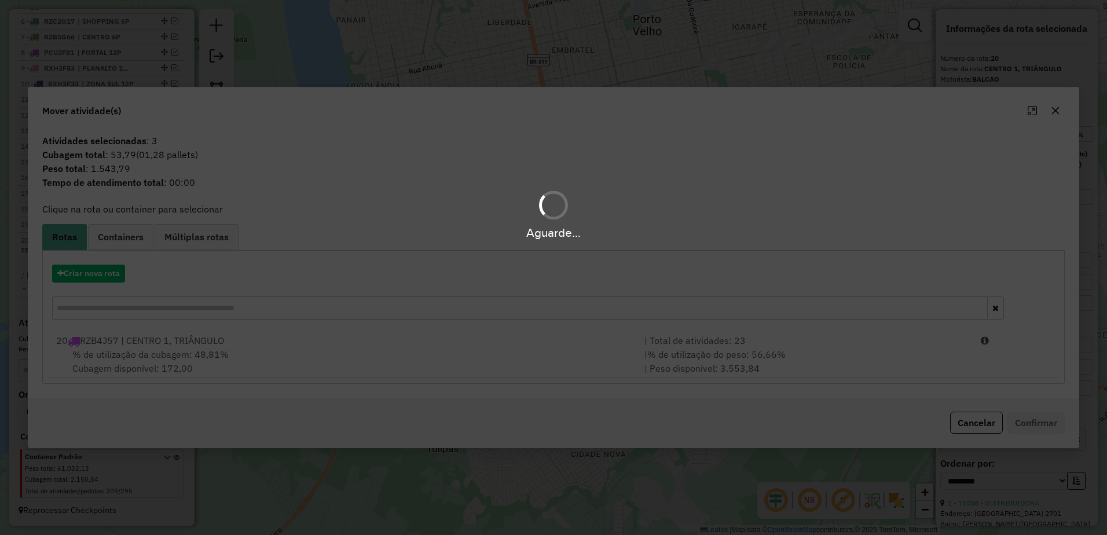
click at [391, 346] on div "Aguarde..." at bounding box center [553, 267] width 1107 height 535
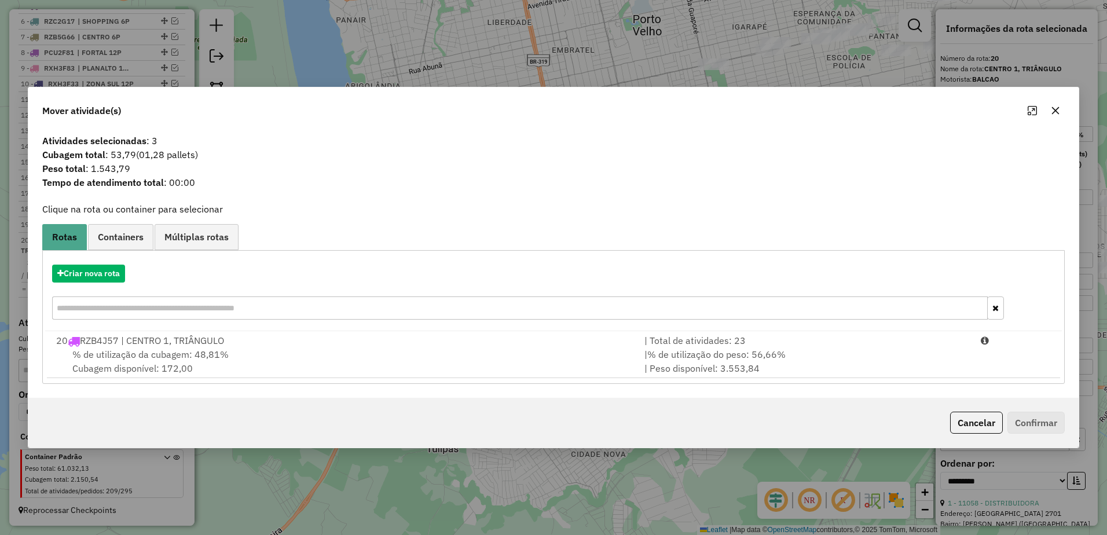
click at [485, 383] on div "Criar nova rota 20 RZB4J57 | CENTRO 1, TRIÂNGULO | Total de atividades: 23 % de…" at bounding box center [553, 317] width 1022 height 134
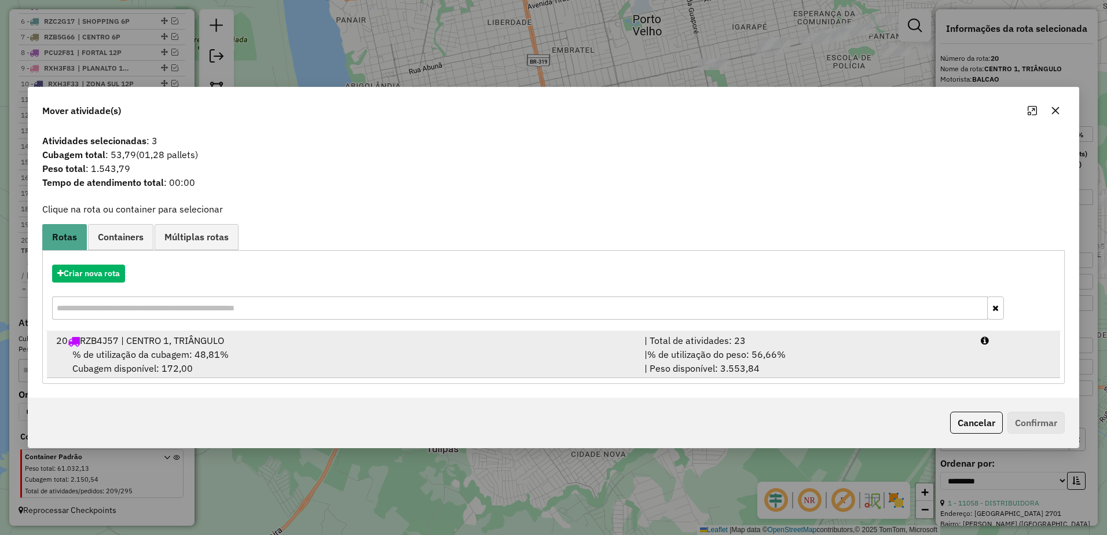
click at [489, 362] on div "% de utilização da cubagem: 48,81% Cubagem disponível: 172,00" at bounding box center [343, 361] width 588 height 28
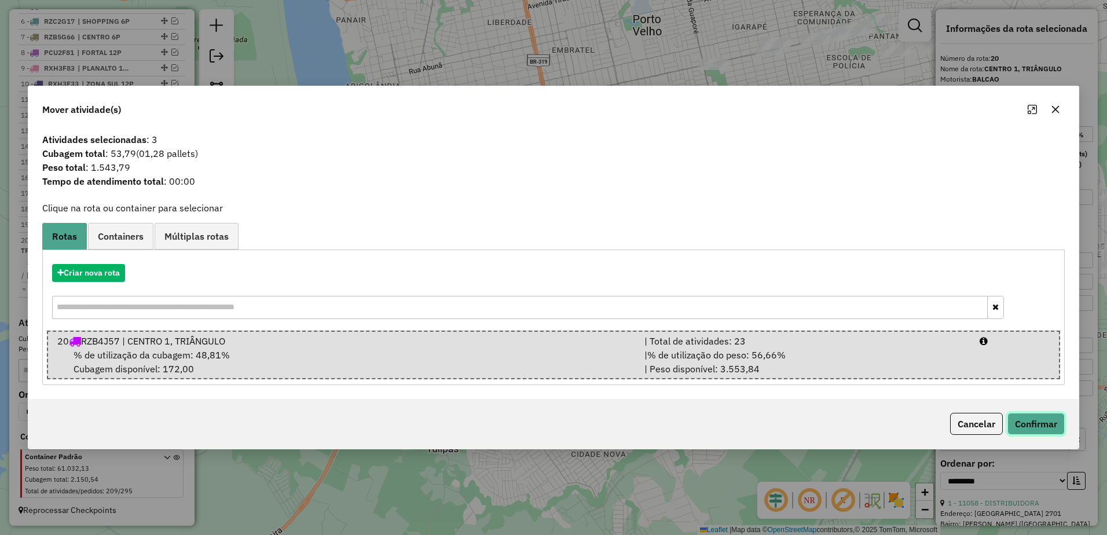
click at [1049, 415] on button "Confirmar" at bounding box center [1035, 424] width 57 height 22
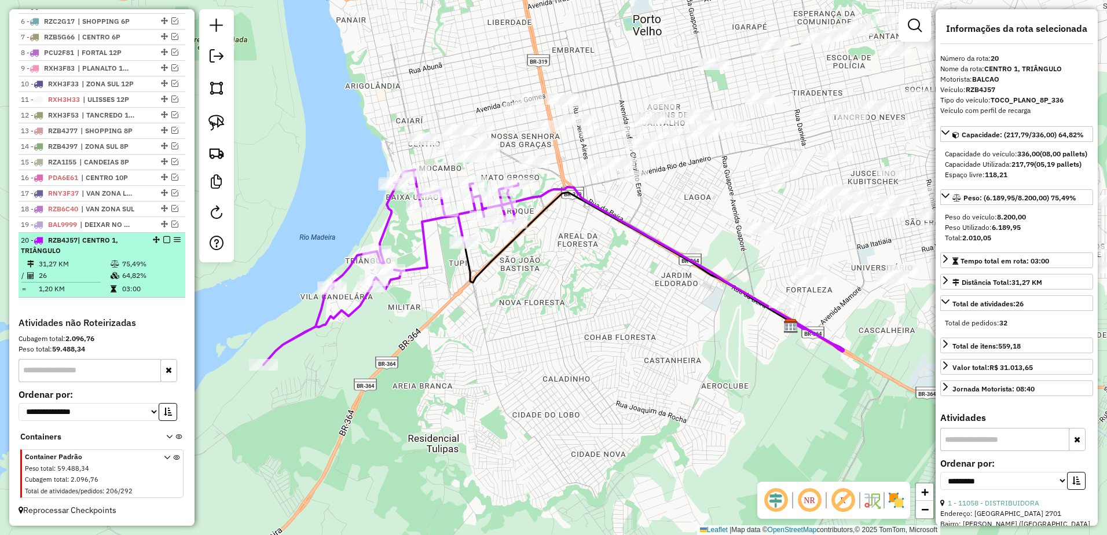
click at [88, 266] on td "31,27 KM" at bounding box center [74, 264] width 72 height 12
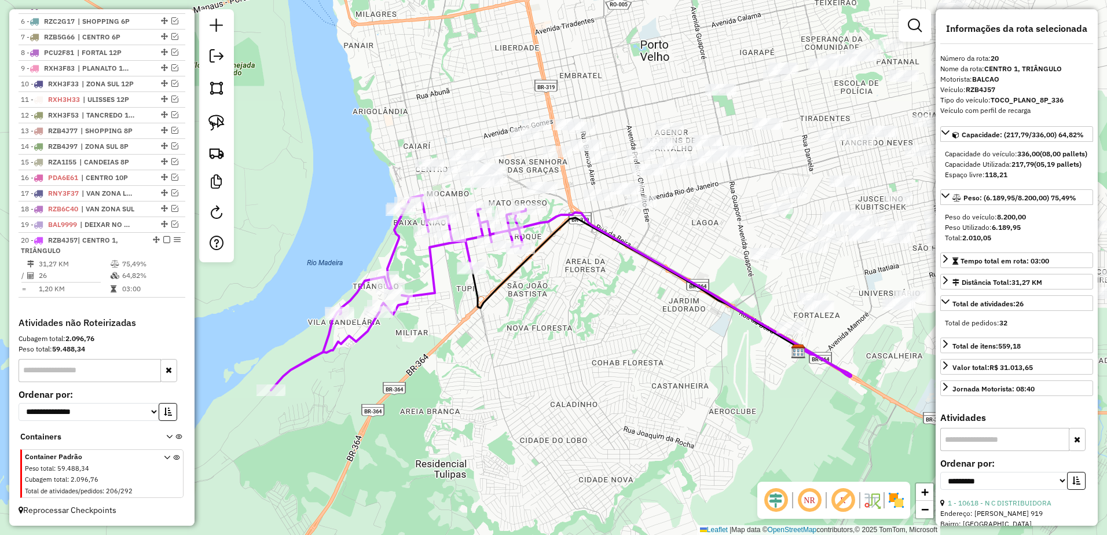
drag, startPoint x: 603, startPoint y: 218, endPoint x: 628, endPoint y: 278, distance: 65.5
click at [628, 278] on icon at bounding box center [679, 294] width 344 height 164
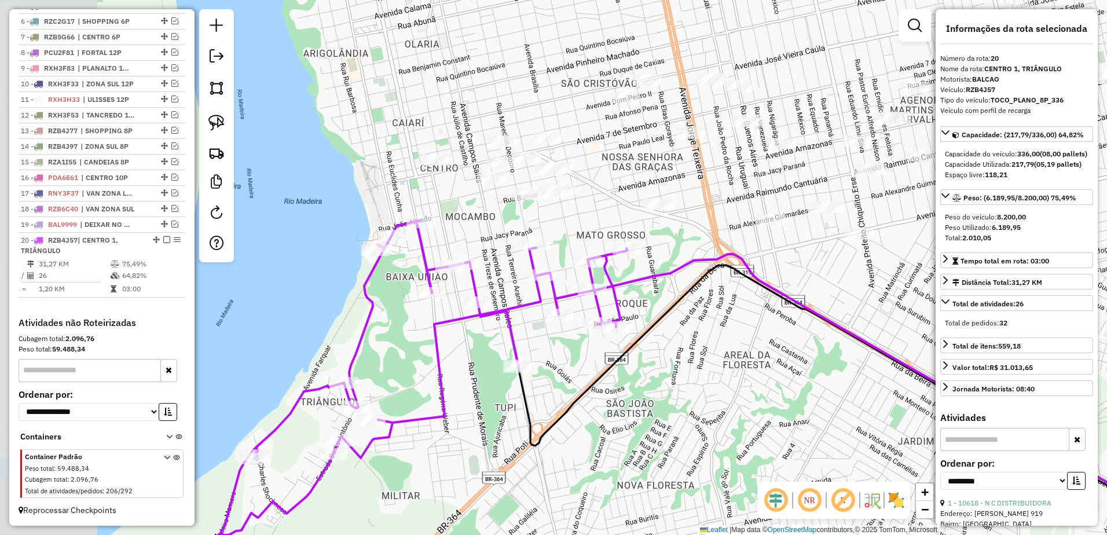
drag, startPoint x: 485, startPoint y: 193, endPoint x: 619, endPoint y: 214, distance: 135.4
click at [619, 214] on div "Janela de atendimento Grade de atendimento Capacidade Transportadoras Veículos …" at bounding box center [553, 267] width 1107 height 535
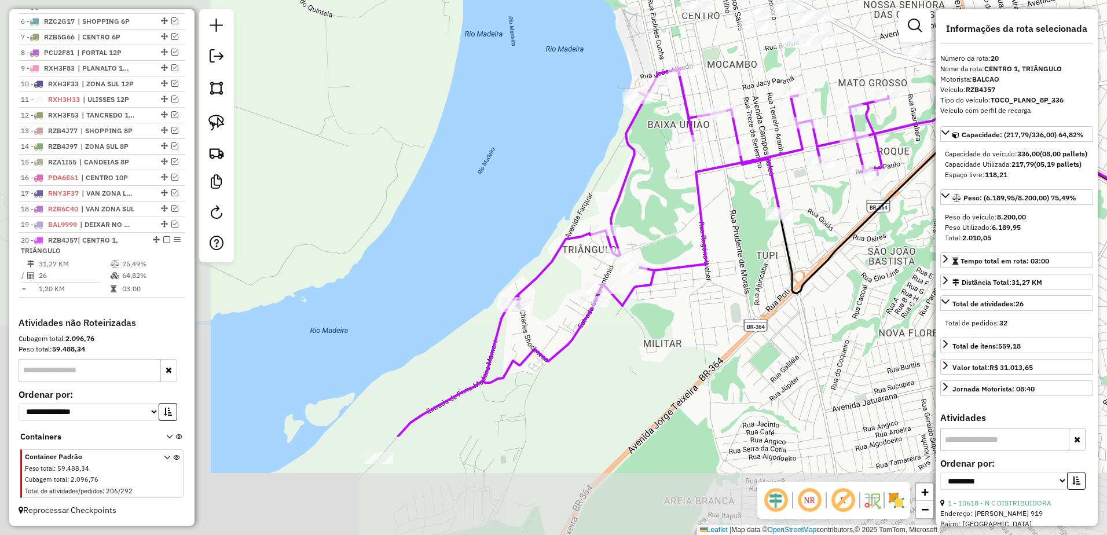
drag, startPoint x: 631, startPoint y: 223, endPoint x: 873, endPoint y: 77, distance: 282.6
click at [881, 74] on div "Janela de atendimento Grade de atendimento Capacidade Transportadoras Veículos …" at bounding box center [553, 267] width 1107 height 535
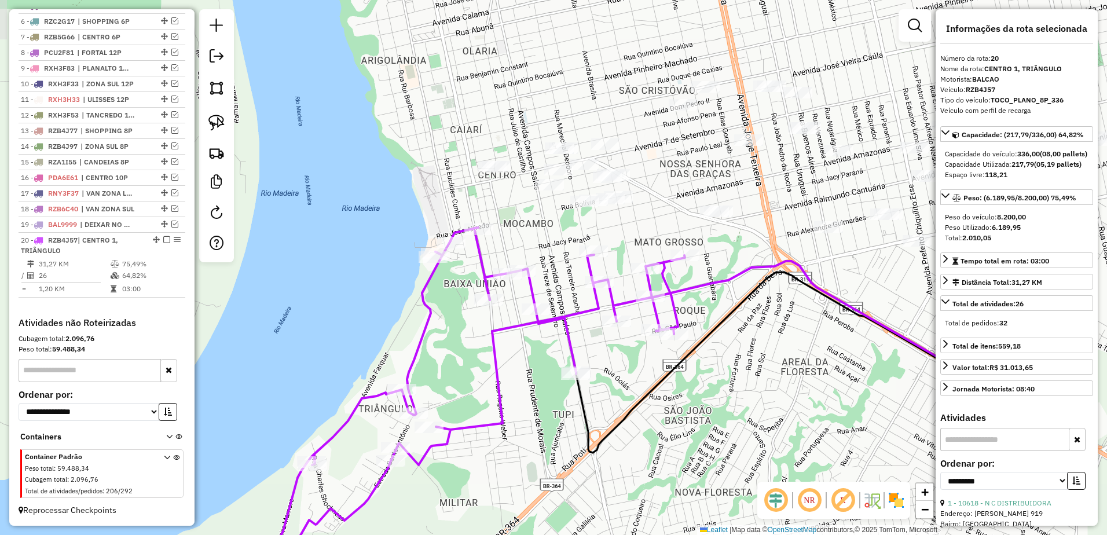
drag, startPoint x: 800, startPoint y: 80, endPoint x: 622, endPoint y: 232, distance: 233.7
click at [622, 232] on div "Janela de atendimento Grade de atendimento Capacidade Transportadoras Veículos …" at bounding box center [553, 267] width 1107 height 535
drag, startPoint x: 622, startPoint y: 235, endPoint x: 684, endPoint y: 265, distance: 68.6
click at [684, 265] on div "Rota 20 - Placa RZB4J57 35182 - GPS Convenience Clique e arraste para seleciona…" at bounding box center [553, 267] width 1107 height 535
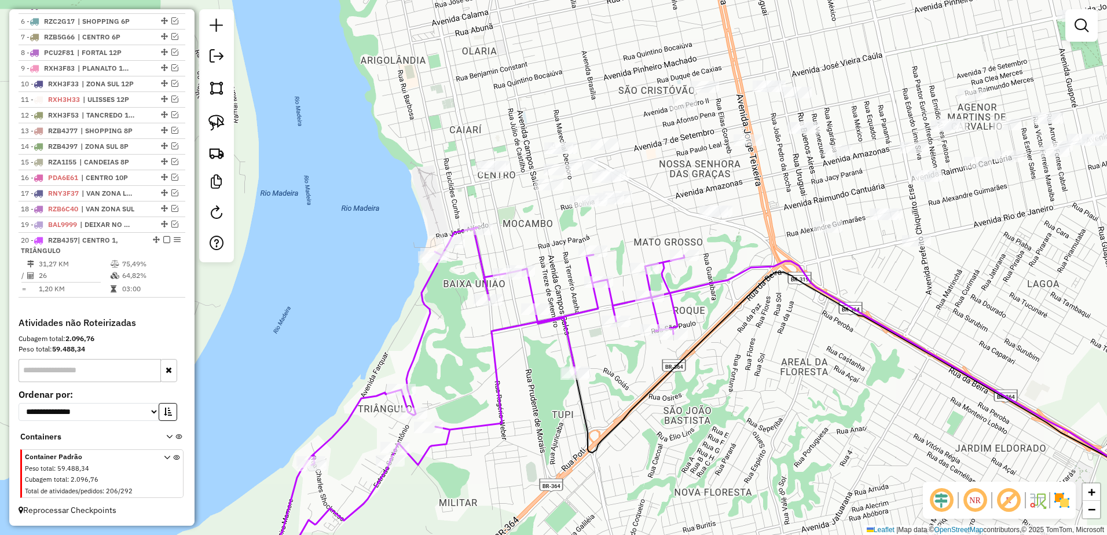
click at [760, 266] on icon at bounding box center [932, 390] width 572 height 259
select select "**********"
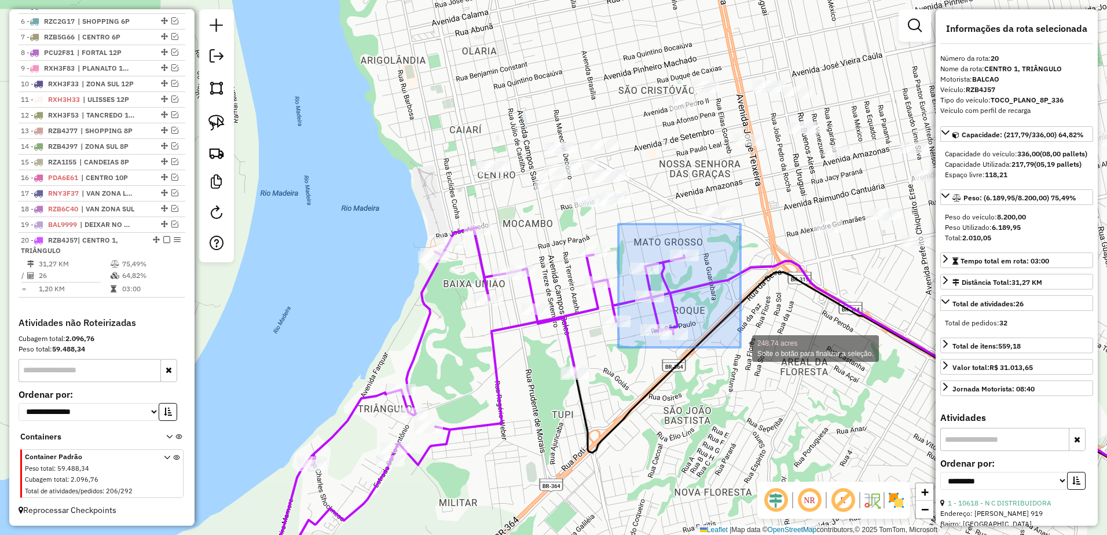
drag, startPoint x: 618, startPoint y: 224, endPoint x: 742, endPoint y: 347, distance: 174.8
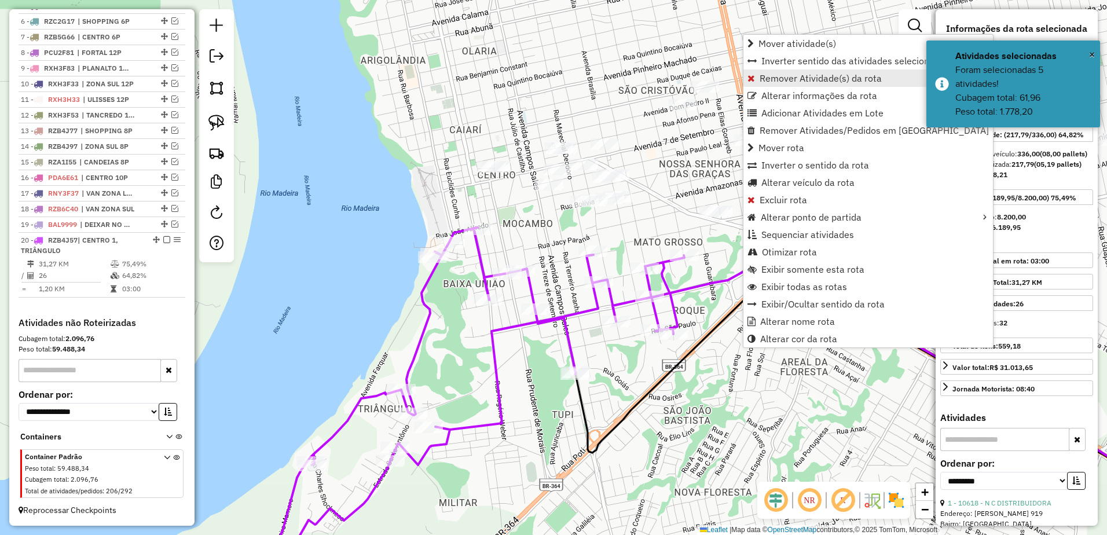
click at [808, 75] on span "Remover Atividade(s) da rota" at bounding box center [821, 78] width 122 height 9
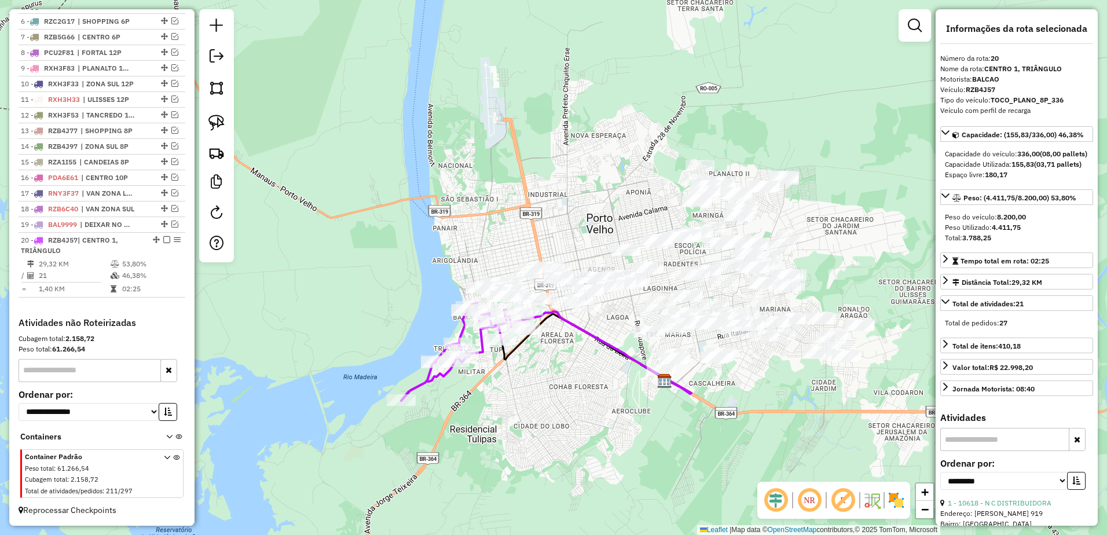
drag, startPoint x: 690, startPoint y: 347, endPoint x: 630, endPoint y: 359, distance: 60.7
click at [630, 359] on icon at bounding box center [601, 352] width 181 height 82
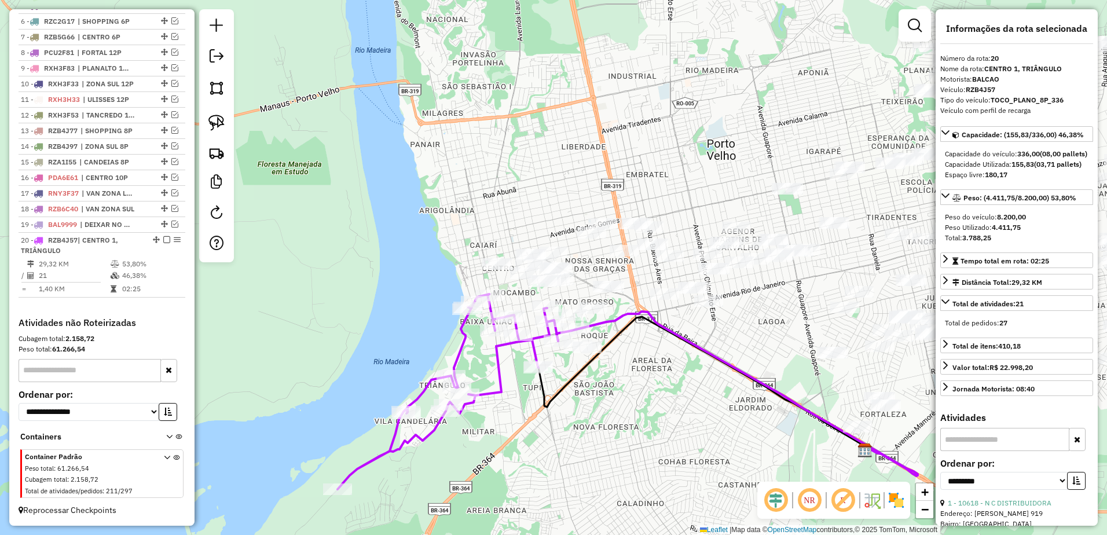
drag, startPoint x: 666, startPoint y: 366, endPoint x: 713, endPoint y: 312, distance: 71.0
click at [713, 312] on div "Janela de atendimento Grade de atendimento Capacidade Transportadoras Veículos …" at bounding box center [553, 267] width 1107 height 535
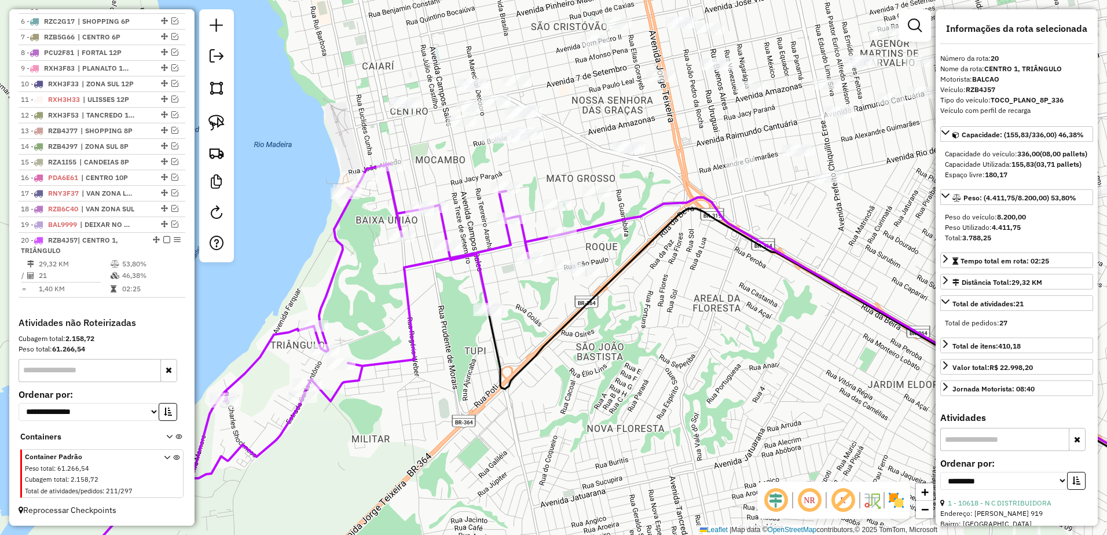
drag, startPoint x: 593, startPoint y: 313, endPoint x: 602, endPoint y: 302, distance: 13.6
click at [610, 305] on div "Janela de atendimento Grade de atendimento Capacidade Transportadoras Veículos …" at bounding box center [553, 267] width 1107 height 535
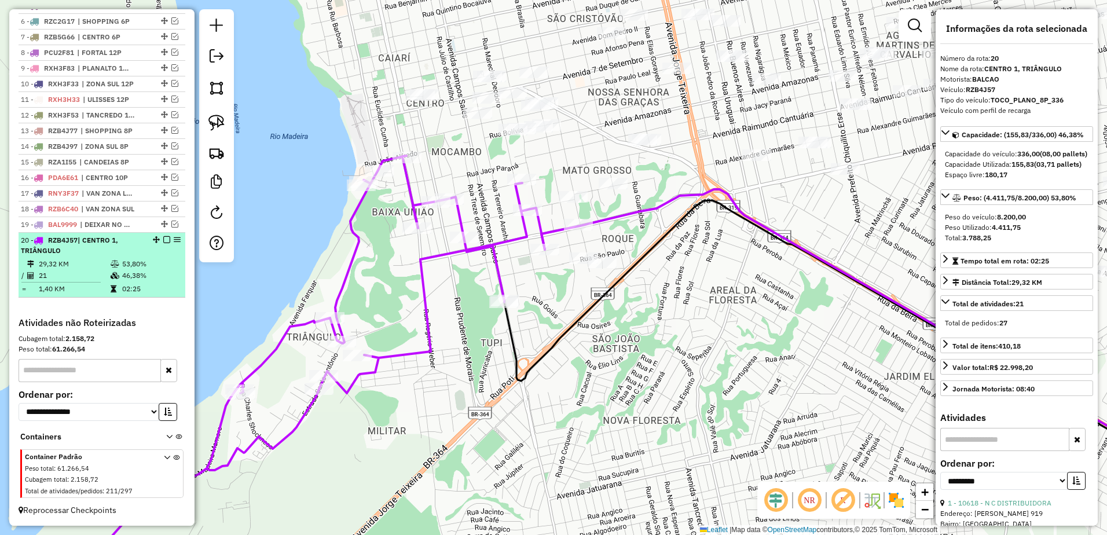
click at [81, 262] on td "29,32 KM" at bounding box center [74, 264] width 72 height 12
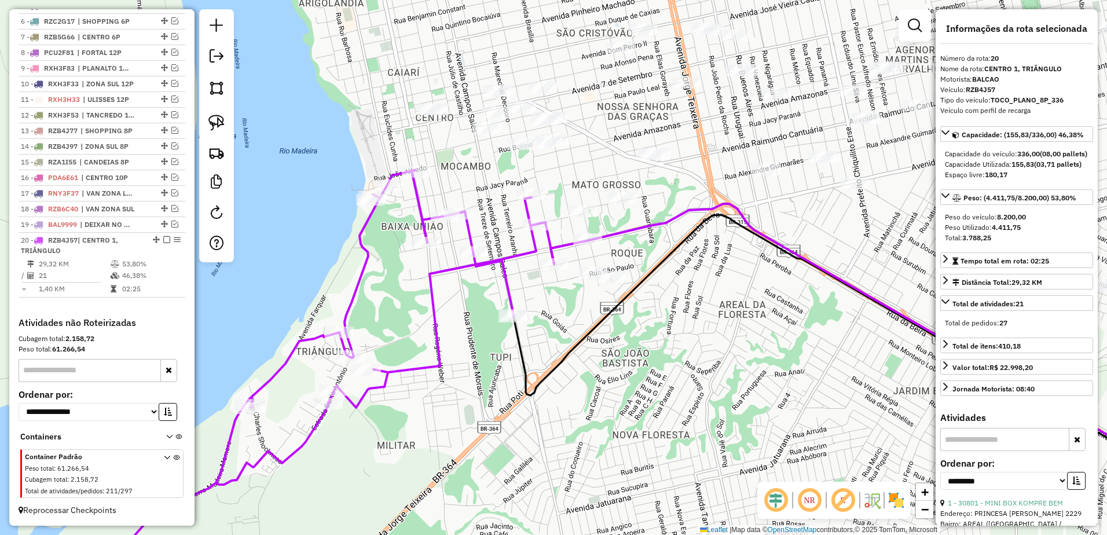
drag, startPoint x: 635, startPoint y: 247, endPoint x: 662, endPoint y: 386, distance: 140.9
click at [662, 386] on div "Janela de atendimento Grade de atendimento Capacidade Transportadoras Veículos …" at bounding box center [553, 267] width 1107 height 535
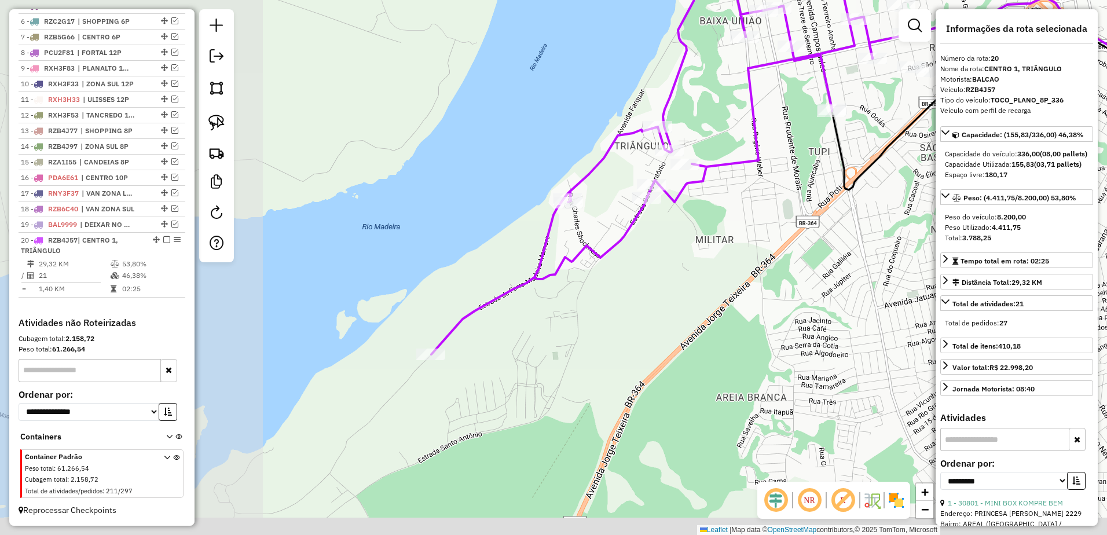
drag, startPoint x: 711, startPoint y: 337, endPoint x: 940, endPoint y: 195, distance: 269.1
click at [940, 195] on hb-router-mapa "Informações da Sessão 980473 - 16/08/2025 Criação: 15/08/2025 19:16 Depósito: R…" at bounding box center [553, 267] width 1107 height 535
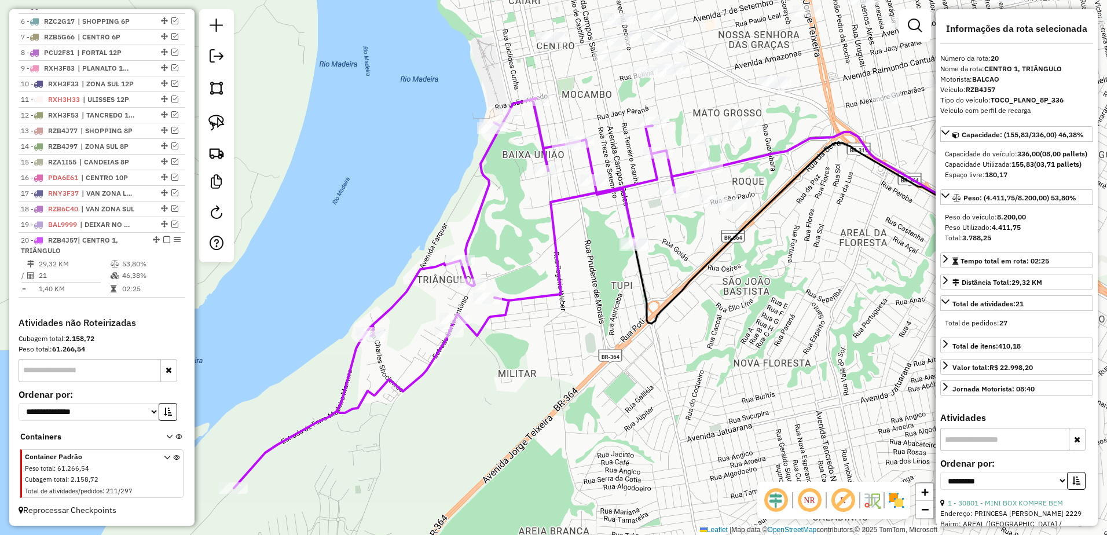
drag, startPoint x: 747, startPoint y: 238, endPoint x: 541, endPoint y: 382, distance: 250.7
click at [541, 382] on div "Janela de atendimento Grade de atendimento Capacidade Transportadoras Veículos …" at bounding box center [553, 267] width 1107 height 535
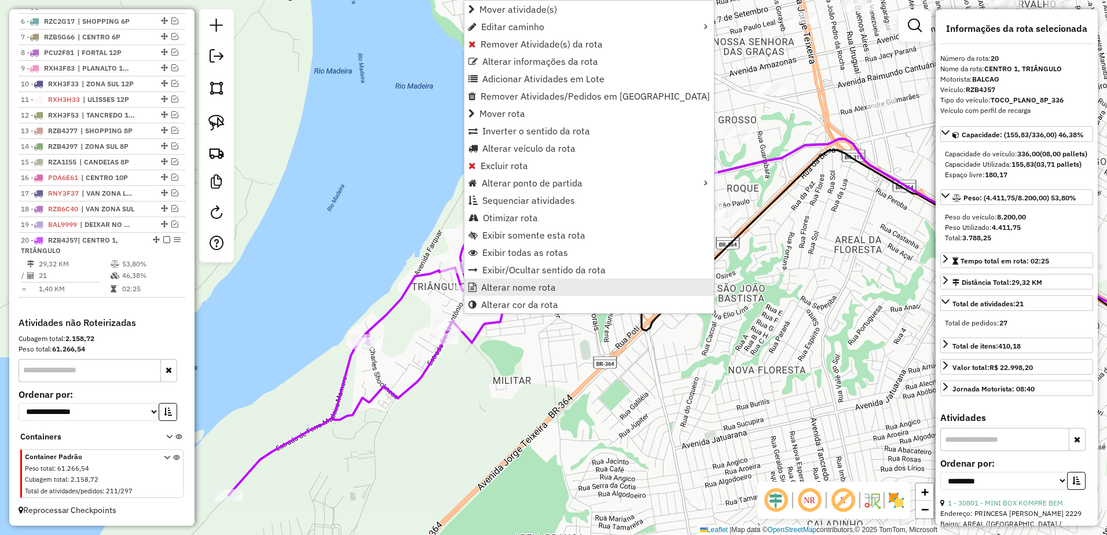
click at [529, 283] on span "Alterar nome rota" at bounding box center [518, 287] width 75 height 9
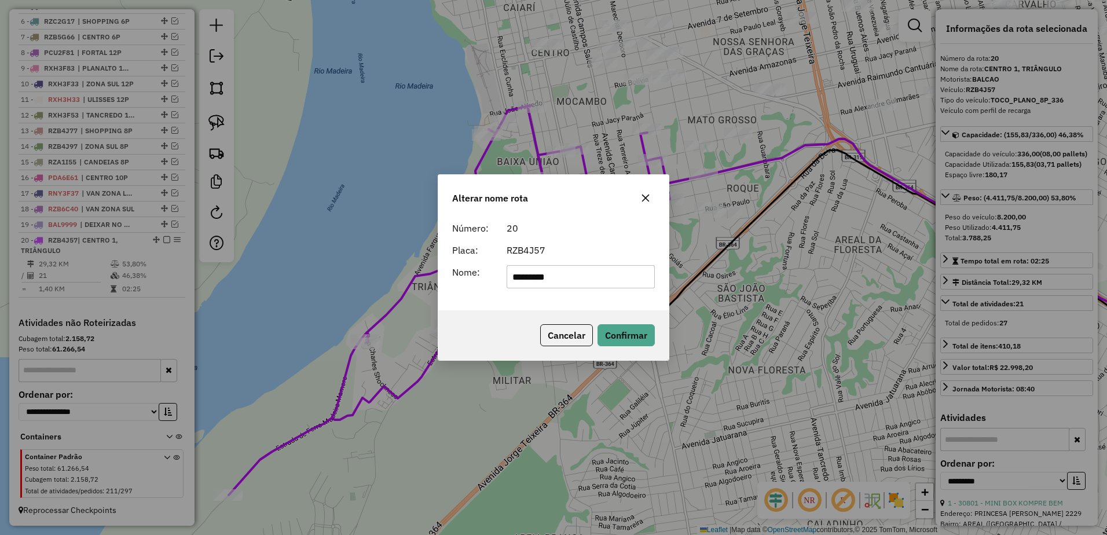
type input "*********"
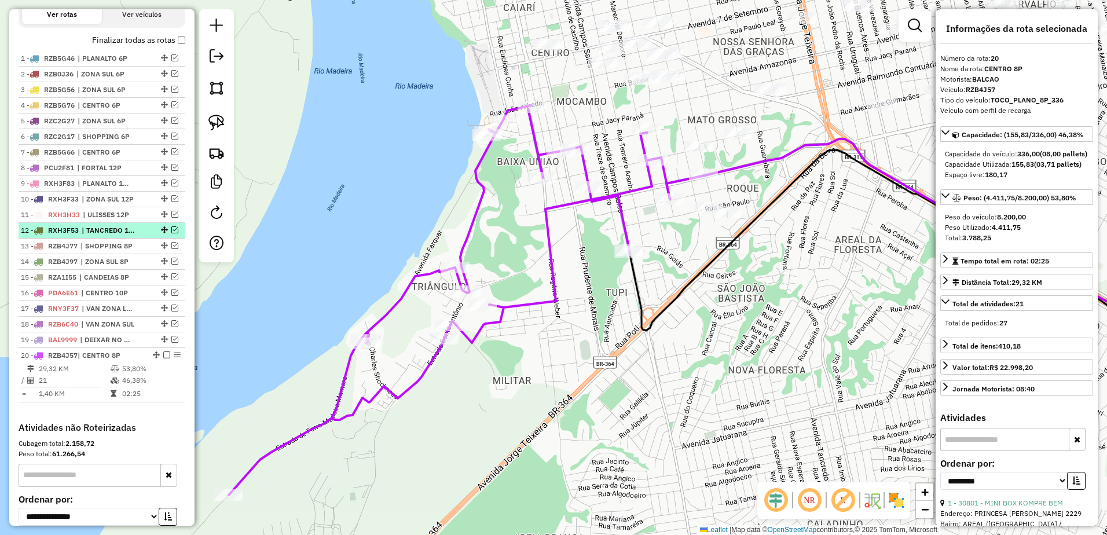
scroll to position [395, 0]
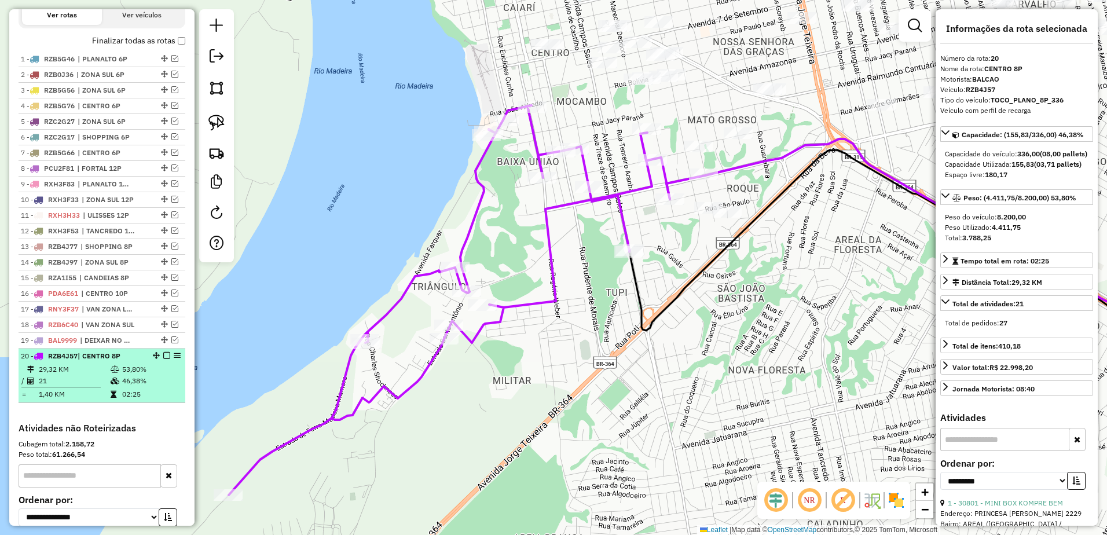
click at [163, 359] on em at bounding box center [166, 355] width 7 height 7
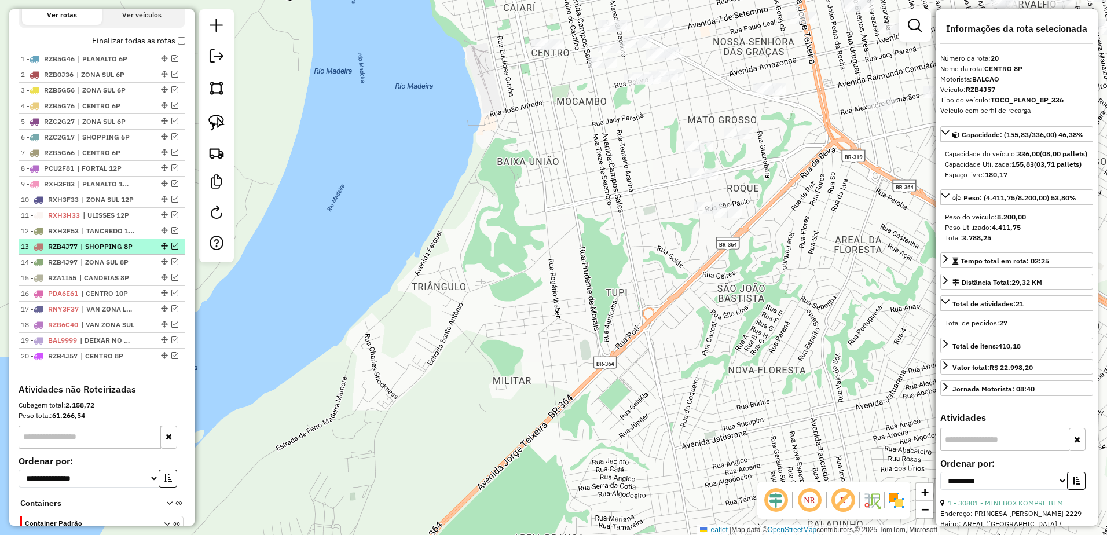
drag, startPoint x: 162, startPoint y: 371, endPoint x: 160, endPoint y: 254, distance: 116.4
click at [160, 254] on ul "1 - RZB5G46 | PLANALTO 6P 2 - RZB0J36 | ZONA SUL 6P 3 - RZB5G56 | ZONA SUL 6P 4…" at bounding box center [102, 208] width 167 height 313
drag, startPoint x: 160, startPoint y: 367, endPoint x: 156, endPoint y: 244, distance: 123.4
click at [660, 199] on div "Janela de atendimento Grade de atendimento Capacidade Transportadoras Veículos …" at bounding box center [553, 267] width 1107 height 535
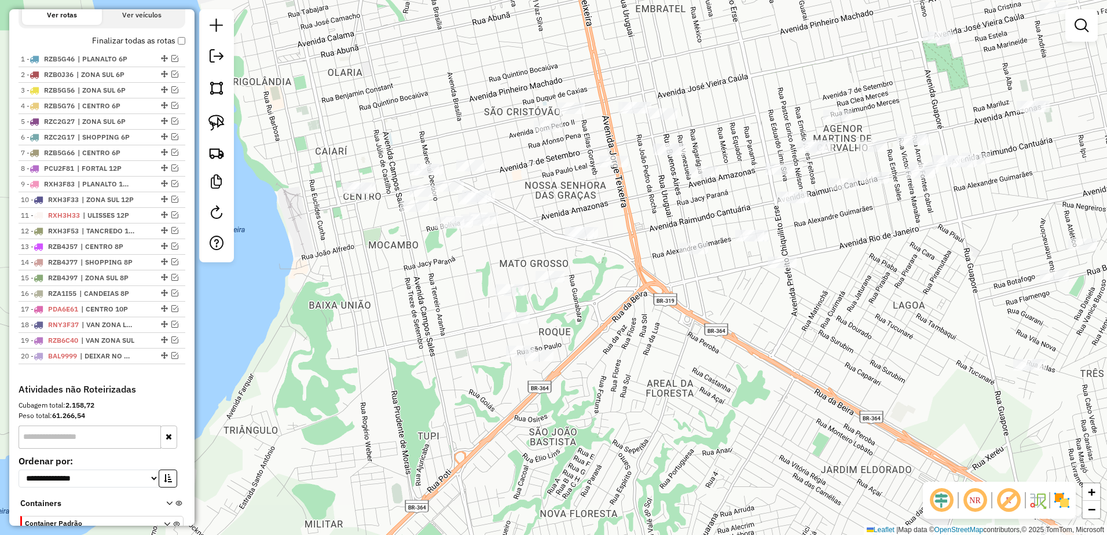
drag, startPoint x: 626, startPoint y: 205, endPoint x: 438, endPoint y: 349, distance: 236.7
click at [438, 349] on div "Janela de atendimento Grade de atendimento Capacidade Transportadoras Veículos …" at bounding box center [553, 267] width 1107 height 535
click at [220, 122] on img at bounding box center [216, 123] width 16 height 16
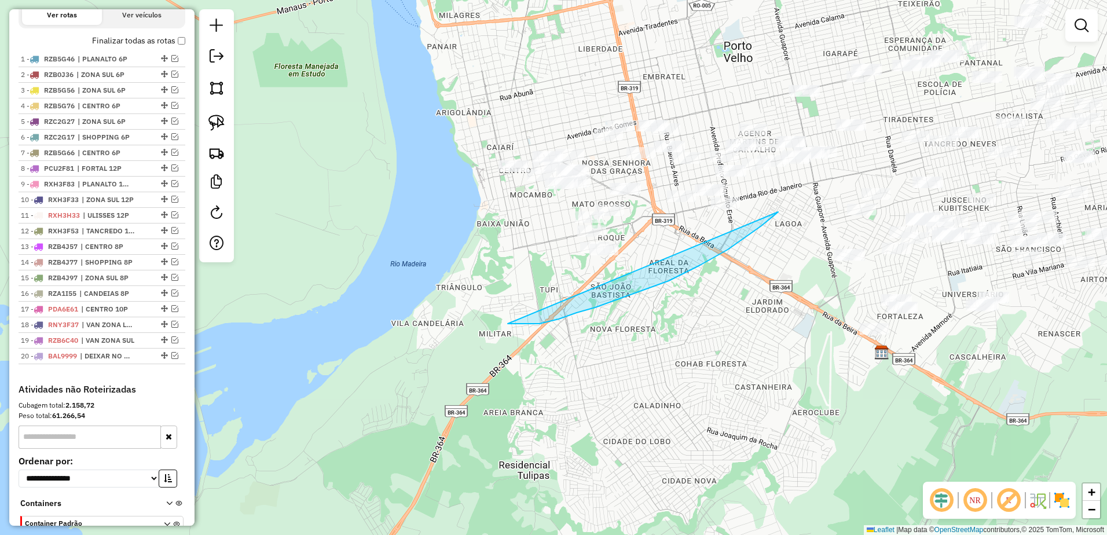
drag, startPoint x: 778, startPoint y: 212, endPoint x: 504, endPoint y: 310, distance: 291.5
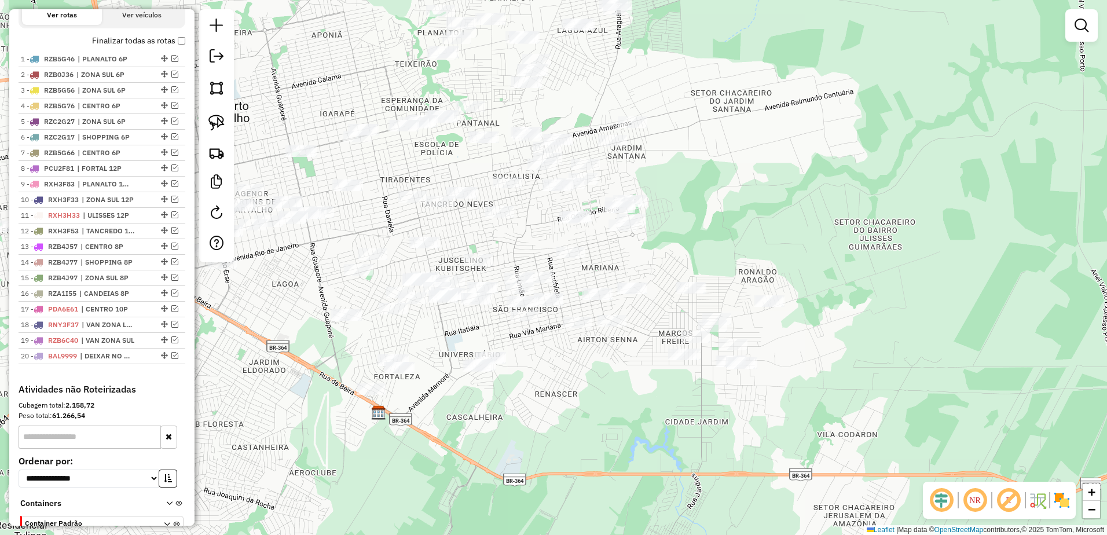
drag, startPoint x: 789, startPoint y: 203, endPoint x: 286, endPoint y: 263, distance: 506.7
click at [286, 263] on div "Janela de atendimento Grade de atendimento Capacidade Transportadoras Veículos …" at bounding box center [553, 267] width 1107 height 535
click at [220, 112] on link at bounding box center [216, 122] width 25 height 25
drag, startPoint x: 292, startPoint y: 254, endPoint x: 383, endPoint y: 261, distance: 91.7
click at [383, 261] on div "Janela de atendimento Grade de atendimento Capacidade Transportadoras Veículos …" at bounding box center [553, 267] width 1107 height 535
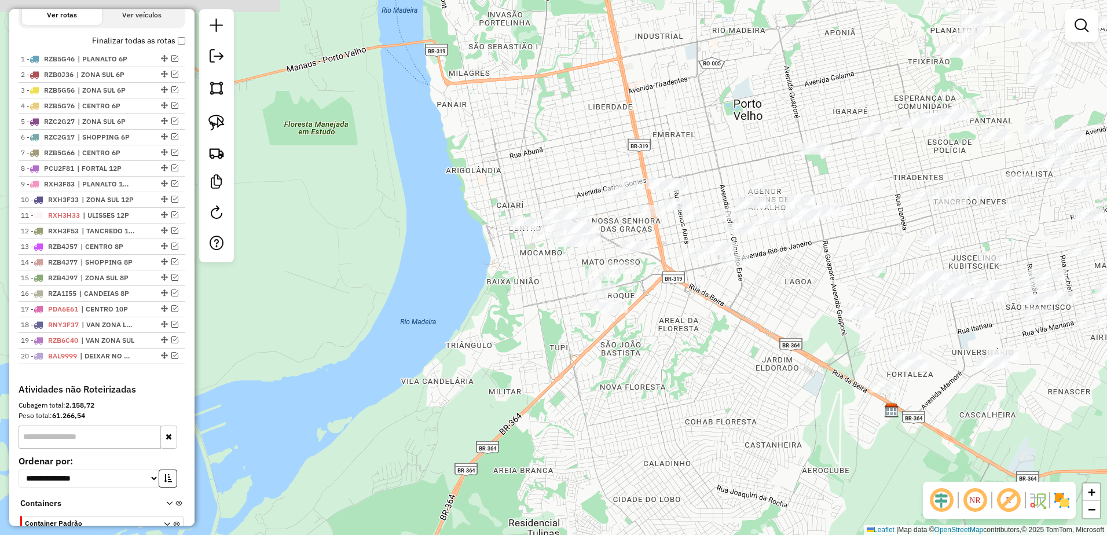
drag, startPoint x: 334, startPoint y: 220, endPoint x: 846, endPoint y: 218, distance: 512.4
click at [846, 218] on div "Janela de atendimento Grade de atendimento Capacidade Transportadoras Veículos …" at bounding box center [553, 267] width 1107 height 535
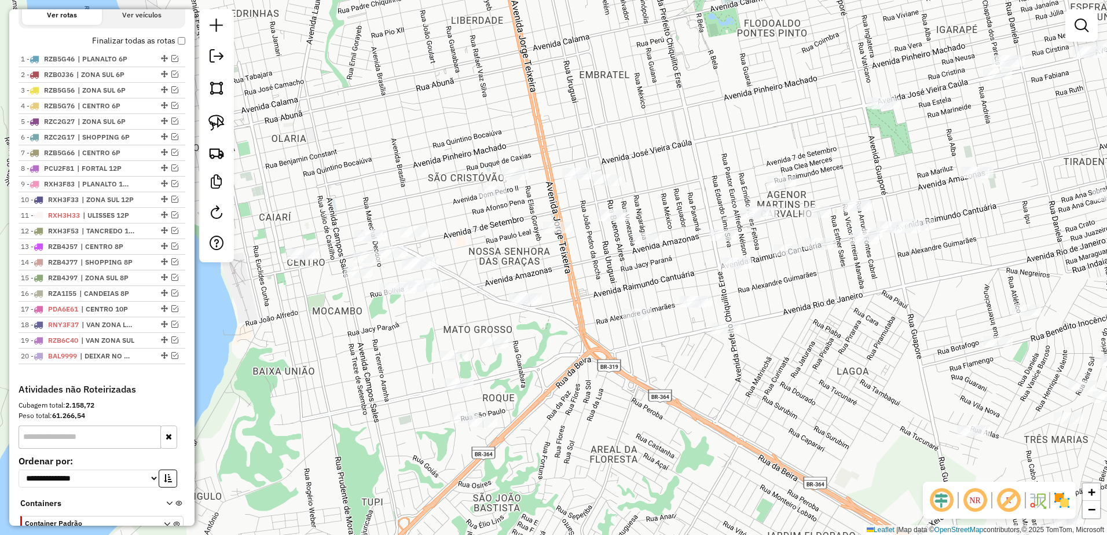
drag, startPoint x: 545, startPoint y: 200, endPoint x: 558, endPoint y: 191, distance: 16.2
click at [559, 193] on div "Janela de atendimento Grade de atendimento Capacidade Transportadoras Veículos …" at bounding box center [553, 267] width 1107 height 535
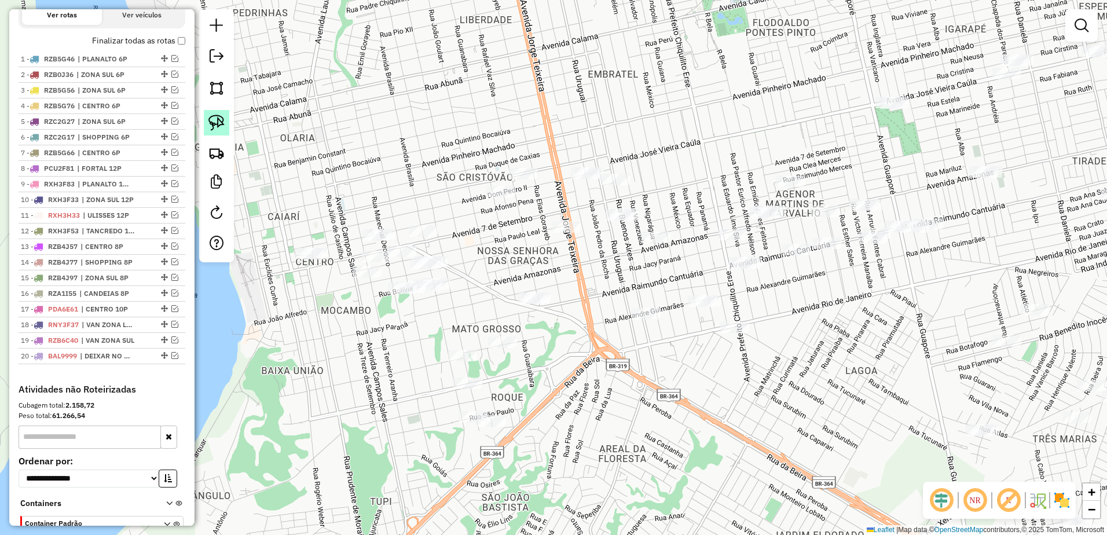
click at [221, 116] on img at bounding box center [216, 123] width 16 height 16
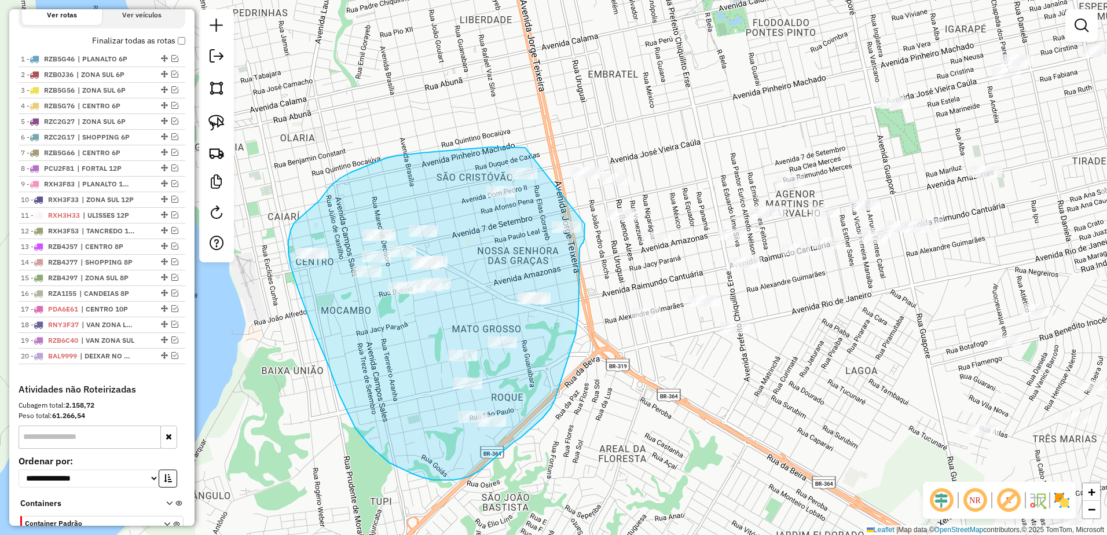
drag, startPoint x: 525, startPoint y: 148, endPoint x: 575, endPoint y: 228, distance: 94.9
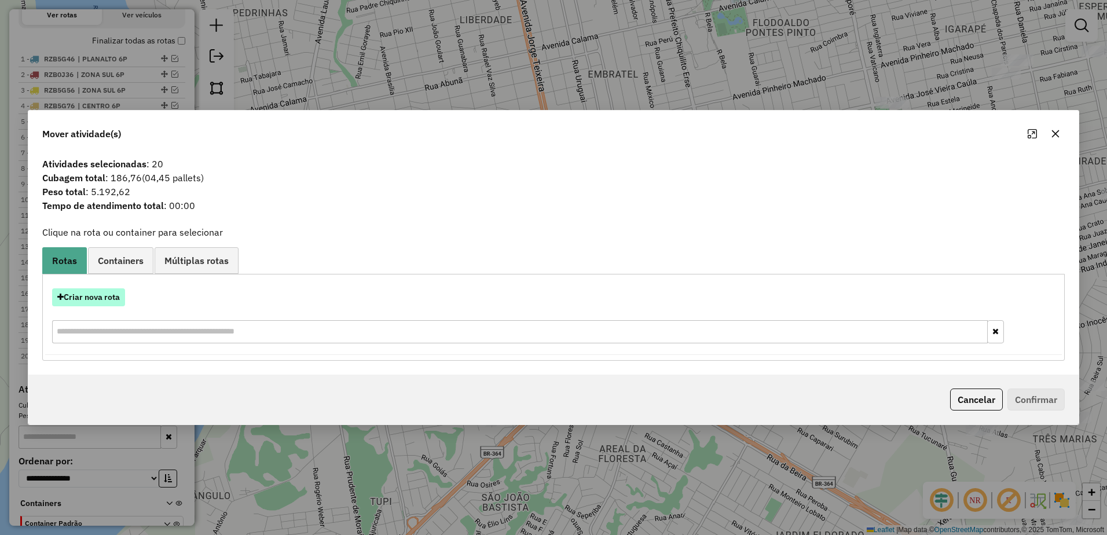
click at [109, 298] on button "Criar nova rota" at bounding box center [88, 297] width 73 height 18
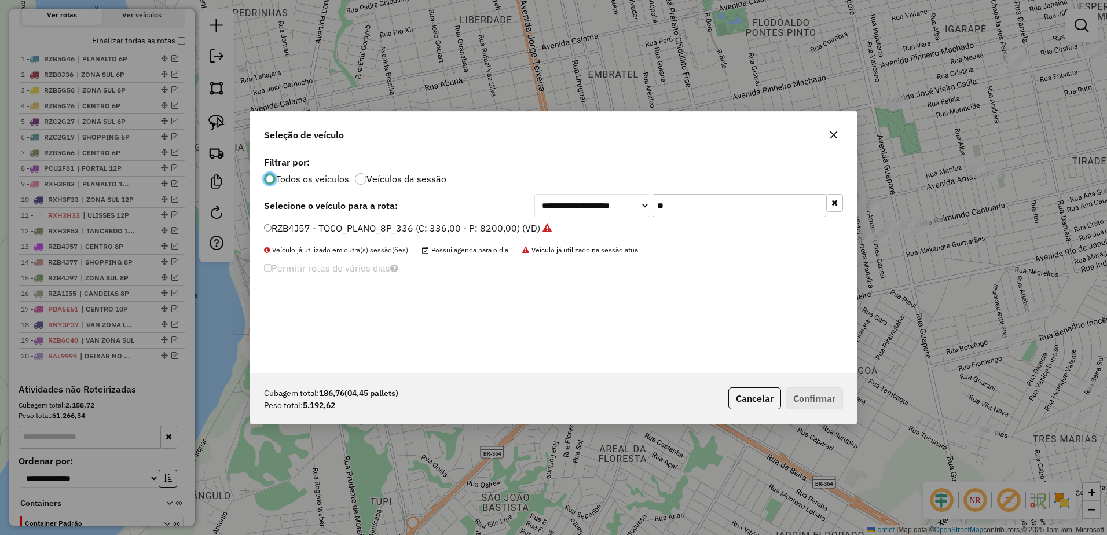
scroll to position [6, 3]
click at [721, 203] on input "**" at bounding box center [740, 205] width 174 height 23
type input "*"
type input "**"
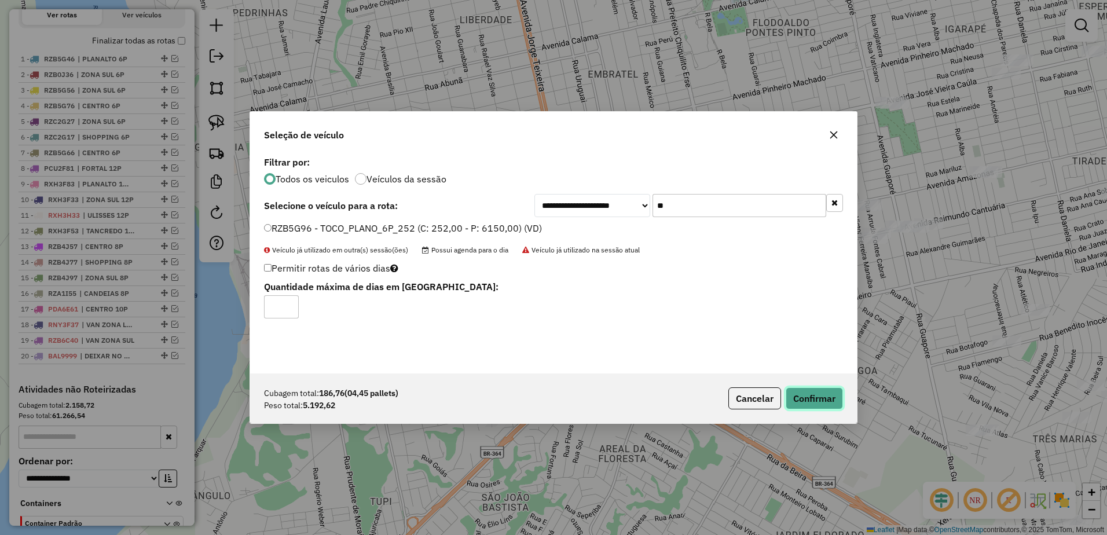
click at [827, 401] on button "Confirmar" at bounding box center [814, 398] width 57 height 22
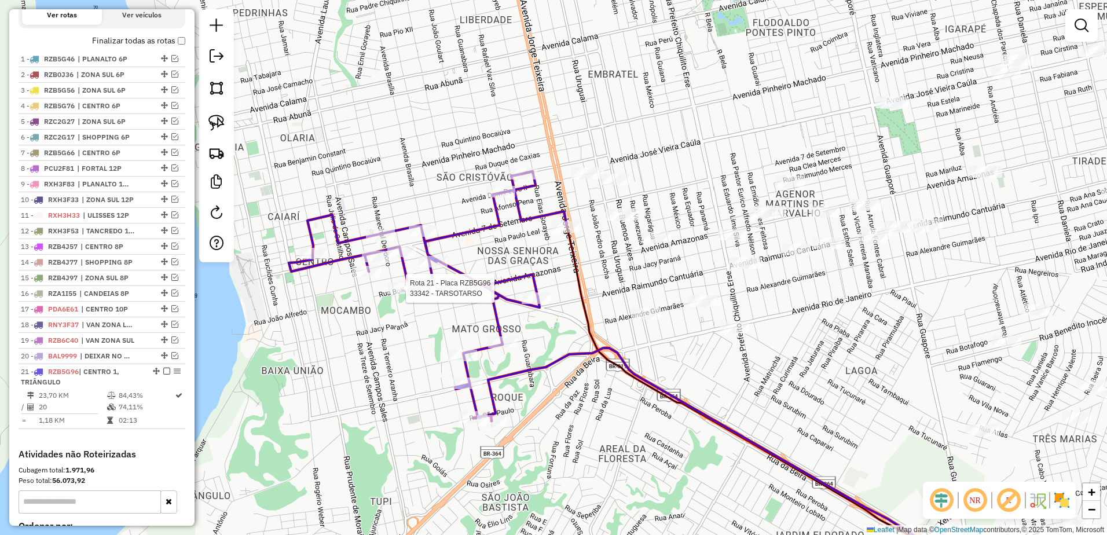
select select "**********"
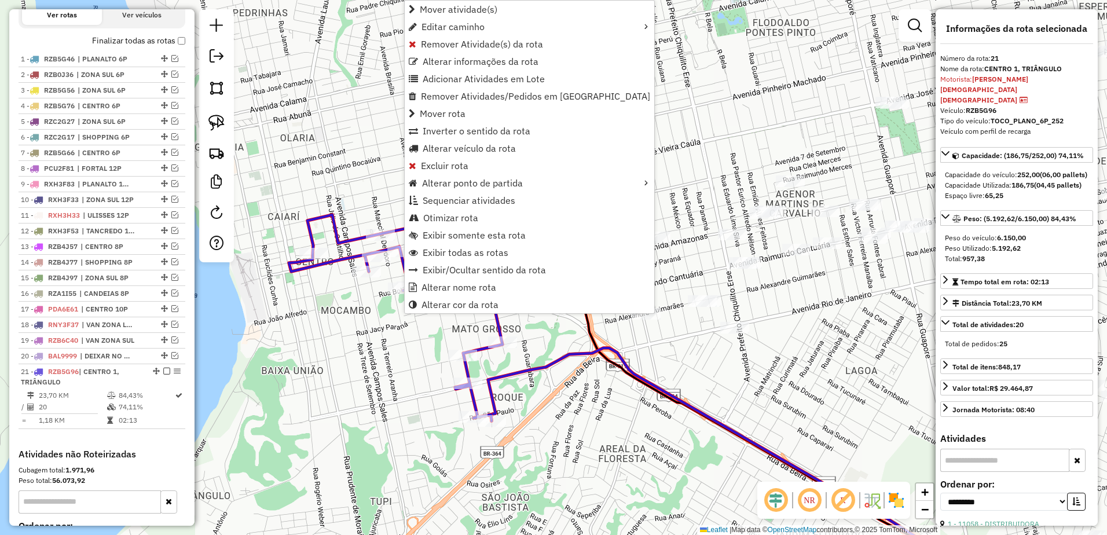
scroll to position [537, 0]
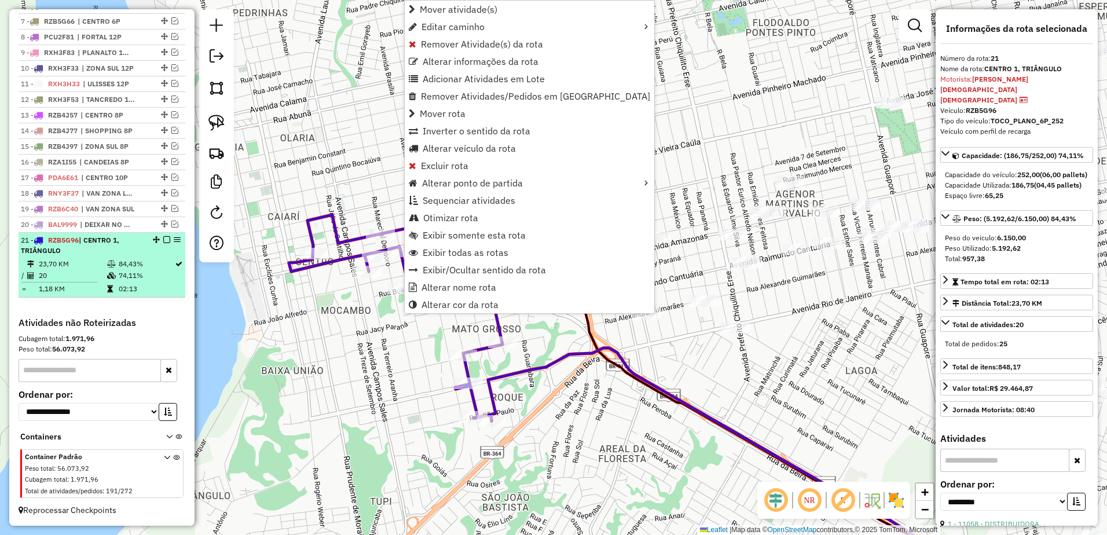
click at [112, 263] on icon at bounding box center [111, 264] width 9 height 7
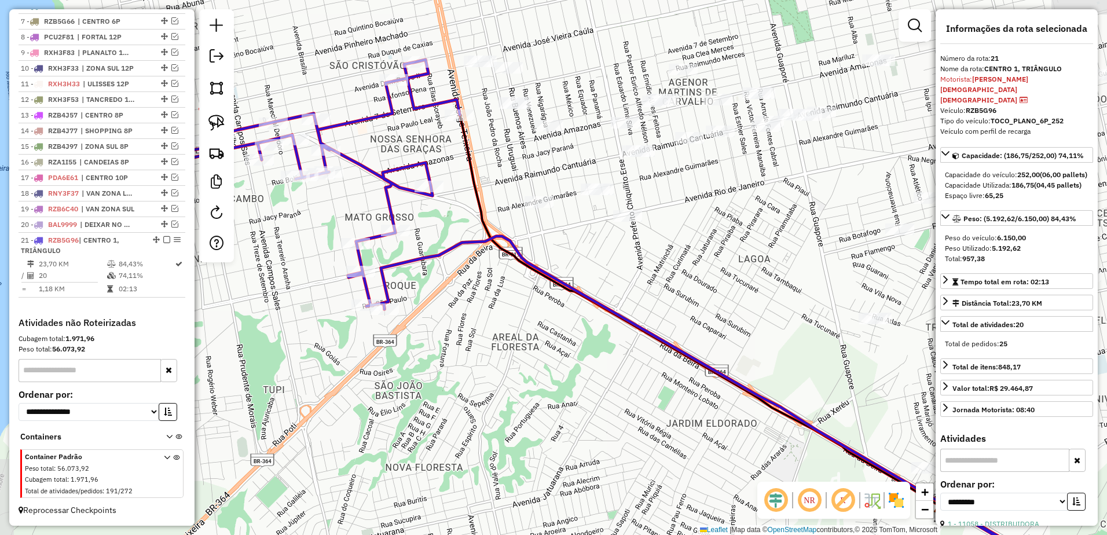
drag, startPoint x: 357, startPoint y: 301, endPoint x: 437, endPoint y: 359, distance: 98.7
click at [437, 359] on div "Janela de atendimento Grade de atendimento Capacidade Transportadoras Veículos …" at bounding box center [553, 267] width 1107 height 535
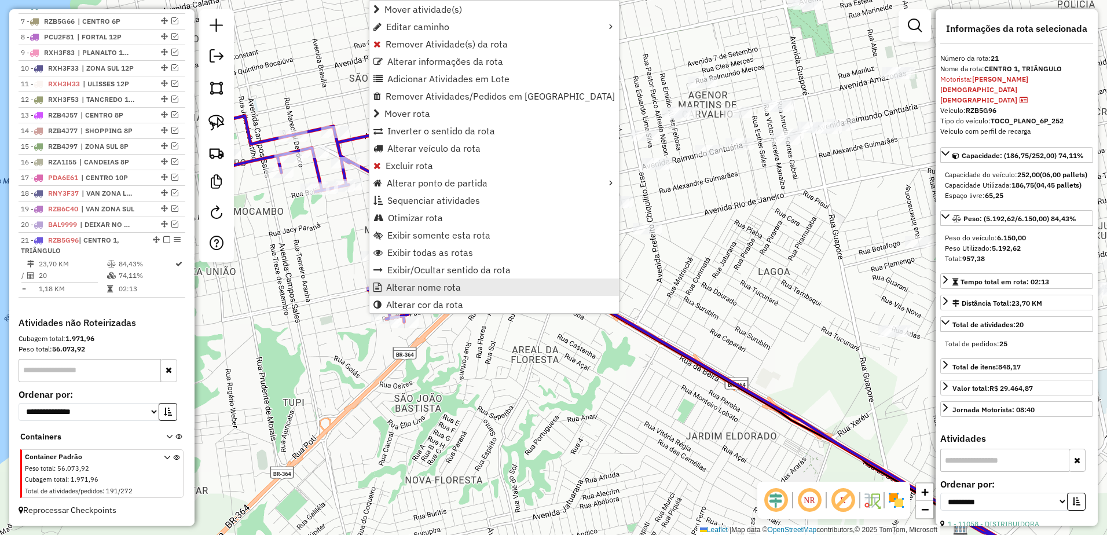
click at [485, 291] on link "Alterar nome rota" at bounding box center [494, 286] width 250 height 17
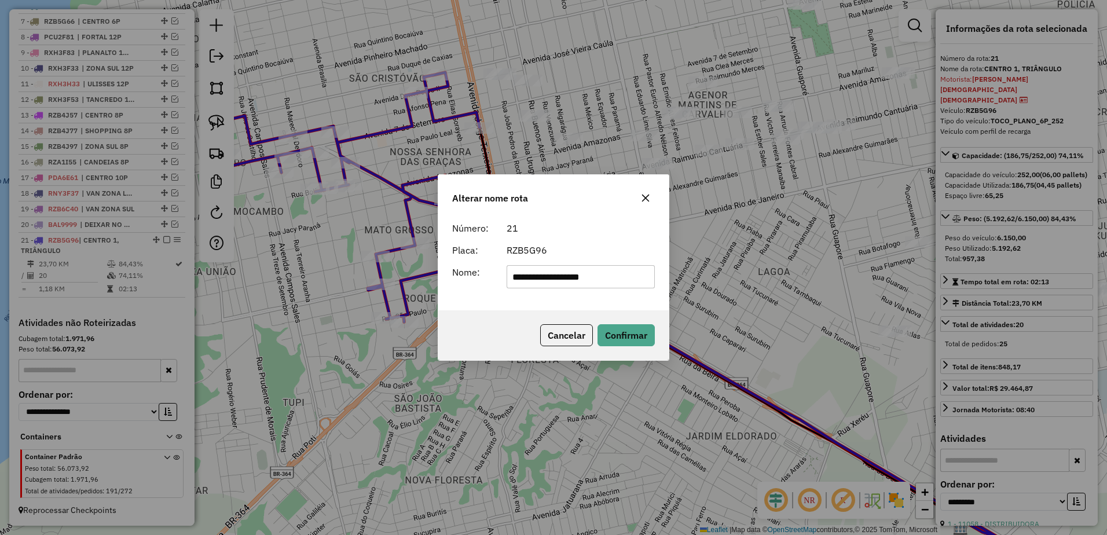
click at [646, 194] on icon "button" at bounding box center [645, 197] width 9 height 9
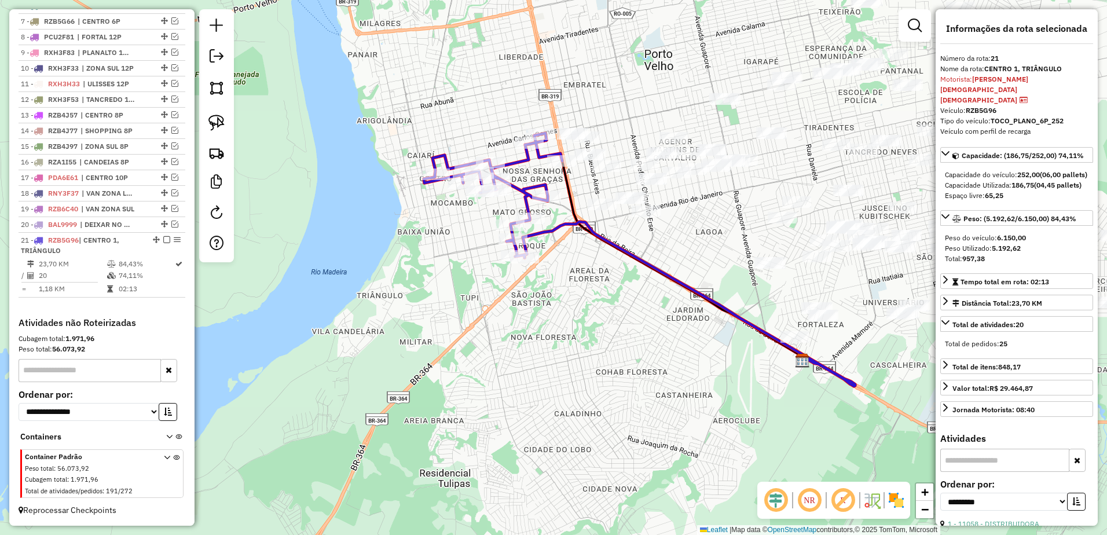
click at [622, 227] on div "Janela de atendimento Grade de atendimento Capacidade Transportadoras Veículos …" at bounding box center [553, 267] width 1107 height 535
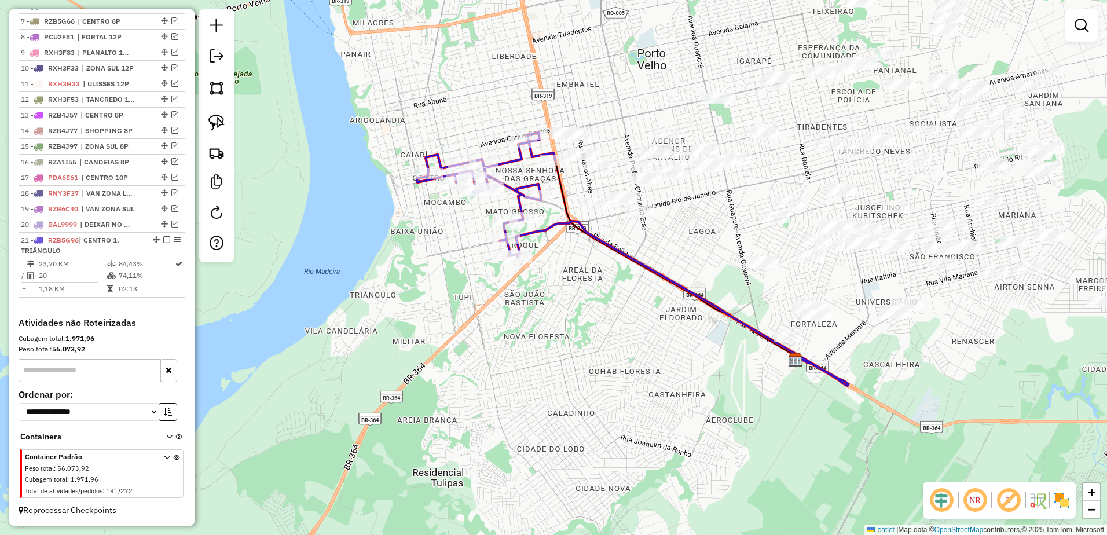
drag, startPoint x: 636, startPoint y: 232, endPoint x: 628, endPoint y: 231, distance: 7.5
click at [628, 231] on div "Janela de atendimento Grade de atendimento Capacidade Transportadoras Veículos …" at bounding box center [553, 267] width 1107 height 535
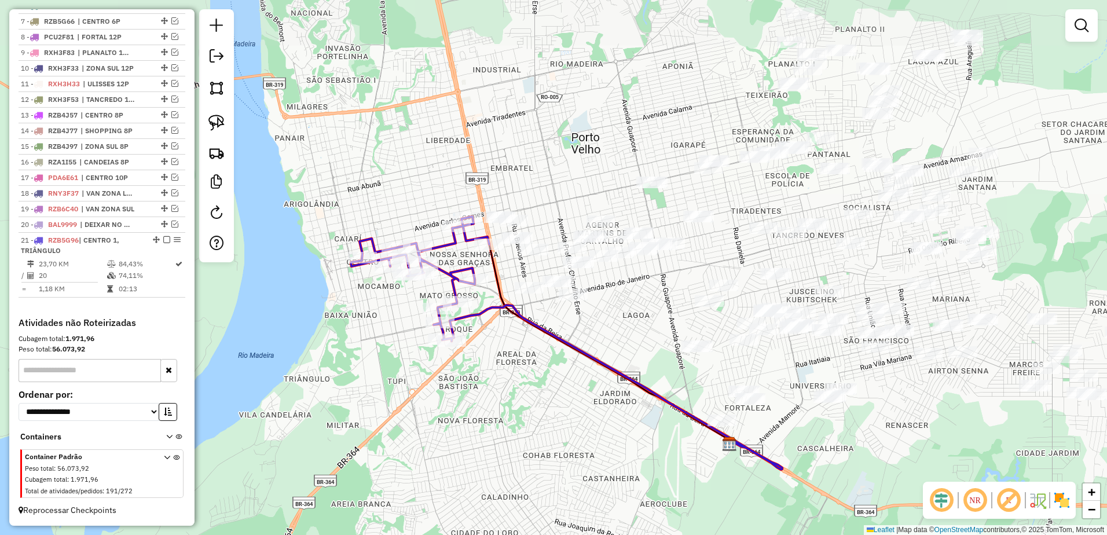
drag, startPoint x: 657, startPoint y: 289, endPoint x: 592, endPoint y: 373, distance: 106.4
click at [592, 373] on div "Janela de atendimento Grade de atendimento Capacidade Transportadoras Veículos …" at bounding box center [553, 267] width 1107 height 535
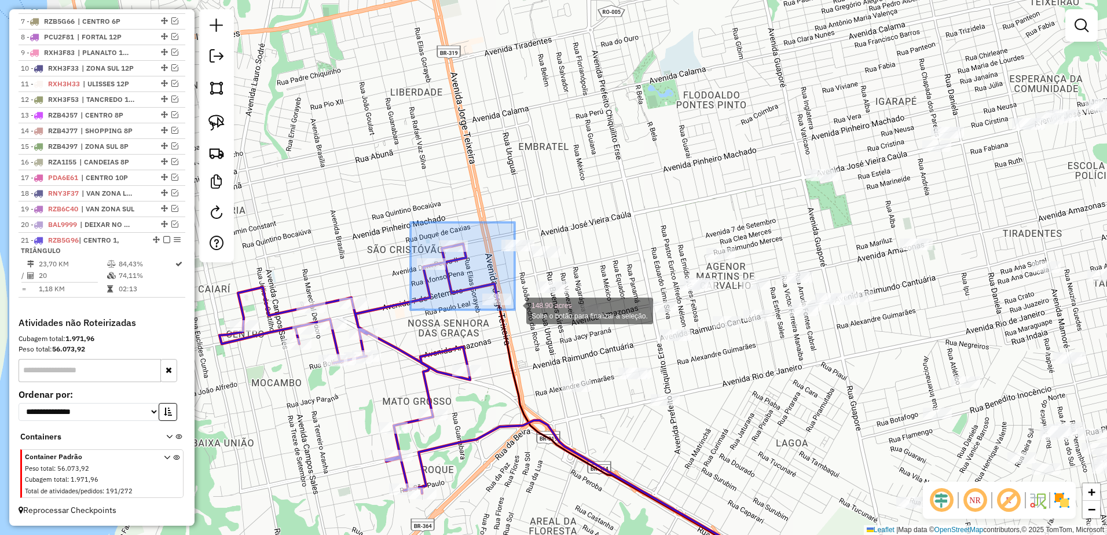
drag, startPoint x: 410, startPoint y: 222, endPoint x: 515, endPoint y: 310, distance: 136.8
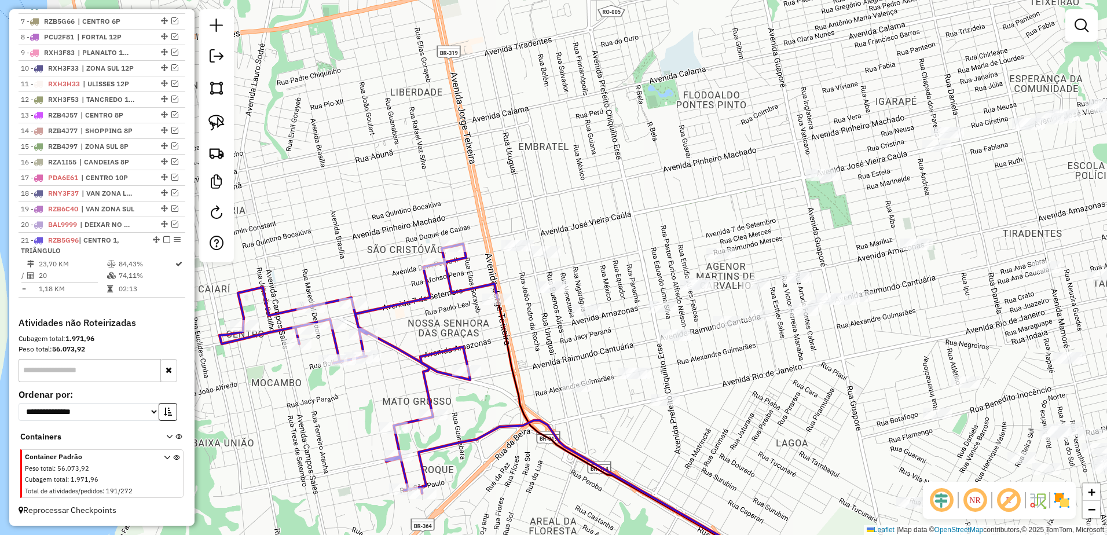
click at [401, 302] on icon at bounding box center [358, 369] width 278 height 250
select select "**********"
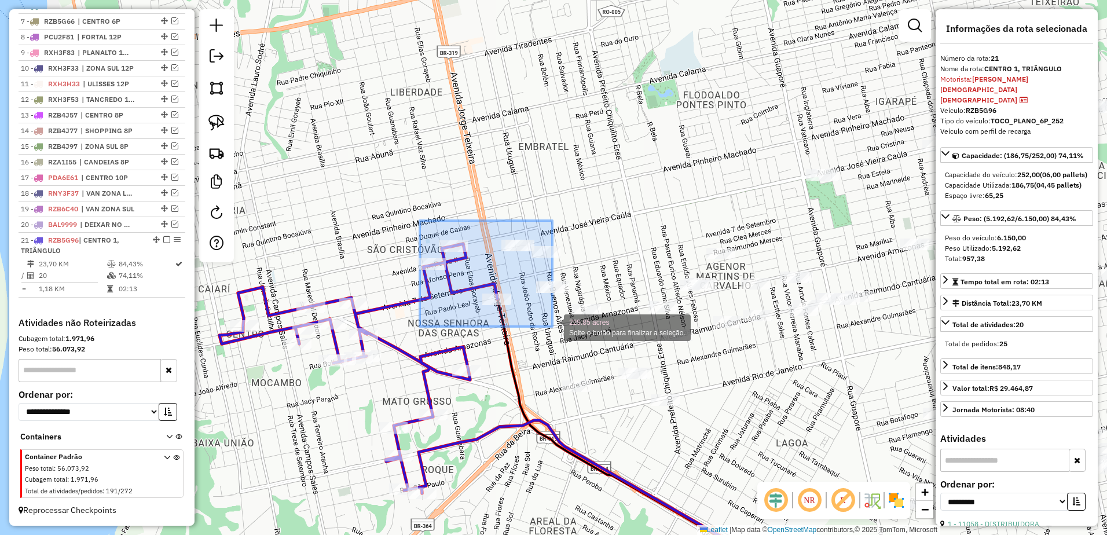
drag, startPoint x: 420, startPoint y: 221, endPoint x: 552, endPoint y: 327, distance: 169.7
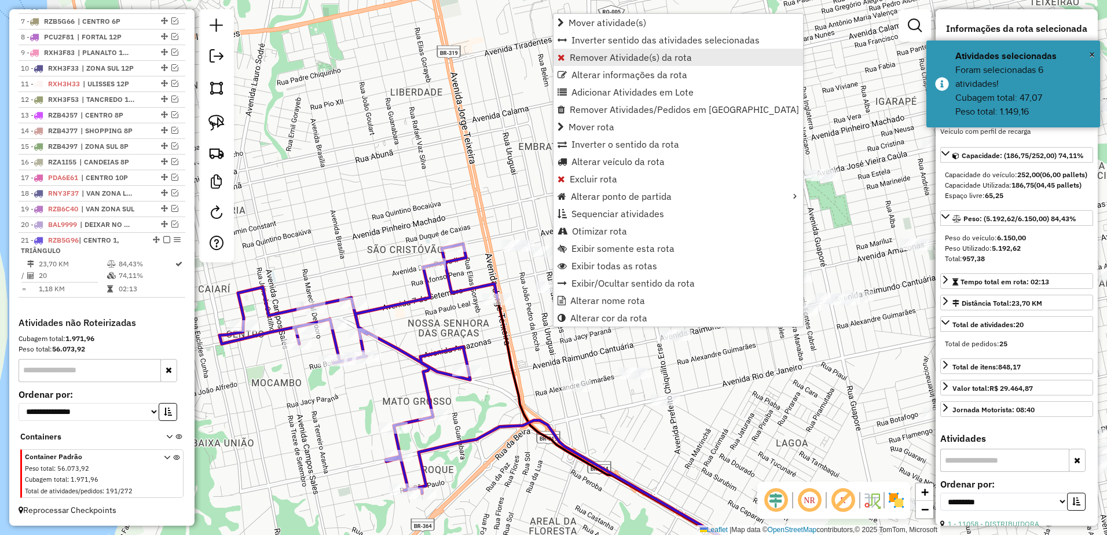
click at [639, 57] on span "Remover Atividade(s) da rota" at bounding box center [631, 57] width 122 height 9
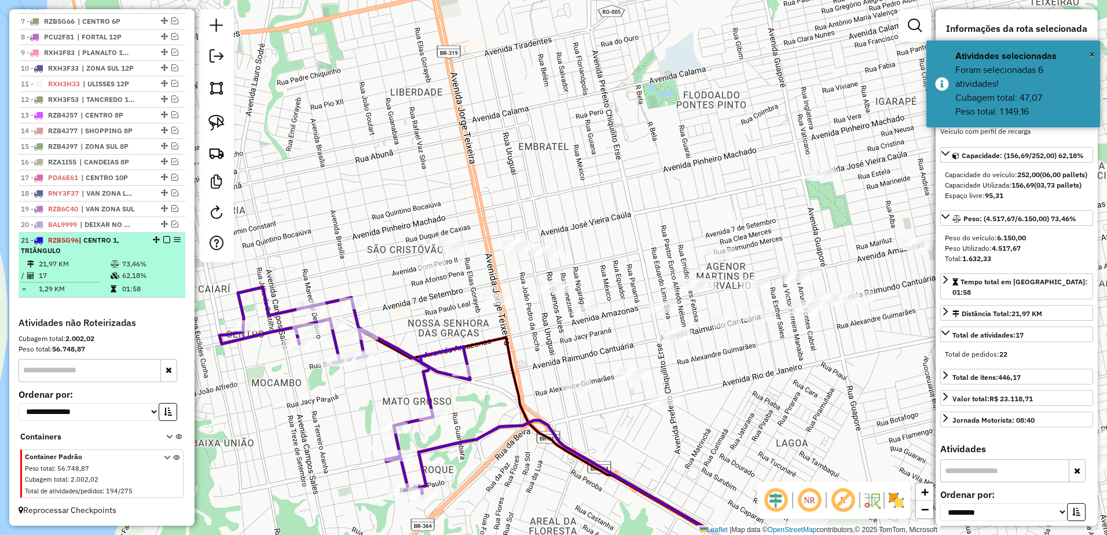
click at [75, 265] on td "21,97 KM" at bounding box center [74, 264] width 72 height 12
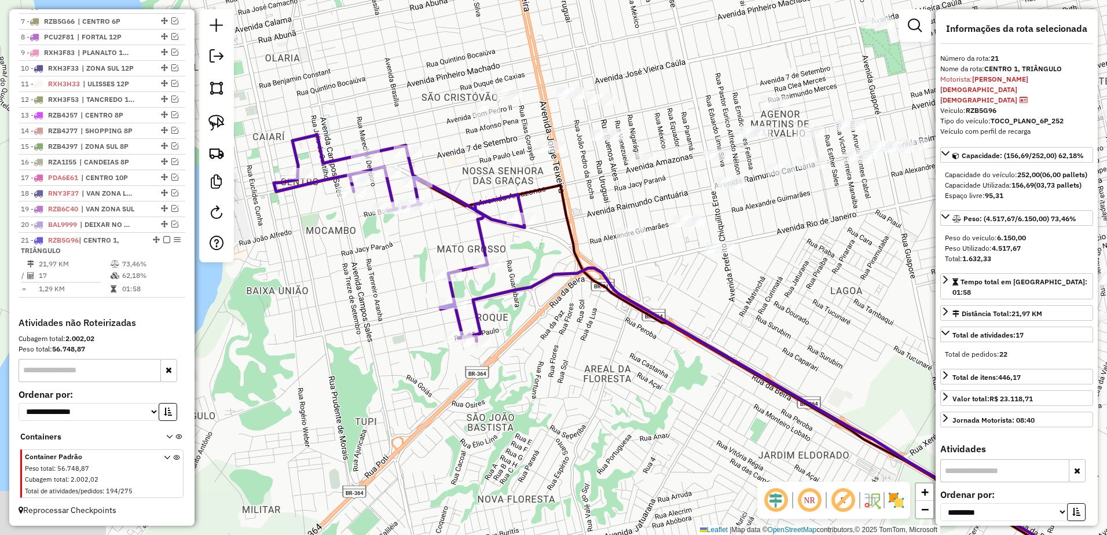
drag, startPoint x: 371, startPoint y: 247, endPoint x: 529, endPoint y: 339, distance: 183.2
click at [531, 349] on div "Janela de atendimento Grade de atendimento Capacidade Transportadoras Veículos …" at bounding box center [553, 267] width 1107 height 535
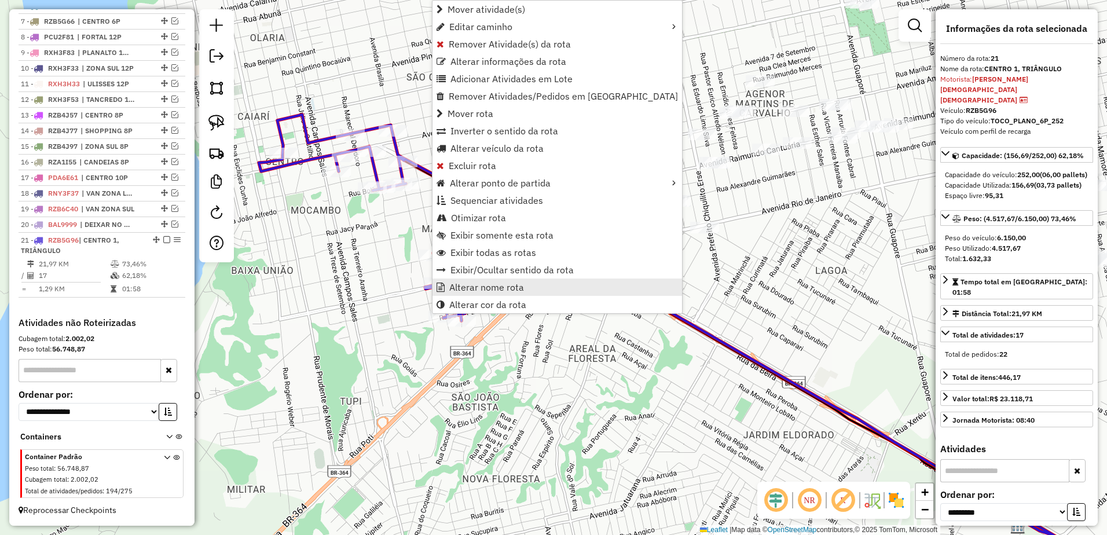
click at [496, 287] on span "Alterar nome rota" at bounding box center [486, 287] width 75 height 9
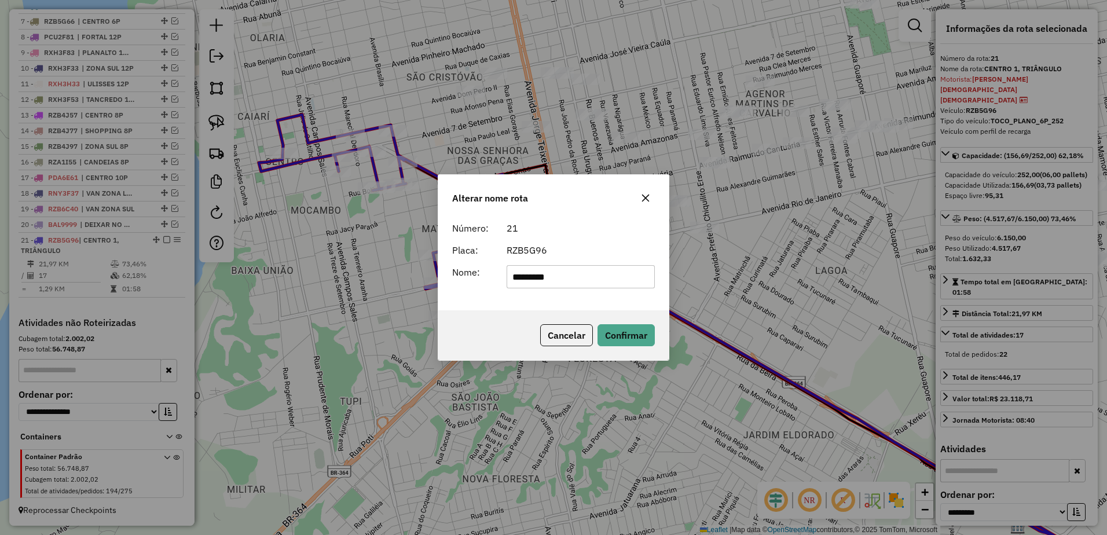
type input "*********"
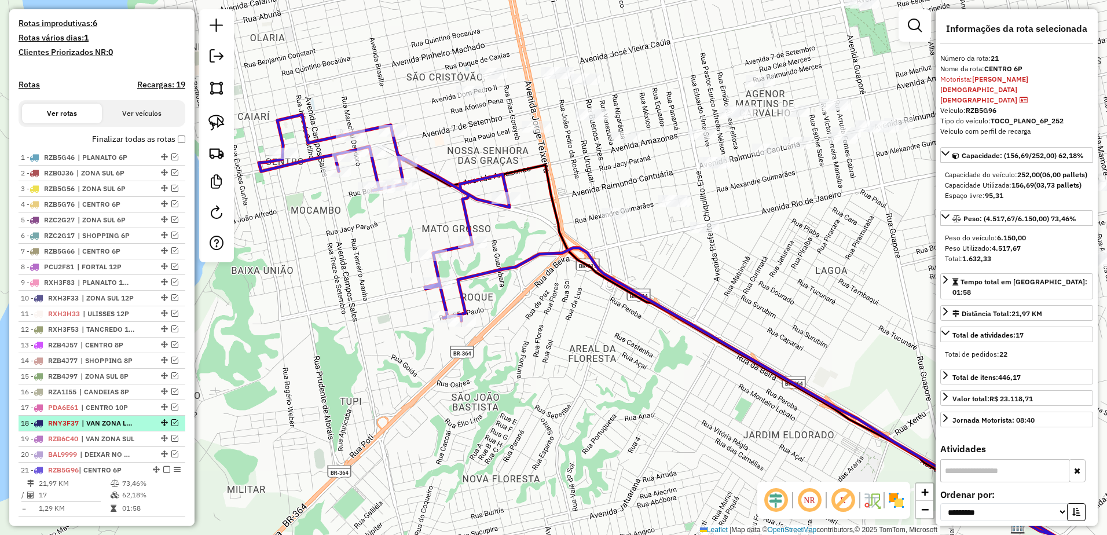
scroll to position [295, 0]
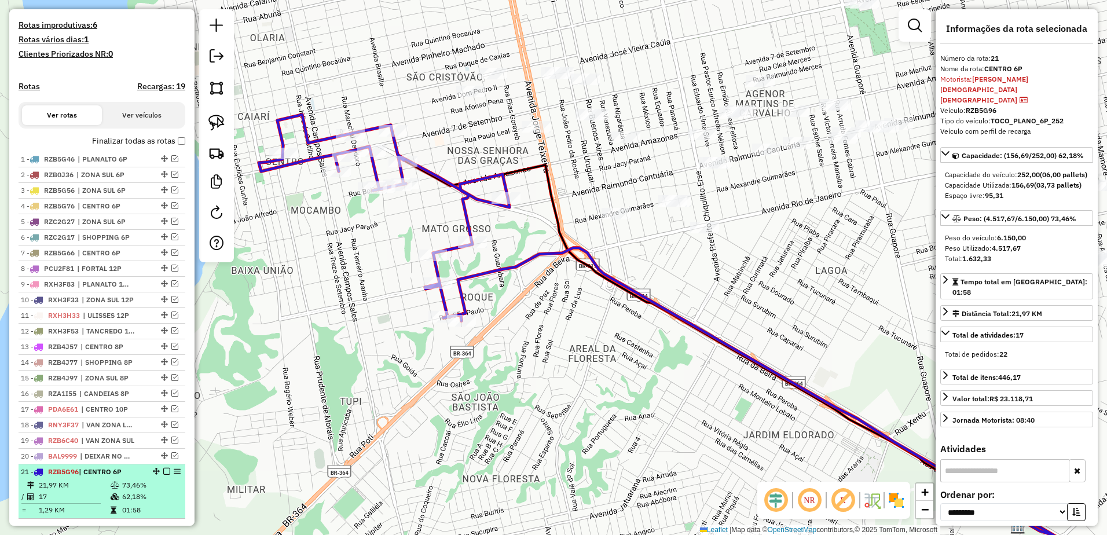
click at [163, 475] on em at bounding box center [166, 471] width 7 height 7
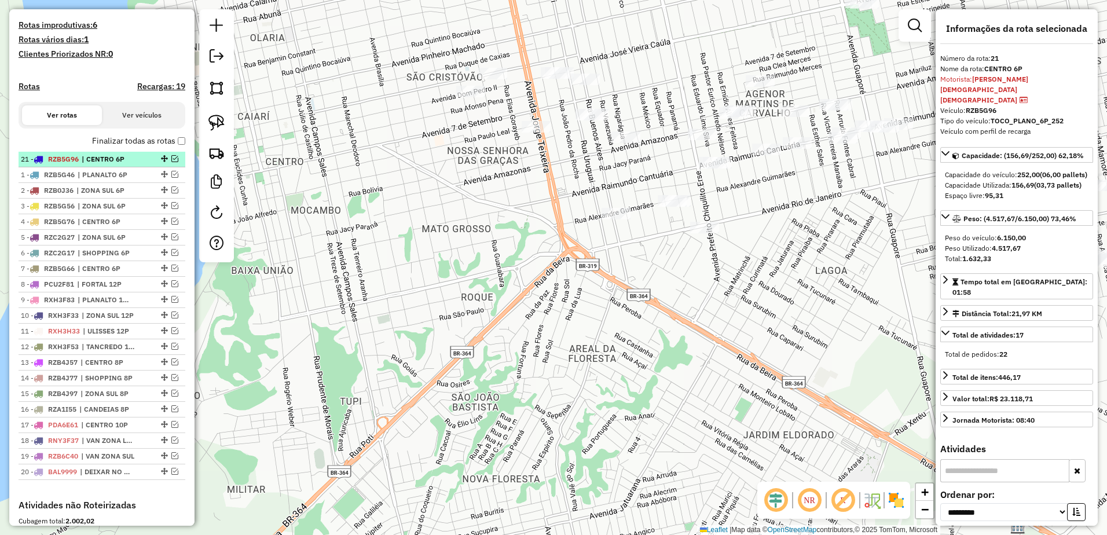
drag, startPoint x: 161, startPoint y: 482, endPoint x: 116, endPoint y: 166, distance: 319.3
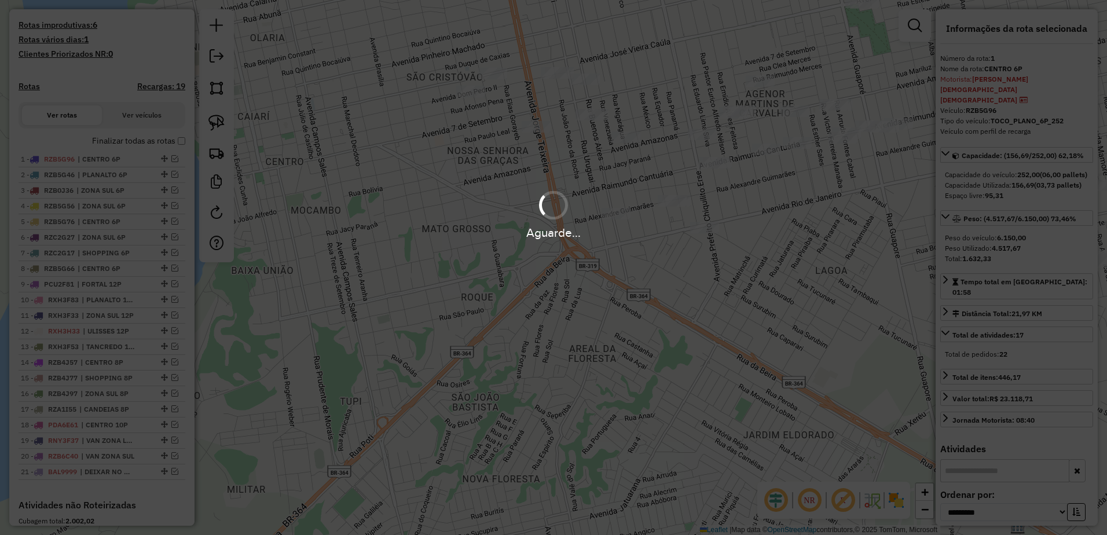
click at [724, 277] on div "Aguarde..." at bounding box center [553, 267] width 1107 height 535
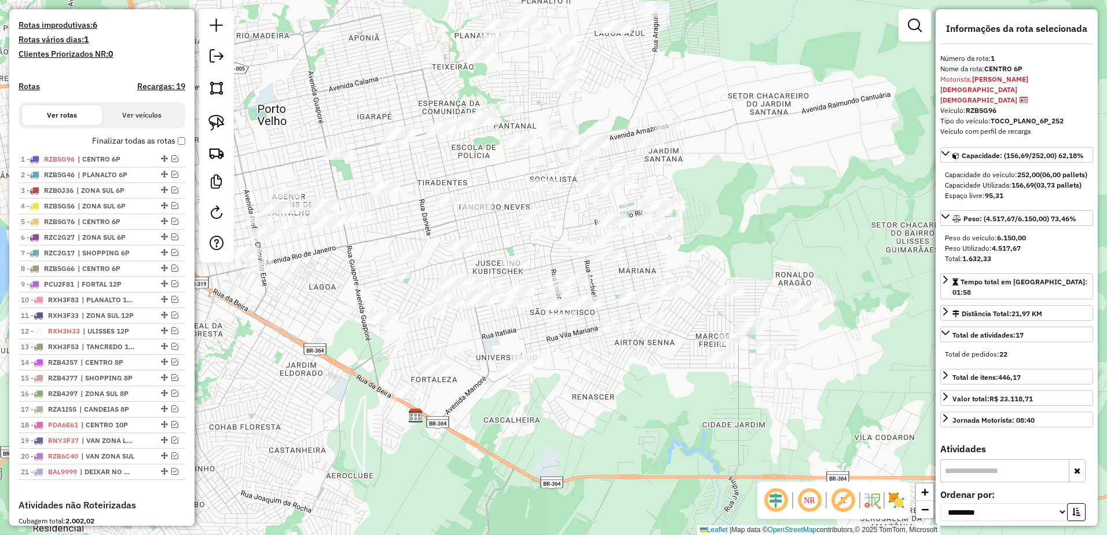
drag, startPoint x: 757, startPoint y: 276, endPoint x: 310, endPoint y: 296, distance: 447.4
click at [310, 296] on div "Janela de atendimento Grade de atendimento Capacidade Transportadoras Veículos …" at bounding box center [553, 267] width 1107 height 535
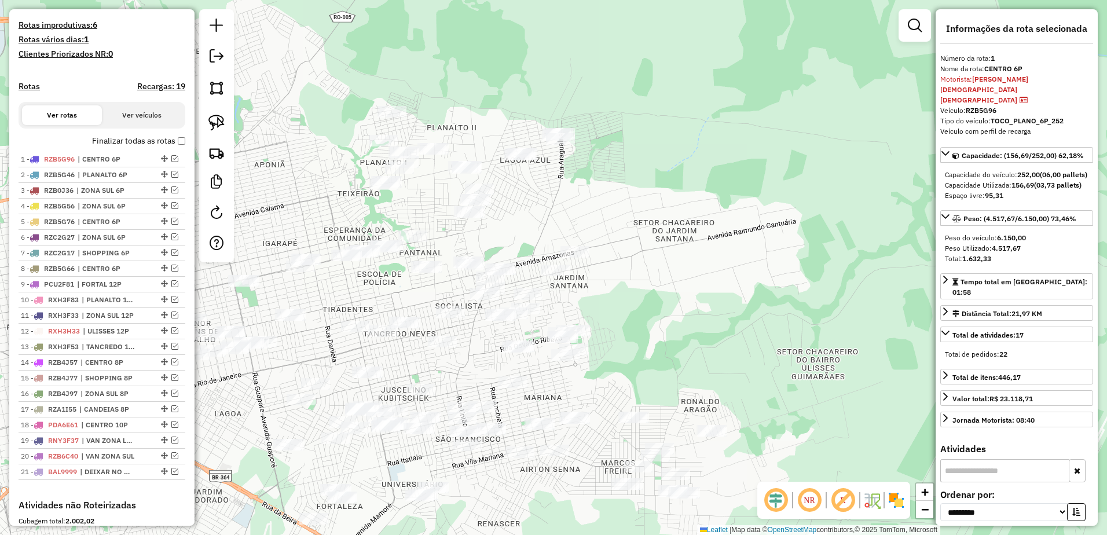
drag, startPoint x: 665, startPoint y: 301, endPoint x: 652, endPoint y: 336, distance: 37.7
click at [652, 336] on div "Janela de atendimento Grade de atendimento Capacidade Transportadoras Veículos …" at bounding box center [553, 267] width 1107 height 535
click at [215, 129] on img at bounding box center [216, 123] width 16 height 16
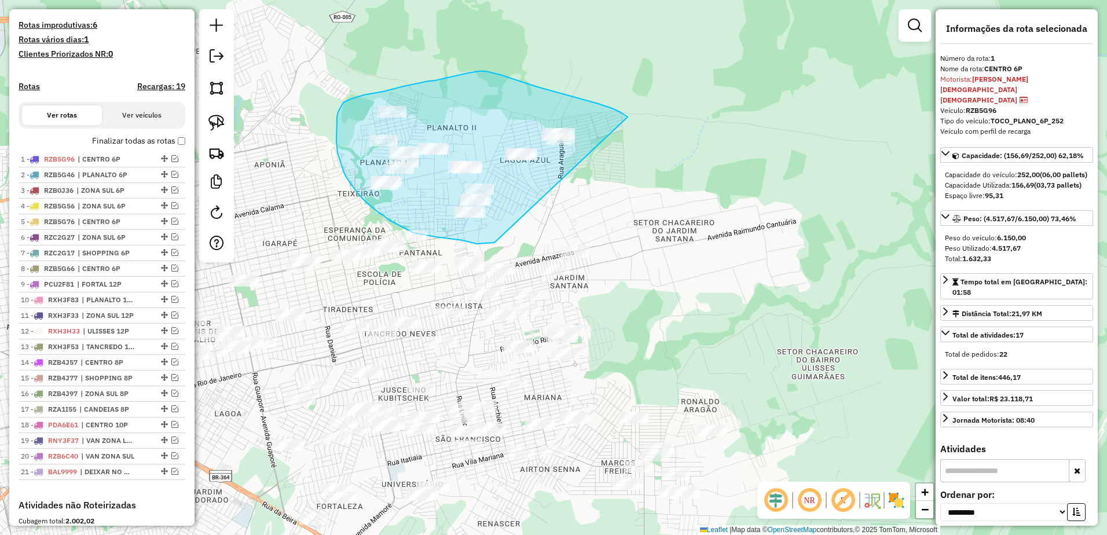
drag, startPoint x: 598, startPoint y: 104, endPoint x: 599, endPoint y: 227, distance: 123.3
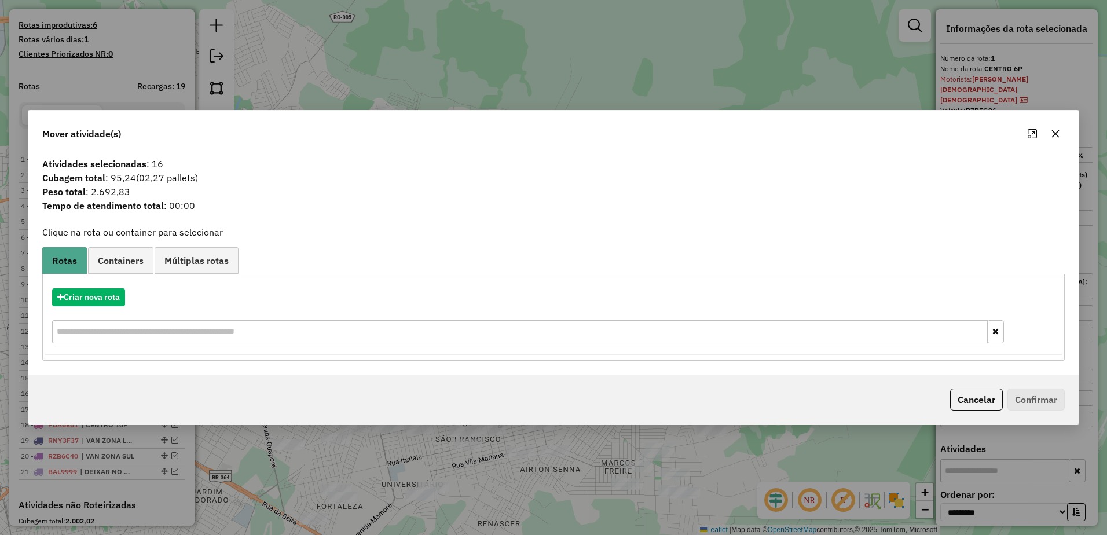
click at [1053, 130] on icon "button" at bounding box center [1055, 133] width 9 height 9
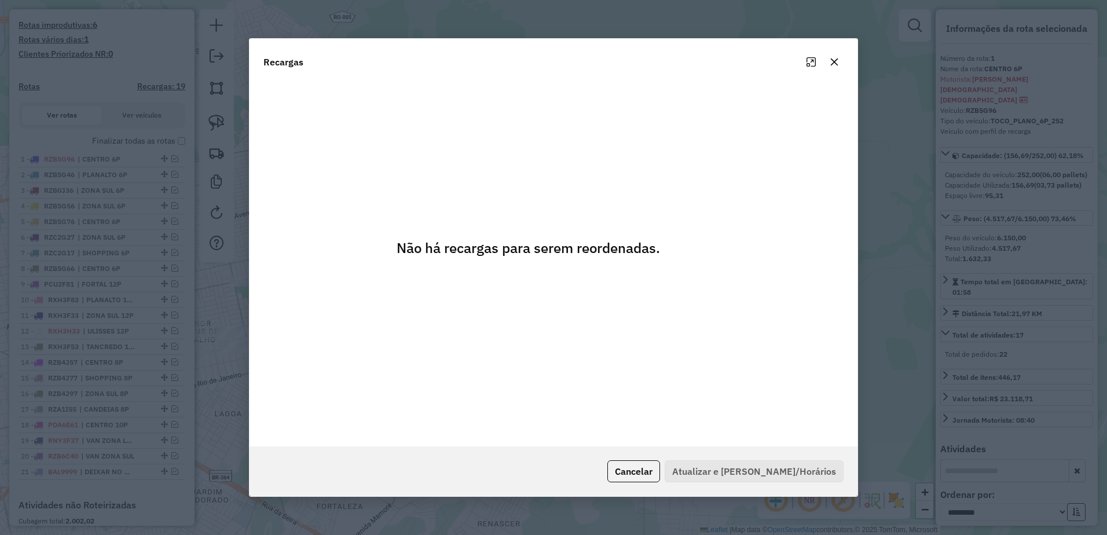
click at [837, 64] on icon "button" at bounding box center [834, 61] width 9 height 9
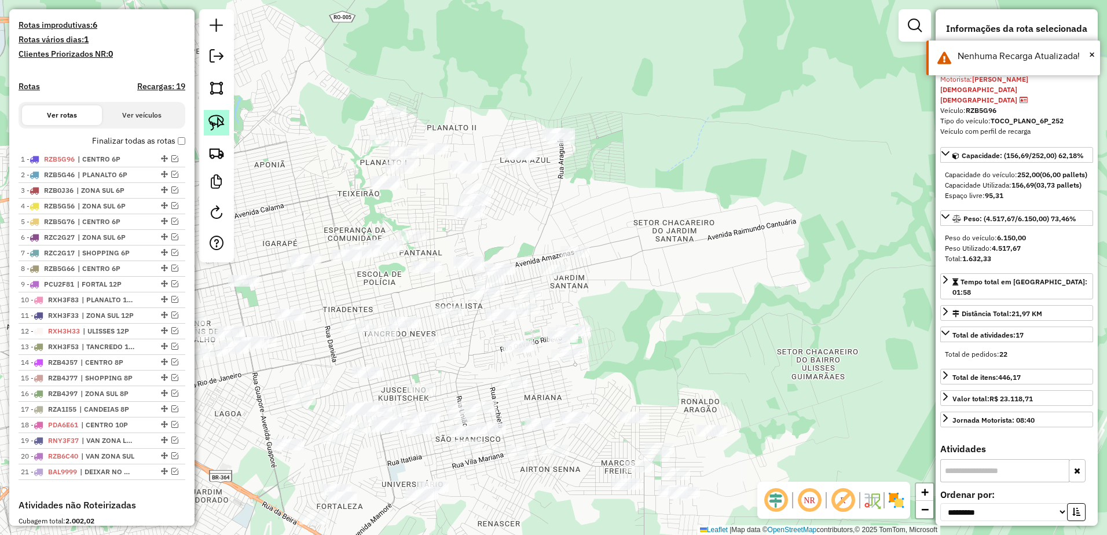
click at [228, 120] on link at bounding box center [216, 122] width 25 height 25
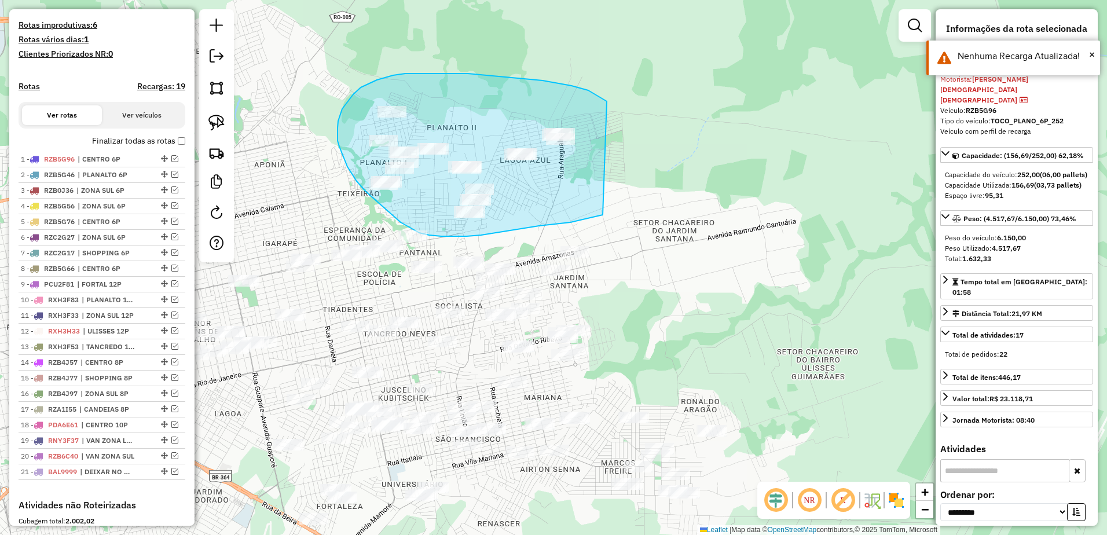
drag, startPoint x: 597, startPoint y: 95, endPoint x: 609, endPoint y: 212, distance: 118.2
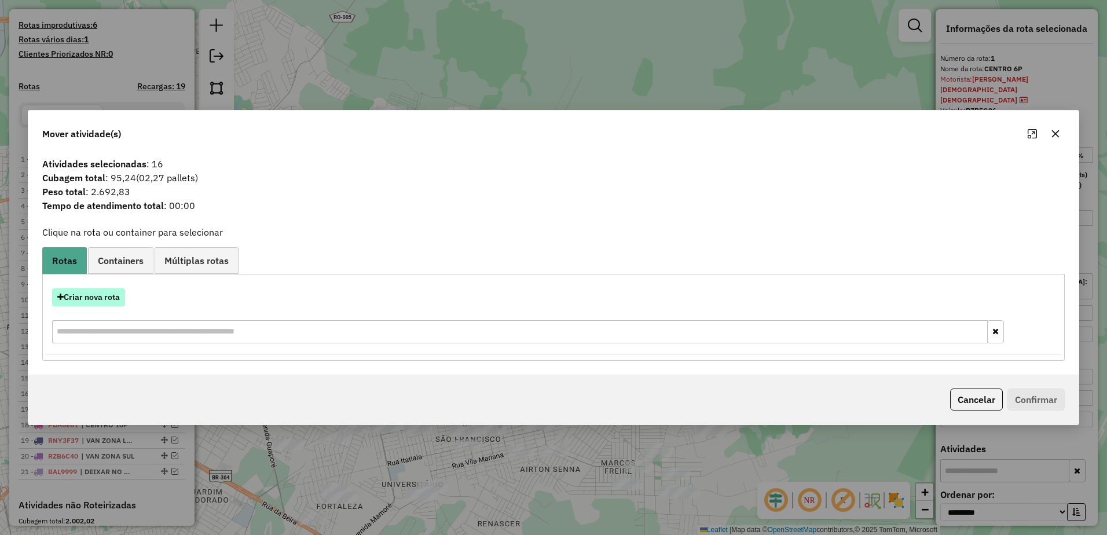
click at [98, 303] on button "Criar nova rota" at bounding box center [88, 297] width 73 height 18
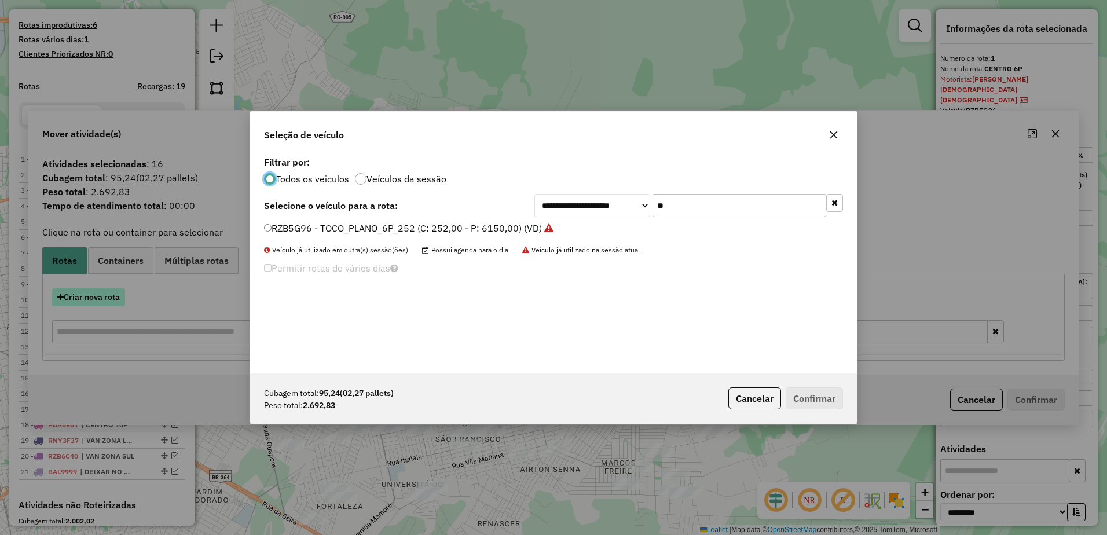
scroll to position [6, 3]
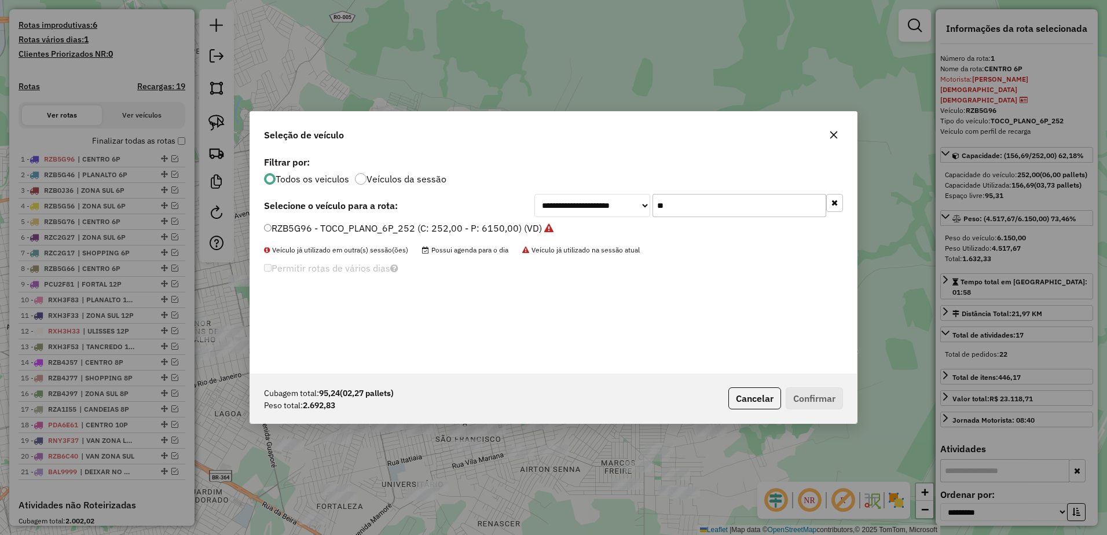
click at [721, 216] on input "**" at bounding box center [740, 205] width 174 height 23
type input "*"
type input "**"
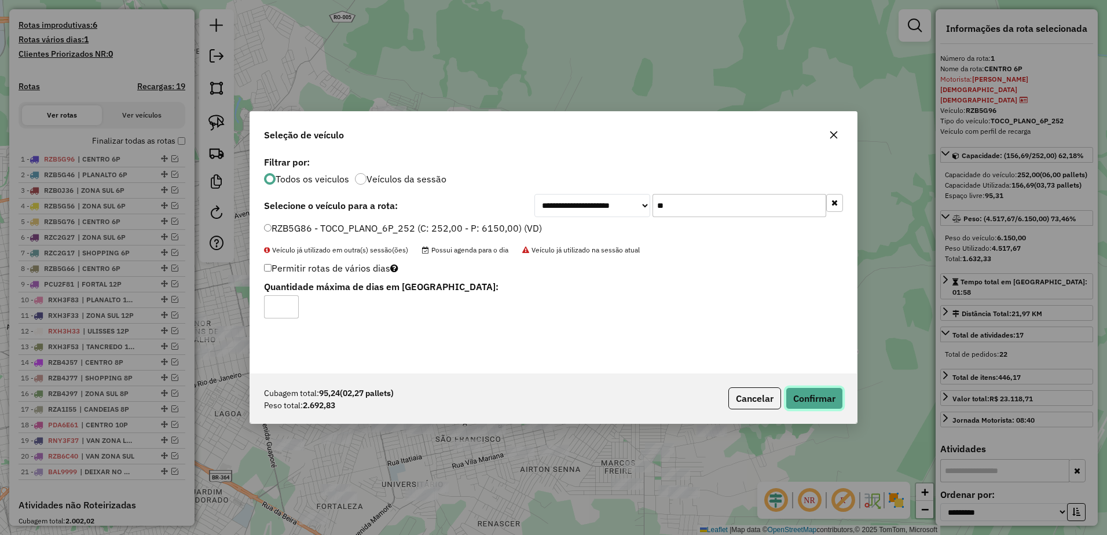
click at [835, 389] on button "Confirmar" at bounding box center [814, 398] width 57 height 22
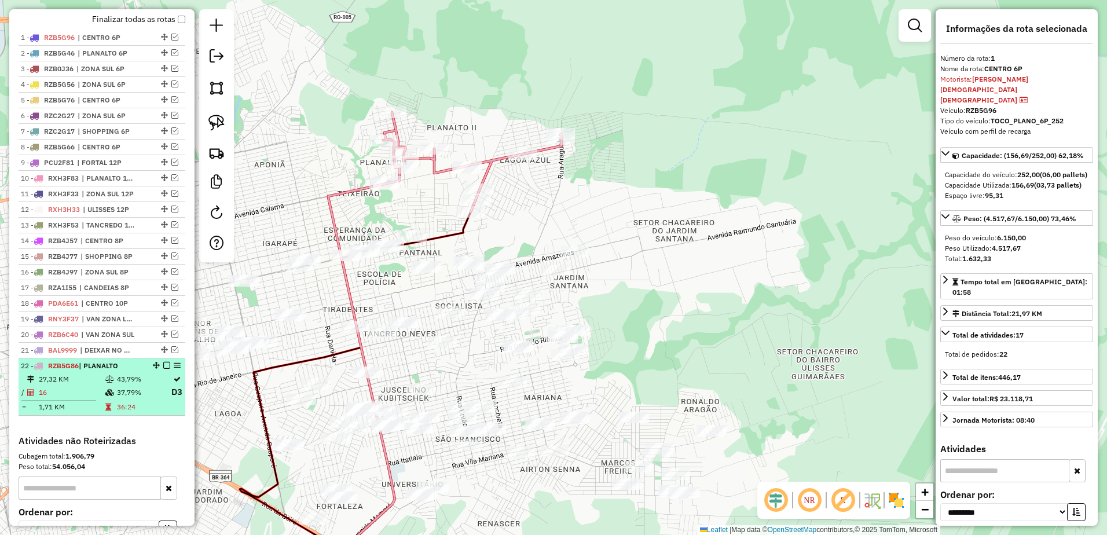
scroll to position [448, 0]
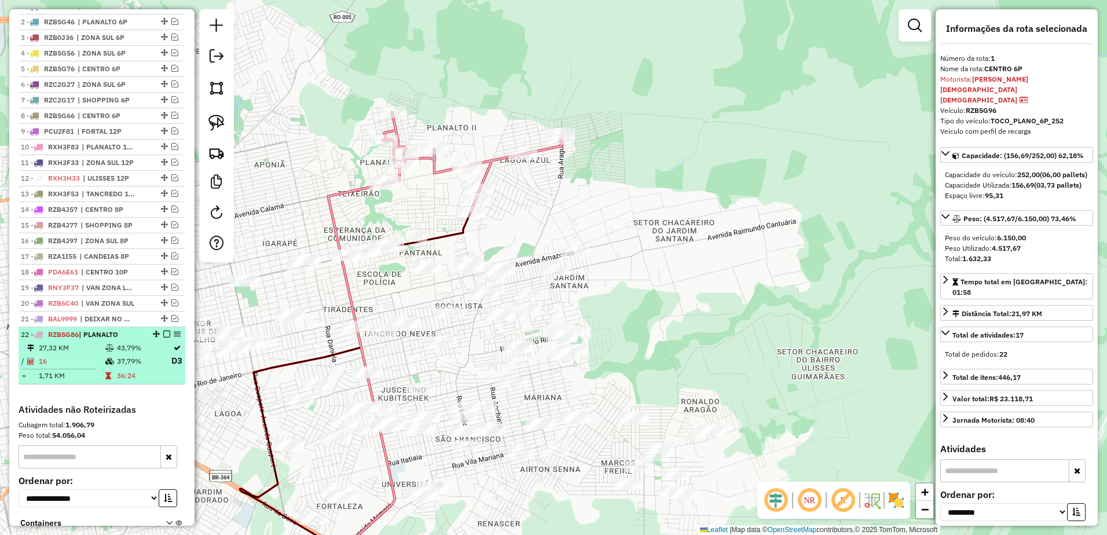
click at [84, 368] on td "16" at bounding box center [71, 361] width 67 height 14
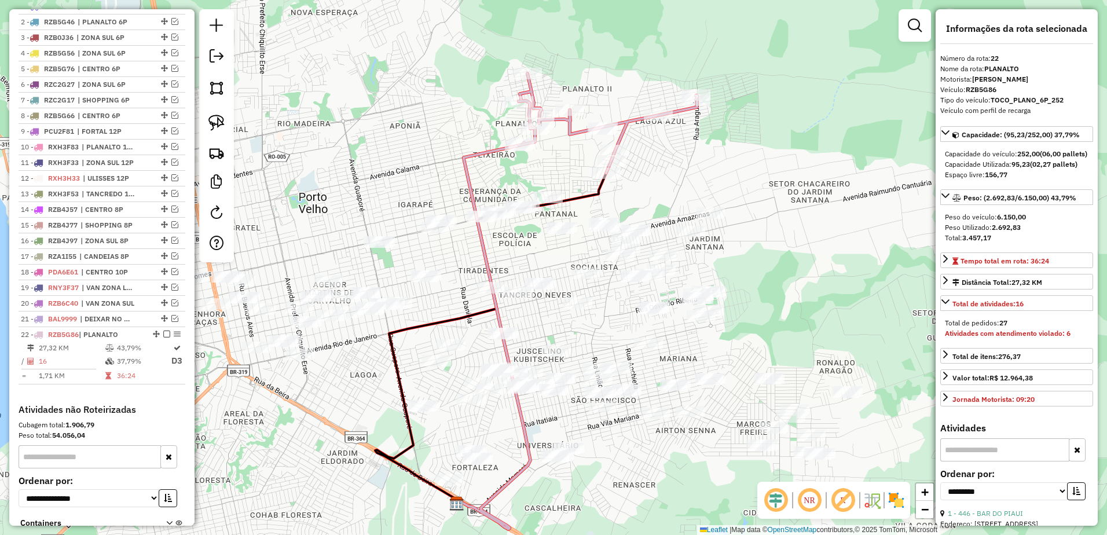
drag, startPoint x: 802, startPoint y: 127, endPoint x: 785, endPoint y: 160, distance: 37.8
click at [785, 160] on div "Janela de atendimento Grade de atendimento Capacidade Transportadoras Veículos …" at bounding box center [553, 267] width 1107 height 535
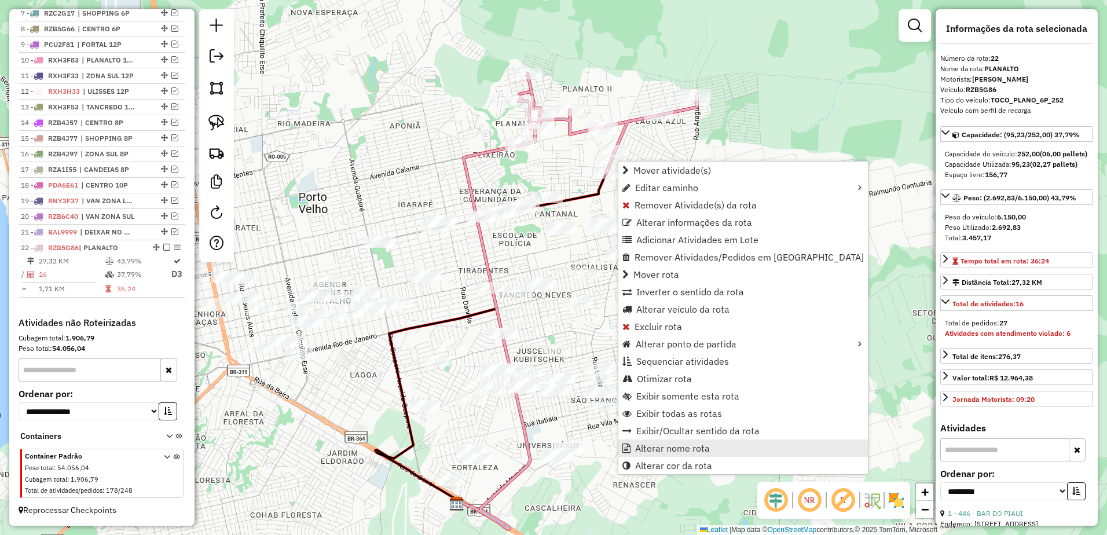
click at [662, 447] on span "Alterar nome rota" at bounding box center [672, 447] width 75 height 9
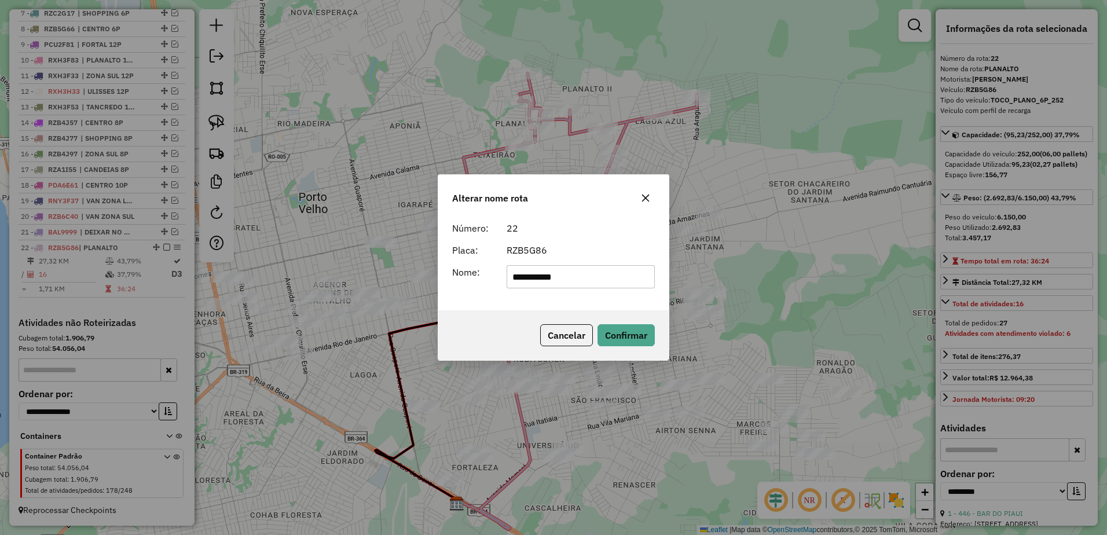
type input "**********"
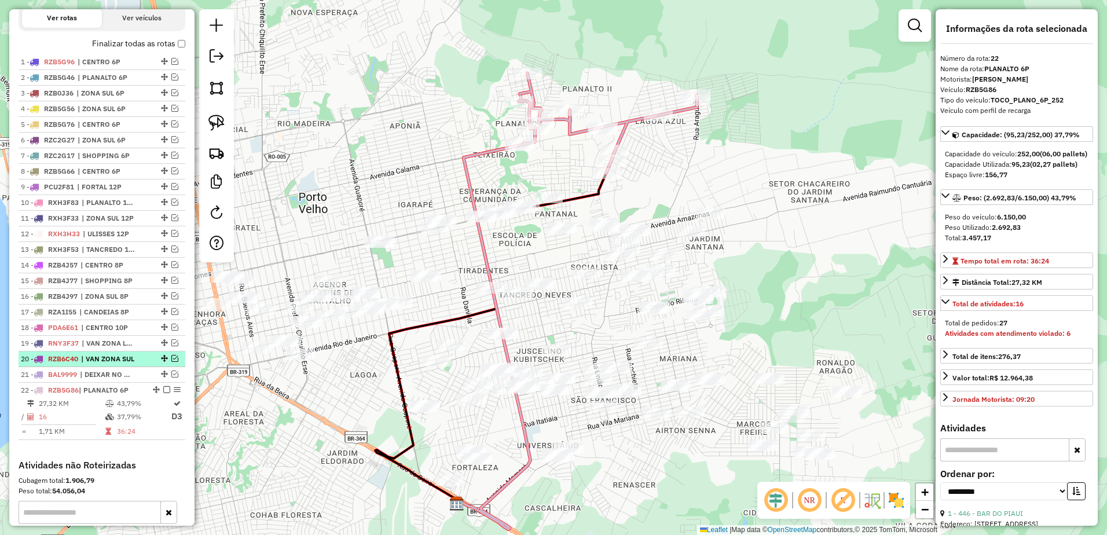
scroll to position [372, 0]
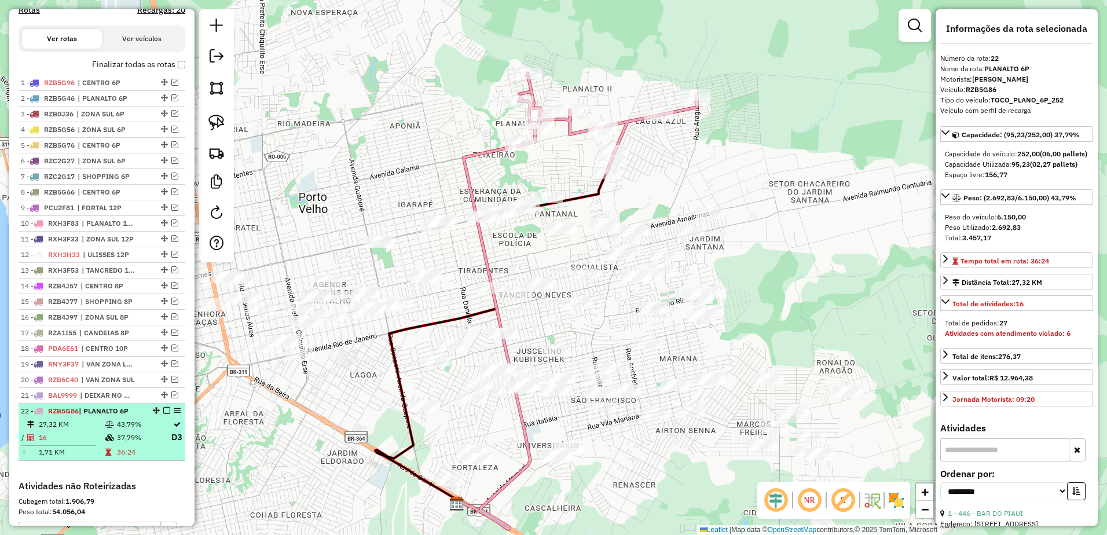
click at [163, 414] on em at bounding box center [166, 410] width 7 height 7
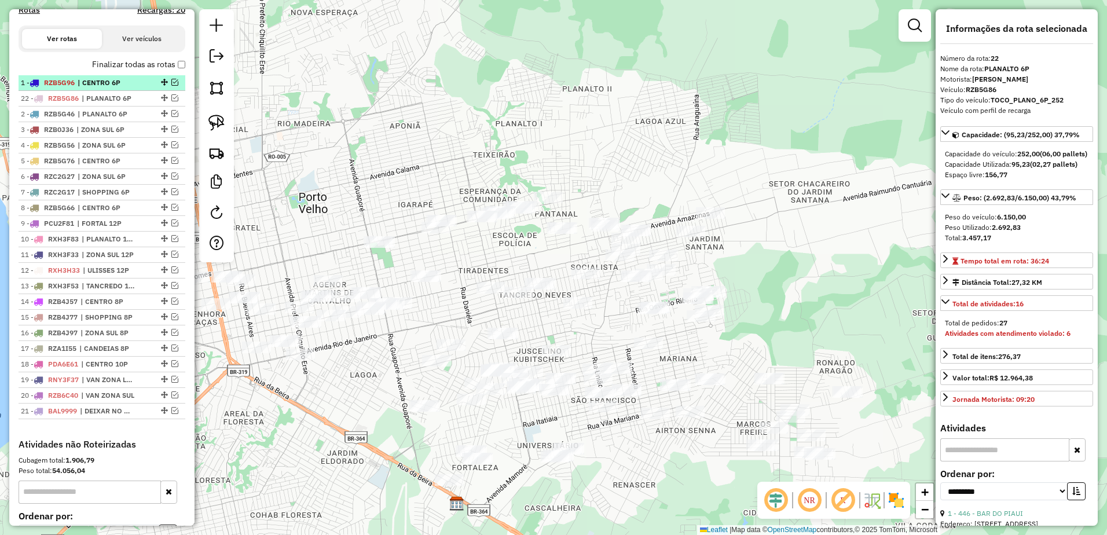
drag, startPoint x: 160, startPoint y: 422, endPoint x: 142, endPoint y: 96, distance: 326.5
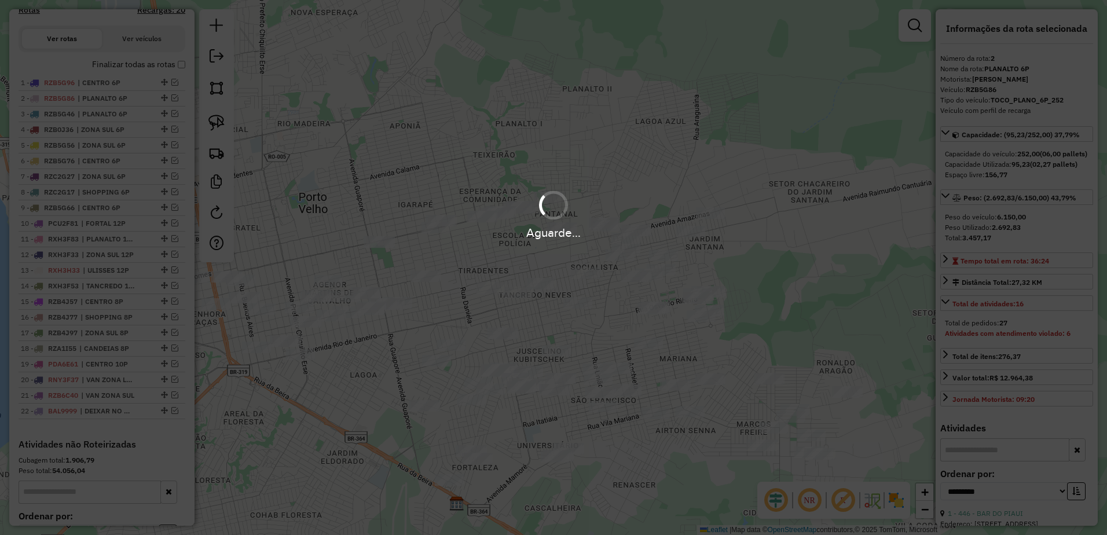
click at [797, 291] on div "Aguarde..." at bounding box center [553, 267] width 1107 height 535
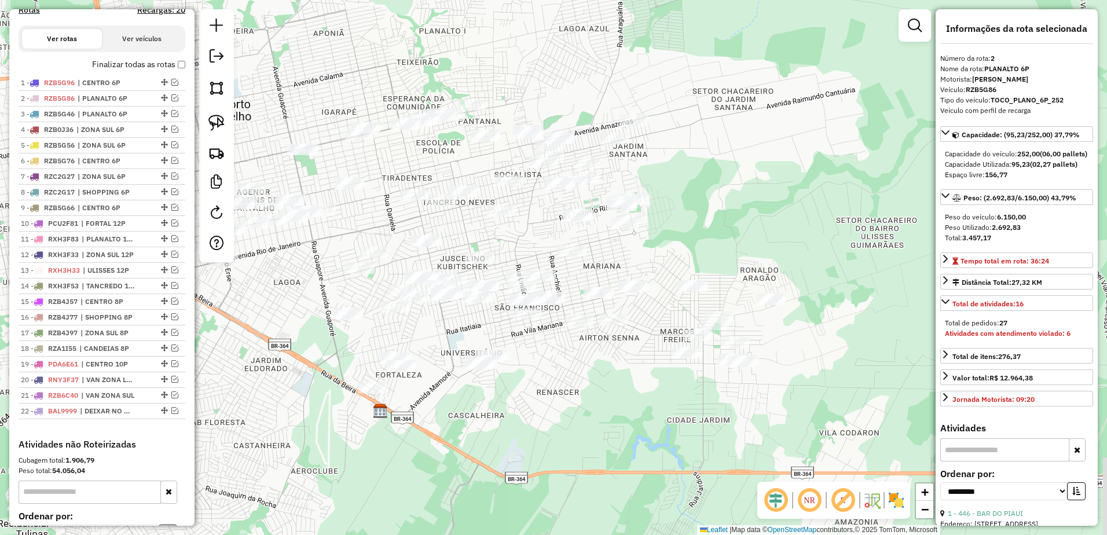
drag, startPoint x: 802, startPoint y: 307, endPoint x: 280, endPoint y: 179, distance: 537.7
click at [702, 197] on div "Janela de atendimento Grade de atendimento Capacidade Transportadoras Veículos …" at bounding box center [553, 267] width 1107 height 535
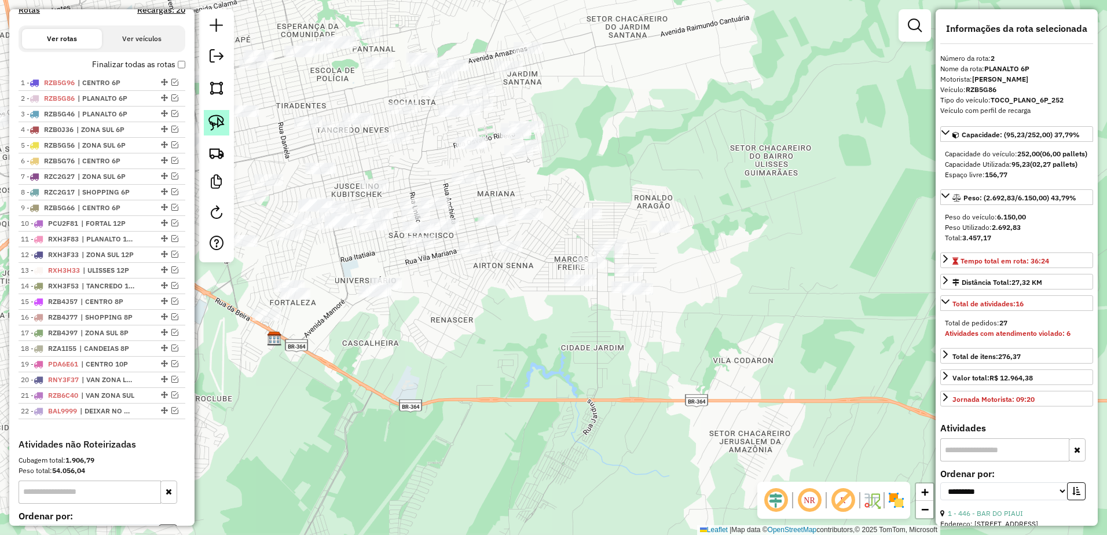
click at [222, 117] on img at bounding box center [216, 123] width 16 height 16
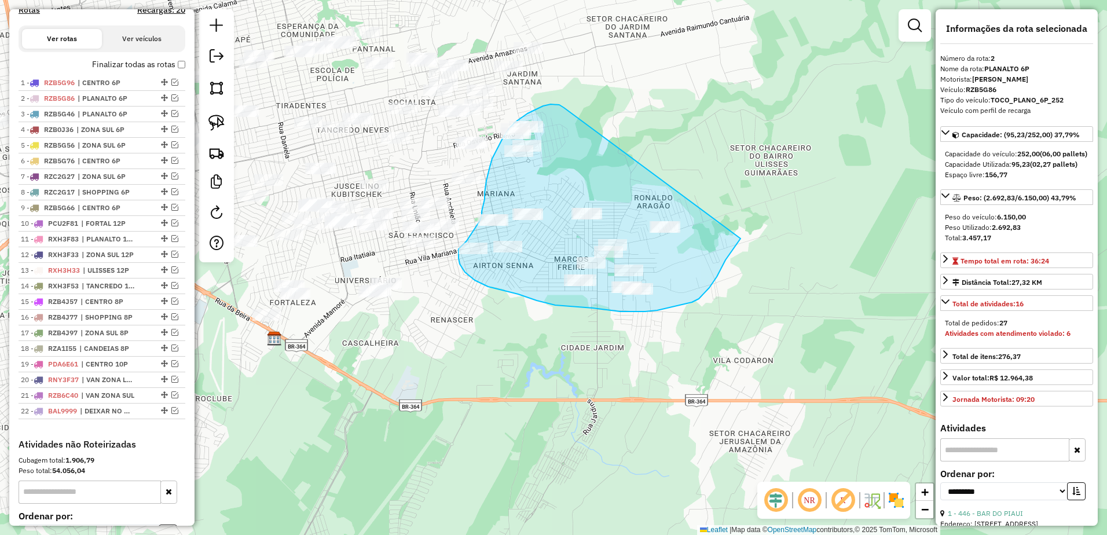
drag, startPoint x: 559, startPoint y: 105, endPoint x: 770, endPoint y: 192, distance: 227.9
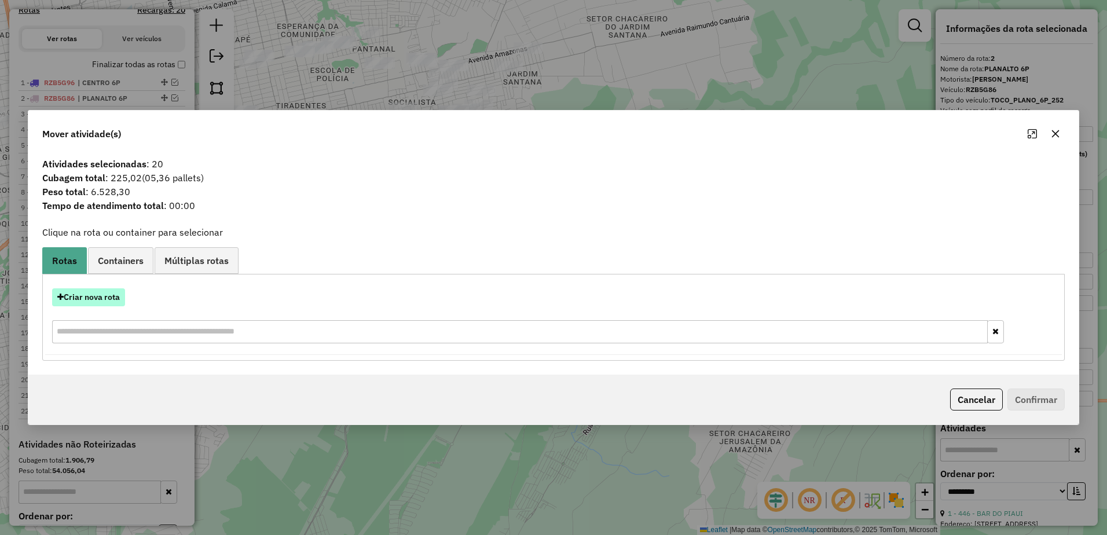
click at [102, 304] on button "Criar nova rota" at bounding box center [88, 297] width 73 height 18
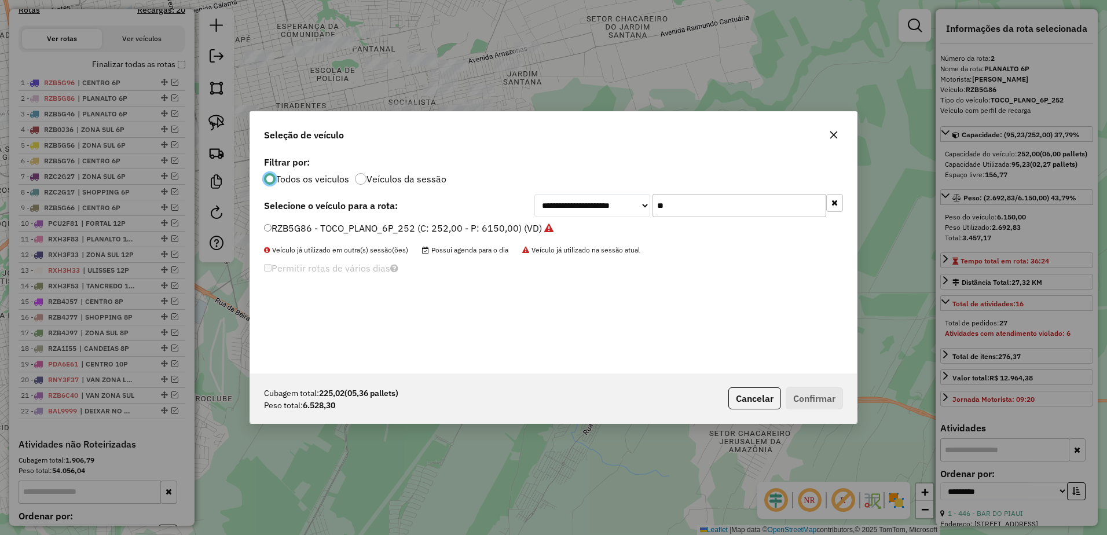
scroll to position [6, 3]
click at [675, 215] on input "**" at bounding box center [740, 205] width 174 height 23
click at [835, 131] on icon "button" at bounding box center [833, 134] width 9 height 9
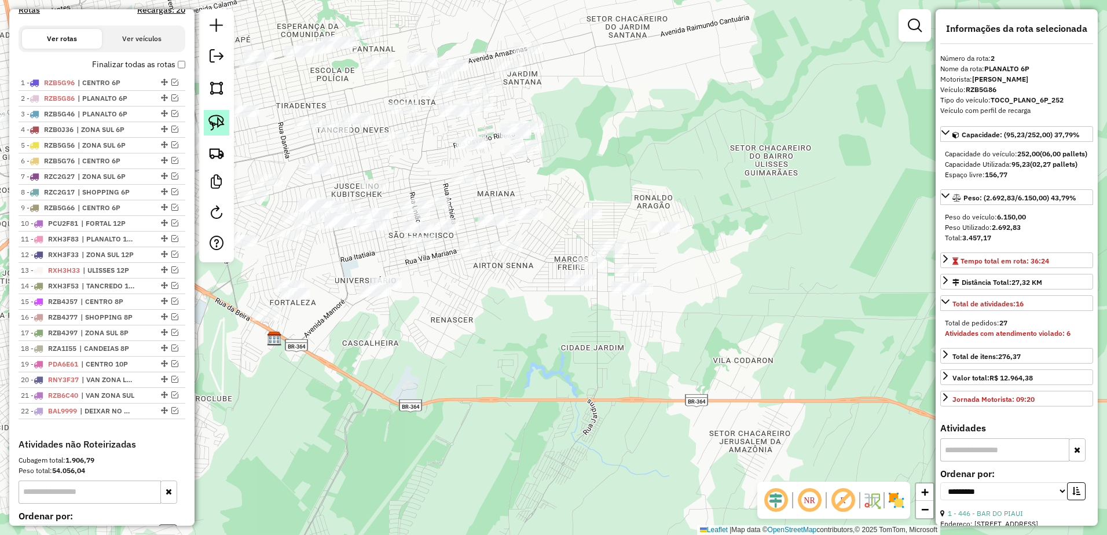
click at [223, 125] on img at bounding box center [216, 123] width 16 height 16
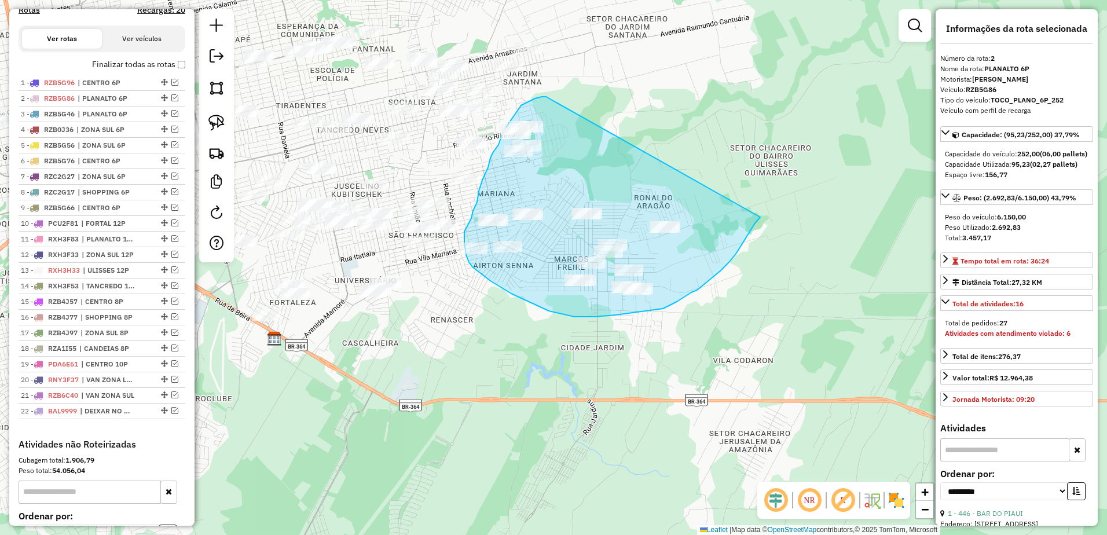
drag, startPoint x: 546, startPoint y: 97, endPoint x: 763, endPoint y: 214, distance: 246.6
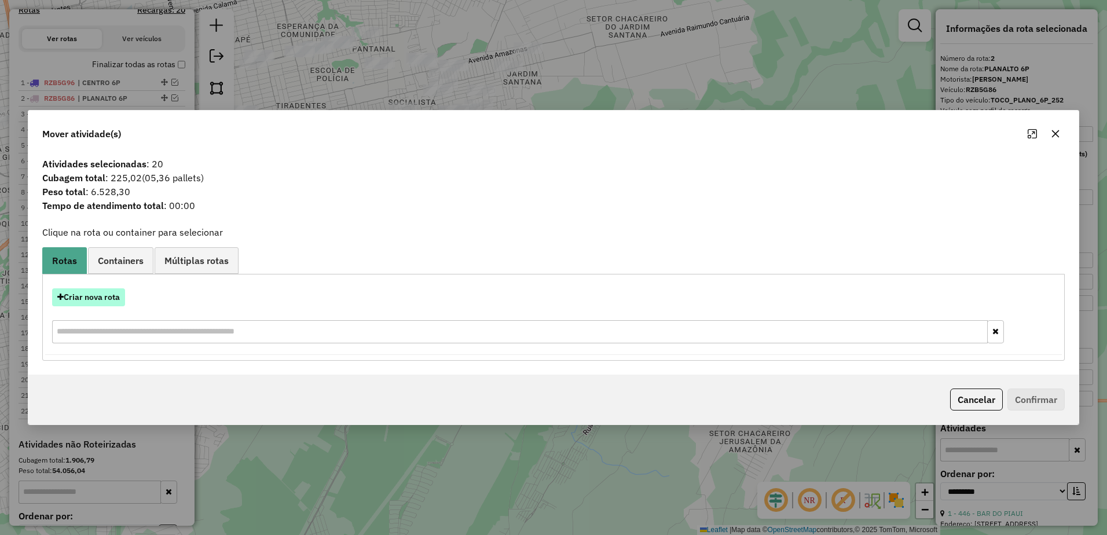
click at [112, 301] on button "Criar nova rota" at bounding box center [88, 297] width 73 height 18
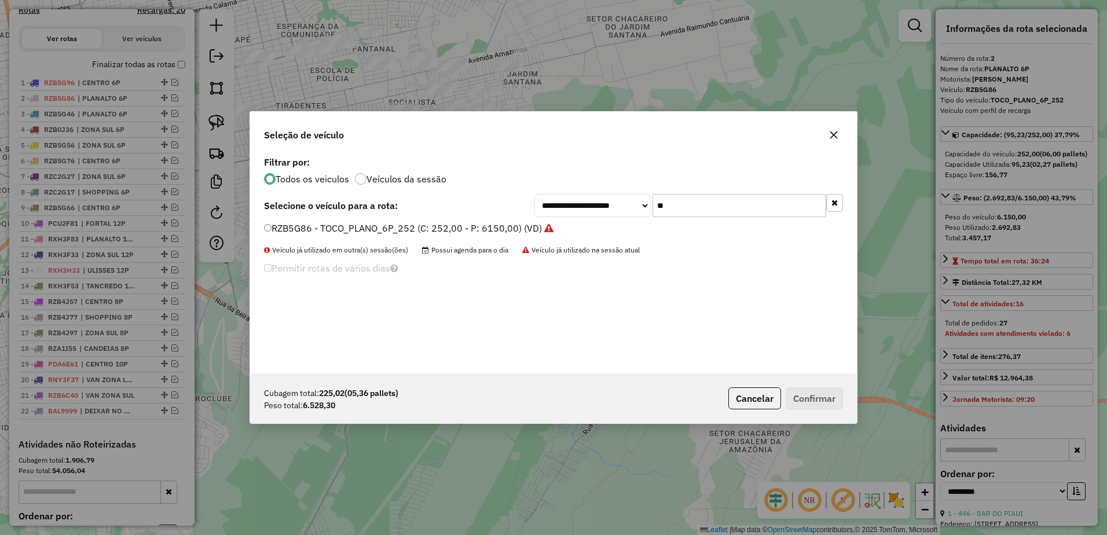
click at [692, 206] on input "**" at bounding box center [740, 205] width 174 height 23
type input "*"
type input "**"
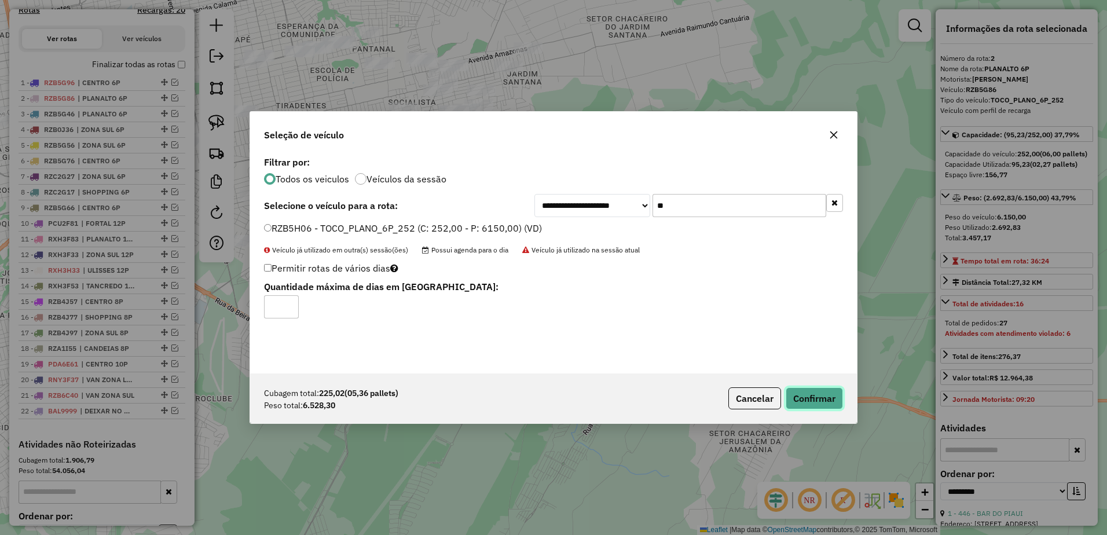
click at [815, 394] on button "Confirmar" at bounding box center [814, 398] width 57 height 22
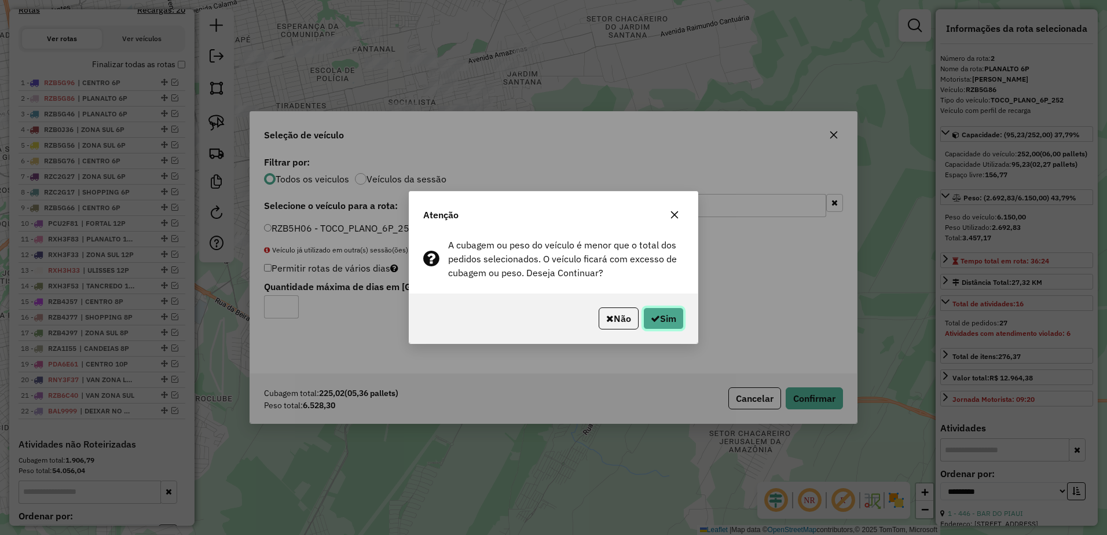
click at [666, 311] on button "Sim" at bounding box center [663, 318] width 41 height 22
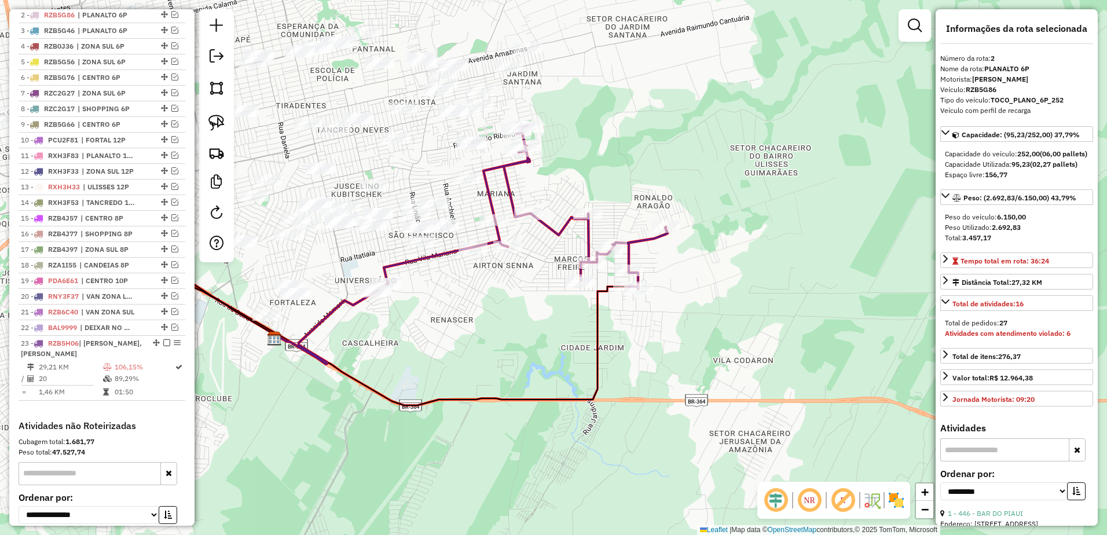
scroll to position [464, 0]
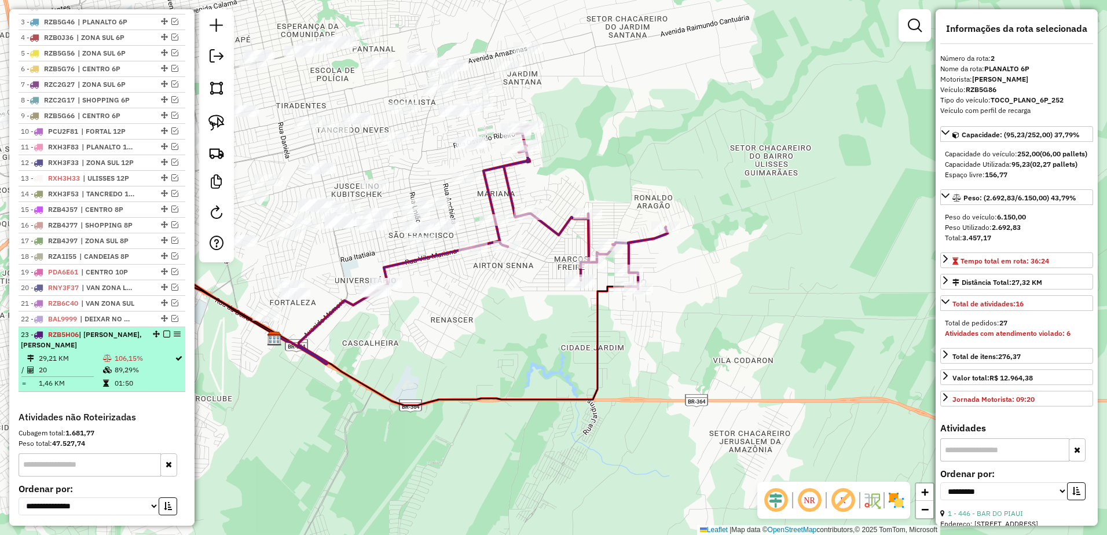
click at [127, 364] on td "106,15%" at bounding box center [144, 359] width 60 height 12
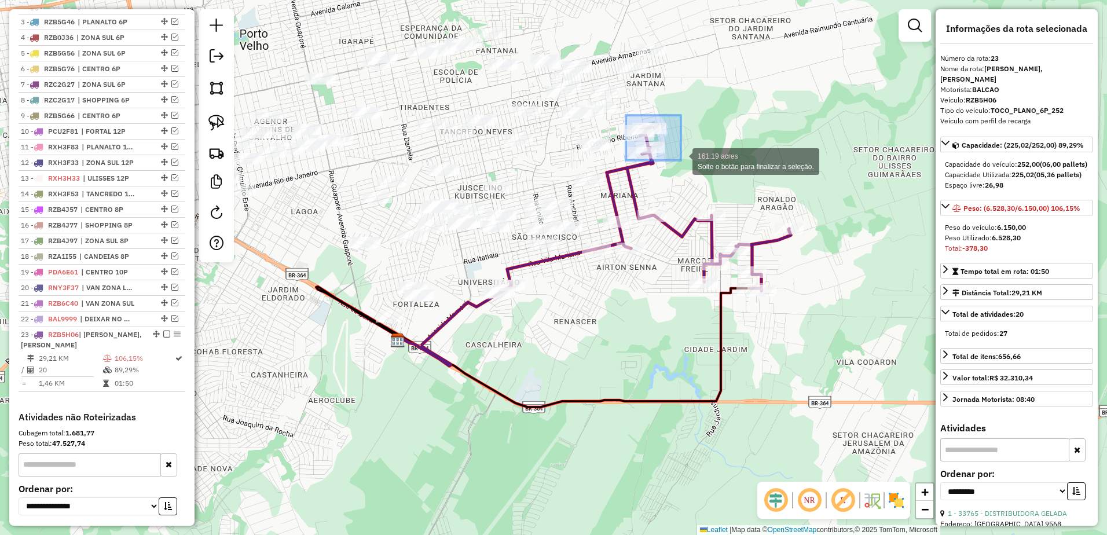
drag, startPoint x: 626, startPoint y: 115, endPoint x: 681, endPoint y: 160, distance: 71.2
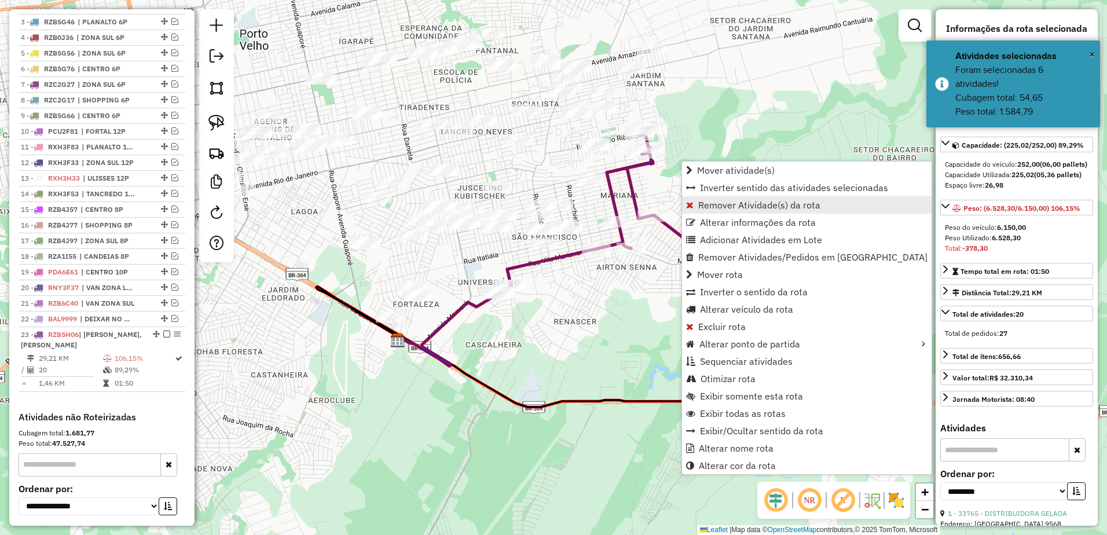
click at [804, 205] on span "Remover Atividade(s) da rota" at bounding box center [759, 204] width 122 height 9
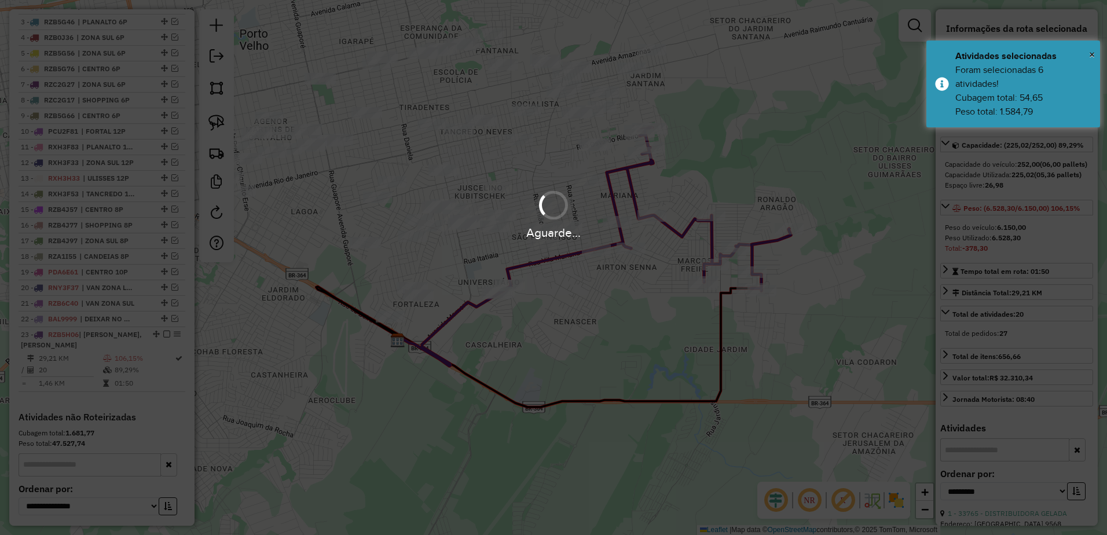
scroll to position [569, 0]
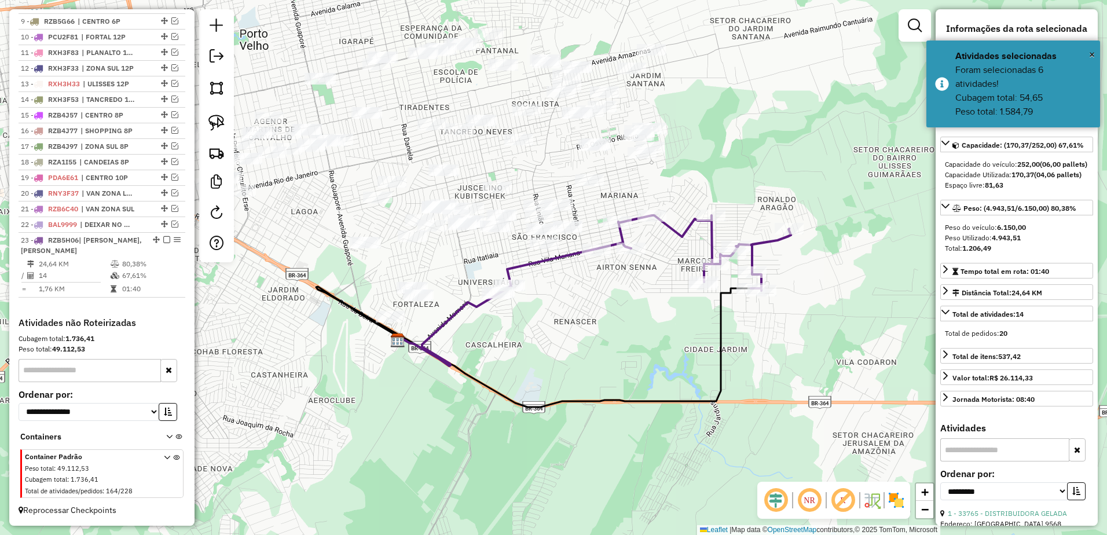
click at [463, 305] on icon at bounding box center [496, 307] width 199 height 117
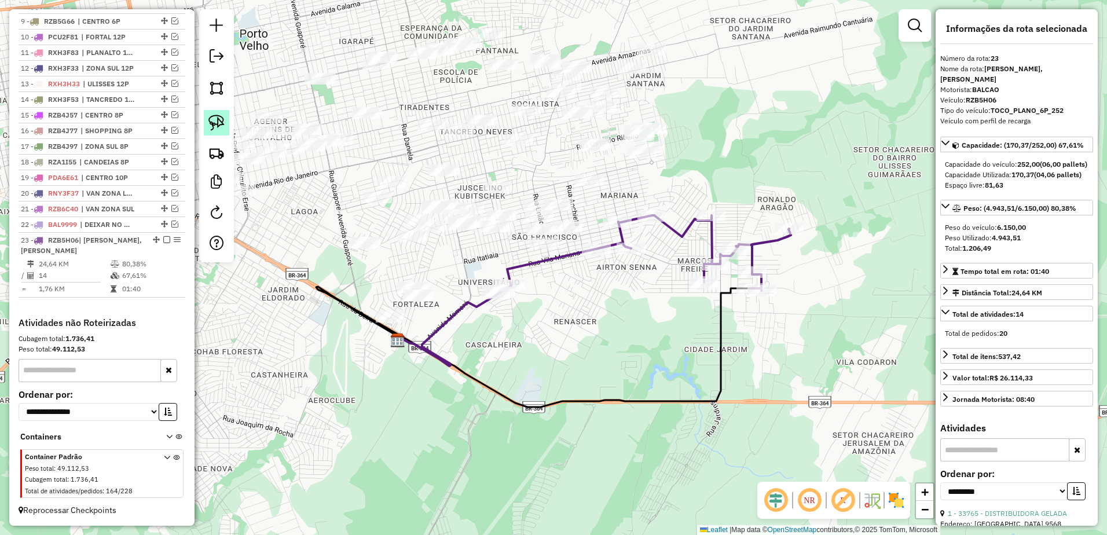
click at [221, 118] on img at bounding box center [216, 123] width 16 height 16
drag, startPoint x: 521, startPoint y: 266, endPoint x: 541, endPoint y: 322, distance: 59.0
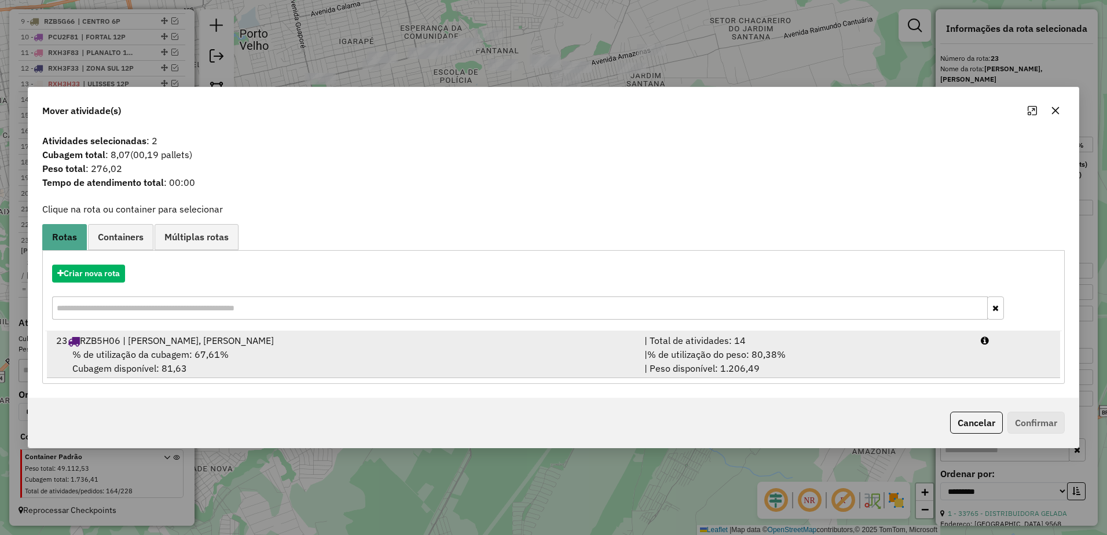
click at [460, 333] on li "23 RZB5H06 | TANCREDO NEVES, ULISSES | Total de atividades: 14 % de utilização …" at bounding box center [553, 354] width 1013 height 47
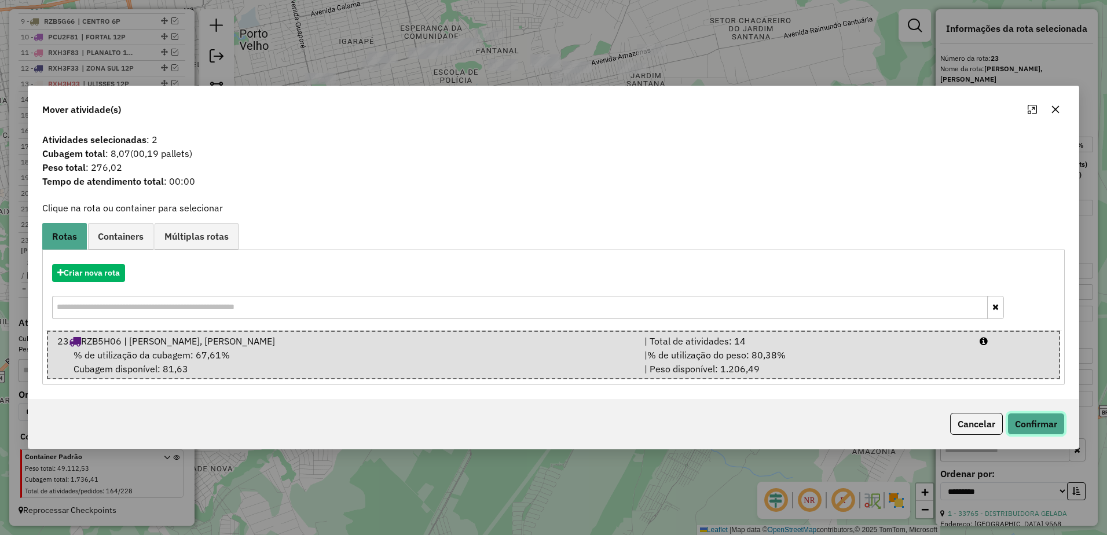
click at [1040, 423] on button "Confirmar" at bounding box center [1035, 424] width 57 height 22
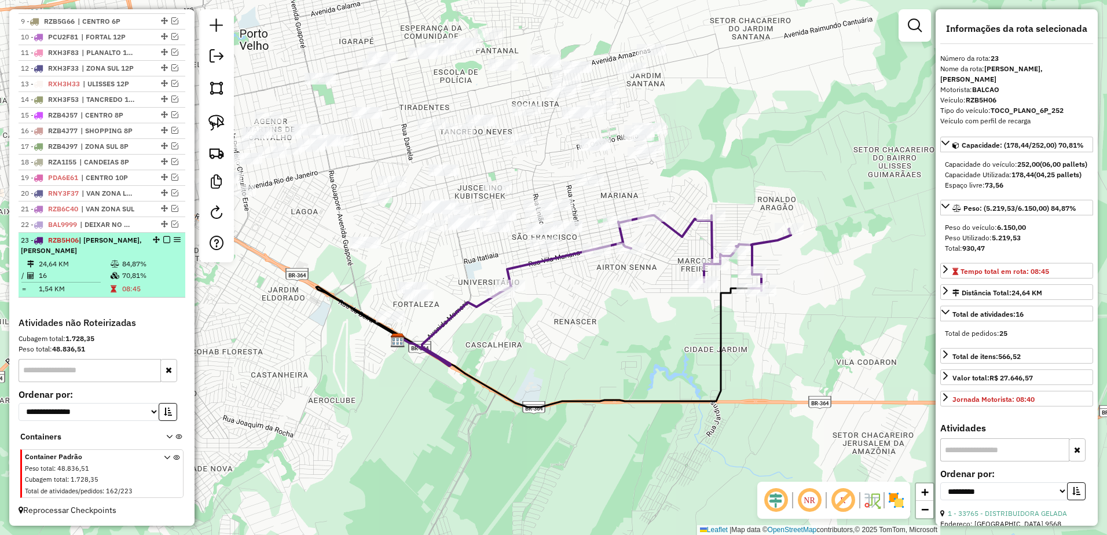
click at [106, 276] on td "16" at bounding box center [74, 276] width 72 height 12
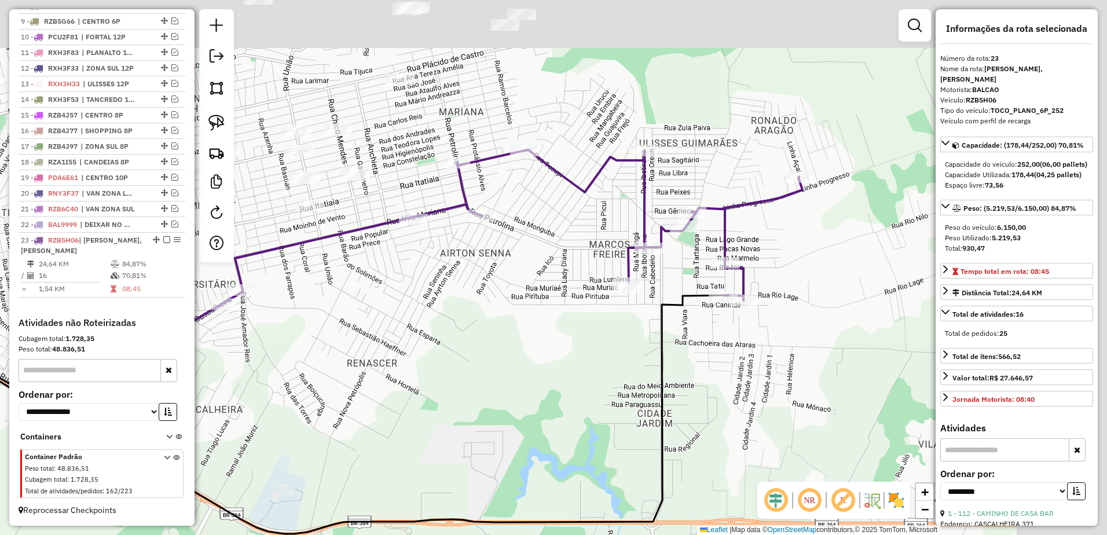
drag, startPoint x: 700, startPoint y: 239, endPoint x: 474, endPoint y: 313, distance: 237.6
click at [474, 313] on div "Janela de atendimento Grade de atendimento Capacidade Transportadoras Veículos …" at bounding box center [553, 267] width 1107 height 535
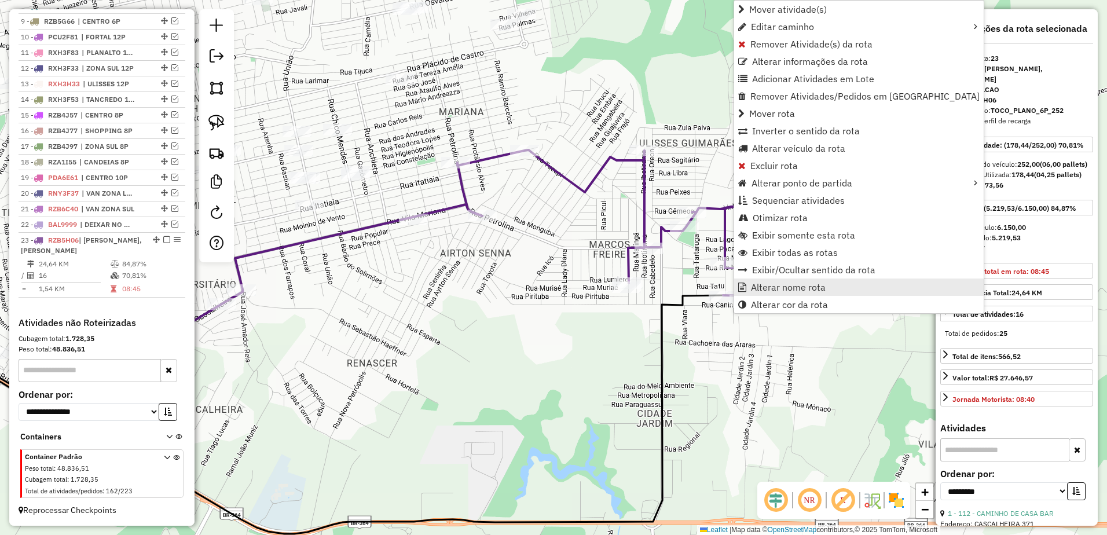
click at [793, 287] on span "Alterar nome rota" at bounding box center [788, 287] width 75 height 9
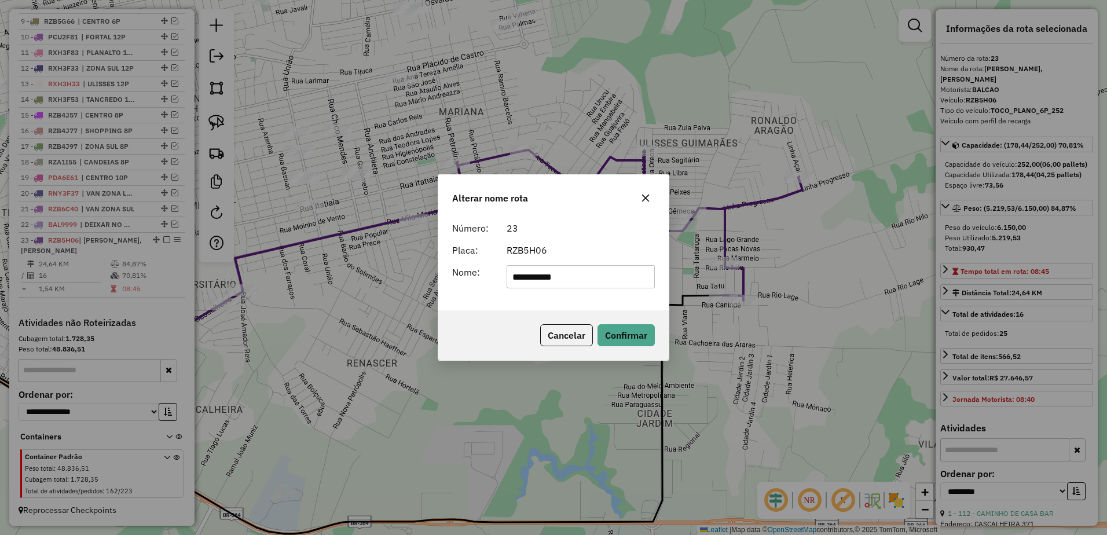
type input "**********"
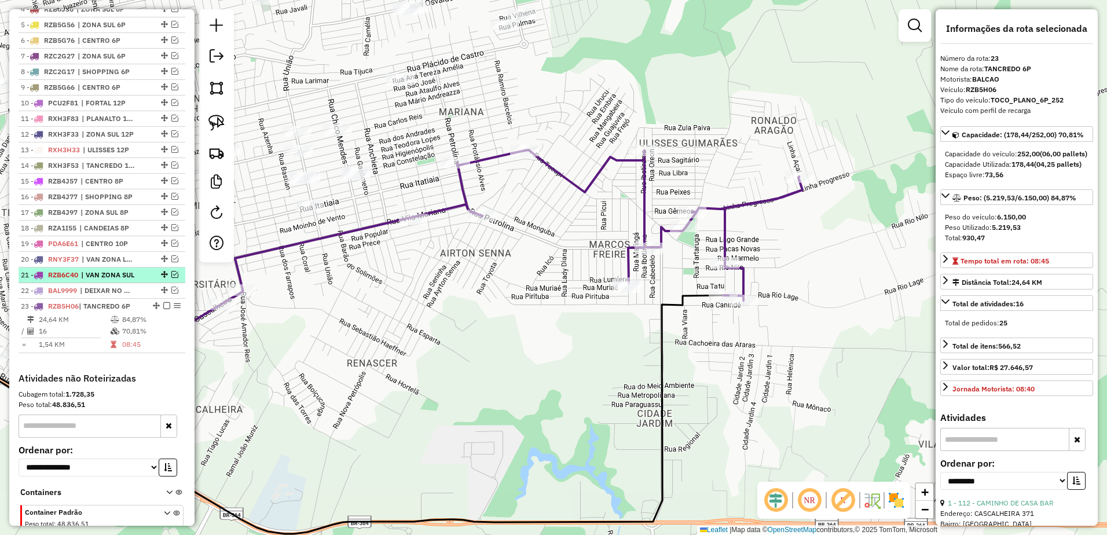
scroll to position [384, 0]
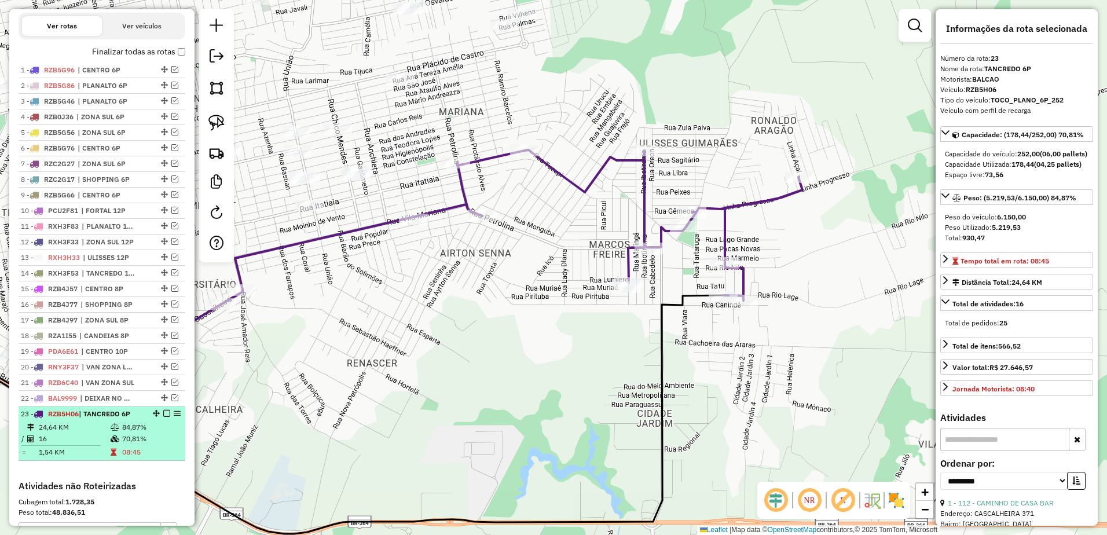
click at [164, 417] on em at bounding box center [166, 413] width 7 height 7
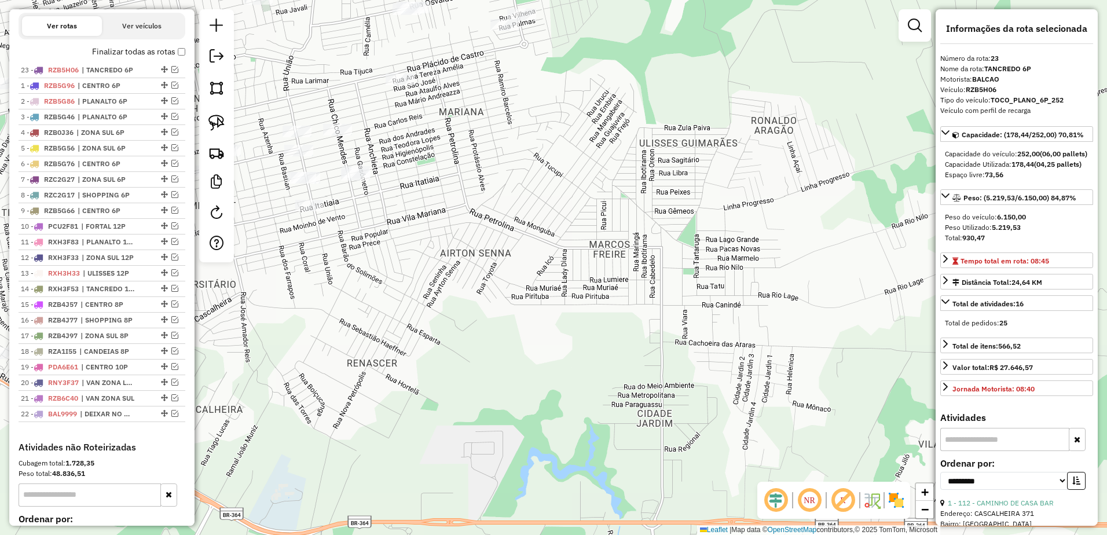
drag, startPoint x: 161, startPoint y: 425, endPoint x: 128, endPoint y: 60, distance: 366.8
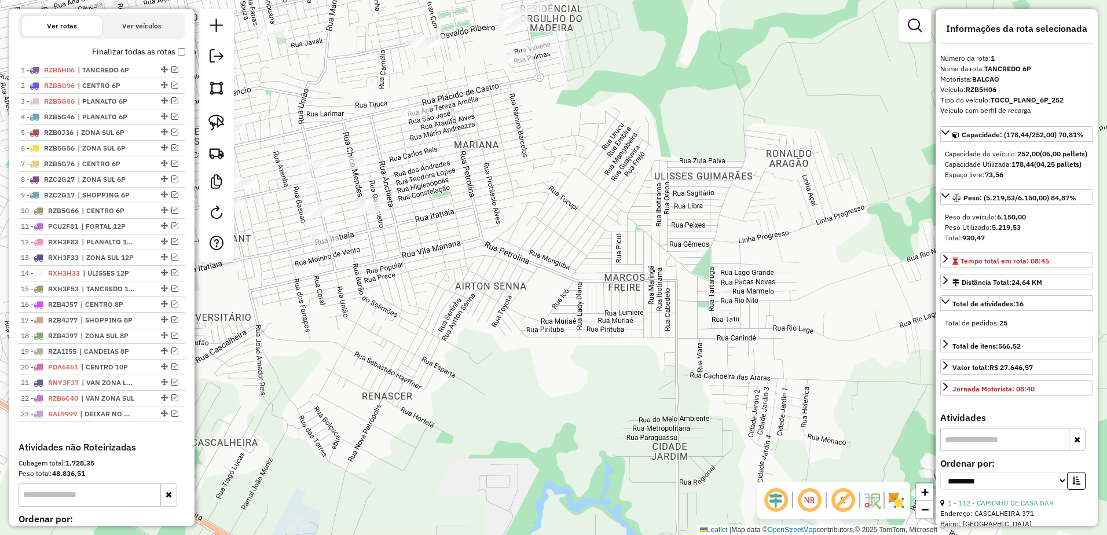
drag, startPoint x: 456, startPoint y: 266, endPoint x: 483, endPoint y: 350, distance: 88.4
click at [483, 355] on div "Janela de atendimento Grade de atendimento Capacidade Transportadoras Veículos …" at bounding box center [553, 267] width 1107 height 535
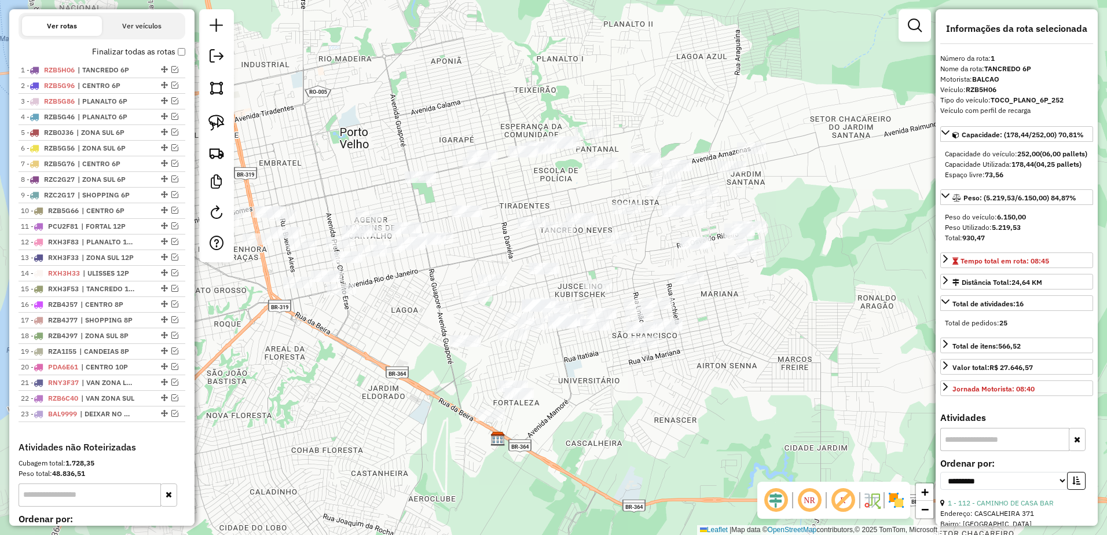
drag, startPoint x: 587, startPoint y: 295, endPoint x: 786, endPoint y: 295, distance: 199.2
click at [786, 295] on div "Janela de atendimento Grade de atendimento Capacidade Transportadoras Veículos …" at bounding box center [553, 267] width 1107 height 535
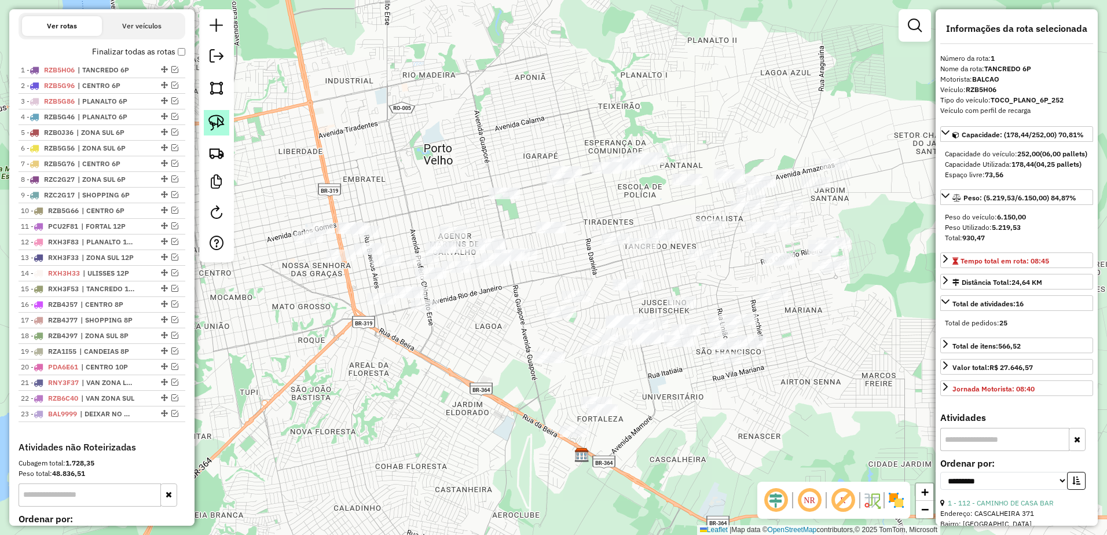
click at [218, 122] on img at bounding box center [216, 123] width 16 height 16
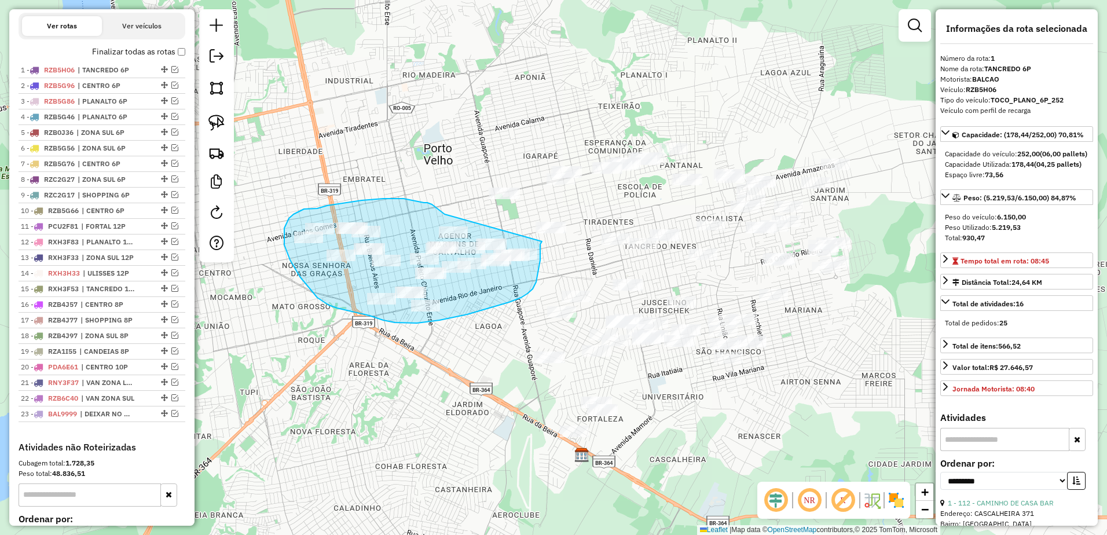
drag, startPoint x: 427, startPoint y: 203, endPoint x: 542, endPoint y: 241, distance: 121.0
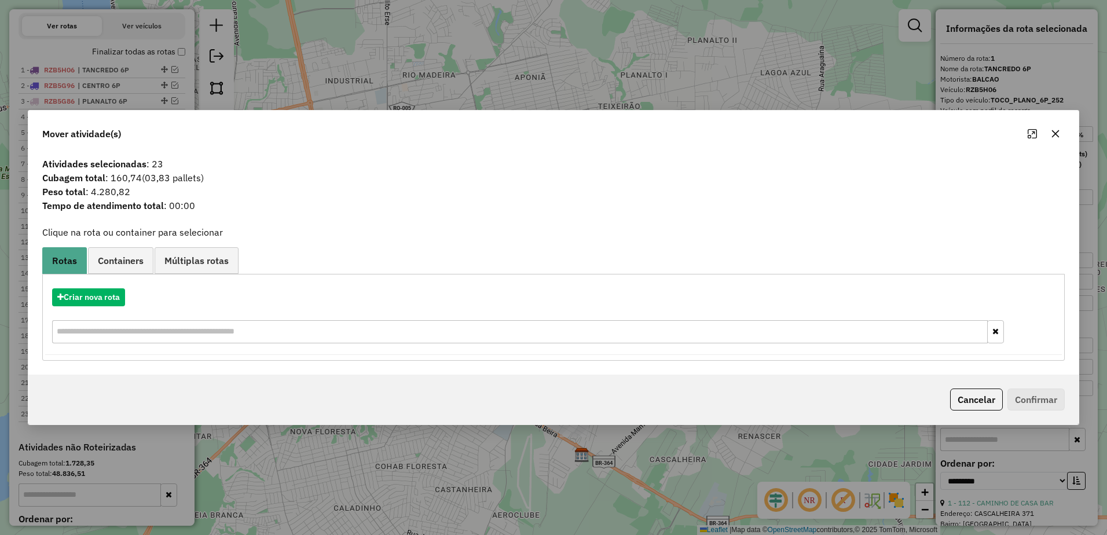
click at [1059, 133] on icon "button" at bounding box center [1055, 133] width 9 height 9
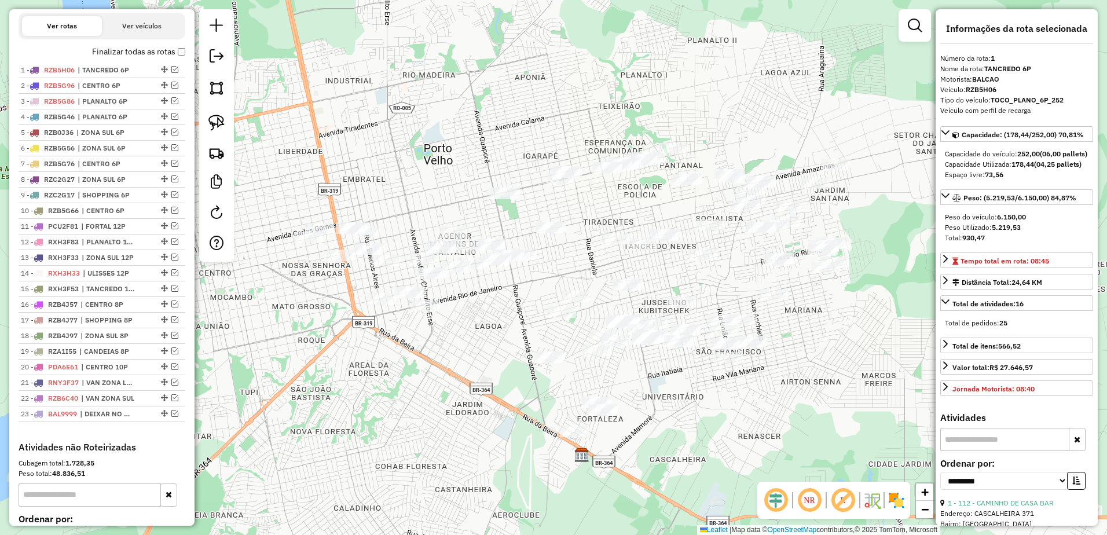
drag, startPoint x: 217, startPoint y: 123, endPoint x: 291, endPoint y: 145, distance: 76.8
click at [217, 123] on img at bounding box center [216, 123] width 16 height 16
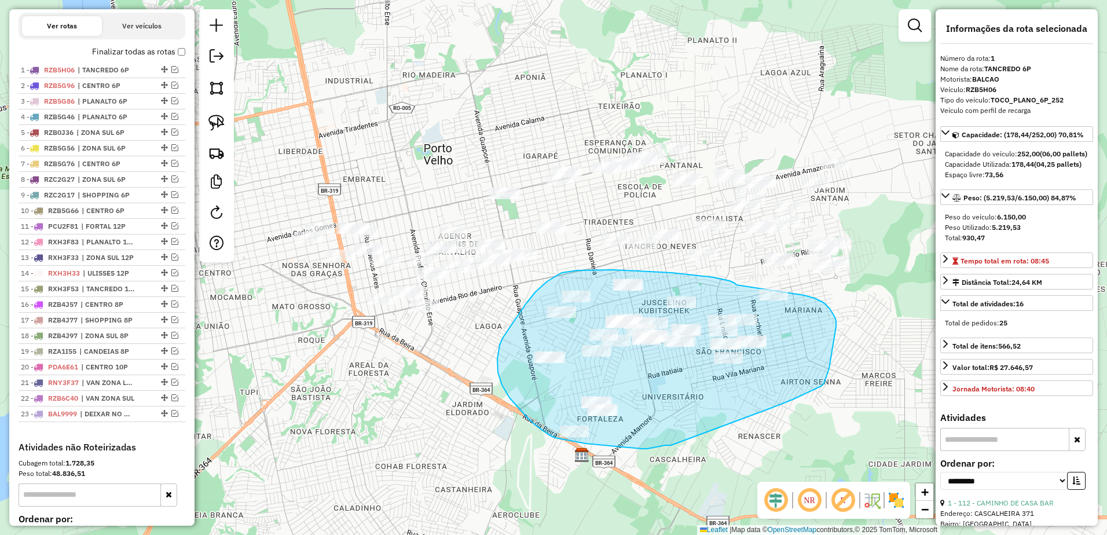
drag, startPoint x: 736, startPoint y: 285, endPoint x: 804, endPoint y: 295, distance: 68.5
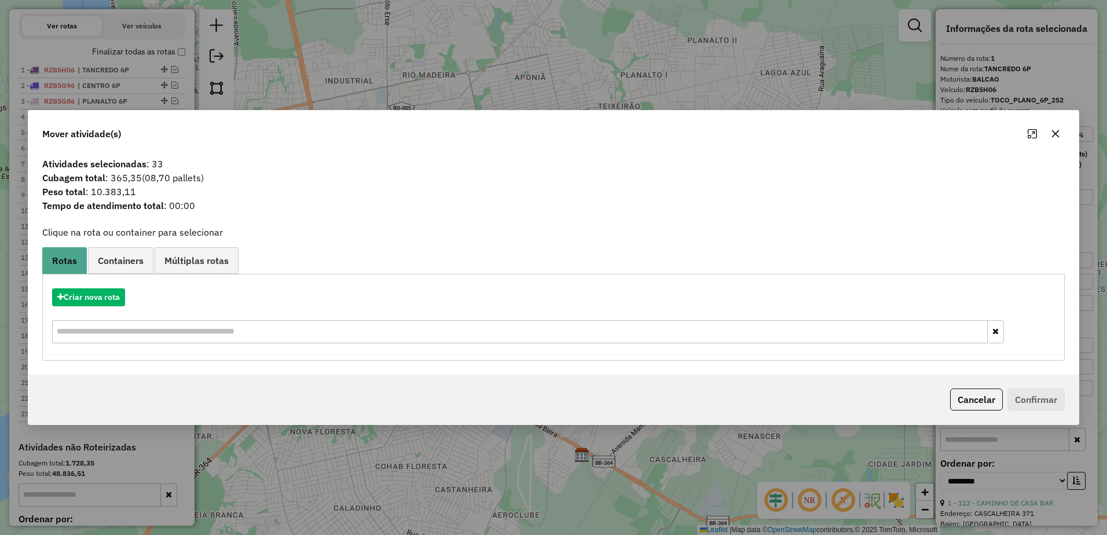
drag, startPoint x: 1061, startPoint y: 133, endPoint x: 450, endPoint y: 120, distance: 610.9
click at [1060, 133] on button "button" at bounding box center [1055, 133] width 19 height 19
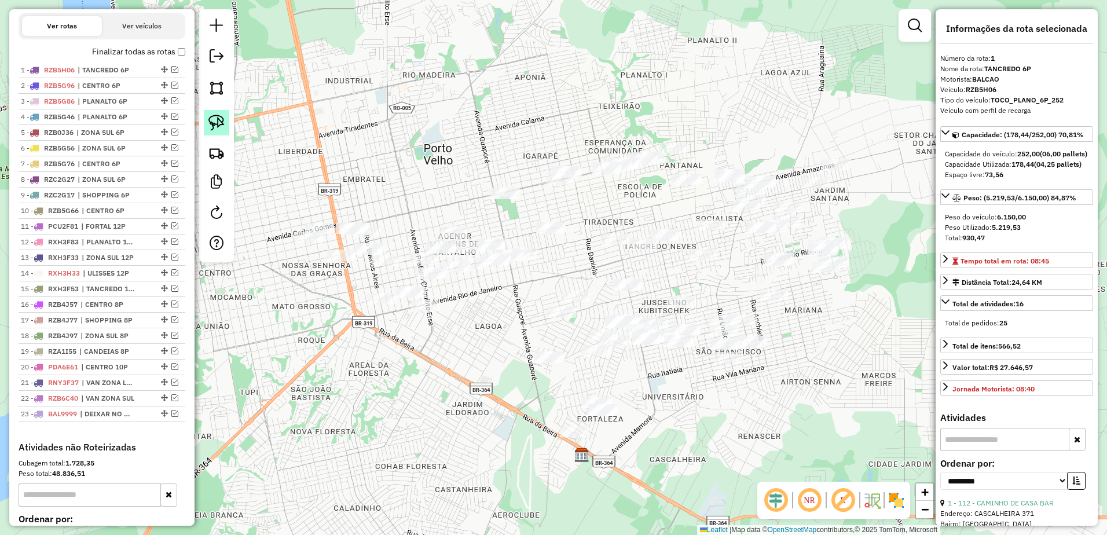
click at [226, 126] on link at bounding box center [216, 122] width 25 height 25
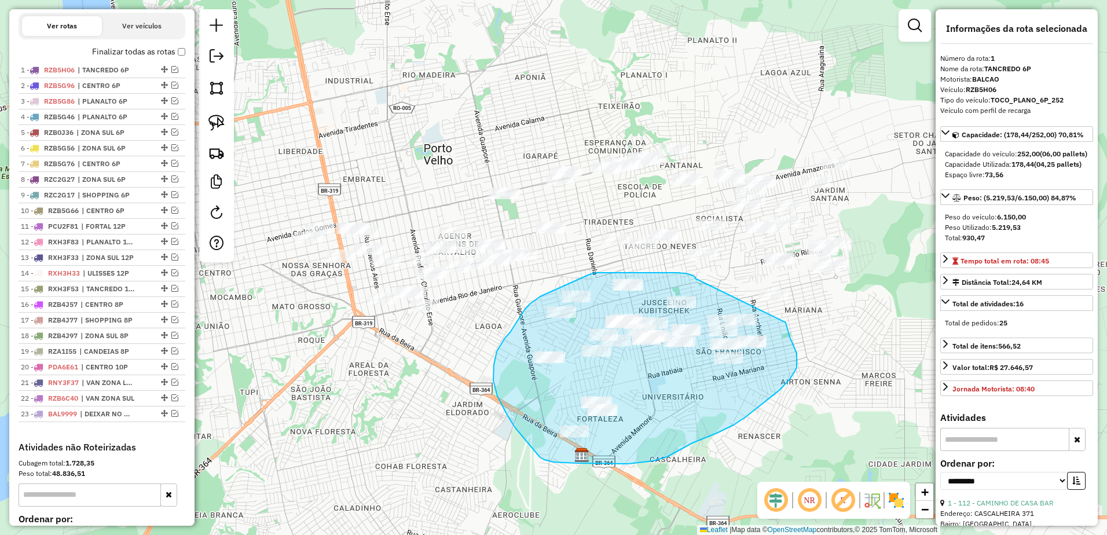
drag, startPoint x: 695, startPoint y: 278, endPoint x: 786, endPoint y: 322, distance: 100.5
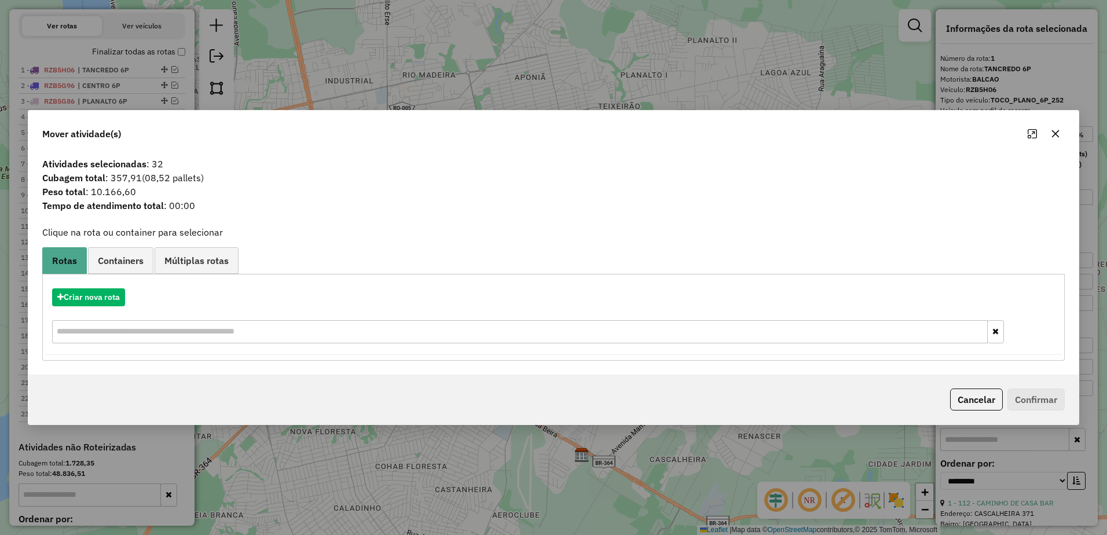
click at [1055, 134] on icon "button" at bounding box center [1056, 134] width 8 height 8
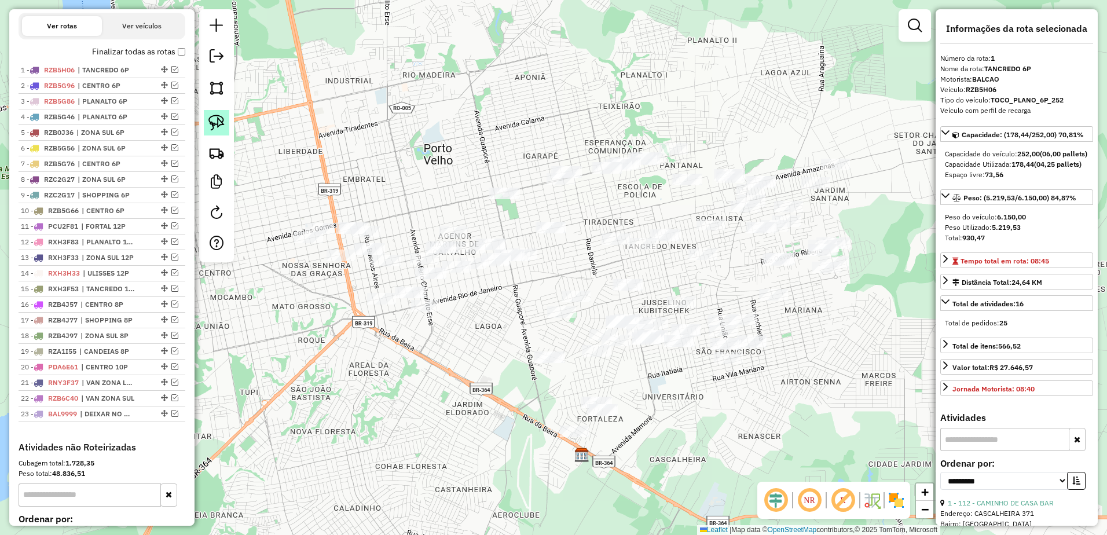
click at [222, 120] on img at bounding box center [216, 123] width 16 height 16
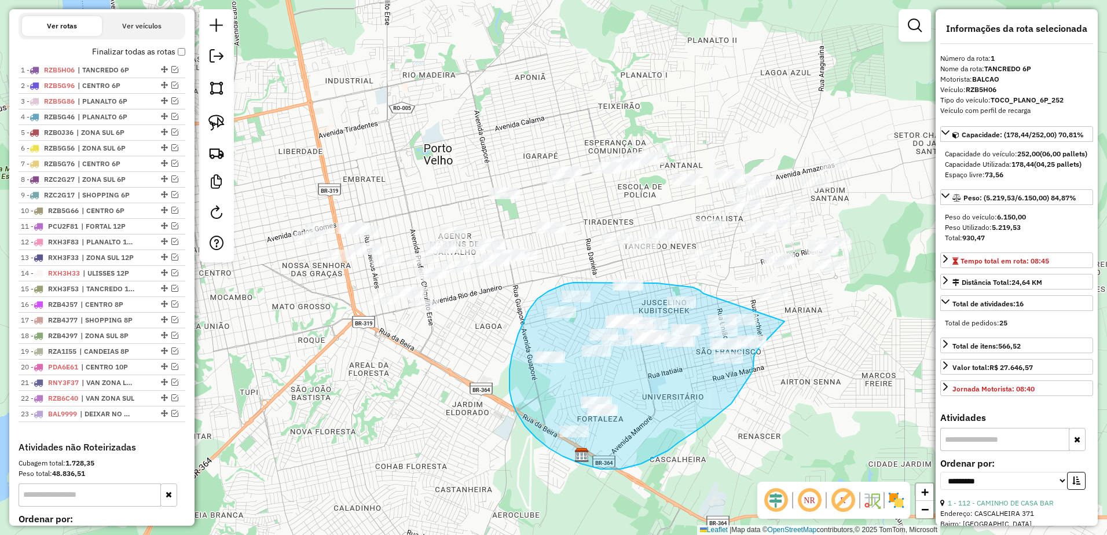
drag, startPoint x: 684, startPoint y: 286, endPoint x: 785, endPoint y: 320, distance: 106.4
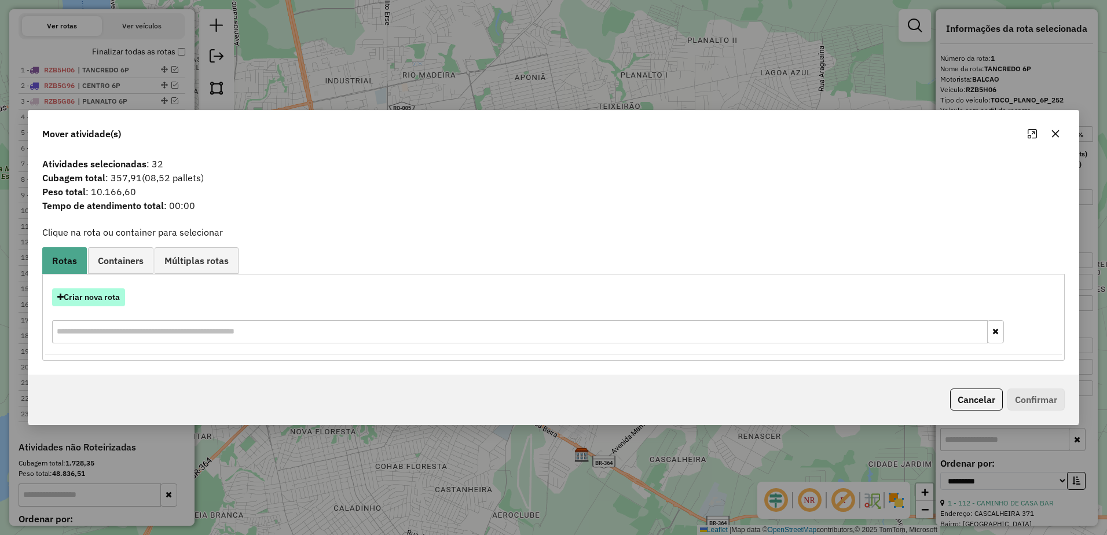
click at [93, 296] on button "Criar nova rota" at bounding box center [88, 297] width 73 height 18
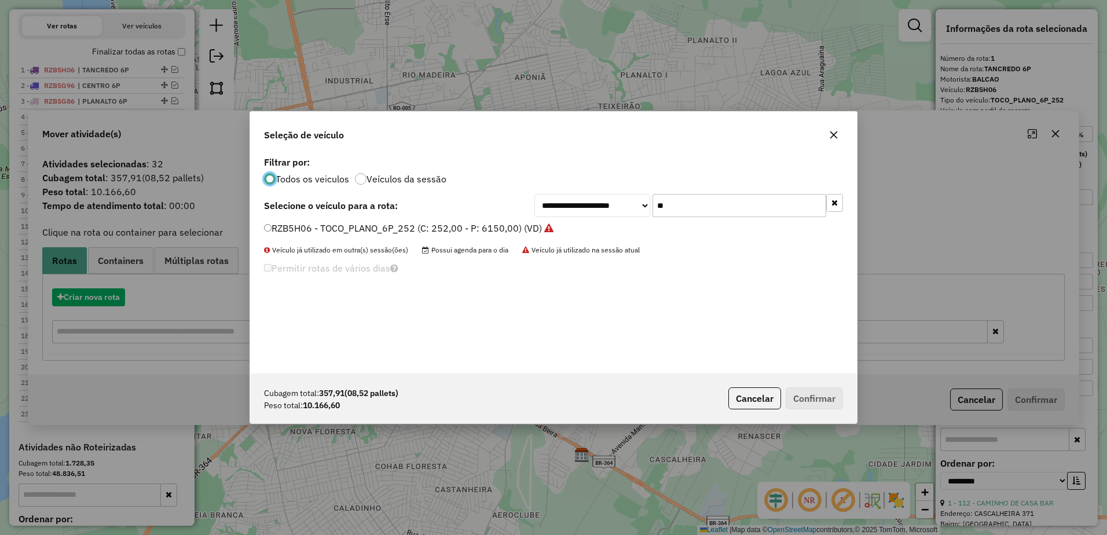
scroll to position [6, 3]
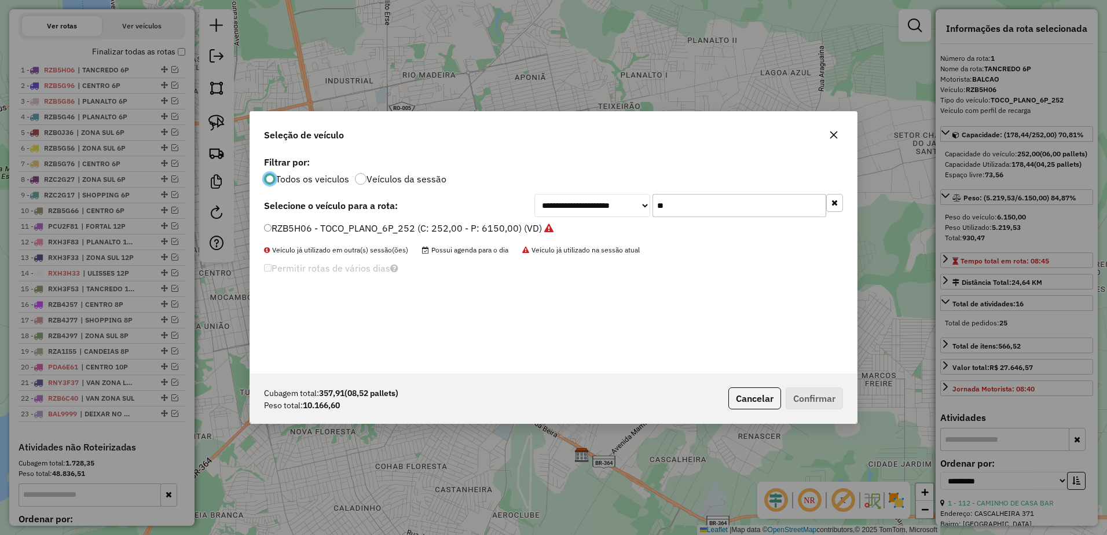
click at [740, 214] on input "**" at bounding box center [740, 205] width 174 height 23
type input "*"
type input "***"
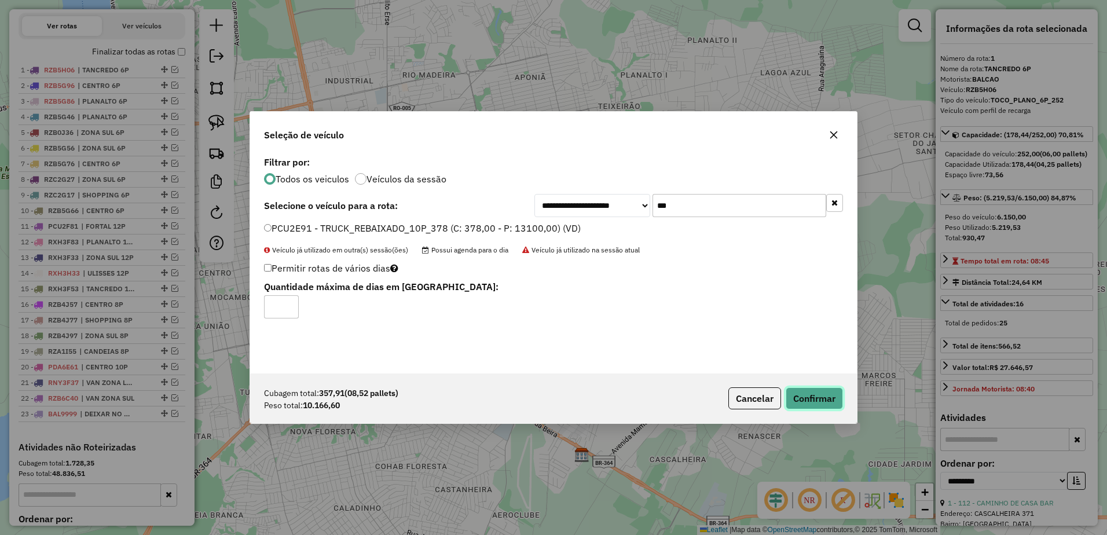
click at [824, 389] on button "Confirmar" at bounding box center [814, 398] width 57 height 22
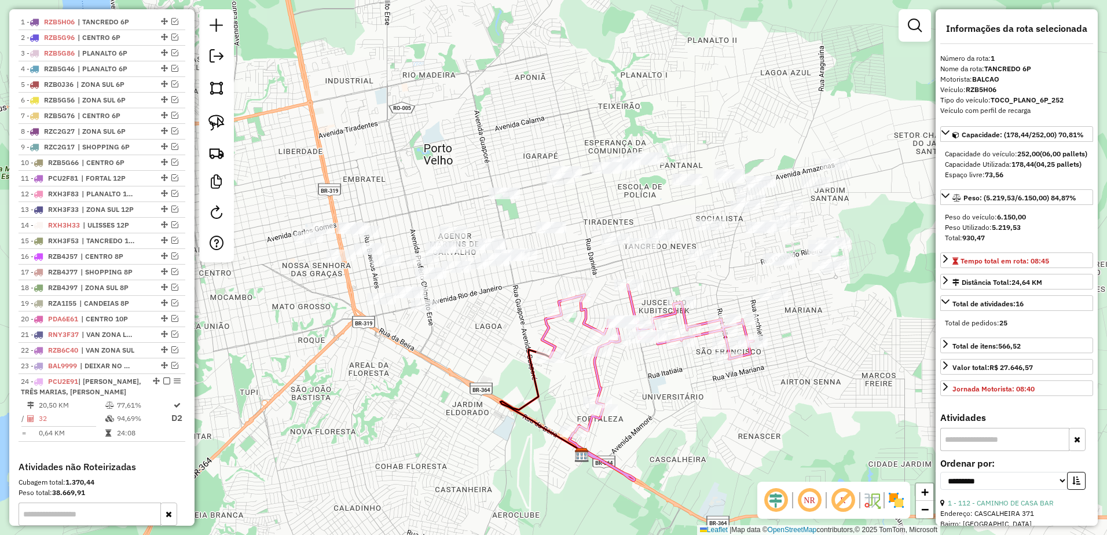
scroll to position [448, 0]
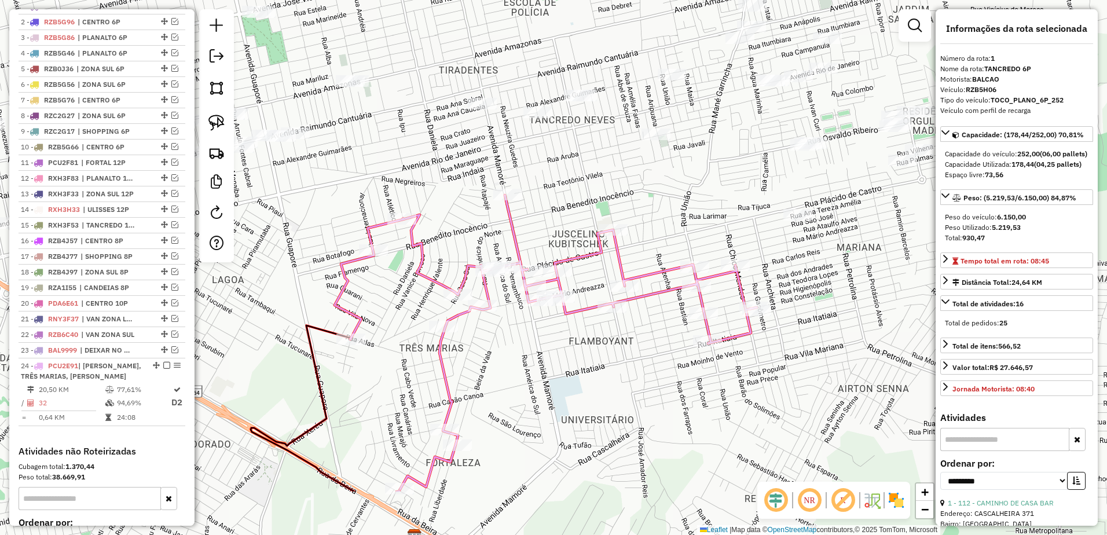
drag, startPoint x: 640, startPoint y: 264, endPoint x: 541, endPoint y: 167, distance: 138.8
click at [541, 167] on div "Janela de atendimento Grade de atendimento Capacidade Transportadoras Veículos …" at bounding box center [553, 267] width 1107 height 535
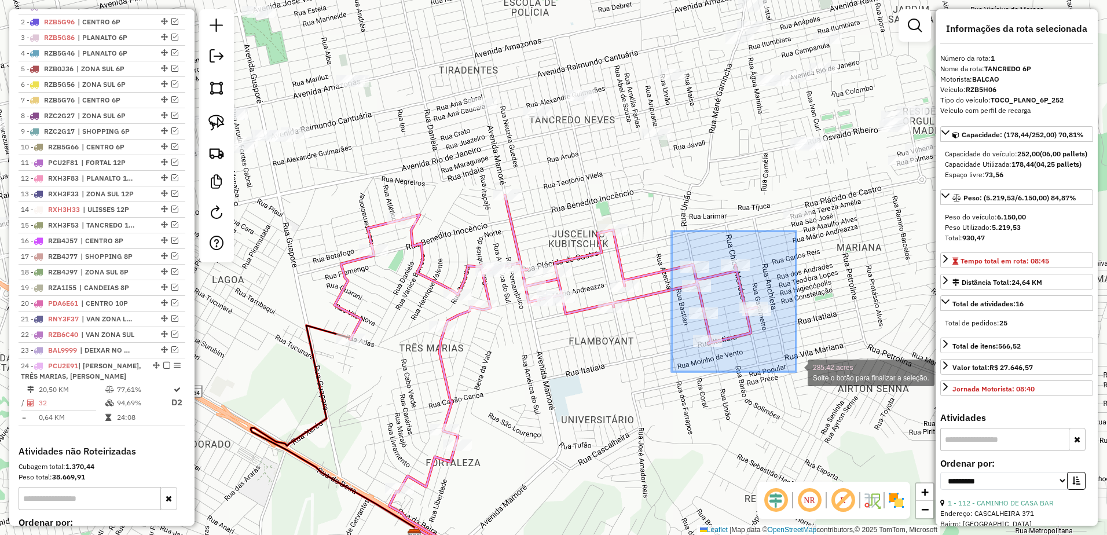
drag, startPoint x: 672, startPoint y: 231, endPoint x: 796, endPoint y: 372, distance: 187.9
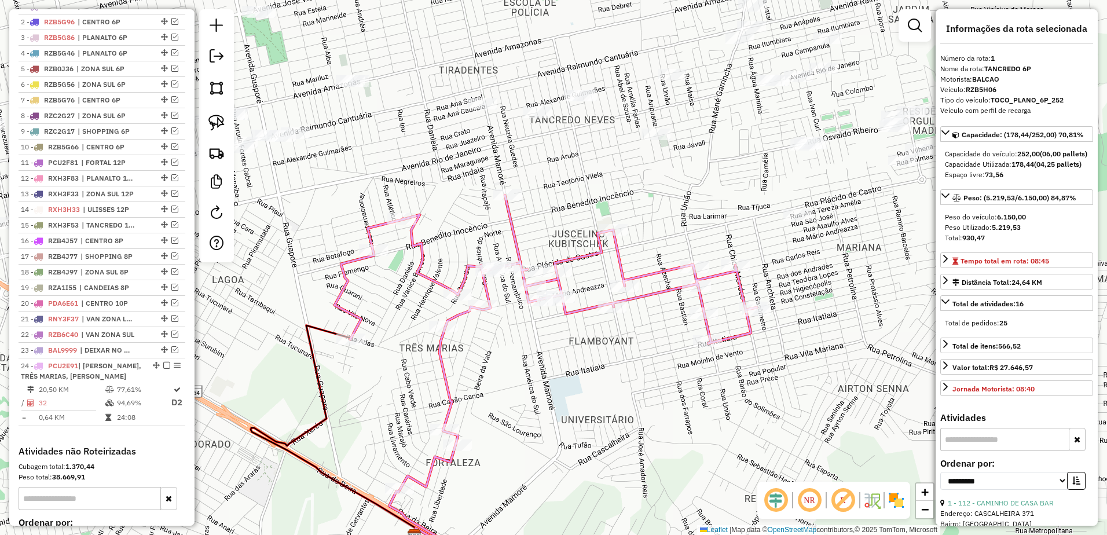
click at [571, 310] on icon at bounding box center [546, 342] width 422 height 294
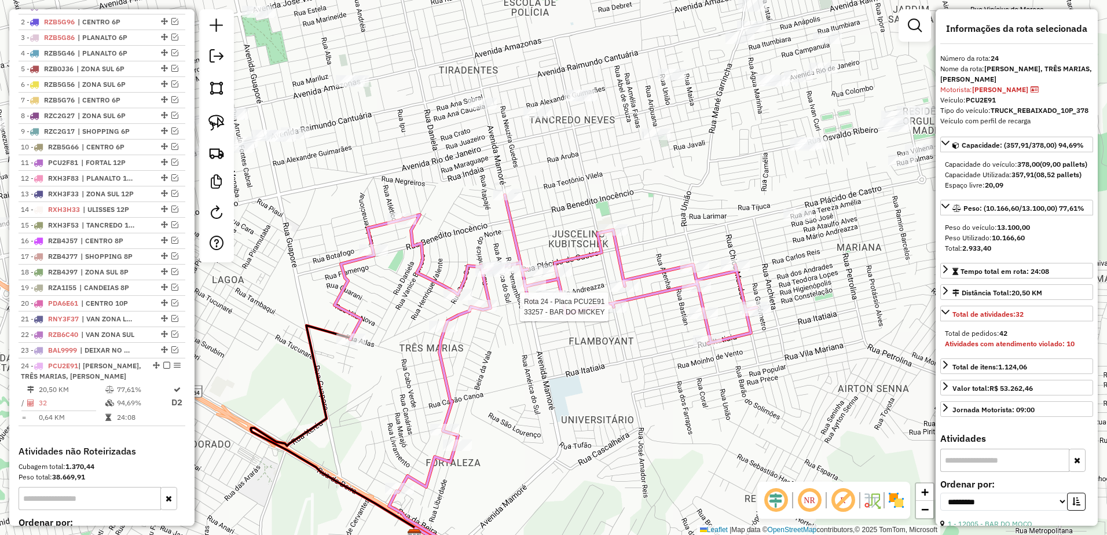
scroll to position [587, 0]
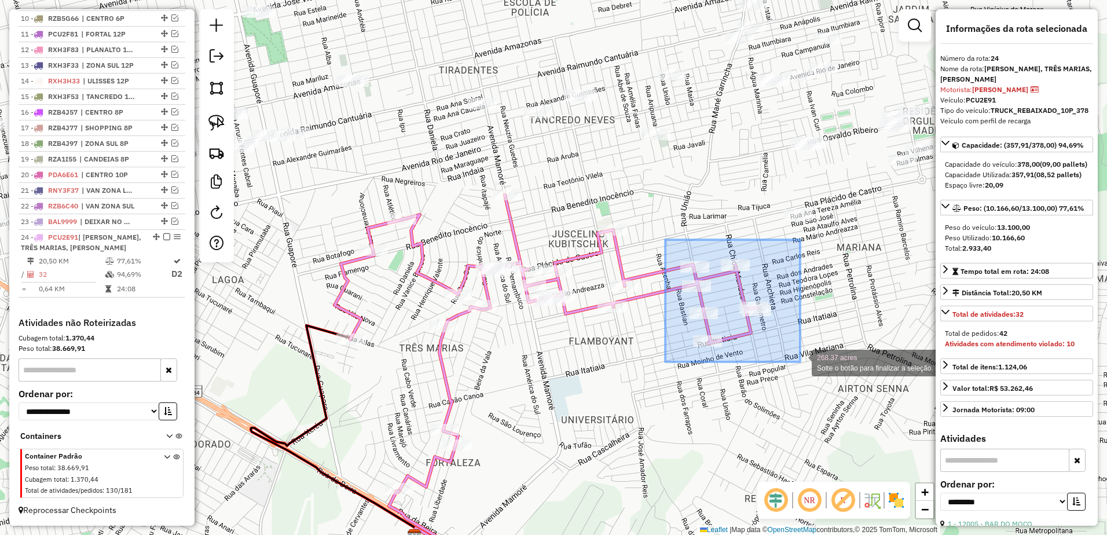
drag, startPoint x: 665, startPoint y: 240, endPoint x: 807, endPoint y: 362, distance: 187.1
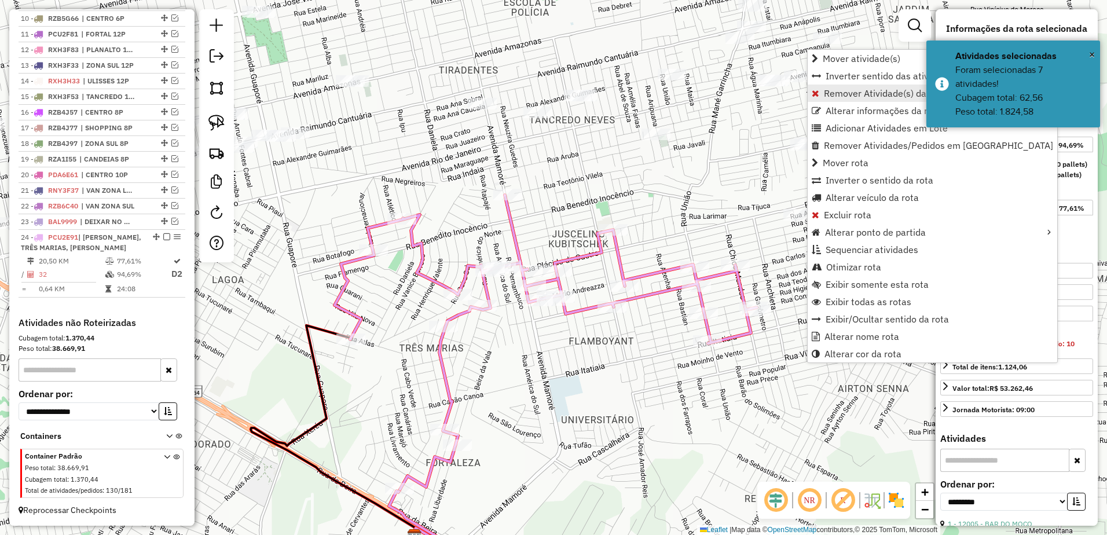
click at [845, 92] on span "Remover Atividade(s) da rota" at bounding box center [885, 93] width 122 height 9
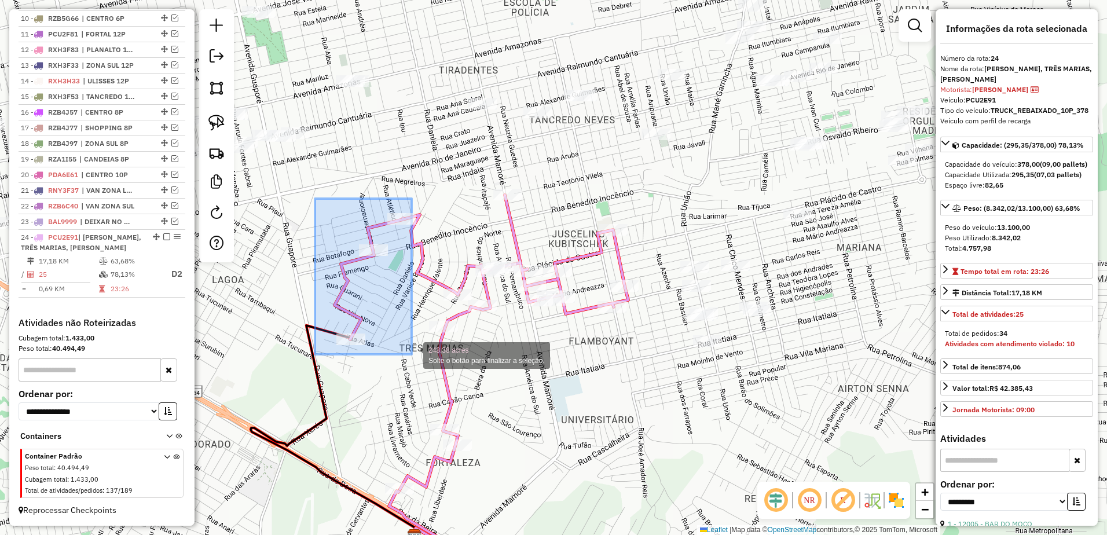
drag, startPoint x: 315, startPoint y: 199, endPoint x: 412, endPoint y: 354, distance: 183.3
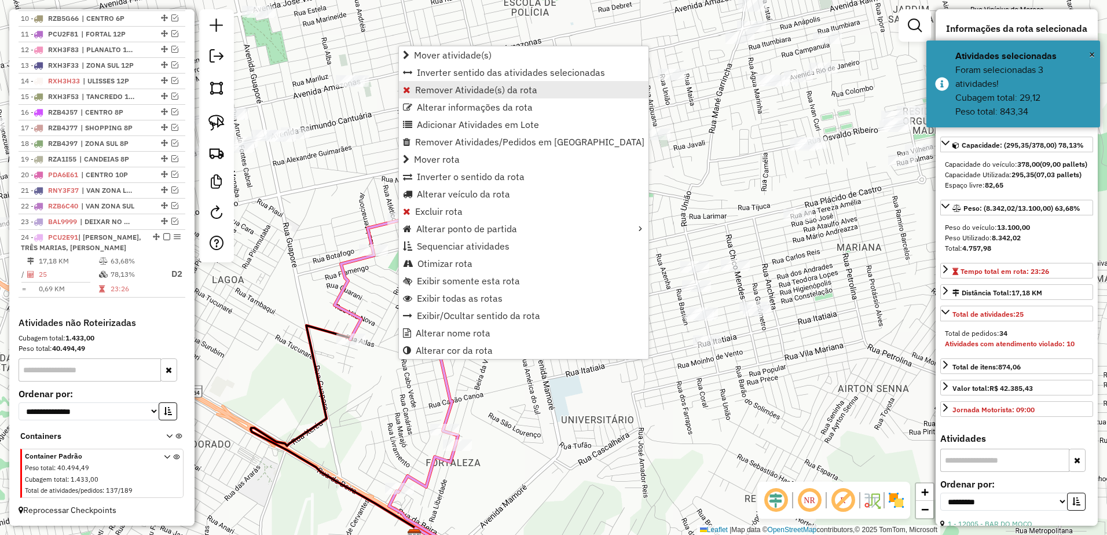
click at [515, 86] on span "Remover Atividade(s) da rota" at bounding box center [476, 89] width 122 height 9
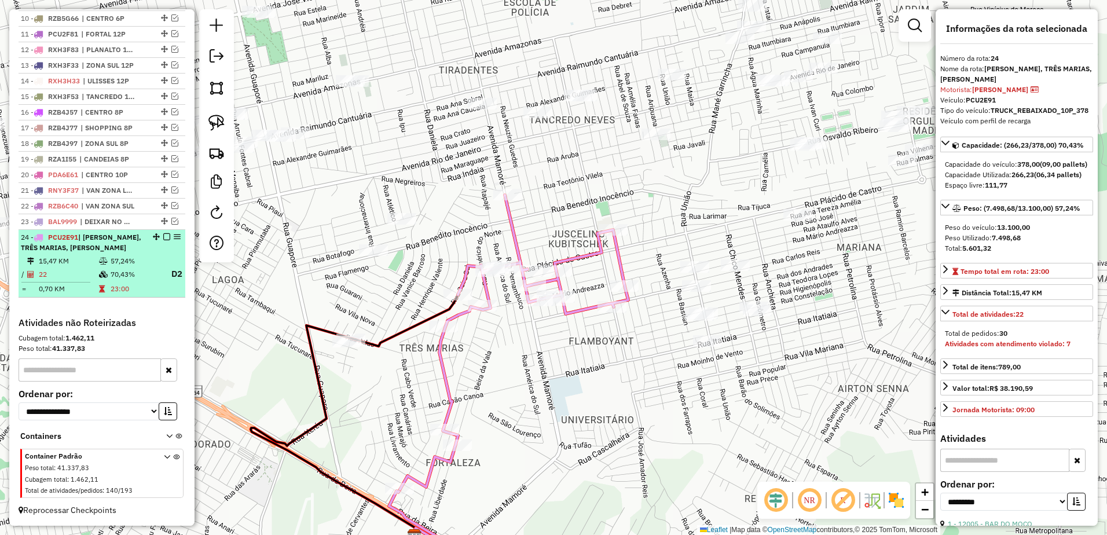
click at [144, 245] on div "24 - PCU2E91 | TANCREDO NEVES, TRÊS MARIAS, ULISSES" at bounding box center [102, 242] width 162 height 21
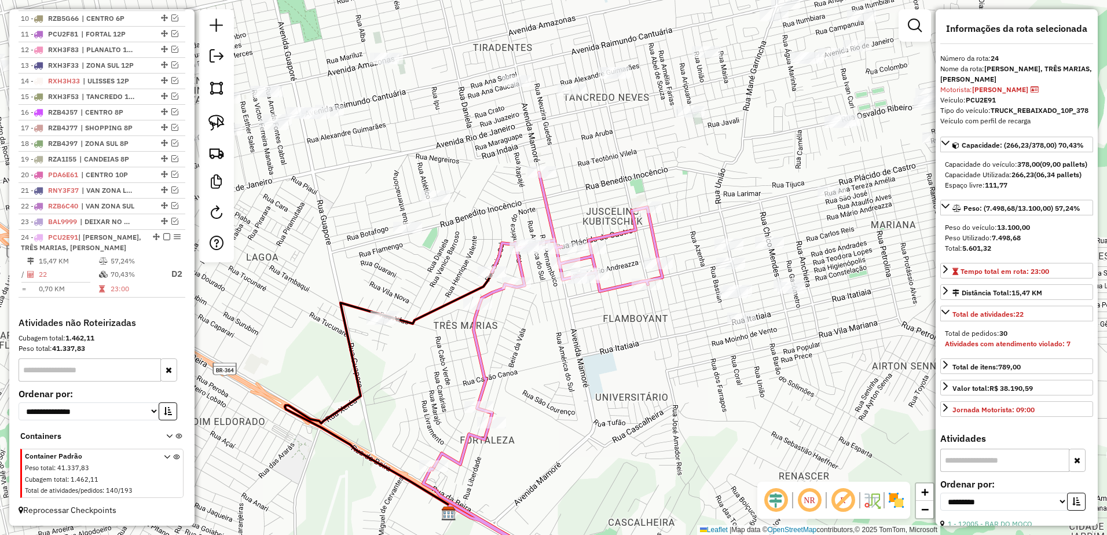
drag, startPoint x: 752, startPoint y: 333, endPoint x: 672, endPoint y: 434, distance: 128.6
click at [672, 434] on div "Janela de atendimento Grade de atendimento Capacidade Transportadoras Veículos …" at bounding box center [553, 267] width 1107 height 535
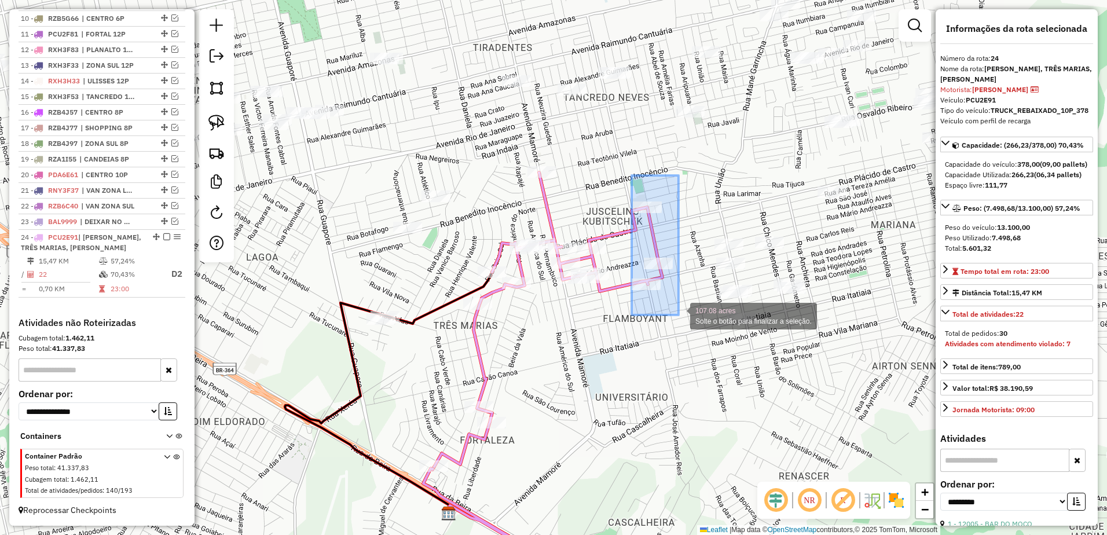
drag, startPoint x: 632, startPoint y: 175, endPoint x: 679, endPoint y: 315, distance: 147.2
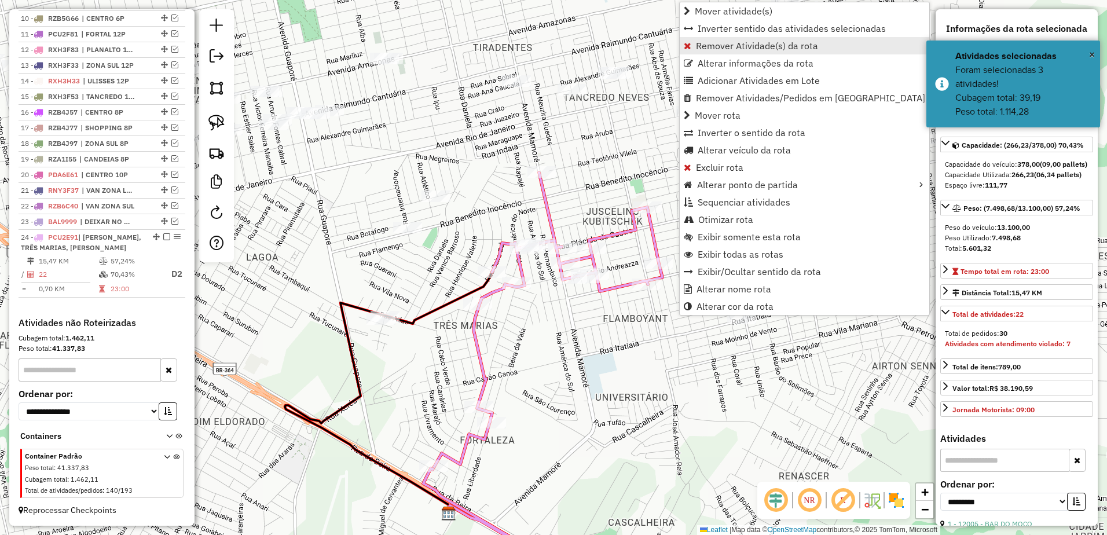
click at [730, 47] on span "Remover Atividade(s) da rota" at bounding box center [757, 45] width 122 height 9
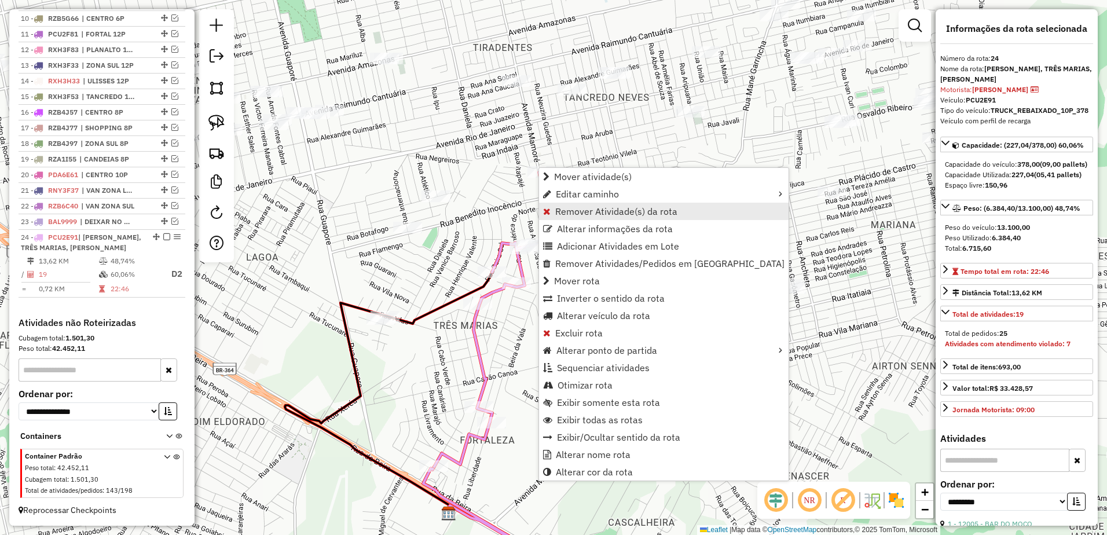
click at [607, 210] on span "Remover Atividade(s) da rota" at bounding box center [616, 211] width 122 height 9
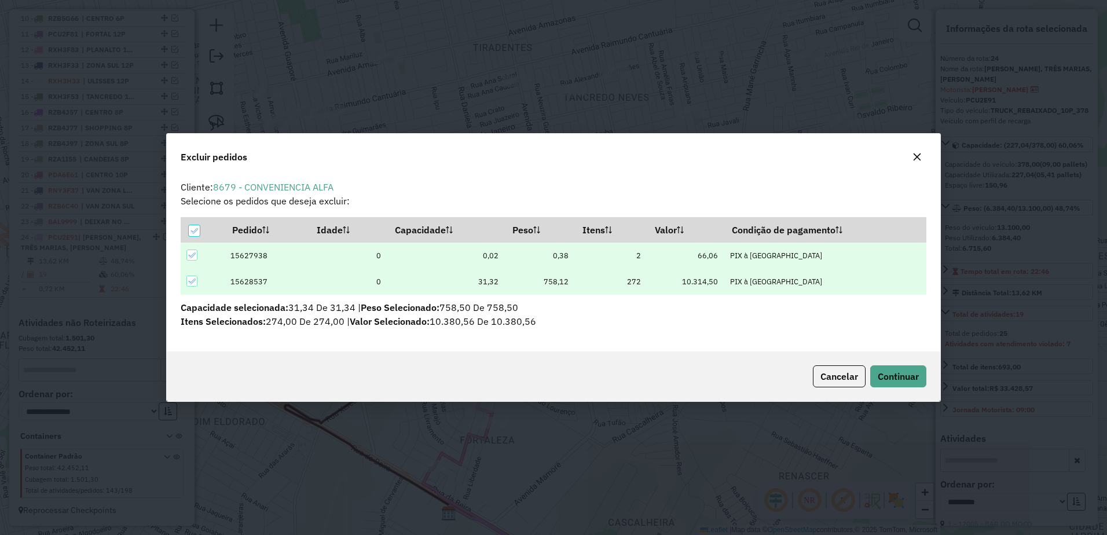
scroll to position [6, 3]
click at [899, 381] on span "Continuar" at bounding box center [898, 377] width 41 height 12
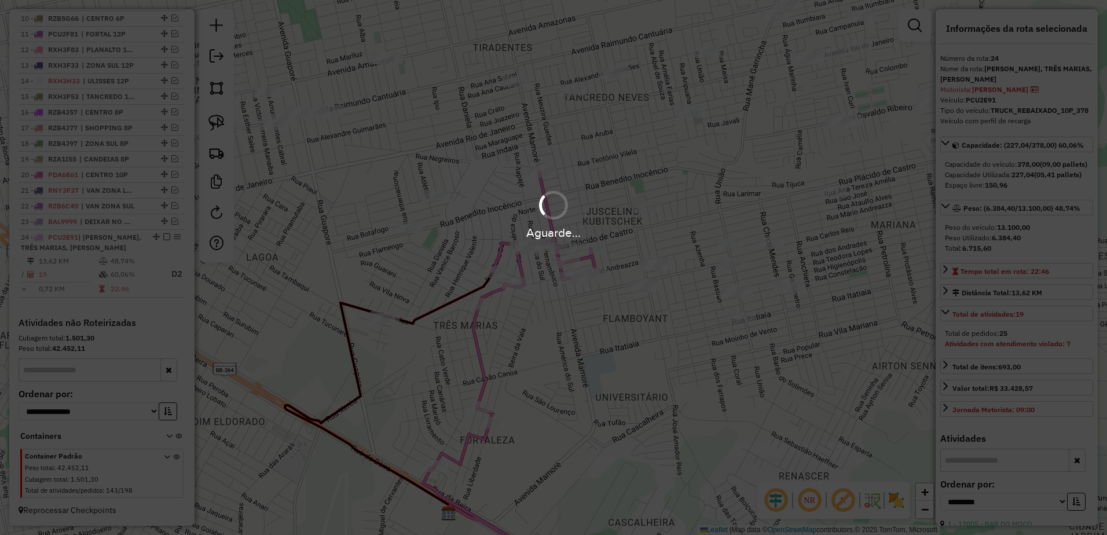
scroll to position [584, 0]
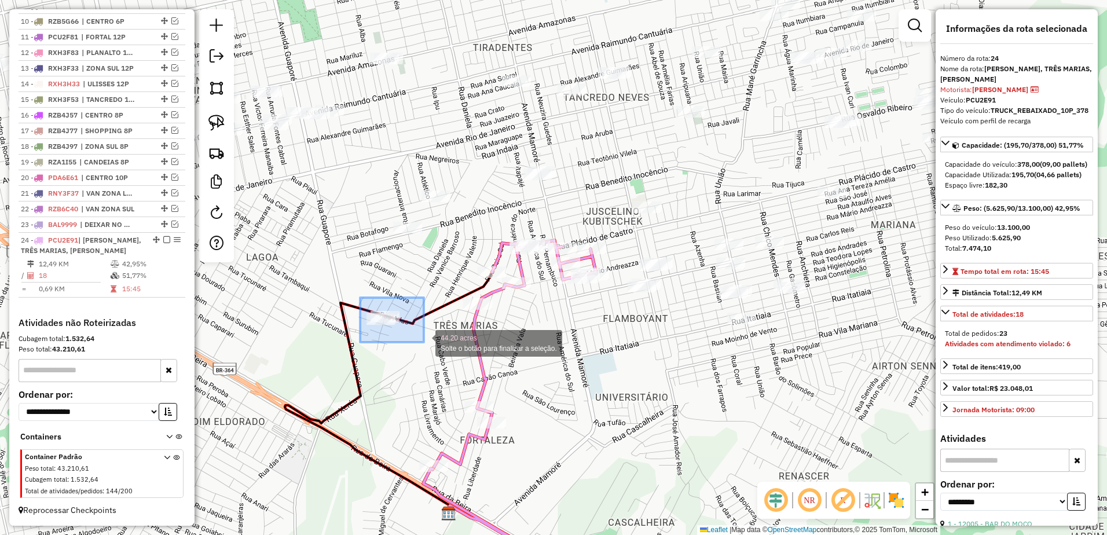
drag, startPoint x: 360, startPoint y: 298, endPoint x: 424, endPoint y: 342, distance: 77.7
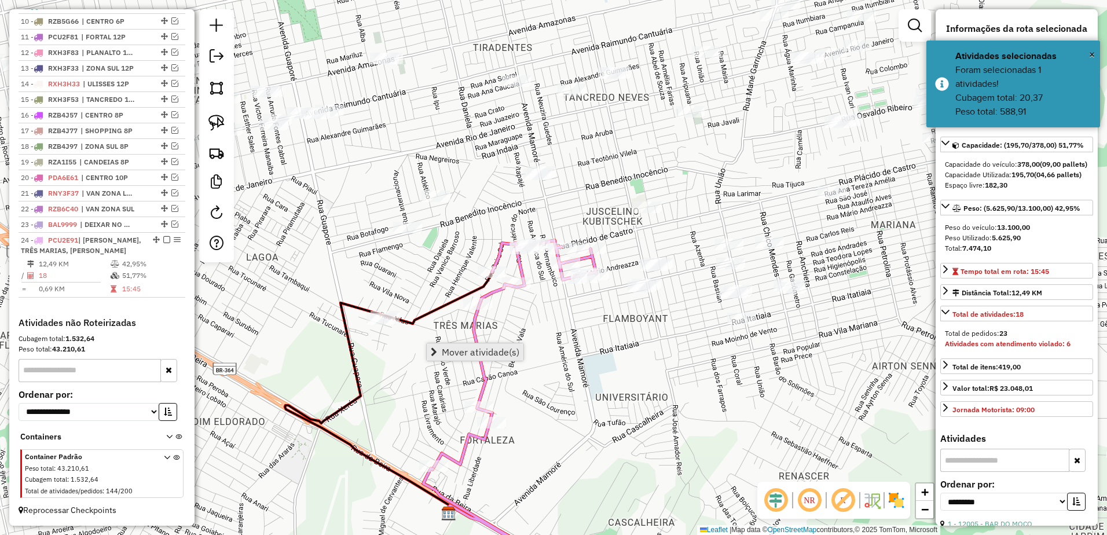
click at [479, 353] on span "Mover atividade(s)" at bounding box center [481, 351] width 78 height 9
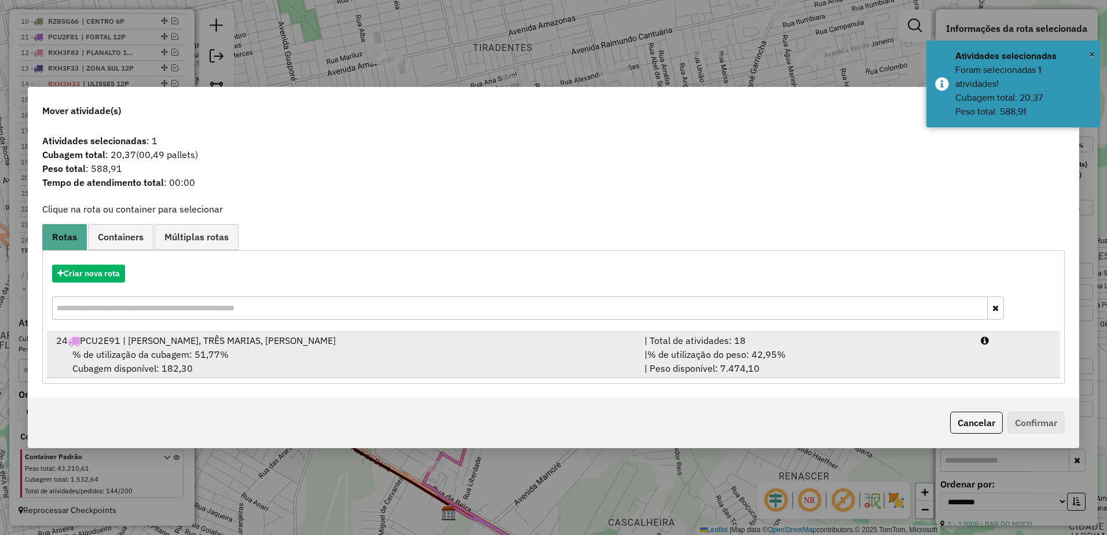
click at [406, 356] on div "% de utilização da cubagem: 51,77% Cubagem disponível: 182,30" at bounding box center [343, 361] width 588 height 28
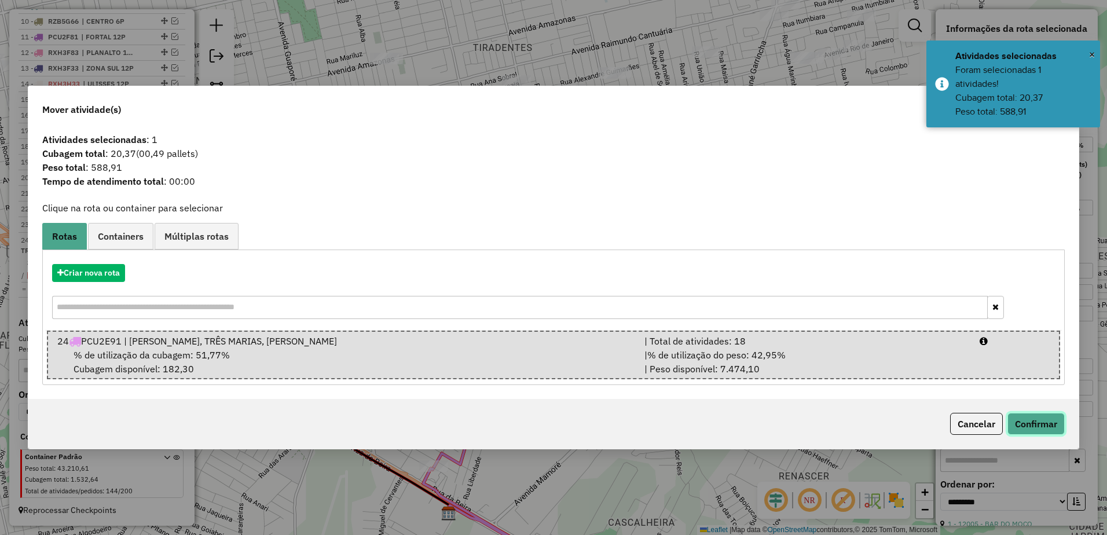
click at [1044, 424] on button "Confirmar" at bounding box center [1035, 424] width 57 height 22
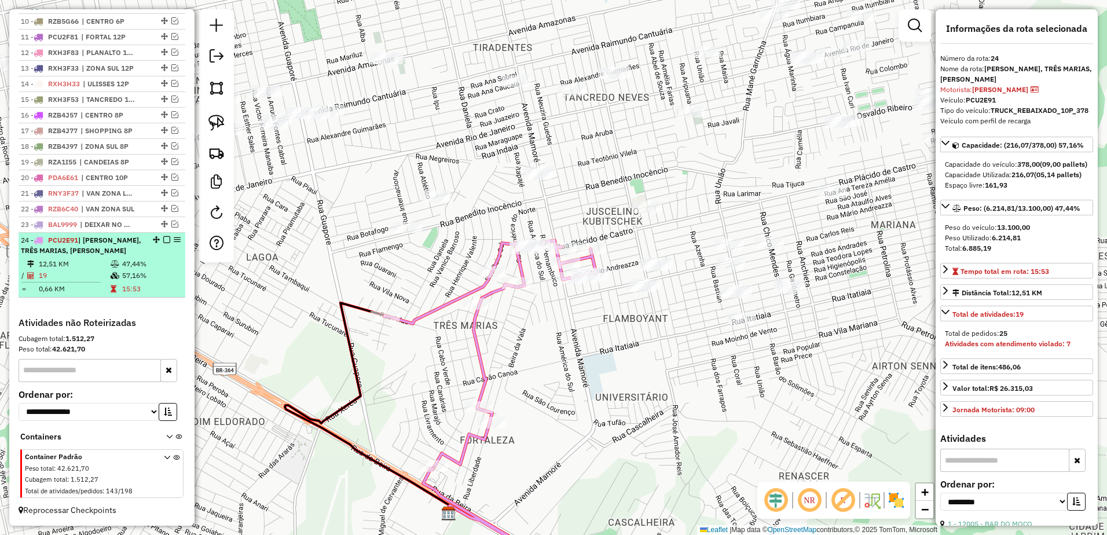
click at [107, 274] on td "19" at bounding box center [74, 276] width 72 height 12
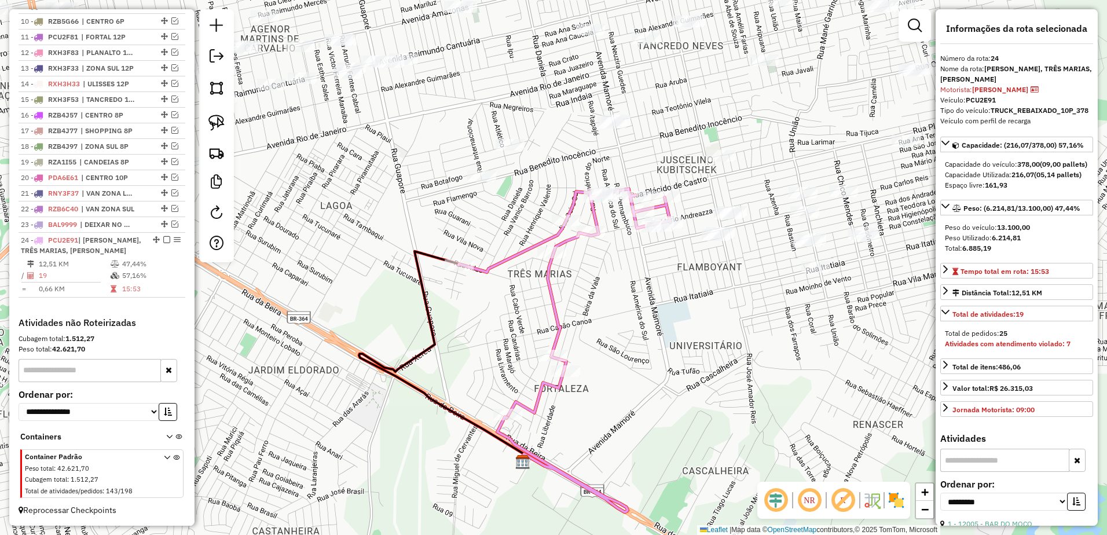
drag, startPoint x: 752, startPoint y: 265, endPoint x: 713, endPoint y: 347, distance: 91.4
click at [713, 347] on div "Janela de atendimento Grade de atendimento Capacidade Transportadoras Veículos …" at bounding box center [553, 267] width 1107 height 535
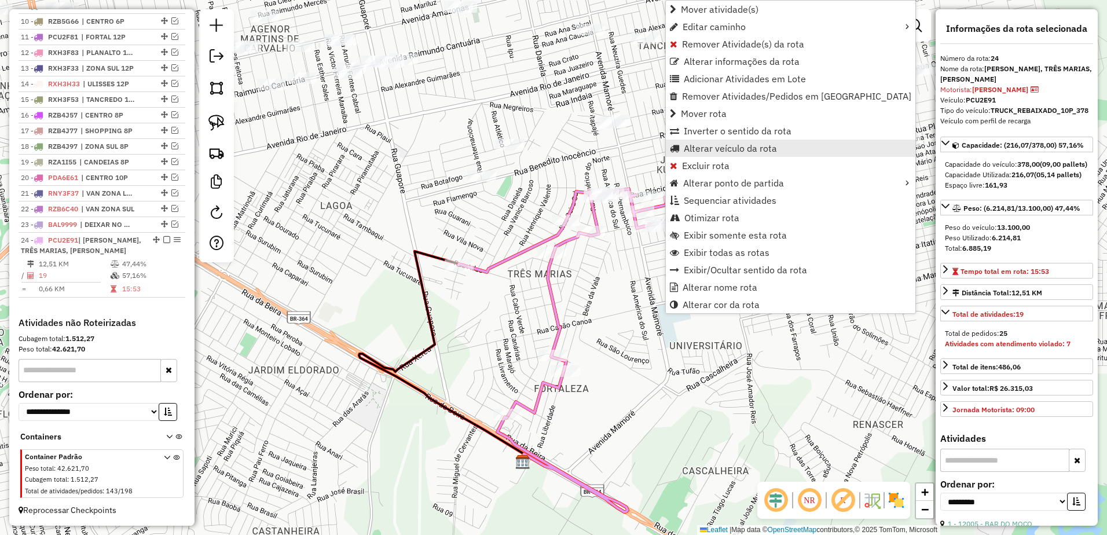
click at [732, 151] on span "Alterar veículo da rota" at bounding box center [730, 148] width 93 height 9
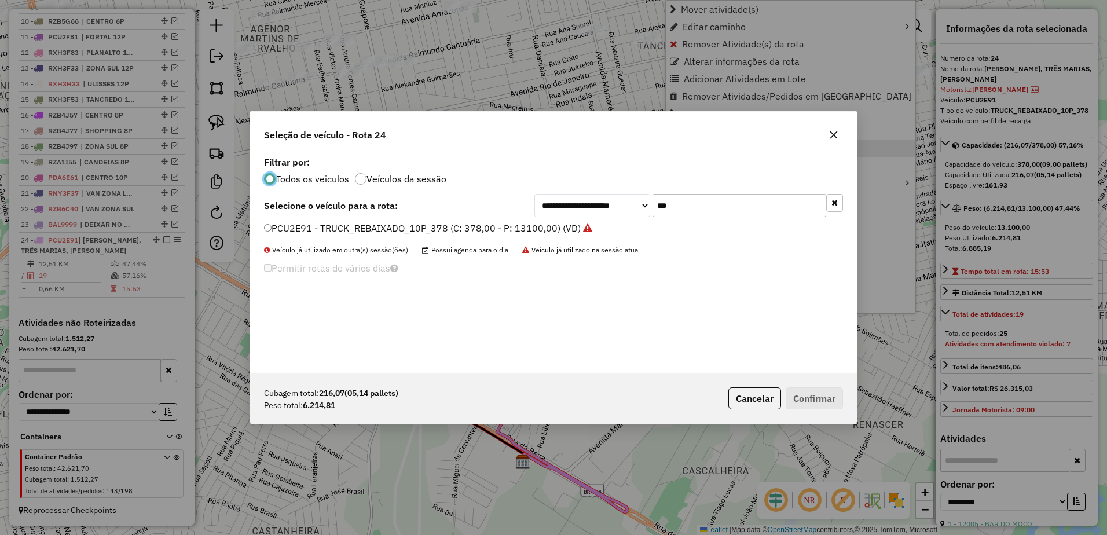
scroll to position [6, 3]
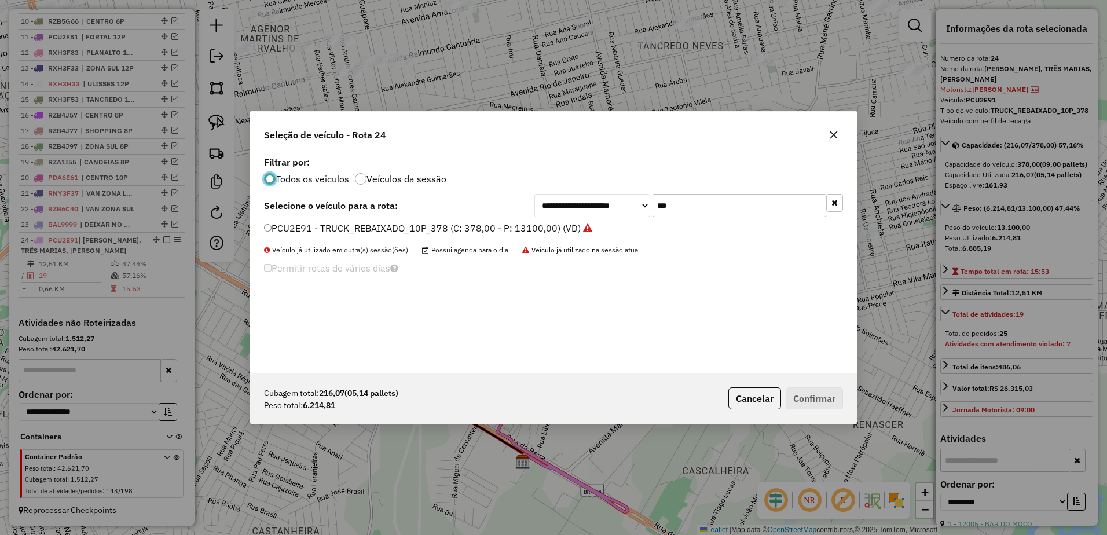
click at [708, 201] on input "***" at bounding box center [740, 205] width 174 height 23
type input "*"
type input "**"
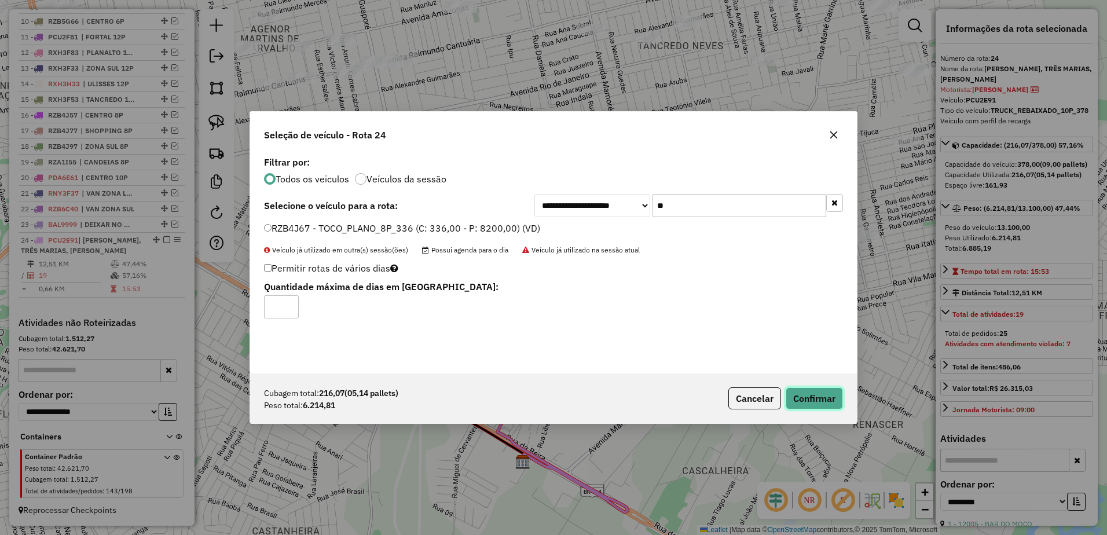
click at [827, 402] on button "Confirmar" at bounding box center [814, 398] width 57 height 22
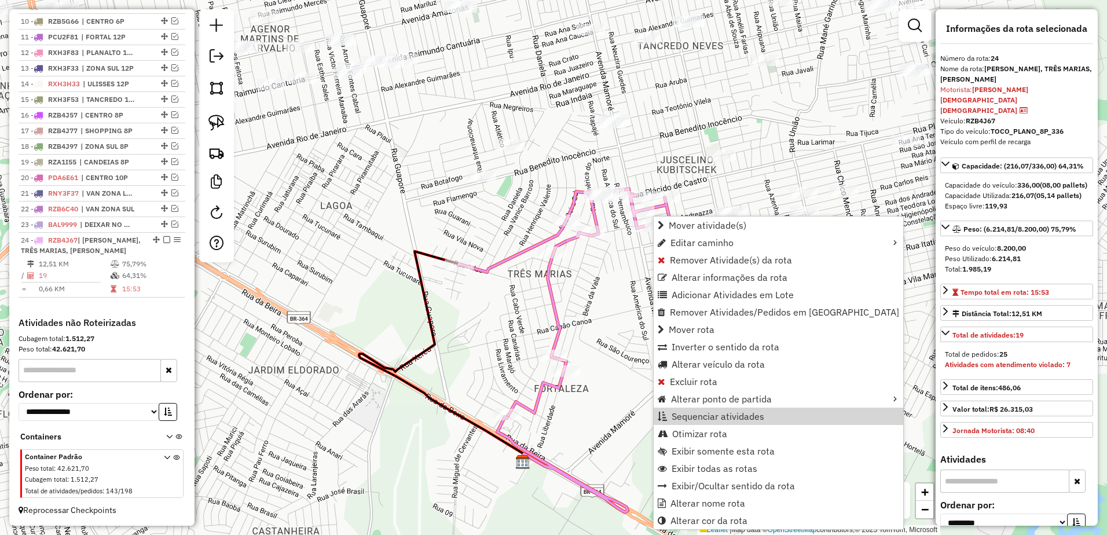
click at [679, 149] on div "Janela de atendimento Grade de atendimento Capacidade Transportadoras Veículos …" at bounding box center [553, 267] width 1107 height 535
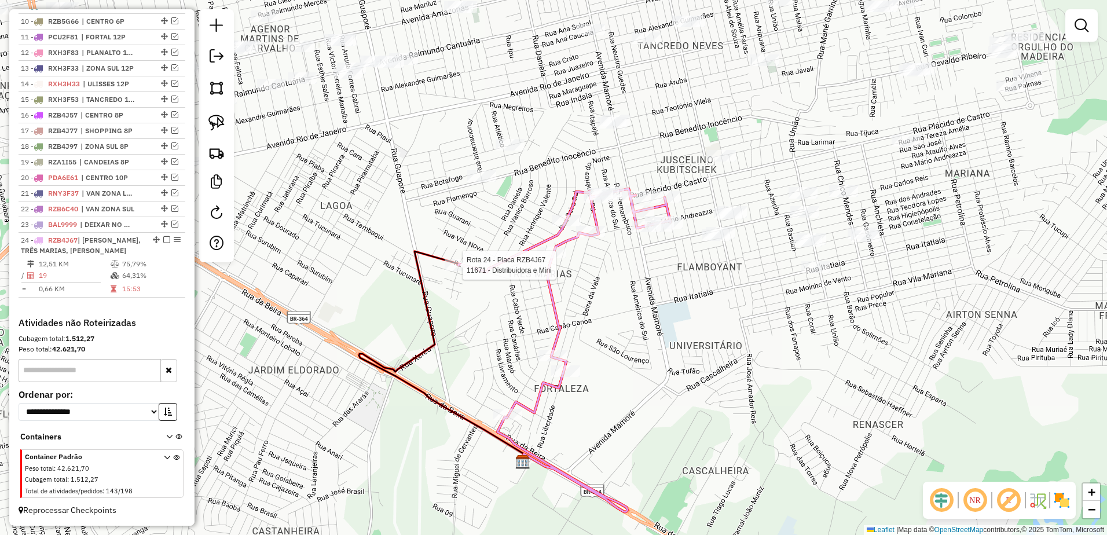
select select "**********"
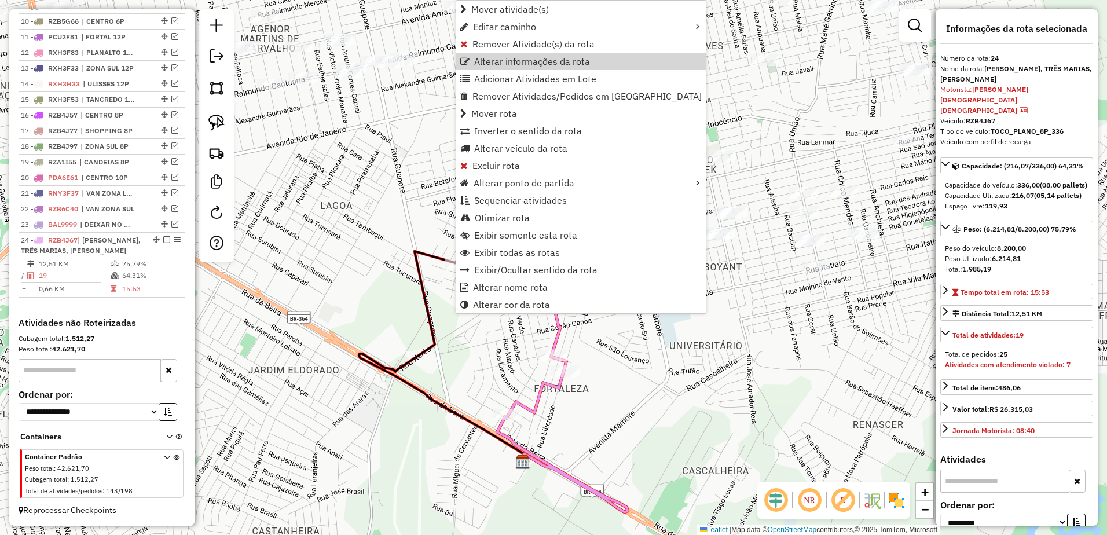
click at [718, 313] on div "Janela de atendimento Grade de atendimento Capacidade Transportadoras Veículos …" at bounding box center [553, 267] width 1107 height 535
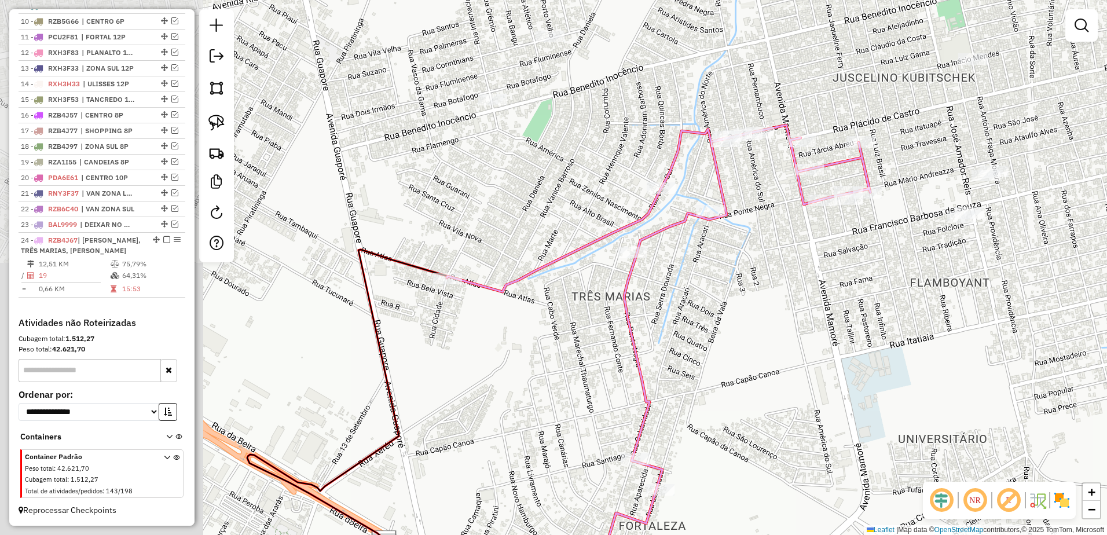
drag, startPoint x: 318, startPoint y: 274, endPoint x: 574, endPoint y: 215, distance: 263.2
click at [574, 215] on div "Janela de atendimento Grade de atendimento Capacidade Transportadoras Veículos …" at bounding box center [553, 267] width 1107 height 535
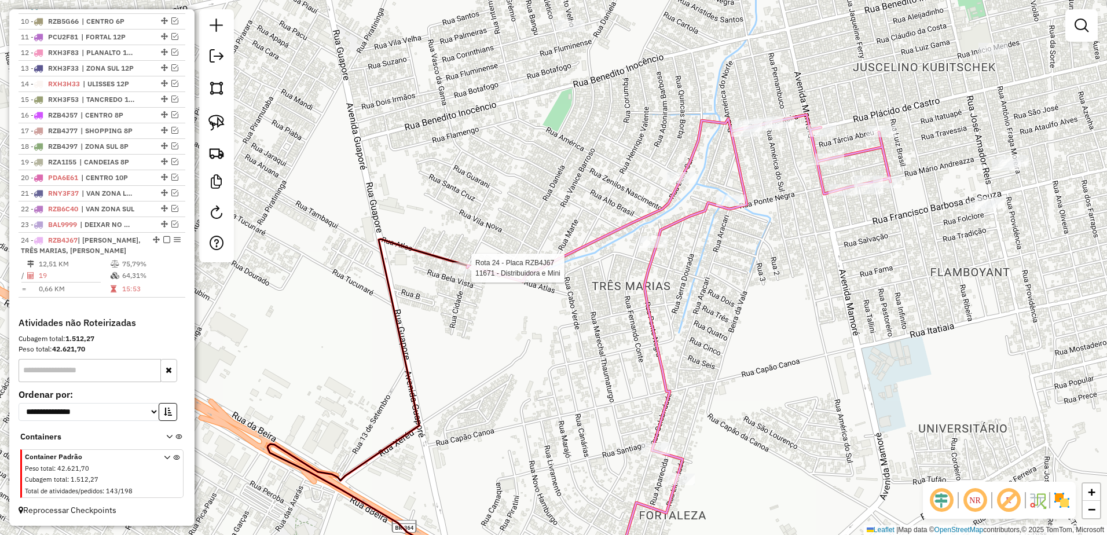
select select "**********"
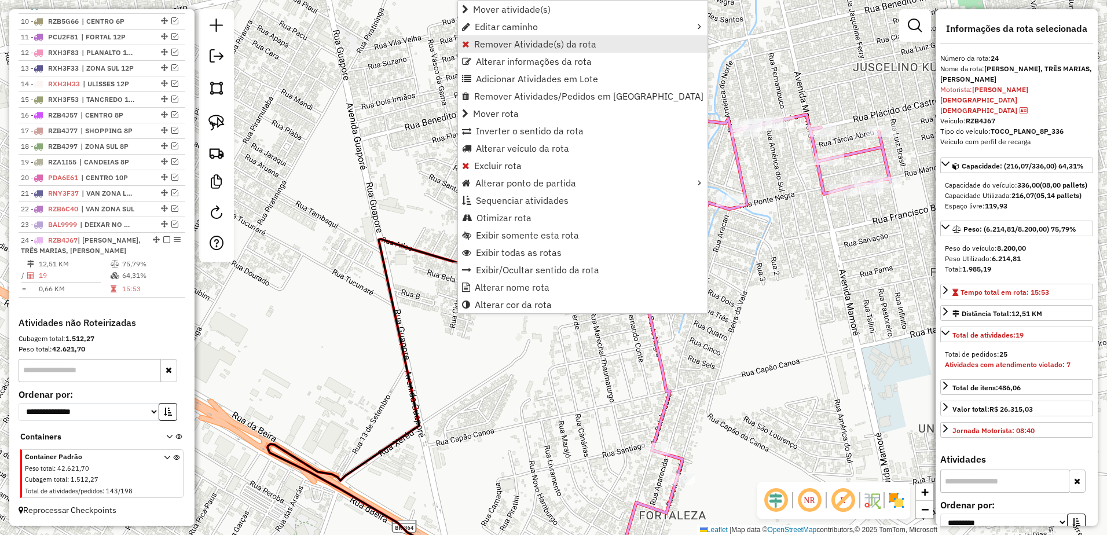
click at [547, 42] on span "Remover Atividade(s) da rota" at bounding box center [535, 43] width 122 height 9
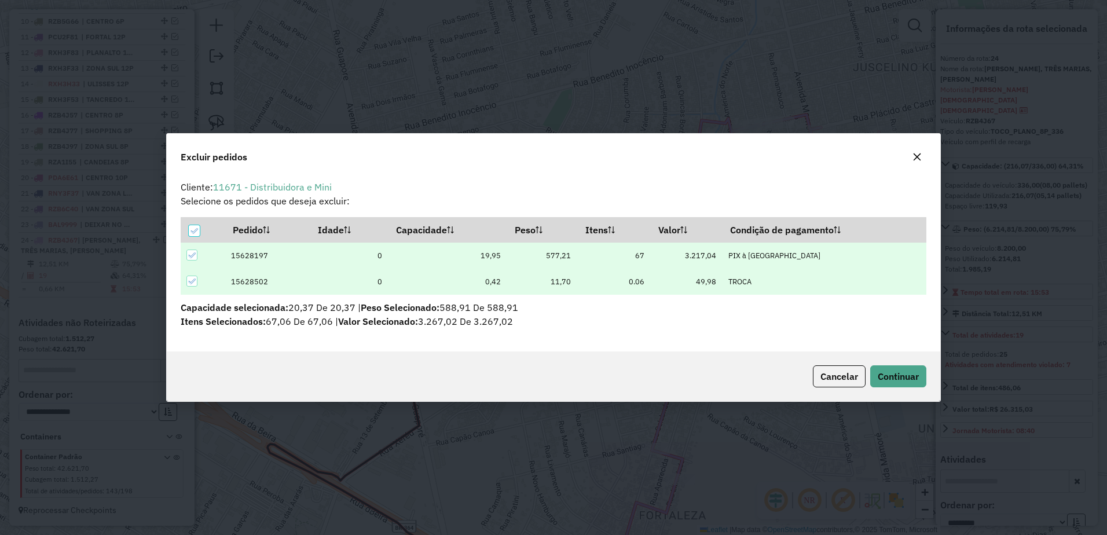
scroll to position [0, 0]
click at [904, 385] on button "Continuar" at bounding box center [898, 376] width 56 height 22
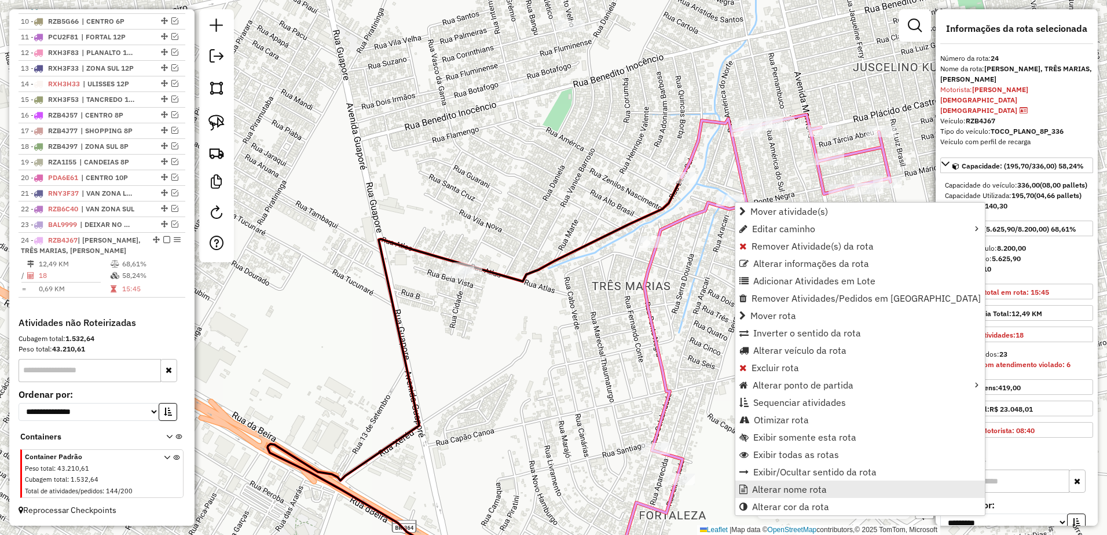
click at [812, 490] on span "Alterar nome rota" at bounding box center [789, 489] width 75 height 9
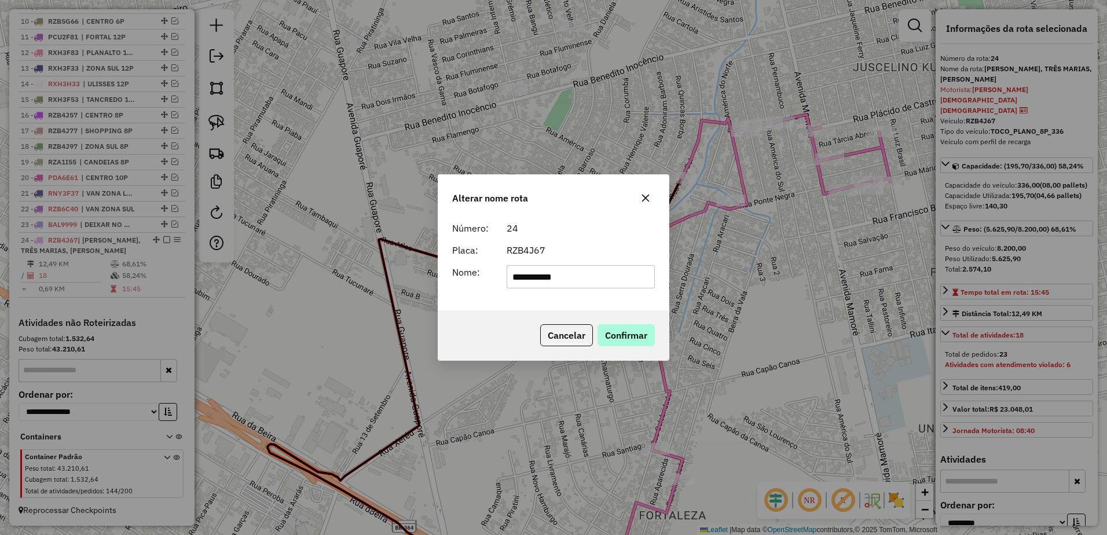
type input "**********"
click at [632, 336] on button "Confirmar" at bounding box center [625, 335] width 57 height 22
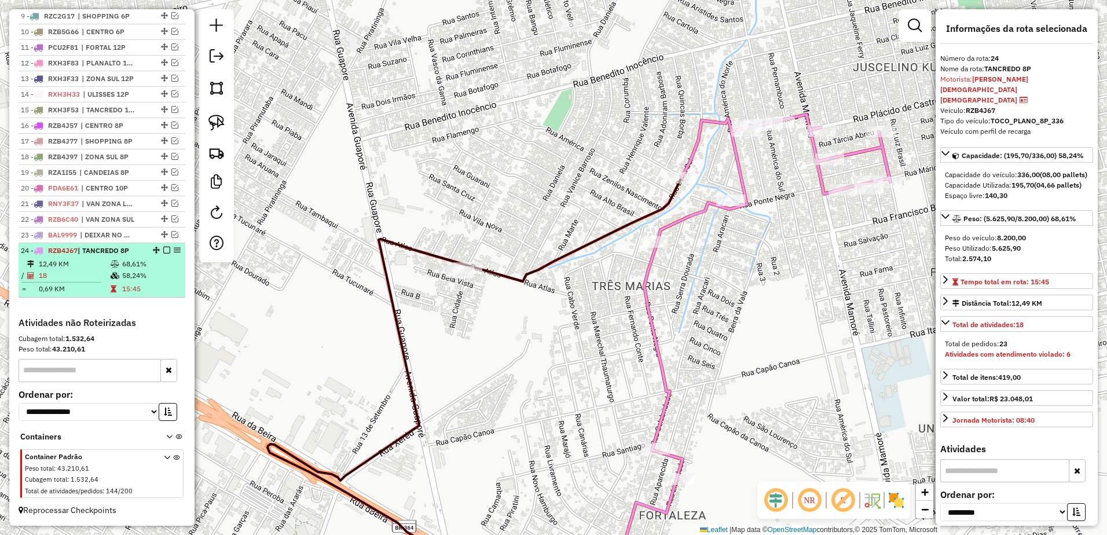
scroll to position [458, 0]
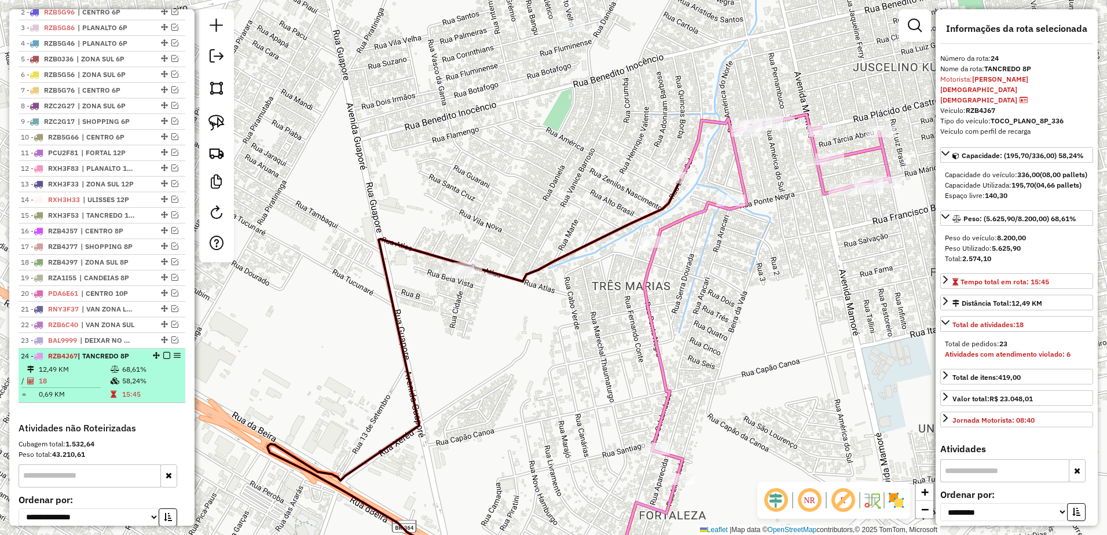
click at [163, 359] on em at bounding box center [166, 355] width 7 height 7
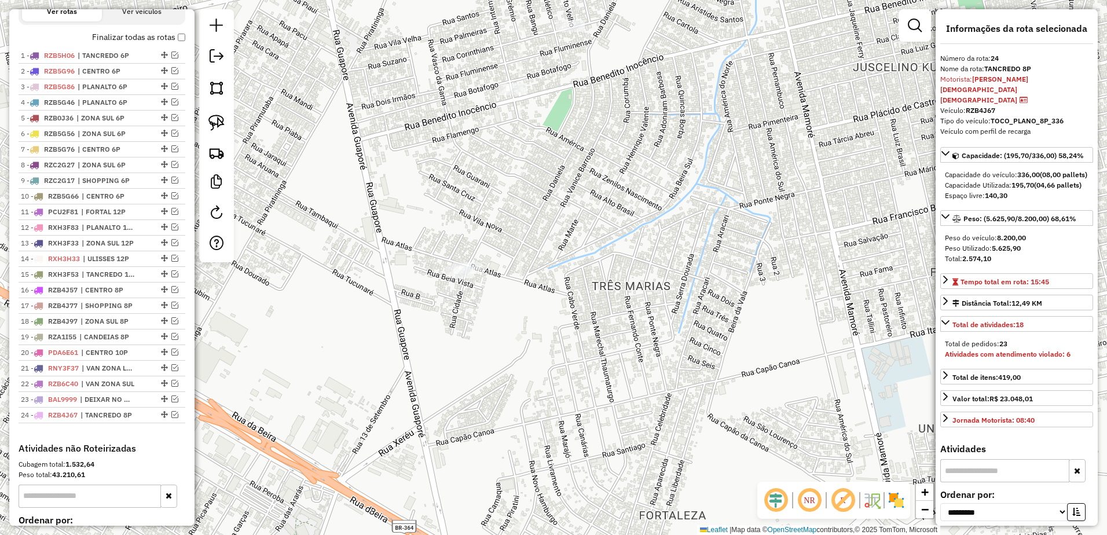
scroll to position [400, 0]
drag, startPoint x: 160, startPoint y: 426, endPoint x: 149, endPoint y: 332, distance: 94.4
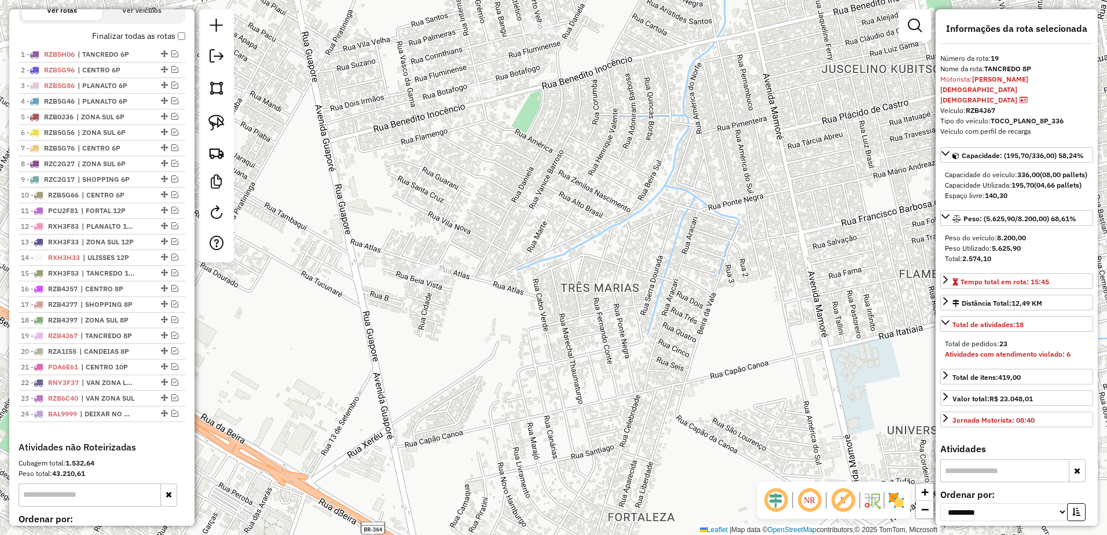
drag, startPoint x: 628, startPoint y: 263, endPoint x: 545, endPoint y: 265, distance: 82.2
click at [545, 265] on div "Janela de atendimento Grade de atendimento Capacidade Transportadoras Veículos …" at bounding box center [553, 267] width 1107 height 535
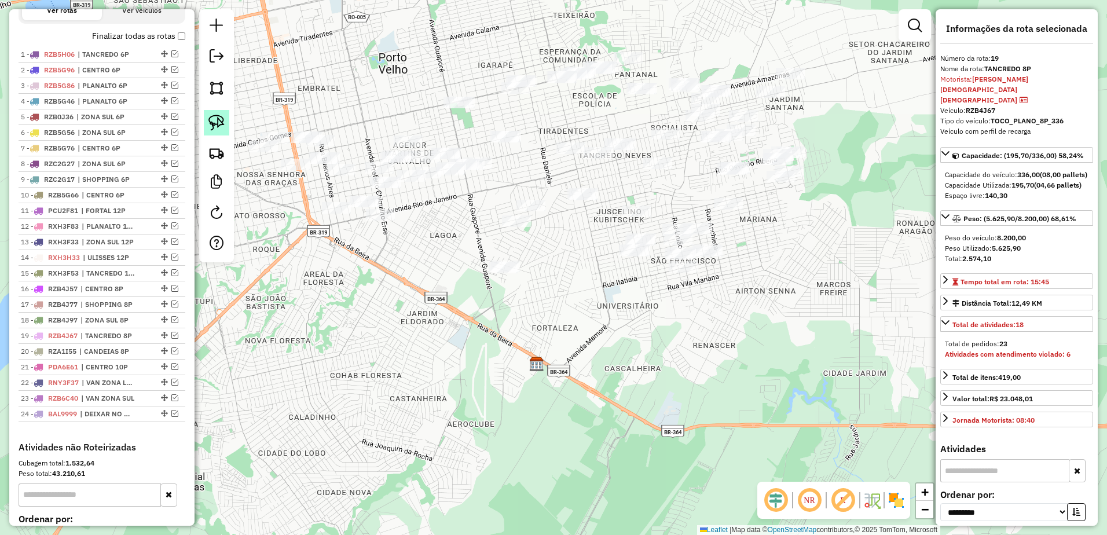
click at [225, 115] on link at bounding box center [216, 122] width 25 height 25
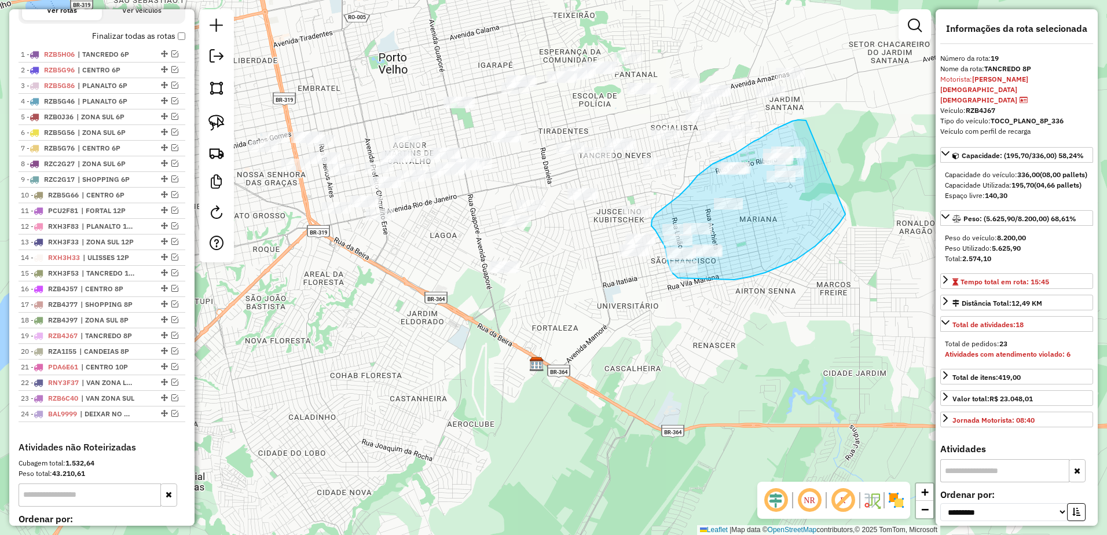
drag, startPoint x: 806, startPoint y: 120, endPoint x: 845, endPoint y: 214, distance: 101.7
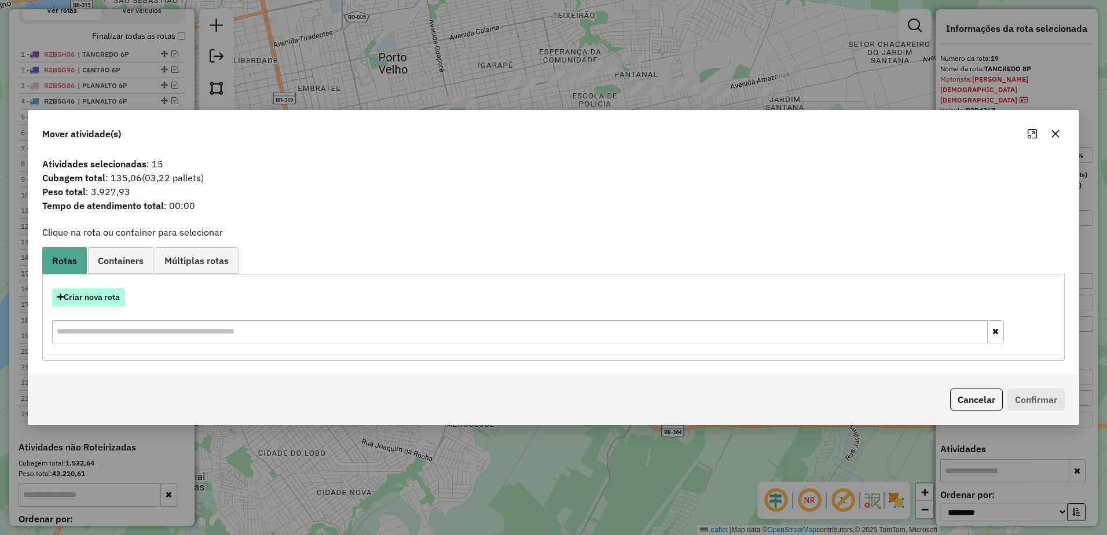
click at [97, 300] on button "Criar nova rota" at bounding box center [88, 297] width 73 height 18
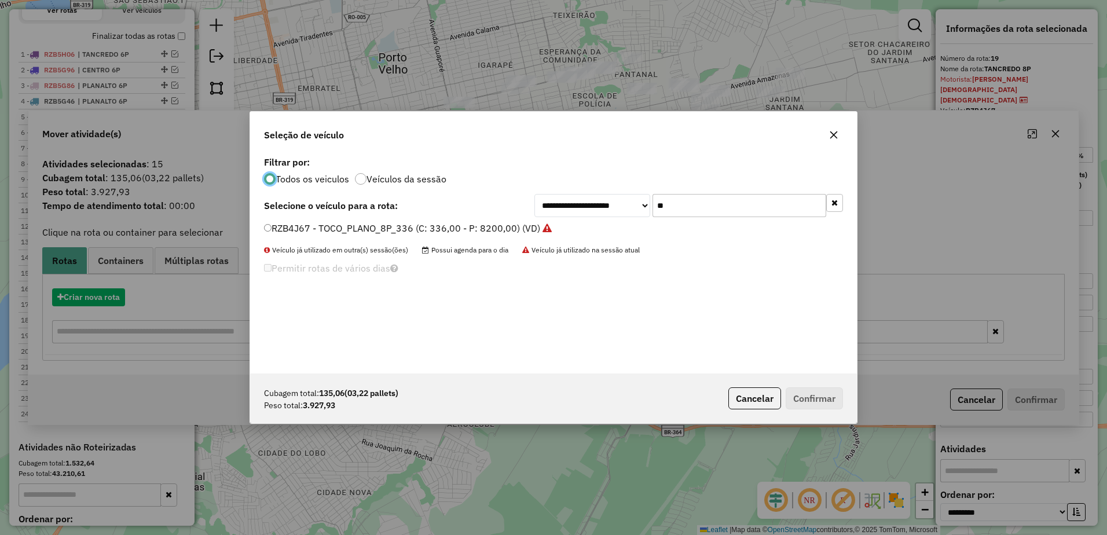
scroll to position [6, 3]
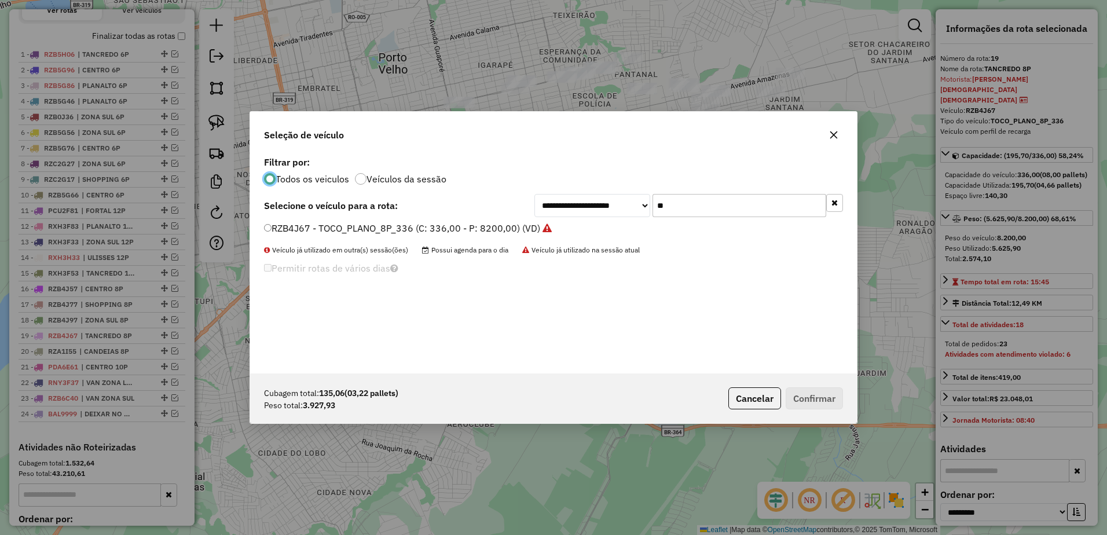
click at [707, 211] on input "**" at bounding box center [740, 205] width 174 height 23
type input "*"
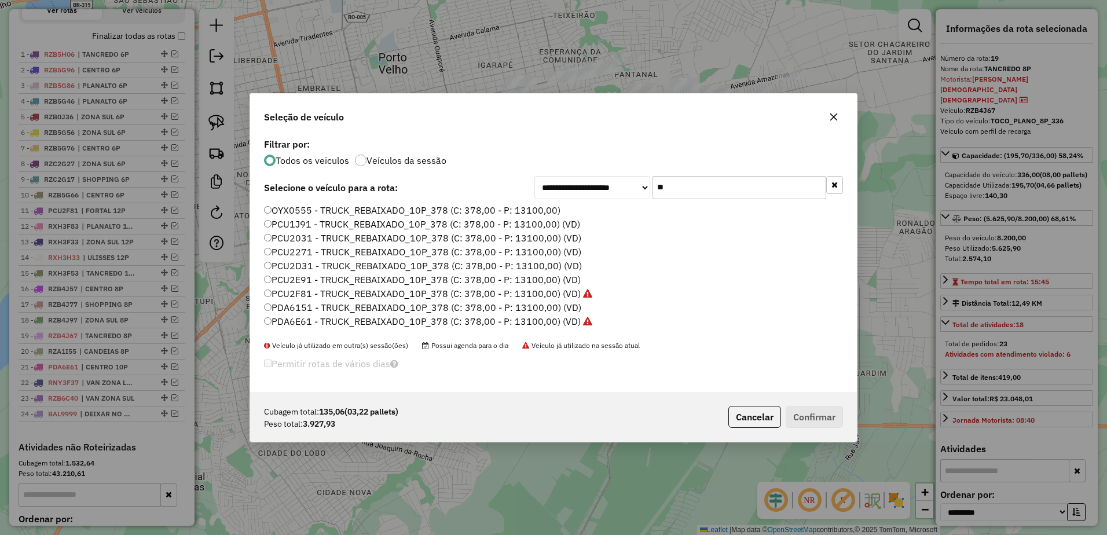
type input "*"
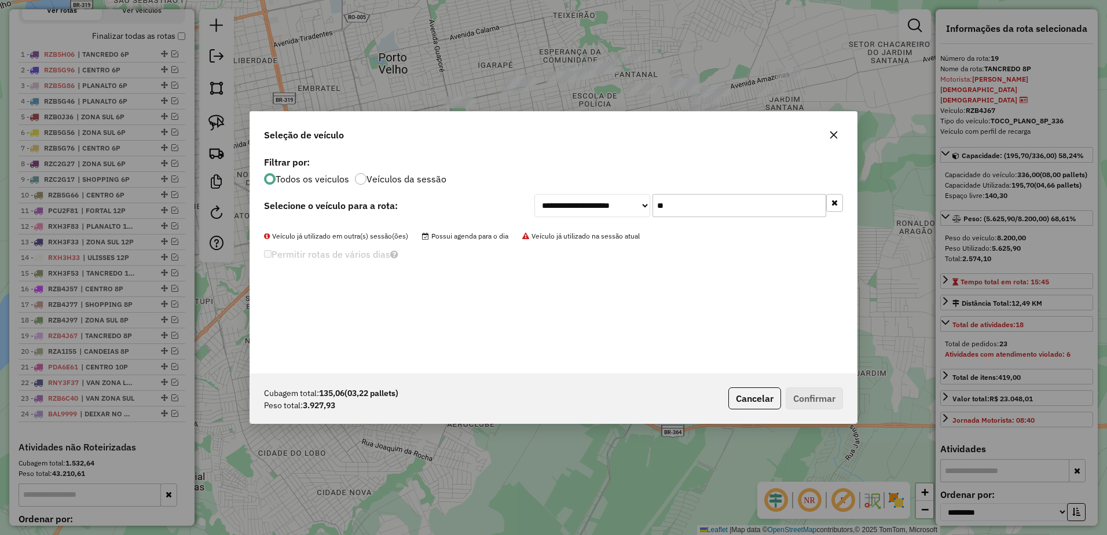
type input "*"
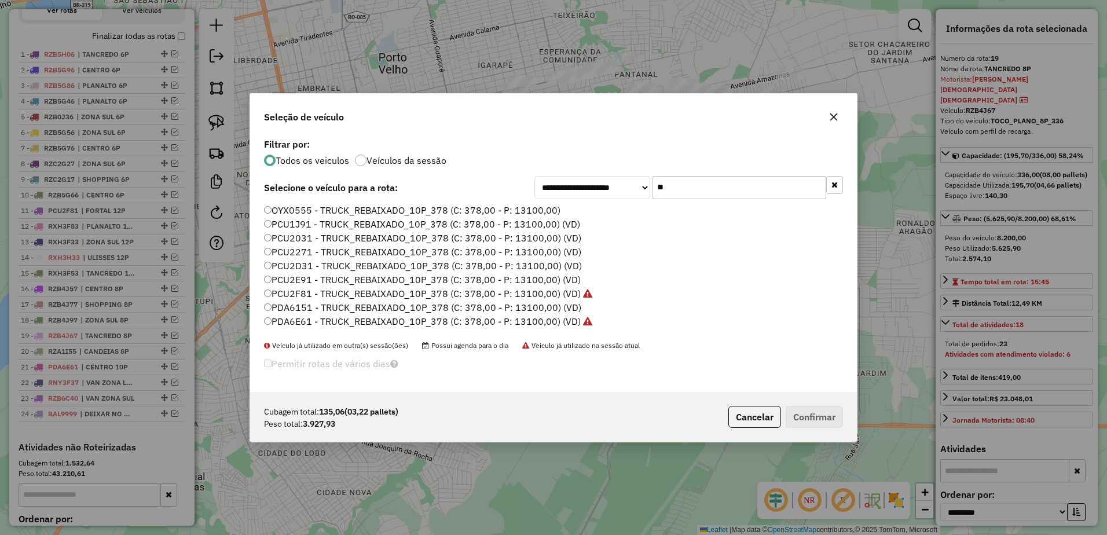
type input "*"
type input "**"
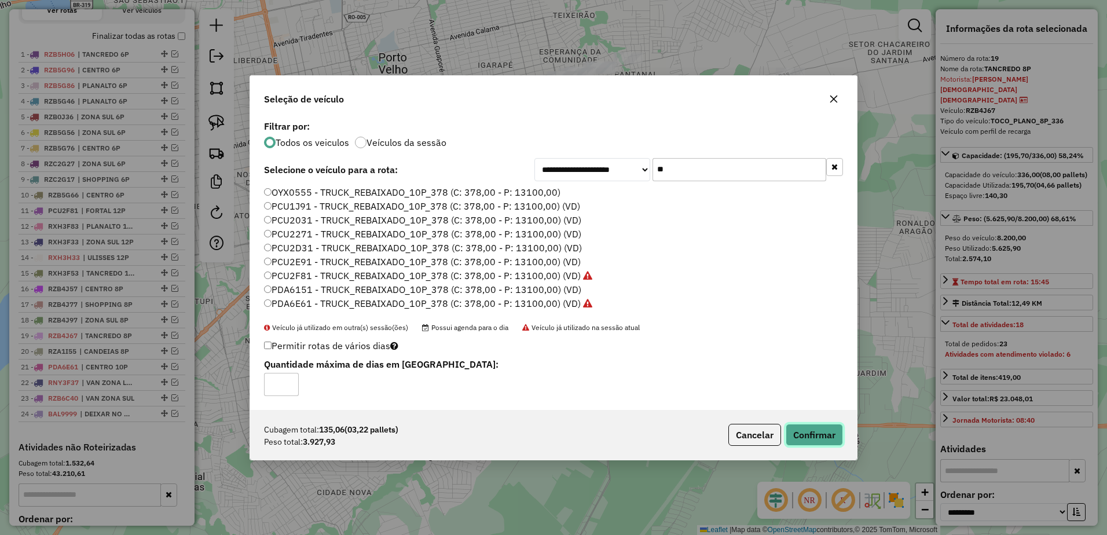
click at [820, 430] on button "Confirmar" at bounding box center [814, 435] width 57 height 22
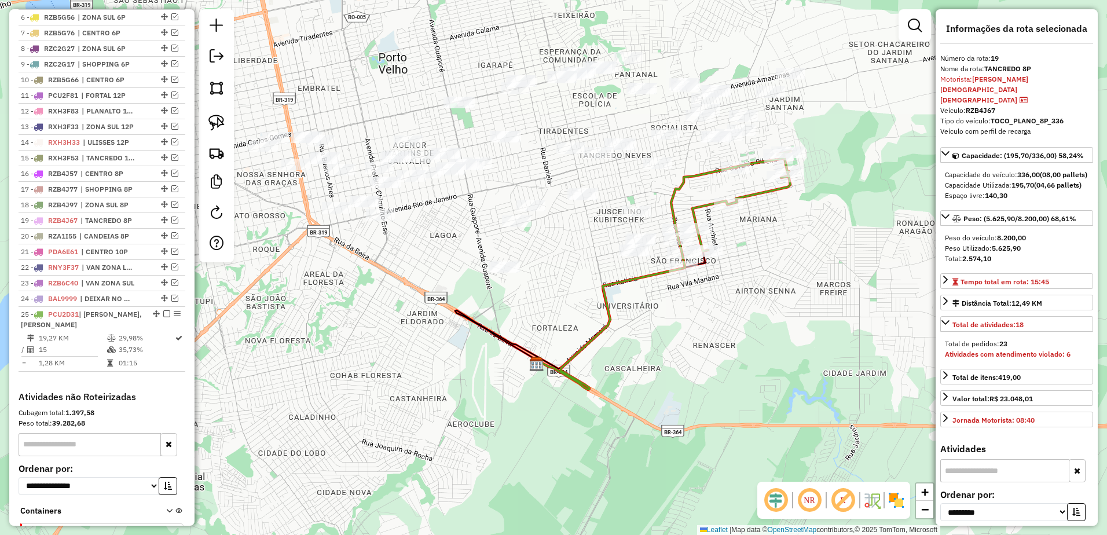
scroll to position [600, 0]
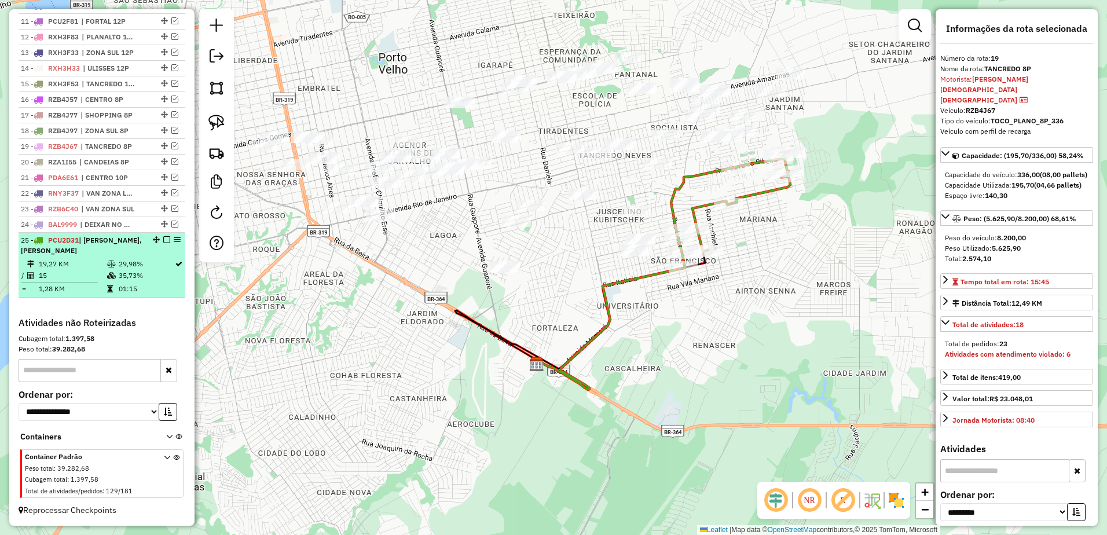
click at [119, 263] on td "29,98%" at bounding box center [146, 264] width 56 height 12
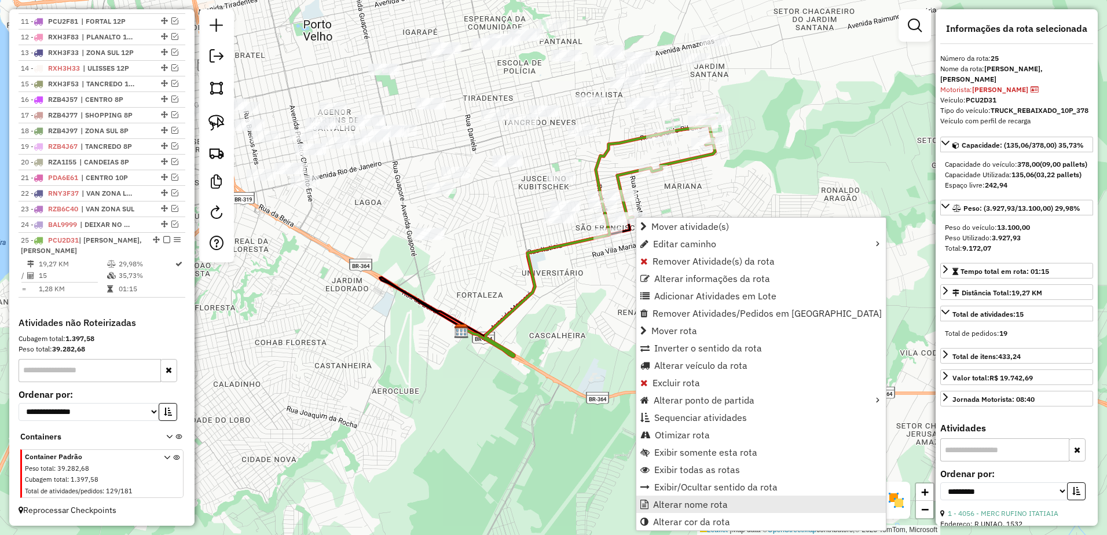
click at [730, 503] on link "Alterar nome rota" at bounding box center [761, 504] width 250 height 17
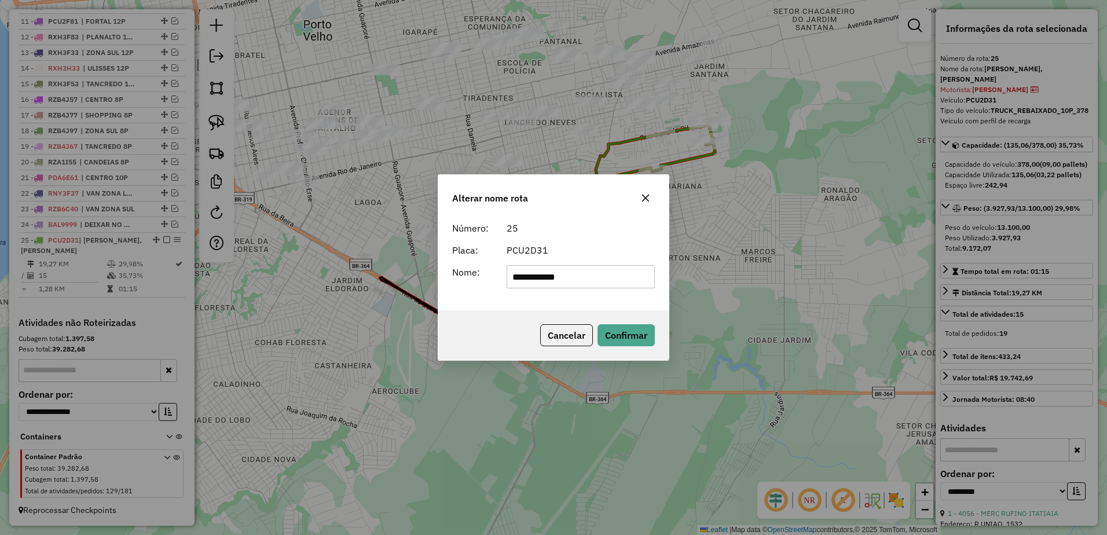
type input "**********"
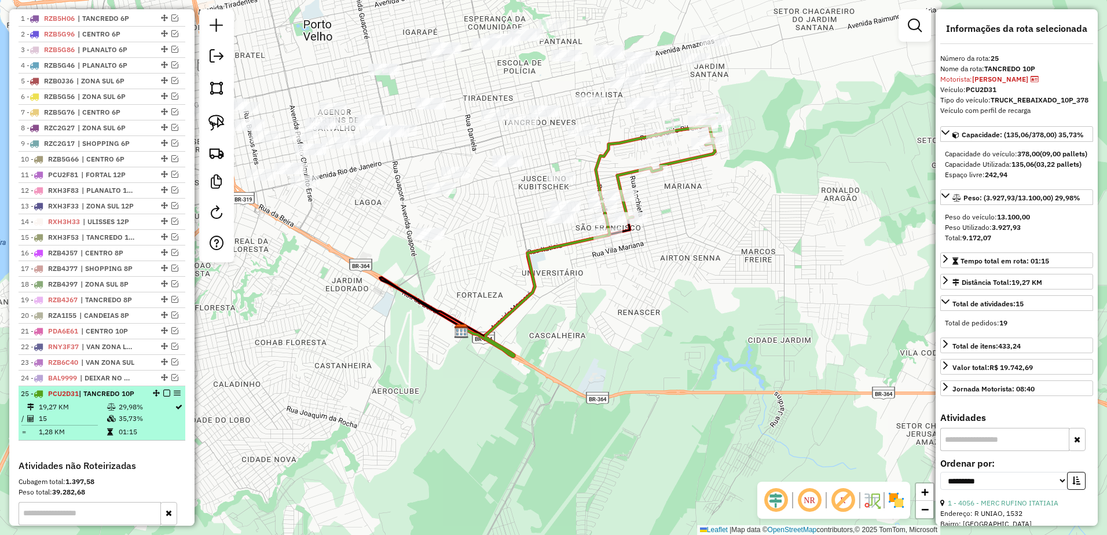
scroll to position [416, 0]
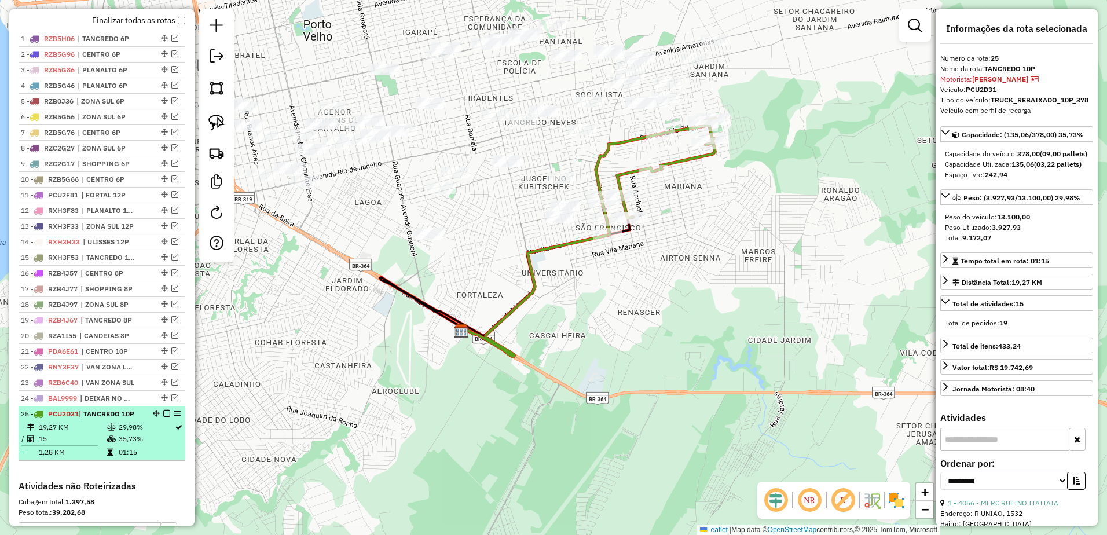
click at [163, 417] on em at bounding box center [166, 413] width 7 height 7
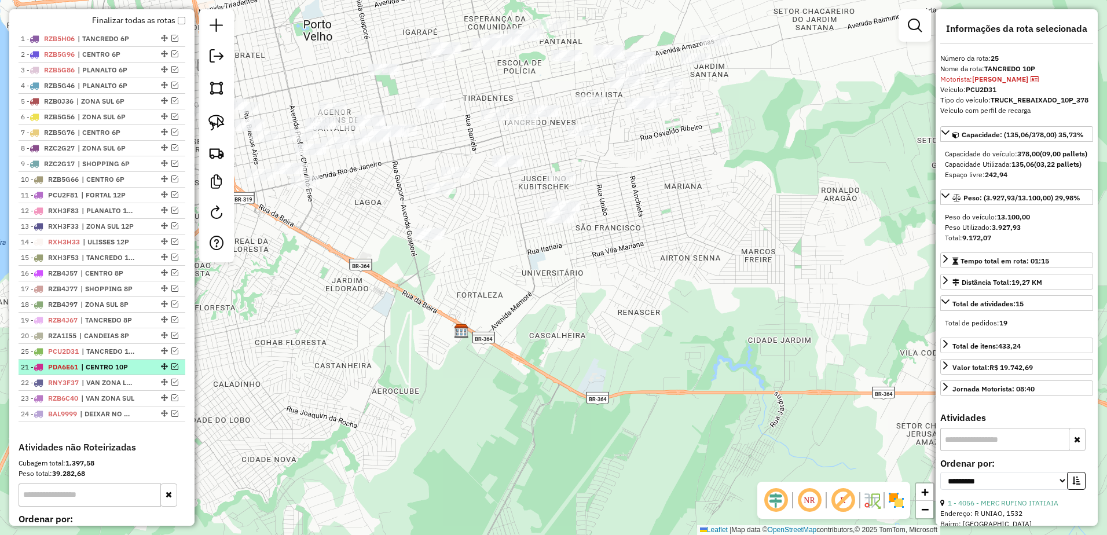
drag, startPoint x: 160, startPoint y: 427, endPoint x: 157, endPoint y: 373, distance: 53.9
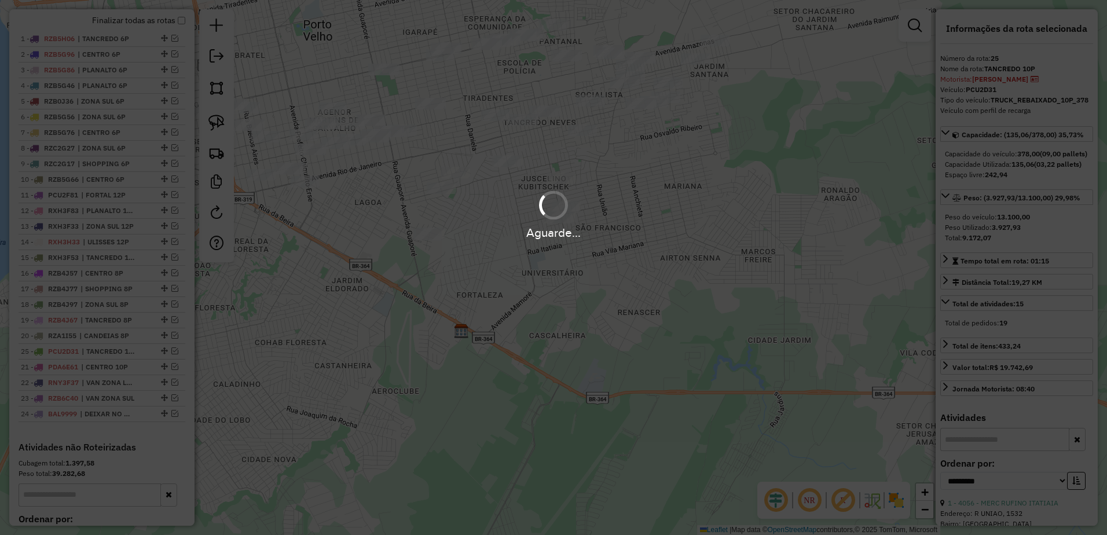
click at [730, 238] on div "Aguarde..." at bounding box center [553, 232] width 1107 height 18
click at [724, 146] on div "Aguarde..." at bounding box center [553, 267] width 1107 height 535
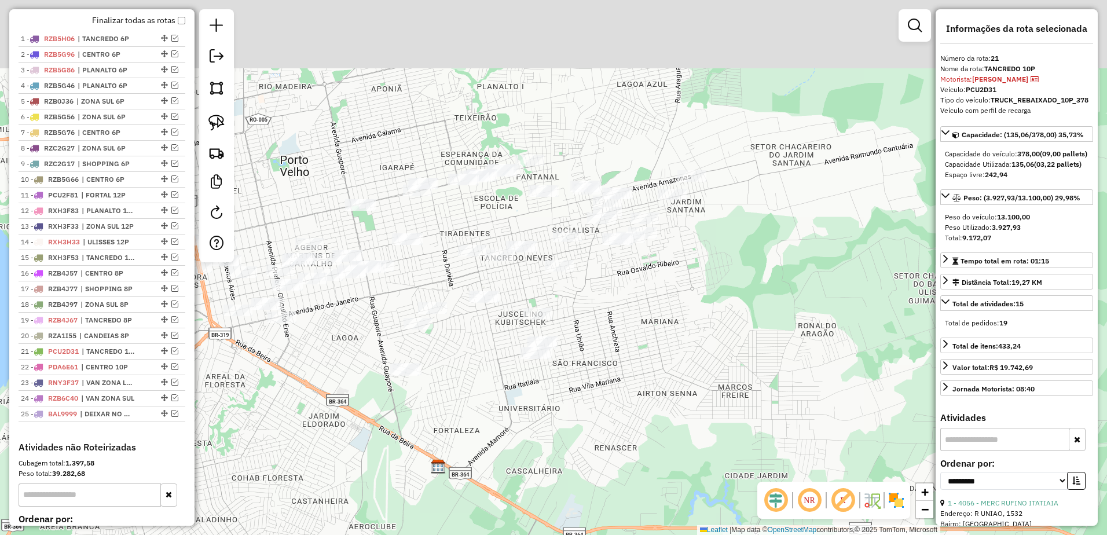
drag, startPoint x: 722, startPoint y: 141, endPoint x: 699, endPoint y: 277, distance: 138.0
click at [699, 277] on div "Janela de atendimento Grade de atendimento Capacidade Transportadoras Veículos …" at bounding box center [553, 267] width 1107 height 535
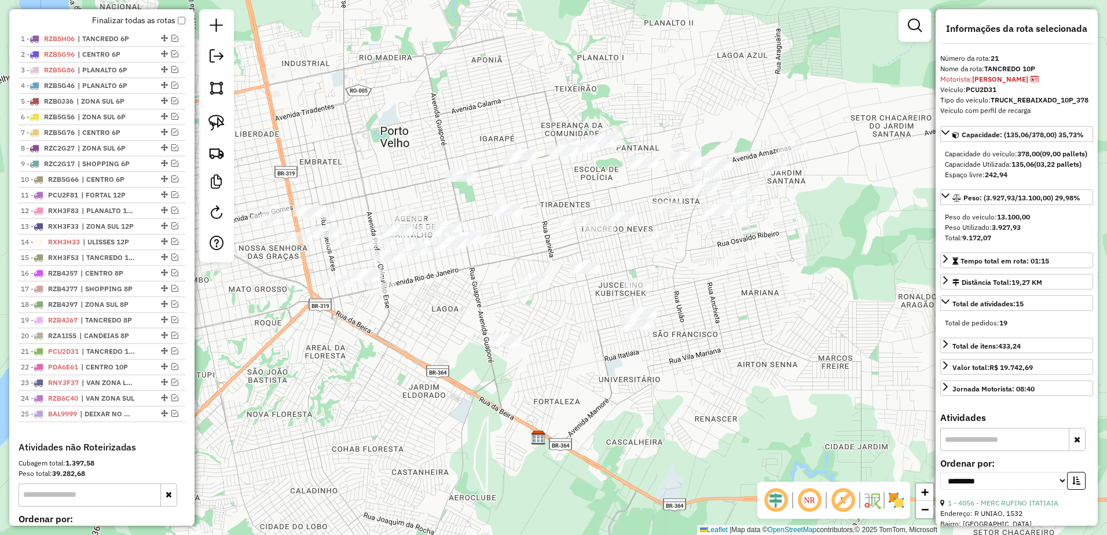
drag, startPoint x: 680, startPoint y: 285, endPoint x: 779, endPoint y: 269, distance: 100.8
click at [779, 269] on div "Janela de atendimento Grade de atendimento Capacidade Transportadoras Veículos …" at bounding box center [553, 267] width 1107 height 535
click at [223, 119] on img at bounding box center [216, 123] width 16 height 16
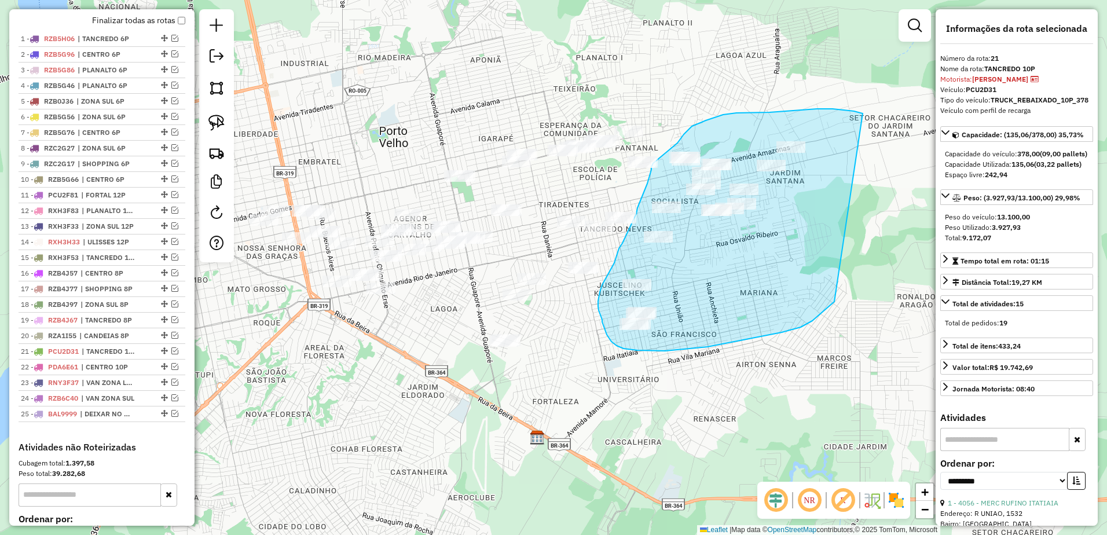
drag, startPoint x: 860, startPoint y: 112, endPoint x: 848, endPoint y: 288, distance: 176.4
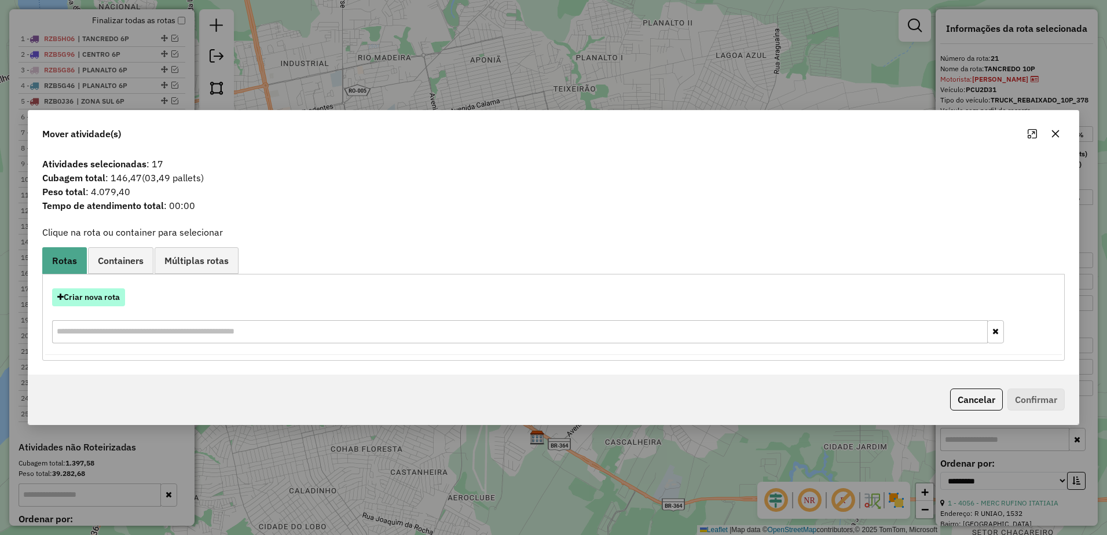
click at [101, 295] on button "Criar nova rota" at bounding box center [88, 297] width 73 height 18
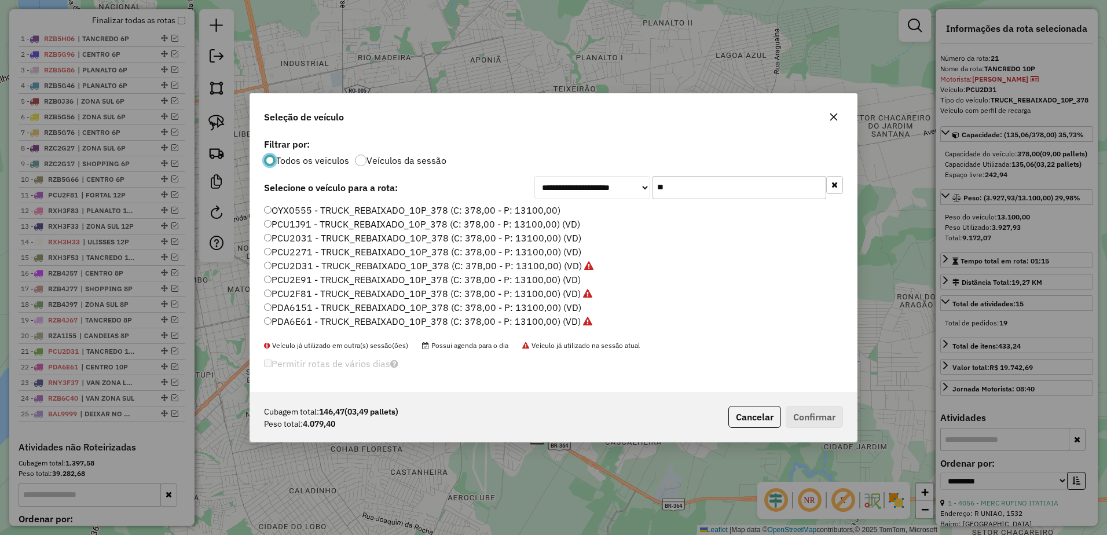
scroll to position [6, 3]
click at [738, 190] on input "**" at bounding box center [740, 187] width 174 height 23
click at [835, 118] on icon "button" at bounding box center [834, 117] width 8 height 8
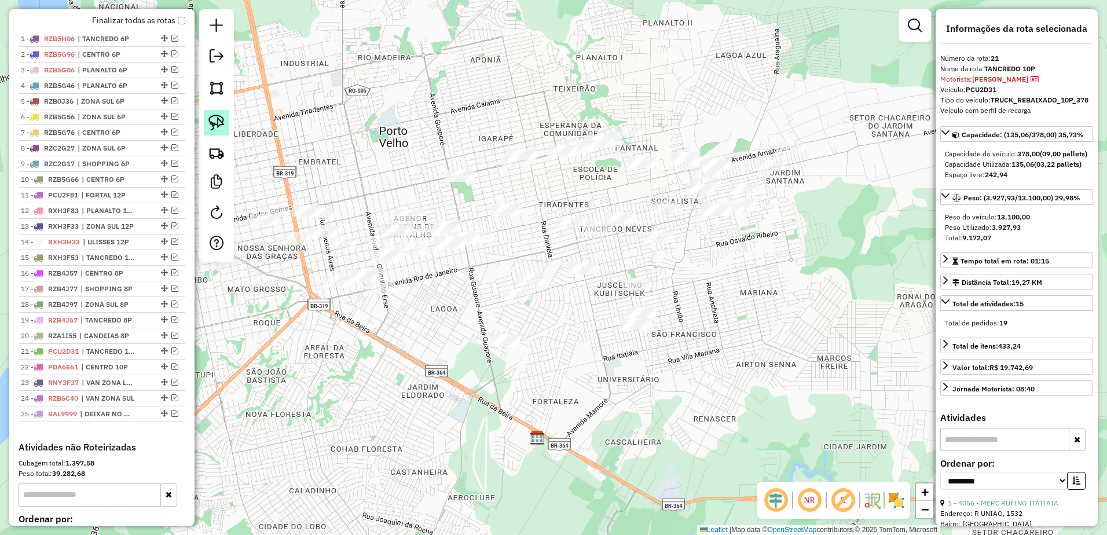
click at [222, 118] on img at bounding box center [216, 123] width 16 height 16
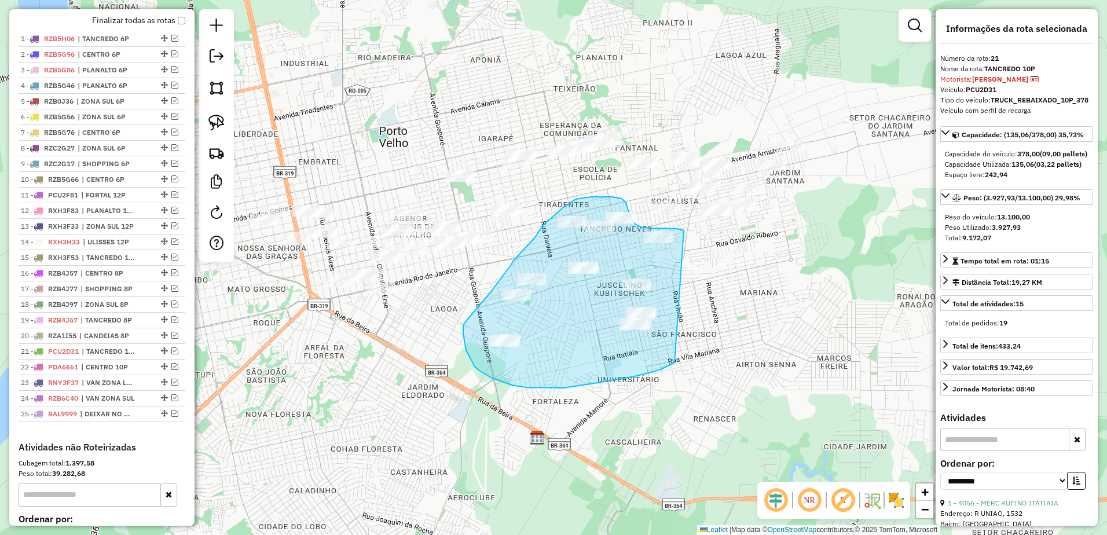
drag, startPoint x: 684, startPoint y: 230, endPoint x: 725, endPoint y: 334, distance: 111.7
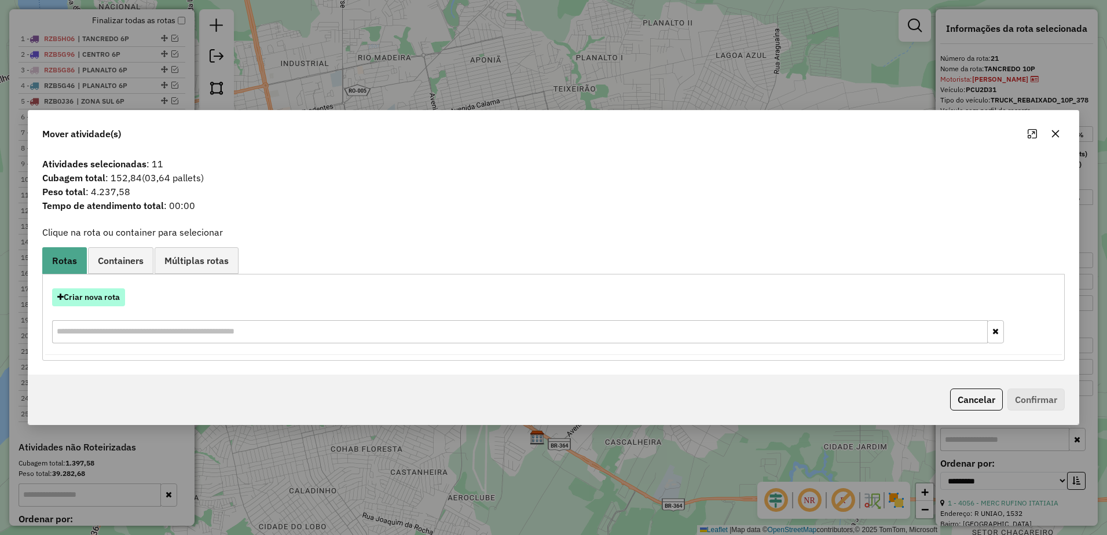
click at [107, 300] on button "Criar nova rota" at bounding box center [88, 297] width 73 height 18
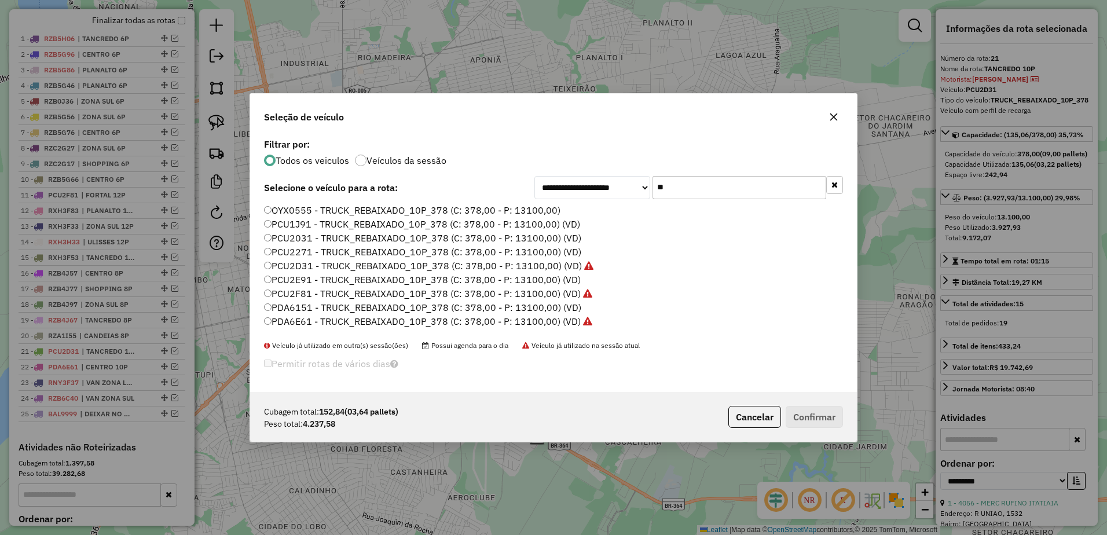
click at [697, 186] on input "**" at bounding box center [740, 187] width 174 height 23
type input "*"
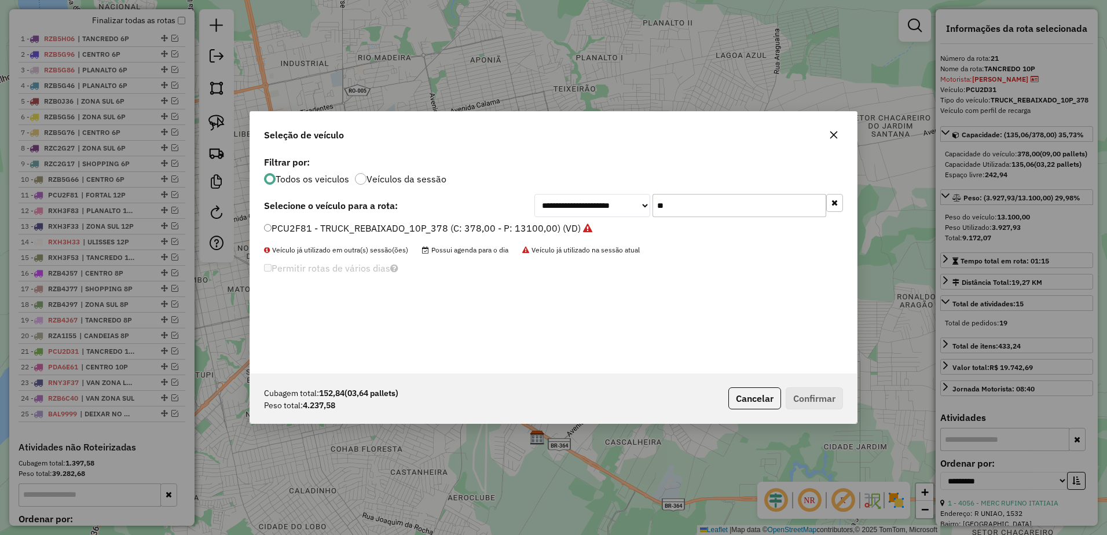
type input "**"
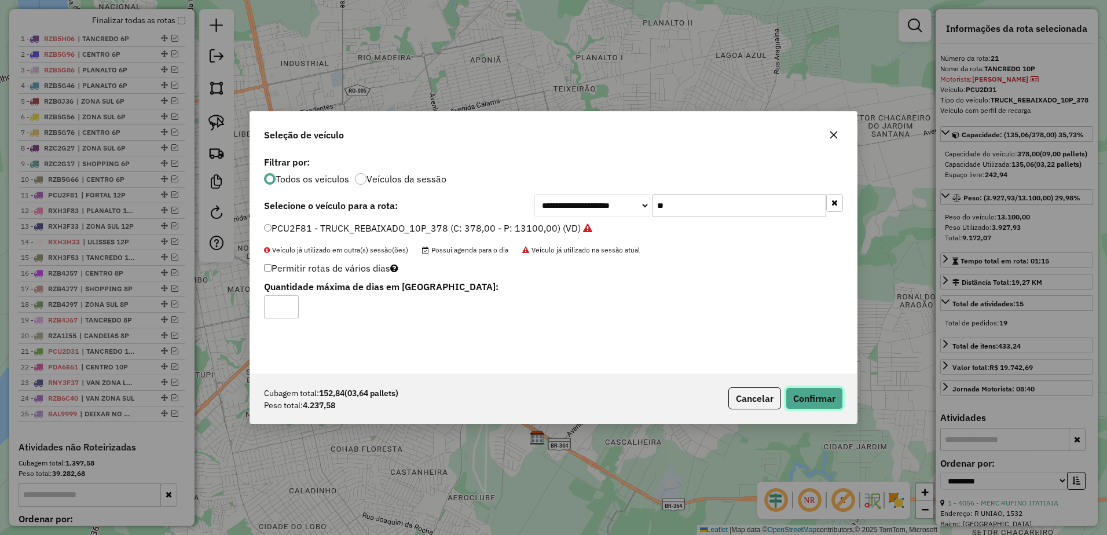
click at [829, 394] on button "Confirmar" at bounding box center [814, 398] width 57 height 22
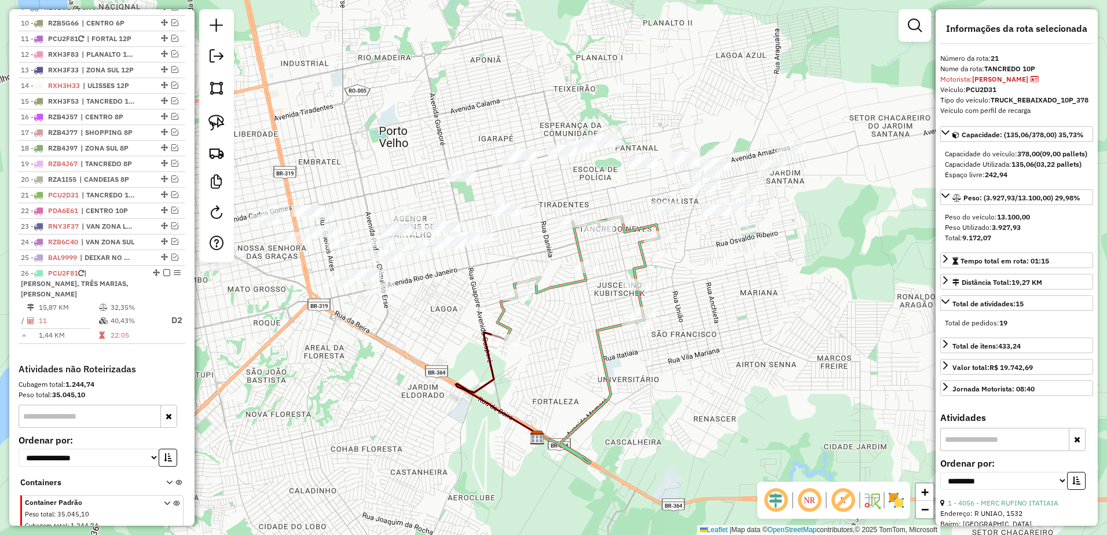
scroll to position [618, 0]
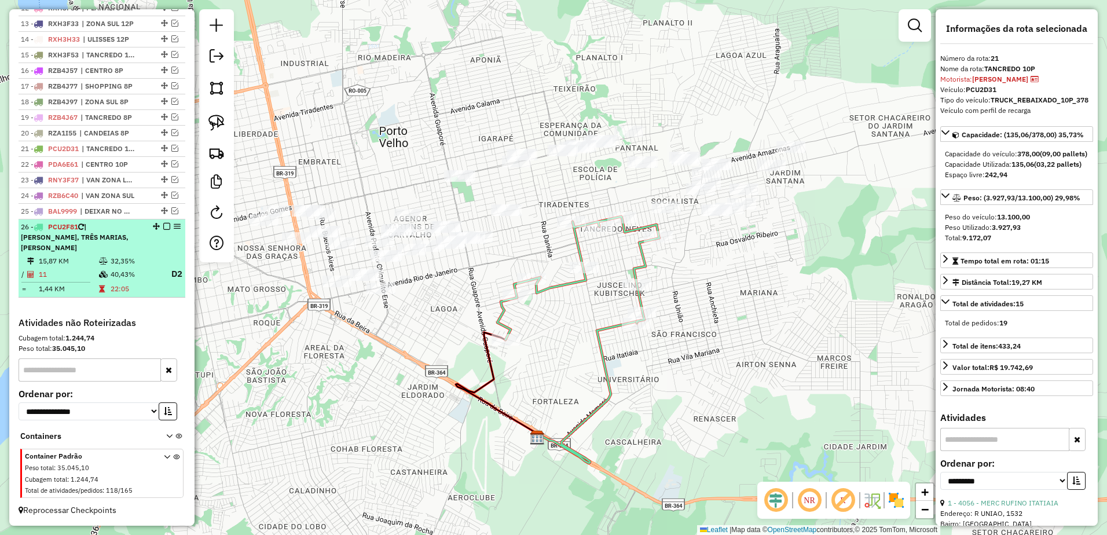
click at [94, 278] on td "11" at bounding box center [68, 274] width 60 height 14
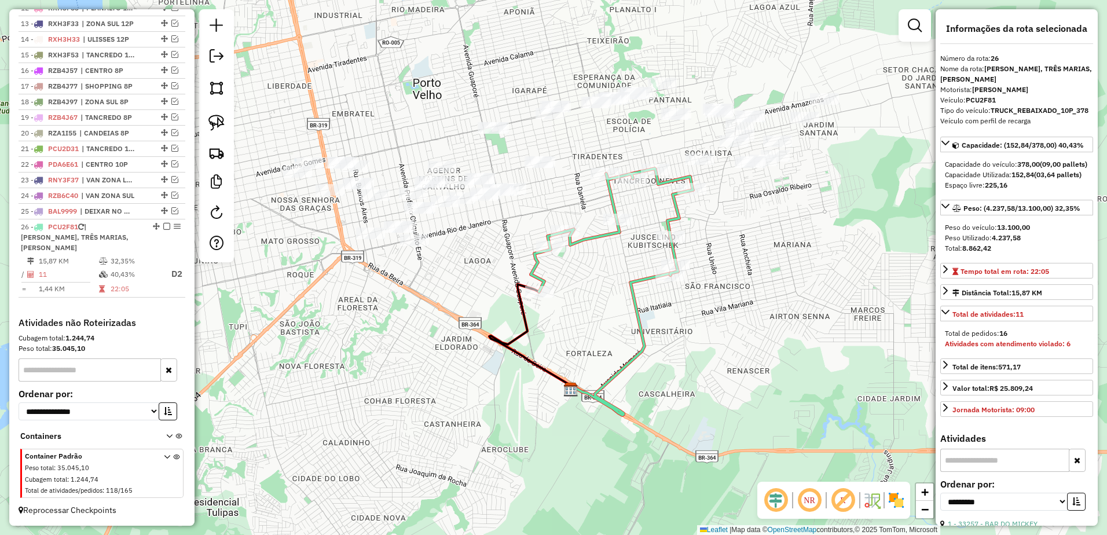
drag, startPoint x: 746, startPoint y: 206, endPoint x: 709, endPoint y: 207, distance: 37.1
click at [737, 254] on div "Janela de atendimento Grade de atendimento Capacidade Transportadoras Veículos …" at bounding box center [553, 267] width 1107 height 535
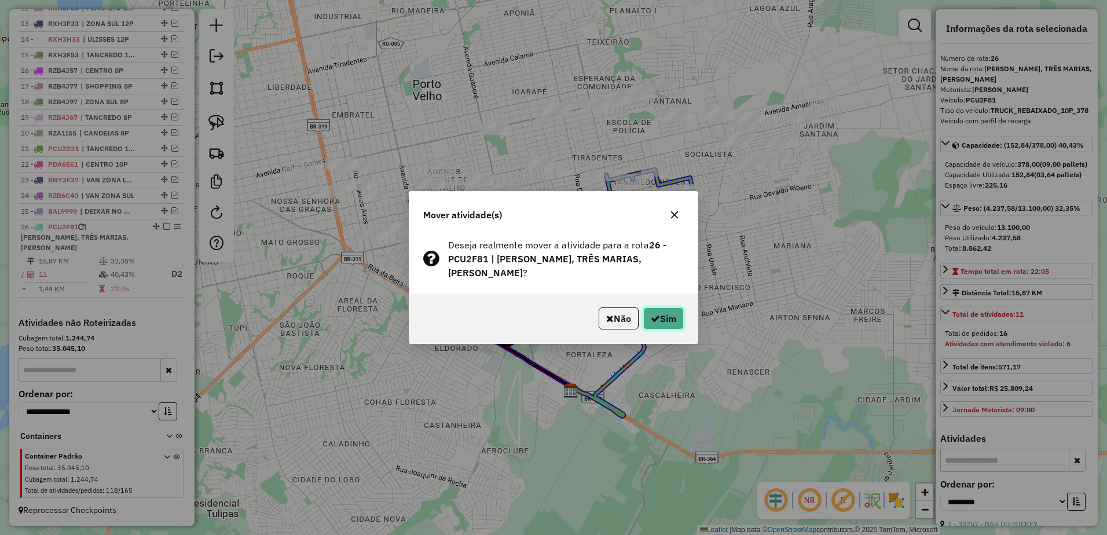
click at [672, 321] on button "Sim" at bounding box center [663, 318] width 41 height 22
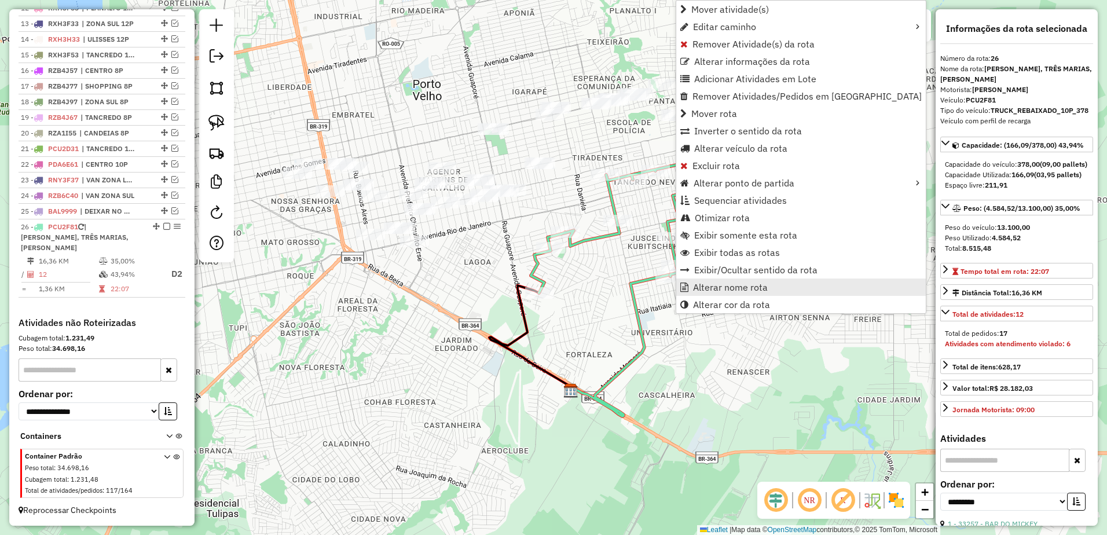
click at [722, 288] on span "Alterar nome rota" at bounding box center [730, 287] width 75 height 9
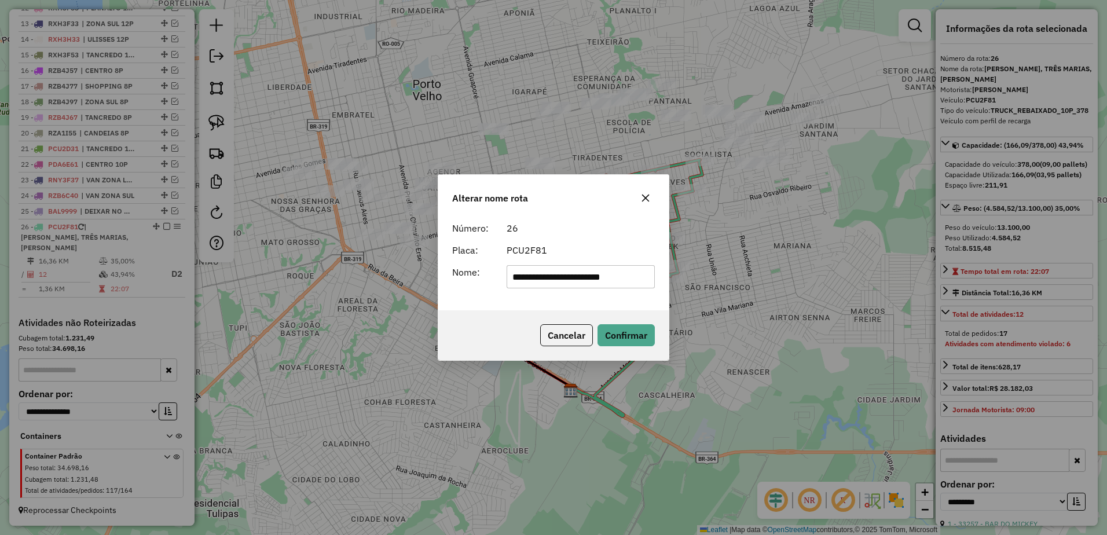
scroll to position [0, 0]
type input "**********"
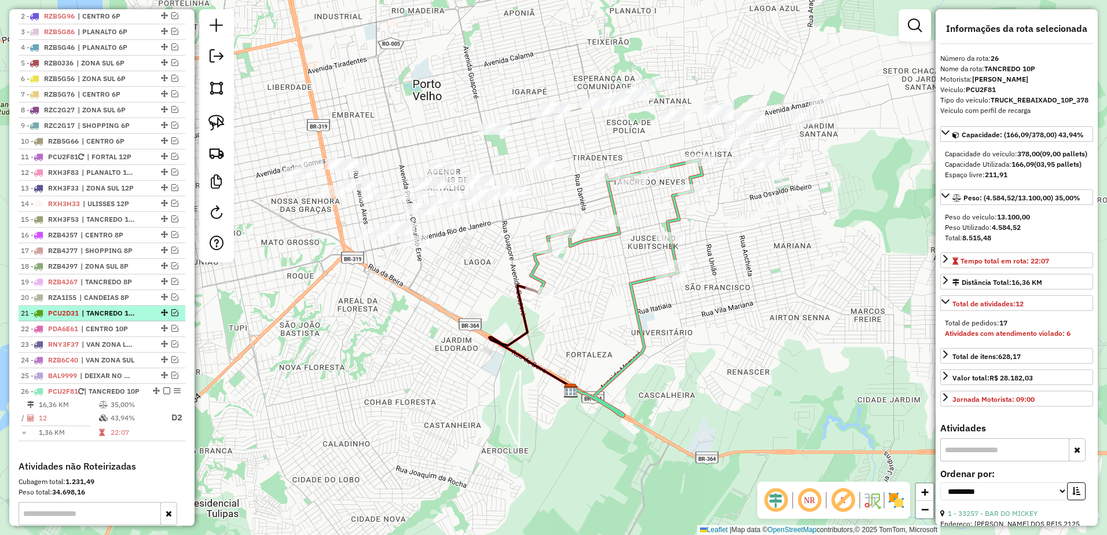
scroll to position [445, 0]
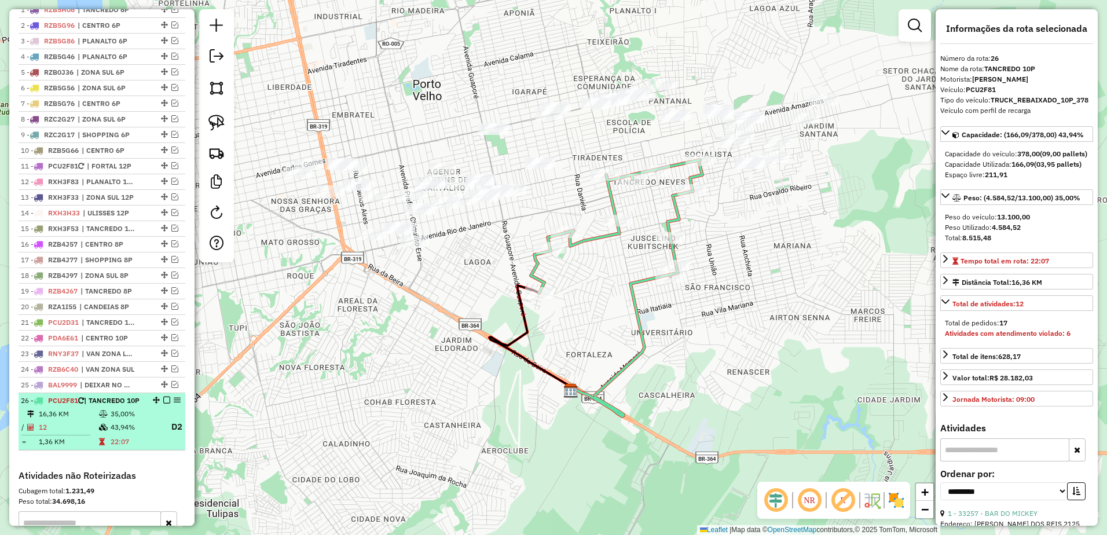
click at [163, 404] on em at bounding box center [166, 400] width 7 height 7
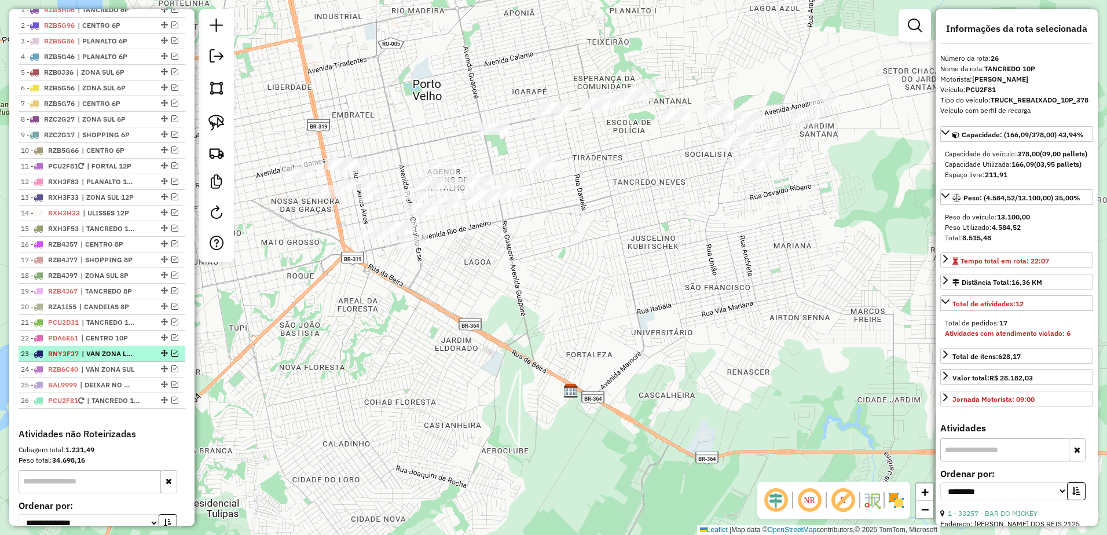
drag, startPoint x: 162, startPoint y: 415, endPoint x: 159, endPoint y: 360, distance: 55.7
click at [159, 360] on ul "1 - RZB5H06 | TANCREDO 6P 2 - RZB5G96 | CENTRO 6P 3 - RZB5G86 | PLANALTO 6P 4 -…" at bounding box center [102, 205] width 167 height 406
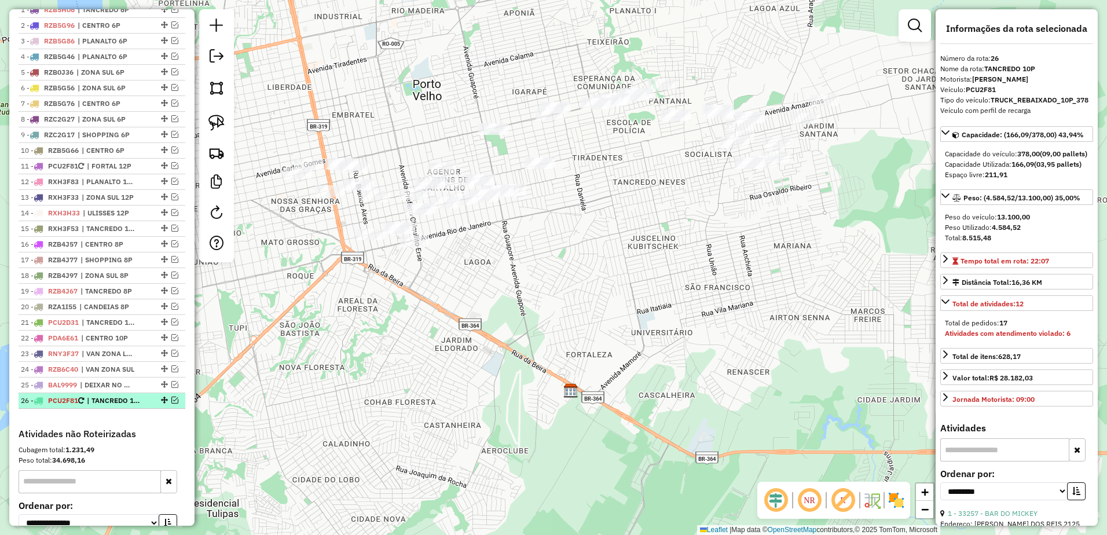
drag, startPoint x: 159, startPoint y: 360, endPoint x: 160, endPoint y: 410, distance: 51.0
click at [161, 404] on em at bounding box center [164, 400] width 7 height 7
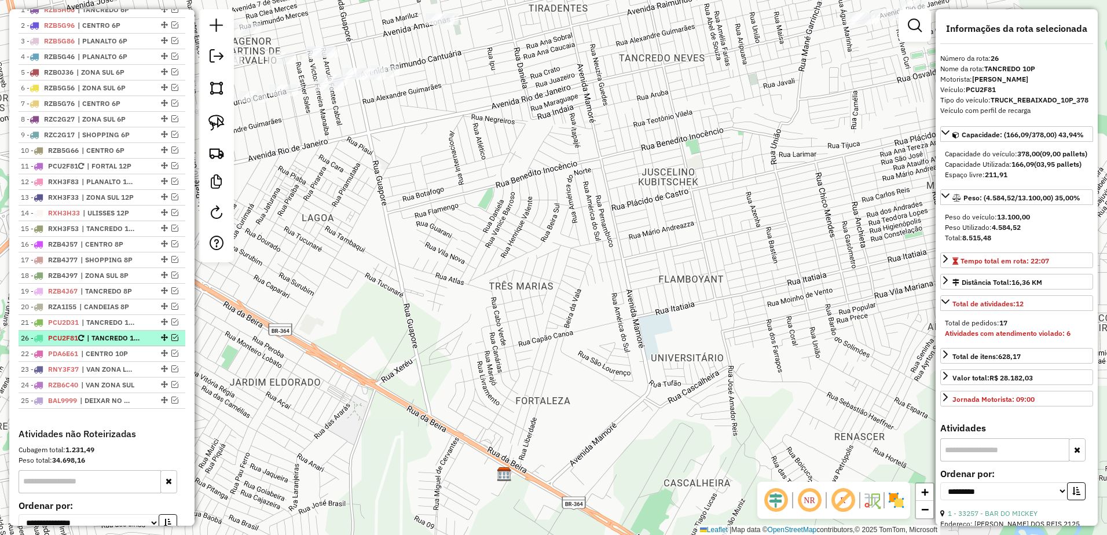
drag, startPoint x: 161, startPoint y: 411, endPoint x: 157, endPoint y: 342, distance: 69.6
click at [552, 291] on div "Janela de atendimento Grade de atendimento Capacidade Transportadoras Veículos …" at bounding box center [553, 267] width 1107 height 535
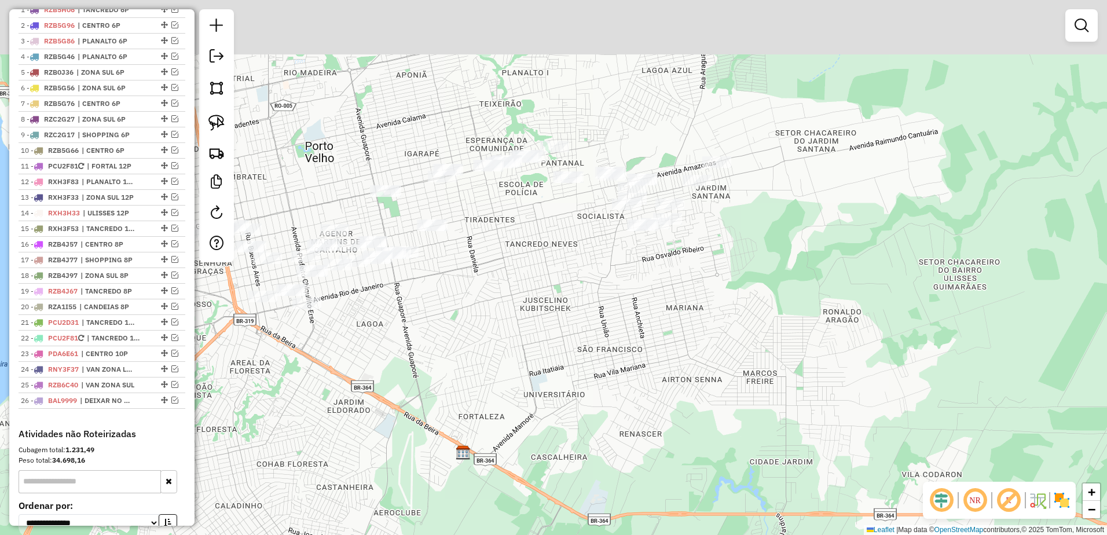
drag, startPoint x: 618, startPoint y: 332, endPoint x: 602, endPoint y: 349, distance: 23.3
click at [602, 349] on div "Janela de atendimento Grade de atendimento Capacidade Transportadoras Veículos …" at bounding box center [553, 267] width 1107 height 535
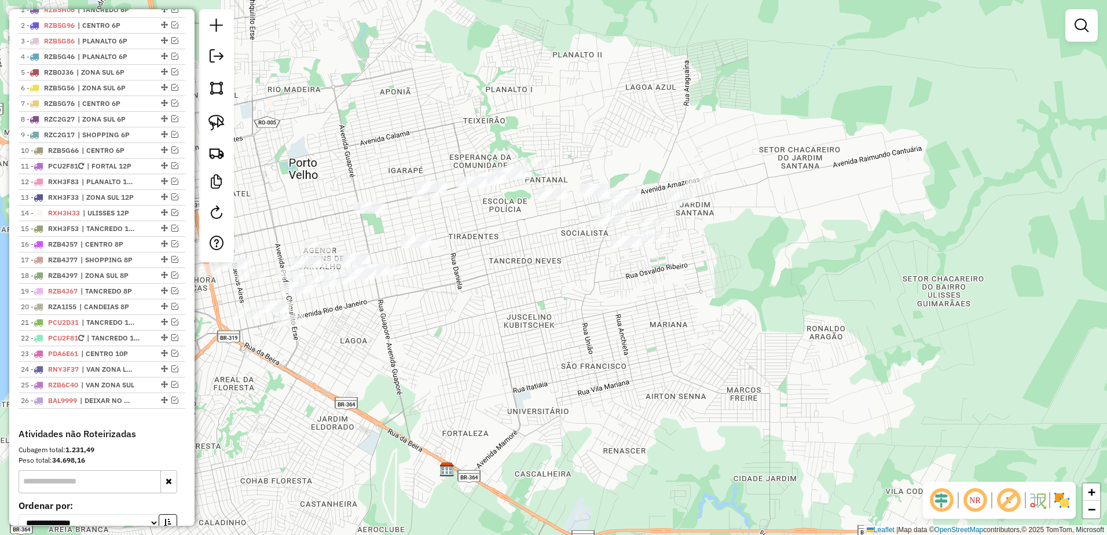
drag, startPoint x: 210, startPoint y: 125, endPoint x: 244, endPoint y: 128, distance: 34.3
click at [210, 125] on img at bounding box center [216, 123] width 16 height 16
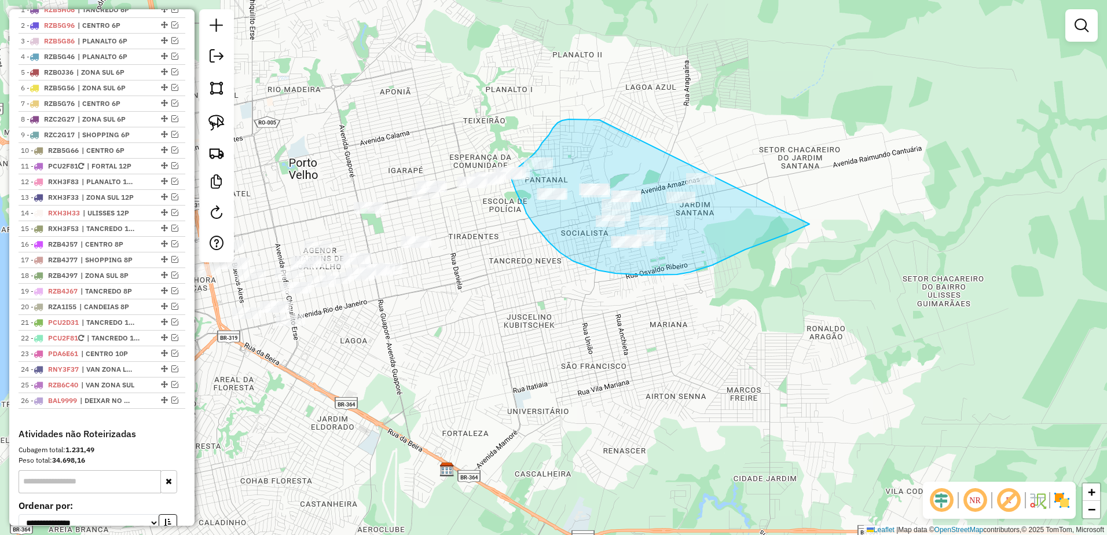
drag, startPoint x: 584, startPoint y: 119, endPoint x: 848, endPoint y: 192, distance: 273.2
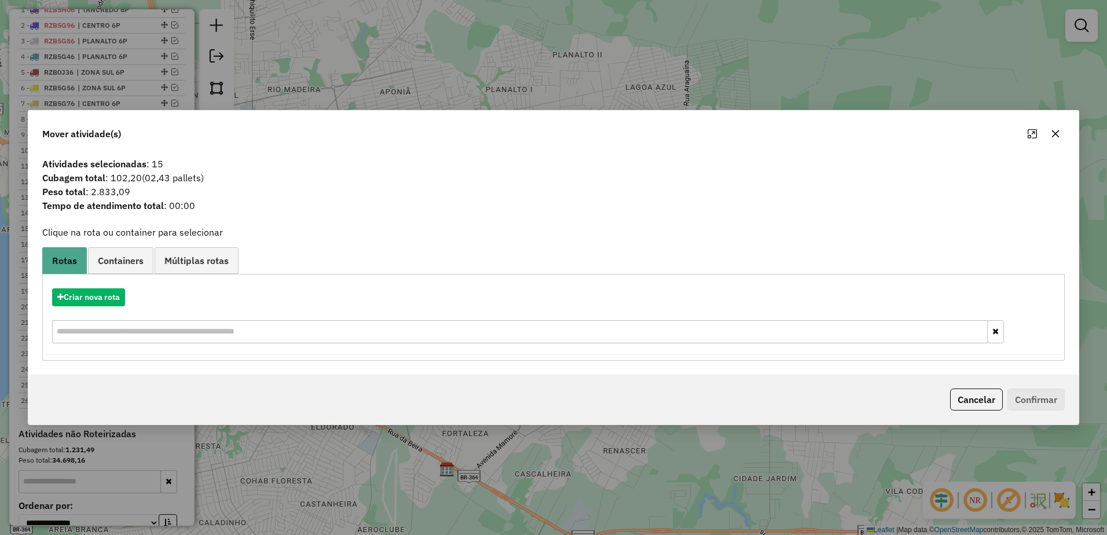
click at [1064, 138] on div at bounding box center [1044, 133] width 42 height 19
click at [1057, 132] on icon "button" at bounding box center [1055, 133] width 9 height 9
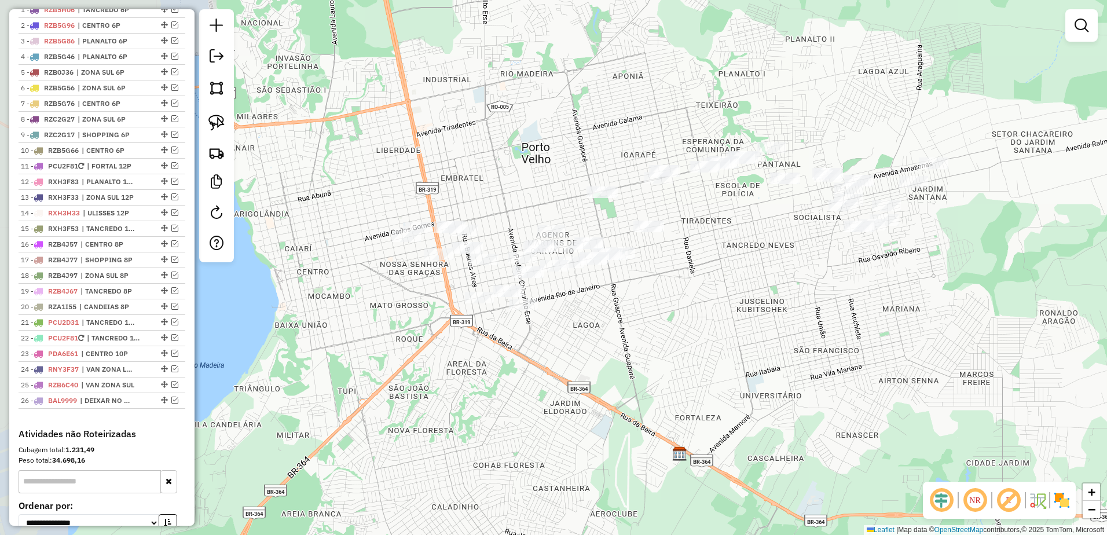
drag, startPoint x: 410, startPoint y: 321, endPoint x: 610, endPoint y: 310, distance: 200.6
click at [610, 310] on div "Janela de atendimento Grade de atendimento Capacidade Transportadoras Veículos …" at bounding box center [553, 267] width 1107 height 535
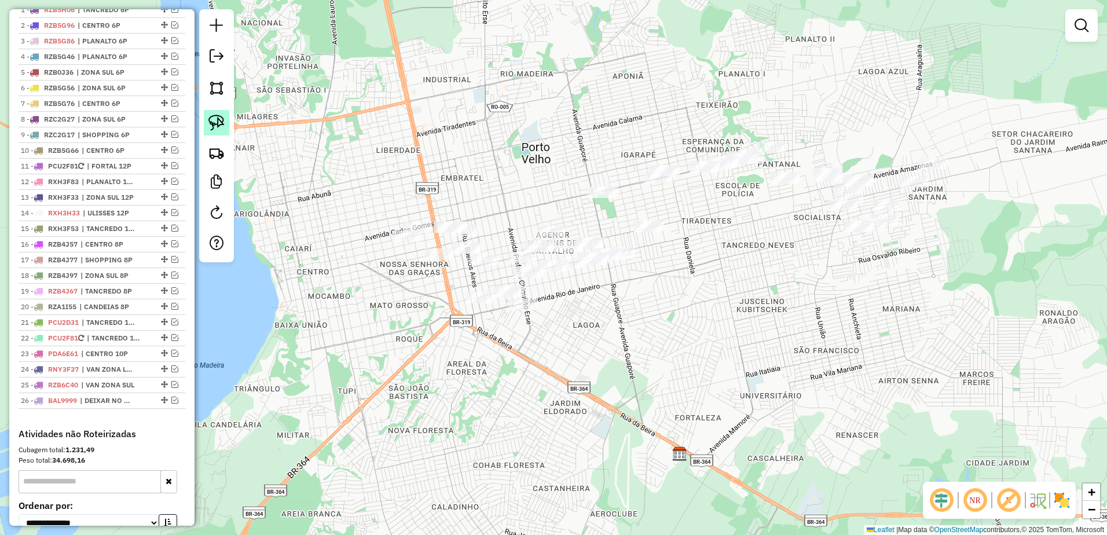
click at [225, 120] on link at bounding box center [216, 122] width 25 height 25
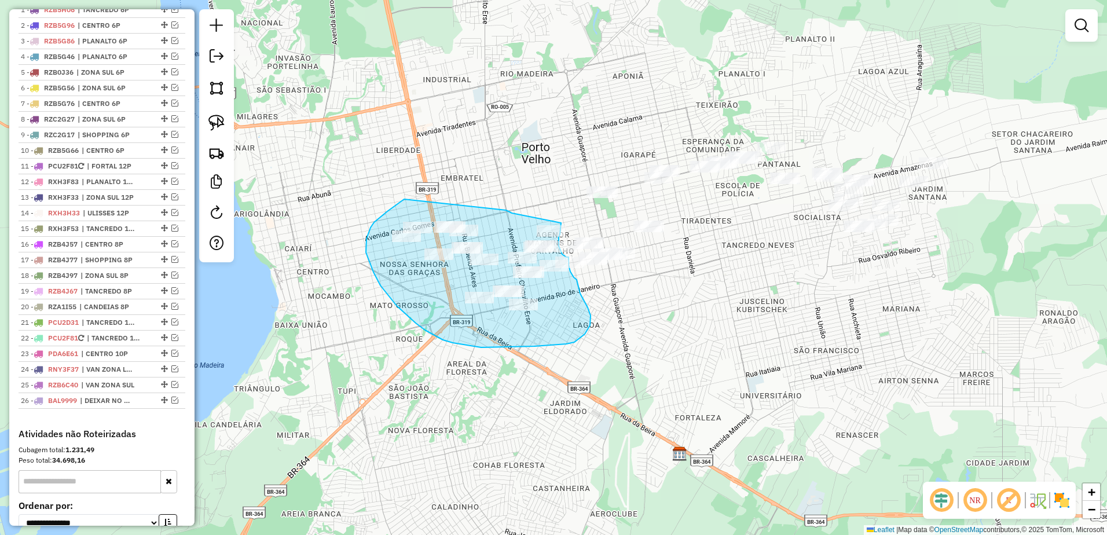
drag, startPoint x: 512, startPoint y: 213, endPoint x: 561, endPoint y: 223, distance: 50.2
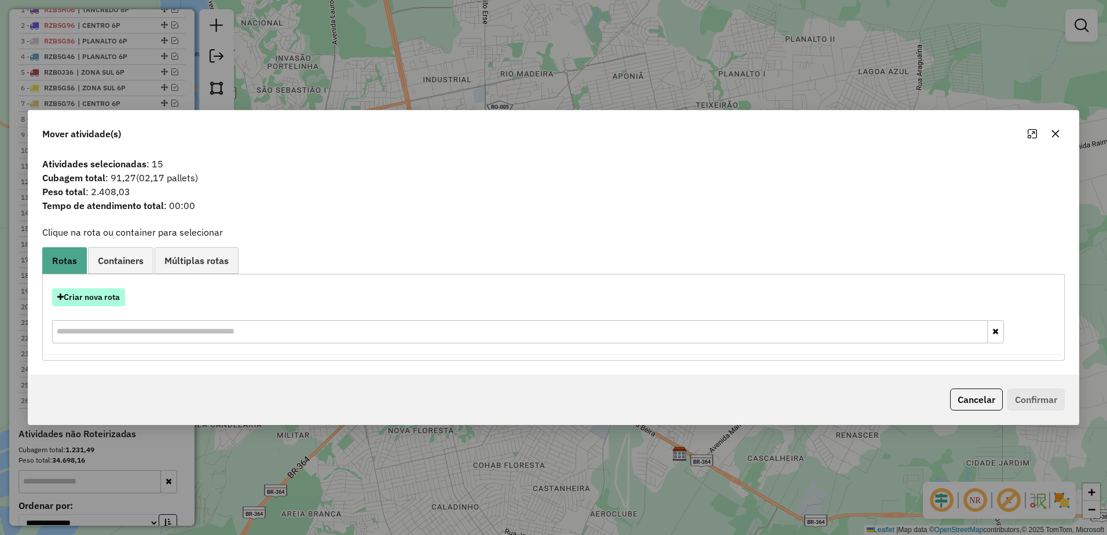
click at [91, 296] on button "Criar nova rota" at bounding box center [88, 297] width 73 height 18
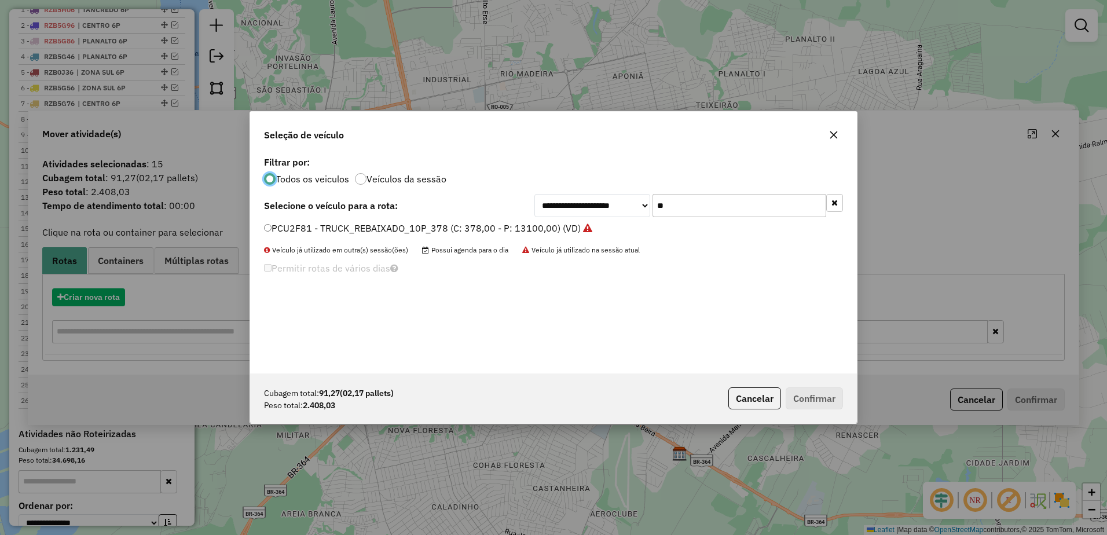
scroll to position [6, 3]
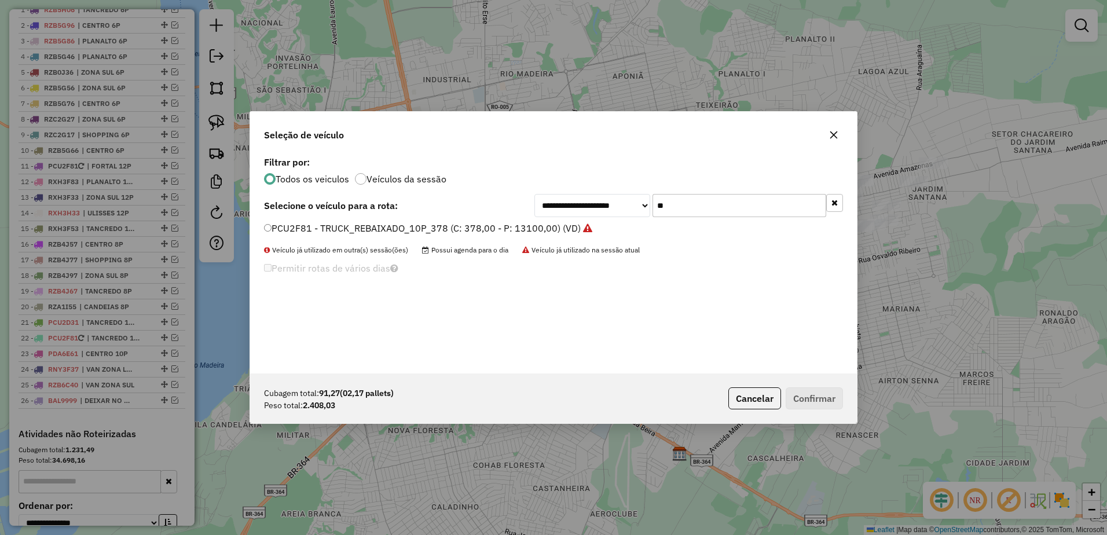
click at [763, 205] on input "**" at bounding box center [740, 205] width 174 height 23
type input "*"
type input "***"
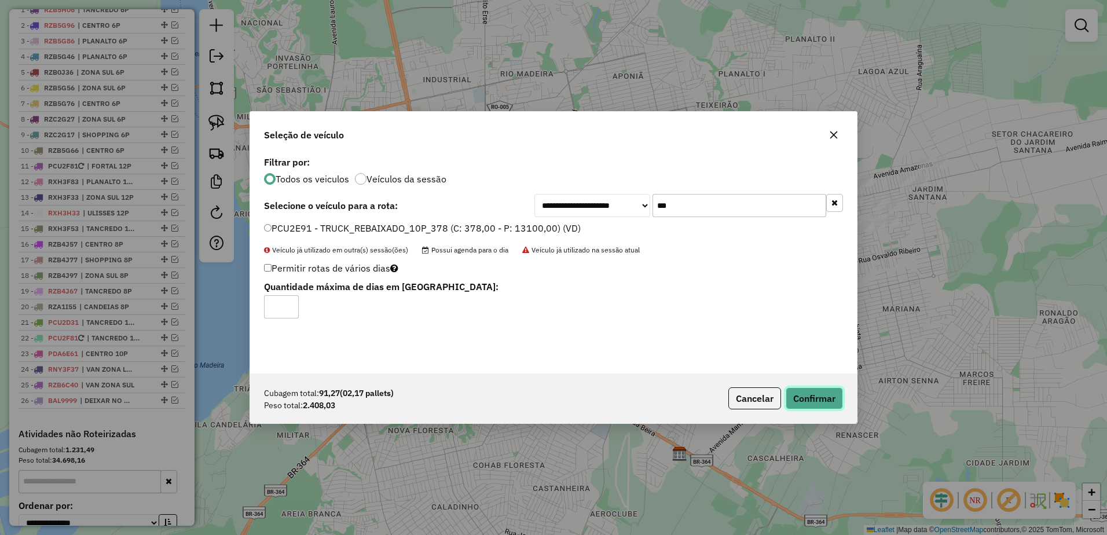
click at [831, 402] on button "Confirmar" at bounding box center [814, 398] width 57 height 22
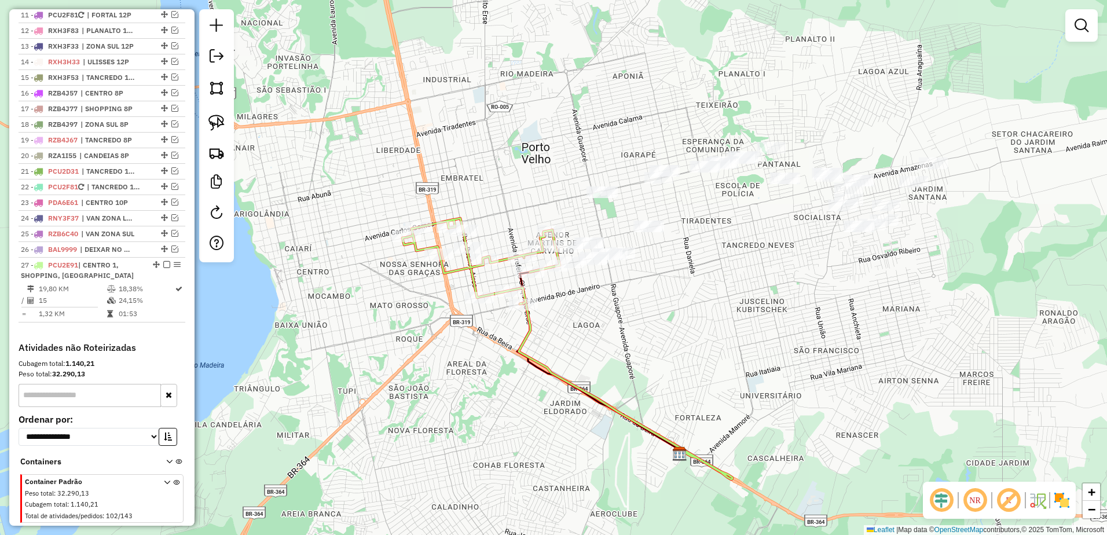
scroll to position [631, 0]
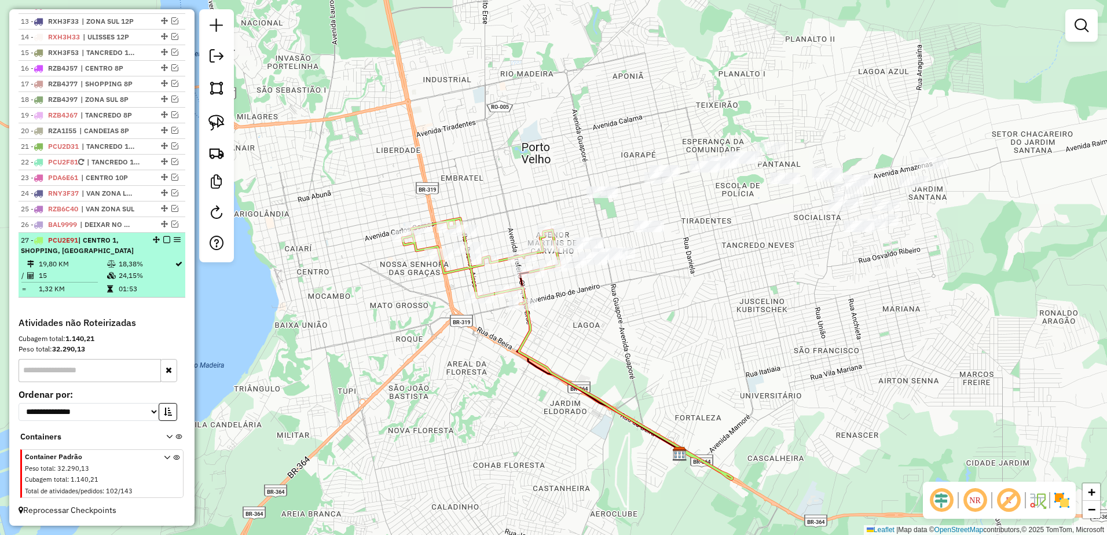
click at [91, 274] on td "15" at bounding box center [72, 276] width 68 height 12
select select "**********"
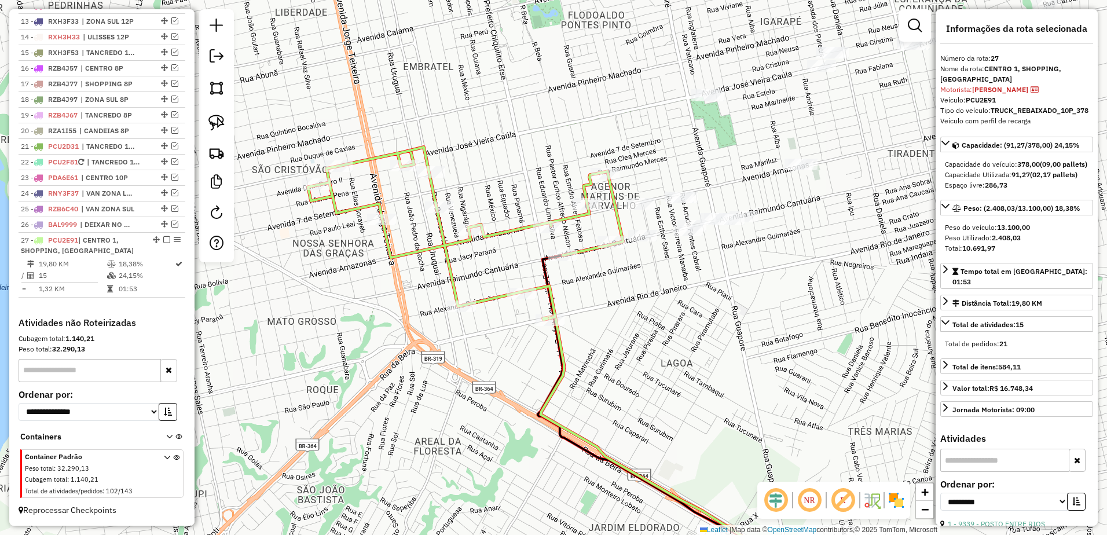
drag, startPoint x: 772, startPoint y: 309, endPoint x: 857, endPoint y: 450, distance: 164.1
click at [857, 450] on div "Janela de atendimento Grade de atendimento Capacidade Transportadoras Veículos …" at bounding box center [553, 267] width 1107 height 535
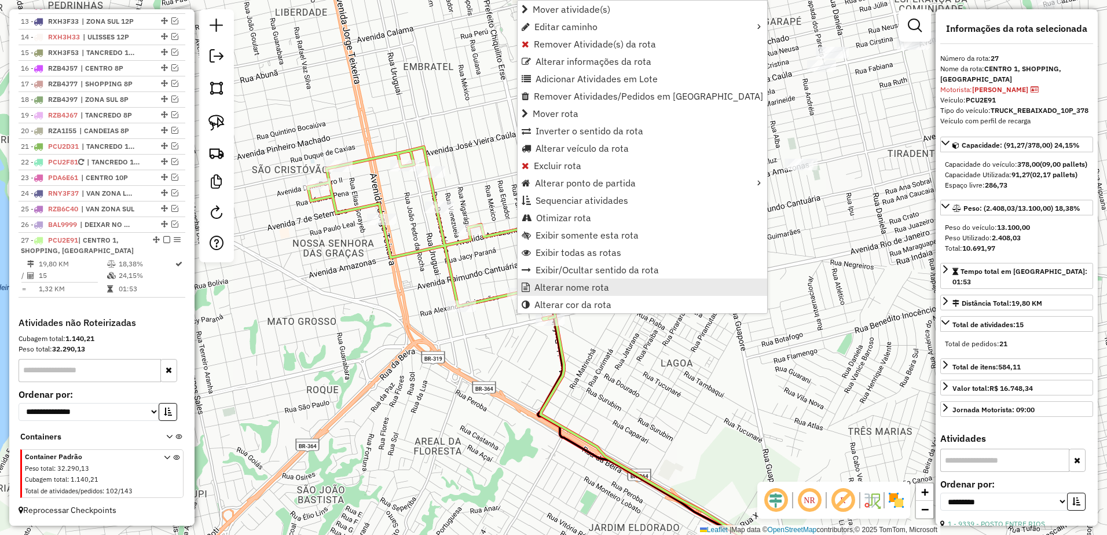
click at [574, 284] on span "Alterar nome rota" at bounding box center [571, 287] width 75 height 9
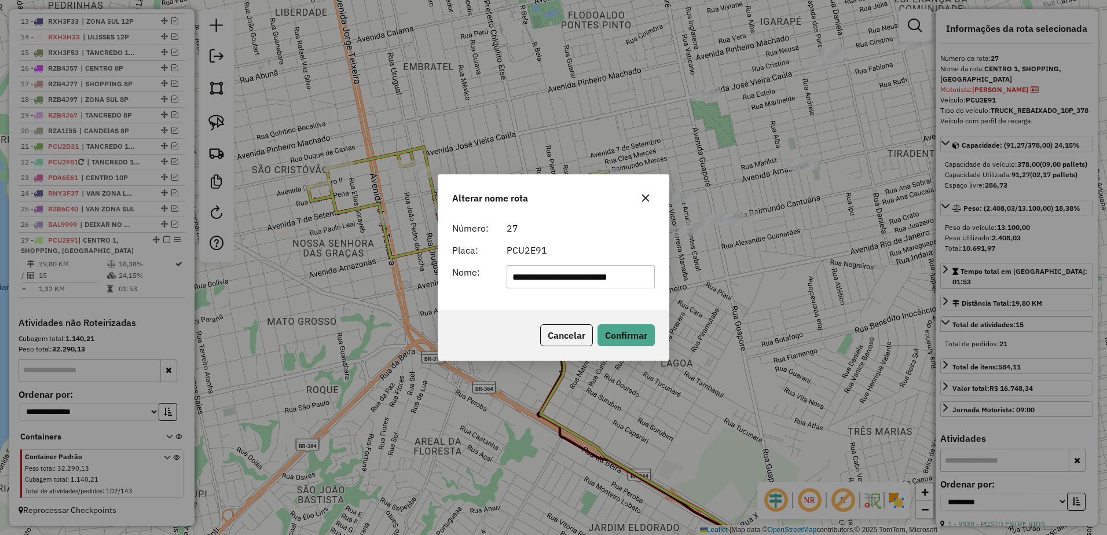
scroll to position [0, 0]
type input "**********"
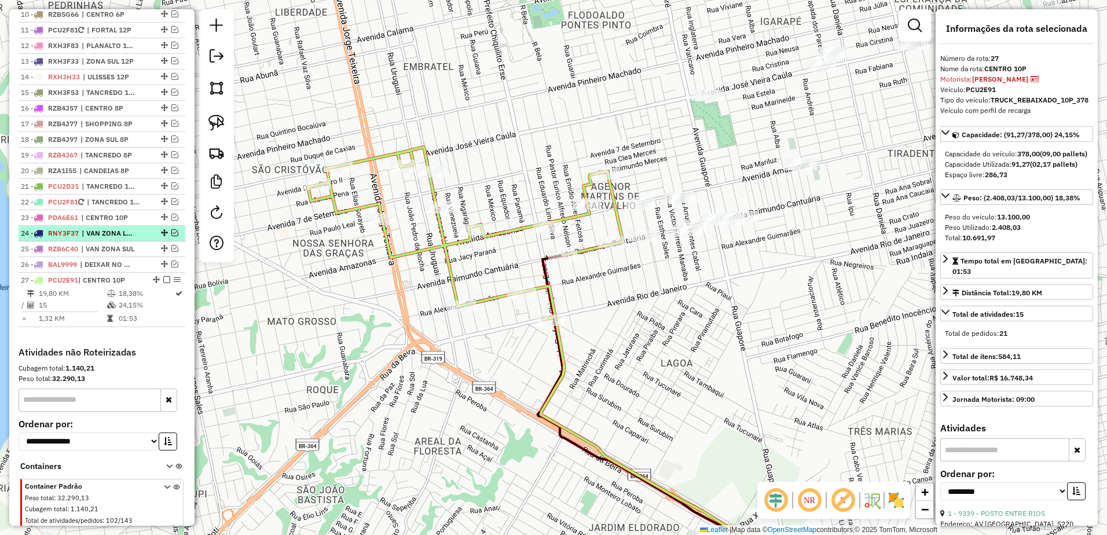
scroll to position [505, 0]
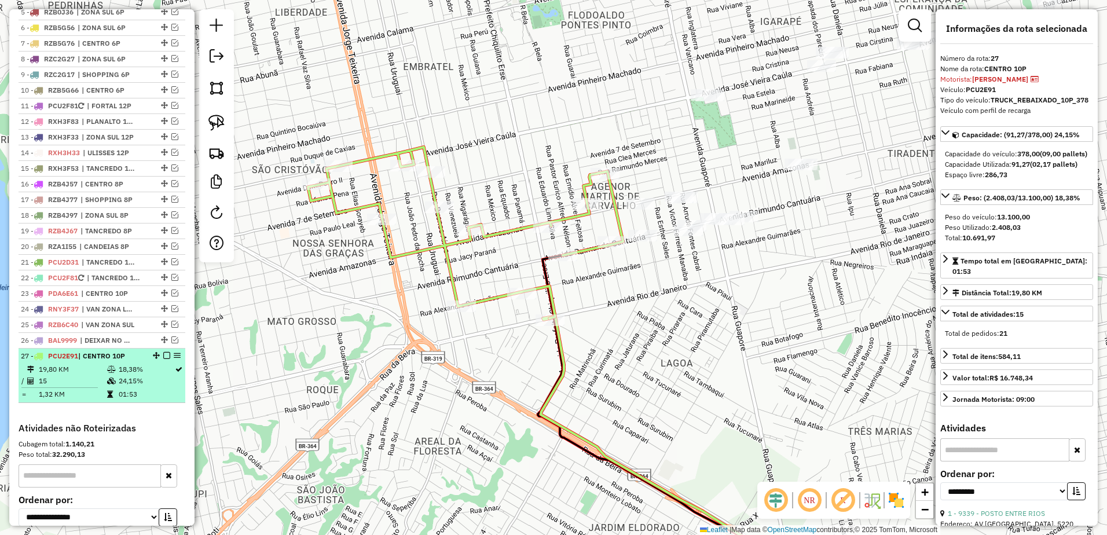
click at [164, 359] on em at bounding box center [166, 355] width 7 height 7
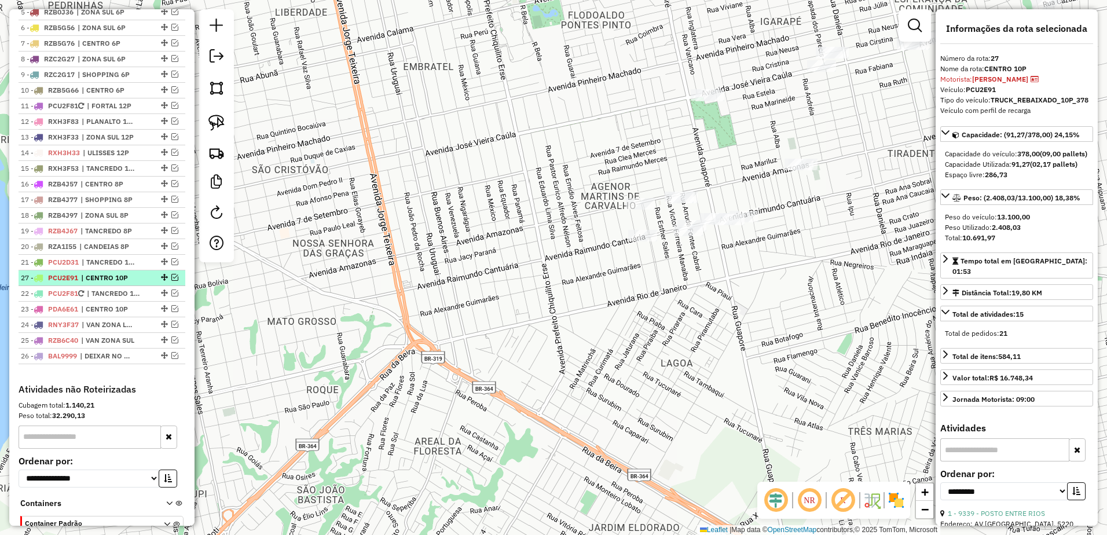
drag, startPoint x: 164, startPoint y: 368, endPoint x: 159, endPoint y: 291, distance: 76.6
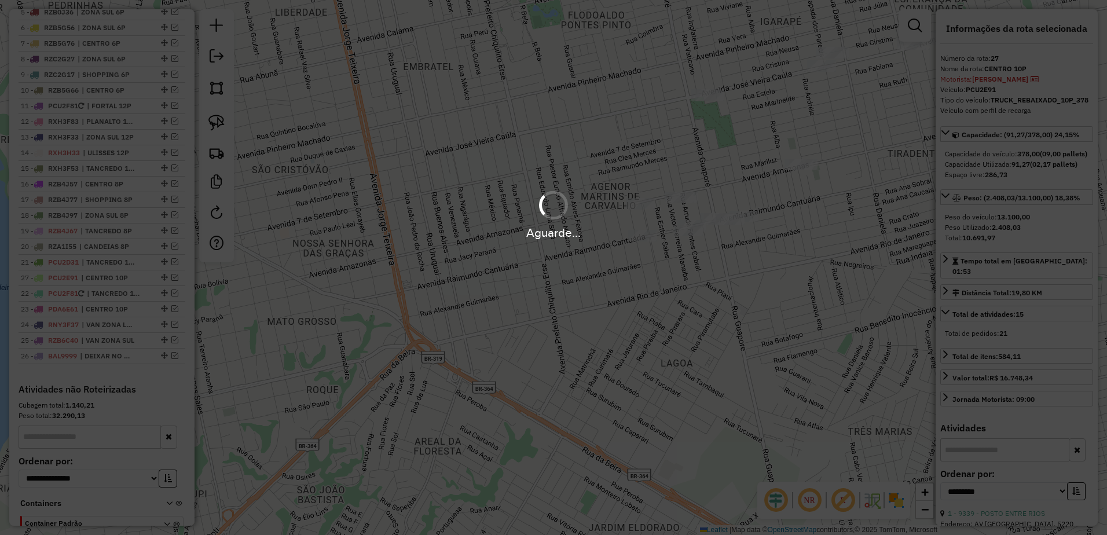
click at [684, 303] on div "Aguarde..." at bounding box center [553, 267] width 1107 height 535
click at [823, 248] on div "Aguarde..." at bounding box center [553, 267] width 1107 height 535
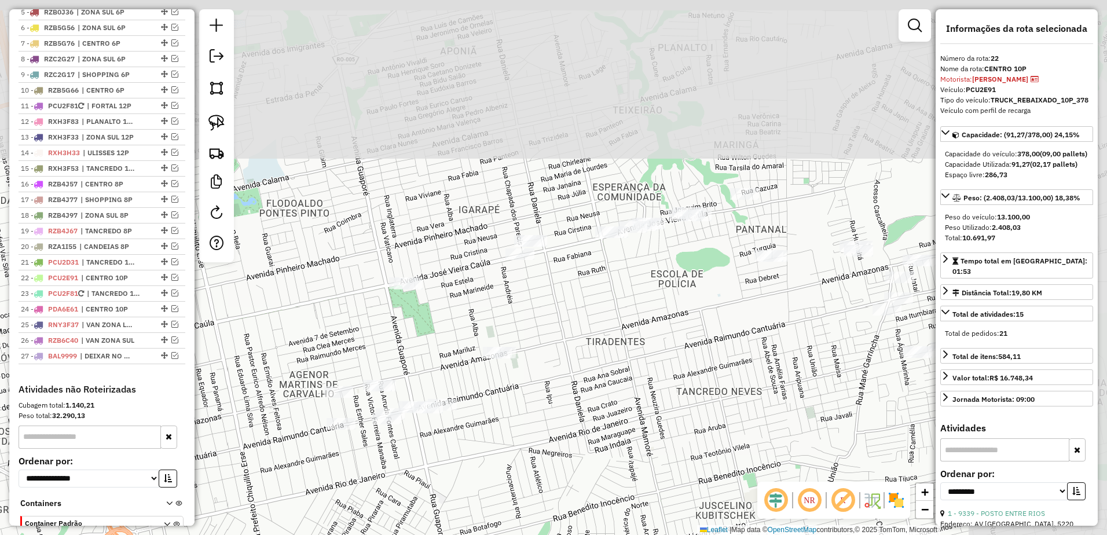
drag, startPoint x: 823, startPoint y: 248, endPoint x: 521, endPoint y: 437, distance: 355.5
click at [521, 437] on div "Janela de atendimento Grade de atendimento Capacidade Transportadoras Veículos …" at bounding box center [553, 267] width 1107 height 535
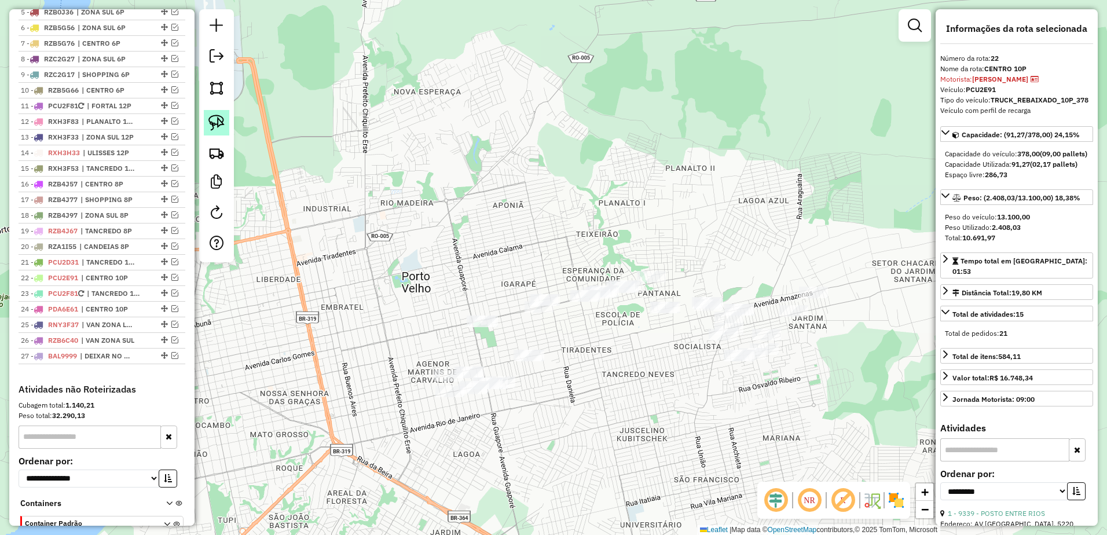
click at [212, 122] on img at bounding box center [216, 123] width 16 height 16
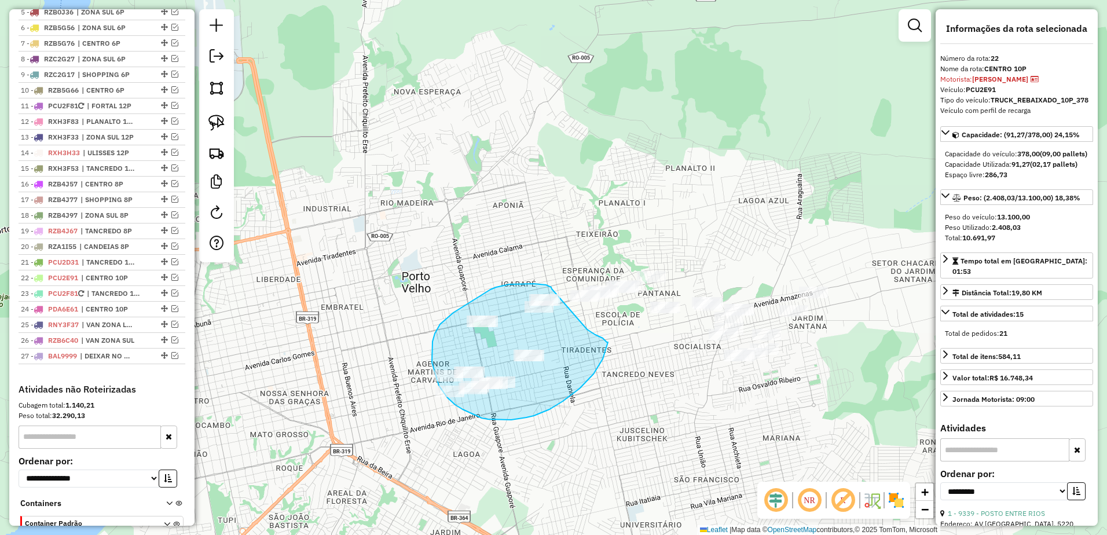
drag, startPoint x: 552, startPoint y: 289, endPoint x: 580, endPoint y: 324, distance: 45.3
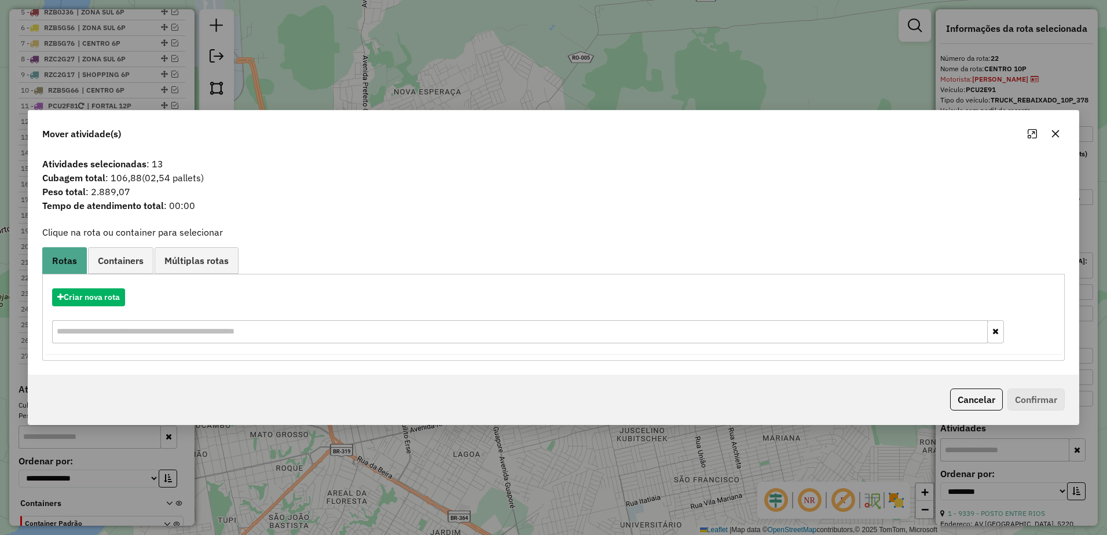
click at [1057, 131] on icon "button" at bounding box center [1055, 133] width 9 height 9
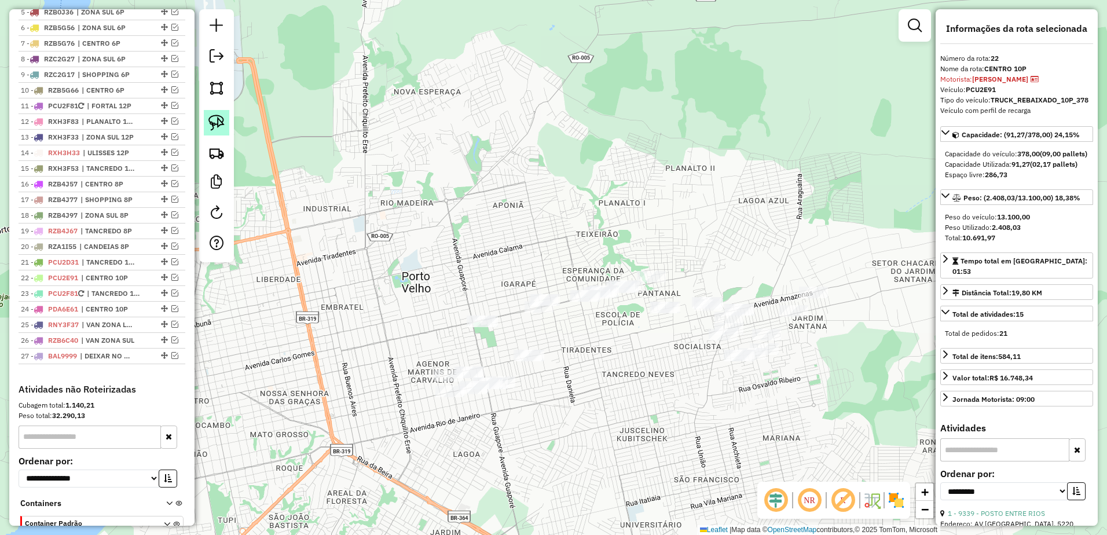
click at [221, 115] on img at bounding box center [216, 123] width 16 height 16
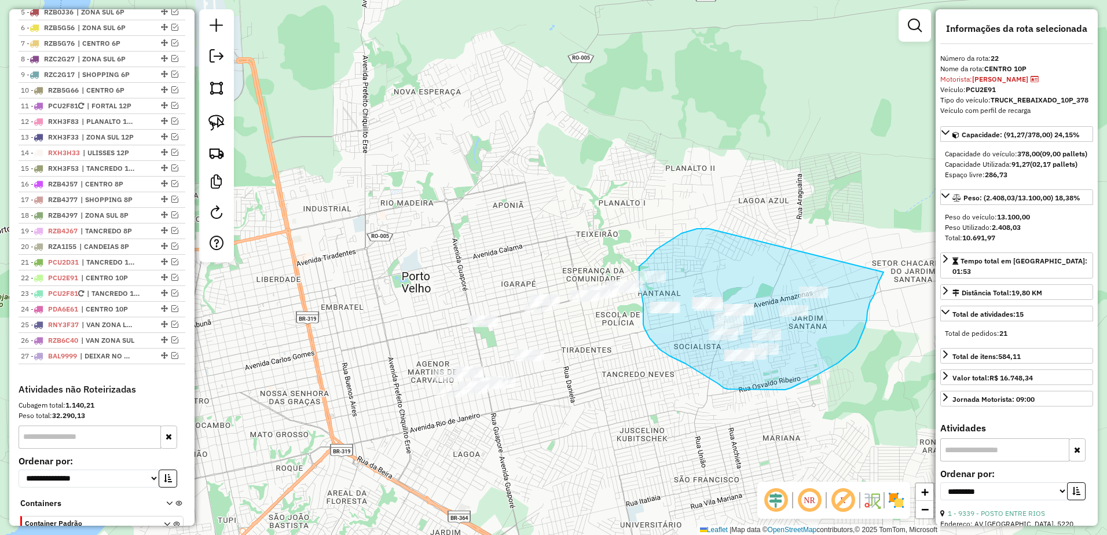
drag, startPoint x: 704, startPoint y: 229, endPoint x: 884, endPoint y: 272, distance: 184.7
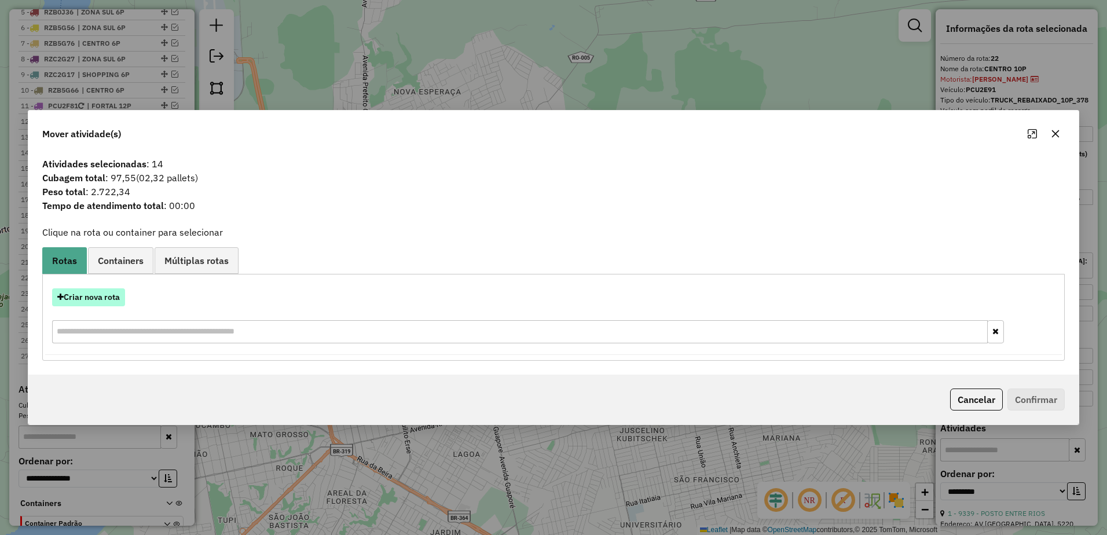
click at [86, 300] on button "Criar nova rota" at bounding box center [88, 297] width 73 height 18
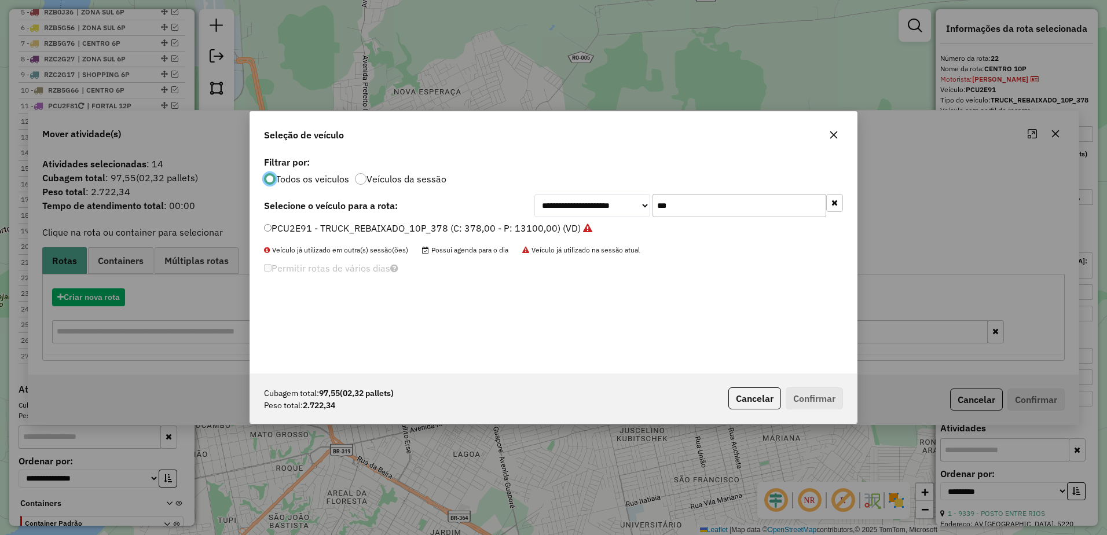
scroll to position [6, 3]
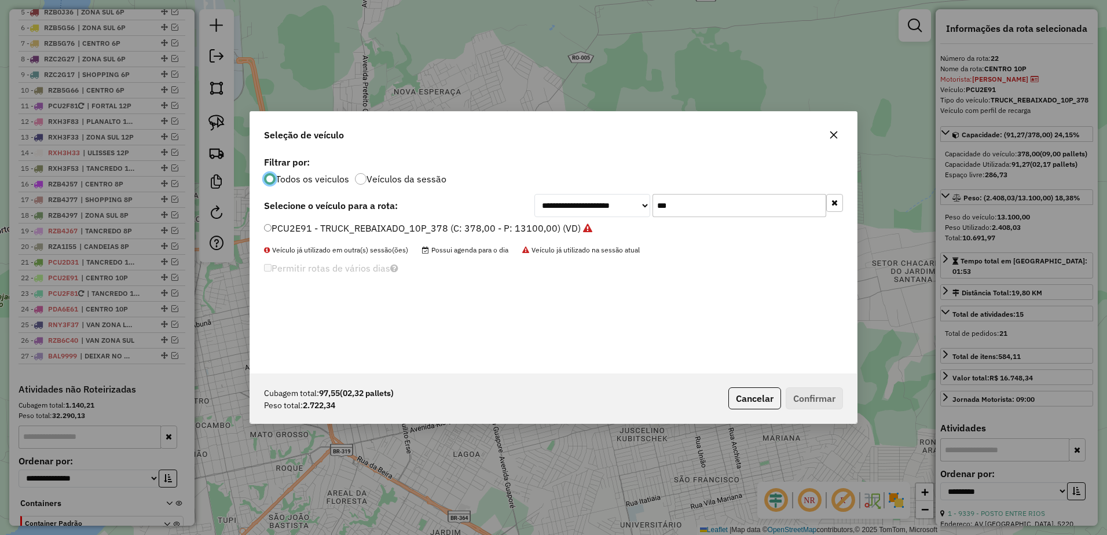
click at [717, 215] on input "***" at bounding box center [740, 205] width 174 height 23
type input "*"
type input "***"
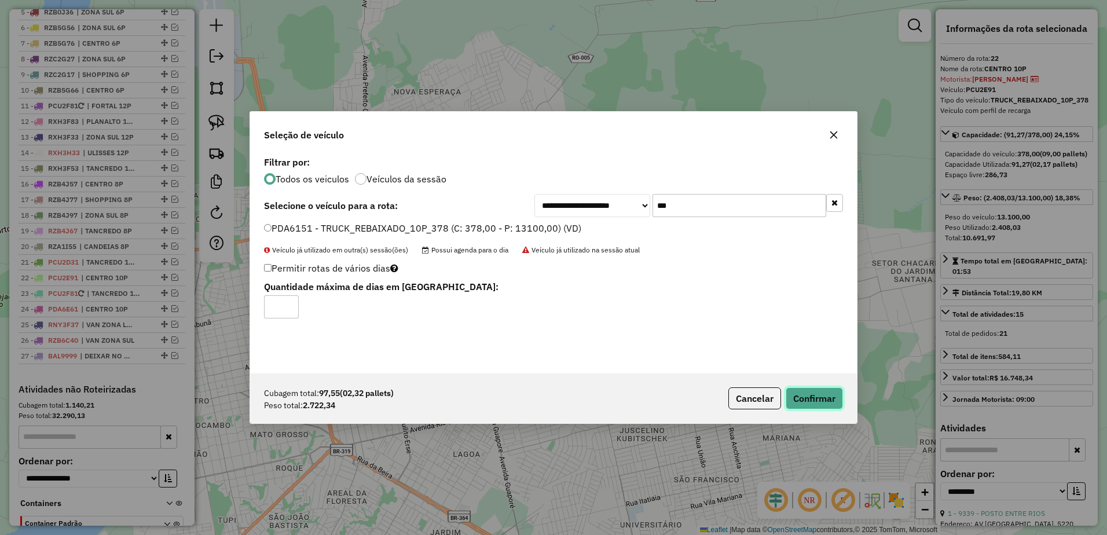
click at [835, 396] on button "Confirmar" at bounding box center [814, 398] width 57 height 22
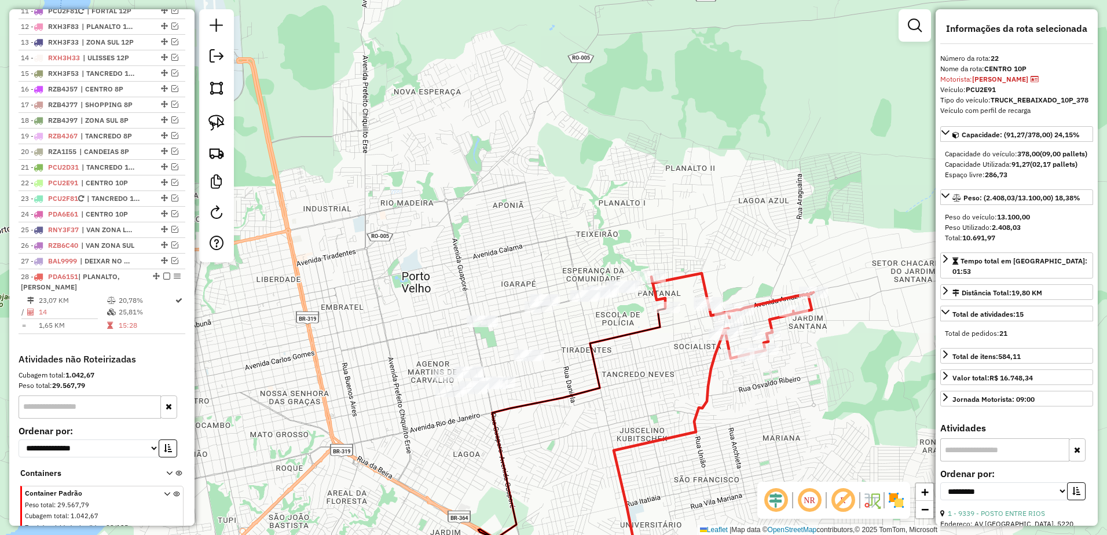
scroll to position [647, 0]
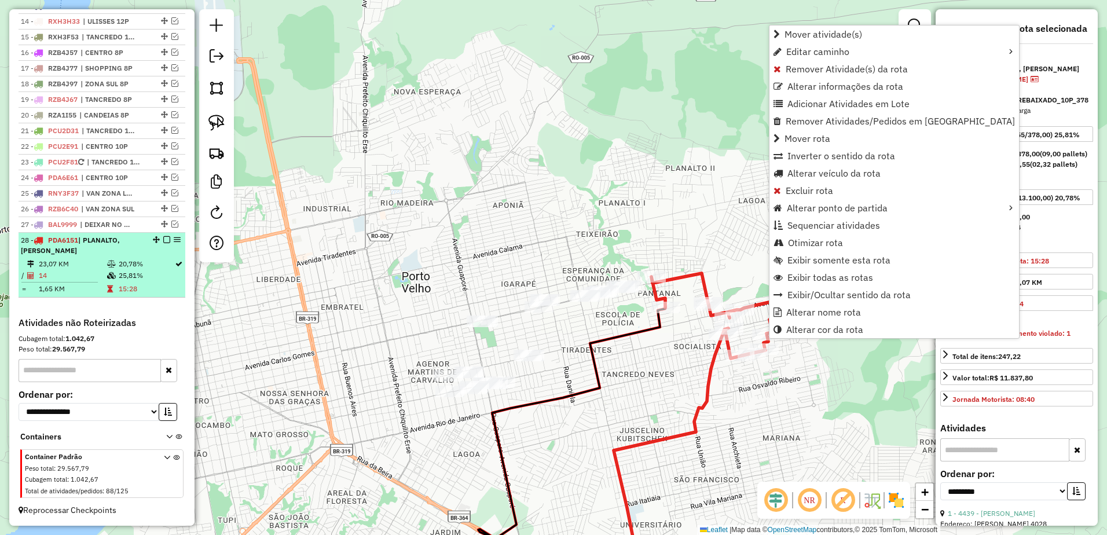
click at [113, 263] on icon at bounding box center [111, 264] width 9 height 7
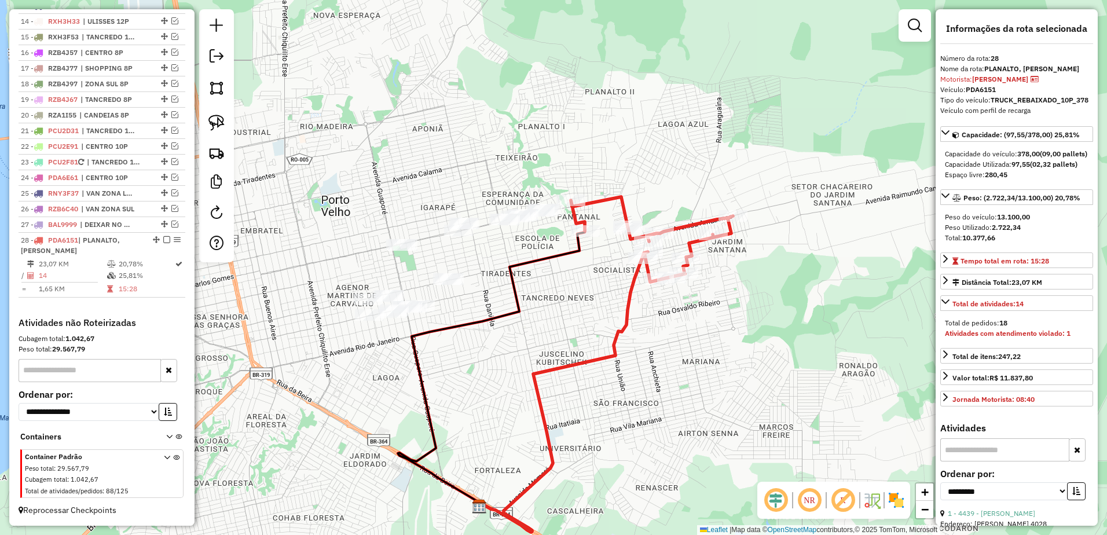
drag, startPoint x: 658, startPoint y: 283, endPoint x: 672, endPoint y: 385, distance: 102.8
click at [672, 385] on div "Janela de atendimento Grade de atendimento Capacidade Transportadoras Veículos …" at bounding box center [553, 267] width 1107 height 535
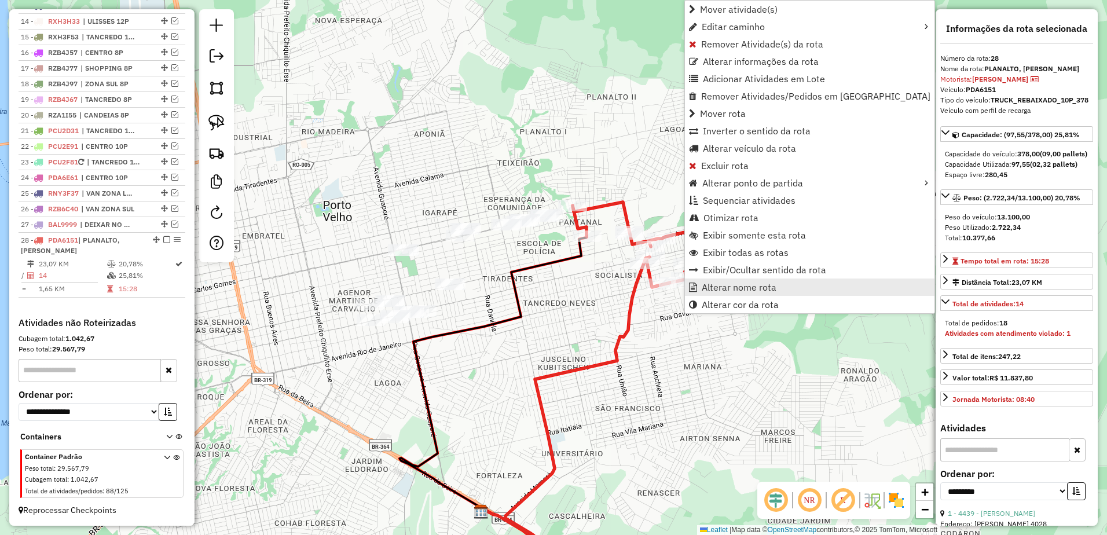
click at [710, 283] on span "Alterar nome rota" at bounding box center [739, 287] width 75 height 9
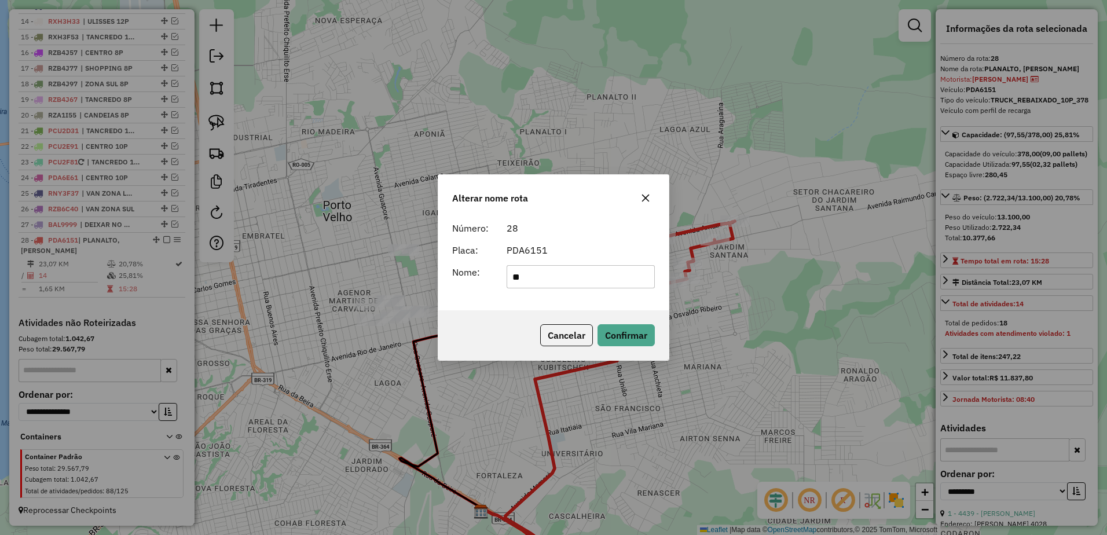
type input "*"
type input "**********"
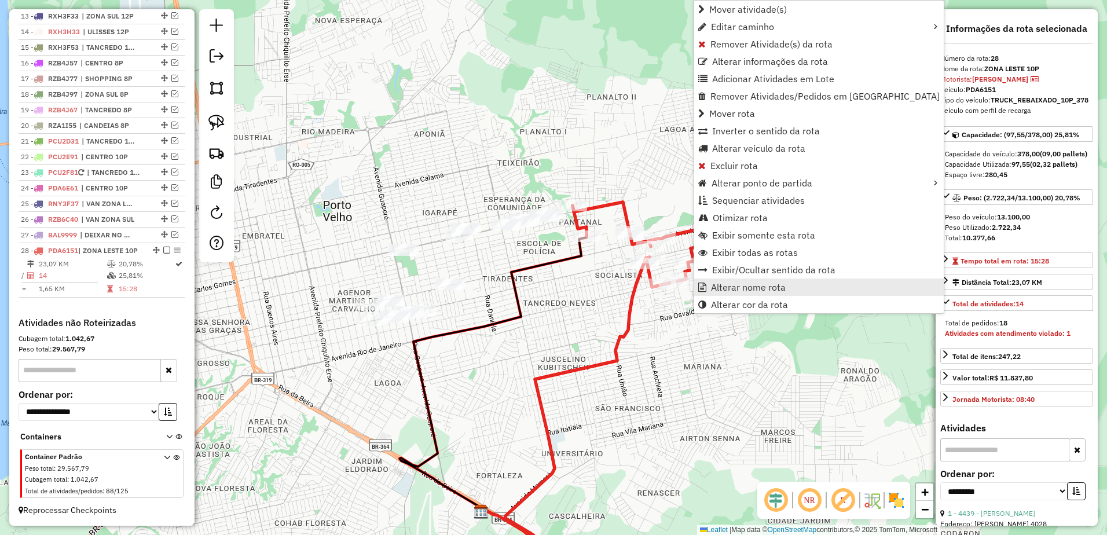
click at [719, 280] on link "Alterar nome rota" at bounding box center [819, 286] width 250 height 17
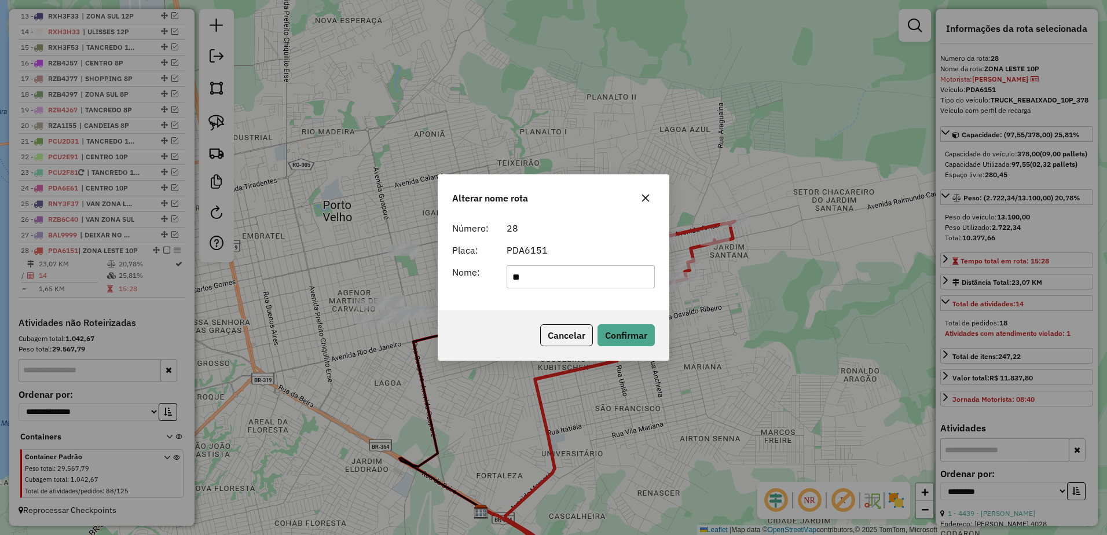
type input "*"
type input "*********"
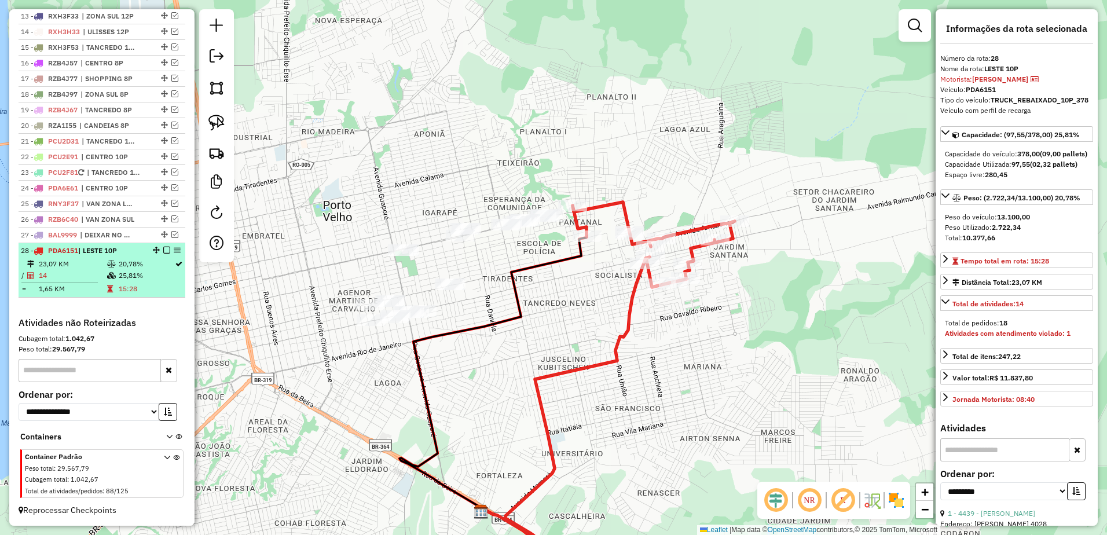
scroll to position [578, 0]
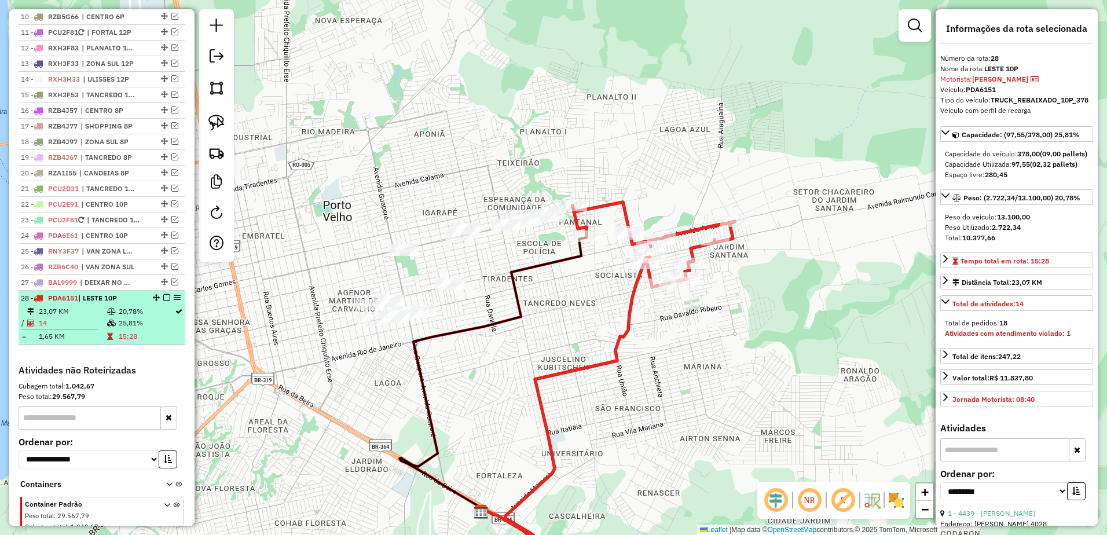
click at [163, 301] on em at bounding box center [166, 297] width 7 height 7
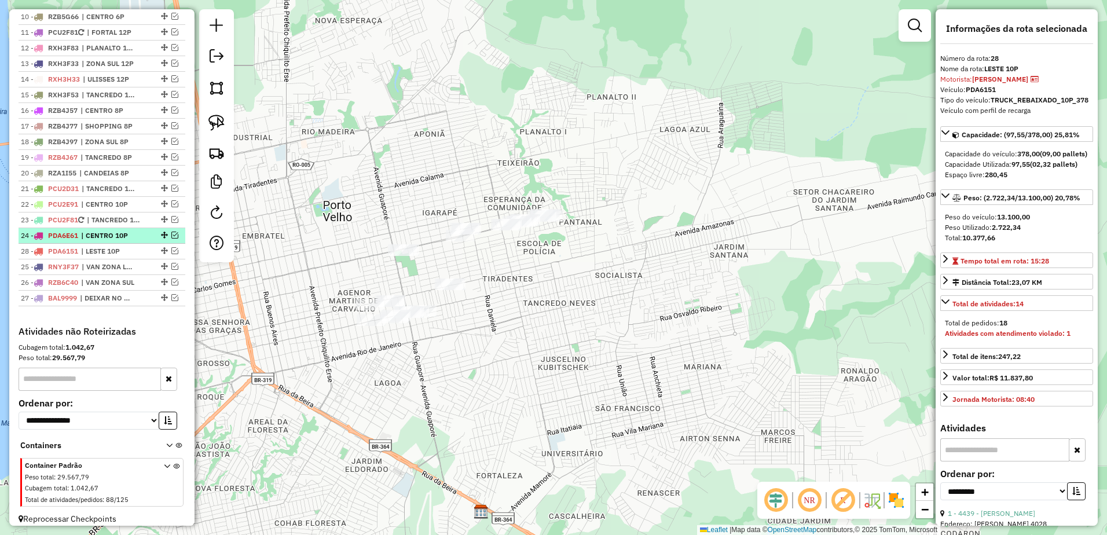
drag, startPoint x: 161, startPoint y: 307, endPoint x: 163, endPoint y: 247, distance: 60.2
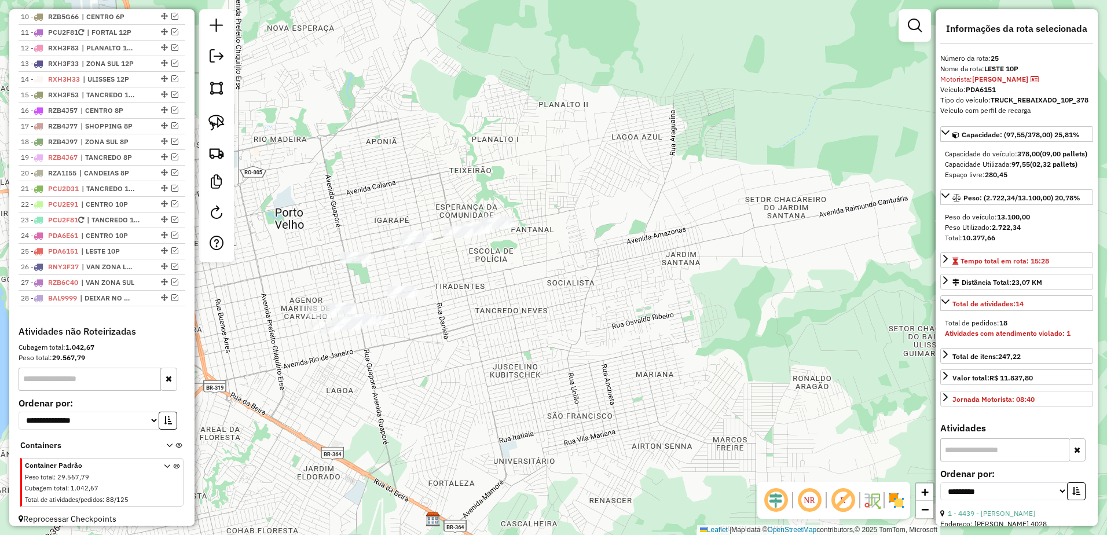
drag, startPoint x: 575, startPoint y: 182, endPoint x: 521, endPoint y: 187, distance: 54.1
click at [531, 189] on div "Janela de atendimento Grade de atendimento Capacidade Transportadoras Veículos …" at bounding box center [553, 267] width 1107 height 535
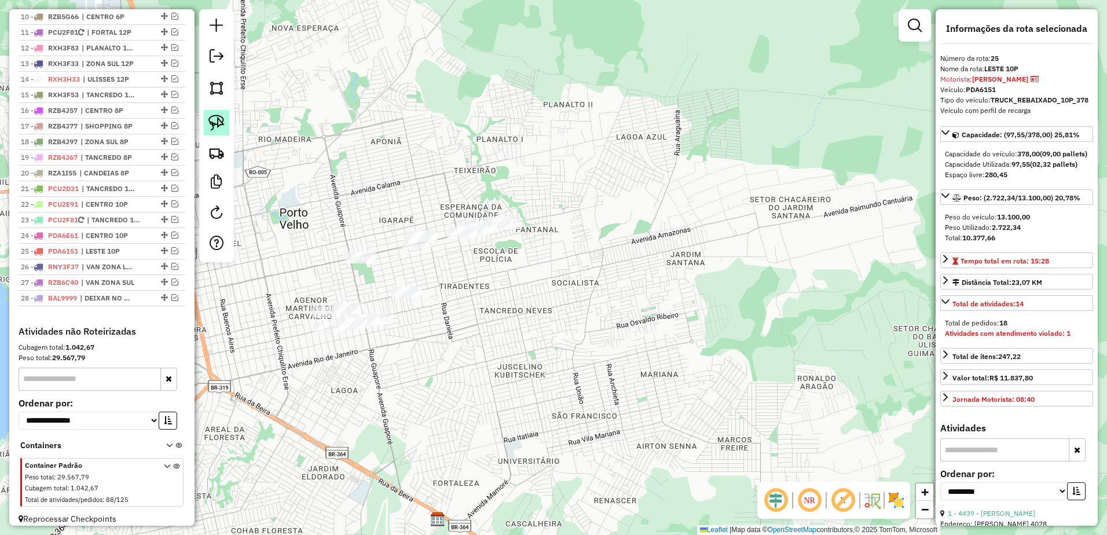
click at [216, 116] on img at bounding box center [216, 123] width 16 height 16
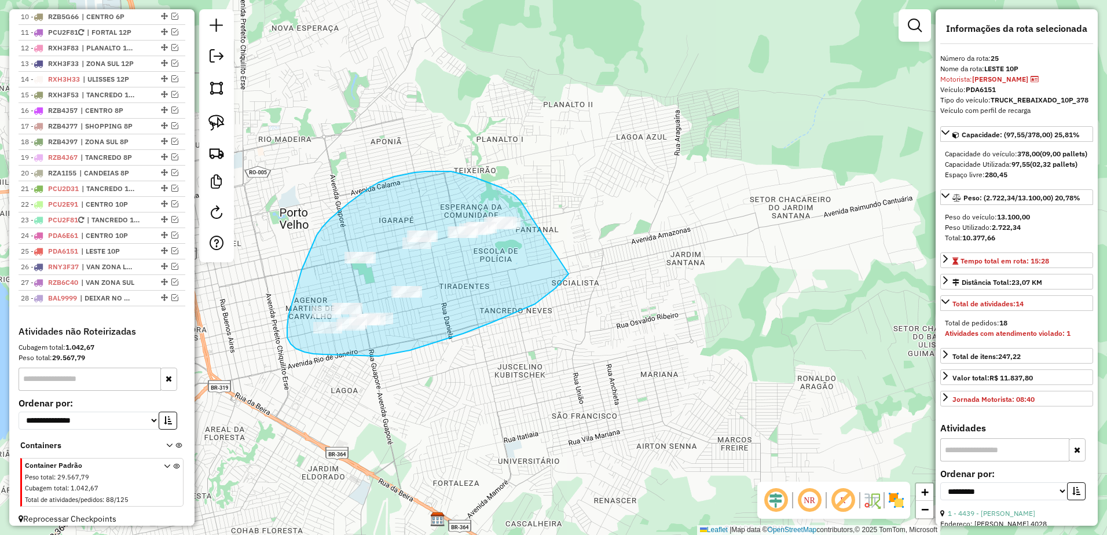
drag, startPoint x: 458, startPoint y: 173, endPoint x: 596, endPoint y: 239, distance: 152.8
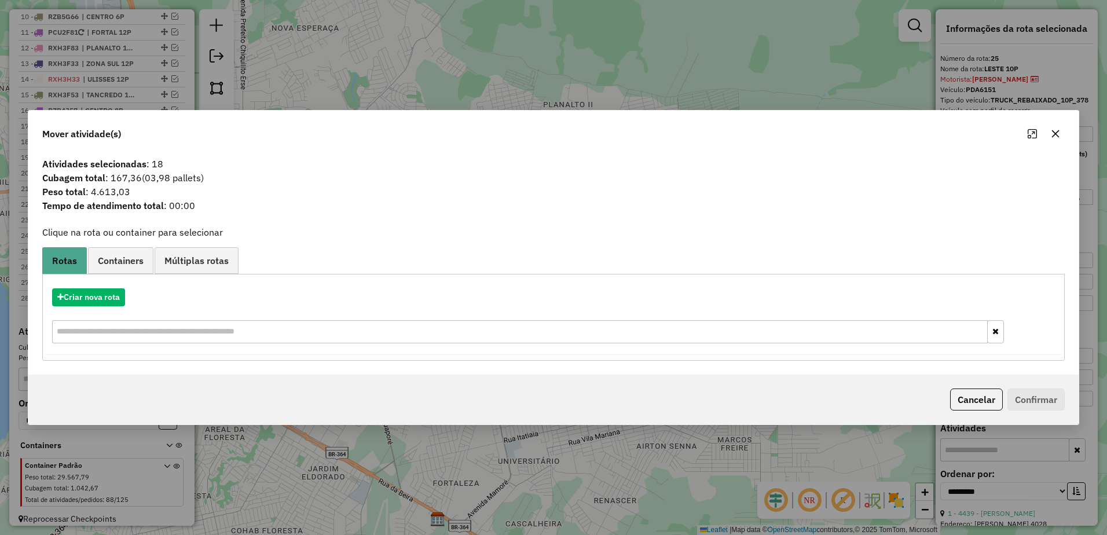
click at [1058, 131] on icon "button" at bounding box center [1056, 134] width 8 height 8
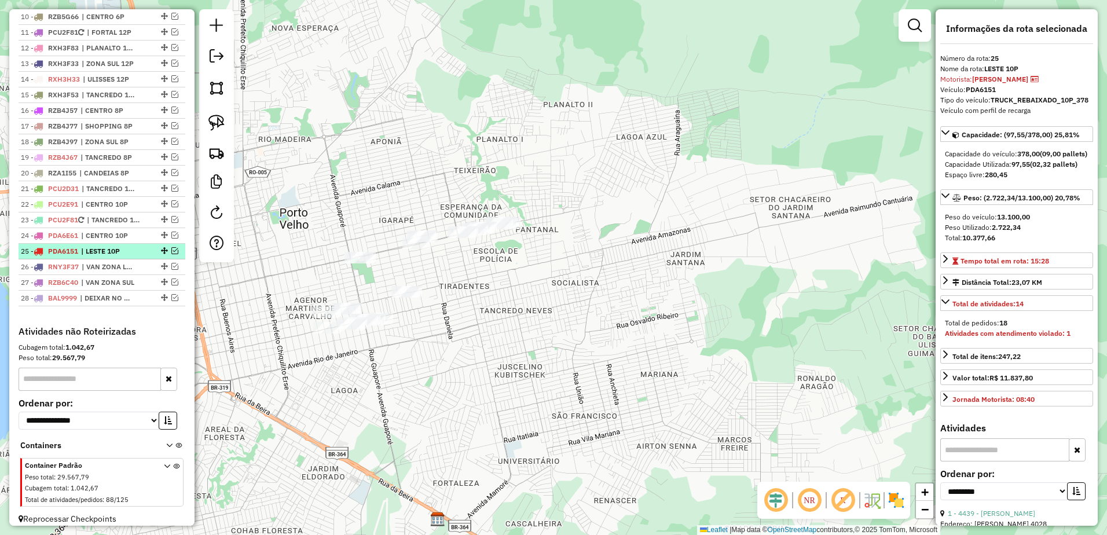
click at [173, 254] on em at bounding box center [174, 250] width 7 height 7
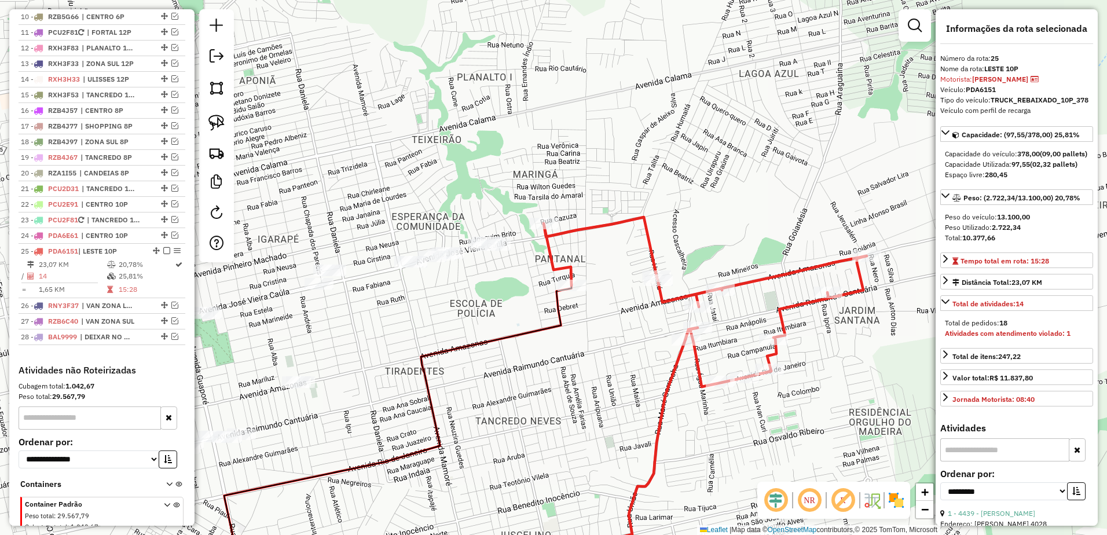
click at [564, 230] on icon at bounding box center [705, 302] width 323 height 170
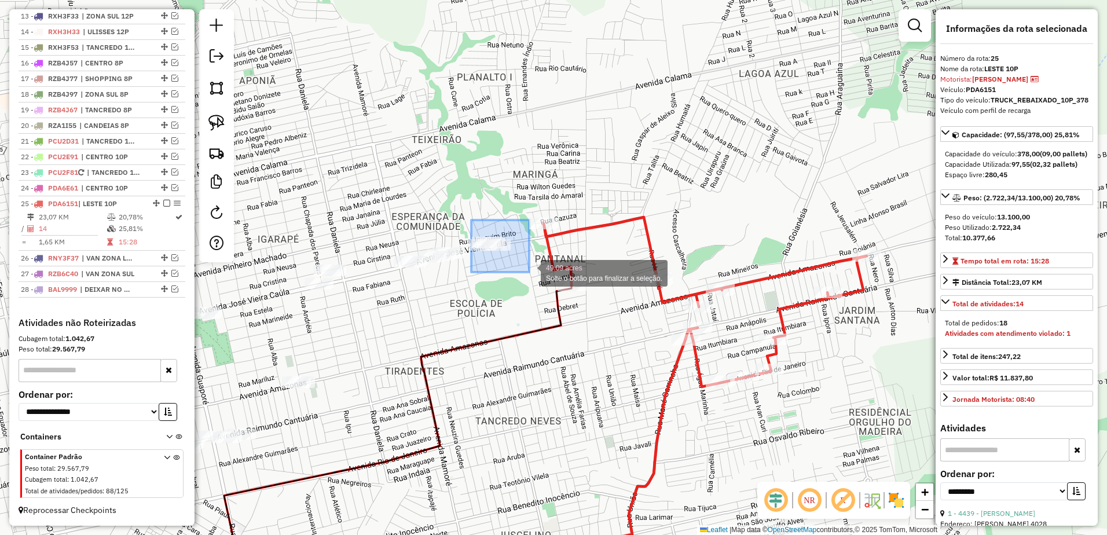
drag, startPoint x: 471, startPoint y: 220, endPoint x: 530, endPoint y: 272, distance: 78.3
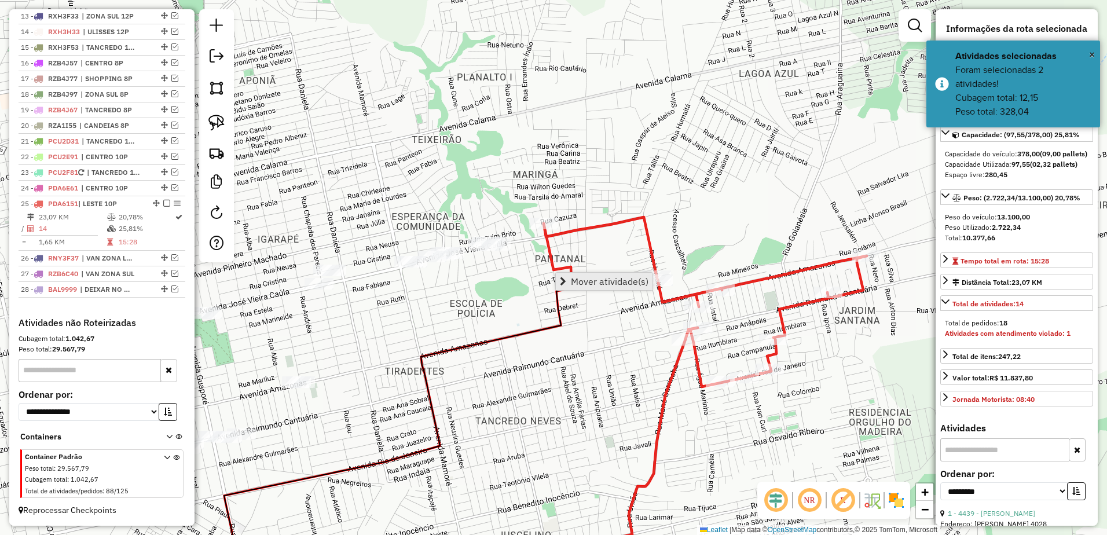
click at [595, 282] on span "Mover atividade(s)" at bounding box center [610, 281] width 78 height 9
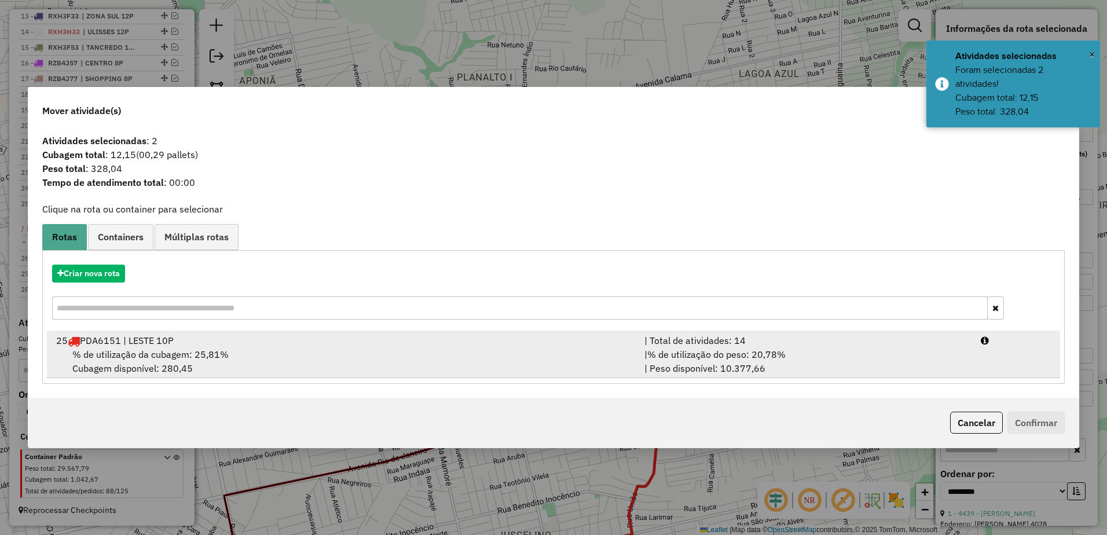
click at [479, 349] on div "% de utilização da cubagem: 25,81% Cubagem disponível: 280,45" at bounding box center [343, 361] width 588 height 28
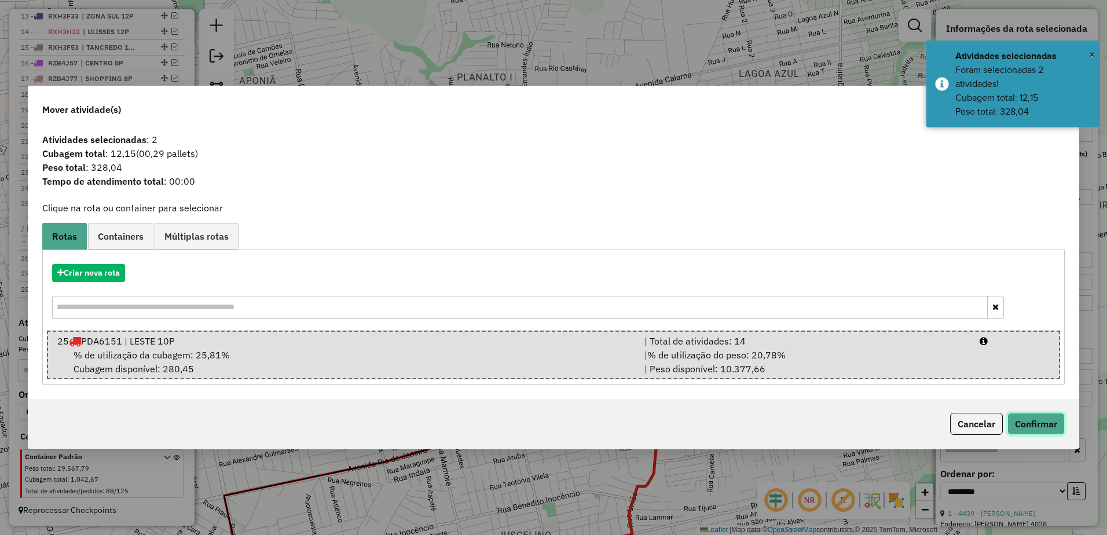
click at [1053, 420] on button "Confirmar" at bounding box center [1035, 424] width 57 height 22
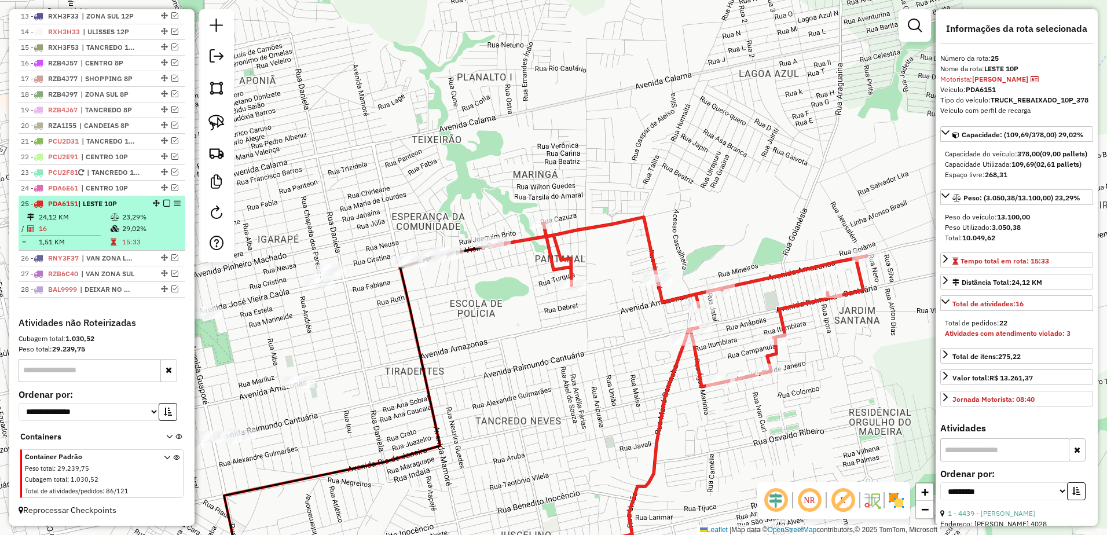
click at [122, 222] on td "23,29%" at bounding box center [151, 217] width 58 height 12
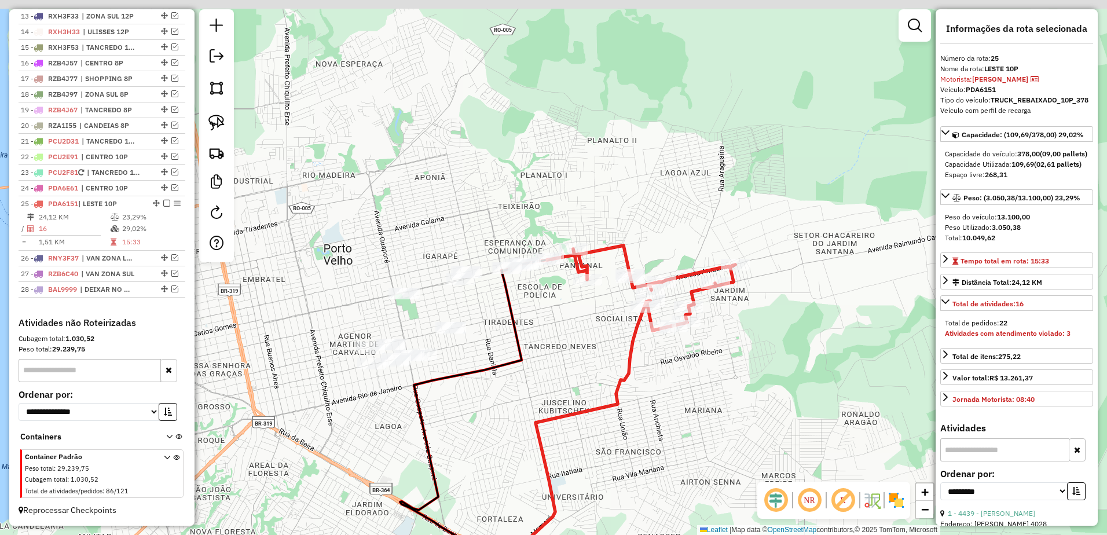
drag, startPoint x: 732, startPoint y: 287, endPoint x: 746, endPoint y: 432, distance: 146.0
click at [746, 432] on div "Janela de atendimento Grade de atendimento Capacidade Transportadoras Veículos …" at bounding box center [553, 267] width 1107 height 535
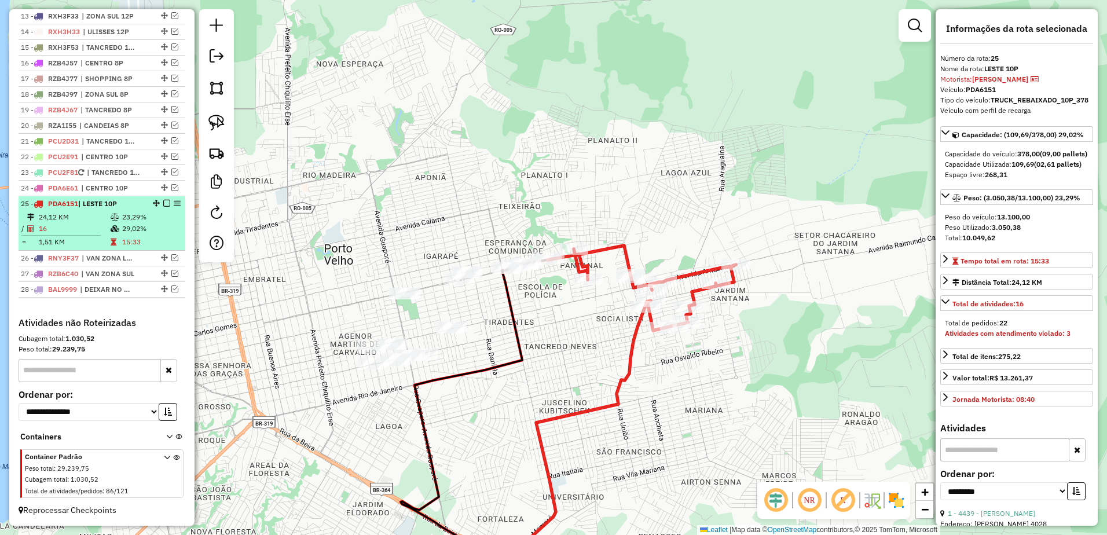
click at [164, 203] on em at bounding box center [166, 203] width 7 height 7
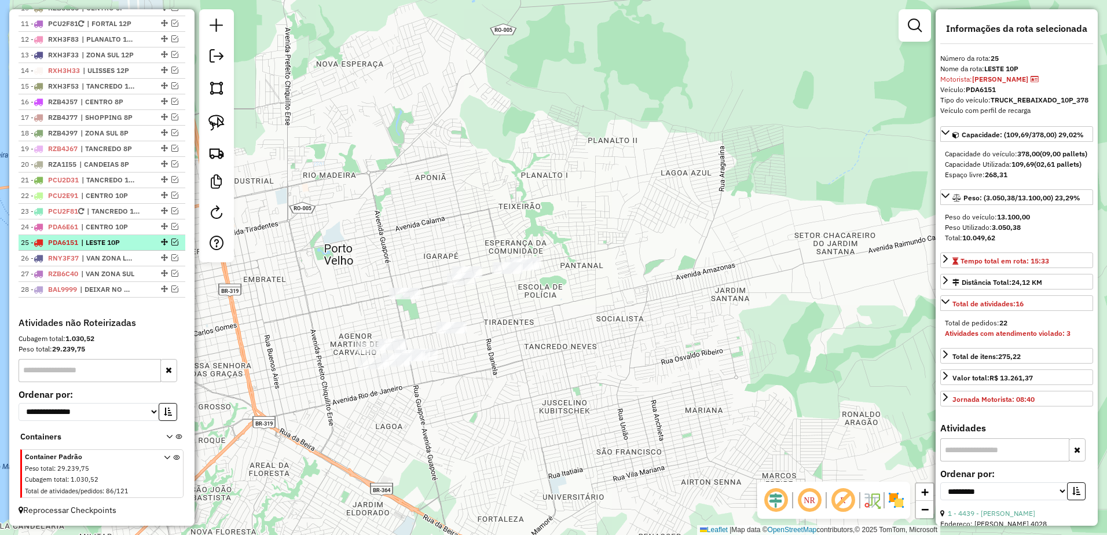
scroll to position [597, 0]
click at [217, 117] on img at bounding box center [216, 123] width 16 height 16
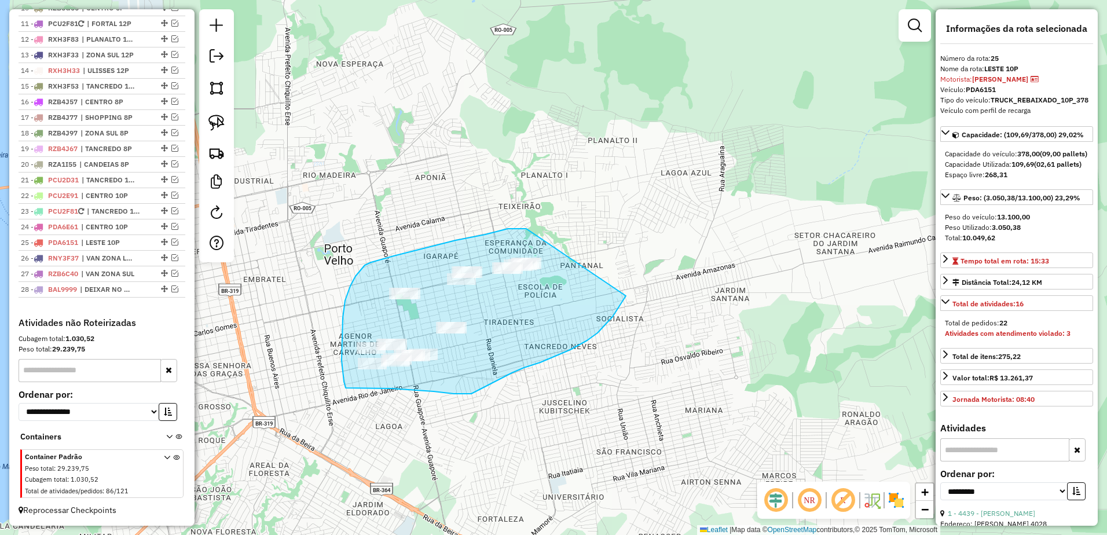
drag, startPoint x: 526, startPoint y: 229, endPoint x: 628, endPoint y: 294, distance: 120.6
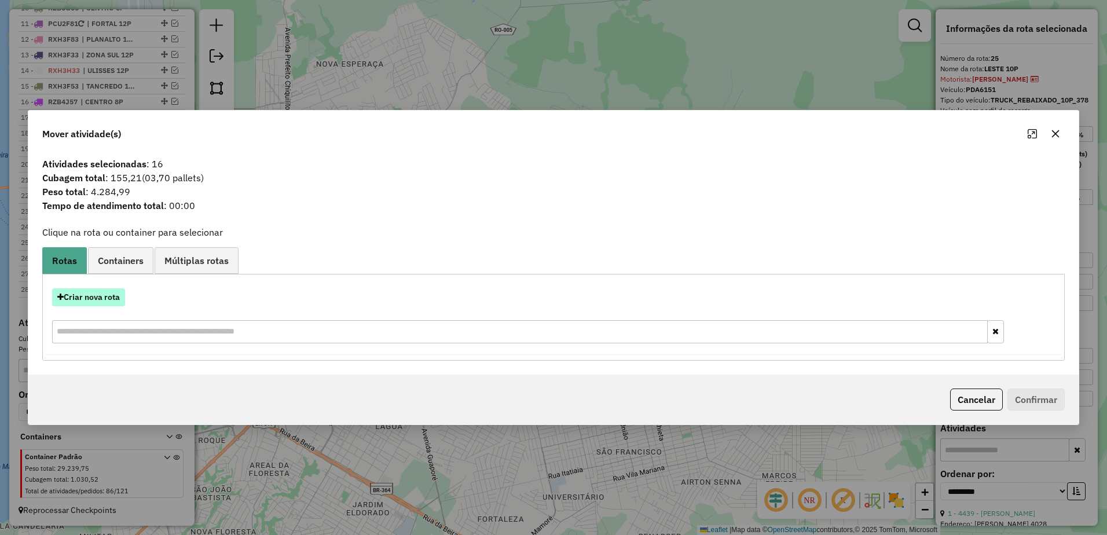
click at [93, 299] on button "Criar nova rota" at bounding box center [88, 297] width 73 height 18
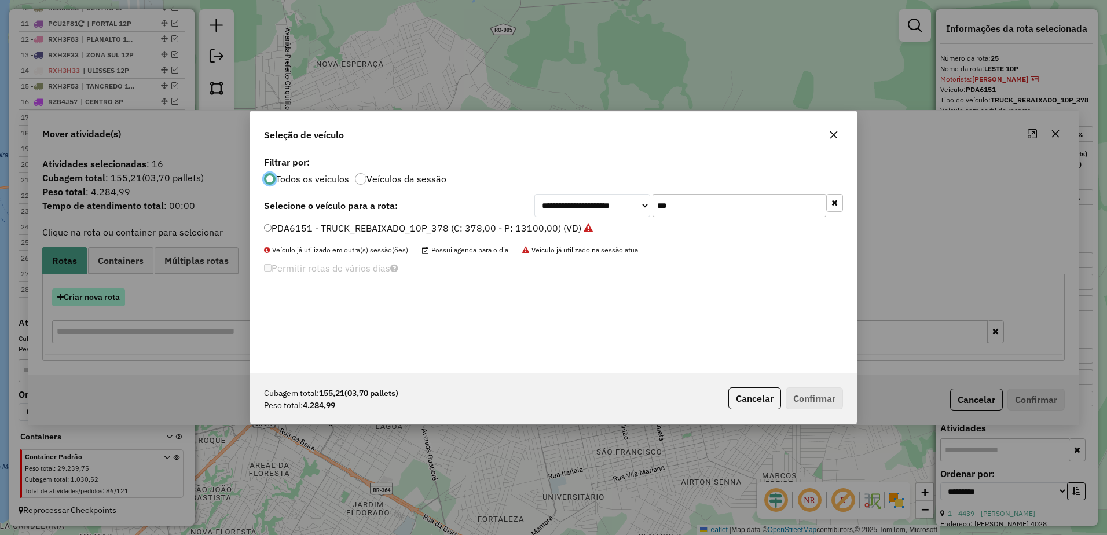
scroll to position [6, 3]
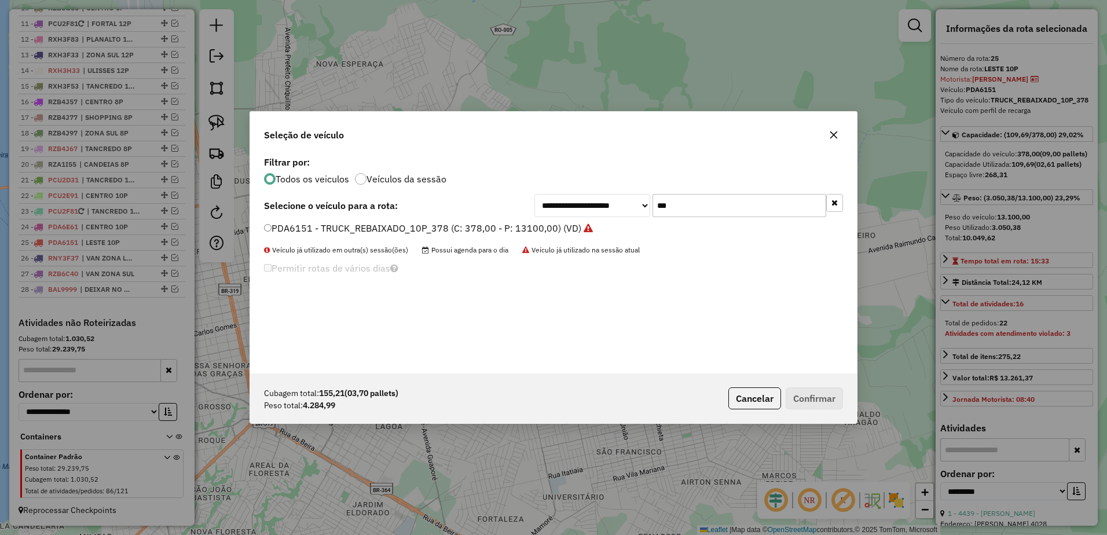
click at [712, 205] on input "***" at bounding box center [740, 205] width 174 height 23
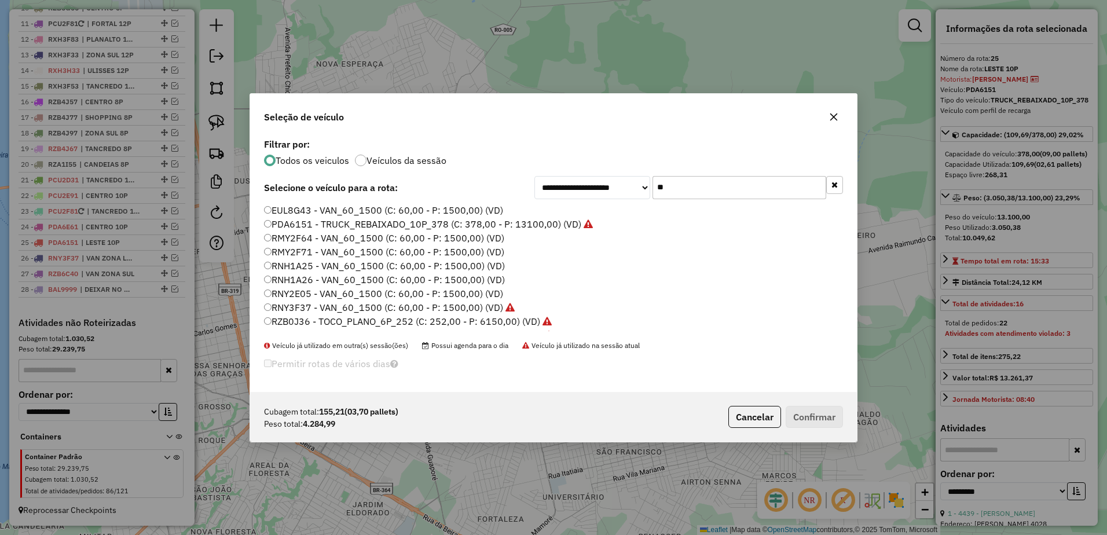
type input "*"
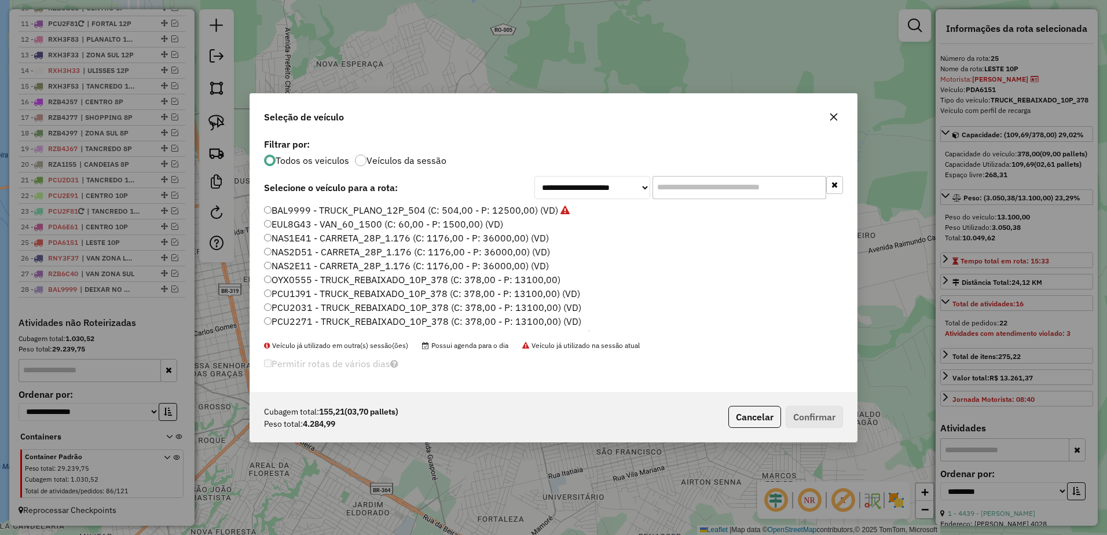
click at [834, 111] on button "button" at bounding box center [833, 117] width 19 height 19
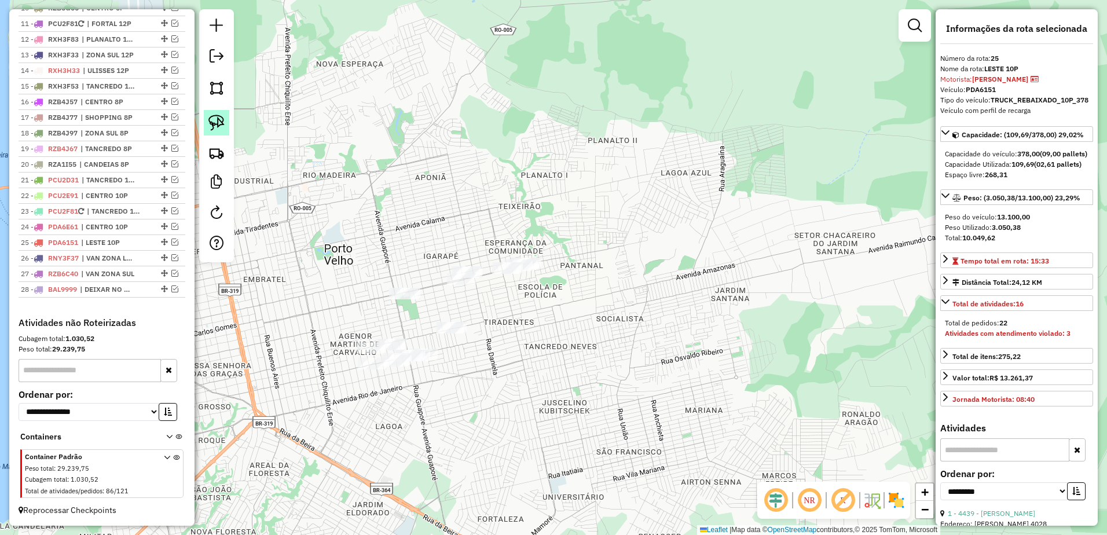
click at [222, 114] on link at bounding box center [216, 122] width 25 height 25
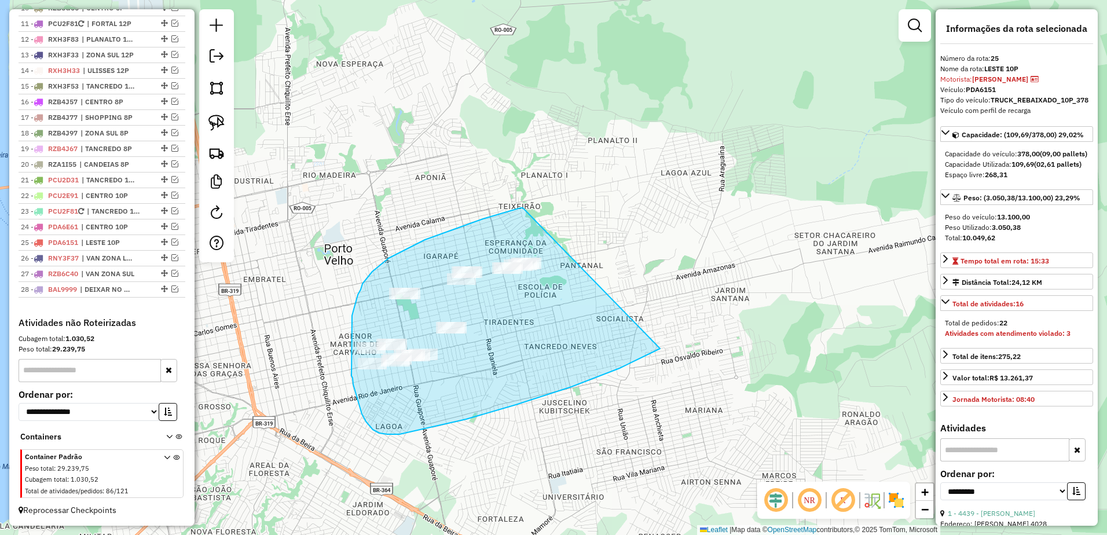
drag, startPoint x: 523, startPoint y: 208, endPoint x: 735, endPoint y: 272, distance: 221.4
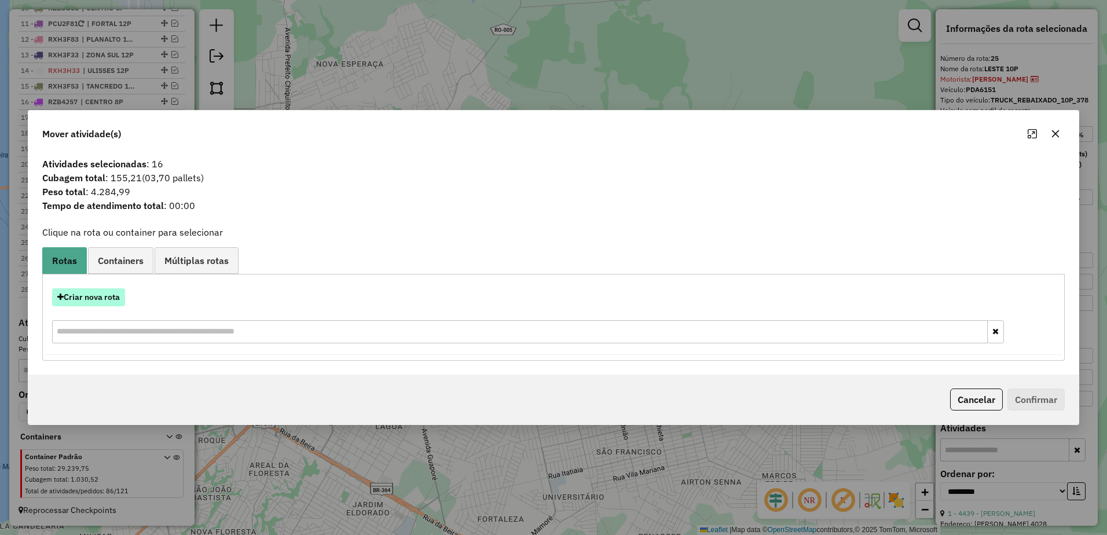
click at [114, 300] on button "Criar nova rota" at bounding box center [88, 297] width 73 height 18
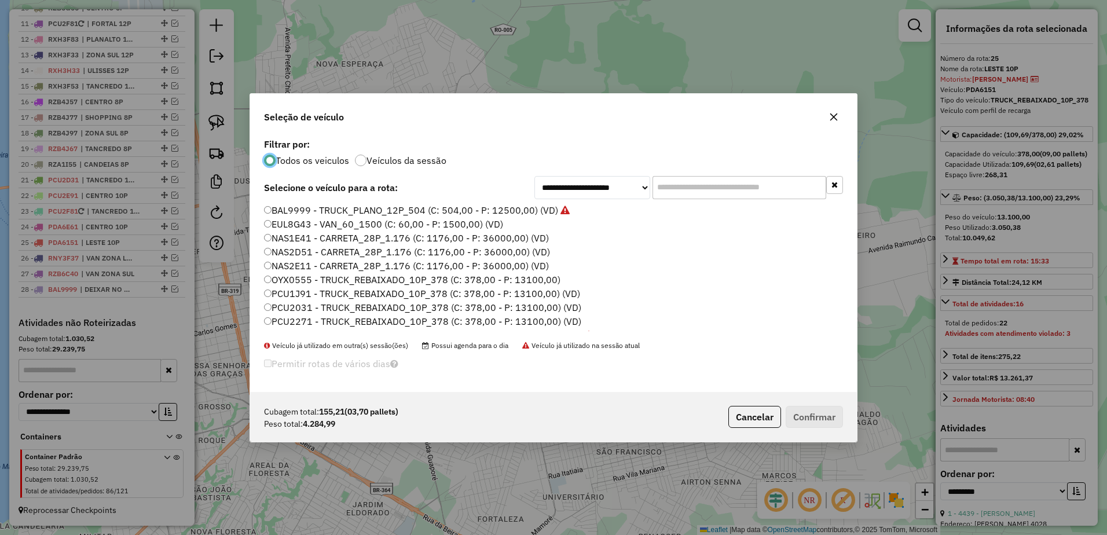
click at [727, 197] on input "text" at bounding box center [740, 187] width 174 height 23
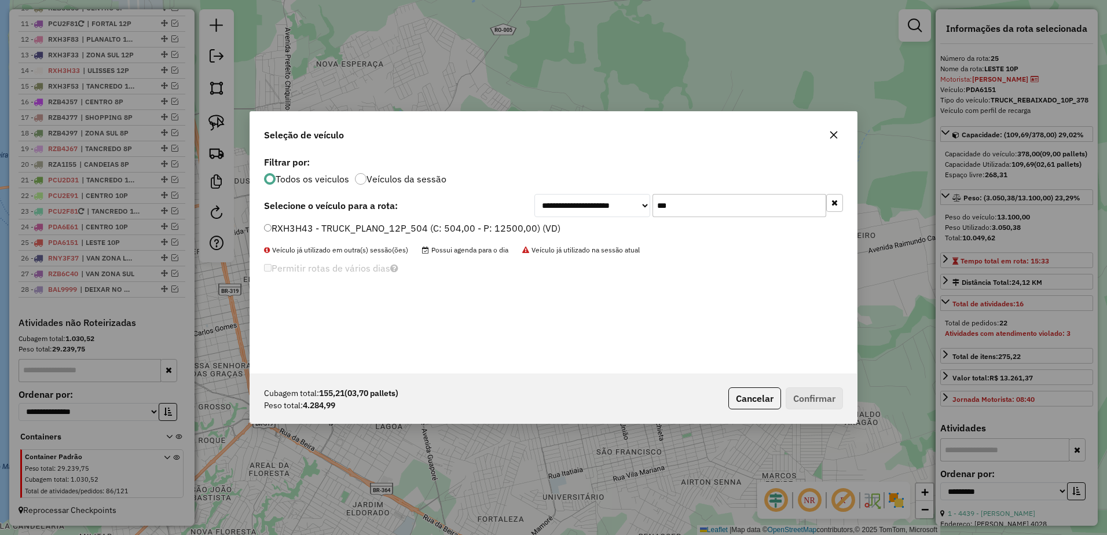
type input "***"
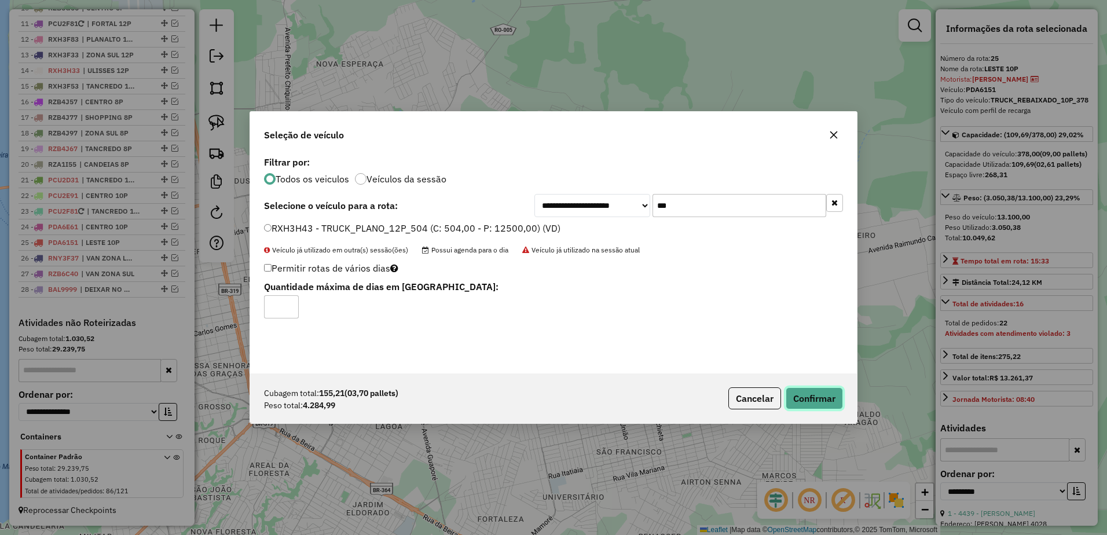
click at [808, 397] on button "Confirmar" at bounding box center [814, 398] width 57 height 22
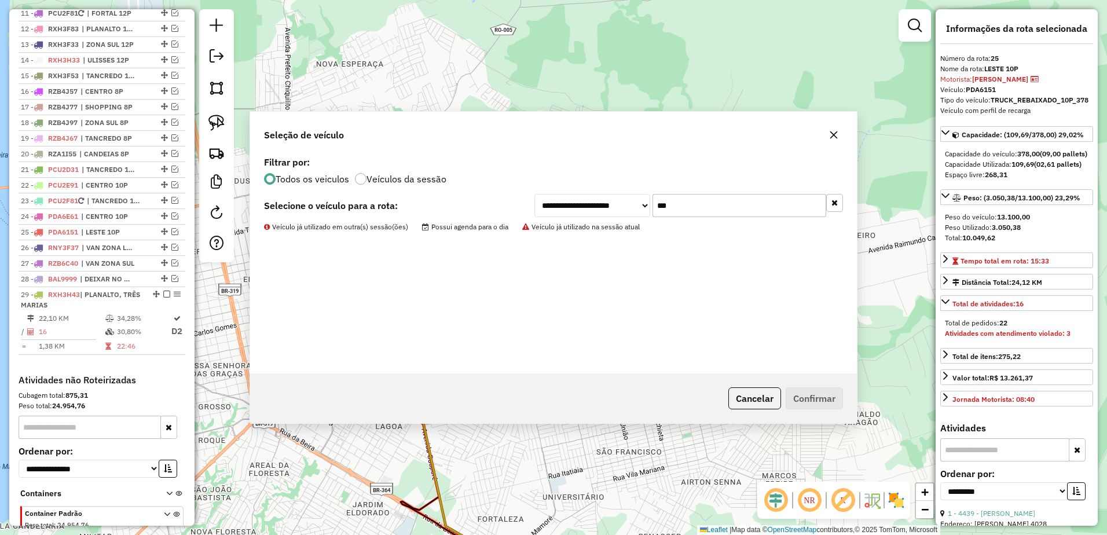
scroll to position [665, 0]
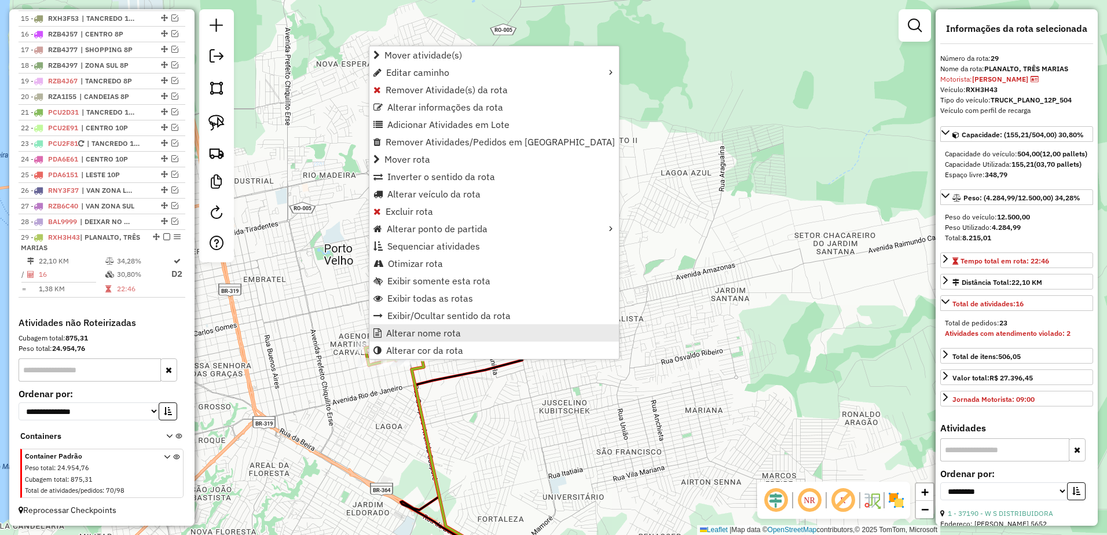
click at [445, 329] on span "Alterar nome rota" at bounding box center [423, 332] width 75 height 9
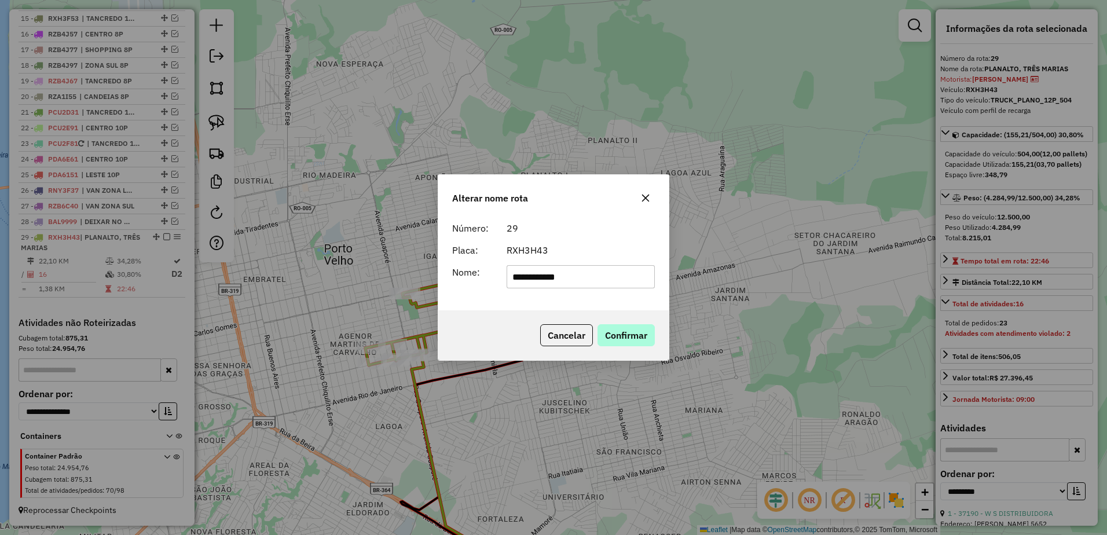
type input "**********"
click at [637, 340] on button "Confirmar" at bounding box center [625, 335] width 57 height 22
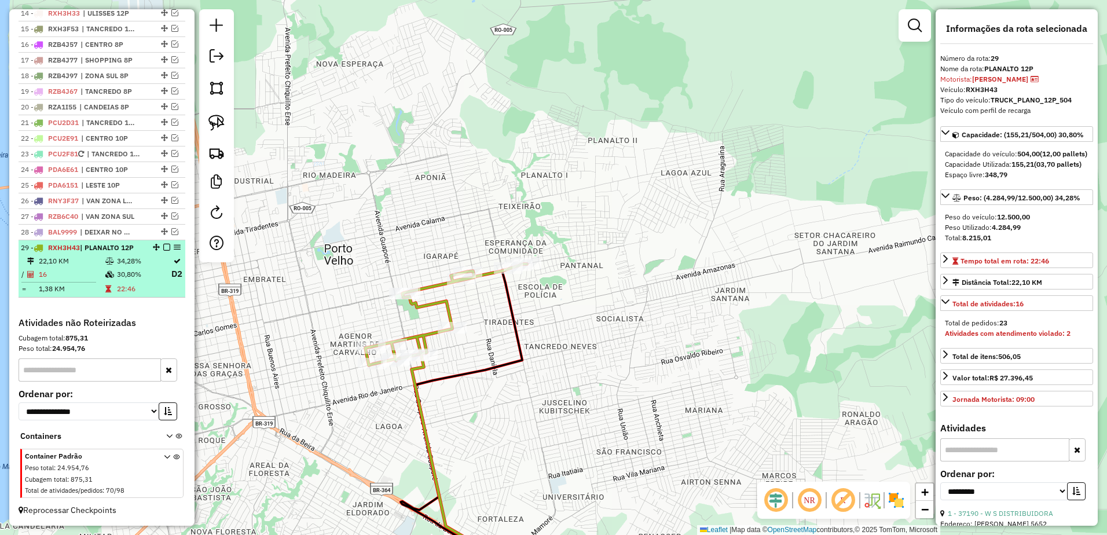
scroll to position [539, 0]
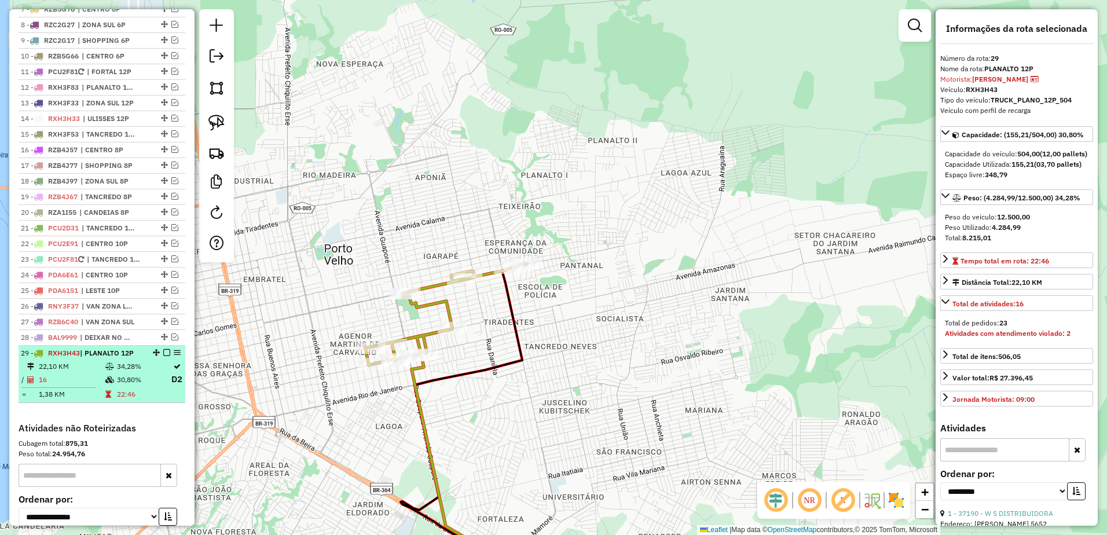
click at [163, 356] on em at bounding box center [166, 352] width 7 height 7
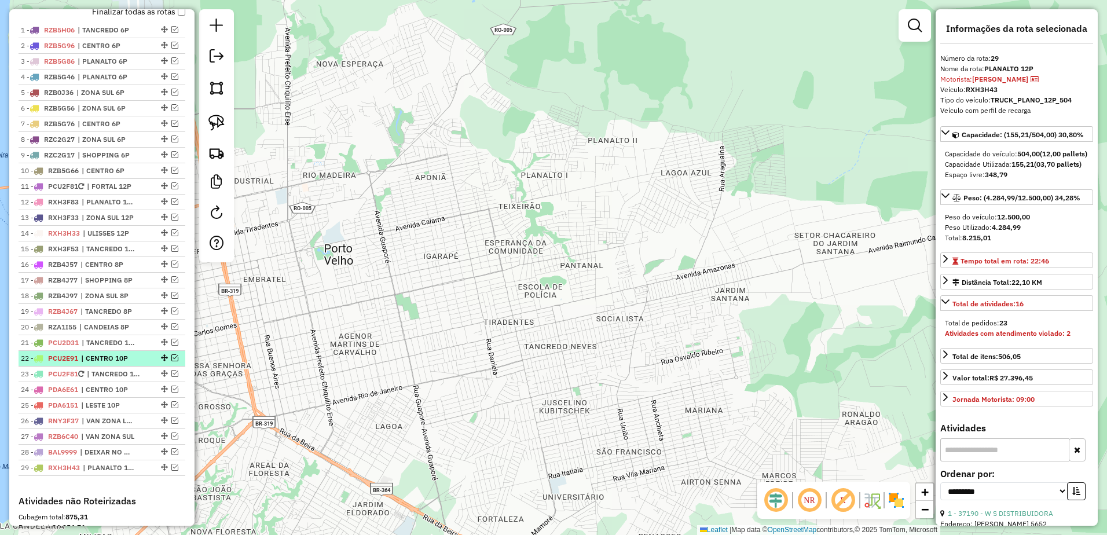
scroll to position [423, 0]
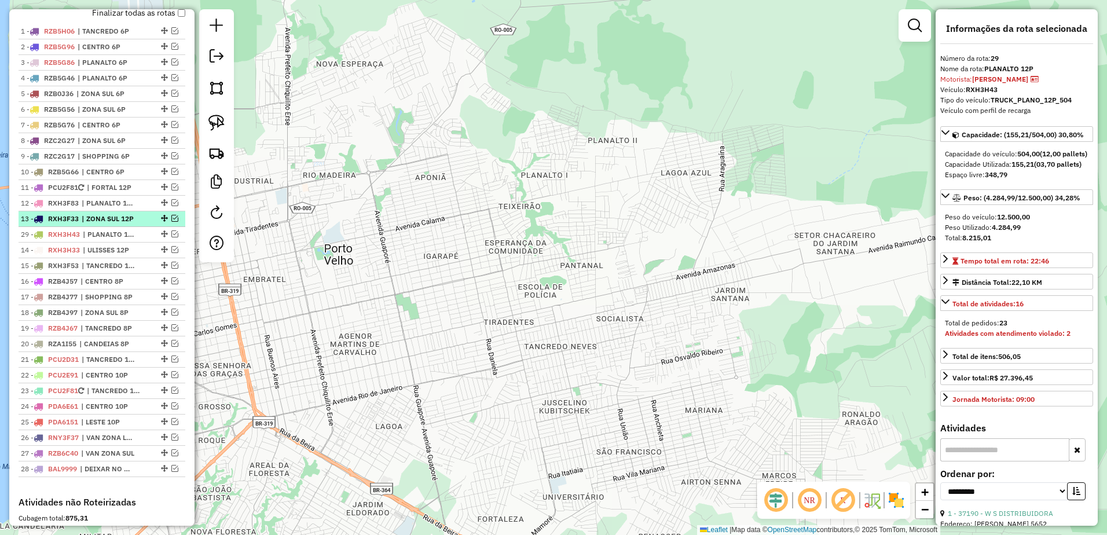
drag, startPoint x: 162, startPoint y: 481, endPoint x: 140, endPoint y: 237, distance: 244.7
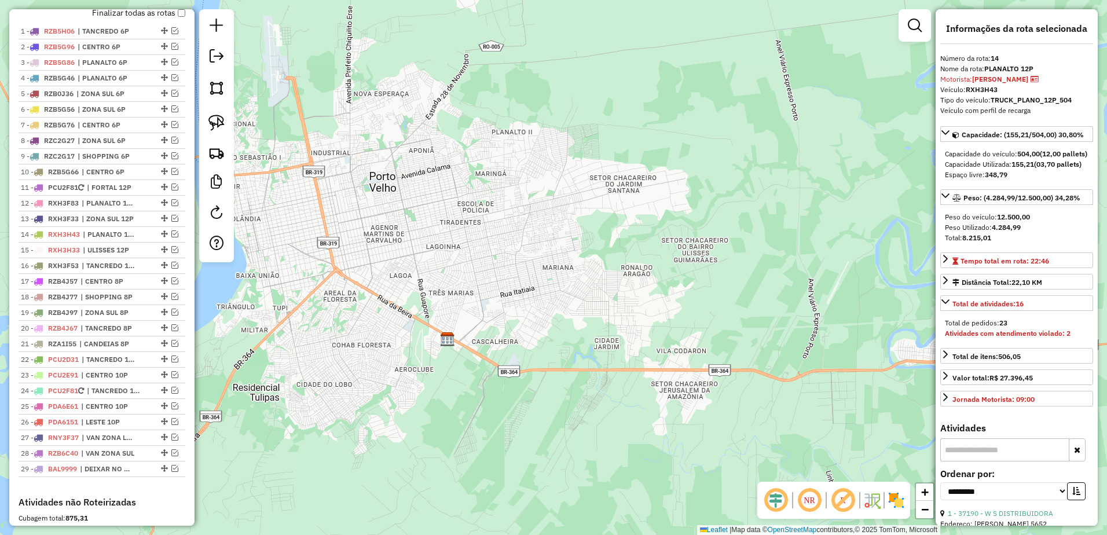
drag, startPoint x: 547, startPoint y: 396, endPoint x: 479, endPoint y: 289, distance: 126.2
click at [479, 289] on div "Janela de atendimento Grade de atendimento Capacidade Transportadoras Veículos …" at bounding box center [553, 267] width 1107 height 535
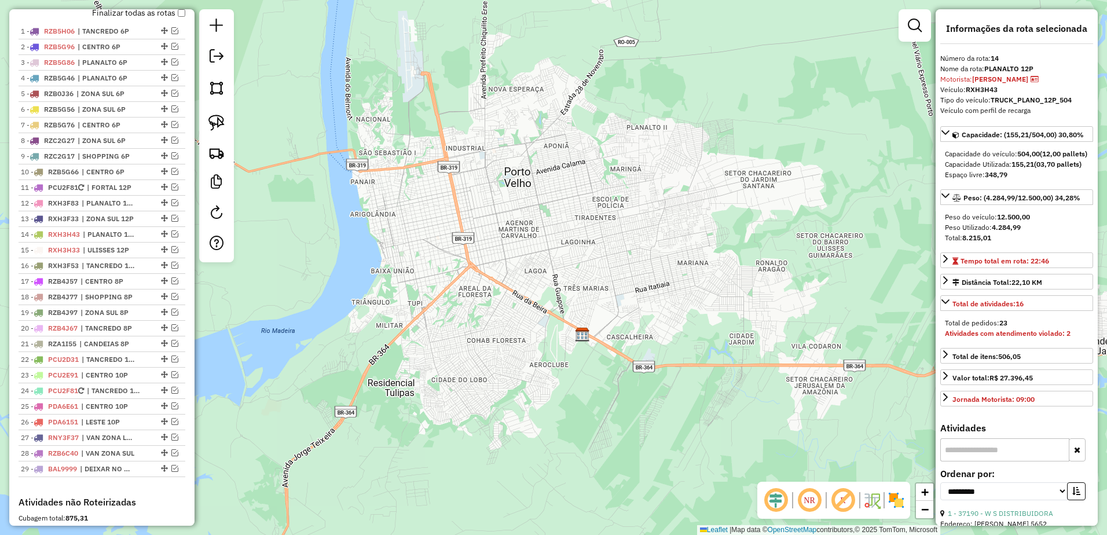
drag, startPoint x: 511, startPoint y: 297, endPoint x: 657, endPoint y: 318, distance: 147.5
click at [657, 318] on div "Janela de atendimento Grade de atendimento Capacidade Transportadoras Veículos …" at bounding box center [553, 267] width 1107 height 535
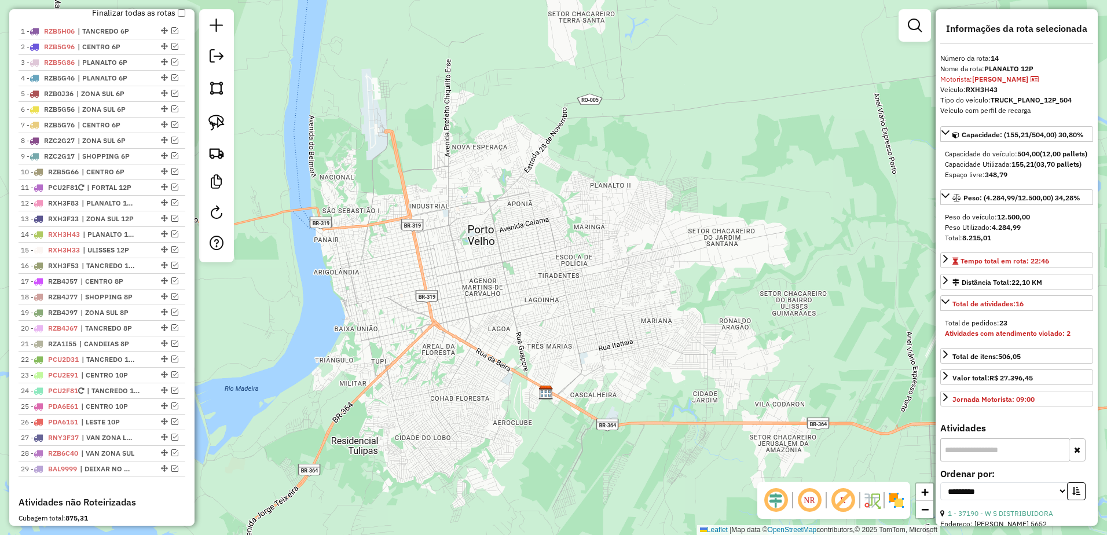
drag, startPoint x: 564, startPoint y: 331, endPoint x: 527, endPoint y: 335, distance: 37.2
click at [527, 335] on div "Janela de atendimento Grade de atendimento Capacidade Transportadoras Veículos …" at bounding box center [553, 267] width 1107 height 535
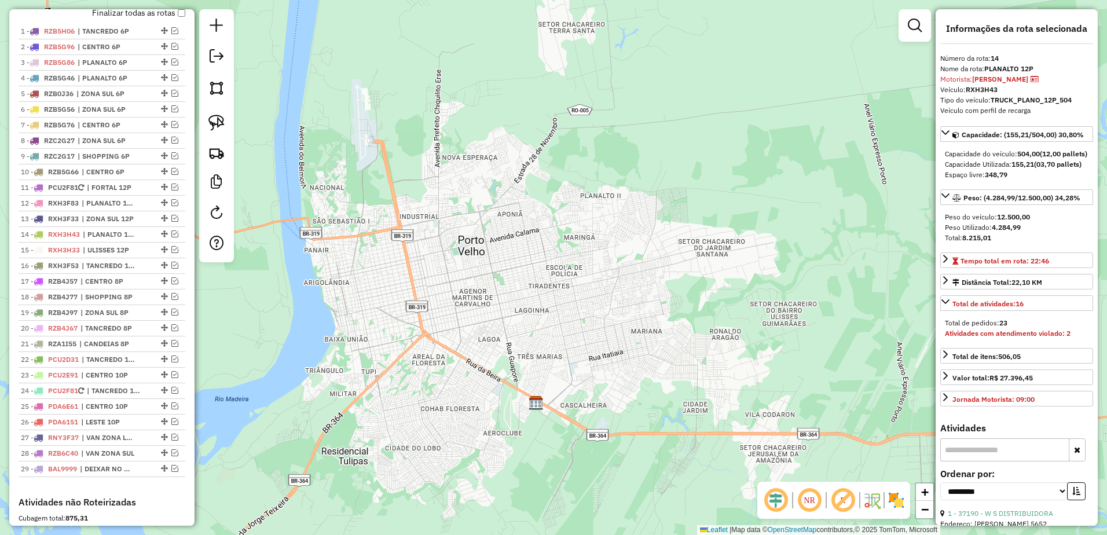
drag, startPoint x: 639, startPoint y: 267, endPoint x: 661, endPoint y: 287, distance: 29.5
click at [661, 287] on div "Janela de atendimento Grade de atendimento Capacidade Transportadoras Veículos …" at bounding box center [553, 267] width 1107 height 535
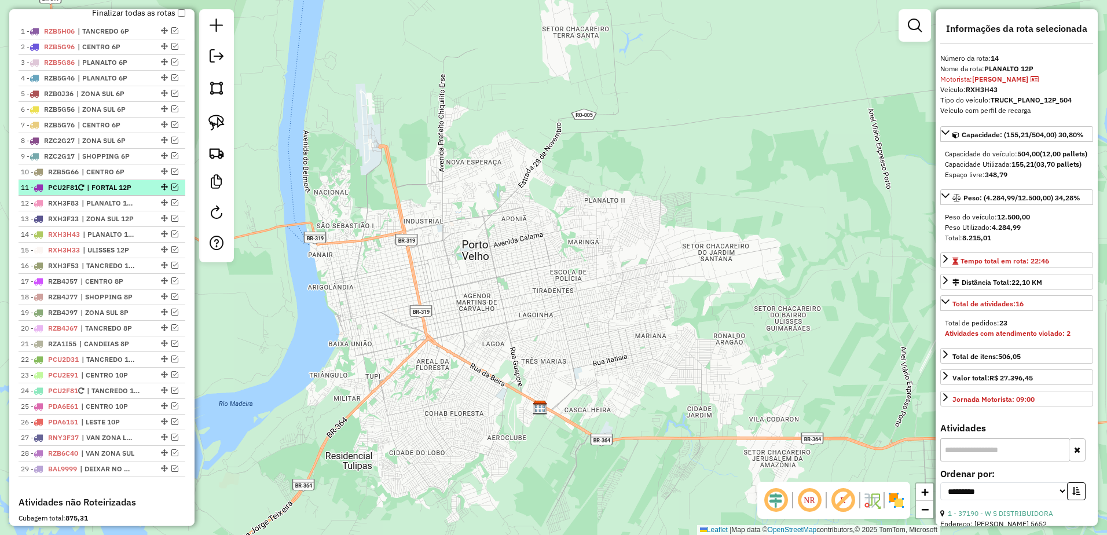
click at [109, 193] on span "| FORTAL 12P" at bounding box center [113, 187] width 53 height 10
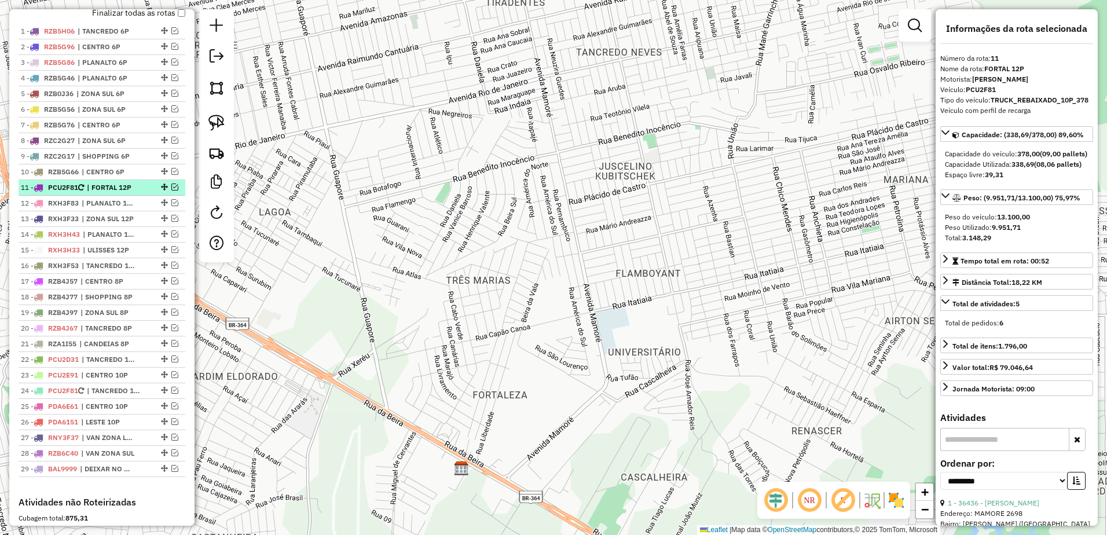
click at [173, 190] on em at bounding box center [174, 187] width 7 height 7
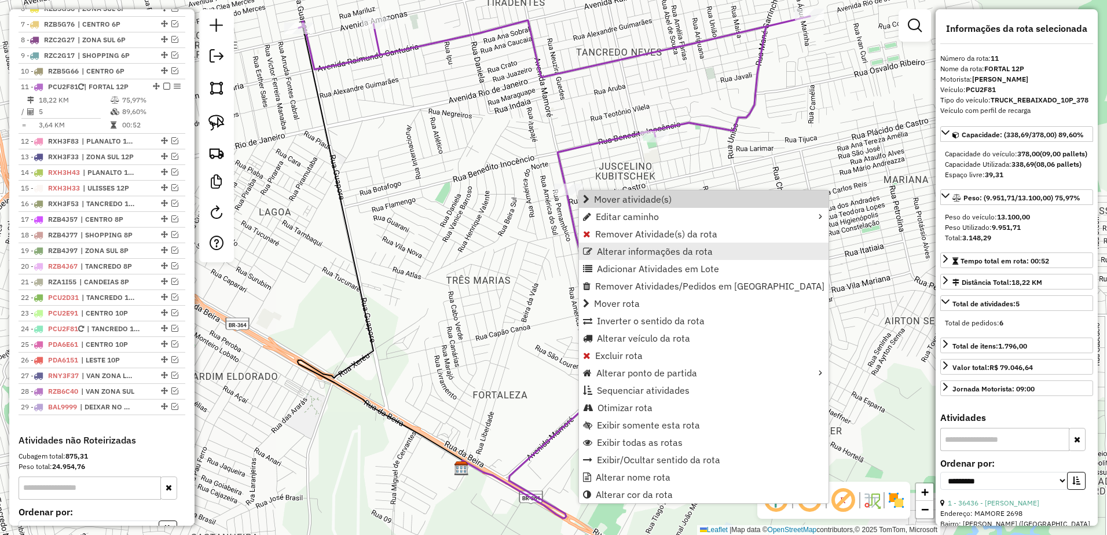
scroll to position [604, 0]
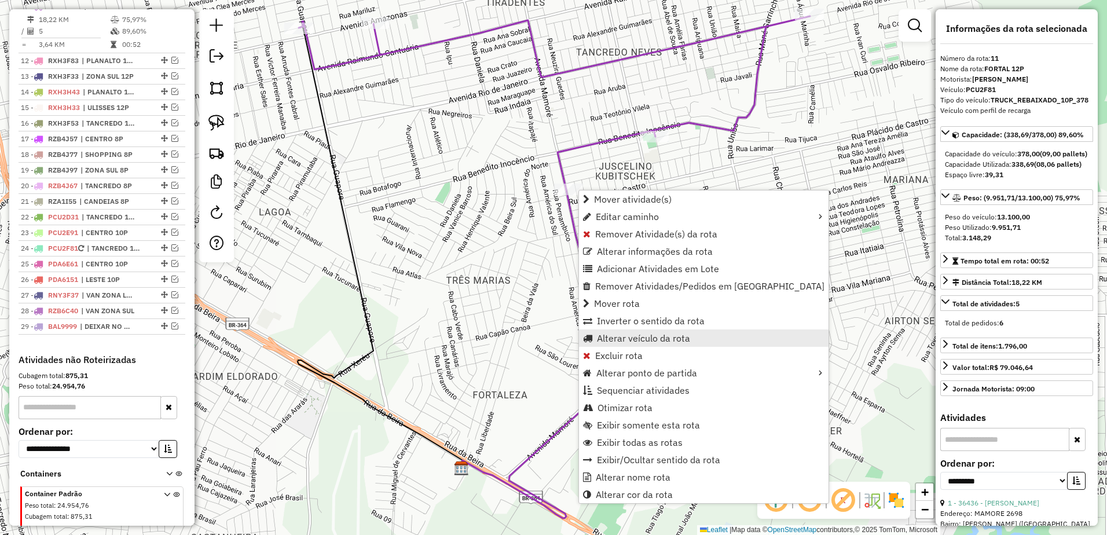
click at [657, 338] on span "Alterar veículo da rota" at bounding box center [643, 337] width 93 height 9
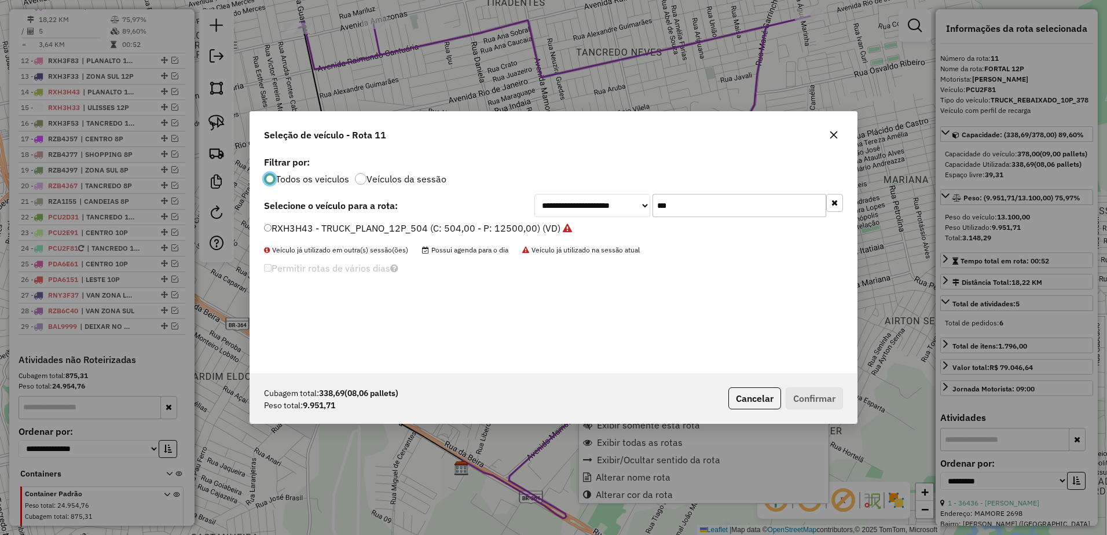
scroll to position [6, 3]
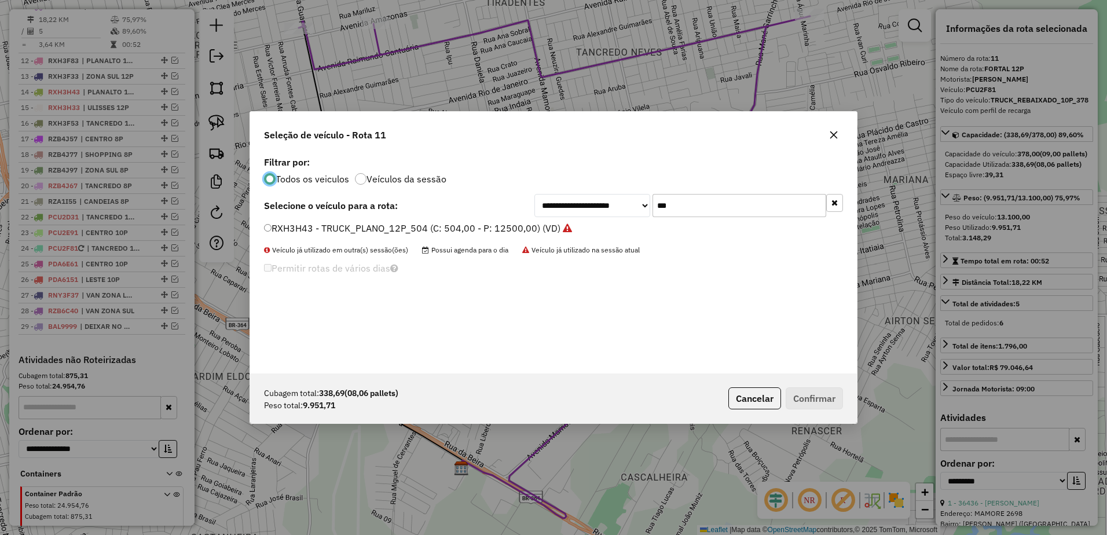
click at [703, 210] on input "***" at bounding box center [740, 205] width 174 height 23
type input "*"
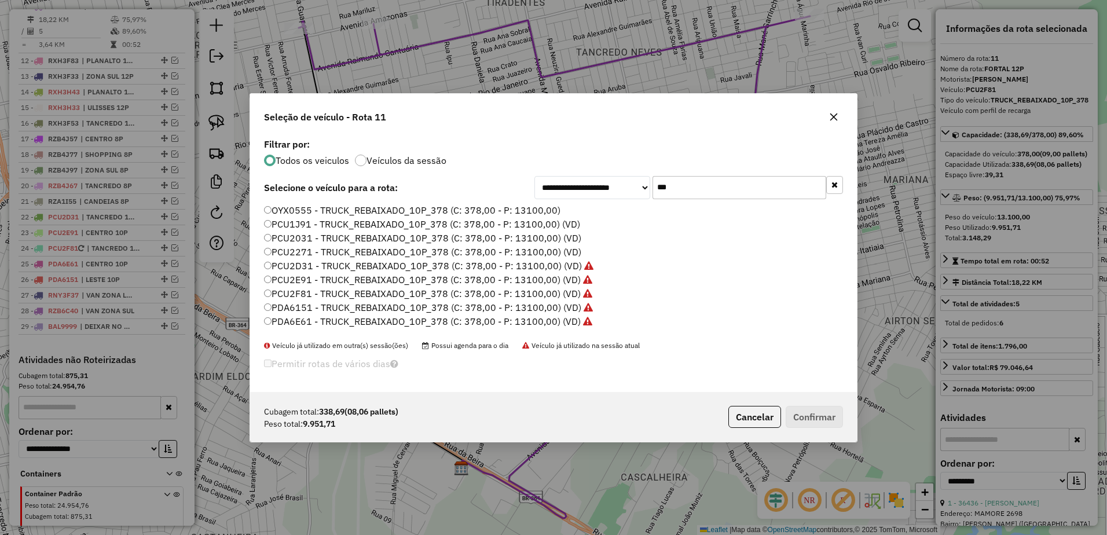
scroll to position [12, 0]
type input "*"
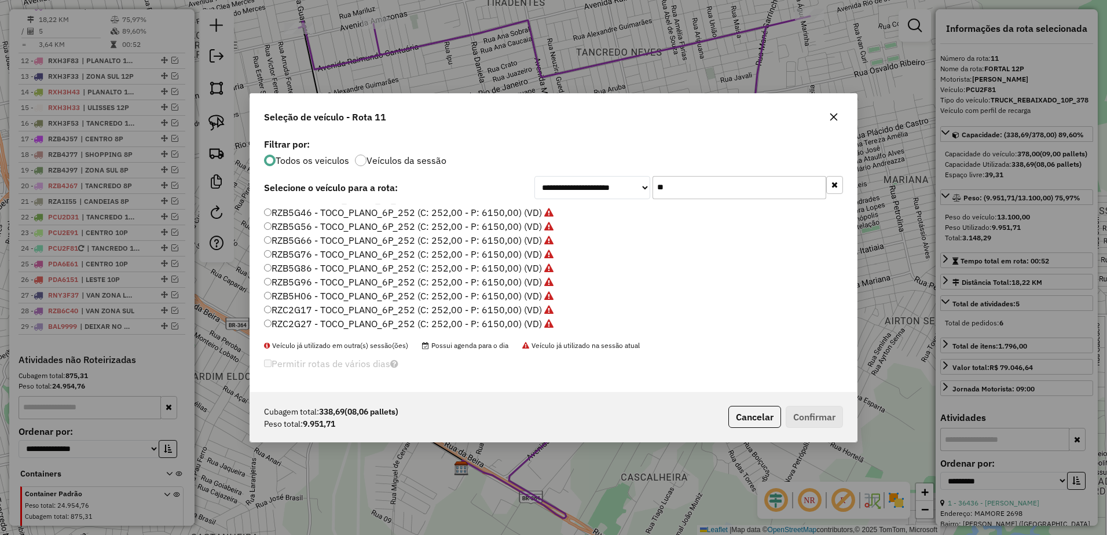
scroll to position [0, 0]
type input "*"
type input "**"
click at [832, 119] on icon "button" at bounding box center [833, 117] width 9 height 9
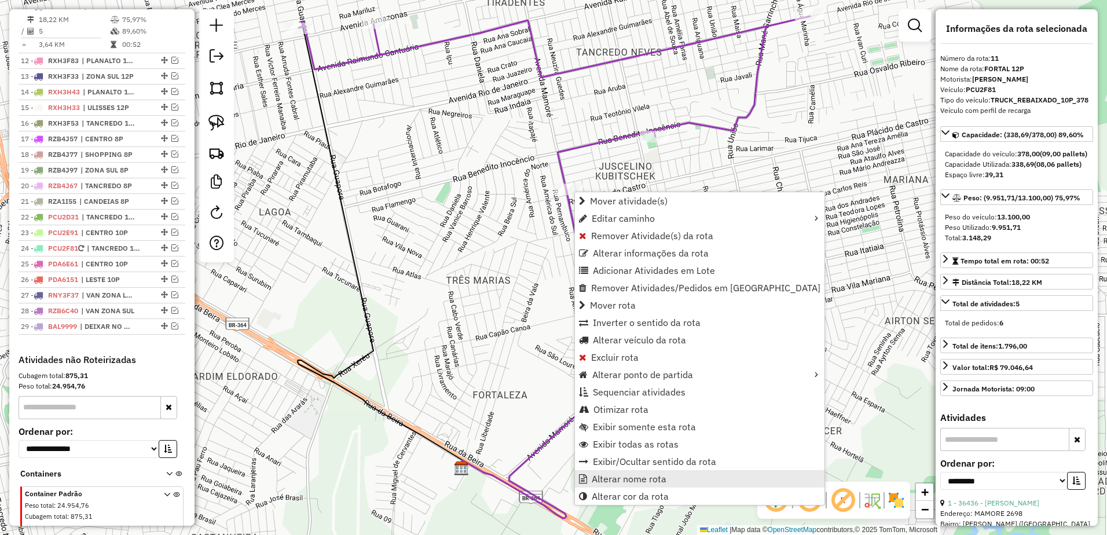
click at [662, 477] on span "Alterar nome rota" at bounding box center [629, 478] width 75 height 9
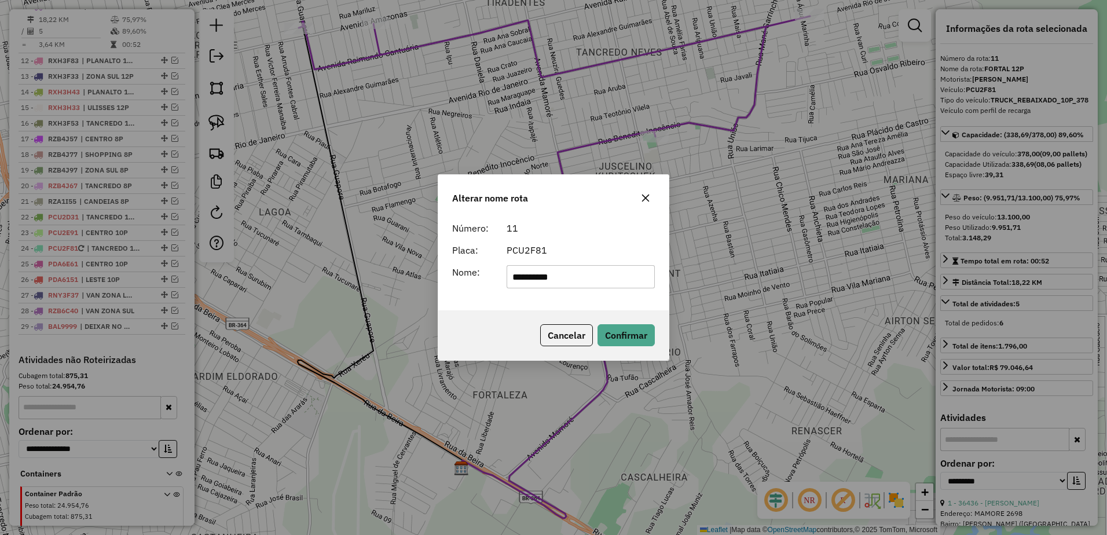
type input "**********"
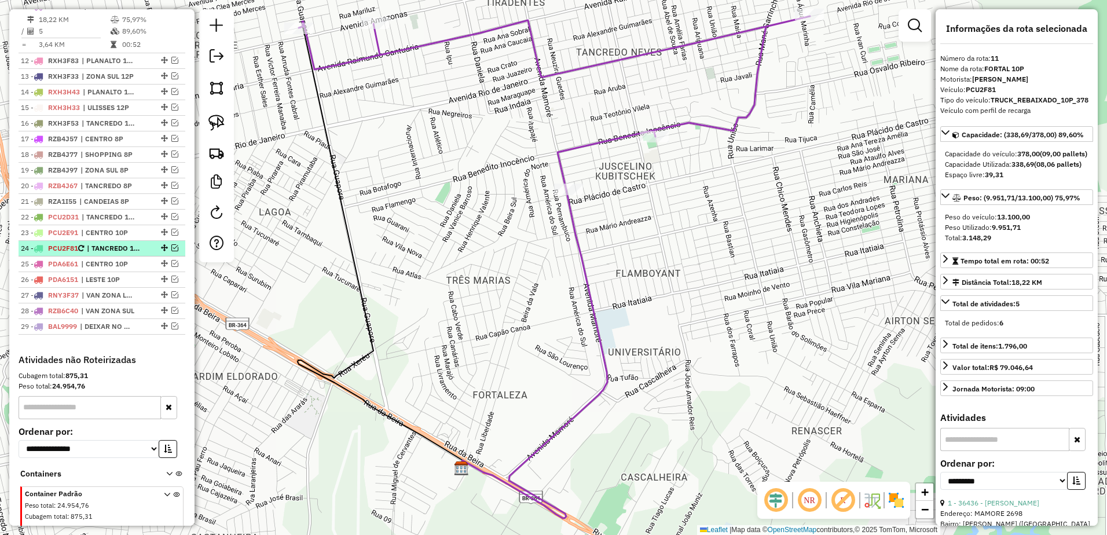
click at [172, 251] on em at bounding box center [174, 247] width 7 height 7
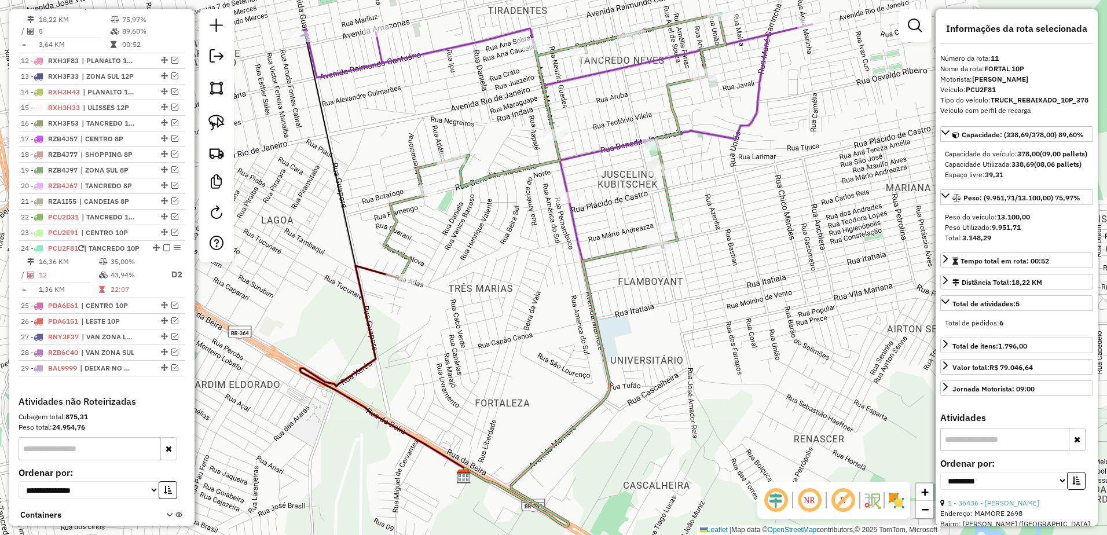
drag, startPoint x: 741, startPoint y: 232, endPoint x: 743, endPoint y: 240, distance: 8.4
click at [743, 240] on div "Janela de atendimento Grade de atendimento Capacidade Transportadoras Veículos …" at bounding box center [553, 267] width 1107 height 535
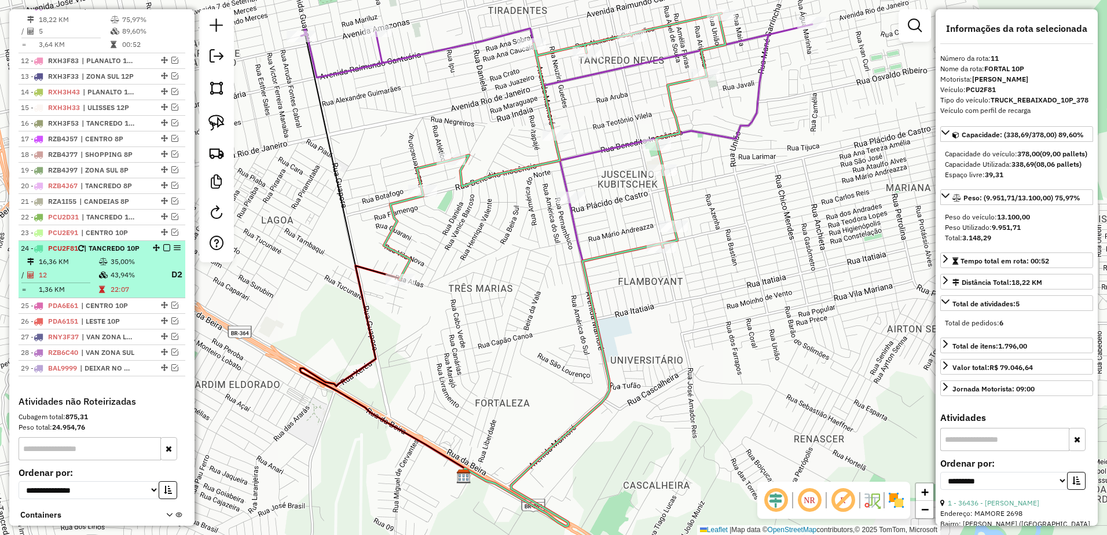
click at [120, 267] on td "35,00%" at bounding box center [134, 262] width 49 height 12
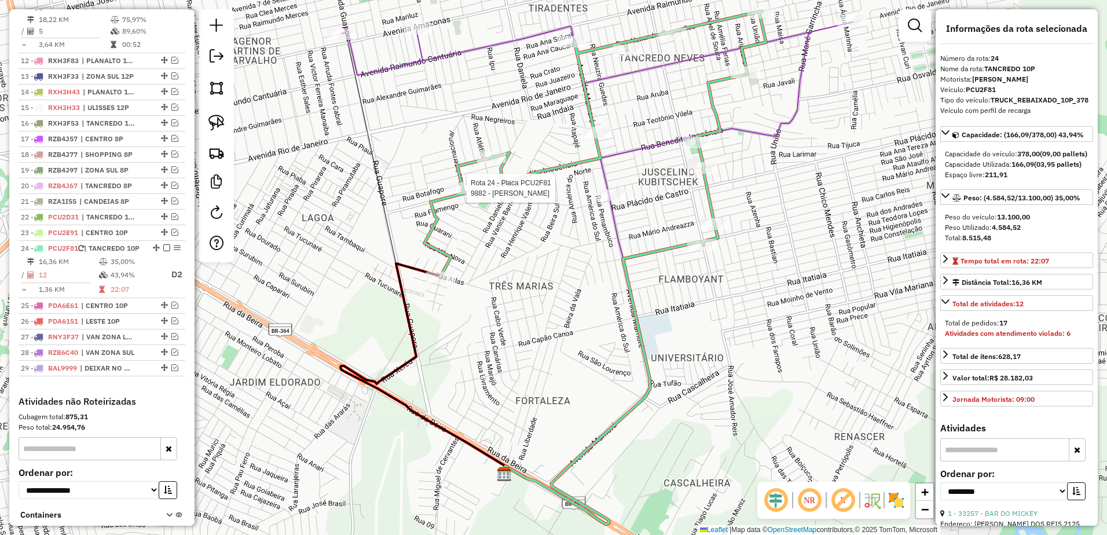
scroll to position [704, 0]
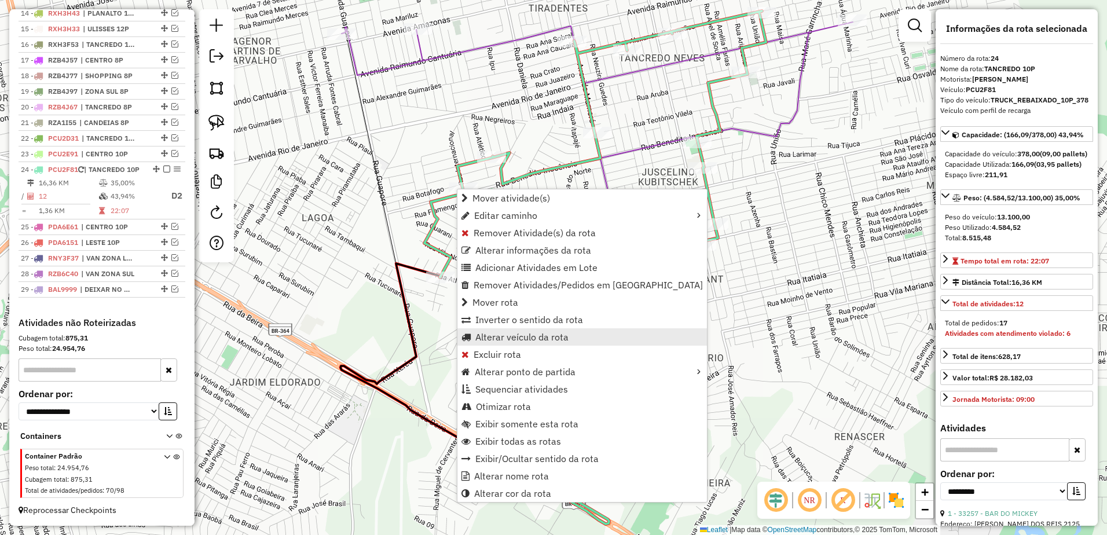
click at [546, 338] on span "Alterar veículo da rota" at bounding box center [521, 336] width 93 height 9
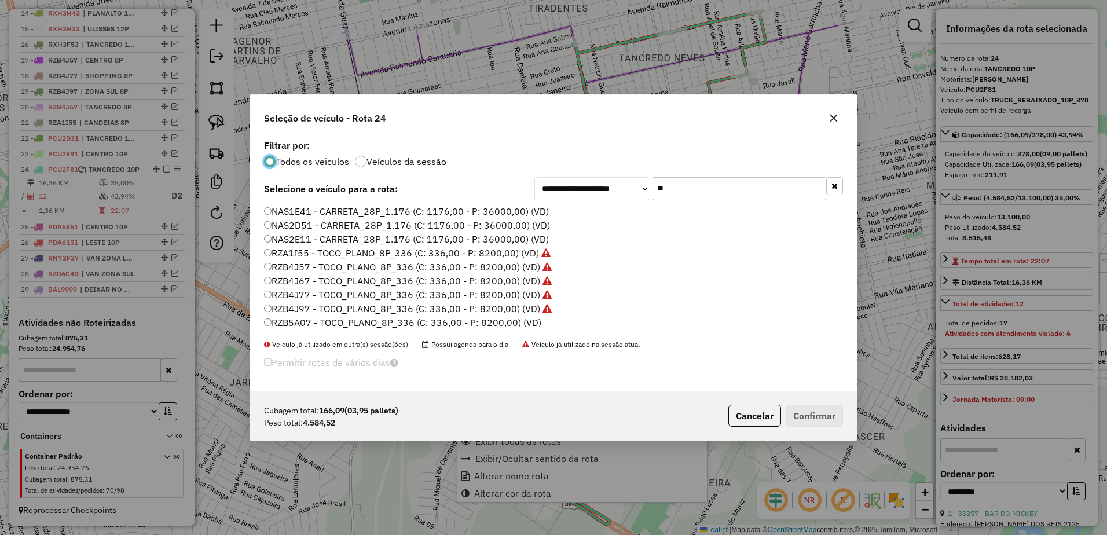
scroll to position [6, 3]
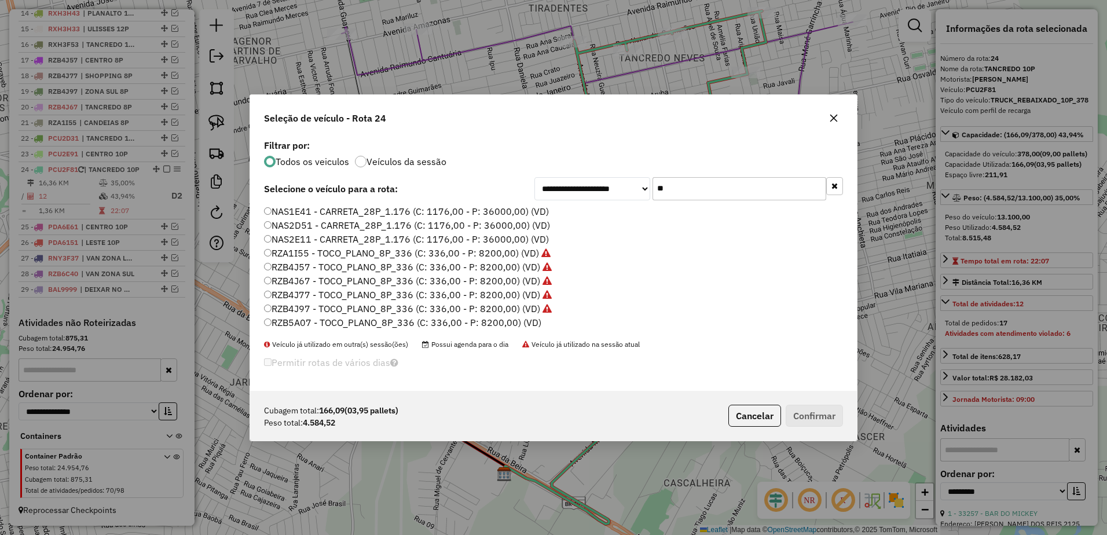
click at [728, 195] on input "**" at bounding box center [740, 188] width 174 height 23
type input "*"
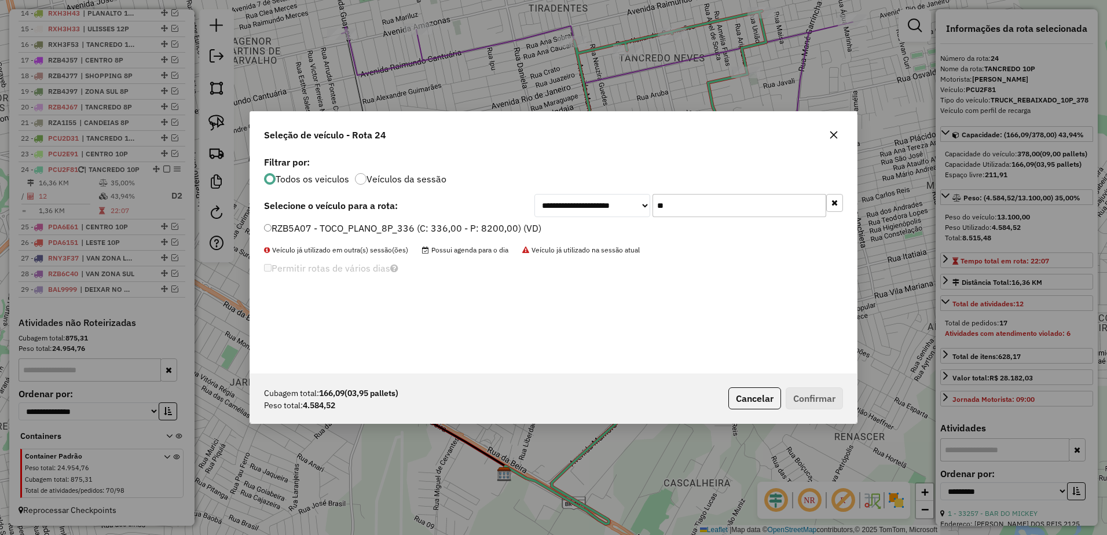
type input "**"
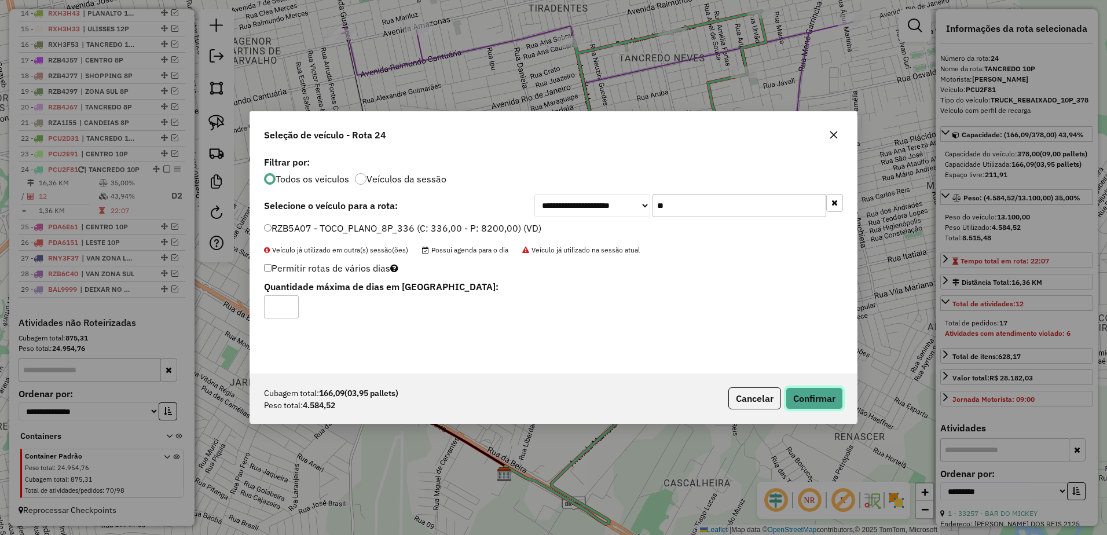
click at [817, 398] on button "Confirmar" at bounding box center [814, 398] width 57 height 22
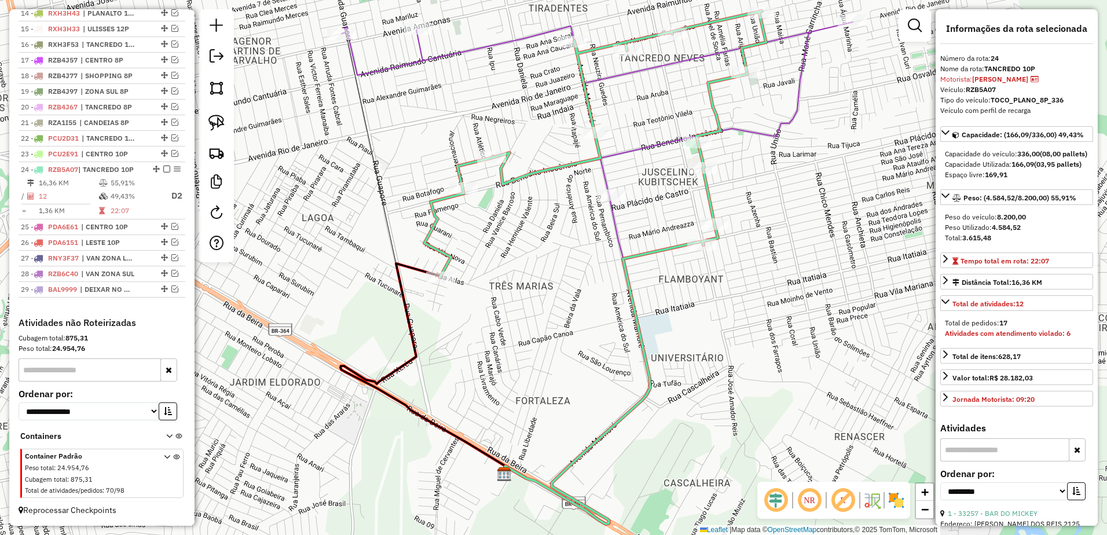
scroll to position [694, 0]
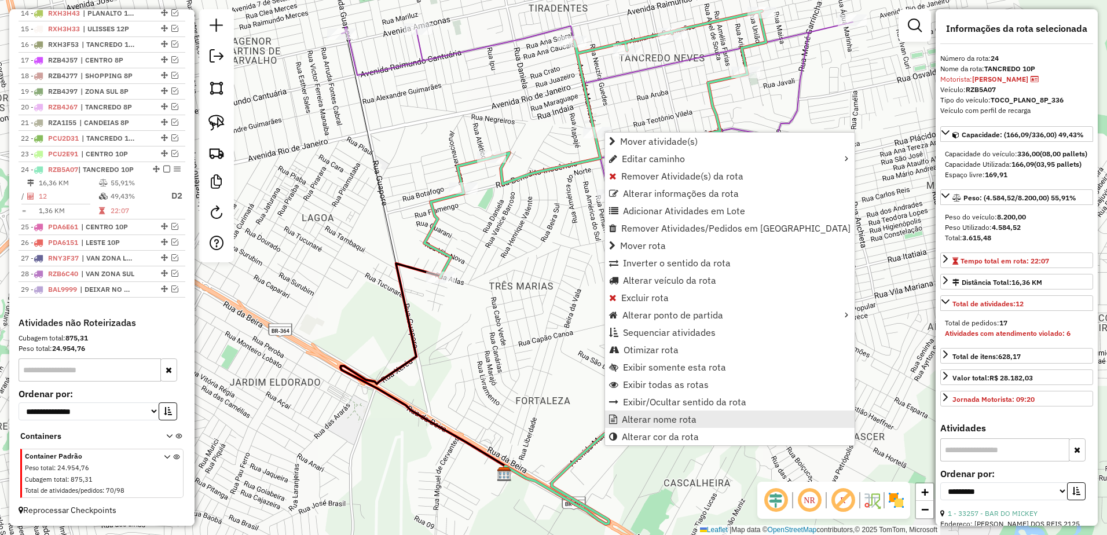
click at [650, 419] on span "Alterar nome rota" at bounding box center [659, 419] width 75 height 9
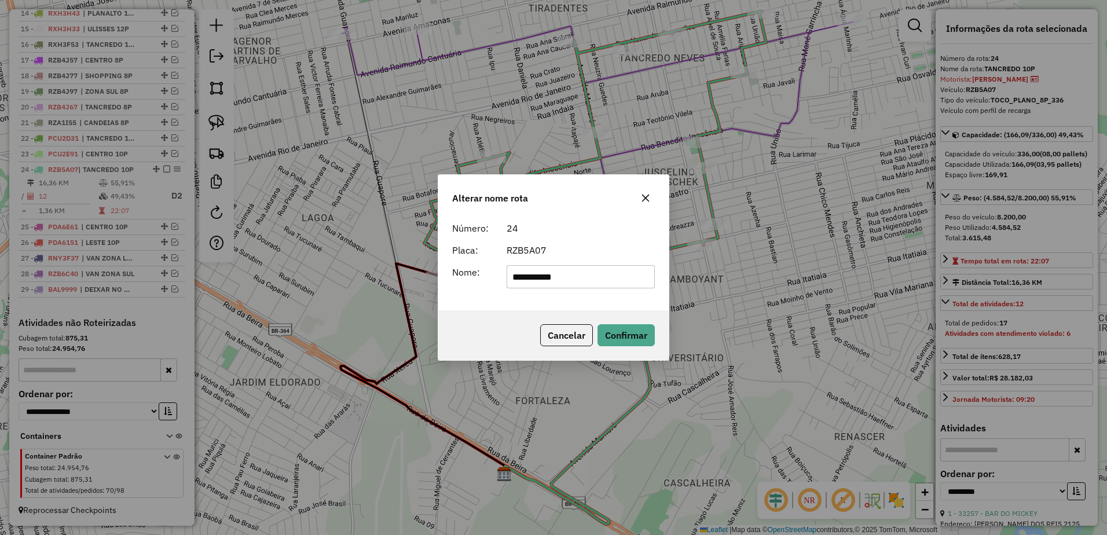
type input "**********"
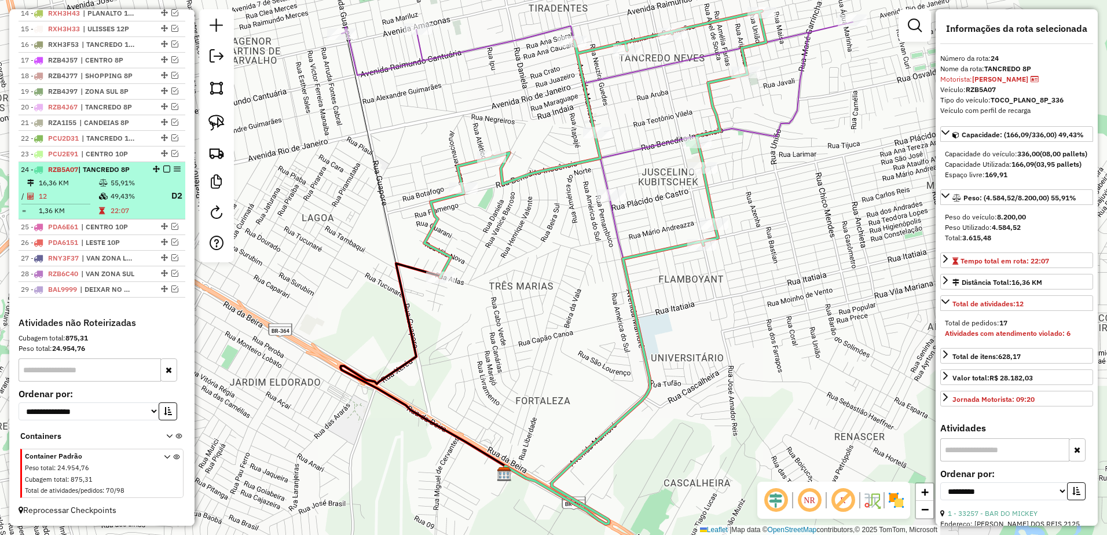
click at [164, 169] on em at bounding box center [166, 169] width 7 height 7
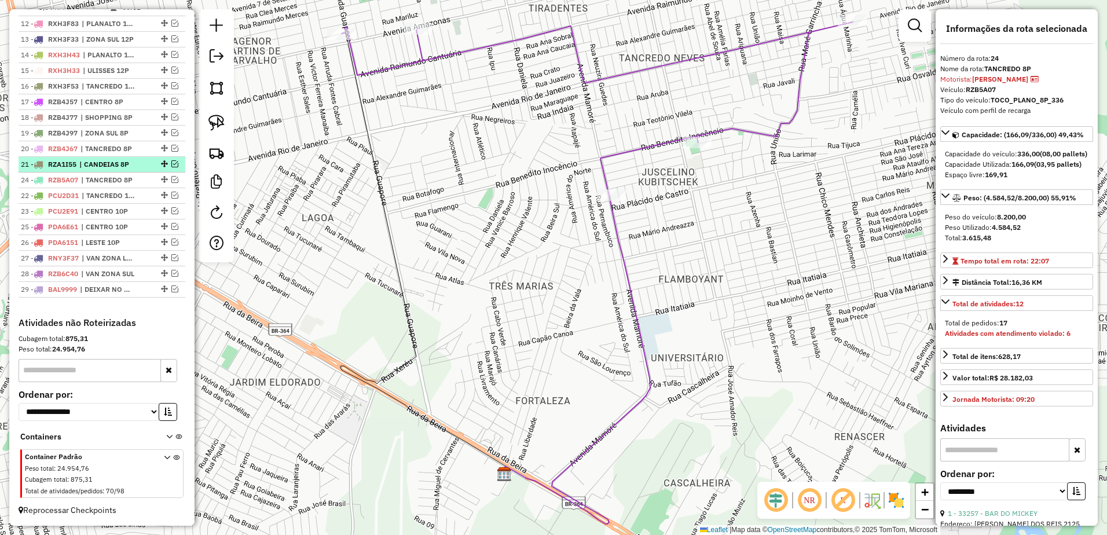
drag, startPoint x: 162, startPoint y: 208, endPoint x: 165, endPoint y: 165, distance: 43.6
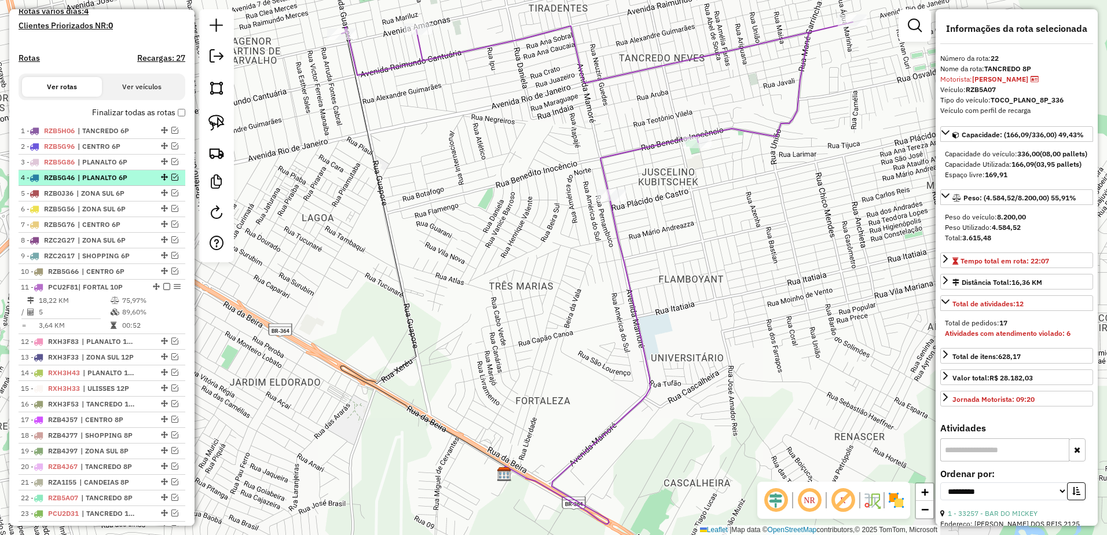
scroll to position [305, 0]
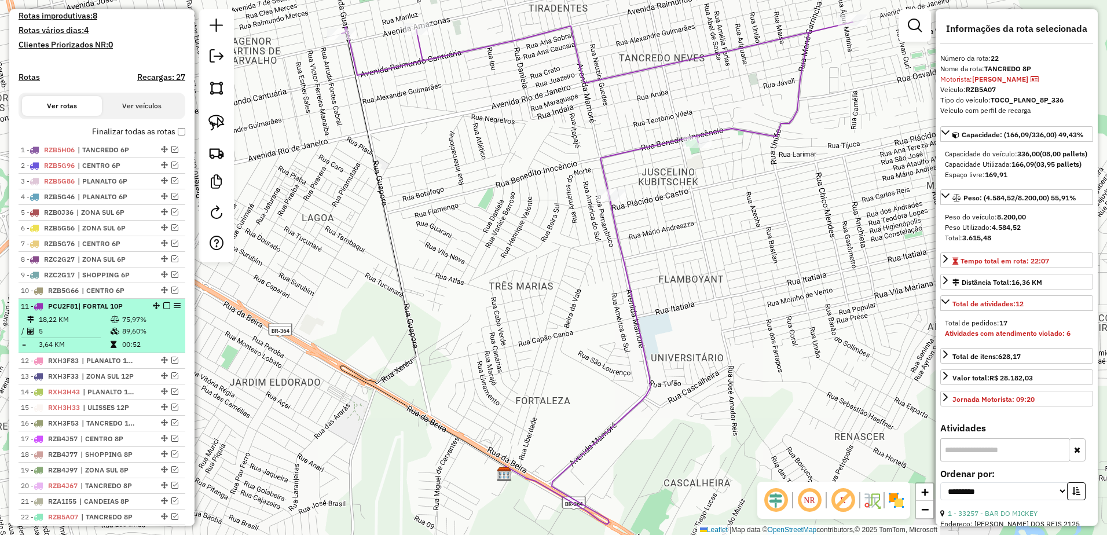
click at [163, 309] on em at bounding box center [166, 305] width 7 height 7
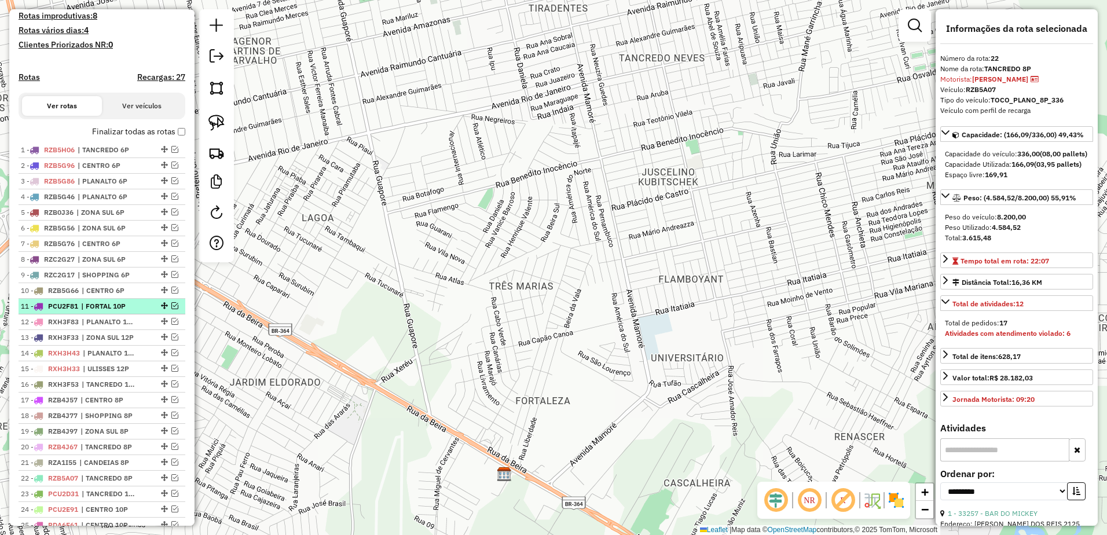
click at [172, 309] on em at bounding box center [174, 305] width 7 height 7
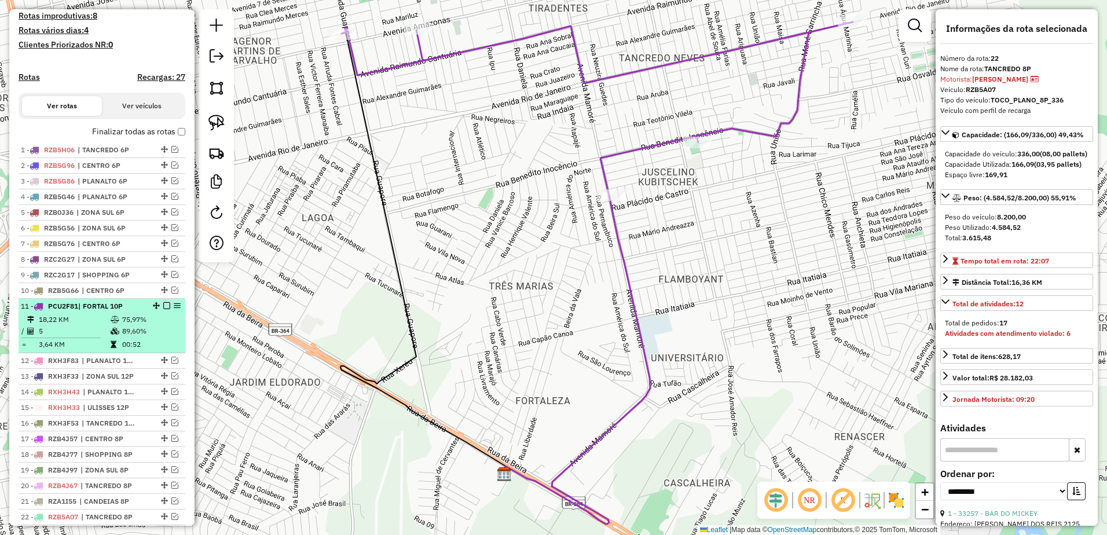
click at [164, 309] on em at bounding box center [166, 305] width 7 height 7
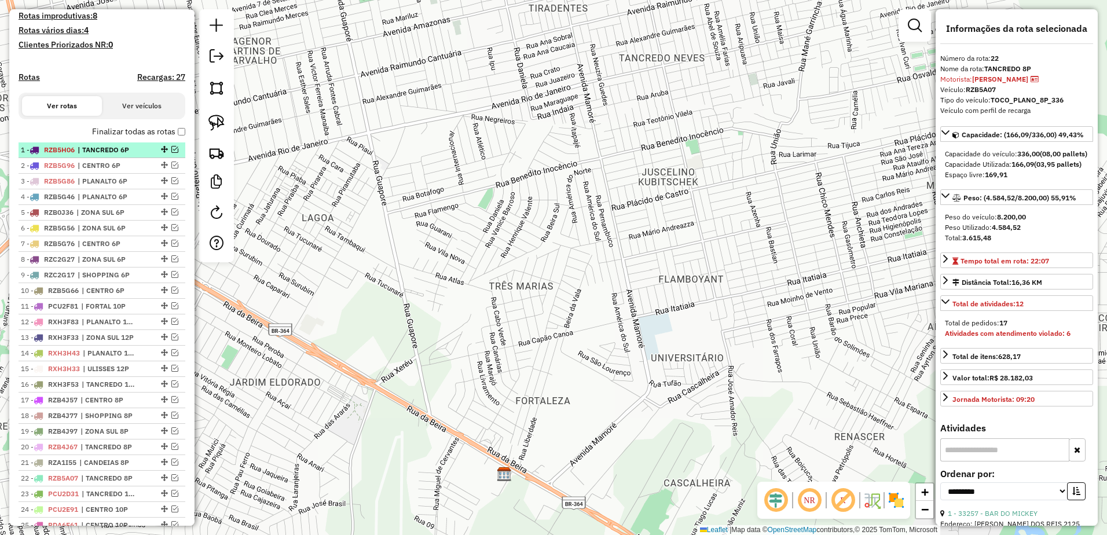
click at [105, 155] on li "1 - RZB5H06 | TANCREDO 6P" at bounding box center [102, 150] width 167 height 16
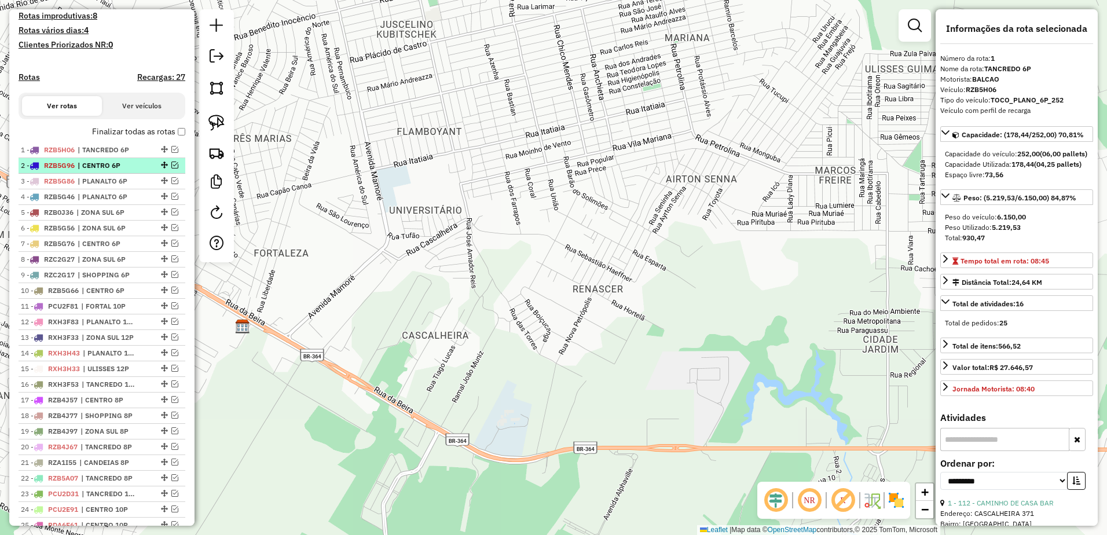
click at [108, 171] on span "| CENTRO 6P" at bounding box center [104, 165] width 53 height 10
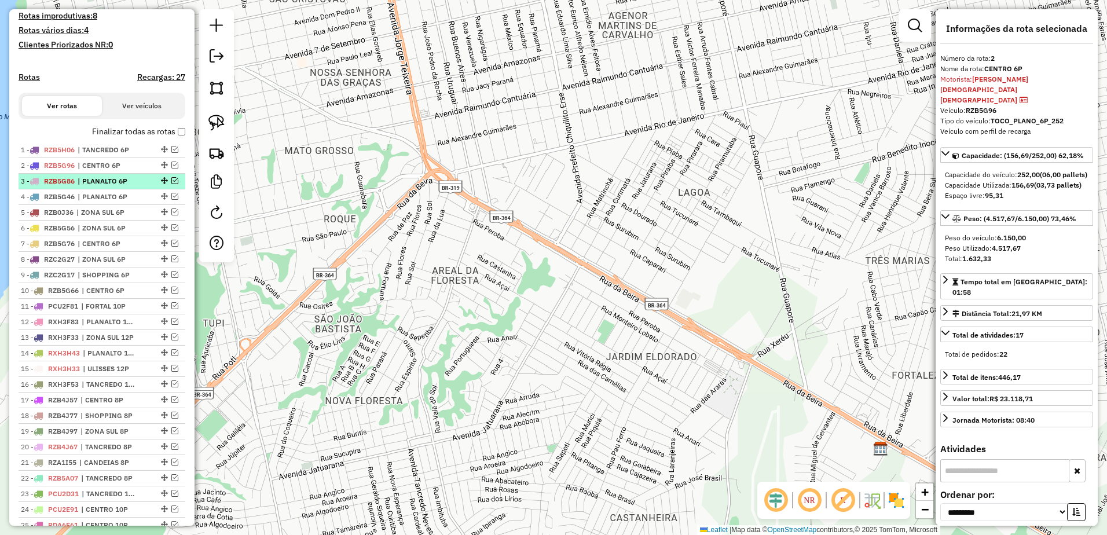
click at [104, 189] on li "3 - RZB5G86 | PLANALTO 6P" at bounding box center [102, 182] width 167 height 16
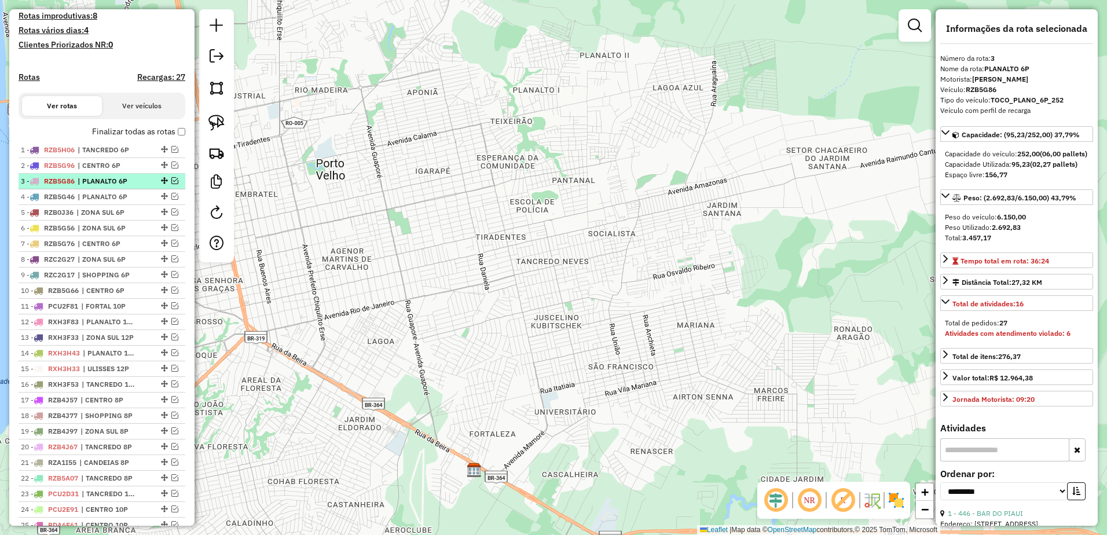
click at [103, 186] on span "| PLANALTO 6P" at bounding box center [104, 181] width 53 height 10
click at [171, 184] on em at bounding box center [174, 180] width 7 height 7
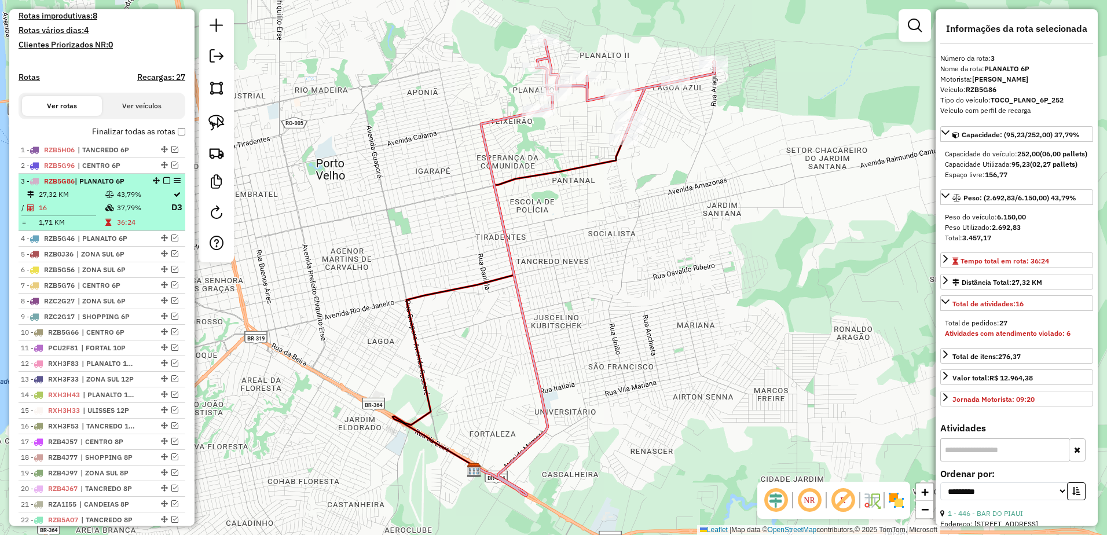
click at [108, 198] on icon at bounding box center [109, 194] width 9 height 7
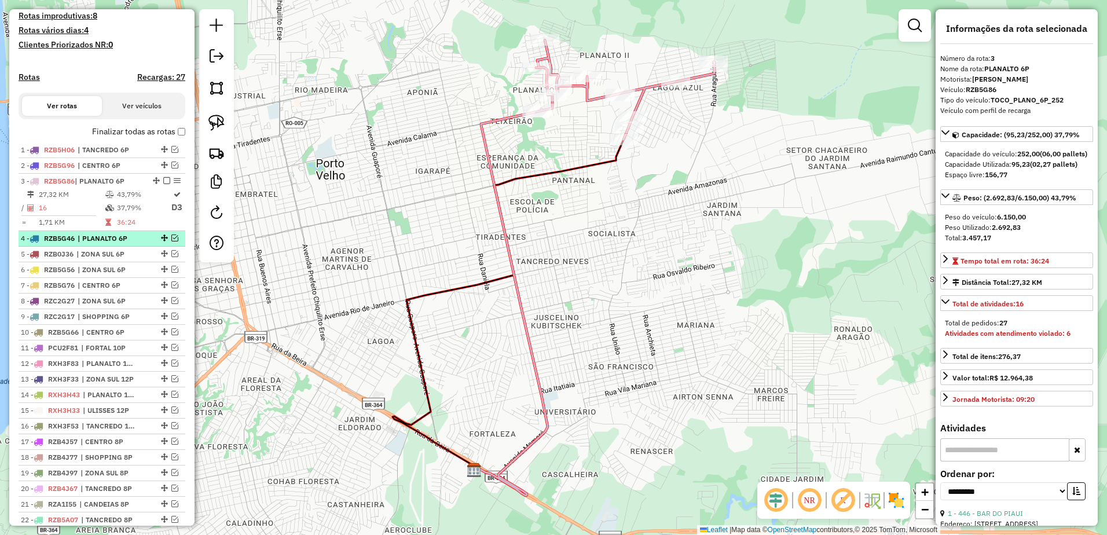
click at [116, 247] on li "4 - RZB5G46 | PLANALTO 6P" at bounding box center [102, 239] width 167 height 16
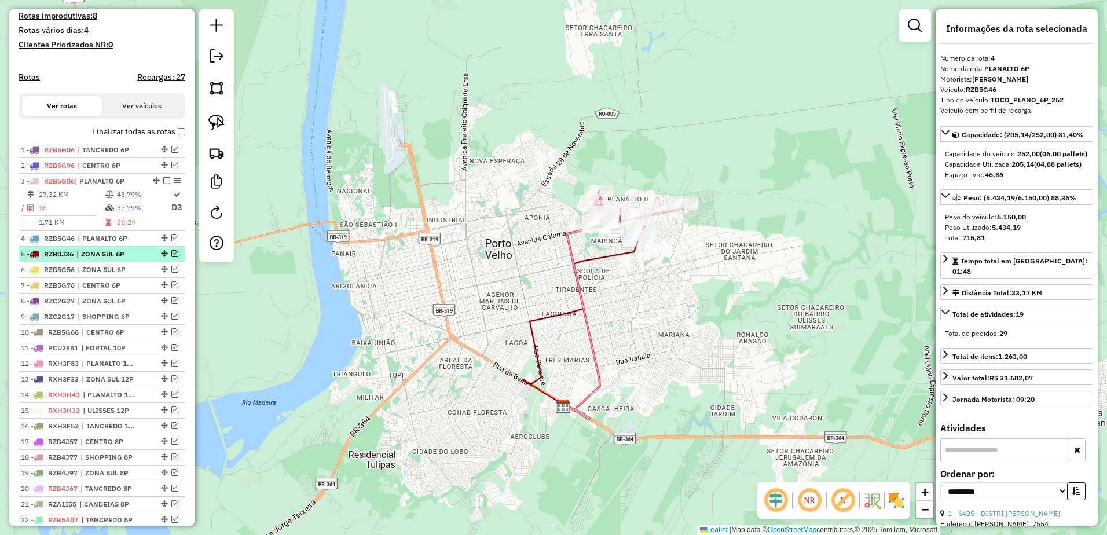
click at [116, 262] on li "5 - RZB0J36 | ZONA SUL 6P" at bounding box center [102, 255] width 167 height 16
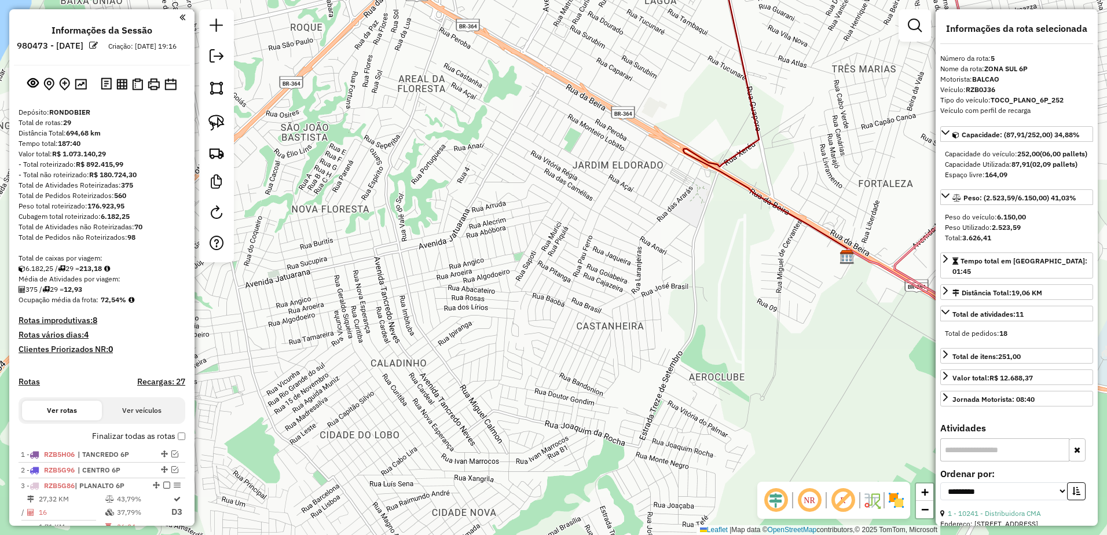
select select "**********"
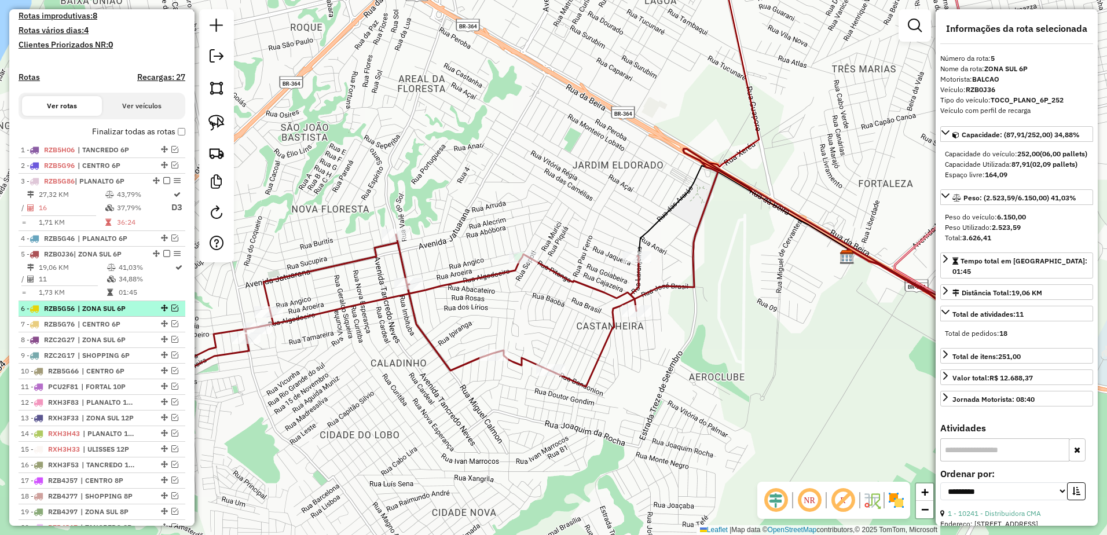
click at [111, 314] on span "| ZONA SUL 6P" at bounding box center [104, 308] width 53 height 10
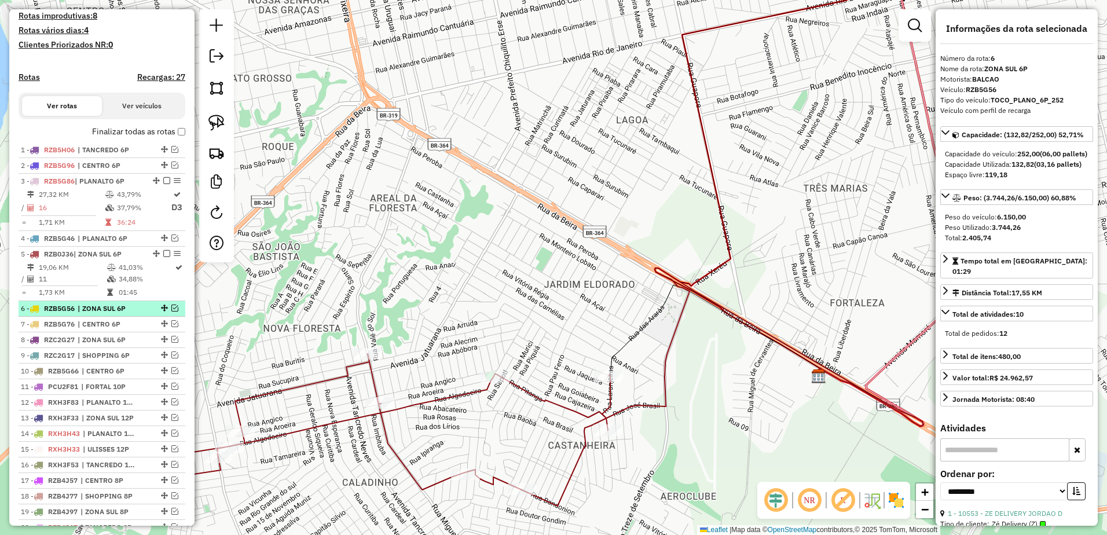
click at [171, 311] on em at bounding box center [174, 308] width 7 height 7
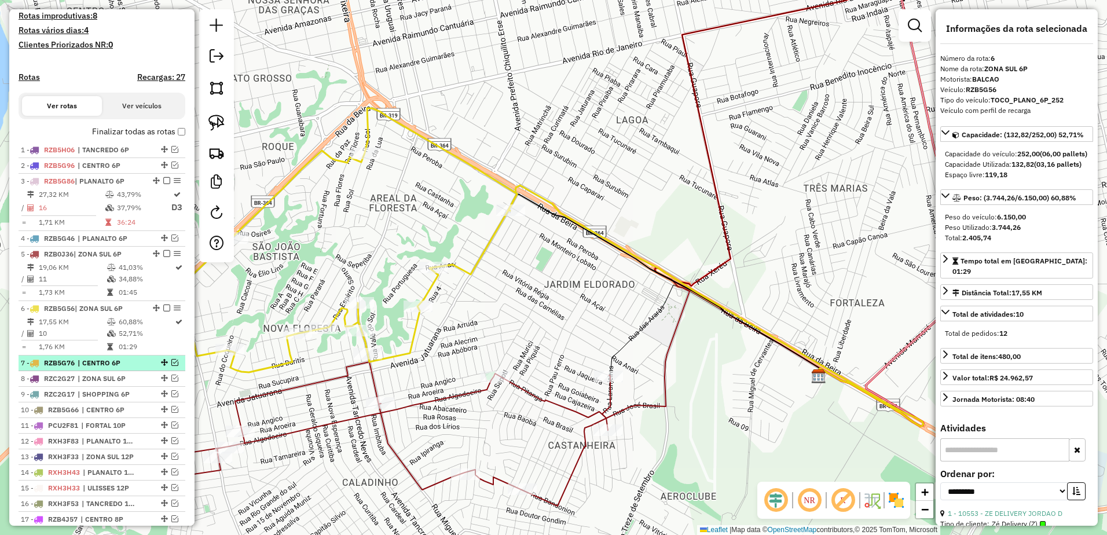
click at [133, 368] on div "7 - RZB5G76 | CENTRO 6P" at bounding box center [82, 363] width 123 height 10
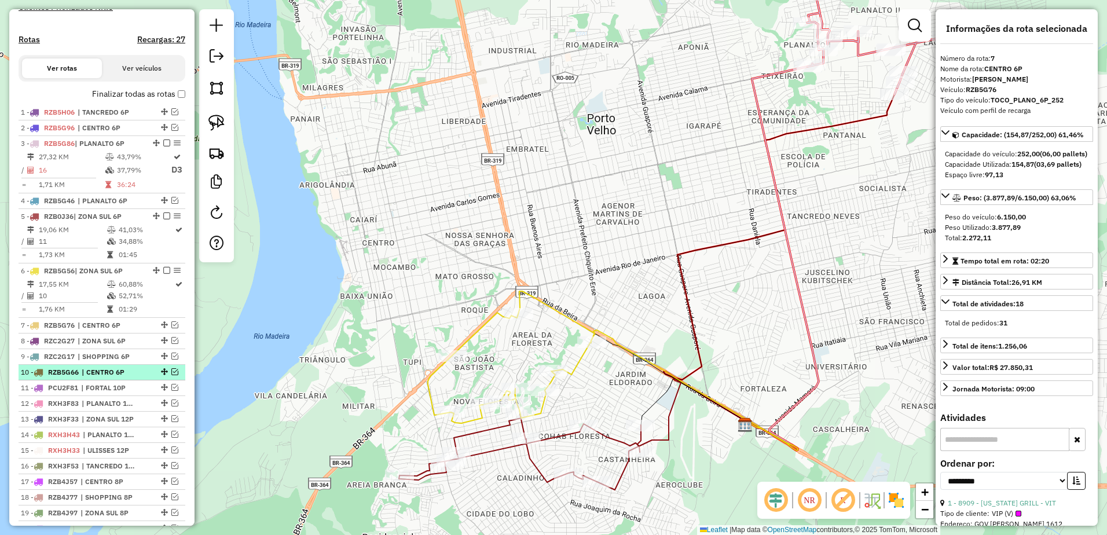
scroll to position [362, 0]
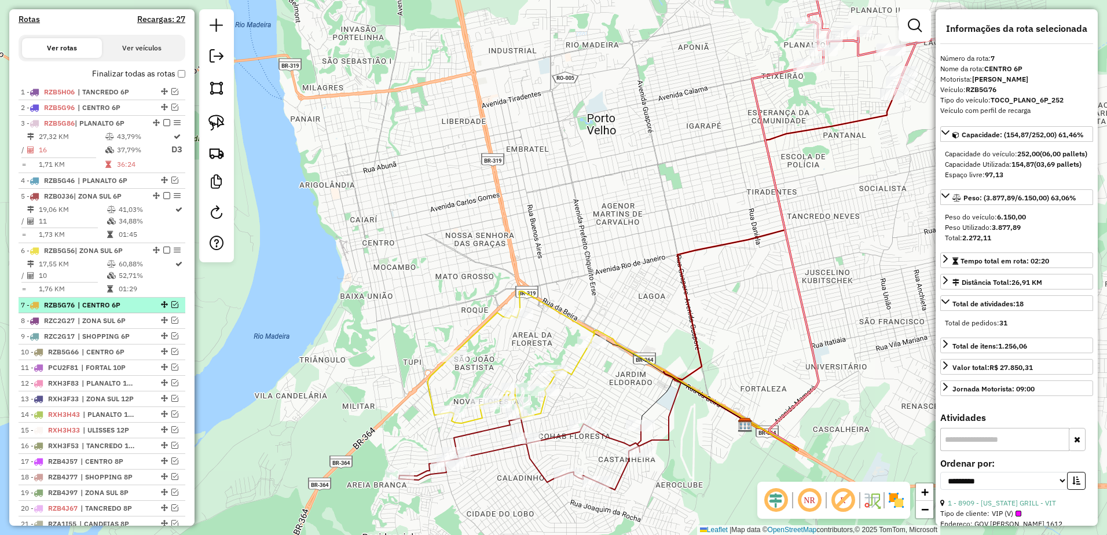
click at [145, 310] on div "7 - RZB5G76 | CENTRO 6P" at bounding box center [102, 305] width 162 height 10
click at [141, 326] on div "8 - RZC2G27 | ZONA SUL 6P" at bounding box center [102, 321] width 162 height 10
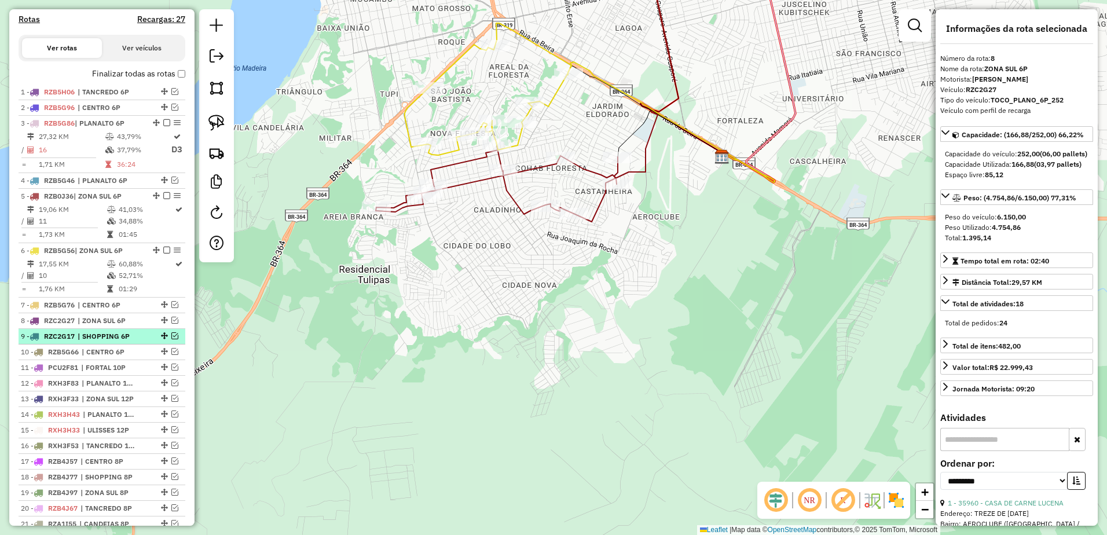
click at [138, 341] on div "9 - RZC2G17 | SHOPPING 6P" at bounding box center [82, 336] width 123 height 10
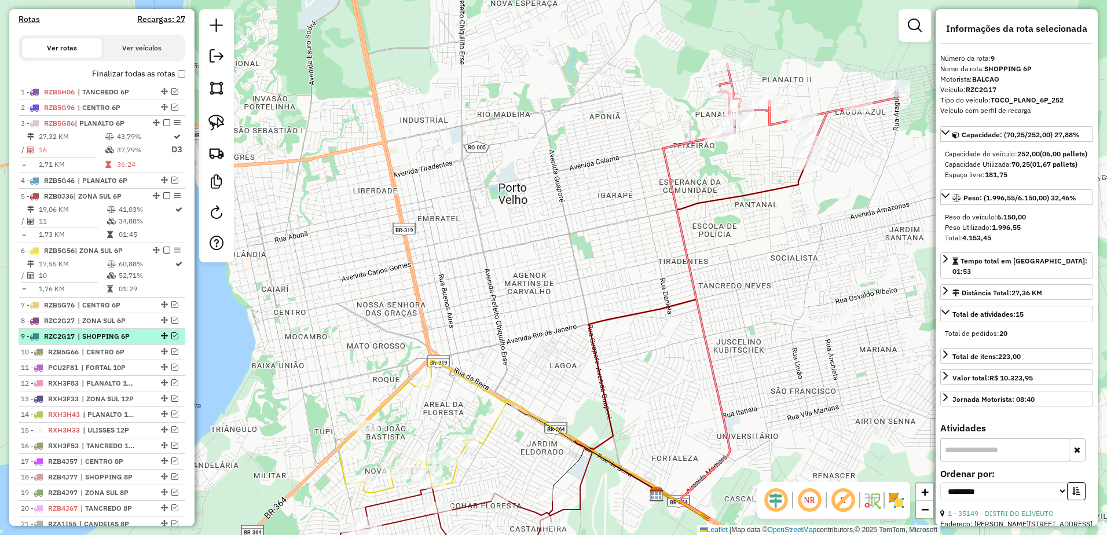
click at [171, 339] on em at bounding box center [174, 335] width 7 height 7
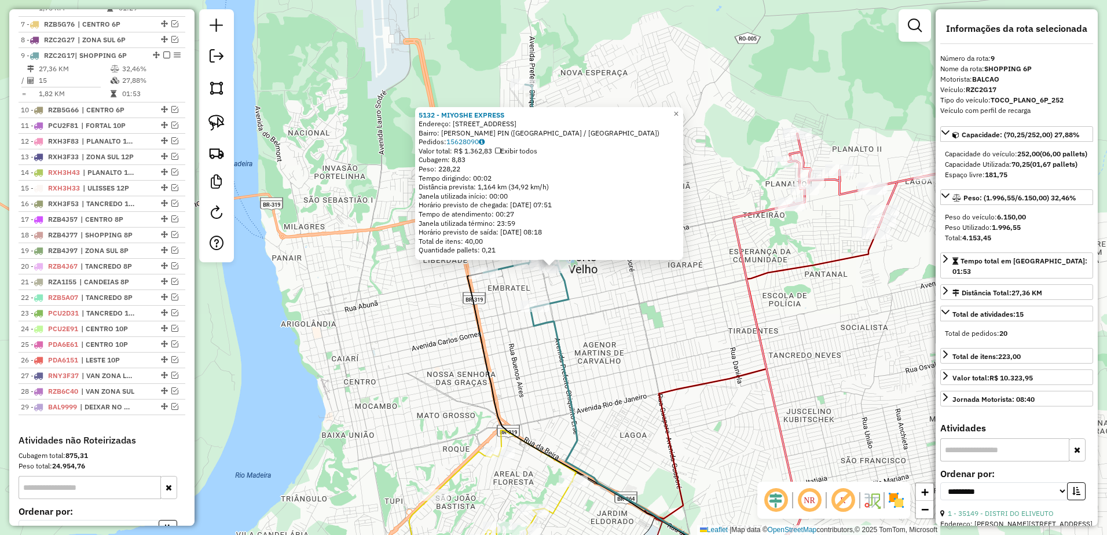
scroll to position [692, 0]
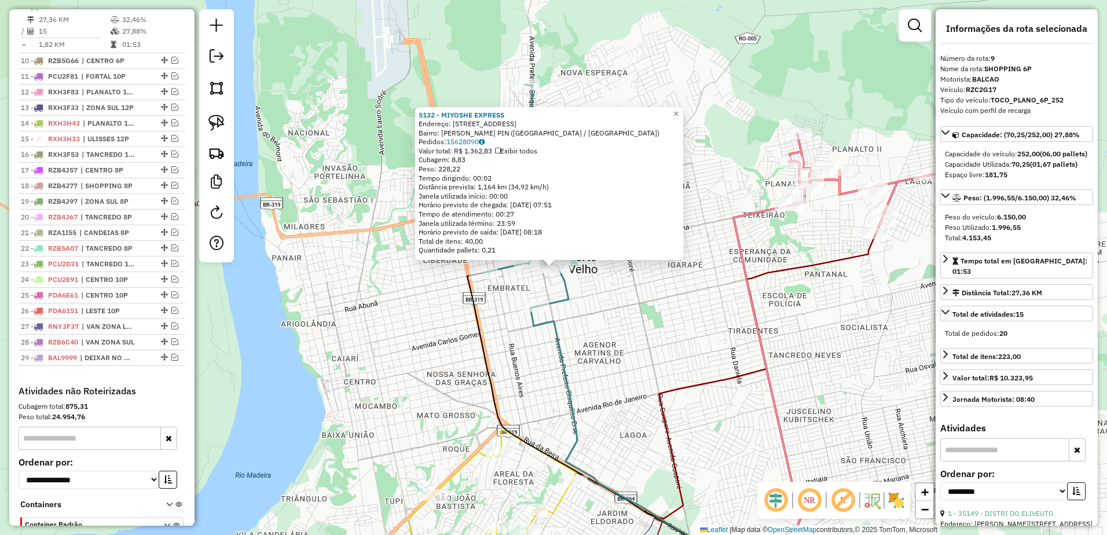
click at [661, 348] on div "5132 - MIYOSHE EXPRESS Endereço: [STREET_ADDRESS] Bairro: FLODOALDO PONTES PIN …" at bounding box center [553, 267] width 1107 height 535
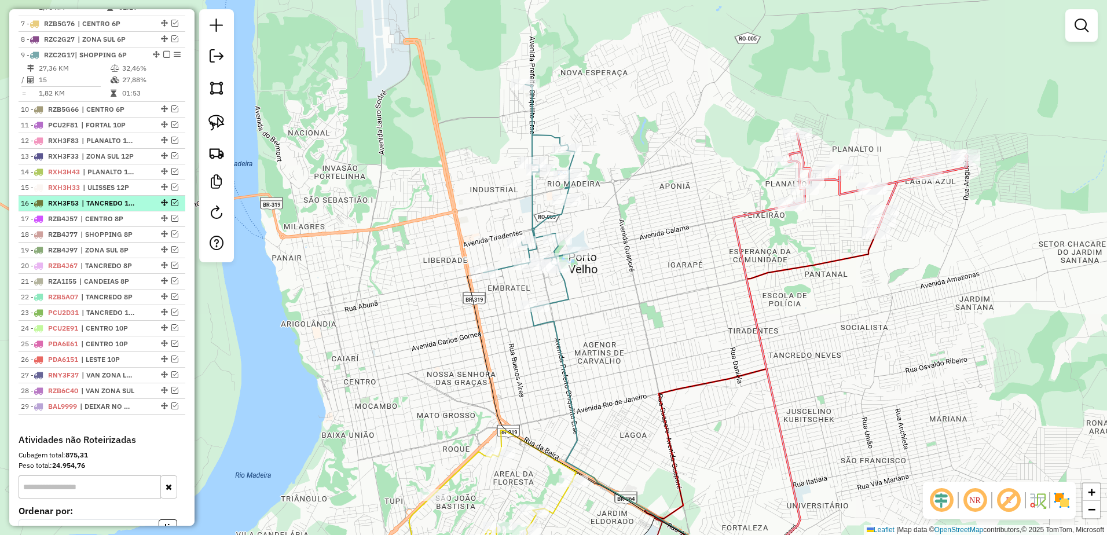
scroll to position [577, 0]
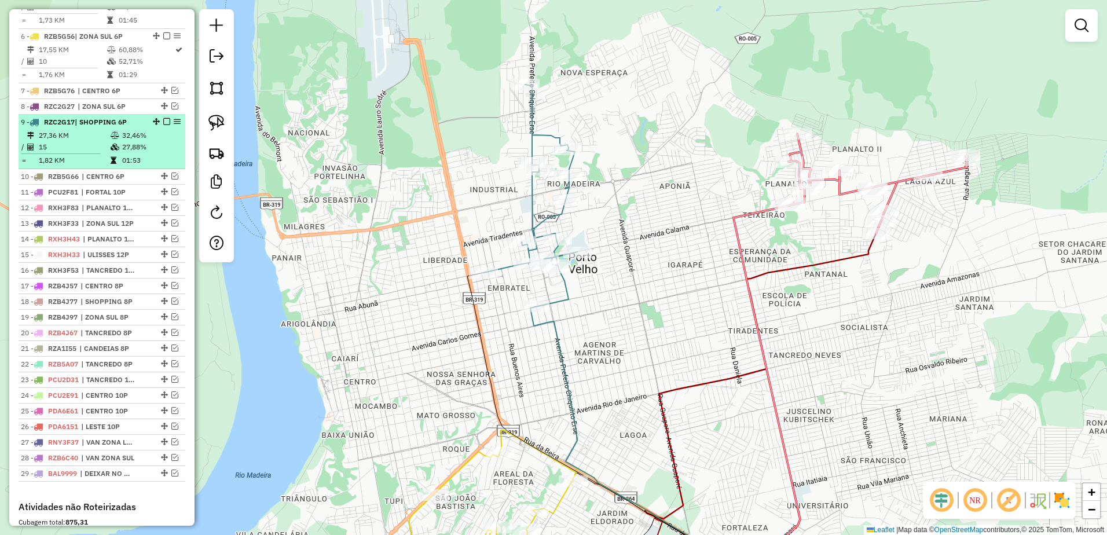
click at [110, 140] on td at bounding box center [116, 136] width 12 height 12
select select "**********"
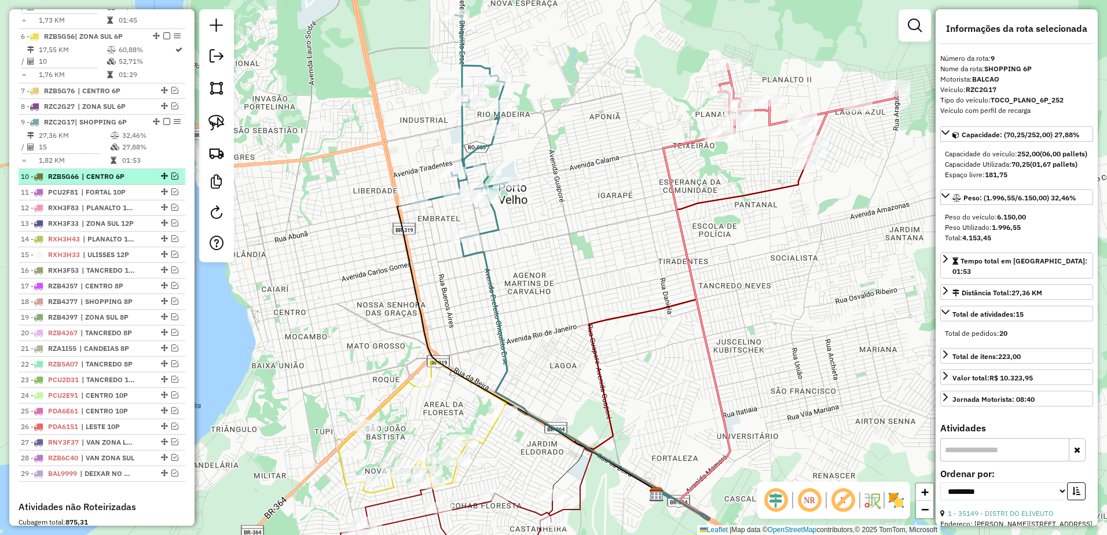
click at [94, 182] on span "| CENTRO 6P" at bounding box center [108, 176] width 53 height 10
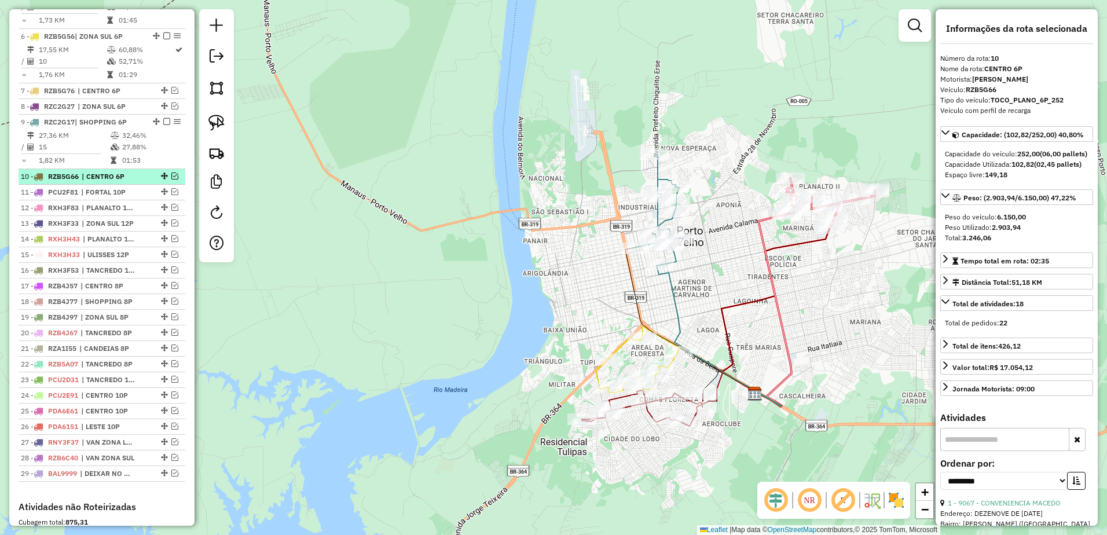
click at [171, 179] on em at bounding box center [174, 176] width 7 height 7
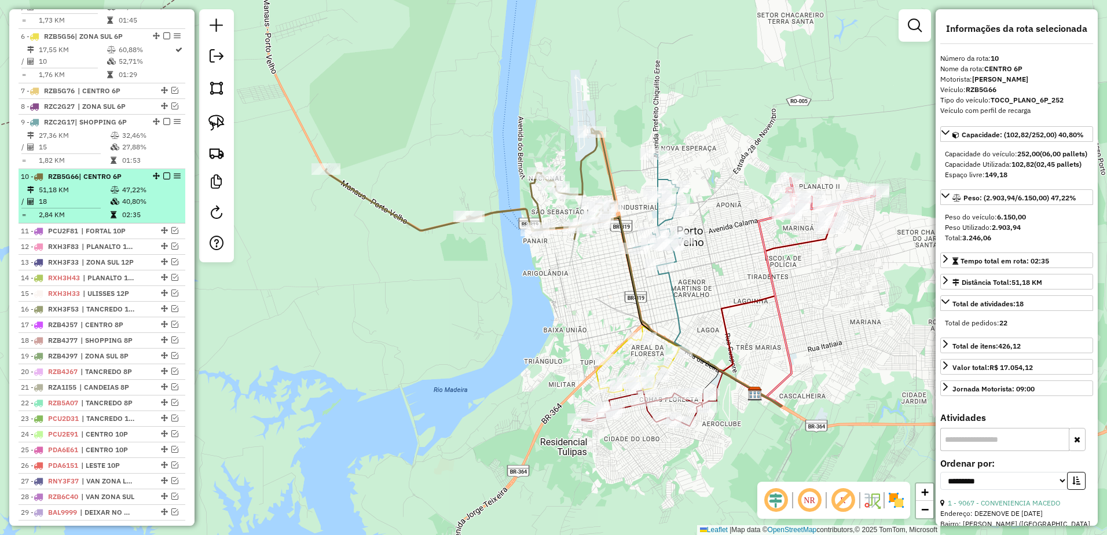
click at [164, 179] on em at bounding box center [166, 176] width 7 height 7
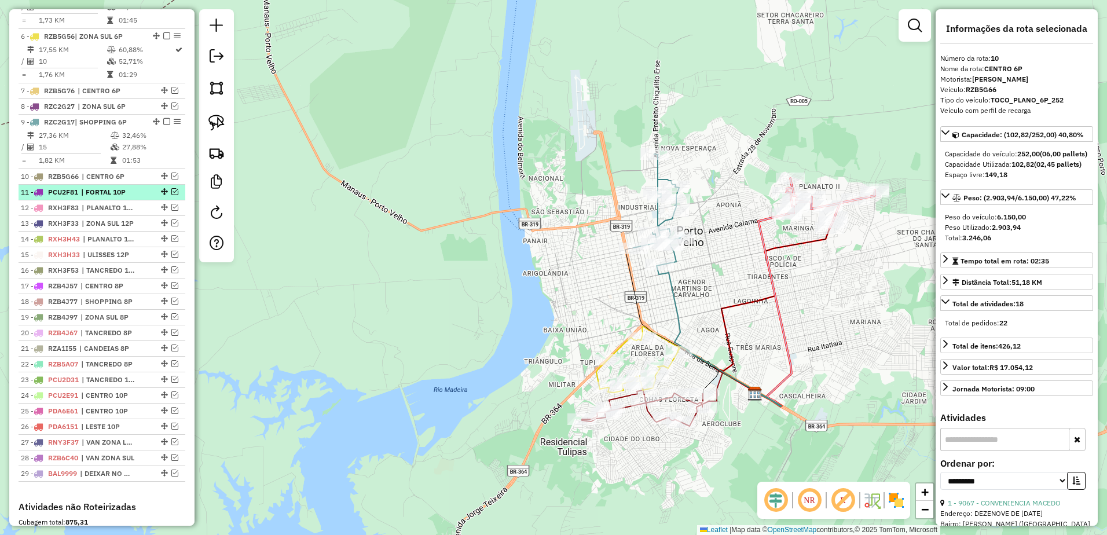
click at [146, 195] on div at bounding box center [163, 191] width 35 height 7
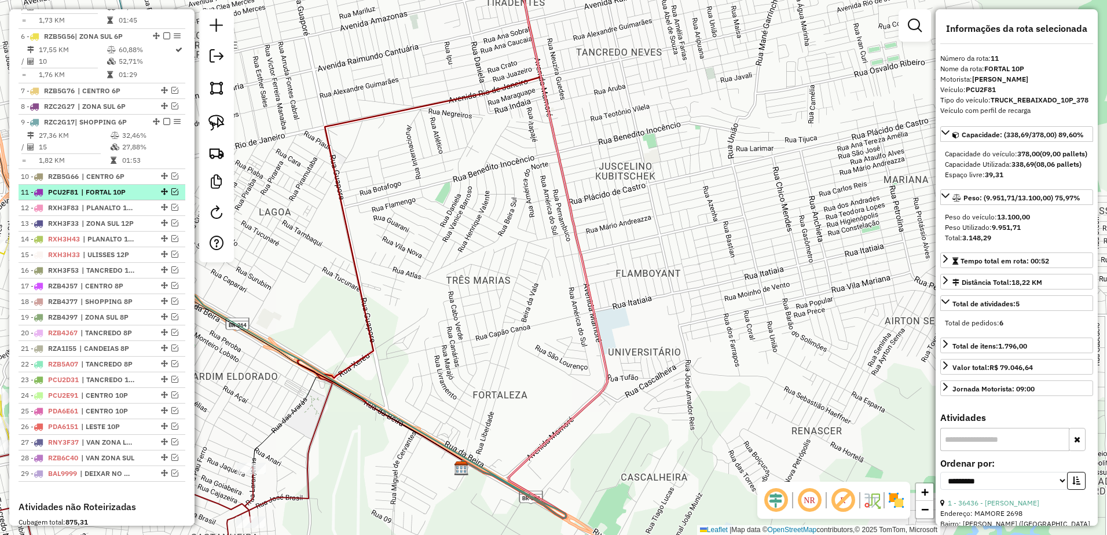
click at [173, 195] on em at bounding box center [174, 191] width 7 height 7
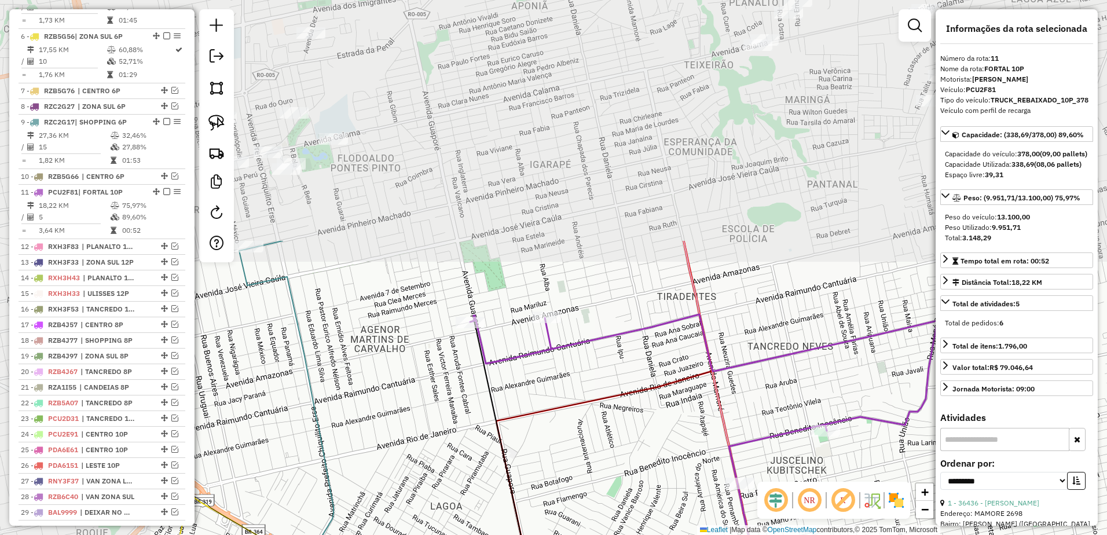
drag, startPoint x: 442, startPoint y: 185, endPoint x: 586, endPoint y: 431, distance: 284.9
click at [586, 431] on div "Janela de atendimento Grade de atendimento Capacidade Transportadoras Veículos …" at bounding box center [553, 267] width 1107 height 535
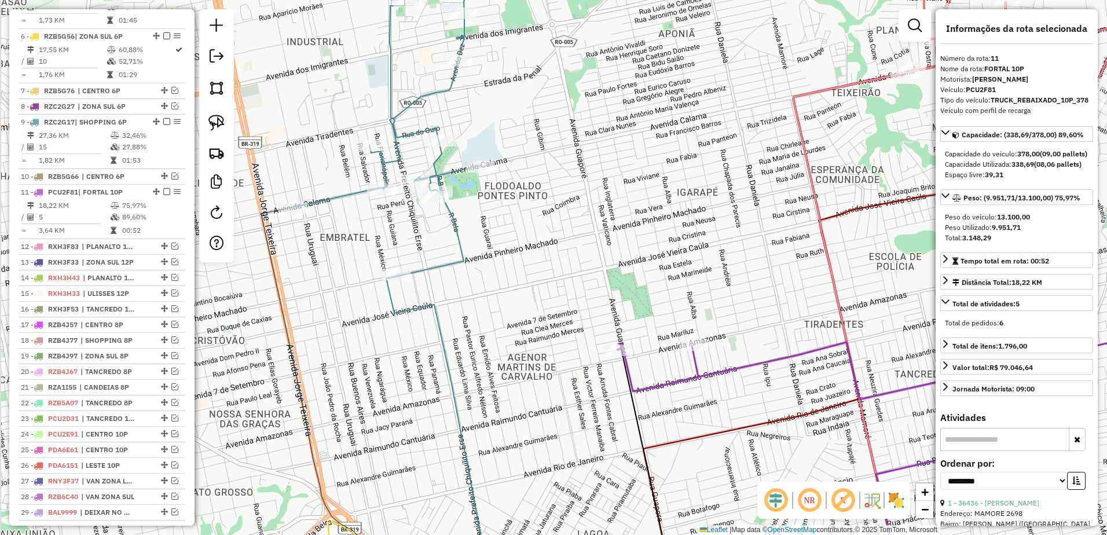
drag, startPoint x: 502, startPoint y: 204, endPoint x: 691, endPoint y: 225, distance: 189.9
click at [691, 225] on div "Janela de atendimento Grade de atendimento Capacidade Transportadoras Veículos …" at bounding box center [553, 267] width 1107 height 535
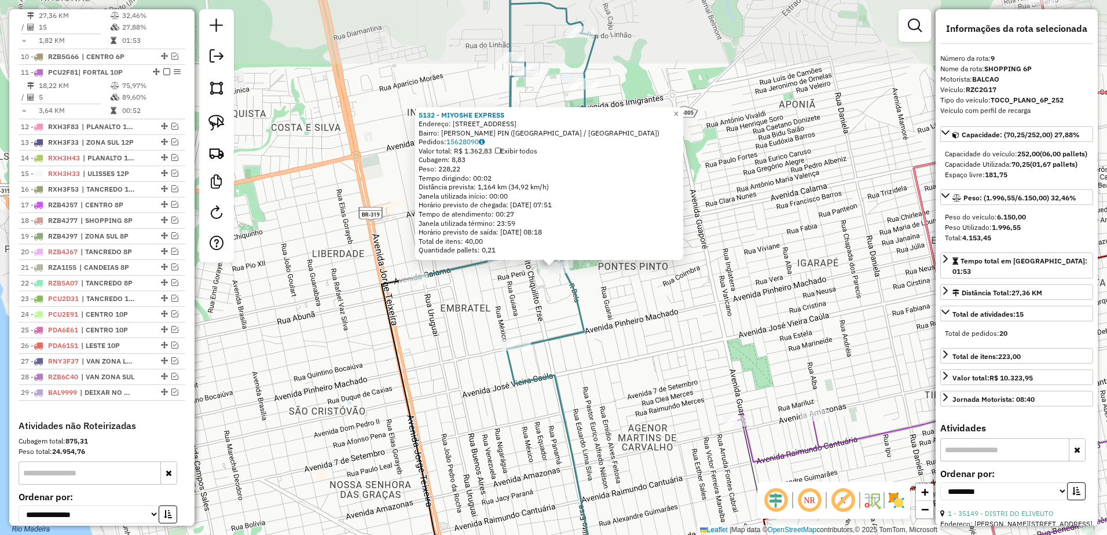
scroll to position [692, 0]
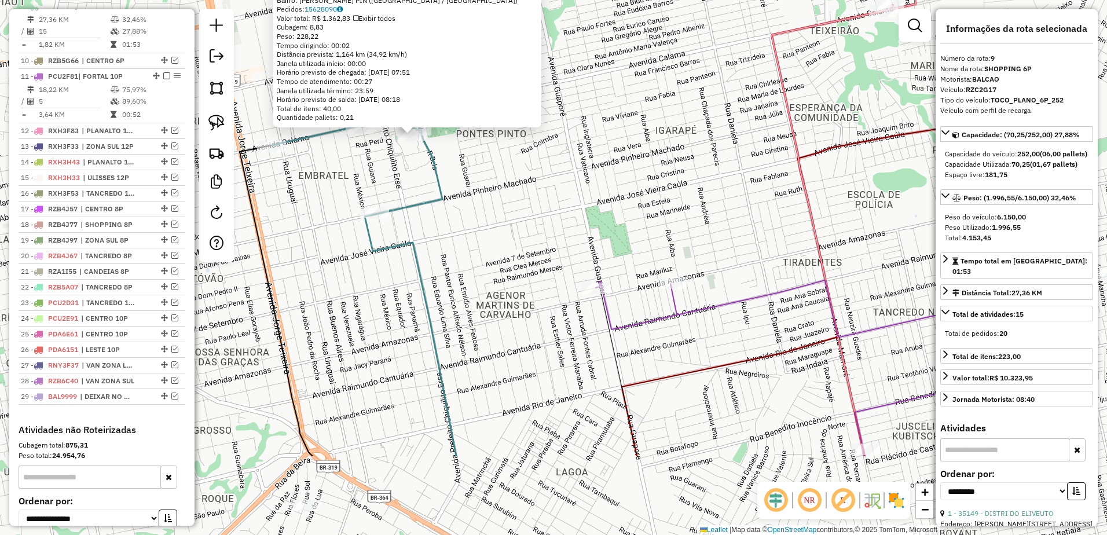
drag, startPoint x: 727, startPoint y: 376, endPoint x: 585, endPoint y: 244, distance: 194.2
click at [585, 244] on div "5132 - MIYOSHE EXPRESS Endereço: [STREET_ADDRESS] Bairro: FLODOALDO PONTES PIN …" at bounding box center [553, 267] width 1107 height 535
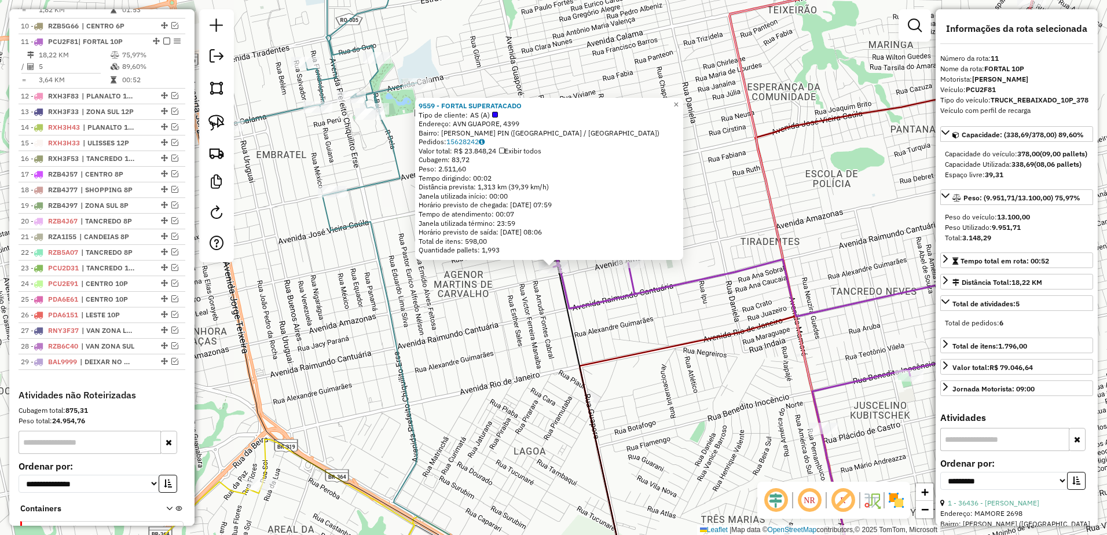
scroll to position [763, 0]
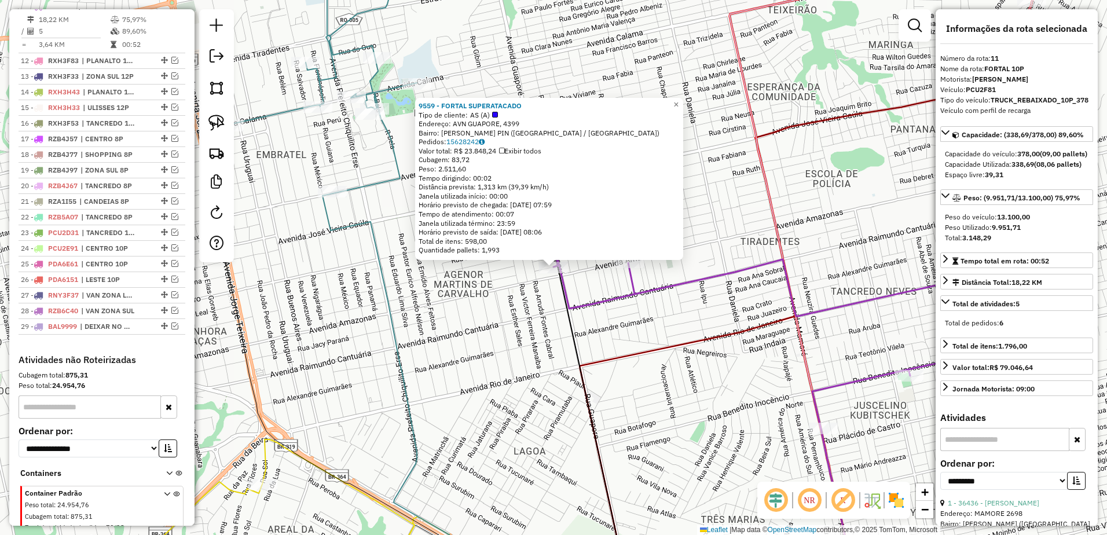
click at [688, 413] on div "9559 - FORTAL SUPERATACADO Tipo de cliente: AS (A) Endereço: AVN GUAPORE, 4399 …" at bounding box center [553, 267] width 1107 height 535
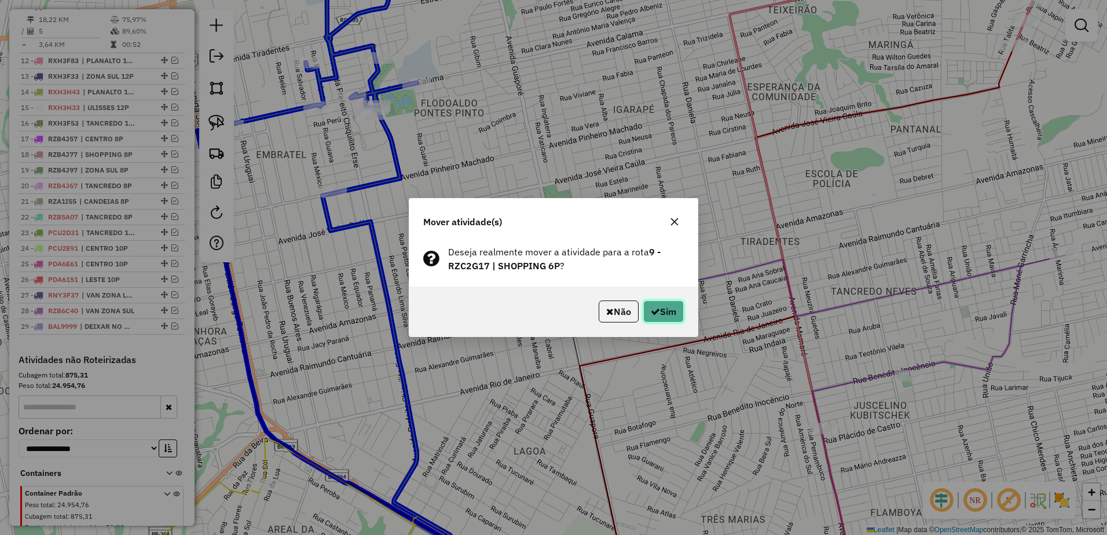
click at [655, 309] on icon "button" at bounding box center [655, 311] width 9 height 9
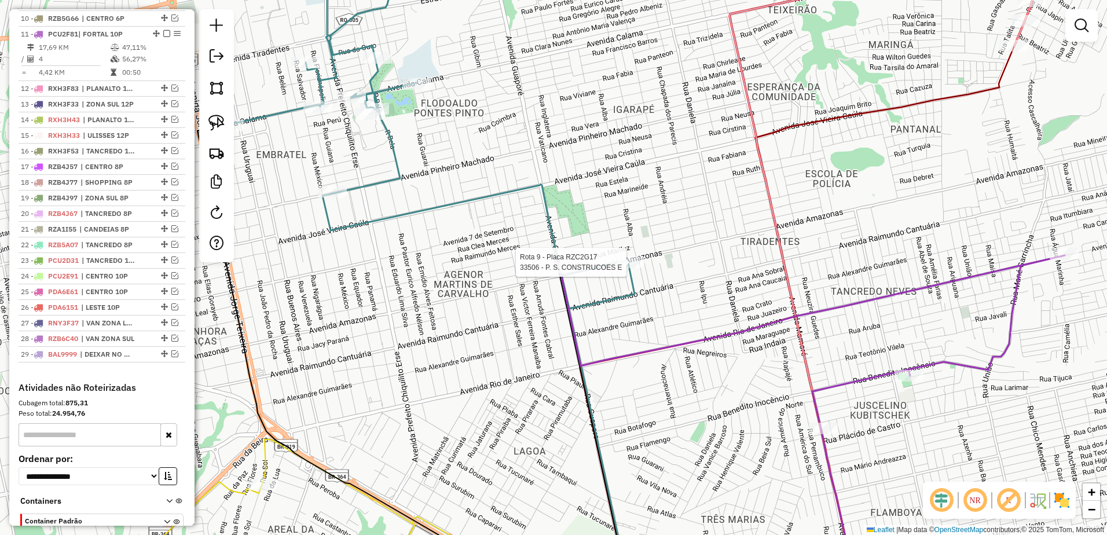
select select "**********"
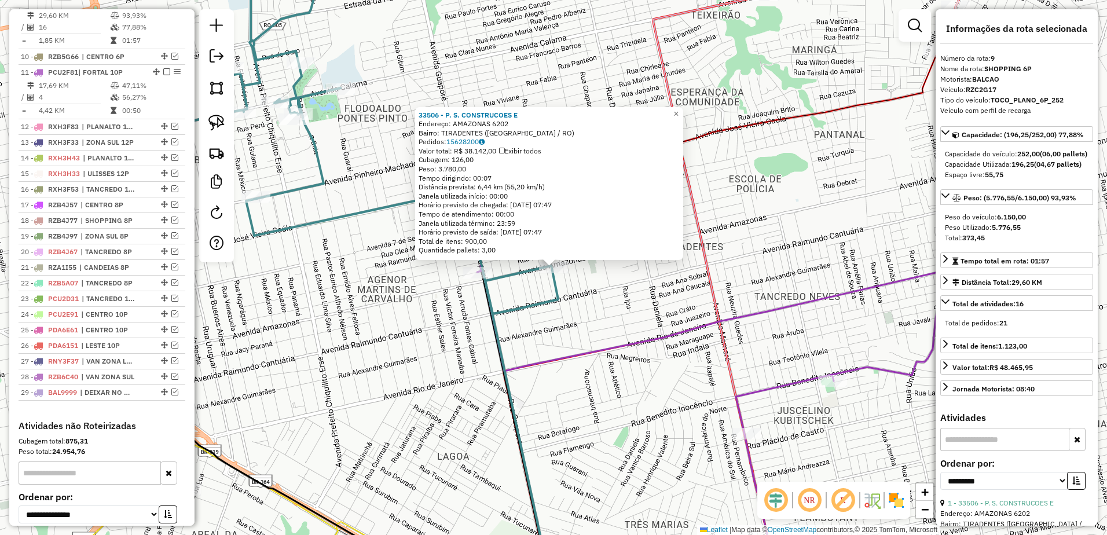
scroll to position [692, 0]
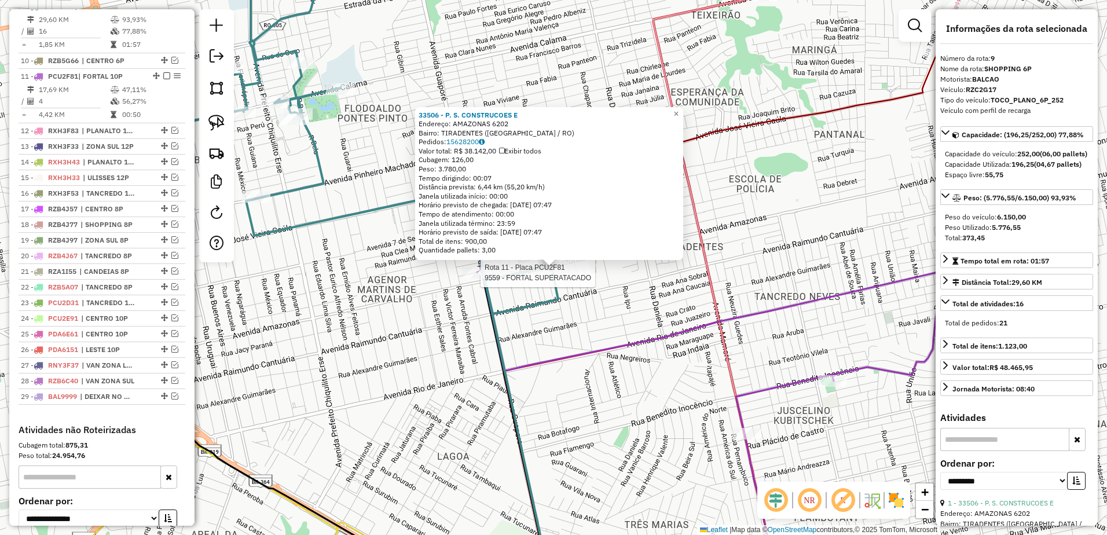
click at [471, 278] on div at bounding box center [477, 273] width 29 height 12
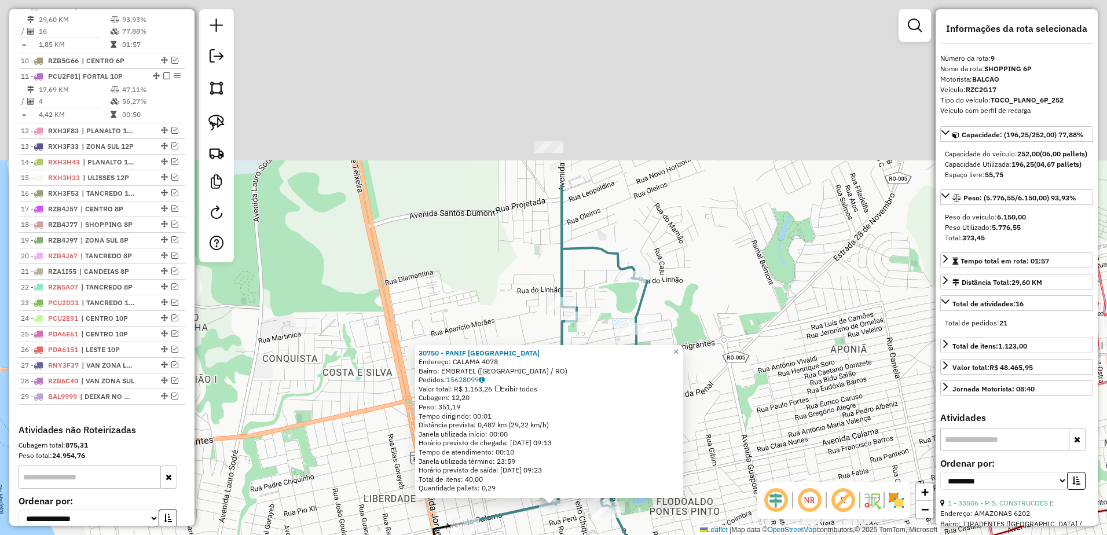
drag, startPoint x: 774, startPoint y: 194, endPoint x: 775, endPoint y: 409, distance: 215.4
click at [776, 413] on div "30750 - PANIF [GEOGRAPHIC_DATA] Endereço: CALAMA 4078 Bairro: EMBRATEL ([GEOGRA…" at bounding box center [553, 267] width 1107 height 535
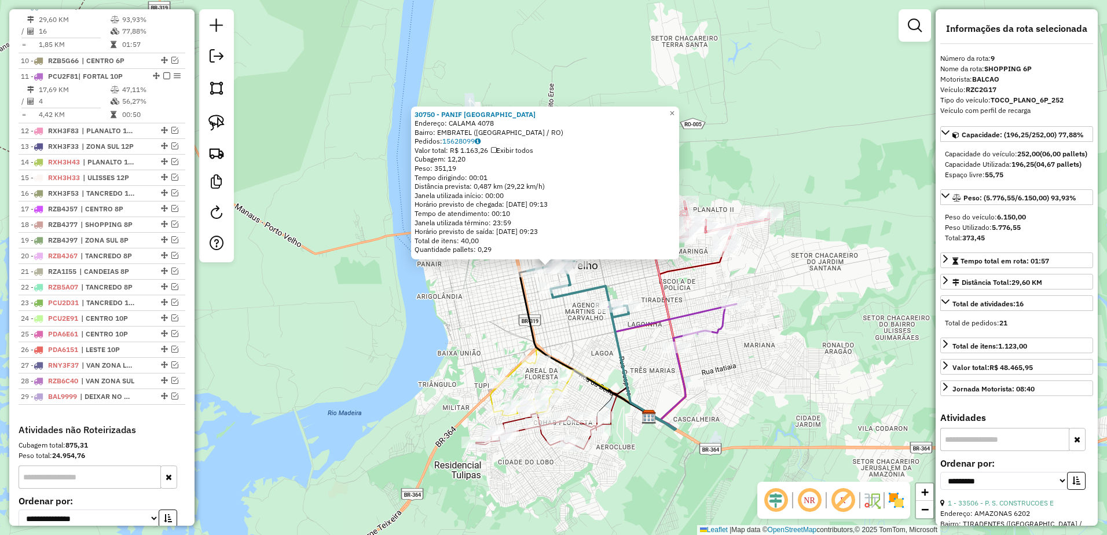
click at [613, 283] on div "30750 - PANIF [GEOGRAPHIC_DATA] Endereço: CALAMA 4078 Bairro: EMBRATEL ([GEOGRA…" at bounding box center [553, 267] width 1107 height 535
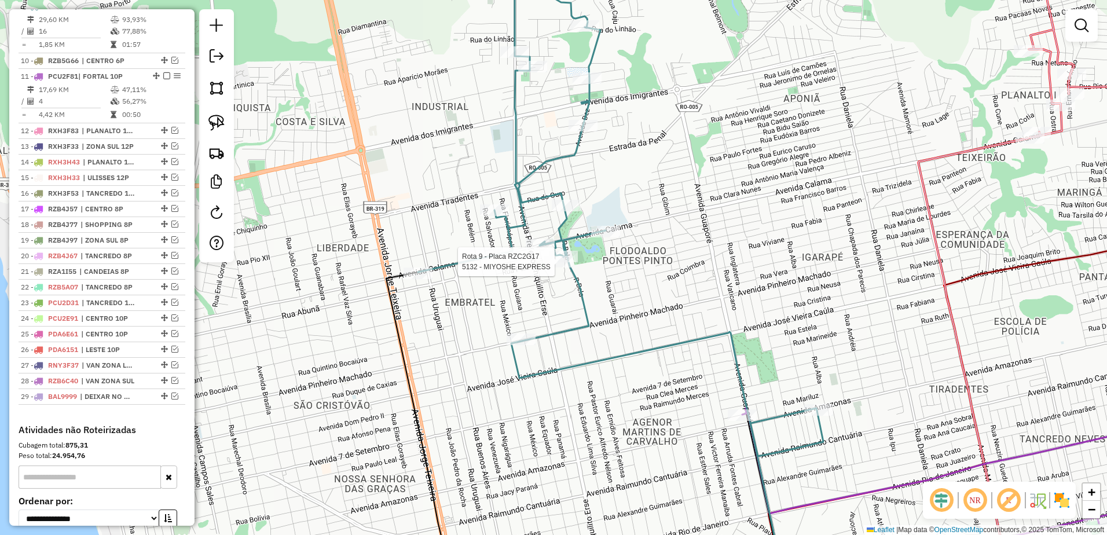
select select "**********"
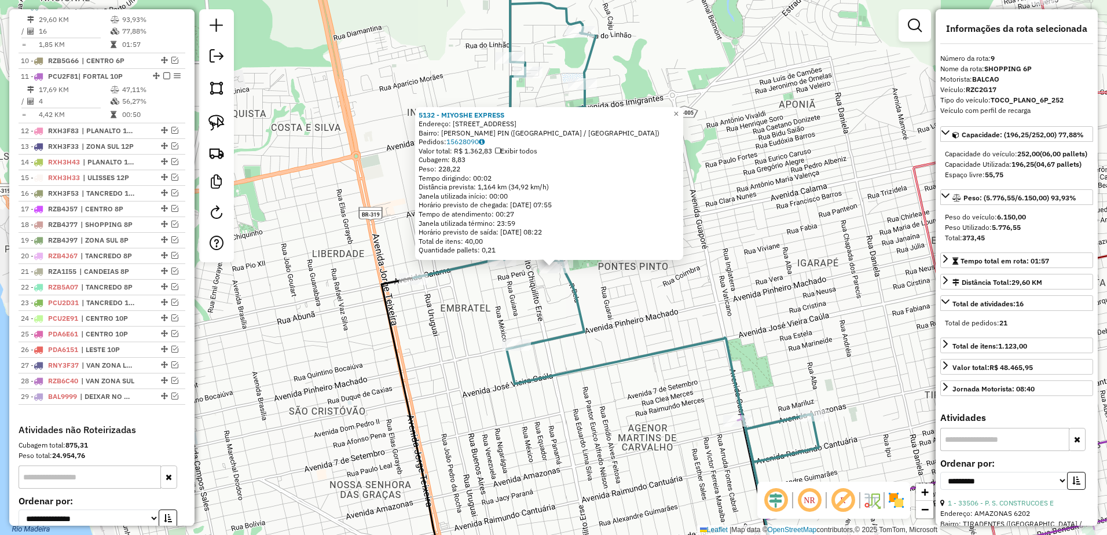
click at [637, 313] on div "Rota 9 - Placa RZC2G17 5132 - MIYOSHE EXPRESS 5132 - MIYOSHE EXPRESS Endereço: …" at bounding box center [553, 267] width 1107 height 535
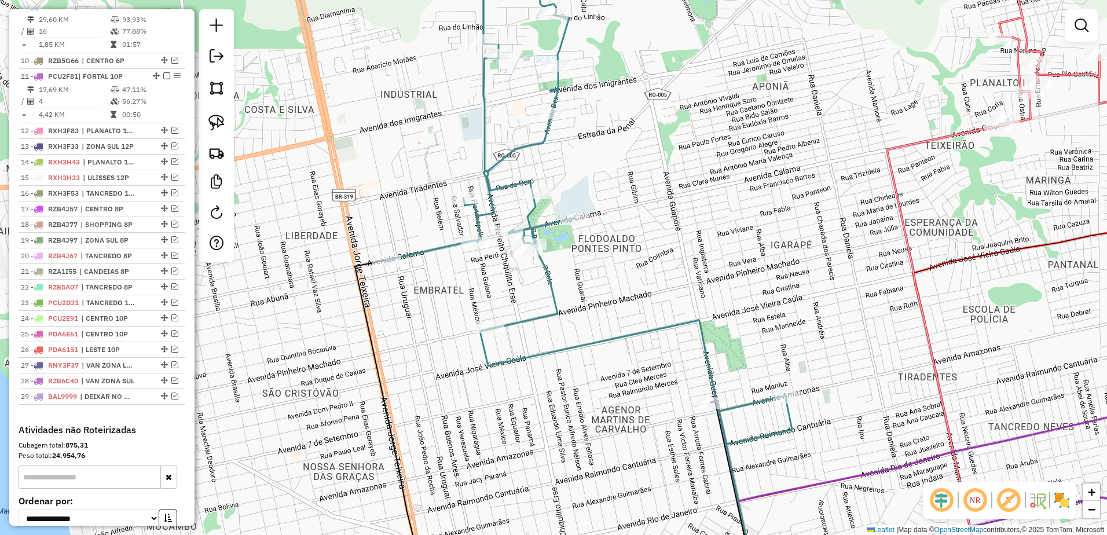
drag, startPoint x: 775, startPoint y: 231, endPoint x: 748, endPoint y: 213, distance: 32.1
click at [748, 213] on div "Janela de atendimento Grade de atendimento Capacidade Transportadoras Veículos …" at bounding box center [553, 267] width 1107 height 535
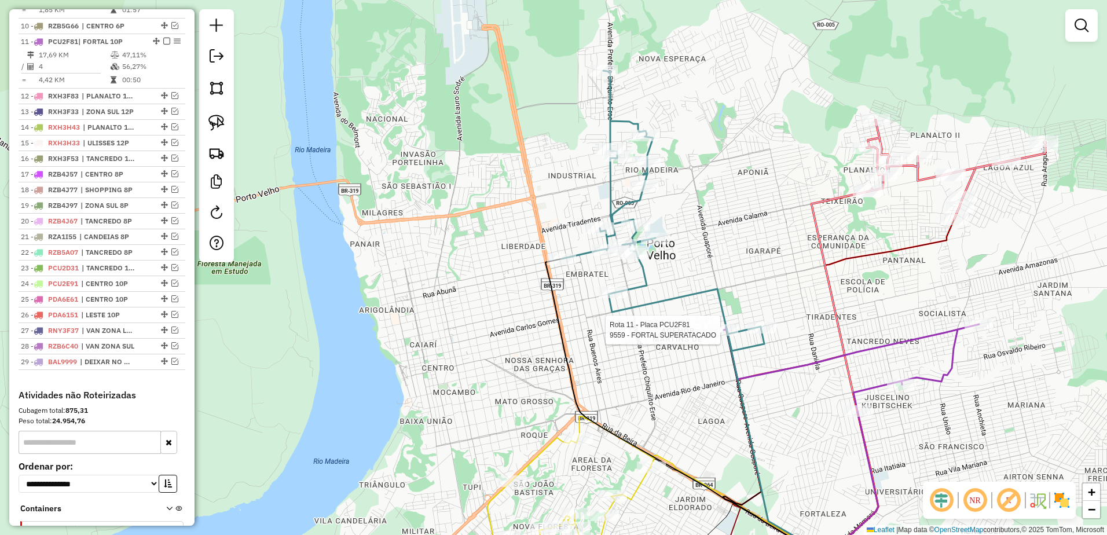
select select "**********"
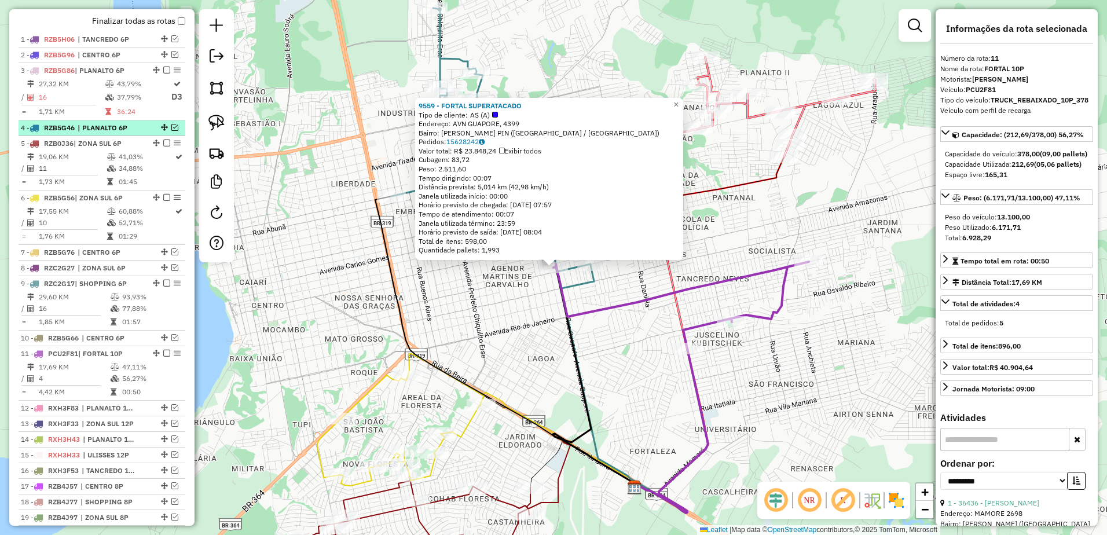
scroll to position [357, 0]
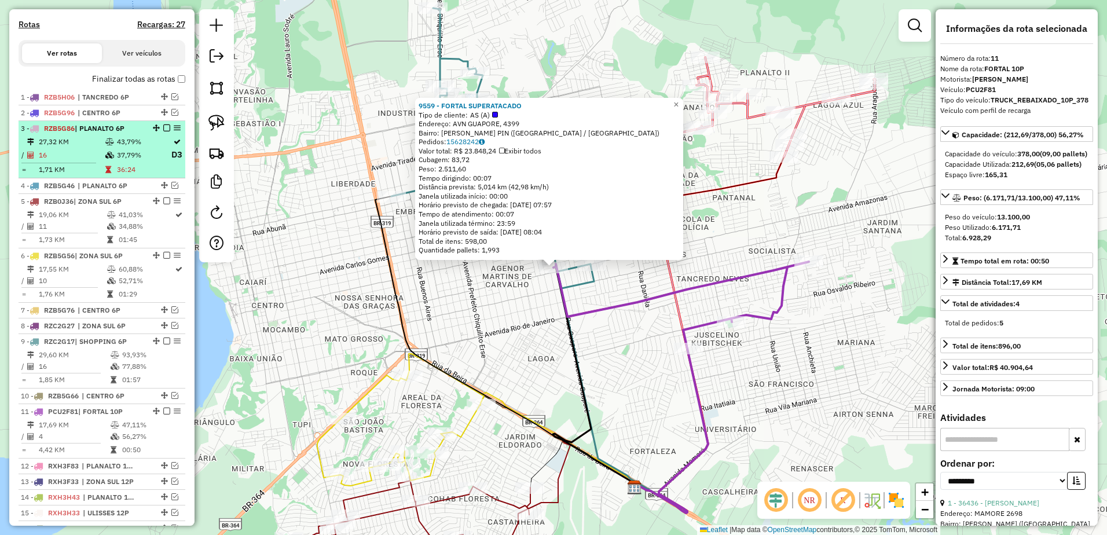
click at [118, 147] on td "43,79%" at bounding box center [143, 142] width 54 height 12
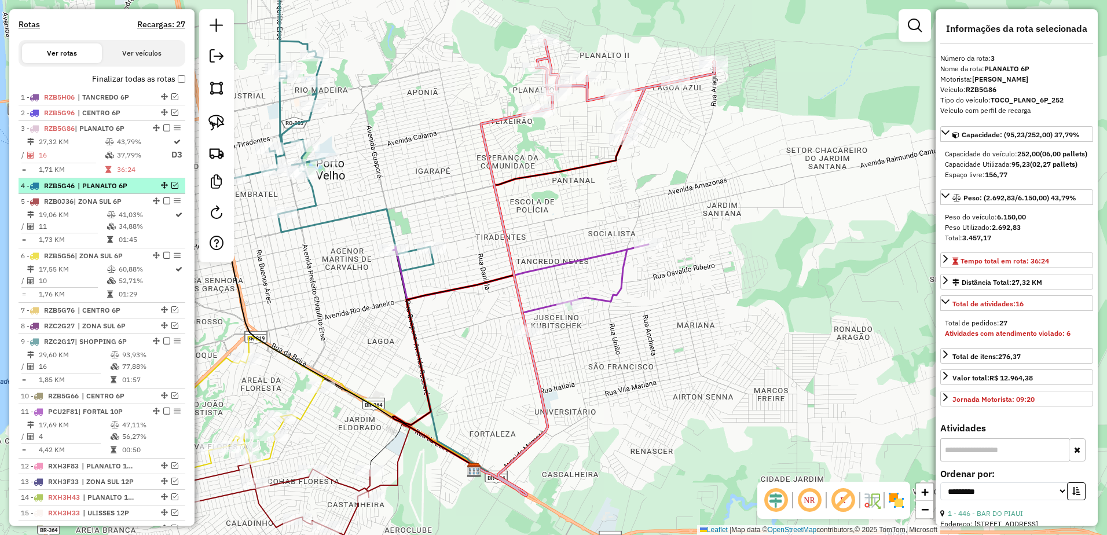
click at [92, 191] on span "| PLANALTO 6P" at bounding box center [104, 186] width 53 height 10
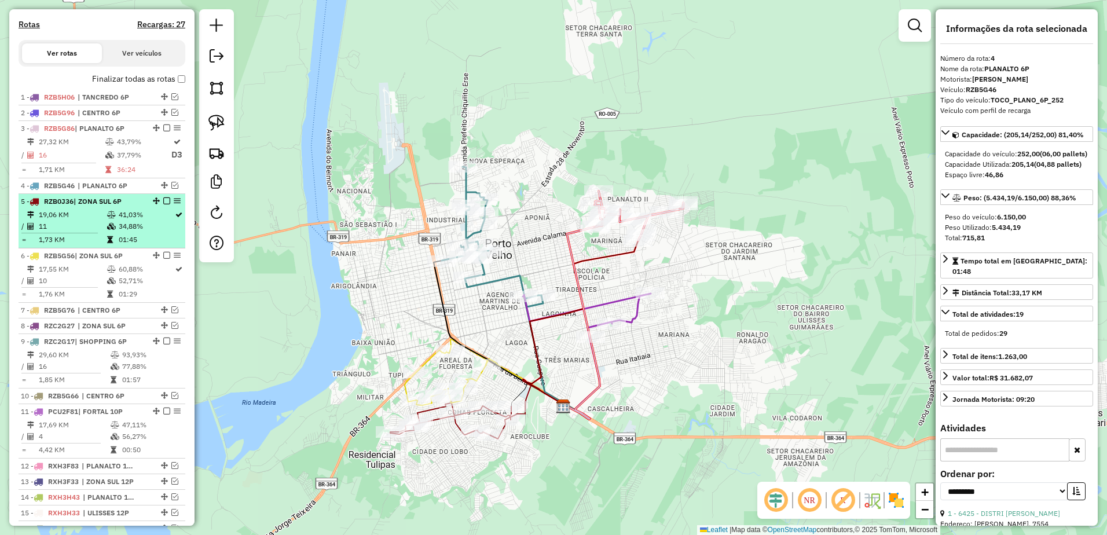
click at [91, 206] on span "| ZONA SUL 6P" at bounding box center [98, 201] width 48 height 9
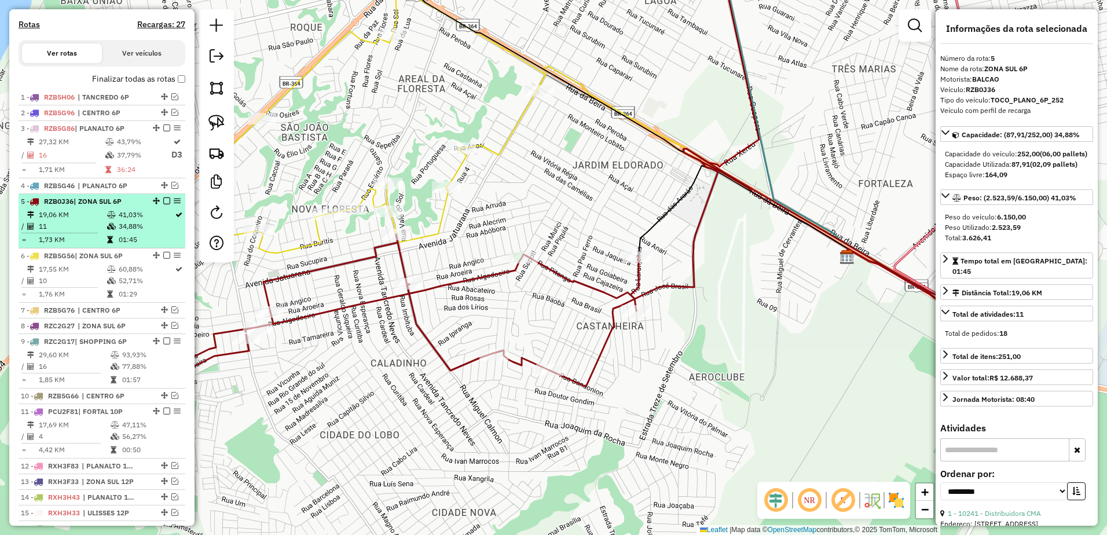
scroll to position [415, 0]
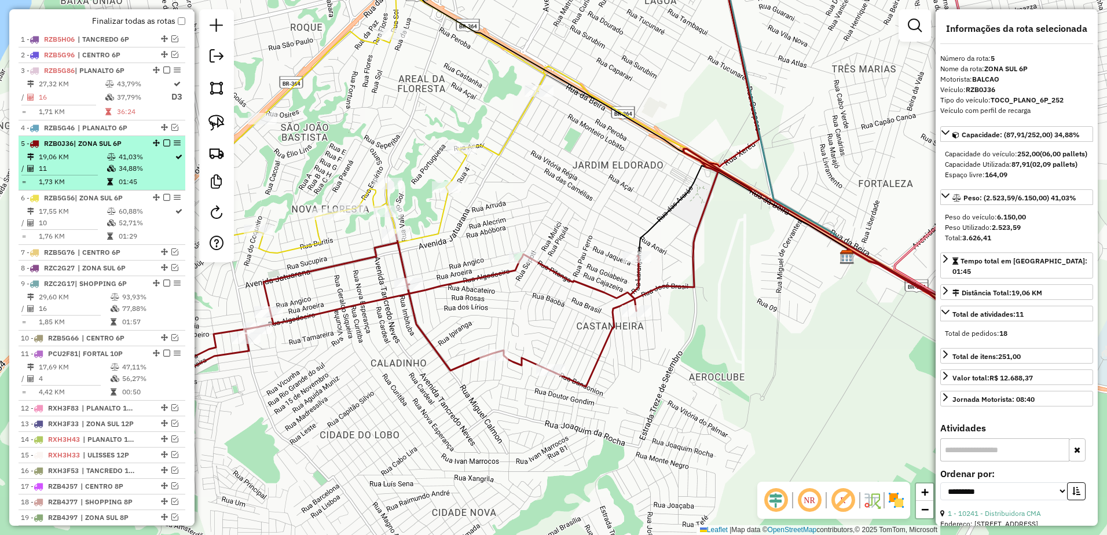
click at [90, 174] on td "11" at bounding box center [72, 169] width 68 height 12
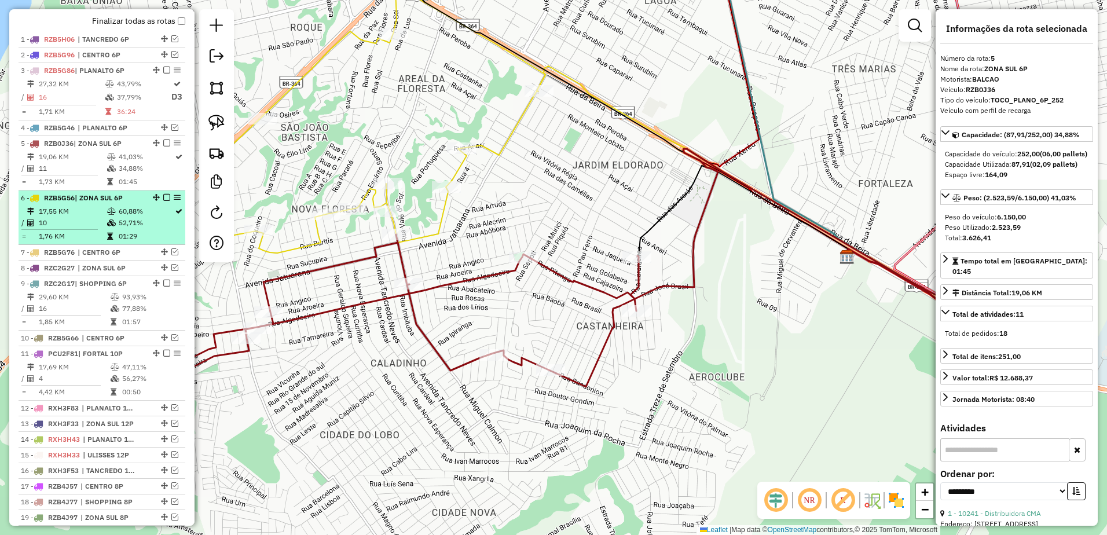
click at [90, 215] on td "17,55 KM" at bounding box center [72, 212] width 68 height 12
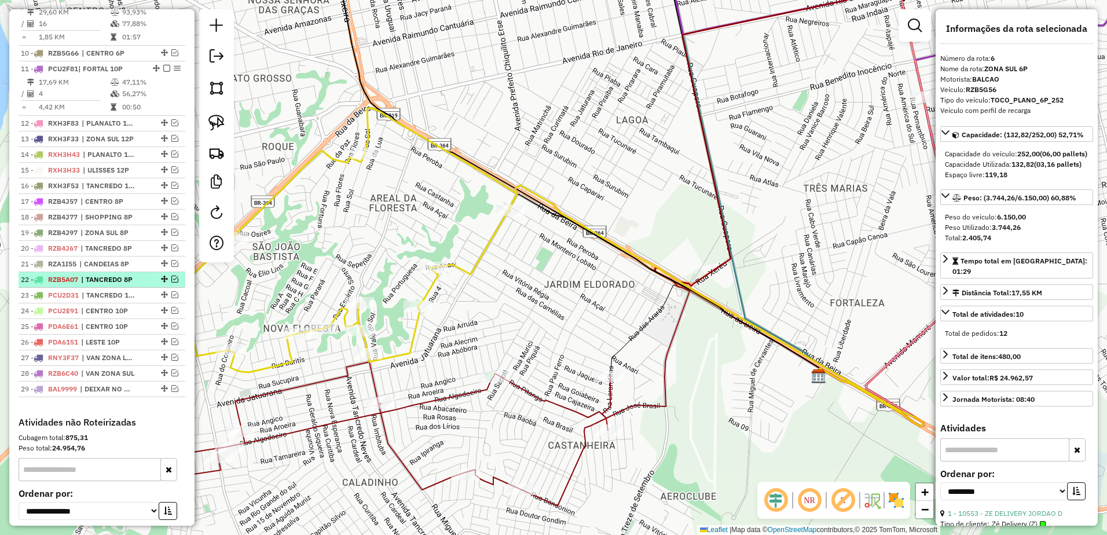
scroll to position [705, 0]
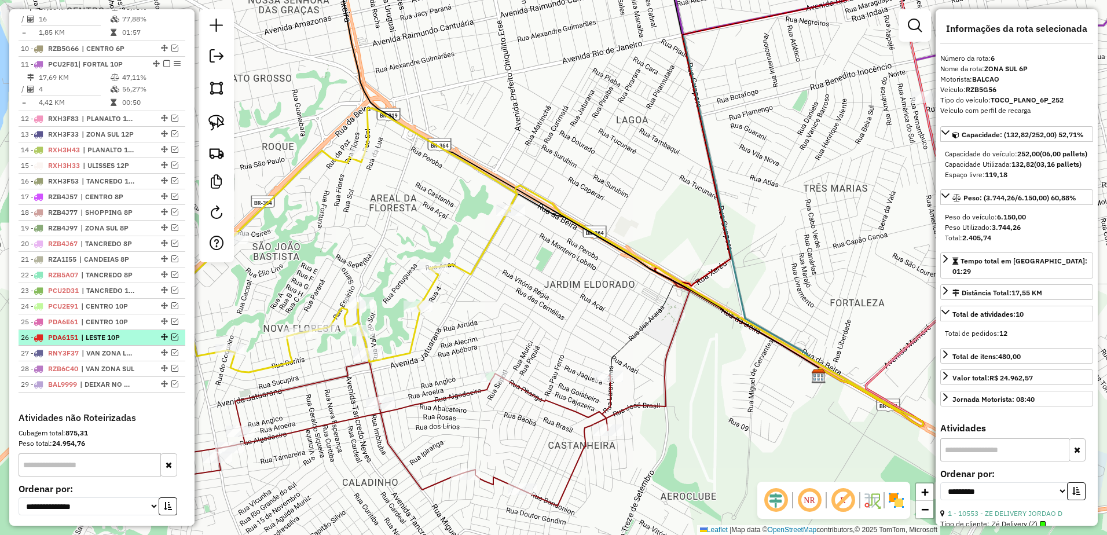
click at [113, 343] on span "| LESTE 10P" at bounding box center [107, 337] width 53 height 10
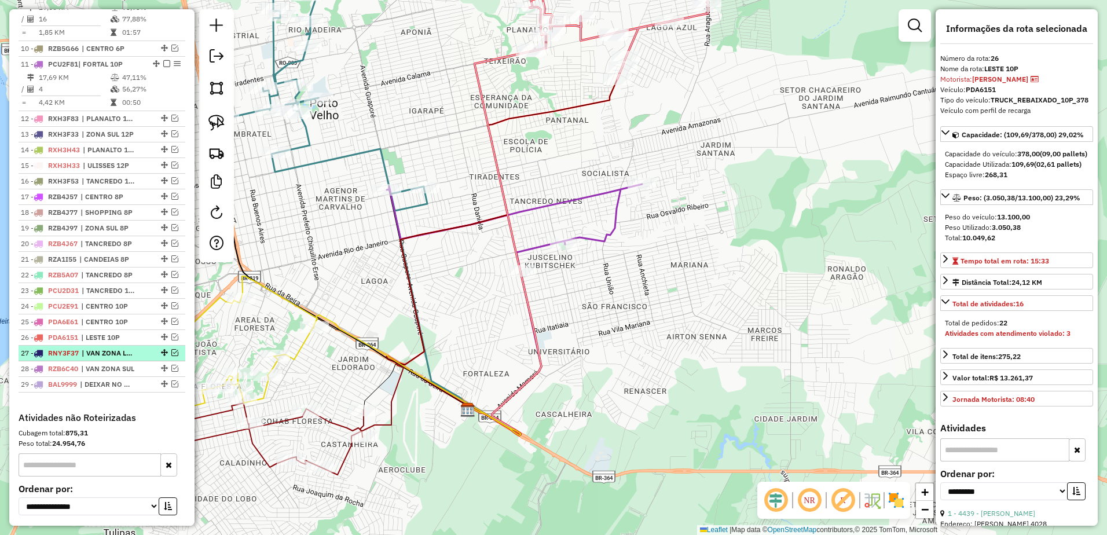
click at [112, 358] on span "| VAN ZONA LESTE" at bounding box center [108, 353] width 53 height 10
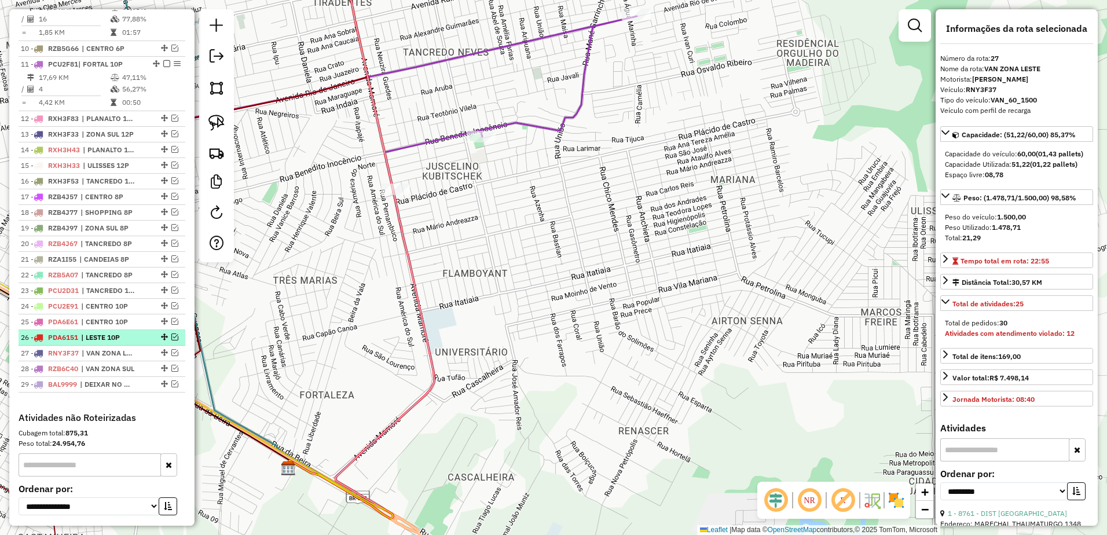
click at [112, 343] on span "| LESTE 10P" at bounding box center [107, 337] width 53 height 10
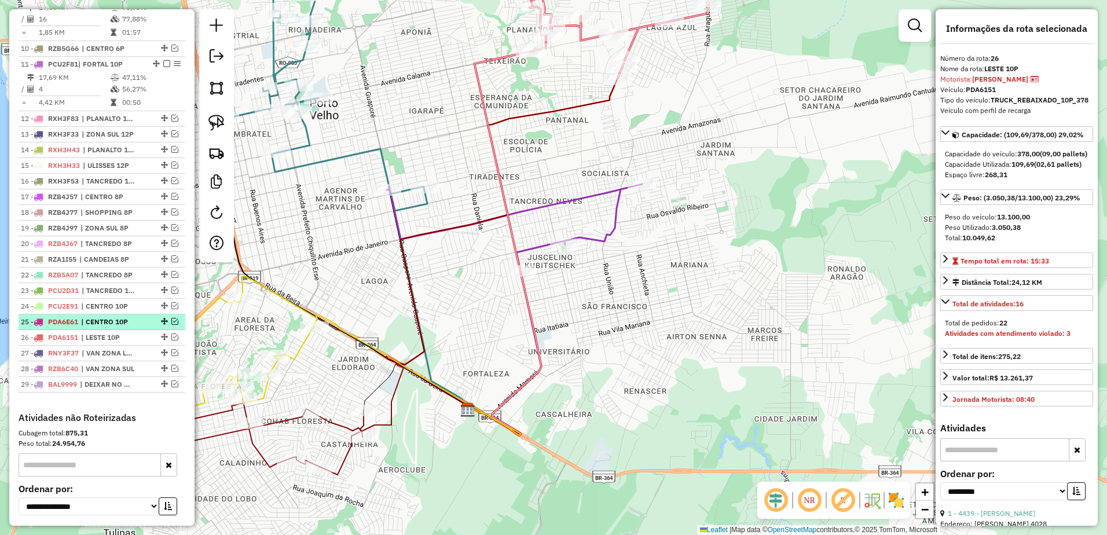
click at [112, 327] on span "| CENTRO 10P" at bounding box center [107, 322] width 53 height 10
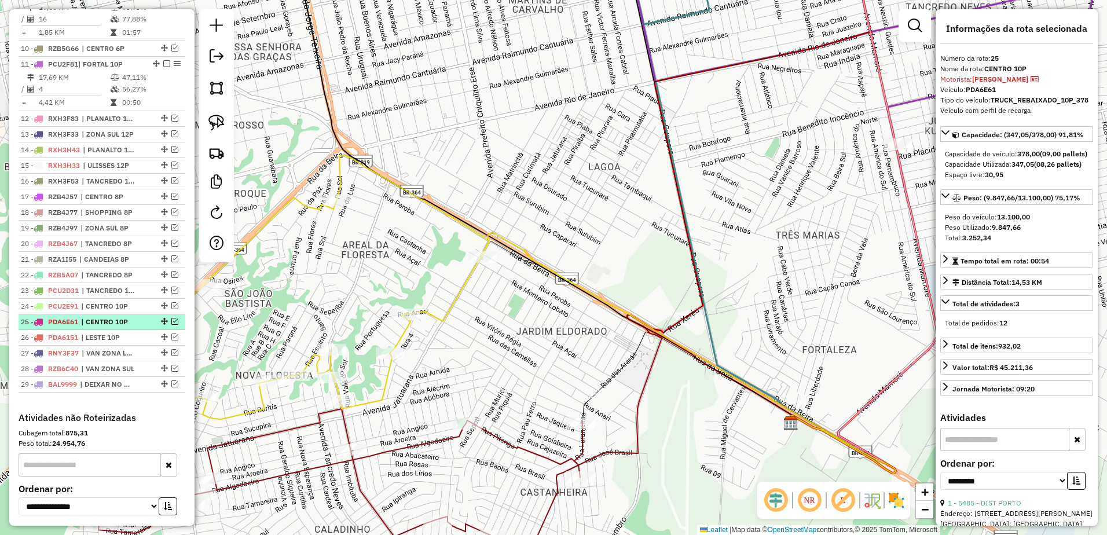
click at [172, 325] on em at bounding box center [174, 321] width 7 height 7
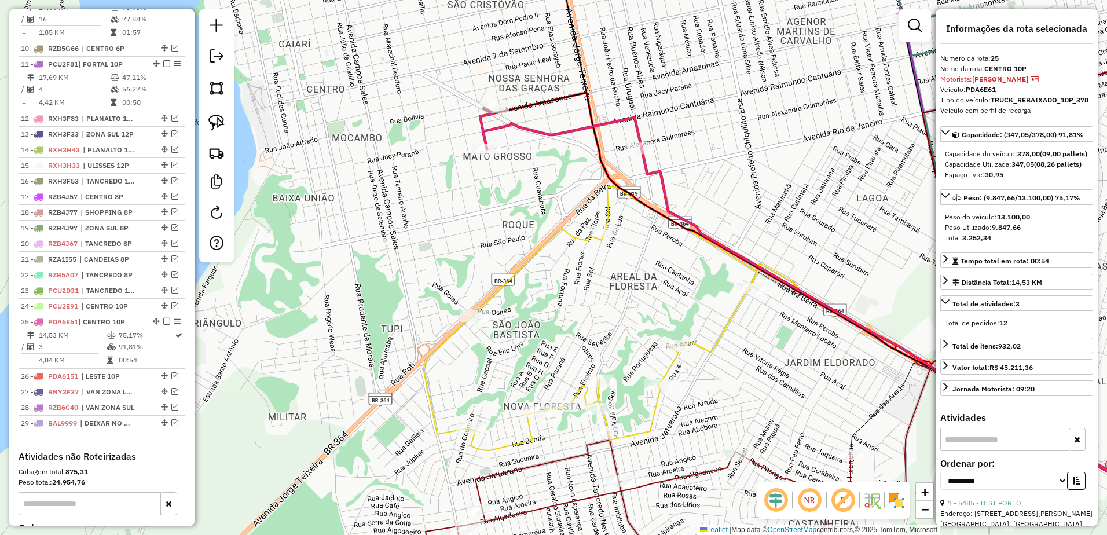
drag, startPoint x: 319, startPoint y: 311, endPoint x: 587, endPoint y: 342, distance: 269.9
click at [587, 342] on div "Janela de atendimento Grade de atendimento Capacidade Transportadoras Veículos …" at bounding box center [553, 267] width 1107 height 535
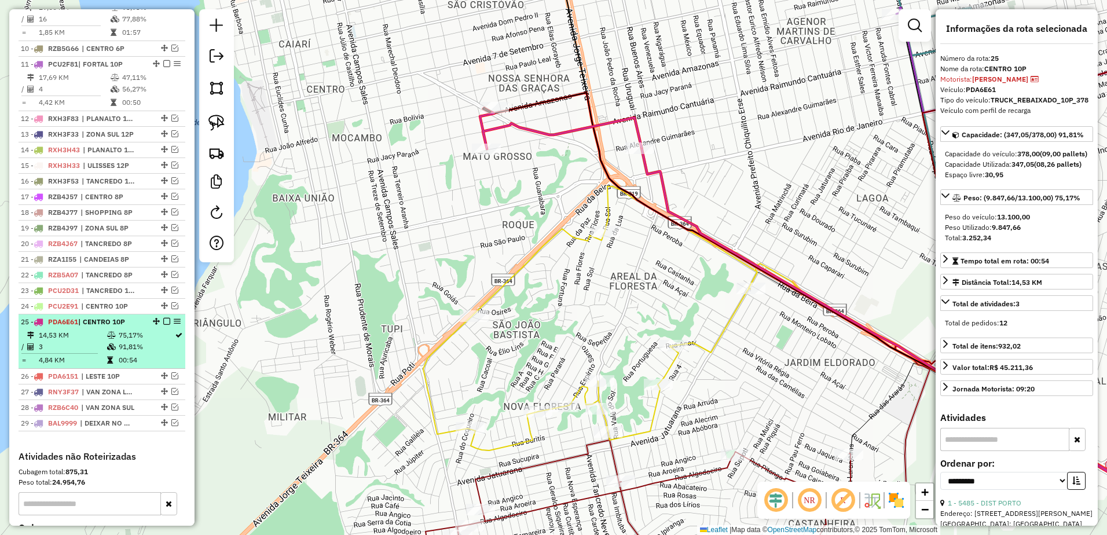
click at [163, 325] on em at bounding box center [166, 321] width 7 height 7
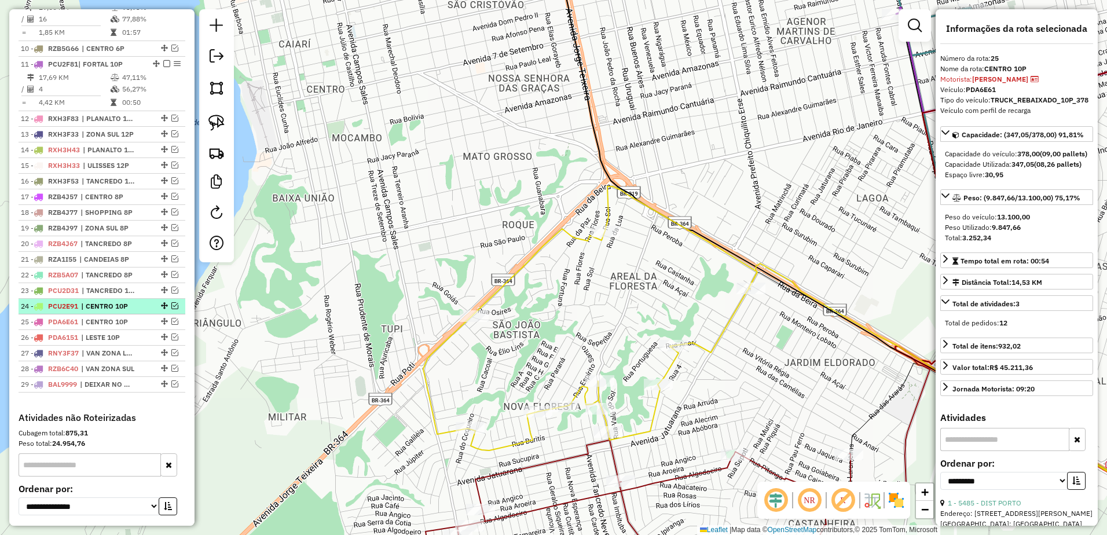
click at [172, 309] on em at bounding box center [174, 305] width 7 height 7
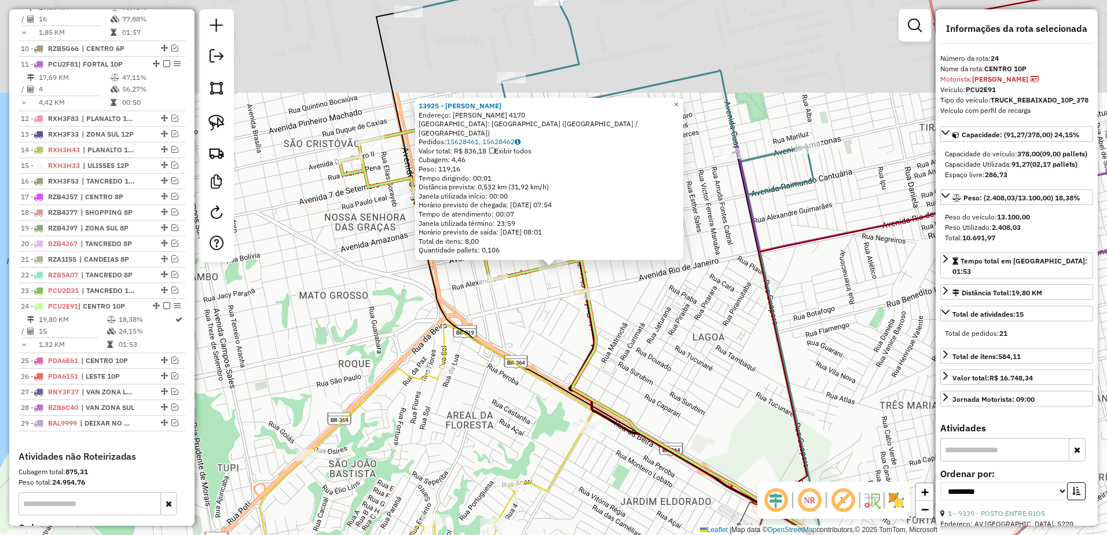
scroll to position [849, 0]
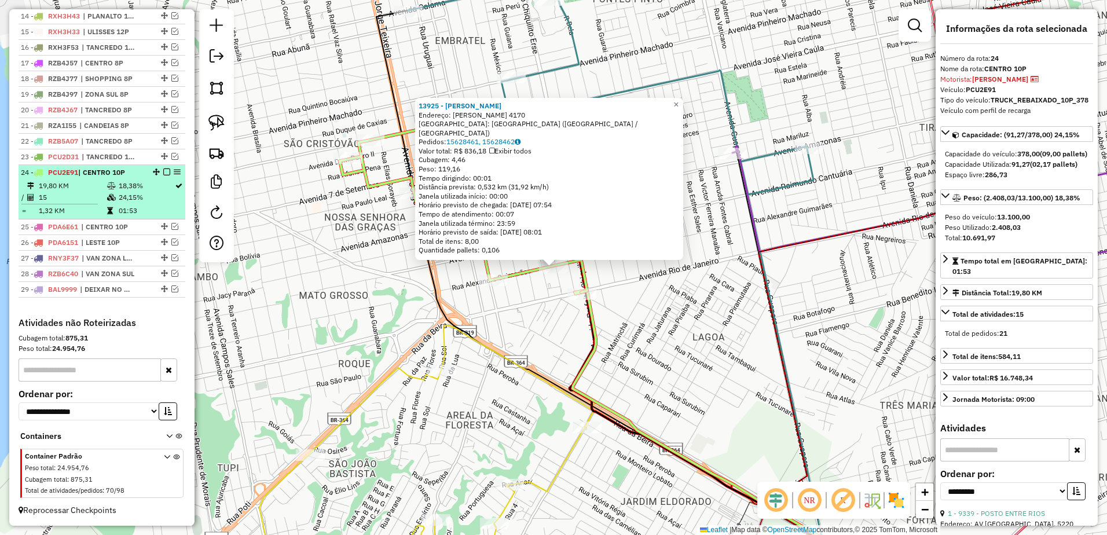
click at [163, 174] on em at bounding box center [166, 171] width 7 height 7
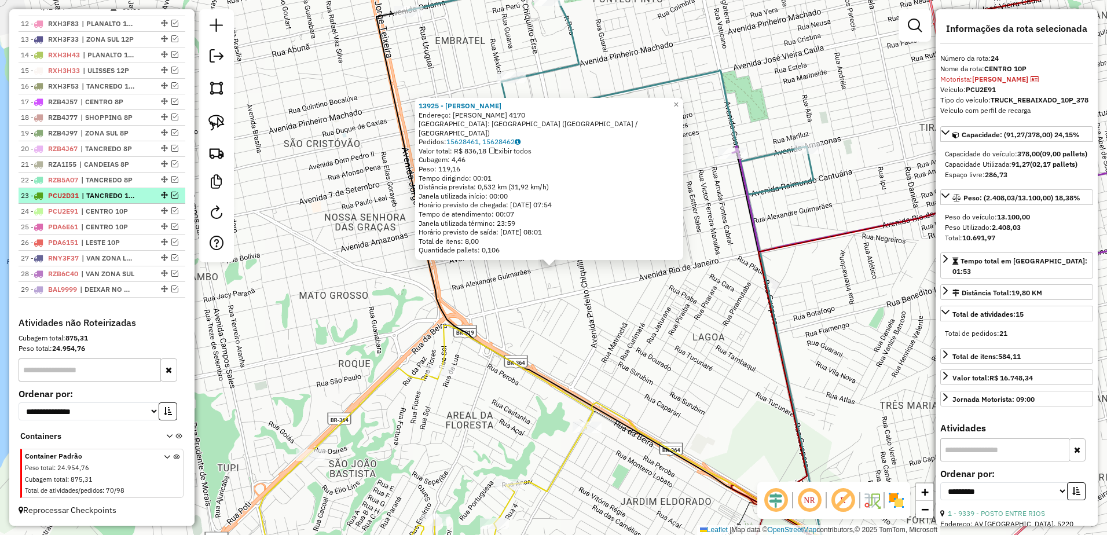
click at [141, 197] on div "23 - PCU2D31 | TANCREDO 10P" at bounding box center [102, 195] width 162 height 10
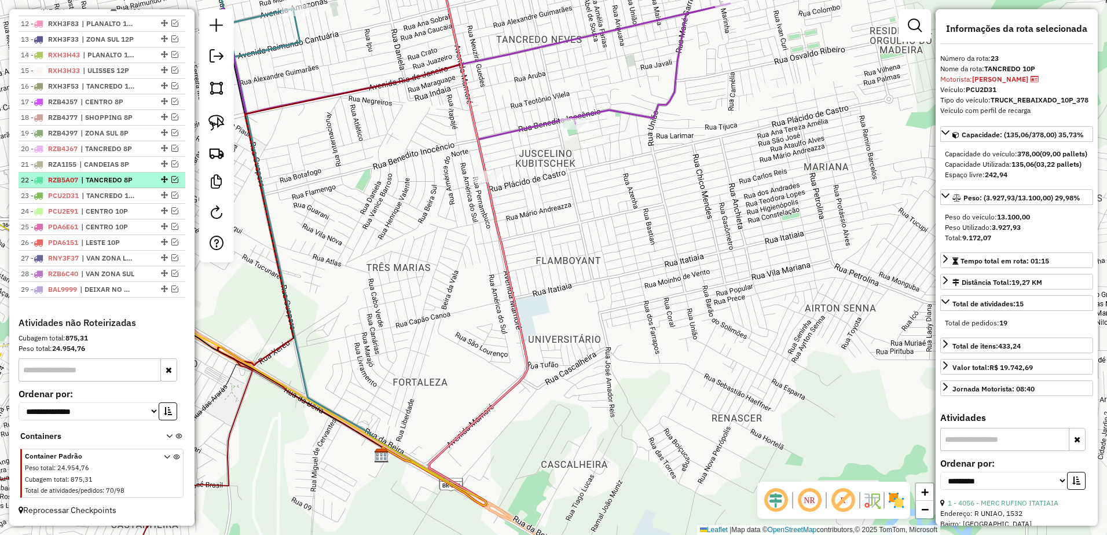
click at [134, 174] on li "22 - RZB5A07 | TANCREDO 8P" at bounding box center [102, 181] width 167 height 16
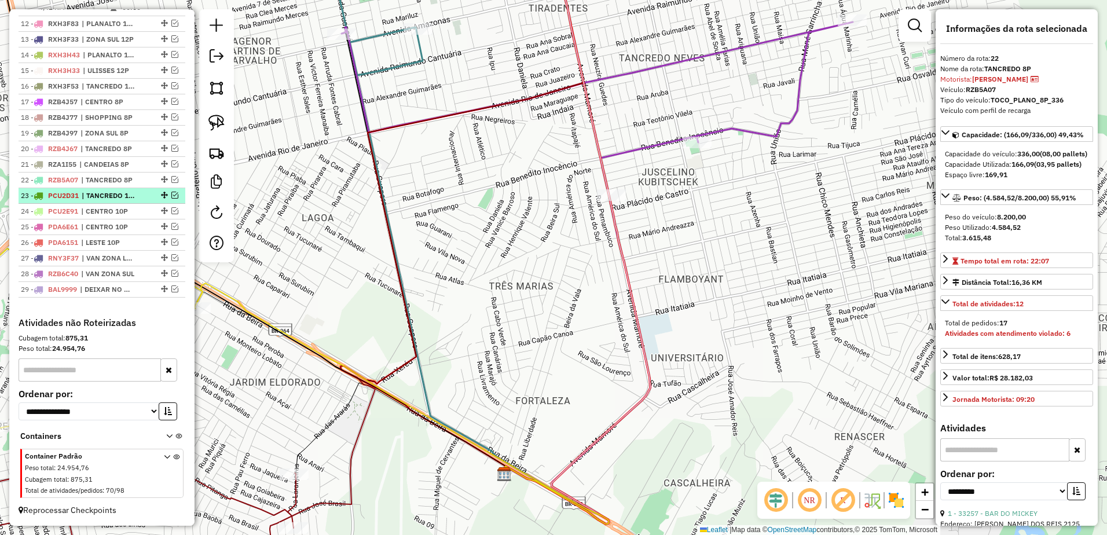
scroll to position [752, 0]
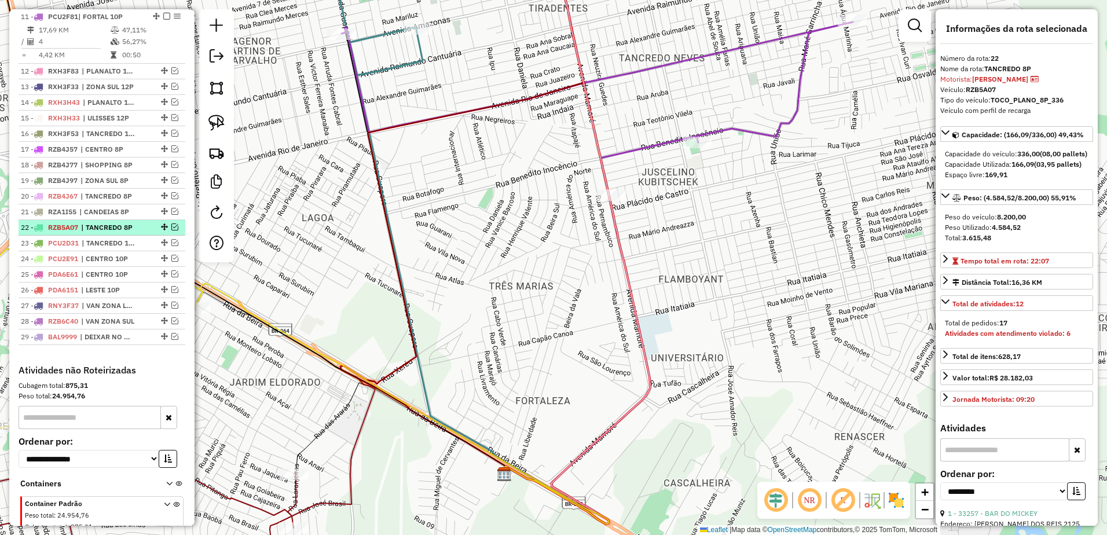
click at [109, 233] on span "| TANCREDO 8P" at bounding box center [107, 227] width 53 height 10
click at [113, 217] on span "| CANDEIAS 8P" at bounding box center [105, 212] width 53 height 10
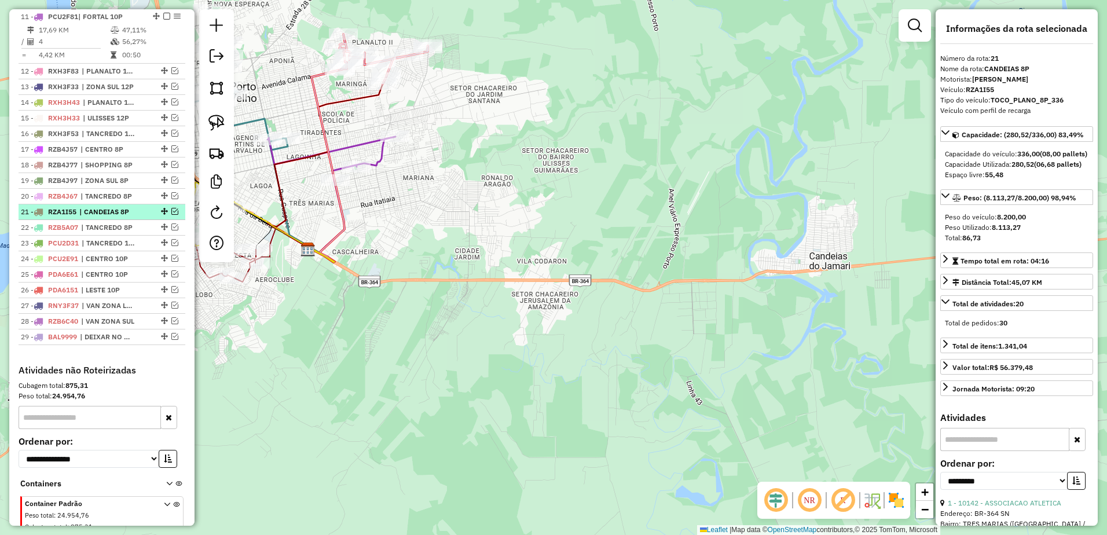
click at [171, 215] on em at bounding box center [174, 211] width 7 height 7
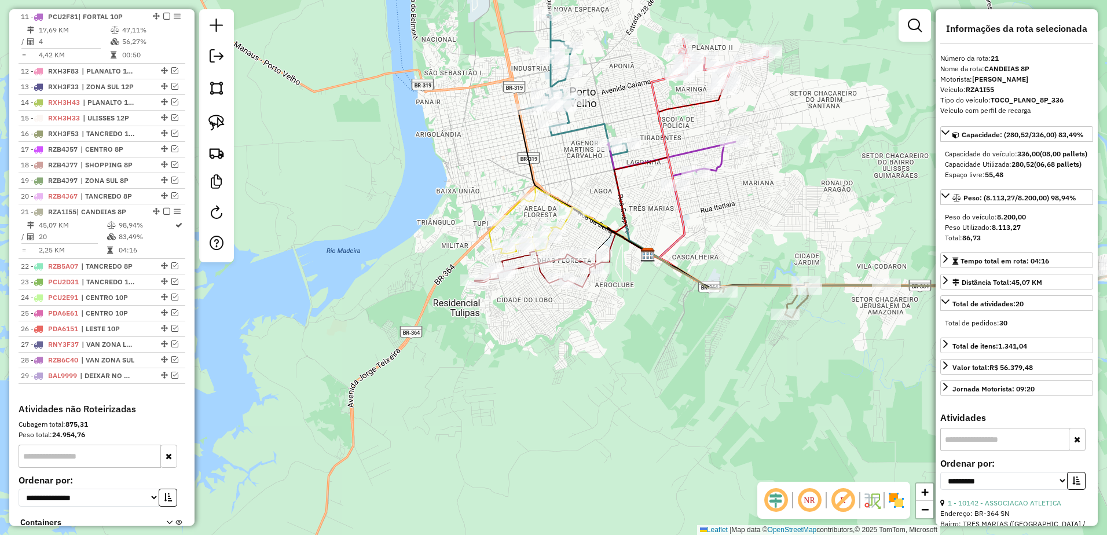
drag, startPoint x: 376, startPoint y: 350, endPoint x: 716, endPoint y: 355, distance: 339.9
click at [716, 355] on div "Janela de atendimento Grade de atendimento Capacidade Transportadoras Veículos …" at bounding box center [553, 267] width 1107 height 535
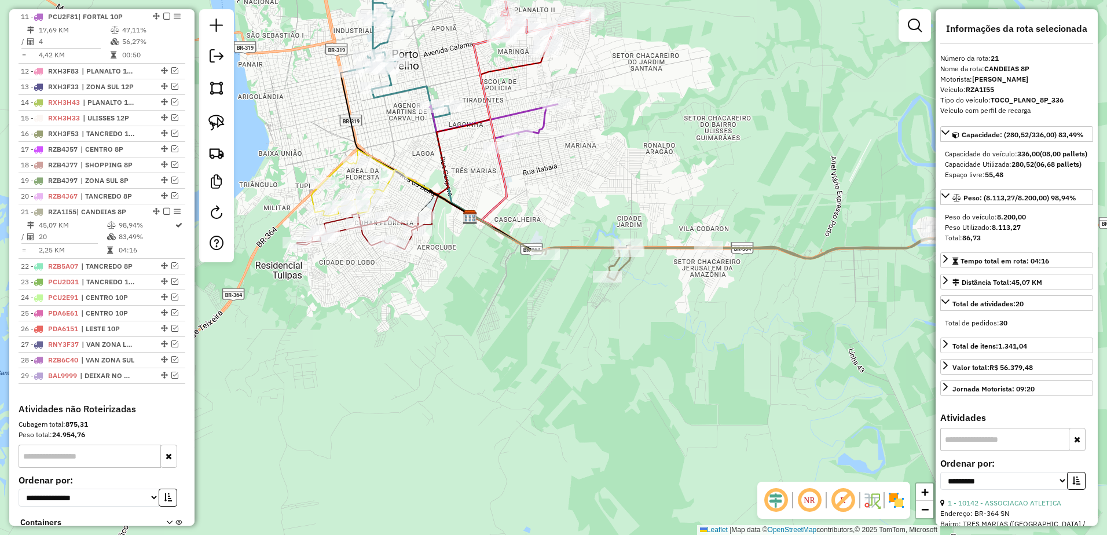
drag, startPoint x: 723, startPoint y: 371, endPoint x: 534, endPoint y: 328, distance: 193.5
click at [542, 332] on div "Janela de atendimento Grade de atendimento Capacidade Transportadoras Veículos …" at bounding box center [553, 267] width 1107 height 535
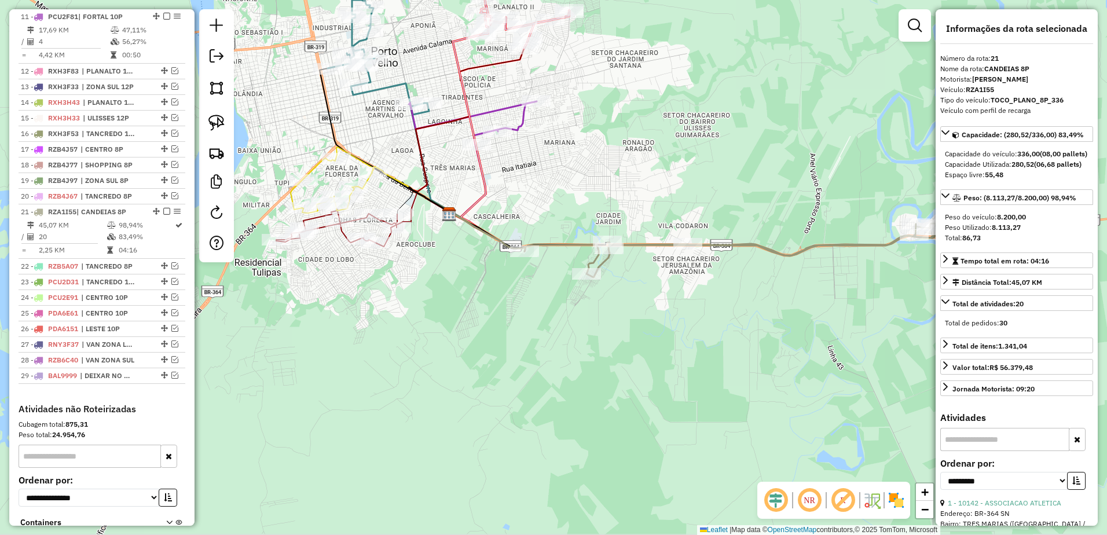
drag, startPoint x: 677, startPoint y: 327, endPoint x: 659, endPoint y: 325, distance: 18.0
click at [659, 325] on div "Janela de atendimento Grade de atendimento Capacidade Transportadoras Veículos …" at bounding box center [553, 267] width 1107 height 535
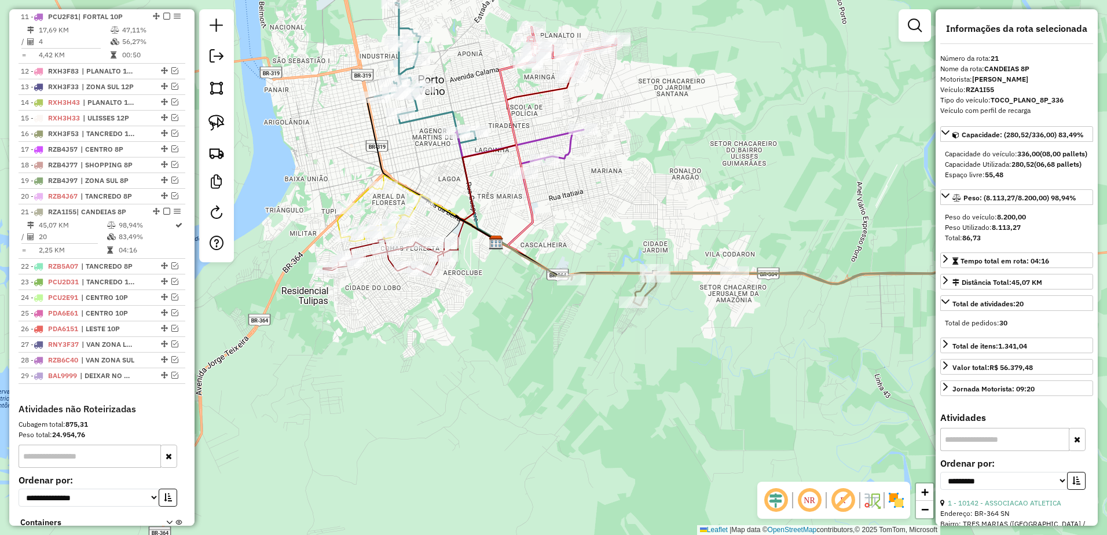
drag, startPoint x: 341, startPoint y: 382, endPoint x: 388, endPoint y: 410, distance: 54.8
click at [388, 410] on div "Janela de atendimento Grade de atendimento Capacidade Transportadoras Veículos …" at bounding box center [553, 267] width 1107 height 535
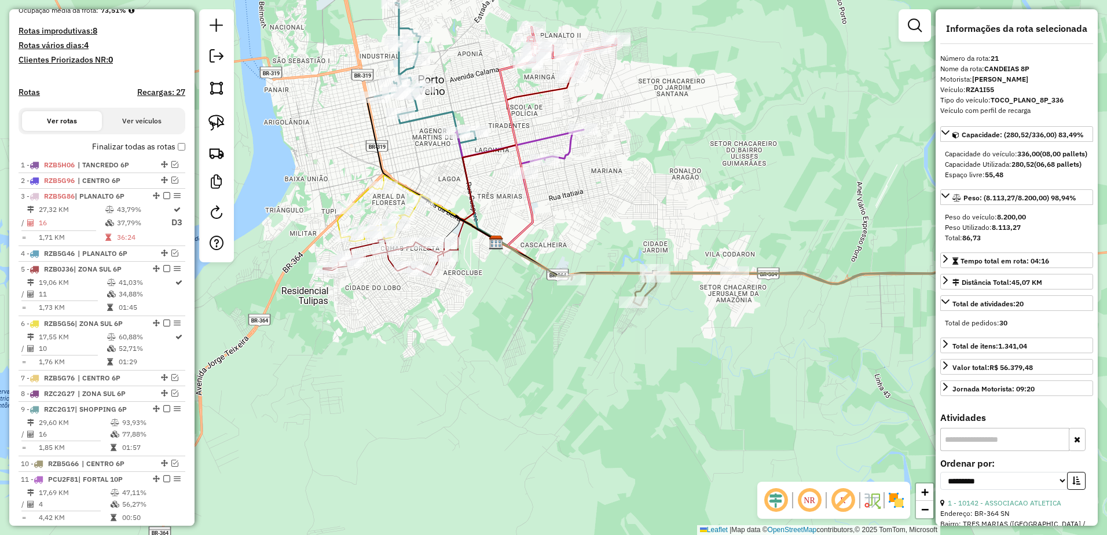
scroll to position [289, 0]
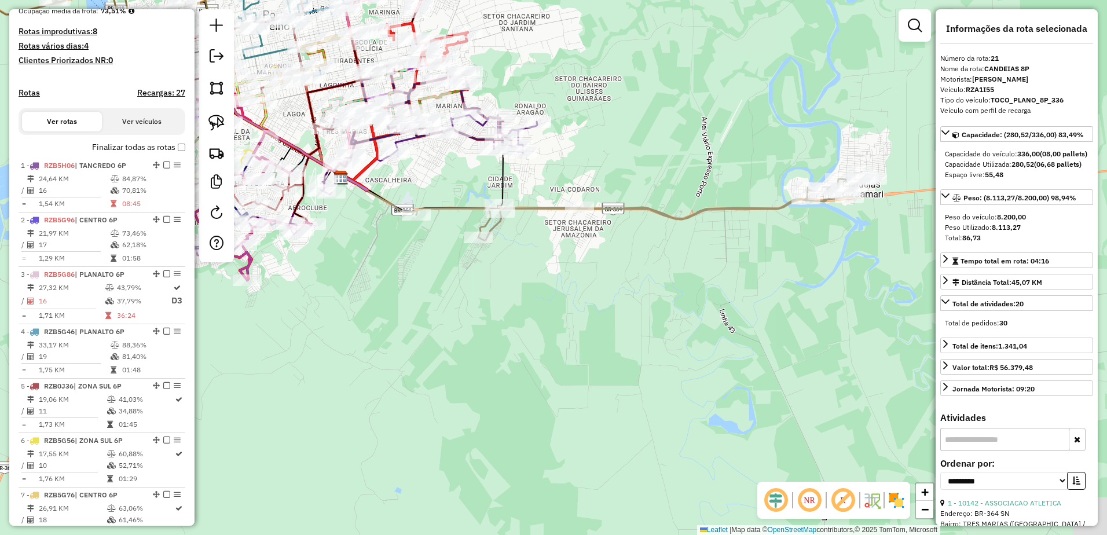
drag, startPoint x: 478, startPoint y: 408, endPoint x: 324, endPoint y: 350, distance: 164.0
click at [324, 350] on div "Janela de atendimento Grade de atendimento Capacidade Transportadoras Veículos …" at bounding box center [553, 267] width 1107 height 535
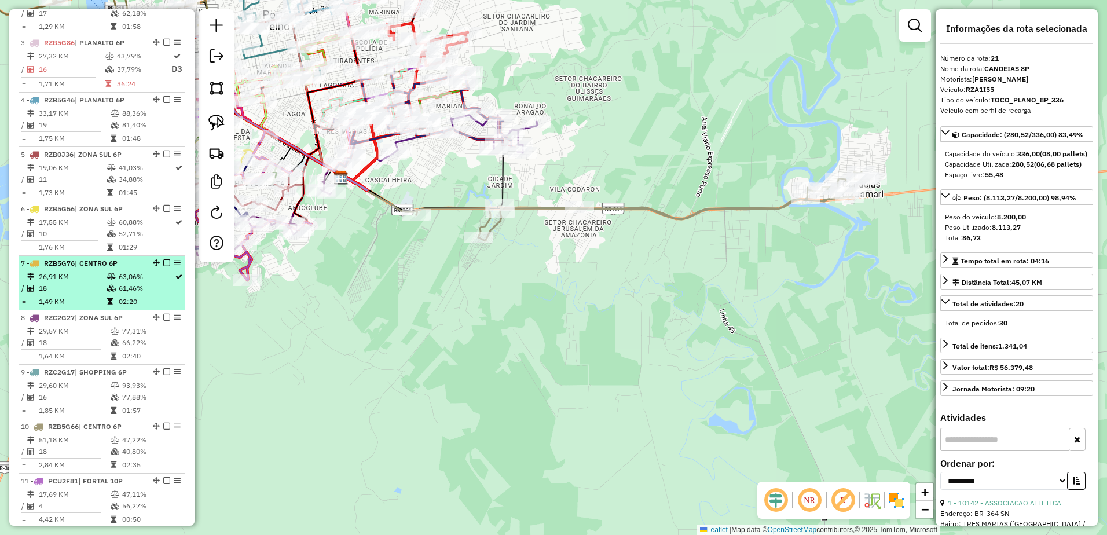
scroll to position [578, 0]
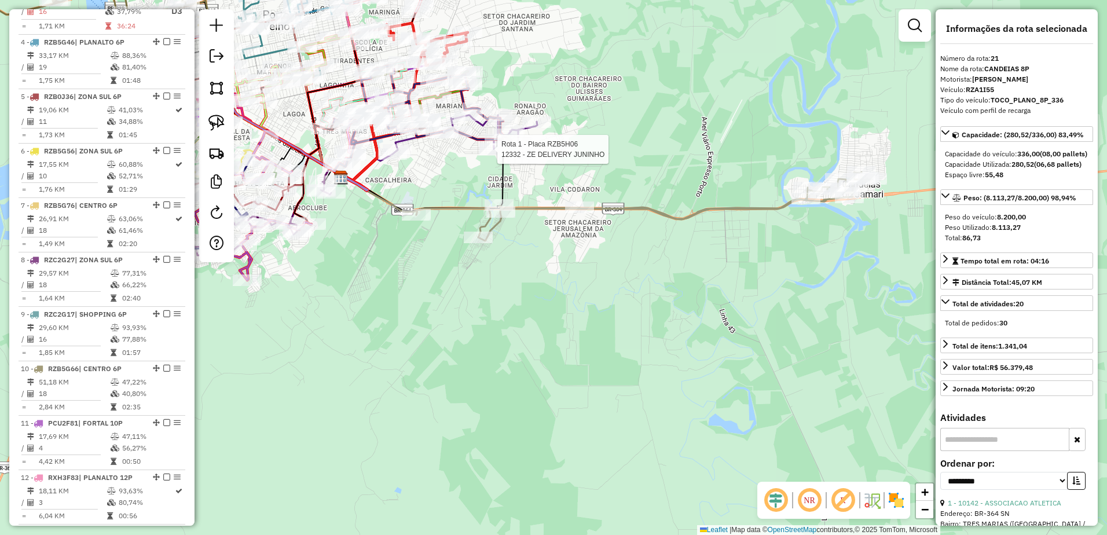
click at [496, 155] on div at bounding box center [493, 150] width 29 height 12
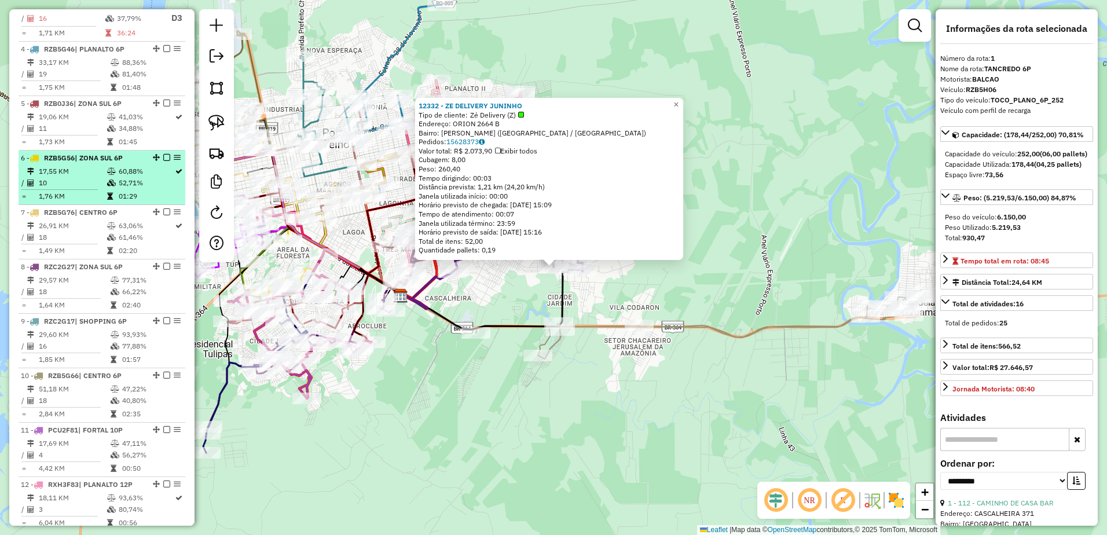
scroll to position [738, 0]
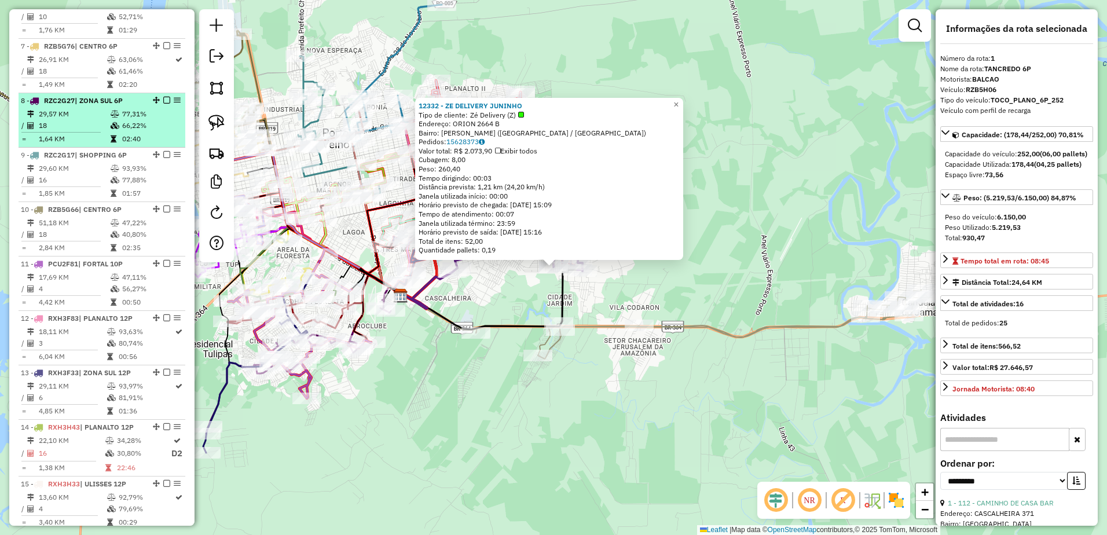
click at [167, 104] on div at bounding box center [163, 100] width 35 height 7
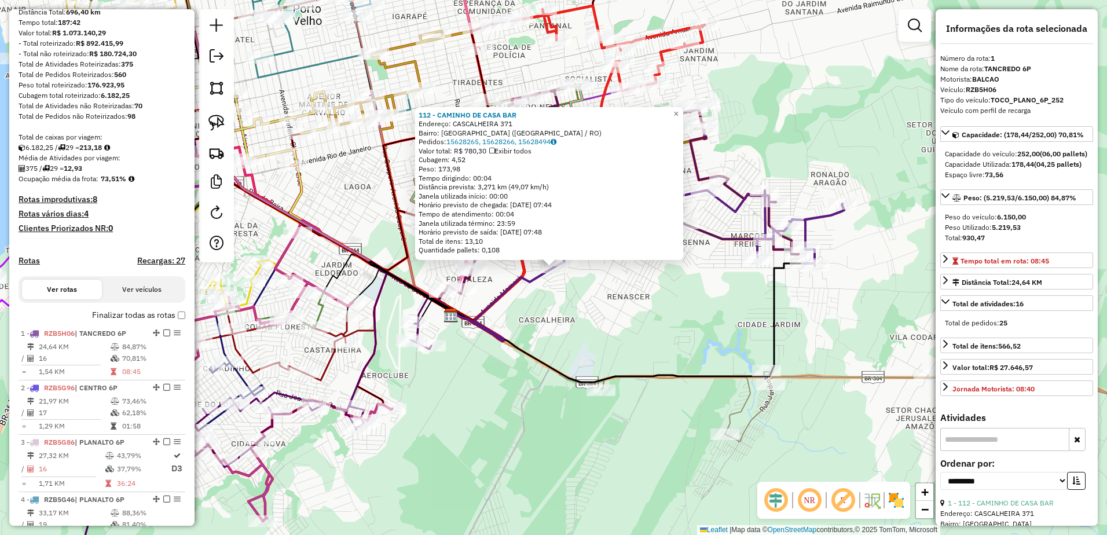
scroll to position [101, 0]
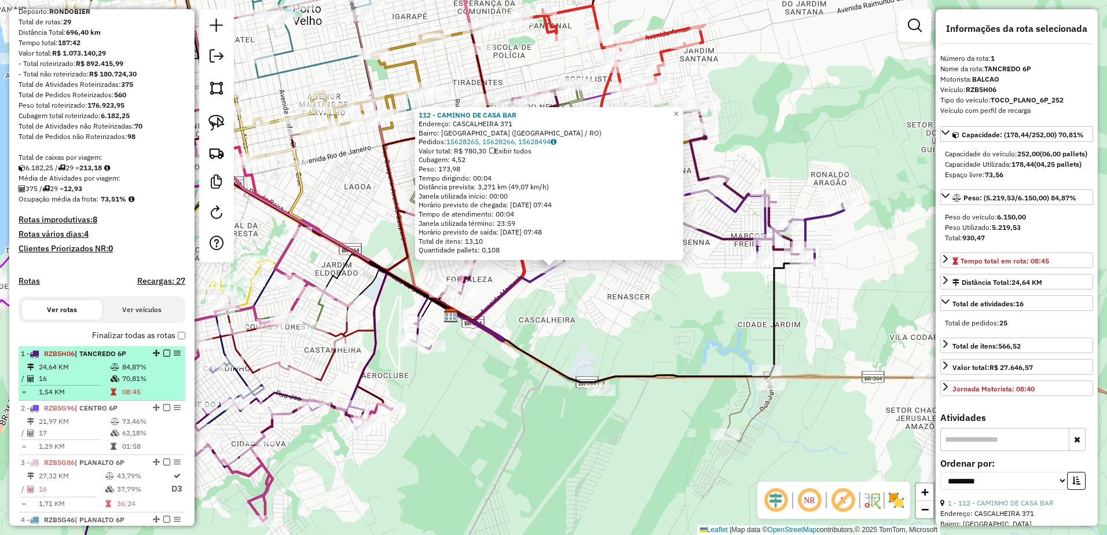
click at [165, 357] on em at bounding box center [166, 353] width 7 height 7
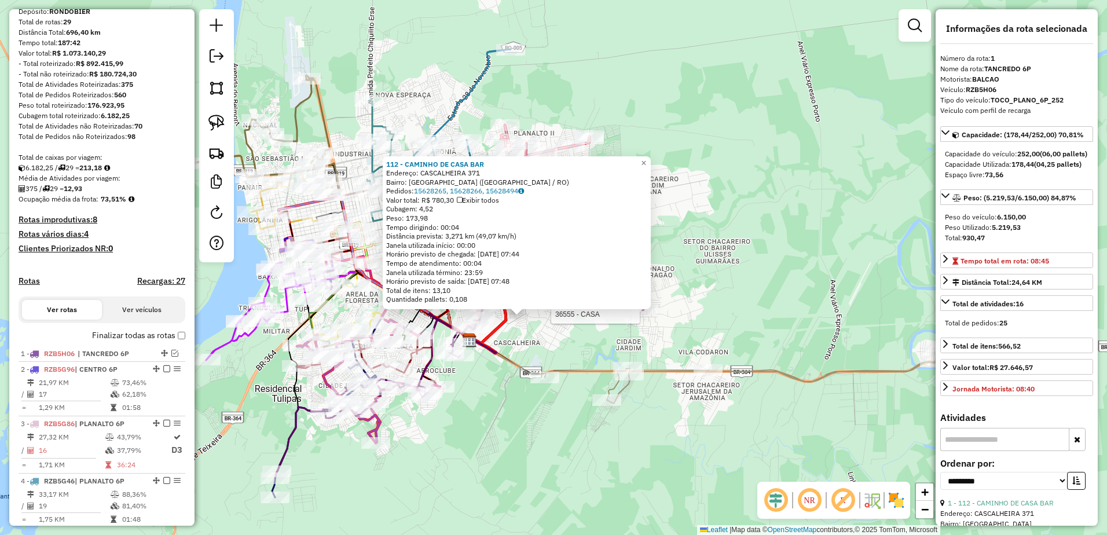
click at [636, 315] on div at bounding box center [643, 309] width 29 height 12
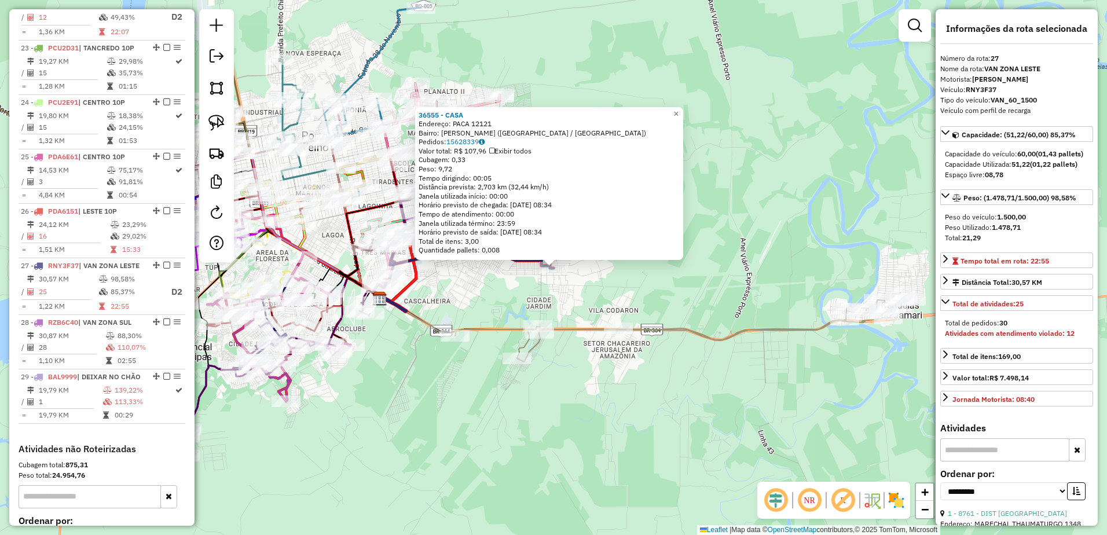
scroll to position [1731, 0]
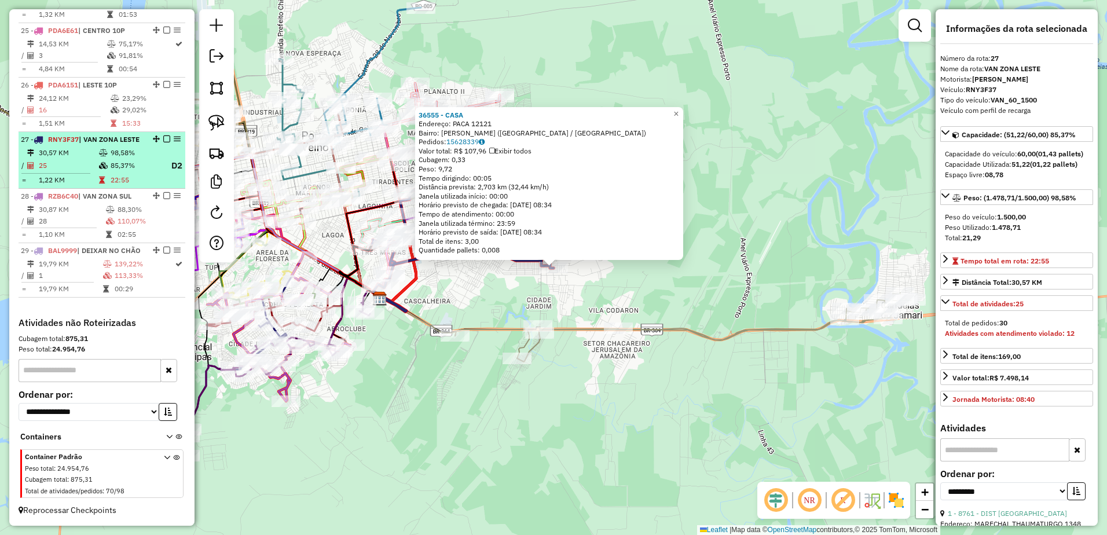
click at [164, 135] on em at bounding box center [166, 138] width 7 height 7
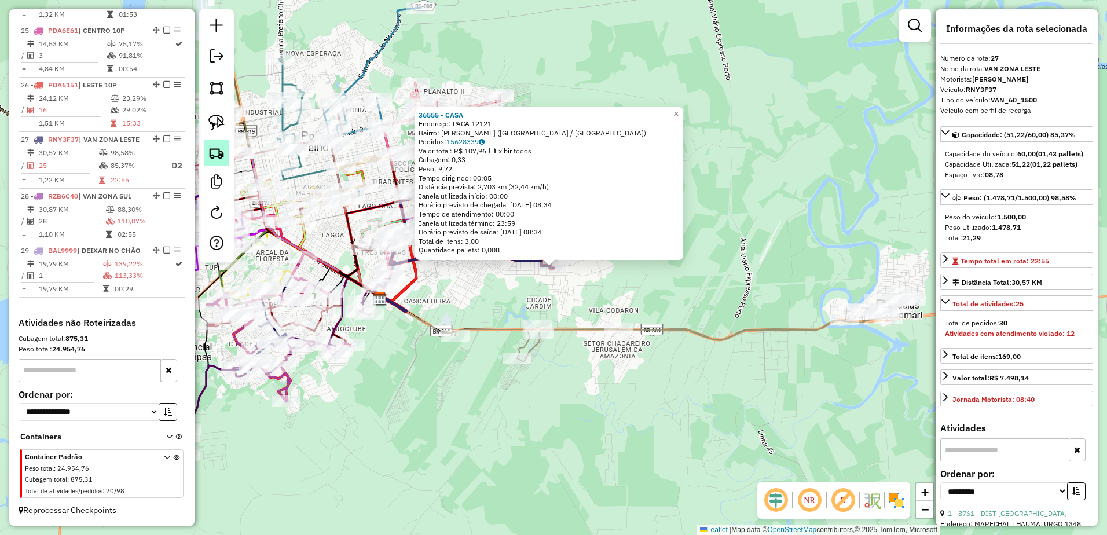
scroll to position [1679, 0]
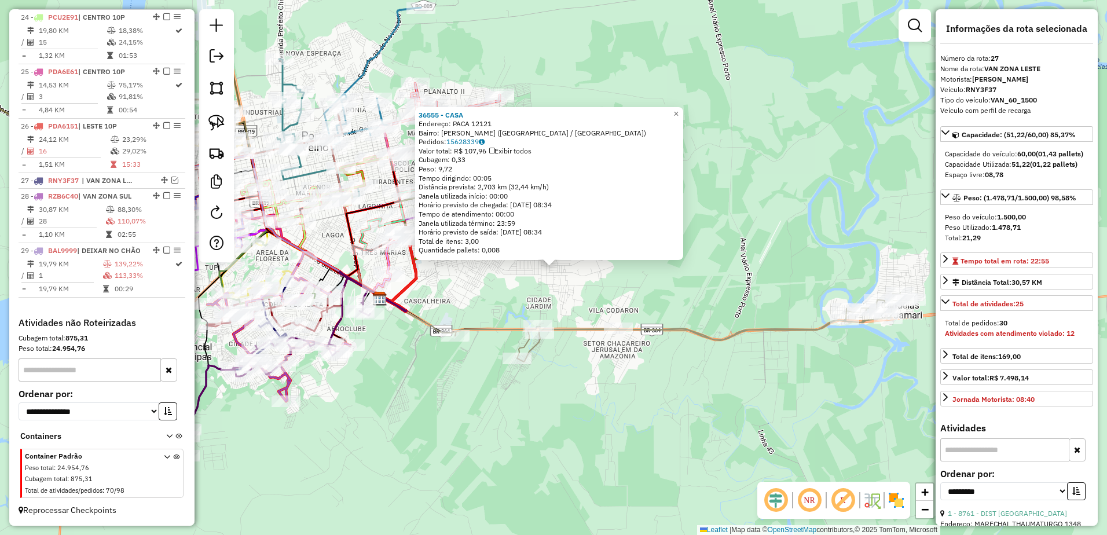
click at [439, 272] on div "36555 - CASA Endereço: PACA 12121 Bairro: [PERSON_NAME] ([GEOGRAPHIC_DATA] / RO…" at bounding box center [553, 267] width 1107 height 535
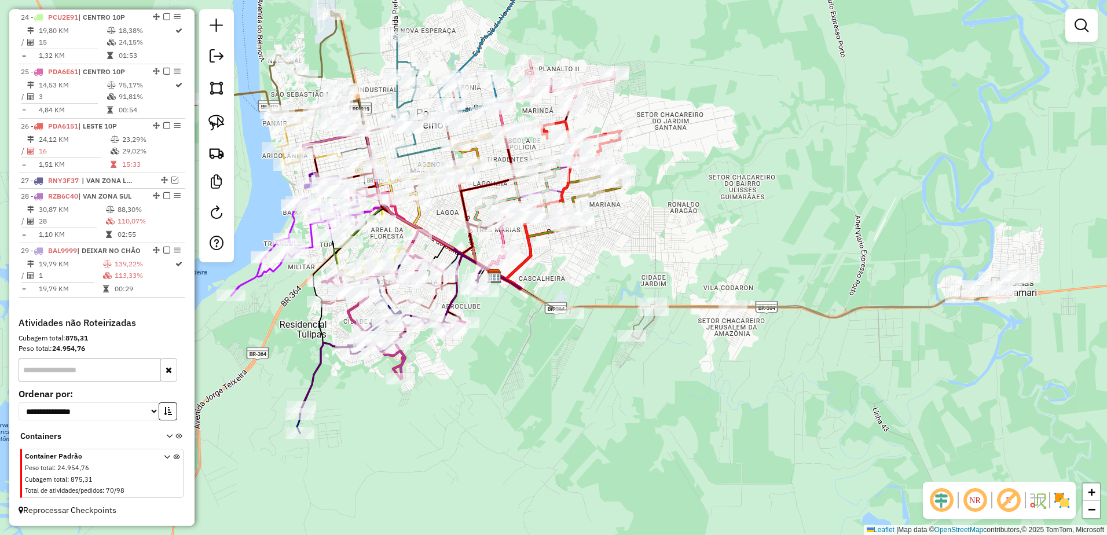
drag, startPoint x: 507, startPoint y: 269, endPoint x: 657, endPoint y: 244, distance: 152.6
click at [657, 244] on div "Janela de atendimento Grade de atendimento Capacidade Transportadoras Veículos …" at bounding box center [553, 267] width 1107 height 535
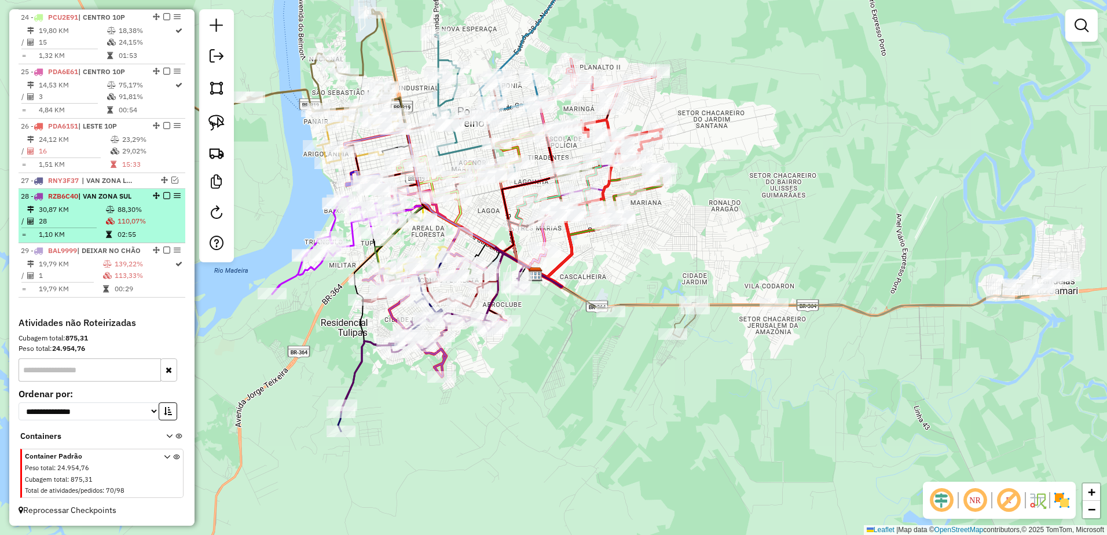
click at [163, 192] on em at bounding box center [166, 195] width 7 height 7
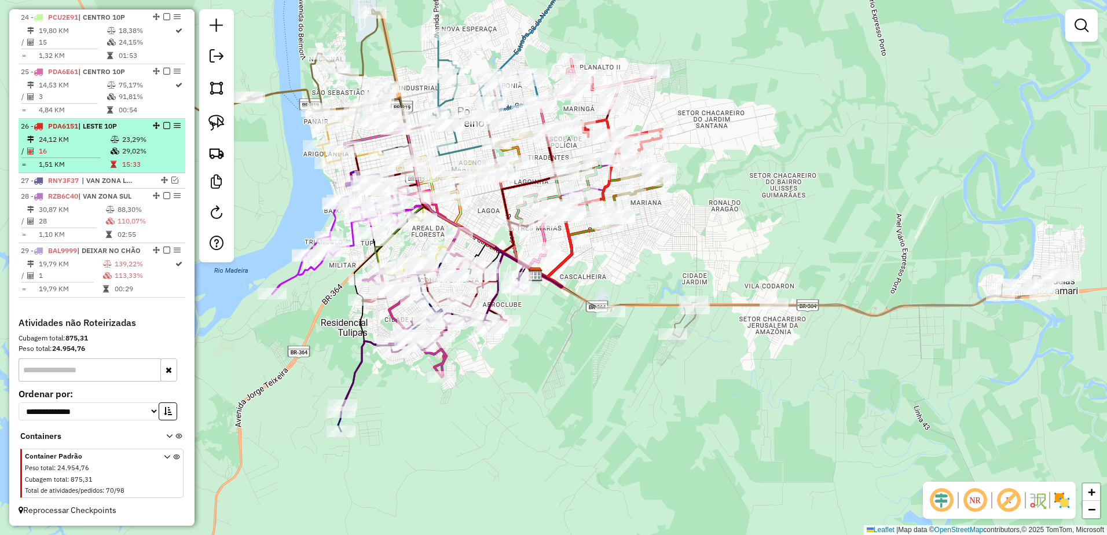
scroll to position [1640, 0]
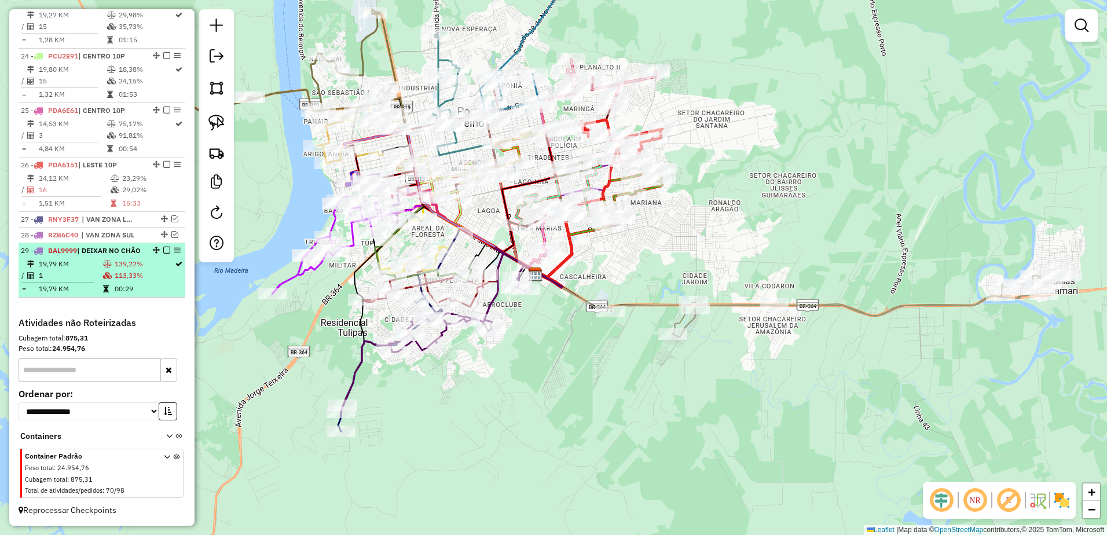
click at [164, 247] on em at bounding box center [166, 250] width 7 height 7
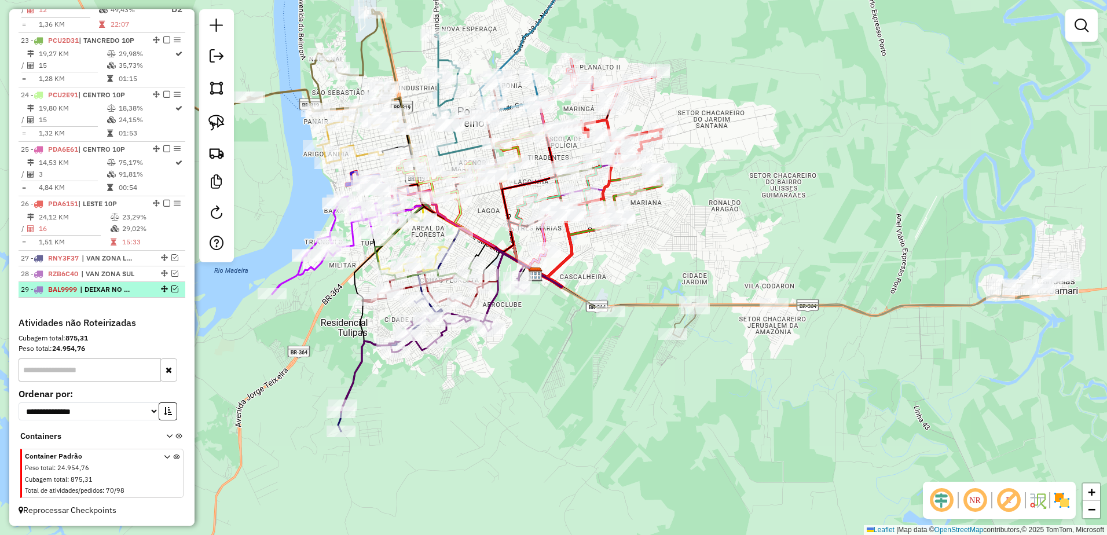
scroll to position [1591, 0]
select select "**********"
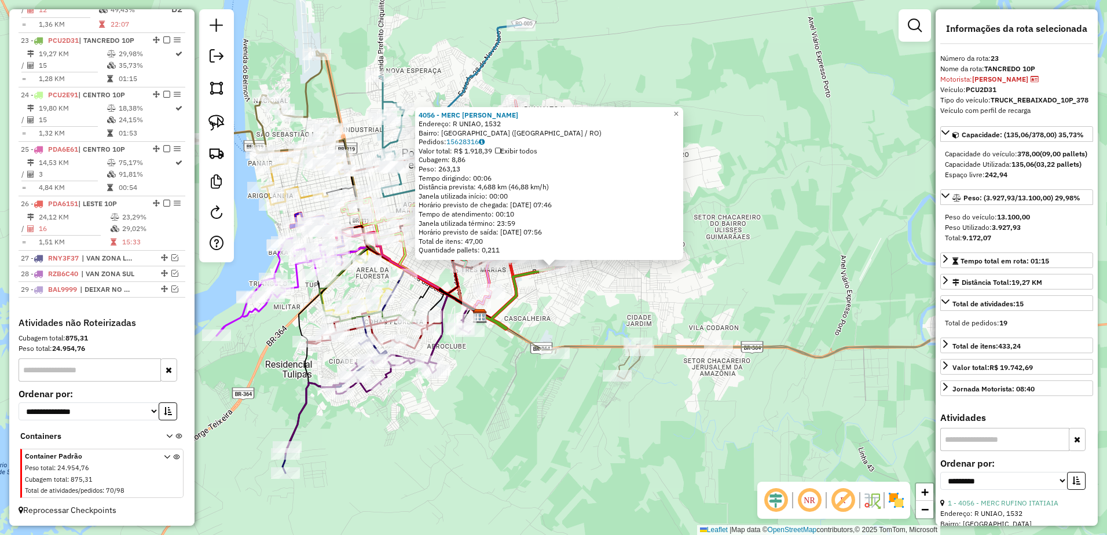
click at [603, 293] on div "4056 - MERC RUFINO ITATIAIA Endereço: R UNIAO, 1532 Bairro: [GEOGRAPHIC_DATA] (…" at bounding box center [553, 267] width 1107 height 535
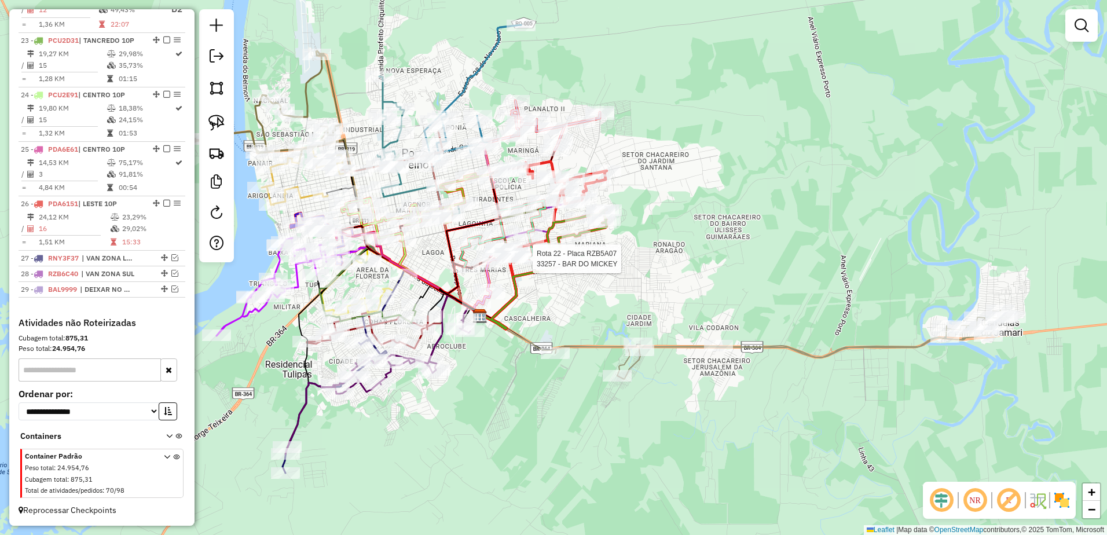
select select "**********"
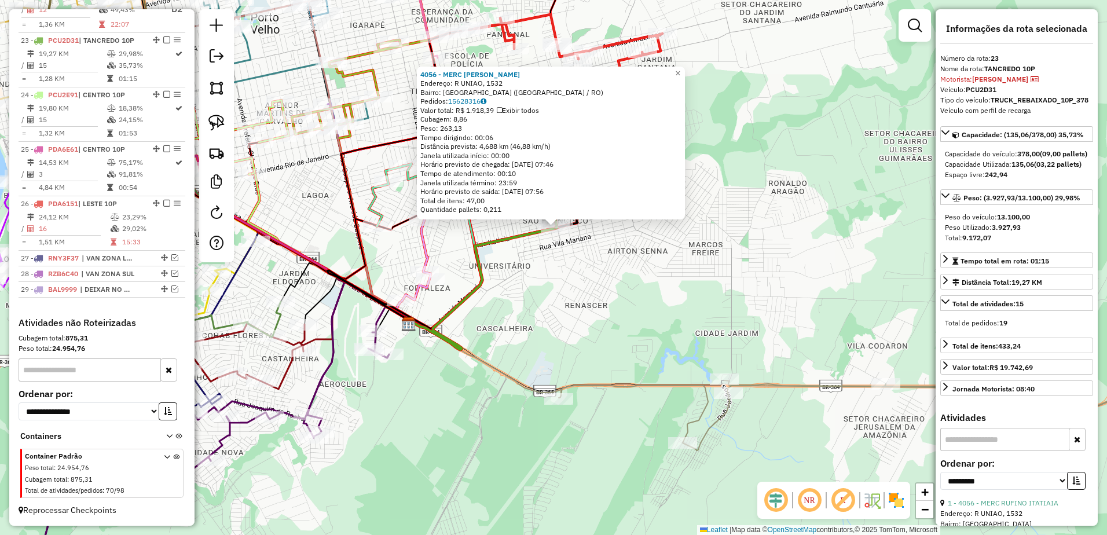
click at [554, 301] on div "4056 - MERC RUFINO ITATIAIA Endereço: R UNIAO, 1532 Bairro: [GEOGRAPHIC_DATA] (…" at bounding box center [553, 267] width 1107 height 535
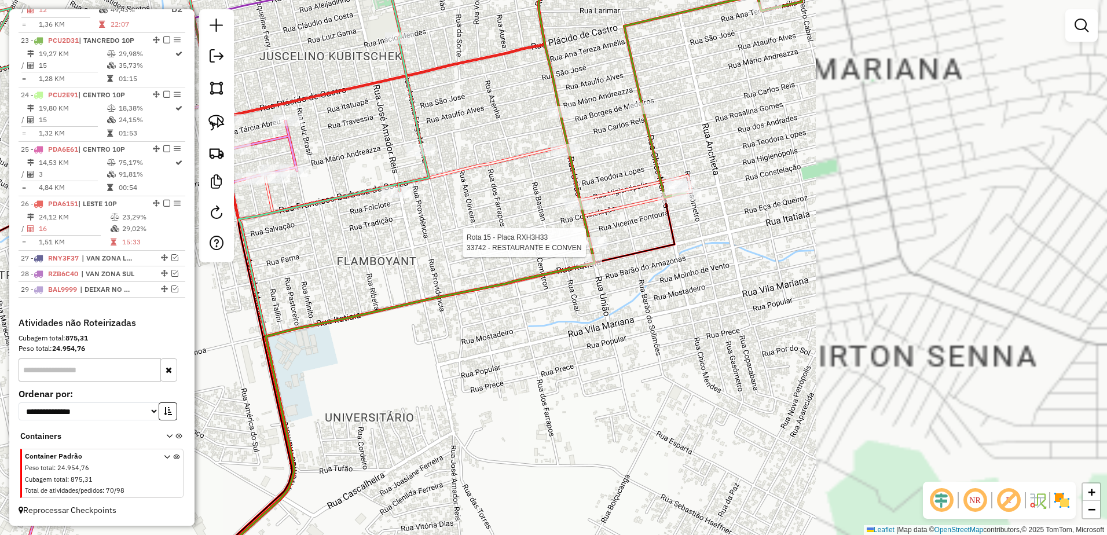
select select "**********"
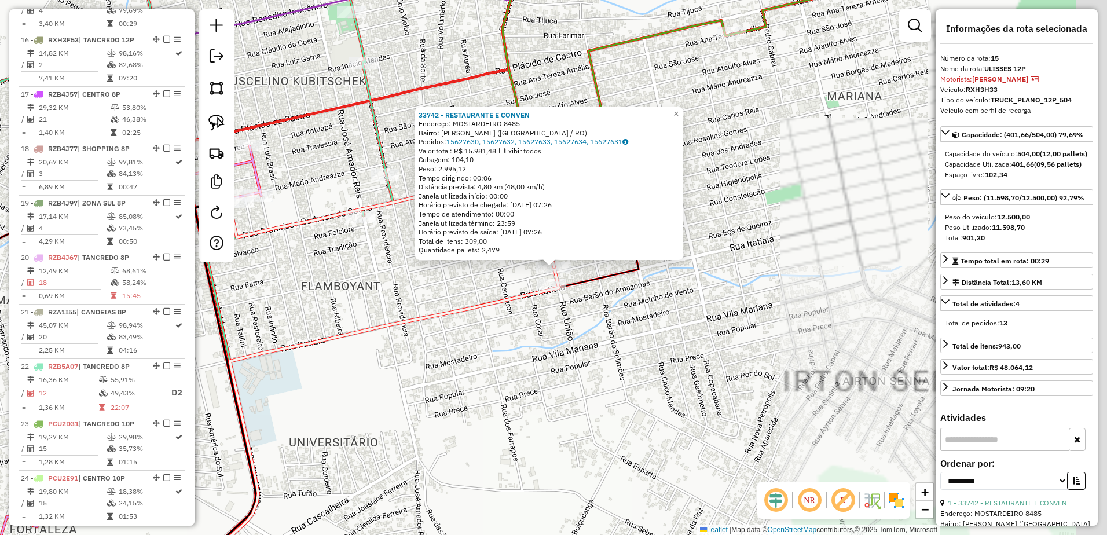
scroll to position [1176, 0]
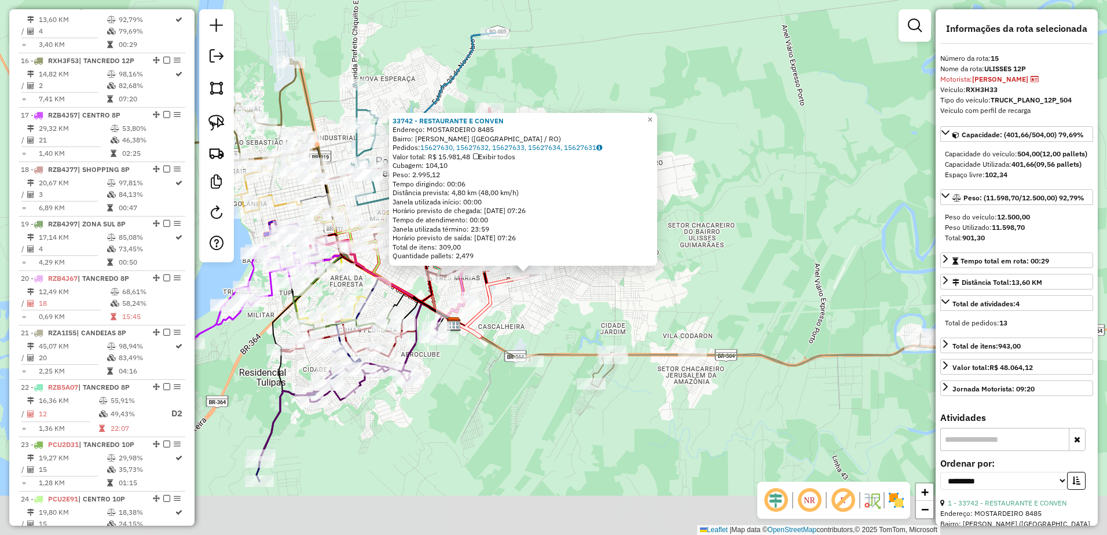
drag, startPoint x: 703, startPoint y: 452, endPoint x: 661, endPoint y: 389, distance: 75.6
click at [661, 389] on div "33742 - RESTAURANTE E CONVEN Endereço: [GEOGRAPHIC_DATA] 8485 Bairro: [GEOGRAPH…" at bounding box center [553, 267] width 1107 height 535
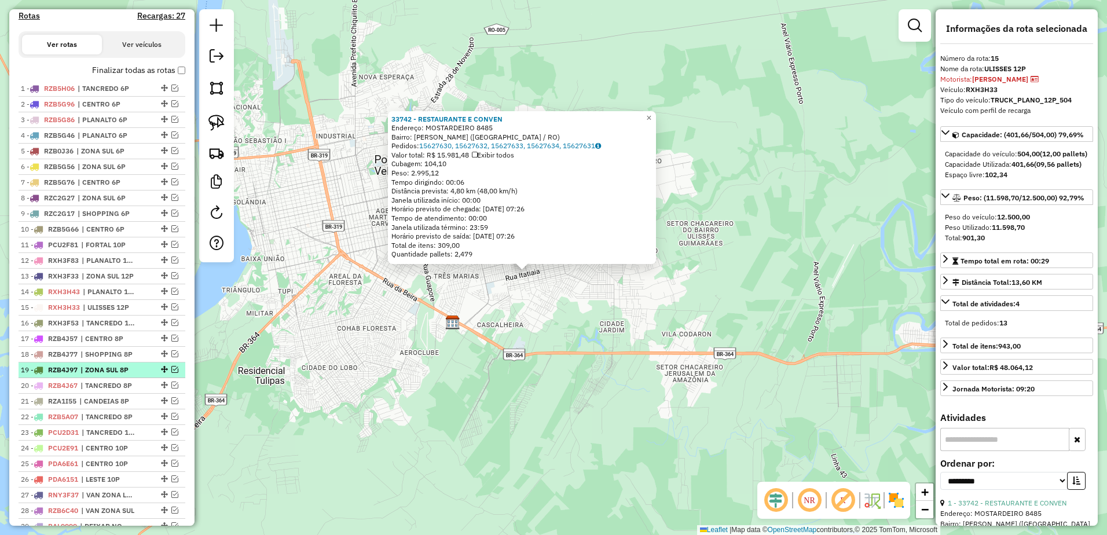
scroll to position [482, 0]
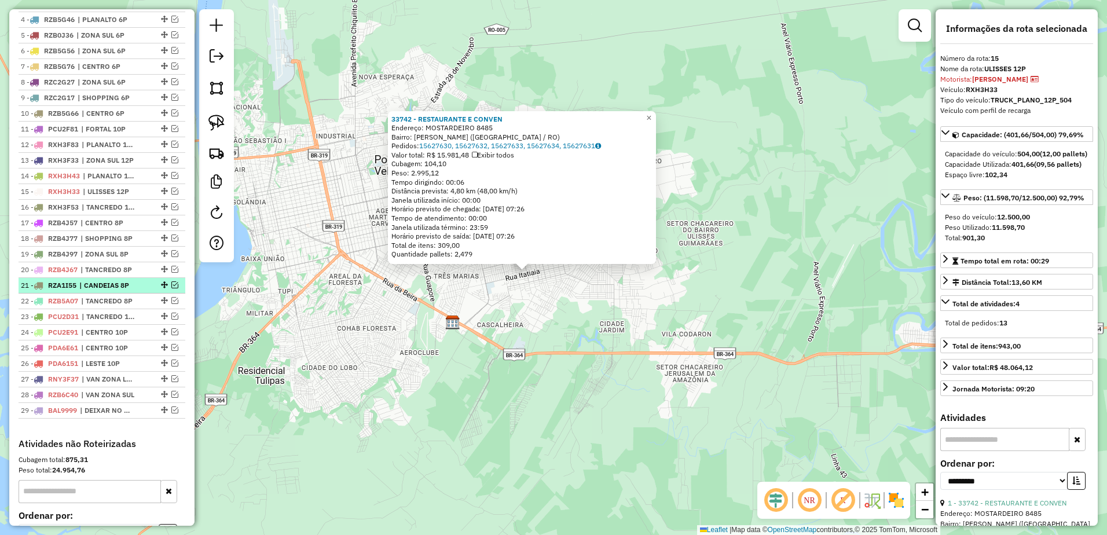
click at [117, 291] on span "| CANDEIAS 8P" at bounding box center [105, 285] width 53 height 10
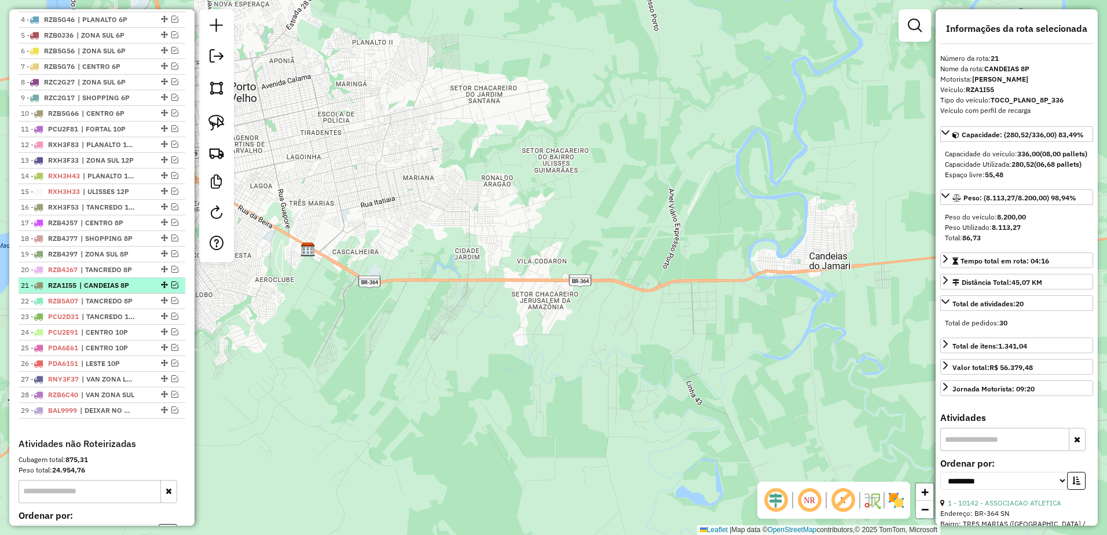
click at [171, 288] on em at bounding box center [174, 284] width 7 height 7
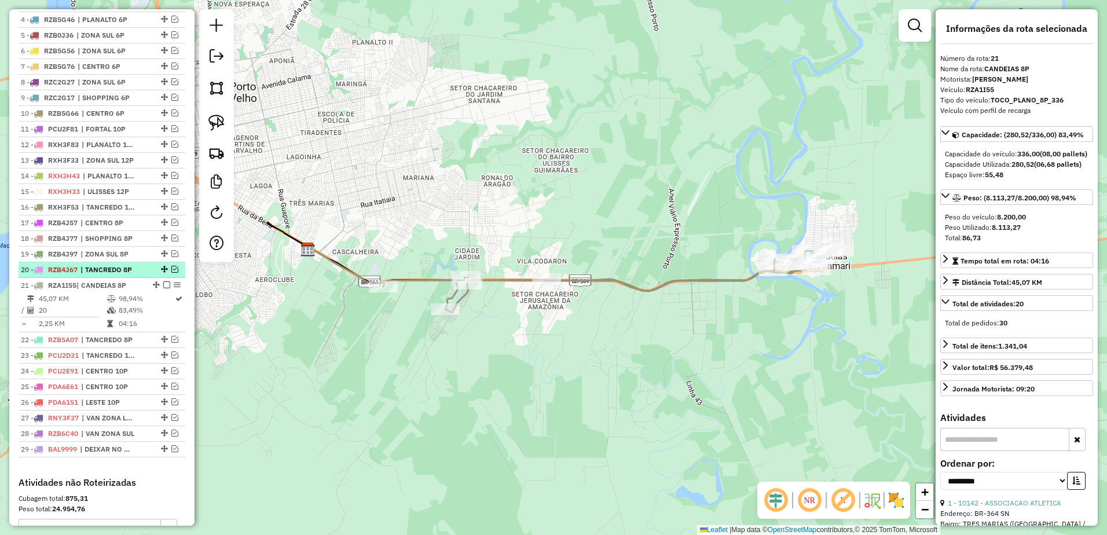
click at [171, 273] on em at bounding box center [174, 269] width 7 height 7
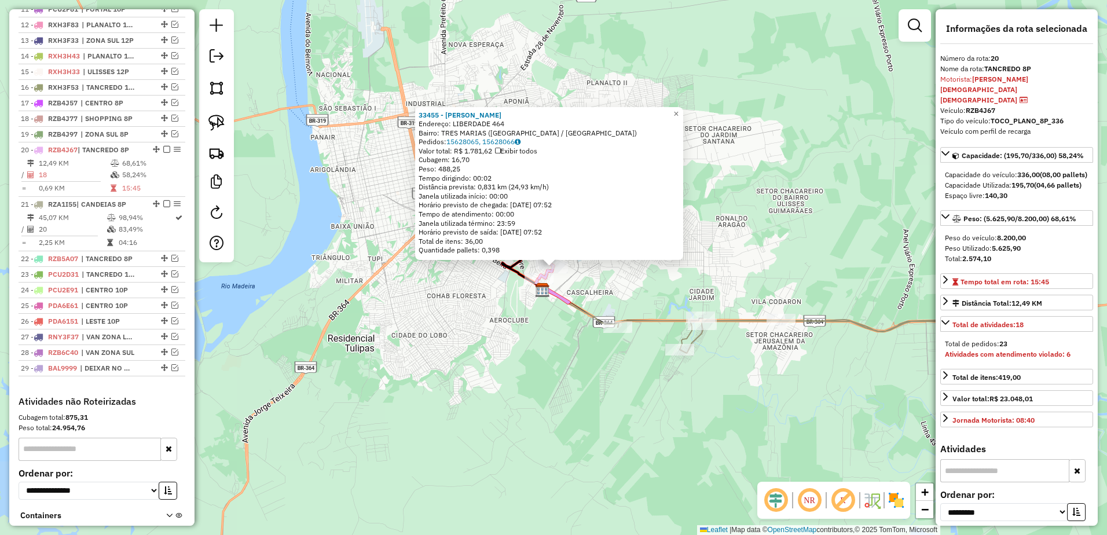
scroll to position [691, 0]
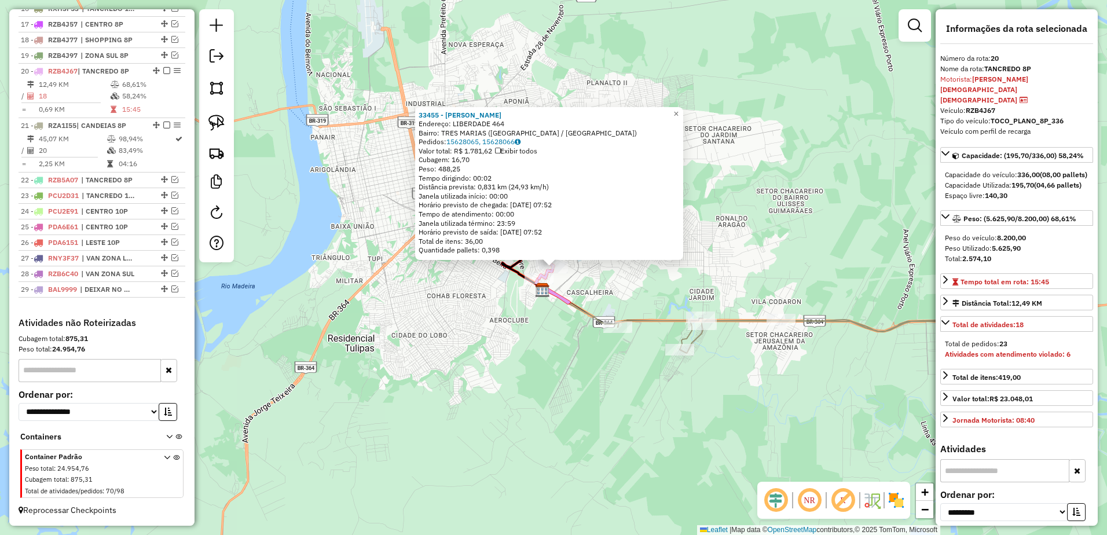
click at [646, 428] on div "33455 - [PERSON_NAME]: LIBERDADE 464 Bairro: TRES MARIAS ([GEOGRAPHIC_DATA] / […" at bounding box center [553, 267] width 1107 height 535
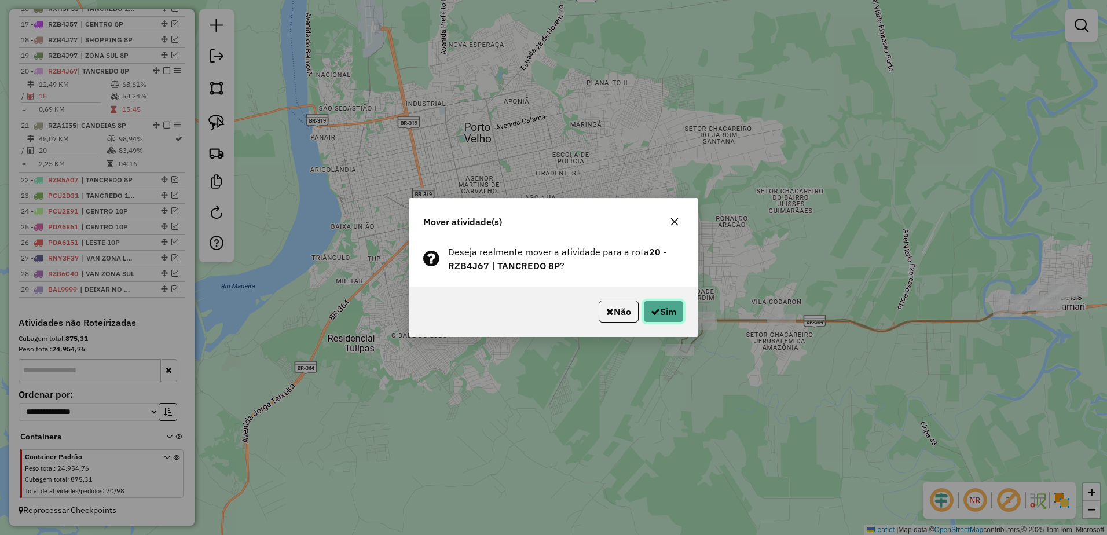
click at [662, 310] on button "Sim" at bounding box center [663, 311] width 41 height 22
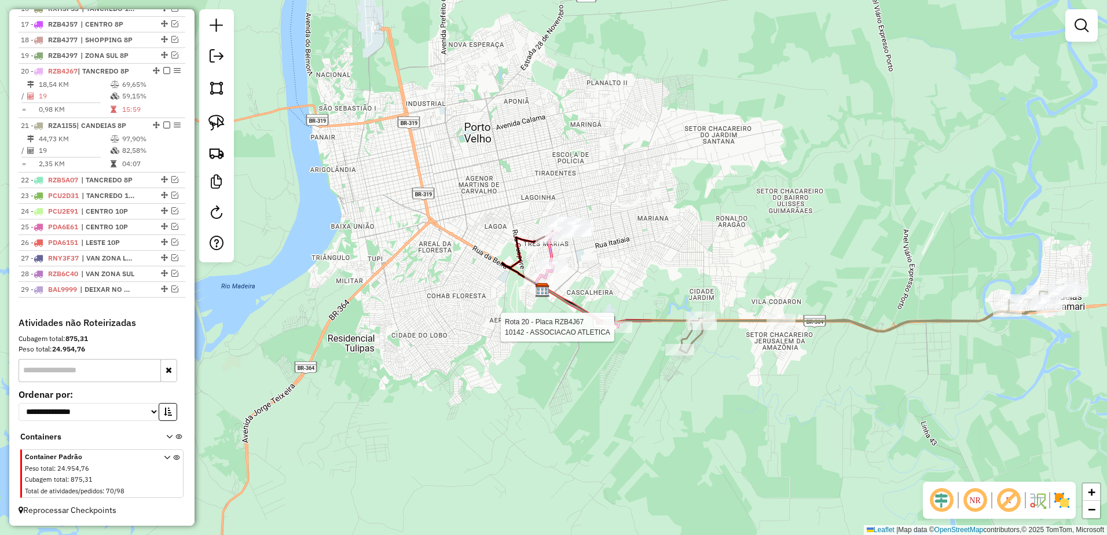
click at [619, 333] on div at bounding box center [617, 327] width 29 height 12
select select "**********"
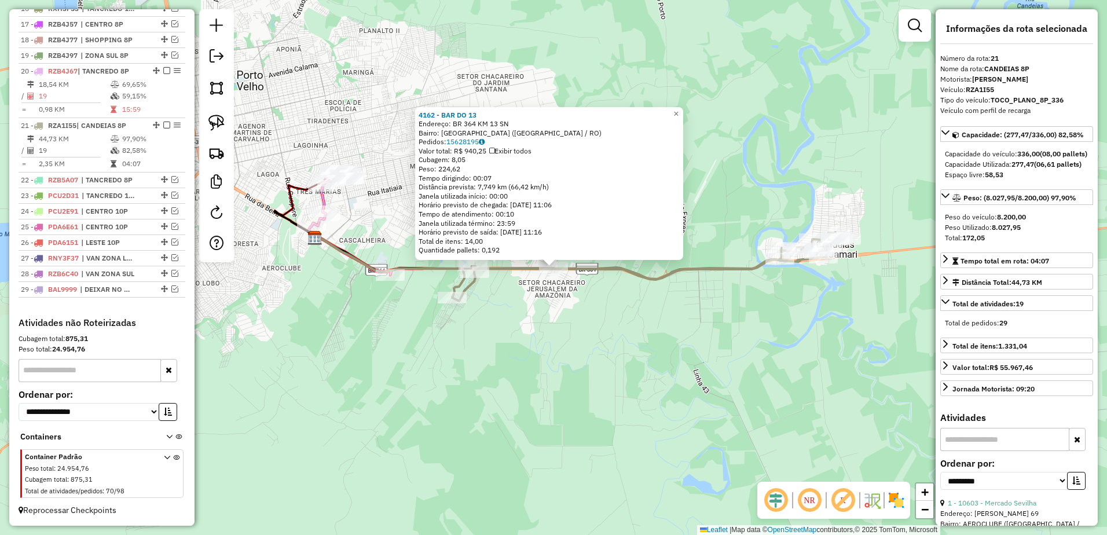
click at [629, 386] on div "4162 - BAR DO 13 Endereço: BR 364 KM 13 SN Bairro: [GEOGRAPHIC_DATA] ([GEOGRAPH…" at bounding box center [553, 267] width 1107 height 535
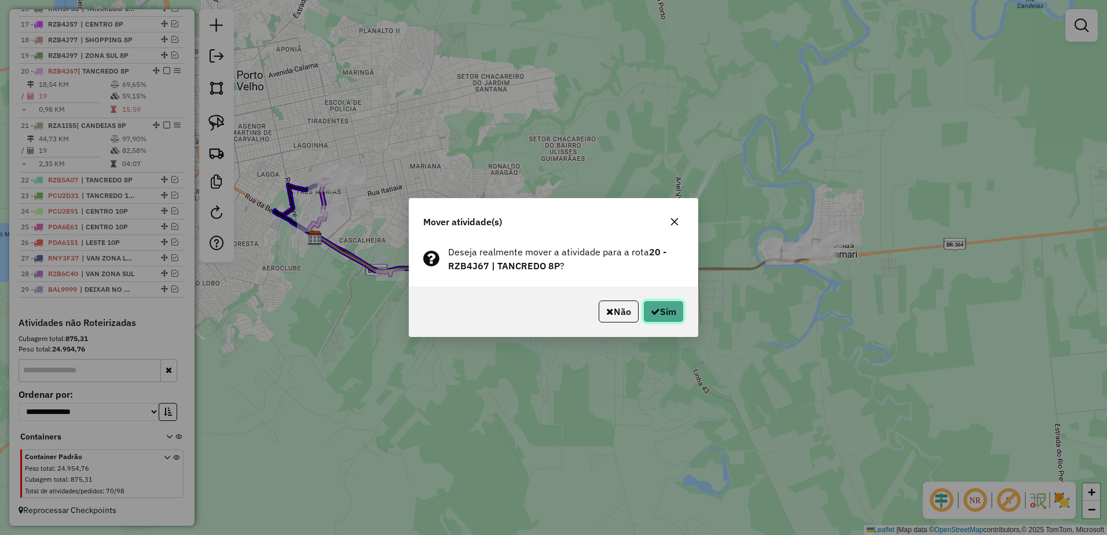
click at [669, 304] on button "Sim" at bounding box center [663, 311] width 41 height 22
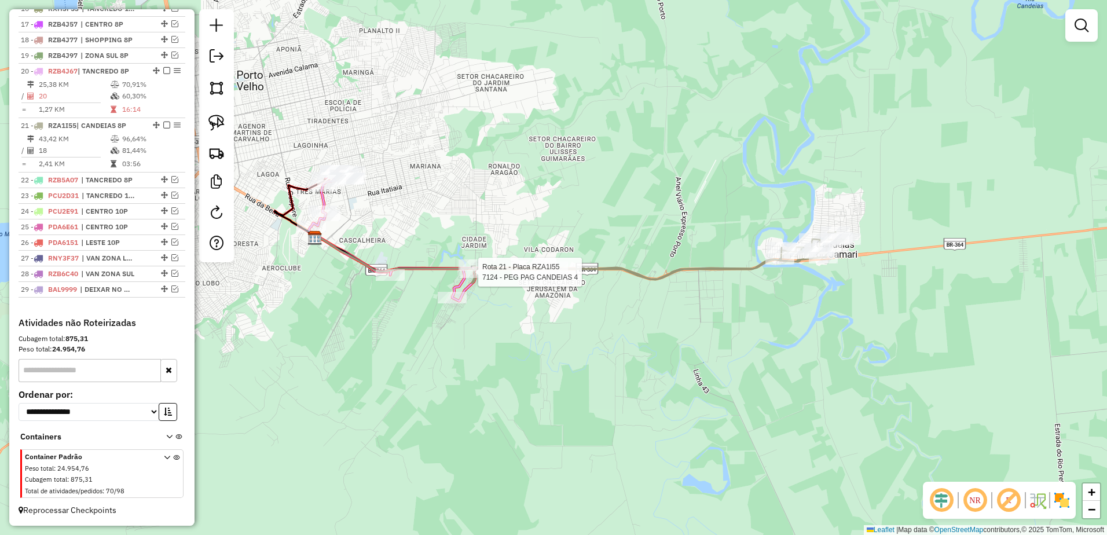
select select "**********"
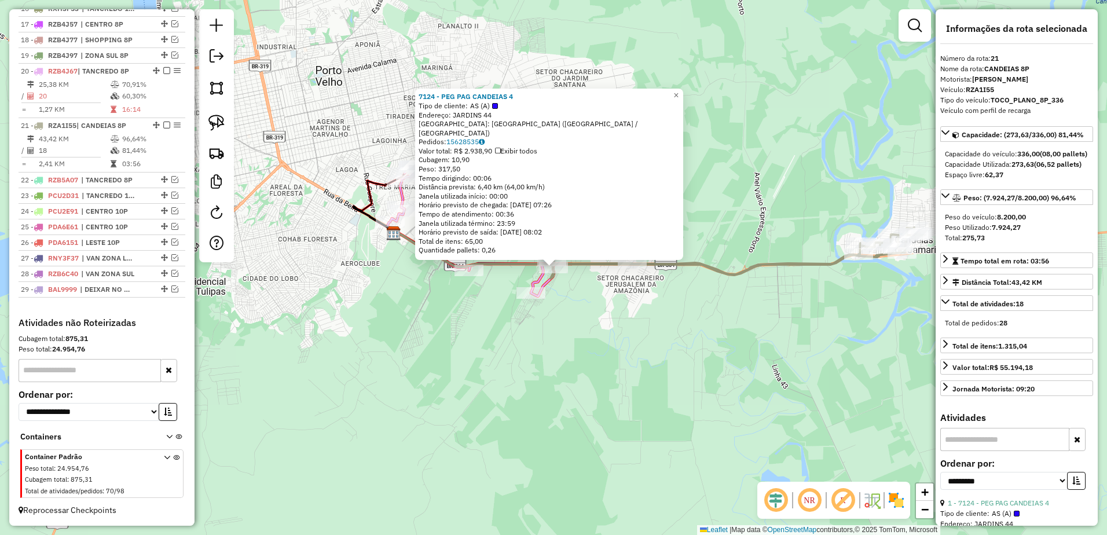
click at [813, 313] on div "7124 - PEG PAG CANDEIAS 4 Tipo de cliente: AS (A) Endereço: JARDINS 44 Bairro: …" at bounding box center [553, 267] width 1107 height 535
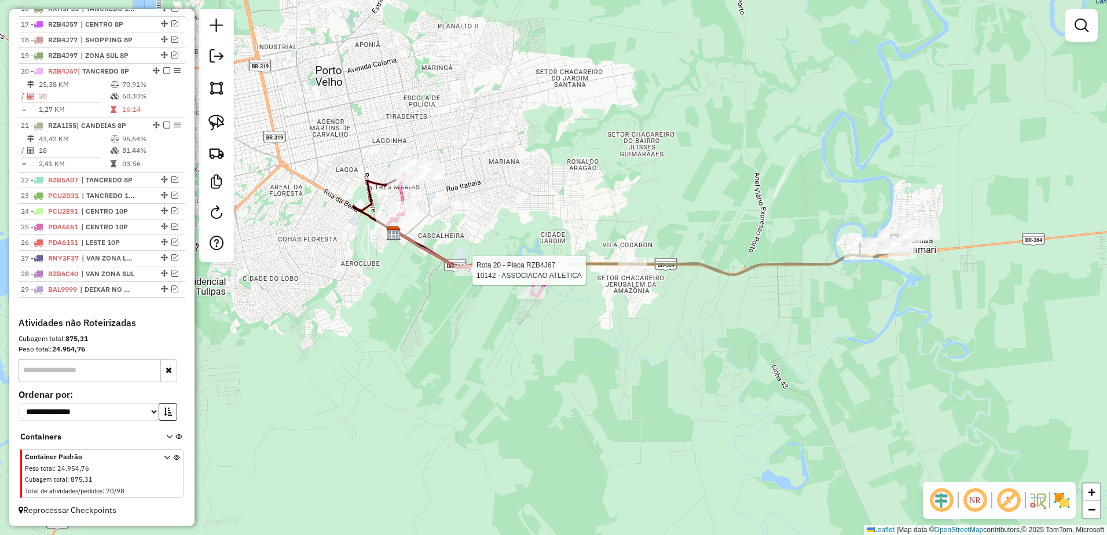
select select "**********"
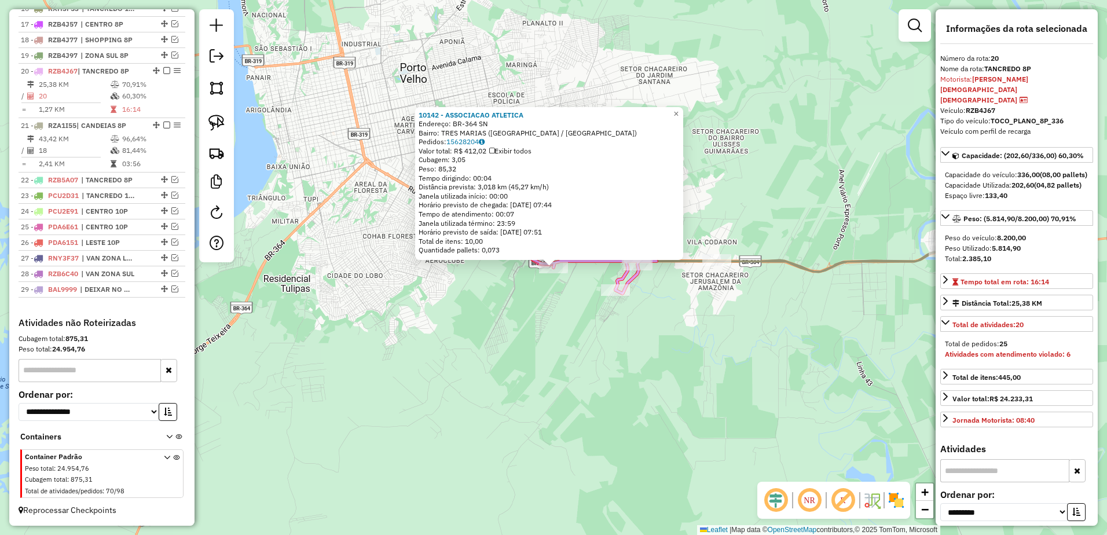
click at [640, 393] on div "10142 - ASSOCIACAO ATLETICA Endereço: BR-364 SN Bairro: [GEOGRAPHIC_DATA] ([GEO…" at bounding box center [553, 267] width 1107 height 535
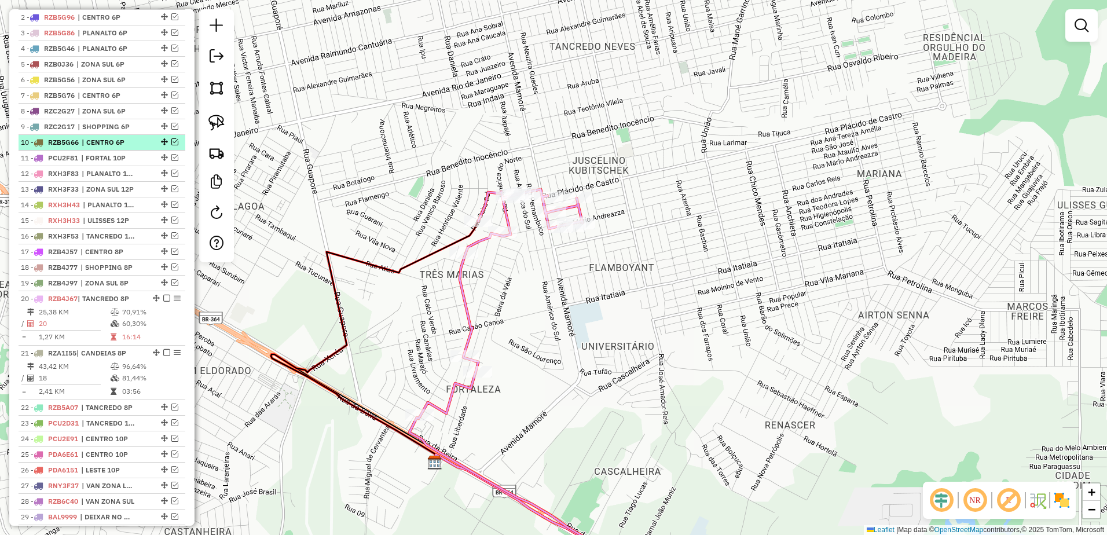
scroll to position [401, 0]
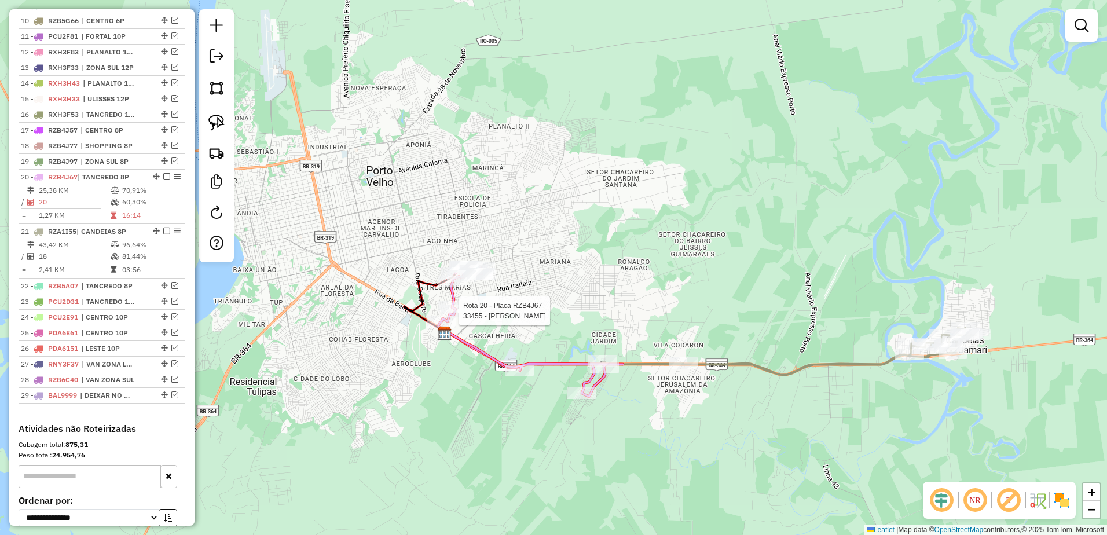
select select "**********"
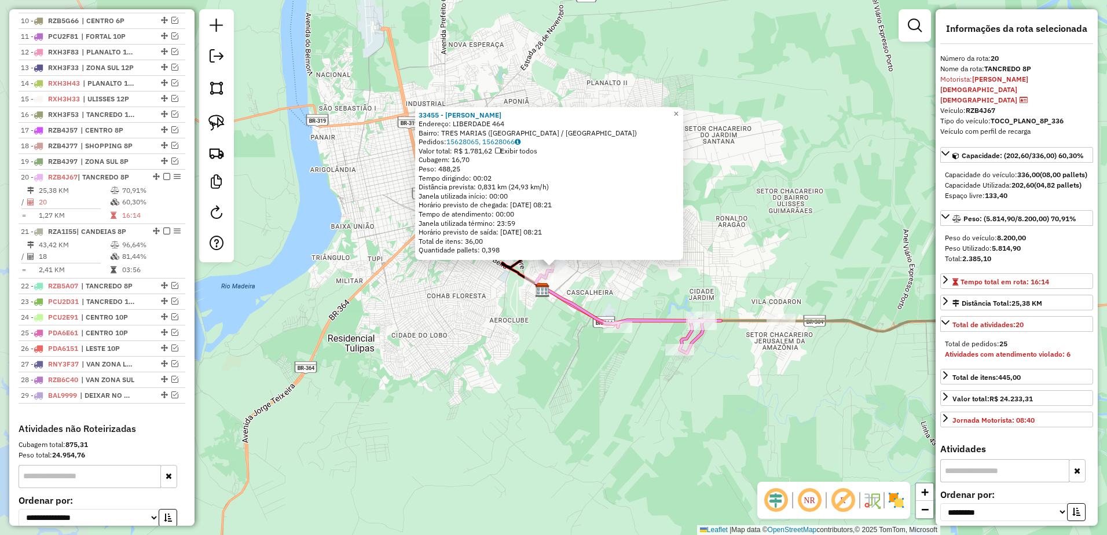
scroll to position [691, 0]
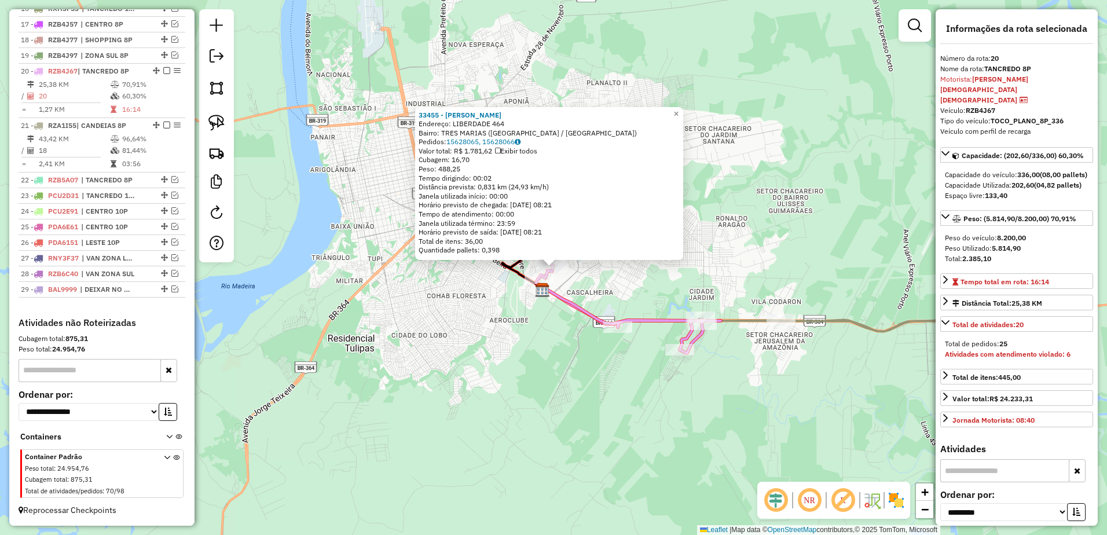
click at [723, 369] on div "33455 - [PERSON_NAME]: LIBERDADE 464 Bairro: TRES MARIAS ([GEOGRAPHIC_DATA] / […" at bounding box center [553, 267] width 1107 height 535
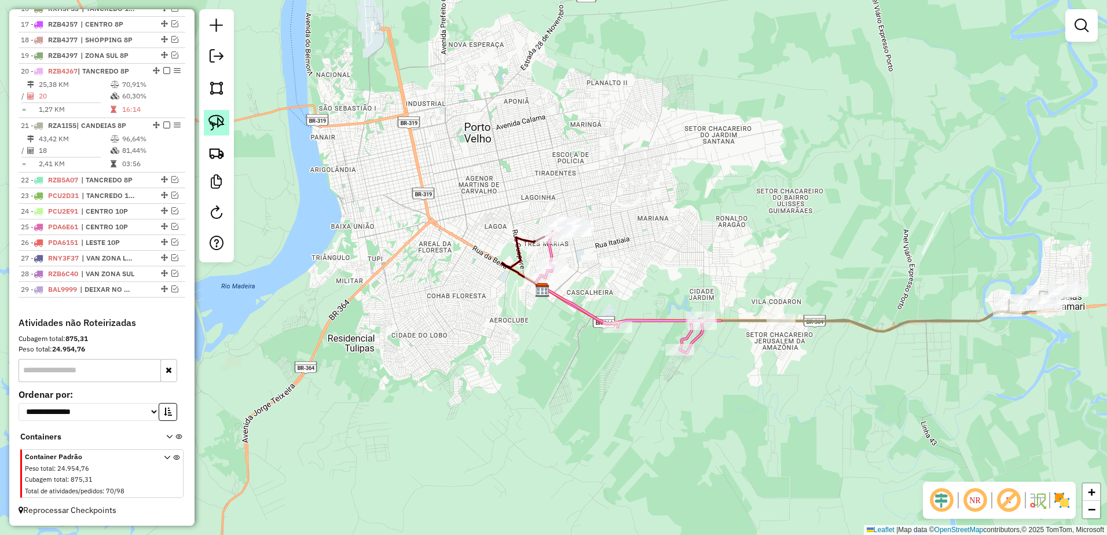
click at [213, 115] on img at bounding box center [216, 123] width 16 height 16
drag, startPoint x: 687, startPoint y: 284, endPoint x: 724, endPoint y: 333, distance: 61.6
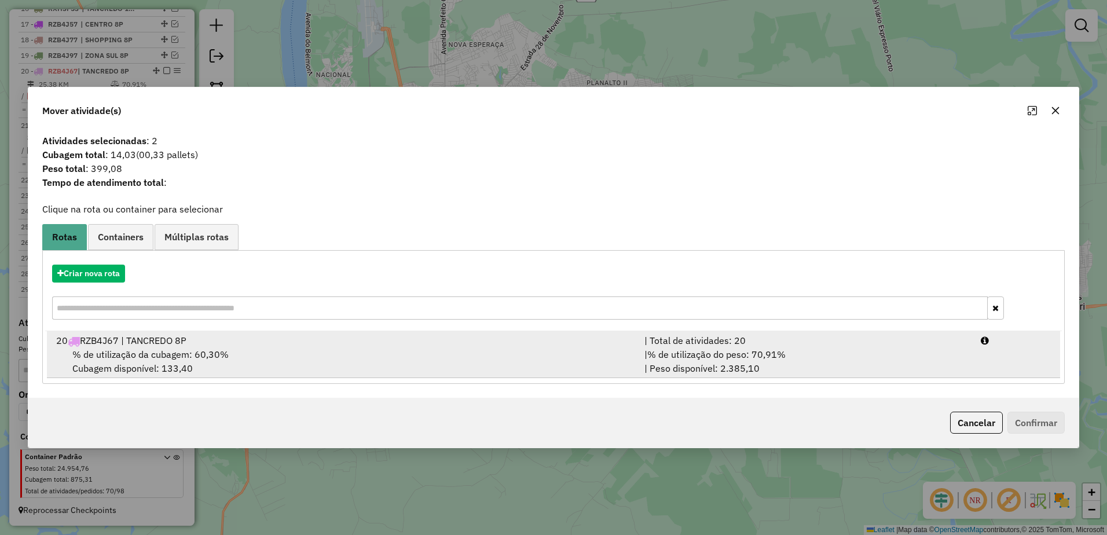
click at [912, 346] on div "| Total de atividades: 20" at bounding box center [805, 340] width 336 height 14
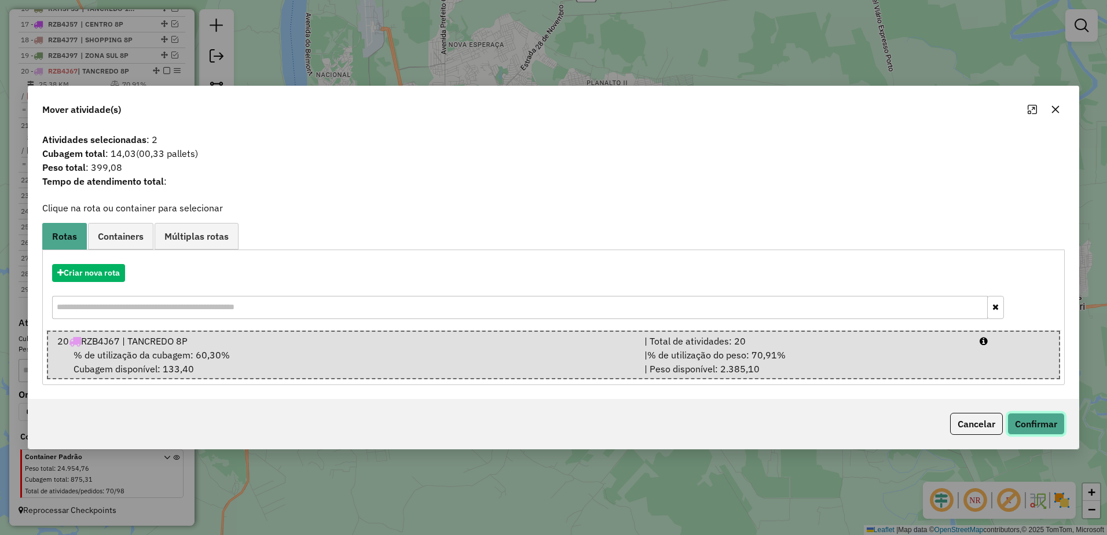
click at [1041, 419] on button "Confirmar" at bounding box center [1035, 424] width 57 height 22
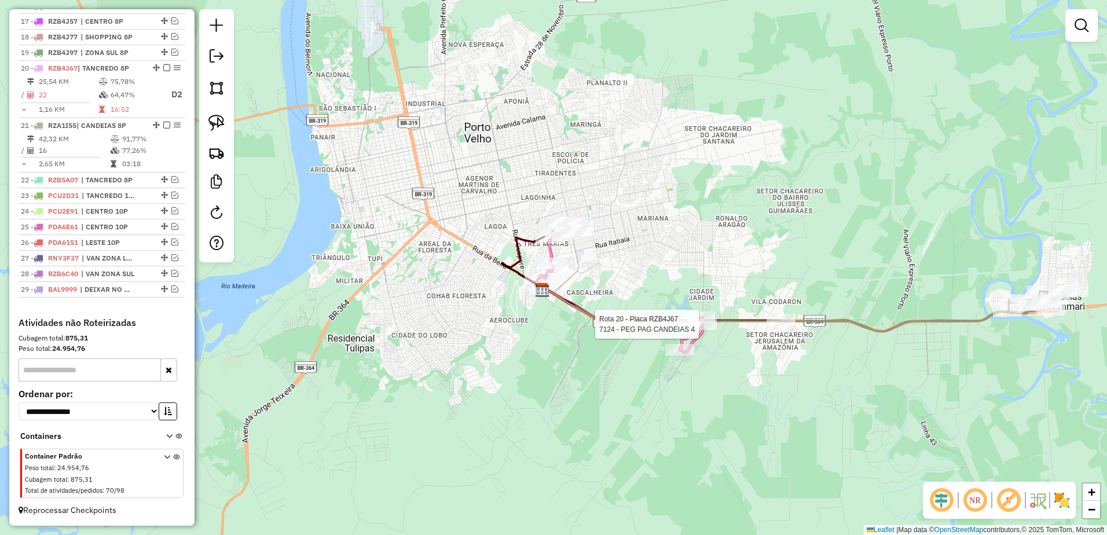
select select "**********"
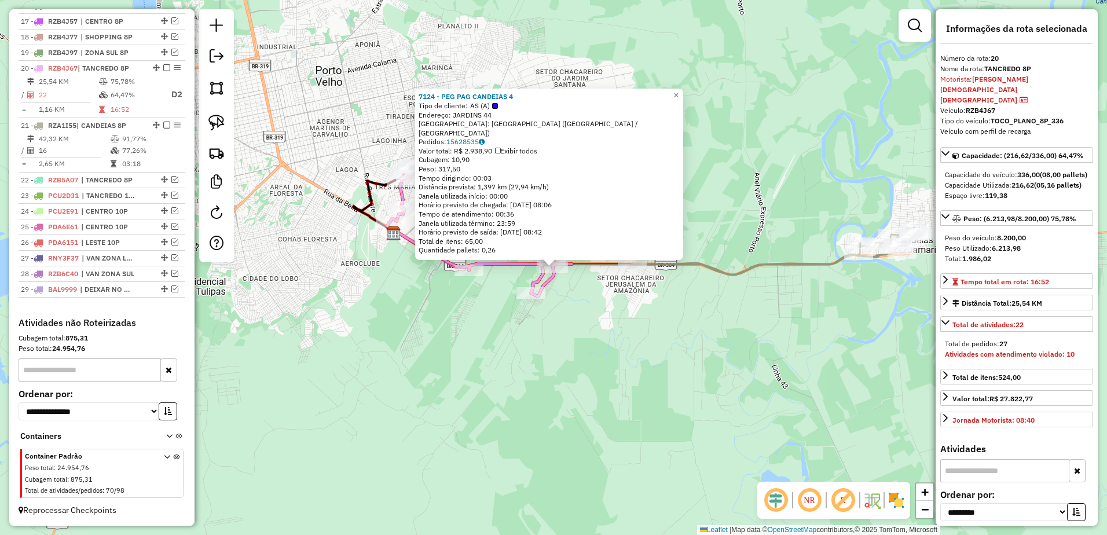
scroll to position [694, 0]
click at [734, 372] on div "7124 - PEG PAG CANDEIAS 4 Tipo de cliente: AS (A) Endereço: JARDINS 44 Bairro: …" at bounding box center [553, 267] width 1107 height 535
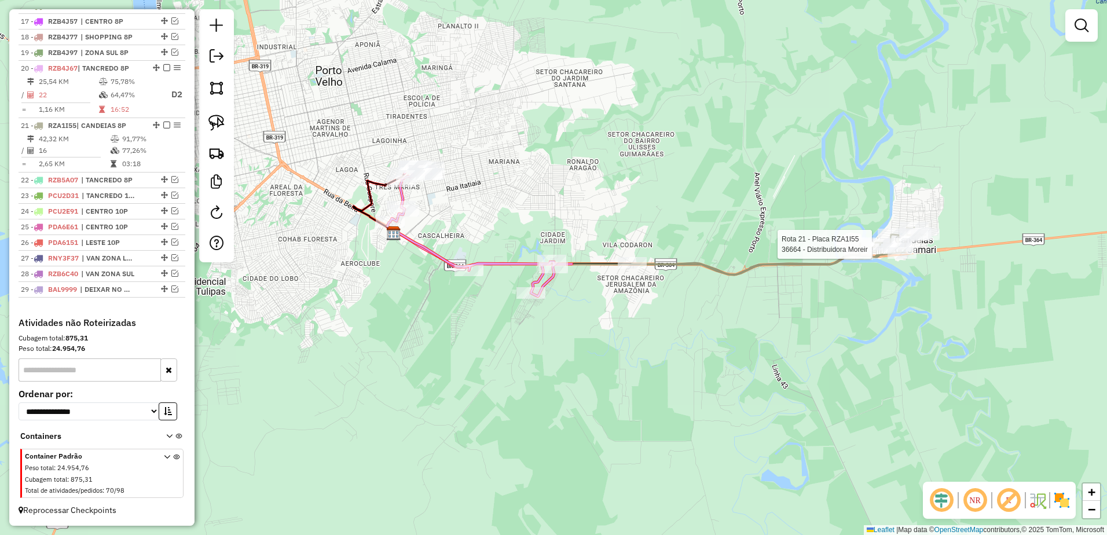
select select "**********"
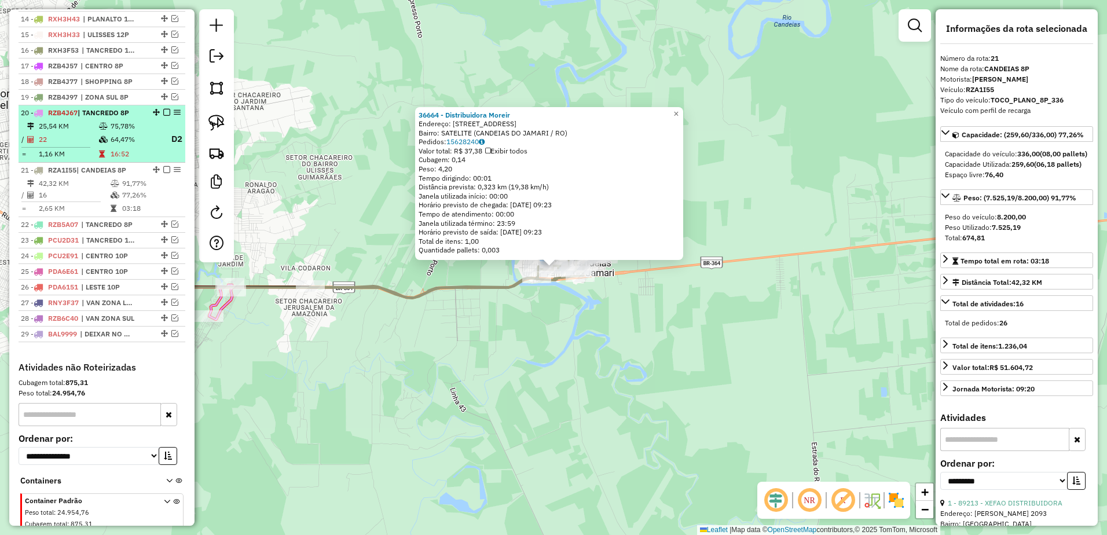
scroll to position [520, 0]
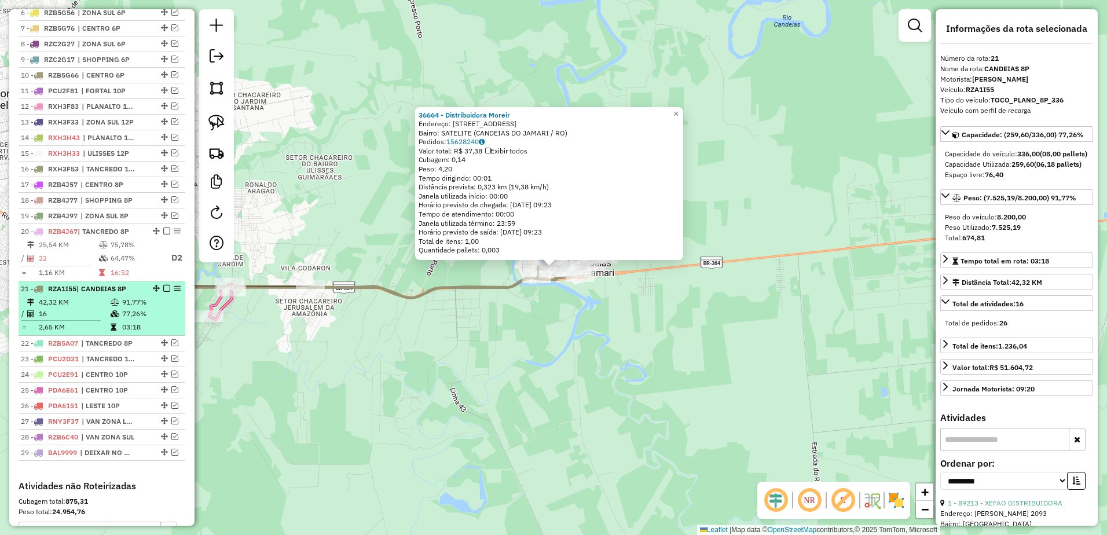
click at [166, 292] on em at bounding box center [166, 288] width 7 height 7
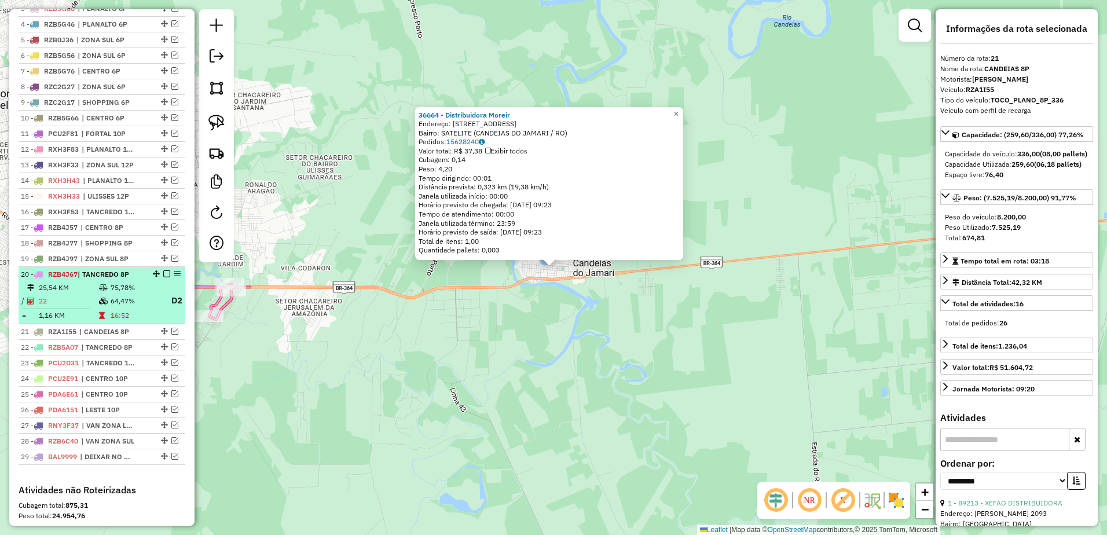
scroll to position [404, 0]
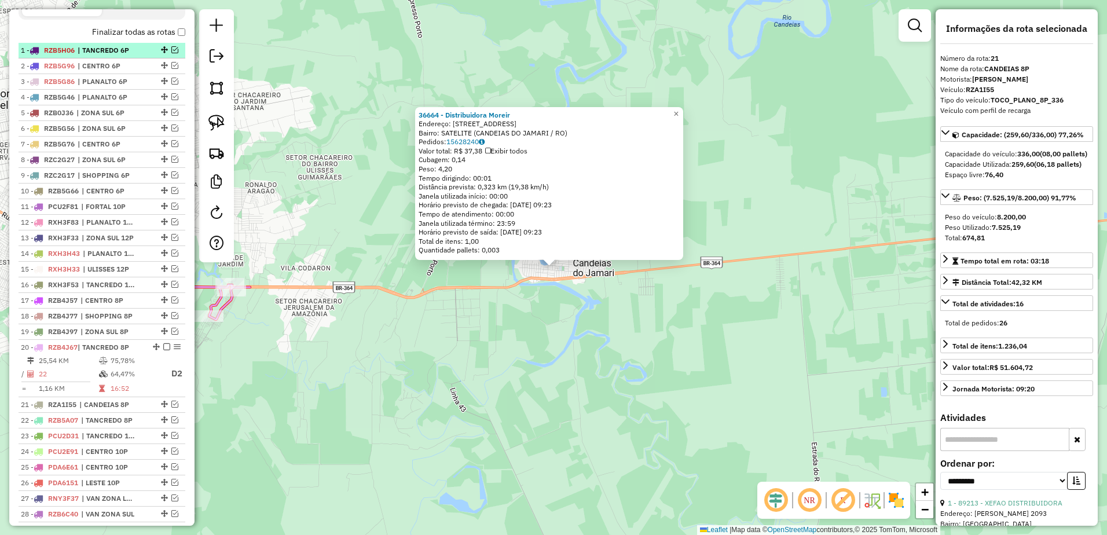
click at [167, 53] on div at bounding box center [163, 49] width 35 height 7
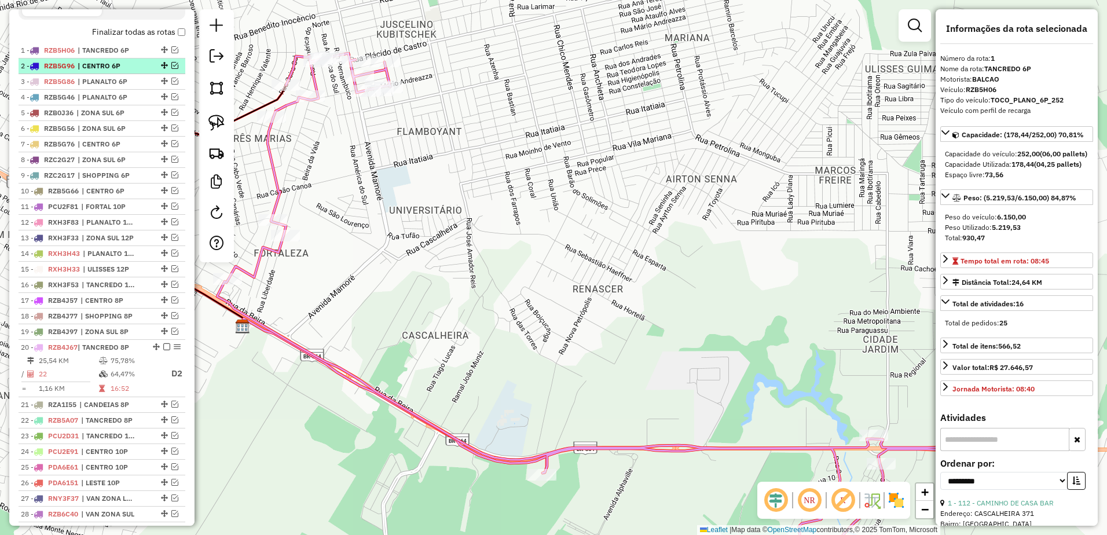
click at [125, 71] on span "| CENTRO 6P" at bounding box center [104, 66] width 53 height 10
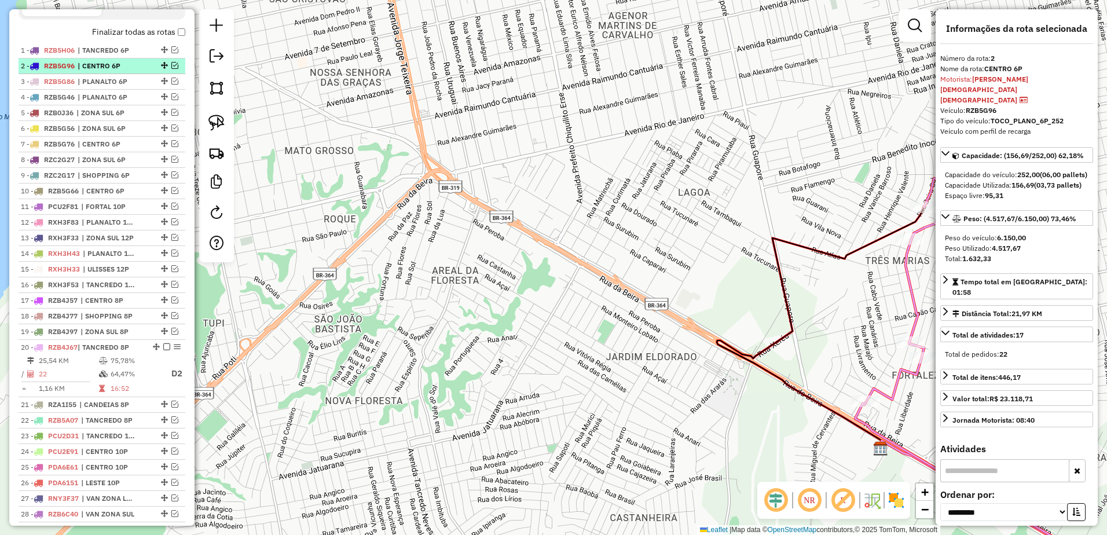
click at [171, 69] on em at bounding box center [174, 65] width 7 height 7
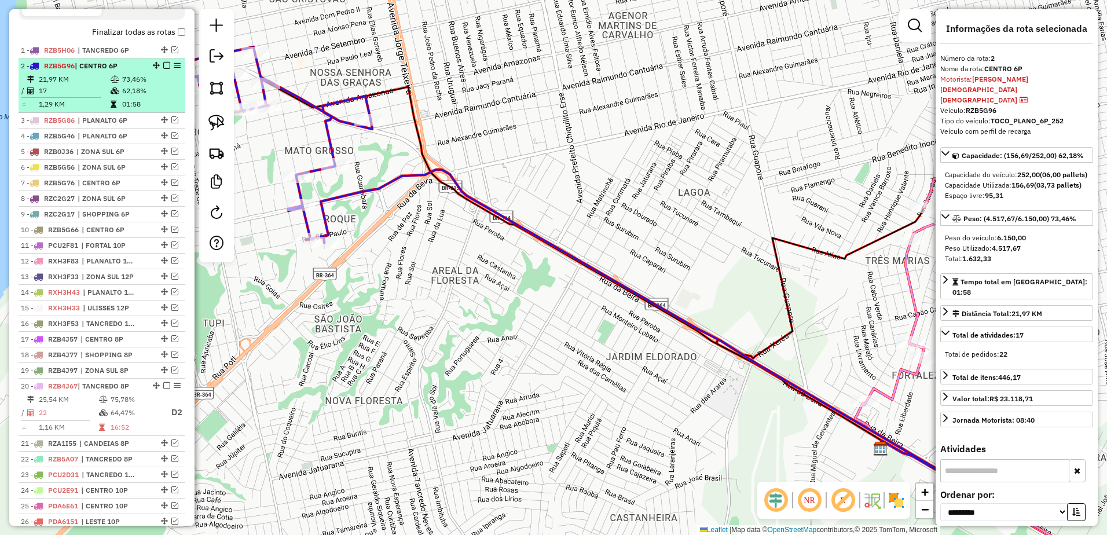
click at [163, 69] on em at bounding box center [166, 65] width 7 height 7
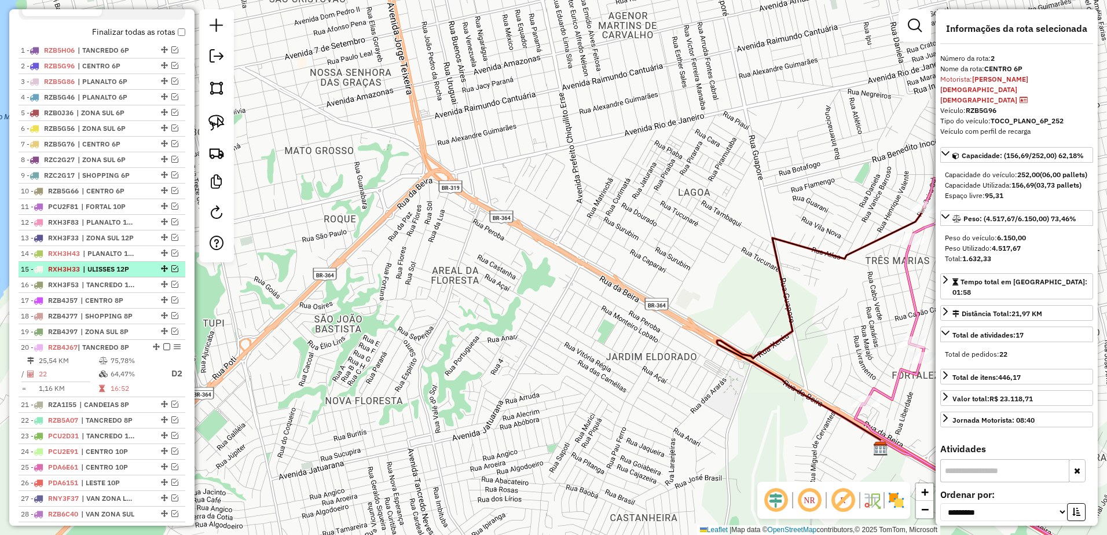
click at [173, 272] on em at bounding box center [174, 268] width 7 height 7
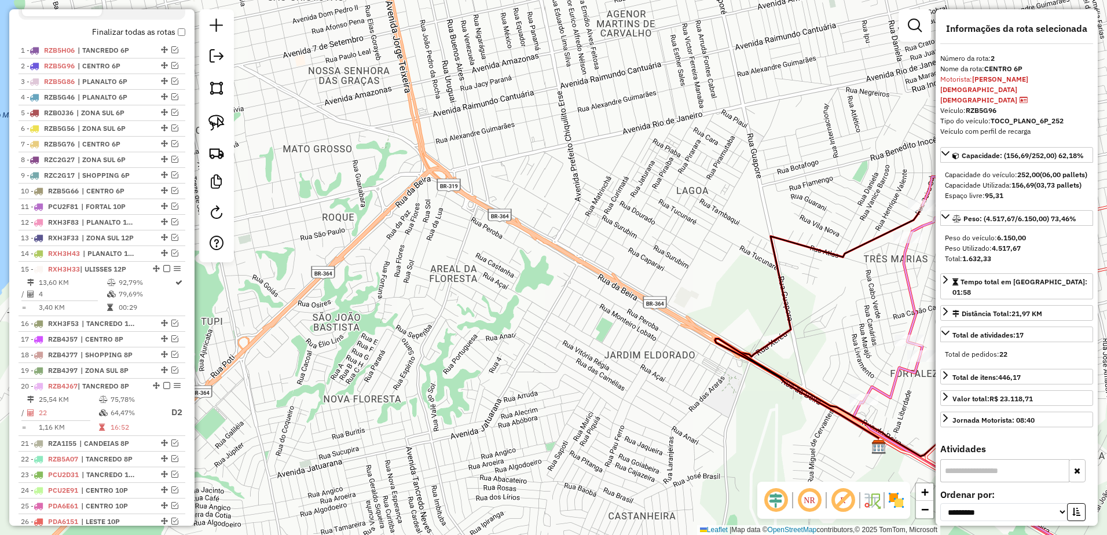
drag, startPoint x: 525, startPoint y: 273, endPoint x: 232, endPoint y: 240, distance: 294.9
click at [232, 240] on hb-router-mapa "Informações da Sessão 980473 - [DATE] Criação: [DATE] 19:16 Depósito: RONDOBIER…" at bounding box center [553, 267] width 1107 height 535
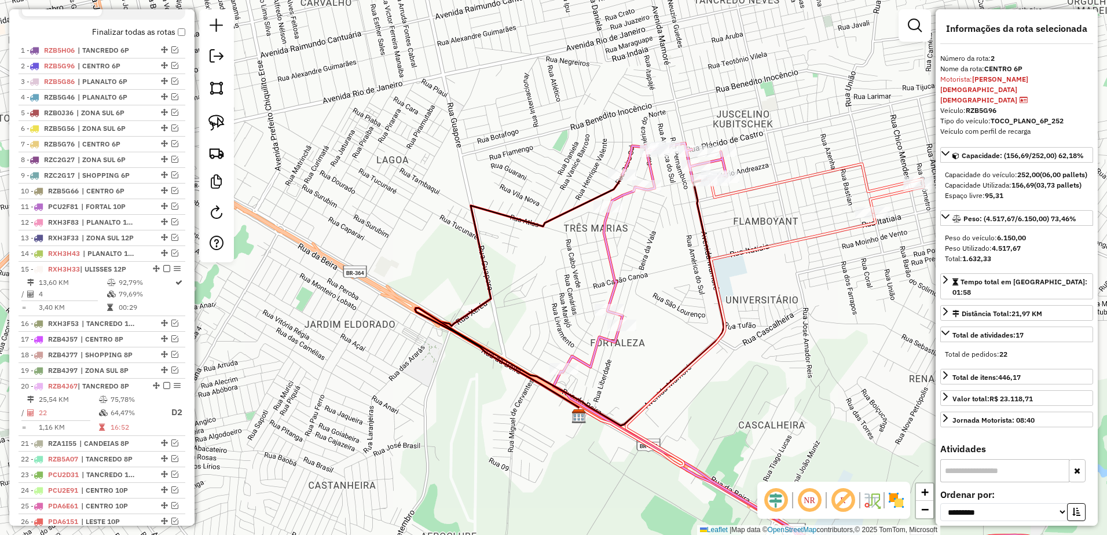
drag, startPoint x: 819, startPoint y: 305, endPoint x: 690, endPoint y: 324, distance: 131.1
click at [690, 324] on div "Janela de atendimento Grade de atendimento Capacidade Transportadoras Veículos …" at bounding box center [553, 267] width 1107 height 535
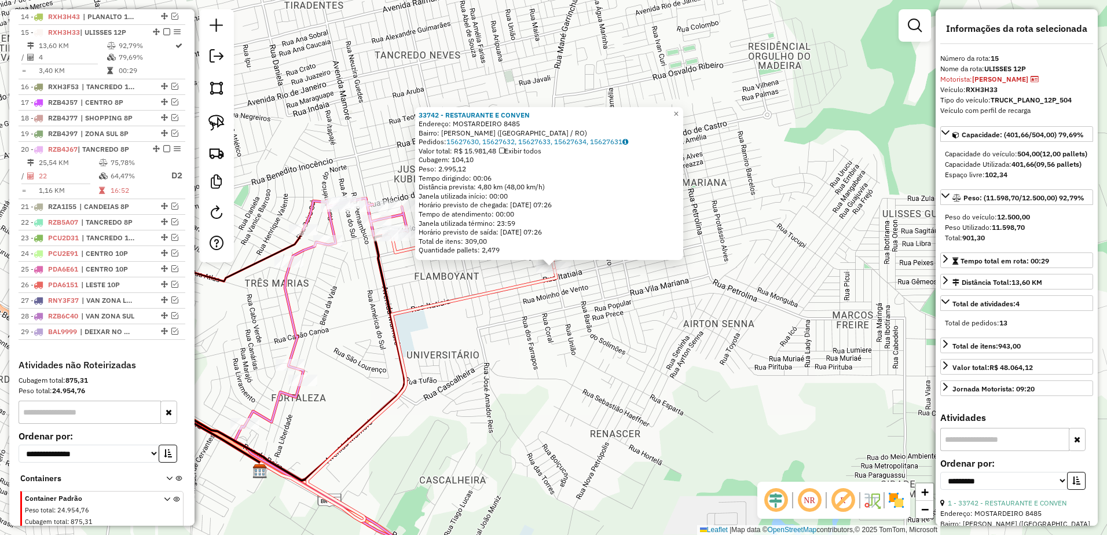
scroll to position [667, 0]
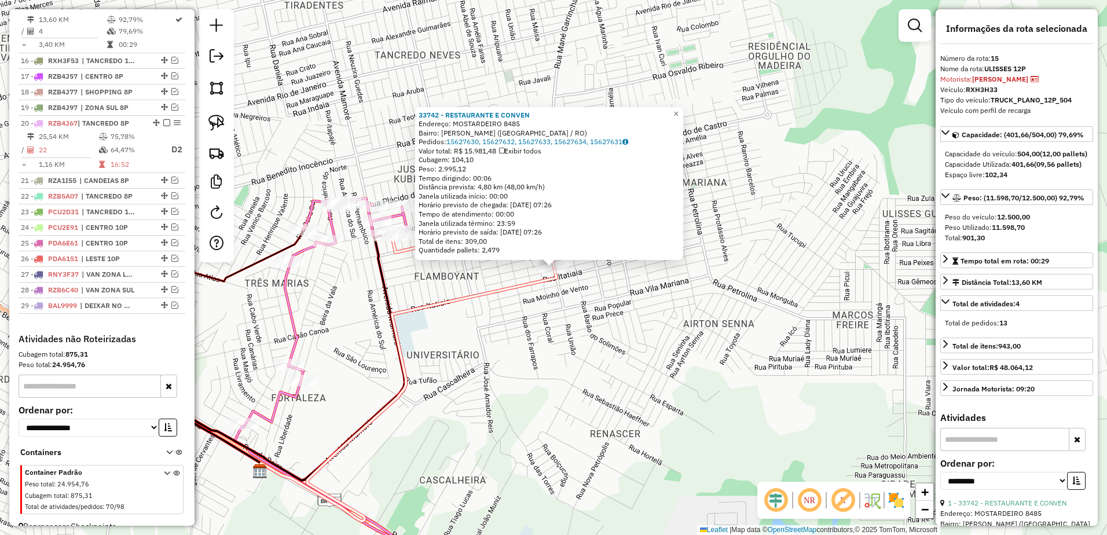
click at [753, 355] on div "33742 - RESTAURANTE E CONVEN Endereço: [GEOGRAPHIC_DATA] 8485 Bairro: [GEOGRAPH…" at bounding box center [553, 267] width 1107 height 535
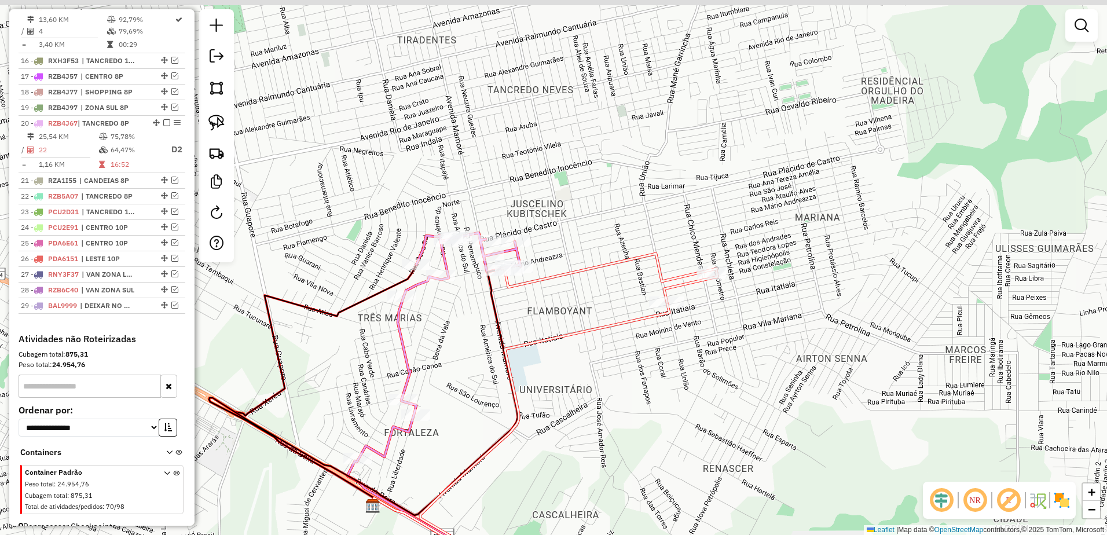
drag, startPoint x: 604, startPoint y: 358, endPoint x: 710, endPoint y: 385, distance: 109.4
click at [717, 393] on div "Janela de atendimento Grade de atendimento Capacidade Transportadoras Veículos …" at bounding box center [553, 267] width 1107 height 535
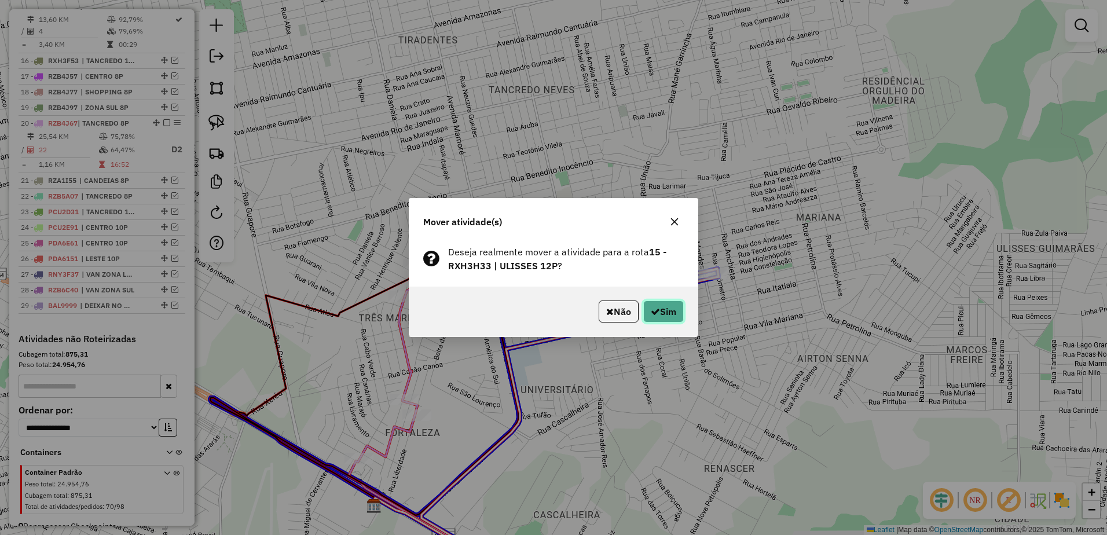
click at [674, 310] on button "Sim" at bounding box center [663, 311] width 41 height 22
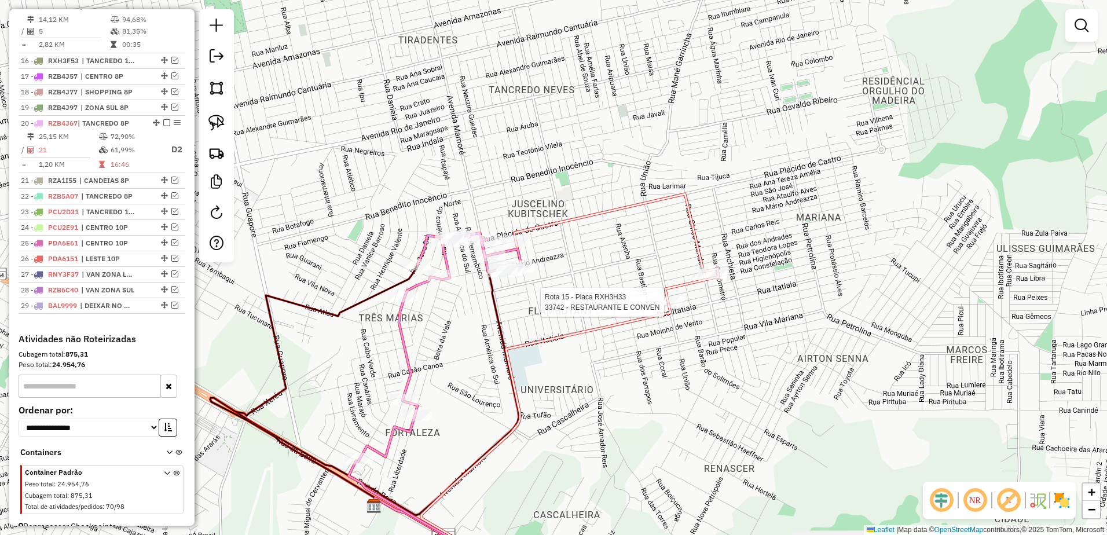
select select "**********"
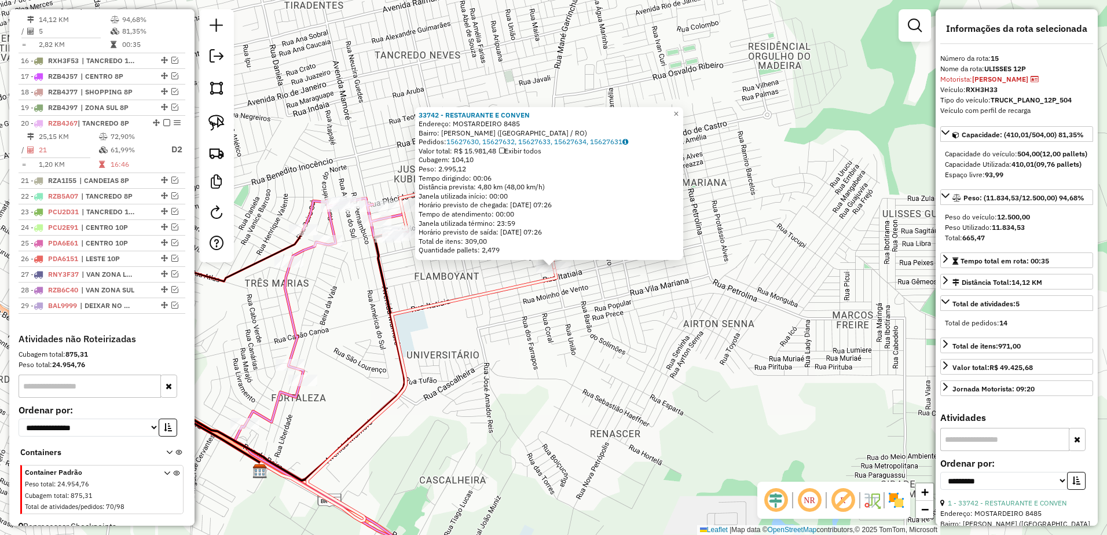
click at [597, 392] on div "33742 - RESTAURANTE E CONVEN Endereço: [GEOGRAPHIC_DATA] 8485 Bairro: [GEOGRAPH…" at bounding box center [553, 267] width 1107 height 535
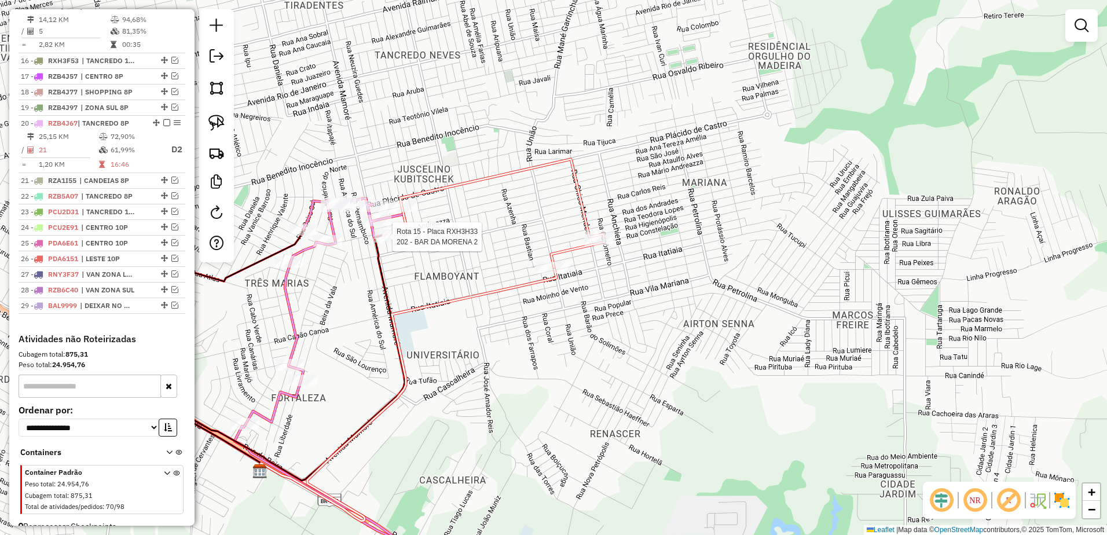
select select "**********"
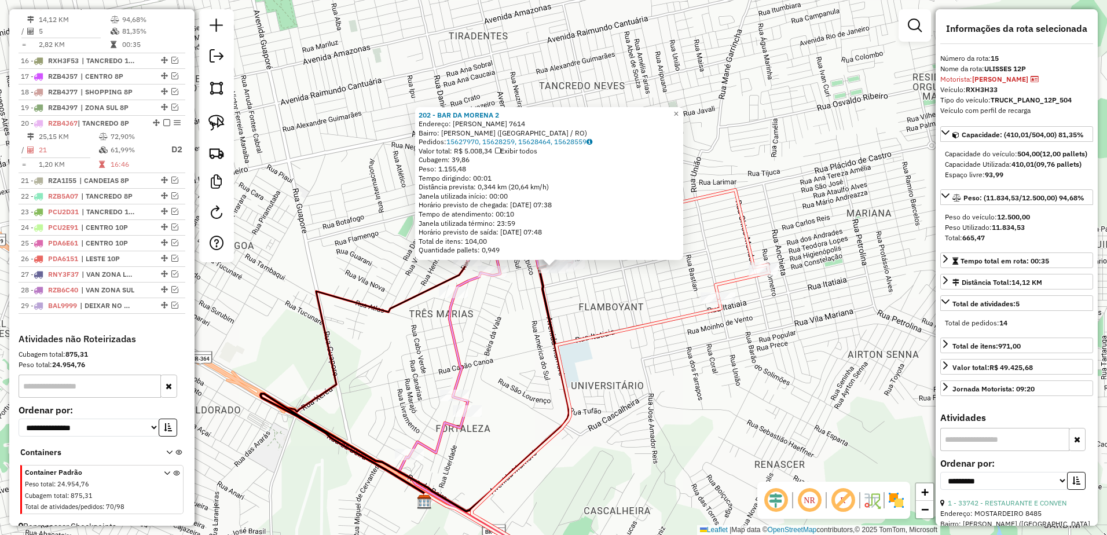
click at [714, 373] on div "202 - BAR DA MORENA 2 Endereço: [PERSON_NAME] 7614 Bairro: [PERSON_NAME] ([GEOG…" at bounding box center [553, 267] width 1107 height 535
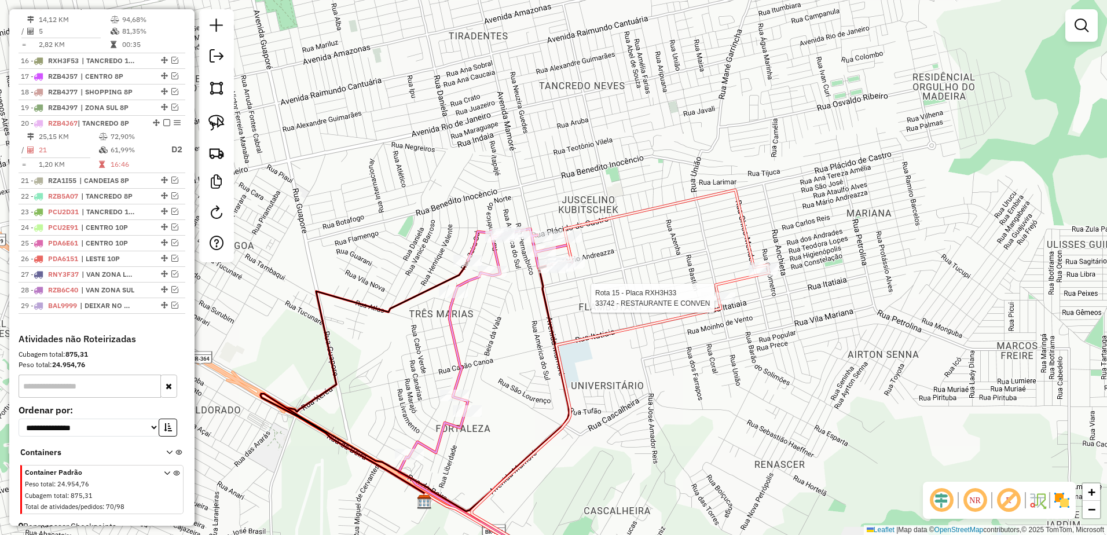
select select "**********"
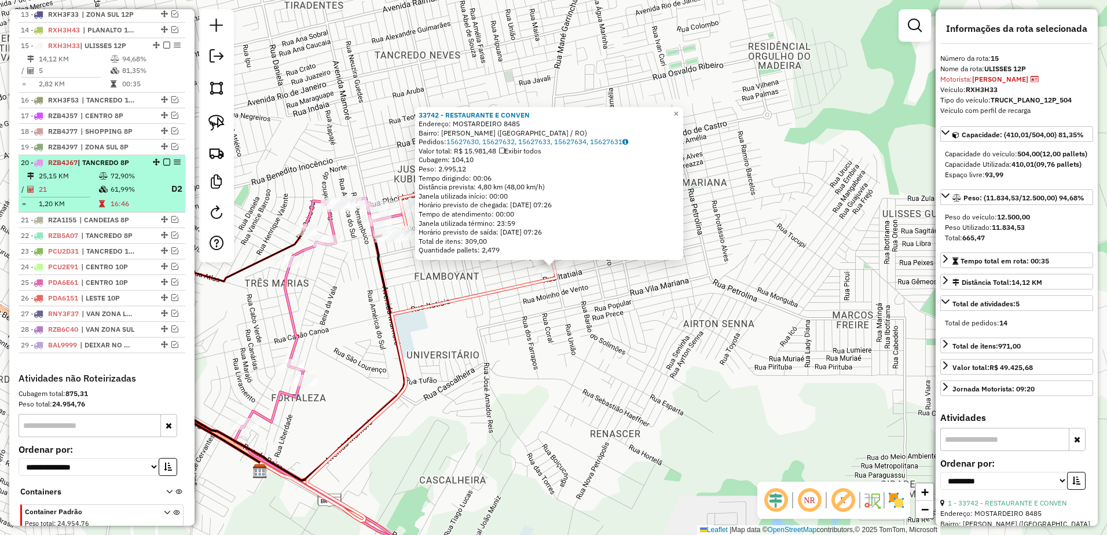
scroll to position [609, 0]
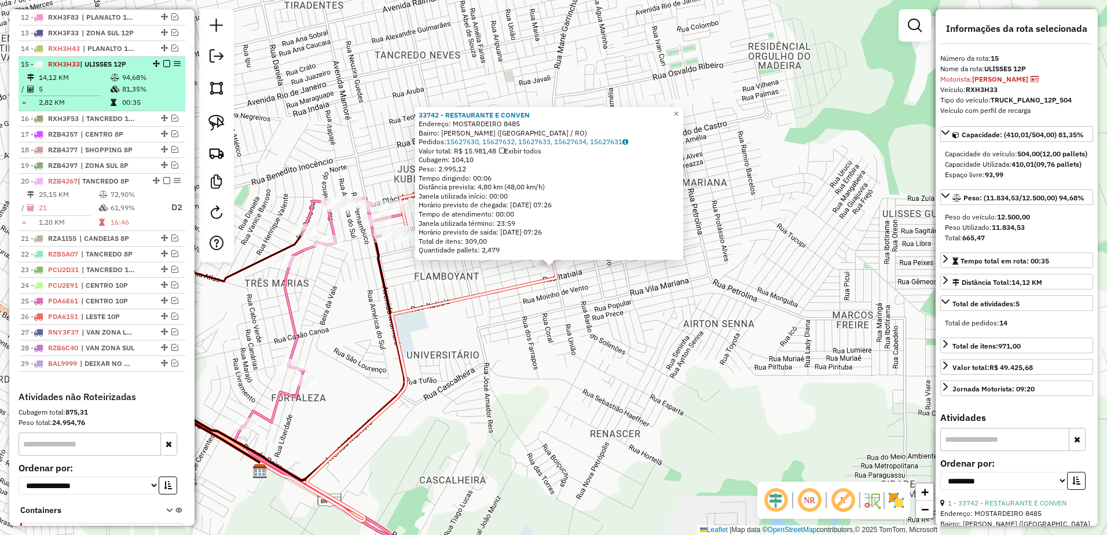
click at [163, 67] on em at bounding box center [166, 63] width 7 height 7
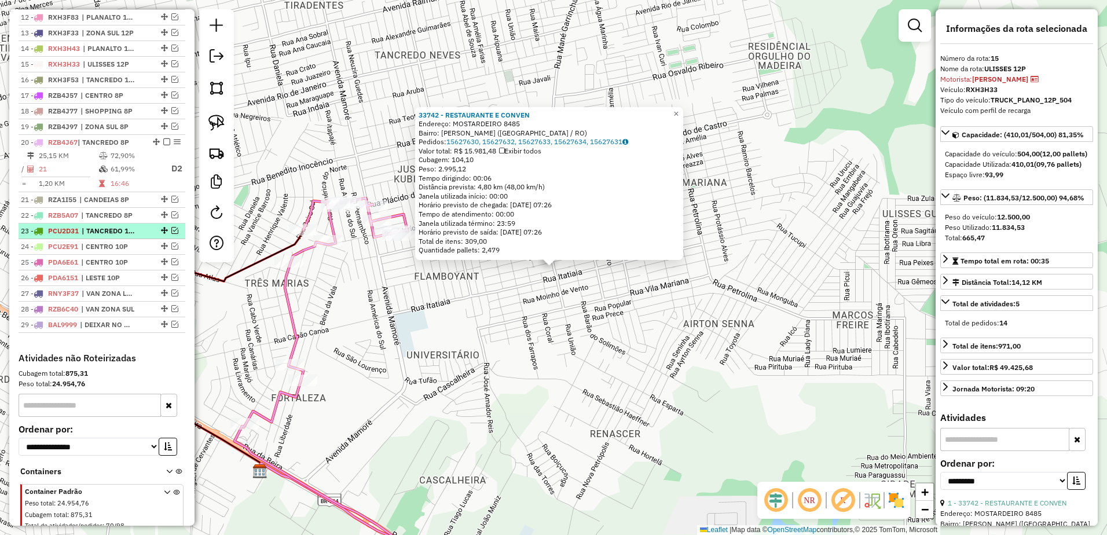
click at [171, 234] on em at bounding box center [174, 230] width 7 height 7
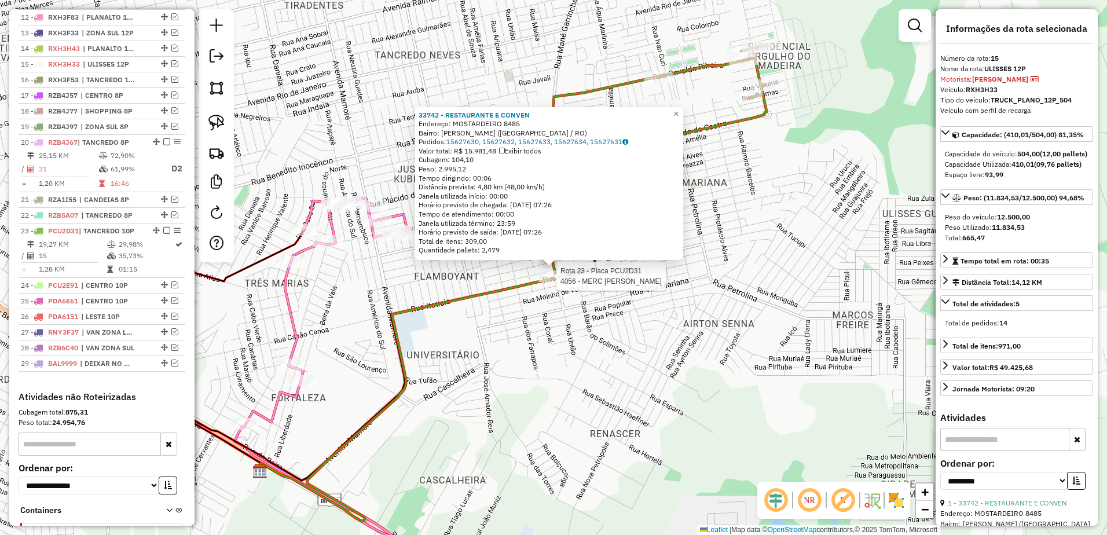
scroll to position [694, 0]
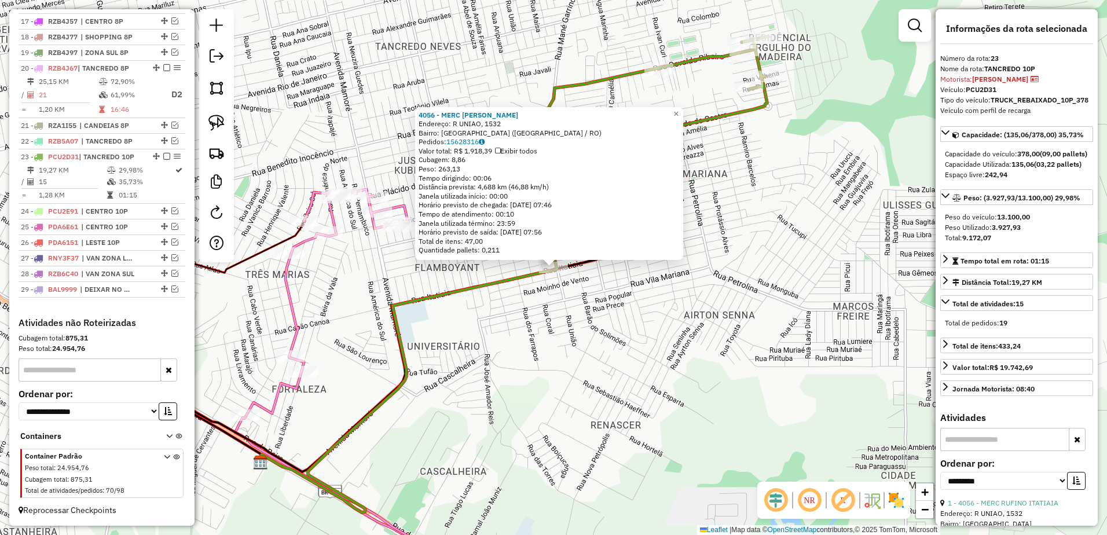
click at [600, 372] on div "4056 - MERC RUFINO ITATIAIA Endereço: R UNIAO, 1532 Bairro: [GEOGRAPHIC_DATA] (…" at bounding box center [553, 267] width 1107 height 535
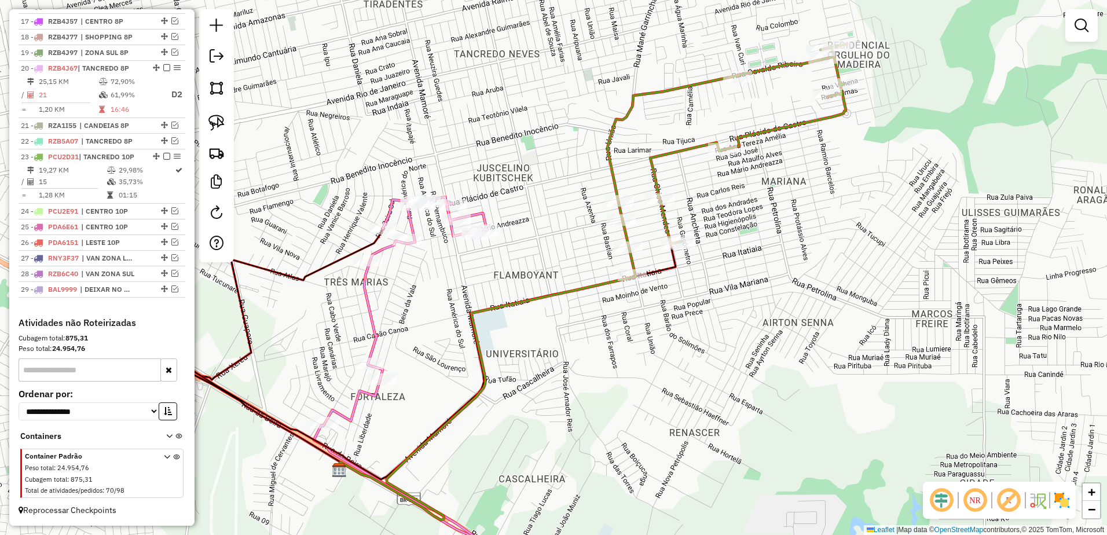
drag, startPoint x: 589, startPoint y: 345, endPoint x: 651, endPoint y: 349, distance: 62.1
click at [651, 349] on div "Janela de atendimento Grade de atendimento Capacidade Transportadoras Veículos …" at bounding box center [553, 267] width 1107 height 535
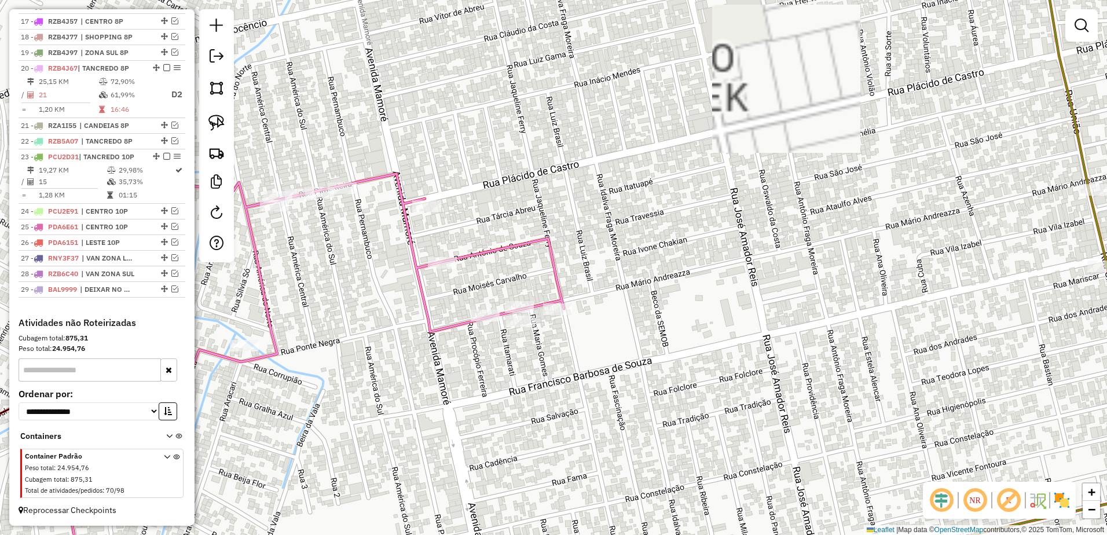
click at [229, 122] on div at bounding box center [216, 135] width 35 height 253
drag, startPoint x: 215, startPoint y: 118, endPoint x: 221, endPoint y: 127, distance: 10.1
click at [215, 118] on img at bounding box center [216, 123] width 16 height 16
drag, startPoint x: 510, startPoint y: 250, endPoint x: 587, endPoint y: 313, distance: 99.6
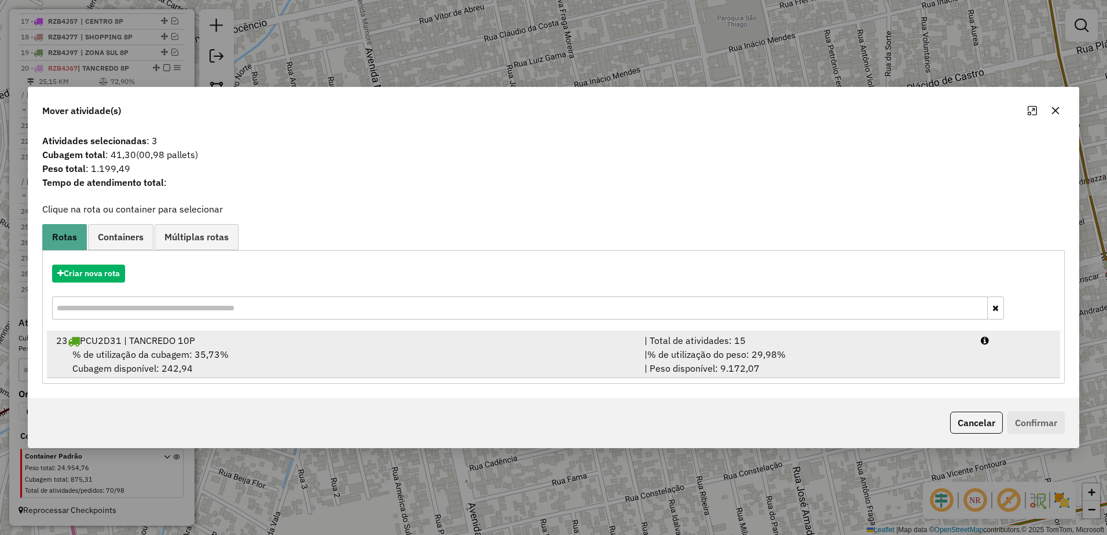
click at [972, 363] on div "| % de utilização do peso: 29,98% | Peso disponível: 9.172,07" at bounding box center [805, 361] width 336 height 28
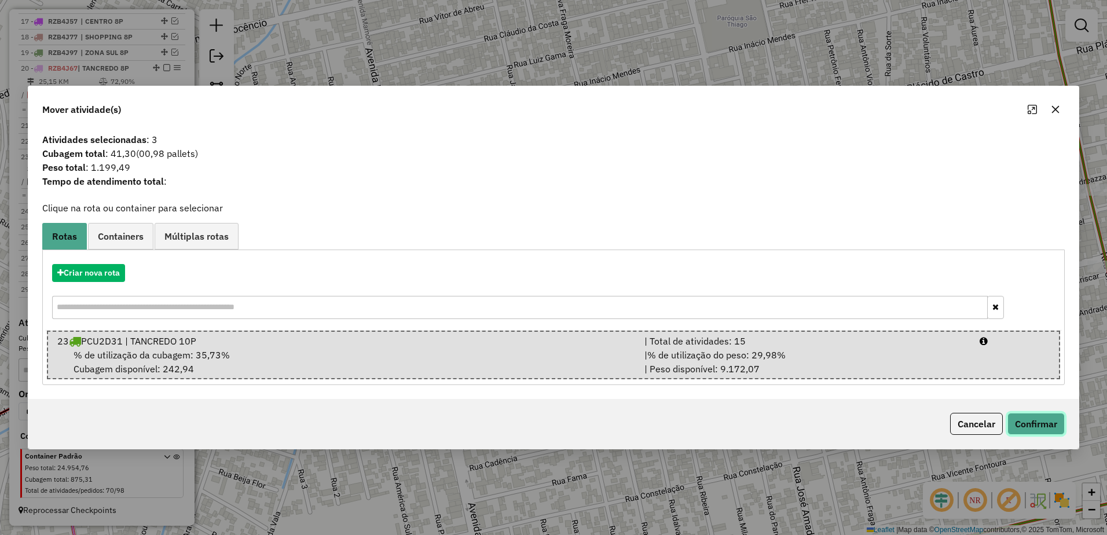
click at [1039, 423] on button "Confirmar" at bounding box center [1035, 424] width 57 height 22
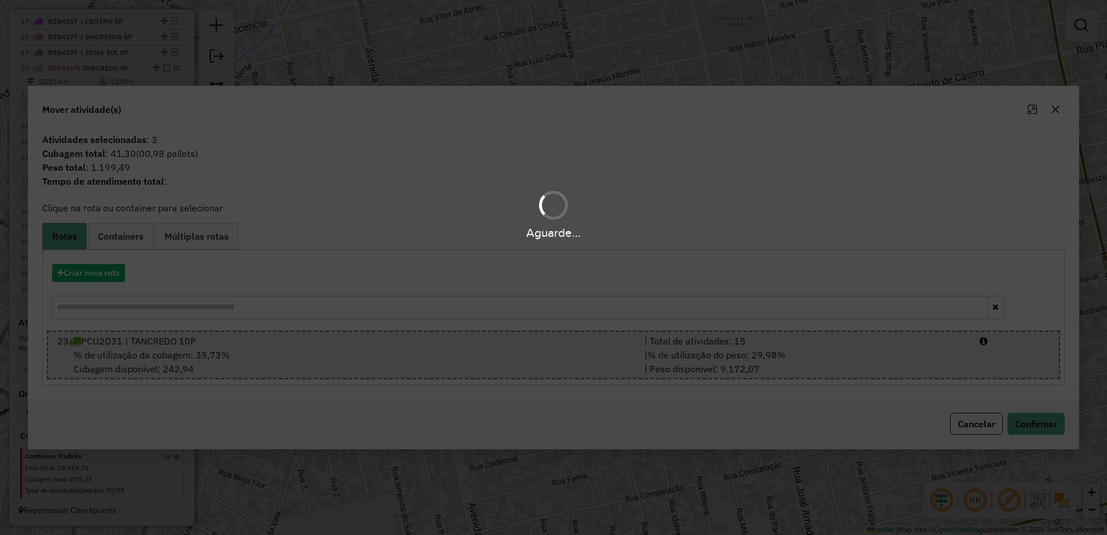
scroll to position [691, 0]
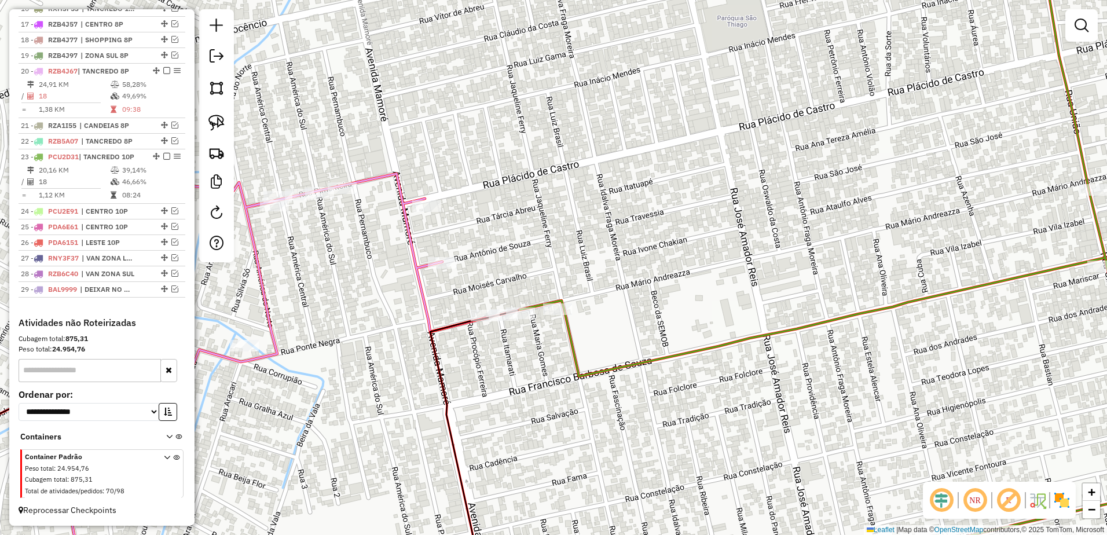
click at [992, 279] on icon at bounding box center [869, 221] width 698 height 548
select select "**********"
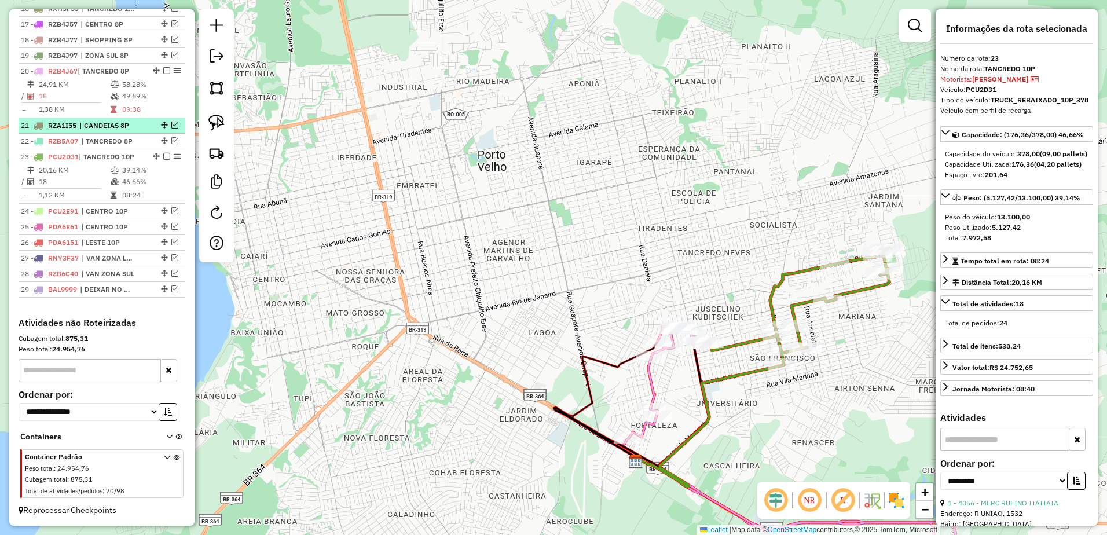
click at [164, 157] on em at bounding box center [166, 156] width 7 height 7
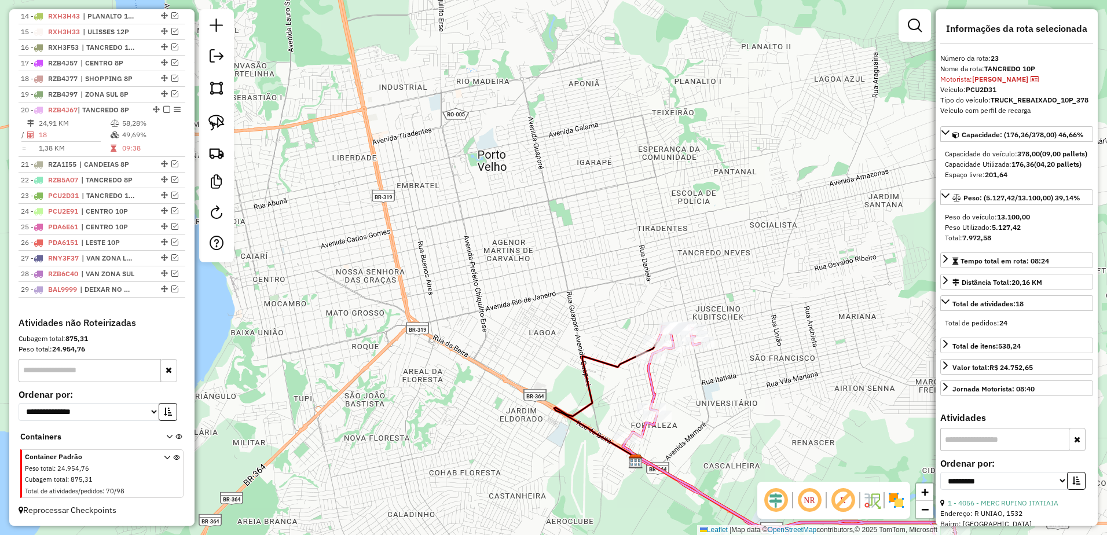
scroll to position [652, 0]
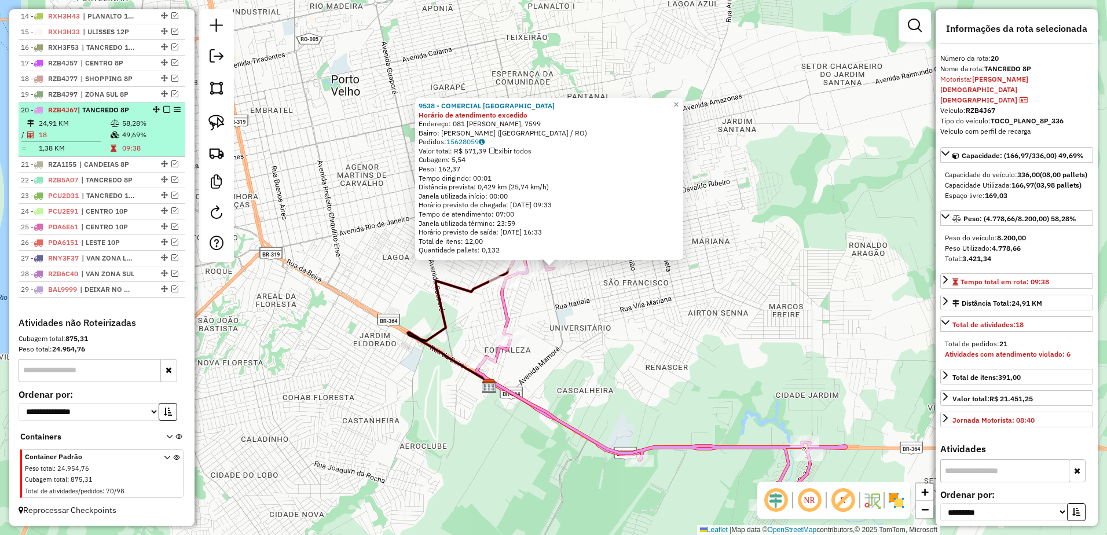
click at [163, 111] on em at bounding box center [166, 109] width 7 height 7
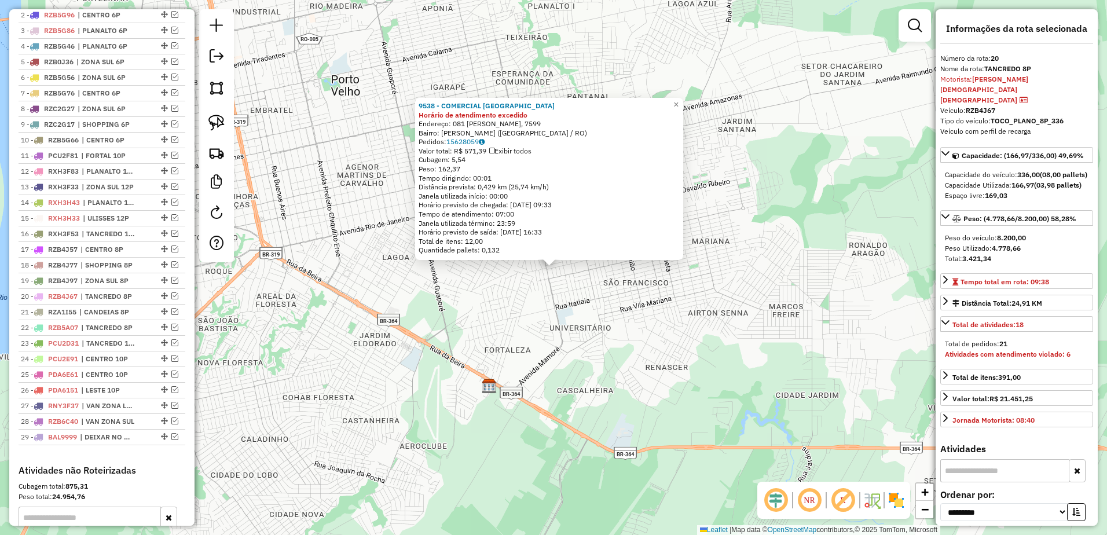
scroll to position [439, 0]
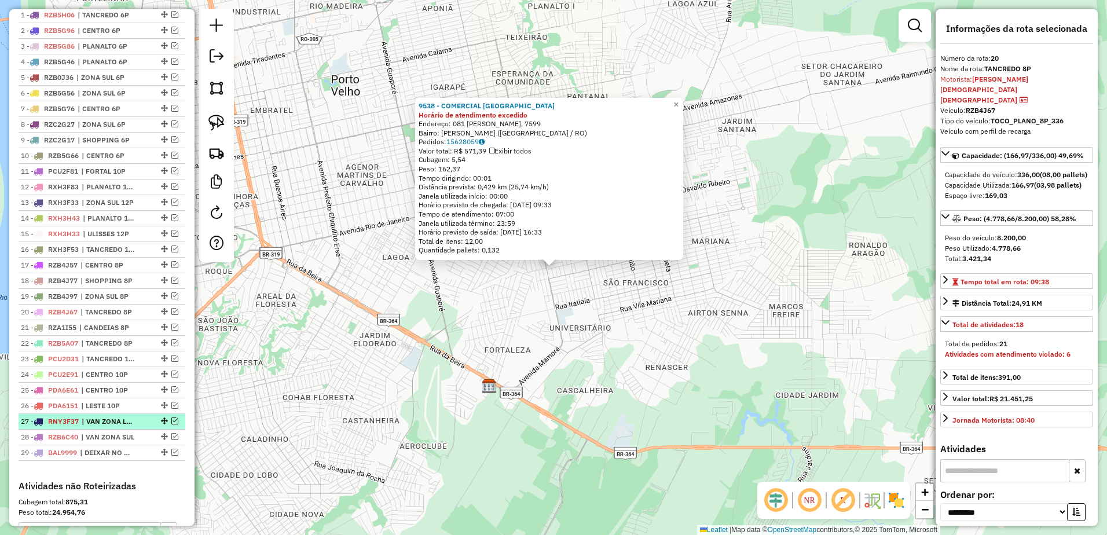
click at [119, 427] on span "| VAN ZONA LESTE" at bounding box center [108, 421] width 53 height 10
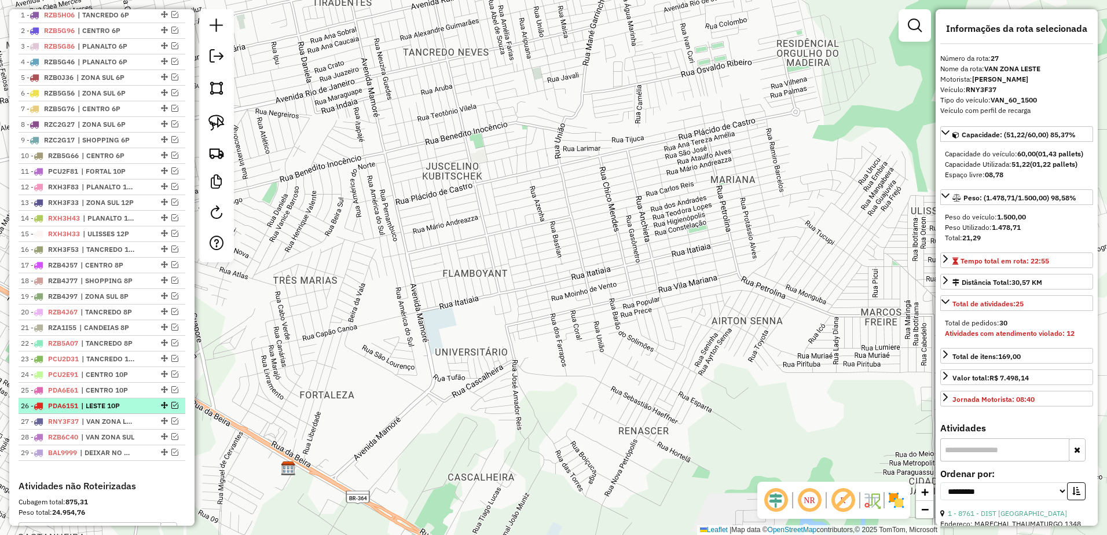
click at [120, 411] on span "| LESTE 10P" at bounding box center [107, 406] width 53 height 10
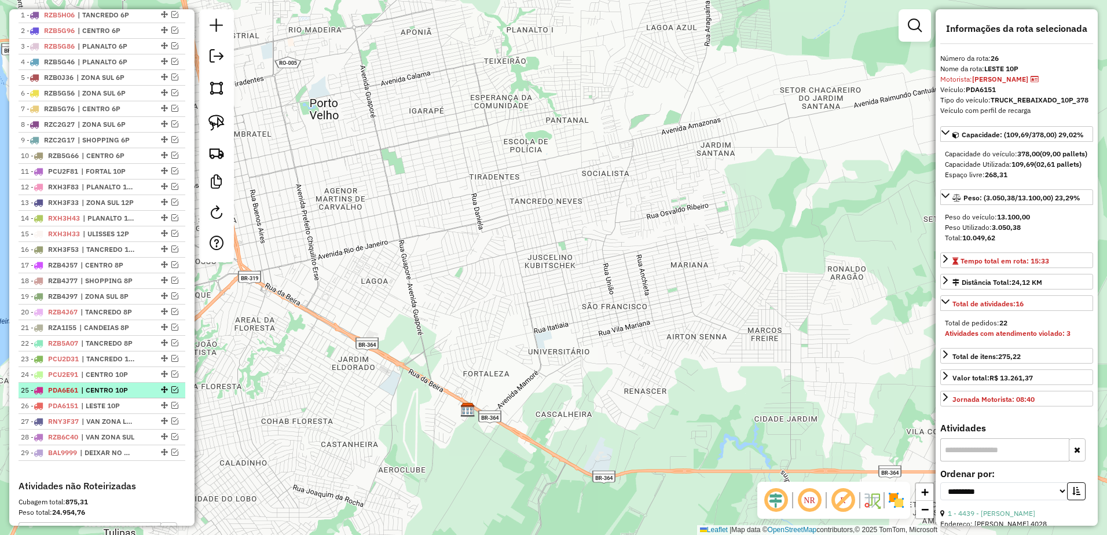
click at [126, 395] on span "| CENTRO 10P" at bounding box center [107, 390] width 53 height 10
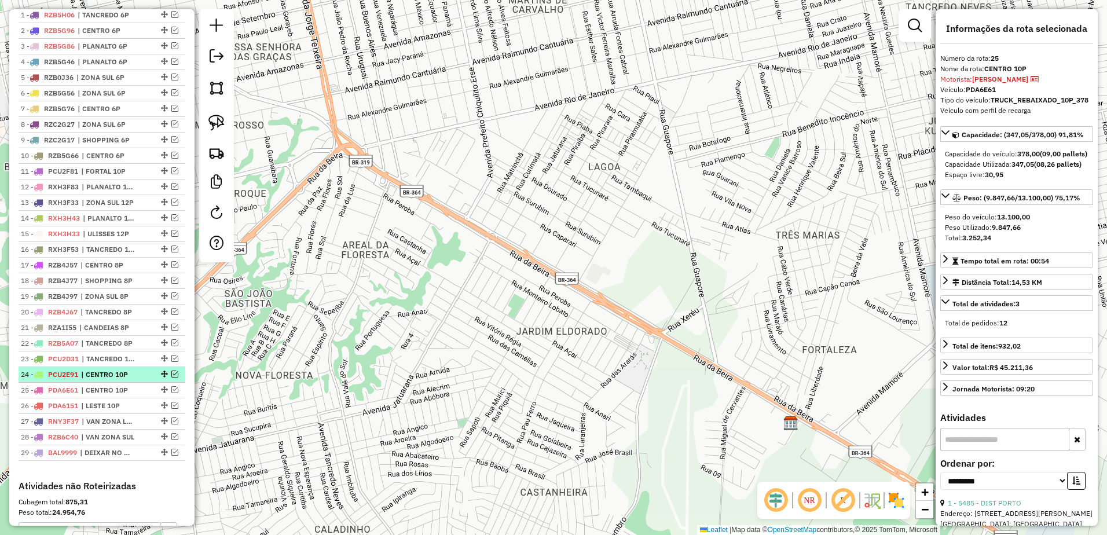
click at [126, 380] on span "| CENTRO 10P" at bounding box center [107, 374] width 53 height 10
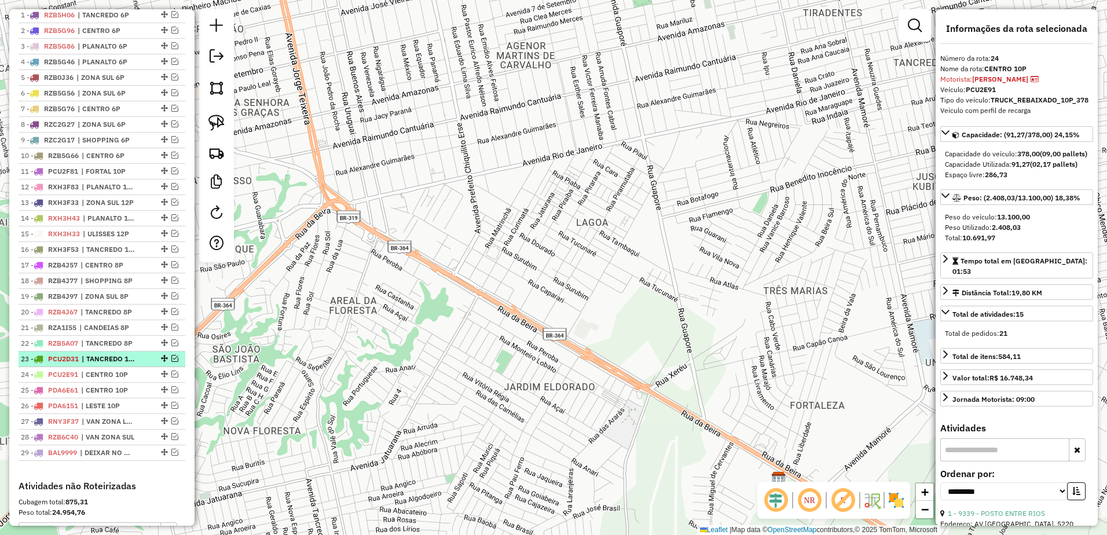
click at [126, 364] on span "| TANCREDO 10P" at bounding box center [108, 359] width 53 height 10
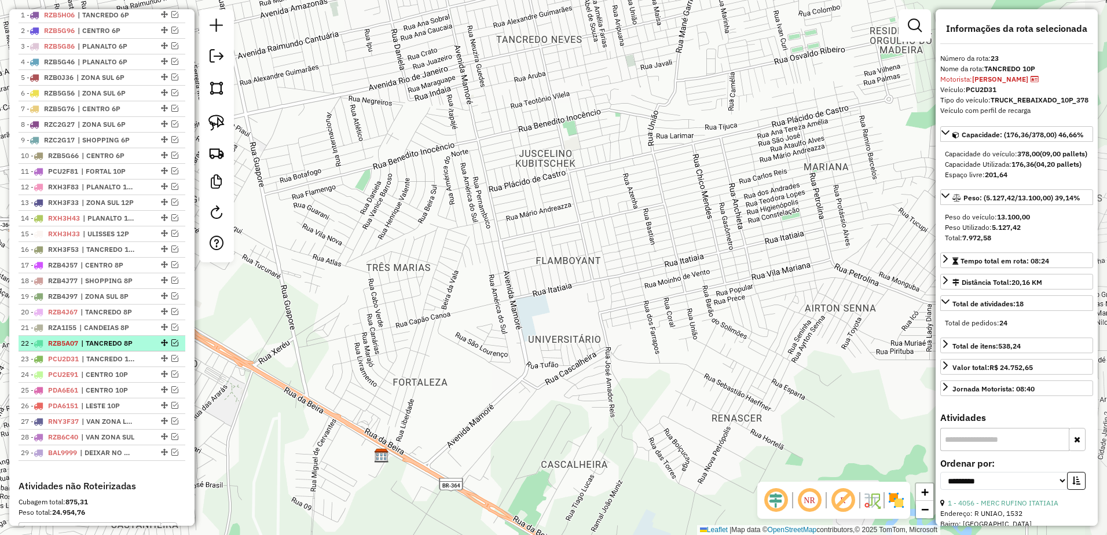
click at [127, 349] on span "| TANCREDO 8P" at bounding box center [107, 343] width 53 height 10
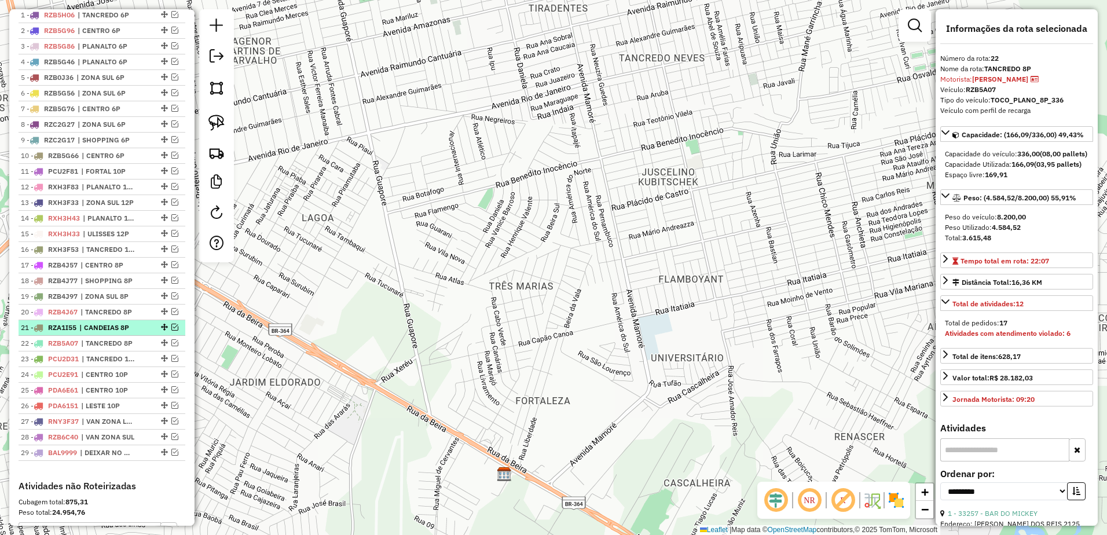
click at [128, 336] on li "21 - RZA1I55 | CANDEIAS 8P" at bounding box center [102, 328] width 167 height 16
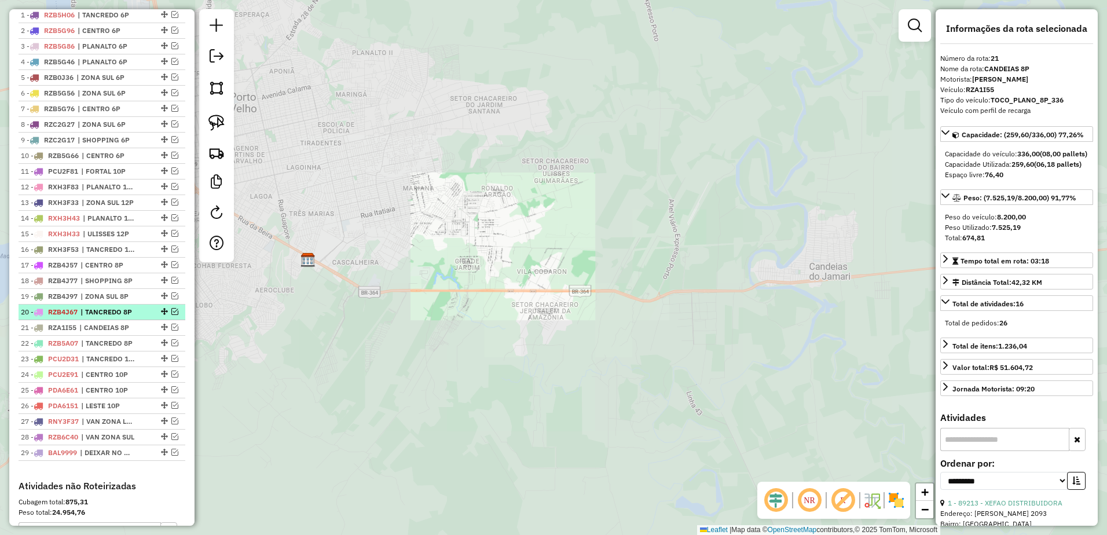
click at [129, 320] on li "20 - RZB4J67 | TANCREDO 8P" at bounding box center [102, 313] width 167 height 16
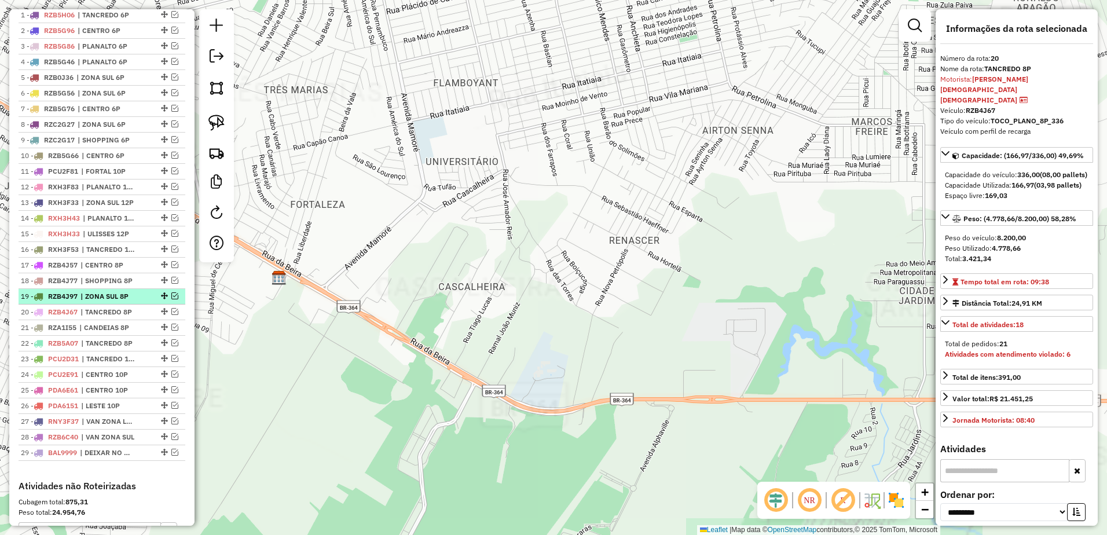
click at [127, 305] on li "19 - RZB4J97 | ZONA SUL 8P" at bounding box center [102, 297] width 167 height 16
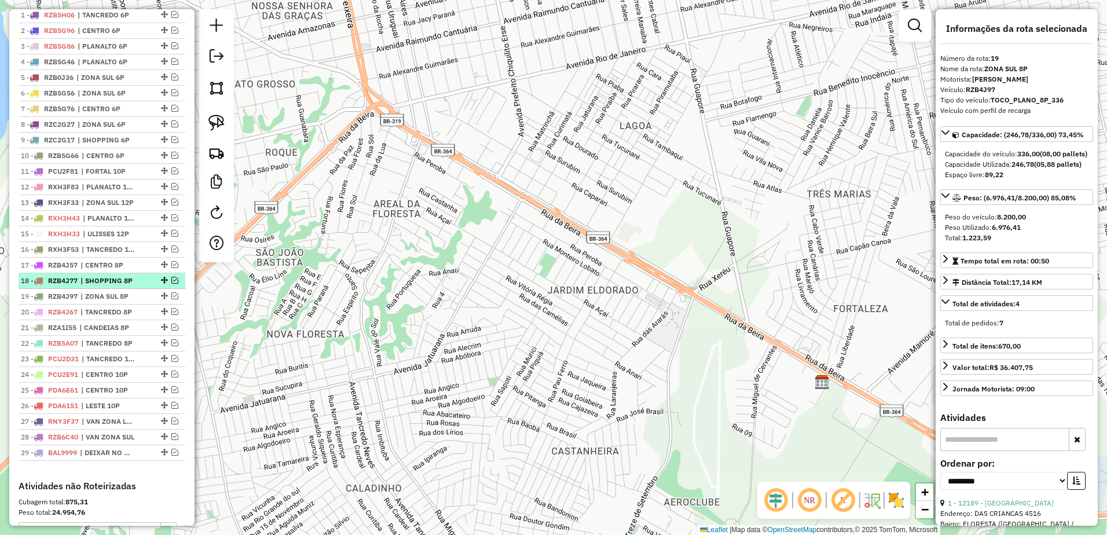
click at [127, 289] on li "18 - RZB4J77 | SHOPPING 8P" at bounding box center [102, 281] width 167 height 16
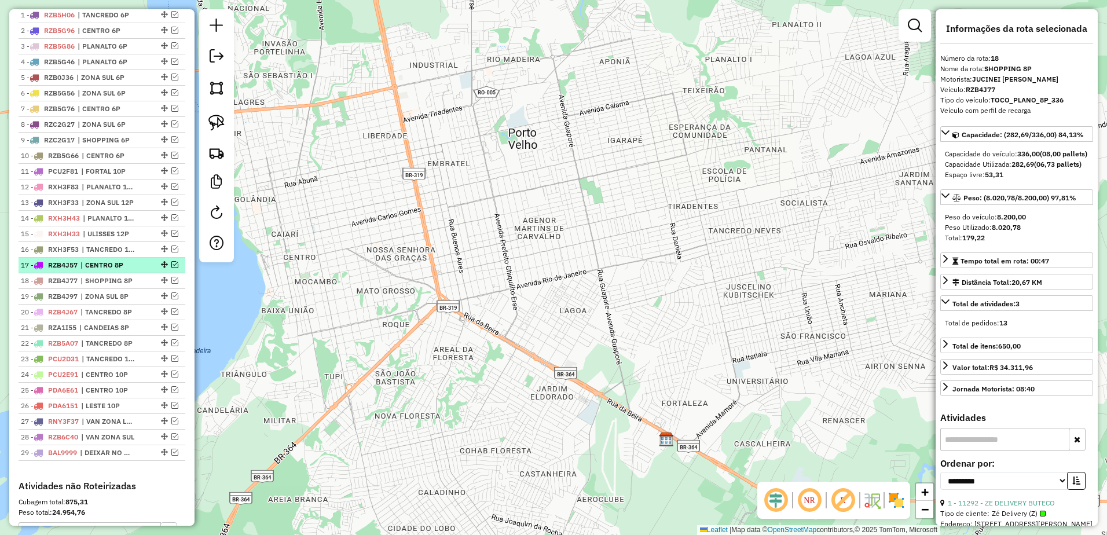
click at [124, 270] on span "| CENTRO 8P" at bounding box center [106, 265] width 53 height 10
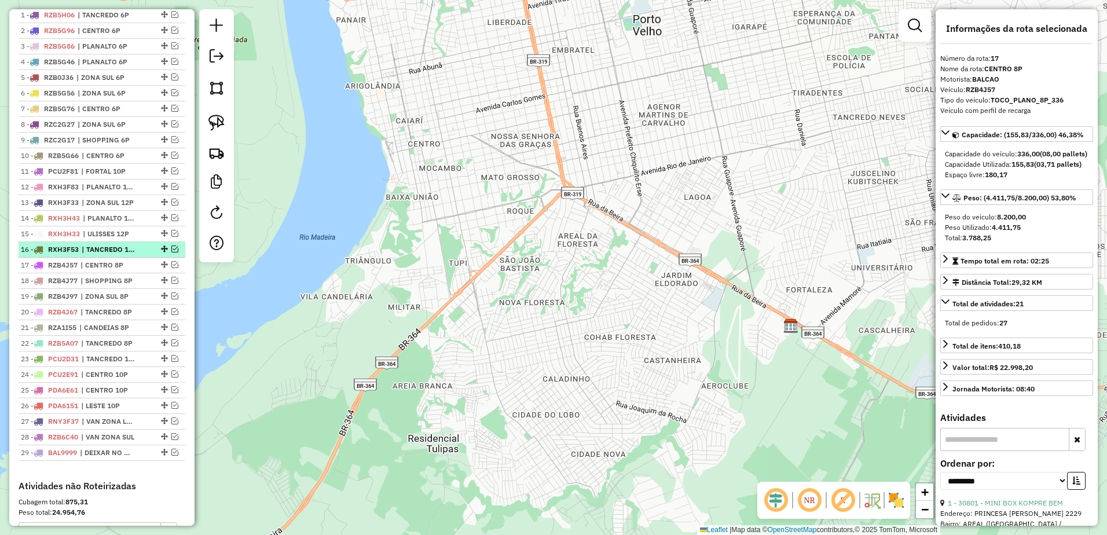
click at [125, 258] on li "16 - RXH3F53 | TANCREDO 12P" at bounding box center [102, 250] width 167 height 16
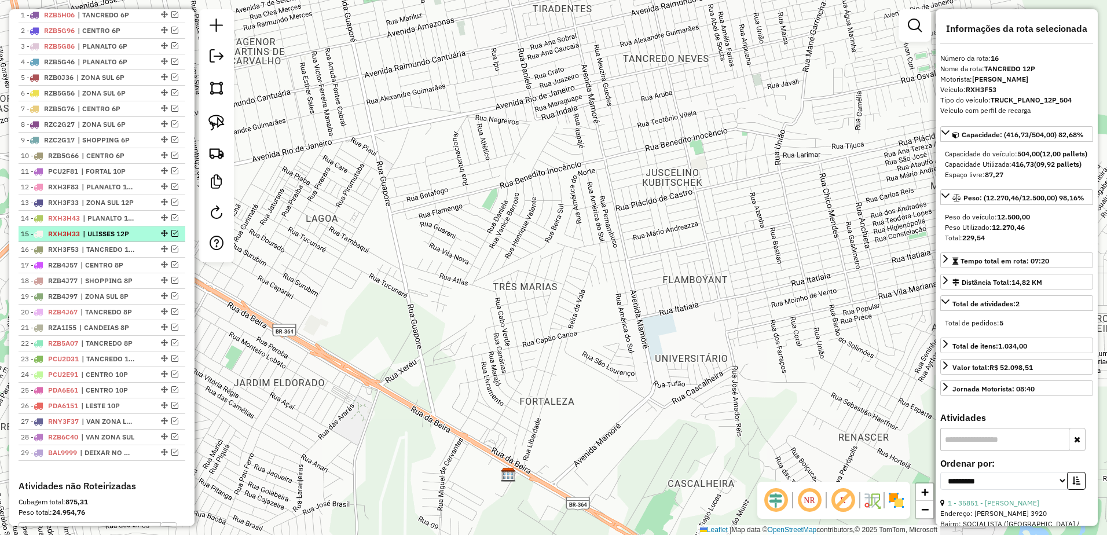
click at [125, 242] on li "15 - RXH3H33 | ULISSES 12P" at bounding box center [102, 234] width 167 height 16
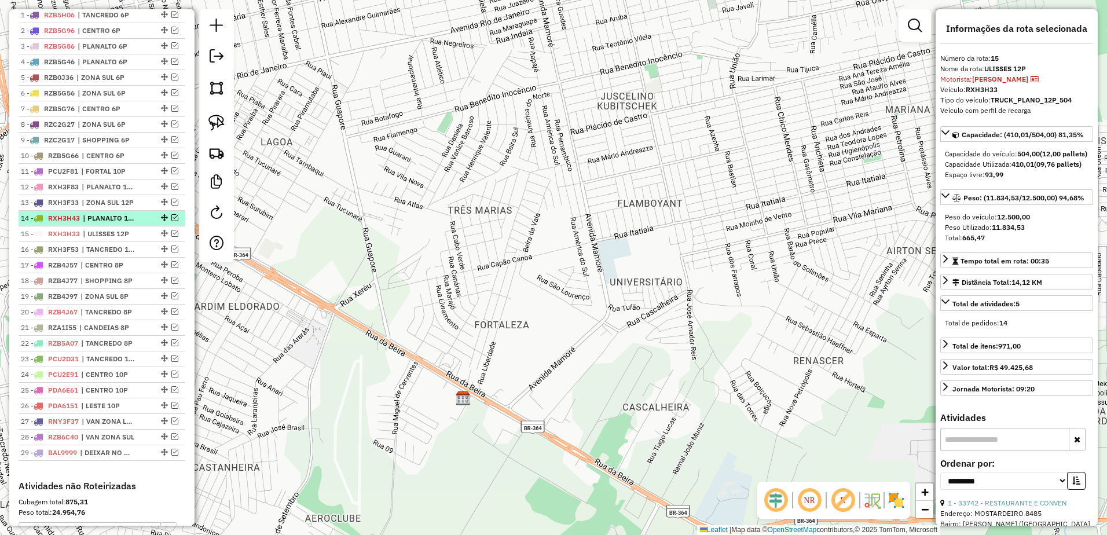
click at [128, 223] on span "| PLANALTO 12P" at bounding box center [109, 218] width 53 height 10
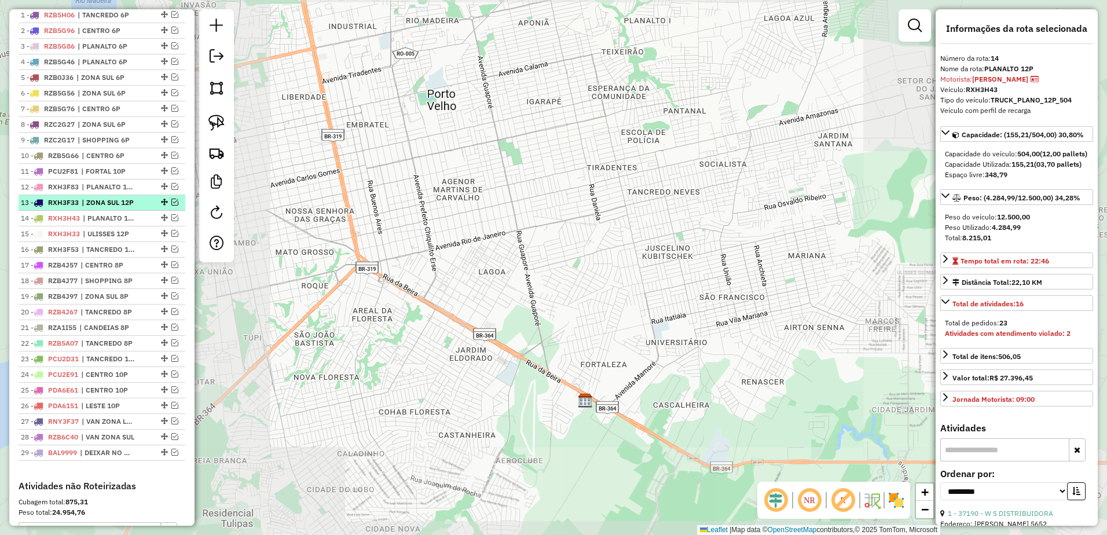
click at [131, 208] on span "| ZONA SUL 12P" at bounding box center [108, 202] width 53 height 10
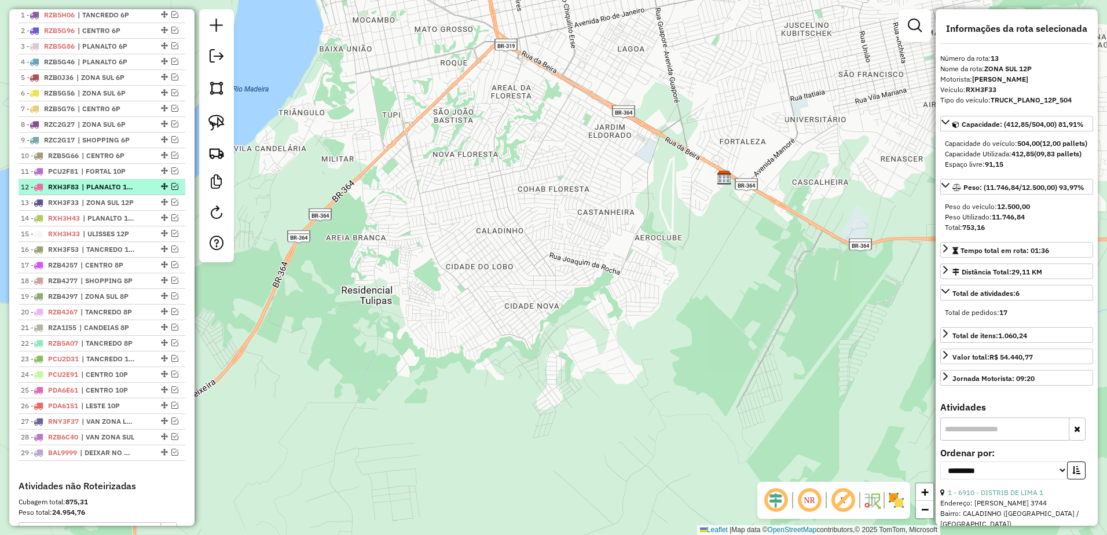
click at [131, 195] on li "12 - RXH3F83 | PLANALTO 12P" at bounding box center [102, 187] width 167 height 16
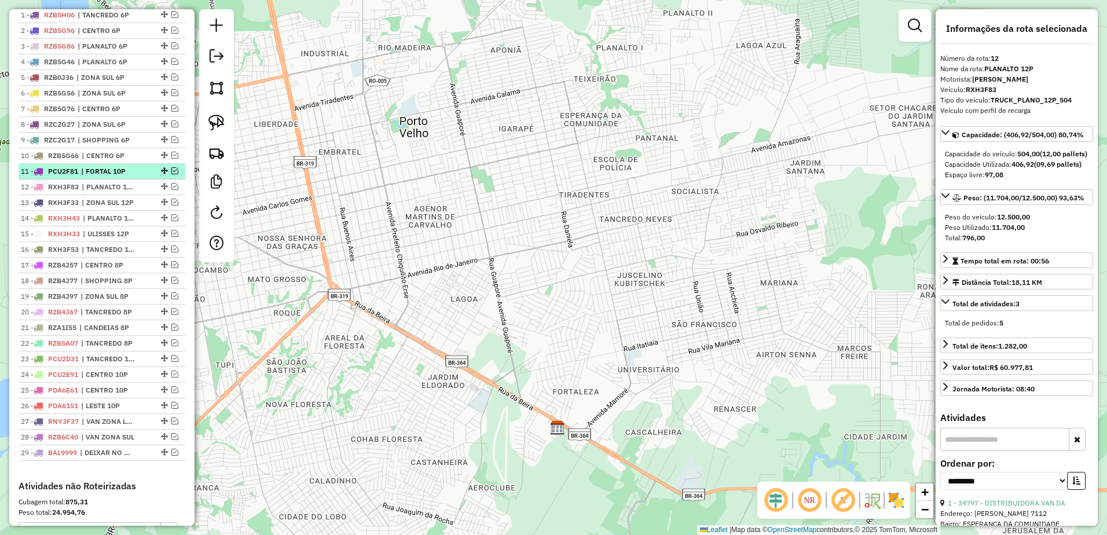
click at [130, 177] on span "| FORTAL 10P" at bounding box center [107, 171] width 53 height 10
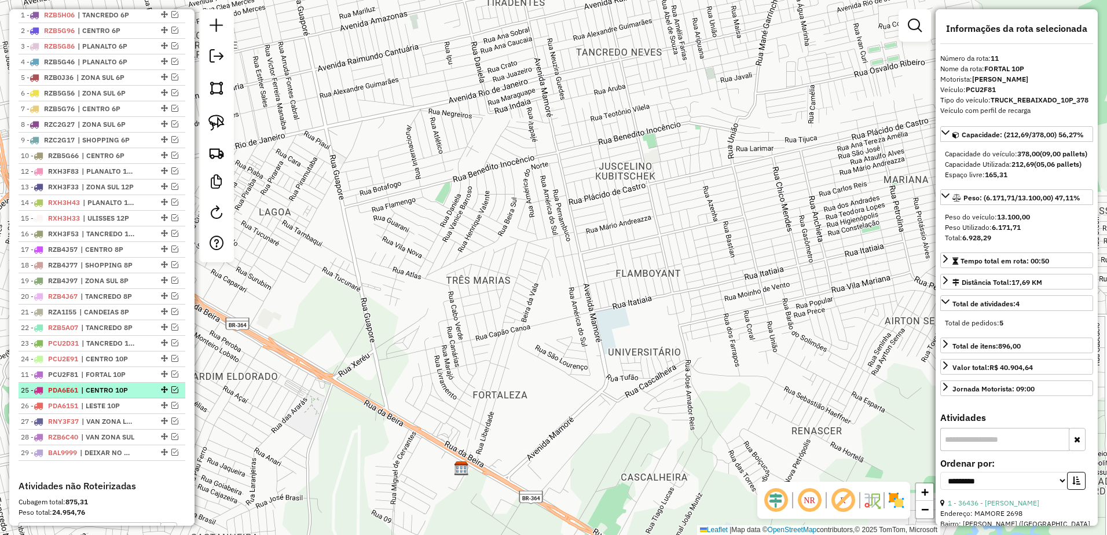
drag, startPoint x: 160, startPoint y: 184, endPoint x: 164, endPoint y: 401, distance: 217.2
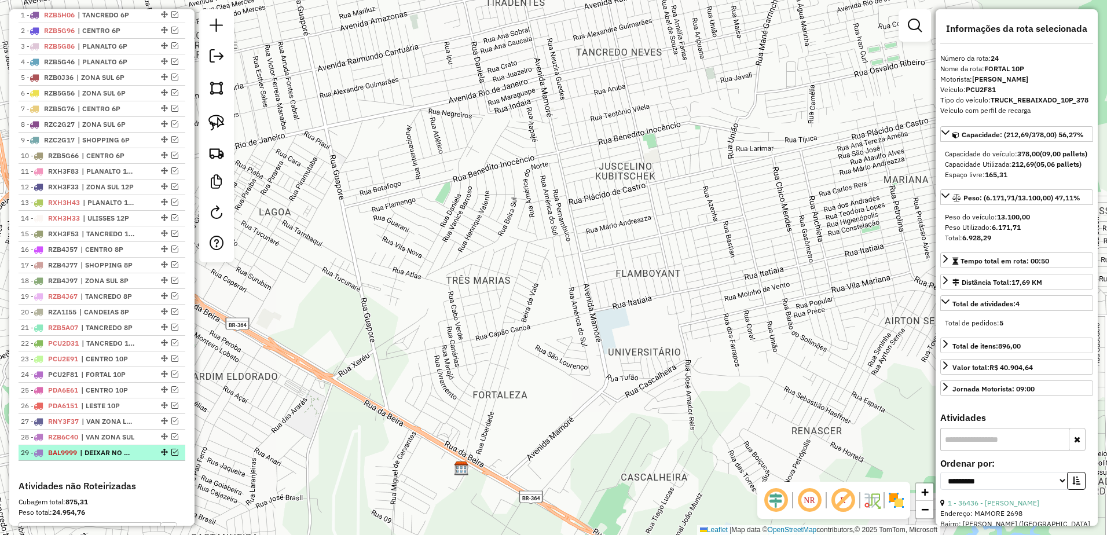
click at [177, 458] on div "29 - BAL9999 | DEIXAR NO CHÃO" at bounding box center [102, 453] width 162 height 10
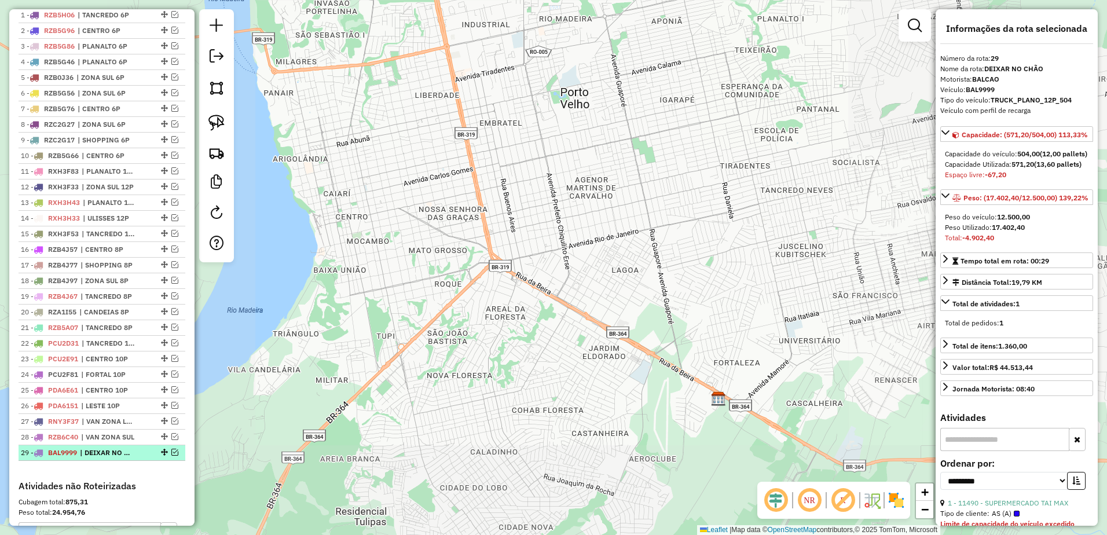
click at [173, 456] on em at bounding box center [174, 452] width 7 height 7
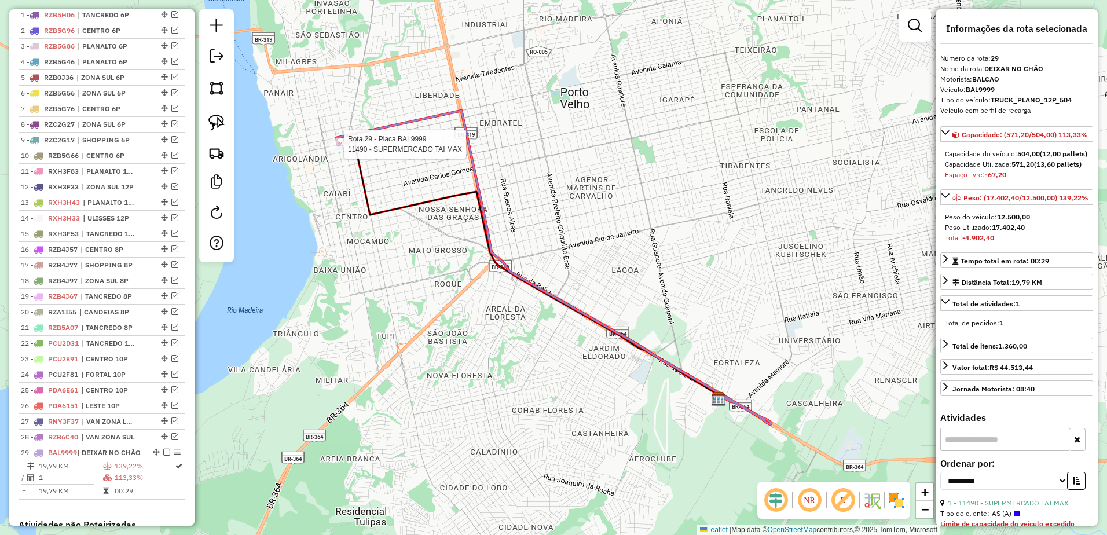
scroll to position [662, 0]
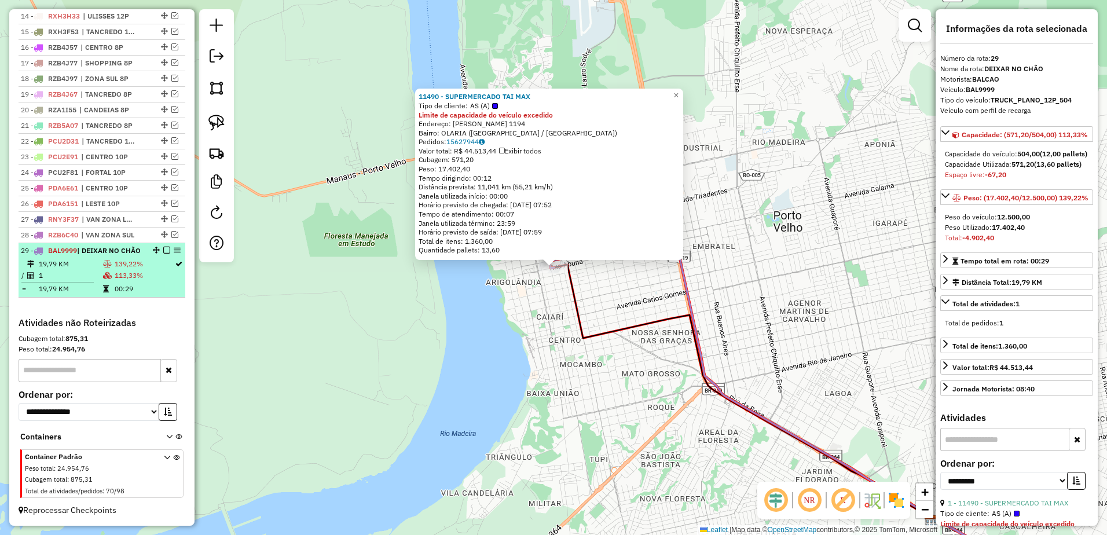
click at [163, 247] on em at bounding box center [166, 250] width 7 height 7
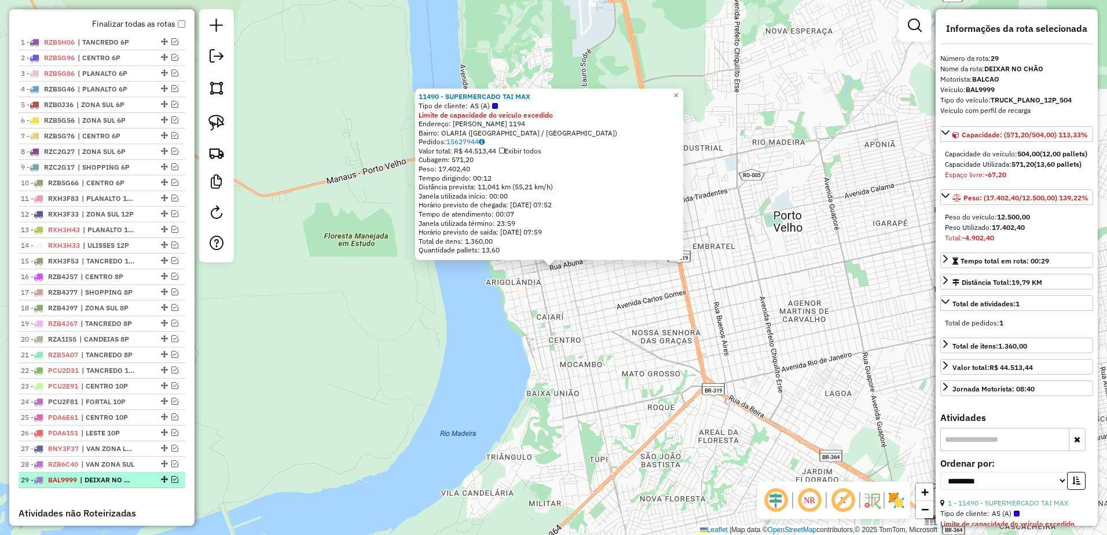
scroll to position [439, 0]
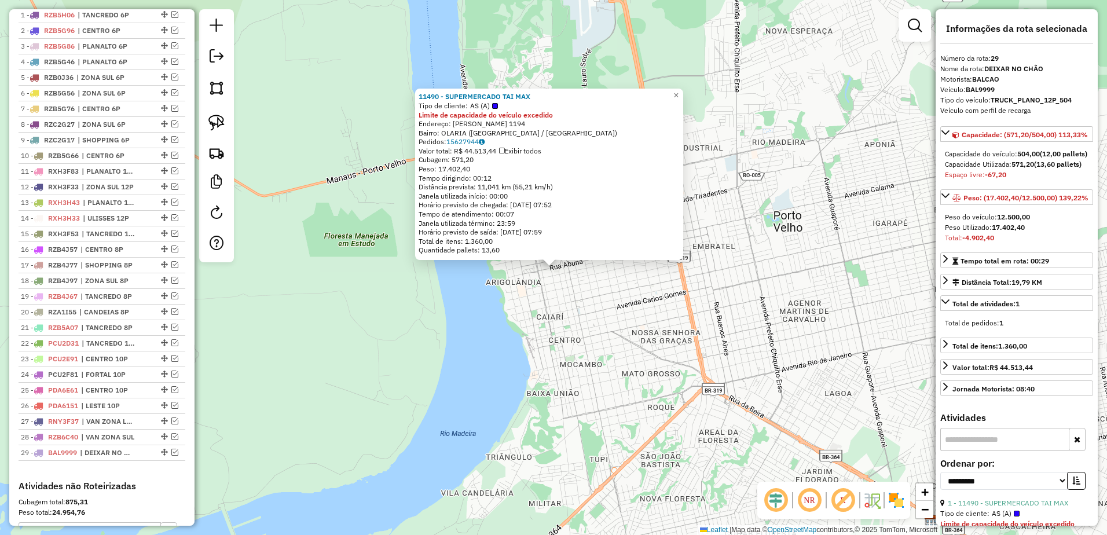
click at [612, 322] on div "11490 - SUPERMERCADO TAI MAX Tipo de cliente: AS (A) Limite de capacidade do ve…" at bounding box center [553, 267] width 1107 height 535
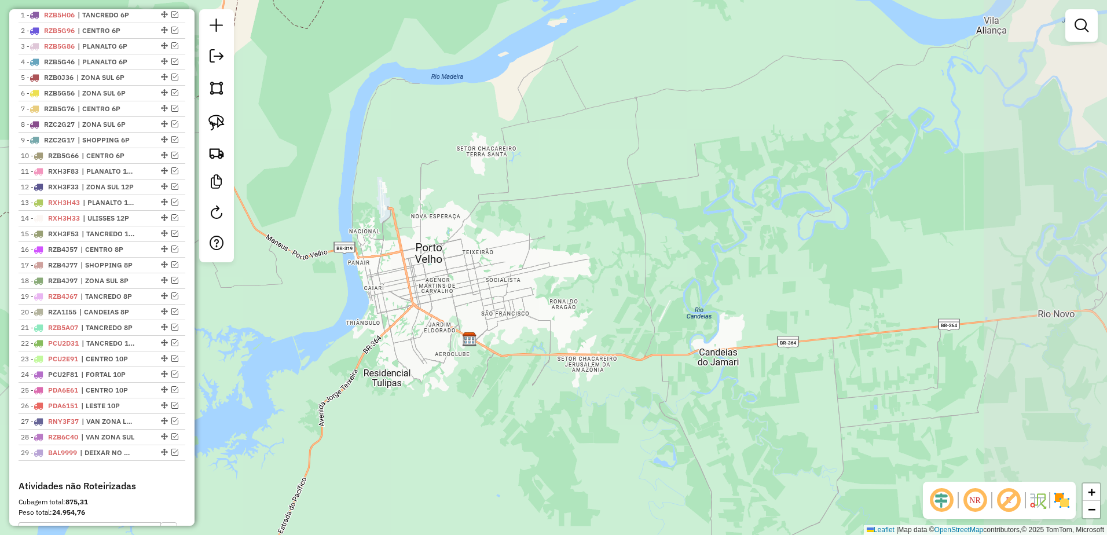
drag, startPoint x: 665, startPoint y: 270, endPoint x: 470, endPoint y: 274, distance: 195.1
click at [470, 274] on div "Janela de atendimento Grade de atendimento Capacidade Transportadoras Veículos …" at bounding box center [553, 267] width 1107 height 535
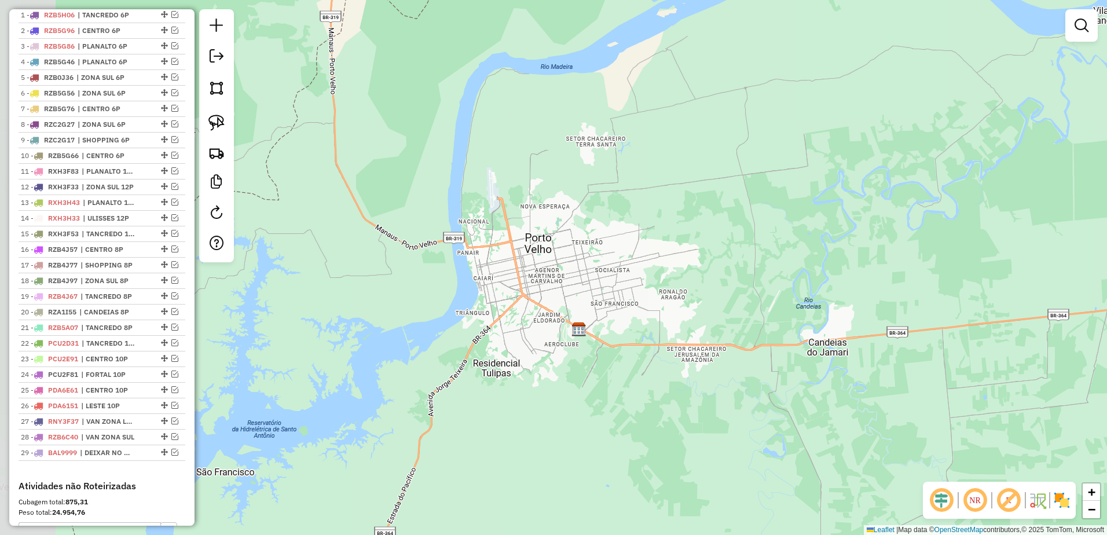
drag, startPoint x: 547, startPoint y: 235, endPoint x: 668, endPoint y: 218, distance: 122.8
click at [668, 218] on div "Janela de atendimento Grade de atendimento Capacidade Transportadoras Veículos …" at bounding box center [553, 267] width 1107 height 535
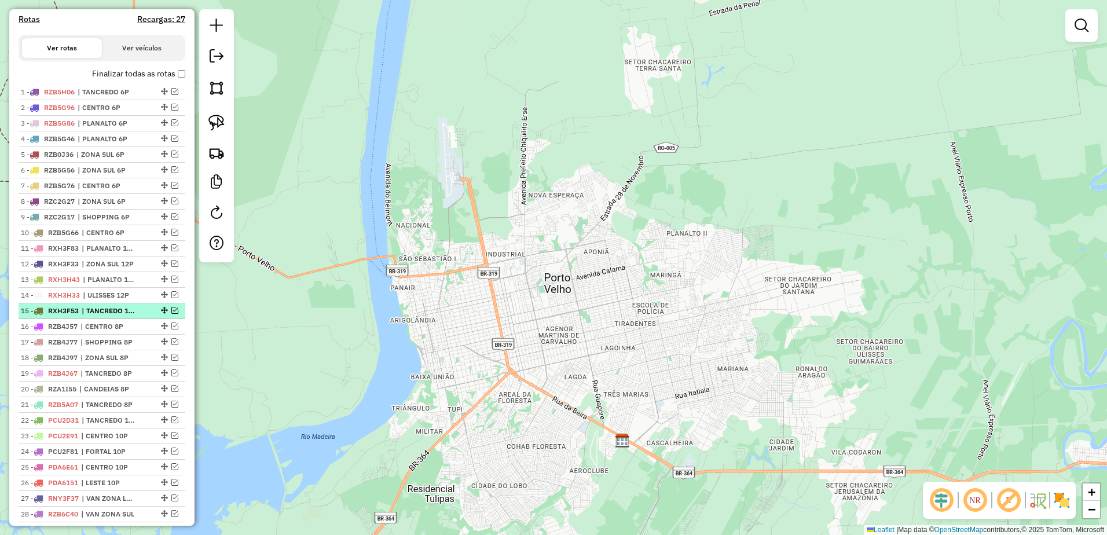
scroll to position [382, 0]
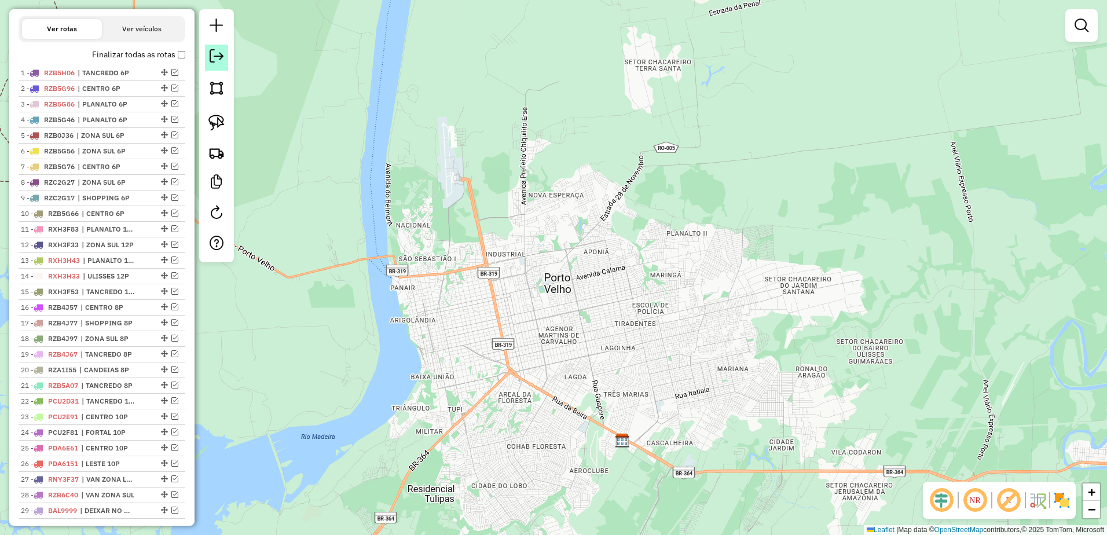
click at [215, 60] on em at bounding box center [217, 56] width 14 height 14
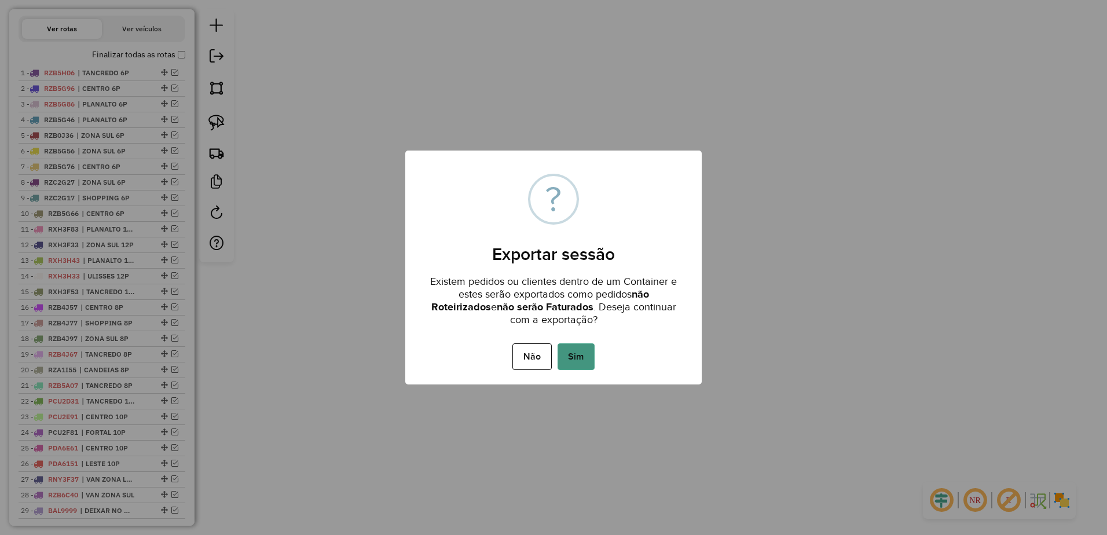
click at [566, 358] on button "Sim" at bounding box center [576, 356] width 37 height 27
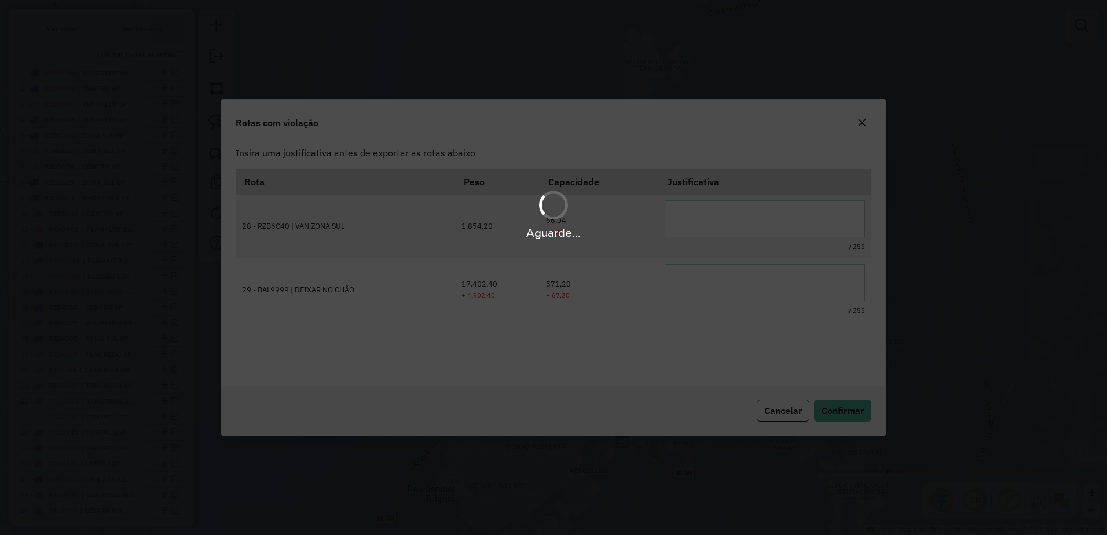
scroll to position [0, 0]
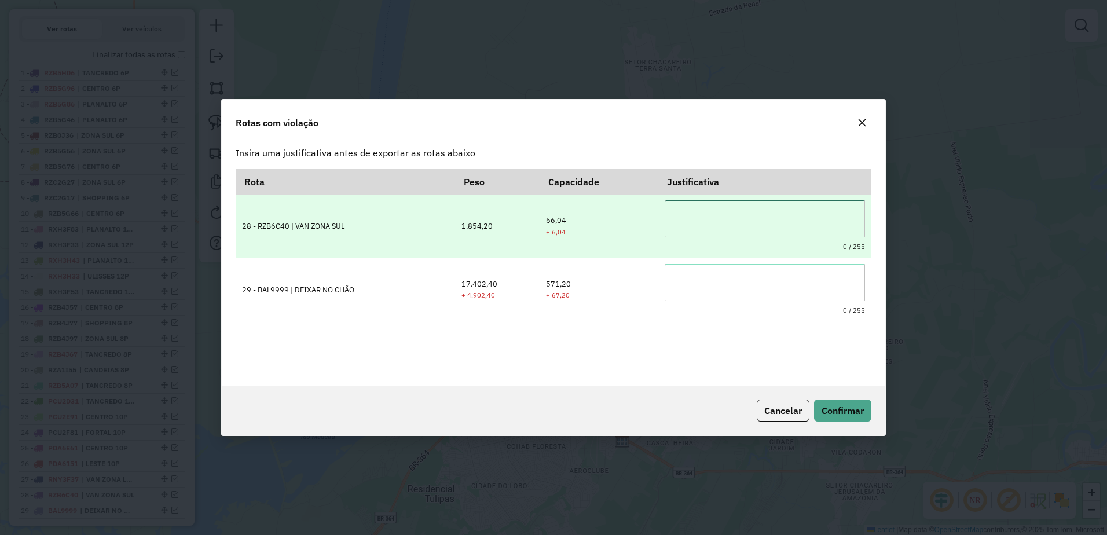
click at [731, 223] on textarea at bounding box center [765, 218] width 200 height 37
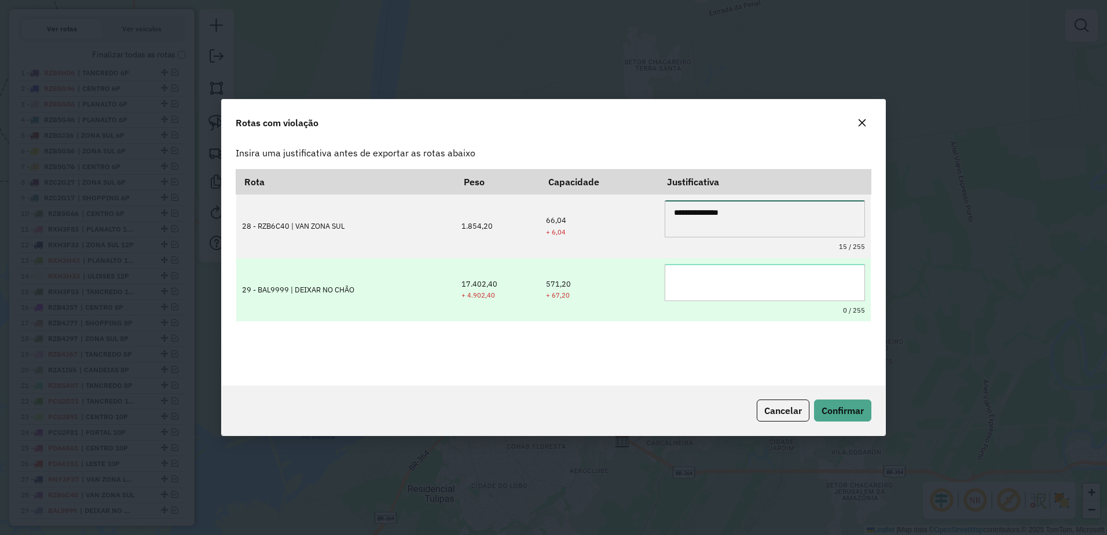
type textarea "**********"
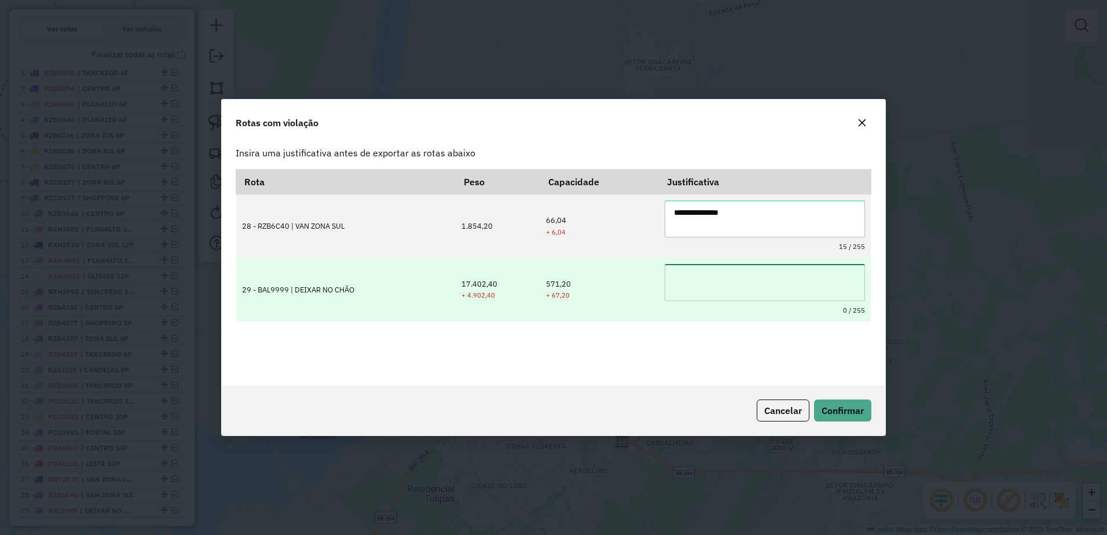
click at [746, 275] on textarea at bounding box center [765, 282] width 200 height 37
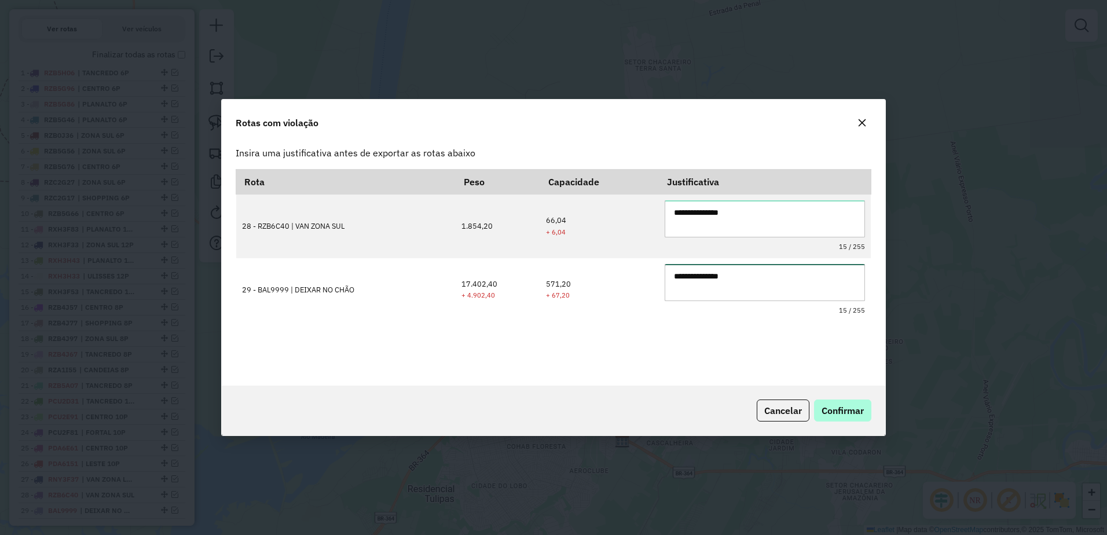
type textarea "**********"
click at [856, 409] on span "Confirmar" at bounding box center [843, 411] width 42 height 12
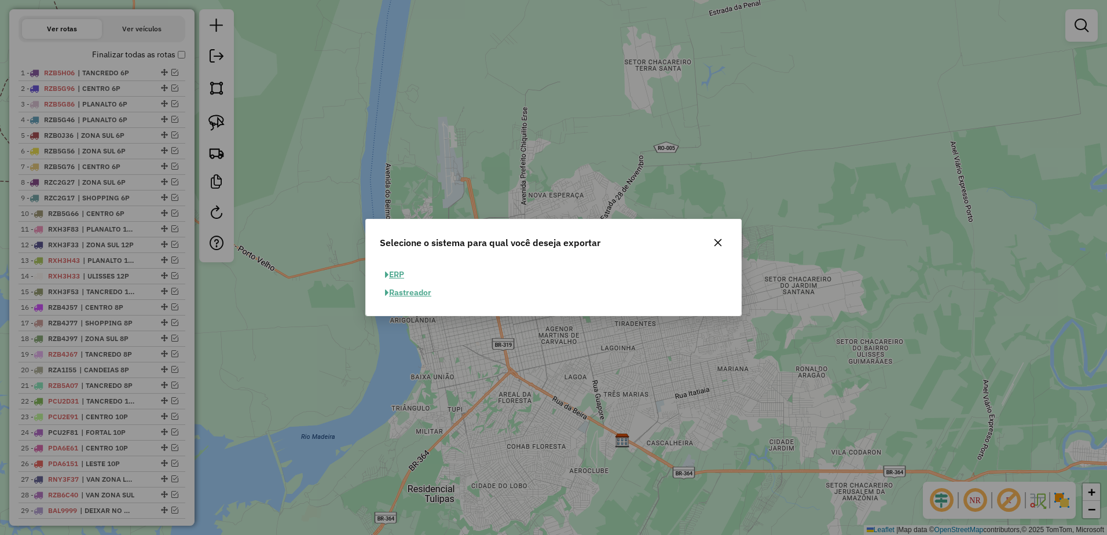
click at [401, 271] on button "ERP" at bounding box center [395, 275] width 30 height 18
select select "**"
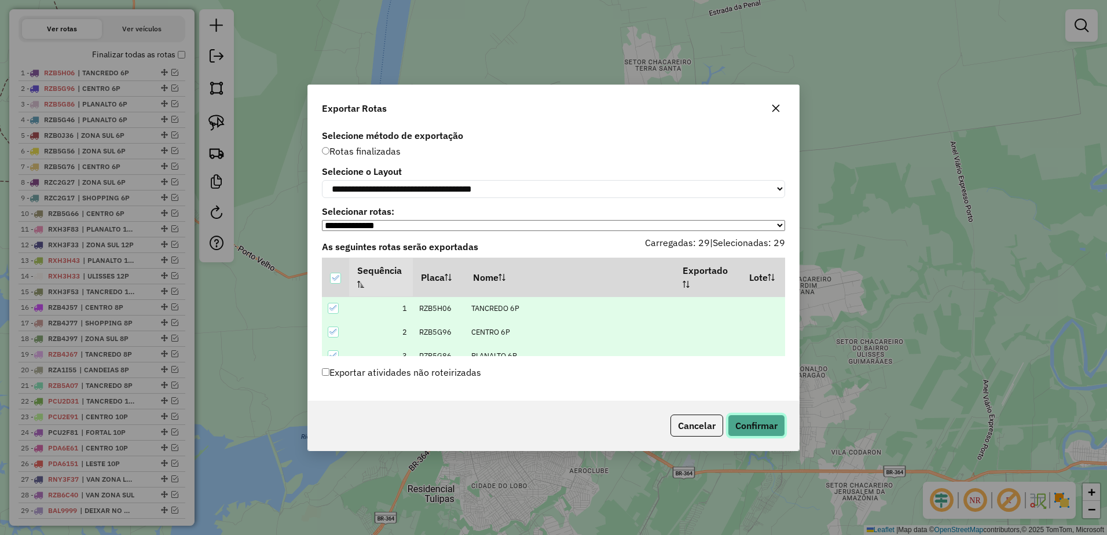
click at [760, 428] on button "Confirmar" at bounding box center [756, 426] width 57 height 22
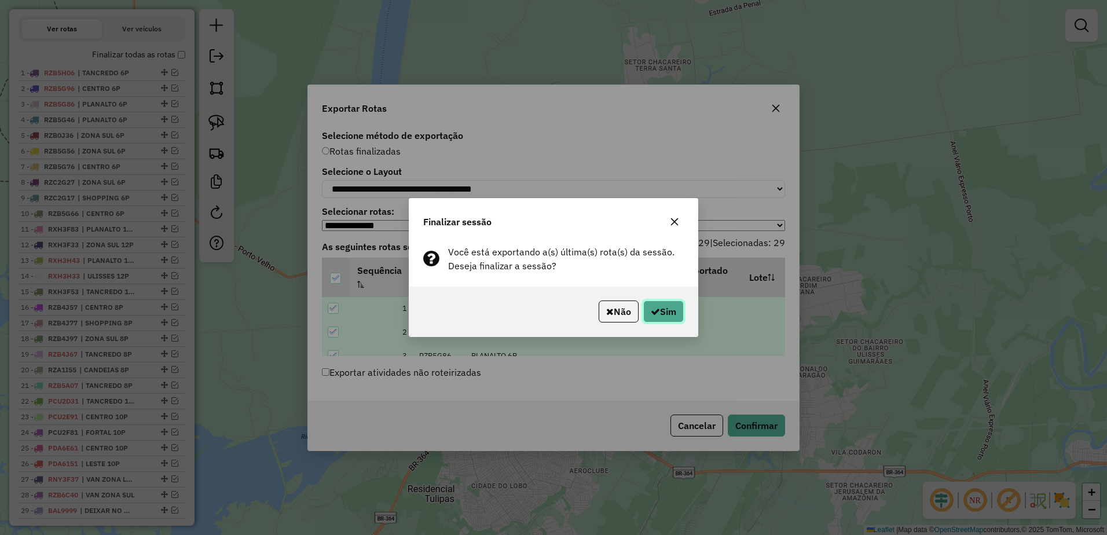
click at [672, 309] on button "Sim" at bounding box center [663, 311] width 41 height 22
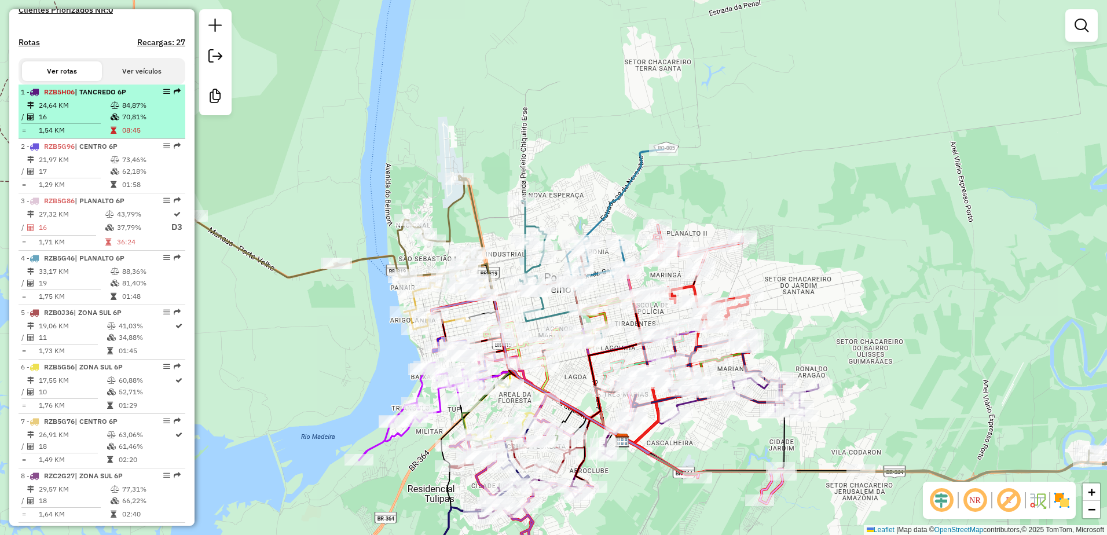
scroll to position [355, 0]
